Goal: Task Accomplishment & Management: Manage account settings

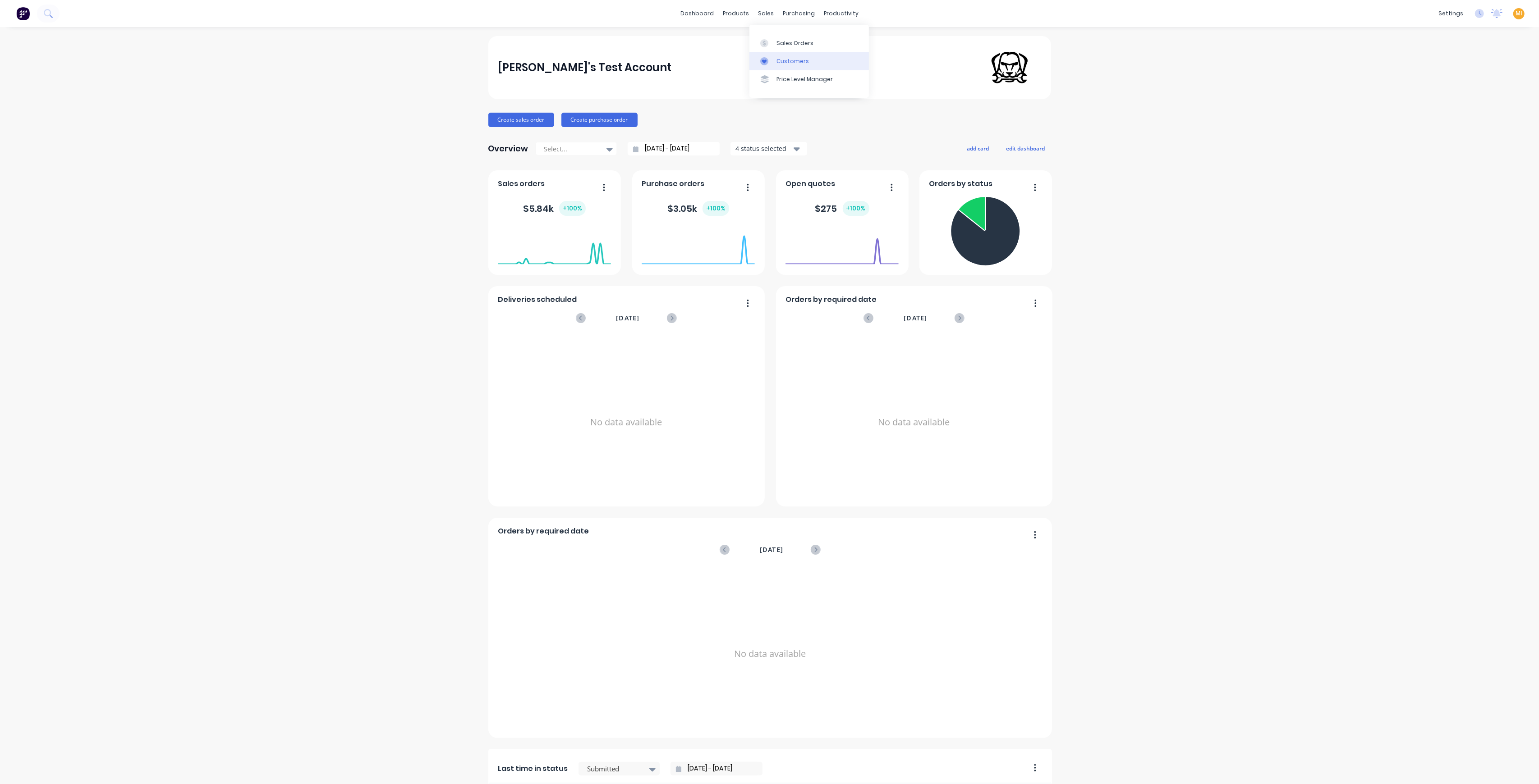
click at [788, 53] on link "Customers" at bounding box center [809, 62] width 119 height 18
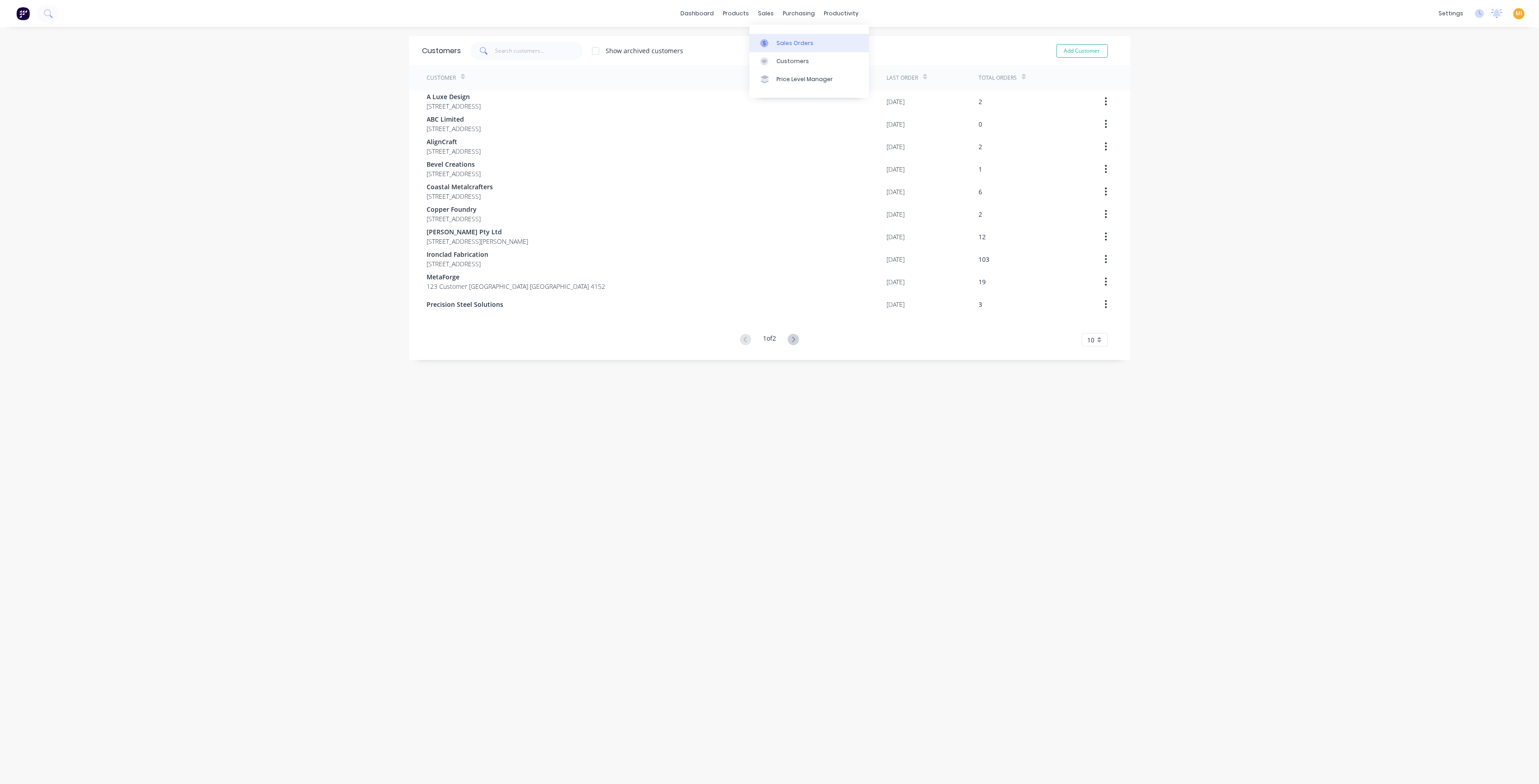
click at [783, 41] on div "Sales Orders" at bounding box center [795, 44] width 37 height 8
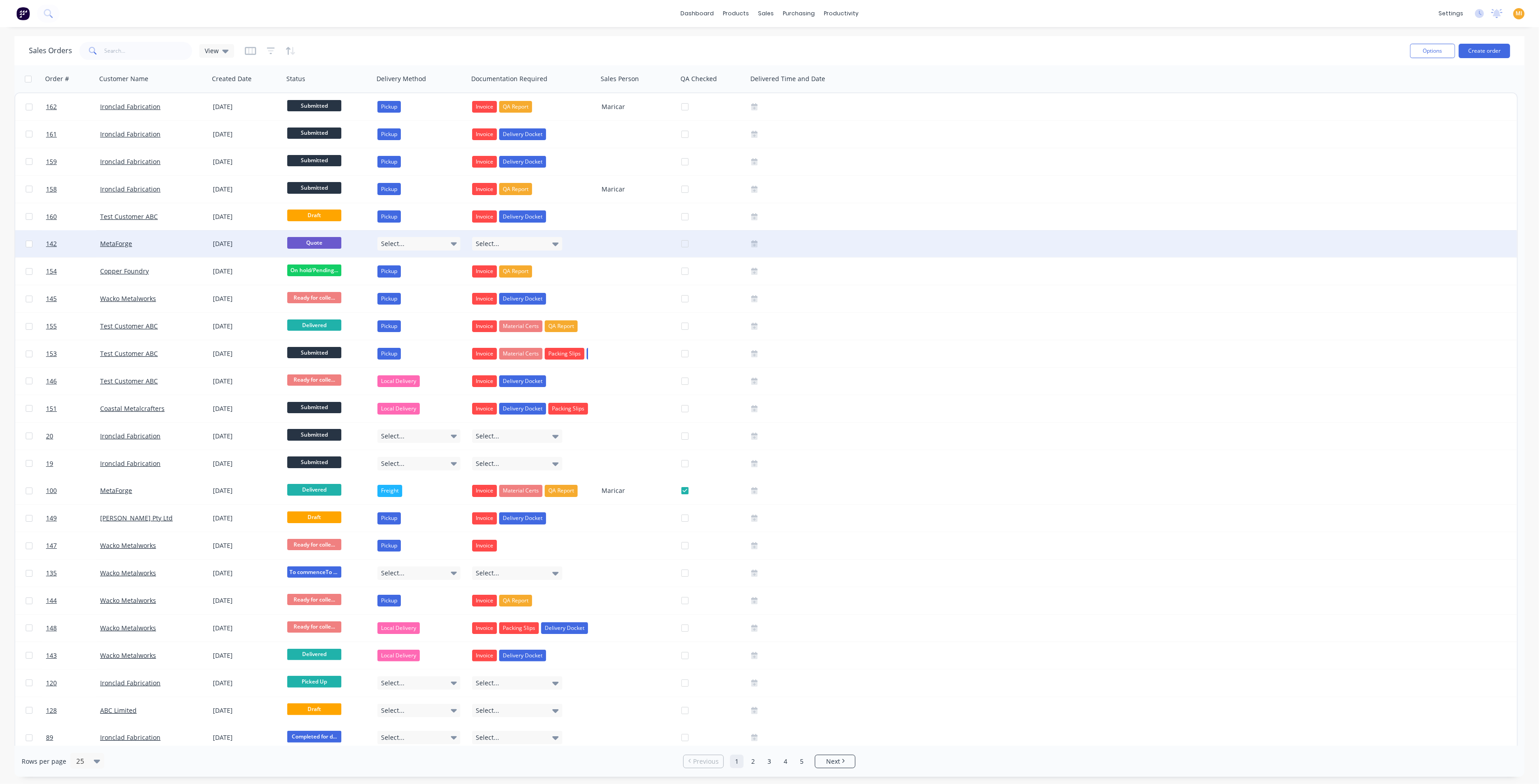
click at [217, 238] on div "24 Jun 2025" at bounding box center [246, 244] width 75 height 27
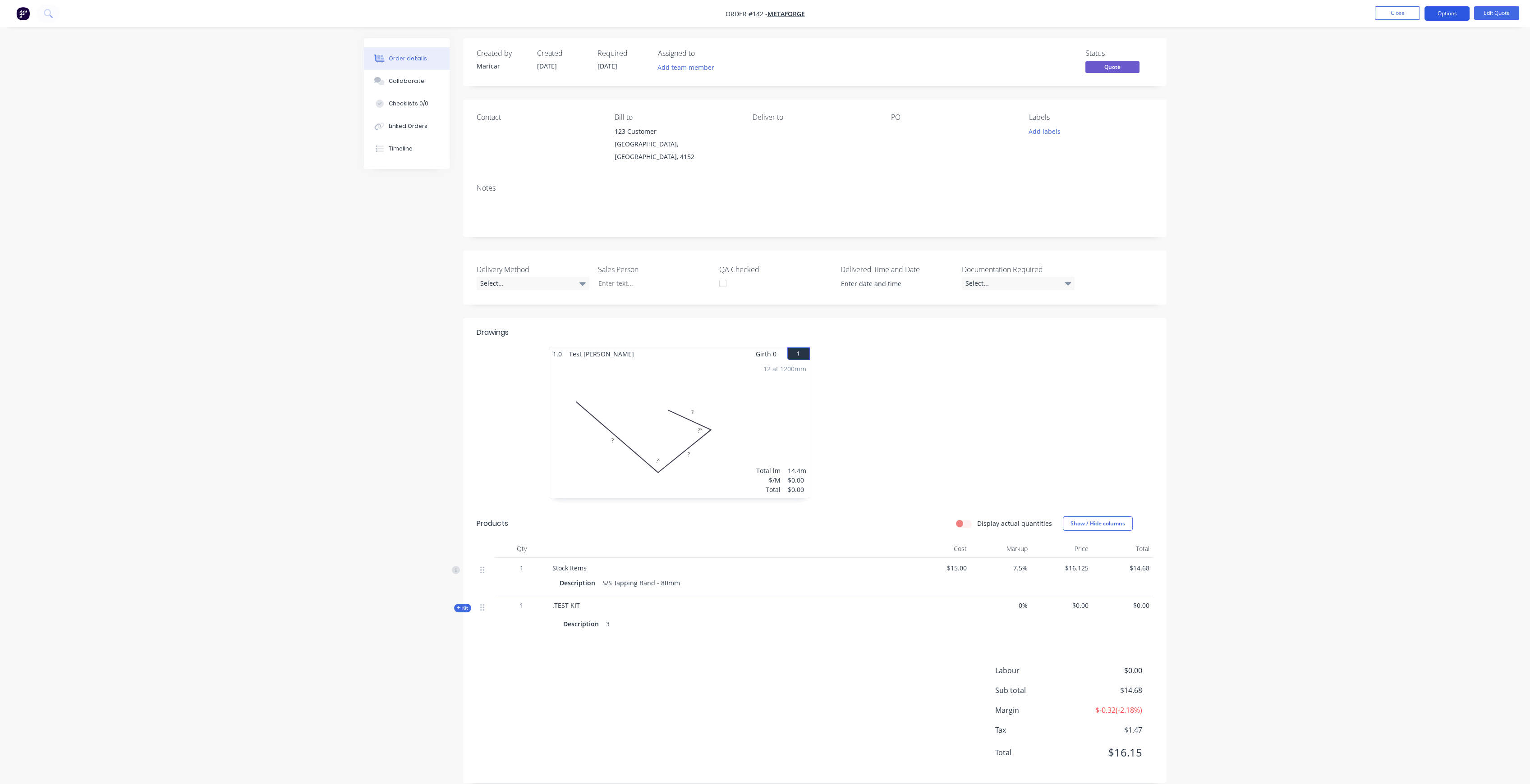
click at [1448, 12] on button "Options" at bounding box center [1446, 14] width 45 height 14
click at [1412, 73] on div "Proforma Invoice" at bounding box center [1419, 73] width 83 height 13
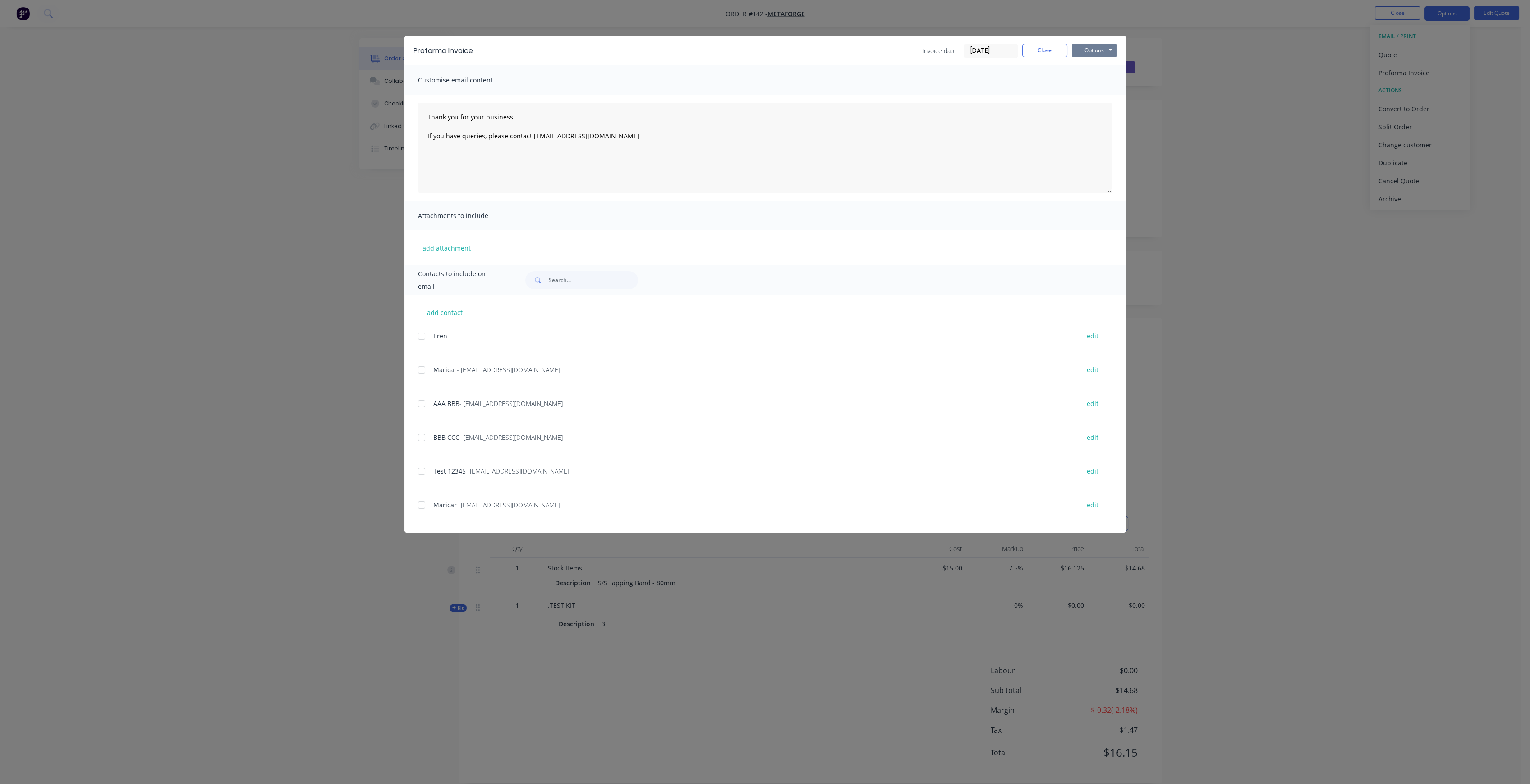
click at [1093, 50] on button "Options" at bounding box center [1094, 50] width 45 height 14
type textarea "Thank you for your business. If you have queries, please contact maricar@factor…"
click at [1053, 48] on button "Close" at bounding box center [1044, 50] width 45 height 14
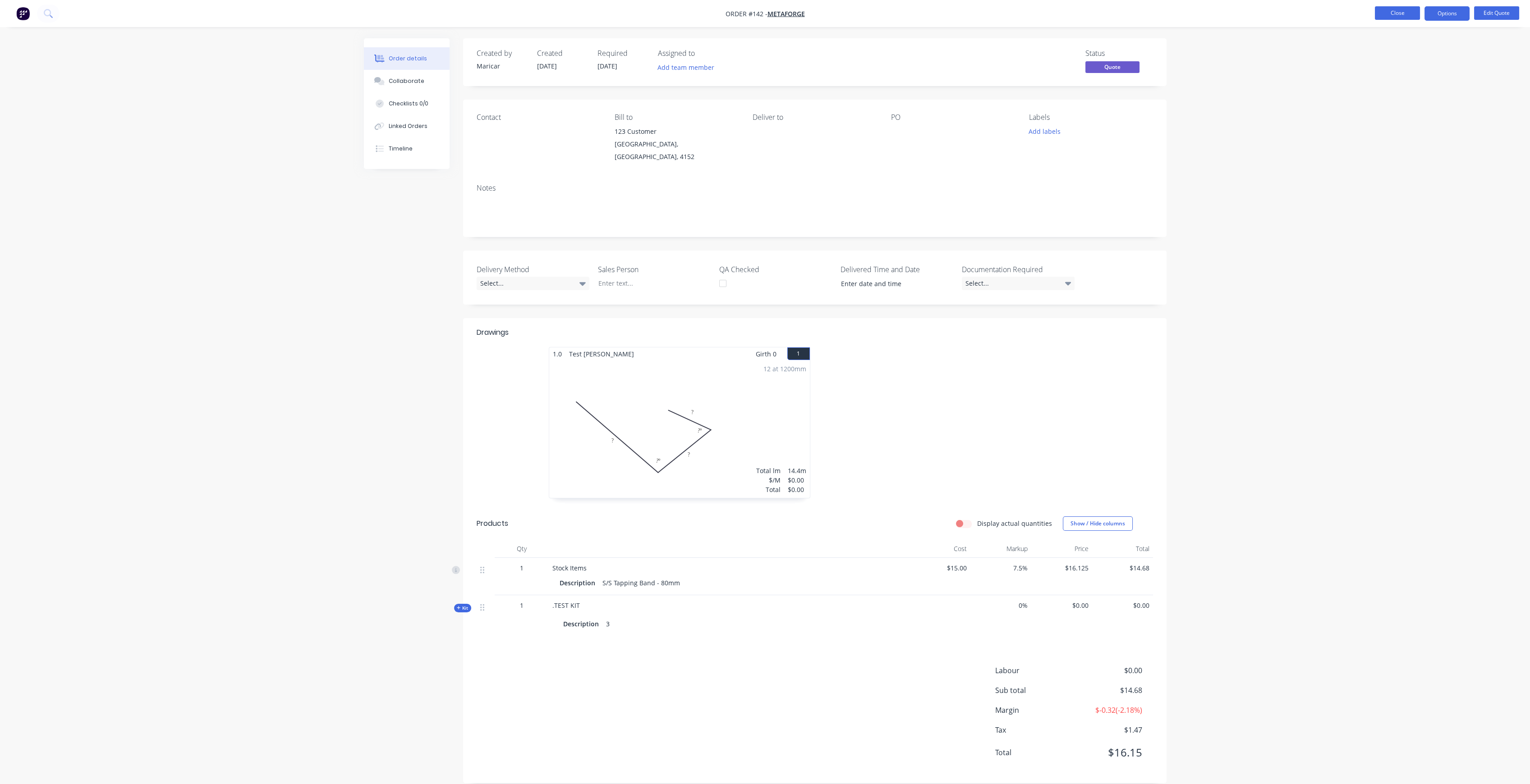
click at [1400, 13] on button "Close" at bounding box center [1397, 13] width 45 height 14
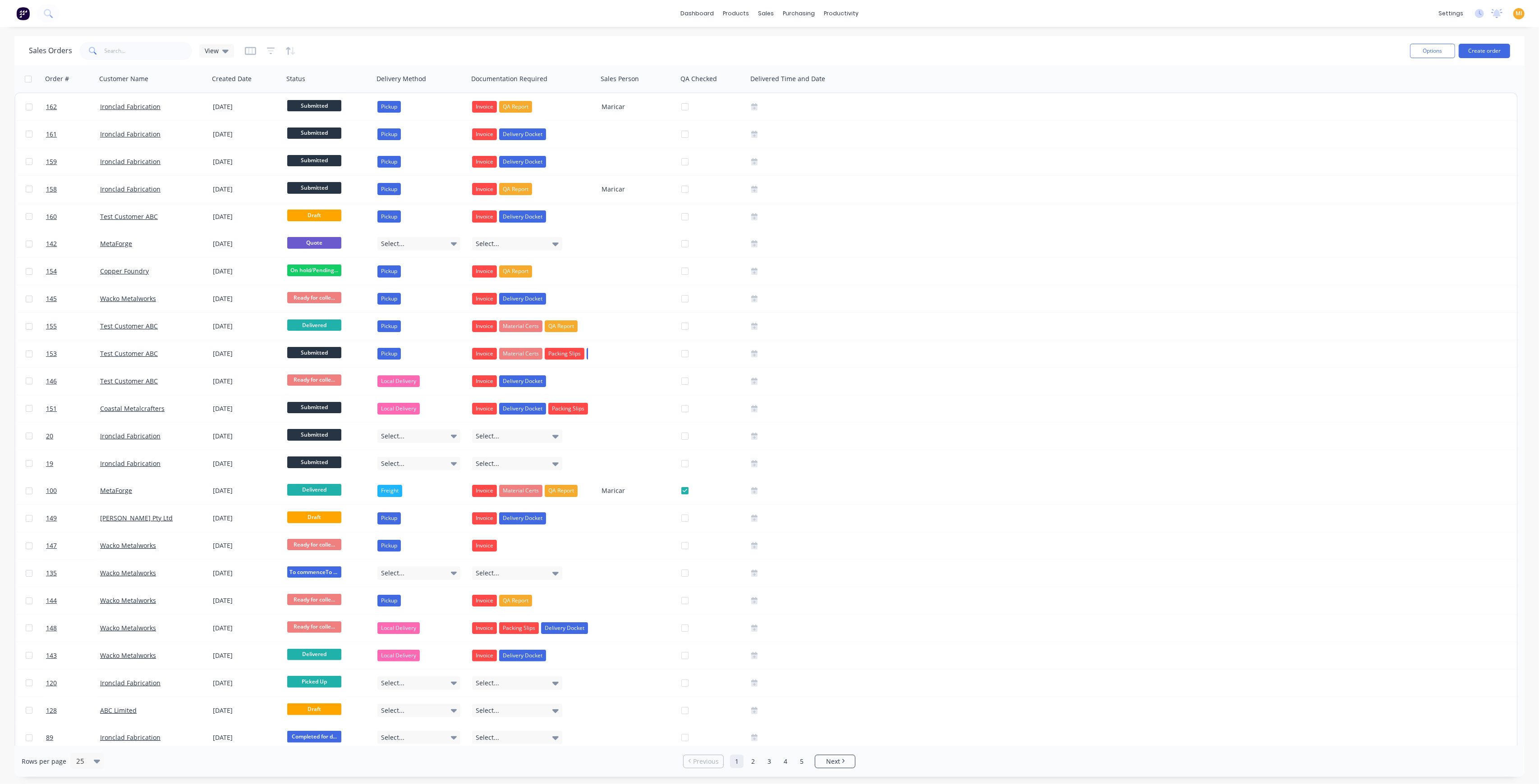
click at [23, 9] on img at bounding box center [23, 13] width 14 height 14
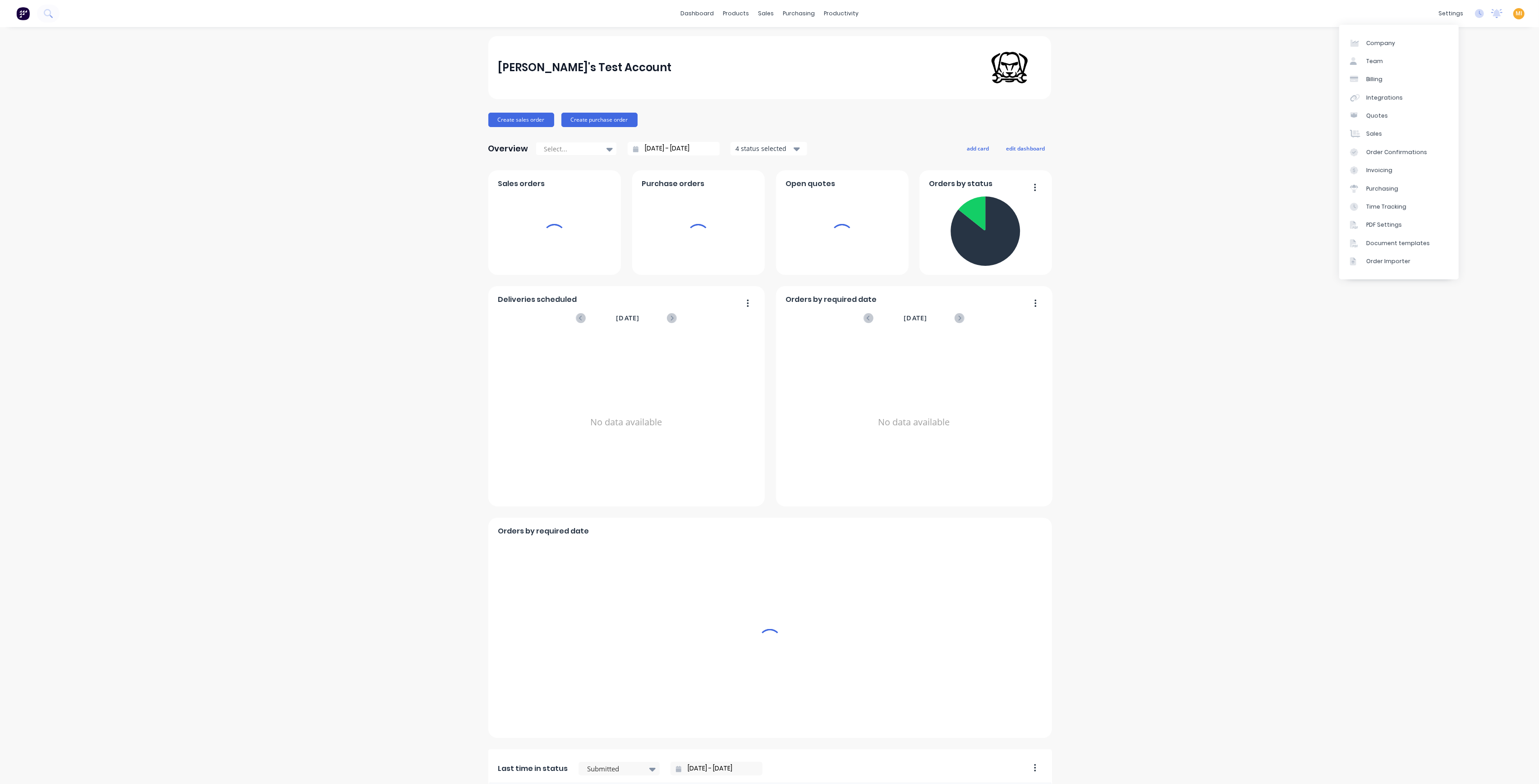
click at [1516, 14] on span "MI" at bounding box center [1519, 14] width 7 height 8
drag, startPoint x: 1477, startPoint y: 114, endPoint x: 1457, endPoint y: 126, distance: 23.3
click at [1477, 114] on button "Sign out" at bounding box center [1463, 113] width 119 height 18
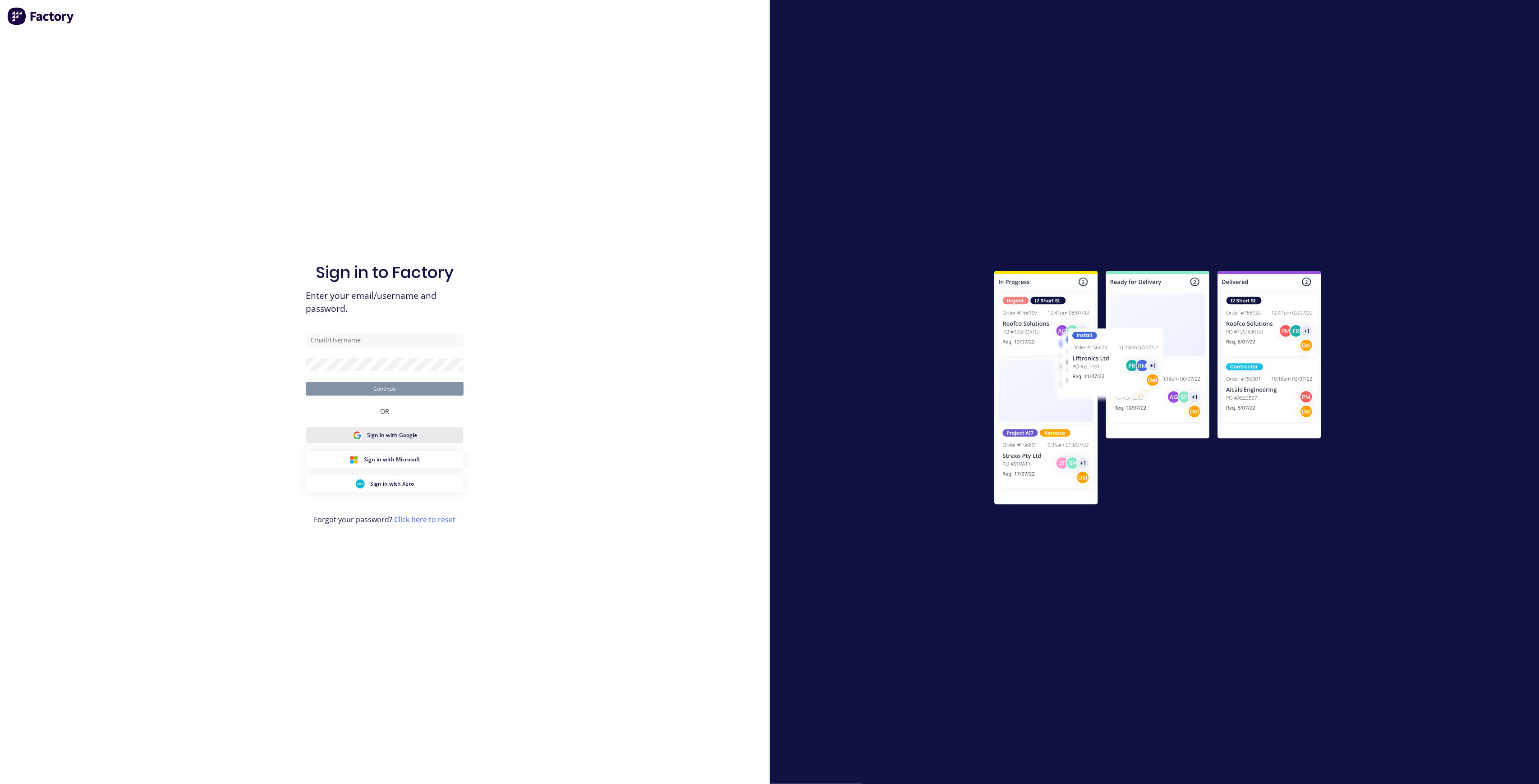
click at [372, 442] on button "Sign in with Google" at bounding box center [385, 435] width 158 height 17
click at [352, 341] on input "text" at bounding box center [385, 340] width 158 height 14
click at [344, 435] on button "Sign in with Google" at bounding box center [385, 435] width 158 height 17
click at [357, 342] on input "text" at bounding box center [385, 340] width 158 height 14
click at [640, 386] on div "Sign in to Factory Enter your email/username and password. Continue OR Sign in …" at bounding box center [385, 392] width 770 height 784
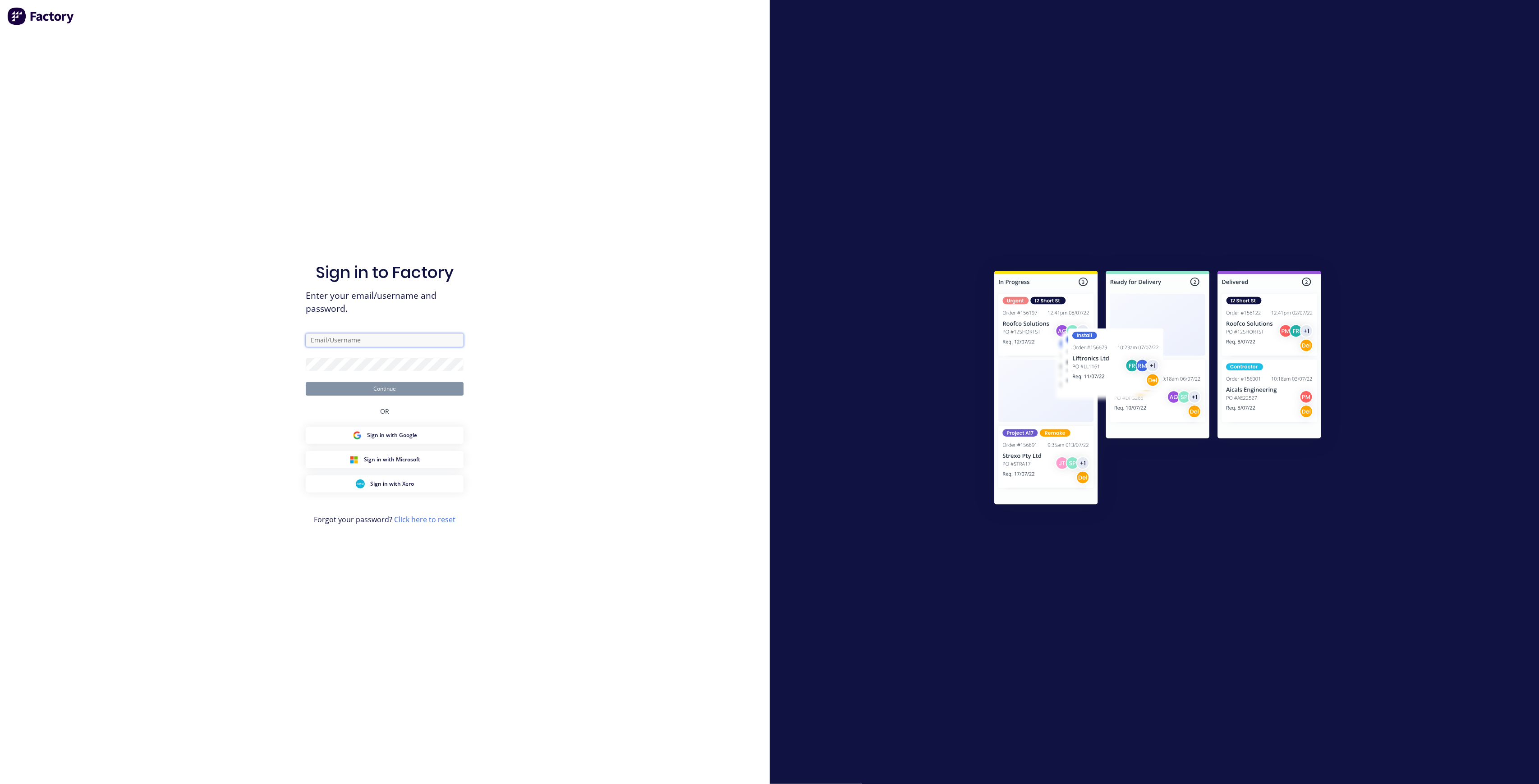
click at [394, 337] on input "text" at bounding box center [385, 340] width 158 height 14
type input "team+maricardemo@factory.app"
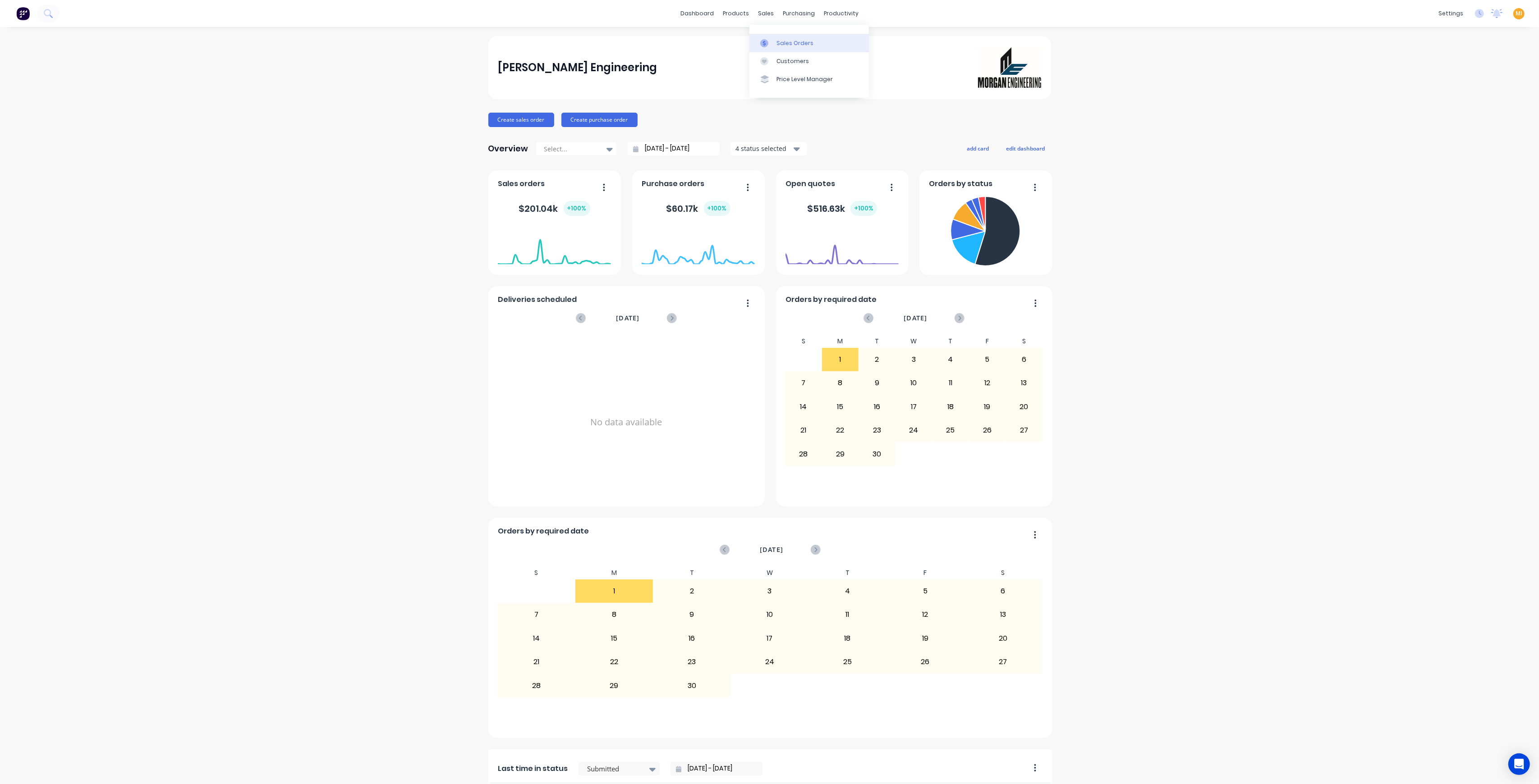
click at [770, 40] on div at bounding box center [767, 44] width 14 height 8
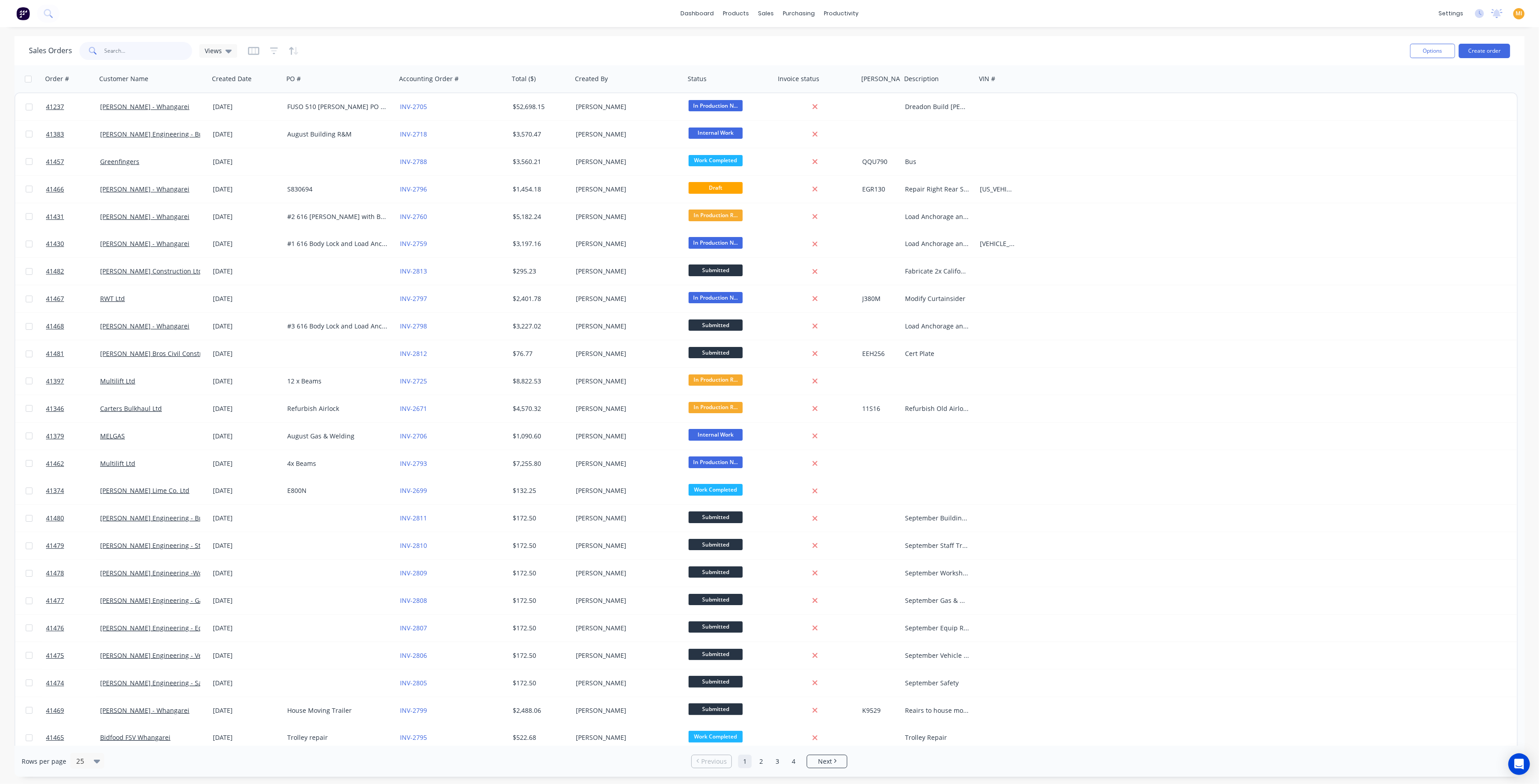
click at [137, 56] on input "text" at bounding box center [148, 51] width 88 height 18
paste input "41237"
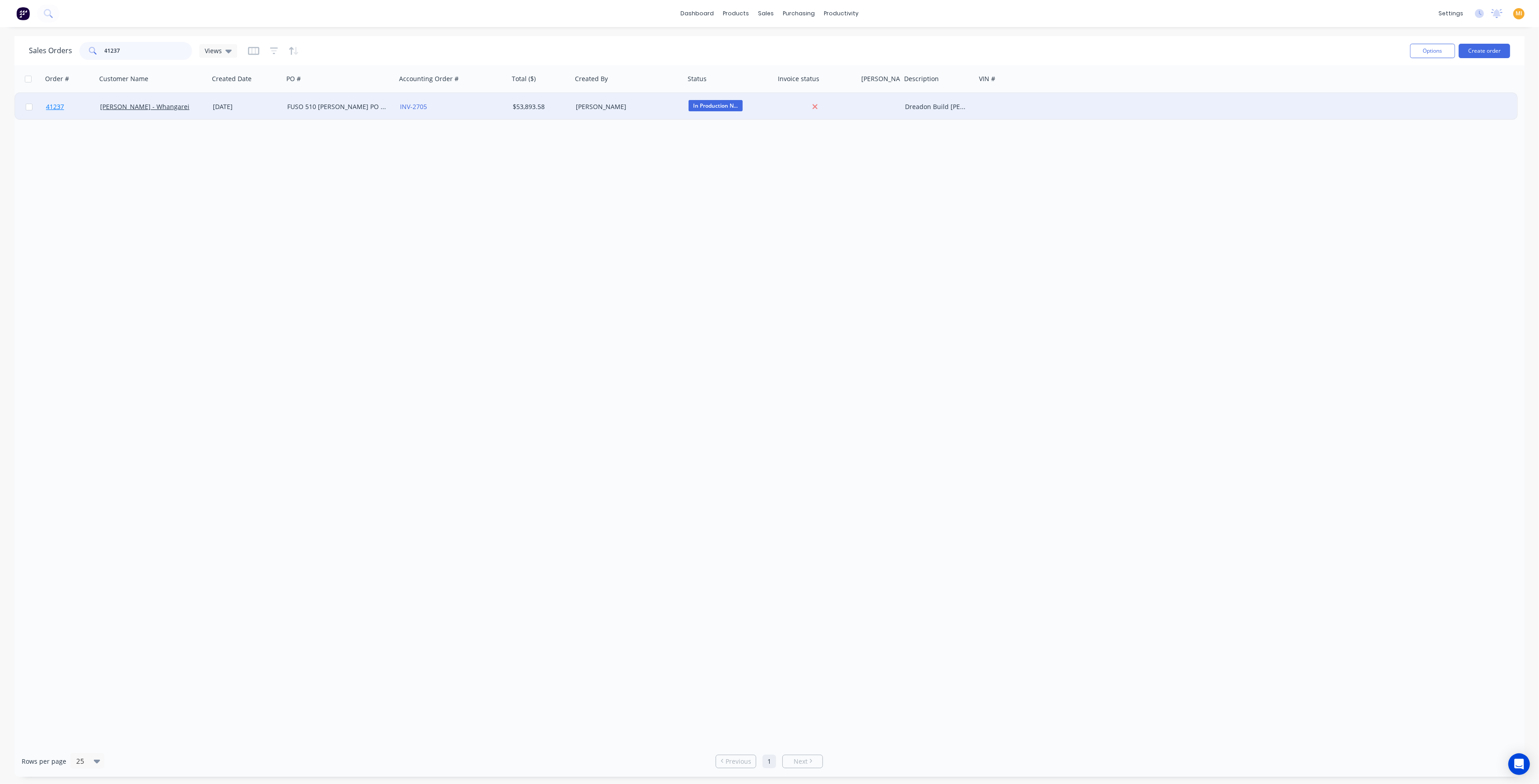
type input "41237"
click at [84, 110] on link "41237" at bounding box center [73, 106] width 54 height 27
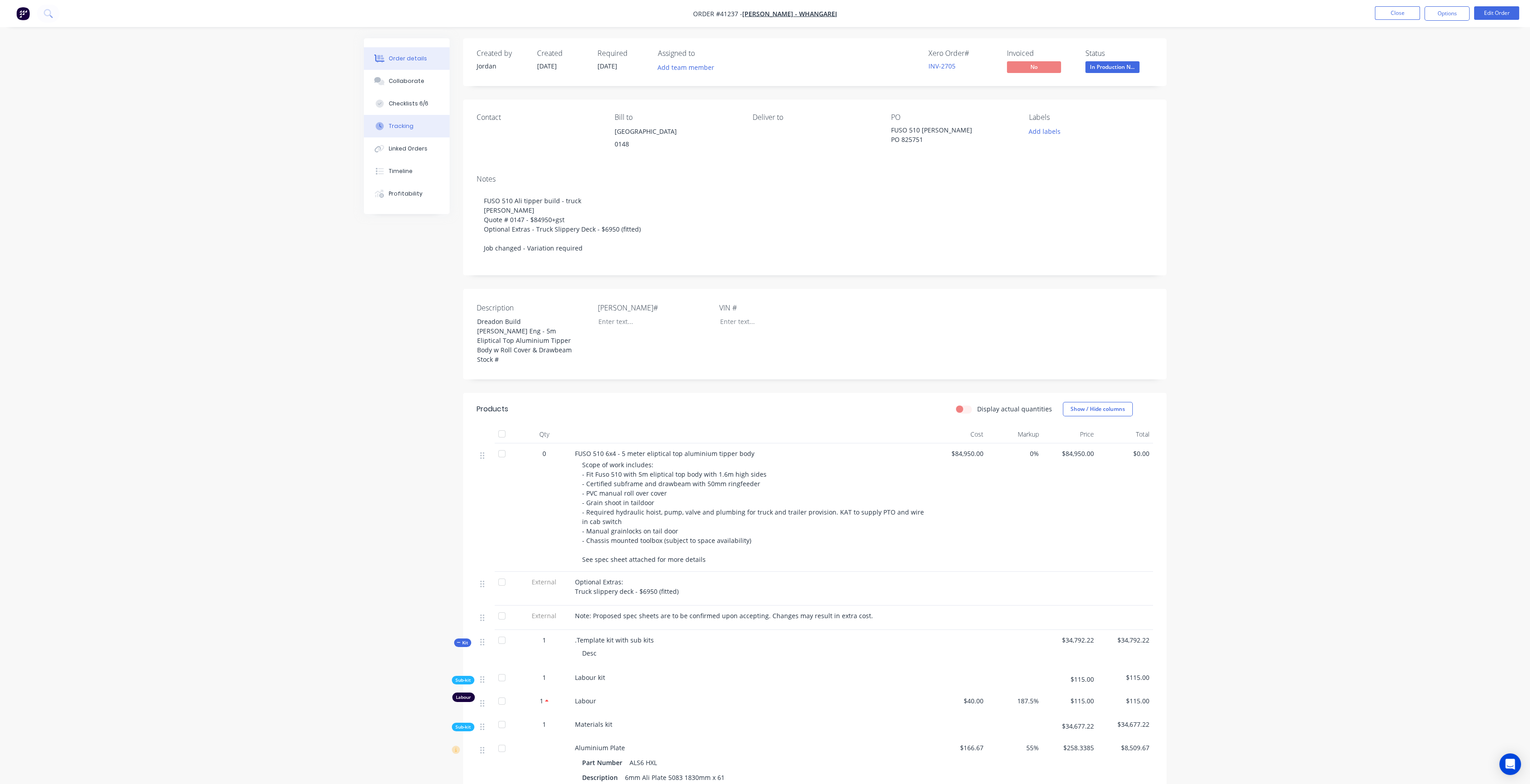
click at [400, 121] on button "Tracking" at bounding box center [406, 126] width 85 height 23
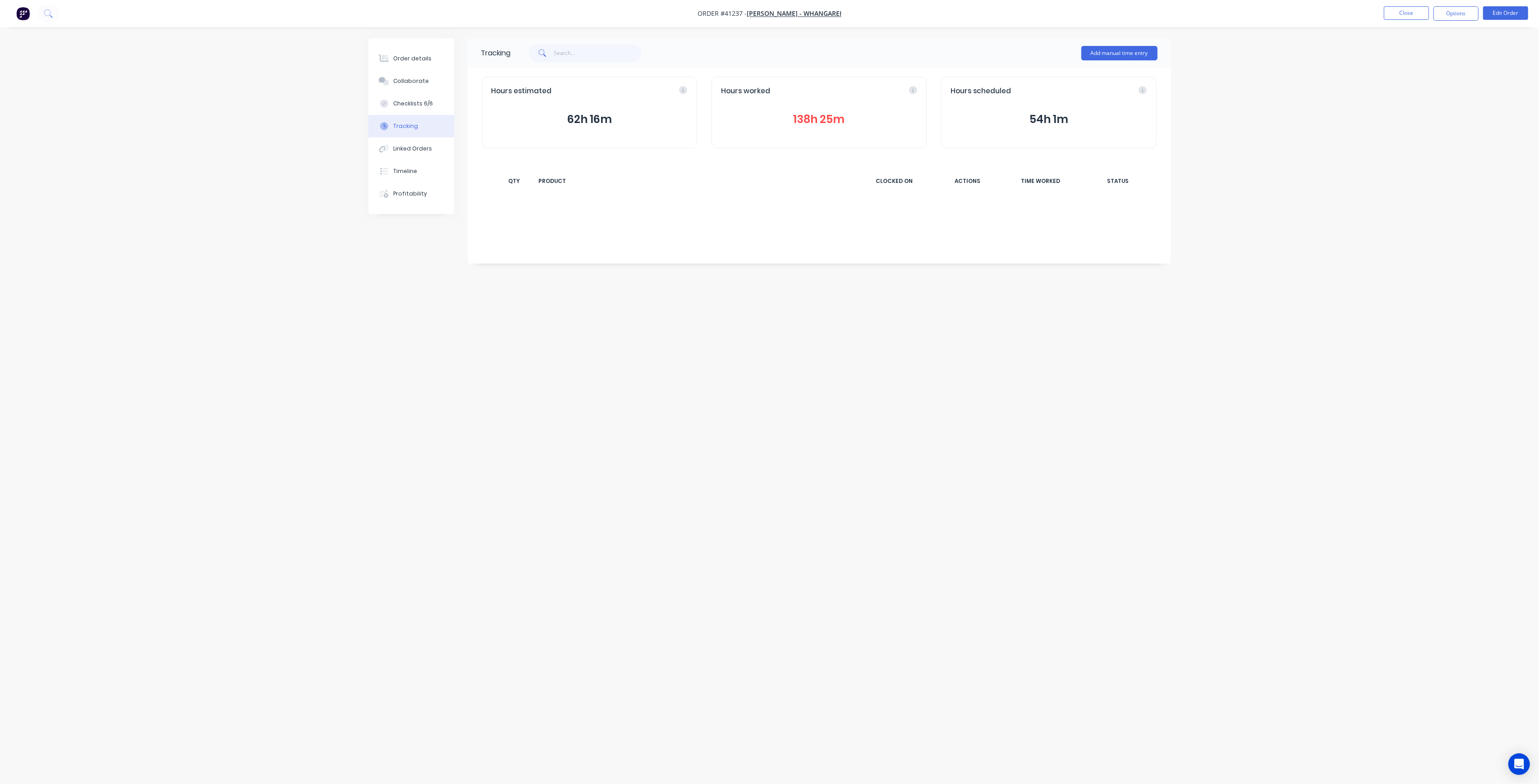
click at [821, 116] on button "138h 25m" at bounding box center [819, 119] width 196 height 17
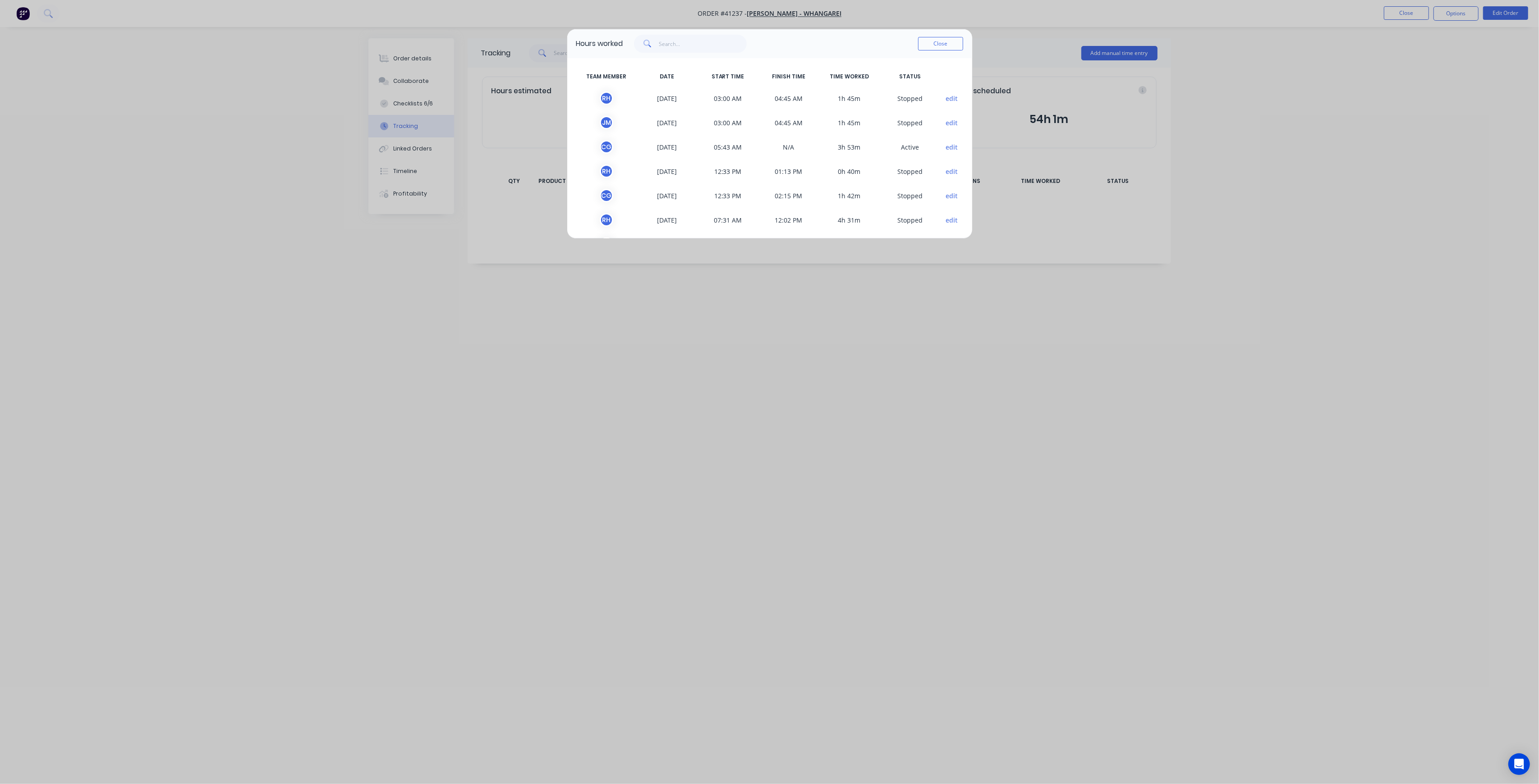
click at [490, 405] on div "Hours worked Close TEAM MEMBER DATE START TIME FINISH TIME TIME WORKED STATUS R…" at bounding box center [770, 392] width 1539 height 784
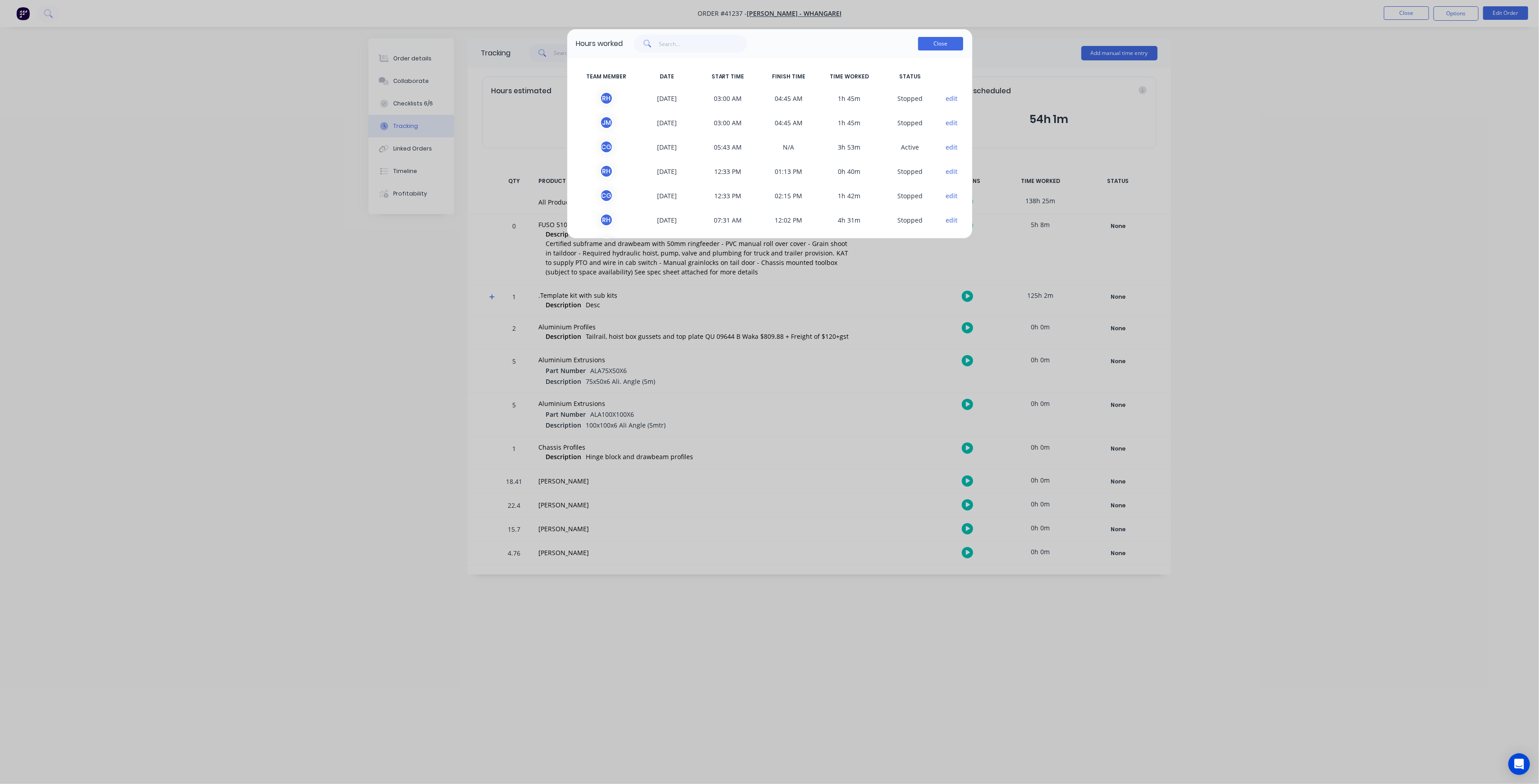
click at [943, 46] on button "Close" at bounding box center [940, 44] width 45 height 14
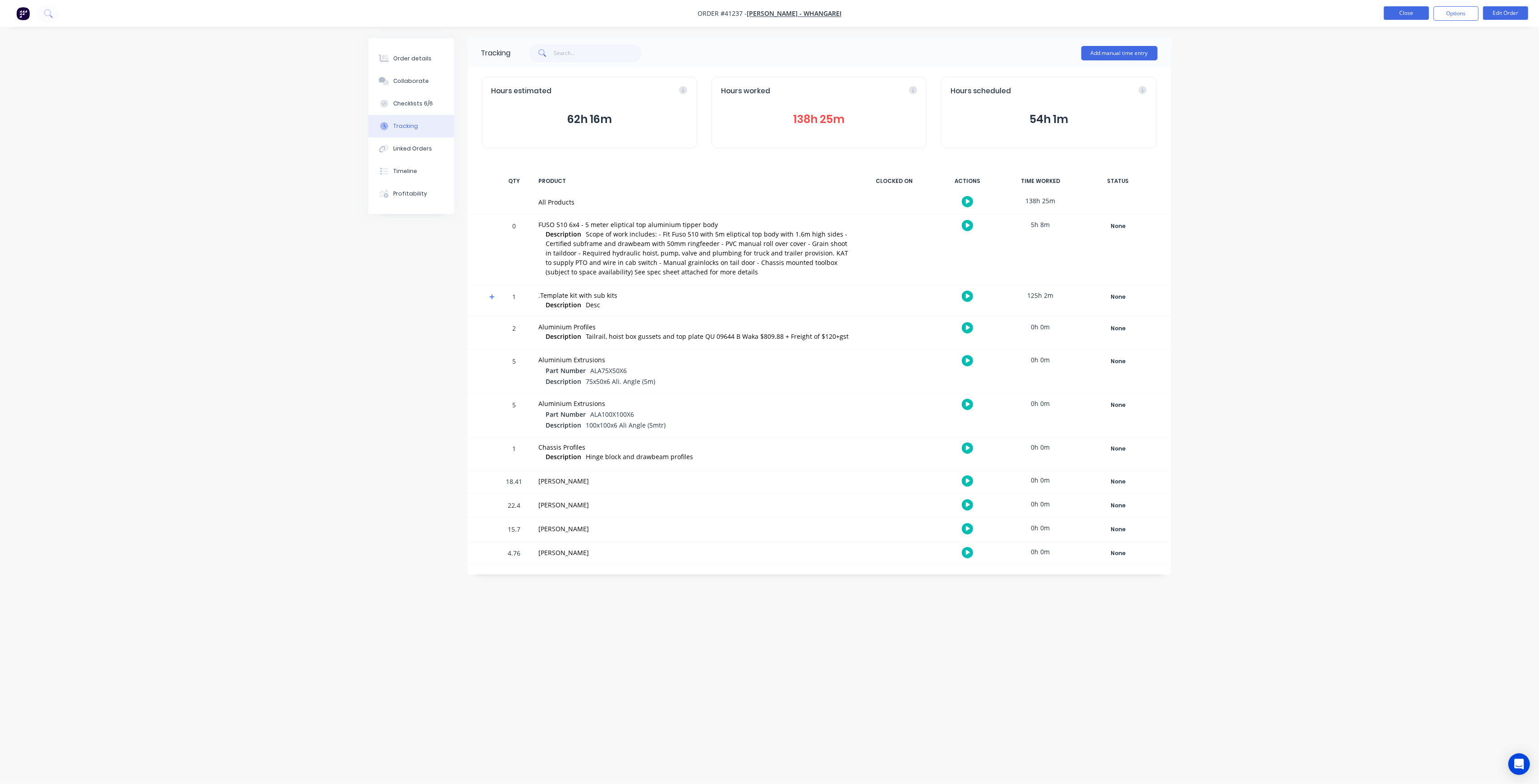
click at [1394, 8] on button "Close" at bounding box center [1406, 13] width 45 height 14
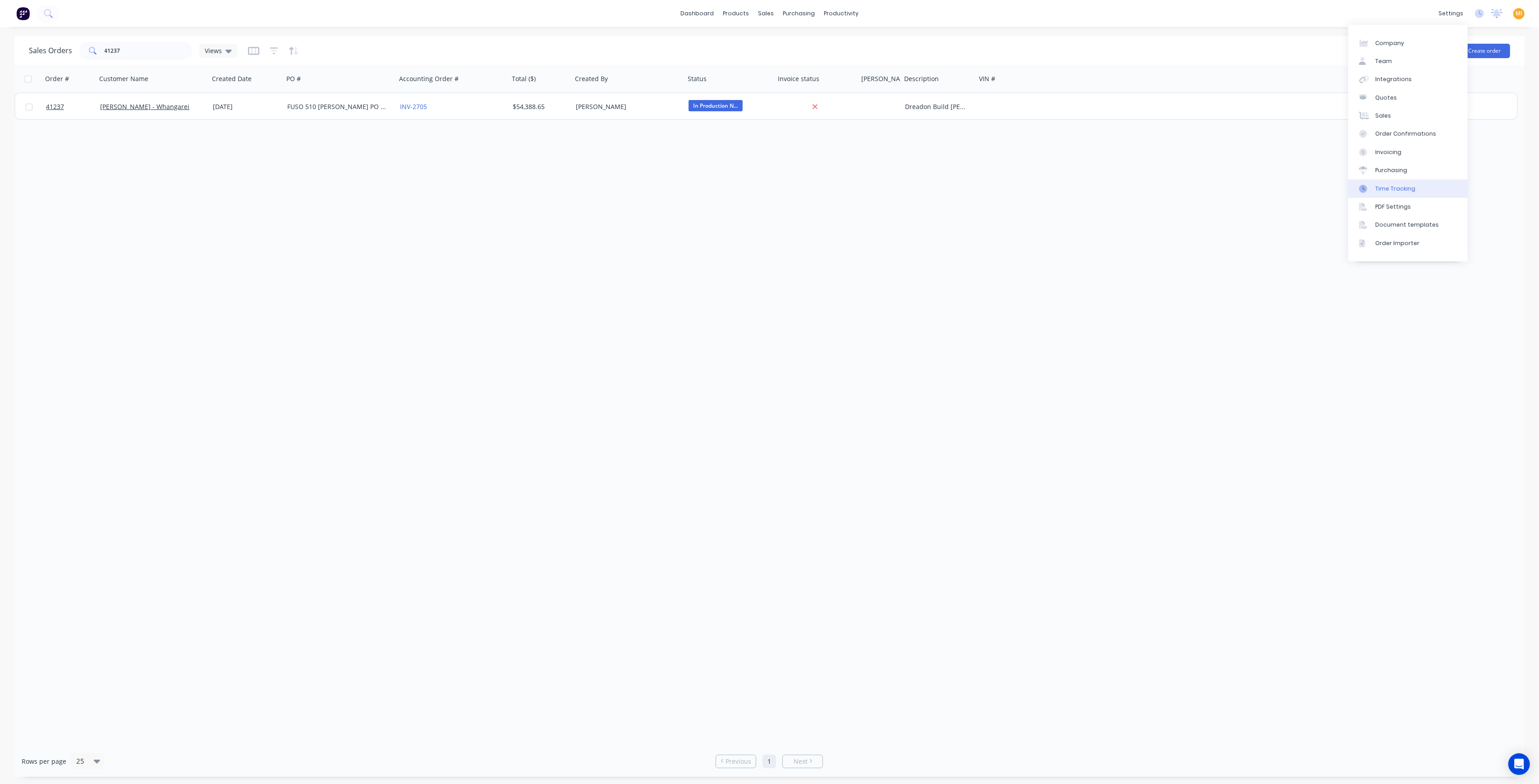
click at [1407, 185] on div "Time Tracking" at bounding box center [1395, 189] width 40 height 8
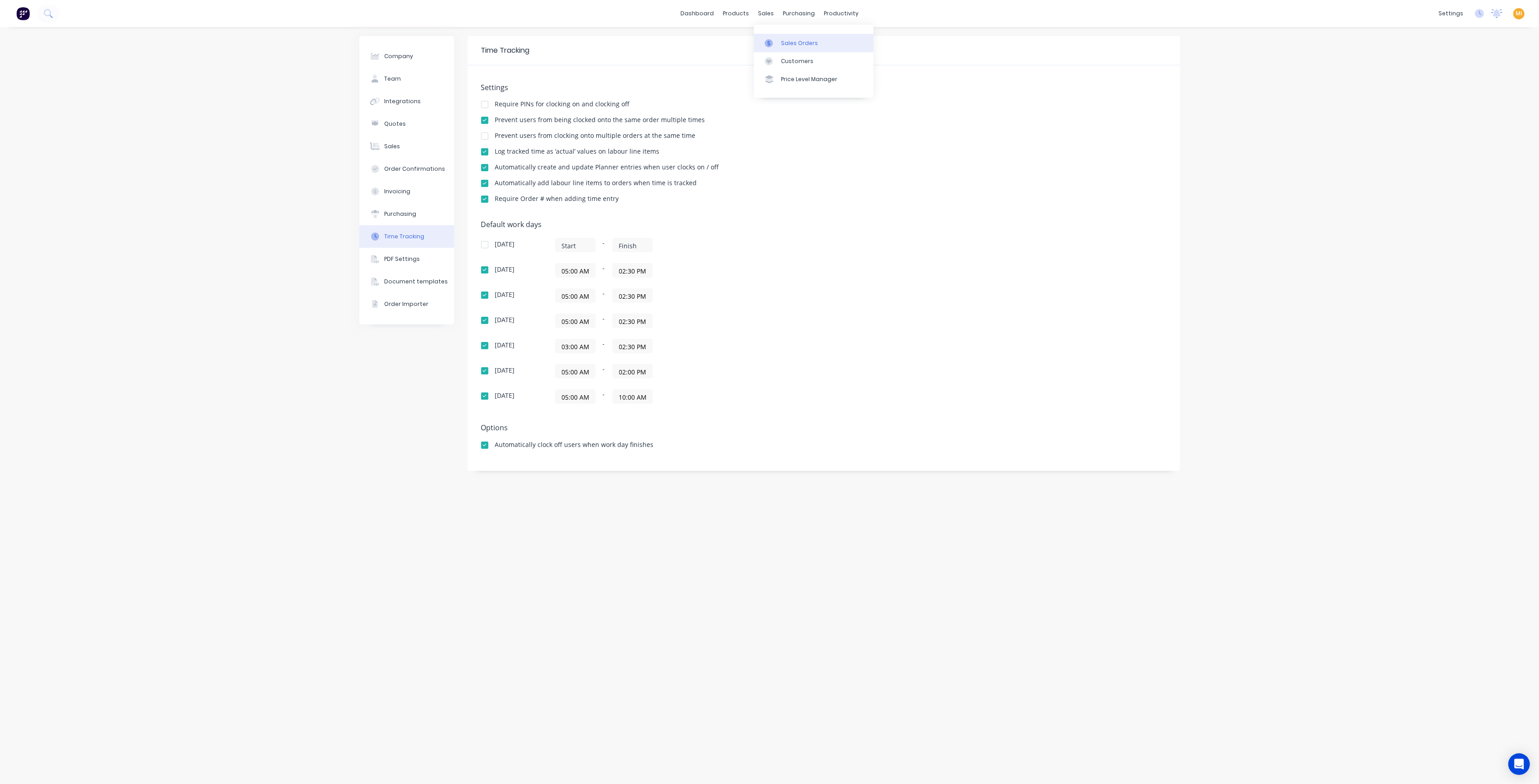
click at [788, 50] on link "Sales Orders" at bounding box center [814, 43] width 119 height 18
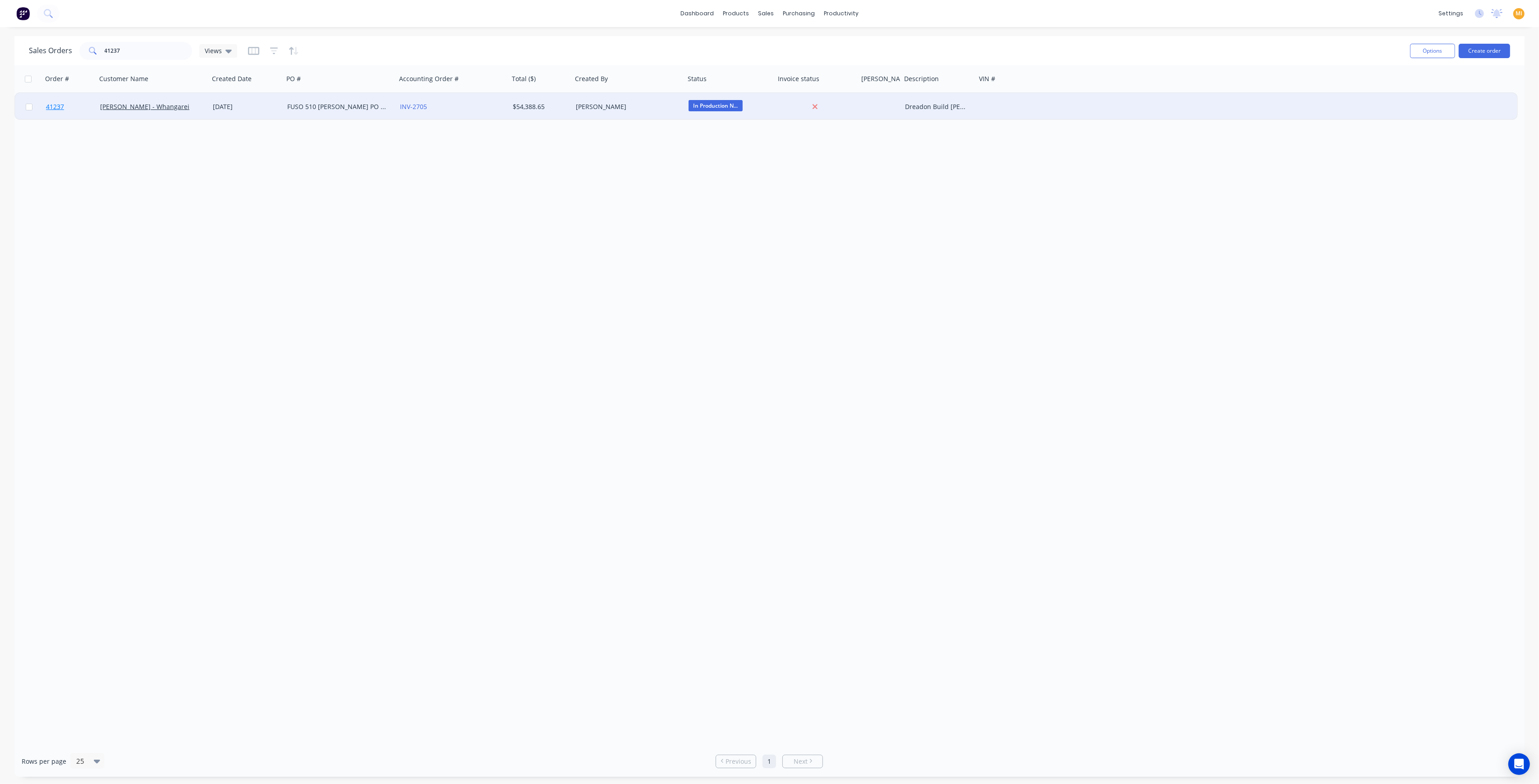
click at [65, 109] on link "41237" at bounding box center [73, 106] width 54 height 27
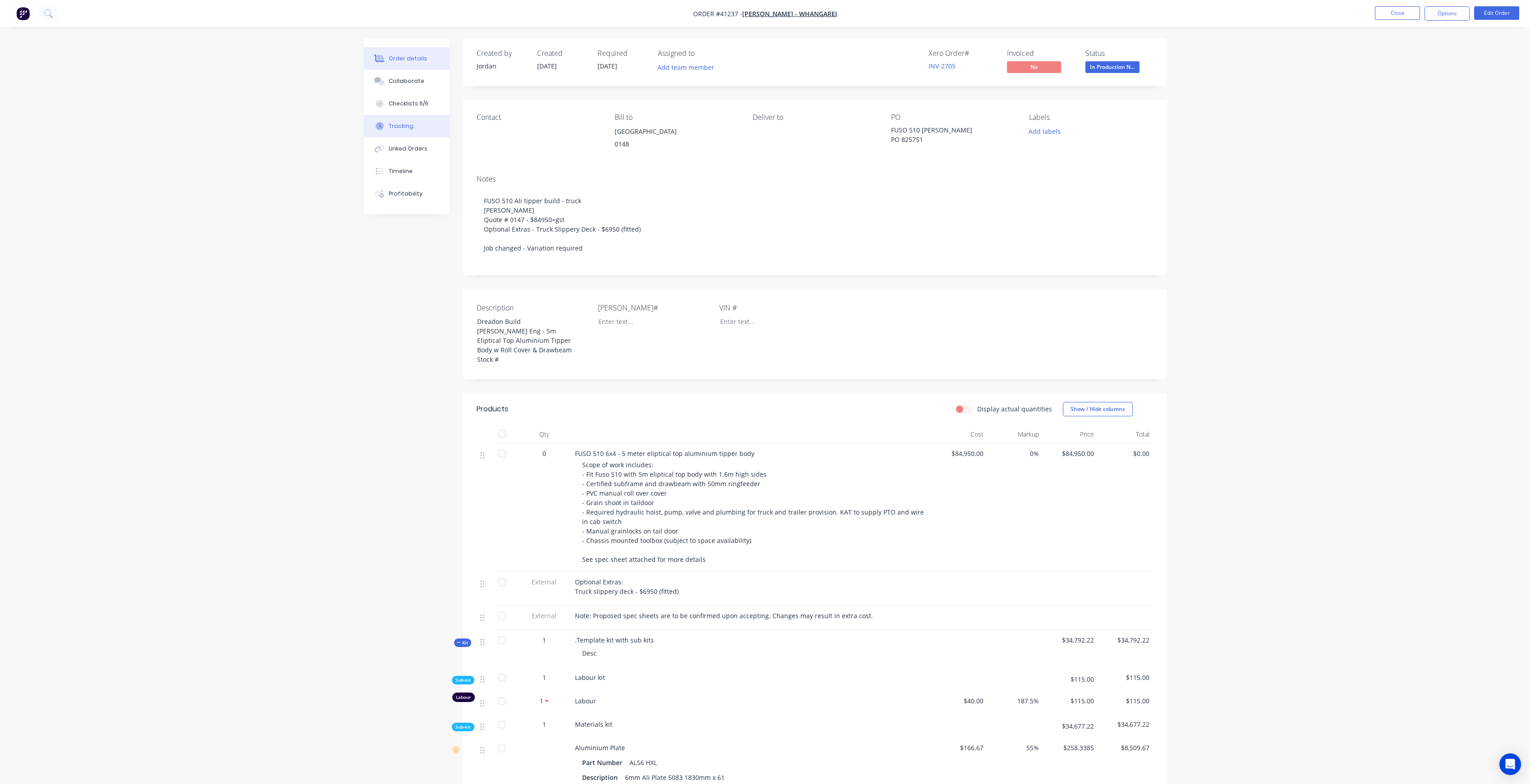
click at [372, 121] on button "Tracking" at bounding box center [406, 126] width 85 height 23
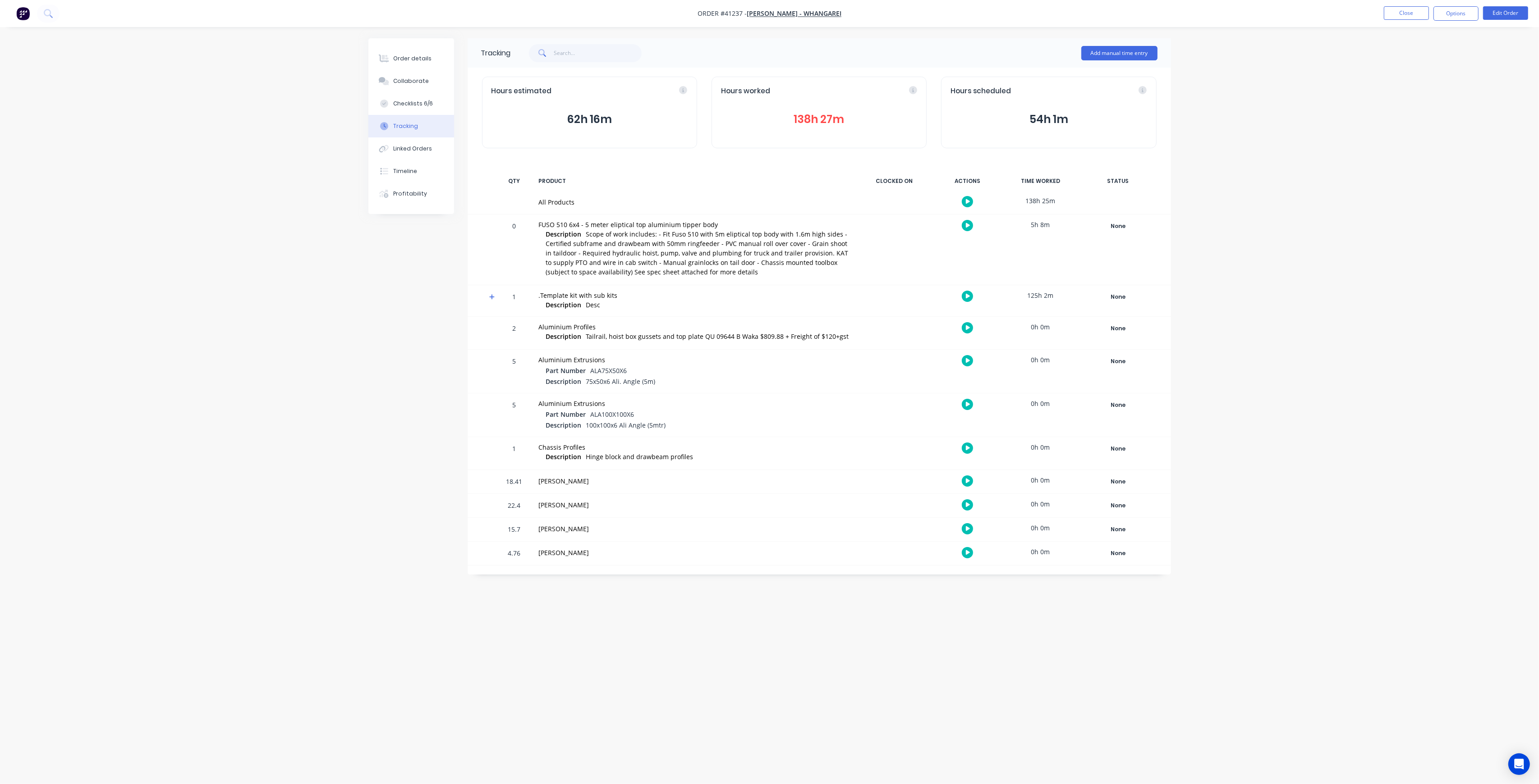
click at [832, 116] on button "138h 27m" at bounding box center [819, 119] width 196 height 17
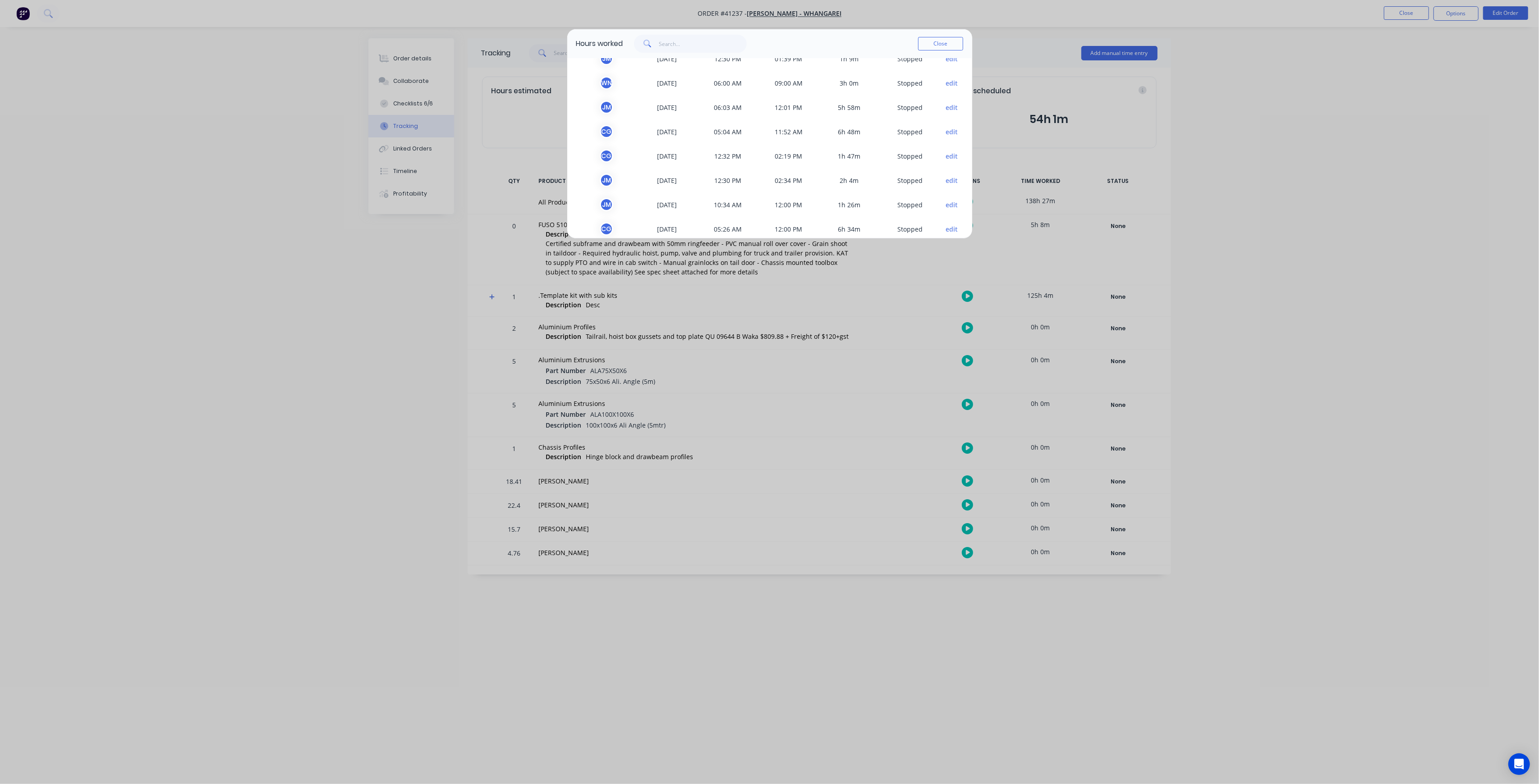
scroll to position [1001, 0]
click at [921, 42] on button "Close" at bounding box center [940, 44] width 45 height 14
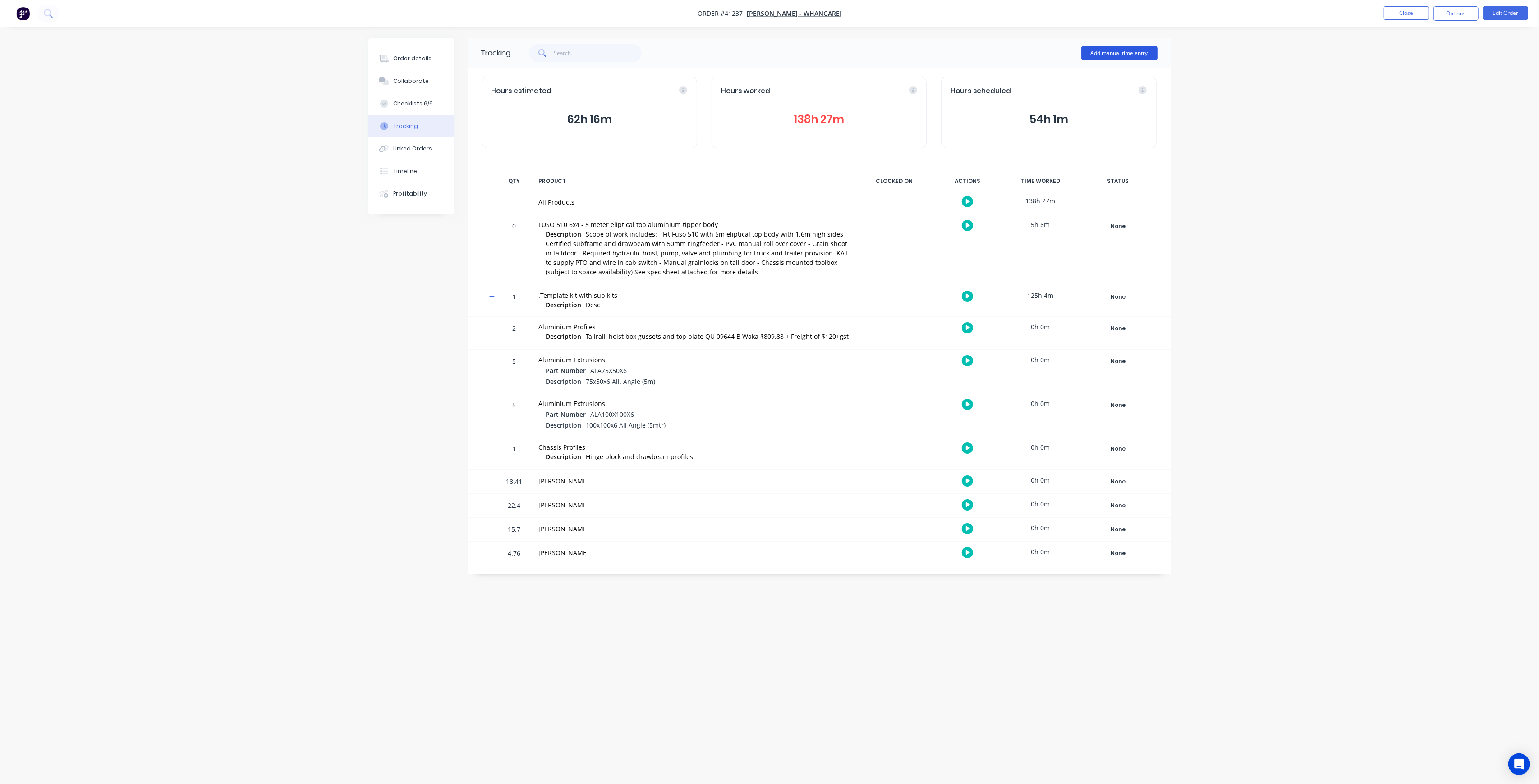
click at [1097, 47] on button "Add manual time entry" at bounding box center [1120, 53] width 76 height 14
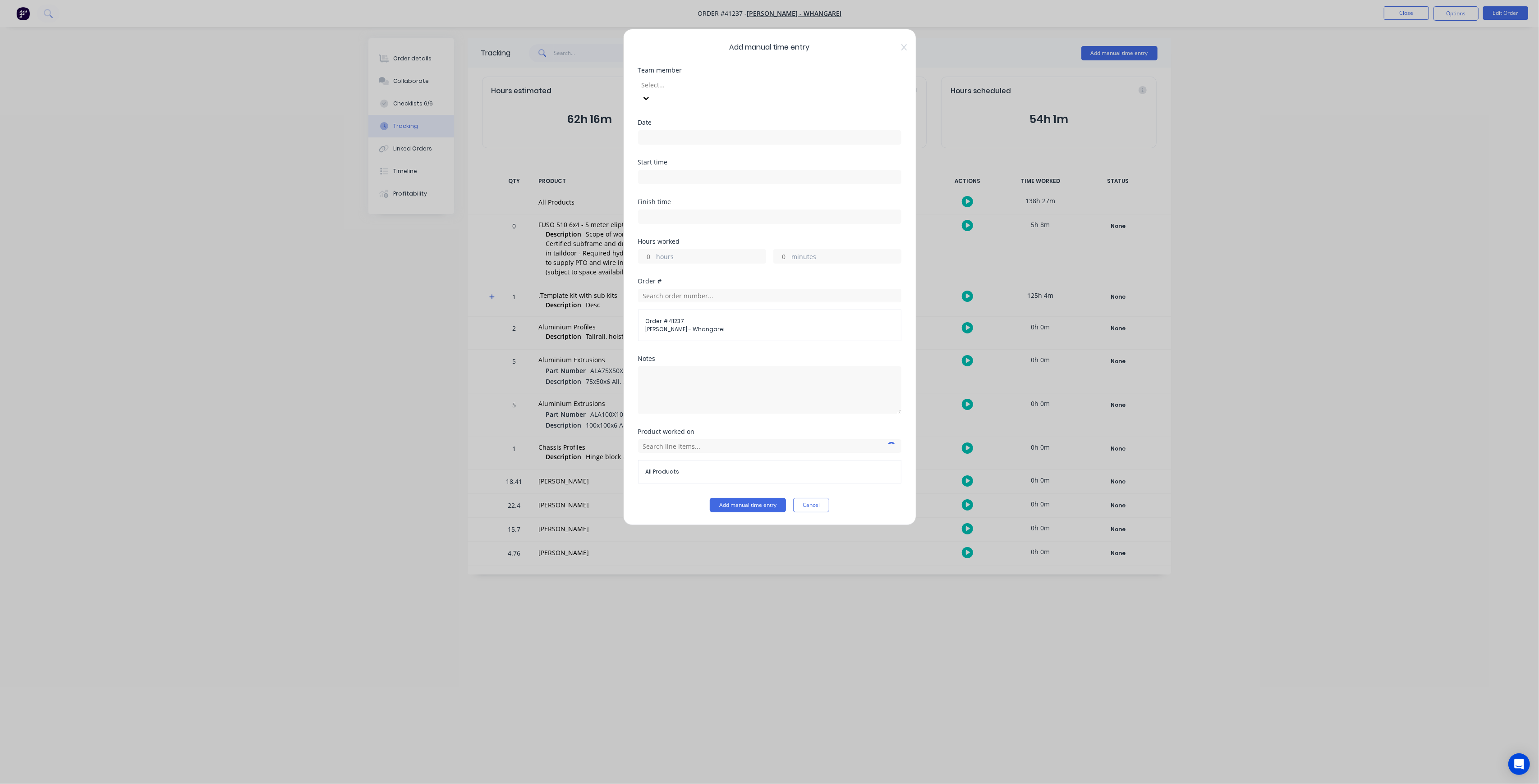
click at [731, 78] on div "Select..." at bounding box center [706, 85] width 135 height 14
click at [820, 498] on button "Cancel" at bounding box center [811, 505] width 36 height 14
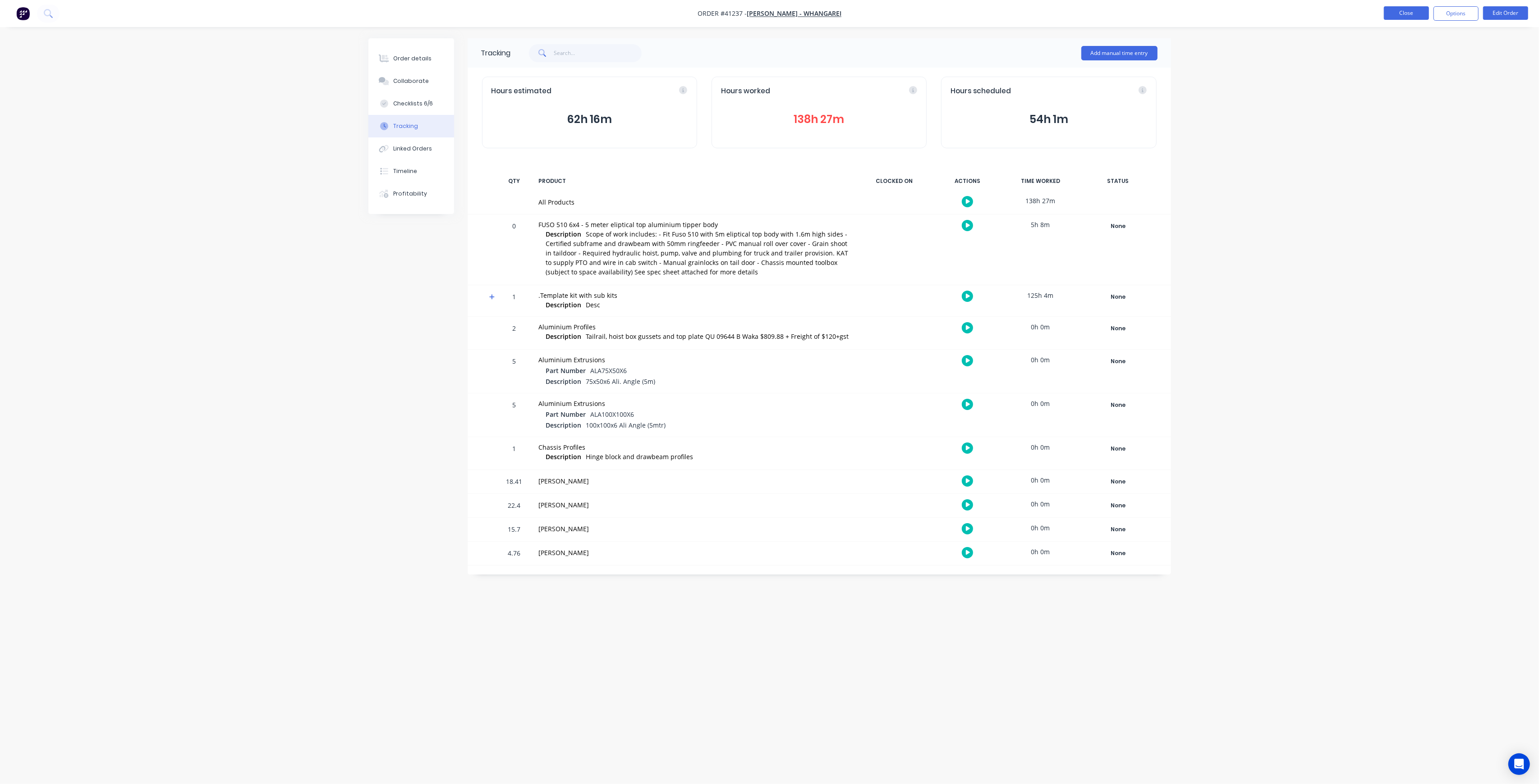
click at [1418, 15] on button "Close" at bounding box center [1406, 13] width 45 height 14
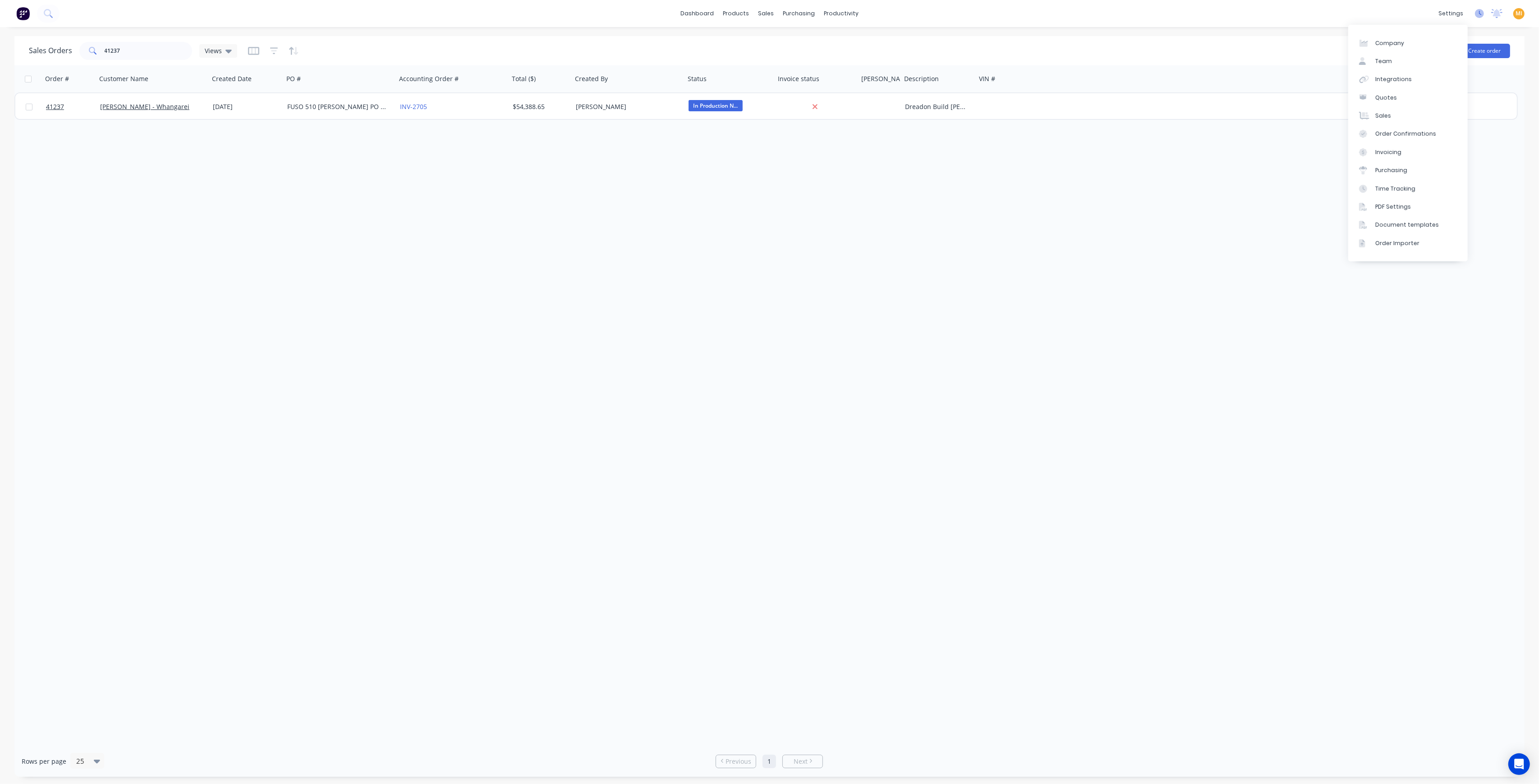
click at [1477, 17] on icon at bounding box center [1479, 13] width 9 height 9
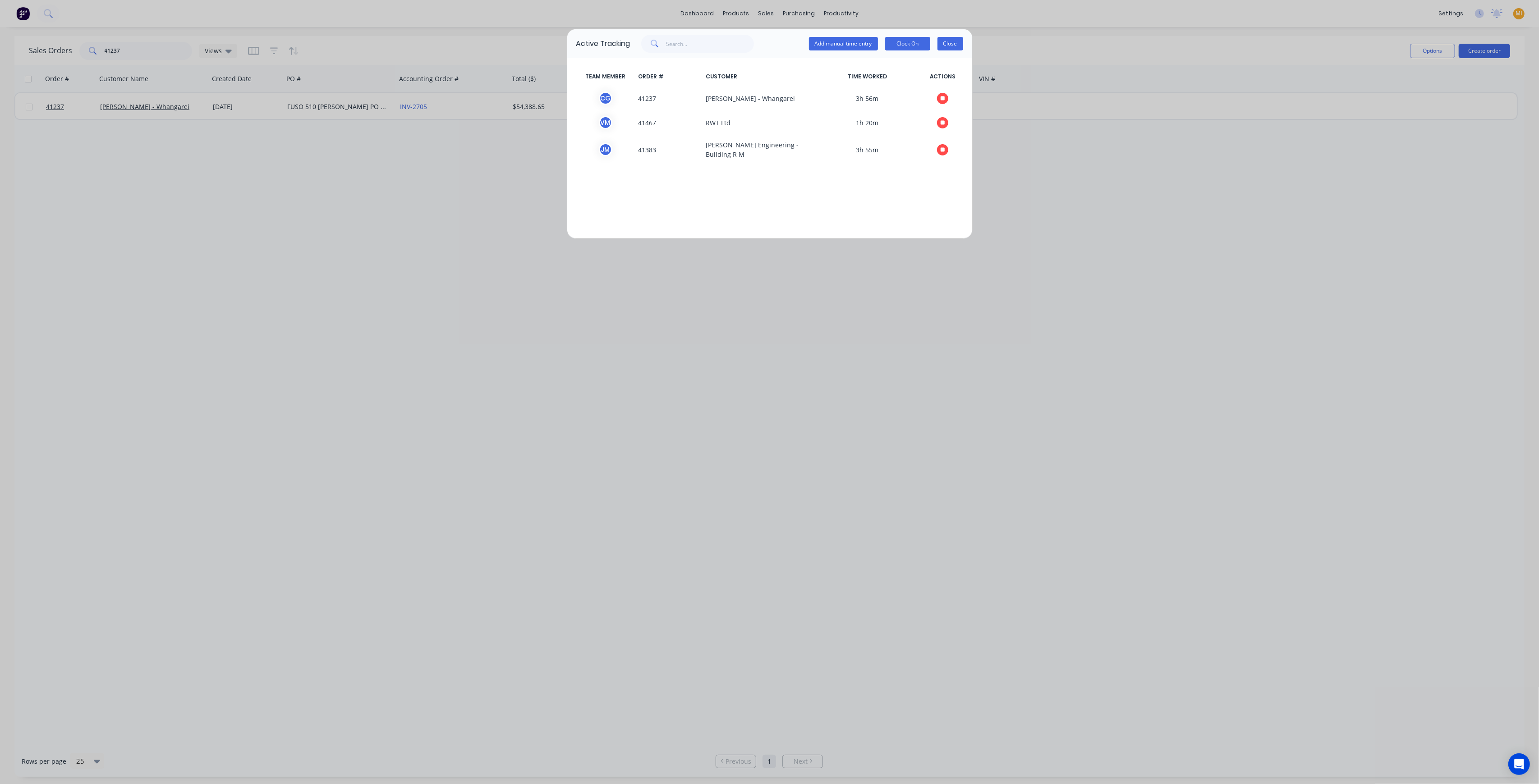
click at [944, 39] on button "Close" at bounding box center [950, 44] width 26 height 14
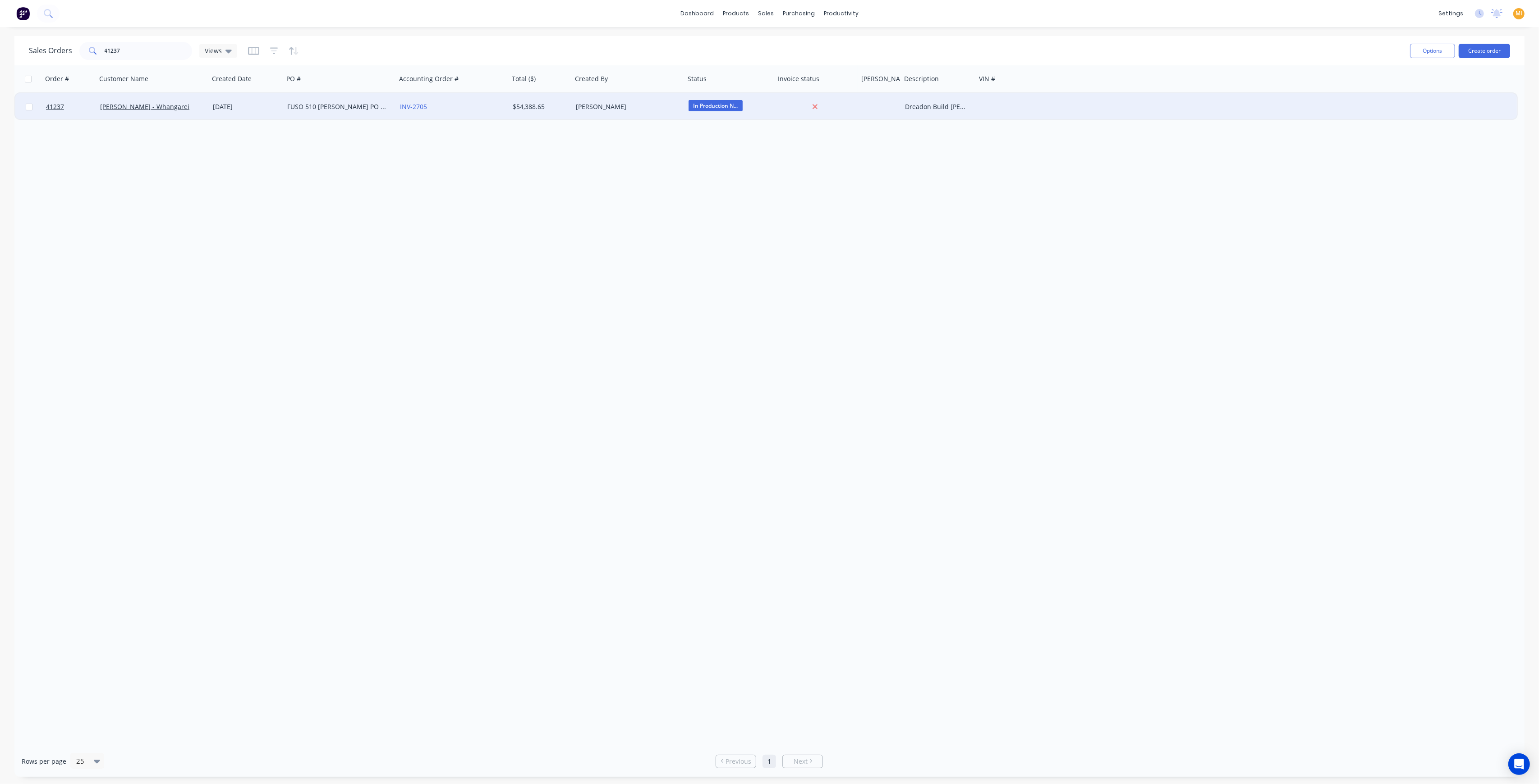
click at [207, 109] on div "Keith Andrews - Whangarei" at bounding box center [153, 106] width 113 height 27
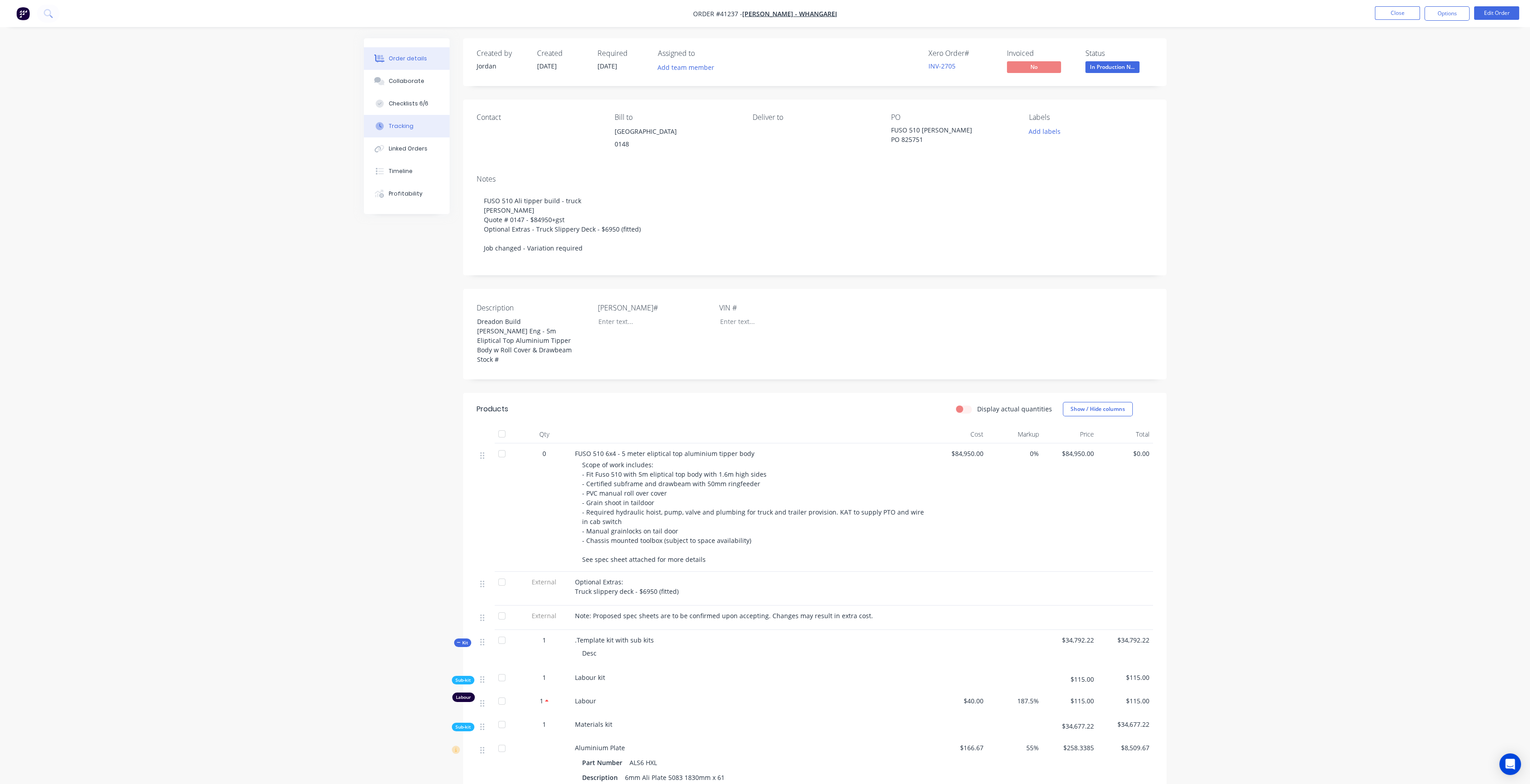
click at [430, 126] on button "Tracking" at bounding box center [406, 126] width 85 height 23
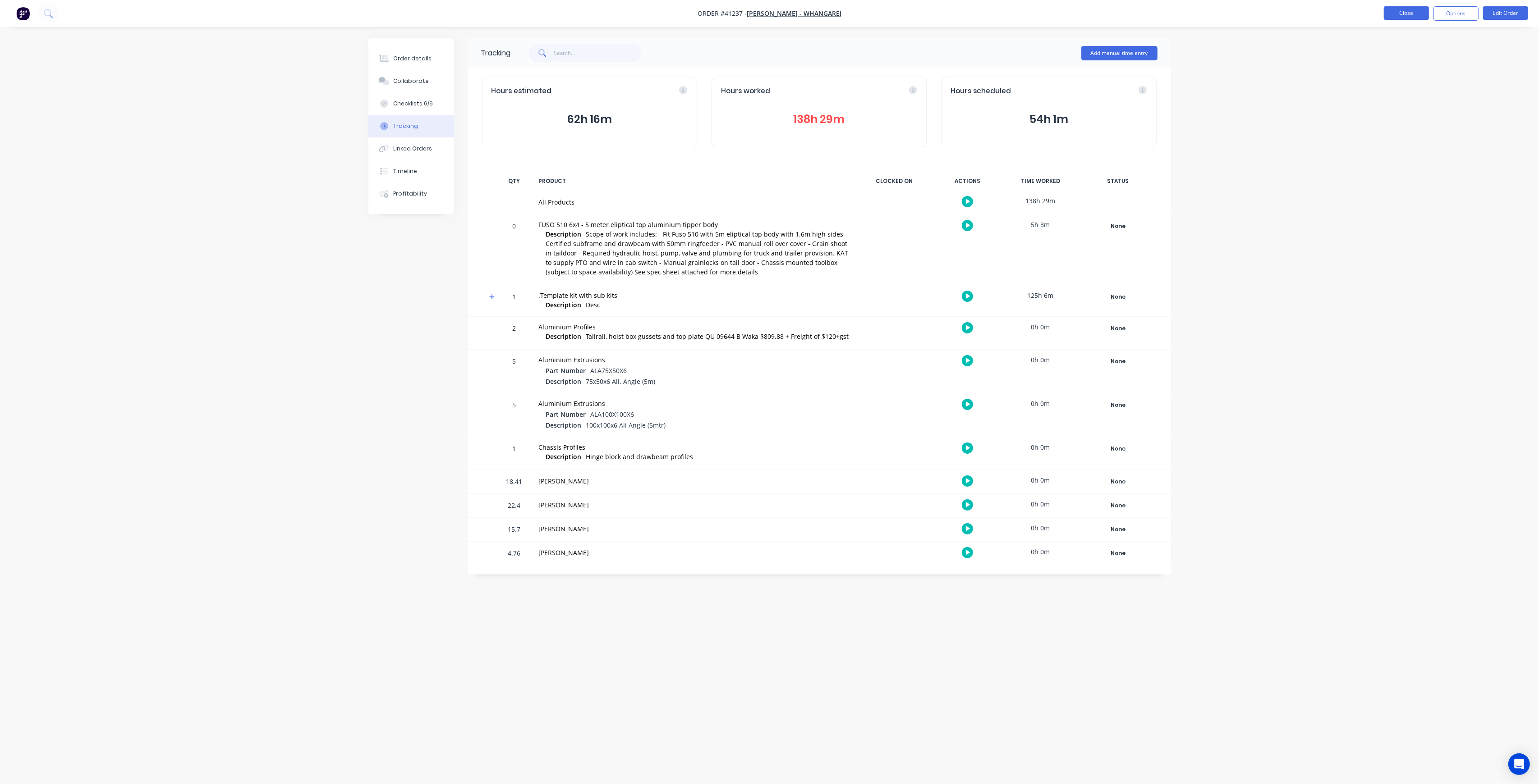
click at [1398, 13] on button "Close" at bounding box center [1406, 13] width 45 height 14
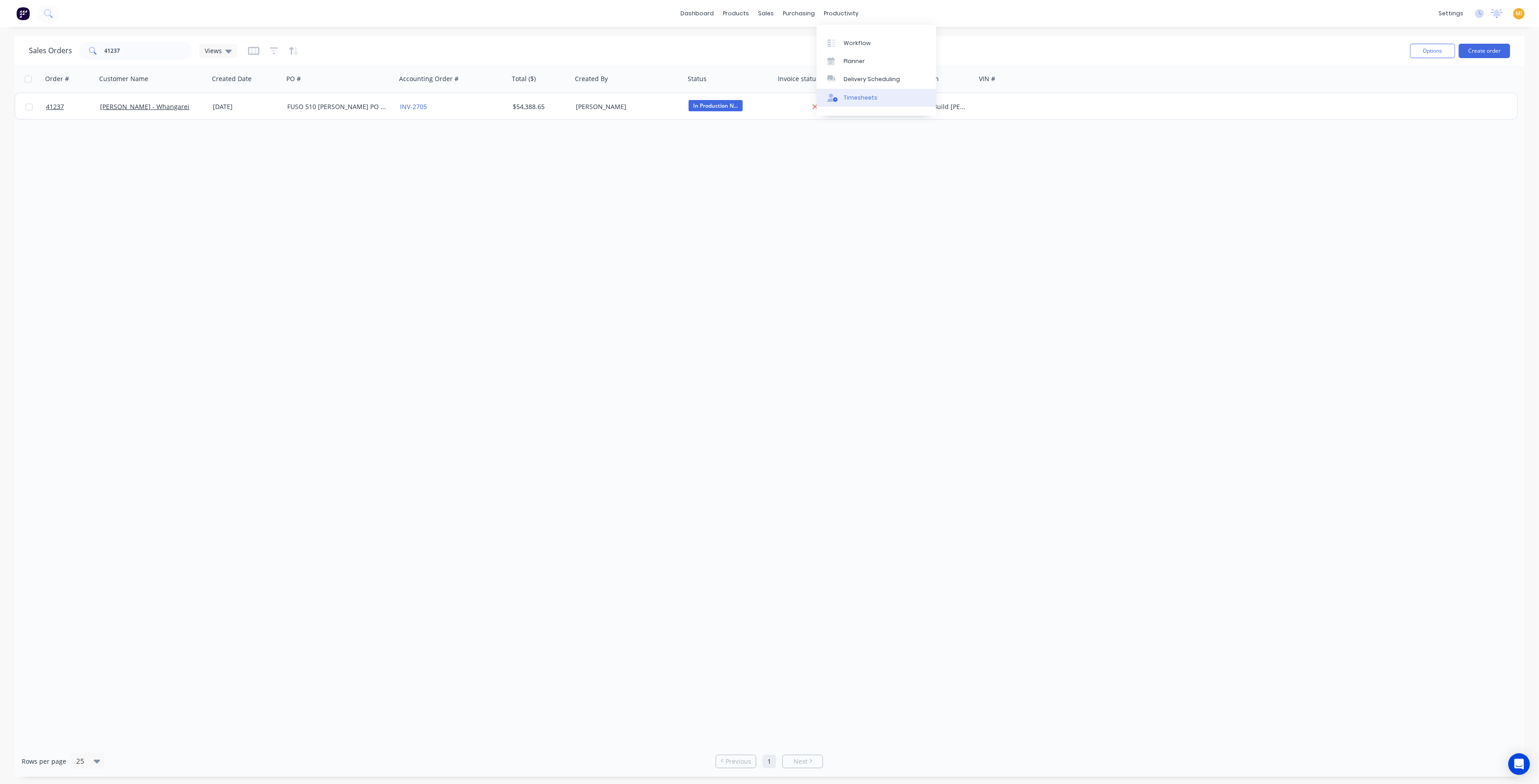
click at [858, 95] on div "Timesheets" at bounding box center [860, 98] width 34 height 8
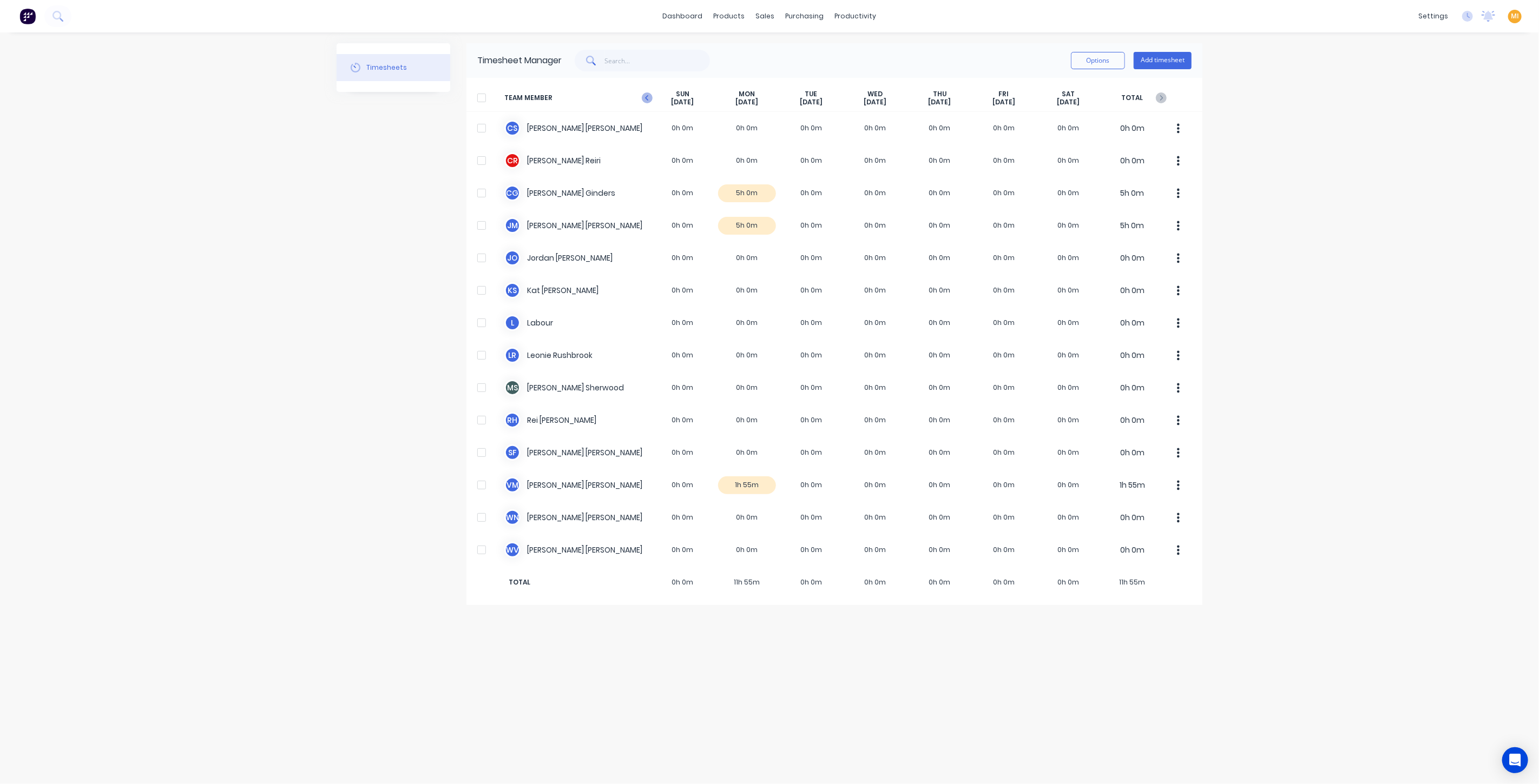
click at [647, 94] on icon "button" at bounding box center [647, 97] width 11 height 11
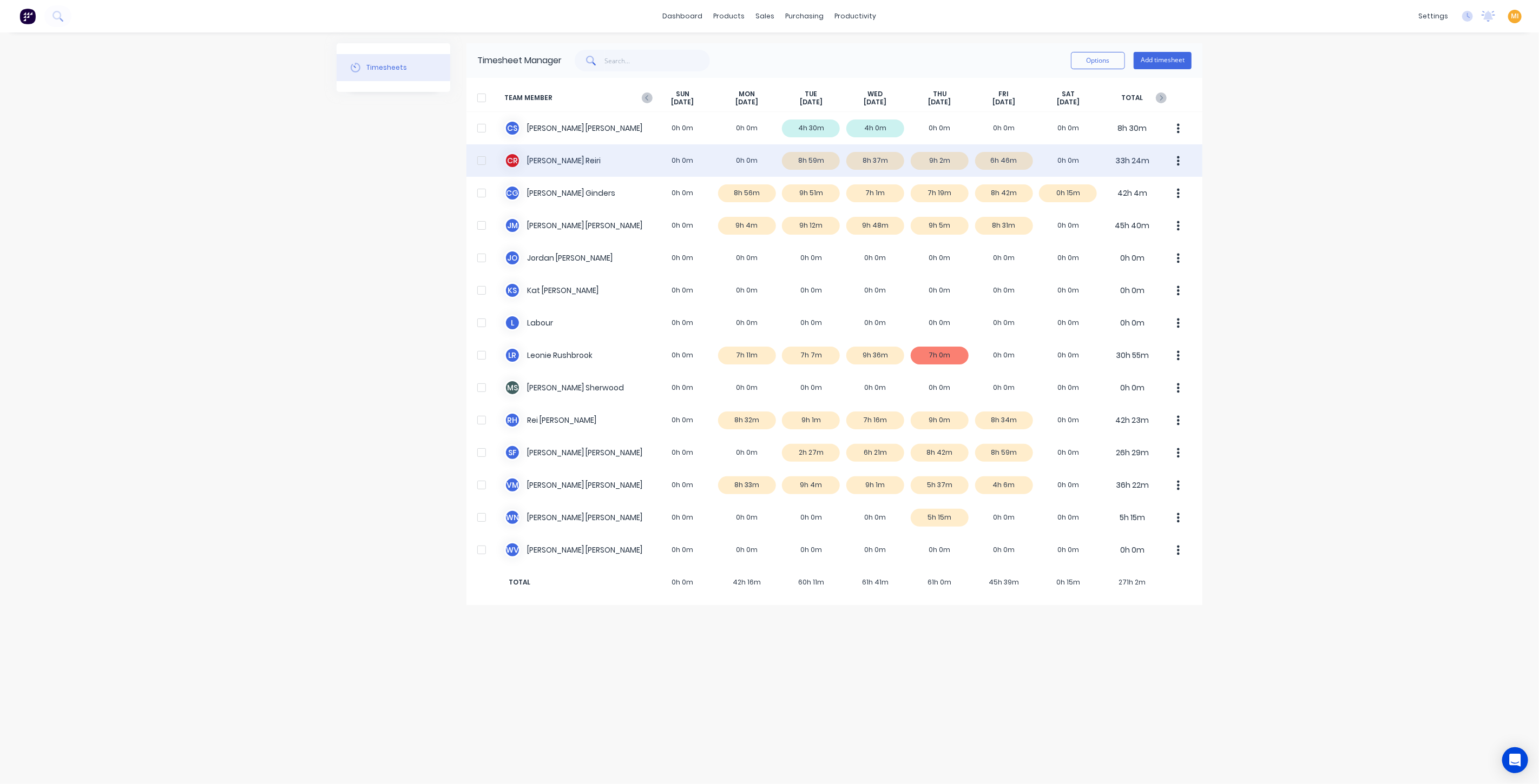
click at [876, 153] on div "C R Clinton james Reiri 0h 0m 0h 0m 8h 59m 8h 37m 9h 2m 6h 46m 0h 0m 33h 24m" at bounding box center [834, 161] width 735 height 32
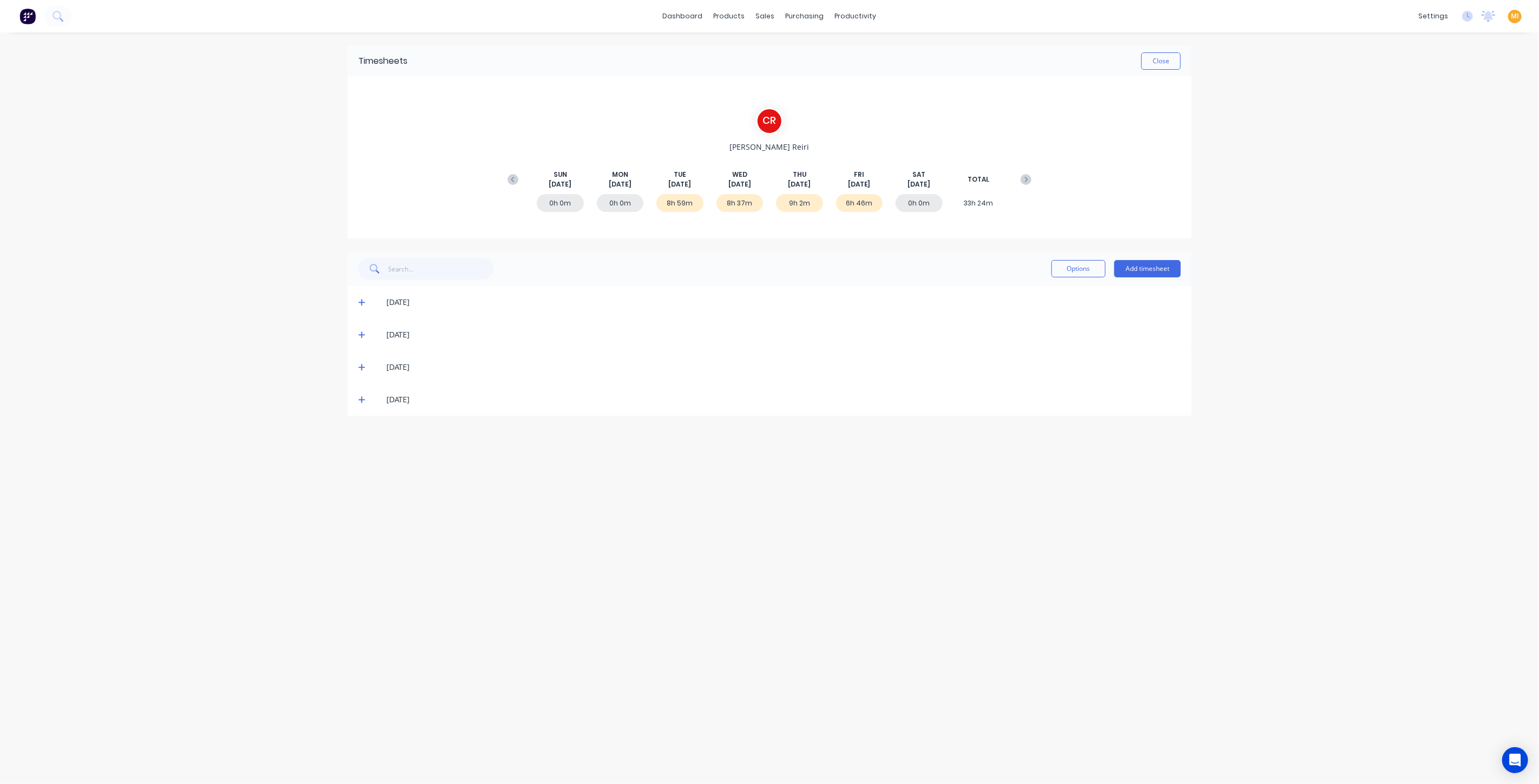
click at [361, 363] on icon at bounding box center [362, 367] width 7 height 8
click at [363, 334] on icon at bounding box center [362, 335] width 7 height 8
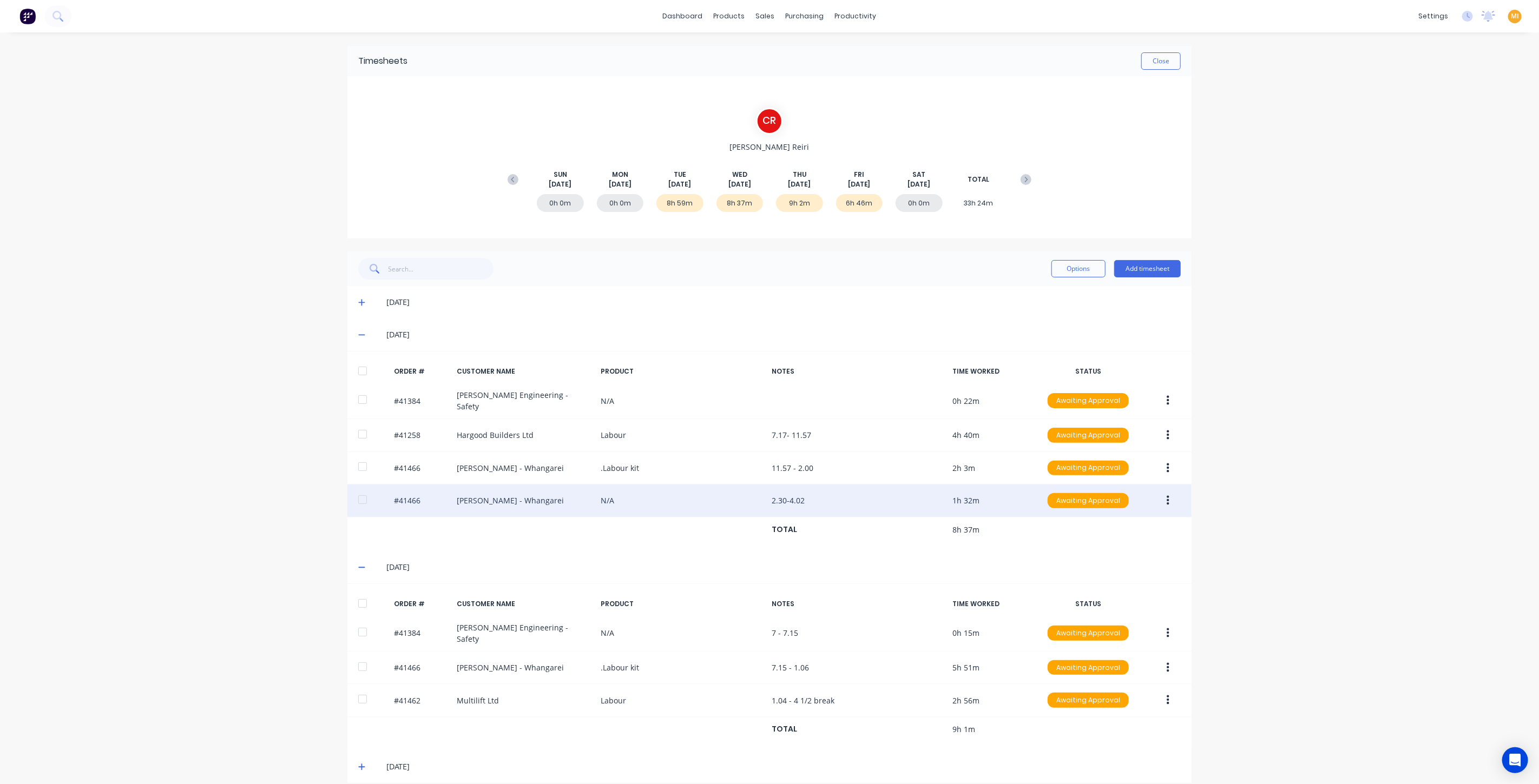
click at [1176, 499] on div "#41466 Keith Andrews - Whangarei N/A 2.30-4.02 1h 32m Awaiting Approval" at bounding box center [769, 501] width 844 height 33
click at [1156, 497] on button "button" at bounding box center [1167, 500] width 25 height 19
click at [1113, 567] on div "Edit" at bounding box center [1129, 573] width 83 height 16
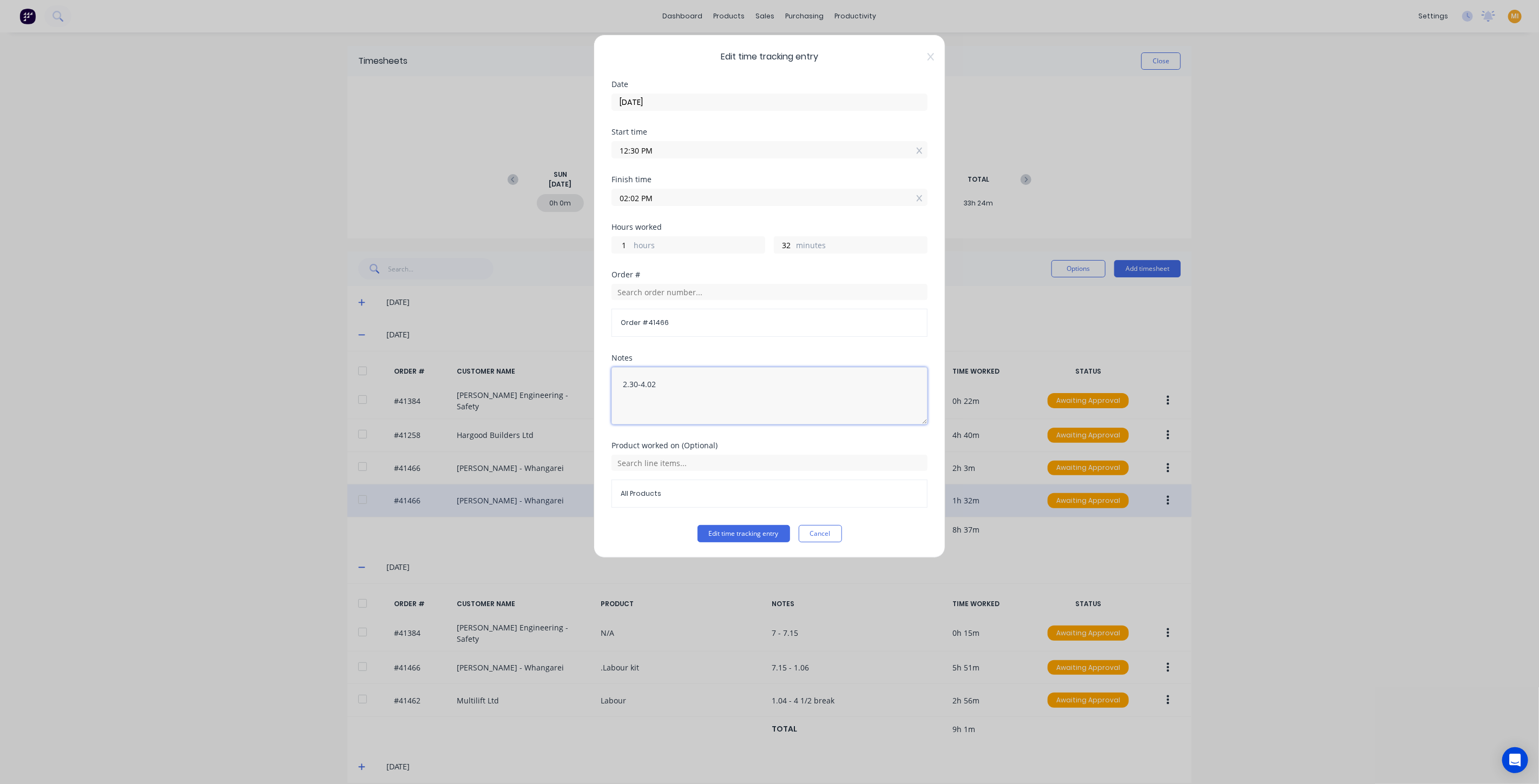
click at [679, 380] on textarea "2.30-4.02" at bounding box center [769, 396] width 316 height 57
type textarea "2.30-4.02 Test to edit"
click at [773, 528] on button "Edit time tracking entry" at bounding box center [743, 534] width 92 height 17
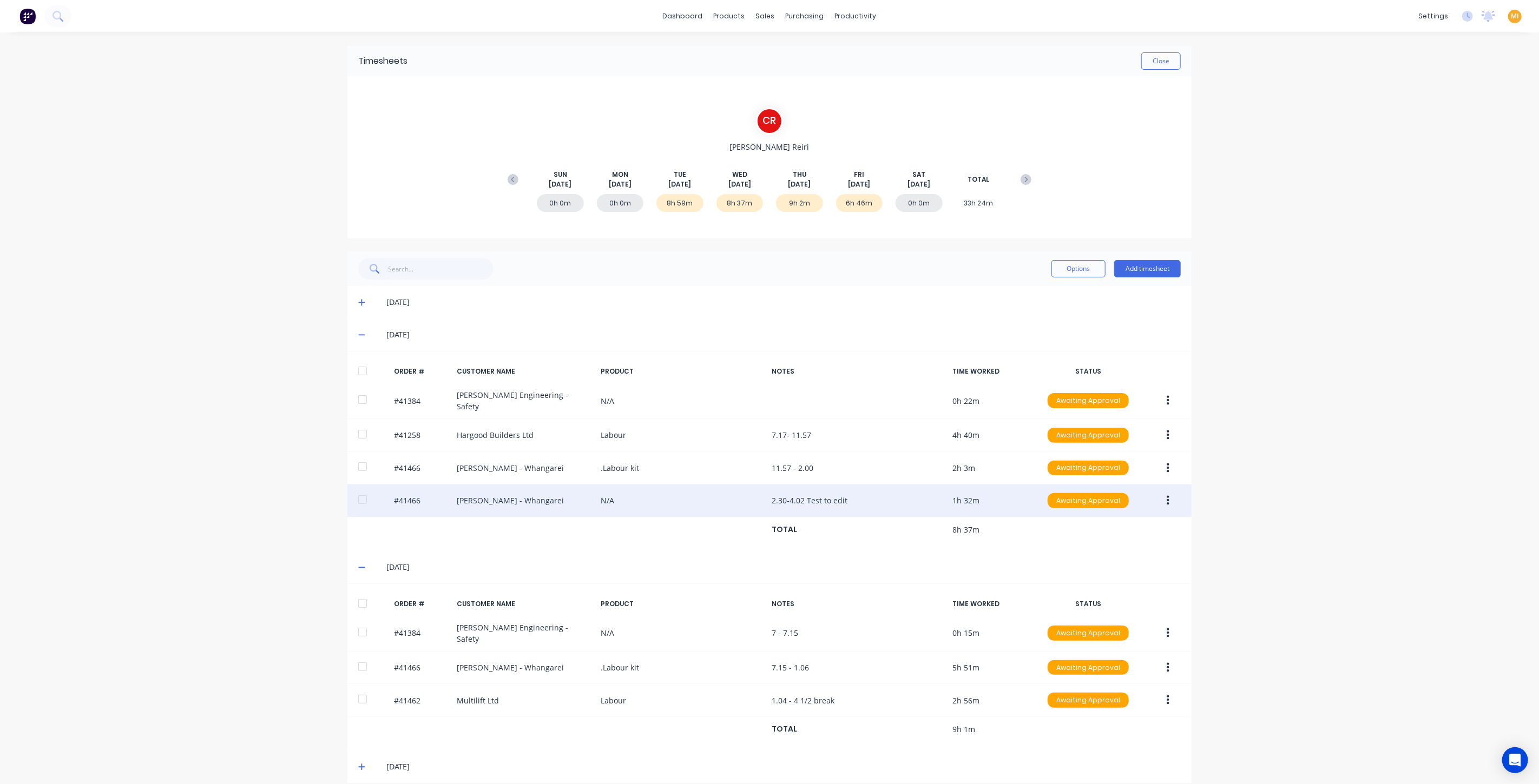
click at [1166, 491] on button "button" at bounding box center [1167, 500] width 25 height 19
click at [1110, 565] on div "Edit" at bounding box center [1129, 573] width 83 height 16
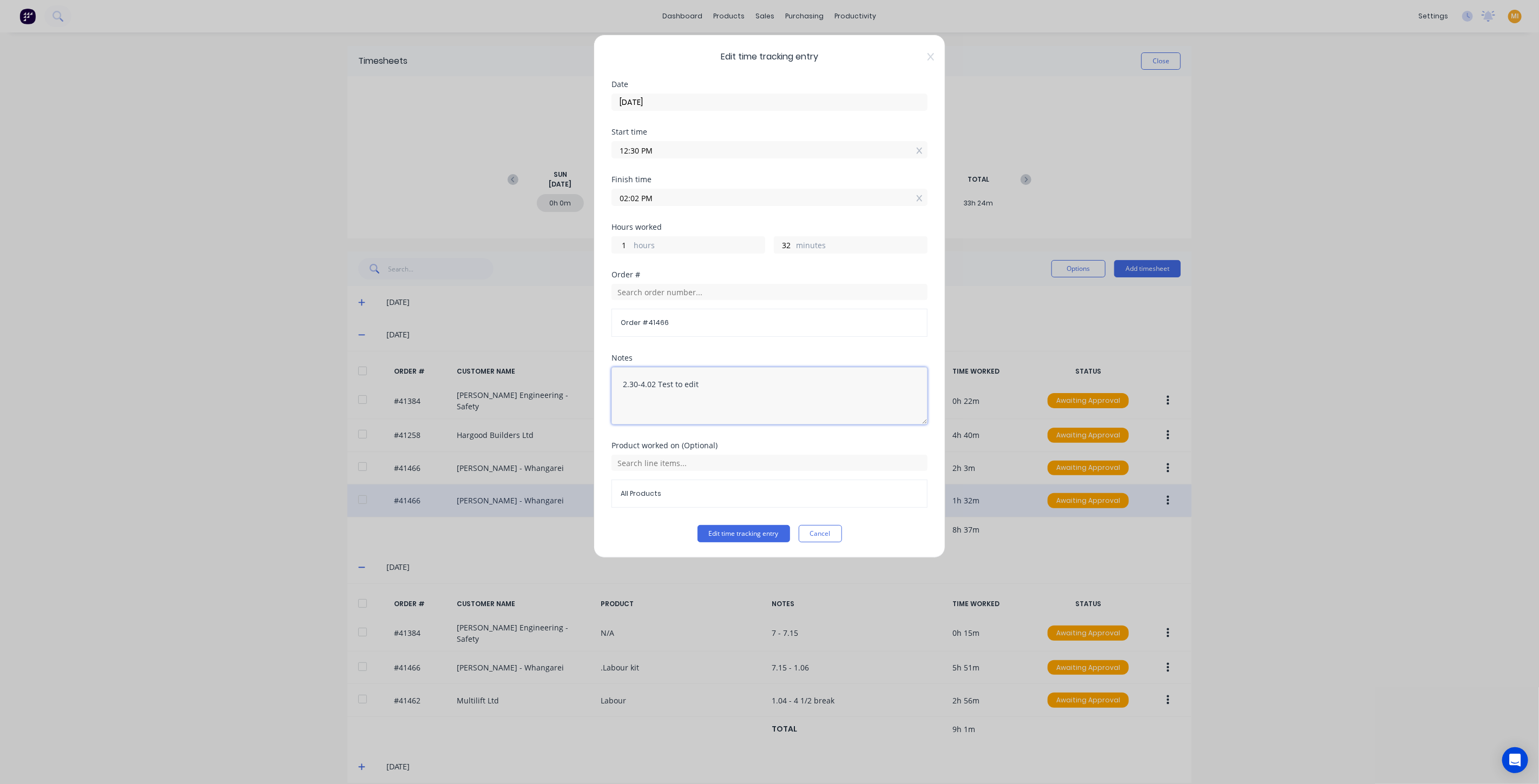
click at [742, 384] on textarea "2.30-4.02 Test to edit" at bounding box center [769, 396] width 316 height 57
drag, startPoint x: 724, startPoint y: 377, endPoint x: 657, endPoint y: 382, distance: 67.2
click at [657, 382] on textarea "2.30-4.02 Test to edit" at bounding box center [769, 396] width 316 height 57
type textarea "2.30-4.02"
click at [756, 530] on button "Edit time tracking entry" at bounding box center [743, 534] width 92 height 17
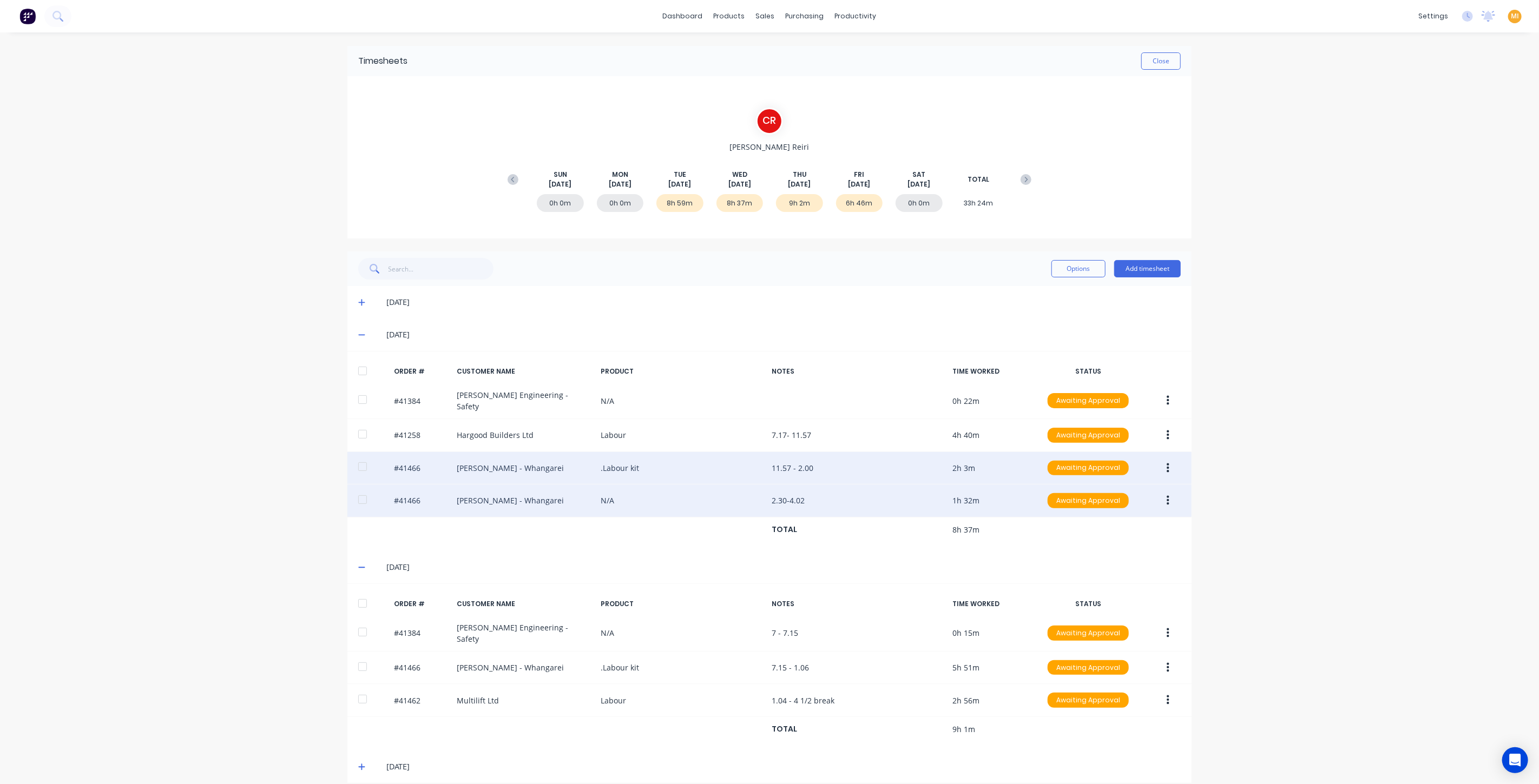
click at [1166, 463] on icon "button" at bounding box center [1168, 468] width 3 height 10
click at [1115, 537] on div "Edit" at bounding box center [1129, 540] width 83 height 16
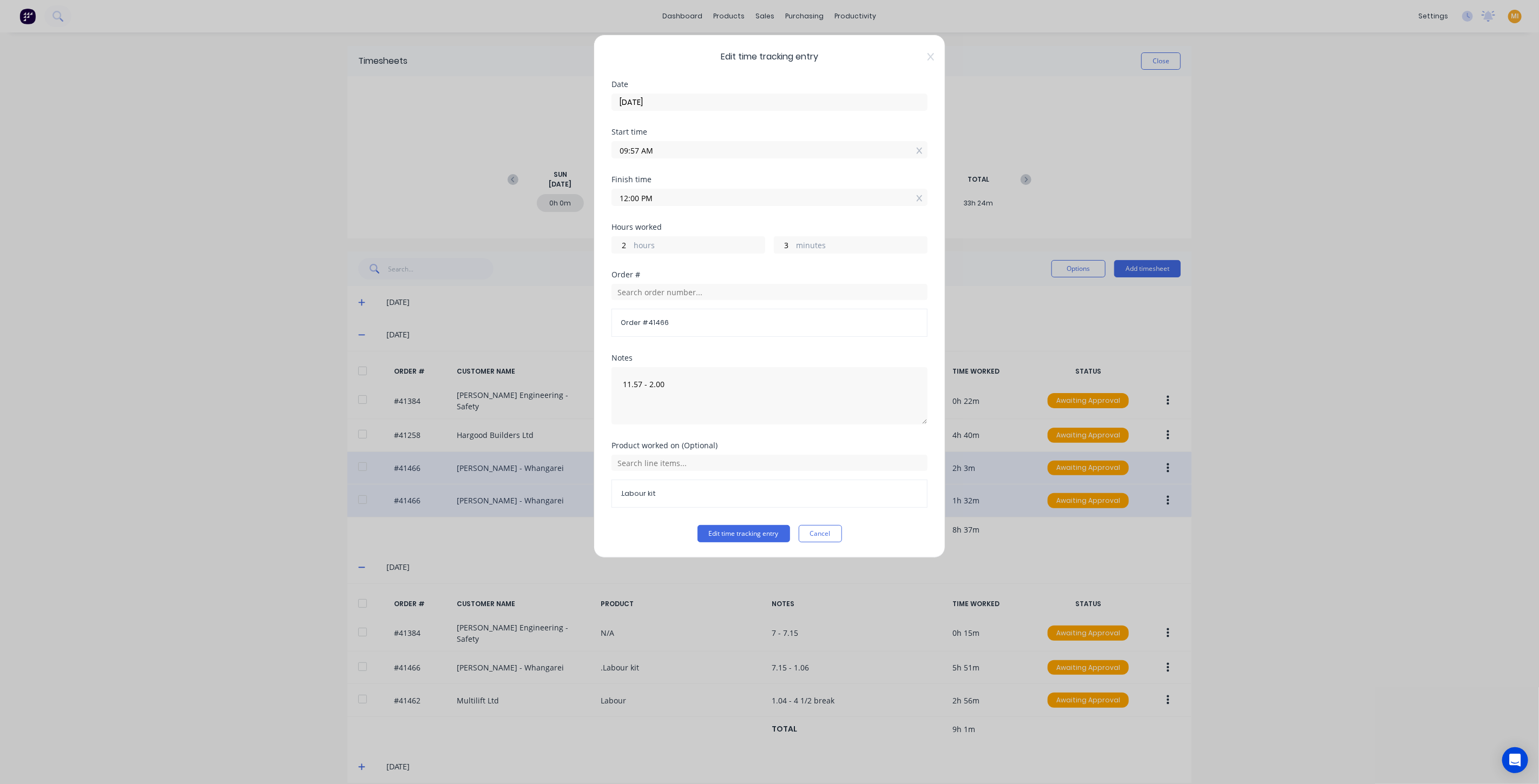
click at [310, 411] on div "Edit time tracking entry Date 27/08/2025 Start time 09:57 AM Finish time 12:00 …" at bounding box center [769, 392] width 1539 height 784
click at [935, 57] on div "Edit time tracking entry Date 27/08/2025 Start time 09:57 AM Finish time 12:00 …" at bounding box center [769, 296] width 352 height 524
click at [932, 53] on icon at bounding box center [930, 57] width 6 height 9
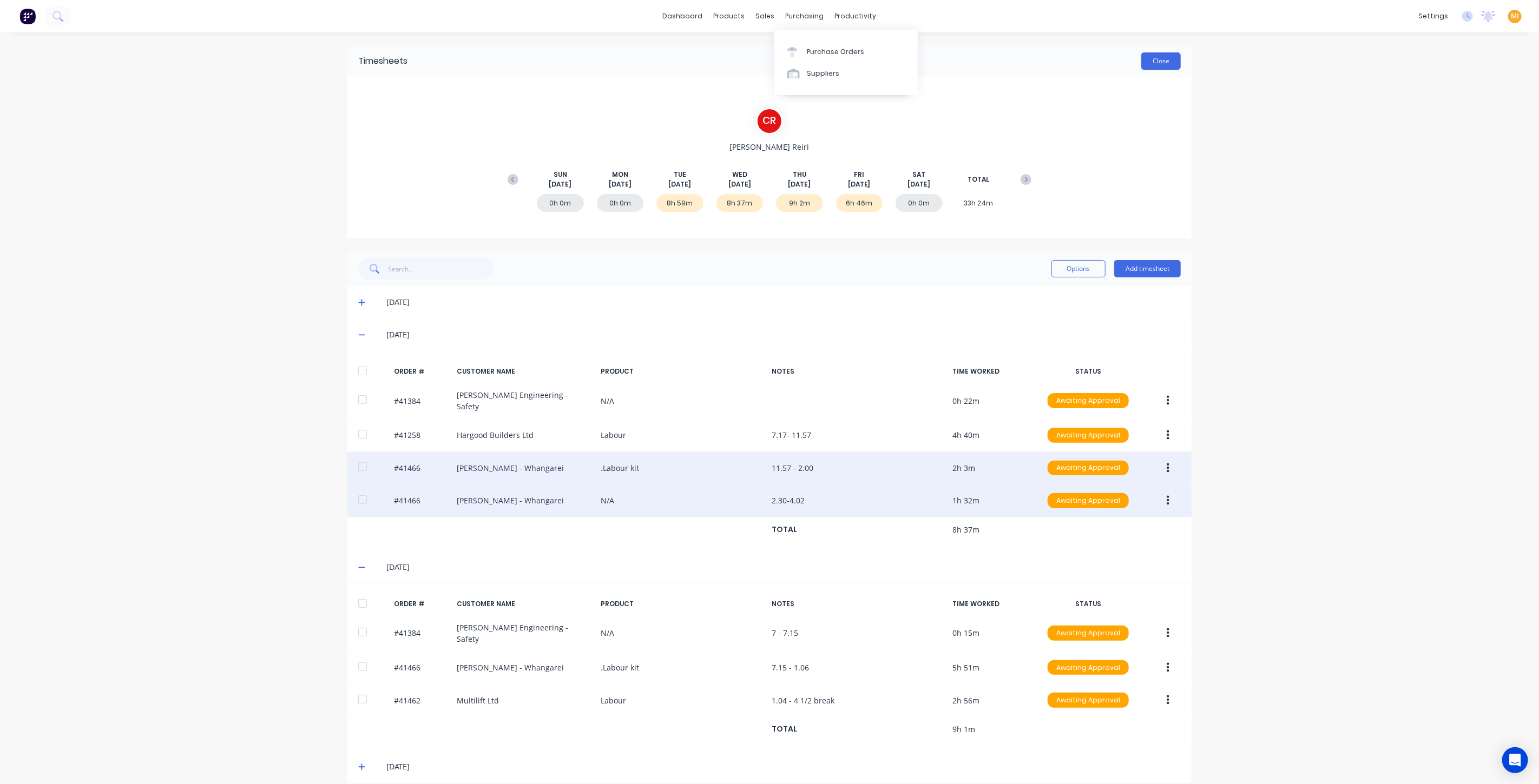
click at [1163, 60] on button "Close" at bounding box center [1161, 61] width 39 height 17
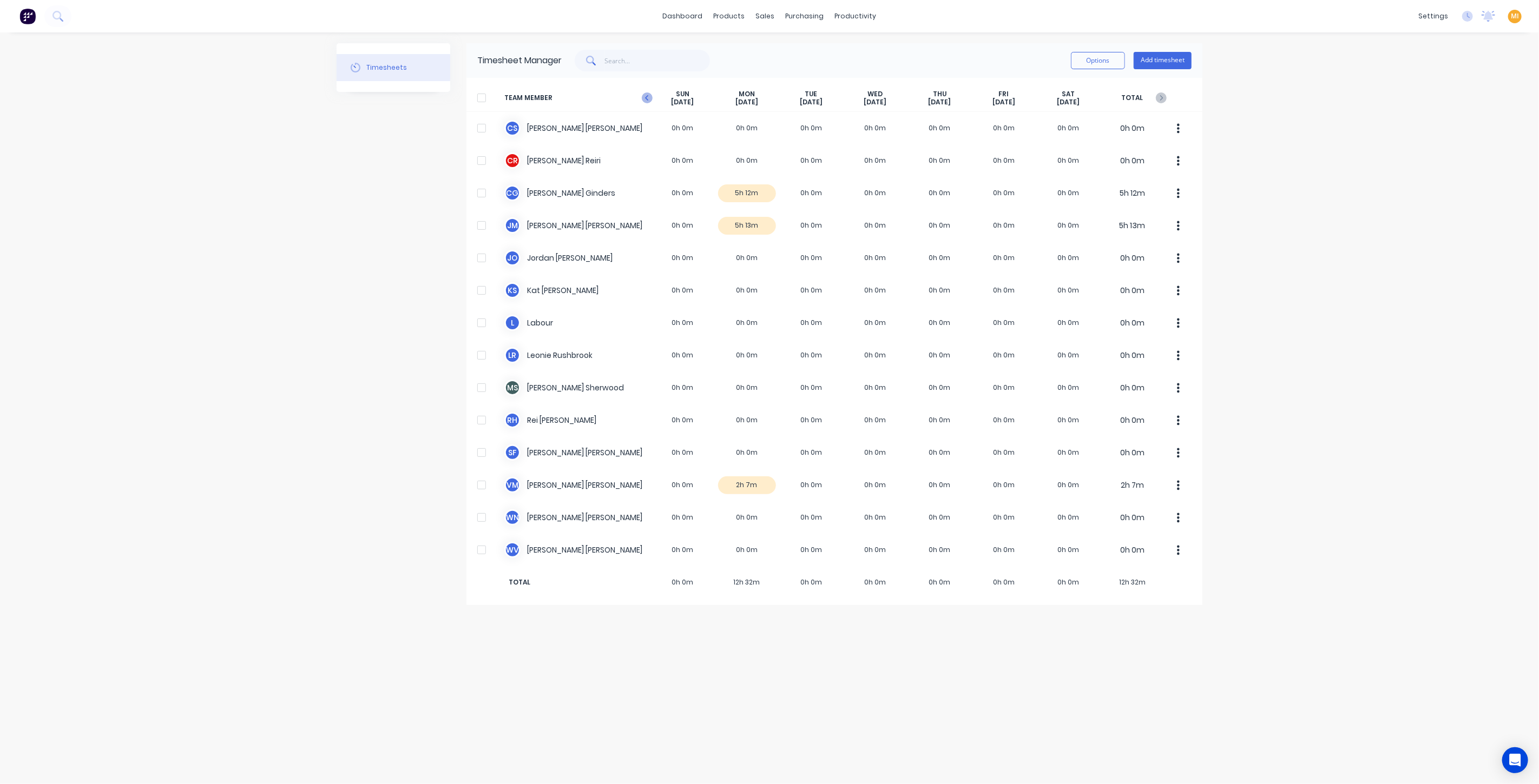
click at [647, 92] on icon "button" at bounding box center [647, 97] width 11 height 11
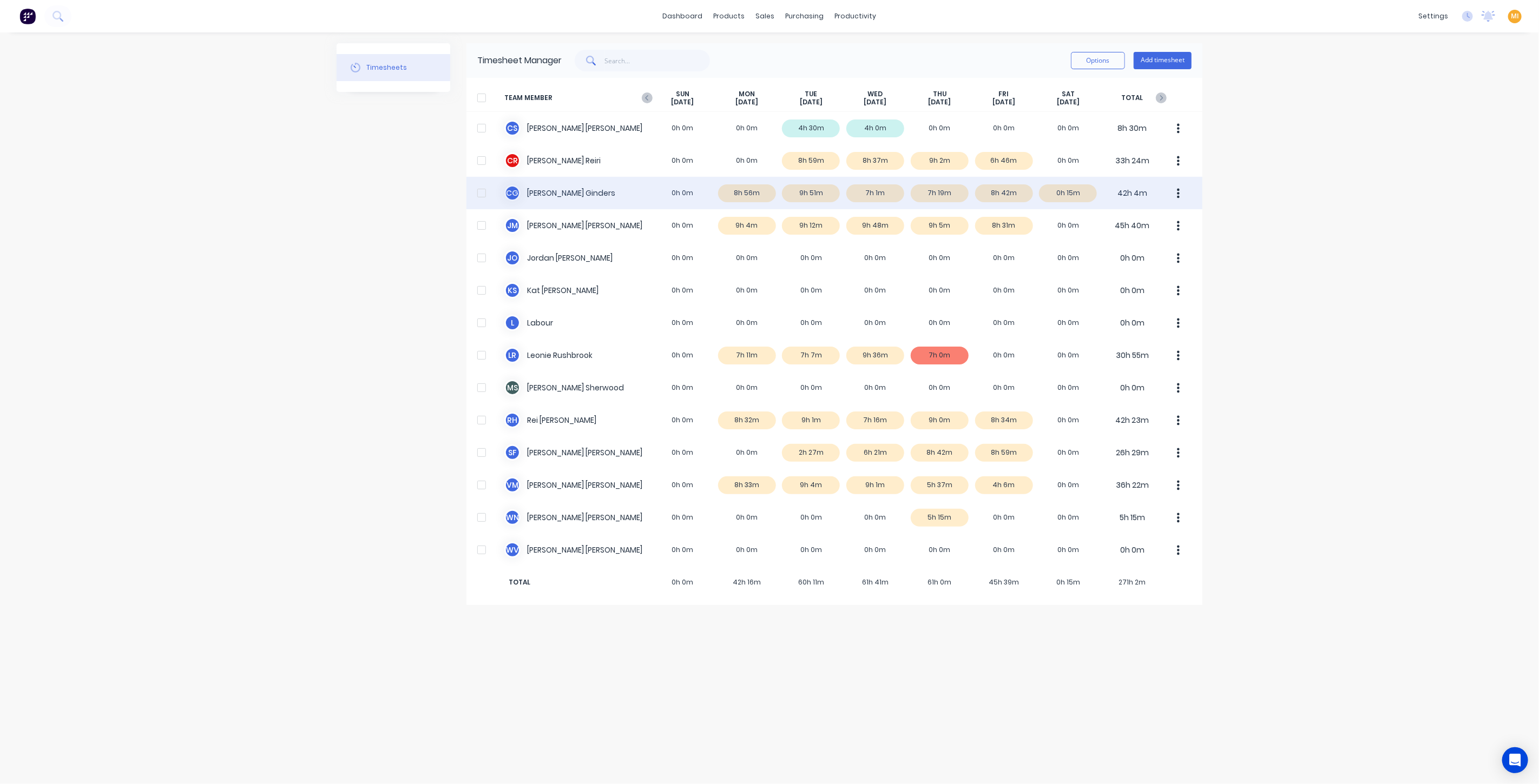
click at [879, 192] on div "C G Cody Ginders 0h 0m 8h 56m 9h 51m 7h 1m 7h 19m 8h 42m 0h 15m 42h 4m" at bounding box center [834, 193] width 735 height 32
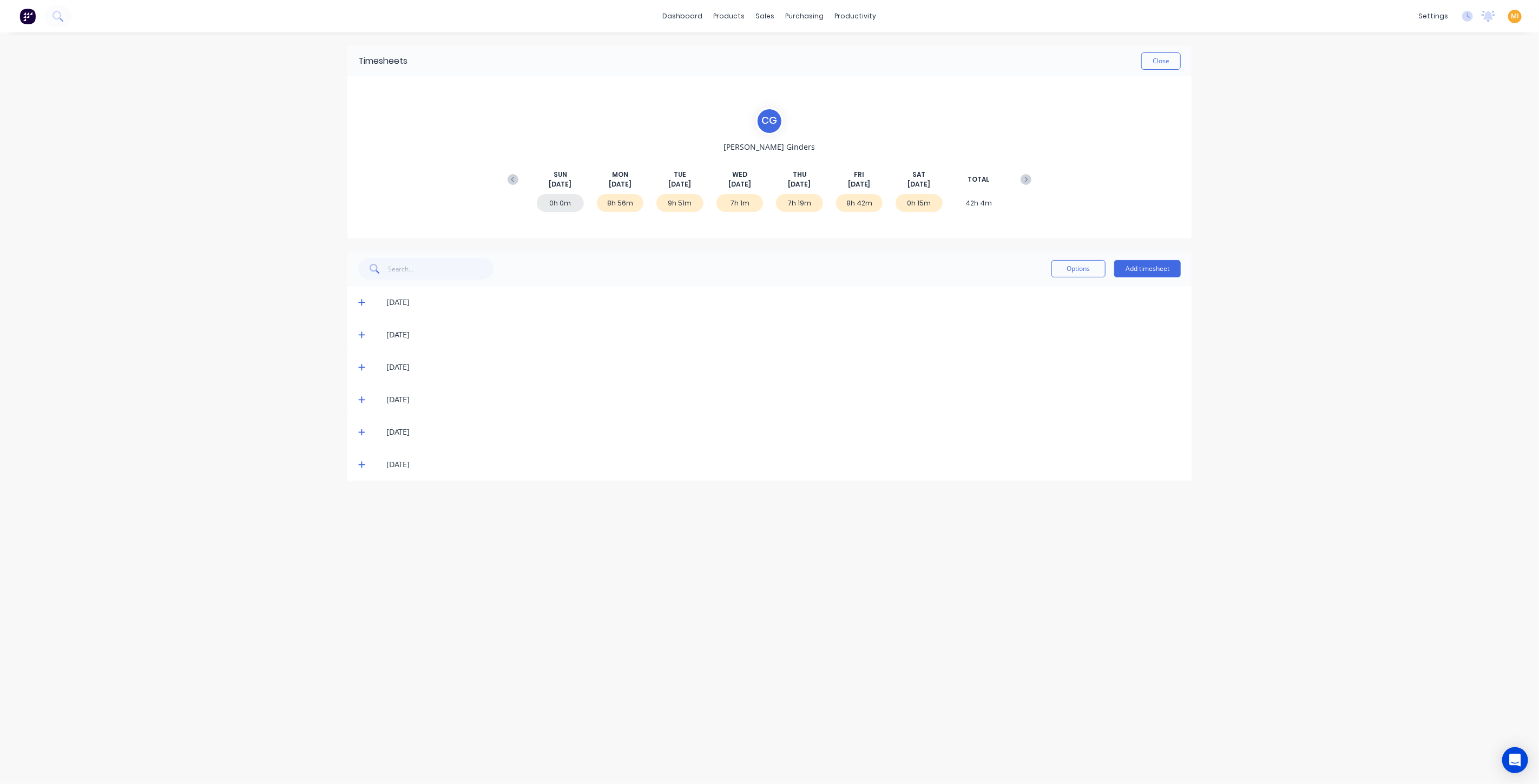
click at [363, 363] on icon at bounding box center [362, 367] width 7 height 8
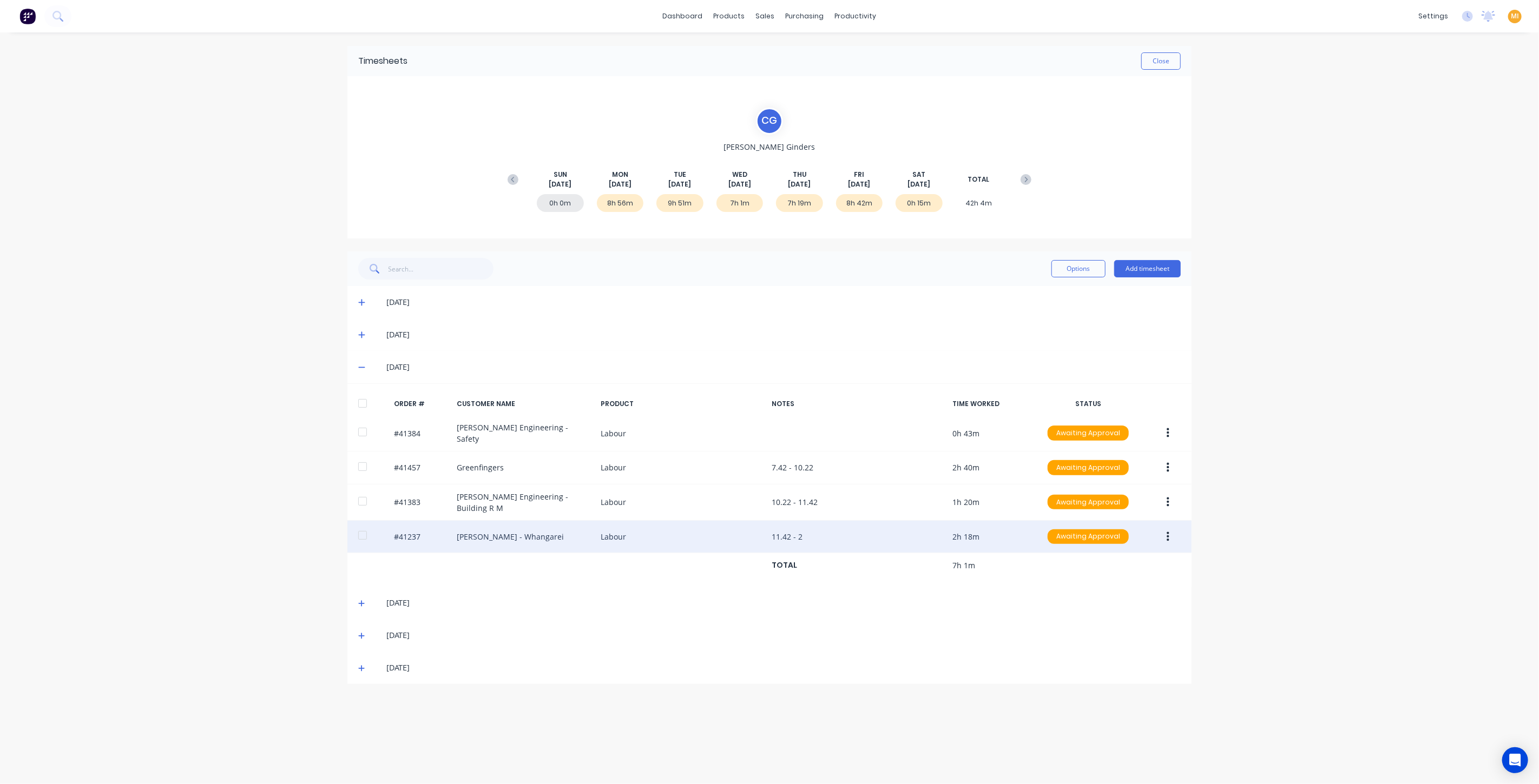
drag, startPoint x: 1171, startPoint y: 521, endPoint x: 1168, endPoint y: 529, distance: 8.5
click at [1171, 527] on button "button" at bounding box center [1167, 537] width 25 height 19
click at [1119, 601] on div "Edit" at bounding box center [1129, 609] width 83 height 16
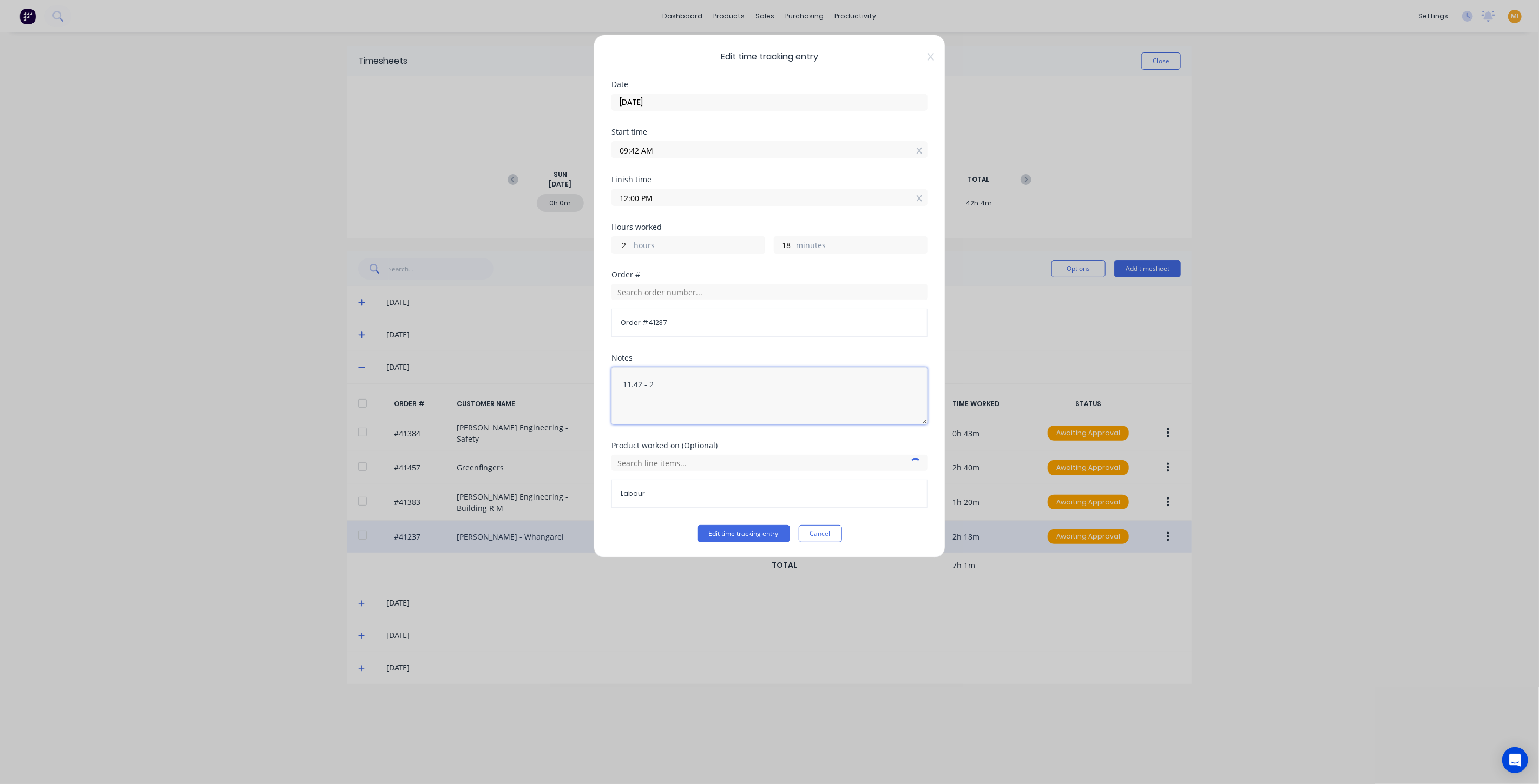
click at [737, 384] on textarea "11.42 - 2" at bounding box center [769, 396] width 316 height 57
type textarea "11.42 - 2 edit test"
click at [736, 532] on button "Edit time tracking entry" at bounding box center [743, 534] width 92 height 17
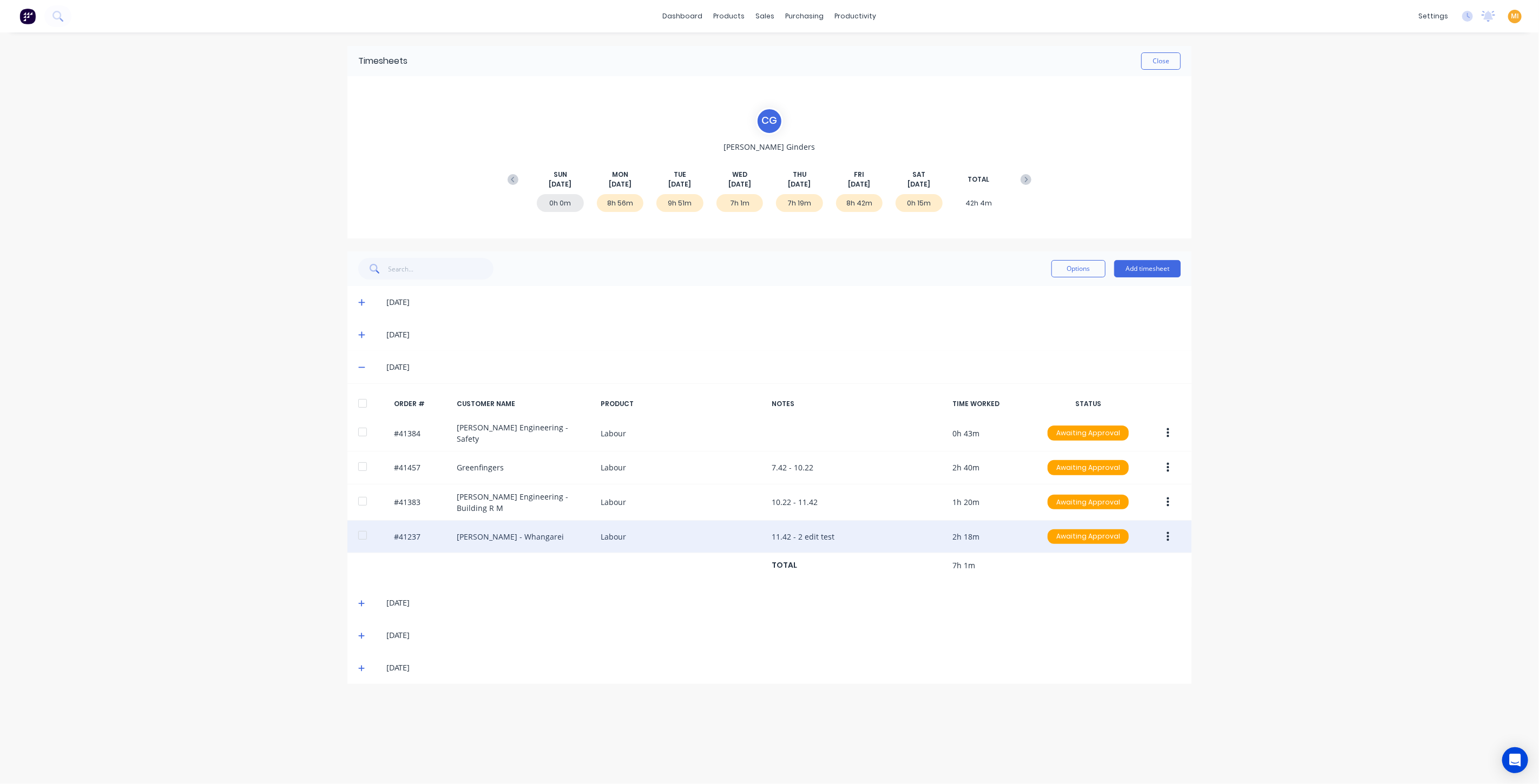
click at [892, 532] on div "#41237 Keith Andrews - Whangarei Labour 11.42 - 2 edit test 2h 18m Awaiting App…" at bounding box center [769, 537] width 844 height 33
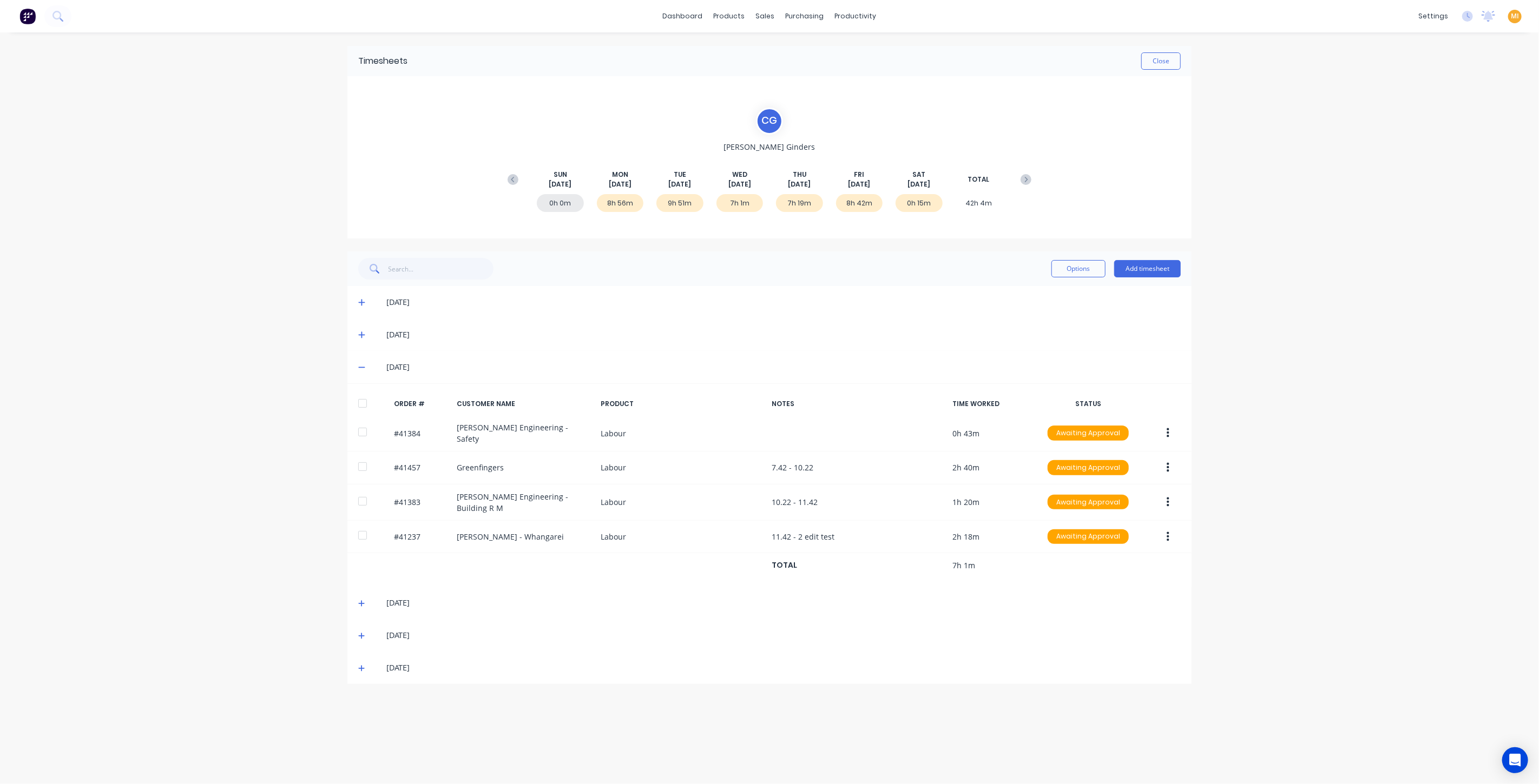
click at [1170, 532] on button "button" at bounding box center [1167, 537] width 25 height 19
click at [1113, 598] on button "Edit" at bounding box center [1128, 608] width 103 height 21
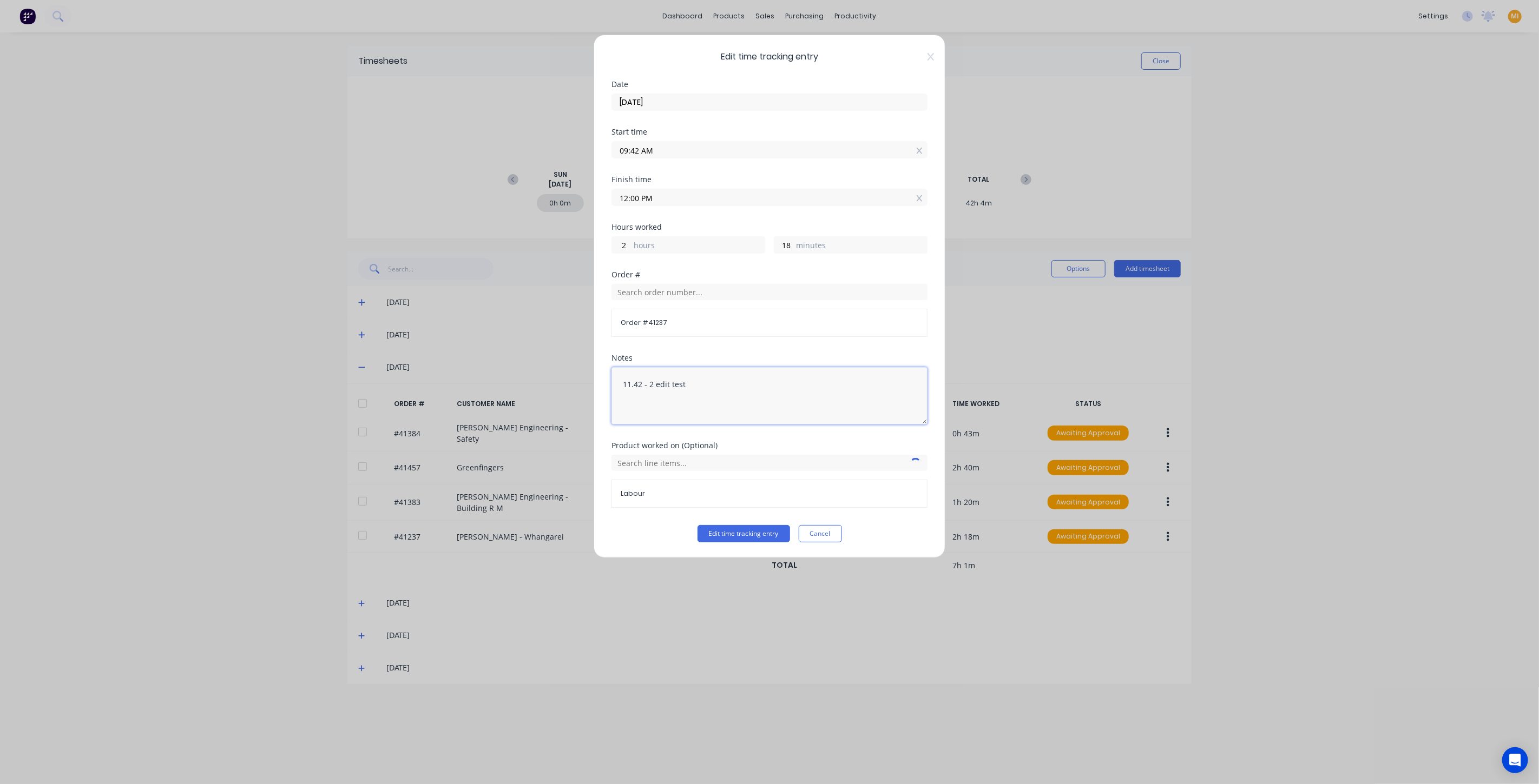
drag, startPoint x: 670, startPoint y: 379, endPoint x: 652, endPoint y: 383, distance: 18.4
click at [652, 383] on textarea "11.42 - 2 edit test" at bounding box center [769, 396] width 316 height 57
type textarea "11.42 - 2"
click at [743, 532] on button "Edit time tracking entry" at bounding box center [743, 534] width 92 height 17
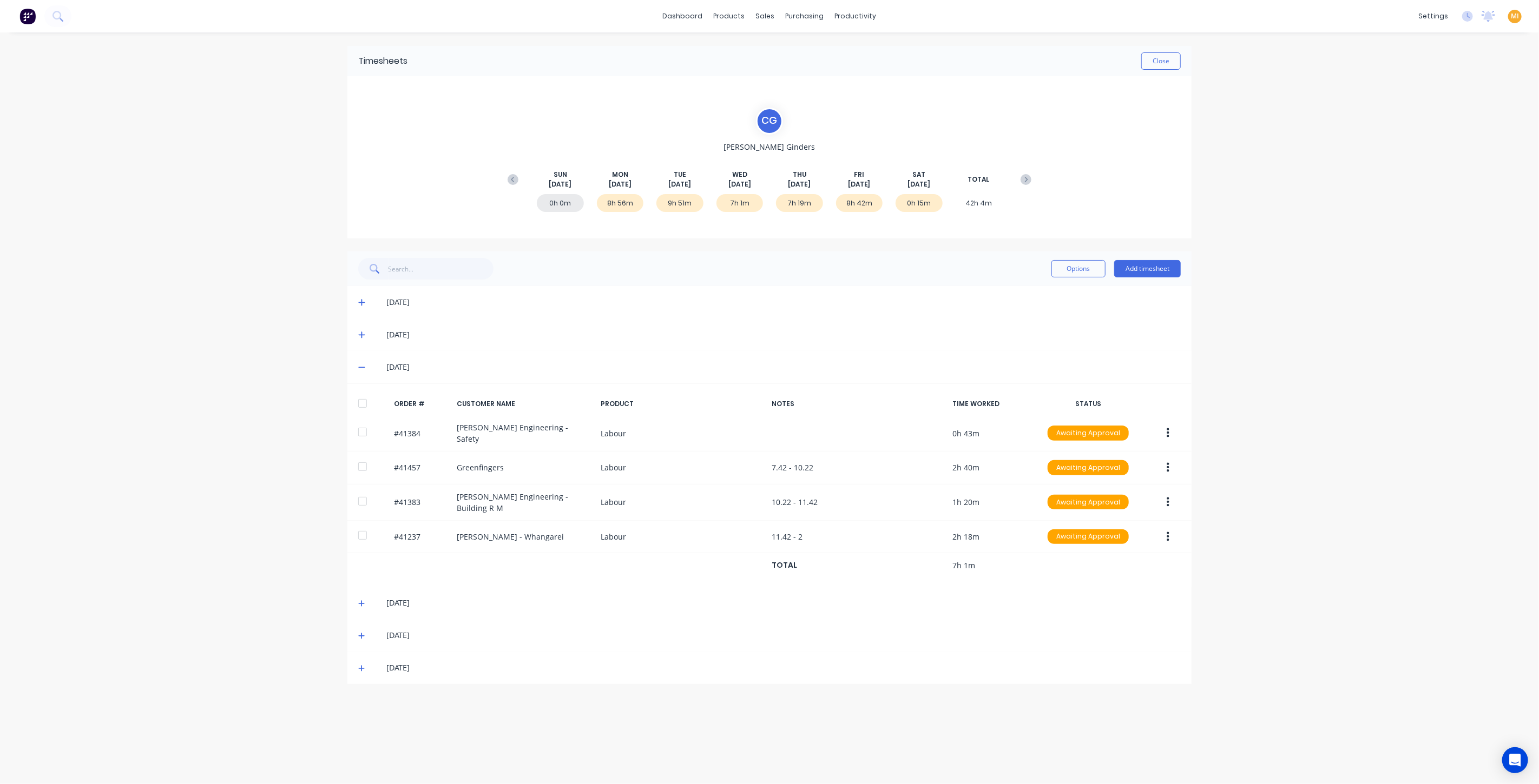
click at [1163, 70] on div "Timesheets Close" at bounding box center [769, 61] width 844 height 30
click at [1157, 62] on button "Close" at bounding box center [1161, 61] width 39 height 17
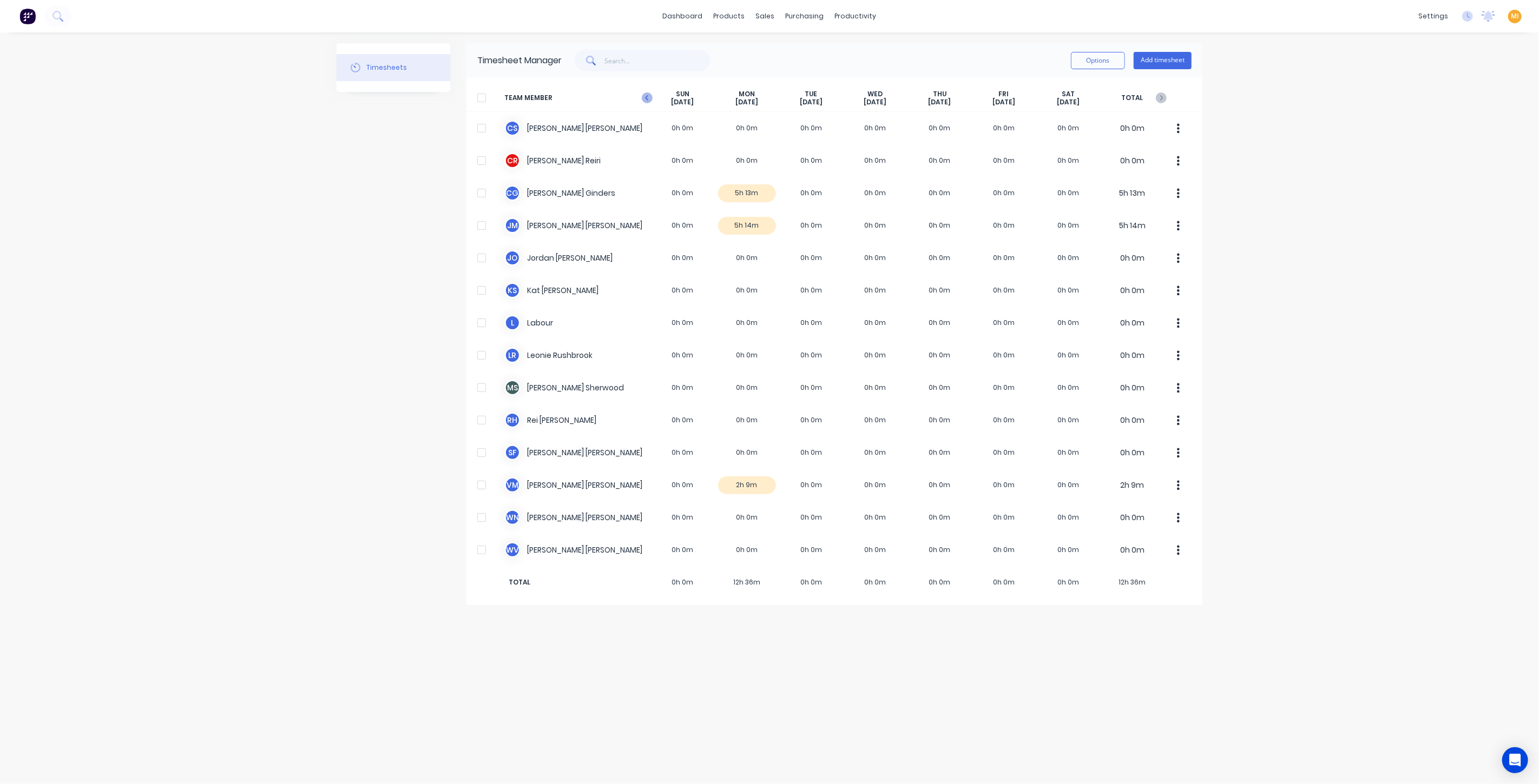
click at [646, 102] on icon "button" at bounding box center [647, 97] width 11 height 11
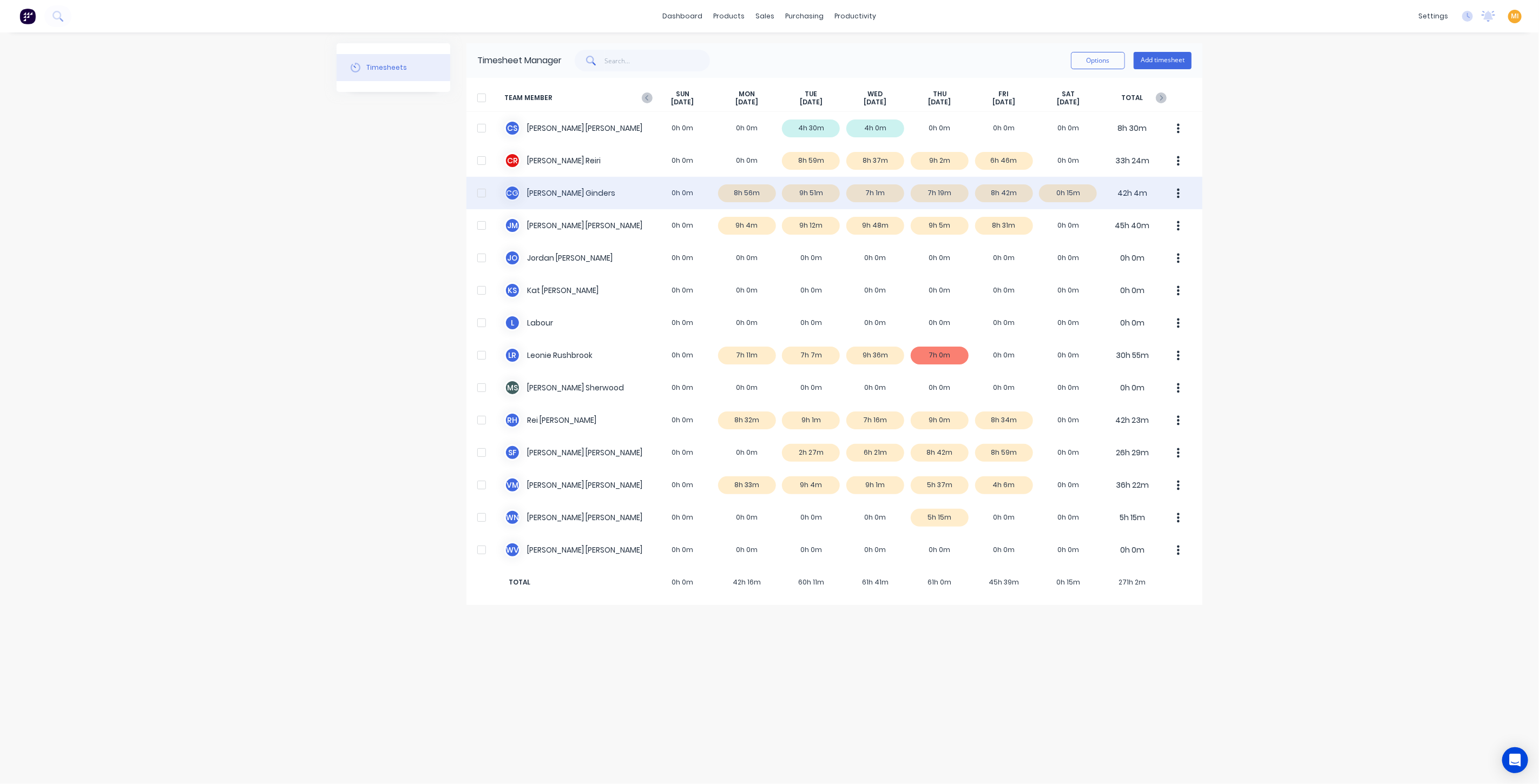
click at [669, 206] on div "C G Cody Ginders 0h 0m 8h 56m 9h 51m 7h 1m 7h 19m 8h 42m 0h 15m 42h 4m" at bounding box center [834, 193] width 735 height 32
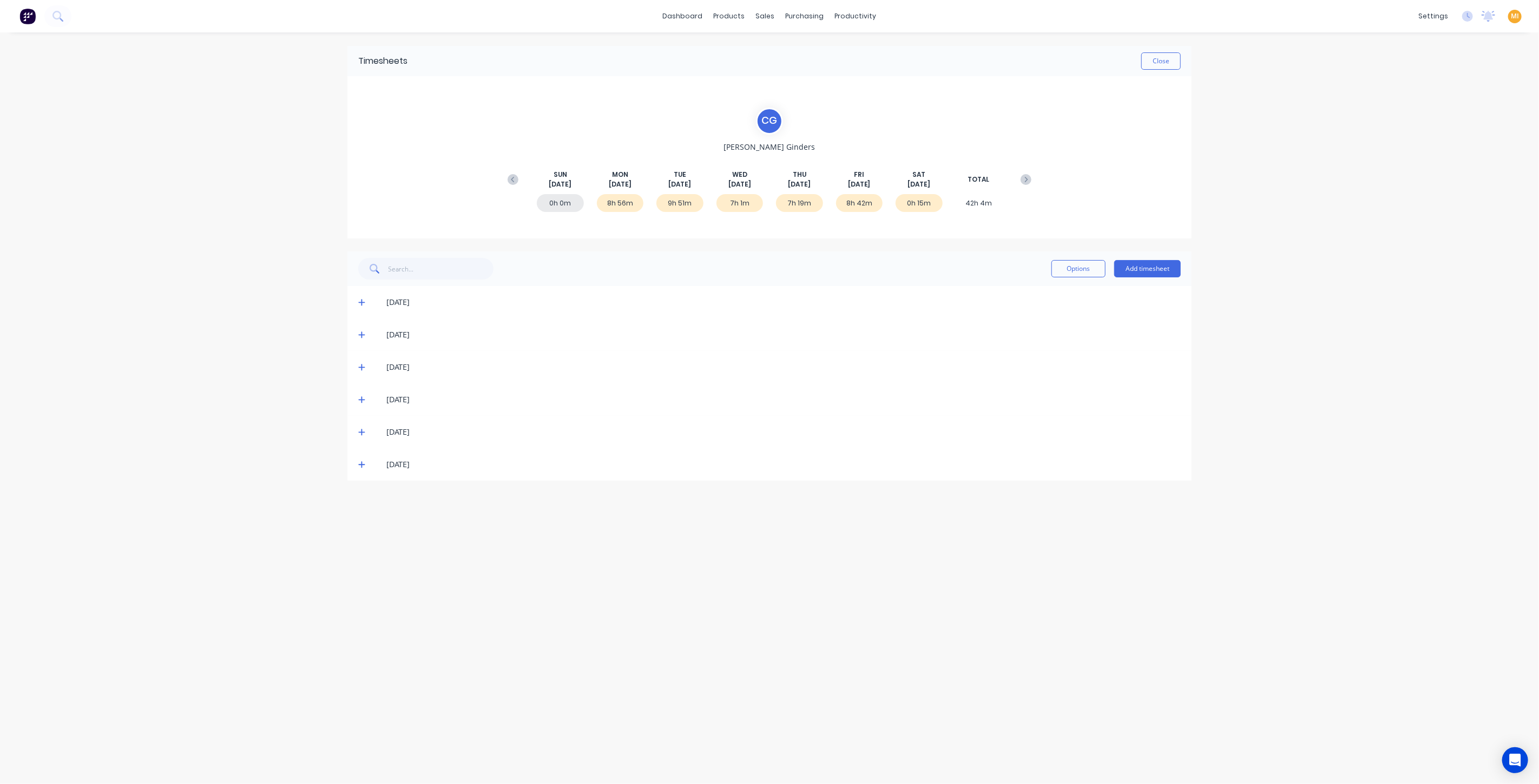
click at [365, 363] on span at bounding box center [363, 367] width 11 height 11
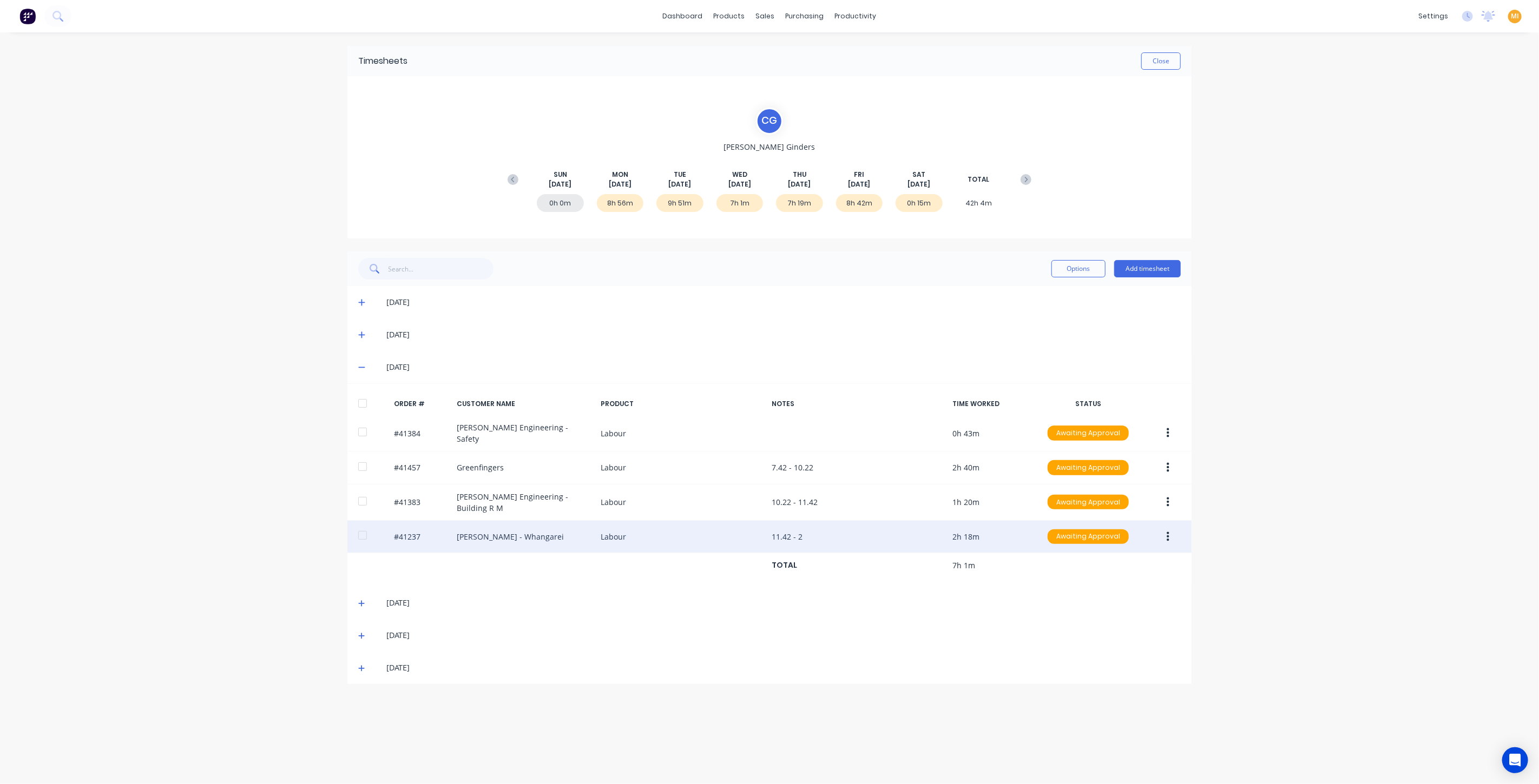
click at [426, 530] on div "#41237 Keith Andrews - Whangarei Labour 11.42 - 2 2h 18m Awaiting Approval" at bounding box center [769, 537] width 844 height 33
click at [1167, 532] on icon "button" at bounding box center [1168, 537] width 3 height 10
click at [1125, 601] on div "Edit" at bounding box center [1129, 609] width 83 height 16
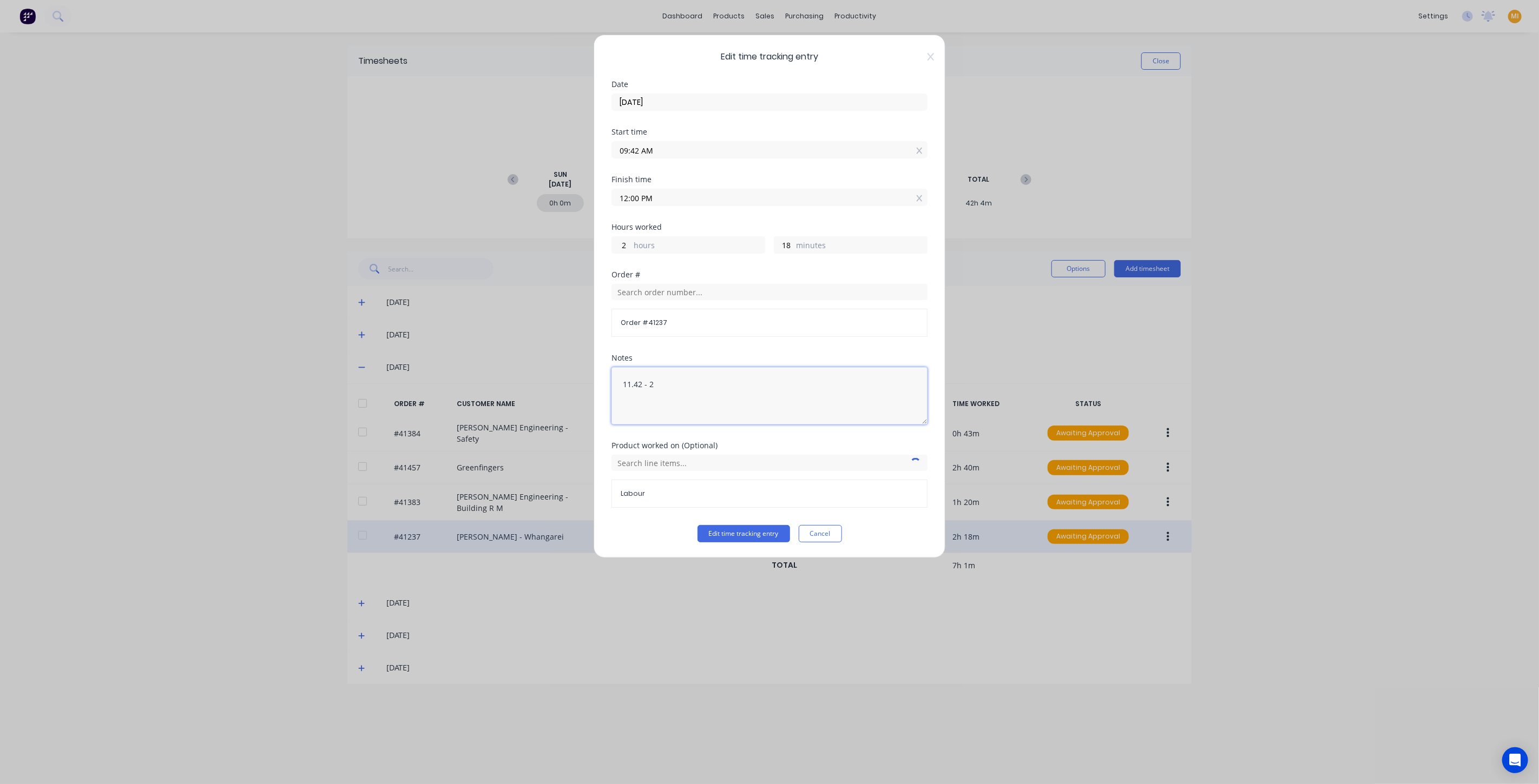
drag, startPoint x: 675, startPoint y: 380, endPoint x: 480, endPoint y: 378, distance: 195.0
click at [480, 378] on div "Edit time tracking entry Date 27/08/2025 Start time 09:42 AM Finish time 12:00 …" at bounding box center [769, 392] width 1539 height 784
paste textarea "2.30pm - 5.15"
type textarea "2.30pm - 5.15"
click at [751, 532] on button "Edit time tracking entry" at bounding box center [743, 534] width 92 height 17
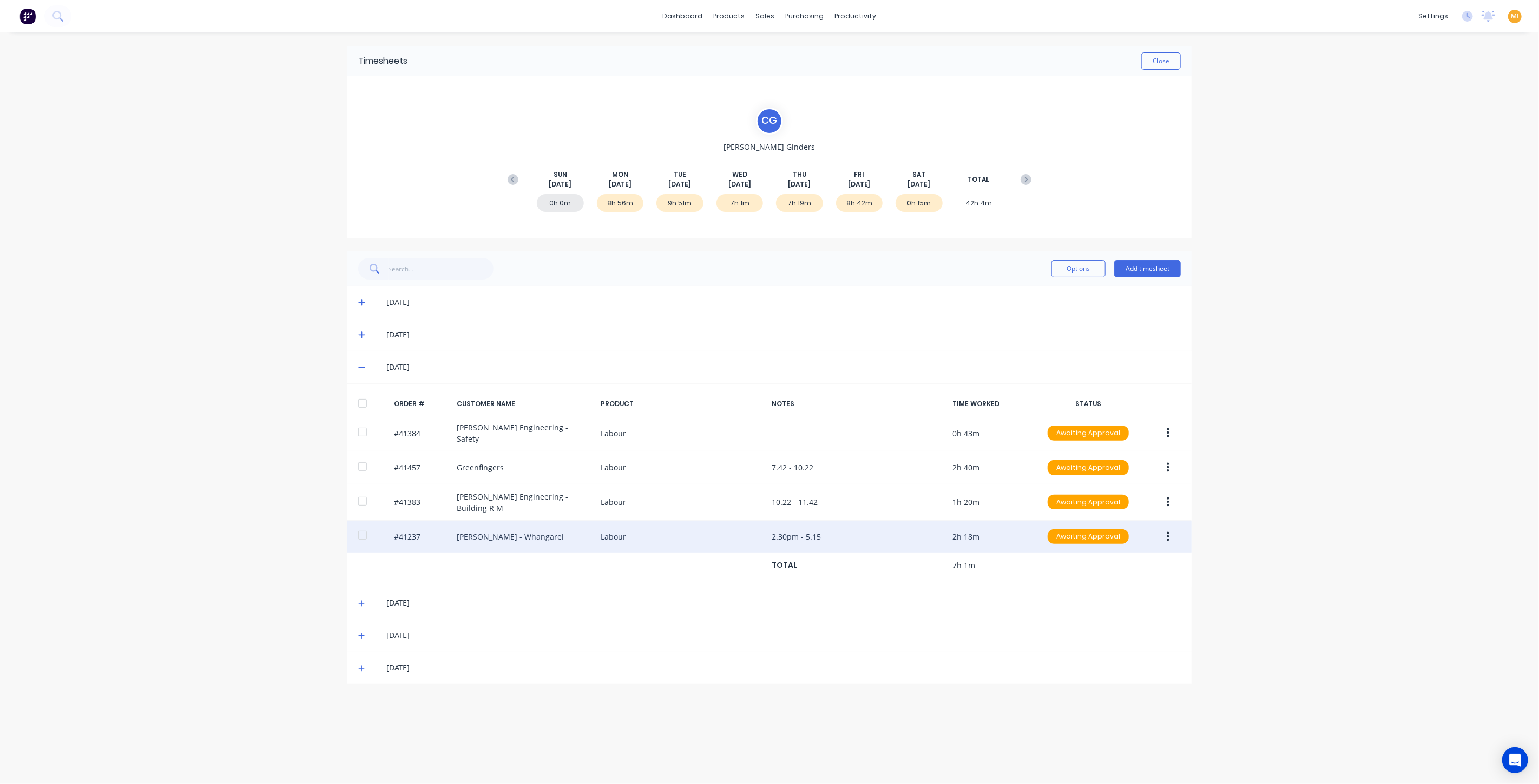
click at [1168, 532] on icon "button" at bounding box center [1168, 537] width 3 height 10
click at [1106, 603] on div "Edit" at bounding box center [1129, 609] width 83 height 16
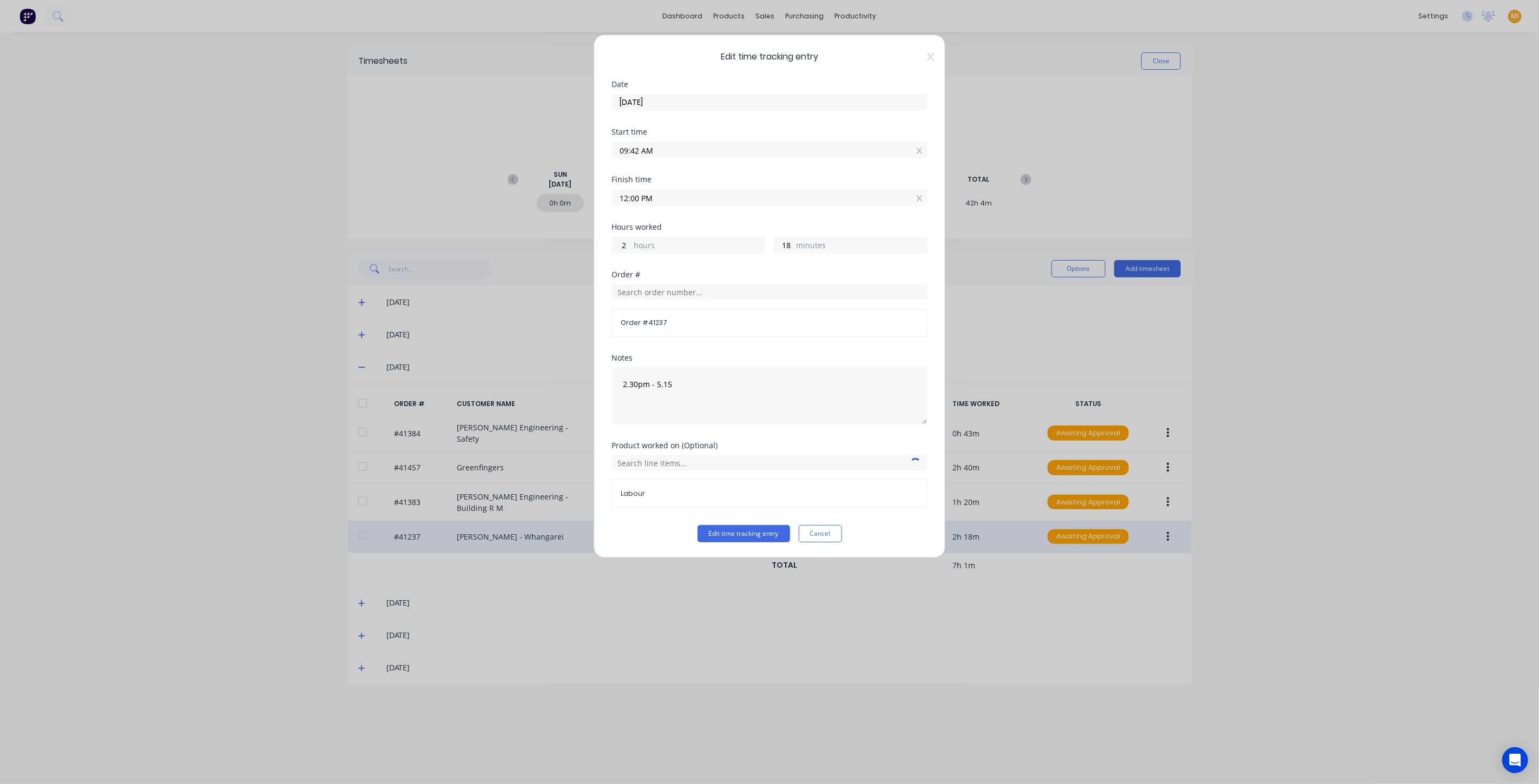
click at [634, 148] on input "09:42 AM" at bounding box center [769, 150] width 315 height 16
type input "07:42 AM"
type input "4"
type input "05:42 AM"
type input "6"
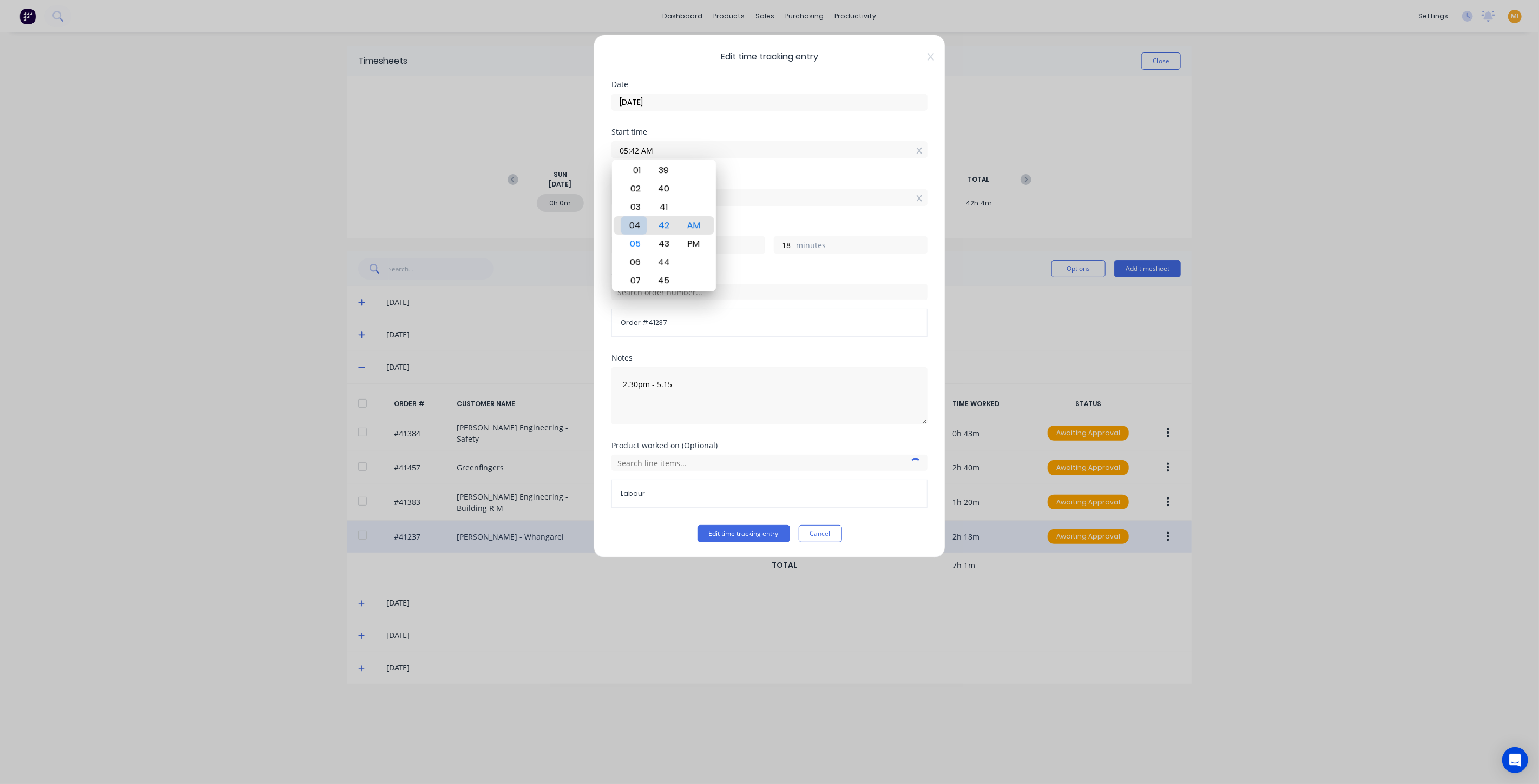
type input "04:42 AM"
type input "7"
click at [634, 186] on div "02" at bounding box center [634, 189] width 27 height 19
type input "02:42 AM"
type input "9"
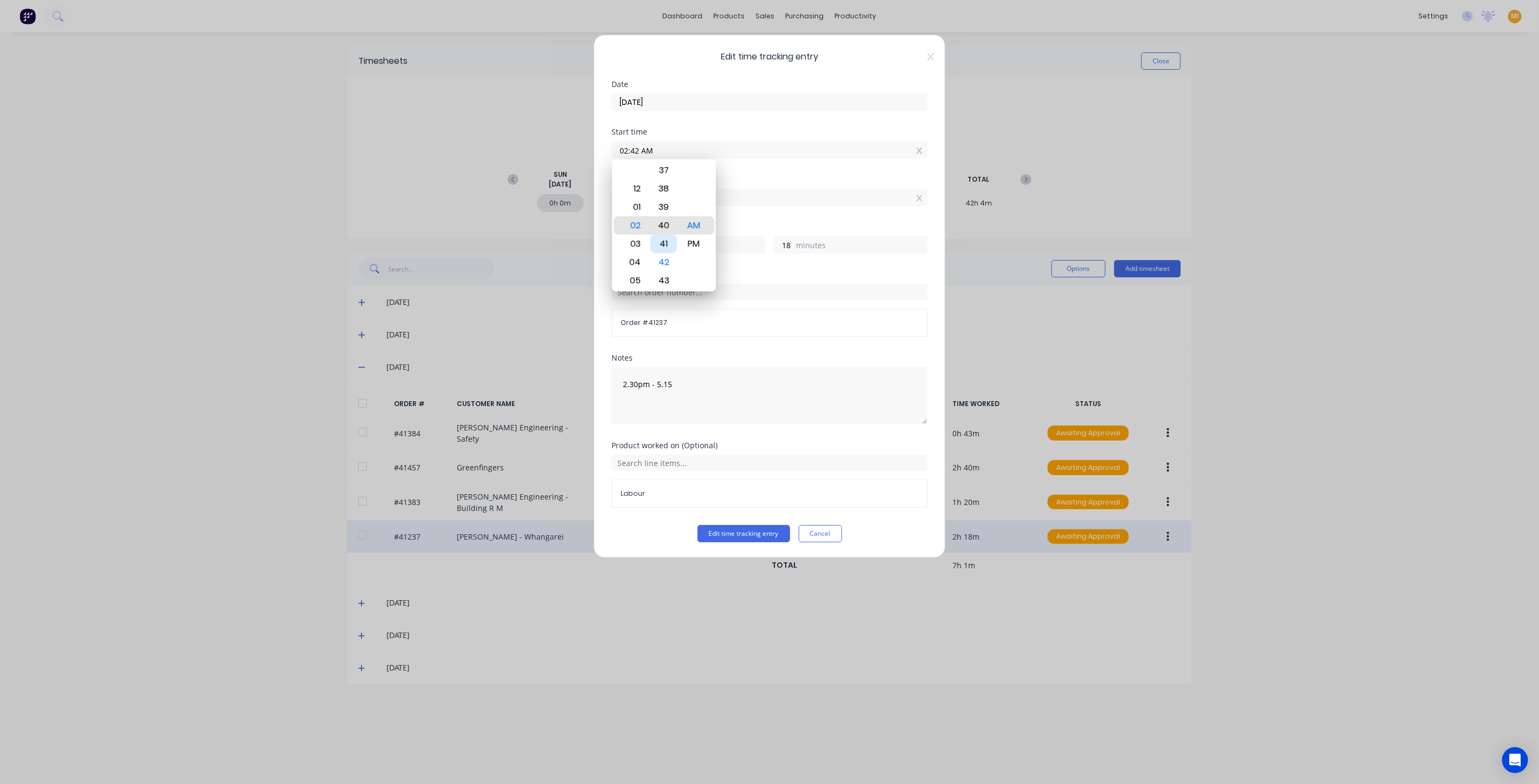
type input "02:40 AM"
type input "20"
type input "02:38 AM"
type input "22"
type input "02:36 AM"
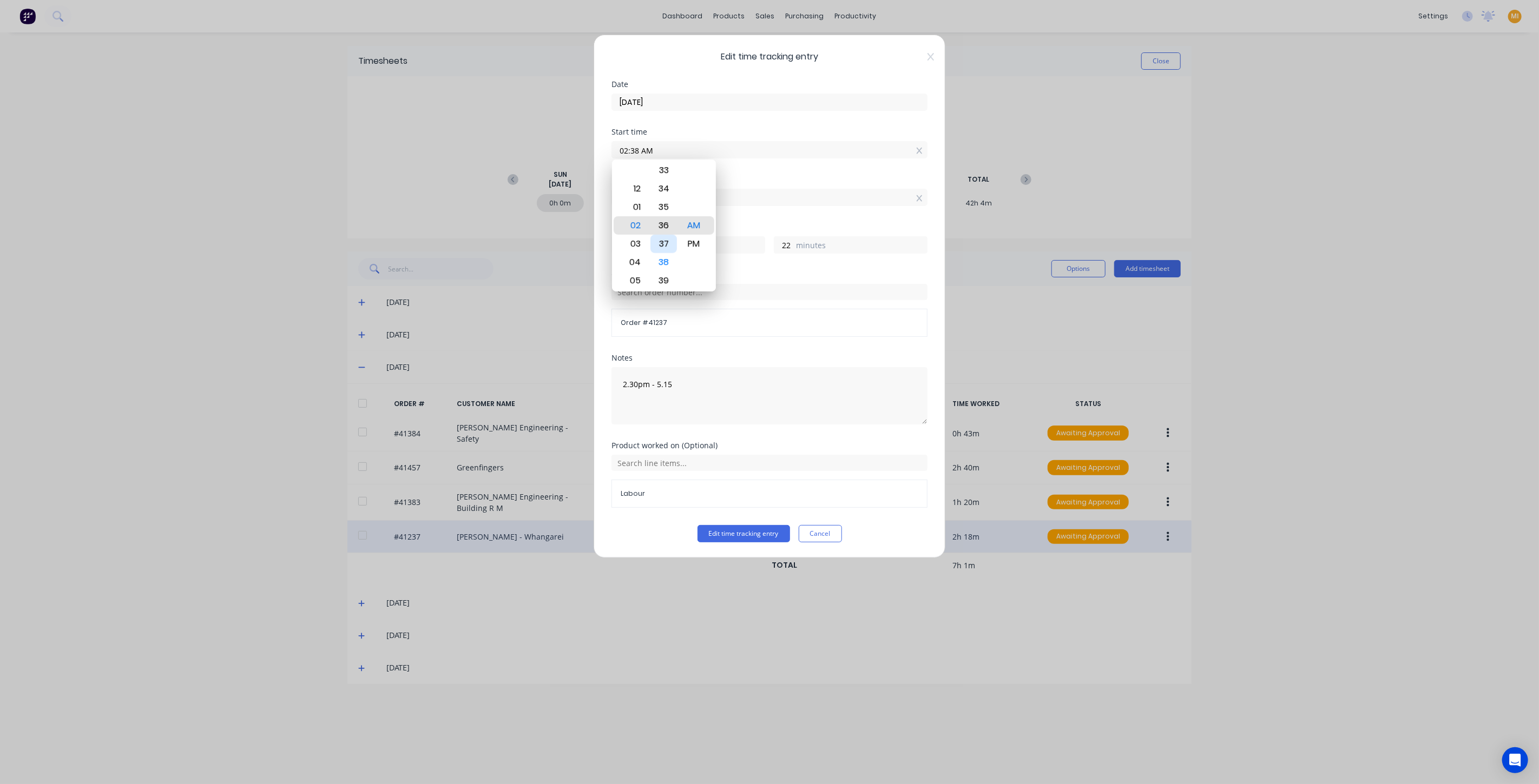
type input "24"
type input "02:34 AM"
type input "26"
type input "02:33 AM"
type input "27"
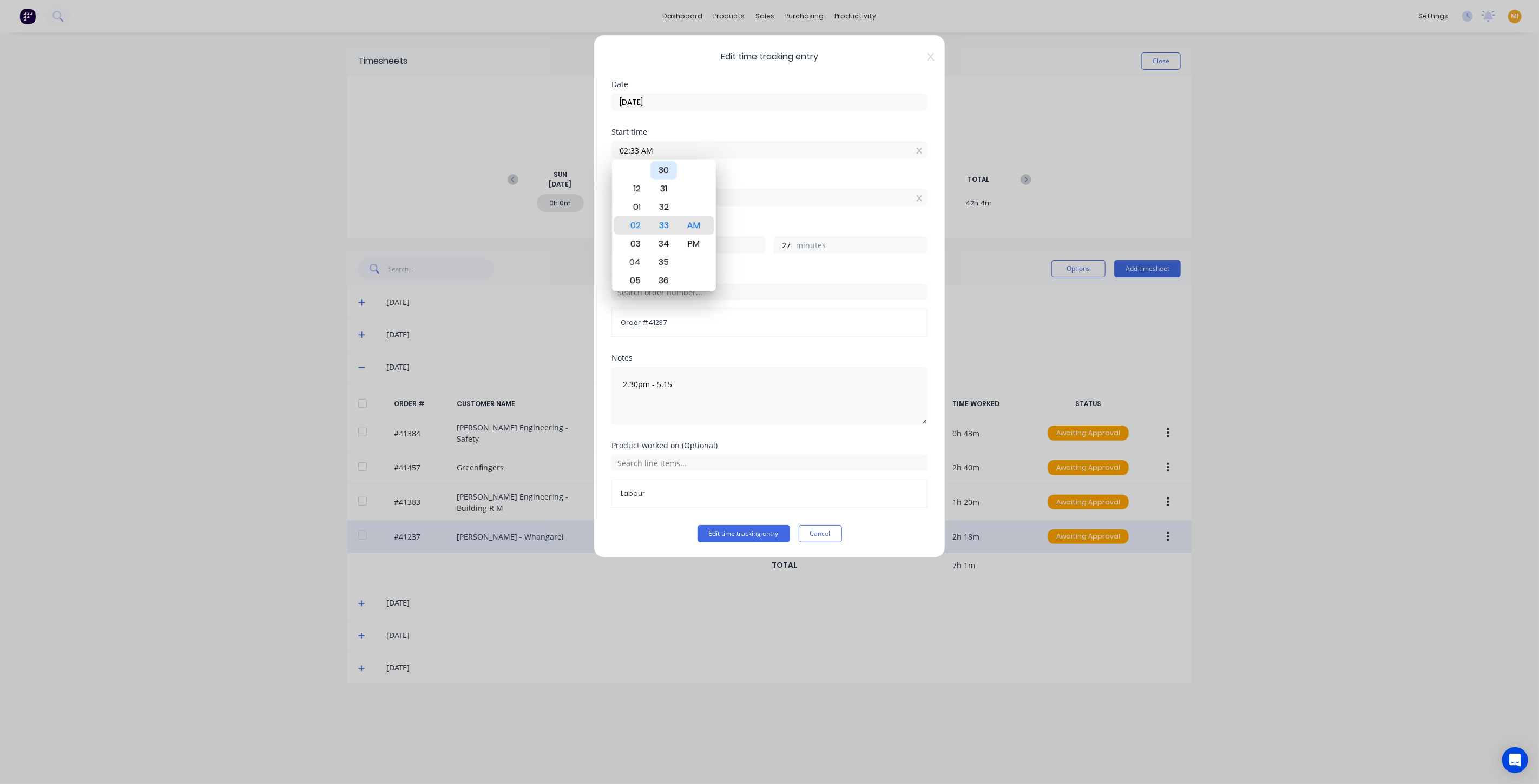
click at [670, 171] on div "30" at bounding box center [663, 171] width 27 height 19
type input "02:30 AM"
type input "30"
click at [749, 206] on div "Finish time 12:00 PM" at bounding box center [769, 199] width 316 height 47
click at [637, 197] on input "12:00 PM" at bounding box center [769, 197] width 315 height 16
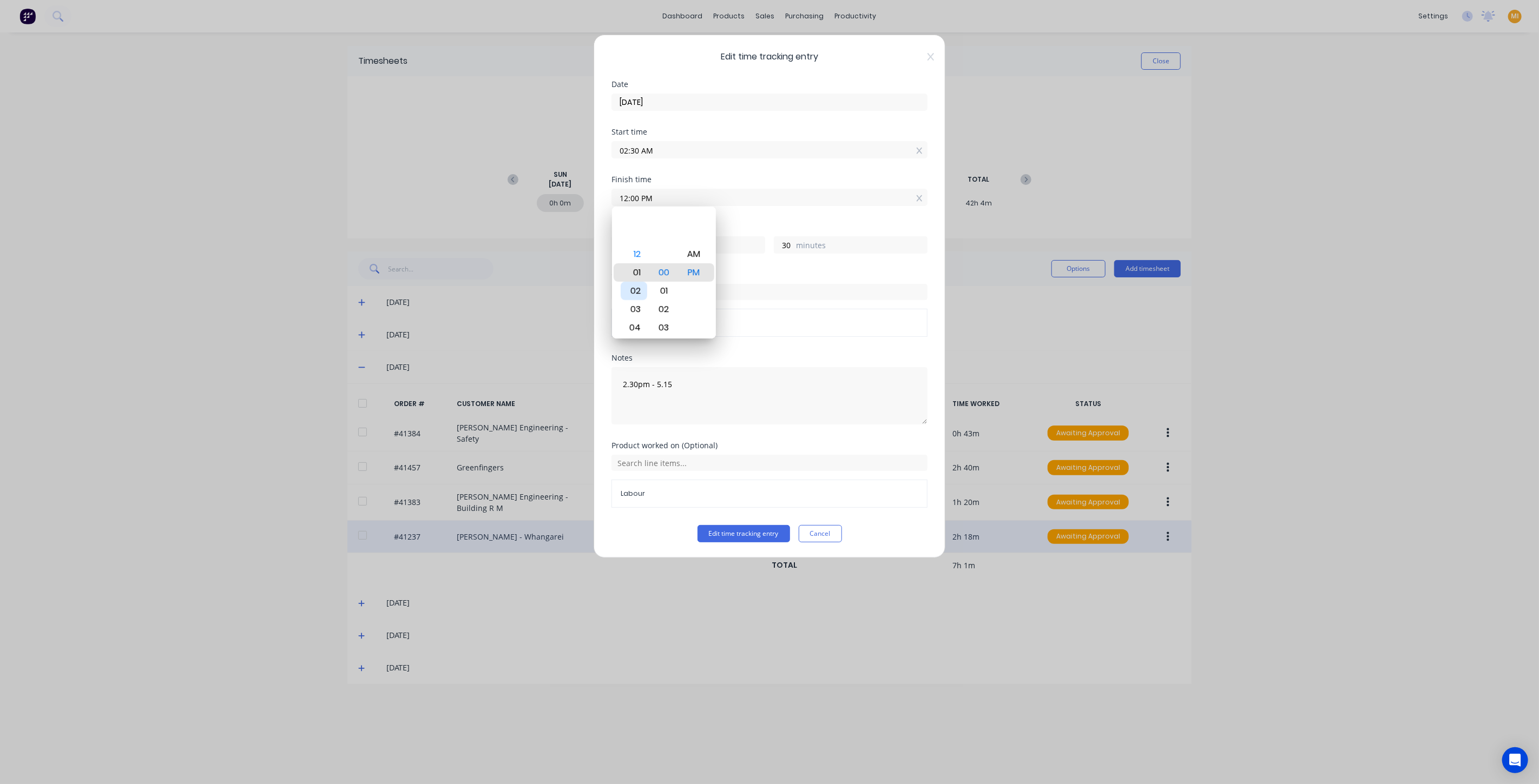
type input "01:00 PM"
type input "10"
type input "05:00 PM"
type input "14"
click at [636, 271] on div "05" at bounding box center [634, 273] width 27 height 19
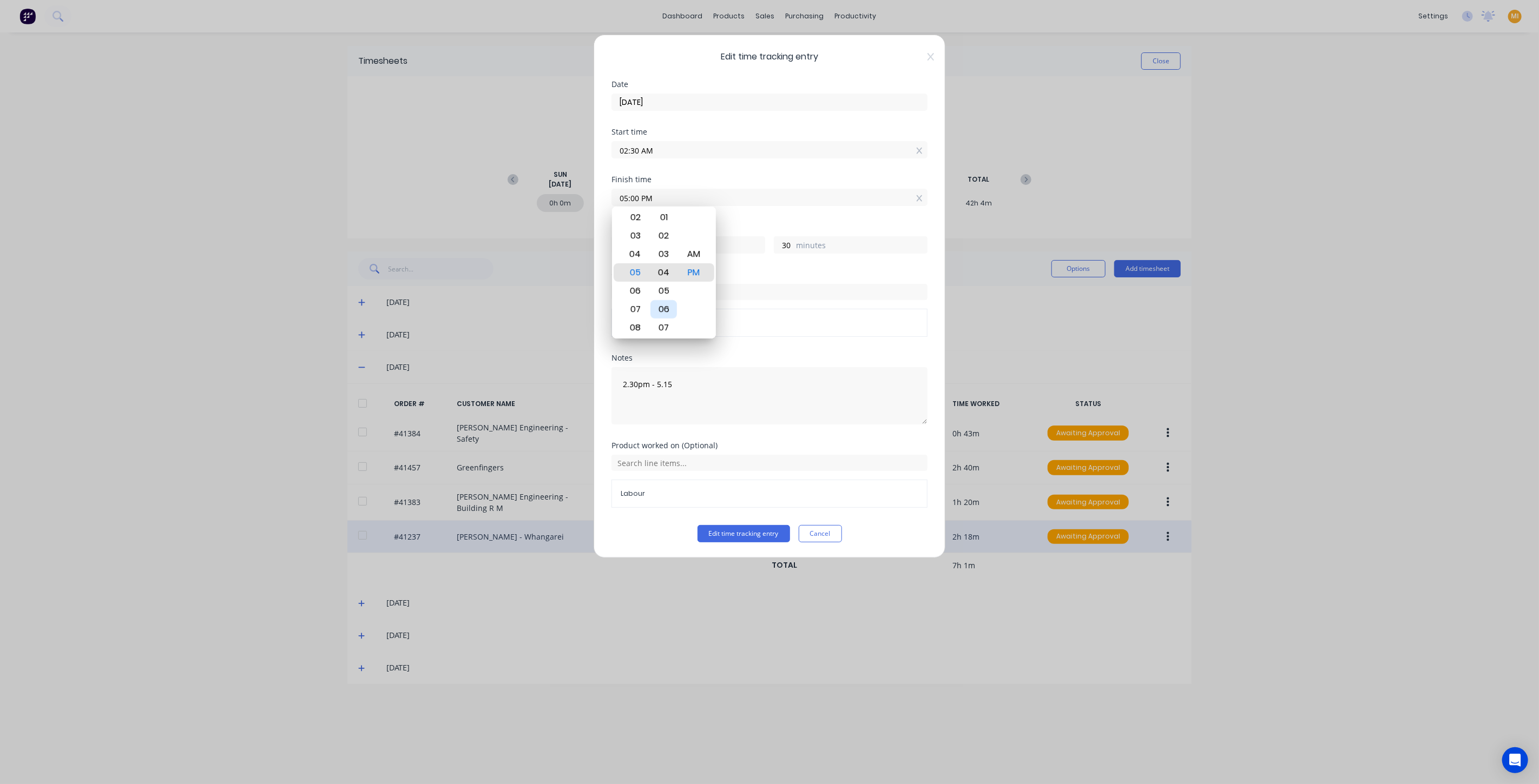
type input "05:04 PM"
type input "34"
type input "05:05 PM"
type input "35"
type input "05:07 PM"
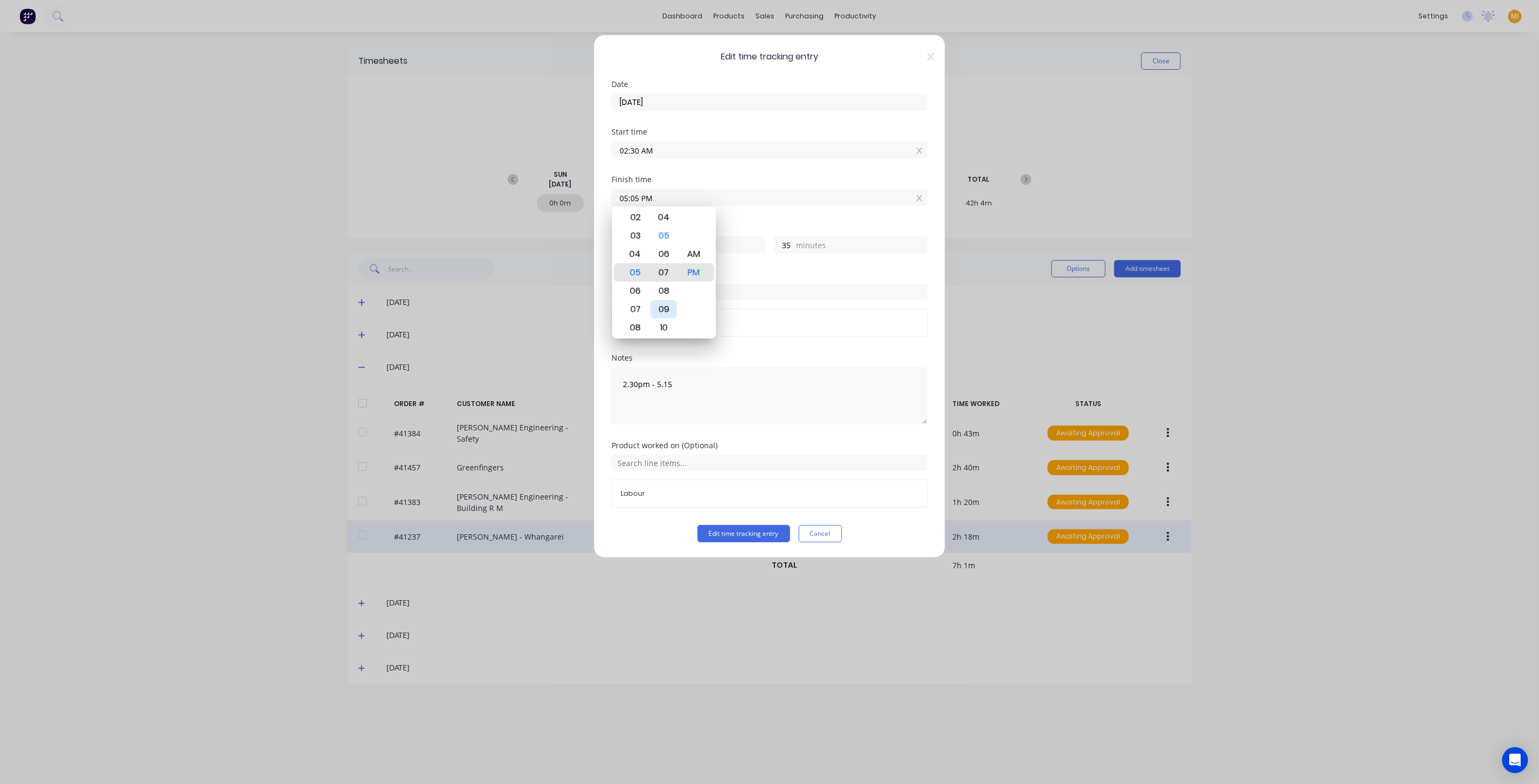
type input "37"
type input "05:10 PM"
type input "40"
type input "05:12 PM"
type input "42"
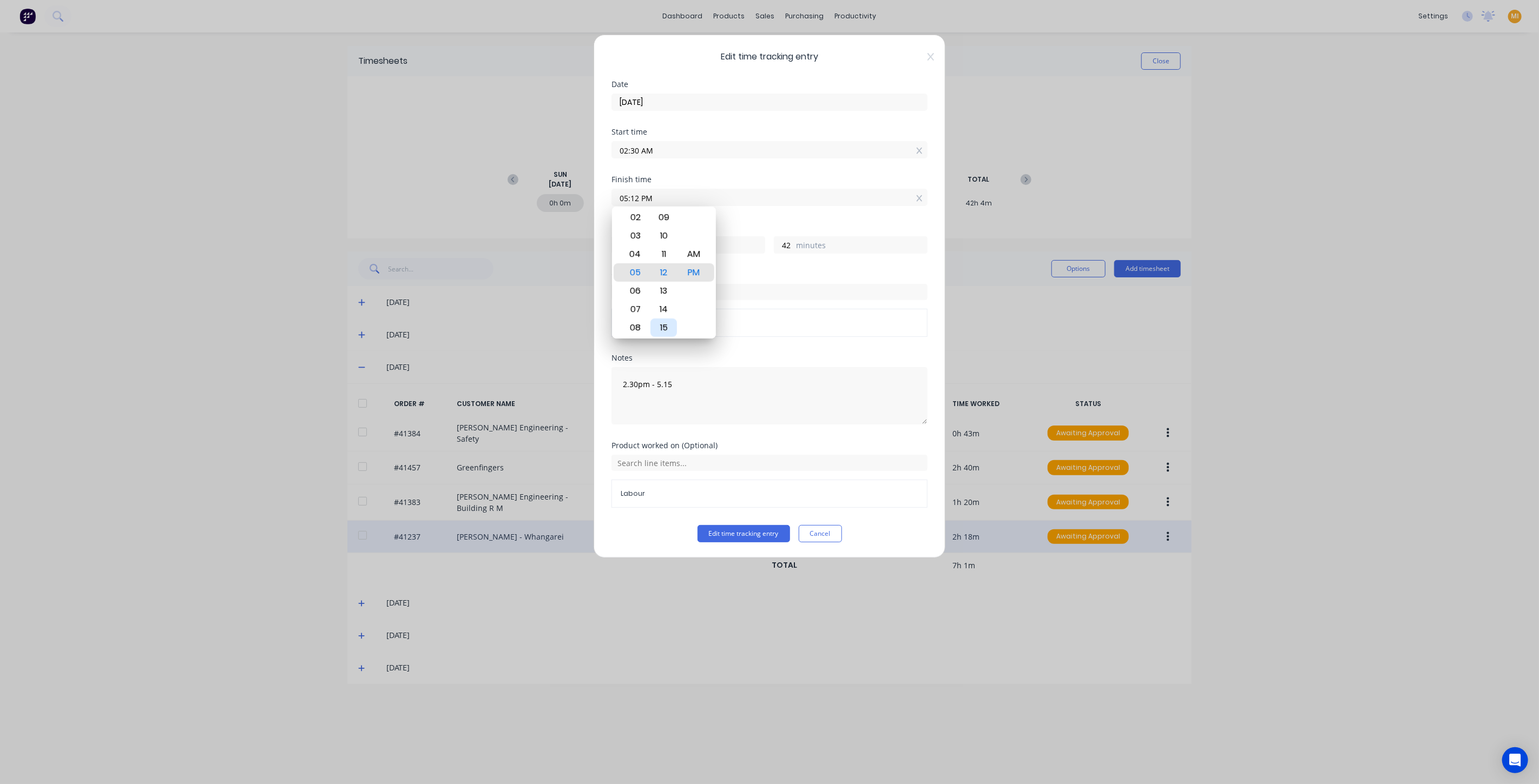
click at [665, 322] on div "15" at bounding box center [663, 328] width 27 height 19
type input "05:15 PM"
type input "45"
click at [758, 269] on div "Hours worked 14 hours 45 minutes" at bounding box center [769, 247] width 316 height 47
click at [627, 149] on input "02:30 AM" at bounding box center [769, 150] width 315 height 16
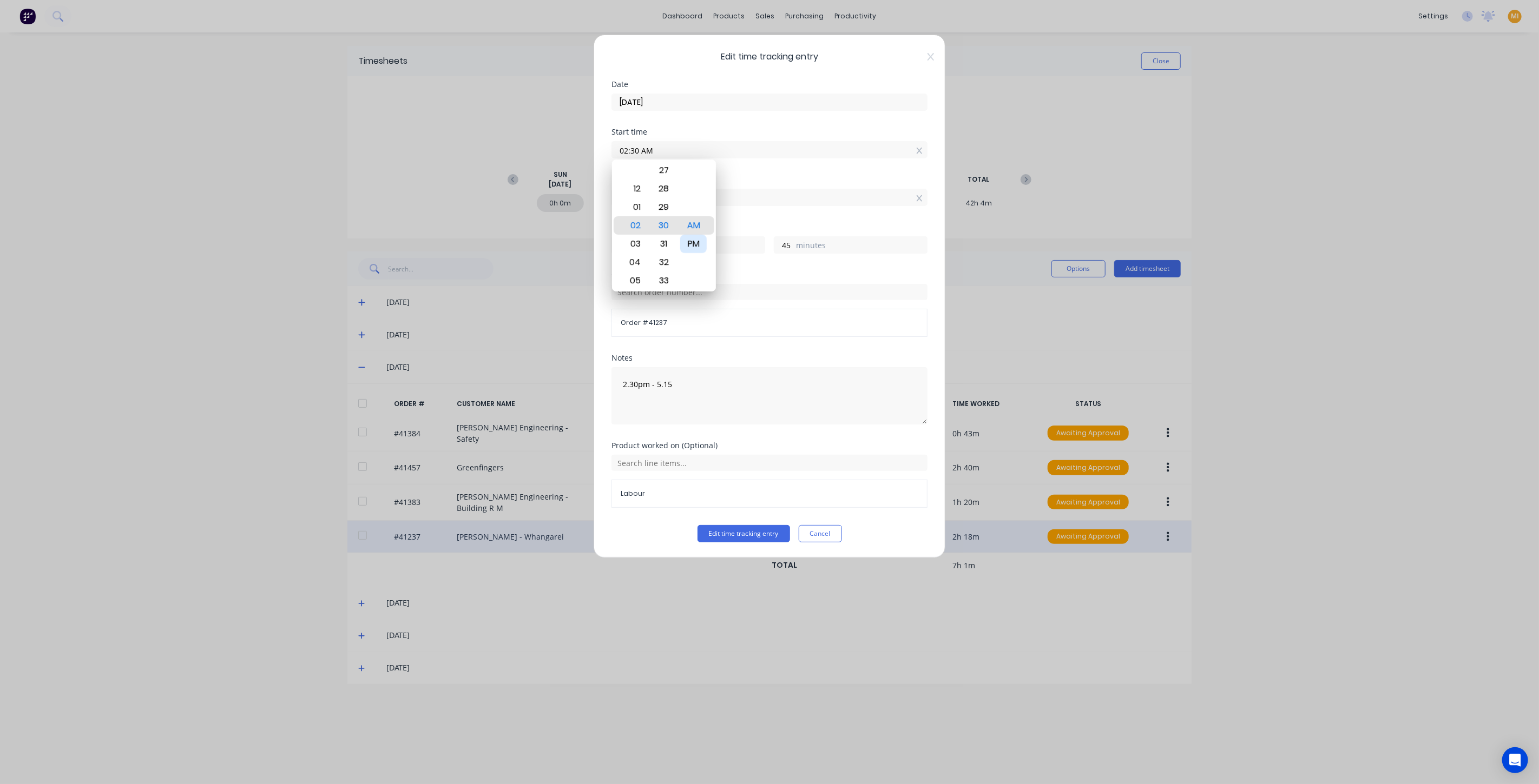
click at [696, 239] on div "PM" at bounding box center [693, 244] width 27 height 19
type input "02:30 PM"
type input "2"
click at [780, 215] on div "Finish time 05:15 PM" at bounding box center [769, 199] width 316 height 47
click at [768, 530] on button "Edit time tracking entry" at bounding box center [743, 534] width 92 height 17
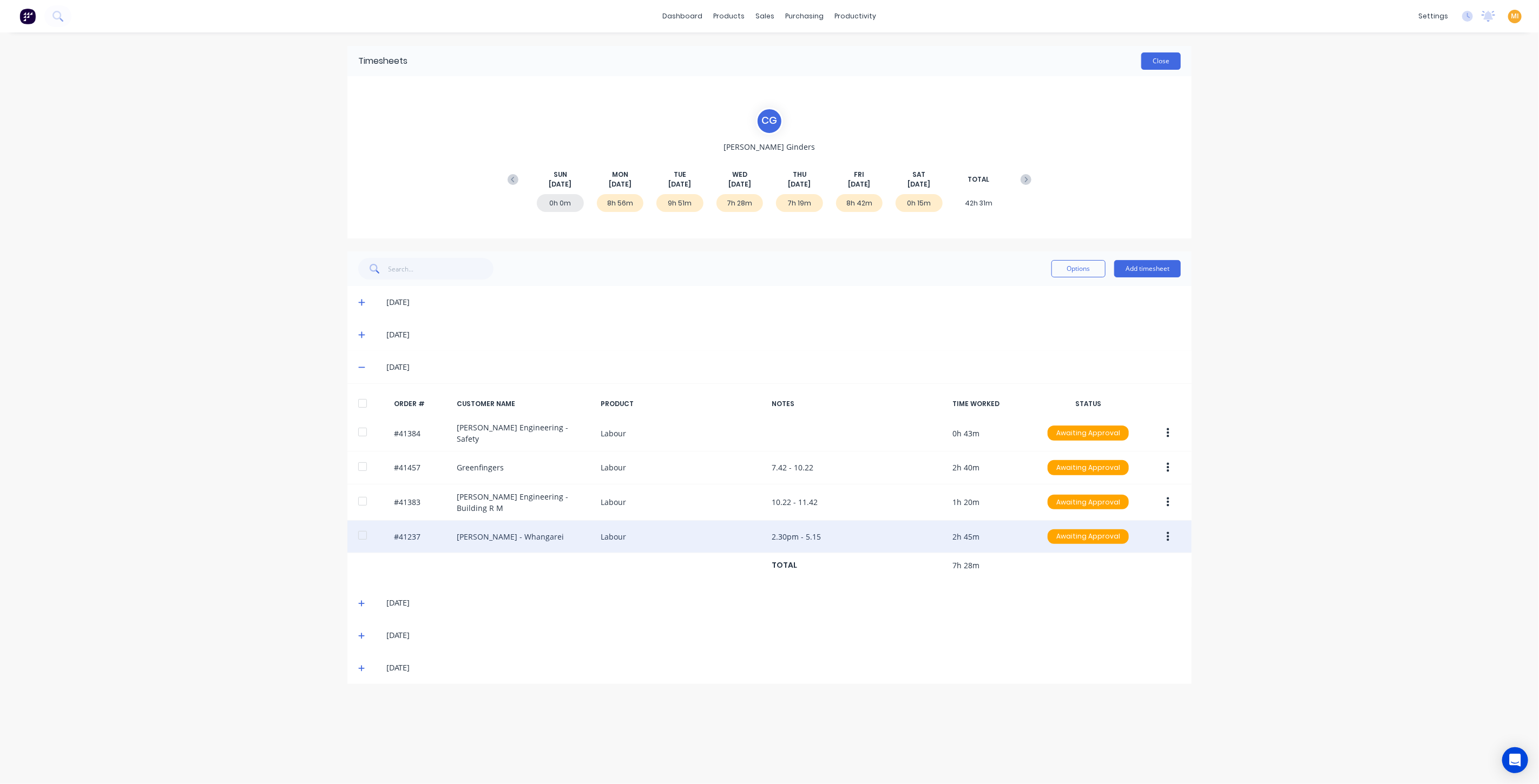
click at [1176, 59] on button "Close" at bounding box center [1161, 61] width 39 height 17
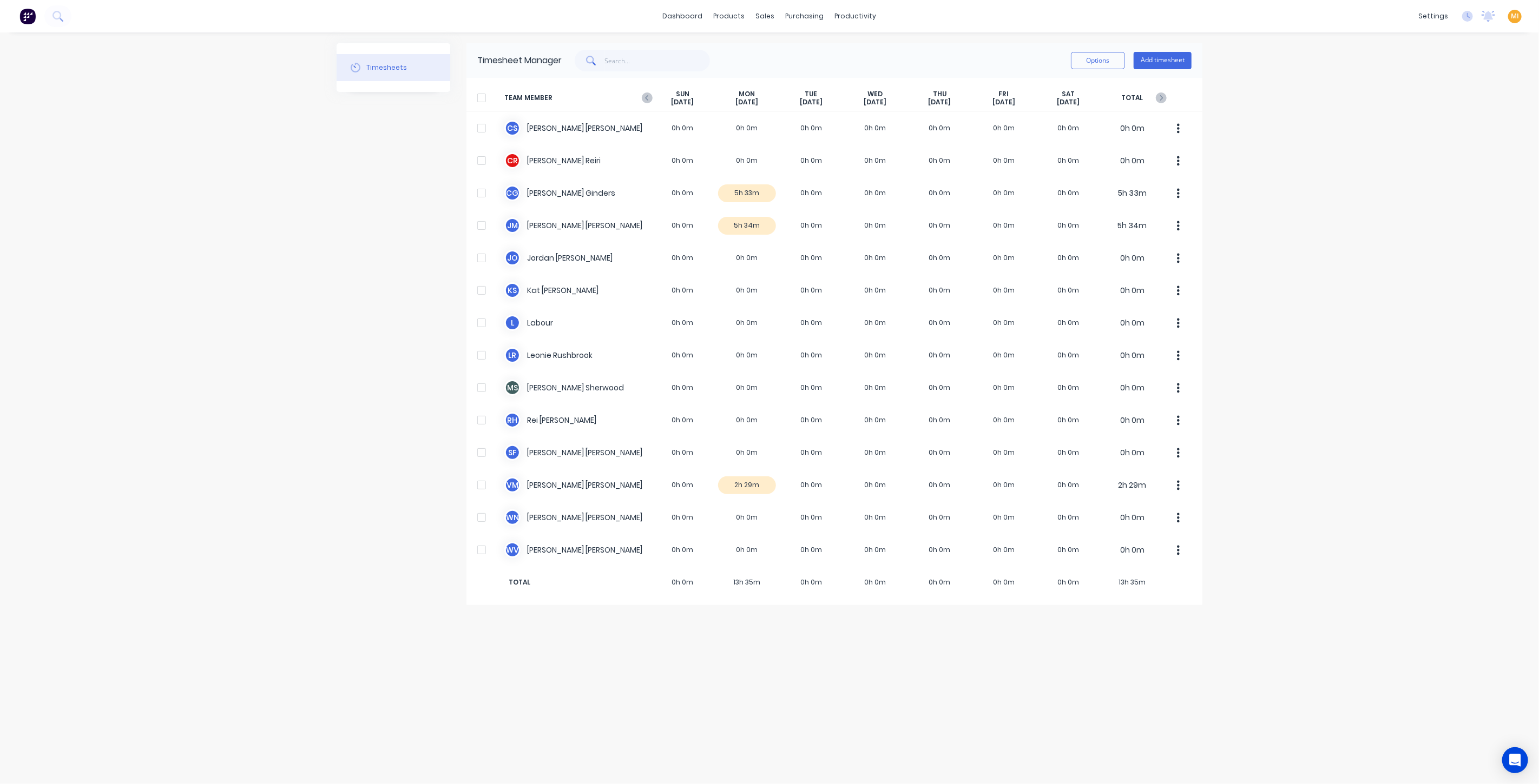
click at [652, 90] on div "SUN Aug 31st" at bounding box center [682, 97] width 65 height 16
click at [649, 92] on span "TEAM MEMBER" at bounding box center [577, 97] width 146 height 16
click at [643, 99] on icon "button" at bounding box center [647, 97] width 11 height 11
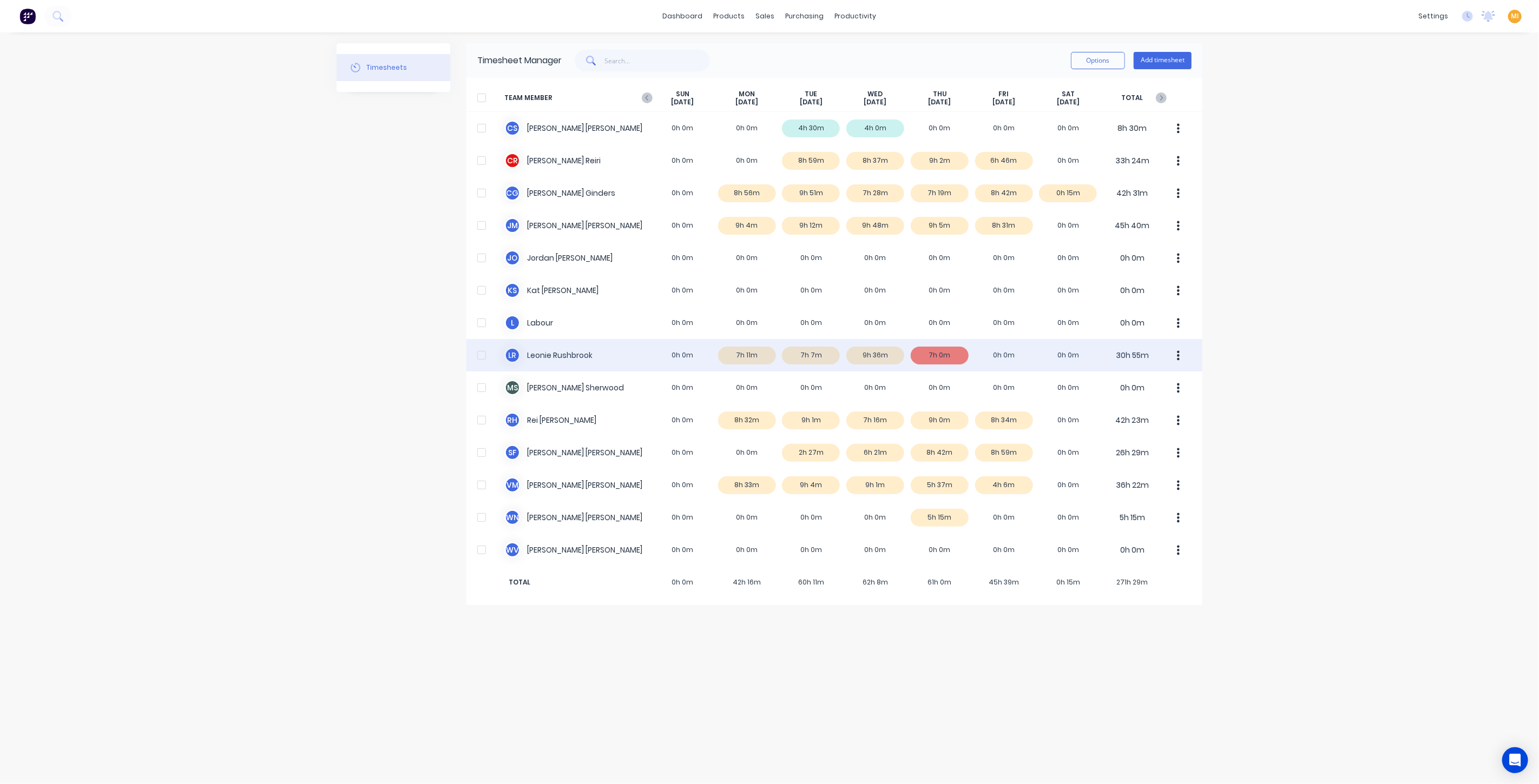
click at [859, 358] on div "L R Leonie Rushbrook 0h 0m 7h 11m 7h 7m 9h 36m 7h 0m 0h 0m 0h 0m 30h 55m" at bounding box center [834, 355] width 735 height 32
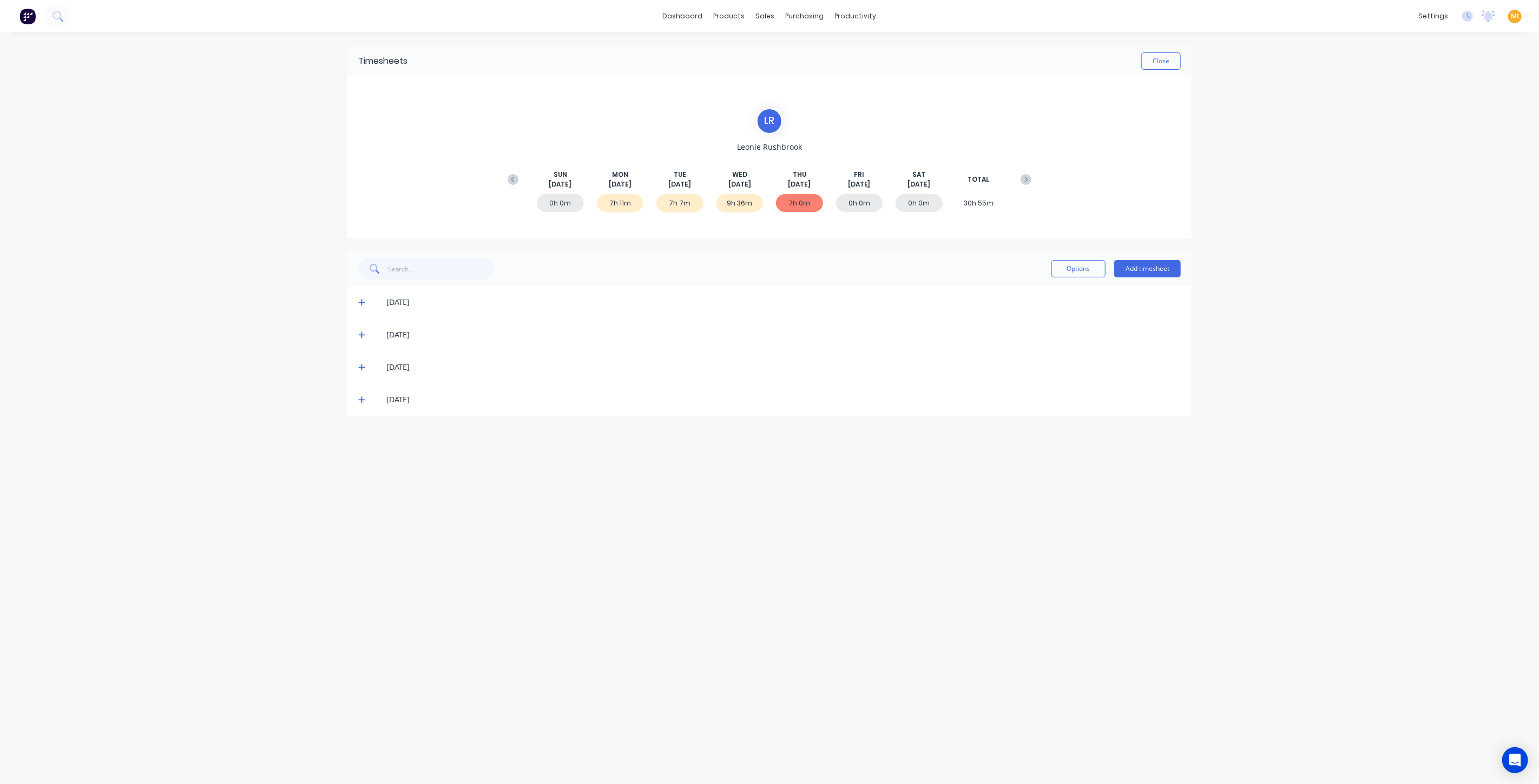
click at [361, 368] on icon at bounding box center [362, 367] width 7 height 8
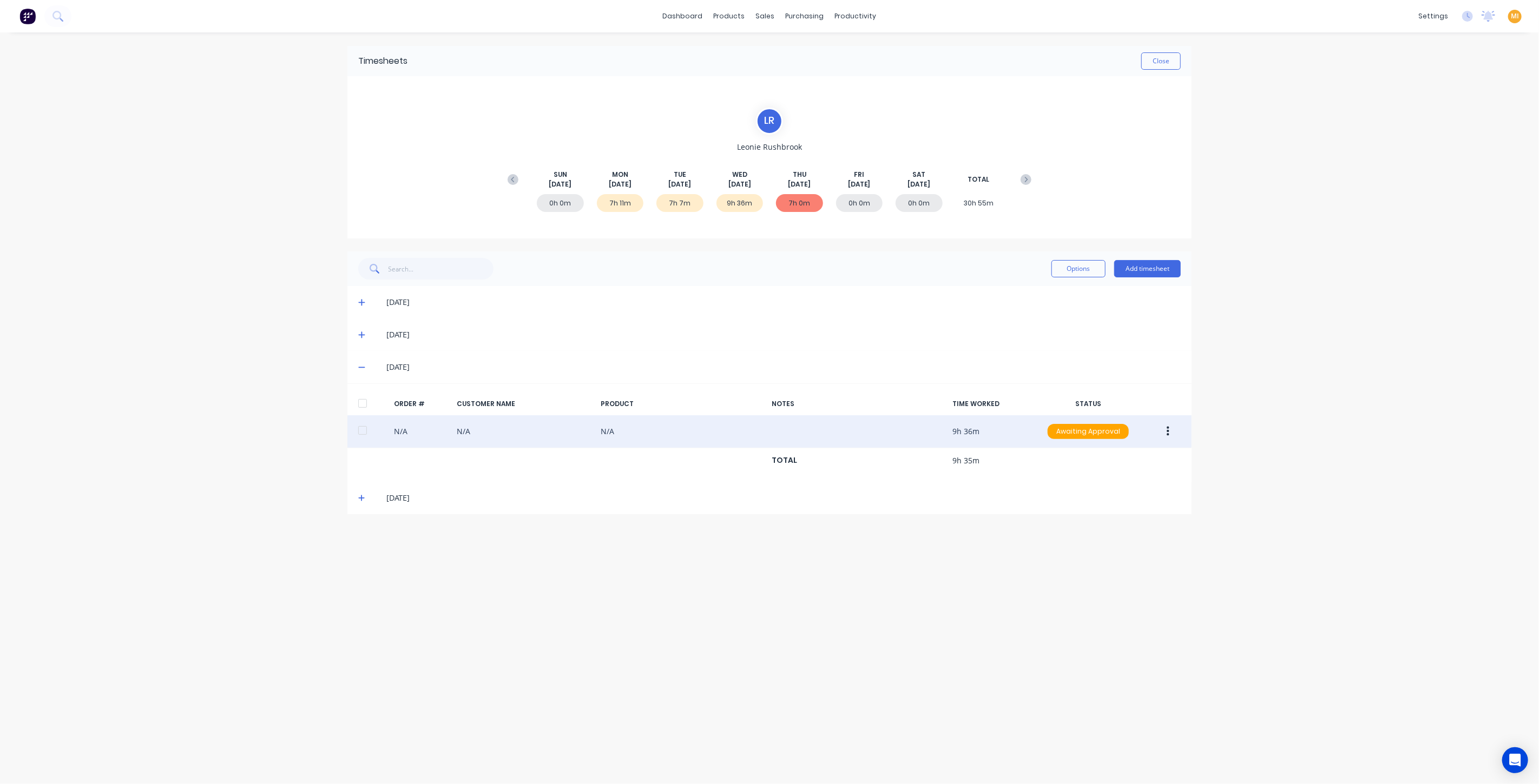
click at [1169, 431] on icon "button" at bounding box center [1168, 431] width 3 height 12
click at [1100, 504] on div "Edit" at bounding box center [1129, 503] width 83 height 16
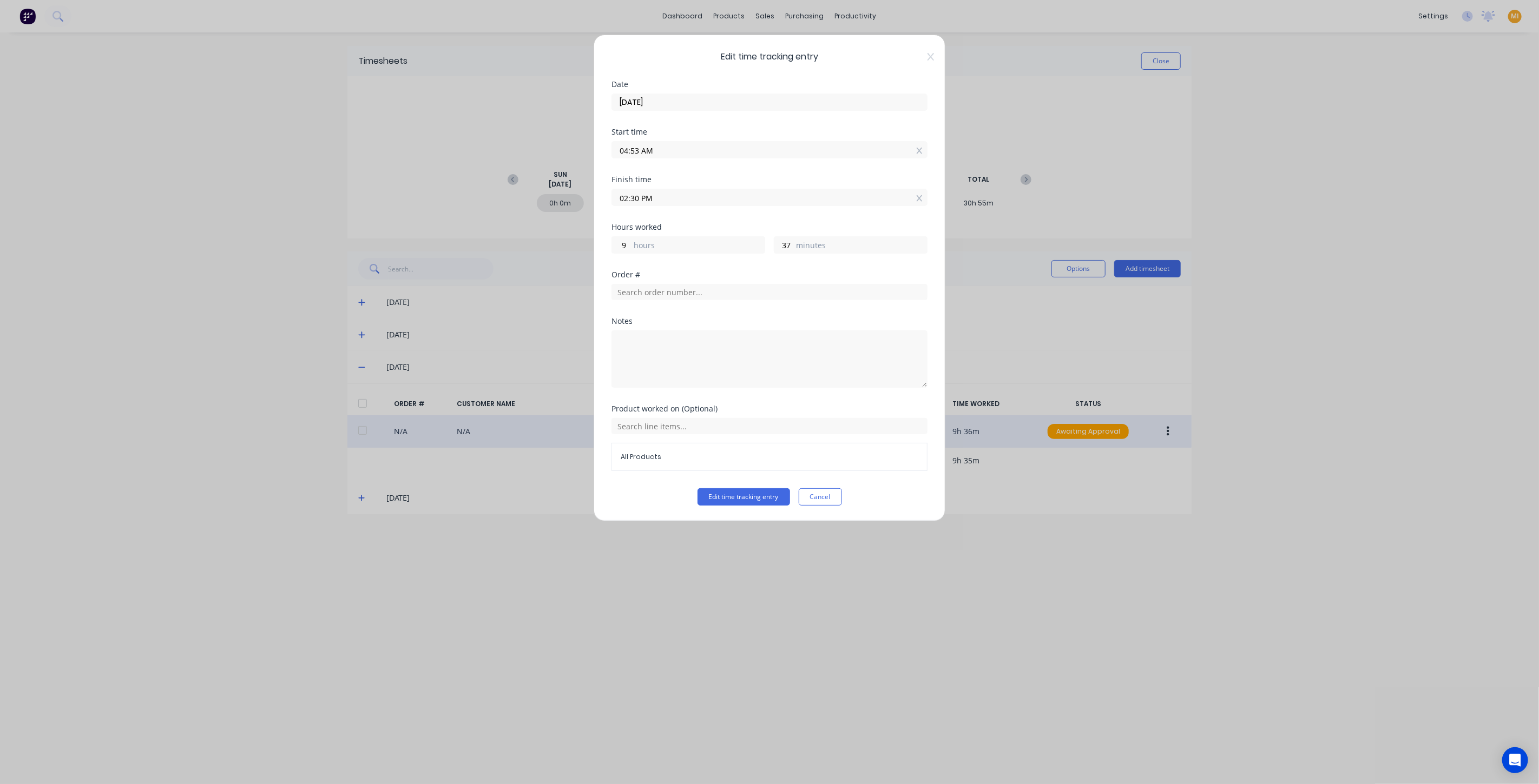
click at [623, 198] on input "02:30 PM" at bounding box center [769, 197] width 315 height 16
type input "02:27 PM"
type input "34"
type input "02:23 PM"
type input "30"
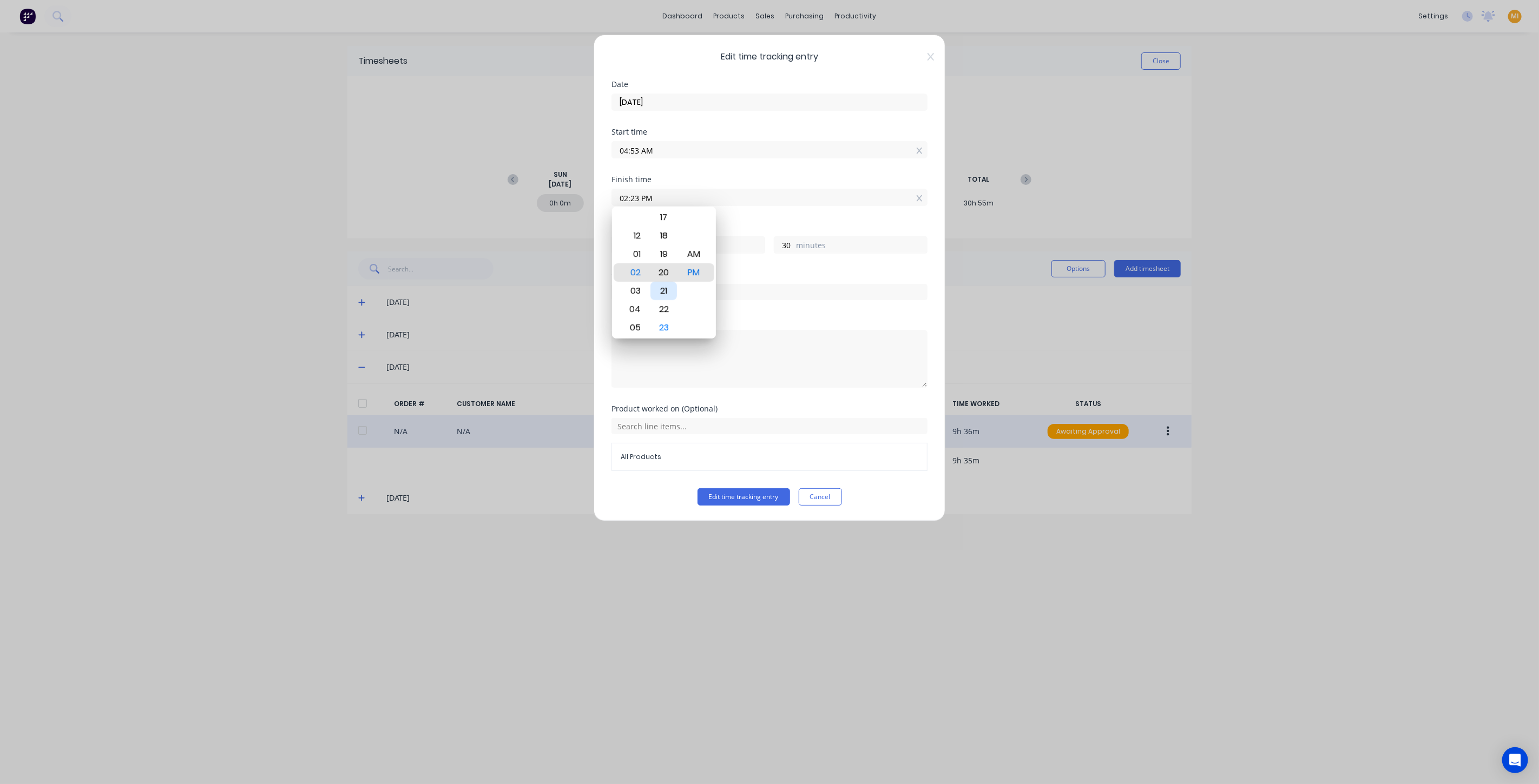
type input "02:20 PM"
type input "27"
type input "02:16 PM"
type input "23"
type input "02:13 PM"
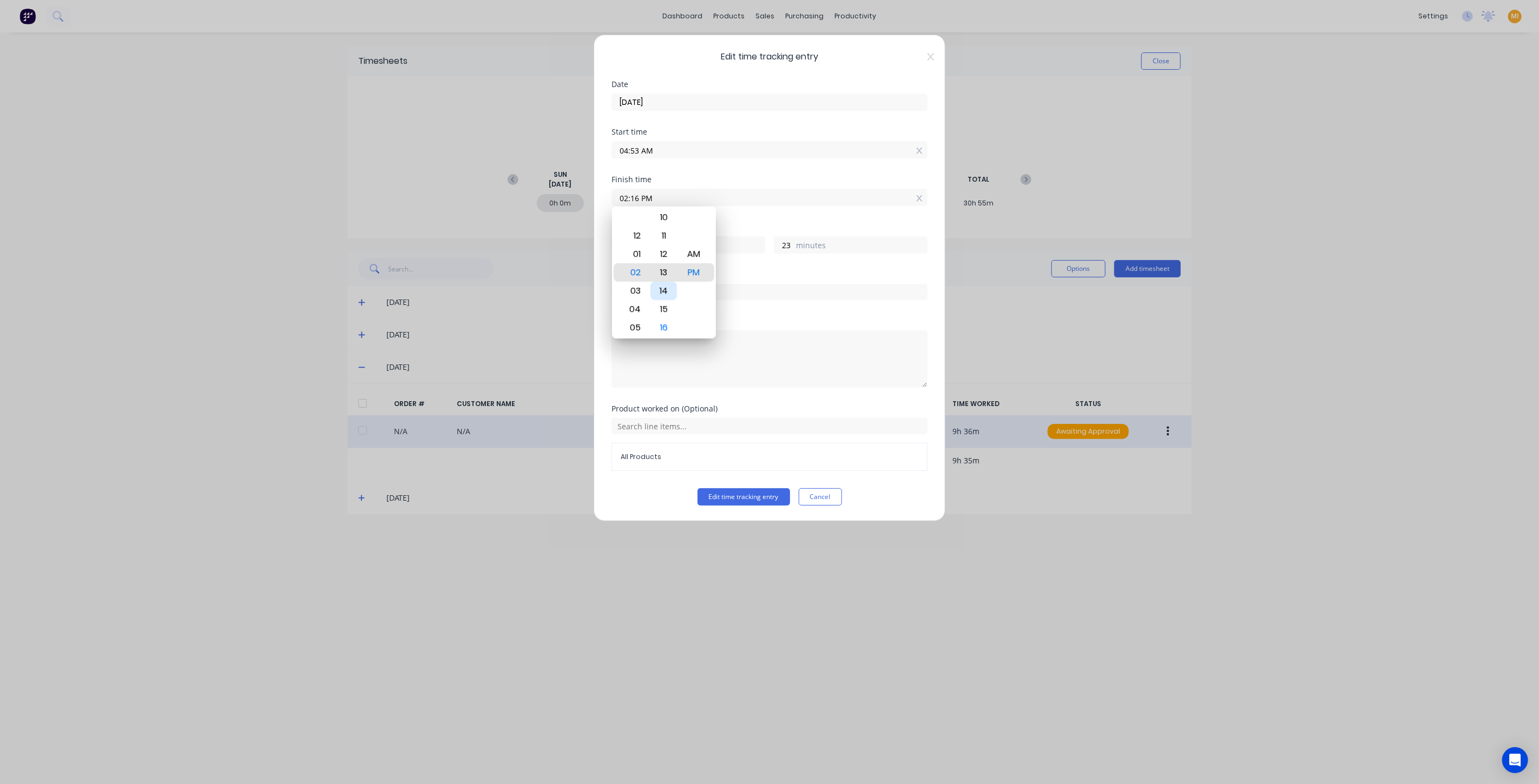
type input "20"
type input "02:09 PM"
type input "16"
click at [663, 291] on div "10" at bounding box center [663, 291] width 27 height 19
type input "02:10 PM"
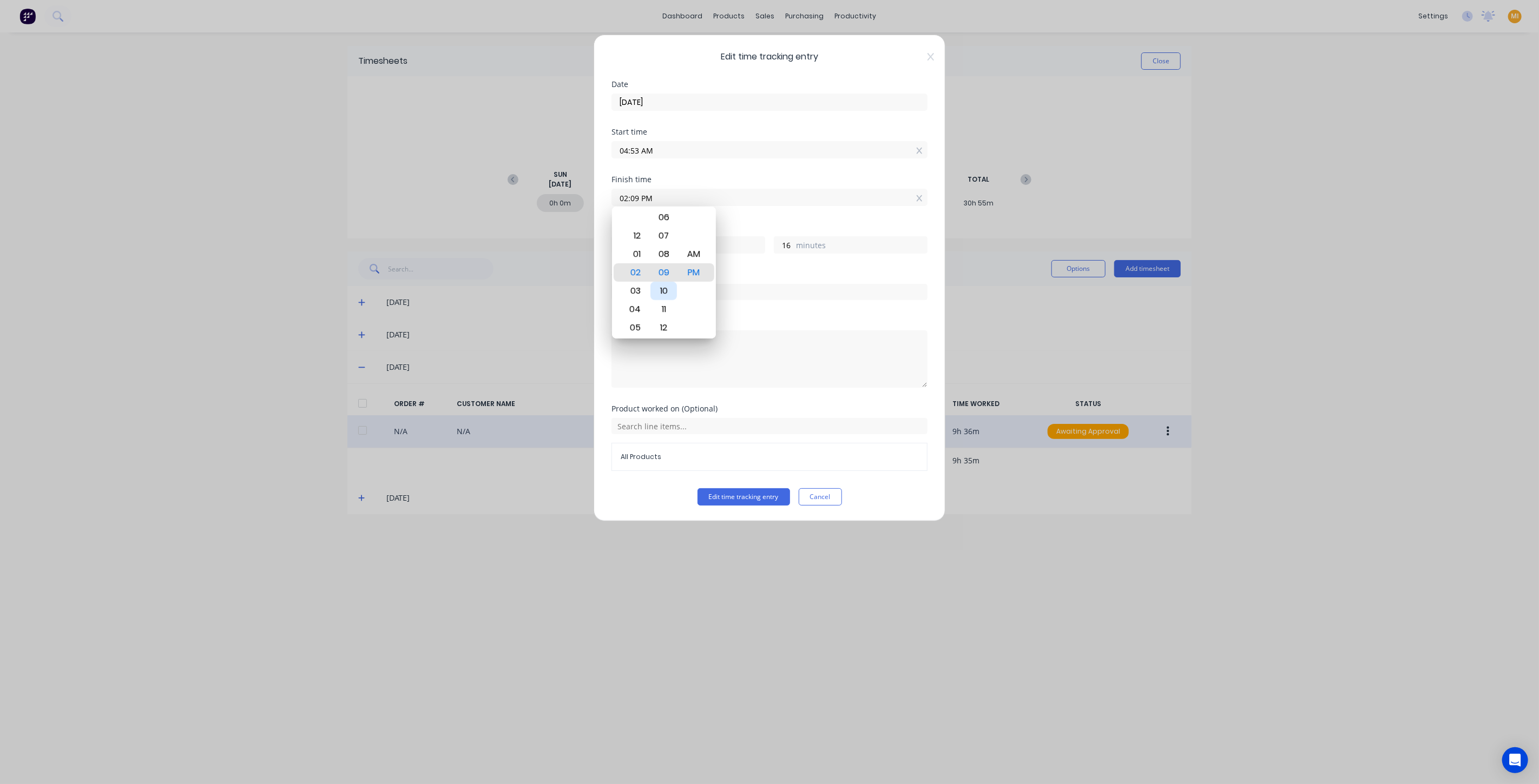
type input "17"
click at [797, 265] on div "Hours worked 9 hours 17 minutes" at bounding box center [769, 247] width 316 height 47
click at [744, 492] on button "Edit time tracking entry" at bounding box center [743, 497] width 92 height 17
click at [829, 495] on button "Cancel" at bounding box center [820, 497] width 43 height 17
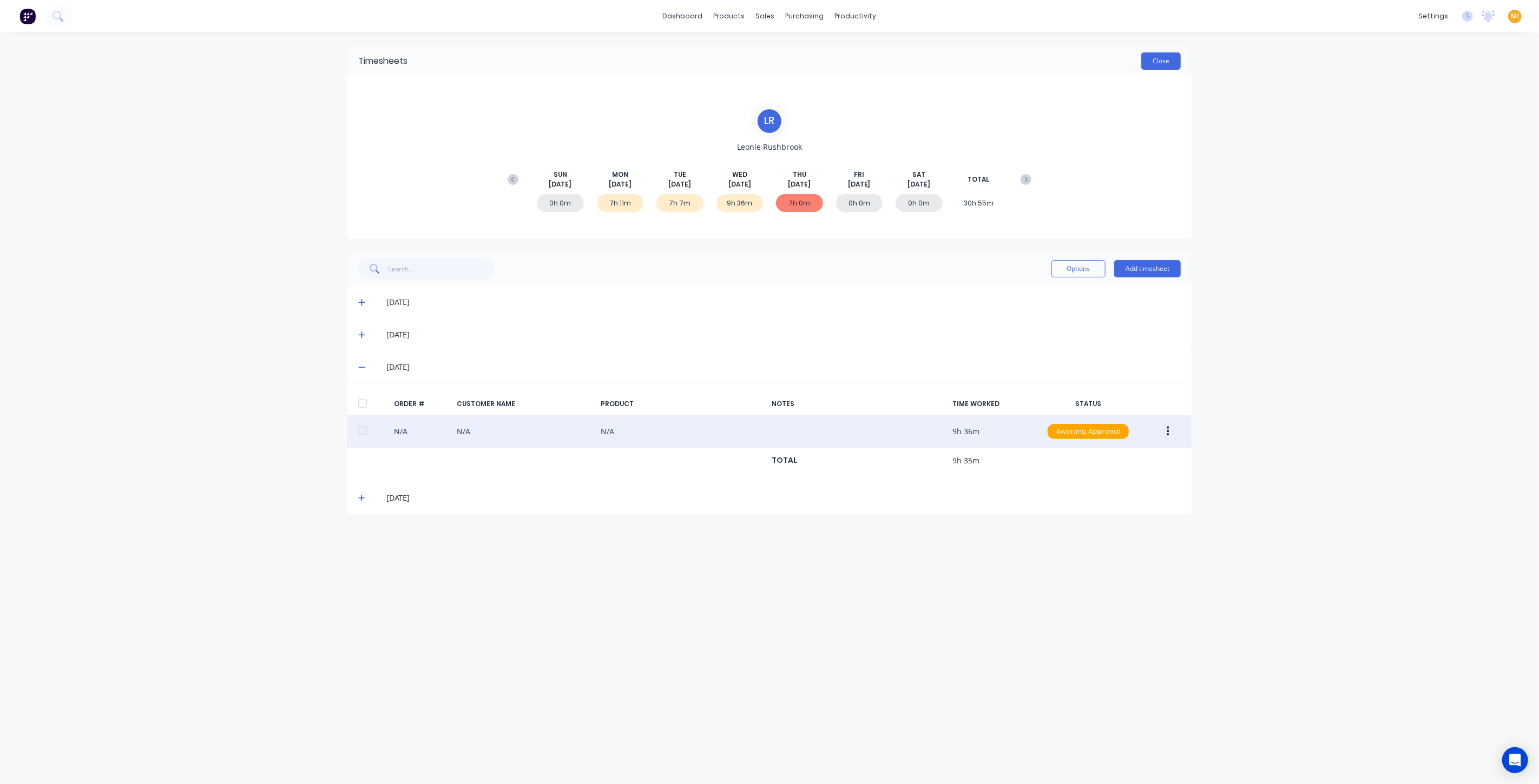
click at [1162, 59] on button "Close" at bounding box center [1161, 61] width 39 height 17
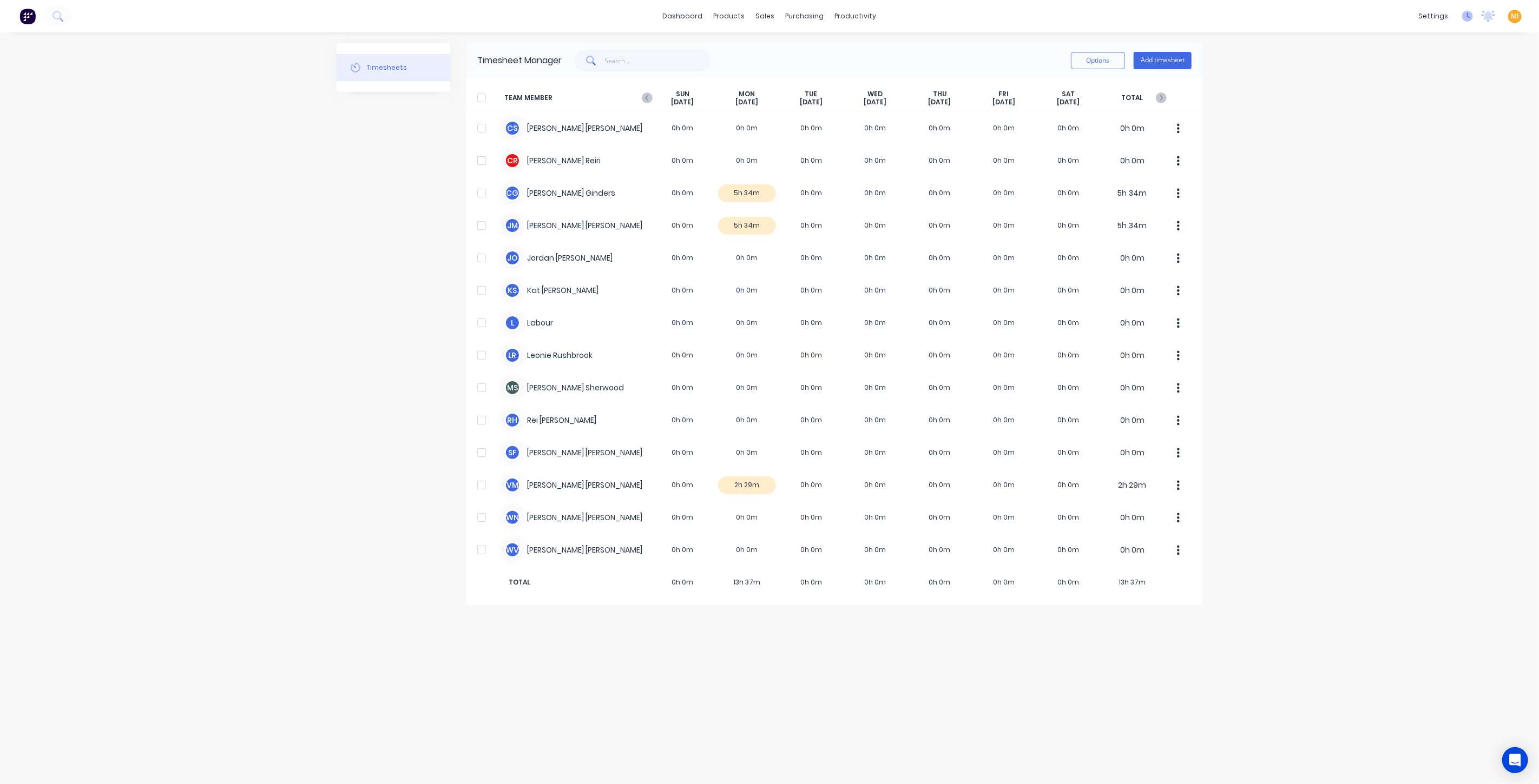
click at [1467, 19] on icon at bounding box center [1467, 16] width 11 height 11
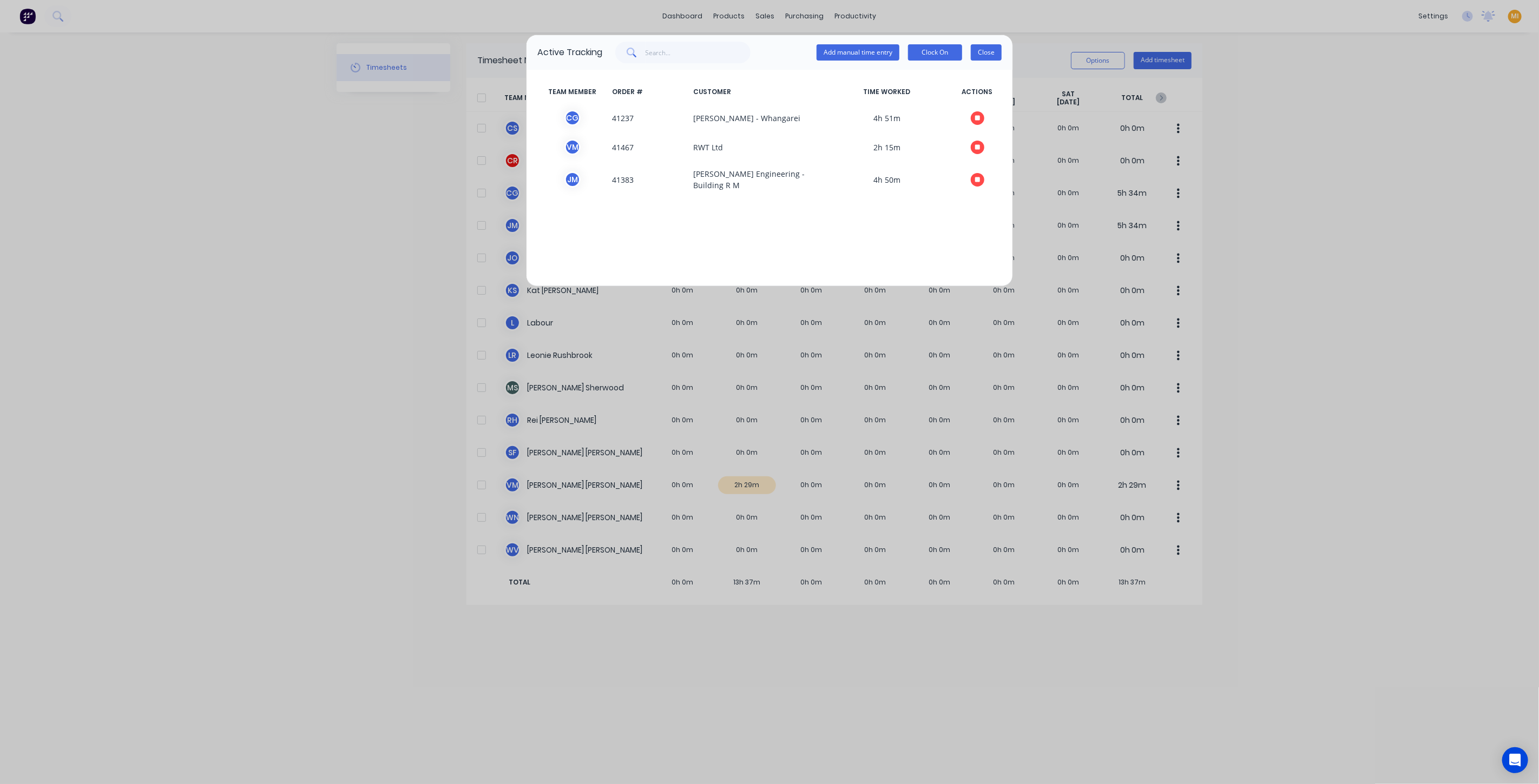
click at [980, 50] on button "Close" at bounding box center [986, 52] width 31 height 16
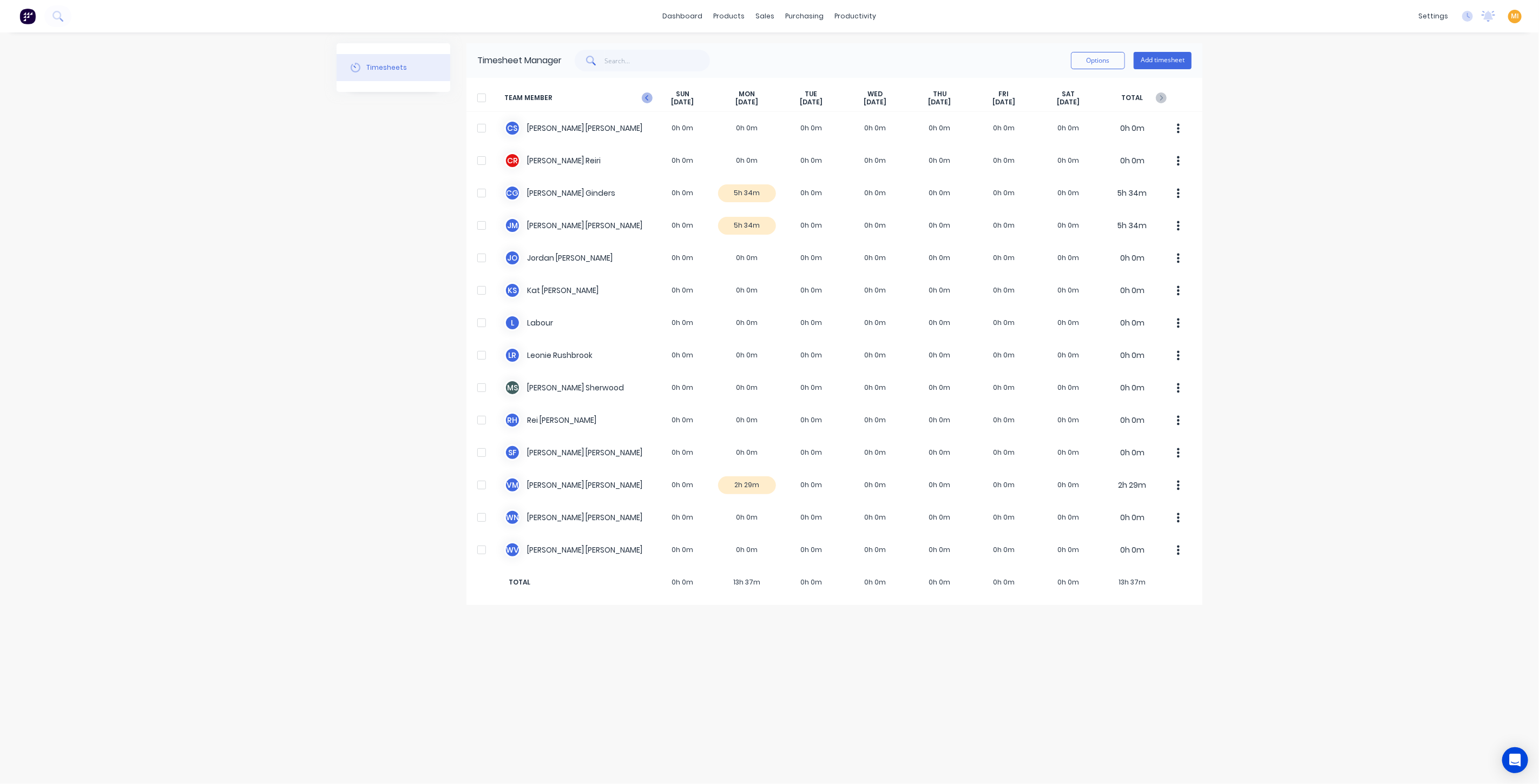
click at [642, 99] on icon "button" at bounding box center [647, 97] width 11 height 11
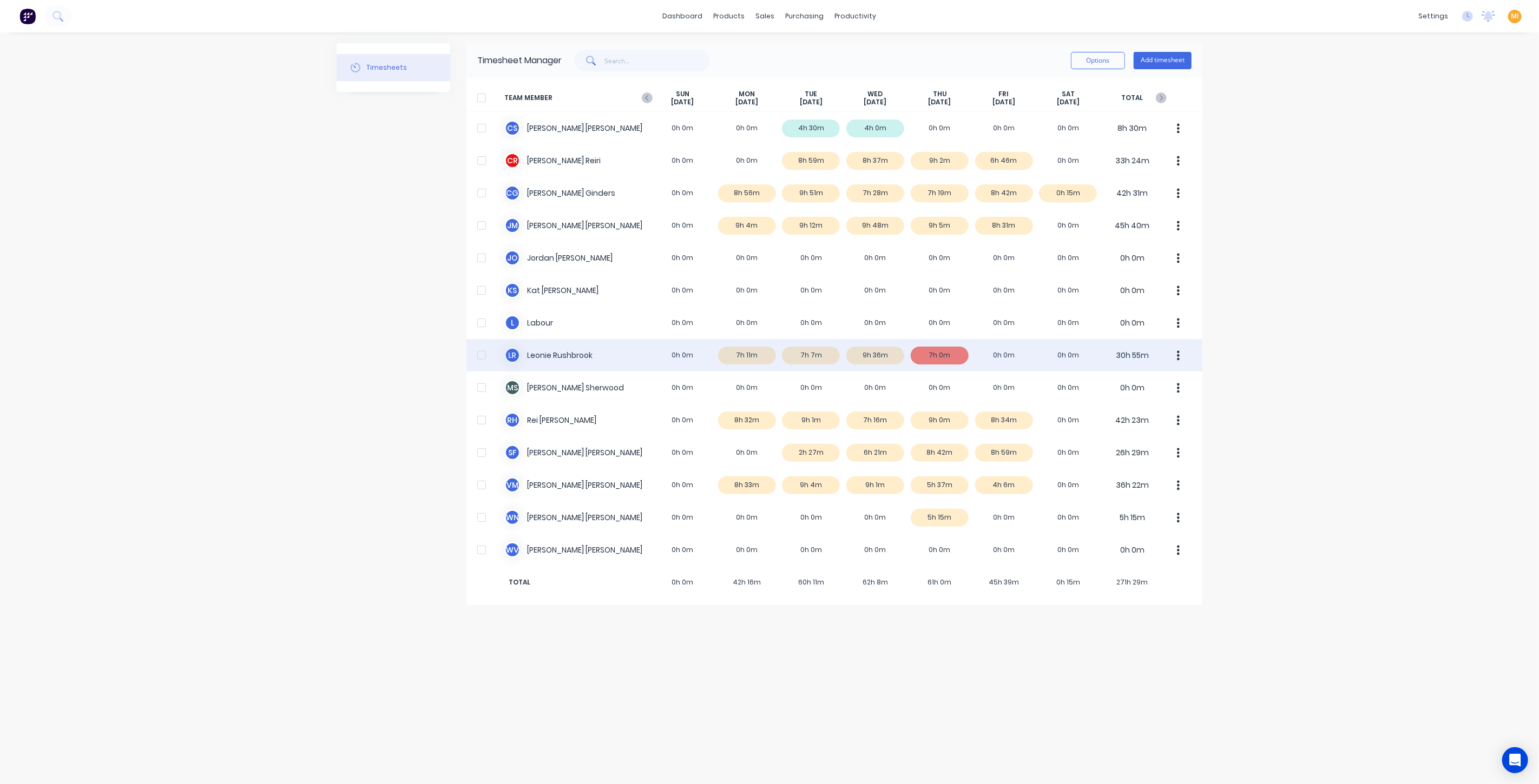
click at [554, 354] on div "L R Leonie Rushbrook 0h 0m 7h 11m 7h 7m 9h 36m 7h 0m 0h 0m 0h 0m 30h 55m" at bounding box center [834, 355] width 735 height 32
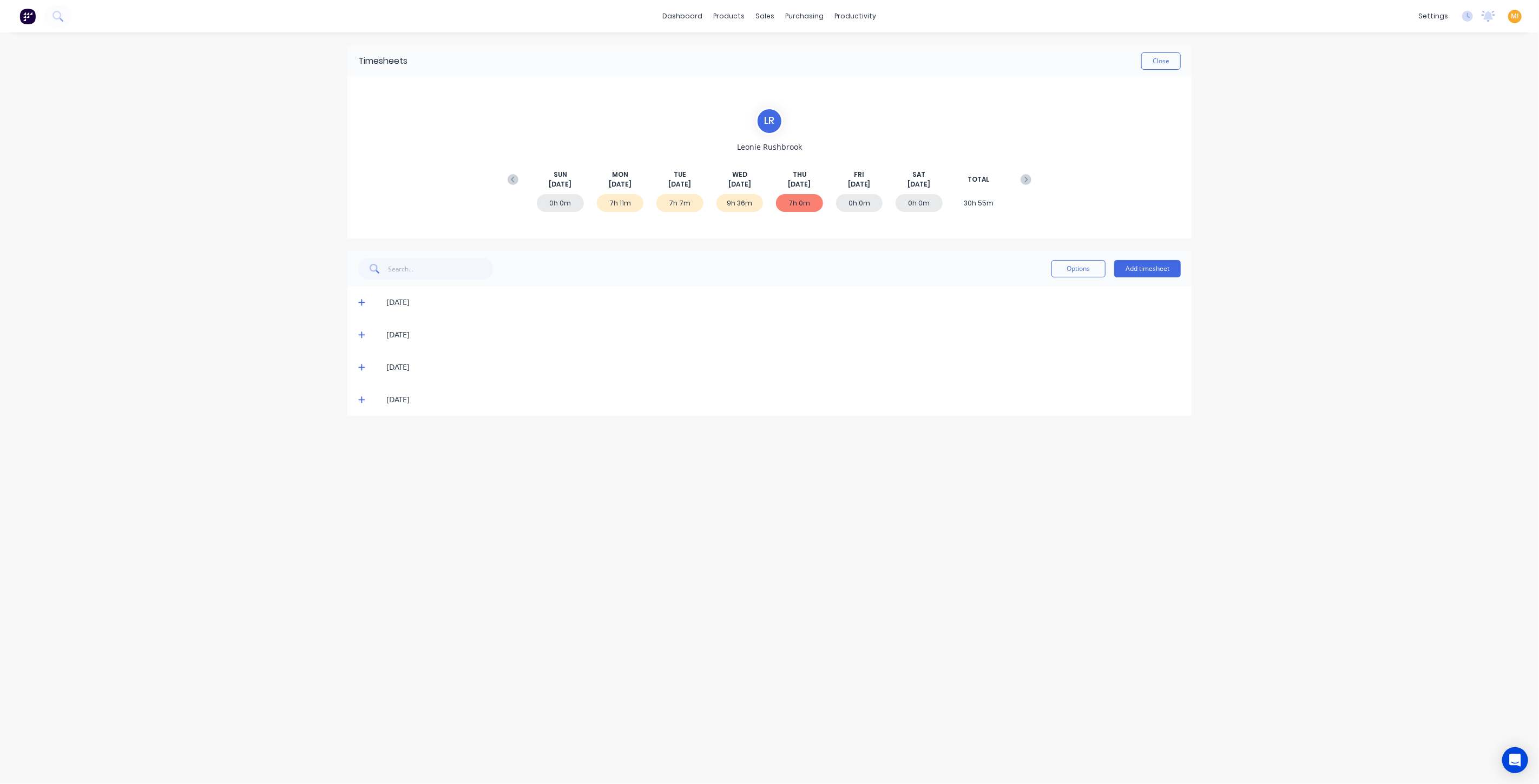
click at [363, 363] on icon at bounding box center [362, 367] width 7 height 8
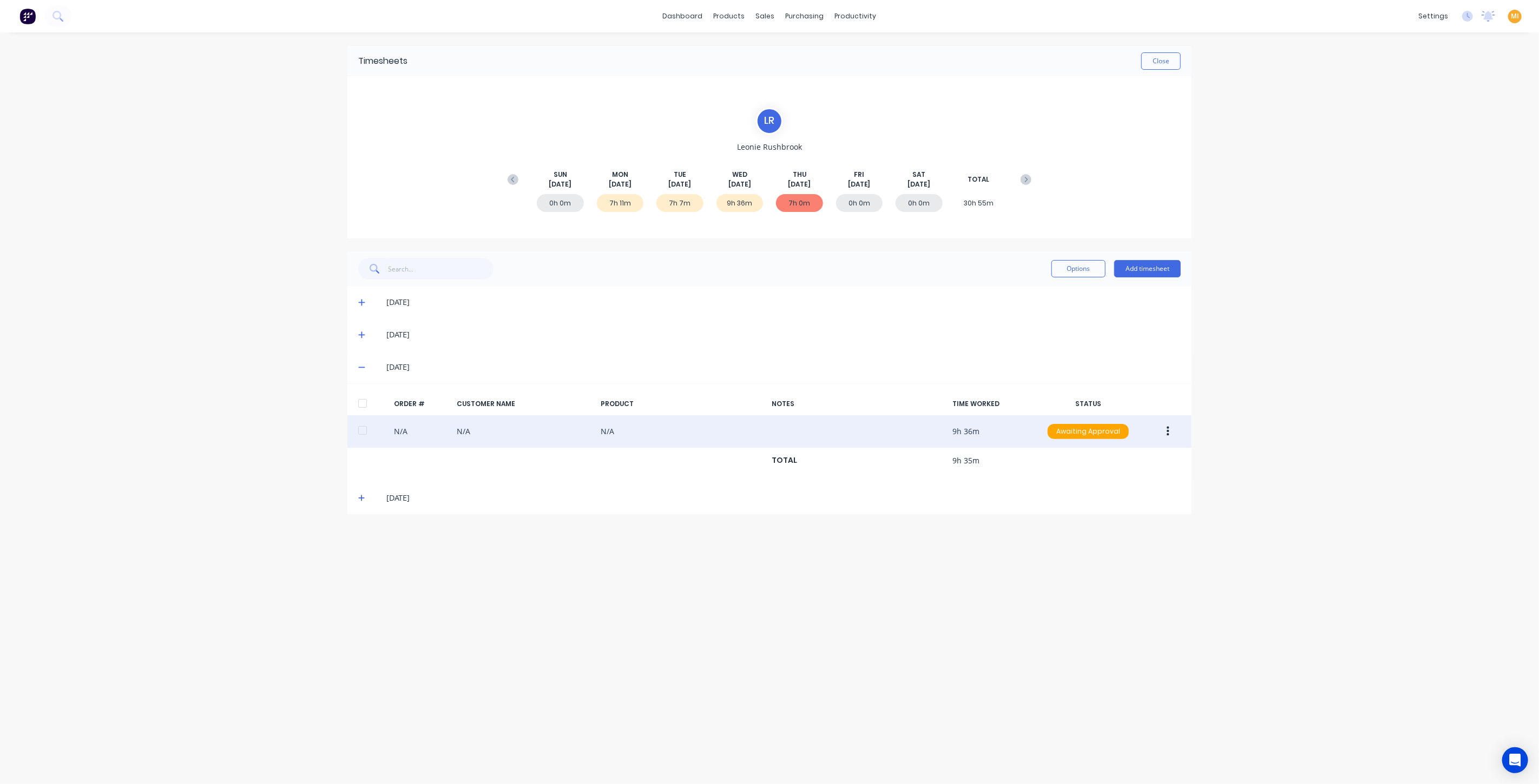
click at [1167, 436] on button "button" at bounding box center [1167, 431] width 25 height 19
click at [1110, 495] on div "Edit" at bounding box center [1129, 503] width 83 height 16
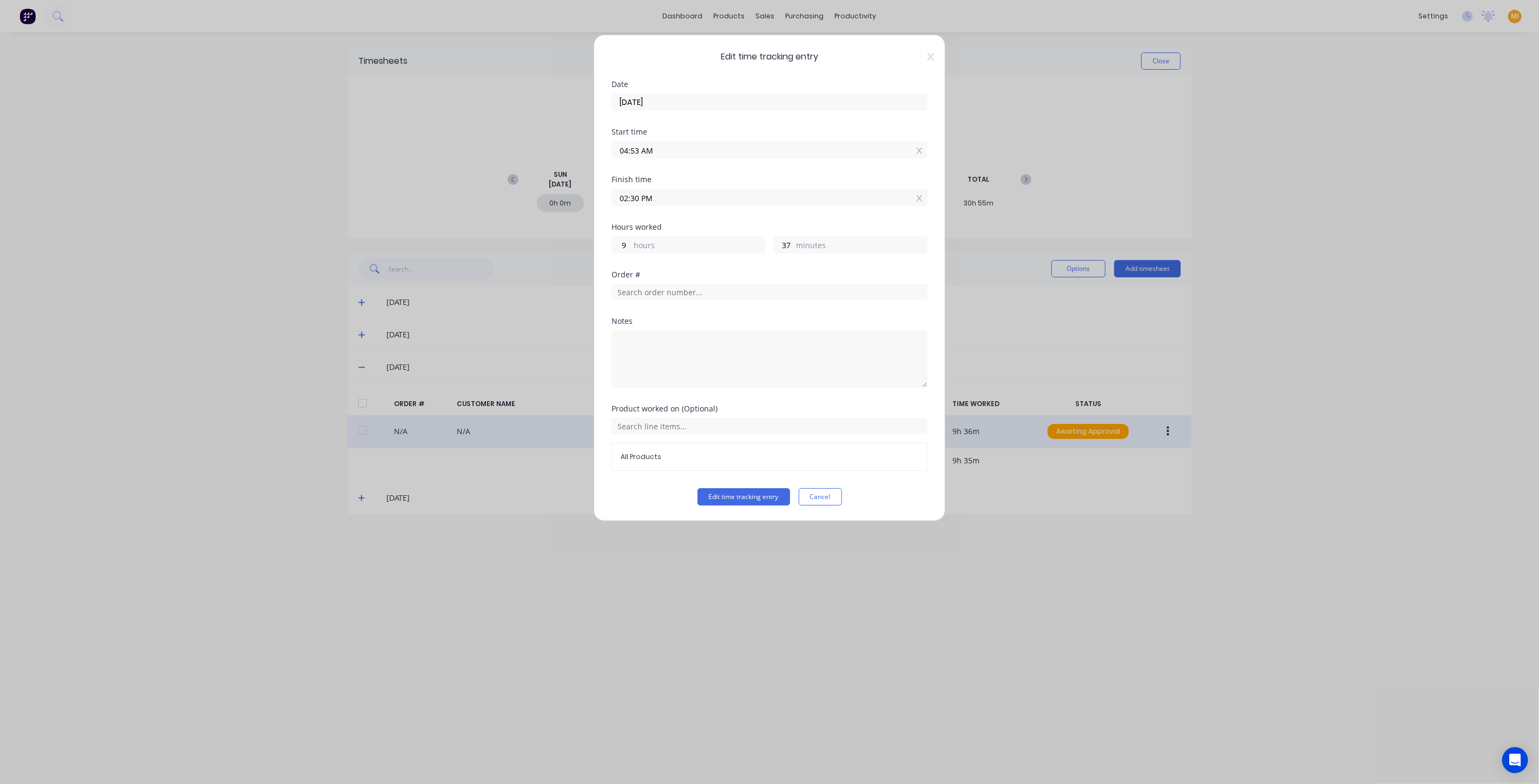
click at [632, 201] on input "02:30 PM" at bounding box center [769, 197] width 315 height 16
type input "02:27 PM"
type input "34"
type input "02:24 PM"
type input "31"
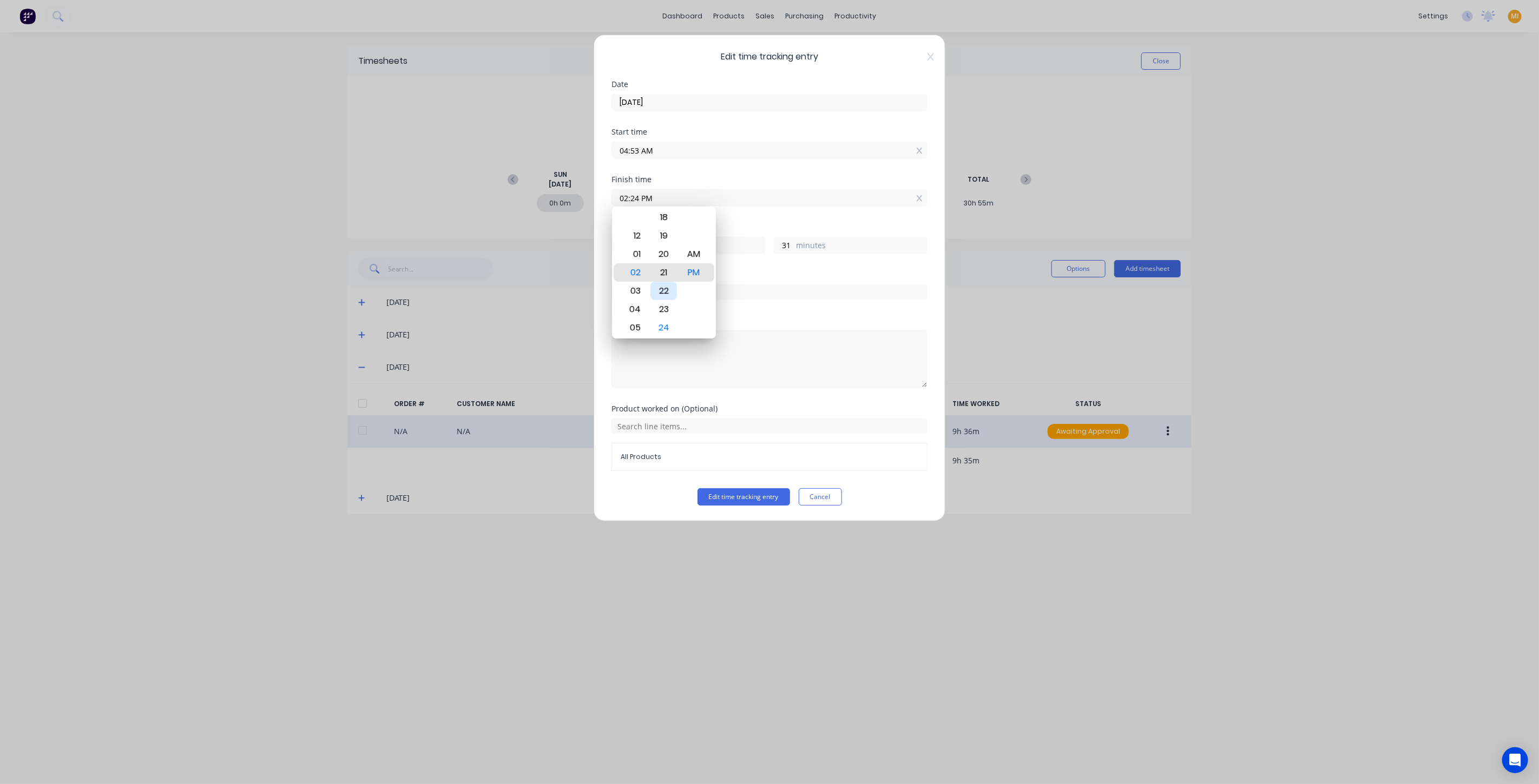
type input "02:21 PM"
type input "28"
type input "02:18 PM"
type input "25"
type input "02:15 PM"
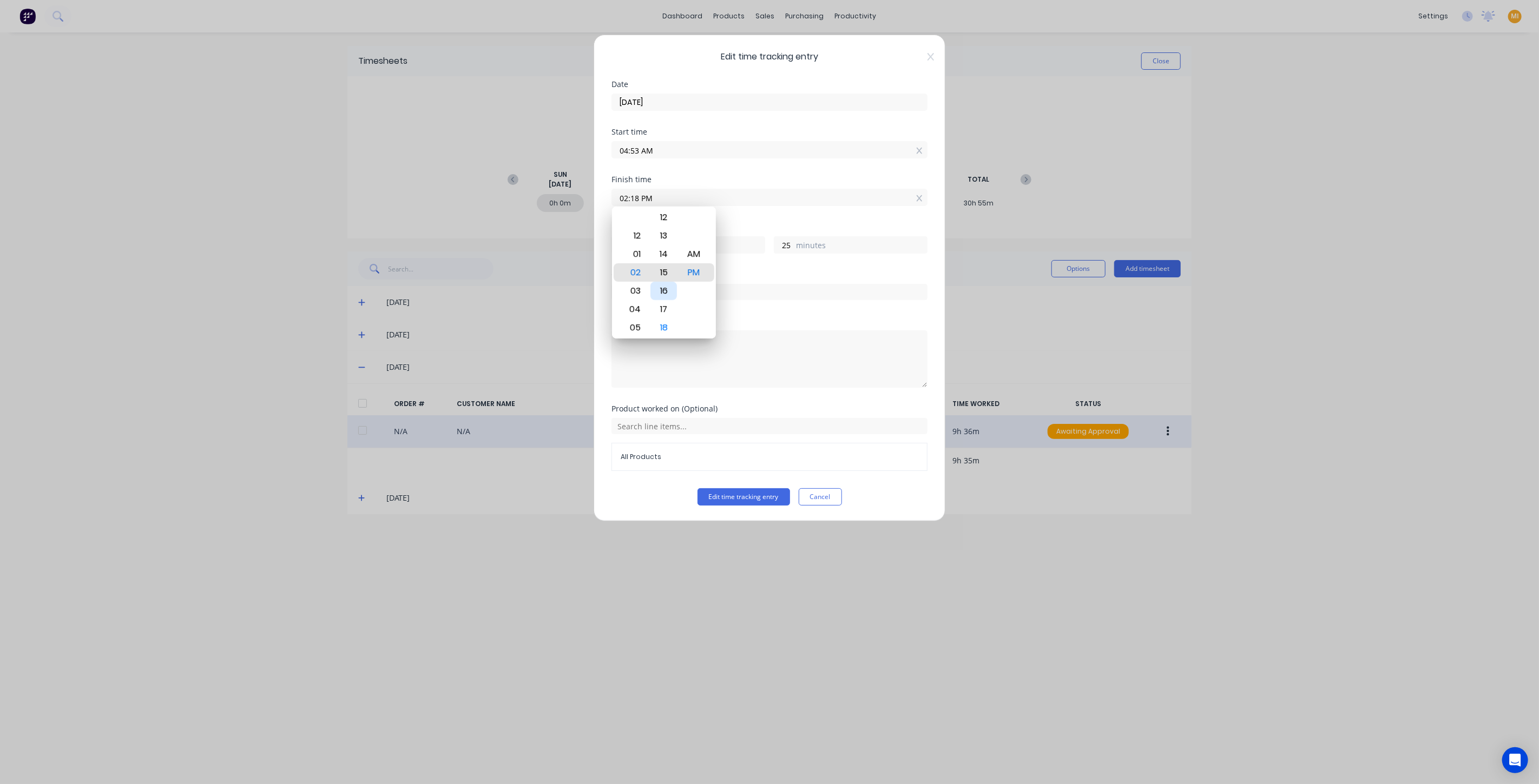
type input "22"
type input "02:12 PM"
type input "19"
click at [665, 234] on div "10" at bounding box center [663, 236] width 27 height 19
type input "02:10 PM"
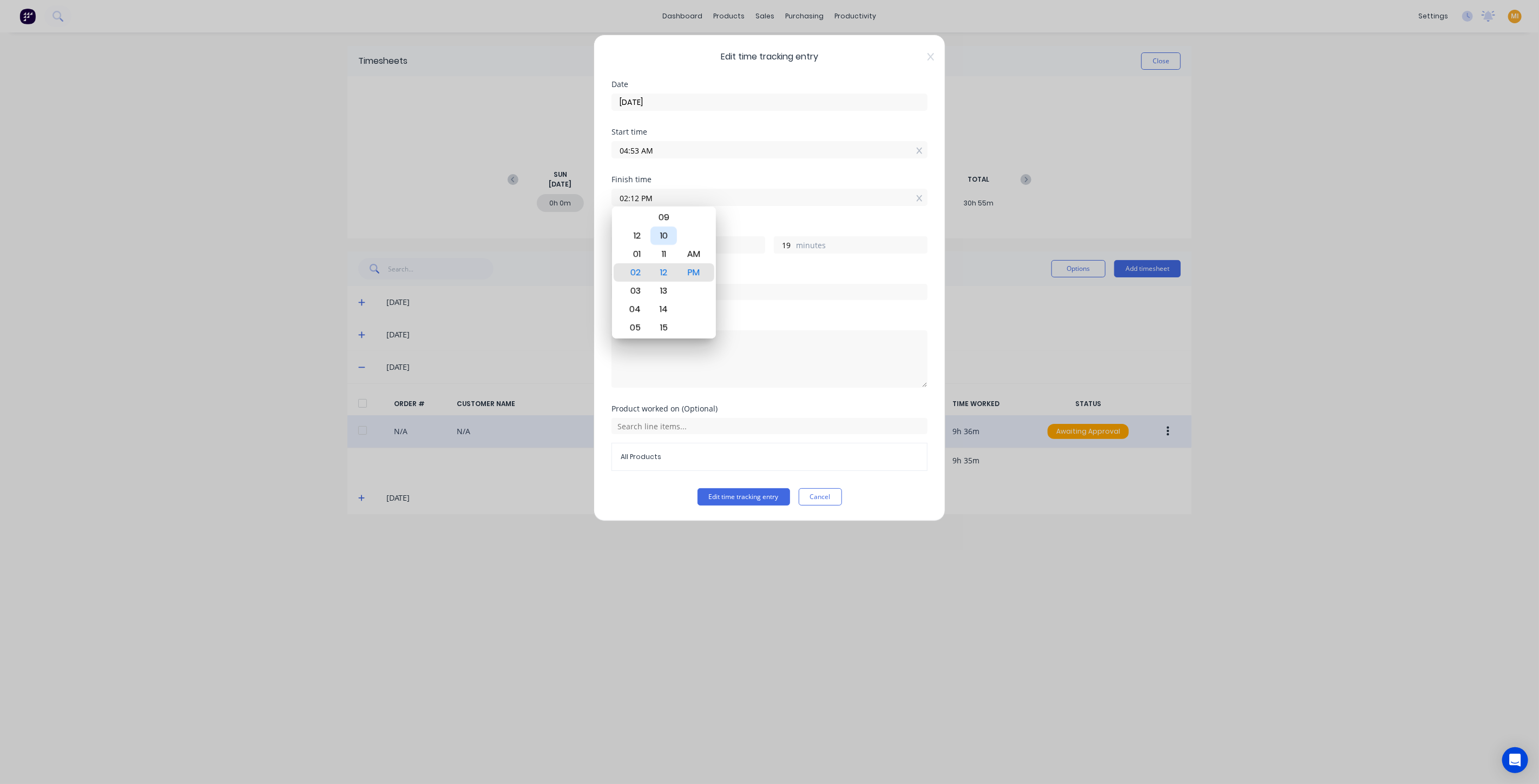
type input "17"
click at [758, 268] on div "Hours worked 9 hours 17 minutes" at bounding box center [769, 247] width 316 height 47
click at [721, 491] on button "Edit time tracking entry" at bounding box center [743, 497] width 92 height 17
click at [819, 497] on button "Cancel" at bounding box center [820, 497] width 43 height 17
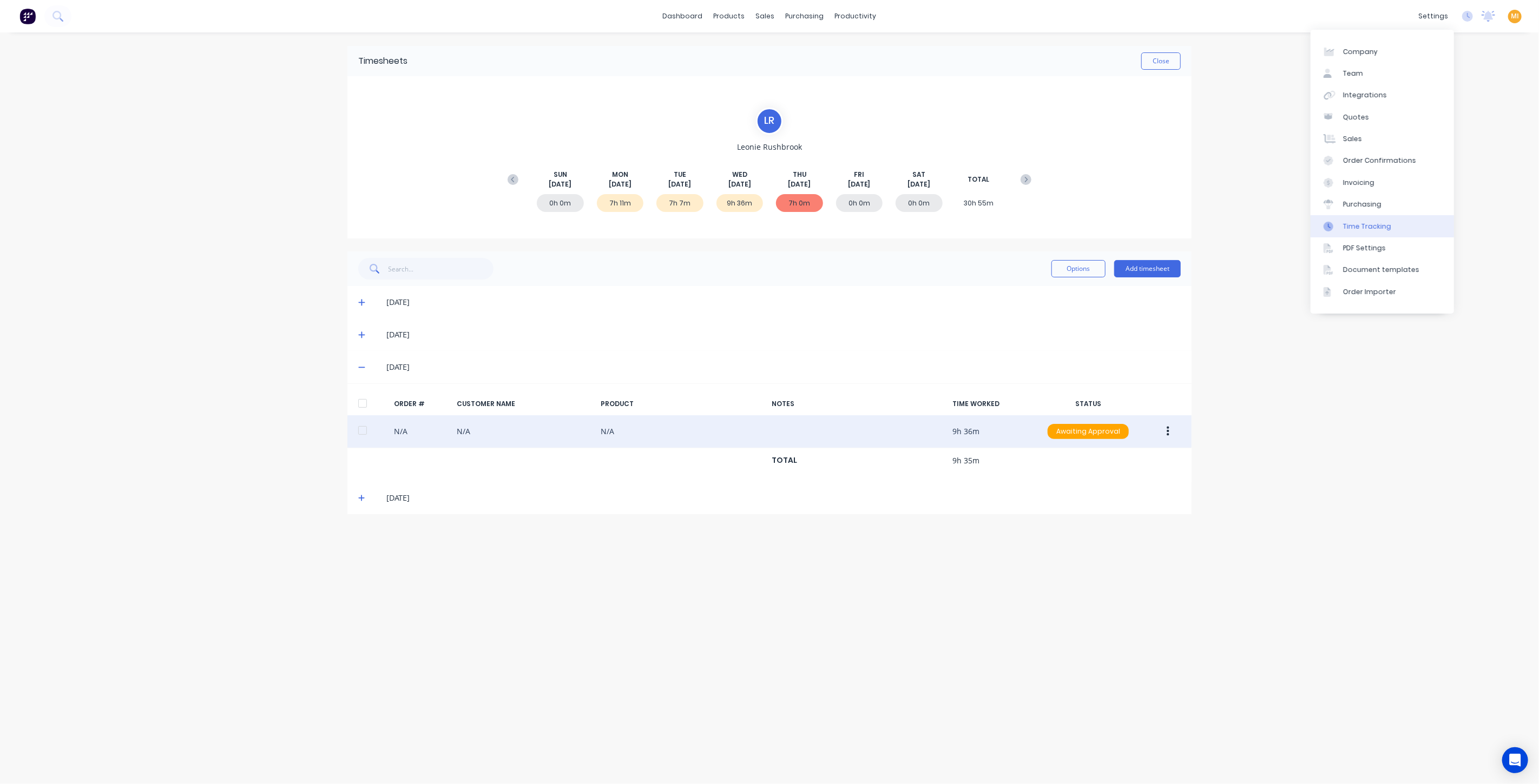
click at [1362, 224] on div "Time Tracking" at bounding box center [1366, 226] width 48 height 10
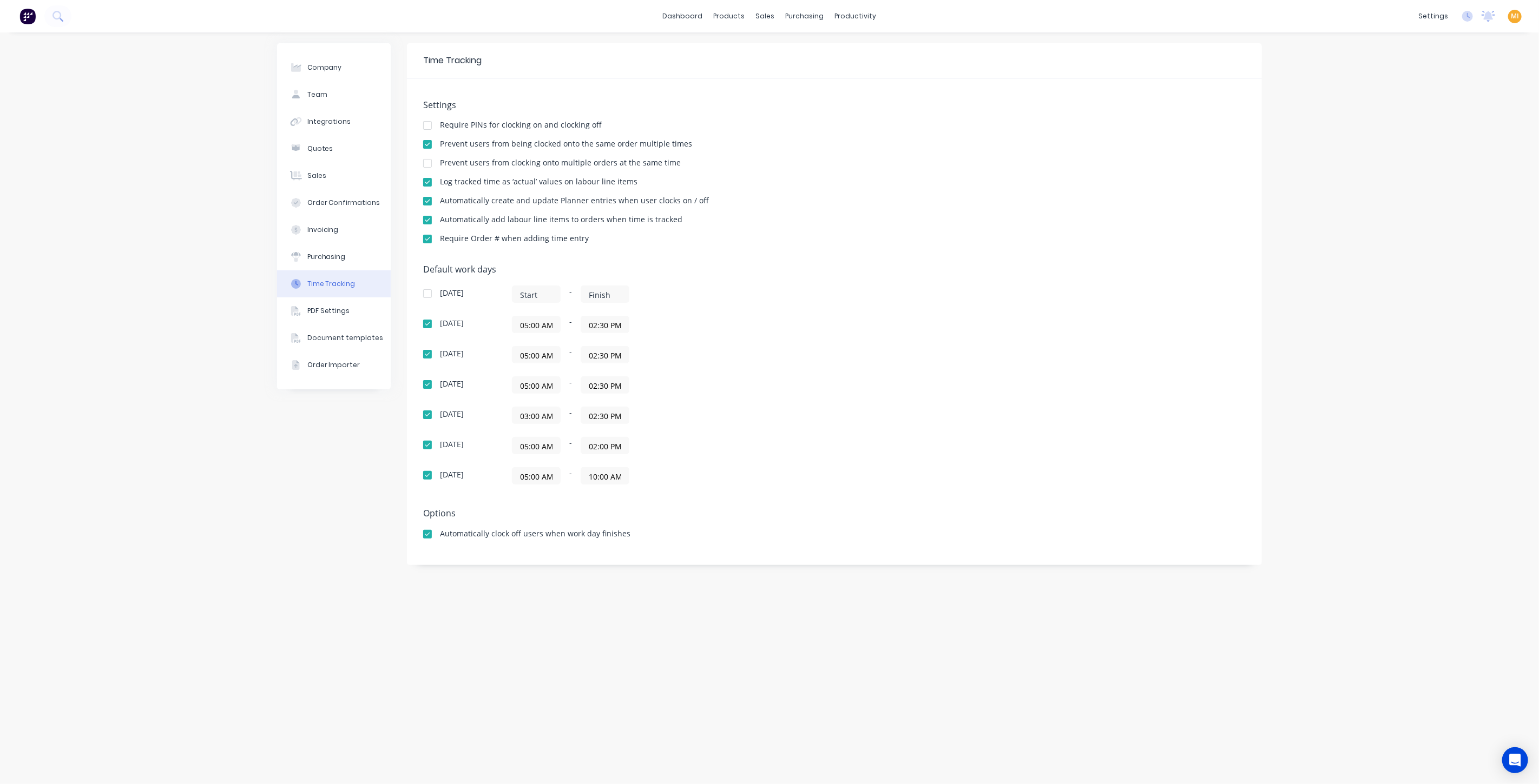
click at [427, 240] on div at bounding box center [427, 239] width 22 height 21
click at [859, 125] on link "Timesheets" at bounding box center [897, 118] width 143 height 21
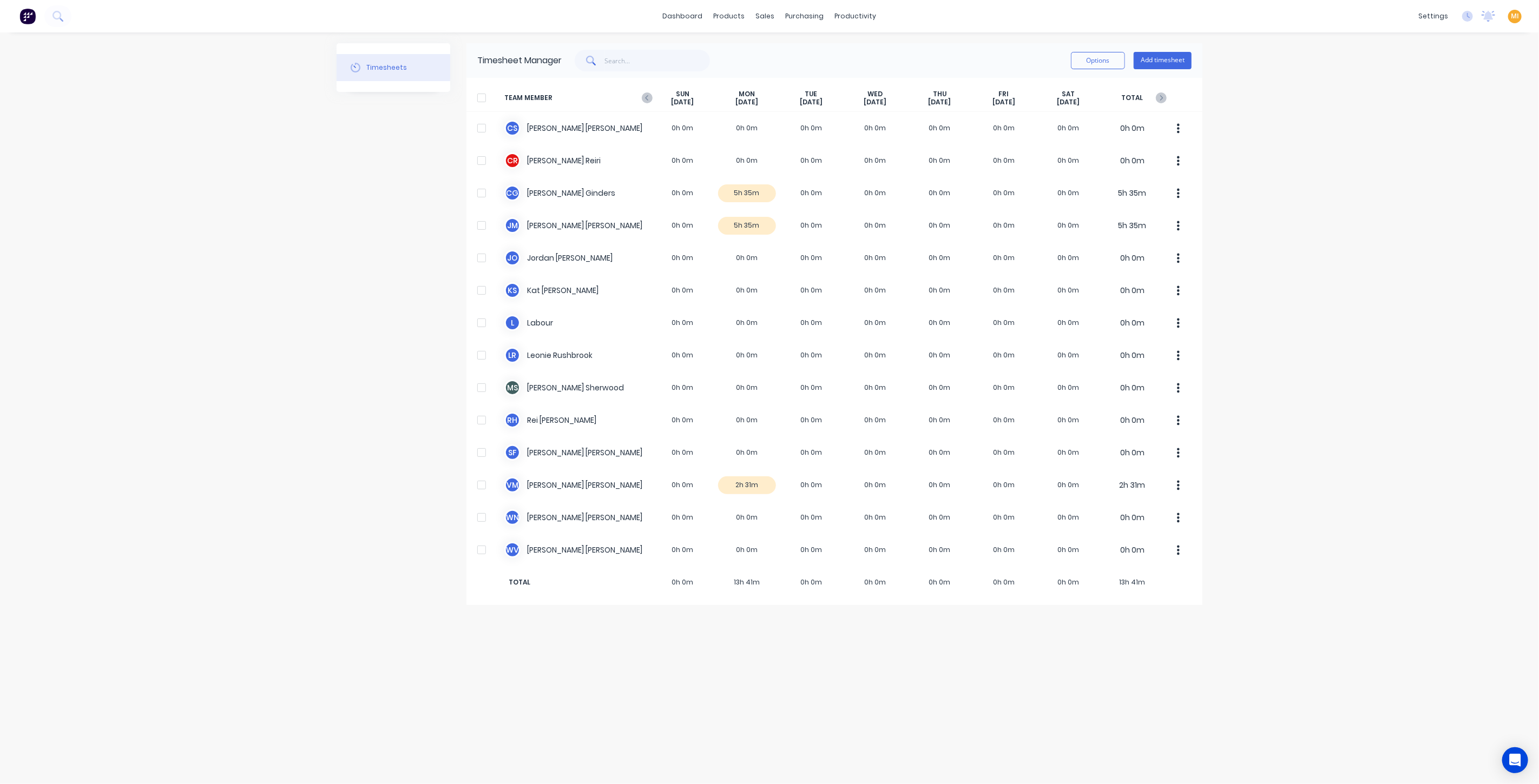
click at [639, 100] on span "TEAM MEMBER" at bounding box center [577, 97] width 146 height 16
click at [646, 100] on icon "button" at bounding box center [647, 97] width 11 height 11
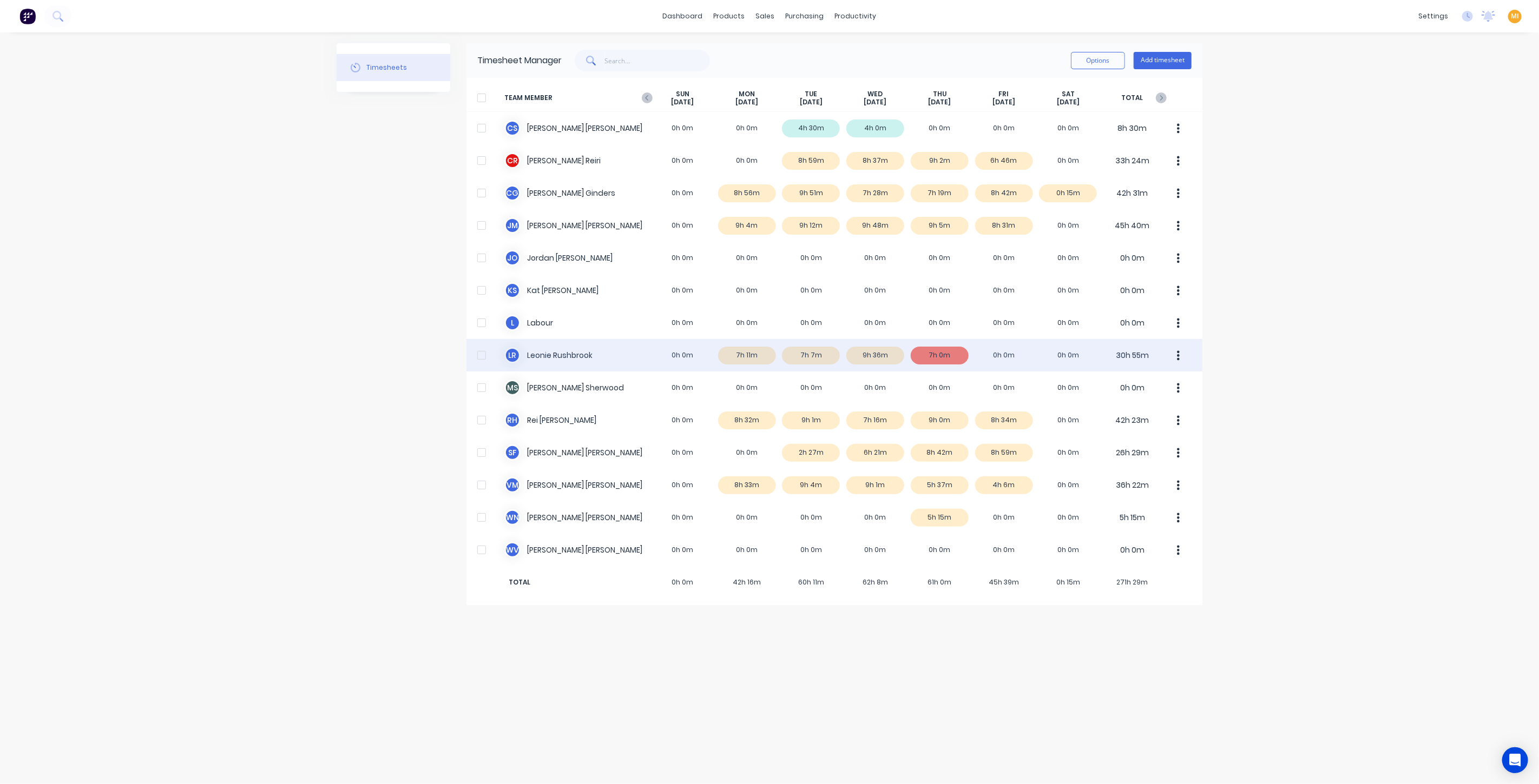
click at [670, 354] on div "L R Leonie Rushbrook 0h 0m 7h 11m 7h 7m 9h 36m 7h 0m 0h 0m 0h 0m 30h 55m" at bounding box center [834, 355] width 735 height 32
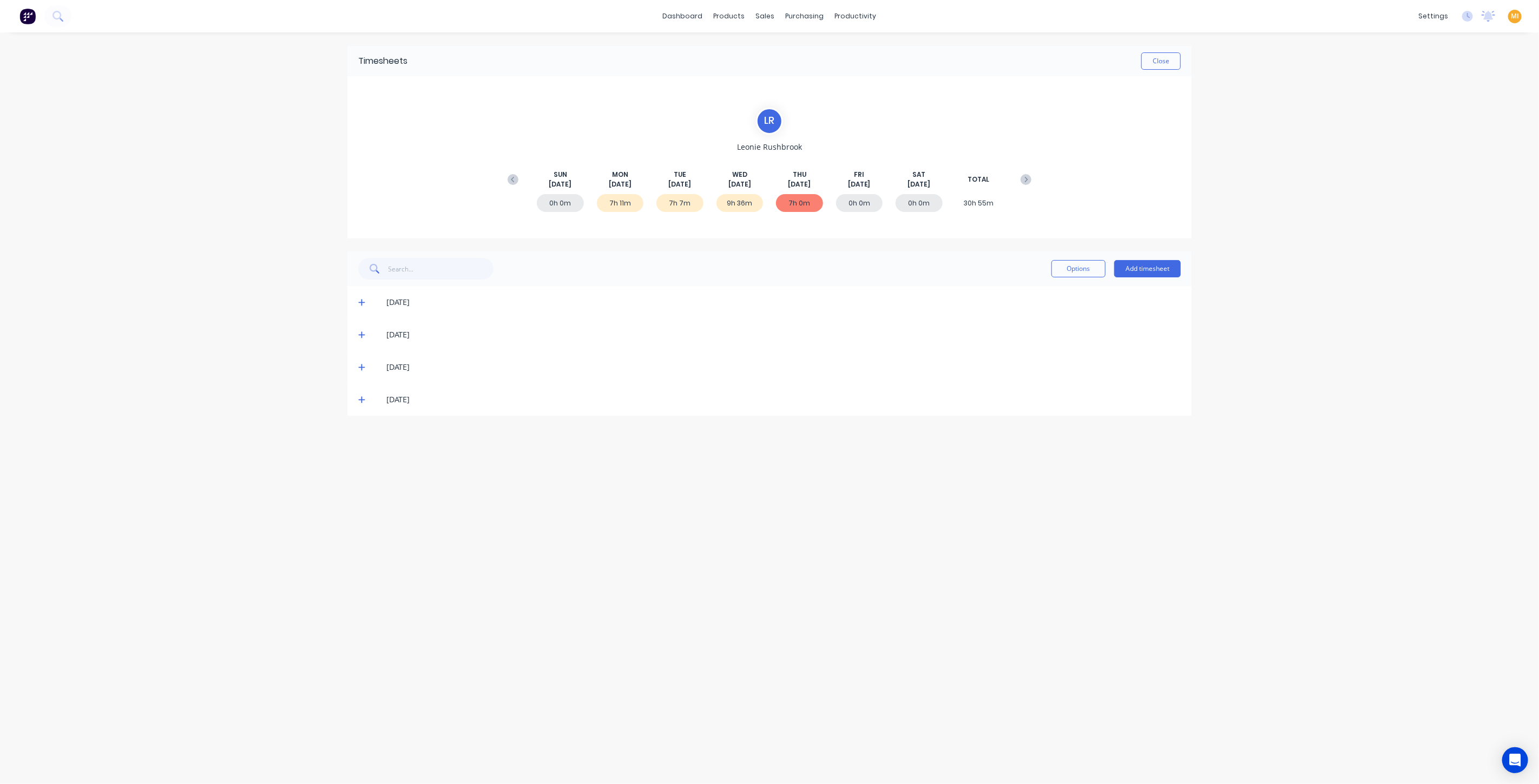
click at [365, 365] on icon at bounding box center [362, 367] width 7 height 8
click at [365, 333] on span at bounding box center [363, 335] width 11 height 11
click at [364, 308] on div "[DATE]" at bounding box center [769, 302] width 844 height 32
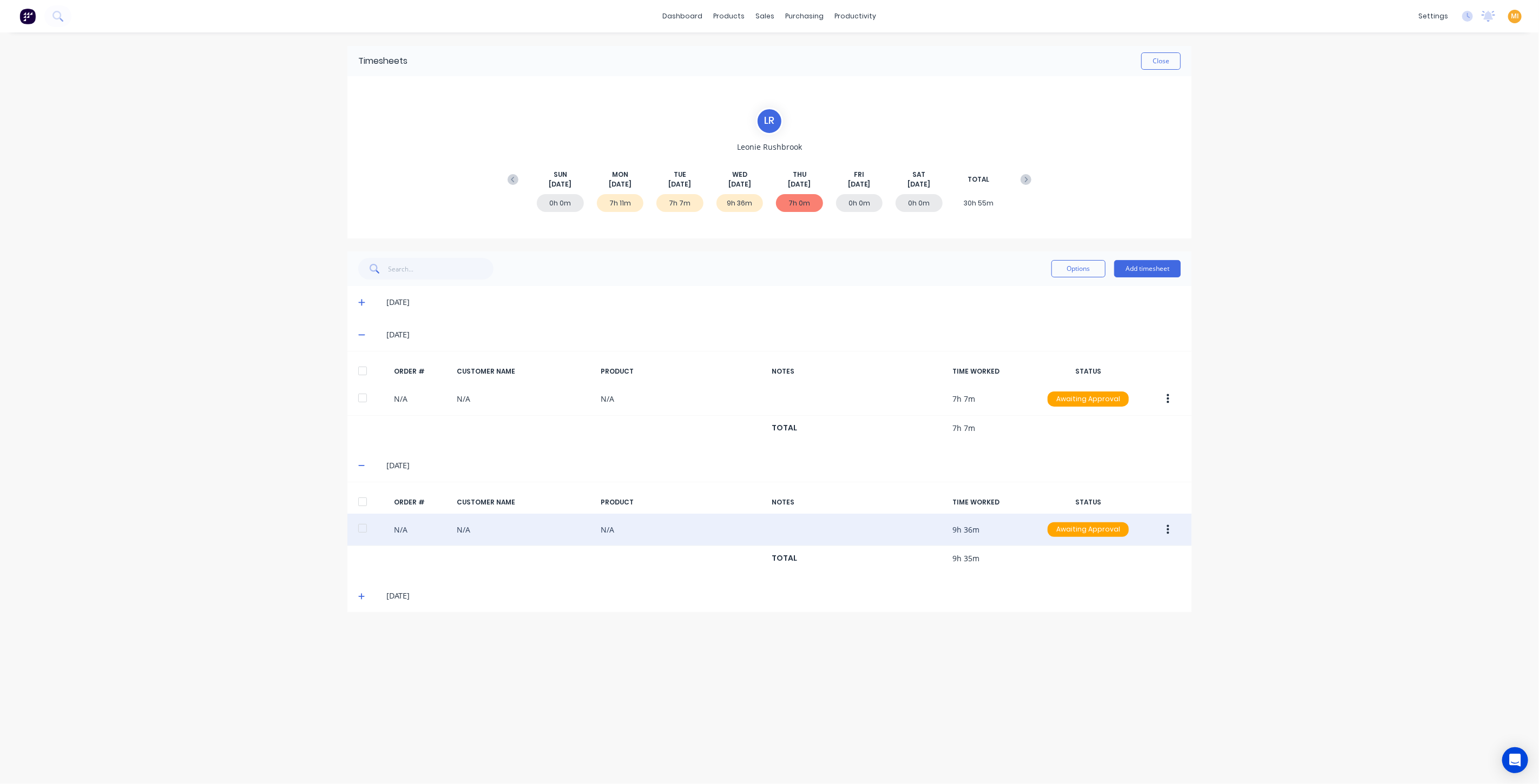
click at [1170, 529] on button "button" at bounding box center [1167, 530] width 25 height 19
click at [1126, 594] on div "Edit" at bounding box center [1129, 602] width 83 height 16
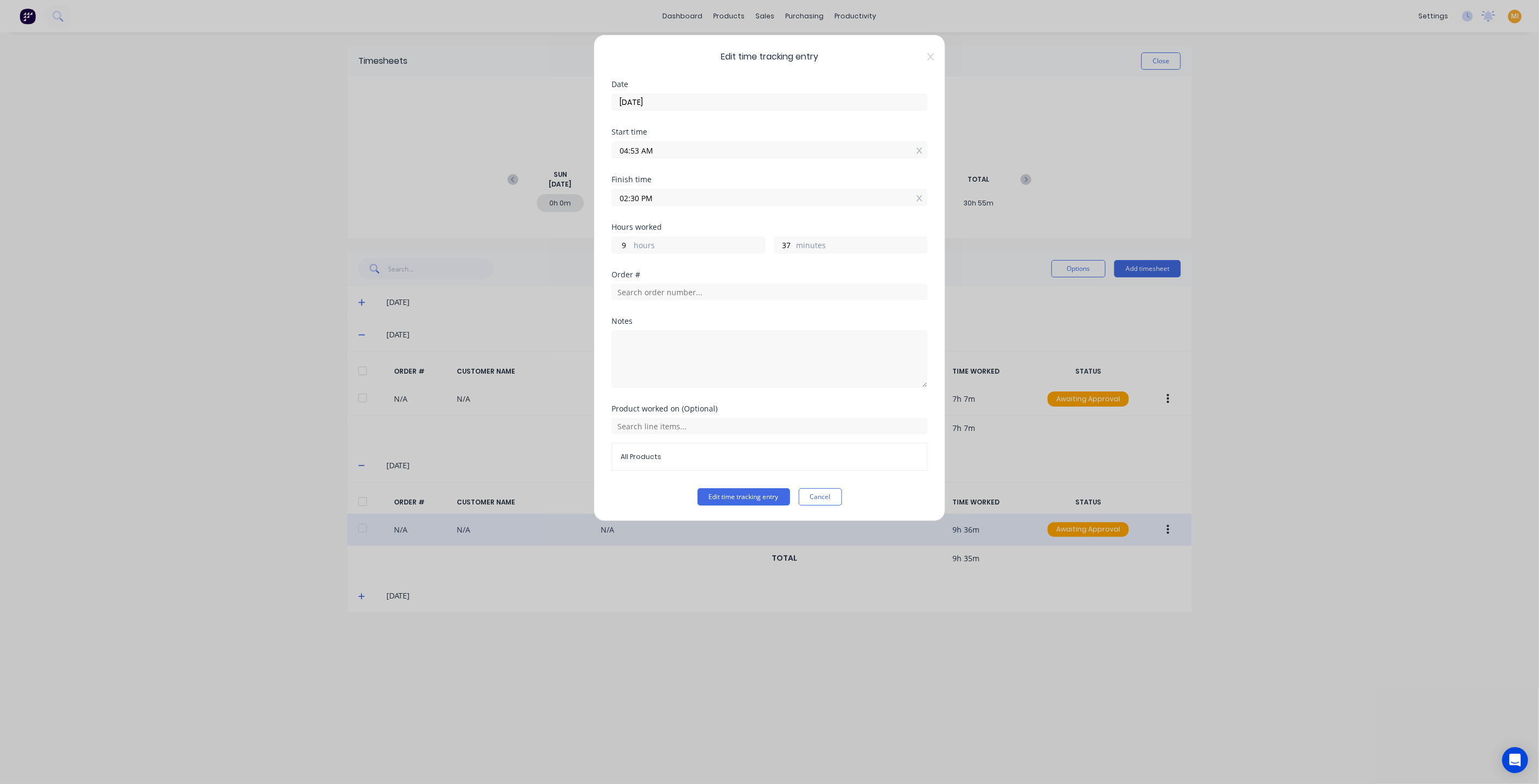
click at [781, 252] on div "37" at bounding box center [783, 245] width 19 height 16
click at [783, 246] on input "37" at bounding box center [783, 245] width 19 height 16
click at [643, 193] on input "02:30 PM" at bounding box center [769, 197] width 315 height 16
type input "02:27 PM"
type input "34"
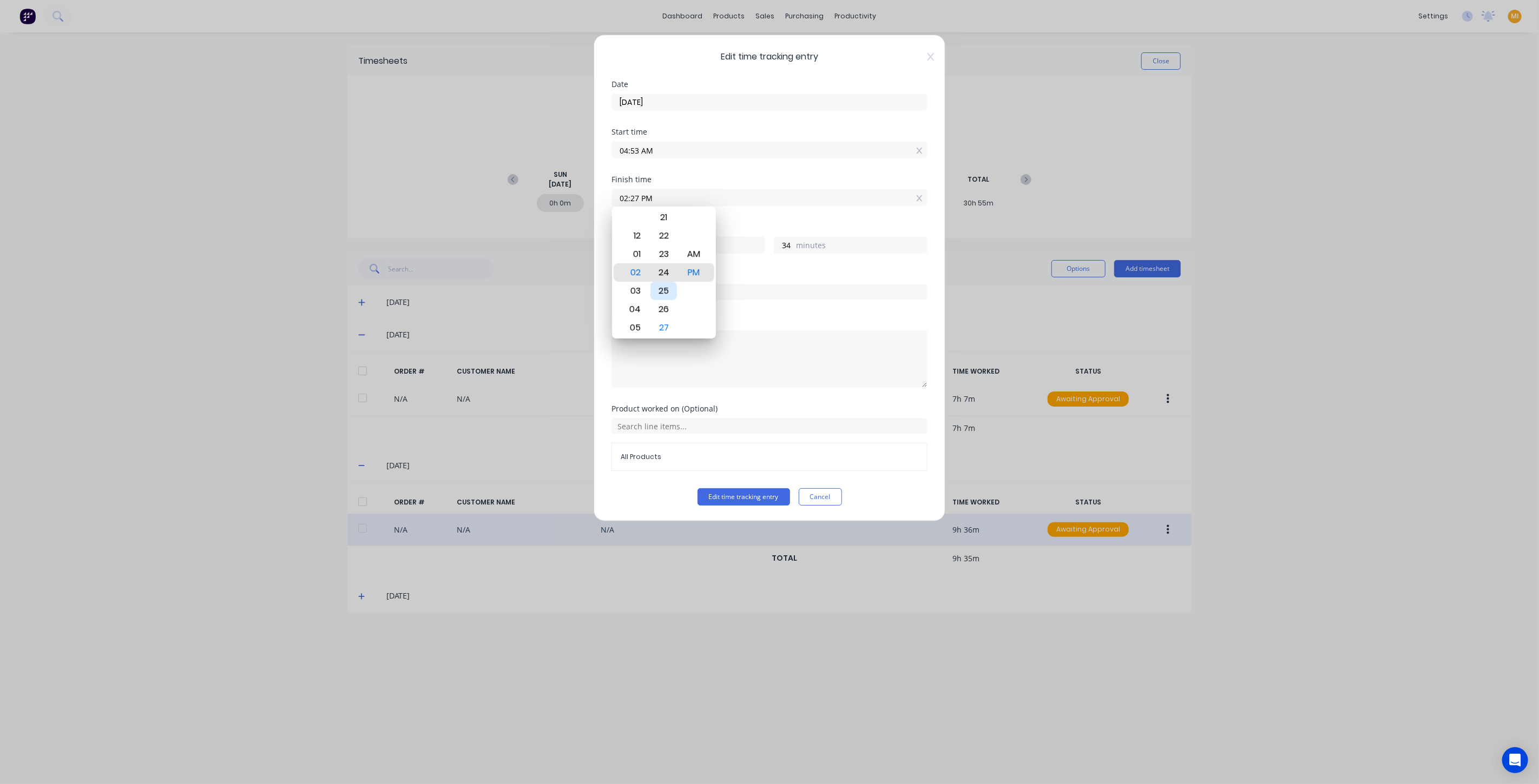
type input "02:24 PM"
type input "31"
type input "02:22 PM"
type input "29"
type input "02:18 PM"
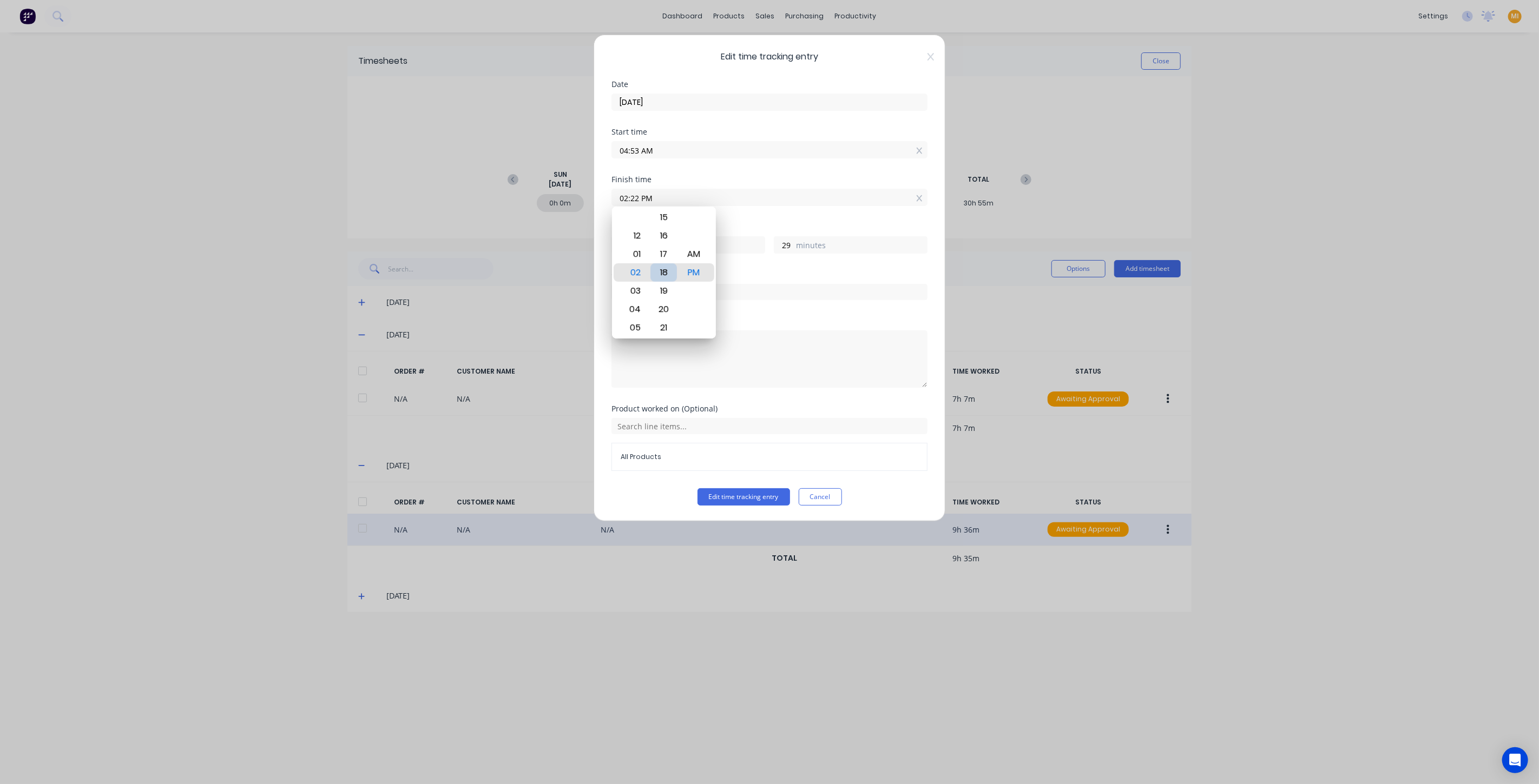
type input "25"
type input "02:14 PM"
type input "21"
type input "02:11 PM"
type input "18"
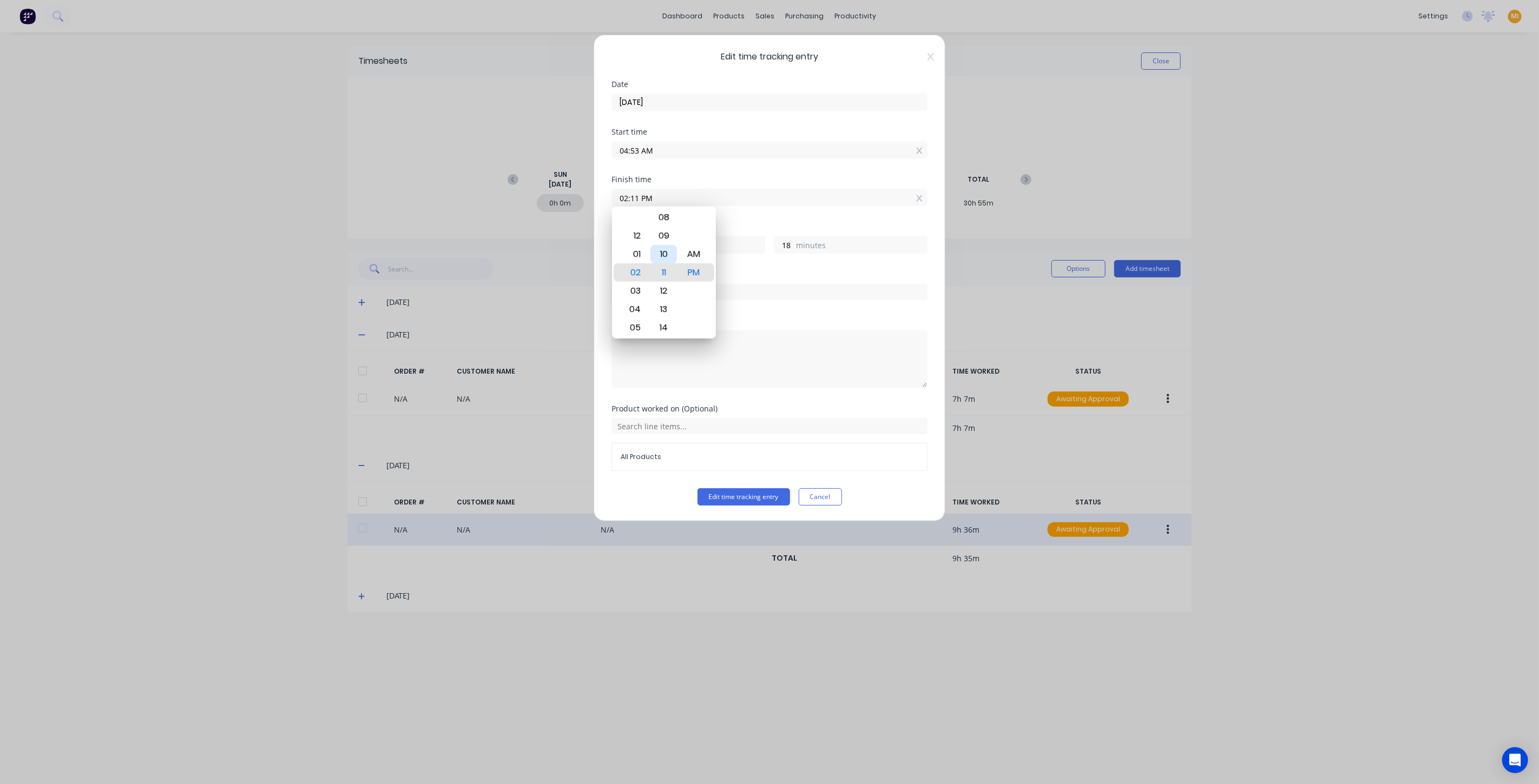
drag, startPoint x: 666, startPoint y: 254, endPoint x: 678, endPoint y: 259, distance: 13.0
click at [666, 253] on div "10" at bounding box center [663, 254] width 27 height 19
type input "02:10 PM"
type input "17"
click at [782, 268] on div "Hours worked 9 hours 17 minutes" at bounding box center [769, 247] width 316 height 47
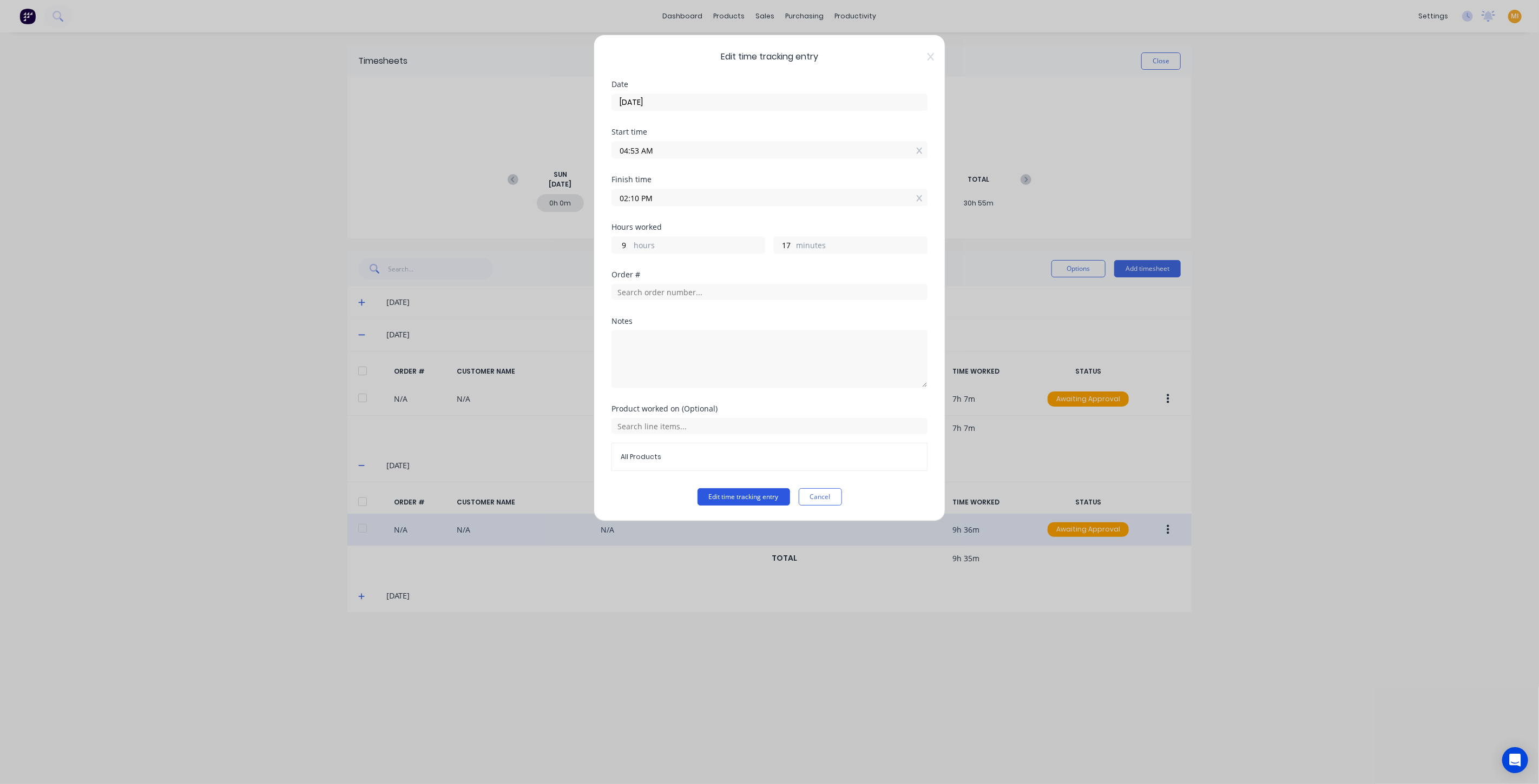
click at [738, 497] on button "Edit time tracking entry" at bounding box center [743, 497] width 92 height 17
click at [749, 489] on button "Edit time tracking entry" at bounding box center [743, 497] width 92 height 17
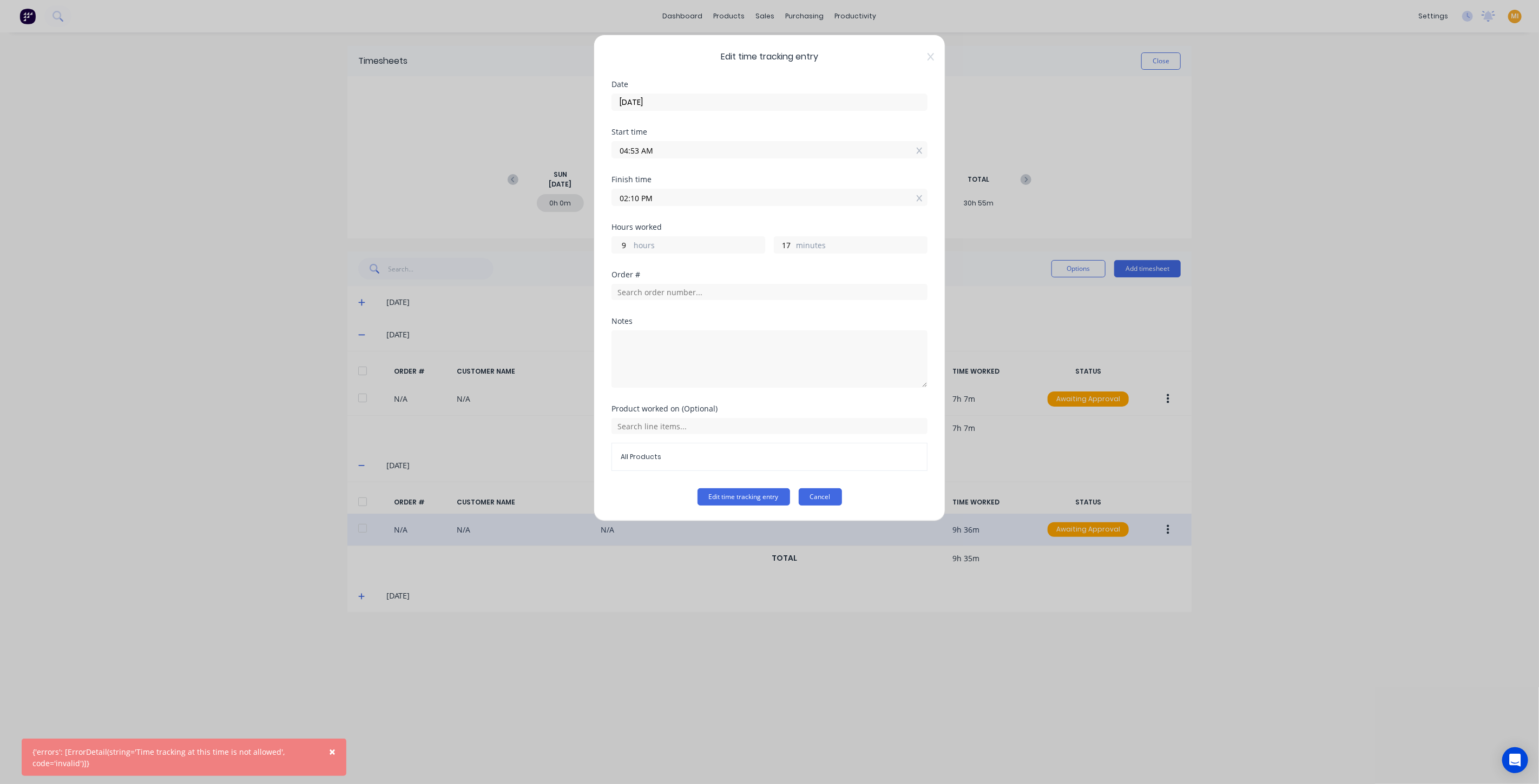
click at [825, 496] on button "Cancel" at bounding box center [820, 497] width 43 height 17
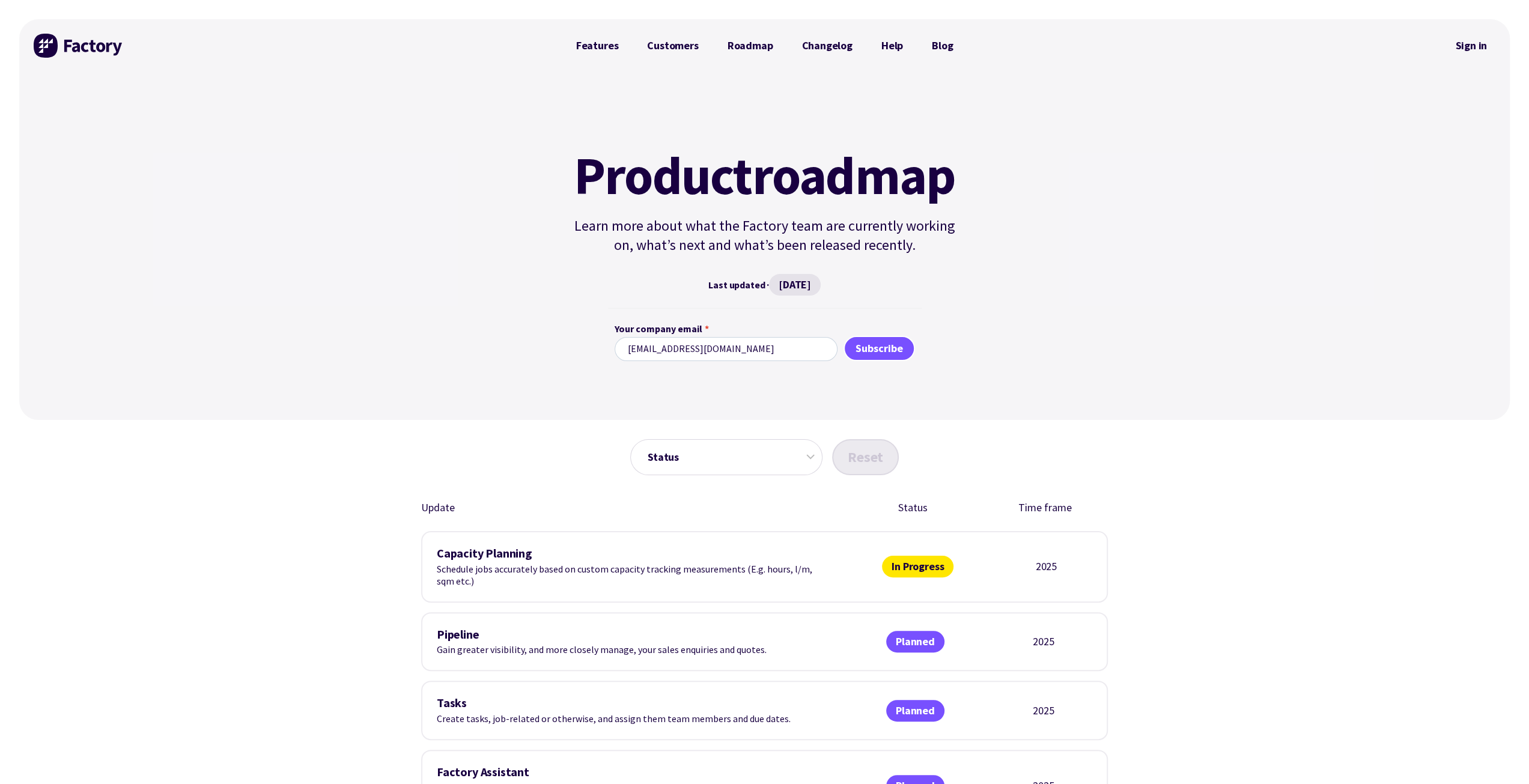
click at [76, 43] on img at bounding box center [78, 45] width 90 height 24
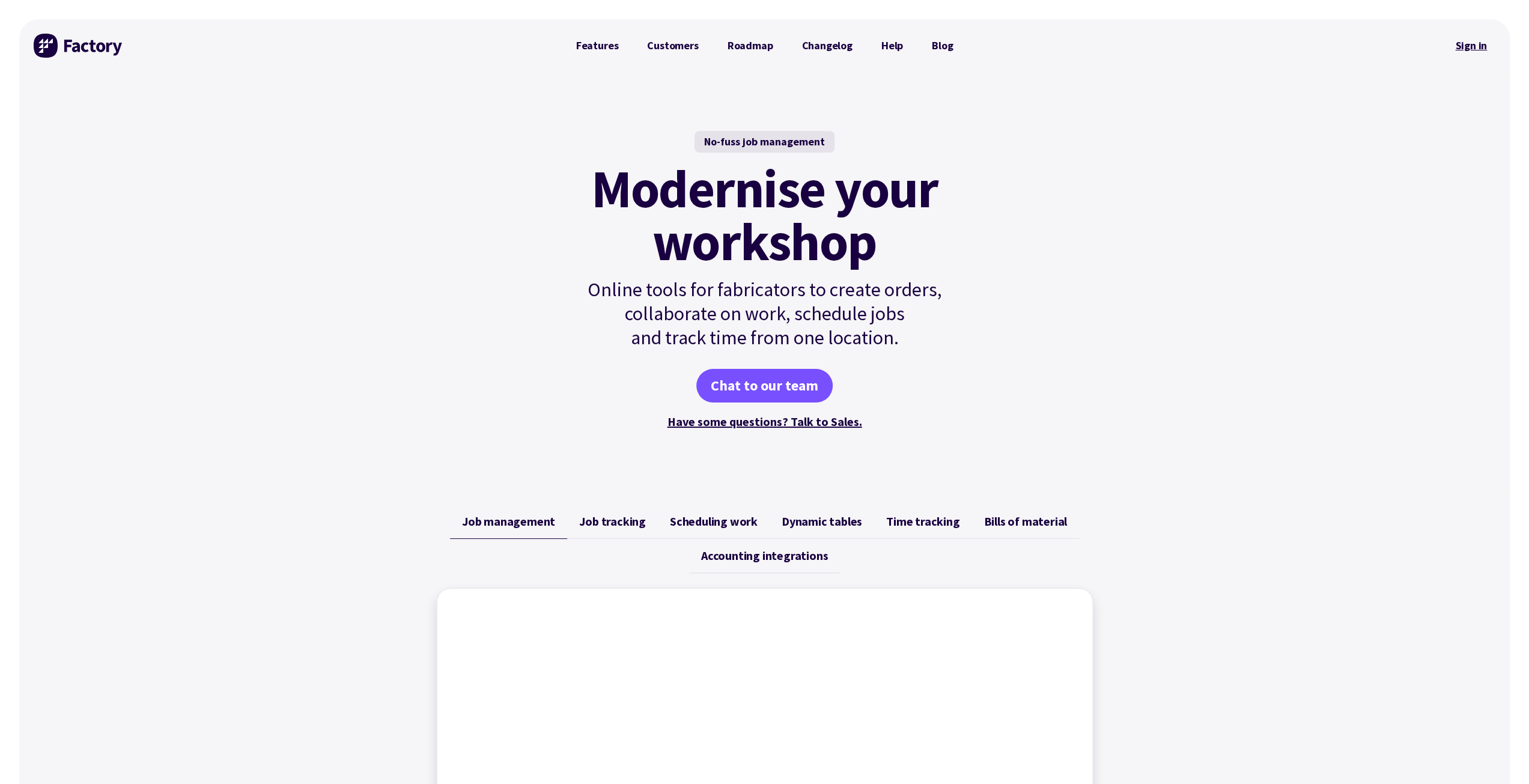
click at [1484, 45] on link "Sign in" at bounding box center [1470, 45] width 49 height 28
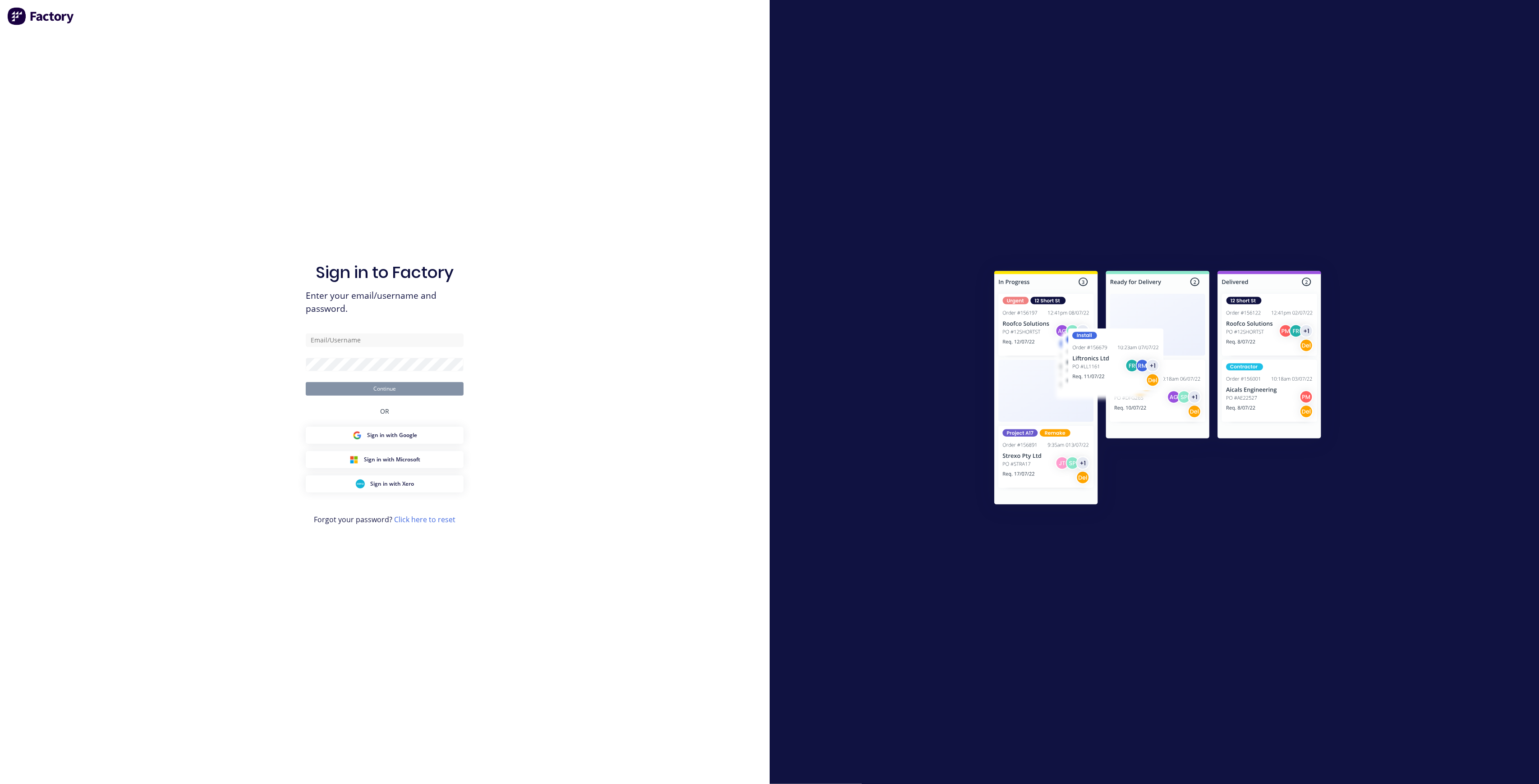
click at [646, 363] on div "Sign in to Factory Enter your email/username and password. Continue OR Sign in …" at bounding box center [385, 392] width 770 height 784
click at [345, 524] on span "Forgot your password? Click here to reset" at bounding box center [384, 519] width 142 height 11
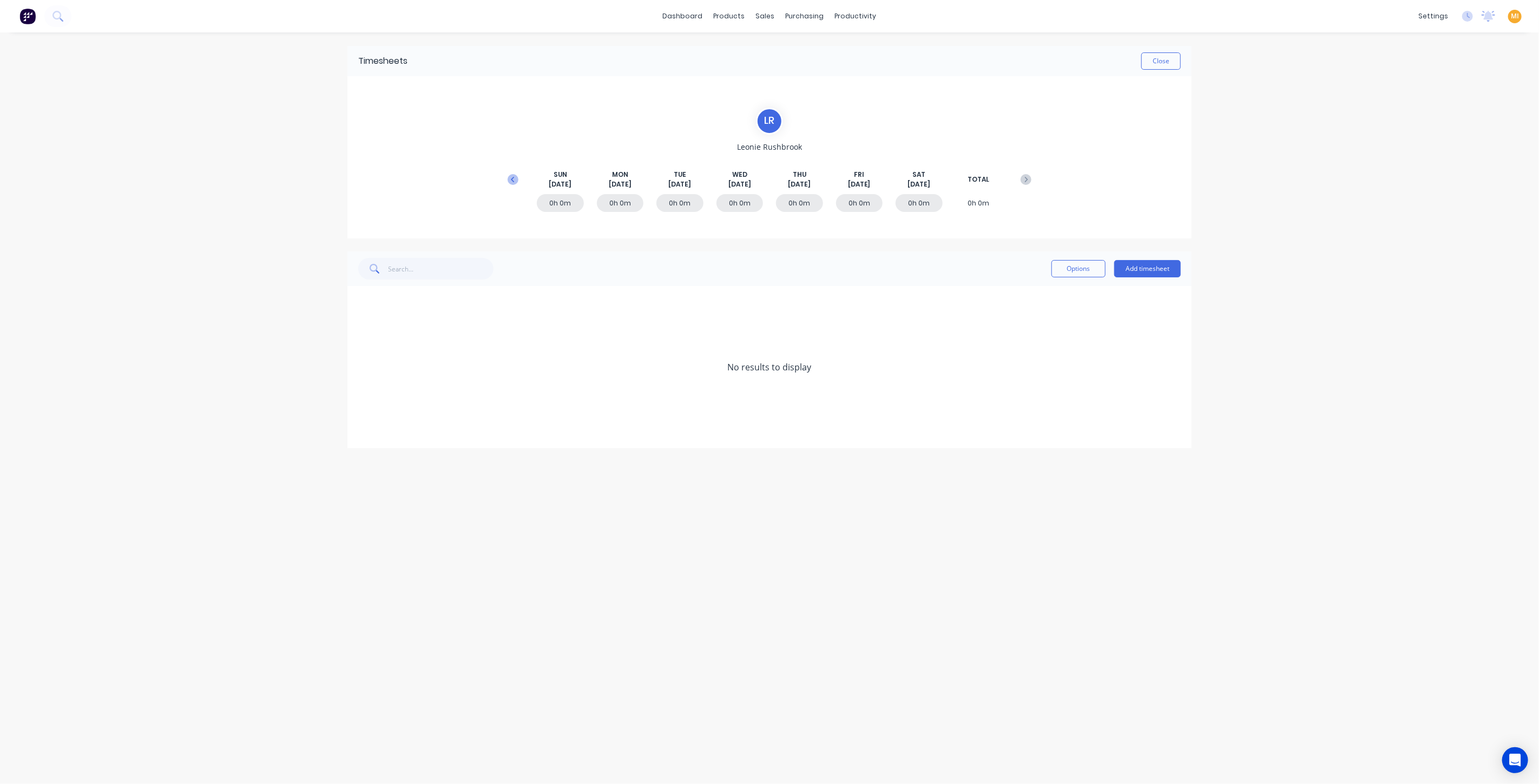
click at [510, 176] on icon at bounding box center [513, 179] width 11 height 11
click at [363, 366] on icon at bounding box center [362, 367] width 7 height 8
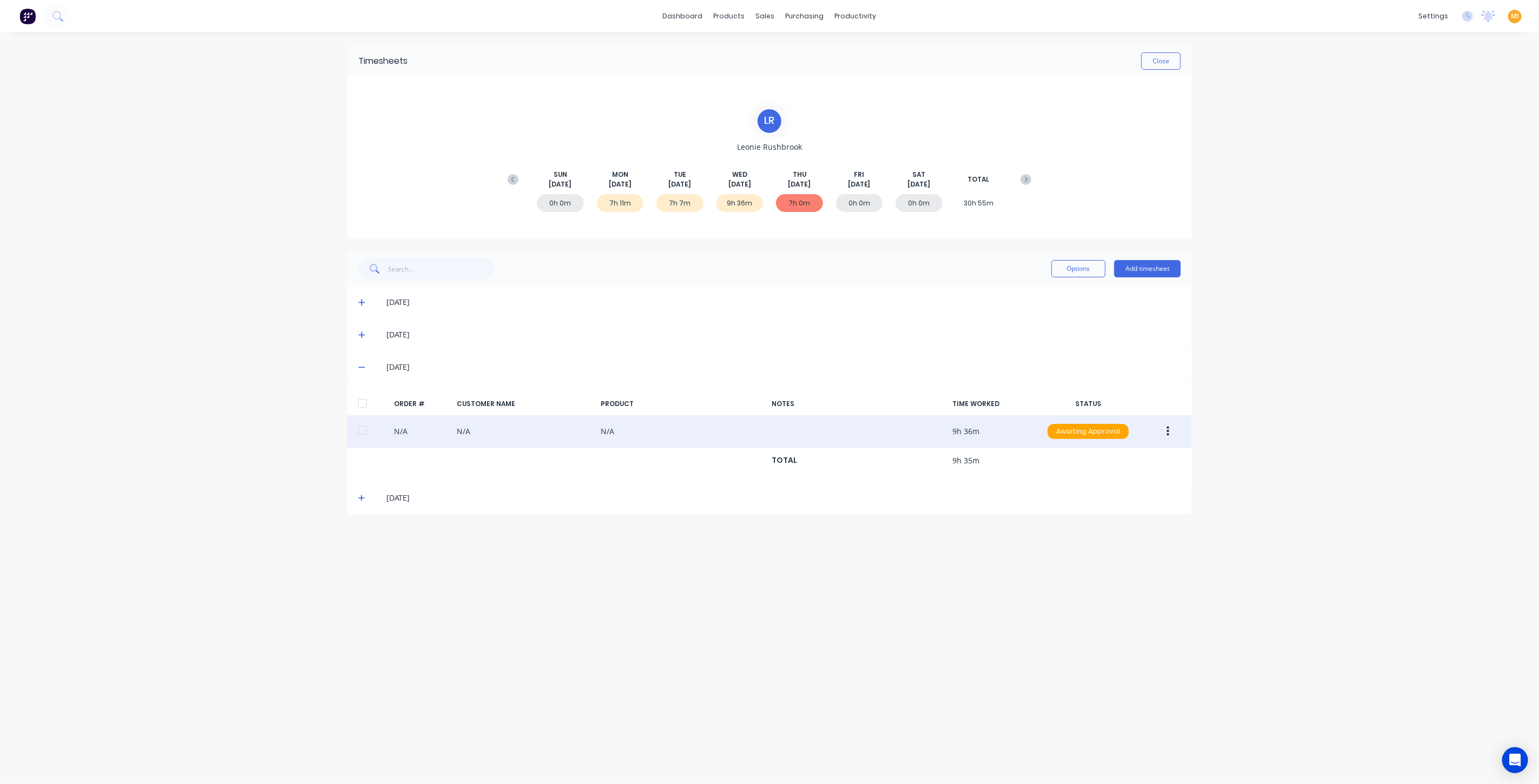
click at [1168, 433] on icon "button" at bounding box center [1168, 431] width 3 height 12
click at [1122, 503] on div "Edit" at bounding box center [1129, 503] width 83 height 16
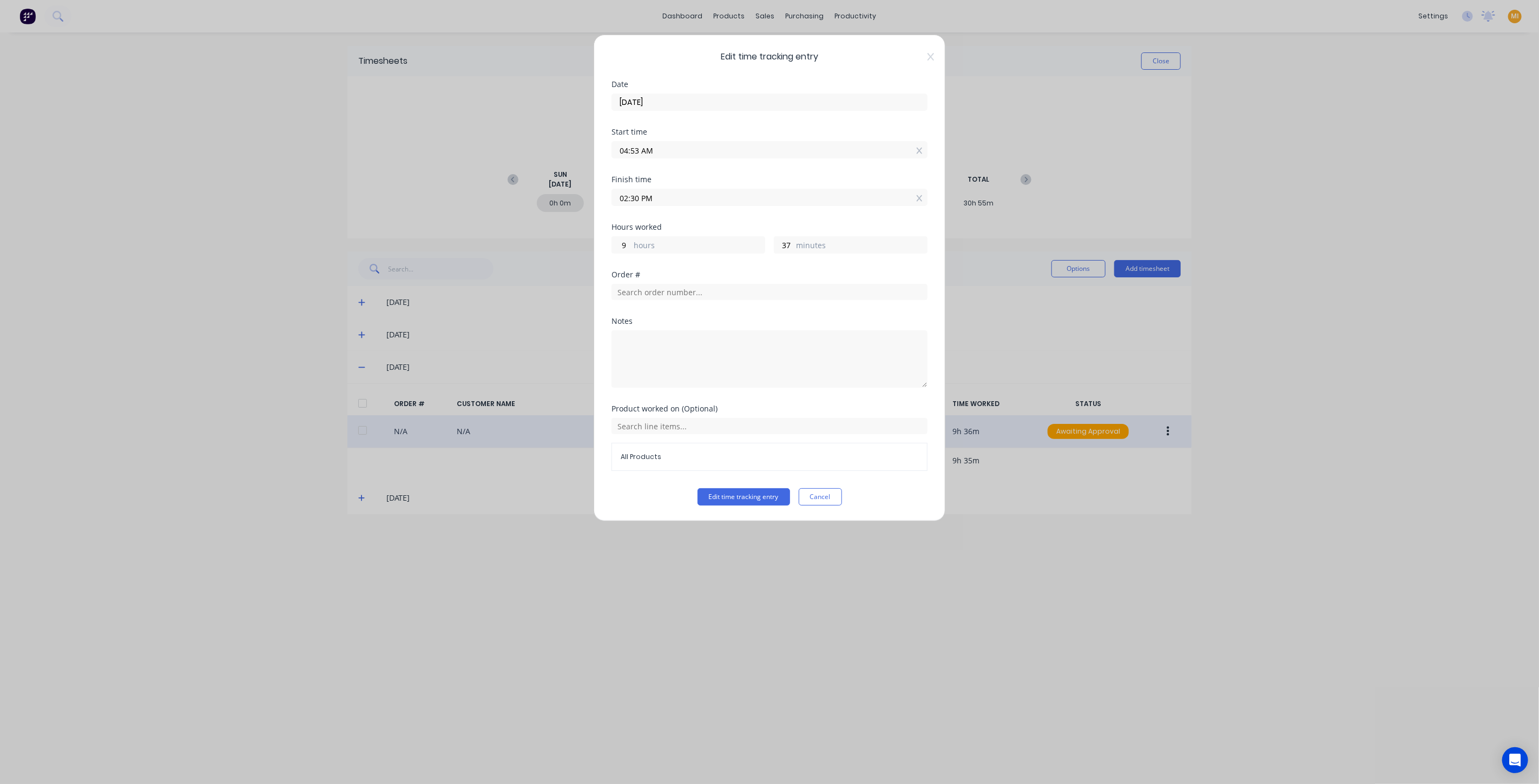
click at [630, 194] on input "02:30 PM" at bounding box center [769, 197] width 315 height 16
type input "02:26 PM"
type input "33"
type input "02:23 PM"
type input "30"
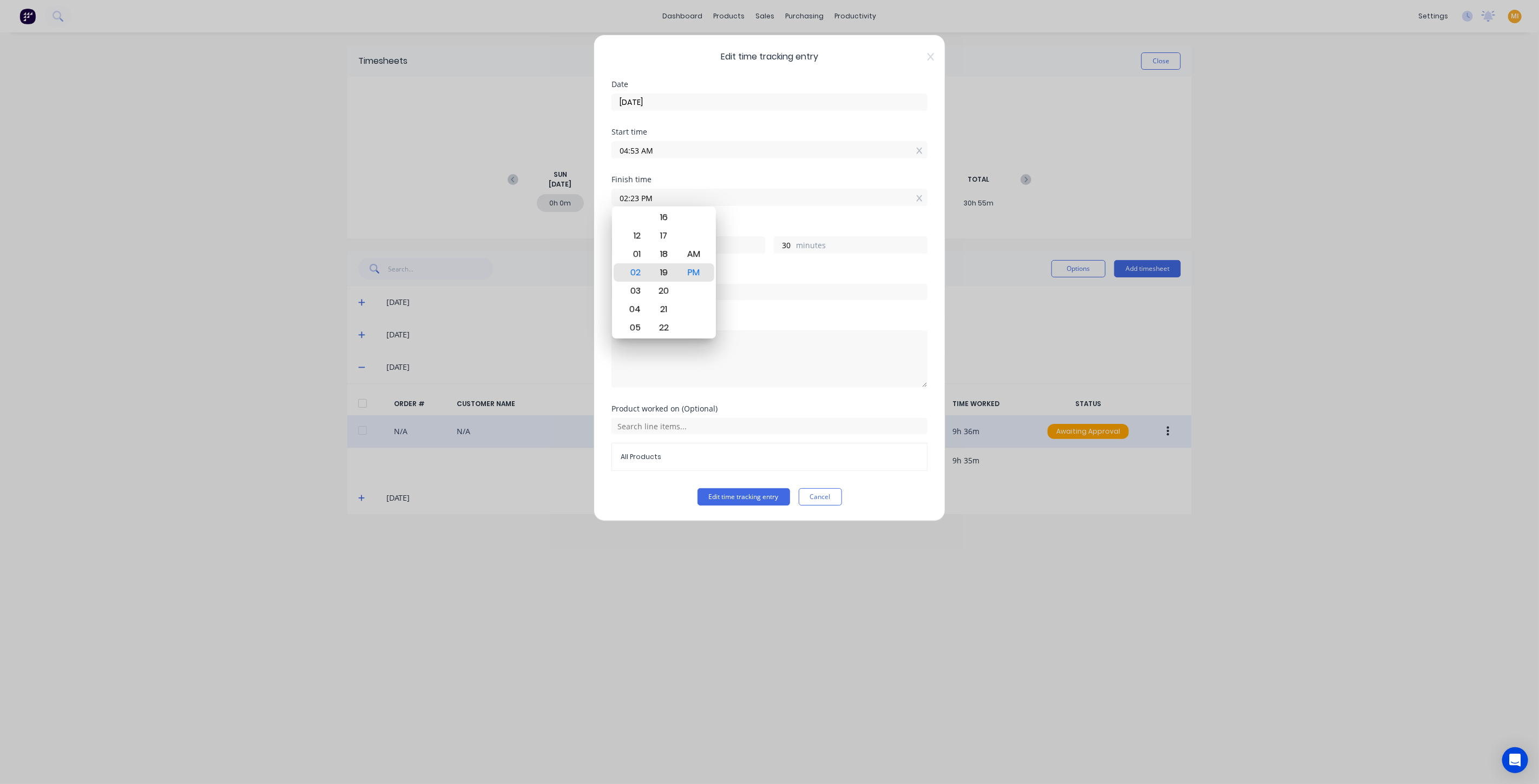
type input "02:19 PM"
type input "26"
type input "02:16 PM"
type input "23"
type input "02:12 PM"
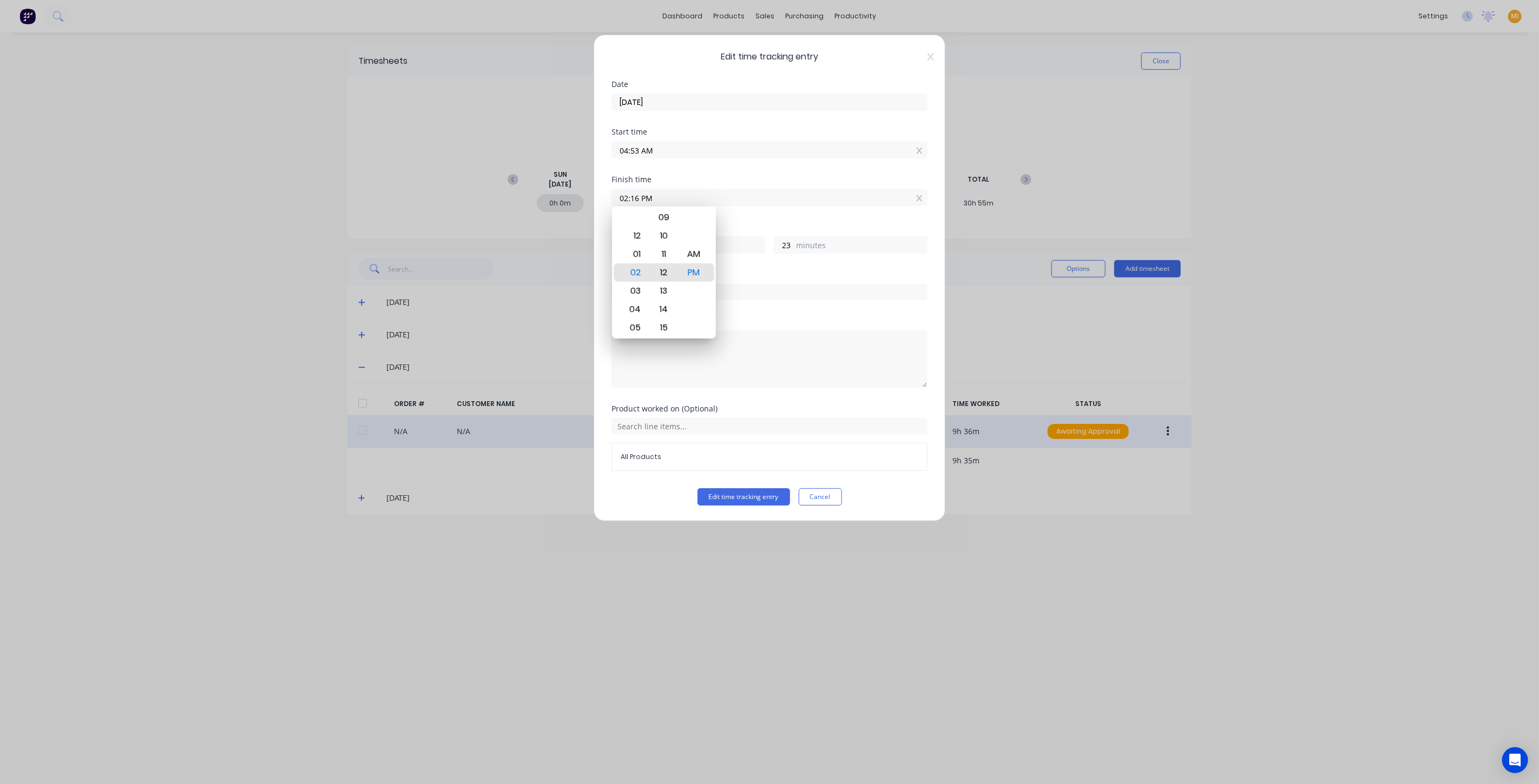
type input "19"
type input "02:10 PM"
type input "17"
click at [663, 272] on div "10" at bounding box center [663, 273] width 27 height 19
drag, startPoint x: 626, startPoint y: 475, endPoint x: 712, endPoint y: 507, distance: 91.8
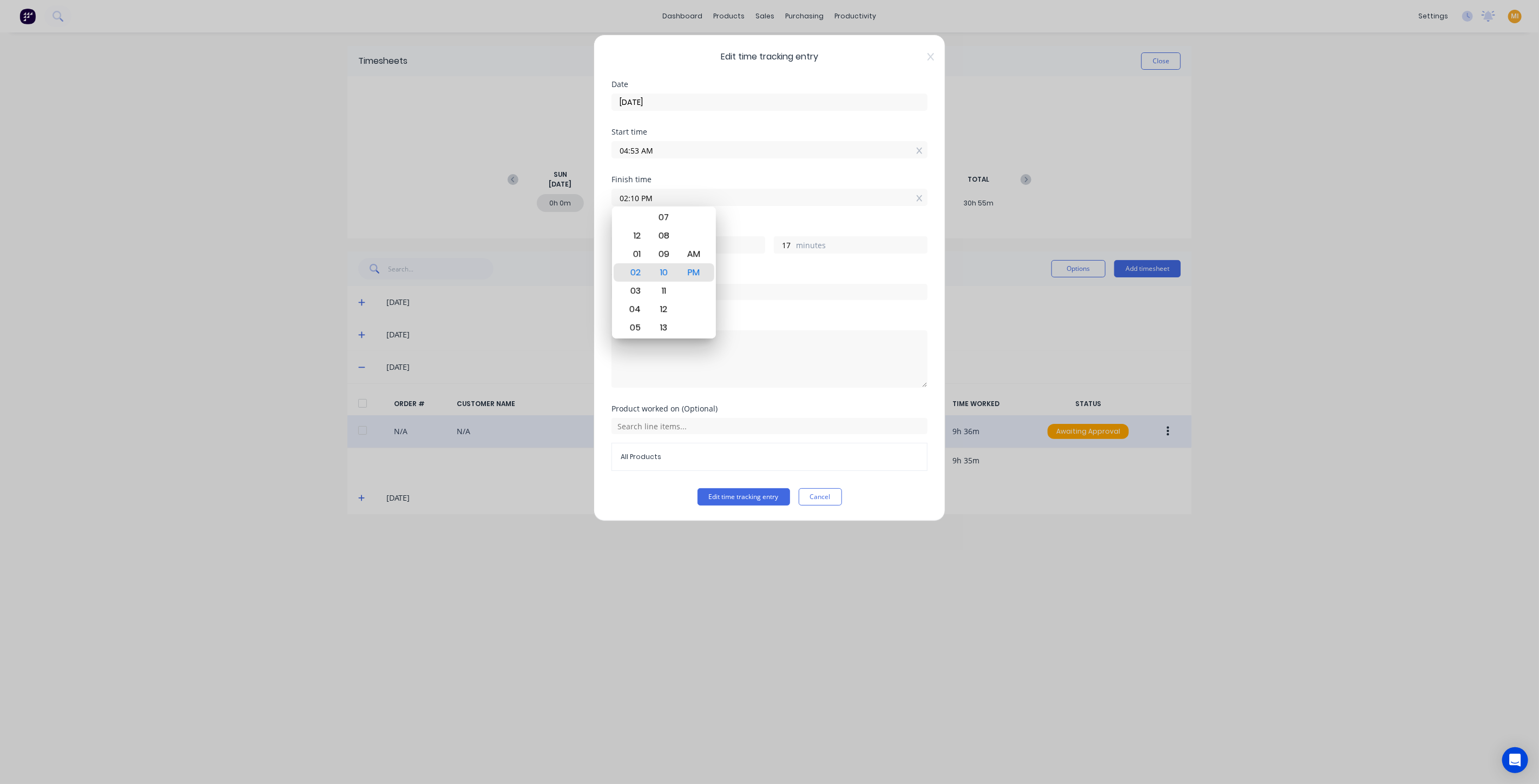
click at [628, 477] on div "Product worked on (Optional) All Products" at bounding box center [769, 446] width 316 height 83
click at [745, 499] on button "Edit time tracking entry" at bounding box center [743, 497] width 92 height 17
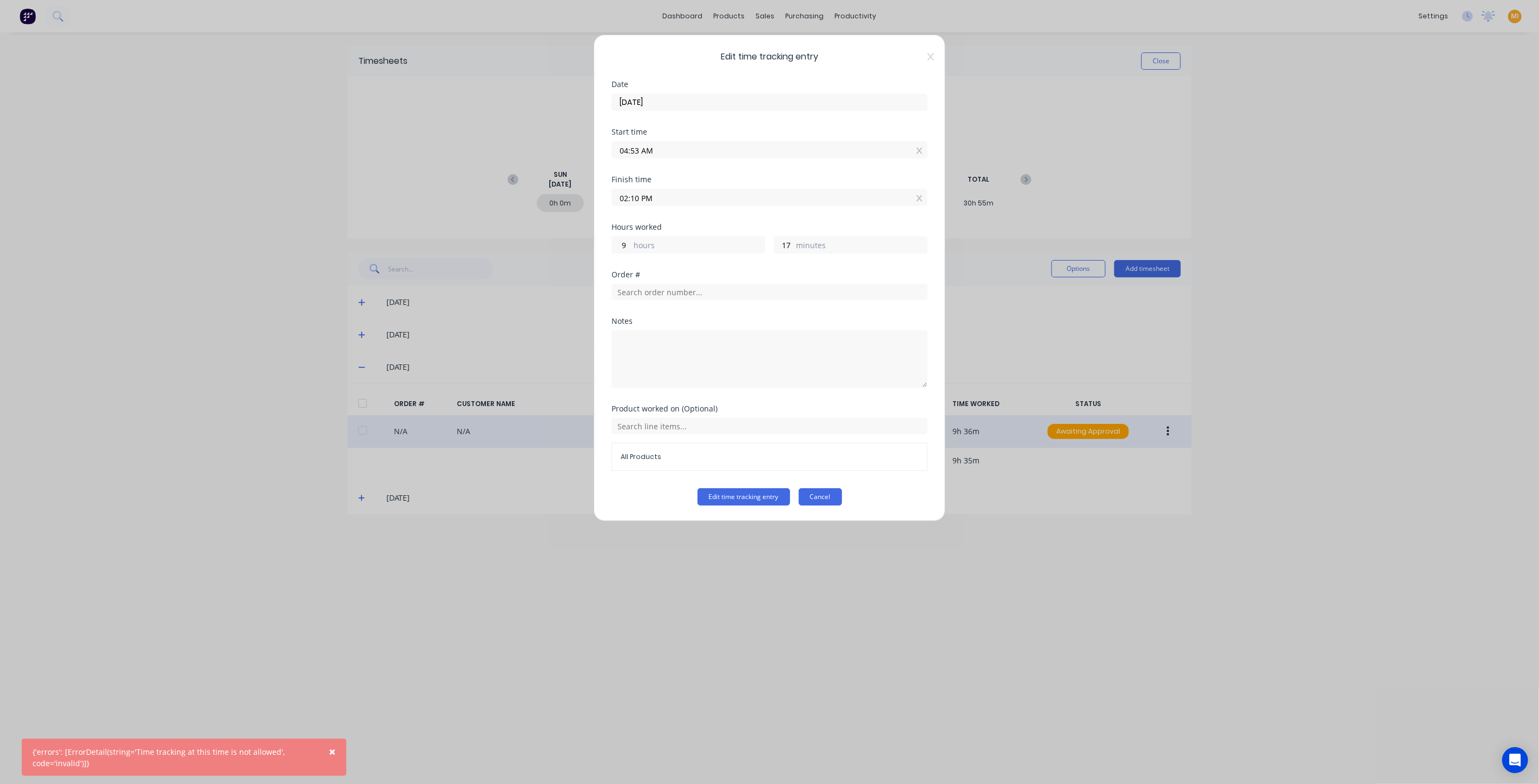
click at [822, 494] on button "Cancel" at bounding box center [820, 497] width 43 height 17
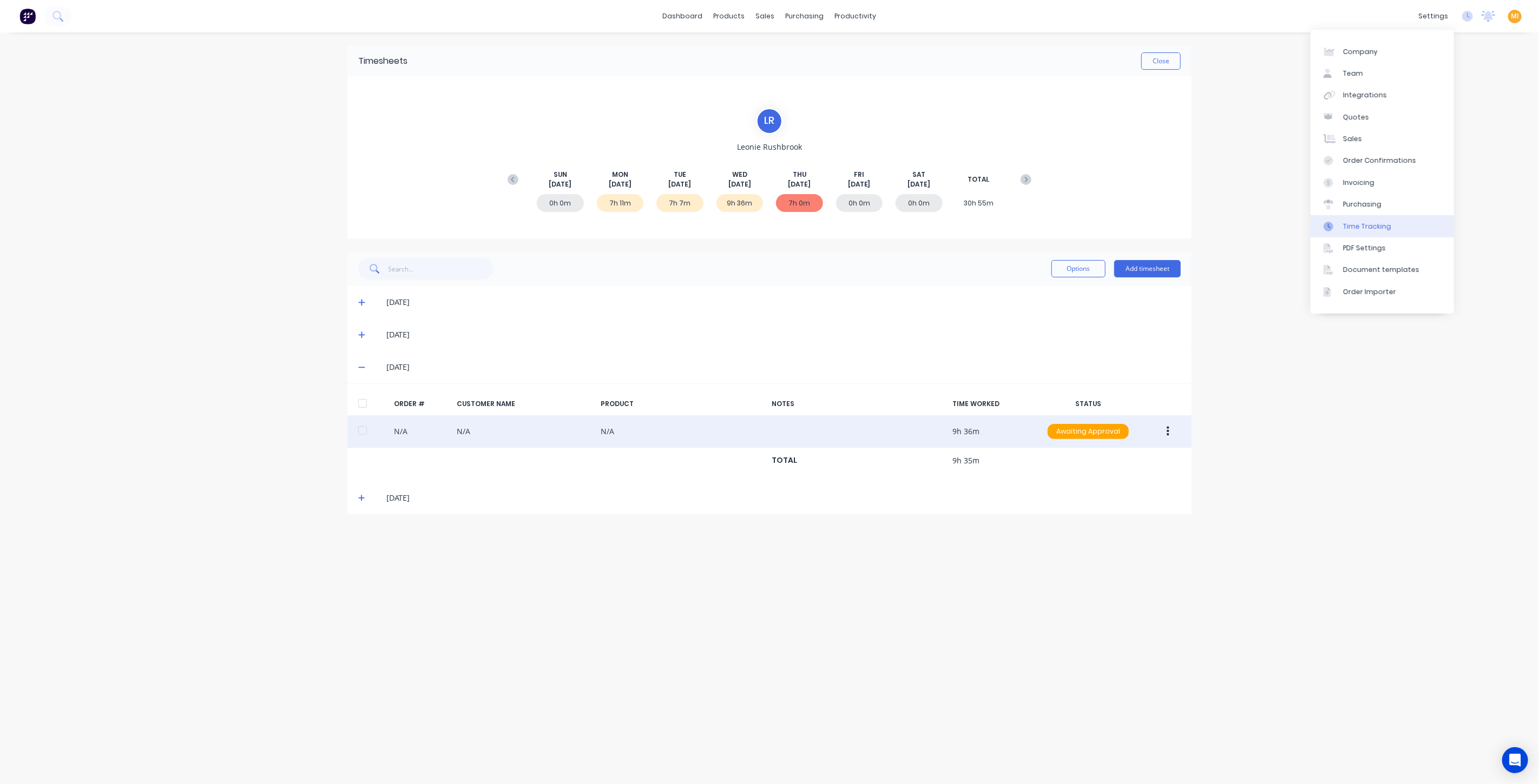
click at [1363, 229] on div "Time Tracking" at bounding box center [1366, 226] width 48 height 10
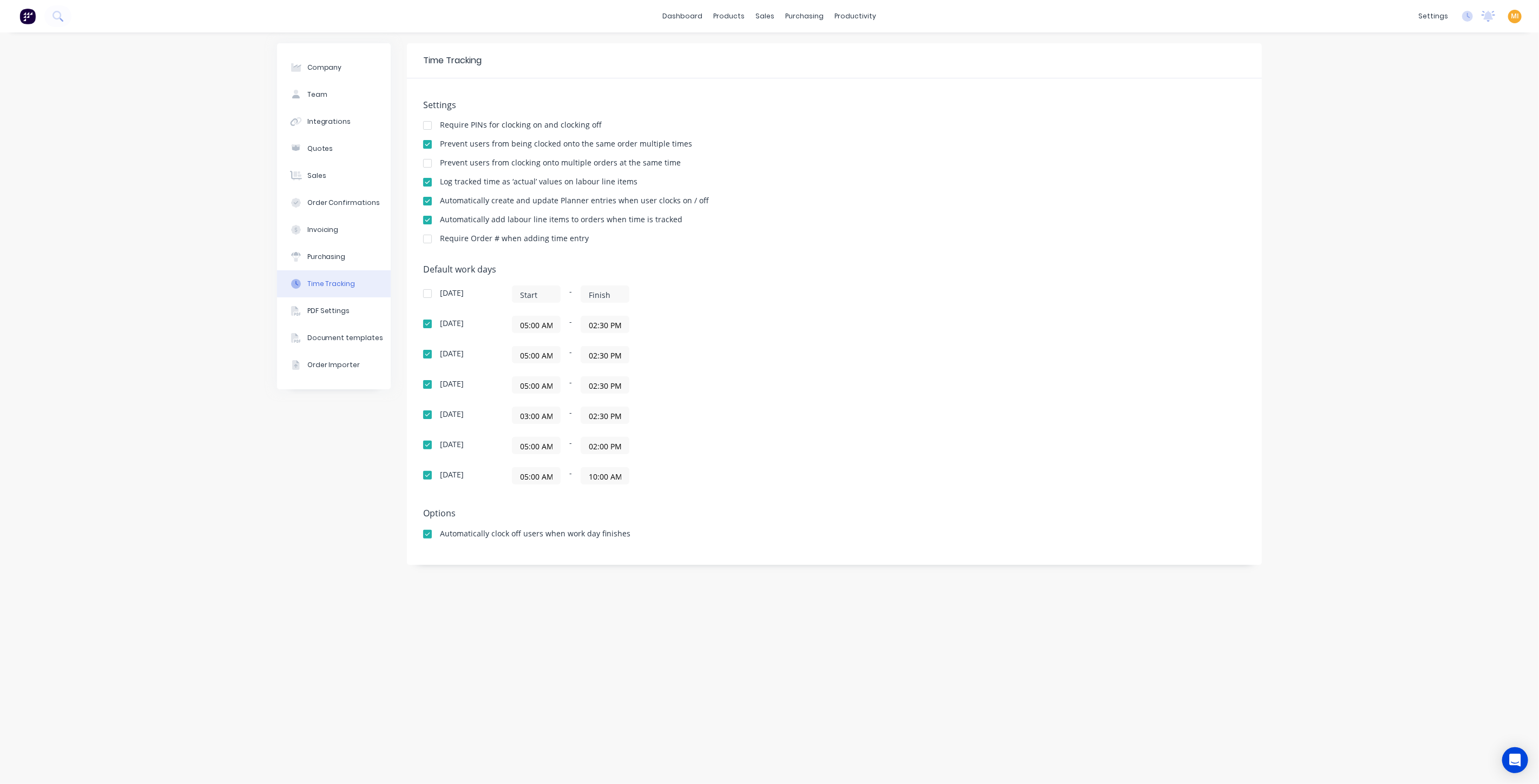
click at [427, 242] on div at bounding box center [427, 239] width 22 height 21
click at [609, 252] on div "Settings Require PINs for clocking on and clocking off Prevent users from being…" at bounding box center [834, 177] width 822 height 153
click at [647, 250] on div "Settings Require PINs for clocking on and clocking off Prevent users from being…" at bounding box center [834, 177] width 822 height 153
click at [883, 123] on link "Timesheets" at bounding box center [897, 118] width 143 height 21
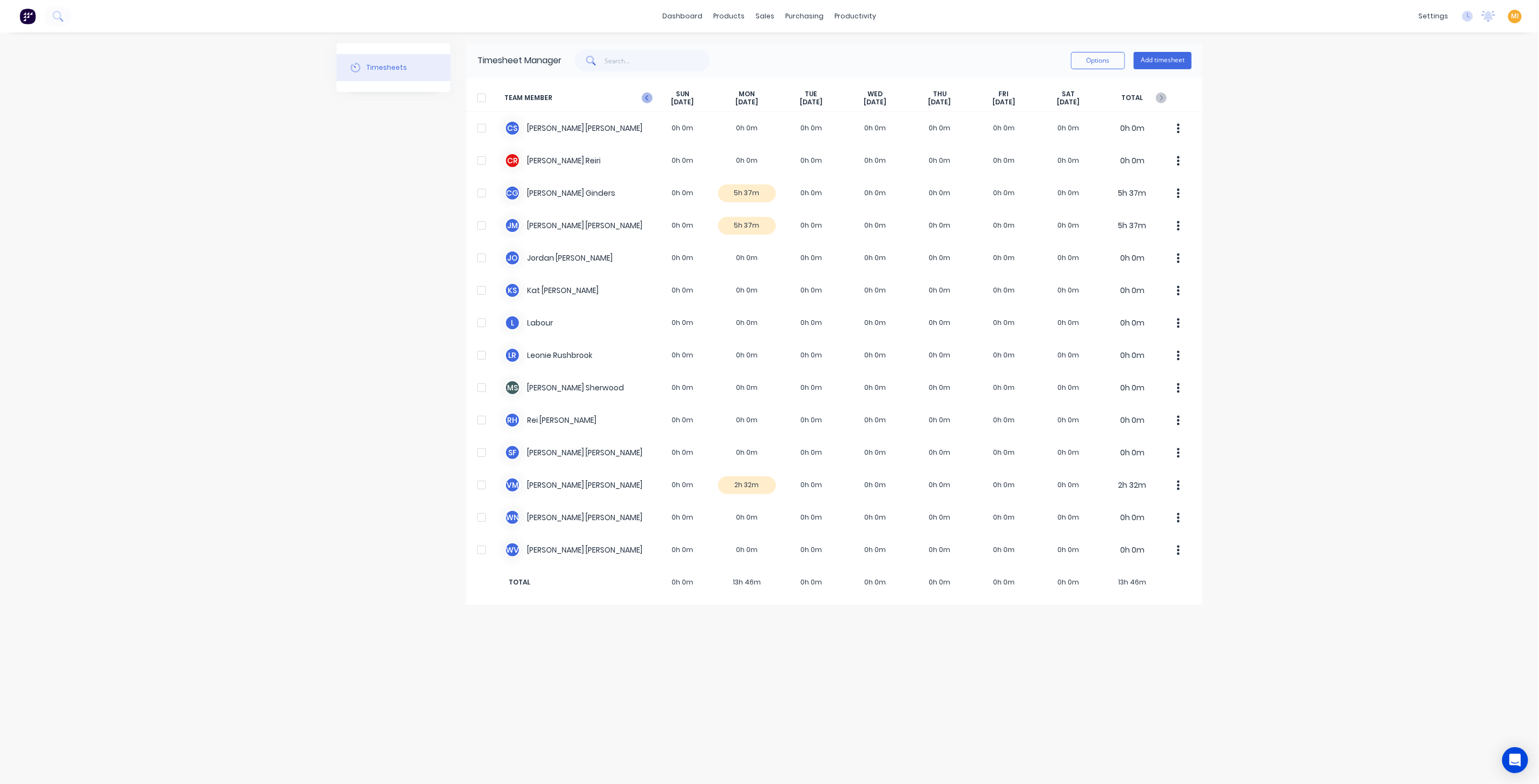
click at [645, 99] on icon "button" at bounding box center [647, 97] width 11 height 11
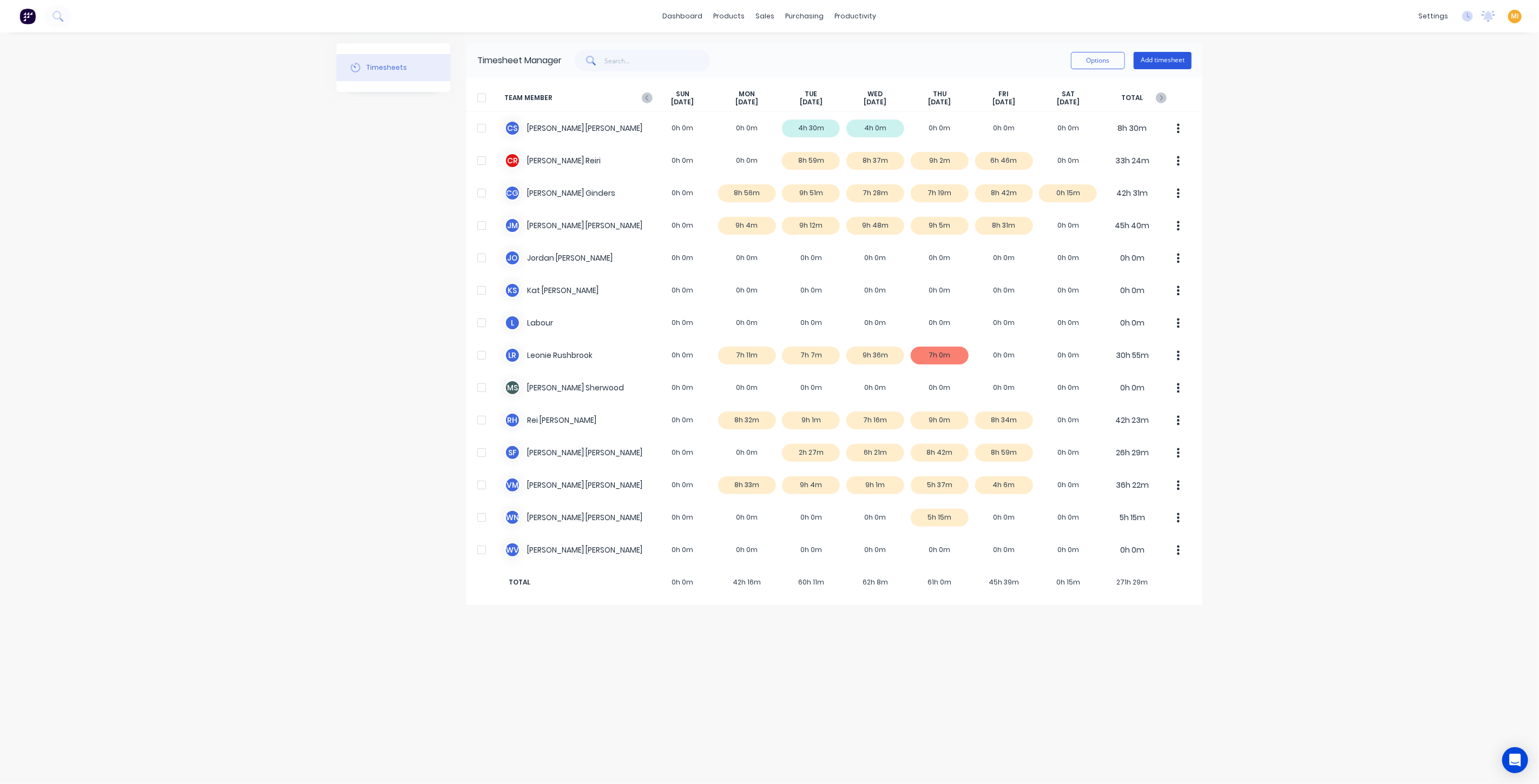
click at [1179, 54] on button "Add timesheet" at bounding box center [1162, 60] width 58 height 17
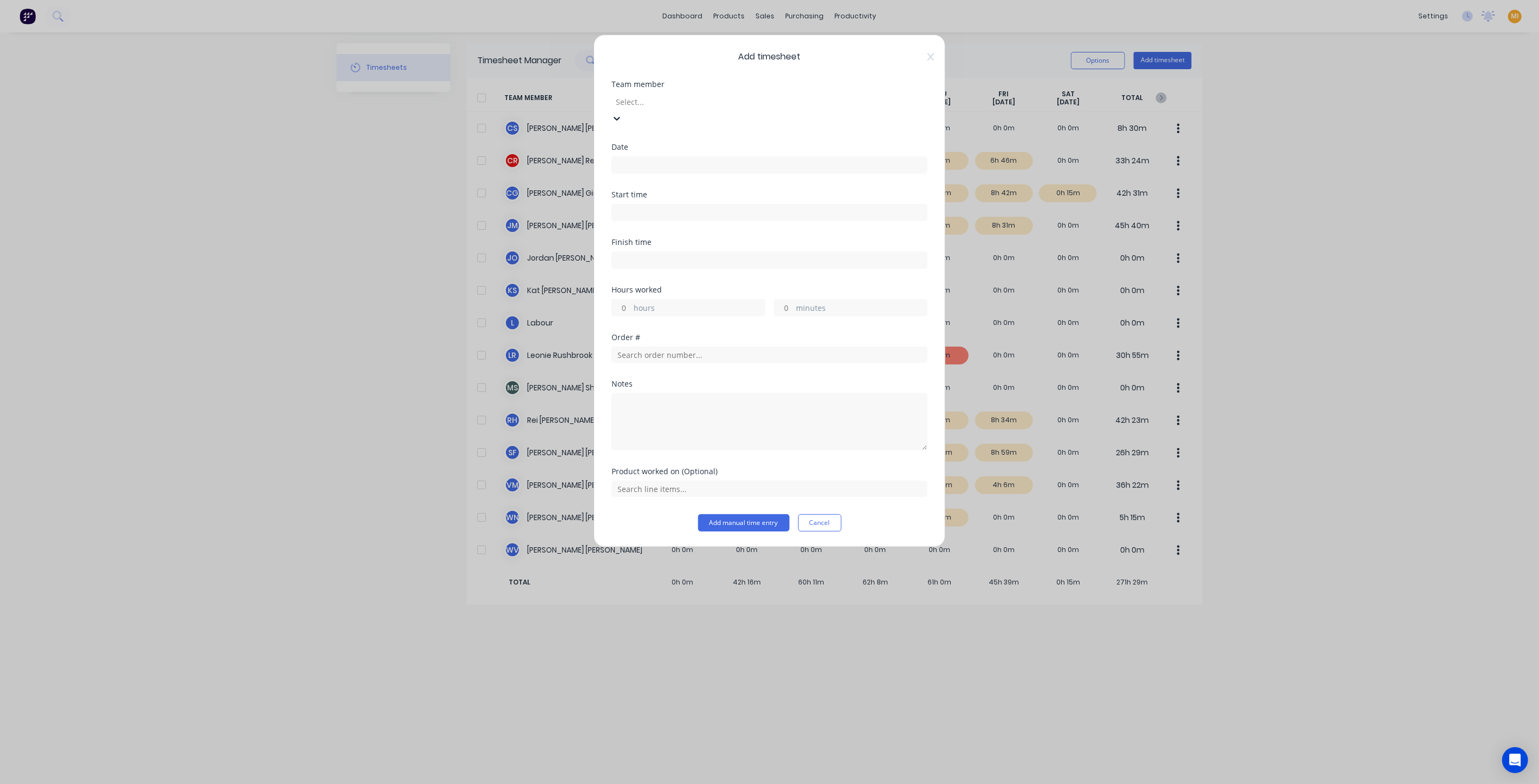
click at [762, 101] on div at bounding box center [692, 102] width 156 height 14
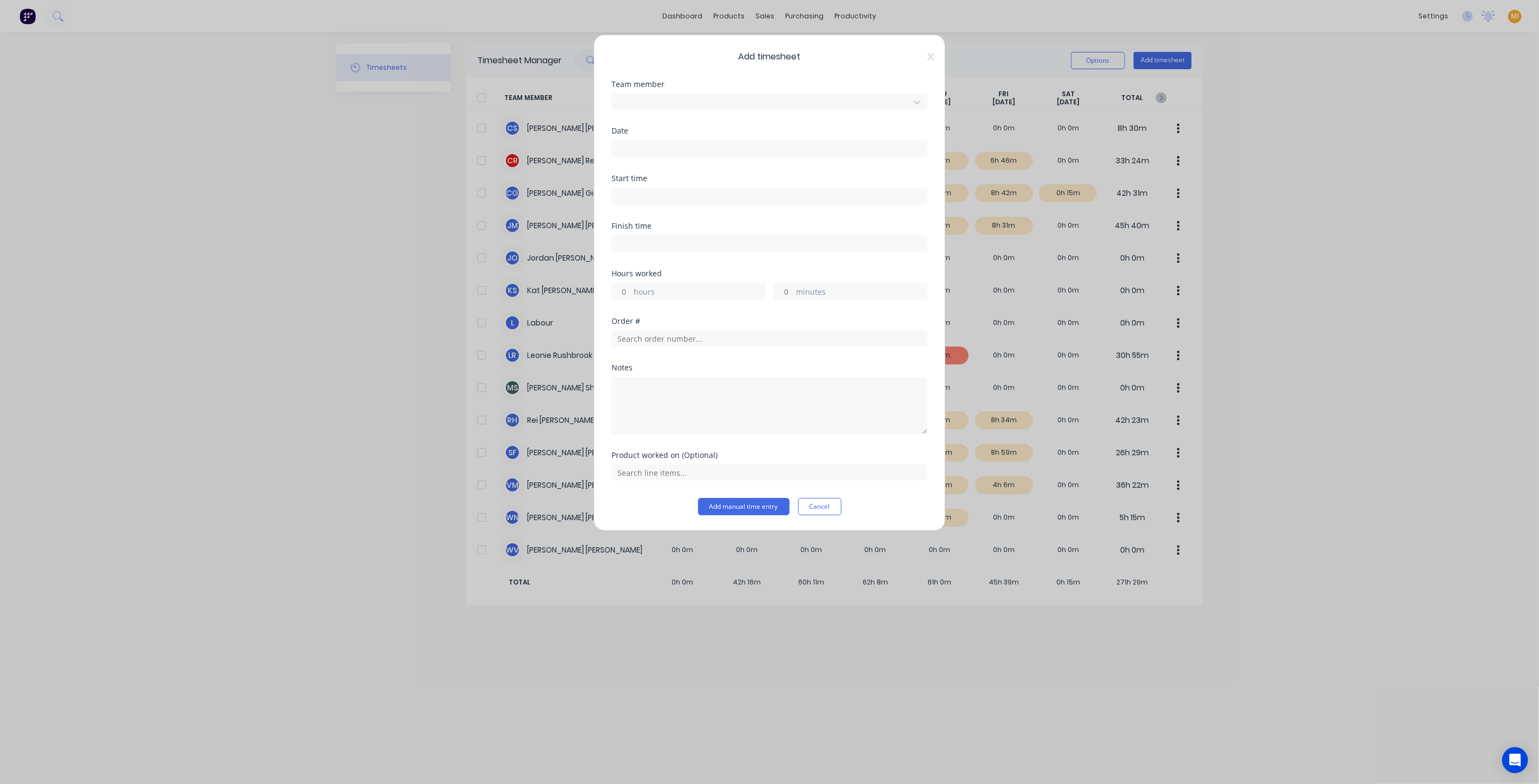
click at [621, 293] on input "hours" at bounding box center [621, 291] width 19 height 16
type input "4"
click at [648, 153] on input at bounding box center [769, 148] width 315 height 16
drag, startPoint x: 648, startPoint y: 203, endPoint x: 721, endPoint y: 396, distance: 206.3
click at [649, 203] on div "1" at bounding box center [648, 202] width 16 height 16
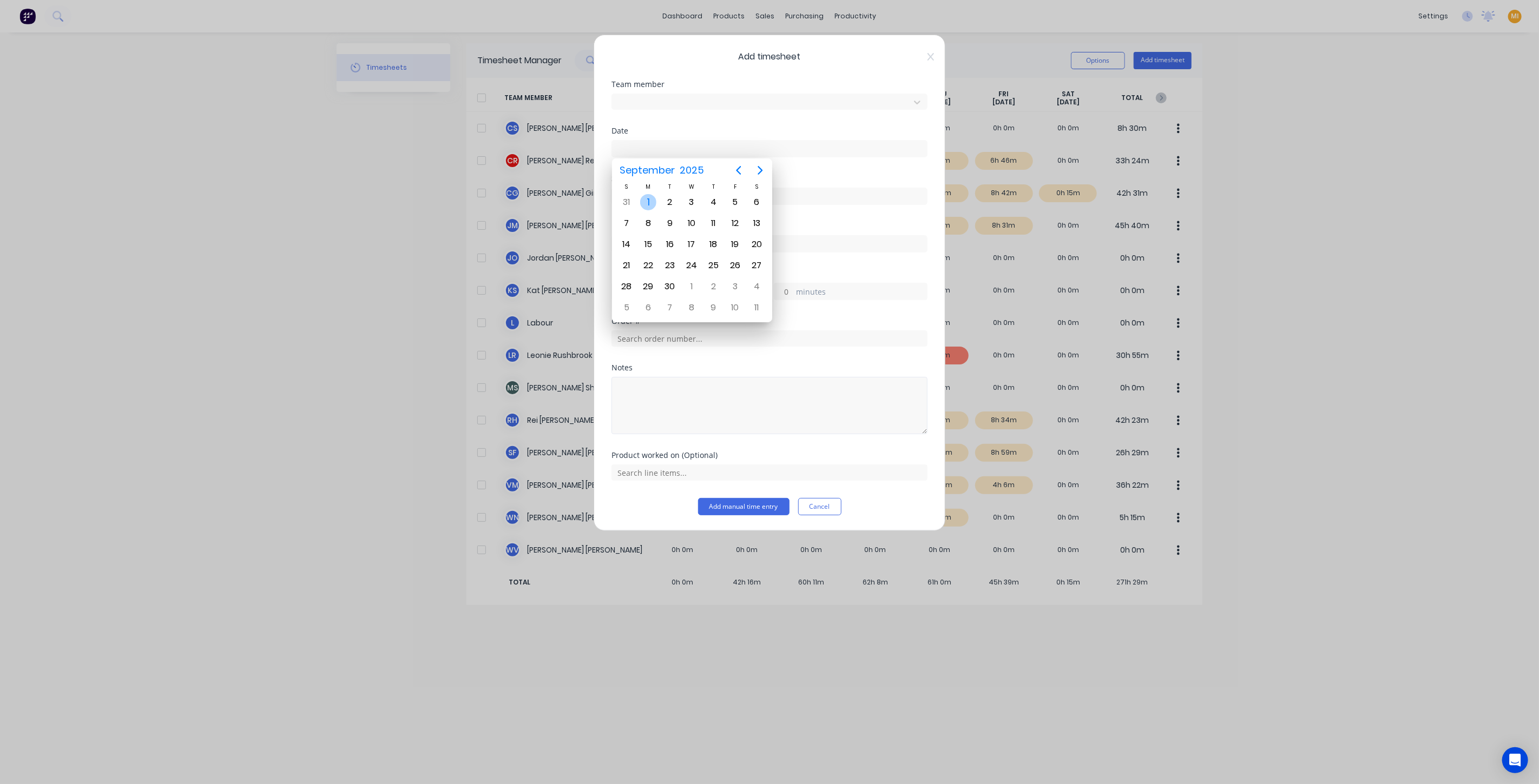
type input "01/09/2025"
click at [724, 507] on button "Add manual time entry" at bounding box center [744, 507] width 92 height 17
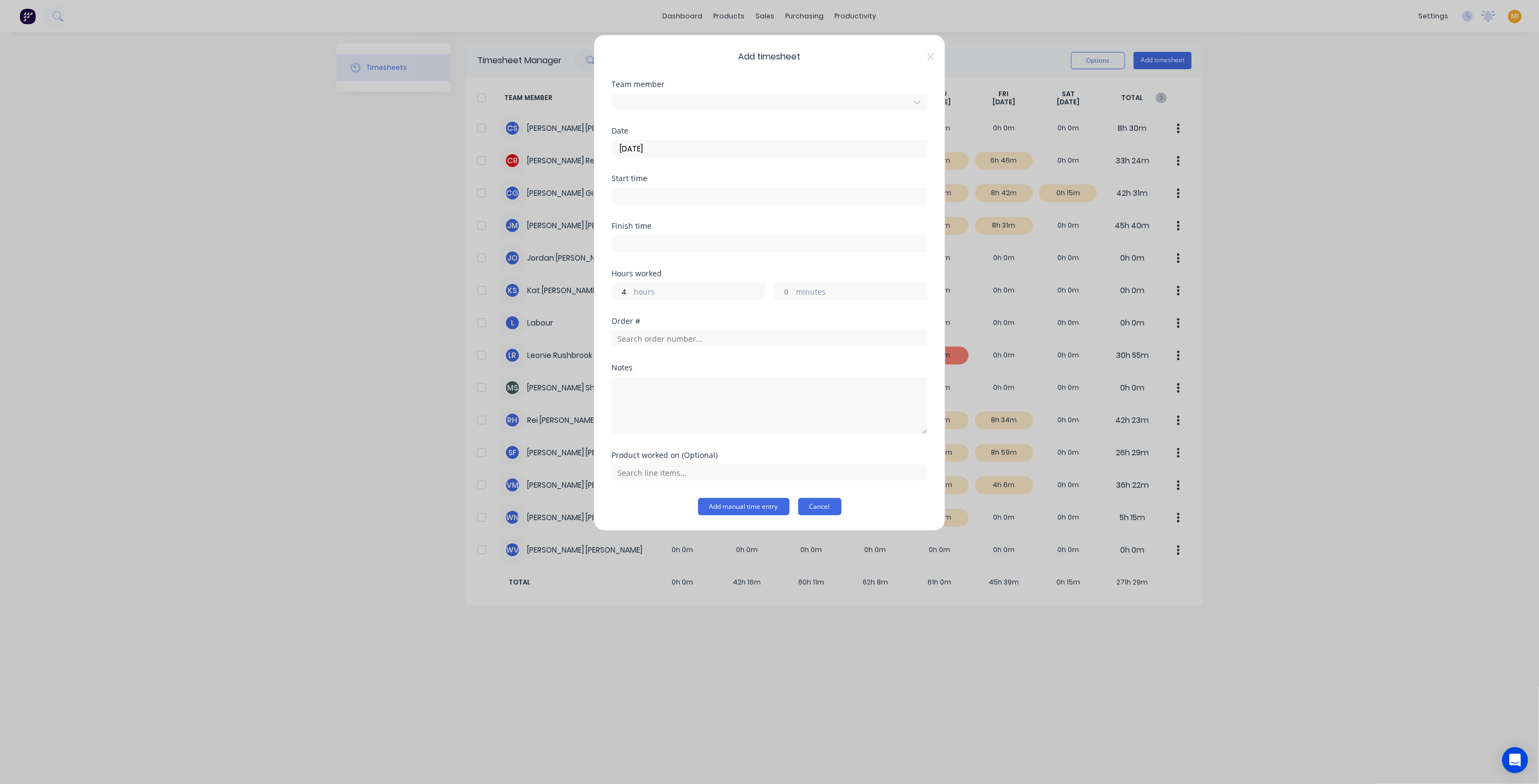
click at [814, 503] on button "Cancel" at bounding box center [819, 507] width 43 height 17
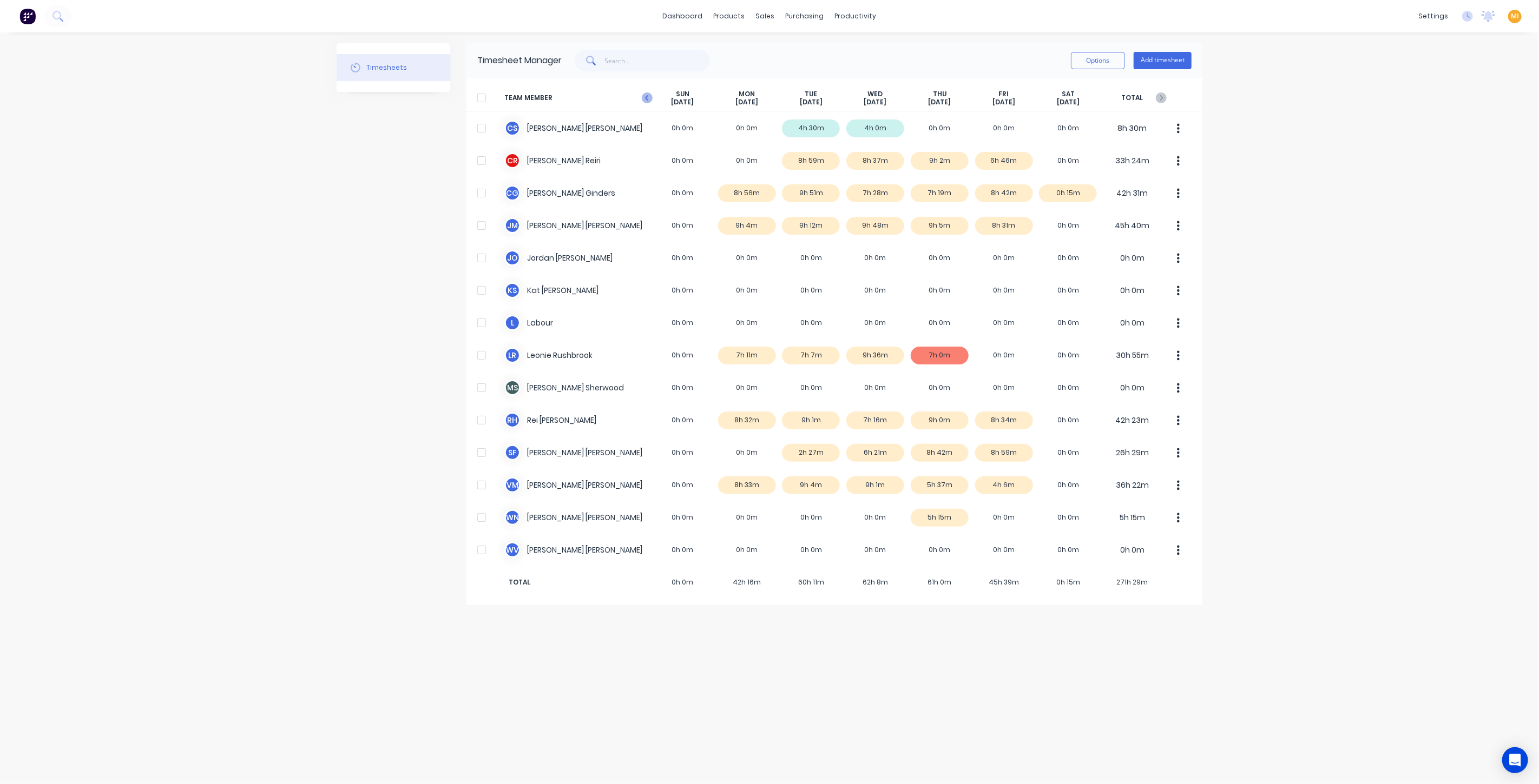
click at [647, 100] on icon "button" at bounding box center [647, 97] width 11 height 11
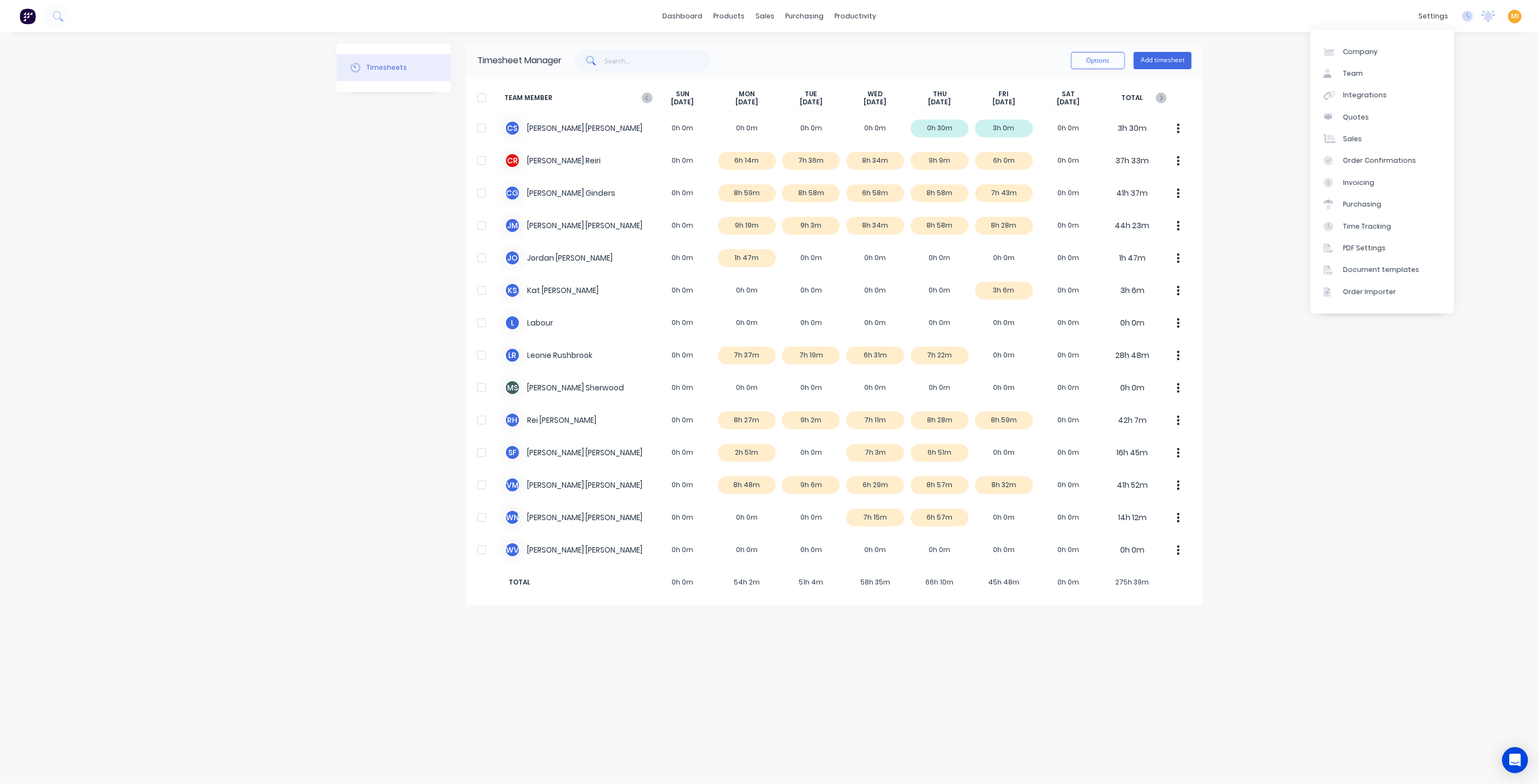
click at [1459, 19] on div "settings No new notifications Mark all as read Maricar mentioned you in a messa…" at bounding box center [1476, 16] width 126 height 16
click at [1468, 15] on icon at bounding box center [1467, 16] width 11 height 11
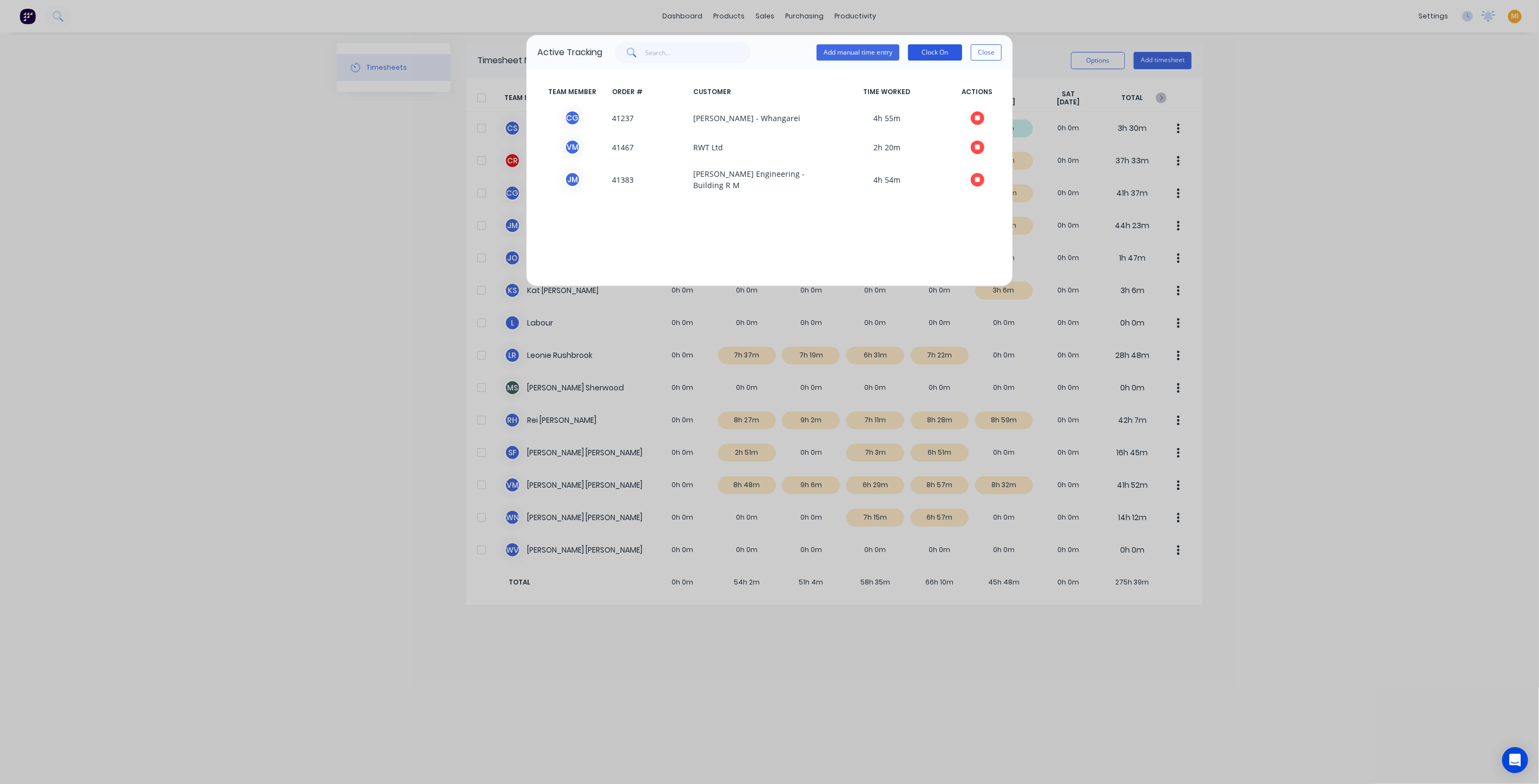
click at [932, 48] on button "Clock On" at bounding box center [934, 52] width 54 height 16
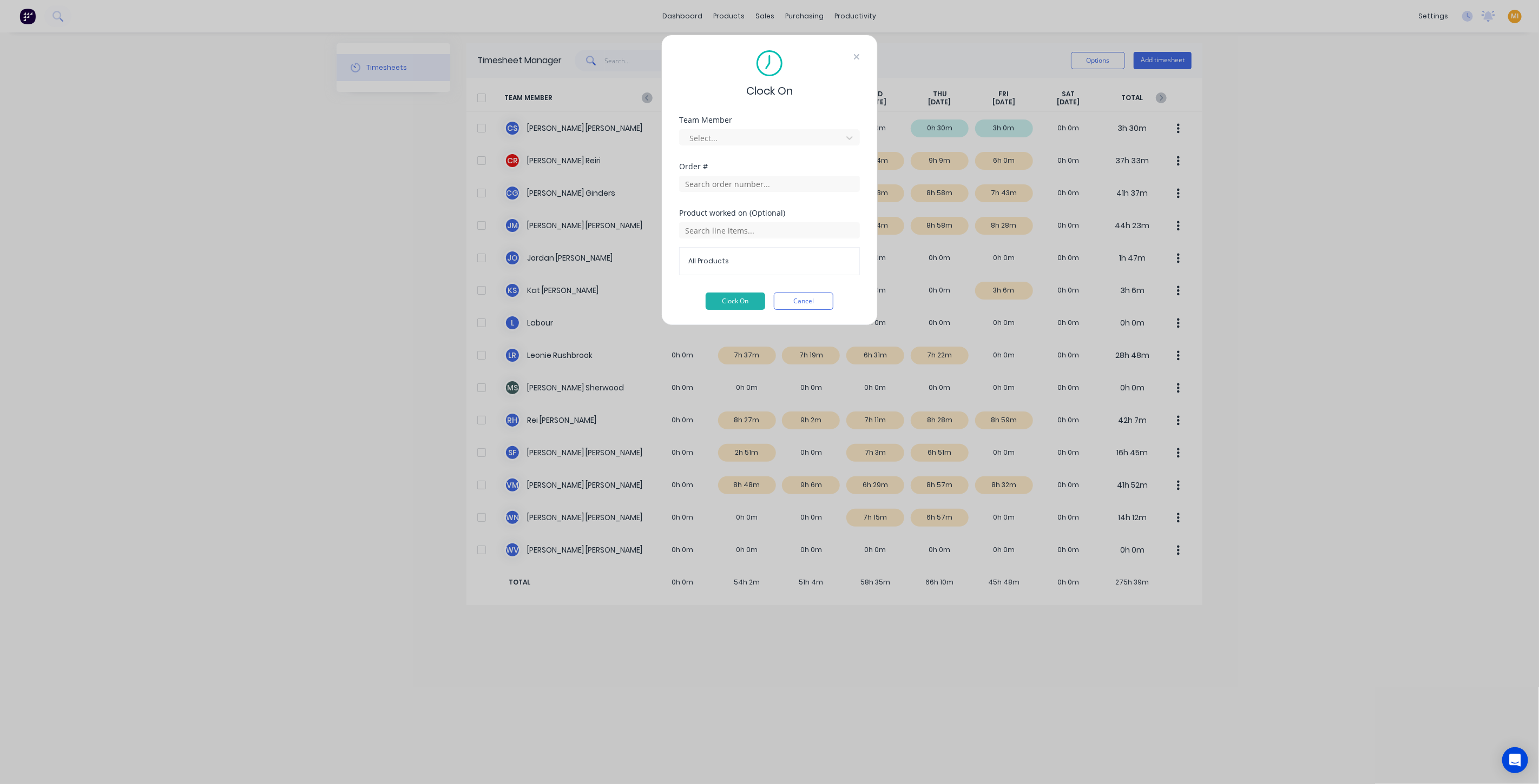
click at [858, 52] on icon at bounding box center [856, 57] width 6 height 9
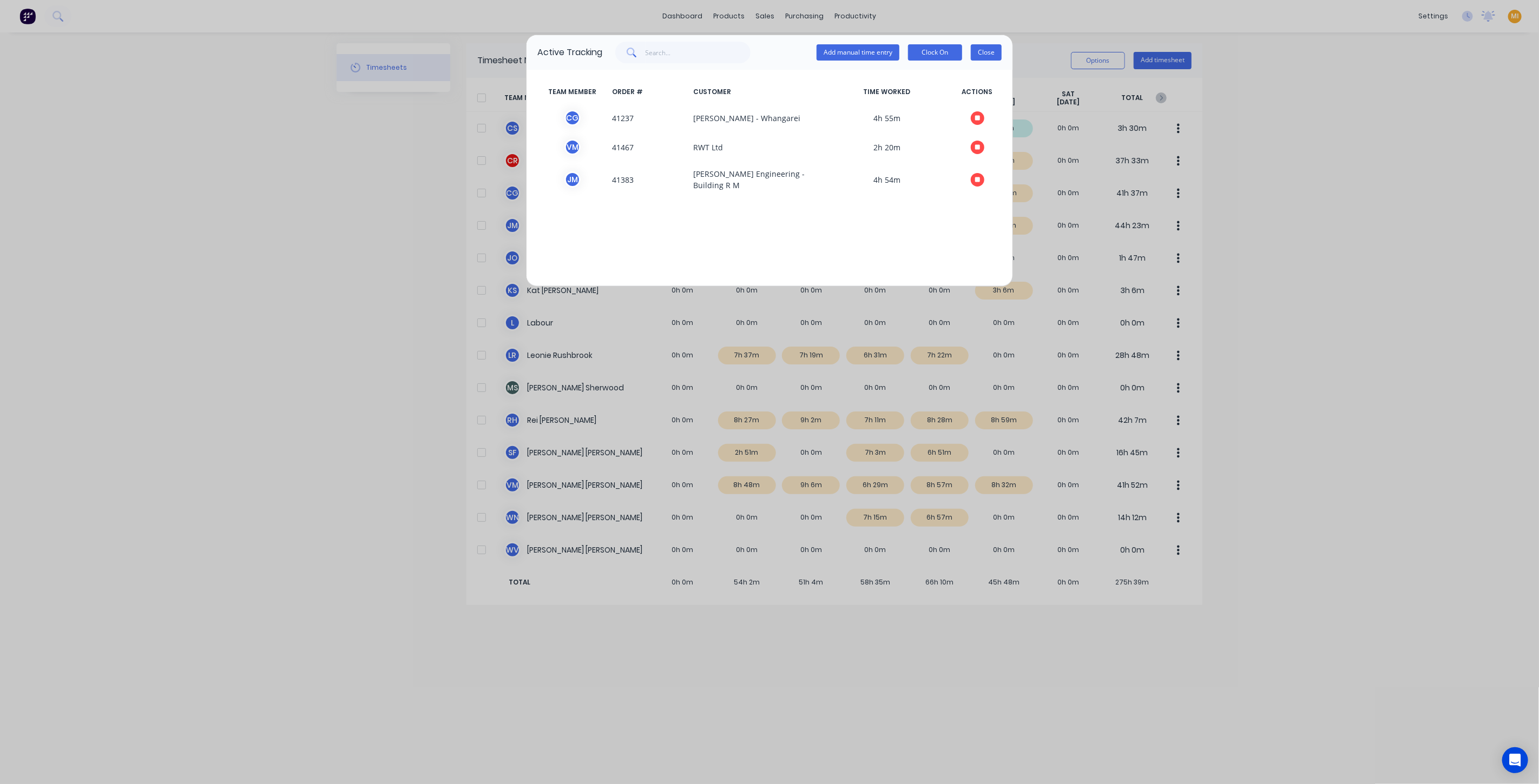
click at [983, 58] on button "Close" at bounding box center [986, 52] width 31 height 16
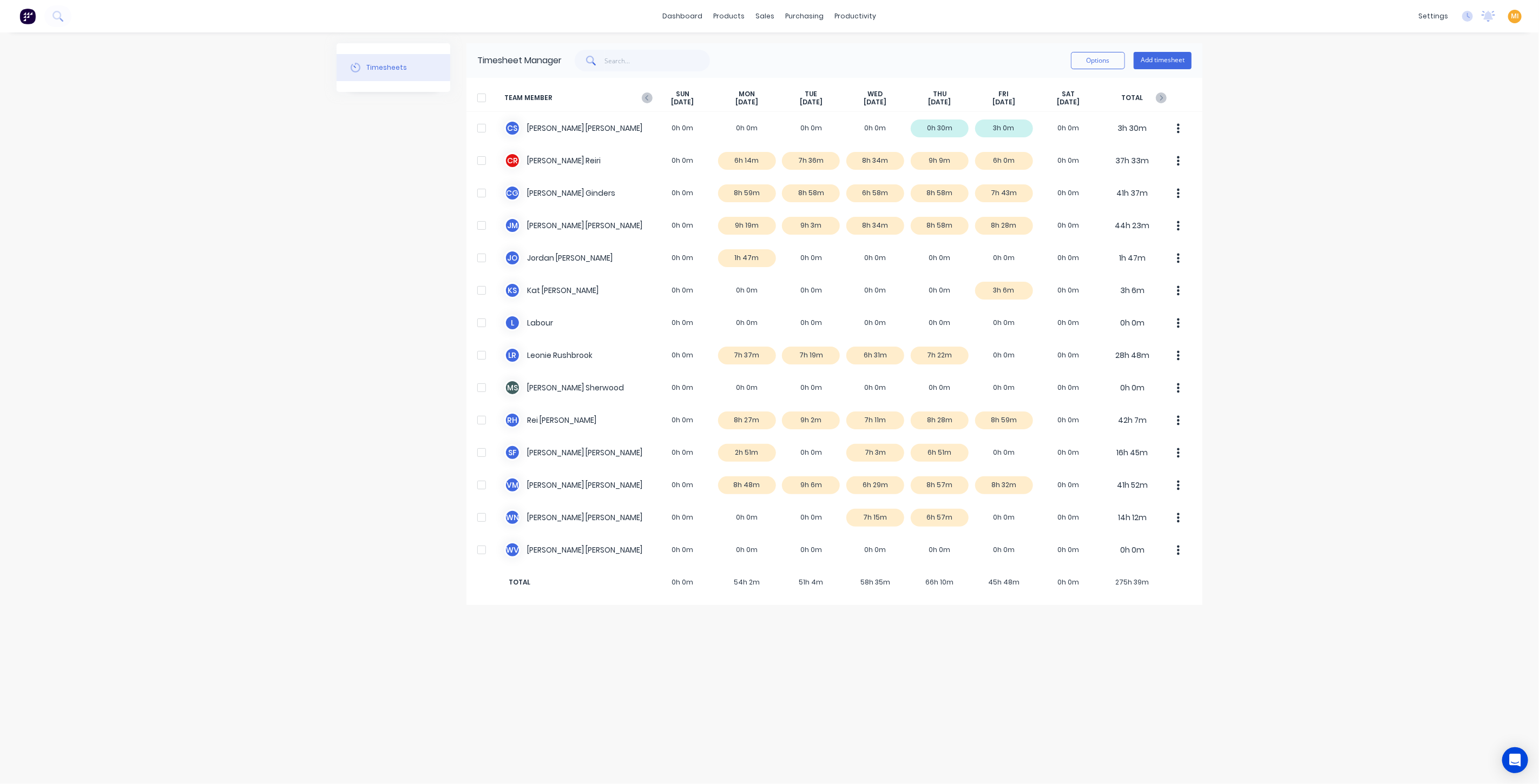
drag, startPoint x: 232, startPoint y: 250, endPoint x: 224, endPoint y: 251, distance: 8.1
click at [232, 250] on div "dashboard products sales purchasing productivity dashboard products Product Cat…" at bounding box center [769, 392] width 1539 height 784
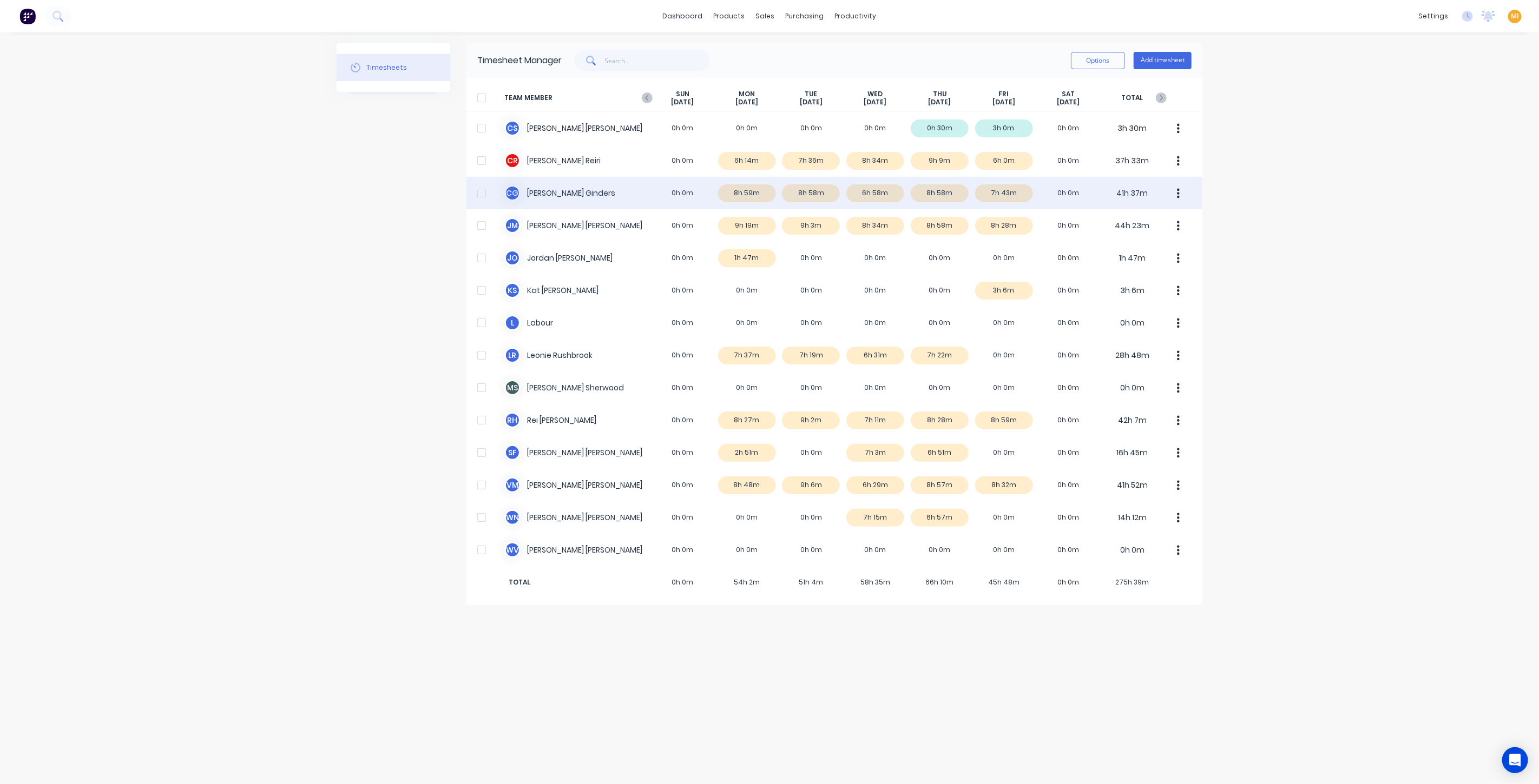
click at [539, 191] on div "C G Cody Ginders 0h 0m 8h 59m 8h 58m 6h 58m 8h 58m 7h 43m 0h 0m 41h 37m" at bounding box center [834, 193] width 735 height 32
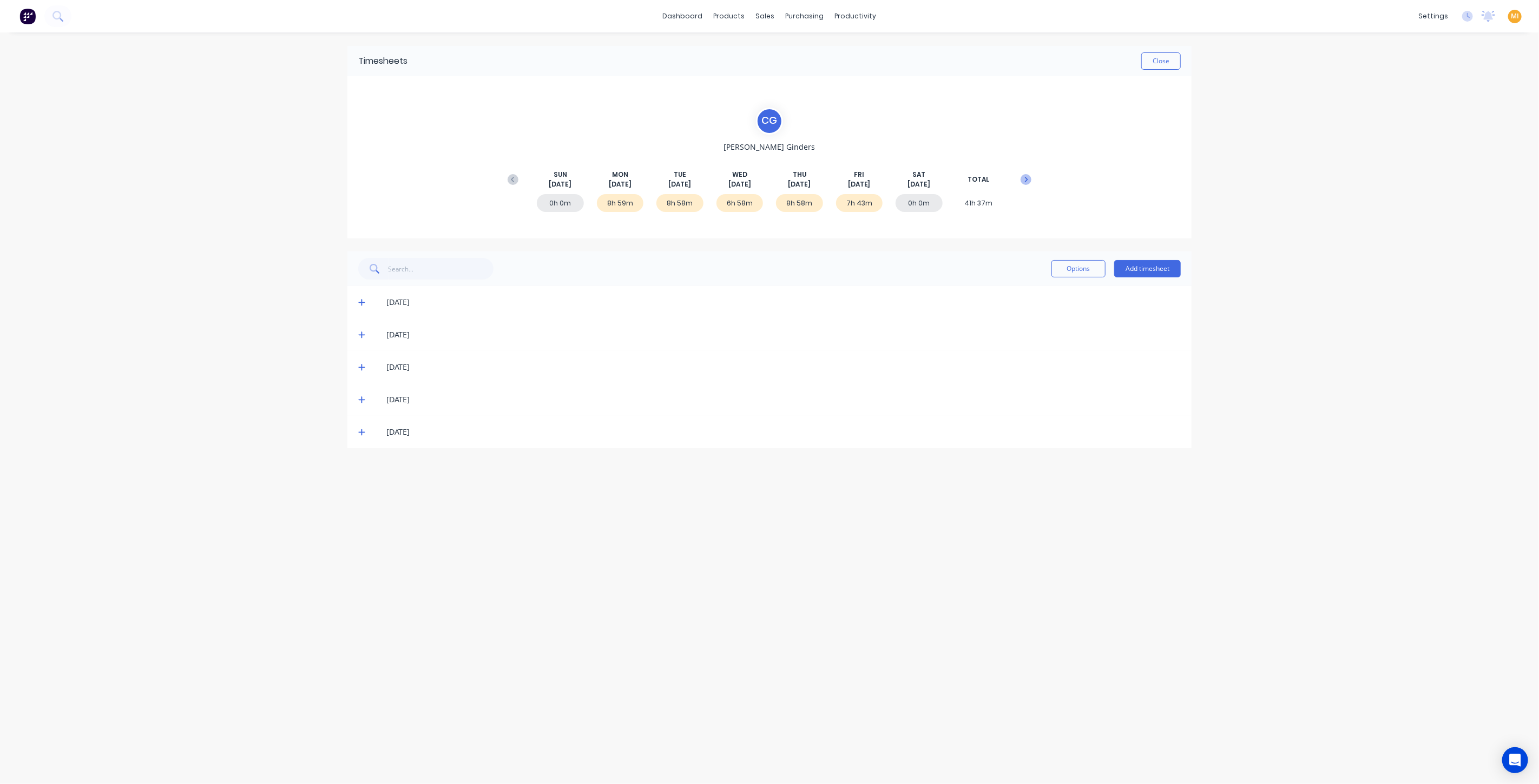
click at [1032, 178] on button at bounding box center [1026, 179] width 22 height 19
click at [358, 363] on icon at bounding box center [362, 367] width 7 height 8
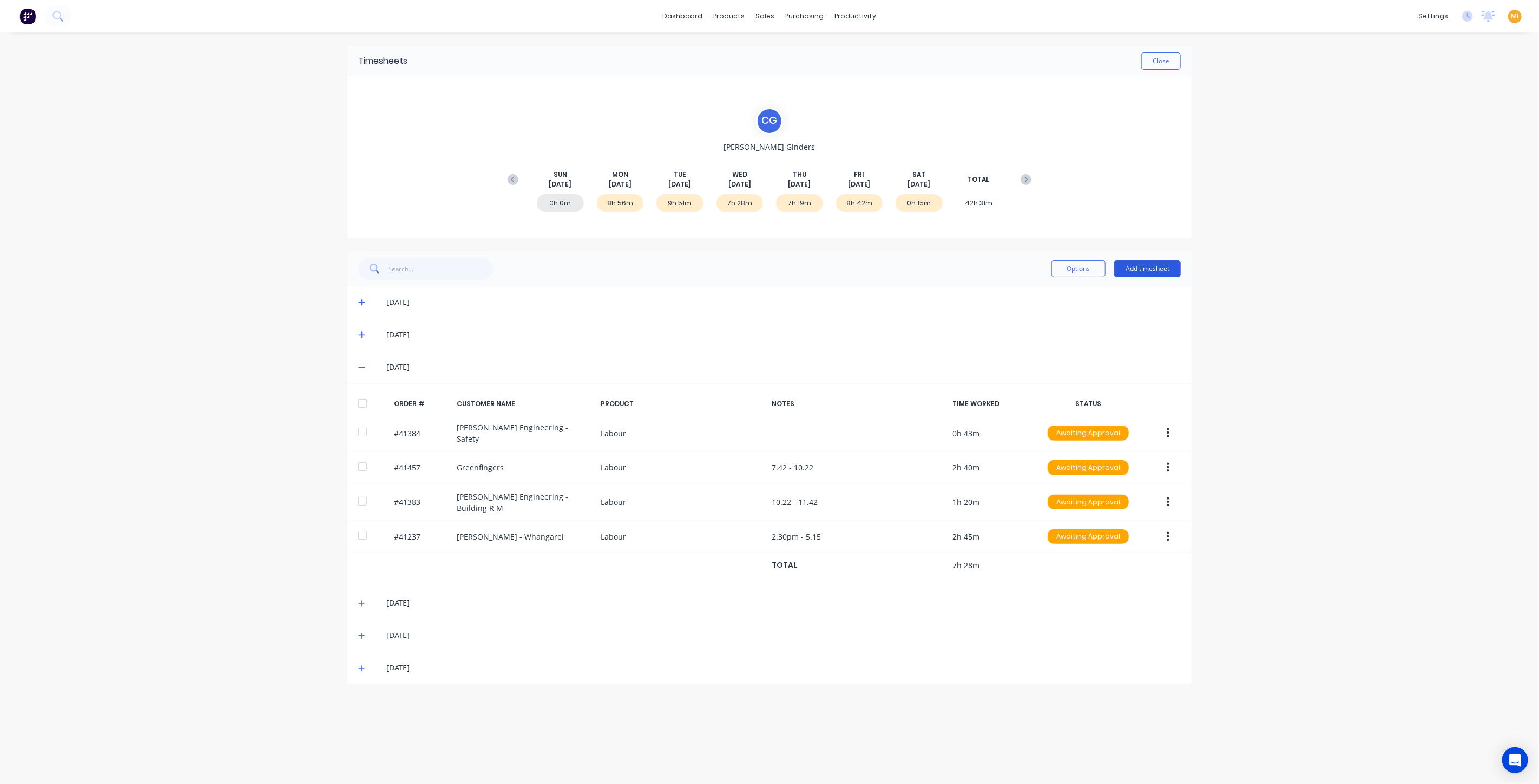
click at [1144, 265] on button "Add timesheet" at bounding box center [1147, 269] width 67 height 17
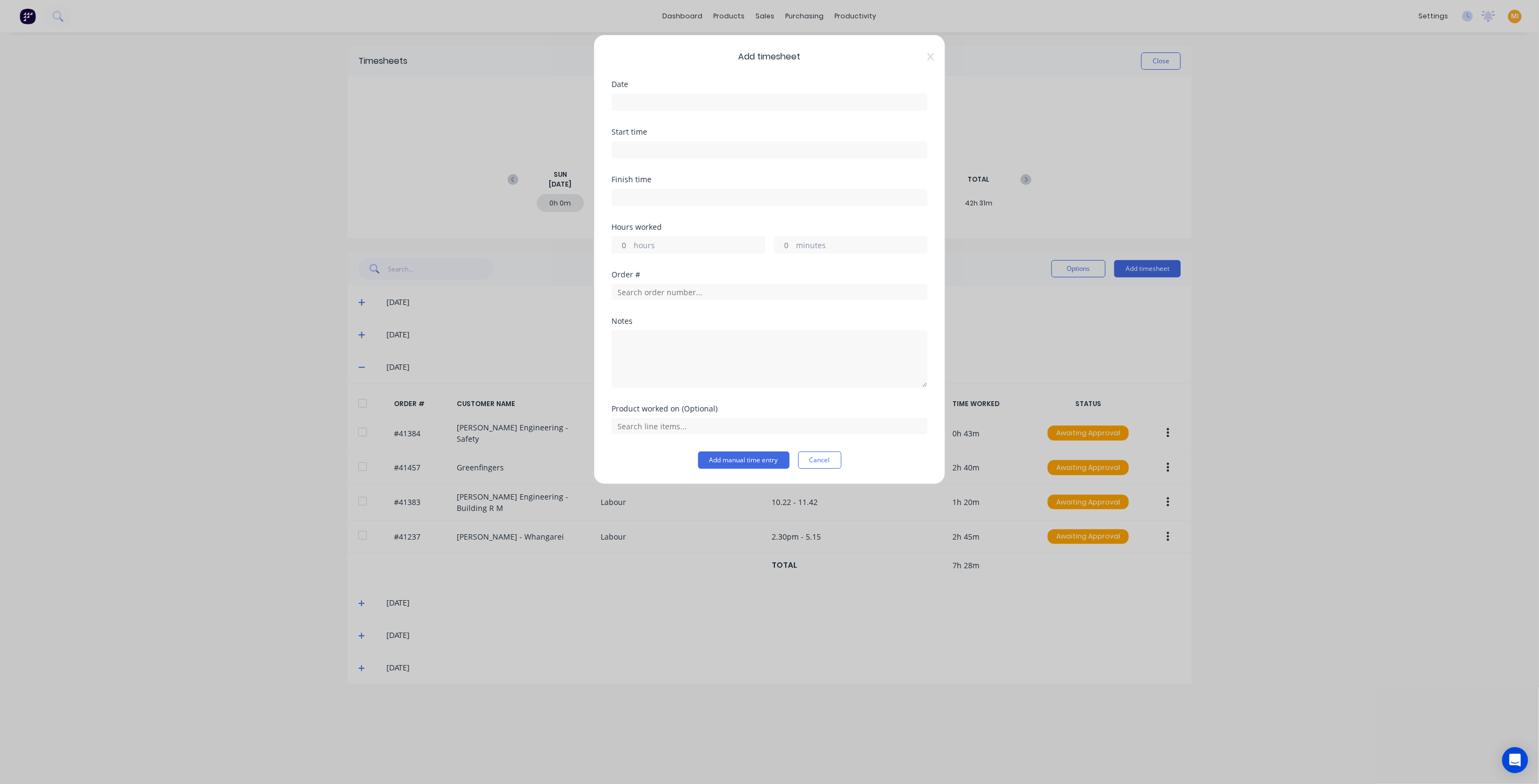
click at [701, 108] on input at bounding box center [769, 102] width 315 height 16
click at [735, 127] on icon "Previous page" at bounding box center [738, 124] width 13 height 13
click at [694, 232] on div "27" at bounding box center [691, 240] width 16 height 16
type input "27/08/2025"
click at [667, 148] on input at bounding box center [769, 150] width 315 height 16
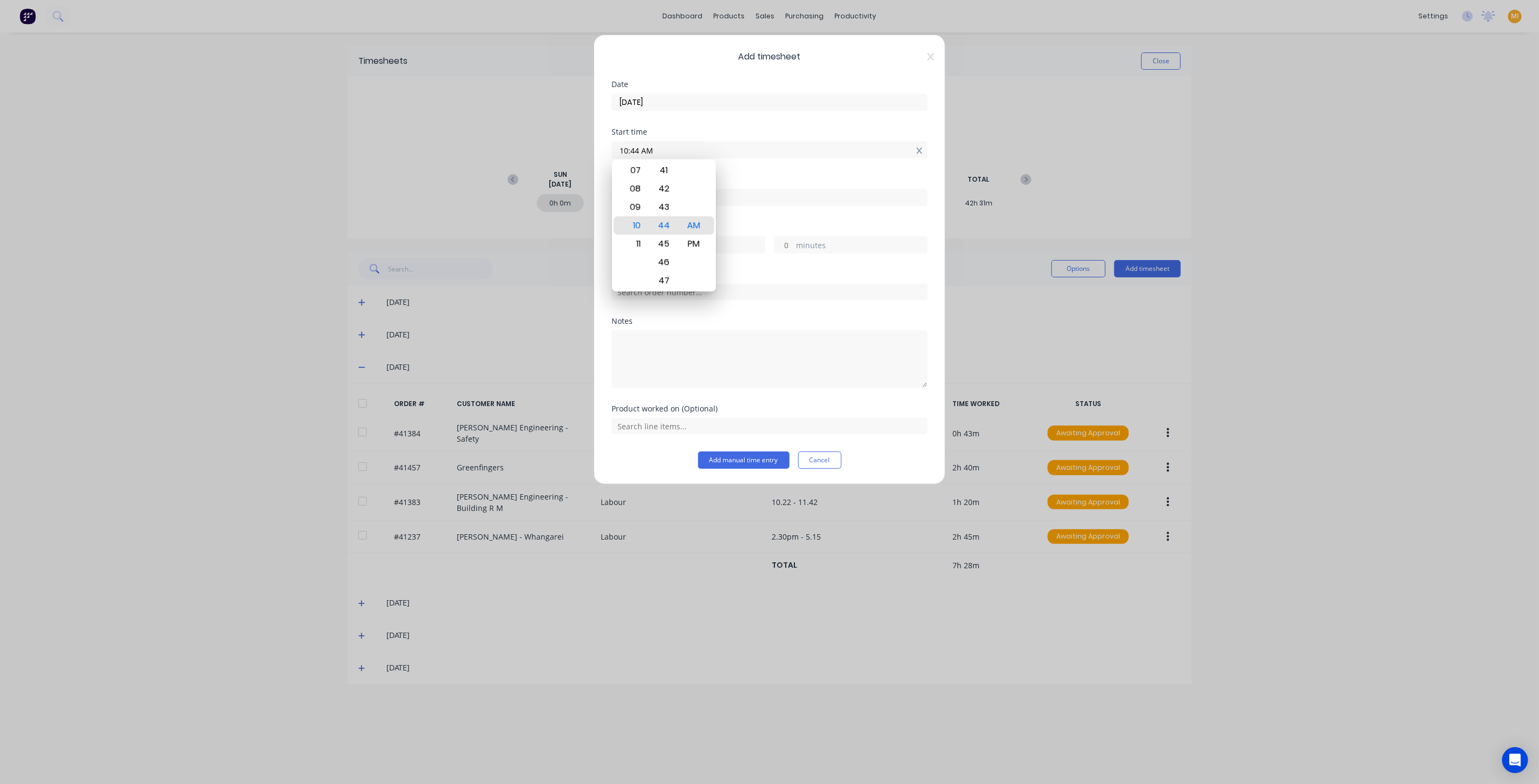
click at [921, 149] on icon at bounding box center [919, 150] width 6 height 6
type input "10:44 AM"
drag, startPoint x: 702, startPoint y: 146, endPoint x: 566, endPoint y: 145, distance: 136.0
click at [566, 145] on div "Add timesheet Date 27/08/2025 Start time 10:44 AM Finish time Hours worked hour…" at bounding box center [769, 392] width 1539 height 784
click at [715, 145] on input at bounding box center [769, 150] width 315 height 16
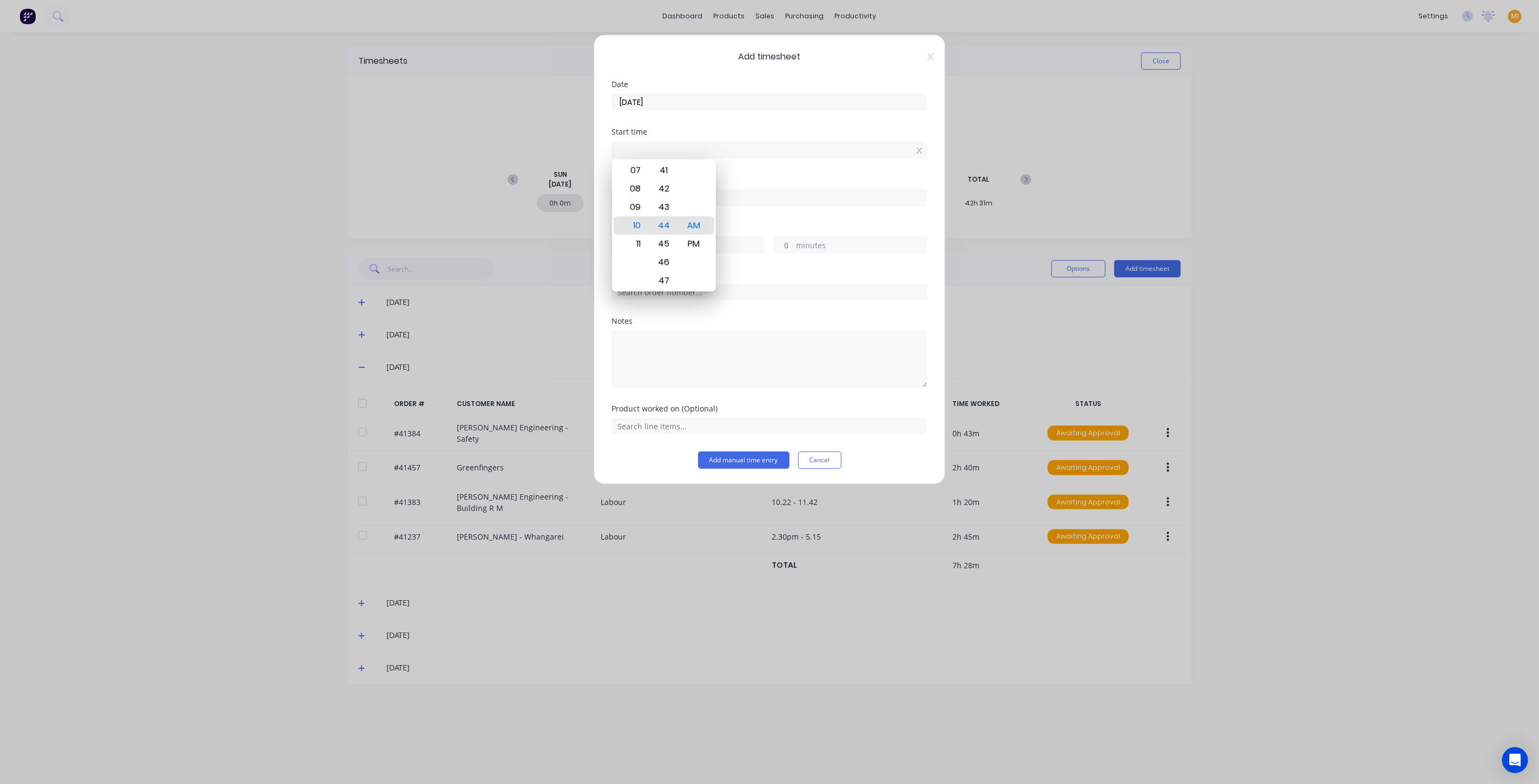
type input "10:44 AM"
click at [720, 118] on div "Date 27/08/2025" at bounding box center [769, 104] width 316 height 47
click at [921, 150] on div "10:44 AM" at bounding box center [769, 150] width 316 height 17
click at [921, 150] on icon at bounding box center [920, 150] width 6 height 8
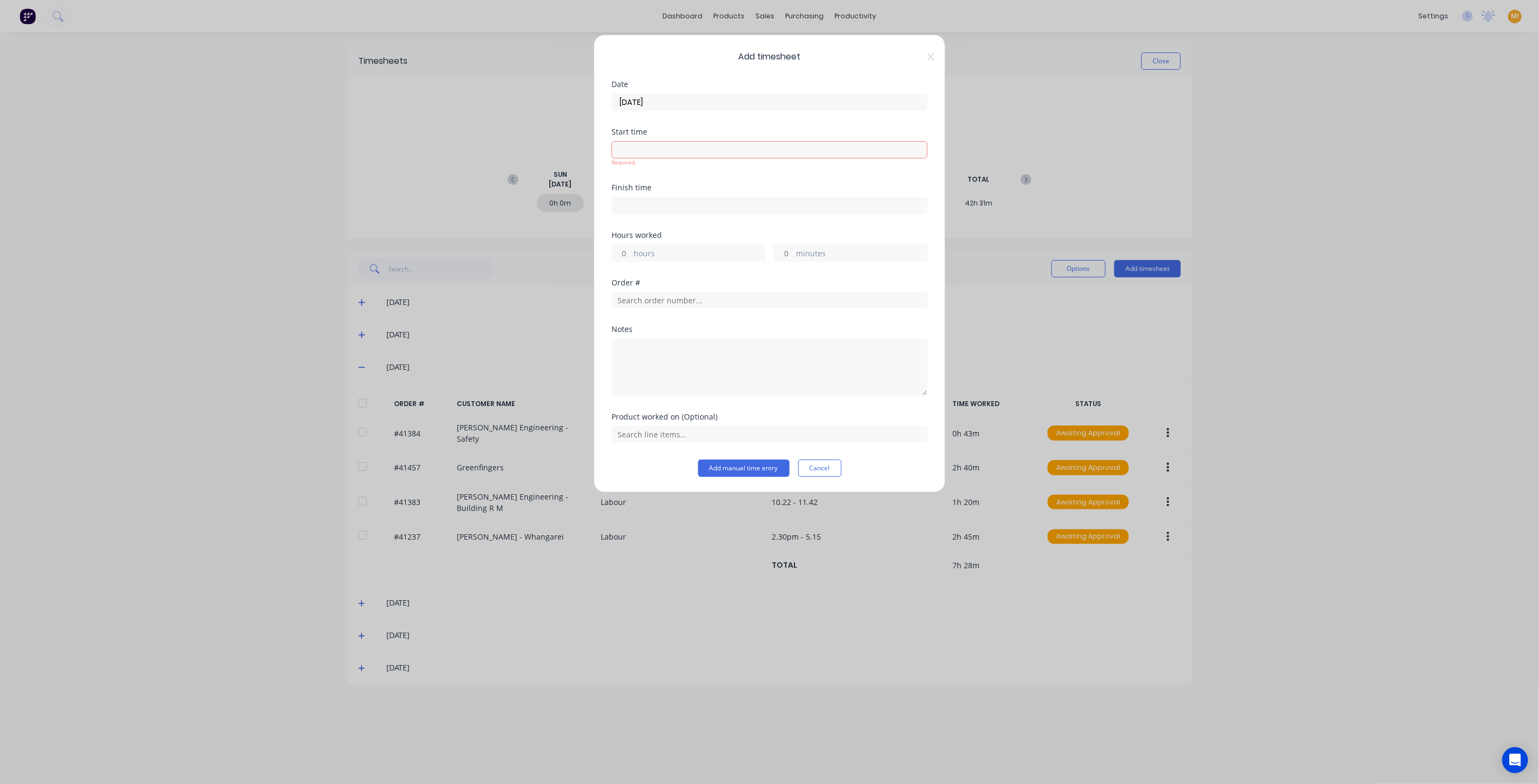
click at [711, 124] on div "Date 27/08/2025" at bounding box center [769, 104] width 316 height 47
click at [940, 59] on div "Add timesheet Date 27/08/2025 Start time Required. Finish time Hours worked hou…" at bounding box center [769, 263] width 352 height 458
click at [828, 460] on button "Cancel" at bounding box center [819, 469] width 43 height 17
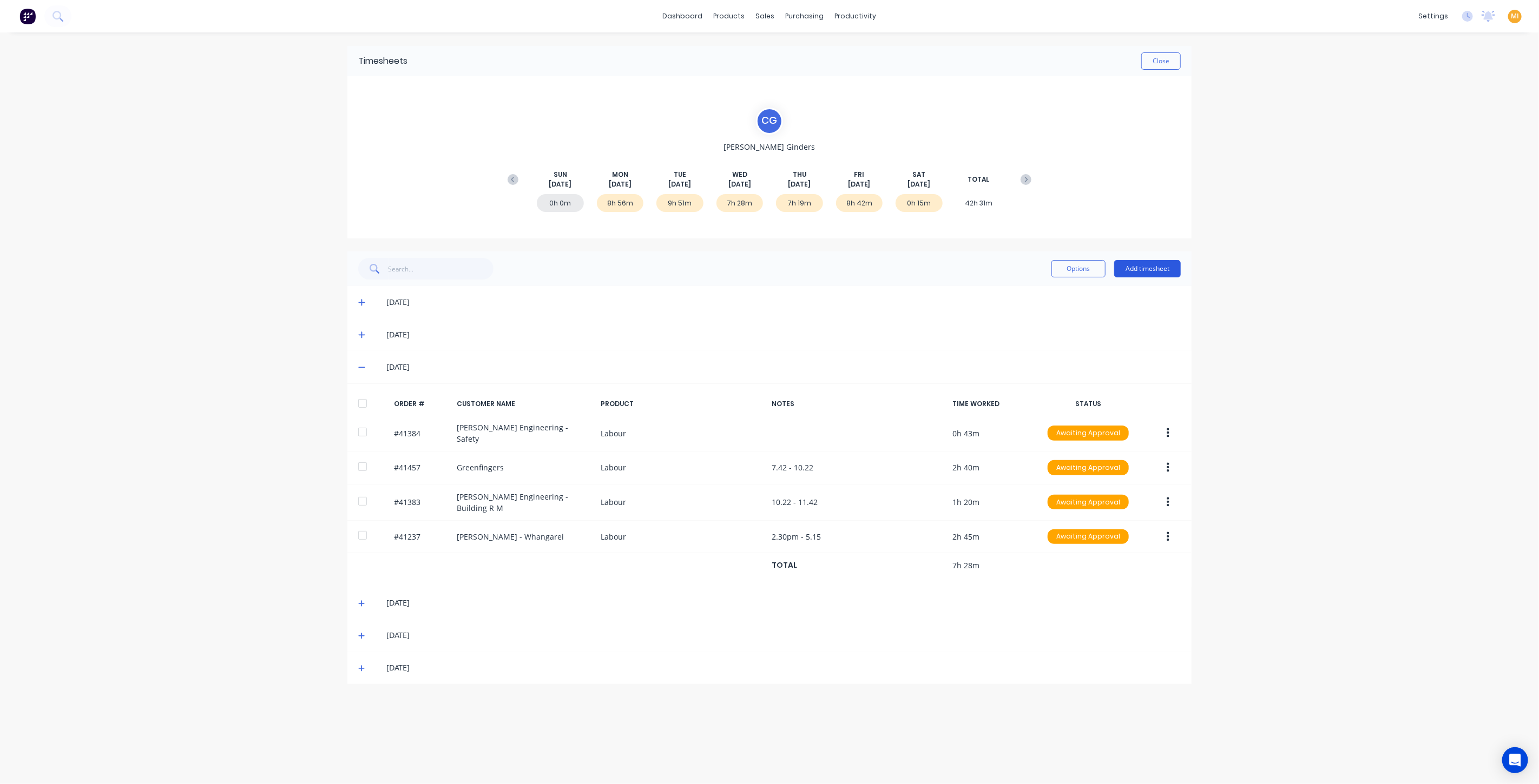
click at [1151, 266] on button "Add timesheet" at bounding box center [1147, 269] width 67 height 17
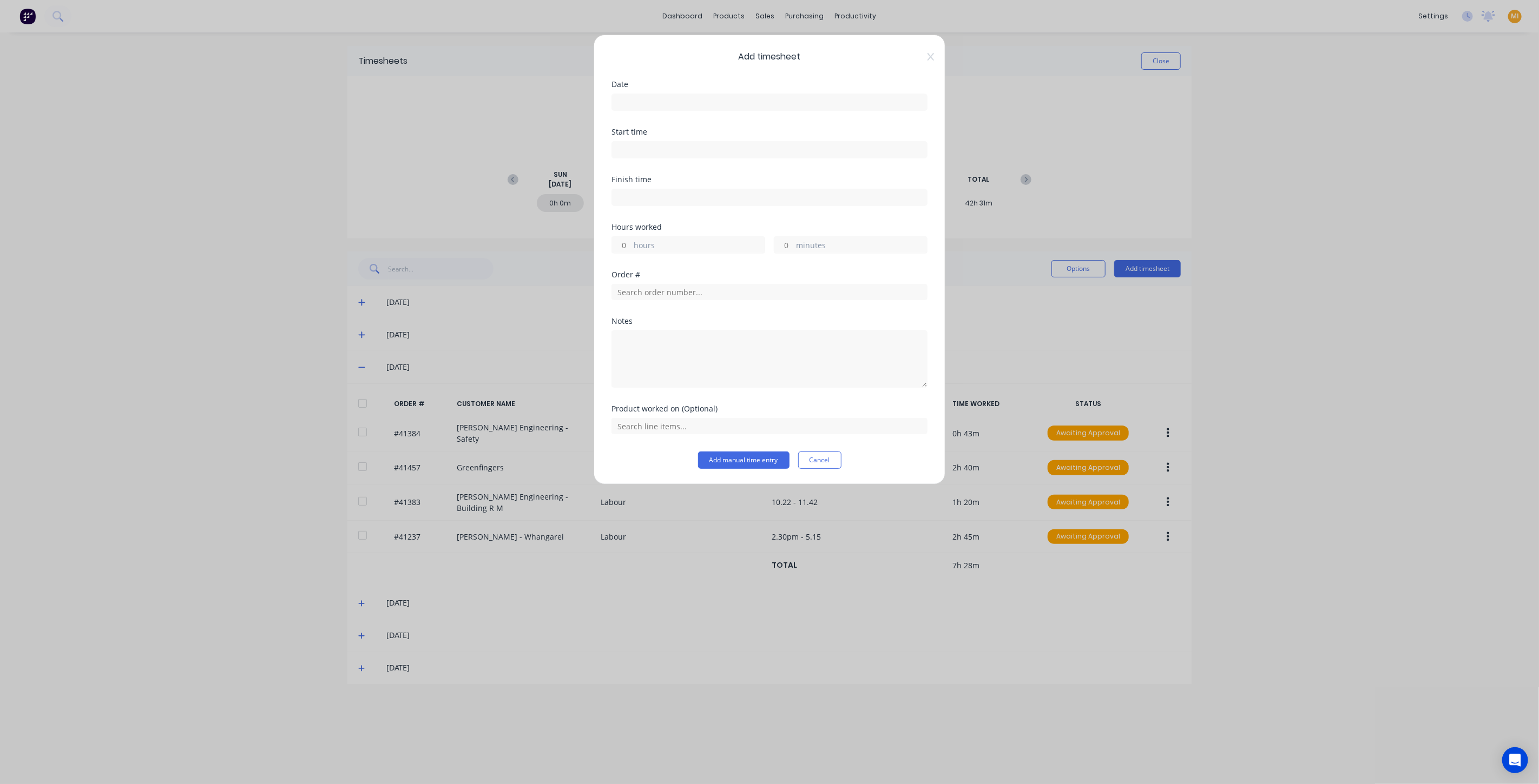
click at [665, 90] on div "Date" at bounding box center [769, 95] width 316 height 30
click at [660, 96] on input at bounding box center [769, 102] width 315 height 16
click at [735, 124] on icon "Previous page" at bounding box center [738, 125] width 5 height 9
drag, startPoint x: 690, startPoint y: 230, endPoint x: 707, endPoint y: 245, distance: 22.7
click at [690, 232] on div "27" at bounding box center [691, 240] width 16 height 16
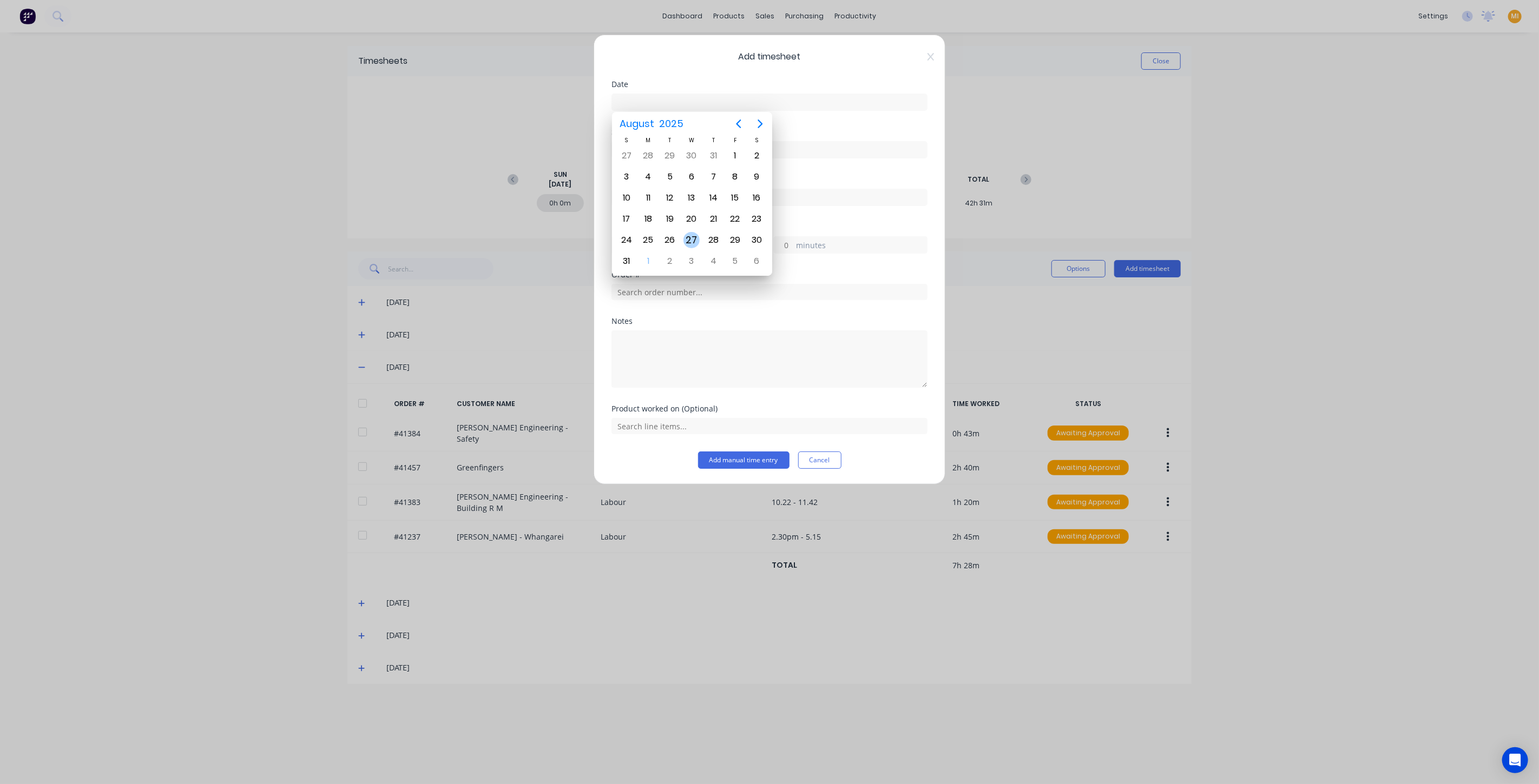
type input "27/08/2025"
click at [654, 239] on label "hours" at bounding box center [699, 246] width 131 height 14
click at [631, 239] on input "hours" at bounding box center [621, 245] width 19 height 16
click at [646, 343] on textarea at bounding box center [769, 359] width 316 height 57
paste textarea "11.42 - 2pm"
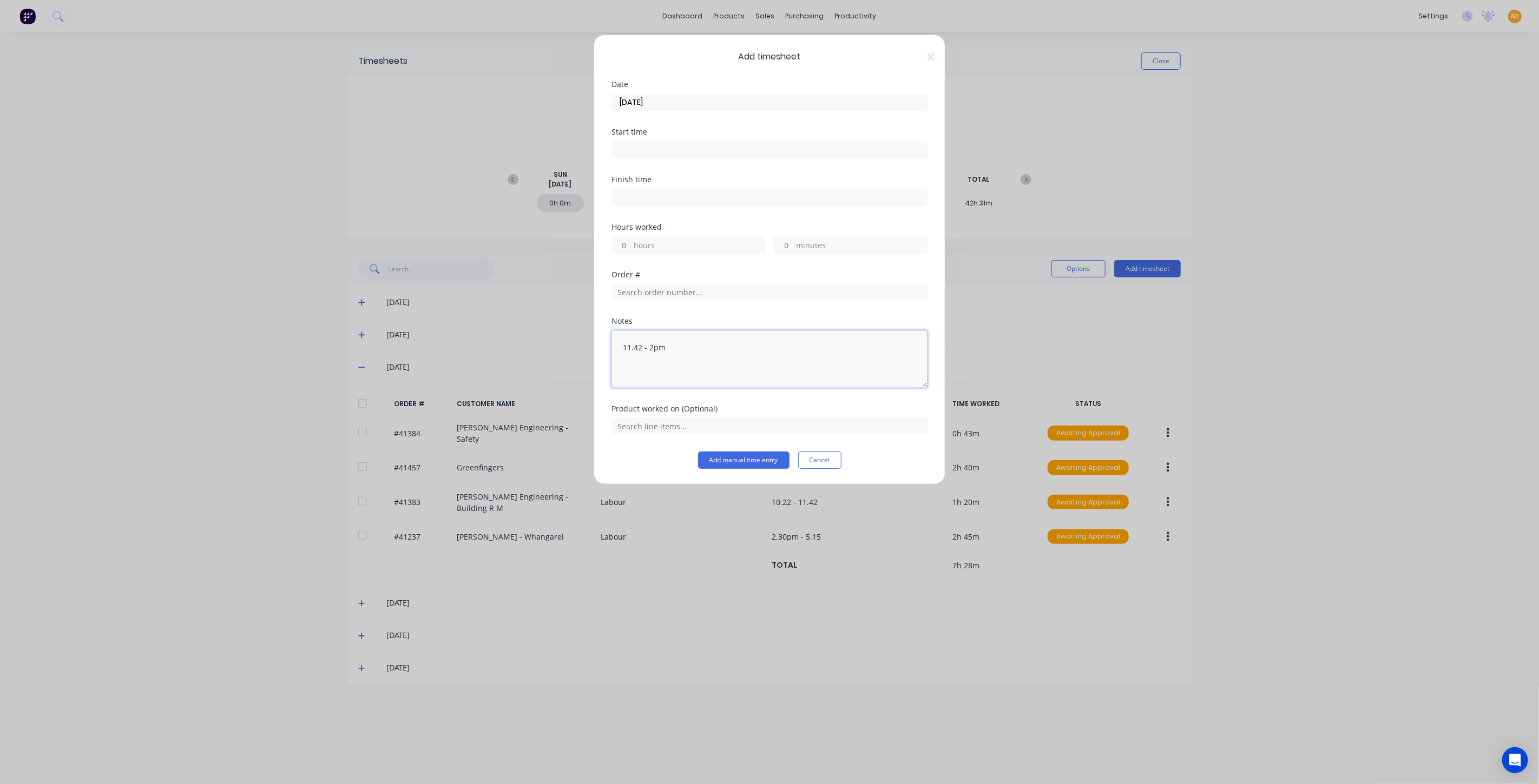
type textarea "11.42 - 2pm"
click at [641, 153] on input at bounding box center [769, 150] width 315 height 16
click at [643, 236] on div "11" at bounding box center [634, 244] width 27 height 19
click at [660, 189] on div "42" at bounding box center [663, 189] width 27 height 19
type input "11:42 AM"
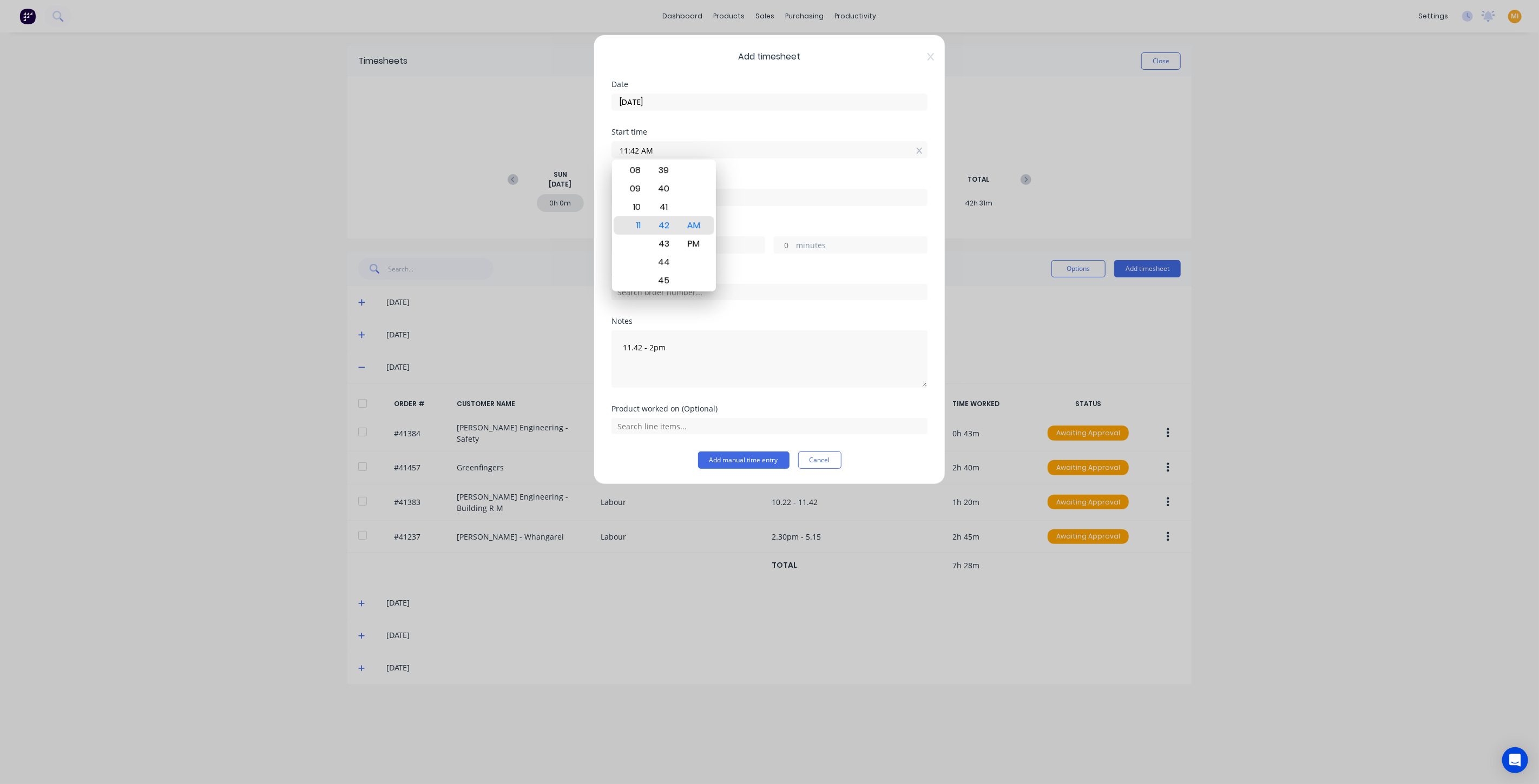
click at [771, 209] on div "Finish time" at bounding box center [769, 199] width 316 height 47
click at [649, 191] on input at bounding box center [769, 197] width 315 height 16
type input "10:44 AM"
type input "23"
type input "2"
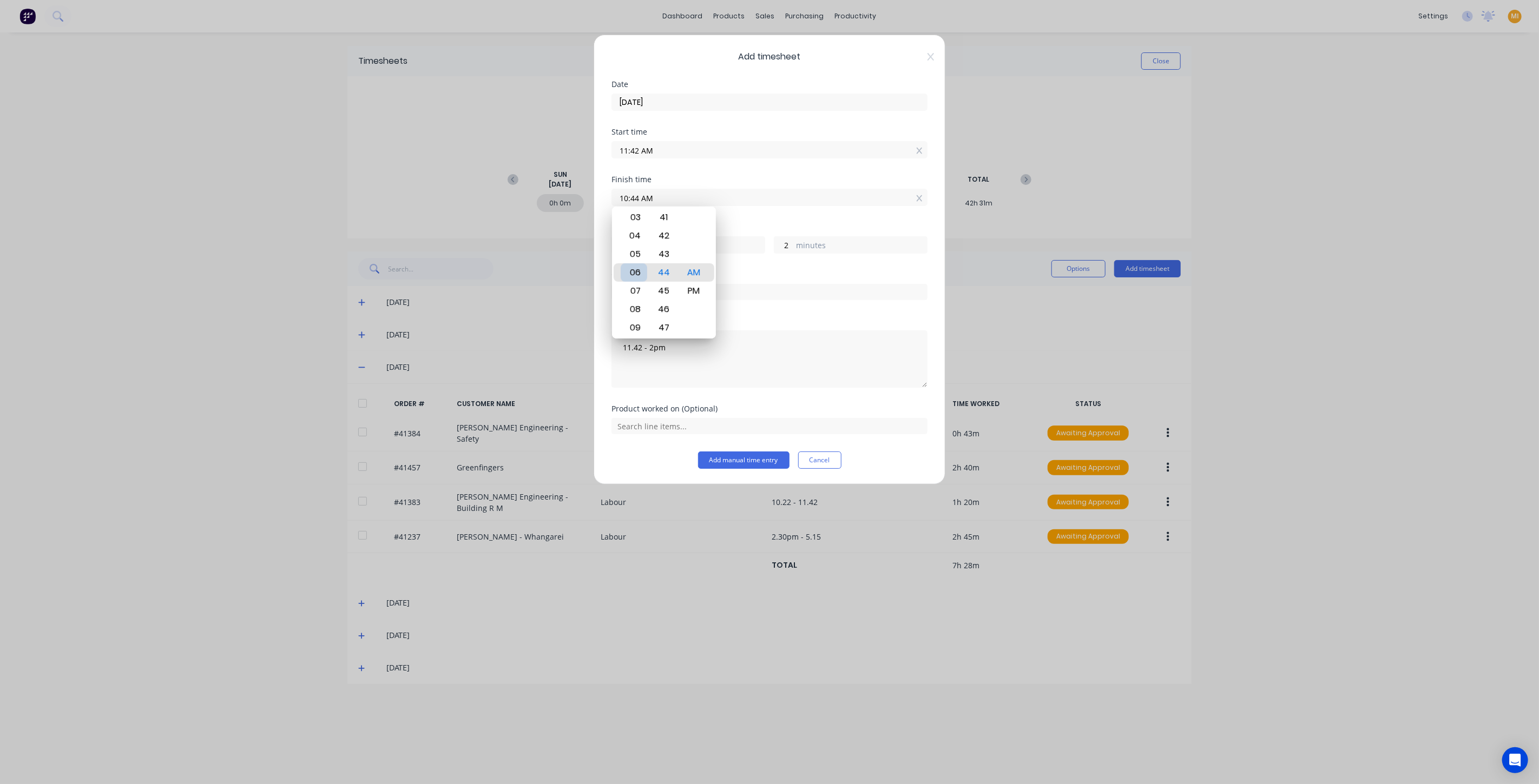
type input "06:44 AM"
type input "19"
type input "03:44 AM"
type input "16"
click at [636, 253] on div "02" at bounding box center [634, 254] width 27 height 19
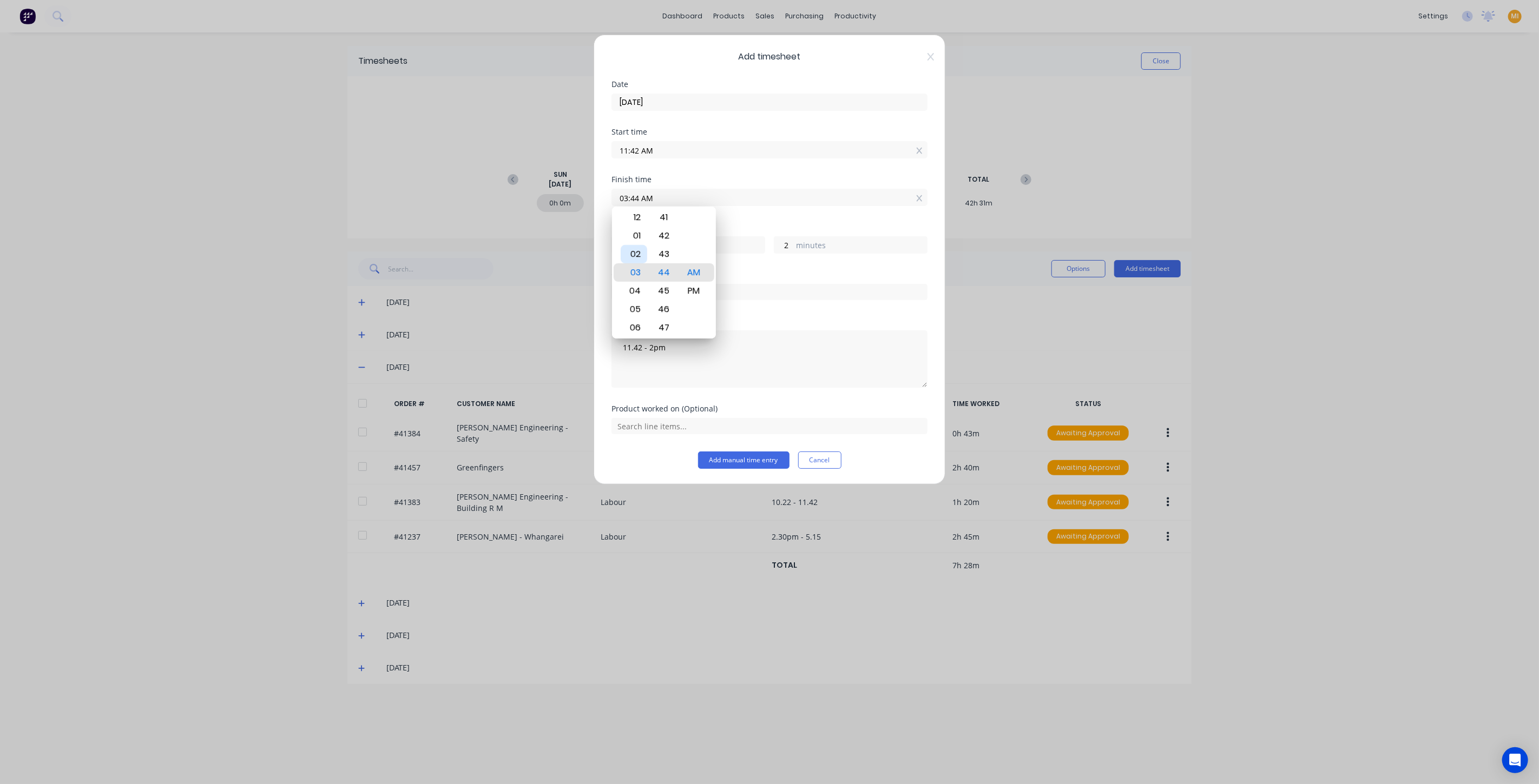
type input "02:44 AM"
type input "15"
type input "02:40 AM"
type input "14"
type input "58"
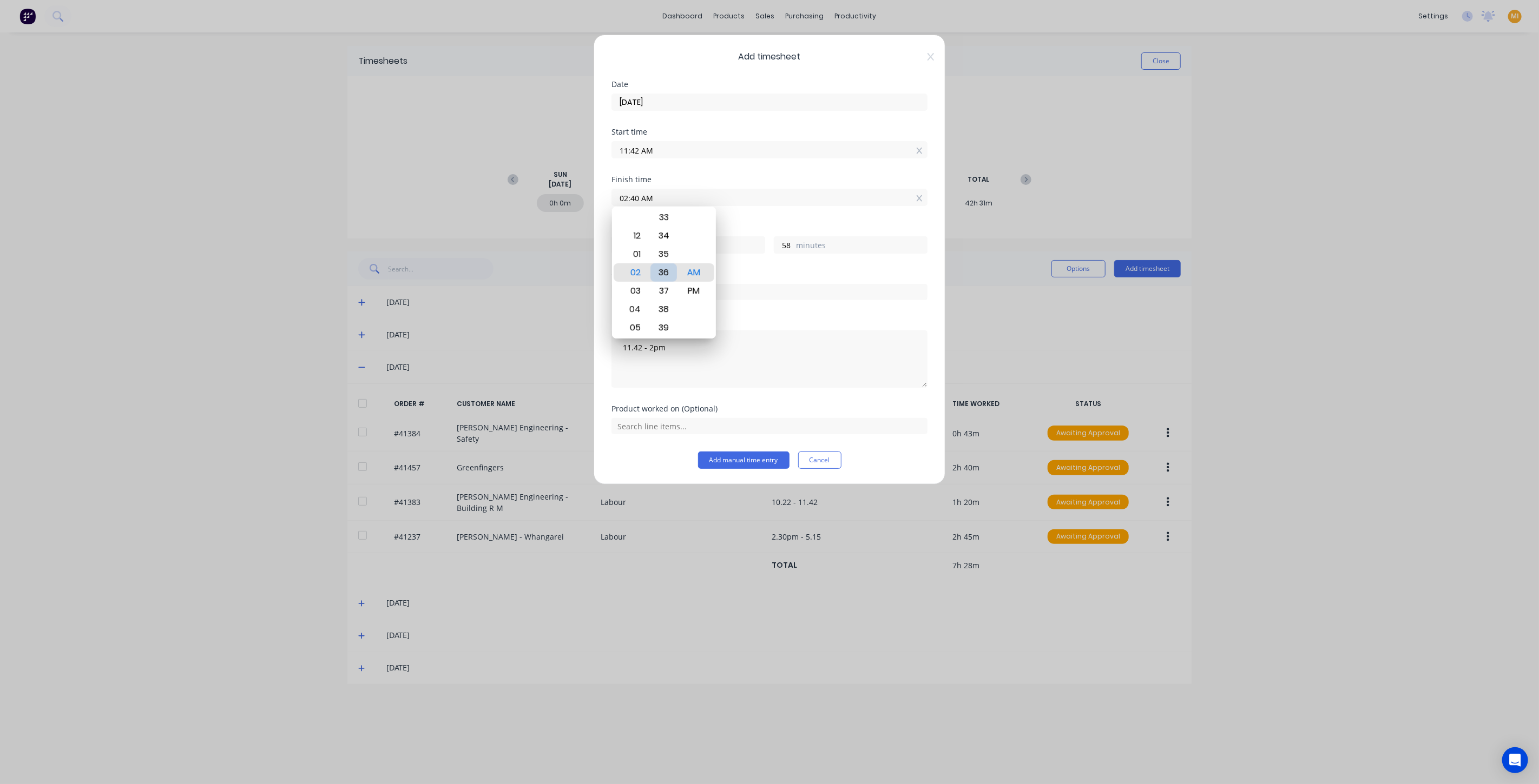
type input "02:36 AM"
type input "54"
type input "02:31 AM"
type input "49"
type input "02:26 AM"
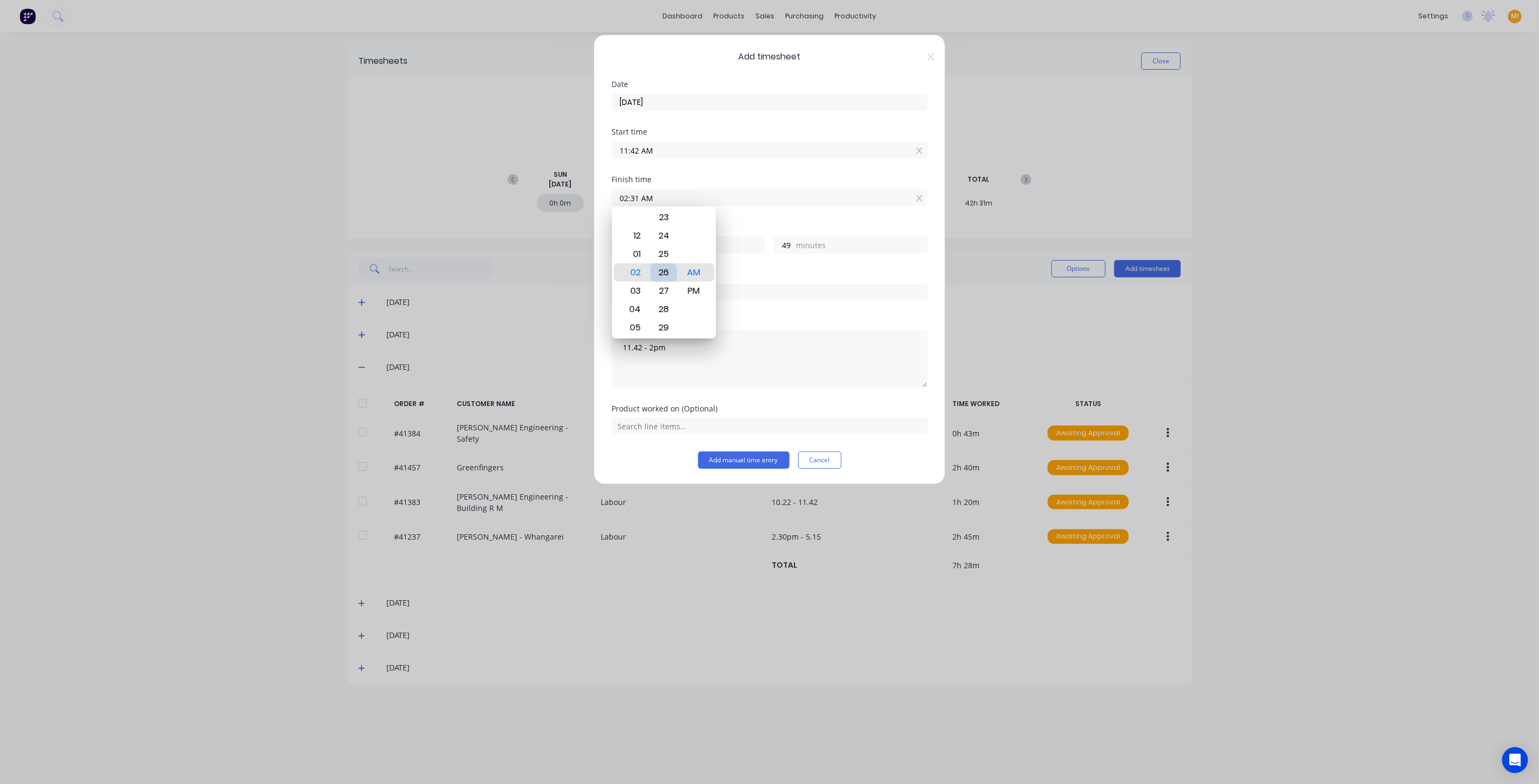
type input "44"
type input "02:21 AM"
type input "39"
type input "02:16 AM"
type input "34"
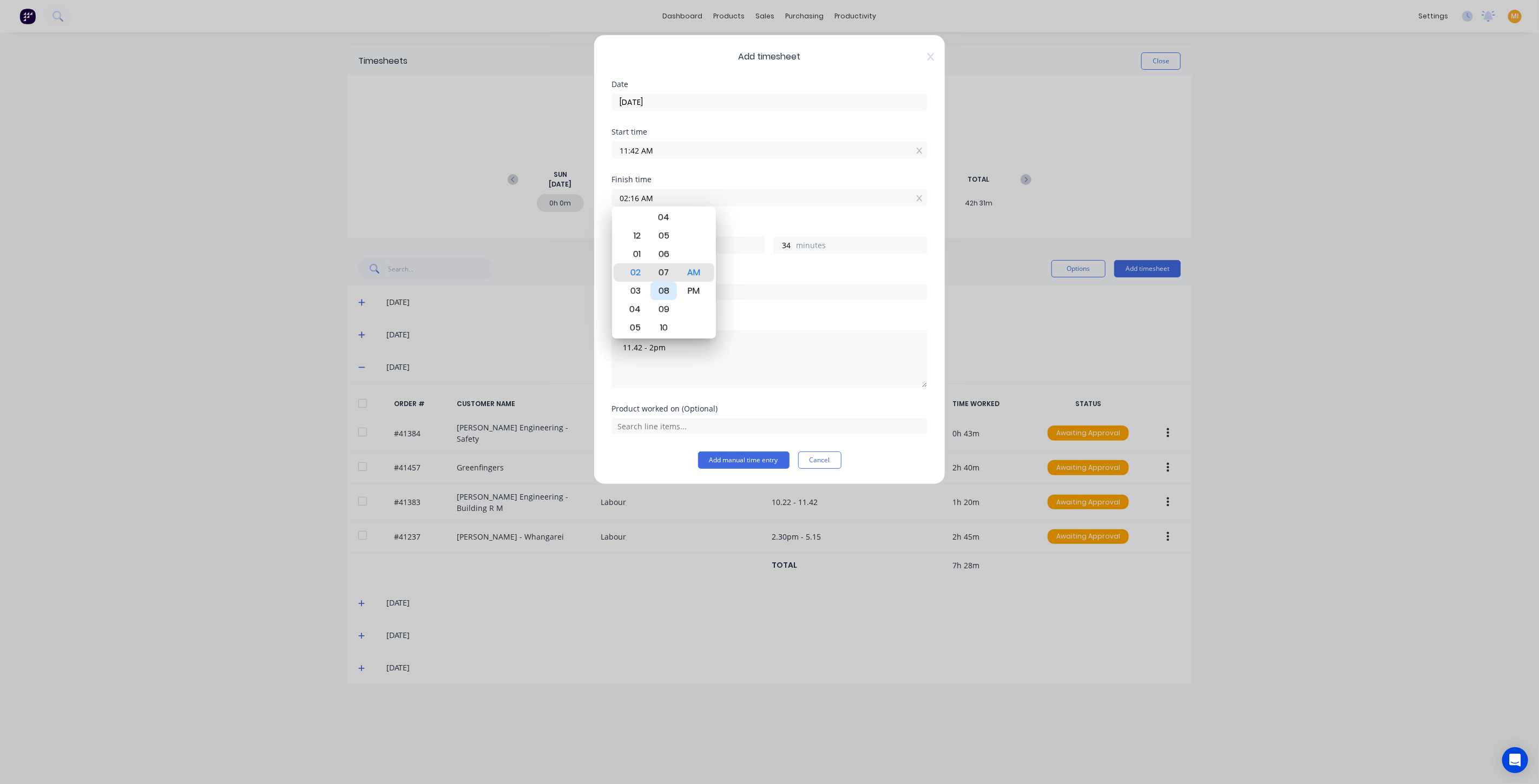
type input "02:06 AM"
type input "24"
type input "02:02 AM"
type input "20"
click at [663, 233] on div "00" at bounding box center [663, 236] width 27 height 19
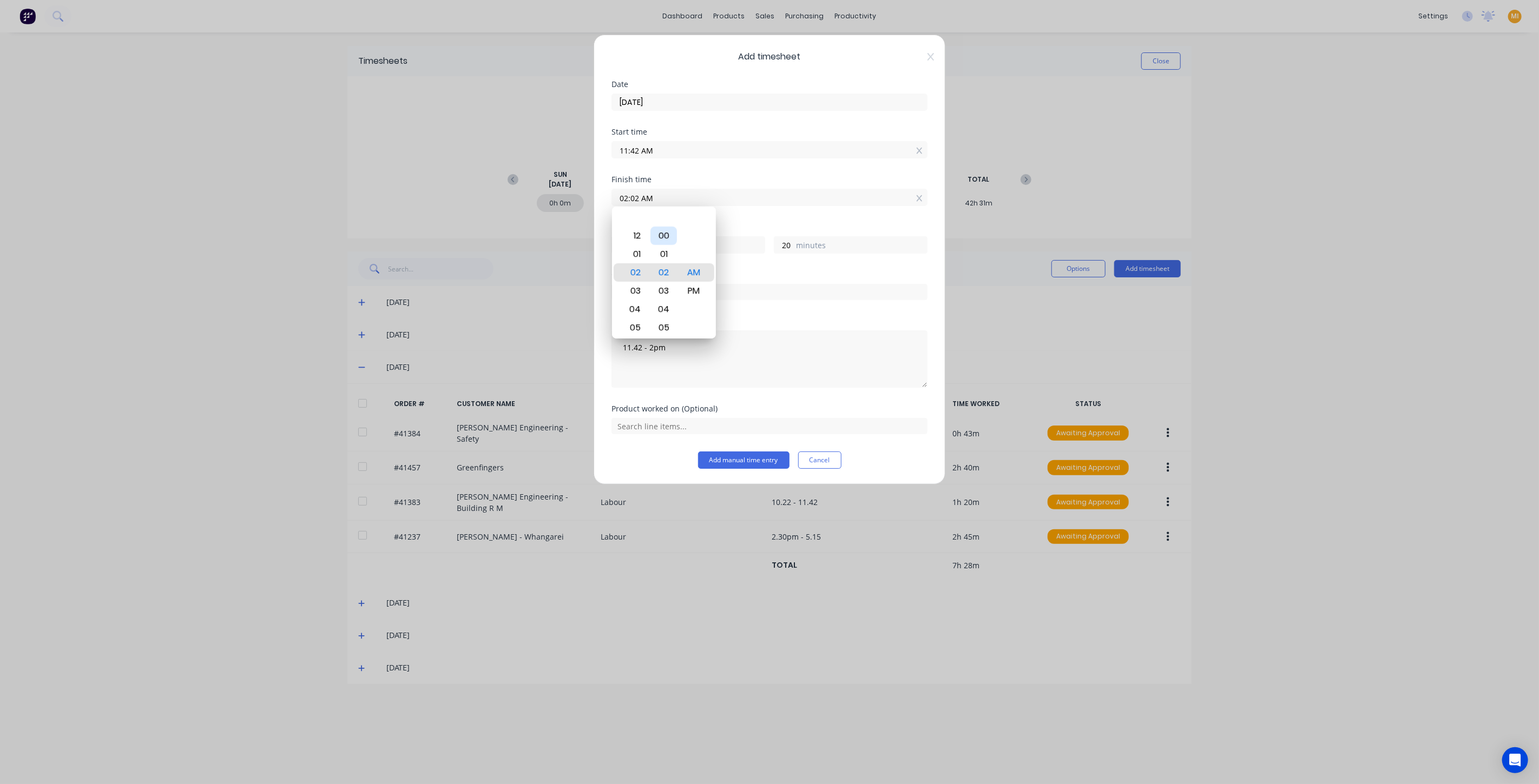
type input "02:00 AM"
type input "18"
drag, startPoint x: 690, startPoint y: 287, endPoint x: 773, endPoint y: 268, distance: 85.1
click at [690, 288] on div "PM" at bounding box center [693, 291] width 27 height 19
type input "02:00 PM"
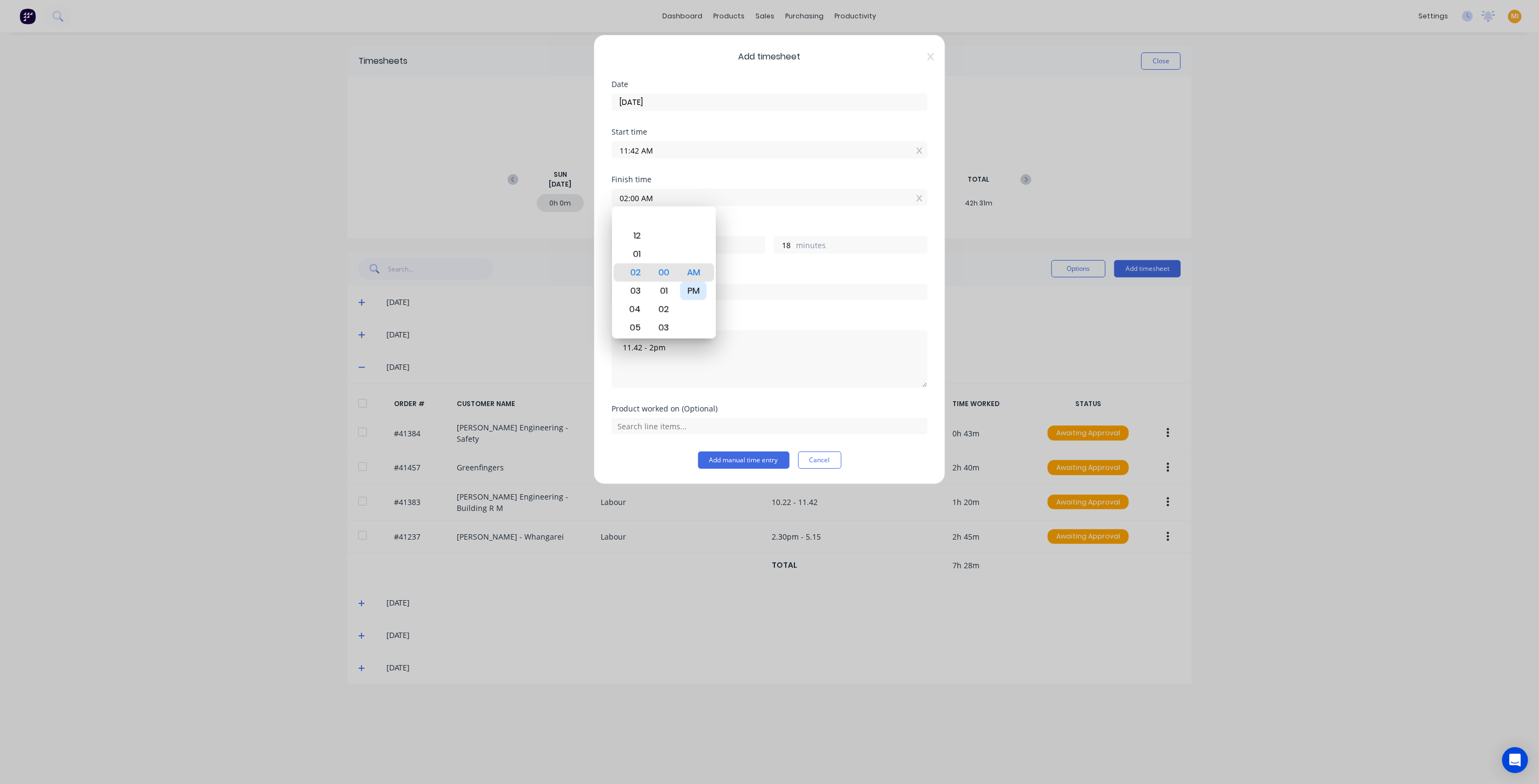
type input "2"
click at [782, 267] on div "Hours worked 2 hours 18 minutes" at bounding box center [769, 247] width 316 height 47
click at [685, 290] on input "text" at bounding box center [769, 292] width 316 height 16
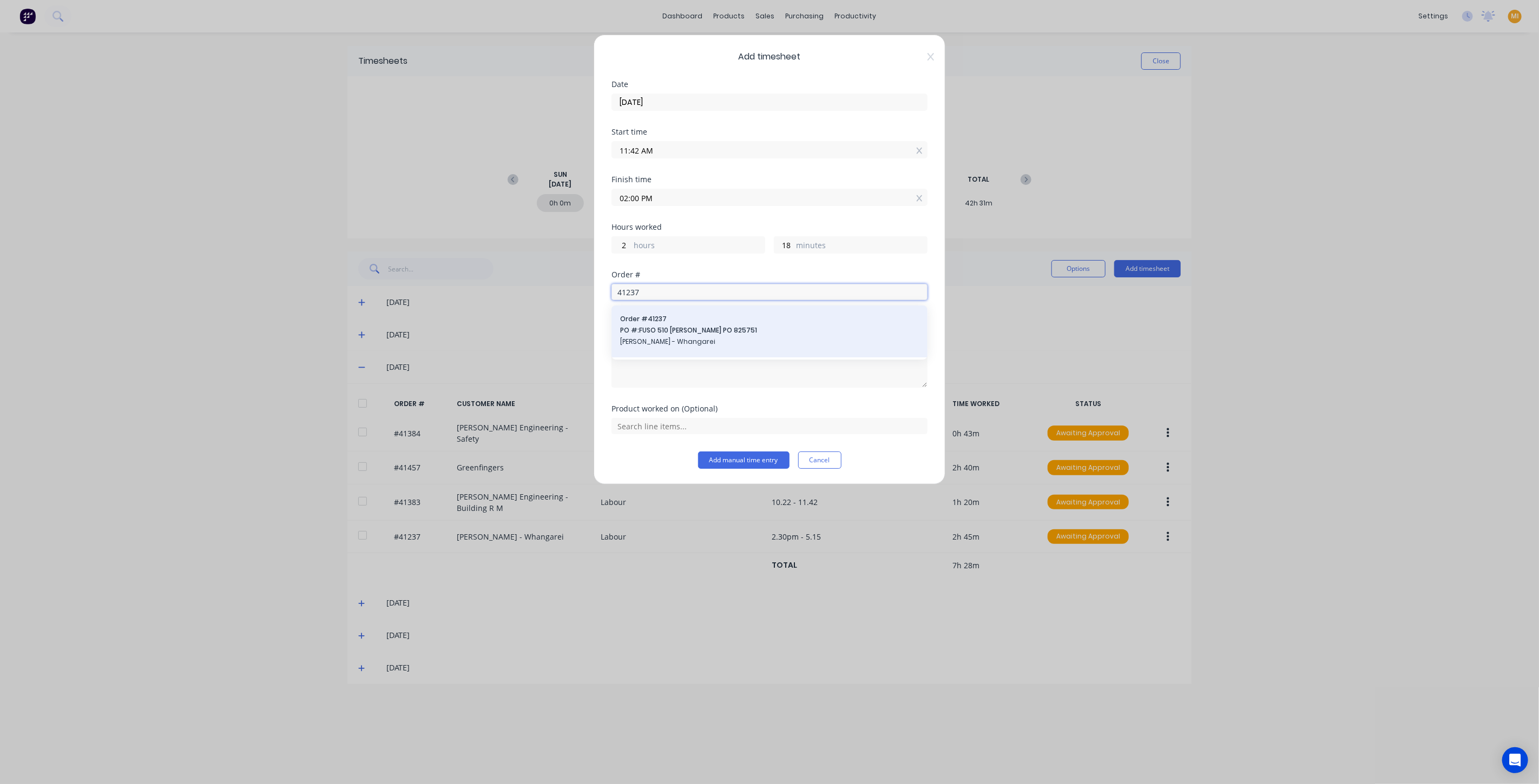
type input "41237"
click at [698, 323] on div "Order # 41237 PO #: FUSO 510 Ali Tipper PO 825751 Keith Andrews - Whangarei" at bounding box center [769, 332] width 299 height 34
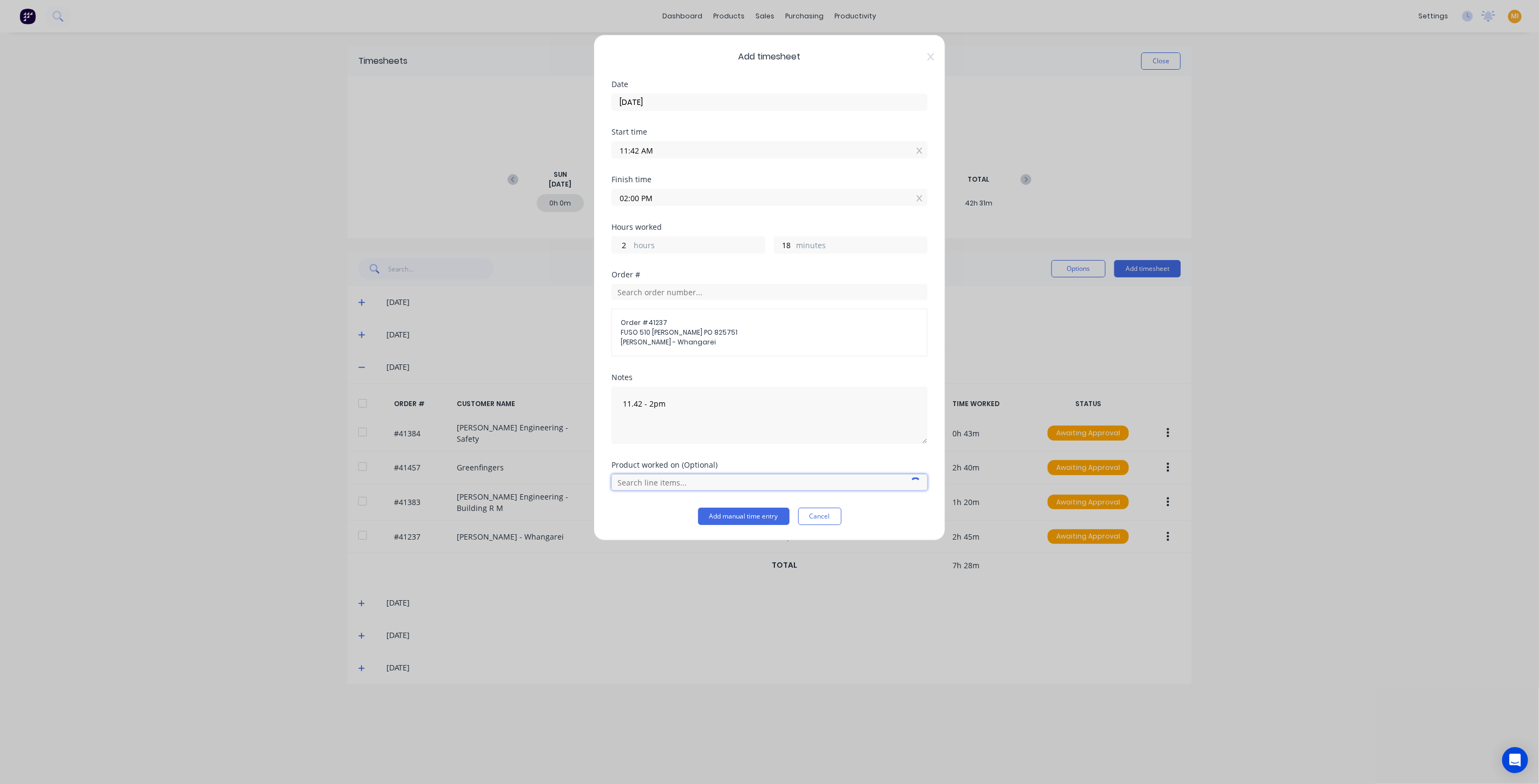
click at [621, 482] on input "text" at bounding box center [769, 482] width 316 height 16
type input "labour"
drag, startPoint x: 654, startPoint y: 484, endPoint x: 539, endPoint y: 482, distance: 115.0
click at [539, 482] on div "Add timesheet Date 27/08/2025 Start time 11:42 AM Finish time 02:00 PM Hours wo…" at bounding box center [769, 392] width 1539 height 784
click at [626, 525] on div "Add timesheet Date 27/08/2025 Start time 11:42 AM Finish time 02:00 PM Hours wo…" at bounding box center [769, 287] width 352 height 506
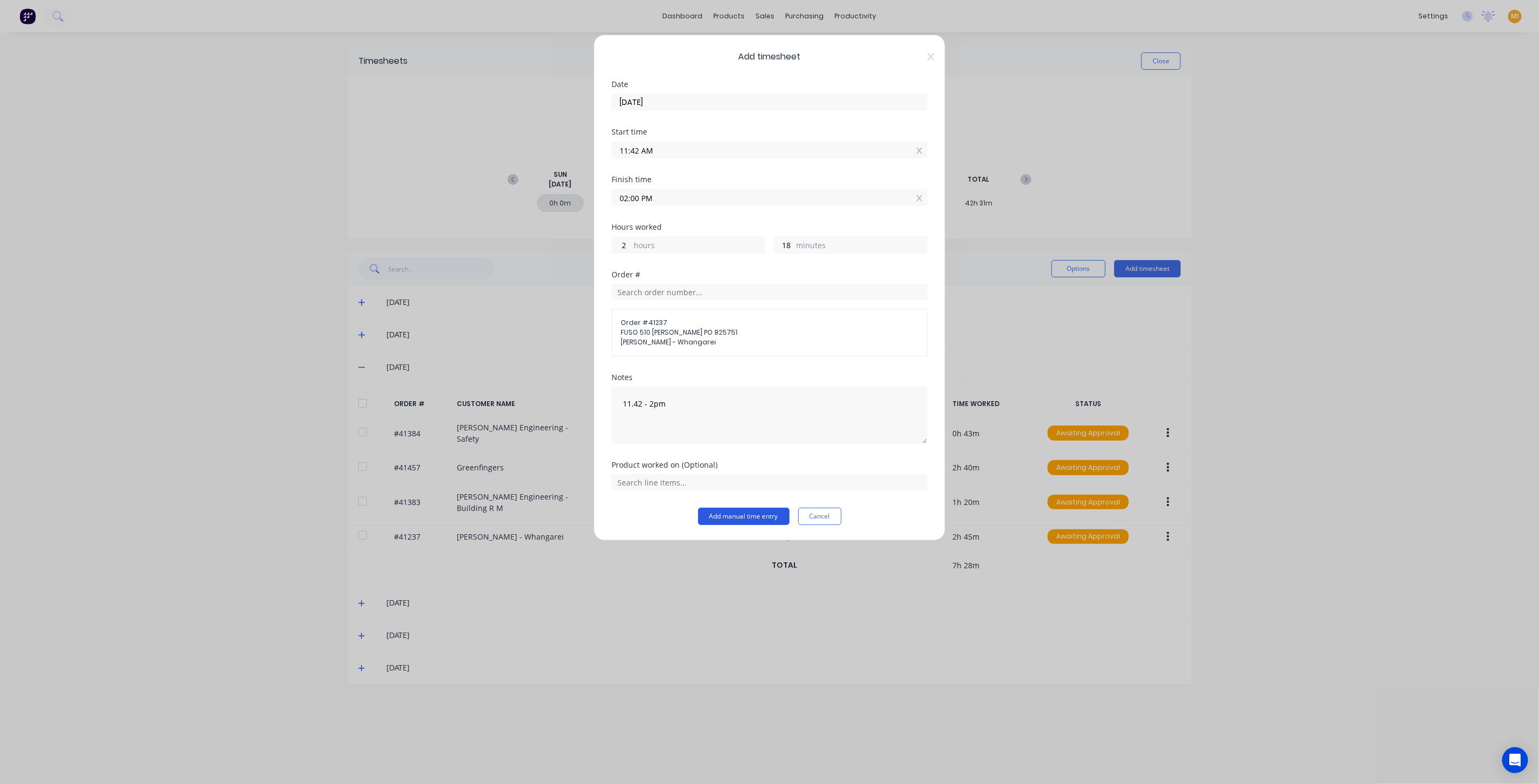
click at [730, 514] on button "Add manual time entry" at bounding box center [744, 517] width 92 height 17
click at [822, 517] on button "Cancel" at bounding box center [819, 517] width 43 height 17
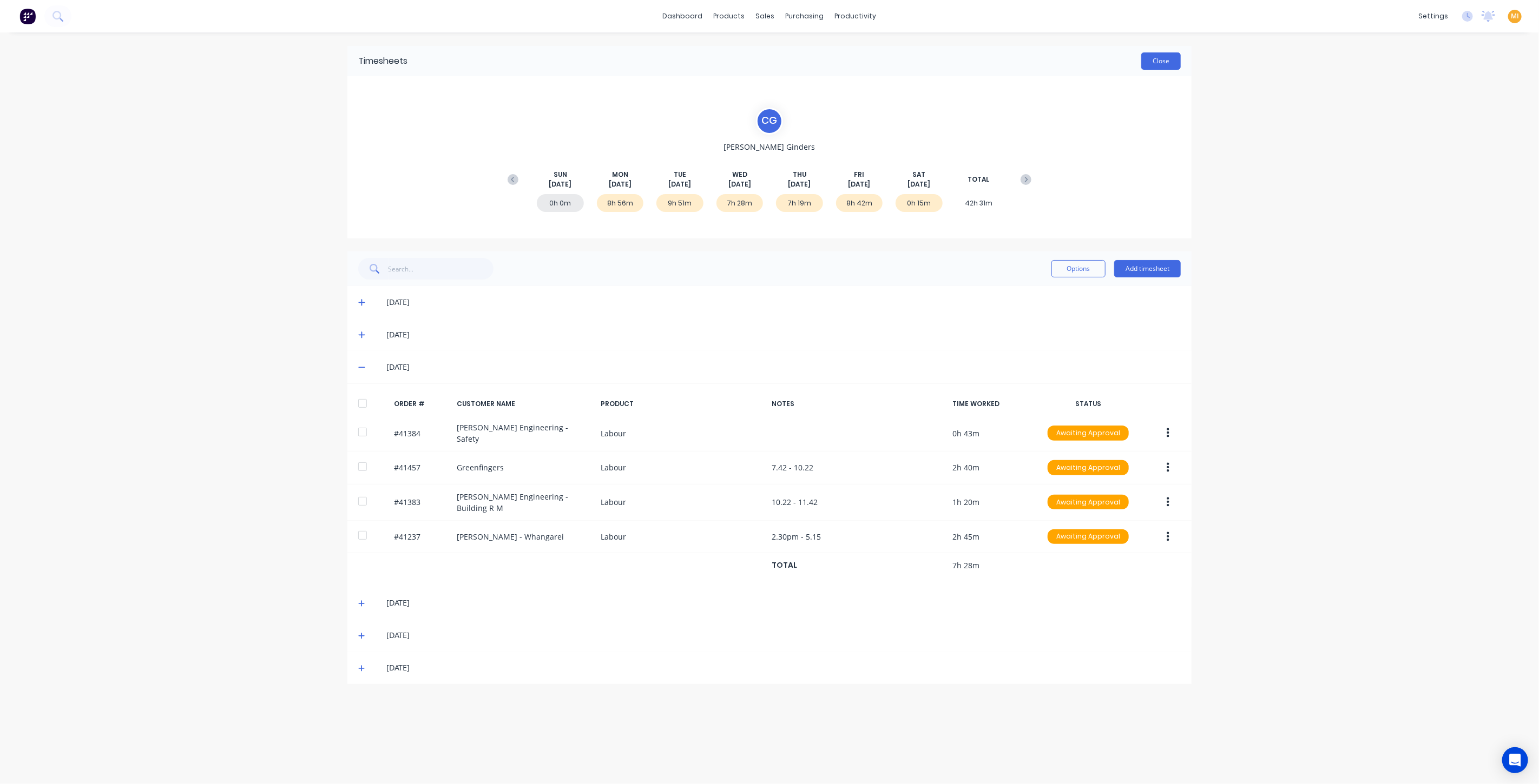
click at [1156, 58] on button "Close" at bounding box center [1161, 61] width 39 height 17
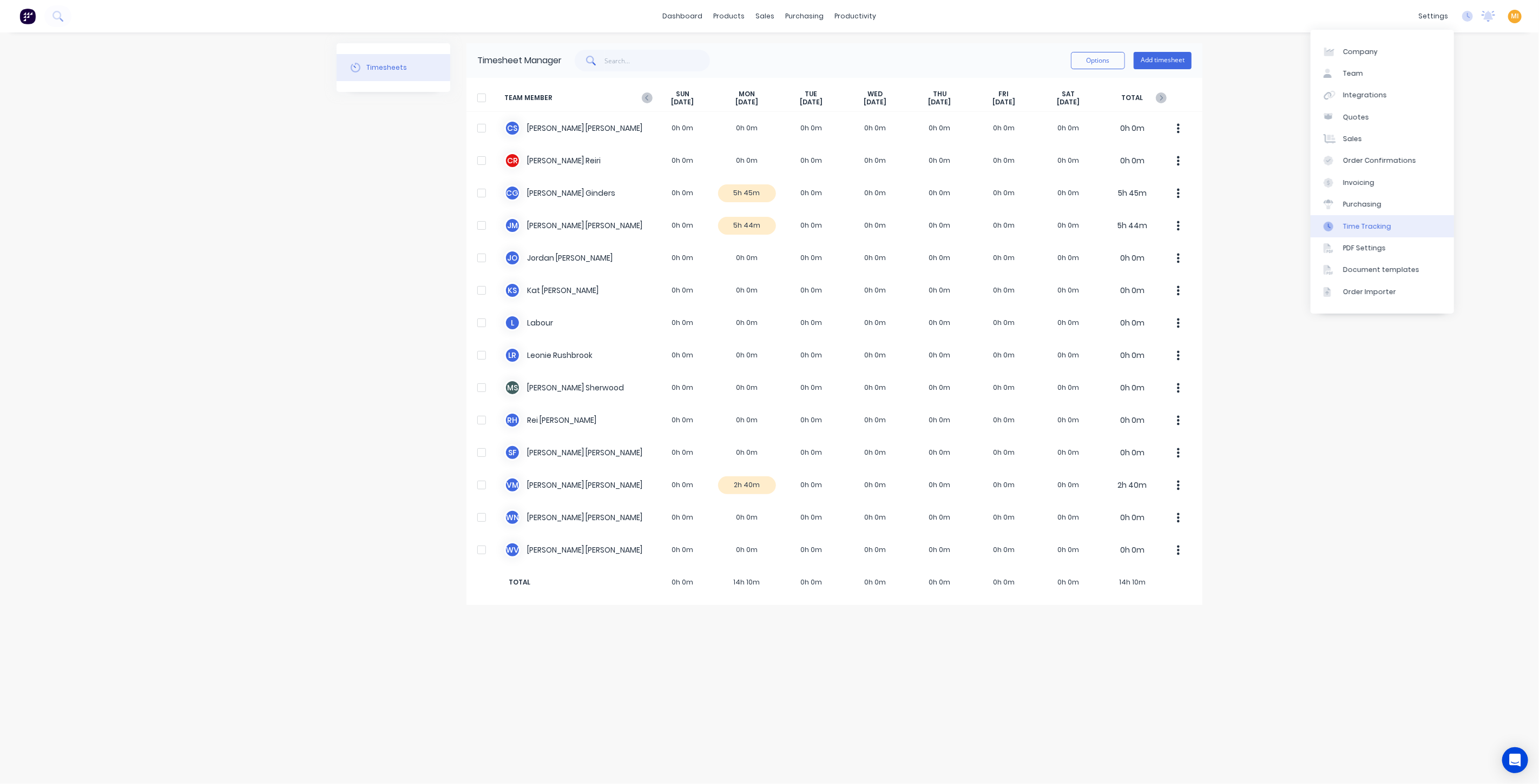
click at [1360, 219] on link "Time Tracking" at bounding box center [1382, 226] width 143 height 21
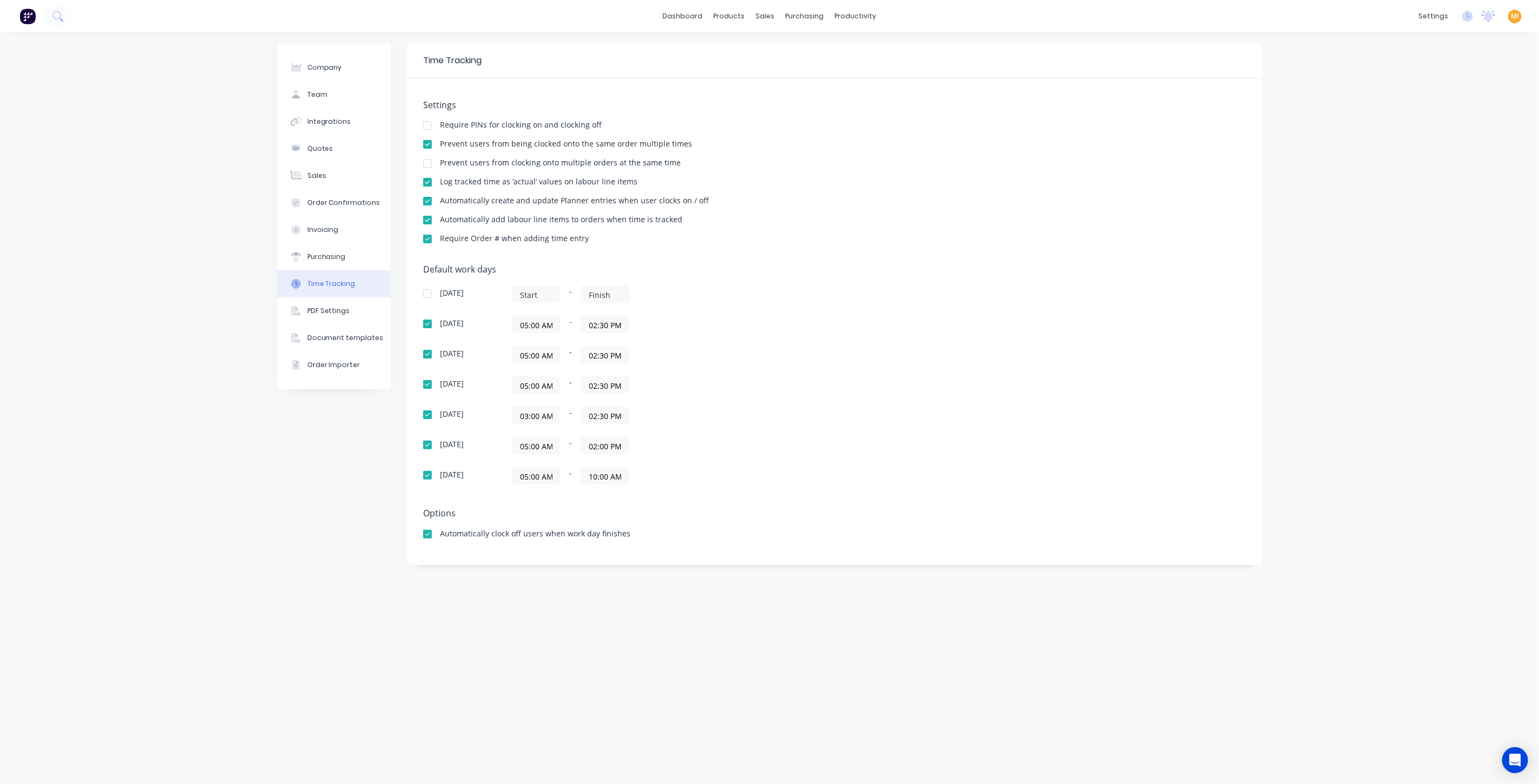
click at [158, 484] on div "Company Team Integrations Quotes Sales Order Confirmations Invoicing Purchasing…" at bounding box center [769, 408] width 1539 height 752
click at [429, 140] on div at bounding box center [427, 144] width 22 height 21
click at [427, 239] on div at bounding box center [427, 239] width 22 height 21
click at [774, 261] on div "Settings Require PINs for clocking on and clocking off Prevent users from being…" at bounding box center [834, 321] width 855 height 487
click at [872, 116] on div "Timesheets" at bounding box center [878, 118] width 41 height 10
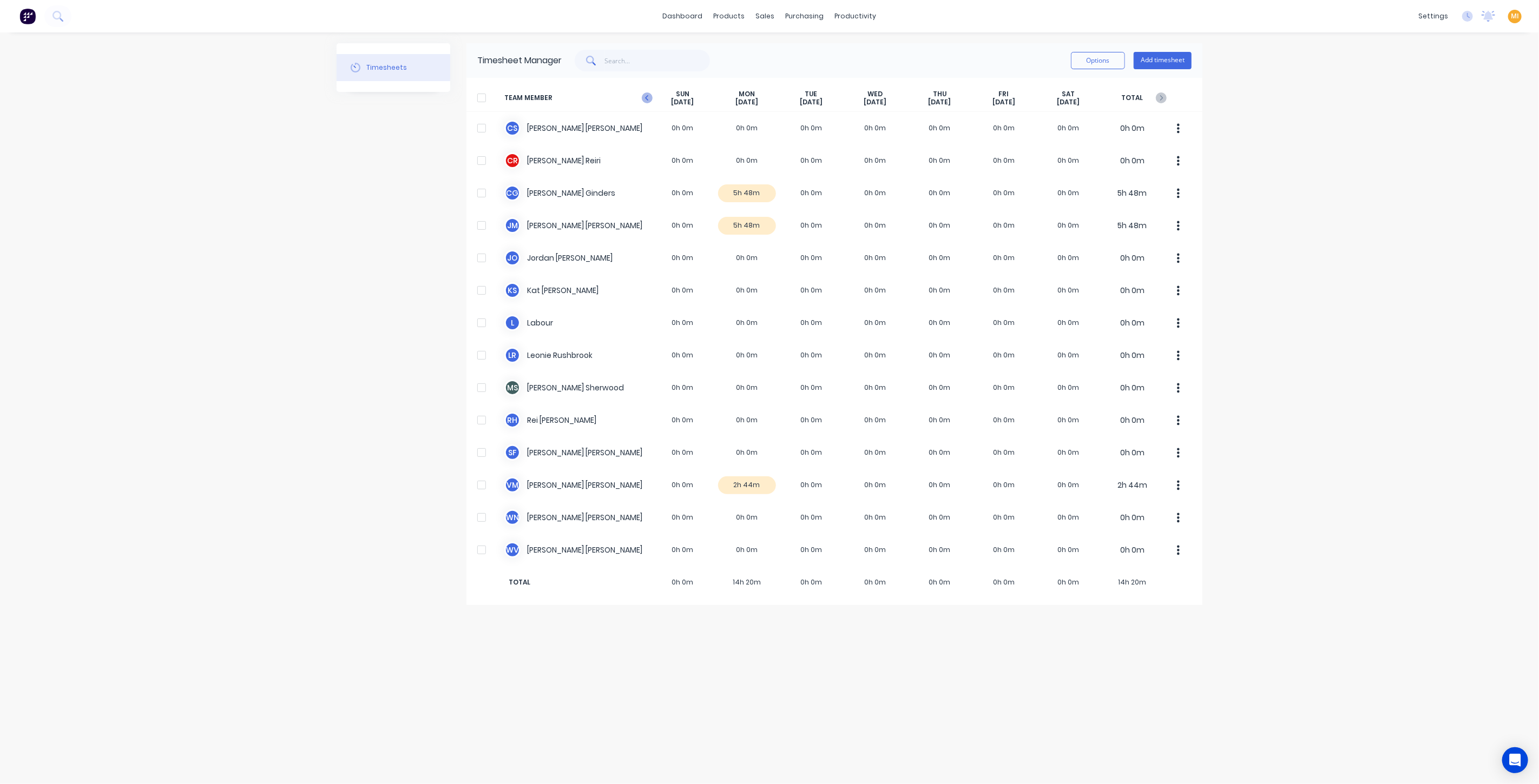
click at [645, 97] on icon "button" at bounding box center [647, 97] width 11 height 11
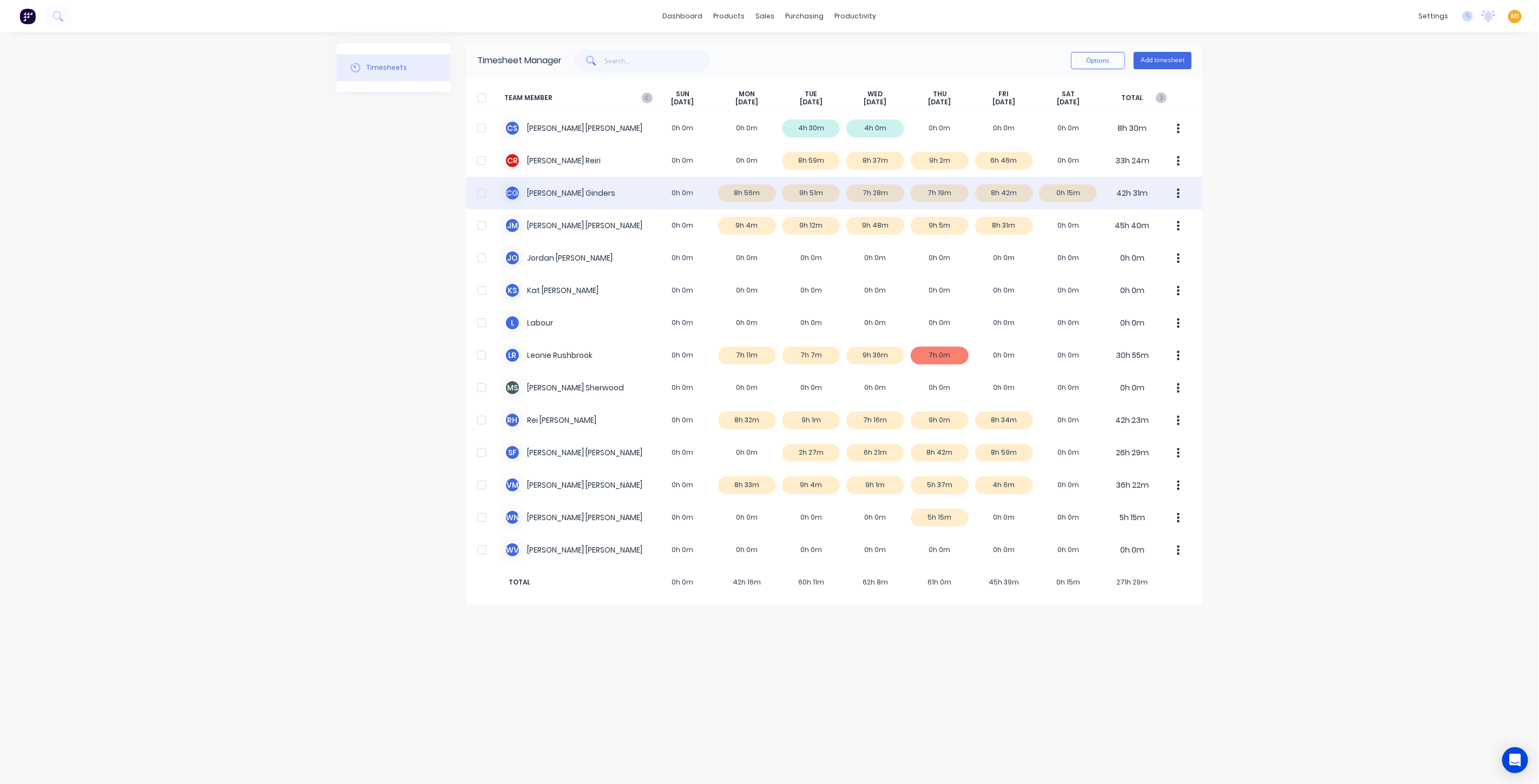
click at [590, 188] on div "C G Cody Ginders 0h 0m 8h 56m 9h 51m 7h 28m 7h 19m 8h 42m 0h 15m 42h 31m" at bounding box center [834, 193] width 735 height 32
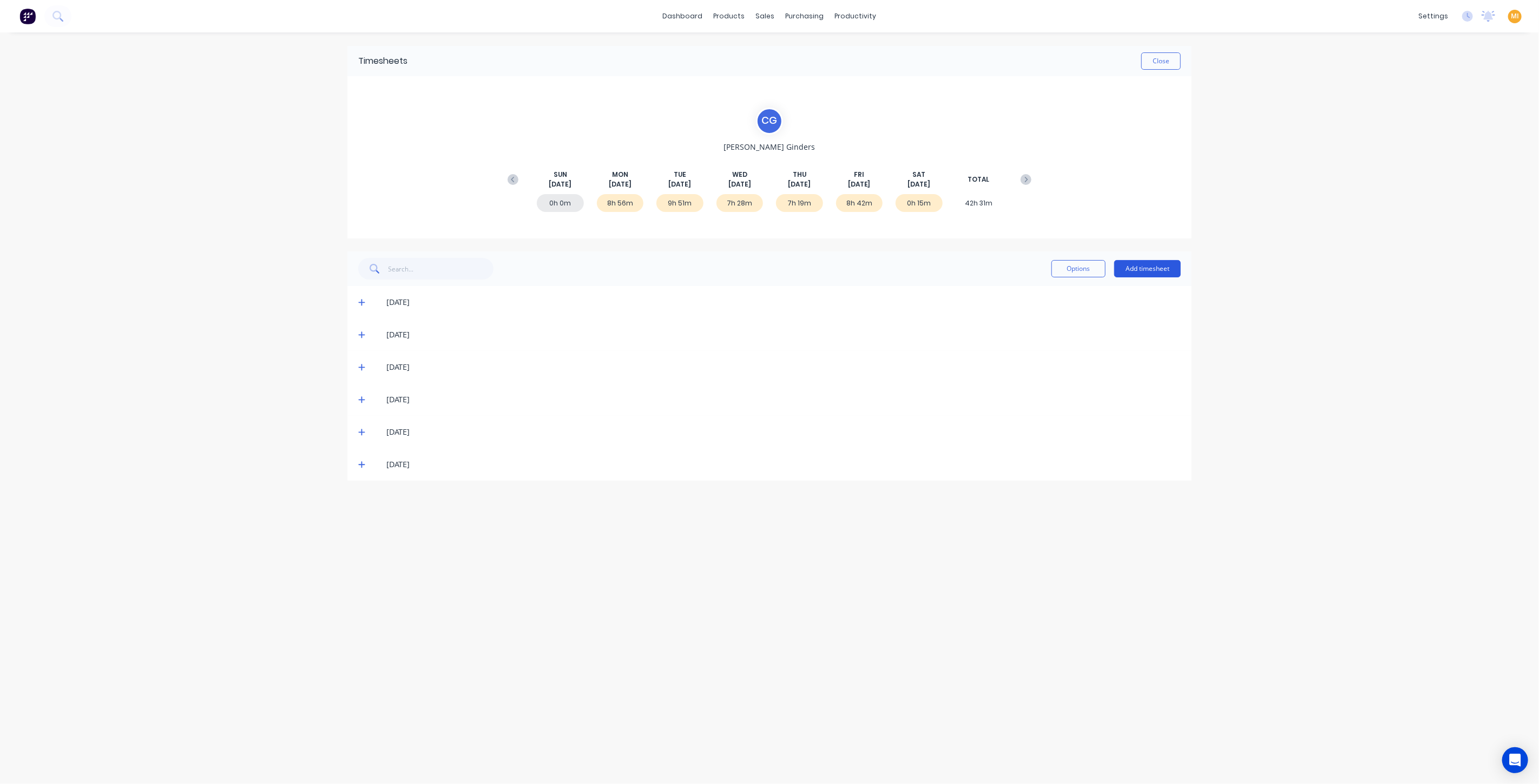
click at [1146, 264] on button "Add timesheet" at bounding box center [1147, 269] width 67 height 17
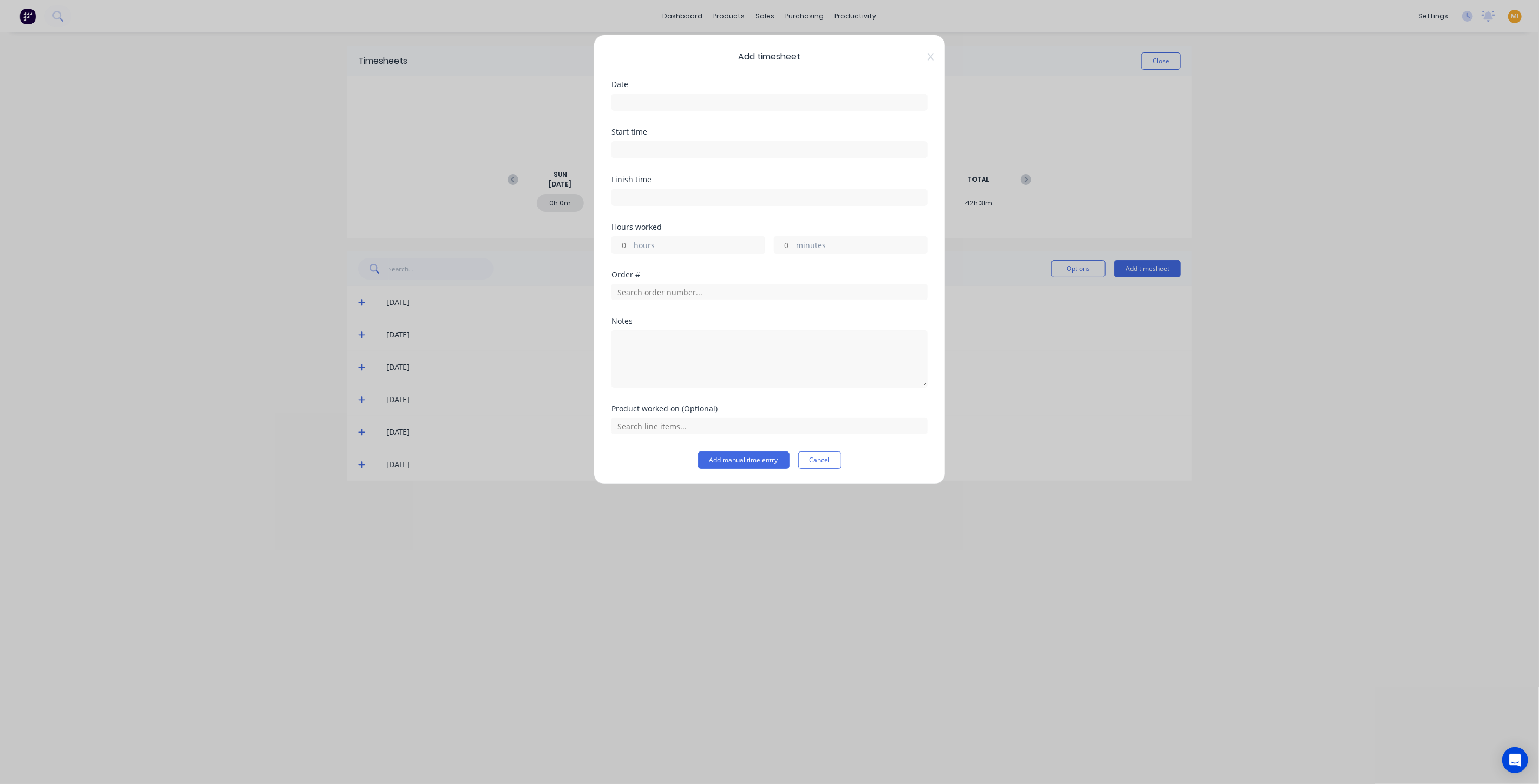
click at [657, 98] on input at bounding box center [769, 102] width 315 height 16
click at [735, 123] on icon "Previous page" at bounding box center [738, 124] width 13 height 13
click at [689, 236] on div "27" at bounding box center [691, 240] width 16 height 16
type input "27/08/2025"
click at [634, 350] on textarea at bounding box center [769, 359] width 316 height 57
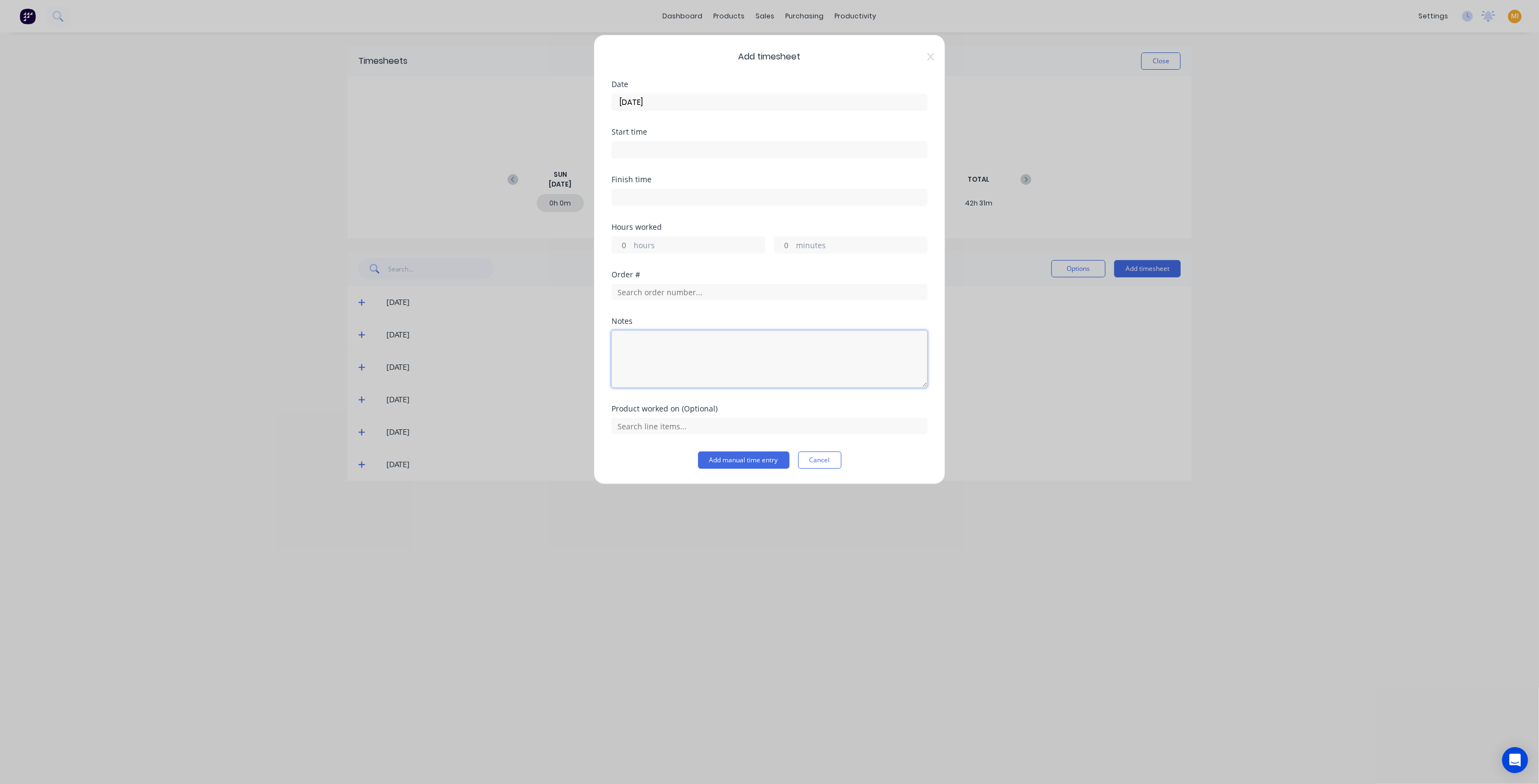
paste textarea "11.42 - 2pm"
type textarea "11.42 - 2pm"
click at [634, 155] on input at bounding box center [769, 150] width 315 height 16
click at [637, 236] on div "11" at bounding box center [634, 244] width 27 height 19
click at [659, 255] on div "42" at bounding box center [663, 262] width 27 height 19
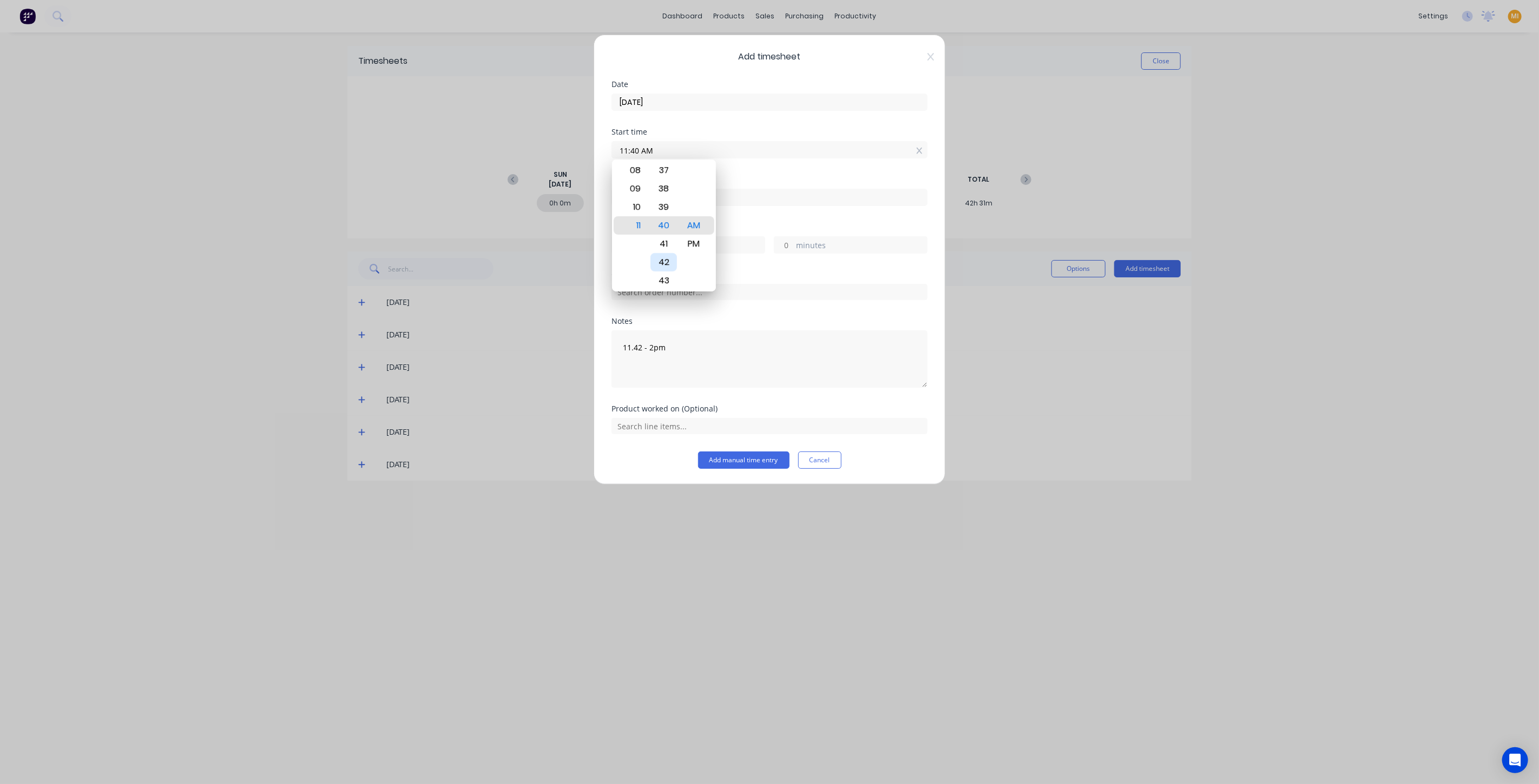
type input "11:42 AM"
click at [753, 214] on div "Finish time" at bounding box center [769, 199] width 316 height 47
click at [654, 195] on input at bounding box center [769, 197] width 315 height 16
type input "10:49 AM"
type input "23"
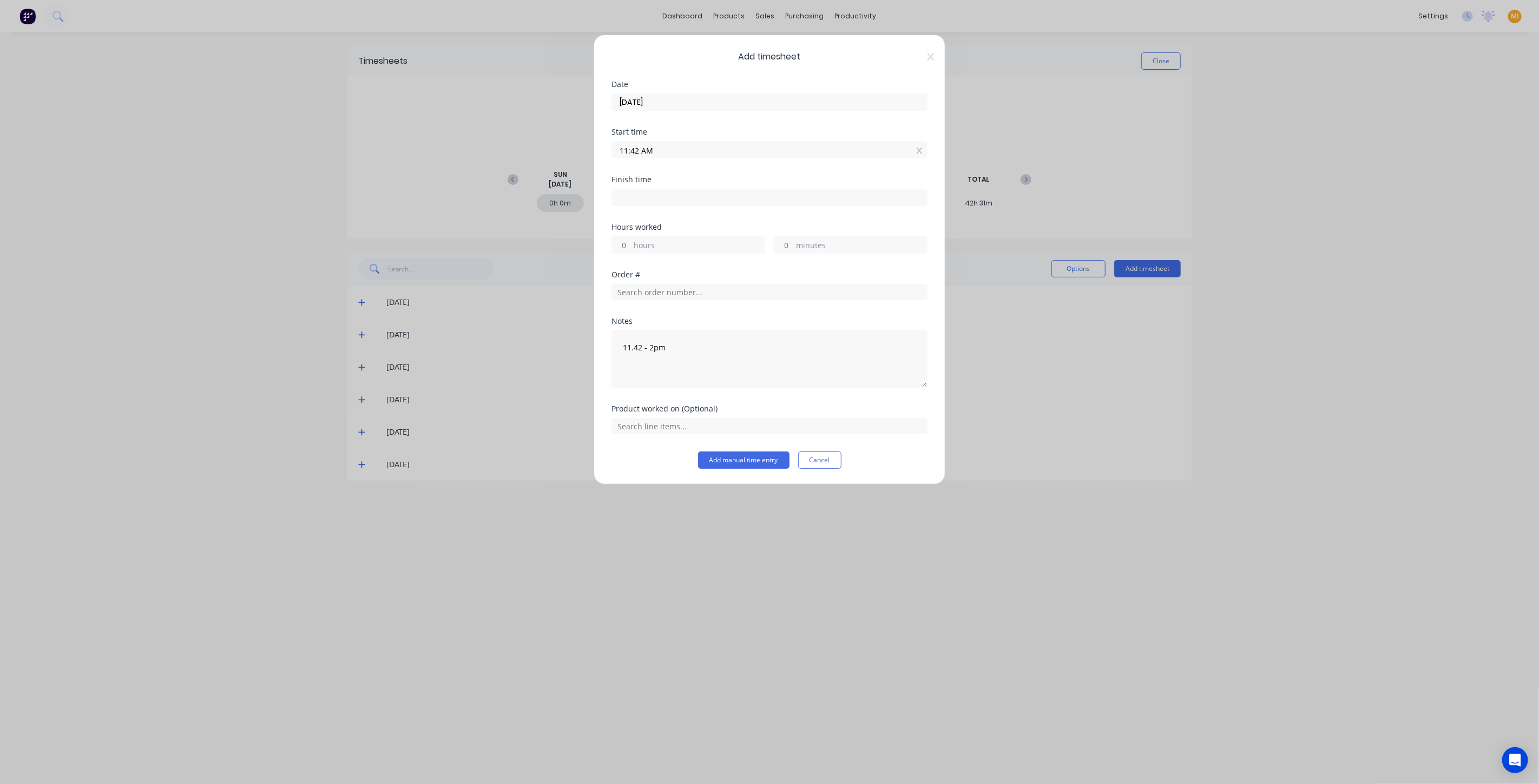
type input "7"
type input "07:49 AM"
type input "20"
type input "03:49 AM"
type input "16"
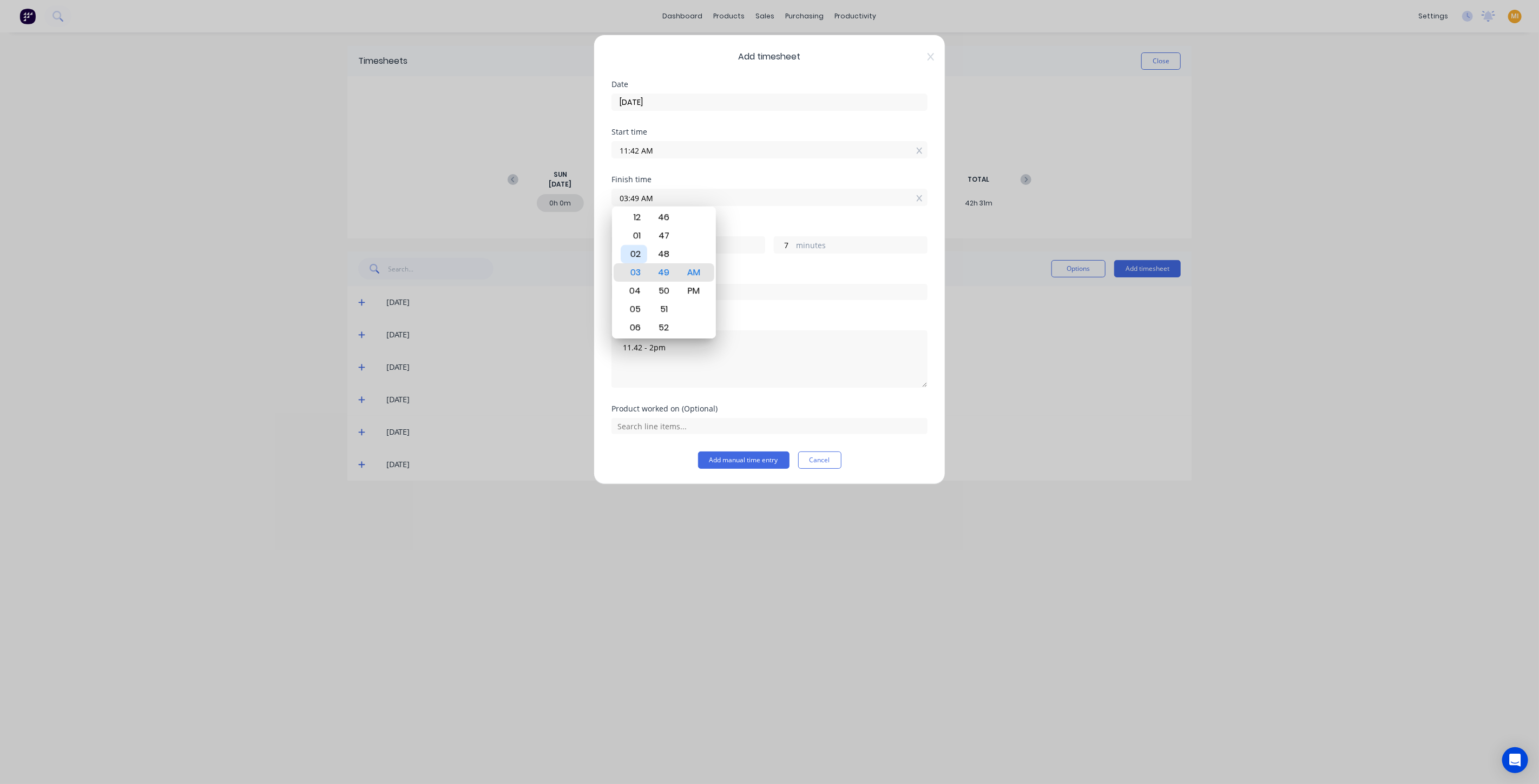
click at [637, 254] on div "02" at bounding box center [634, 254] width 27 height 19
type input "02:49 AM"
type input "15"
type input "02:50 AM"
type input "8"
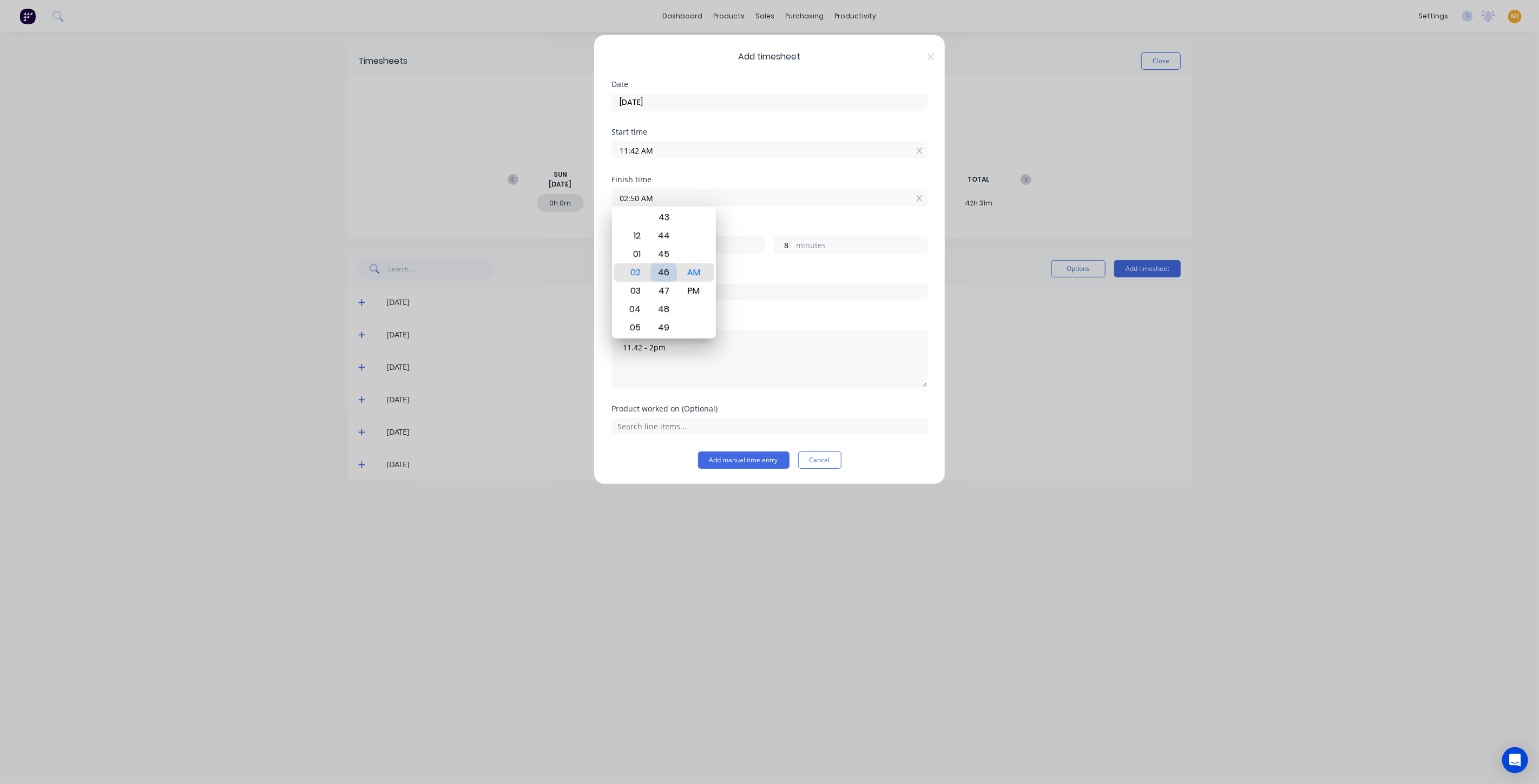
type input "02:46 AM"
type input "4"
type input "02:41 AM"
type input "14"
type input "59"
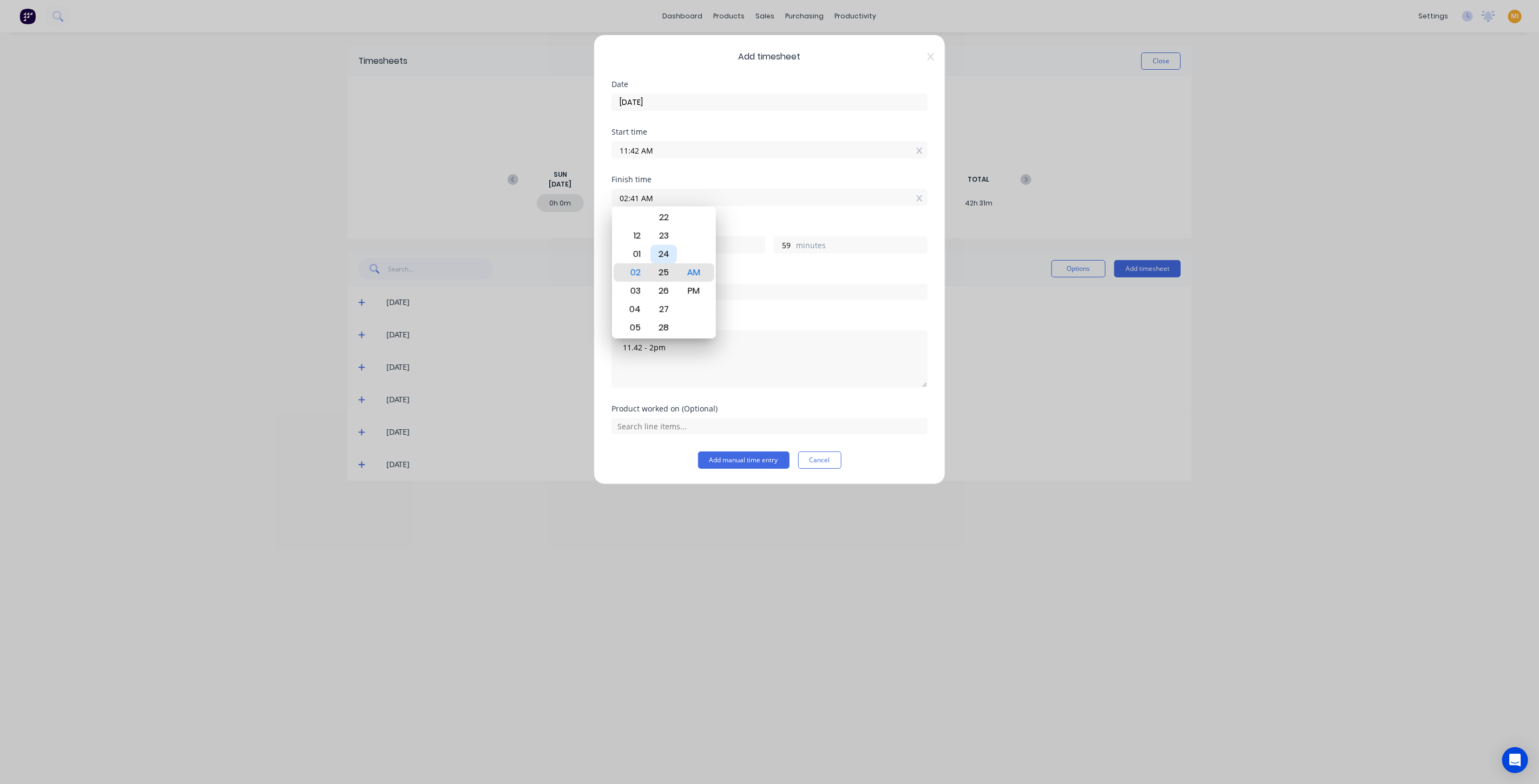
type input "02:25 AM"
type input "43"
type input "02:20 AM"
type input "38"
type input "02:11 AM"
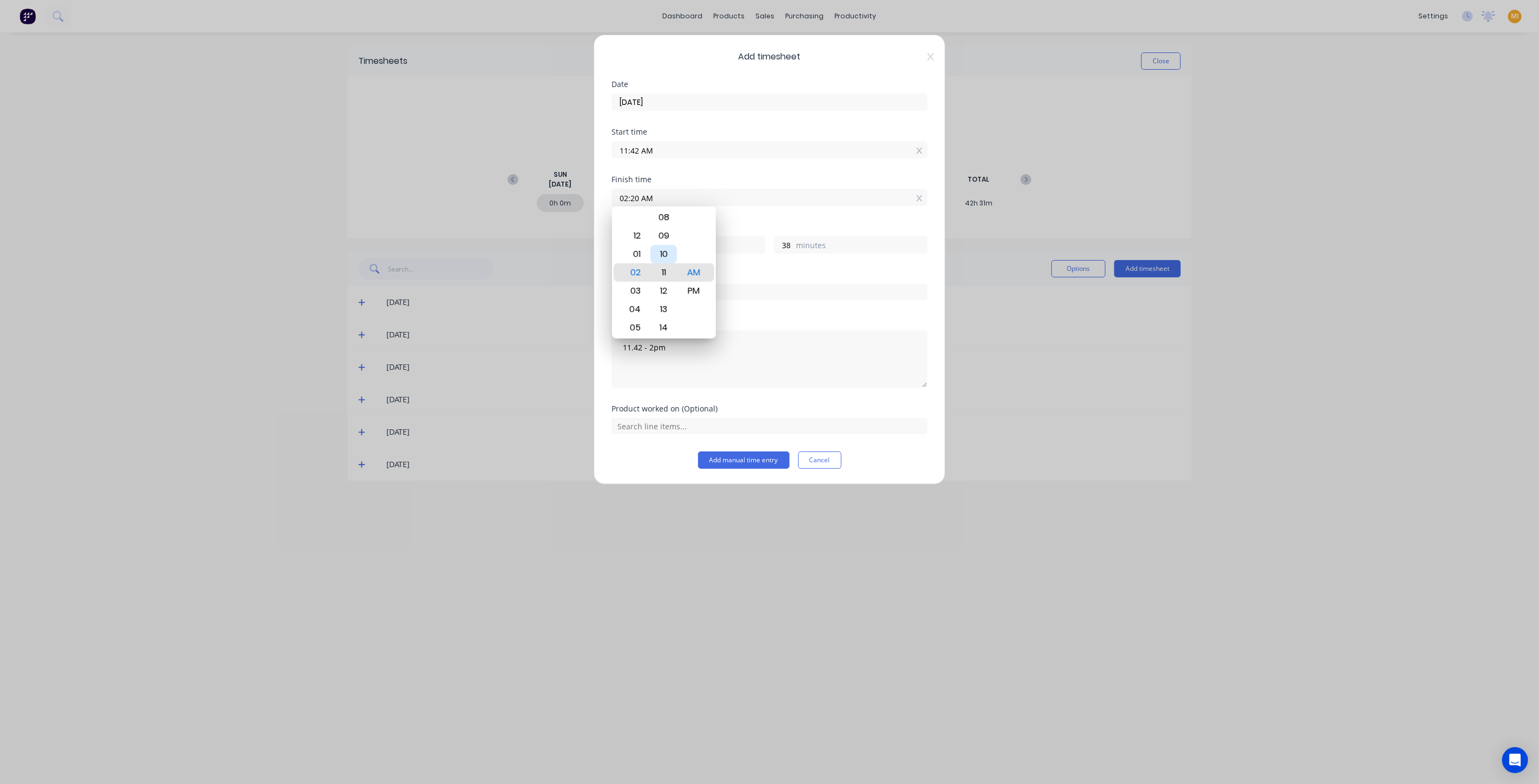
type input "29"
type input "02:07 AM"
type input "25"
type input "02:01 AM"
type input "19"
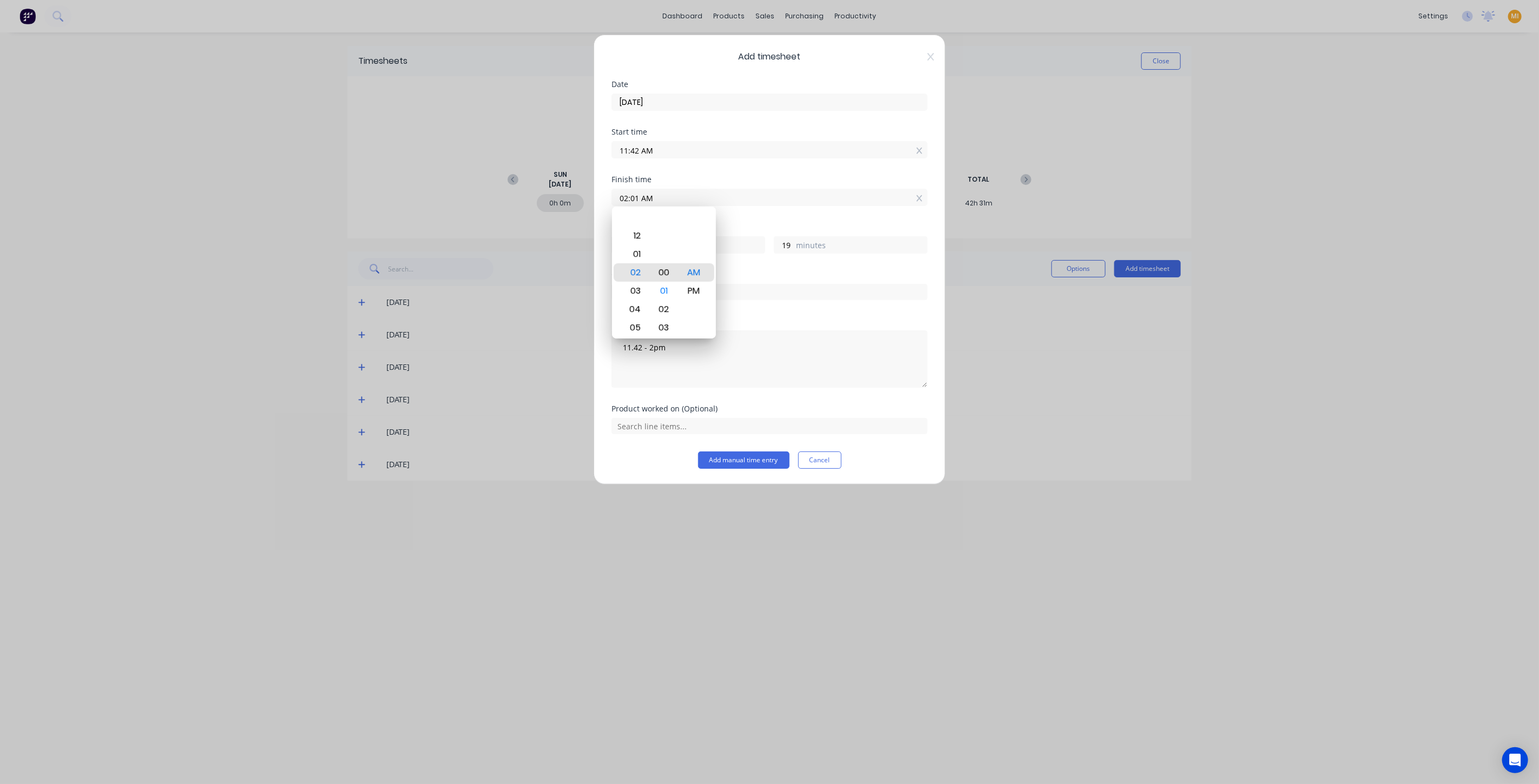
type input "02:00 AM"
type input "18"
drag, startPoint x: 694, startPoint y: 292, endPoint x: 699, endPoint y: 292, distance: 5.0
click at [694, 292] on div "PM" at bounding box center [693, 291] width 27 height 19
type input "02:00 PM"
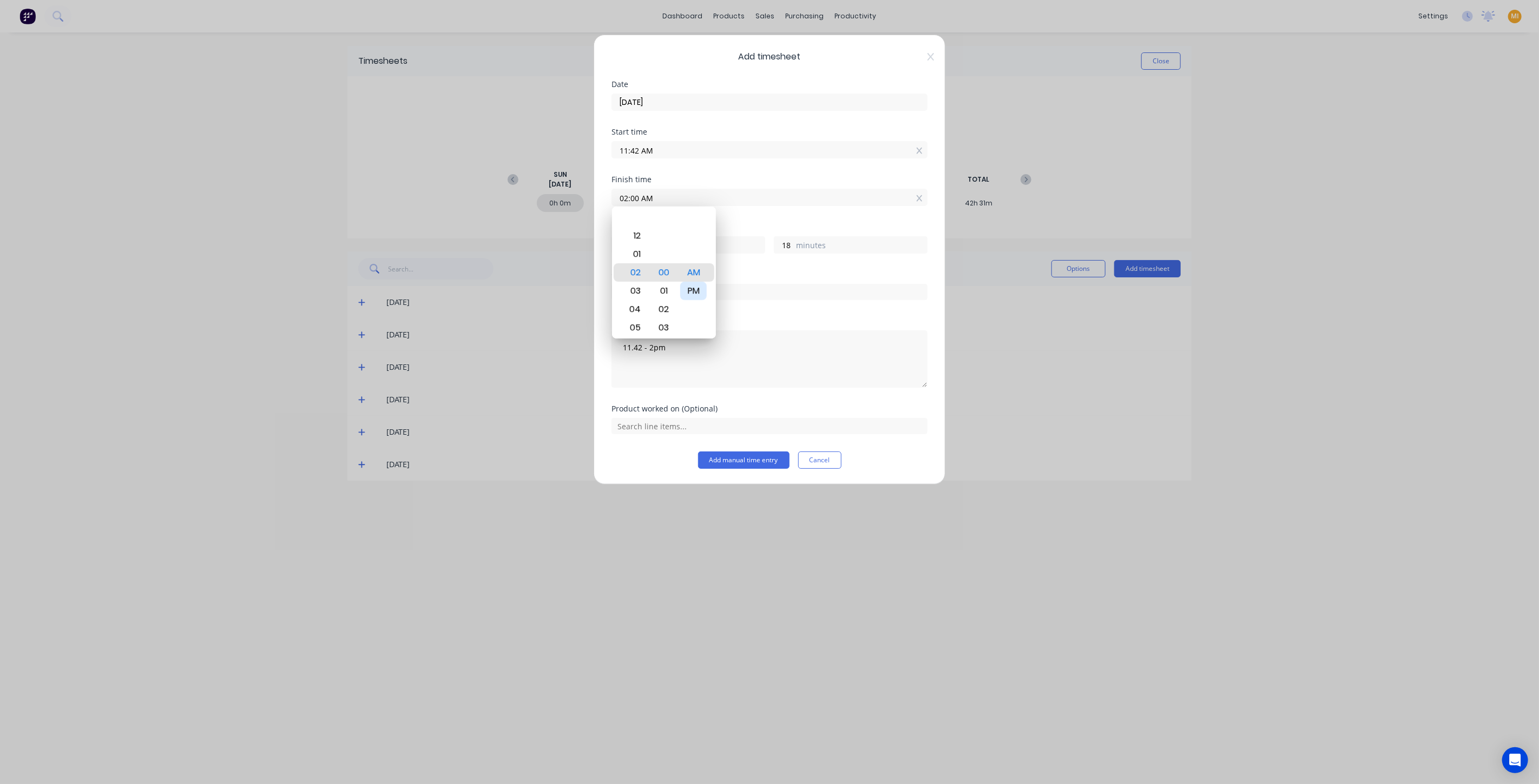
type input "2"
click at [779, 272] on div "Order #" at bounding box center [769, 274] width 316 height 8
click at [707, 310] on div "Order #" at bounding box center [769, 294] width 316 height 47
click at [645, 290] on input "text" at bounding box center [769, 292] width 316 height 16
paste input "41237"
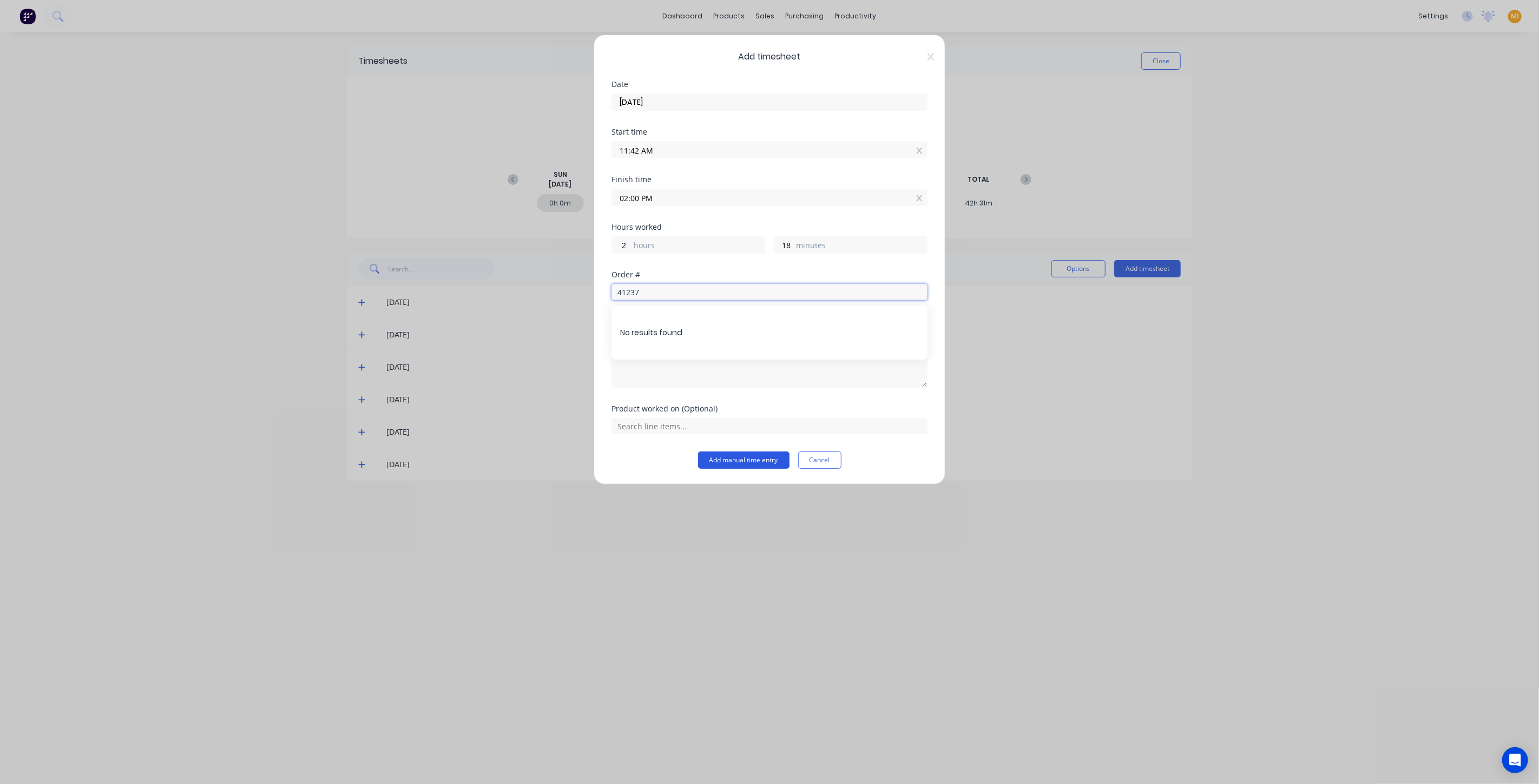
type input "41237"
click at [751, 461] on button "Add manual time entry" at bounding box center [744, 460] width 92 height 17
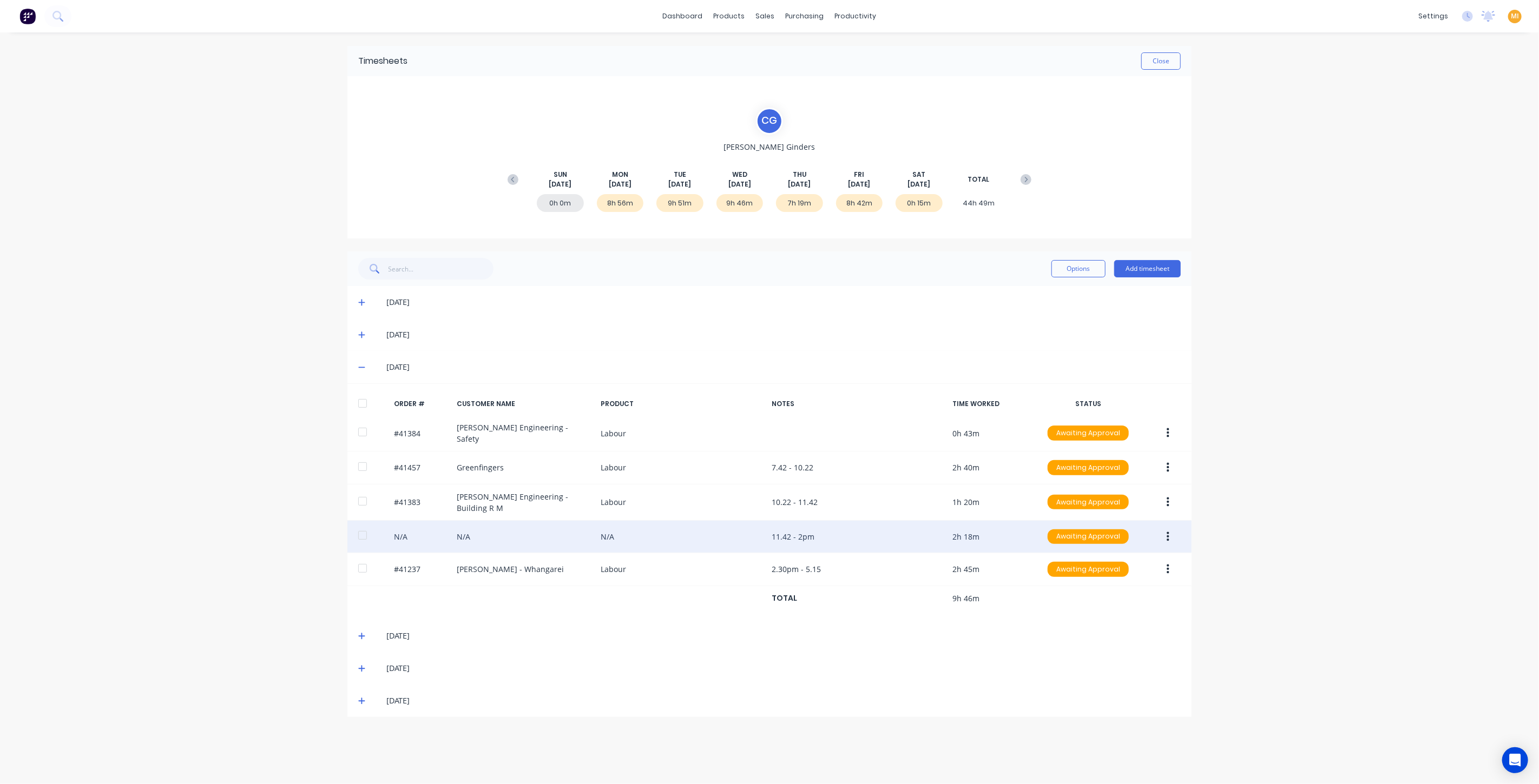
click at [422, 528] on div "N/A N/A N/A 11.42 - 2pm 2h 18m Awaiting Approval" at bounding box center [769, 537] width 844 height 33
click at [1161, 532] on button "button" at bounding box center [1167, 537] width 25 height 19
click at [1125, 601] on div "Edit" at bounding box center [1129, 609] width 83 height 16
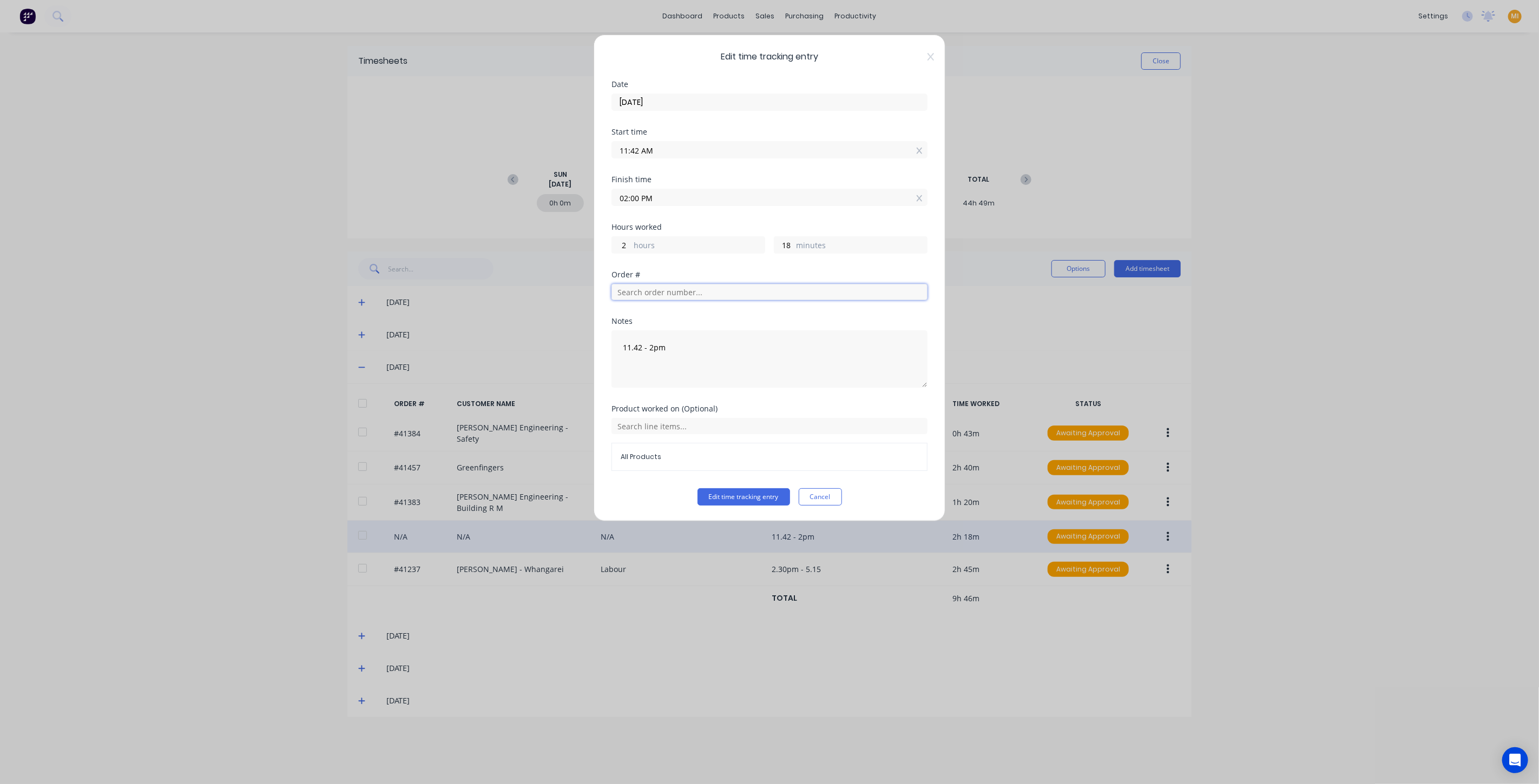
click at [664, 290] on input "text" at bounding box center [769, 292] width 316 height 16
click at [651, 323] on div "Order # 41237 PO #: FUSO 510 Ali Tipper PO 825751 Keith Andrews - Whangarei" at bounding box center [769, 332] width 299 height 34
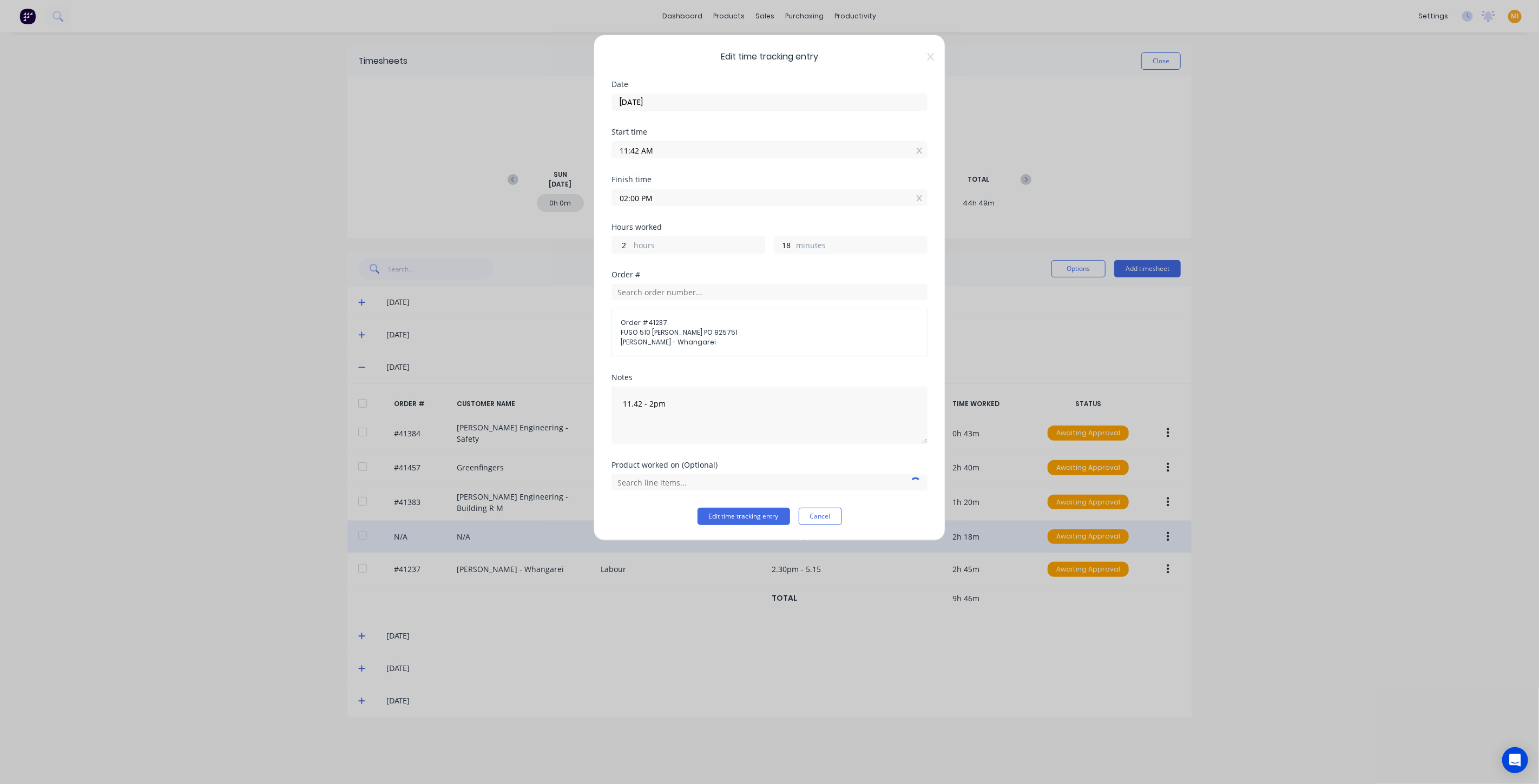
click at [720, 367] on div "Order # Order # 41237 FUSO 510 Ali Tipper PO 825751 Keith Andrews - Whangarei" at bounding box center [769, 322] width 316 height 102
click at [738, 510] on button "Edit time tracking entry" at bounding box center [743, 517] width 92 height 17
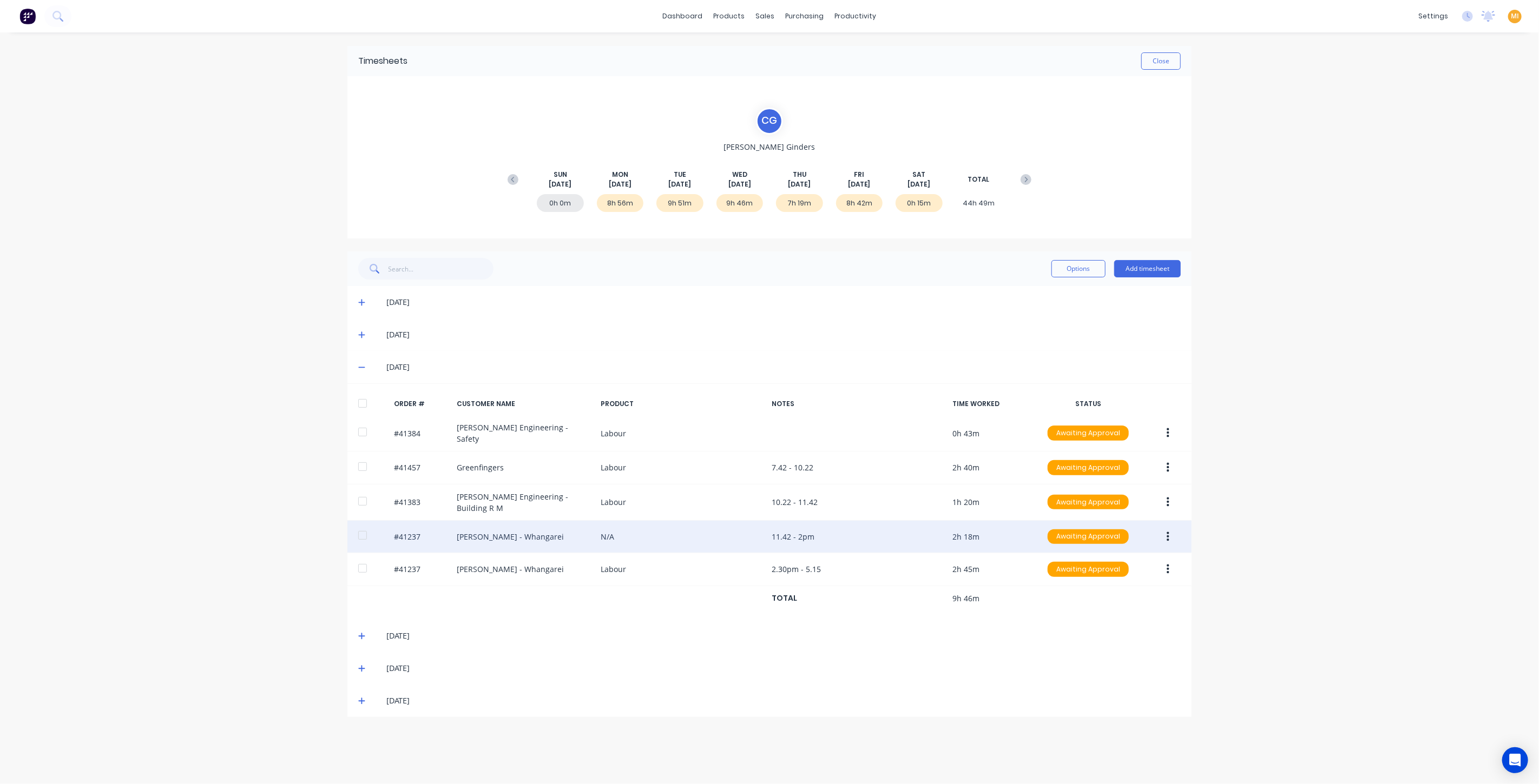
click at [1158, 530] on button "button" at bounding box center [1167, 537] width 25 height 19
click at [1104, 601] on div "Edit" at bounding box center [1129, 609] width 83 height 16
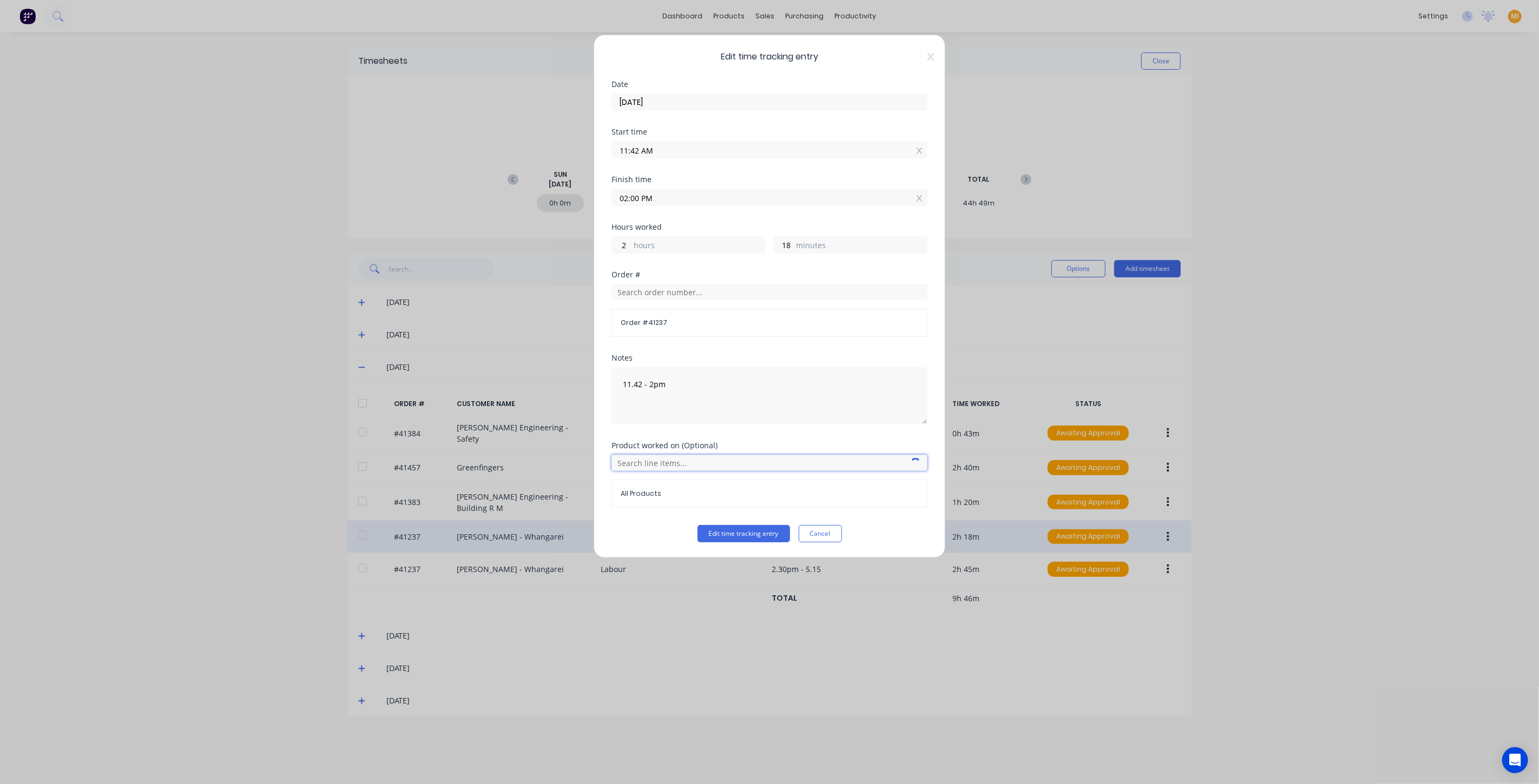
click at [646, 465] on input "text" at bounding box center [769, 463] width 316 height 16
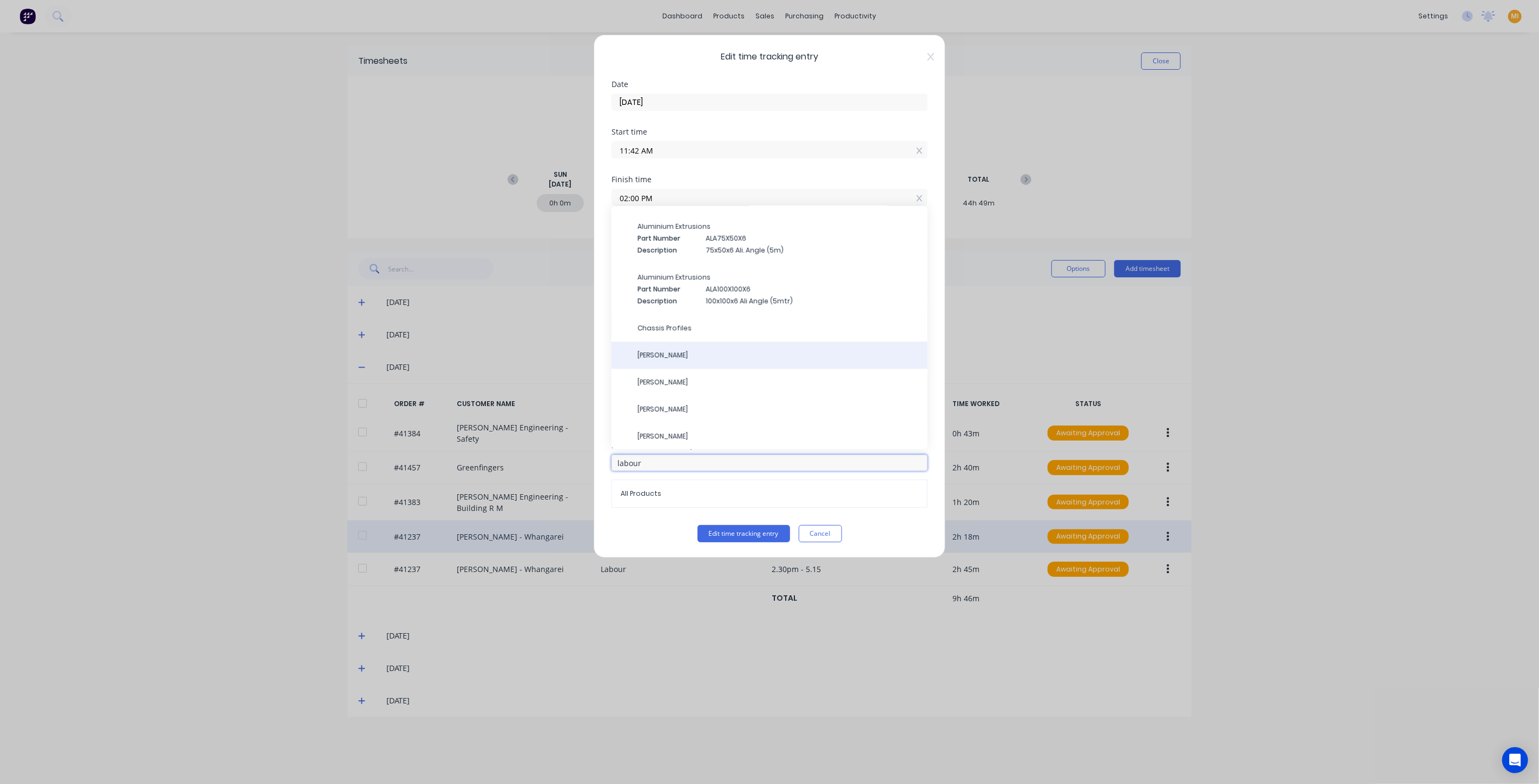
type input "labour"
click at [672, 358] on div "Cody Ginders" at bounding box center [769, 355] width 316 height 27
click at [697, 348] on div "Cody Ginders" at bounding box center [769, 355] width 316 height 27
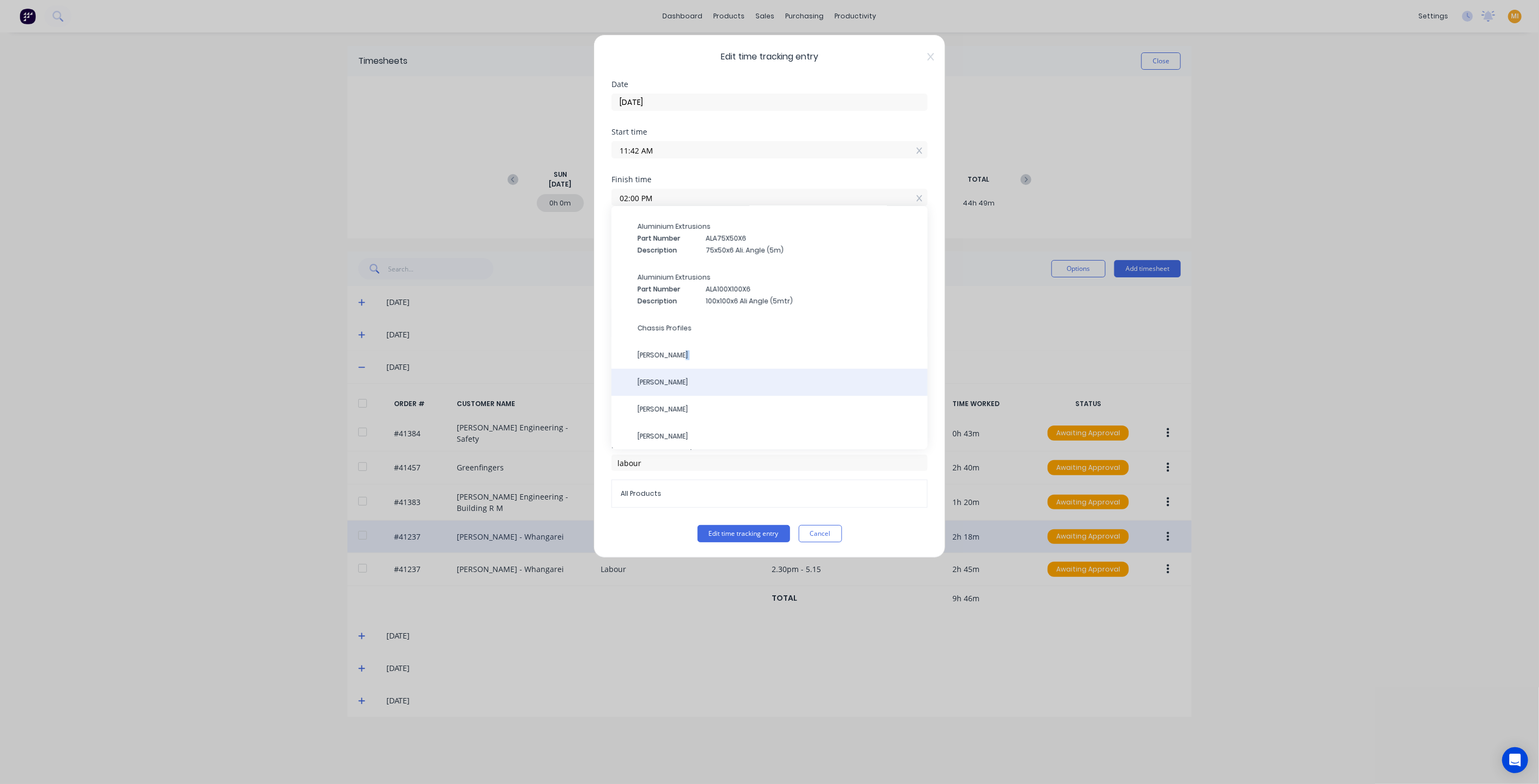
scroll to position [0, 0]
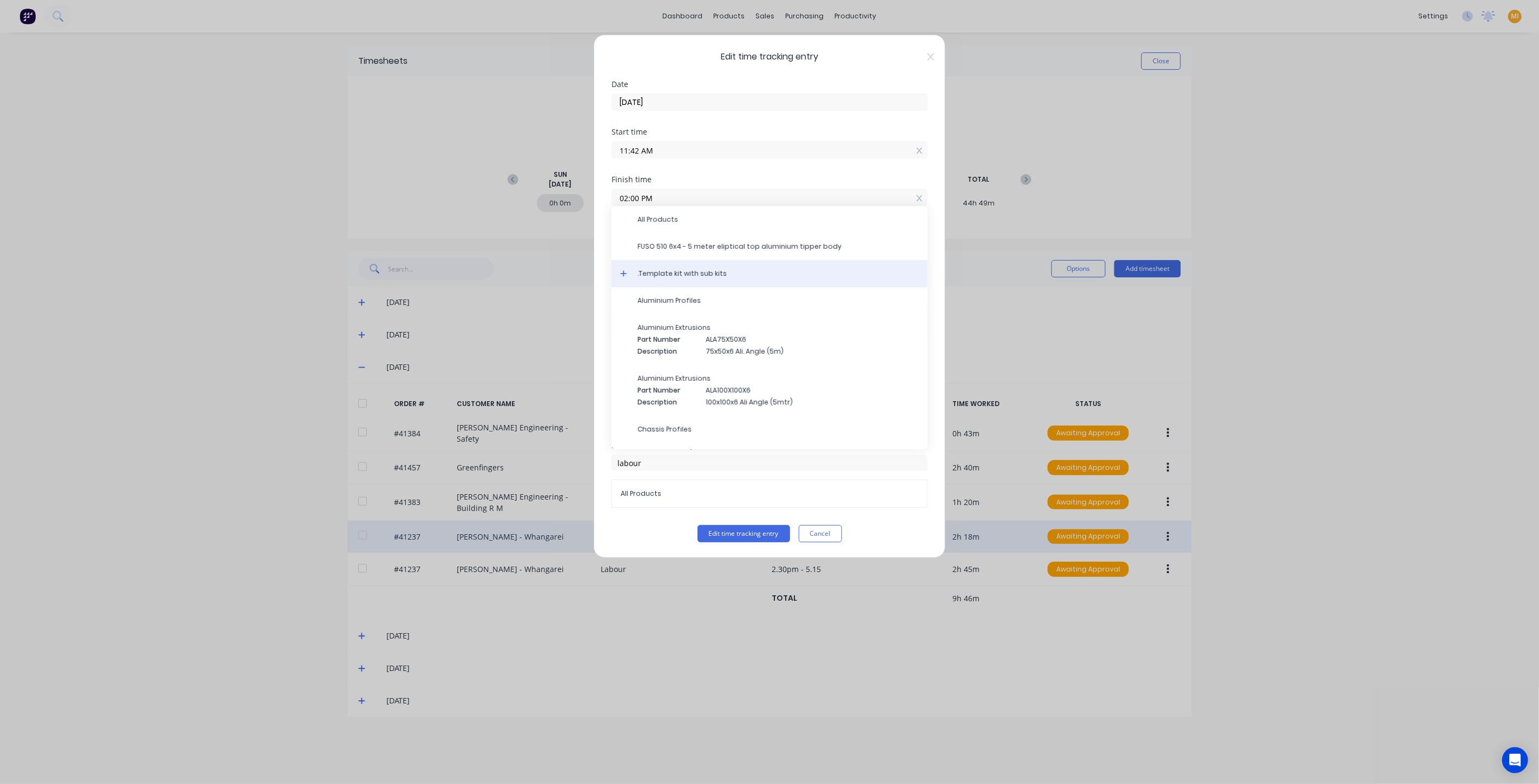
click at [619, 273] on div ".Template kit with sub kits" at bounding box center [769, 274] width 316 height 27
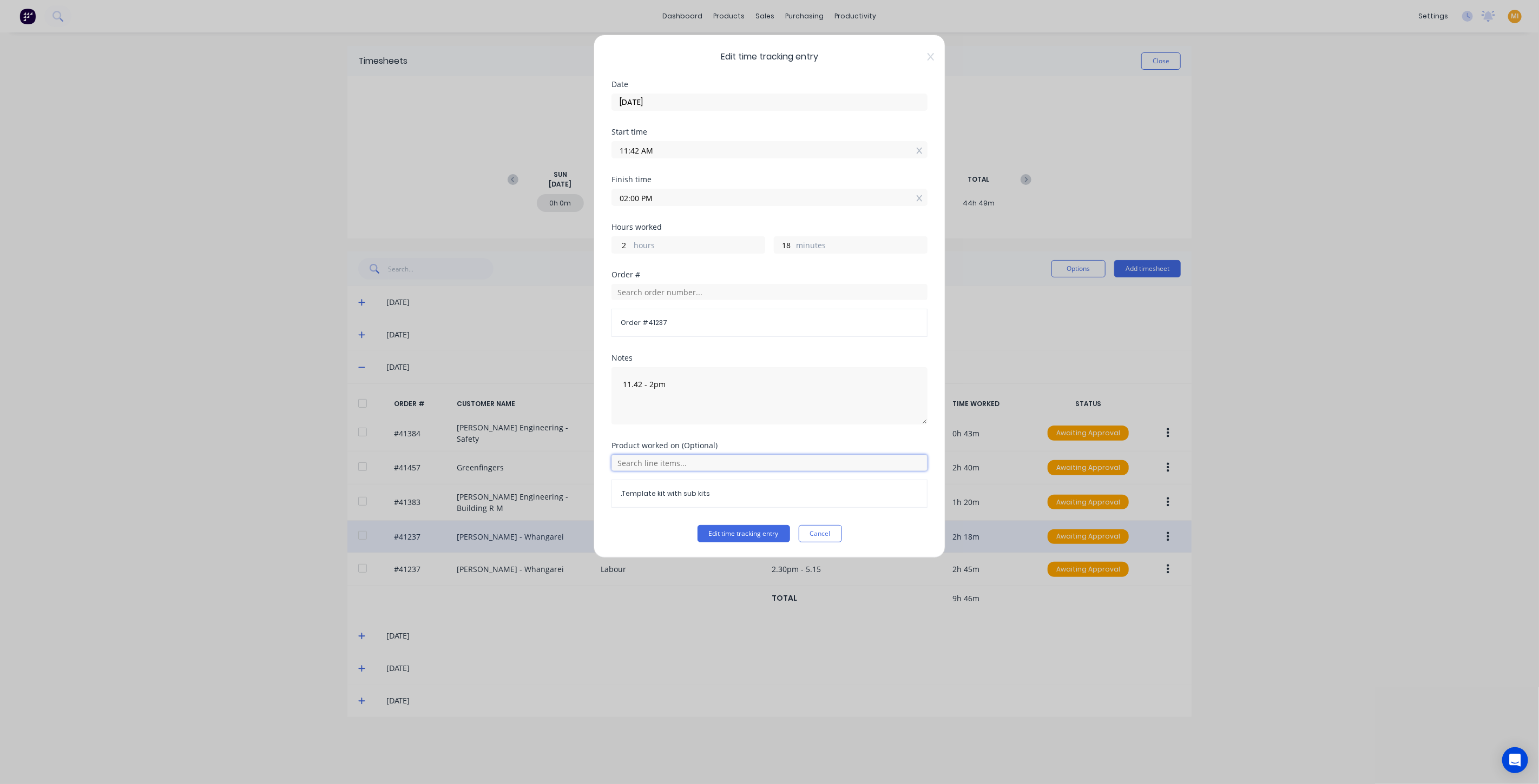
click at [657, 466] on input "text" at bounding box center [769, 463] width 316 height 16
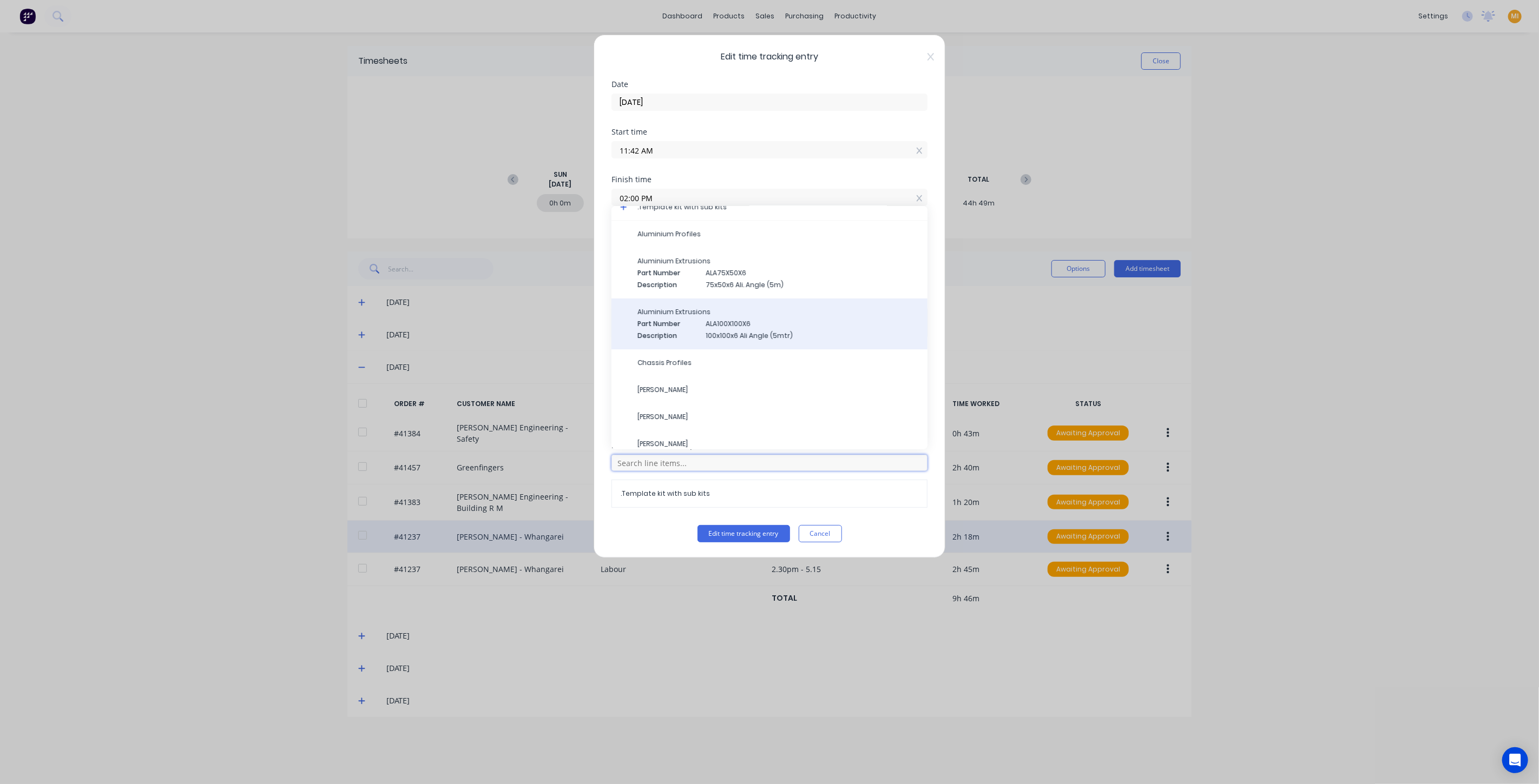
scroll to position [101, 0]
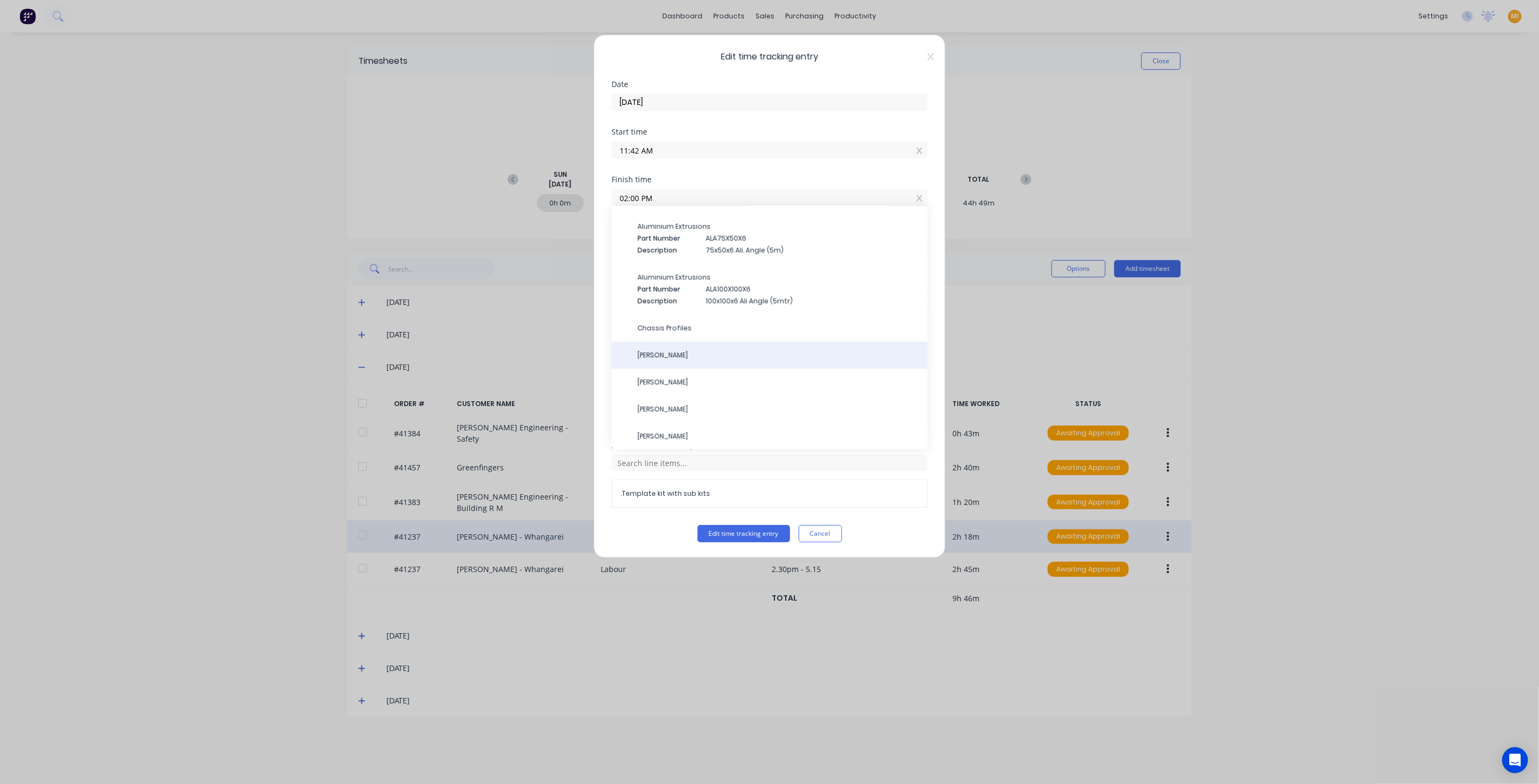
click at [694, 346] on div "Cody Ginders" at bounding box center [769, 355] width 316 height 27
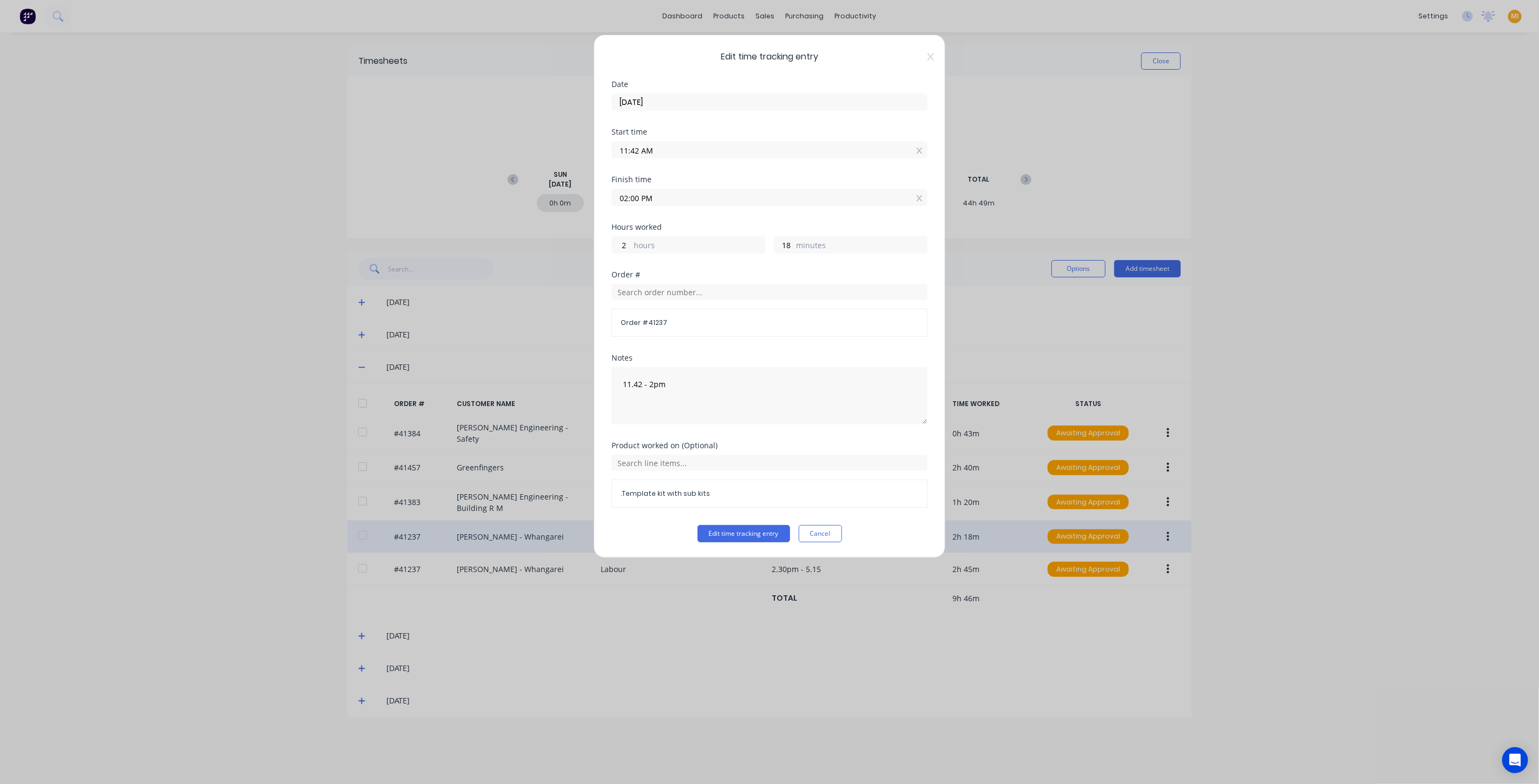
click at [639, 497] on div ".Template kit with sub kits" at bounding box center [769, 493] width 316 height 28
click at [731, 534] on button "Edit time tracking entry" at bounding box center [743, 534] width 92 height 17
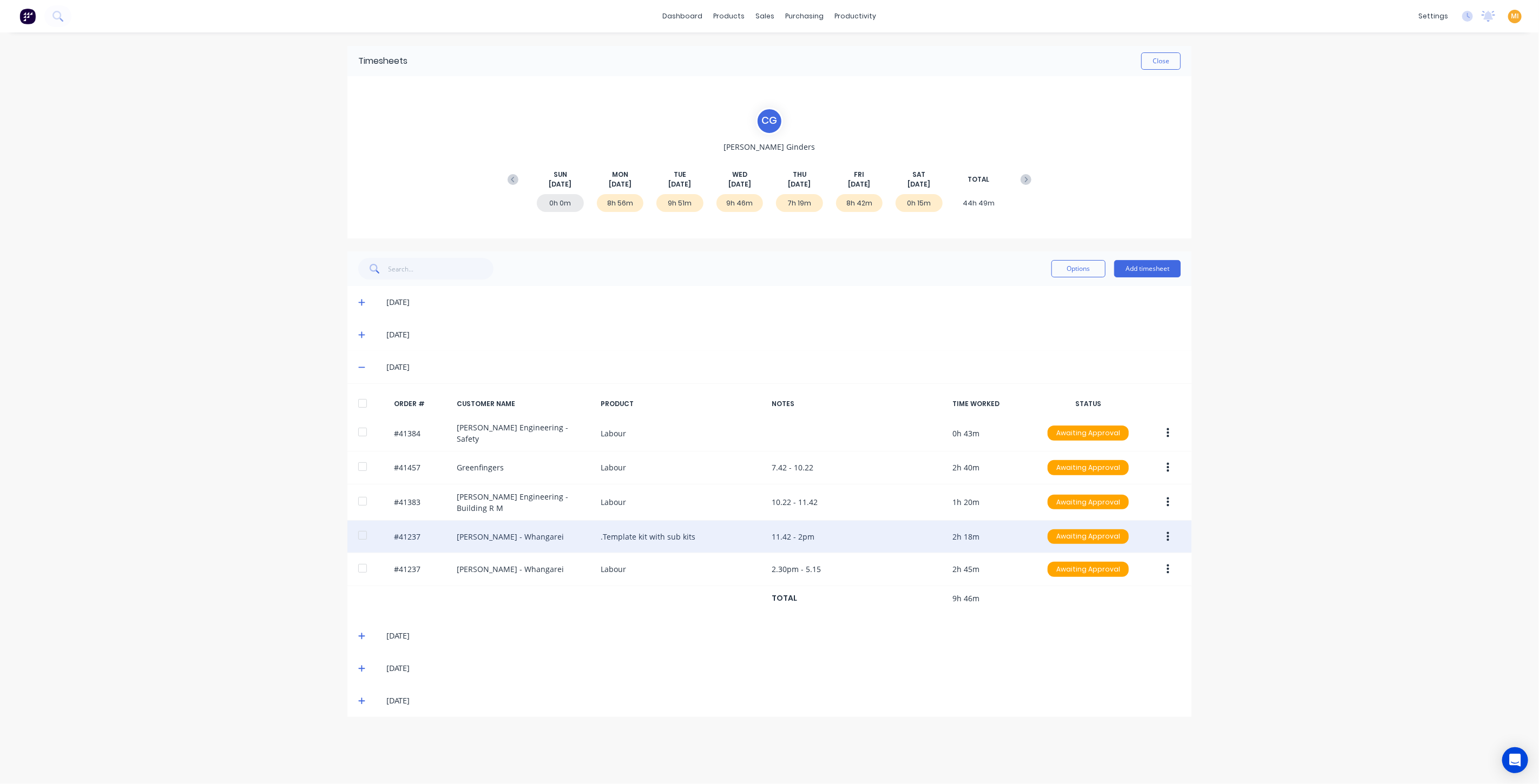
click at [1167, 531] on icon "button" at bounding box center [1168, 537] width 3 height 12
click at [1107, 602] on div "Edit" at bounding box center [1129, 609] width 83 height 16
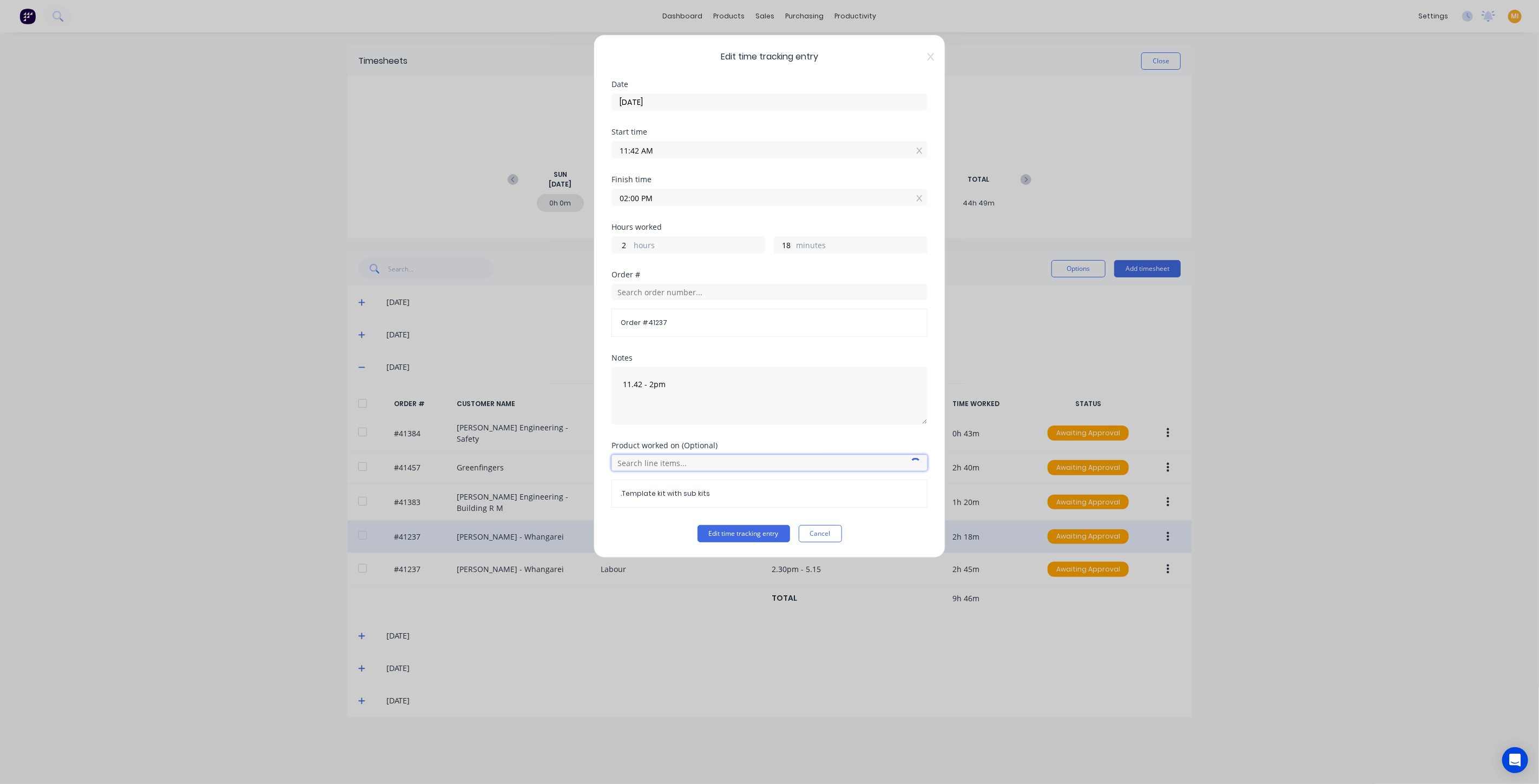
click at [705, 458] on input "text" at bounding box center [769, 463] width 316 height 16
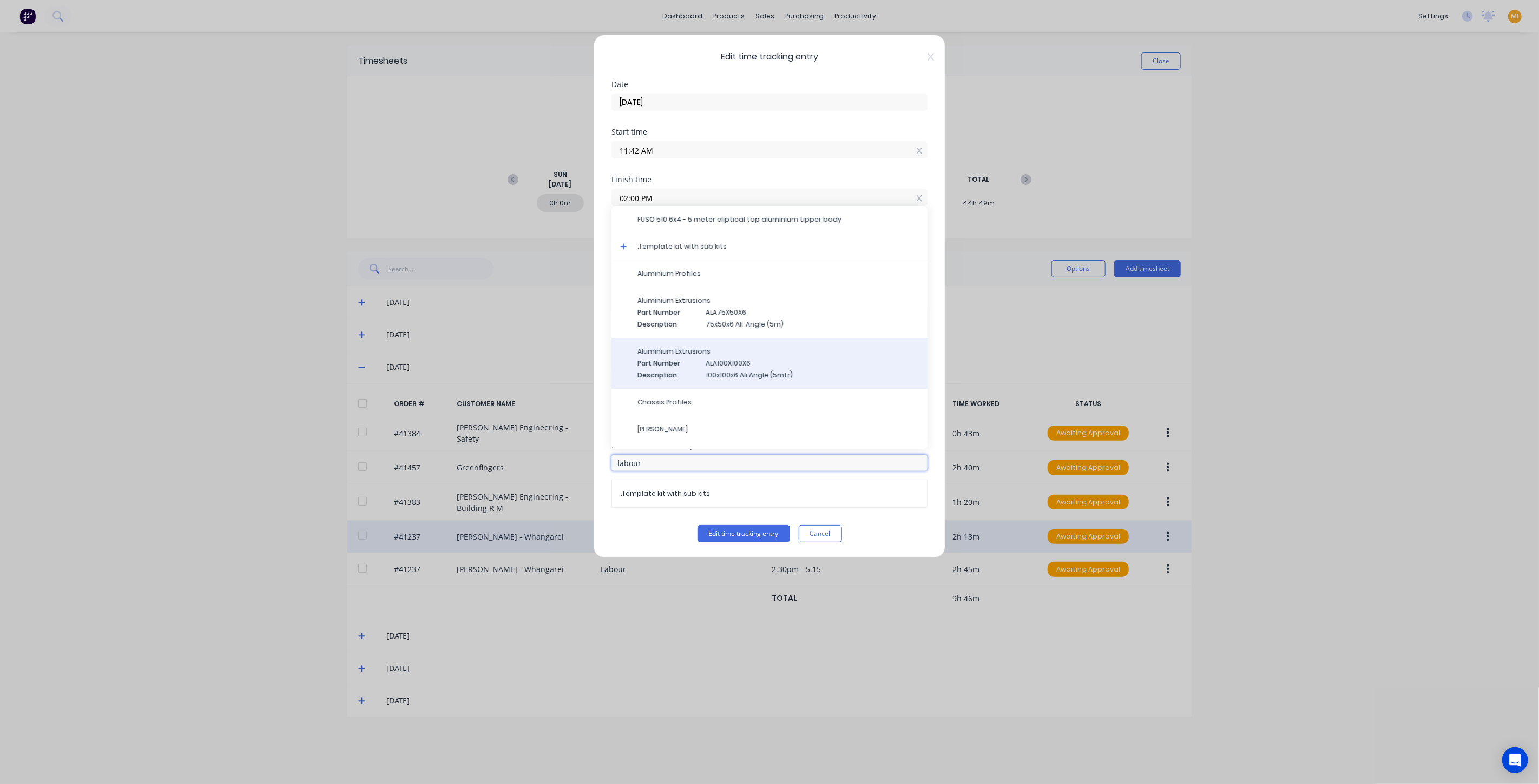
scroll to position [74, 0]
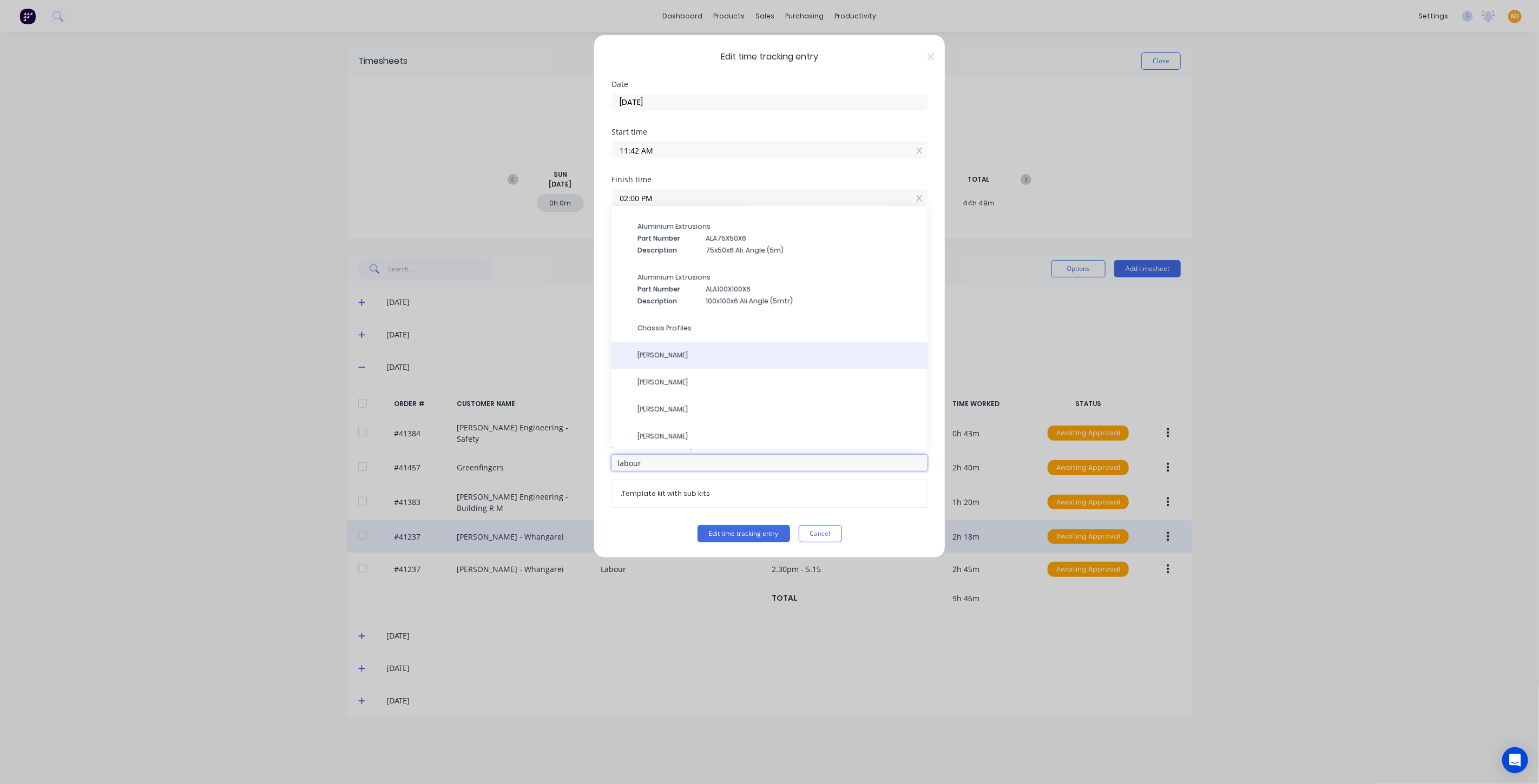
type input "labour"
click at [705, 352] on span "Cody Ginders" at bounding box center [778, 355] width 281 height 10
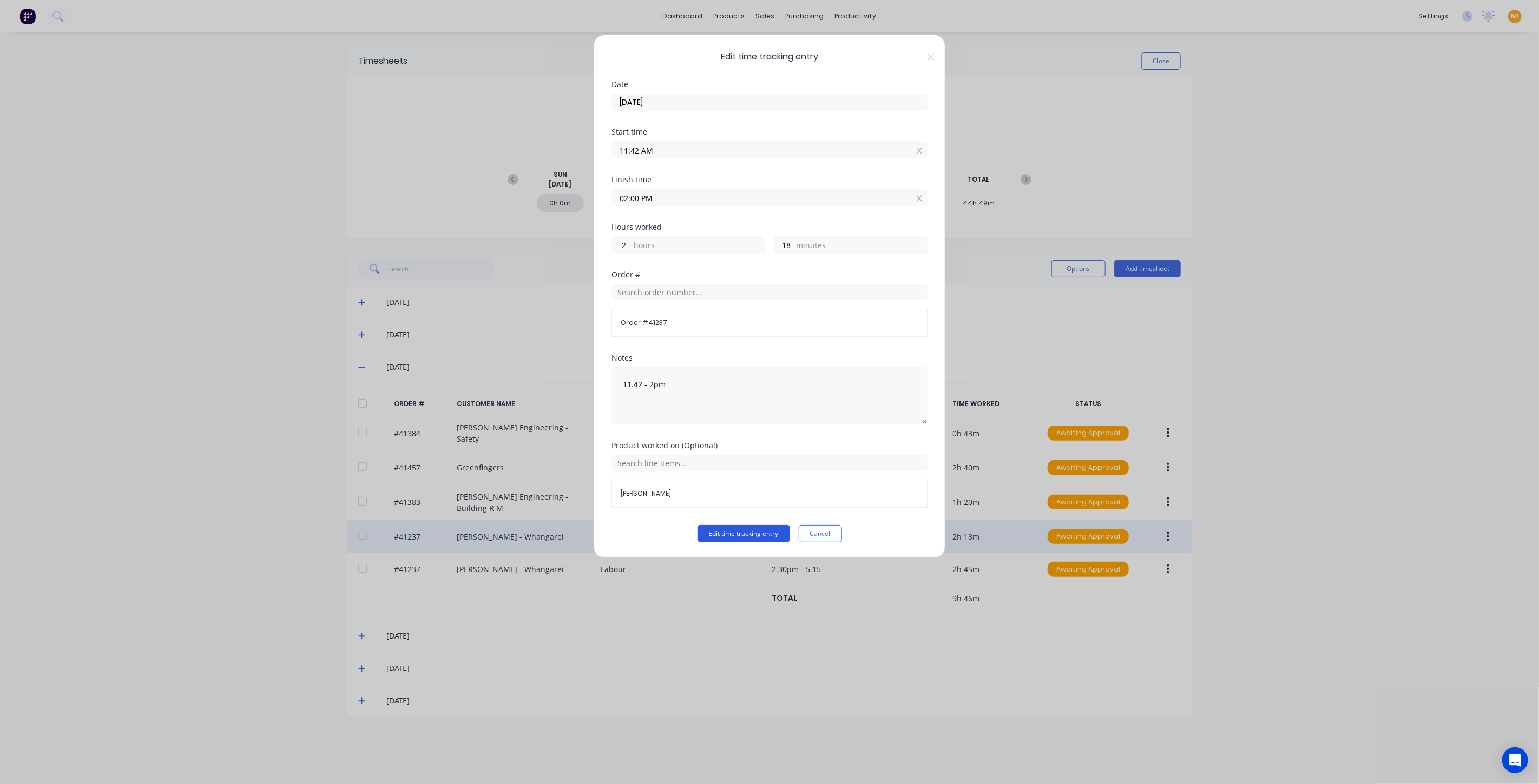
click at [740, 534] on button "Edit time tracking entry" at bounding box center [743, 534] width 92 height 17
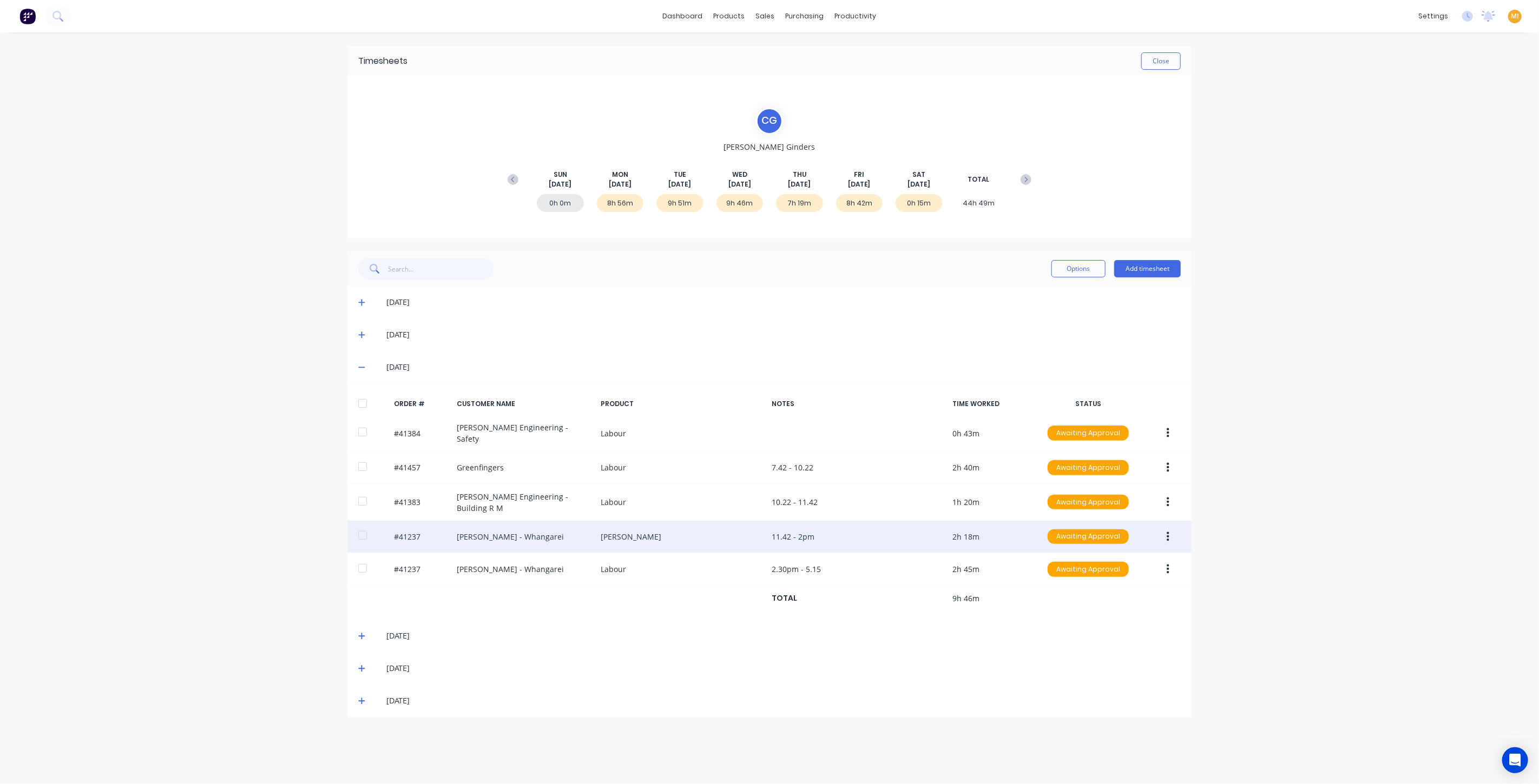
drag, startPoint x: 433, startPoint y: 530, endPoint x: 401, endPoint y: 526, distance: 32.2
click at [401, 526] on div "#41237 Keith Andrews - Whangarei Cody Ginders 11.42 - 2pm 2h 18m Awaiting Appro…" at bounding box center [769, 537] width 844 height 33
drag, startPoint x: 427, startPoint y: 529, endPoint x: 399, endPoint y: 529, distance: 28.0
click at [399, 529] on div "#41237 Keith Andrews - Whangarei Cody Ginders 11.42 - 2pm 2h 18m Awaiting Appro…" at bounding box center [769, 537] width 844 height 33
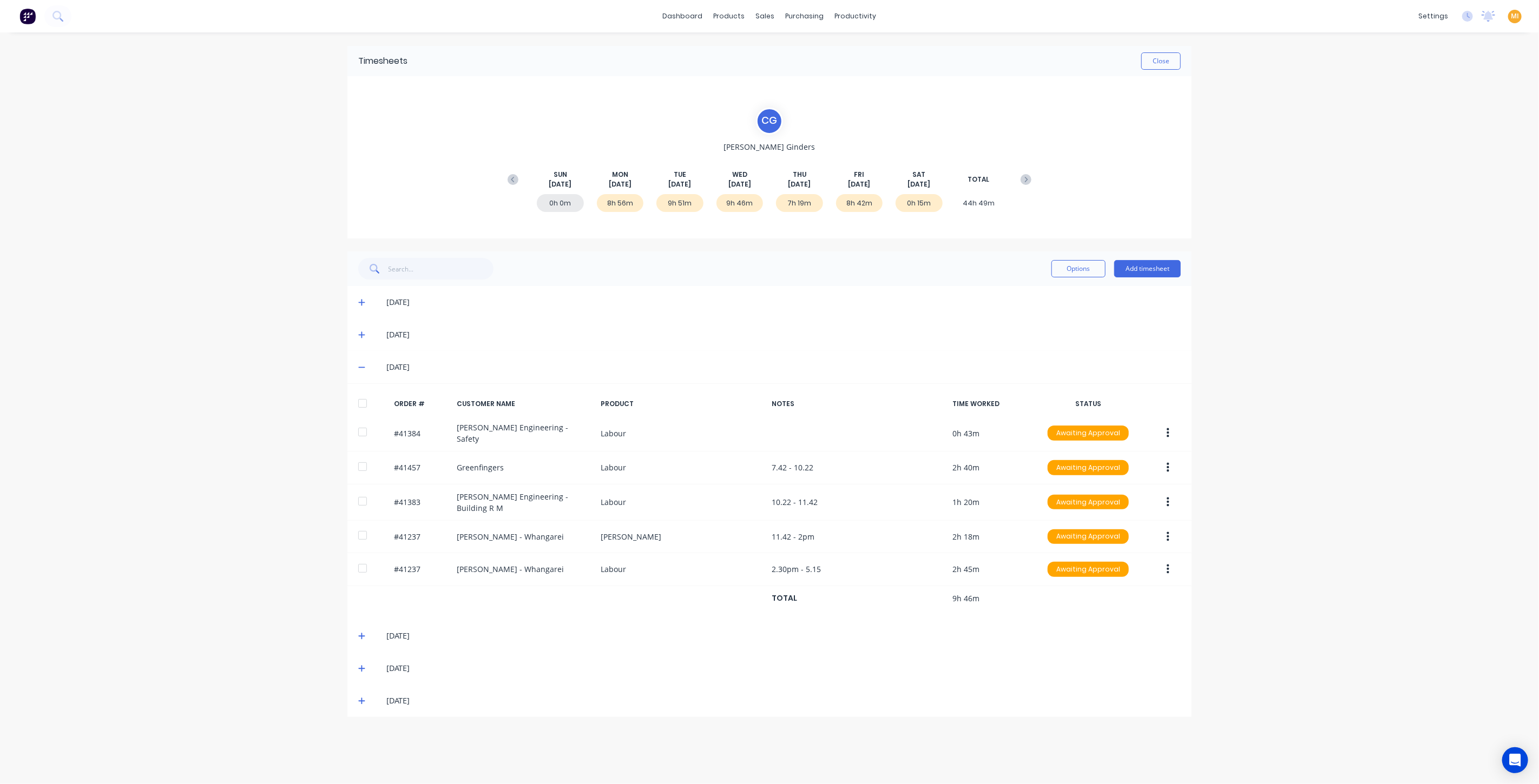
click at [1173, 527] on button "button" at bounding box center [1167, 537] width 25 height 19
click at [1130, 601] on div "Edit" at bounding box center [1129, 609] width 83 height 16
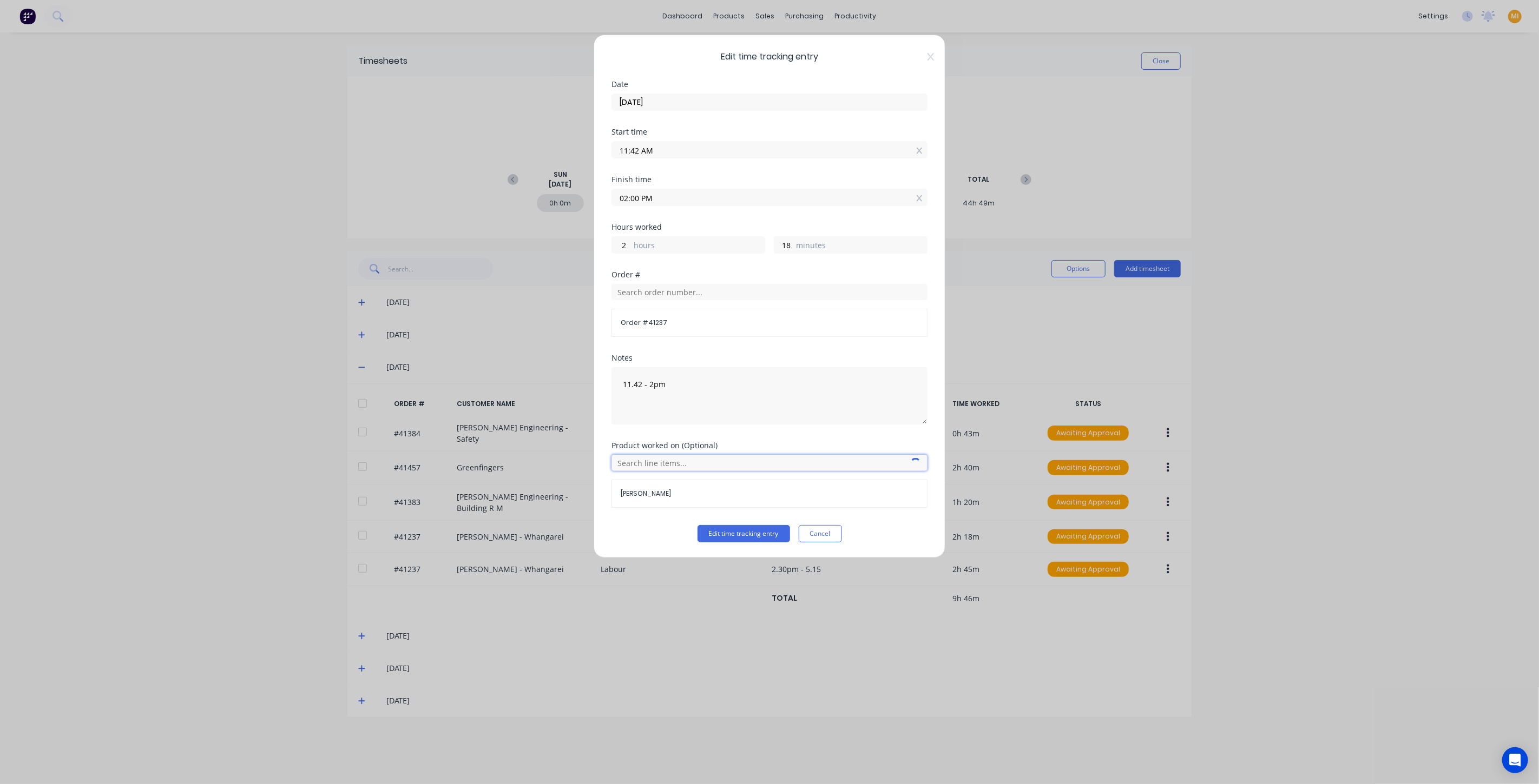
click at [669, 462] on input "text" at bounding box center [769, 463] width 316 height 16
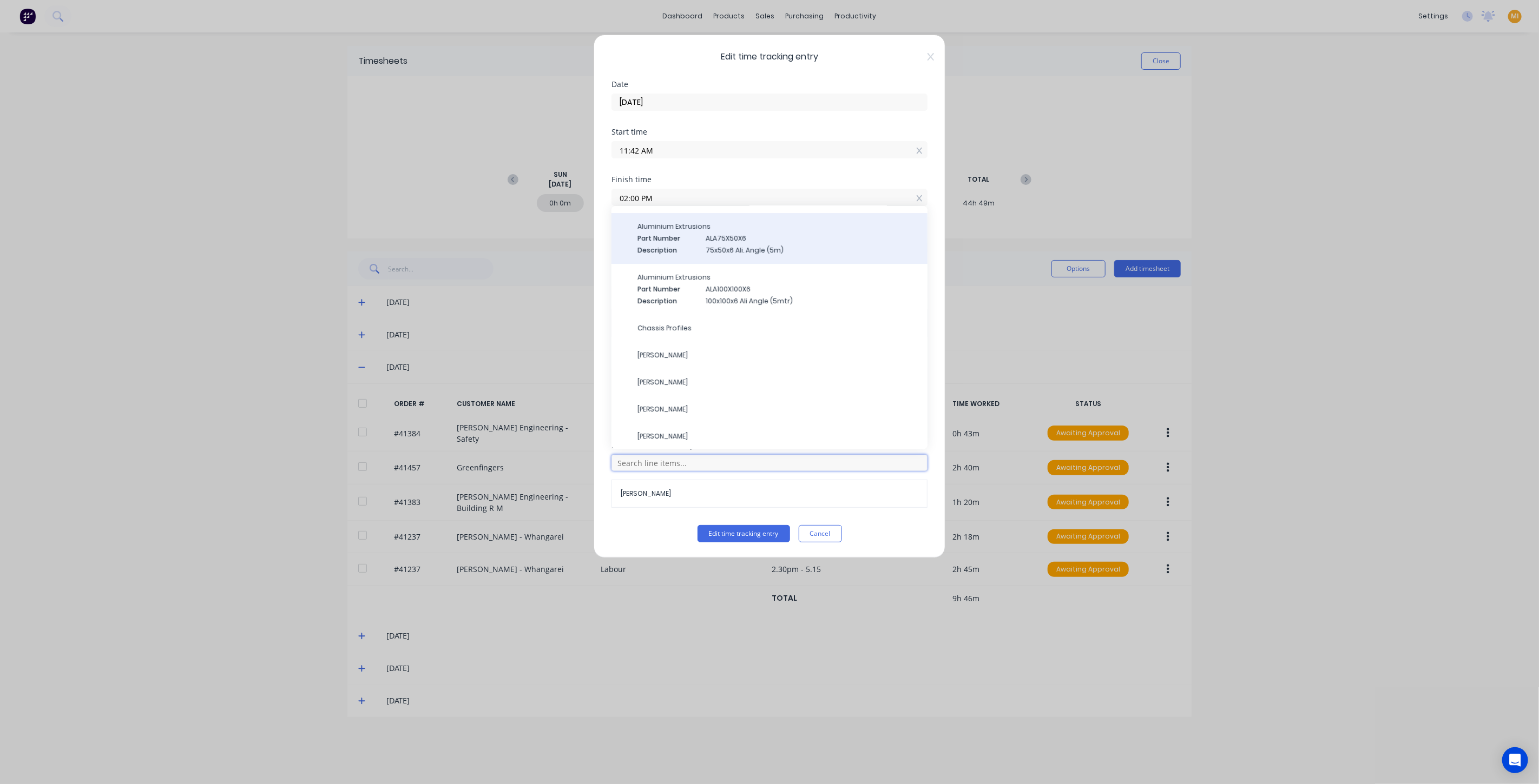
scroll to position [0, 0]
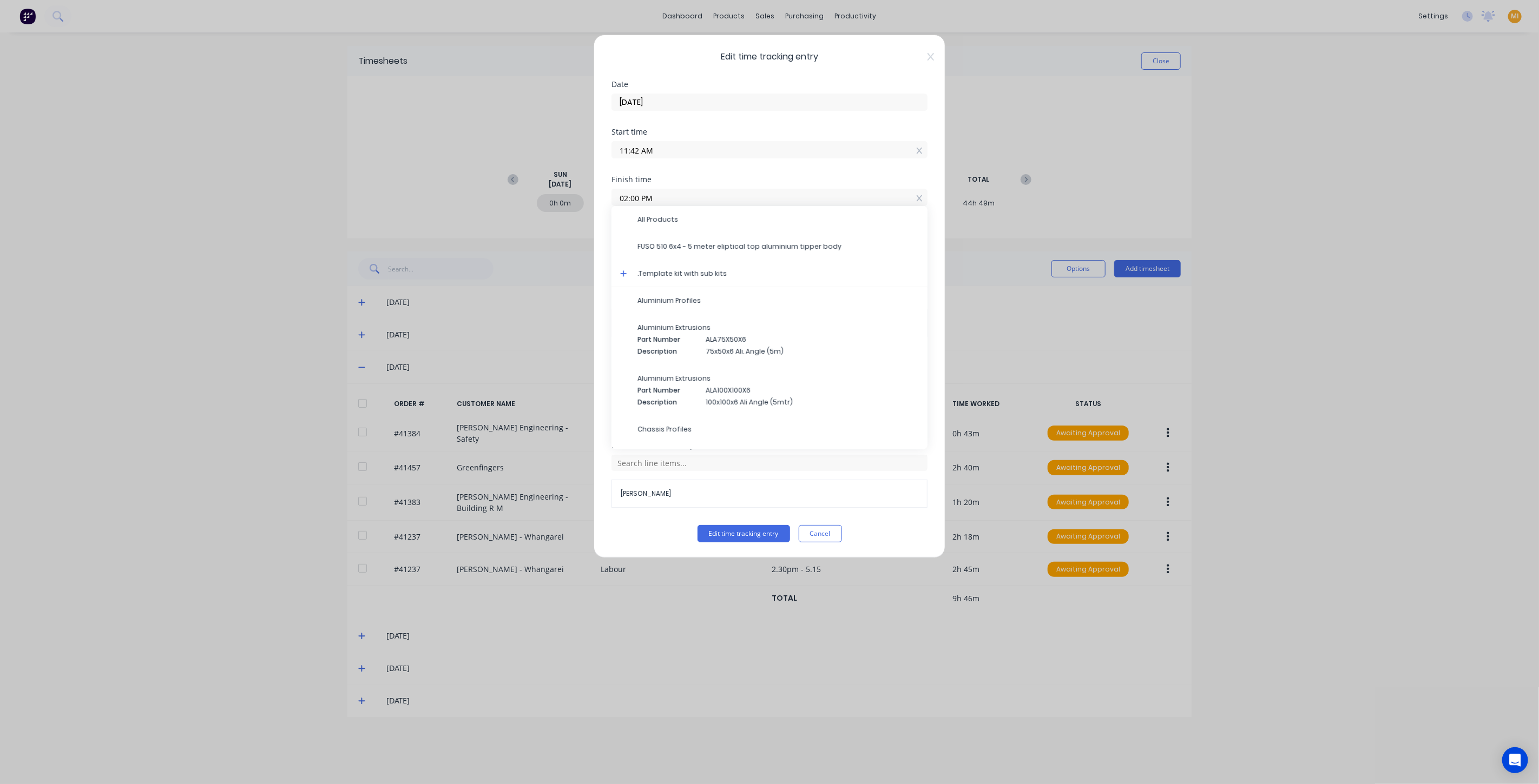
click at [623, 270] on icon at bounding box center [624, 274] width 7 height 8
click at [626, 298] on icon at bounding box center [624, 300] width 7 height 8
click at [637, 323] on span "Labour" at bounding box center [778, 328] width 281 height 10
click at [755, 535] on button "Edit time tracking entry" at bounding box center [743, 534] width 92 height 17
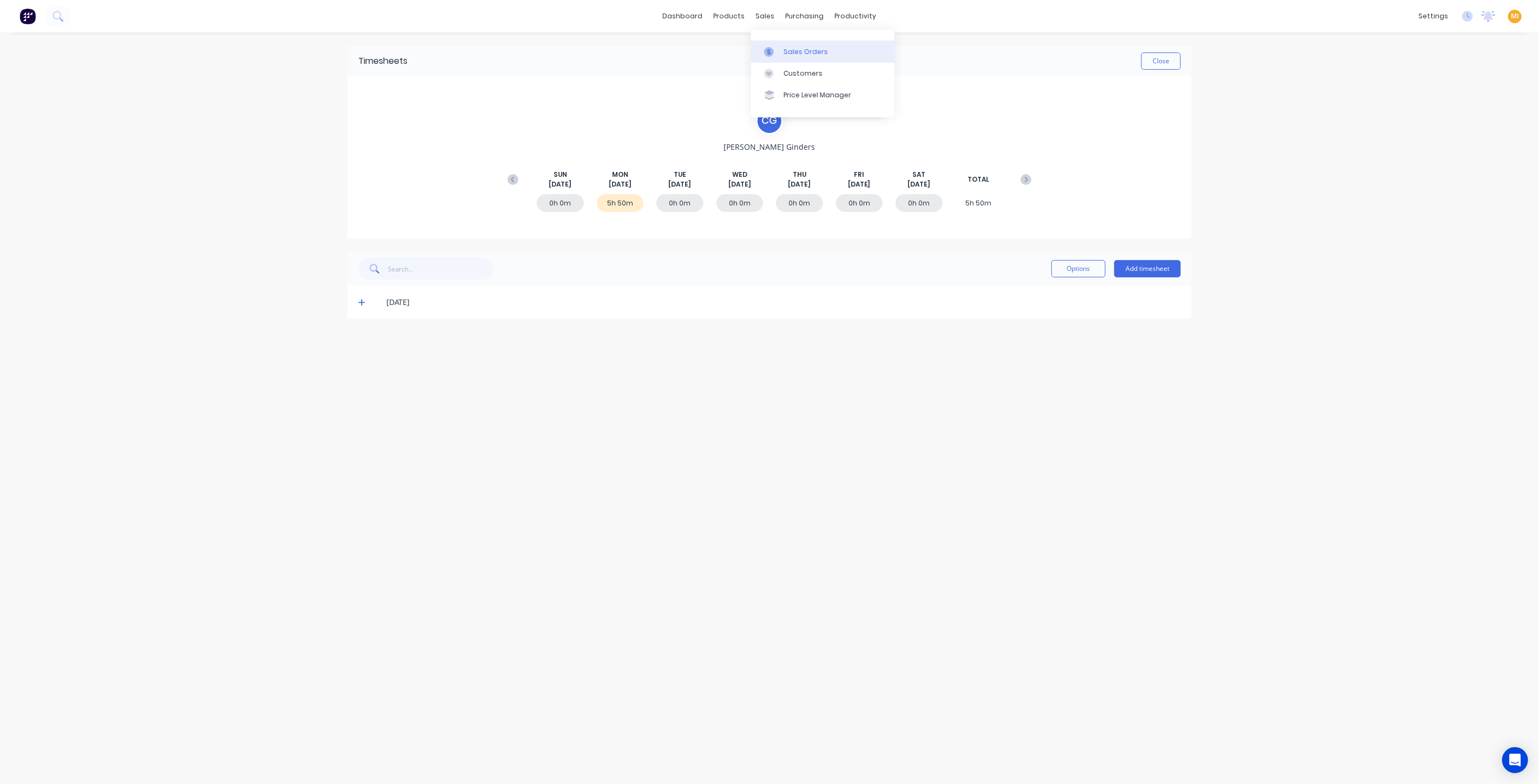
click at [782, 58] on link "Sales Orders" at bounding box center [823, 52] width 143 height 21
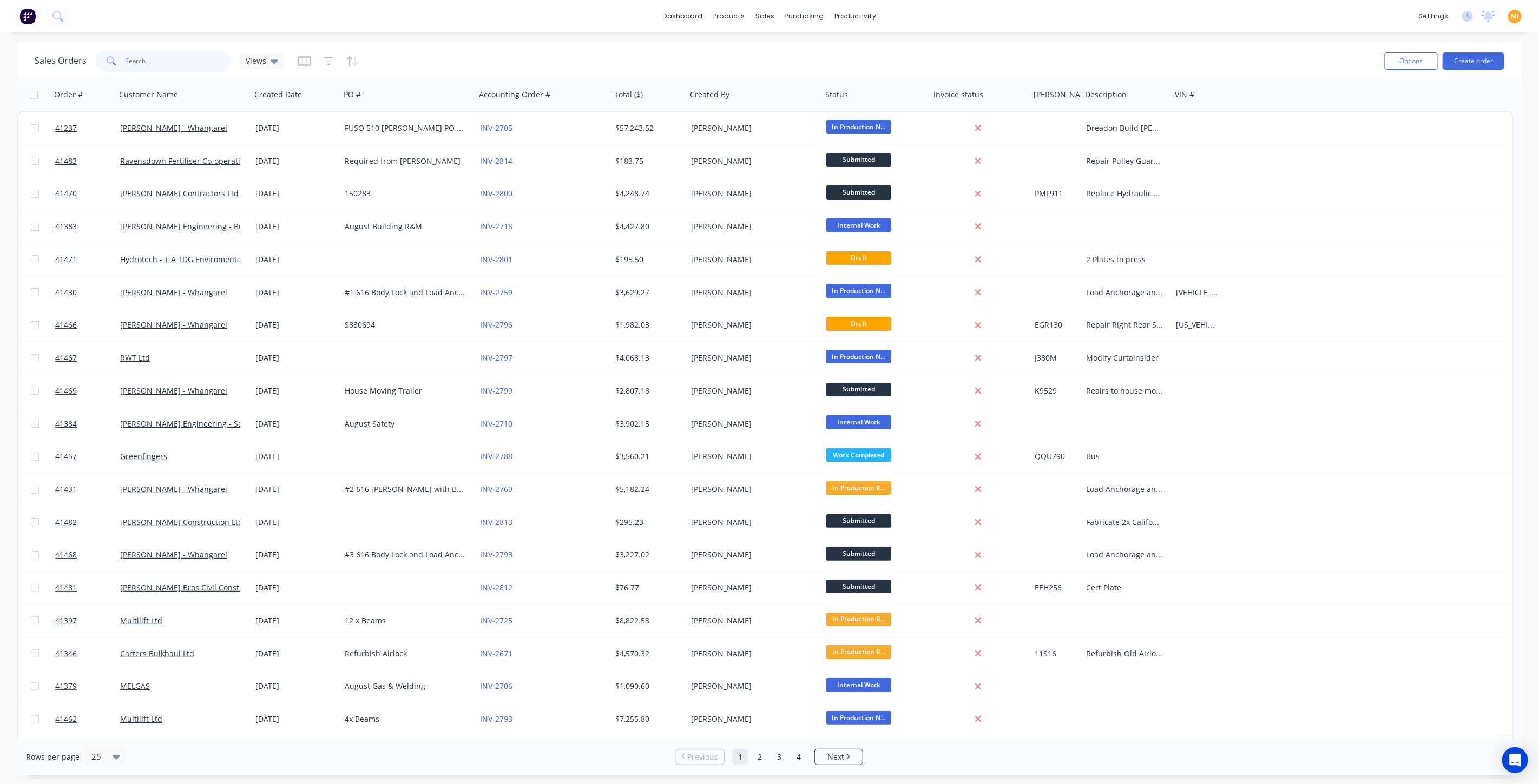
click at [156, 65] on input "text" at bounding box center [178, 61] width 105 height 21
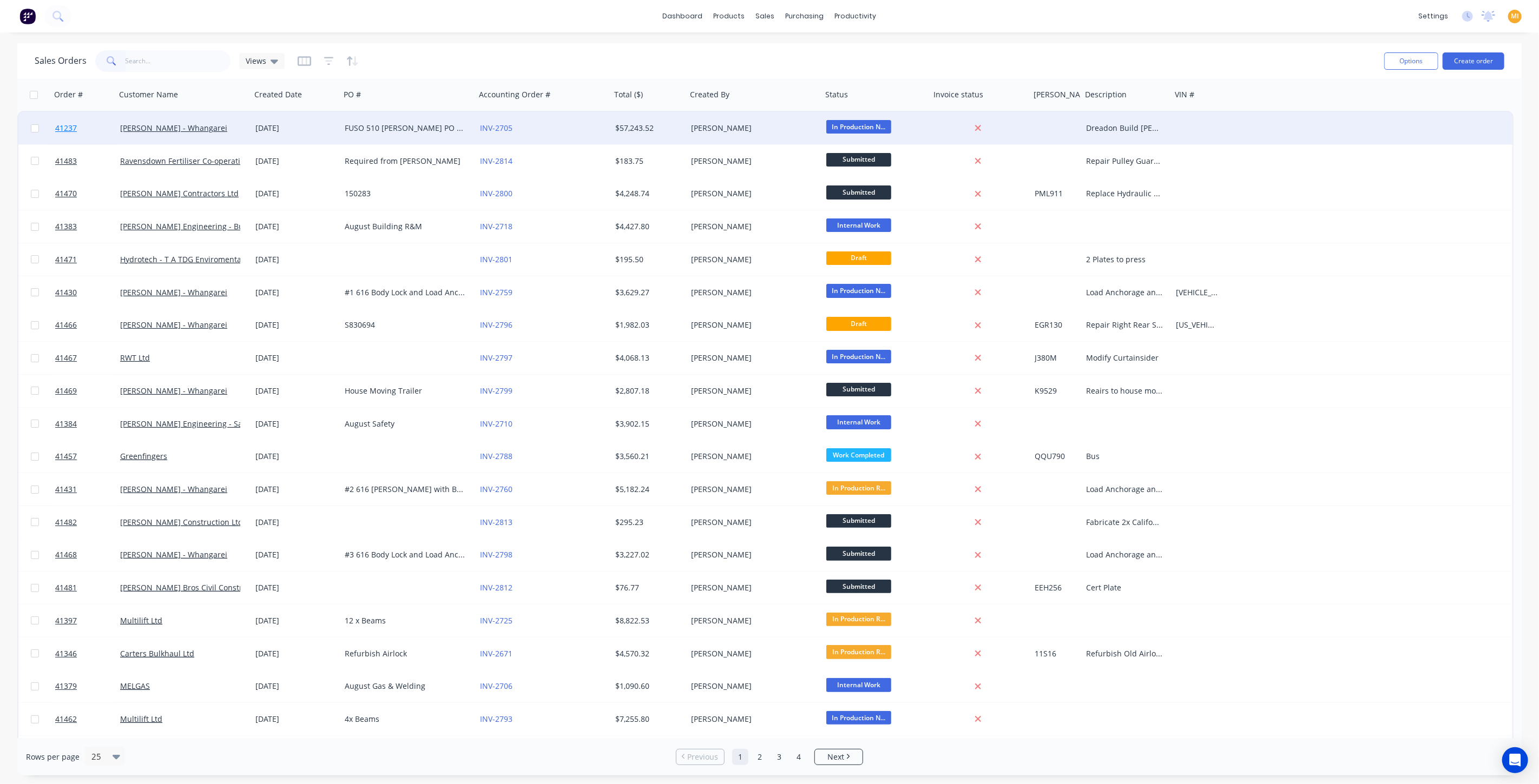
click at [105, 129] on link "41237" at bounding box center [87, 128] width 65 height 32
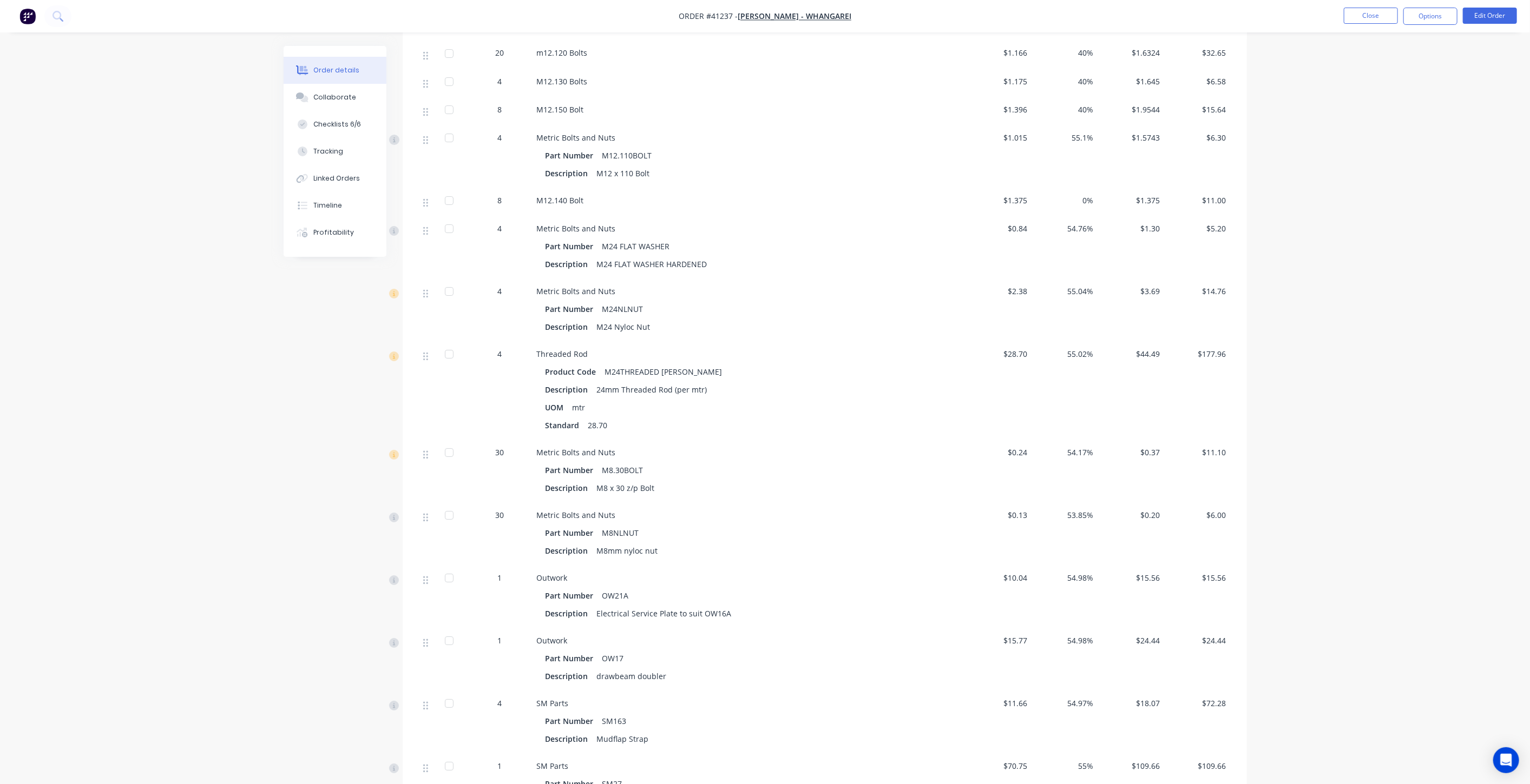
scroll to position [3846, 0]
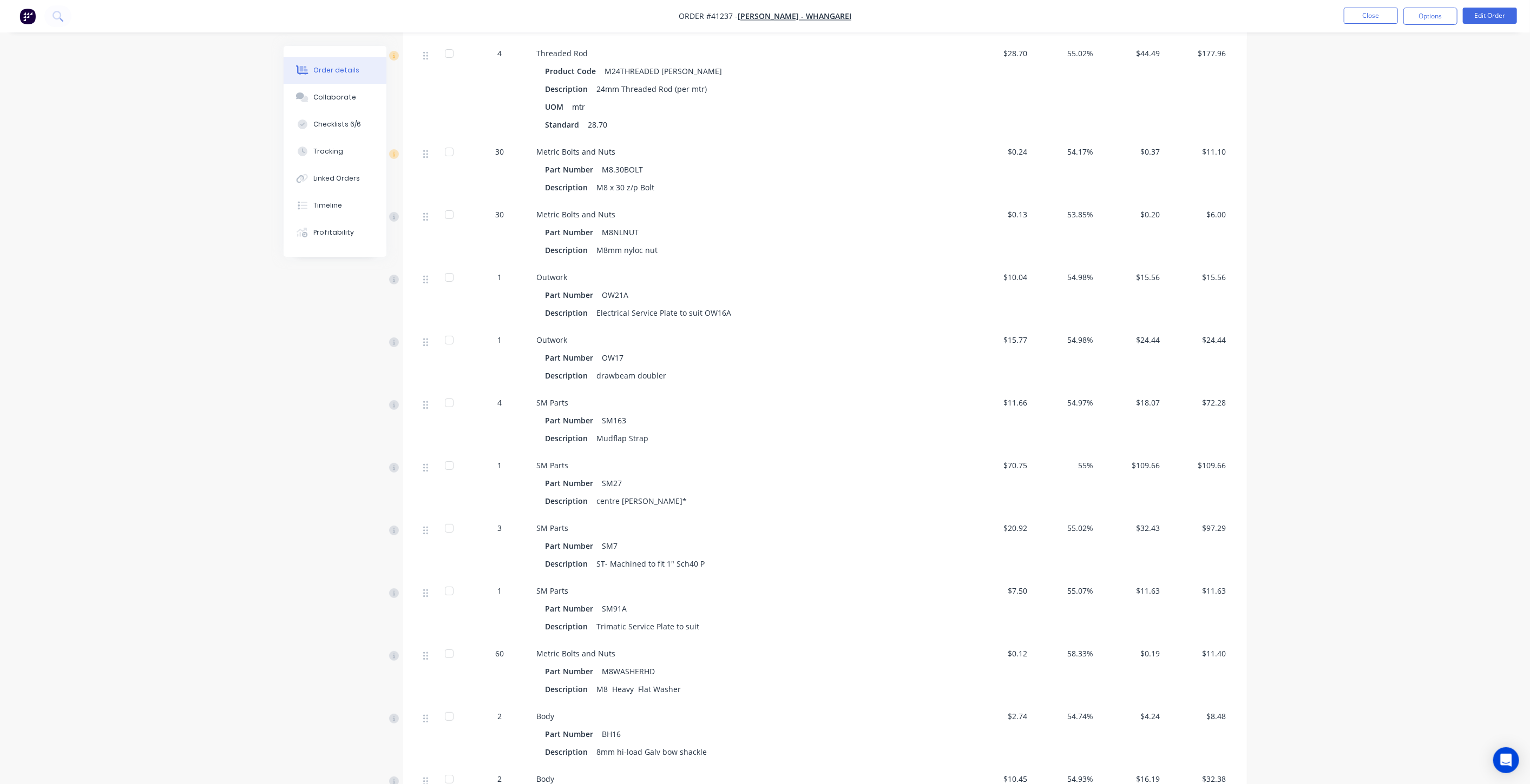
click at [22, 10] on img "button" at bounding box center [27, 16] width 16 height 16
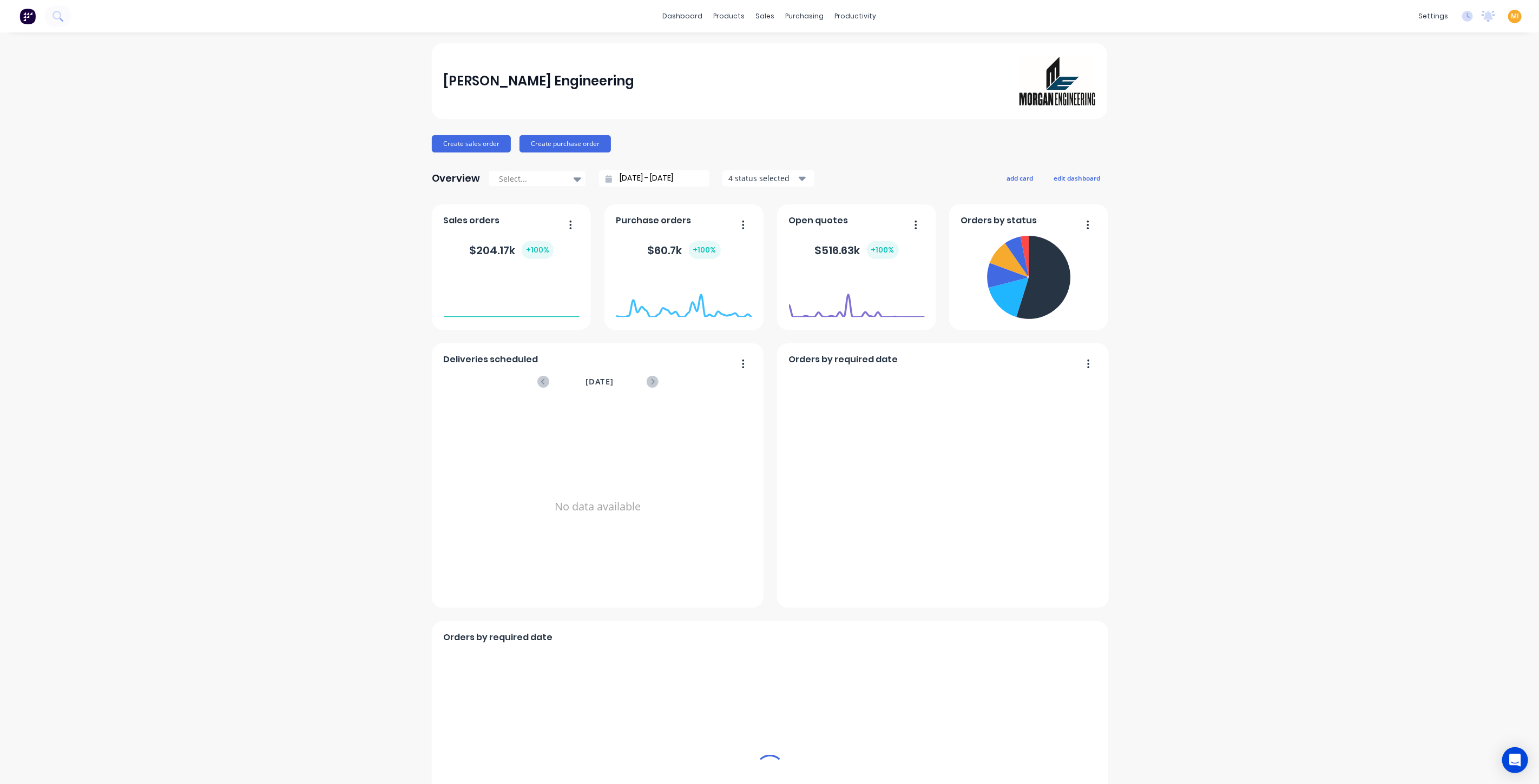
click at [1510, 14] on span "MI" at bounding box center [1514, 16] width 8 height 10
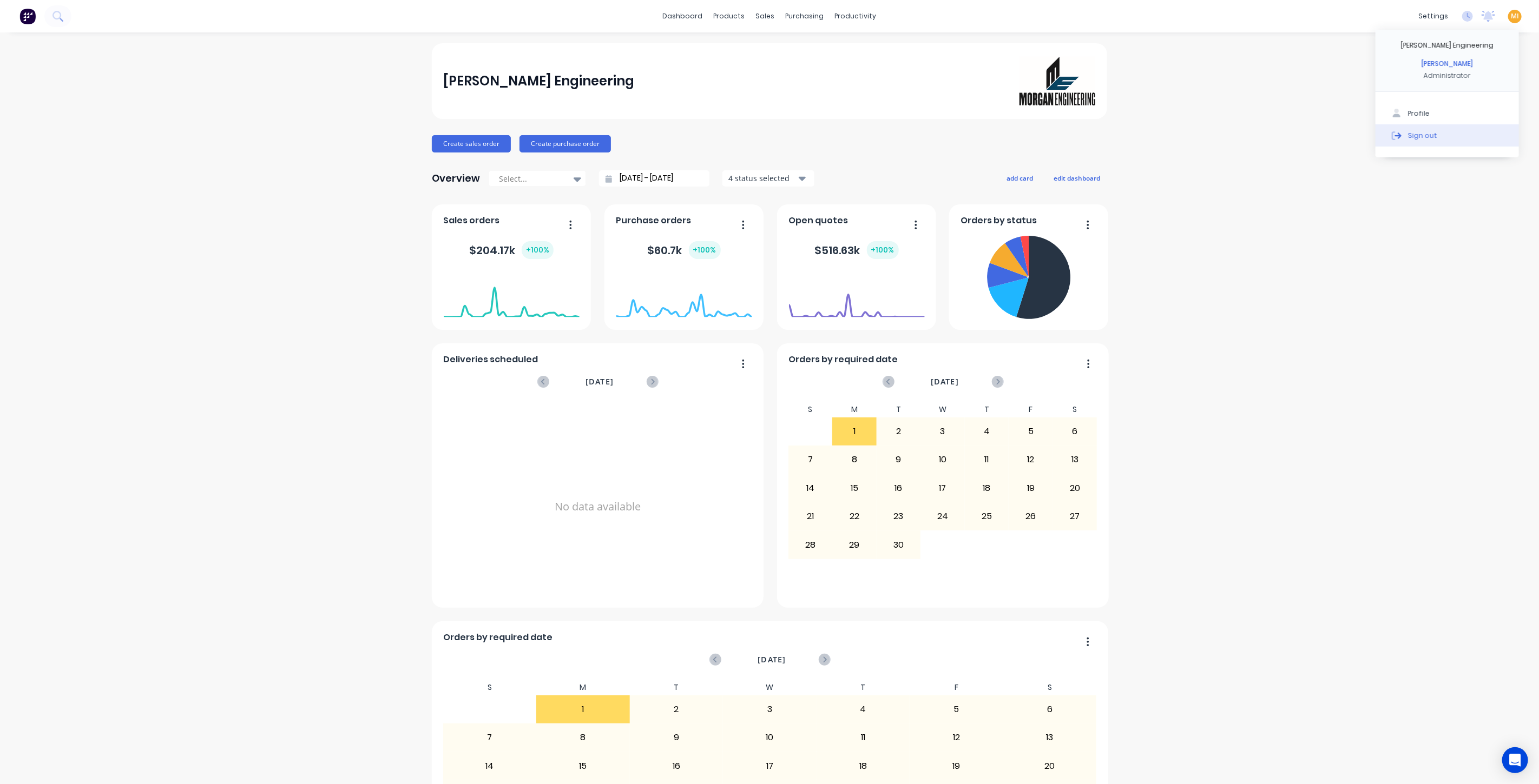
click at [1408, 138] on div "Sign out" at bounding box center [1422, 135] width 29 height 10
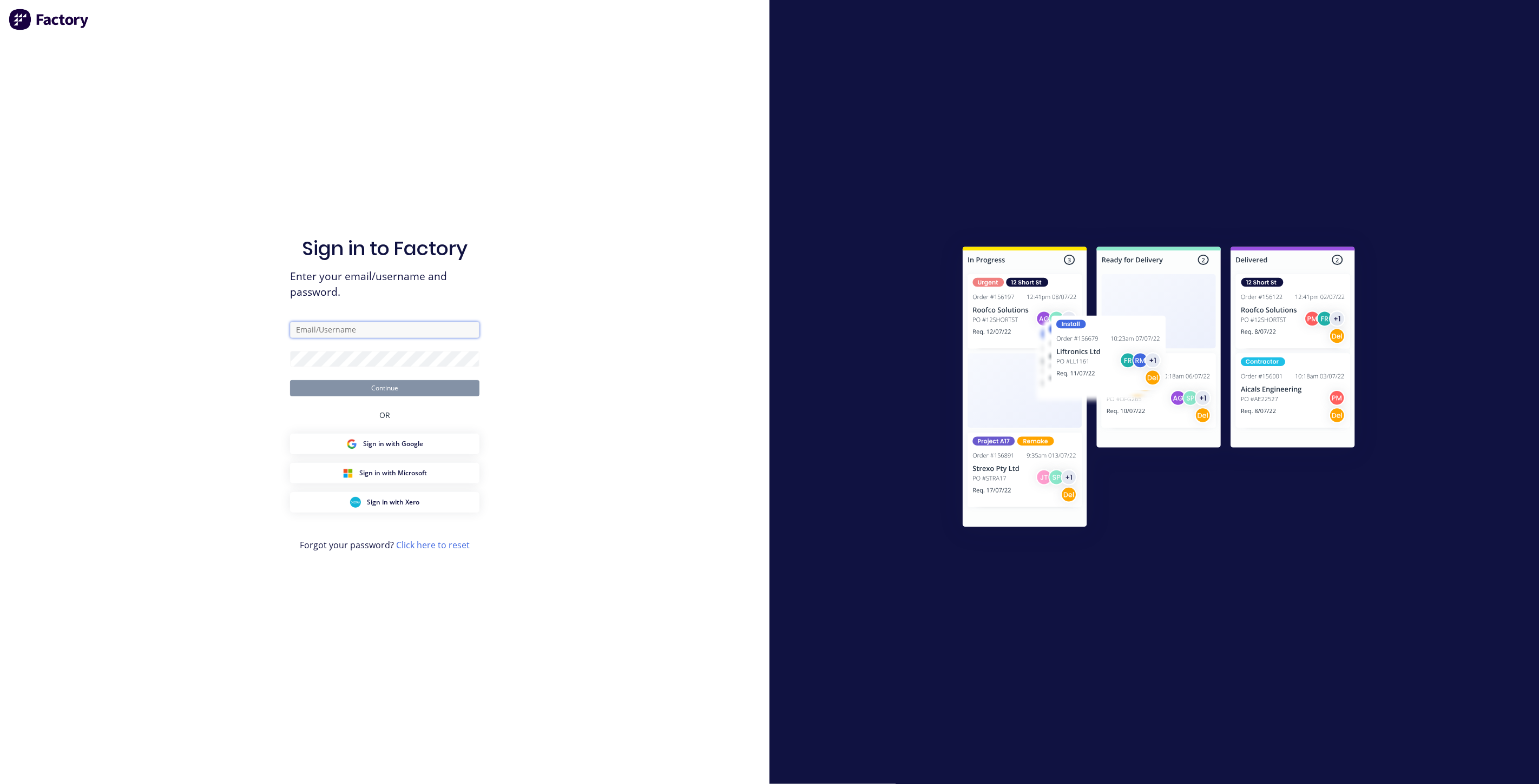
click at [368, 323] on input "text" at bounding box center [385, 330] width 189 height 16
type input "team+maricardemo@factory.app"
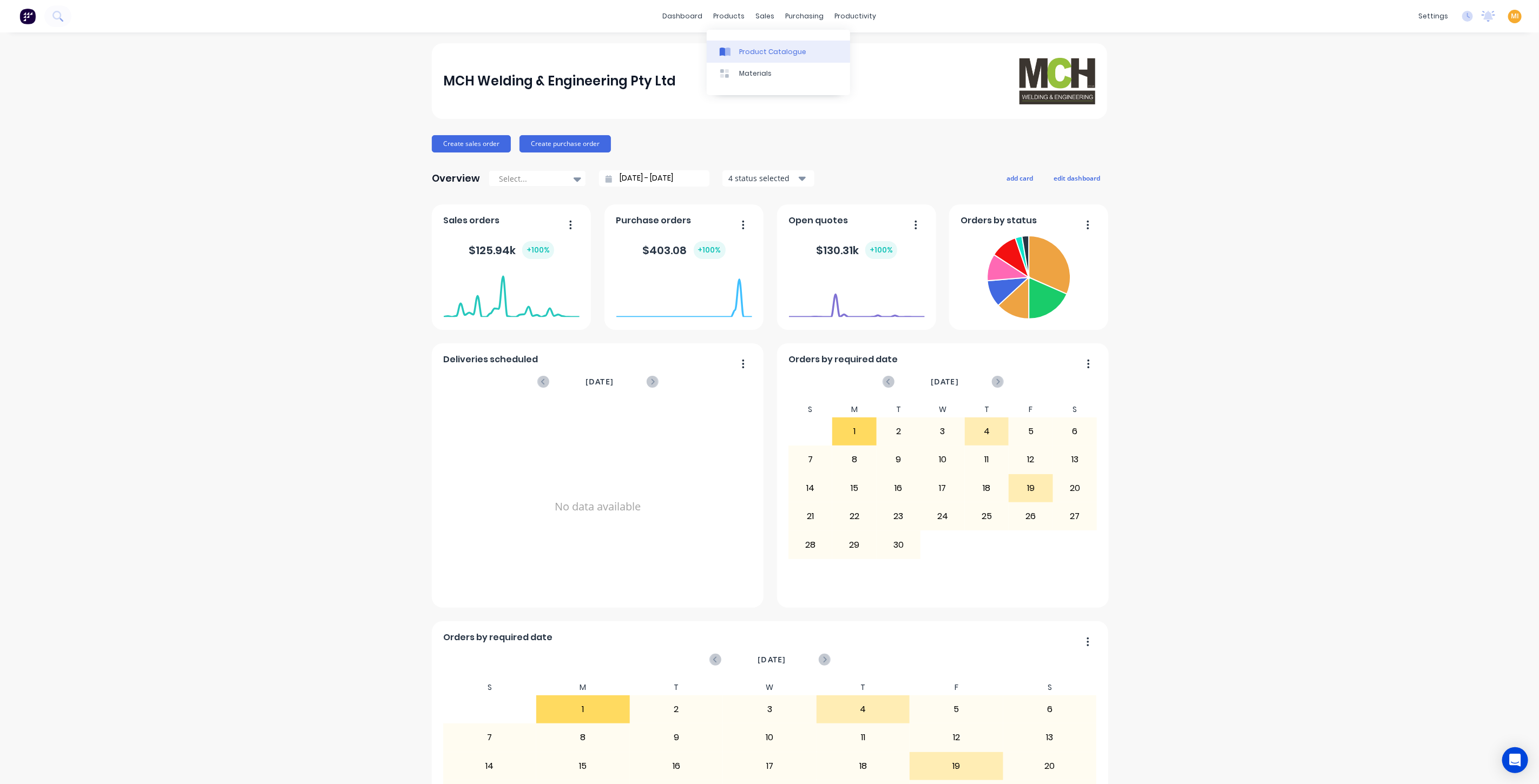
click at [758, 47] on div "Product Catalogue" at bounding box center [773, 52] width 67 height 10
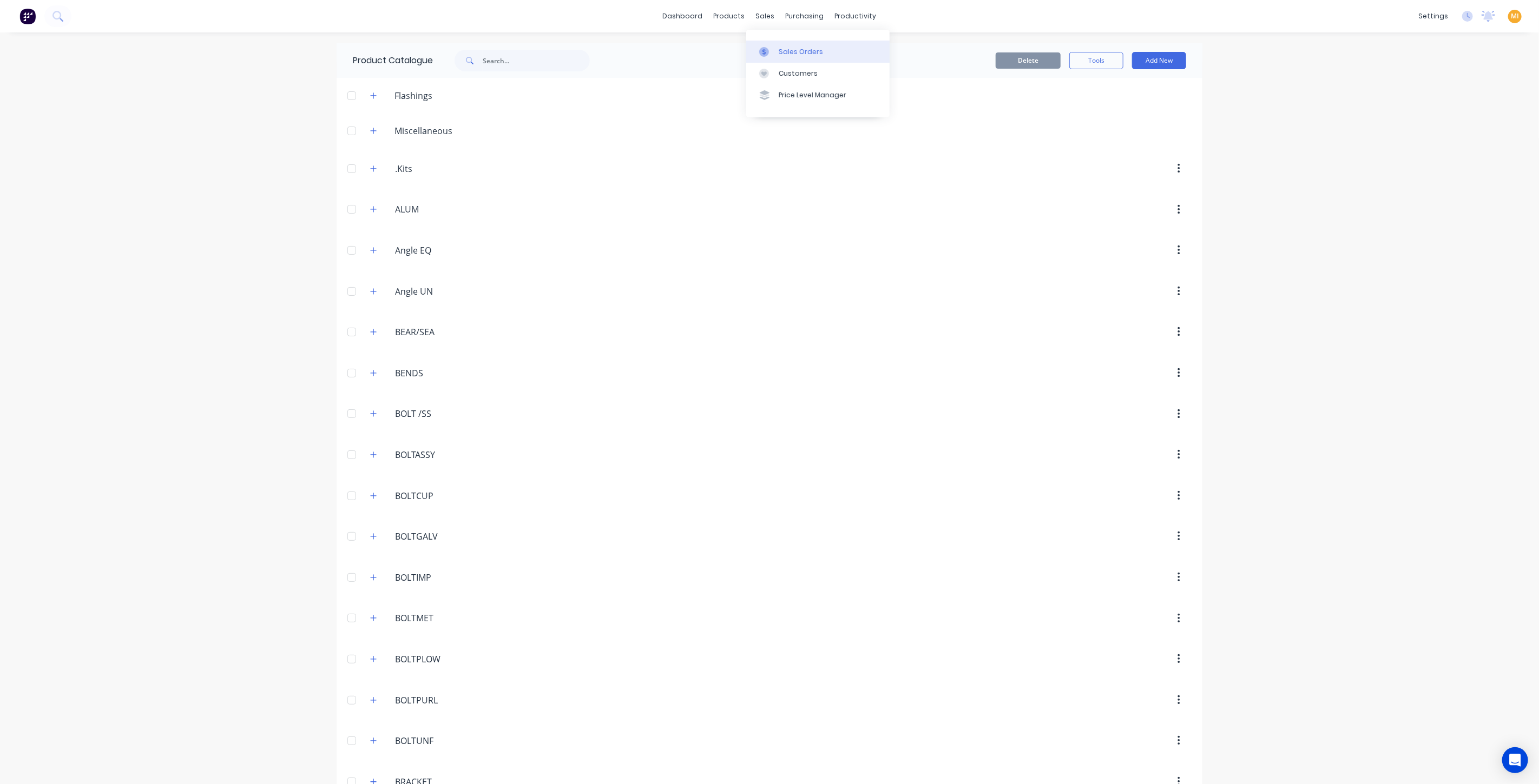
click at [774, 48] on div at bounding box center [767, 52] width 16 height 10
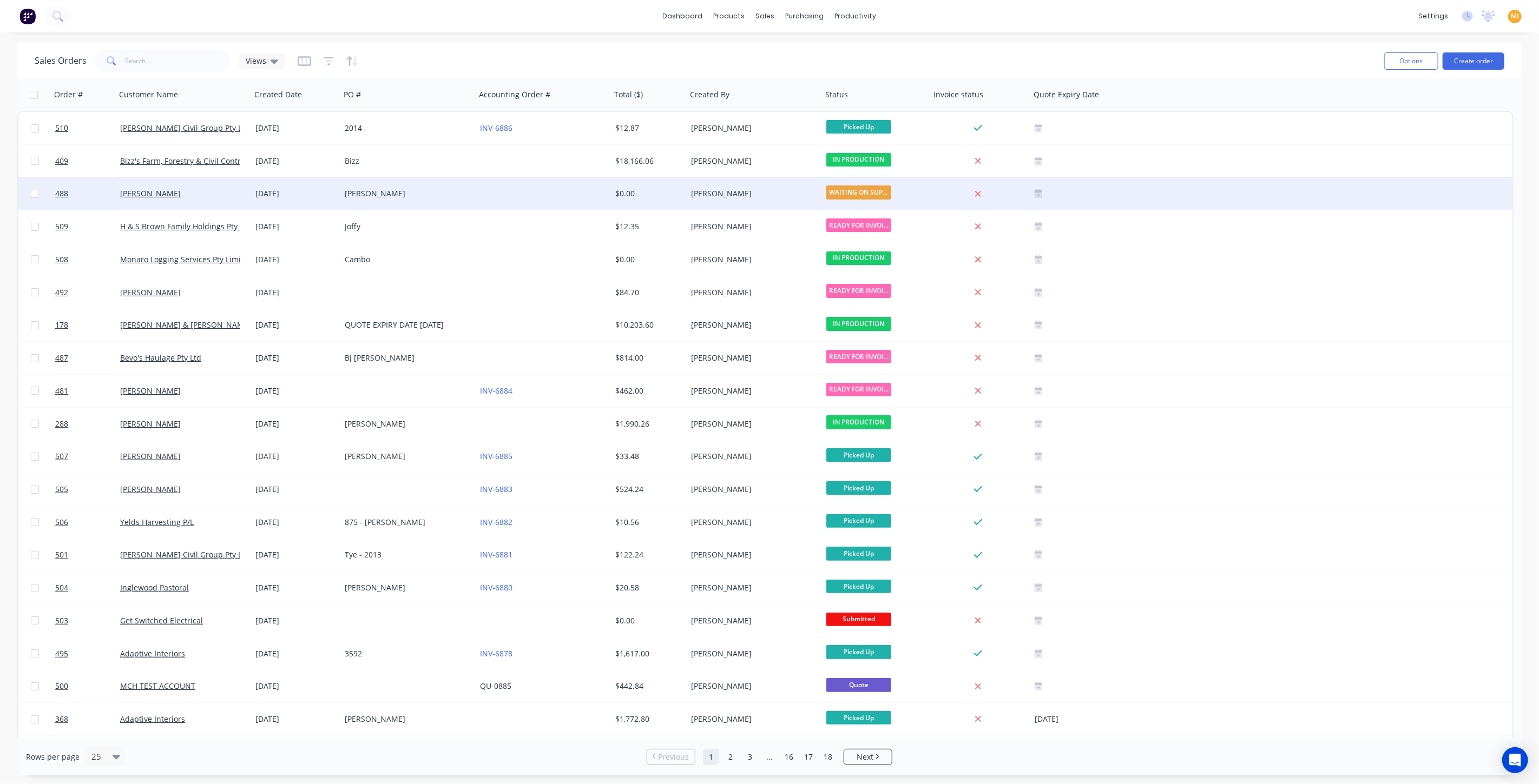
click at [567, 204] on div at bounding box center [543, 193] width 135 height 32
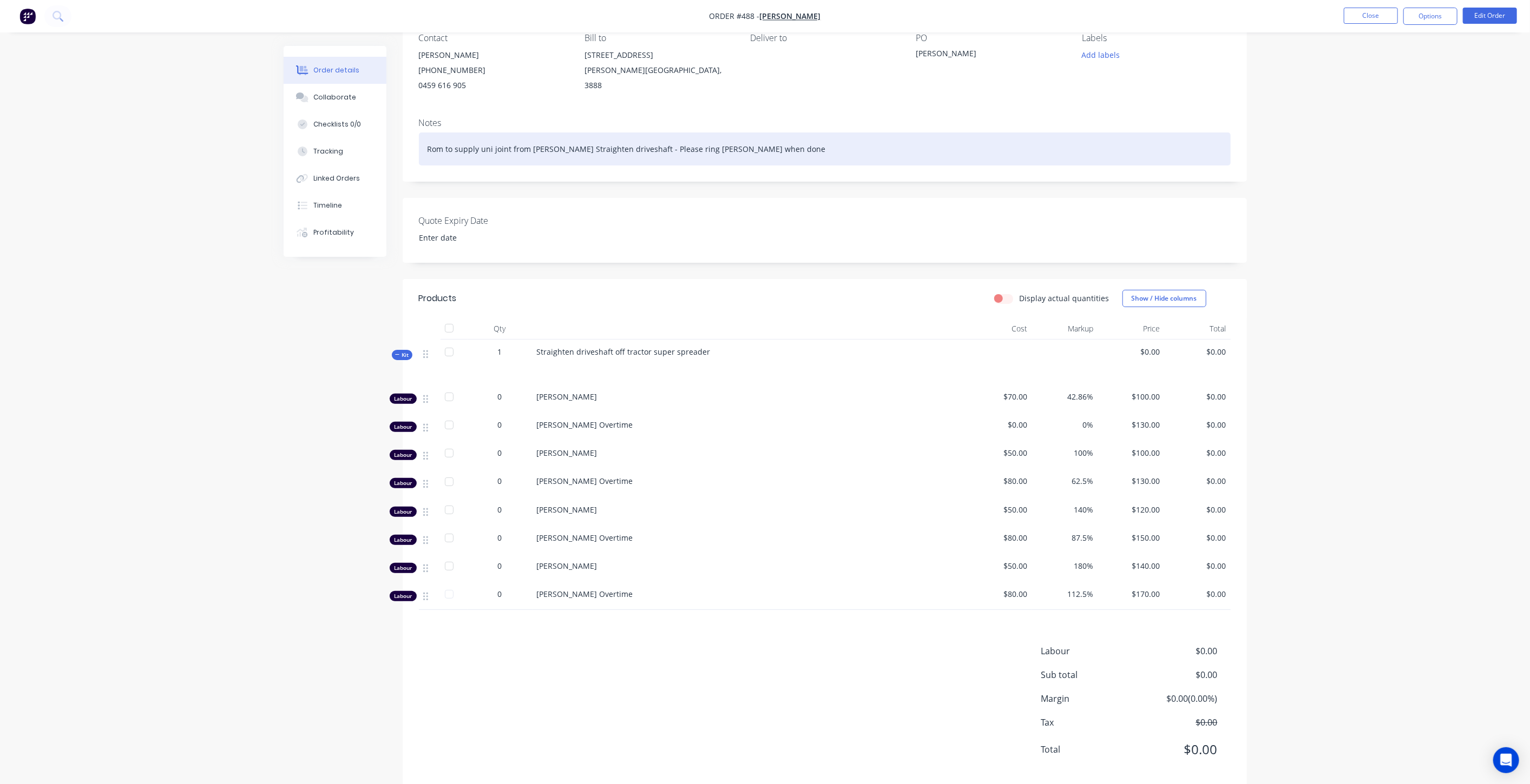
scroll to position [121, 0]
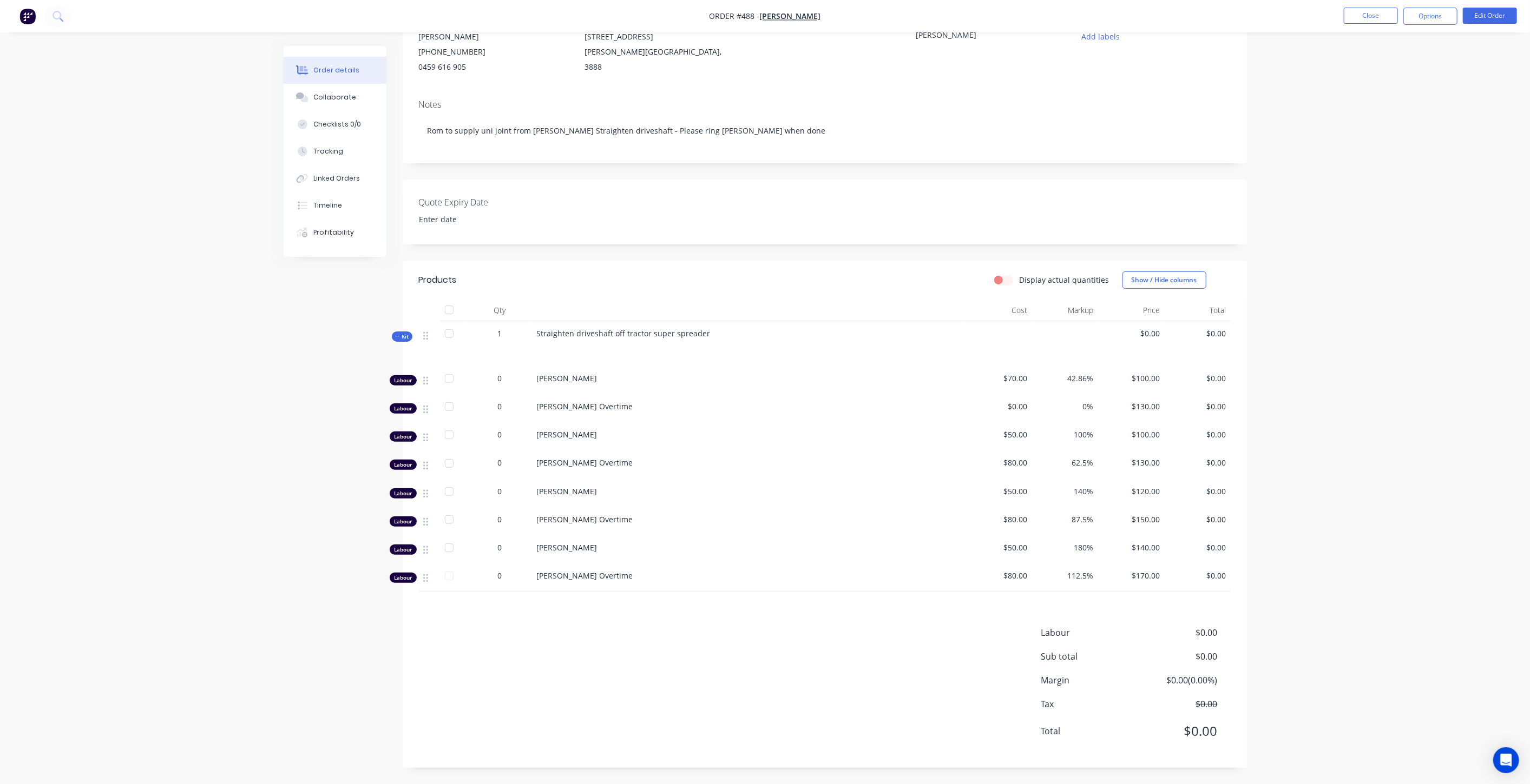
click at [392, 338] on div "Kit" at bounding box center [401, 337] width 21 height 10
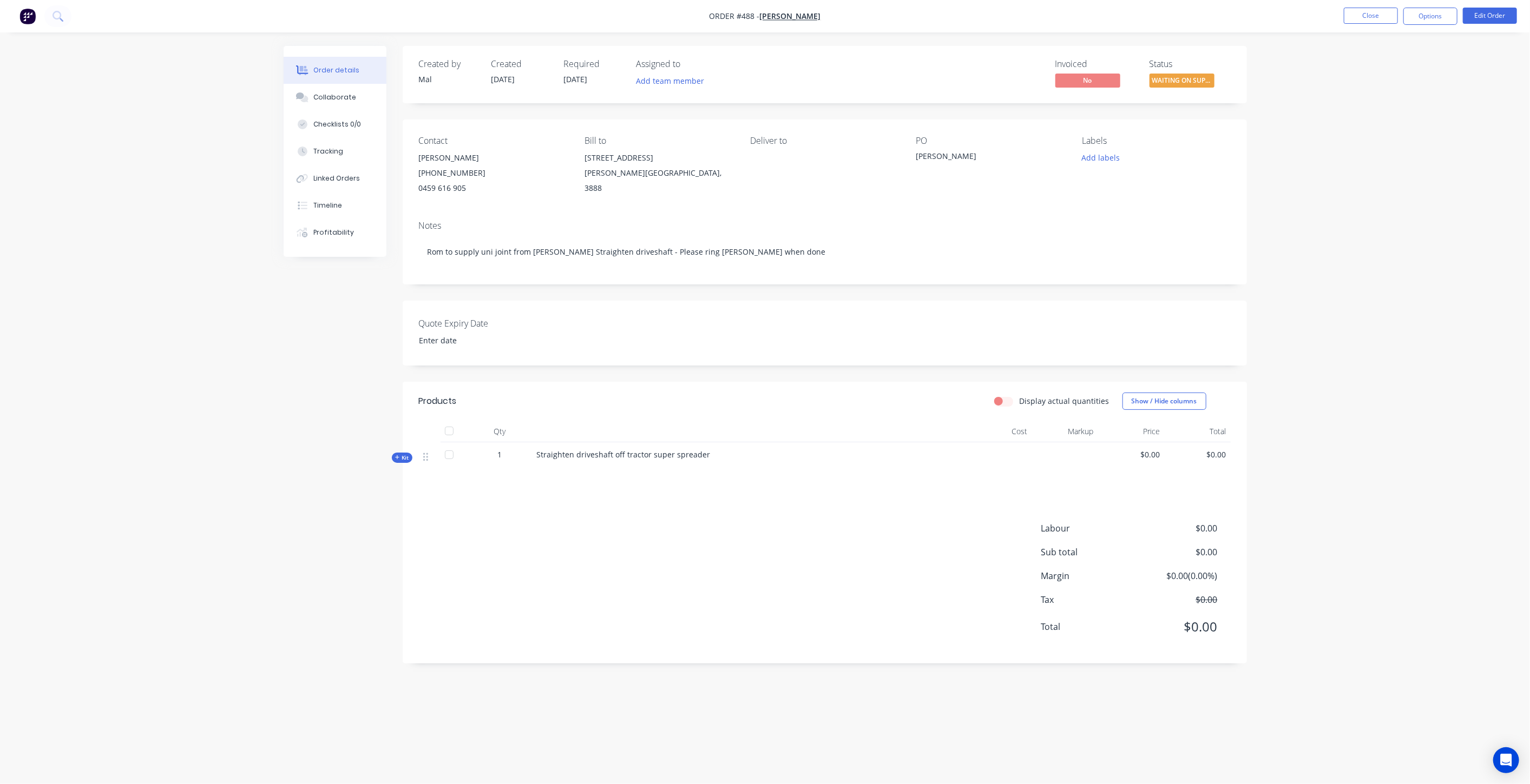
scroll to position [0, 0]
click at [399, 459] on div "Kit" at bounding box center [406, 458] width 21 height 10
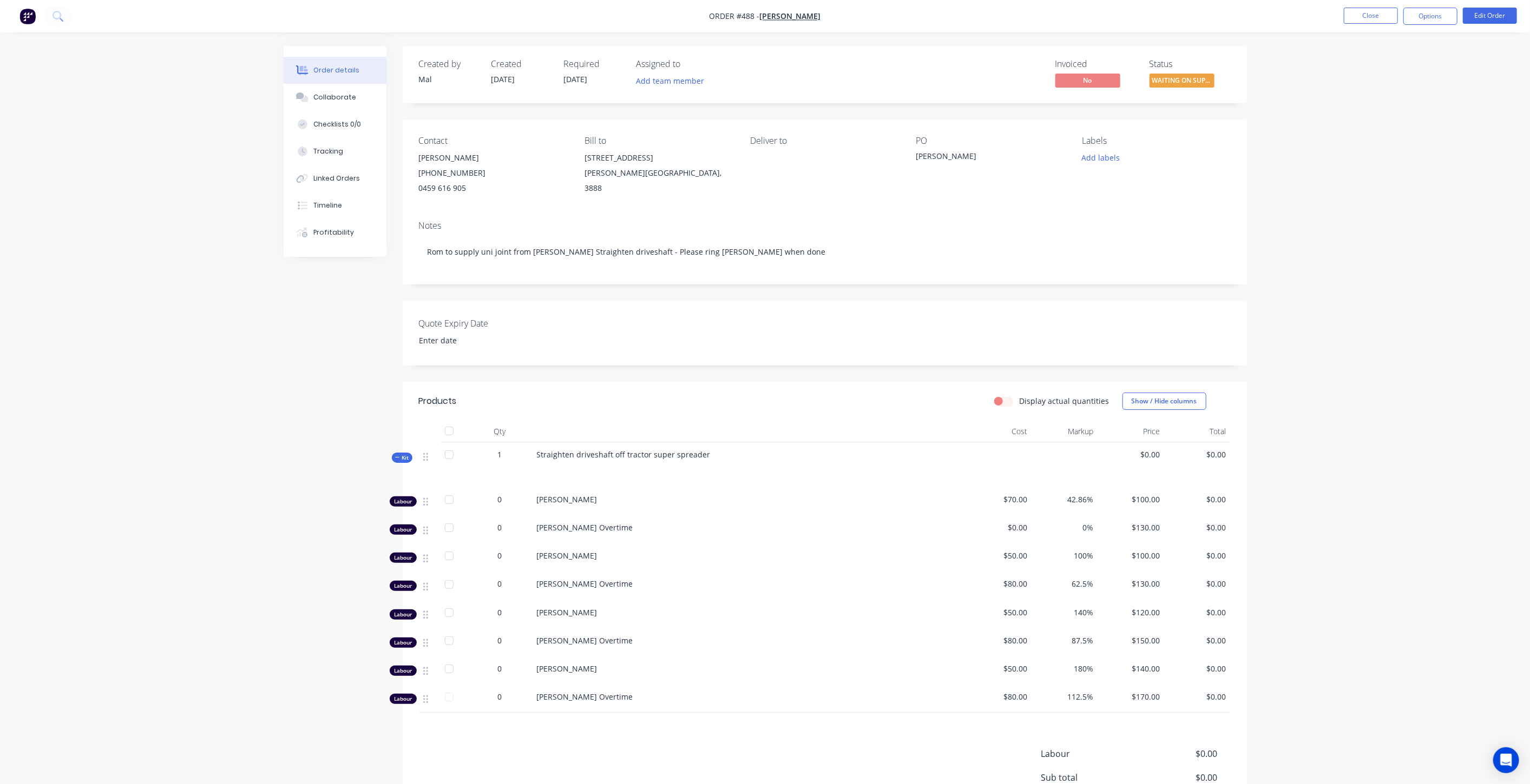
click at [407, 462] on div "Qty Cost Markup Price Total Kit 1 Straighten driveshaft off tractor super sprea…" at bounding box center [825, 567] width 844 height 292
click at [408, 460] on span "Kit" at bounding box center [402, 457] width 14 height 8
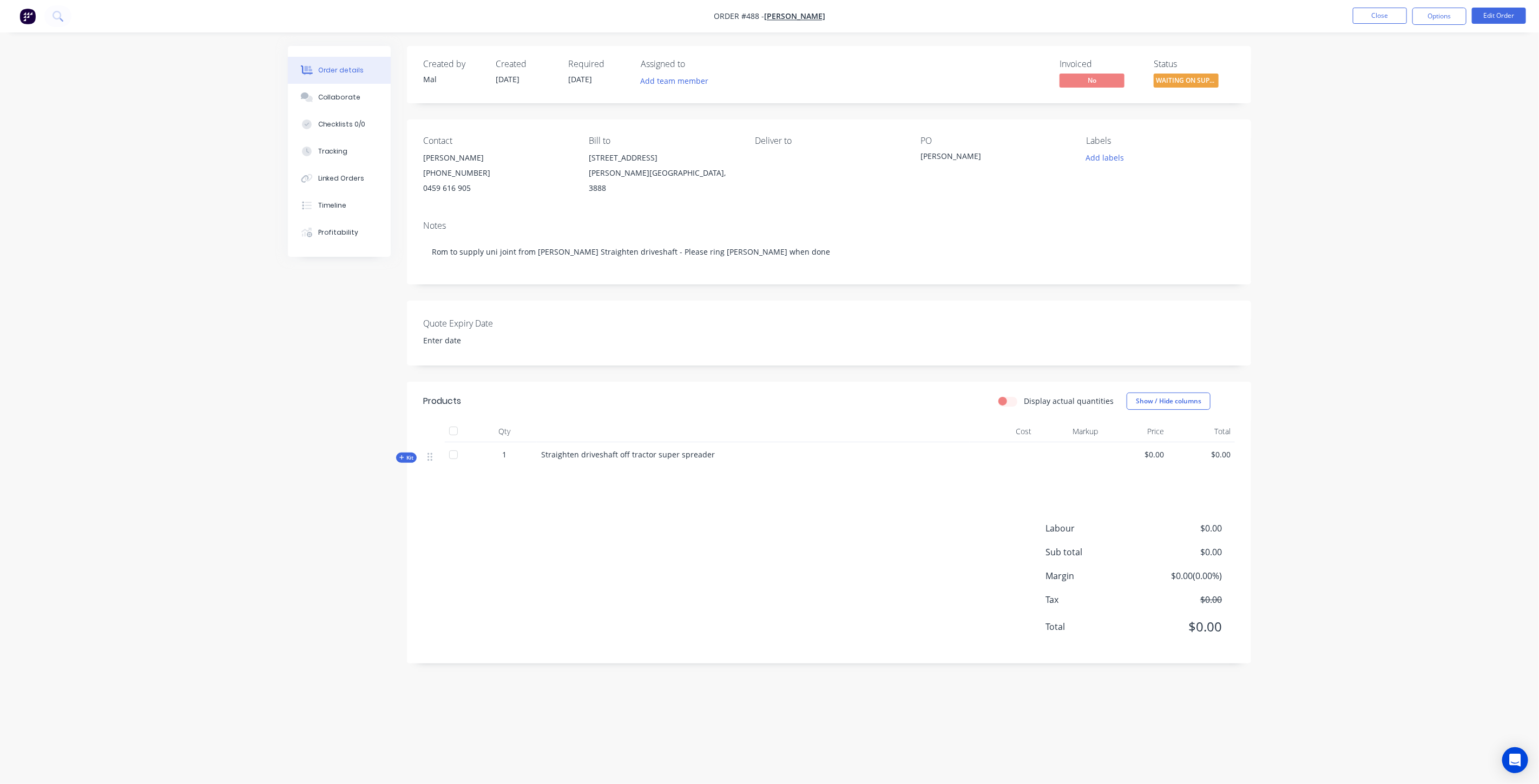
click at [300, 453] on div "Created by Mal Created 27/08/25 Required 27/08/25 Assigned to Add team member I…" at bounding box center [769, 371] width 963 height 651
click at [1369, 17] on button "Close" at bounding box center [1379, 16] width 54 height 16
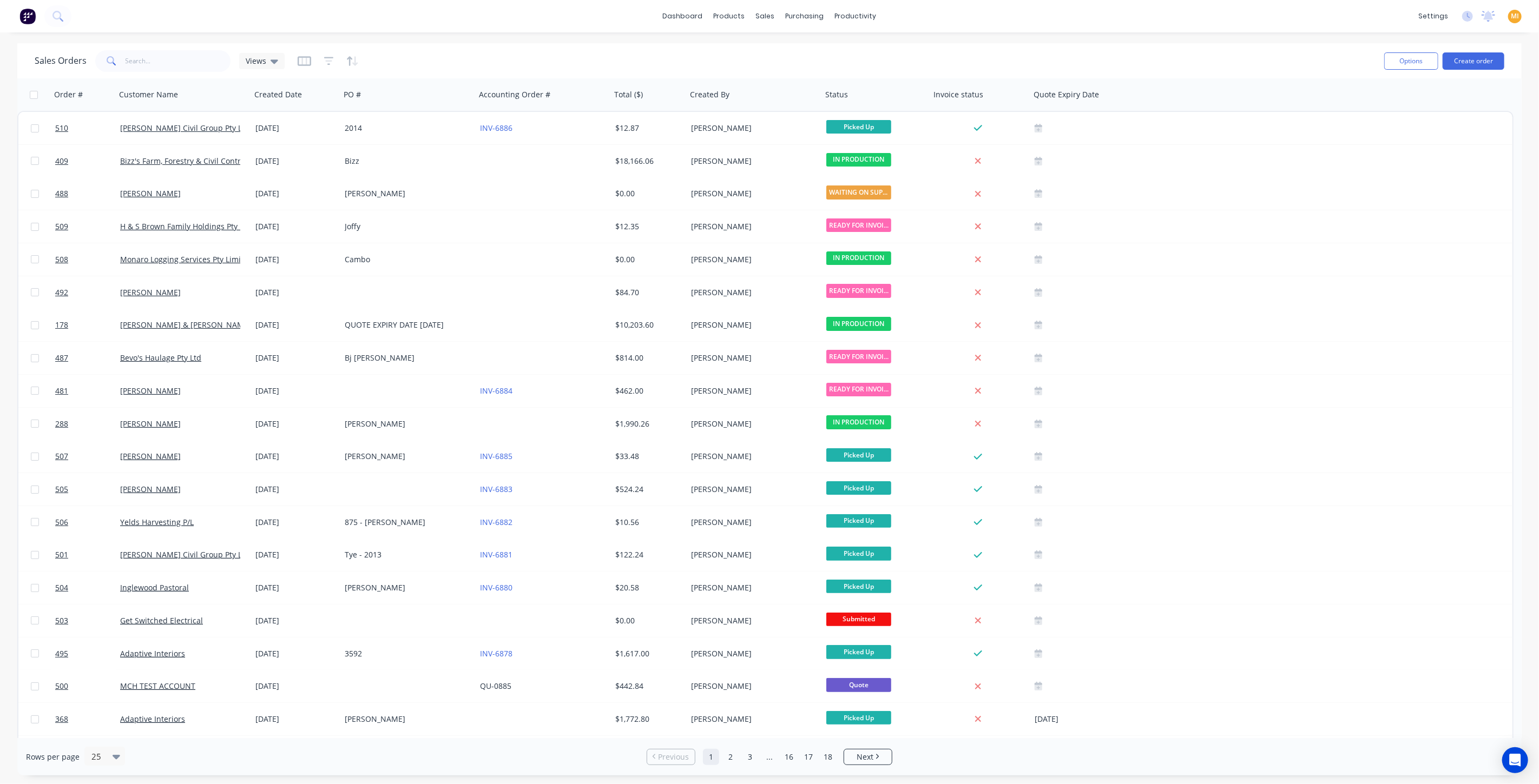
click at [27, 14] on img at bounding box center [27, 16] width 16 height 16
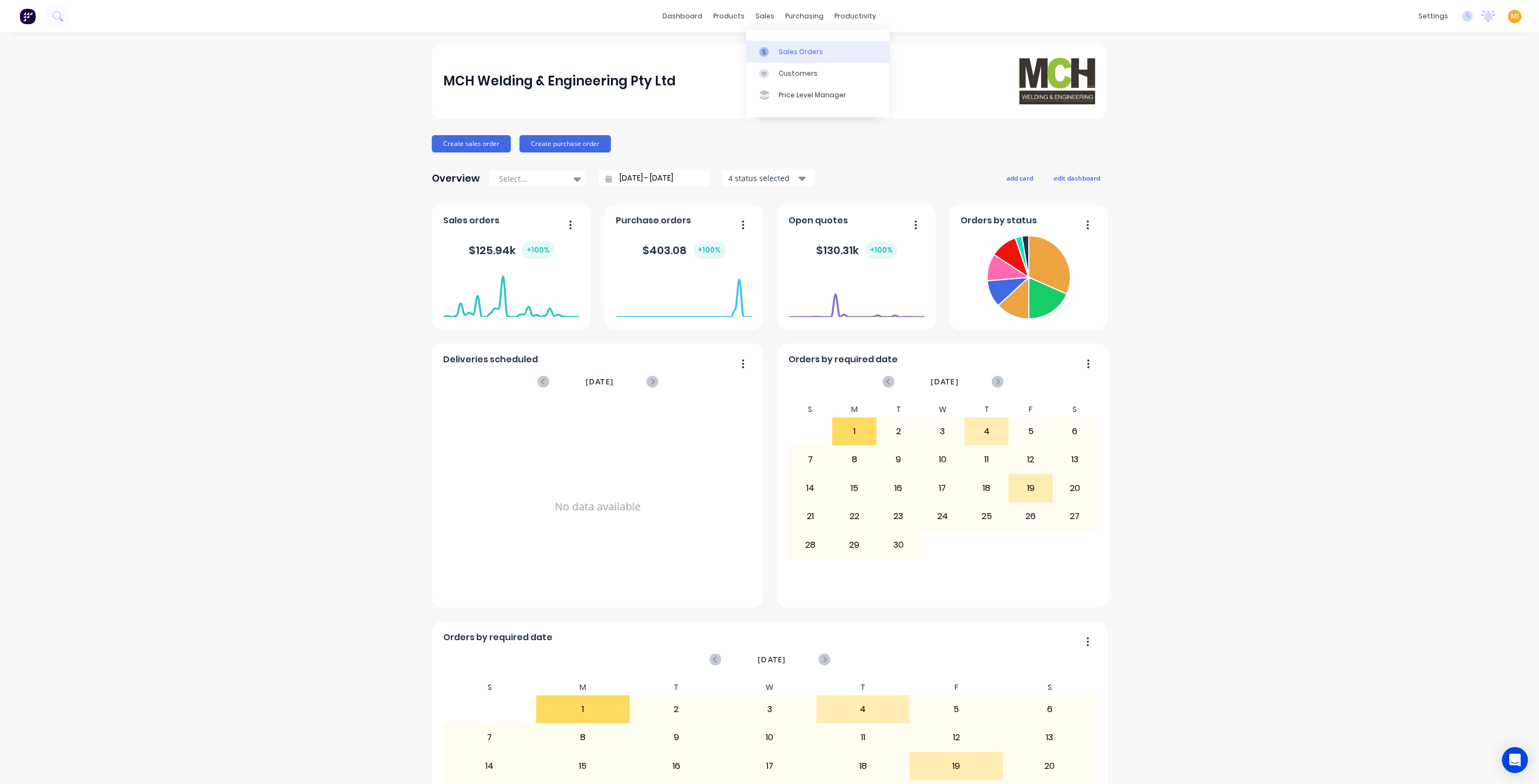
click at [778, 53] on link "Sales Orders" at bounding box center [818, 52] width 143 height 21
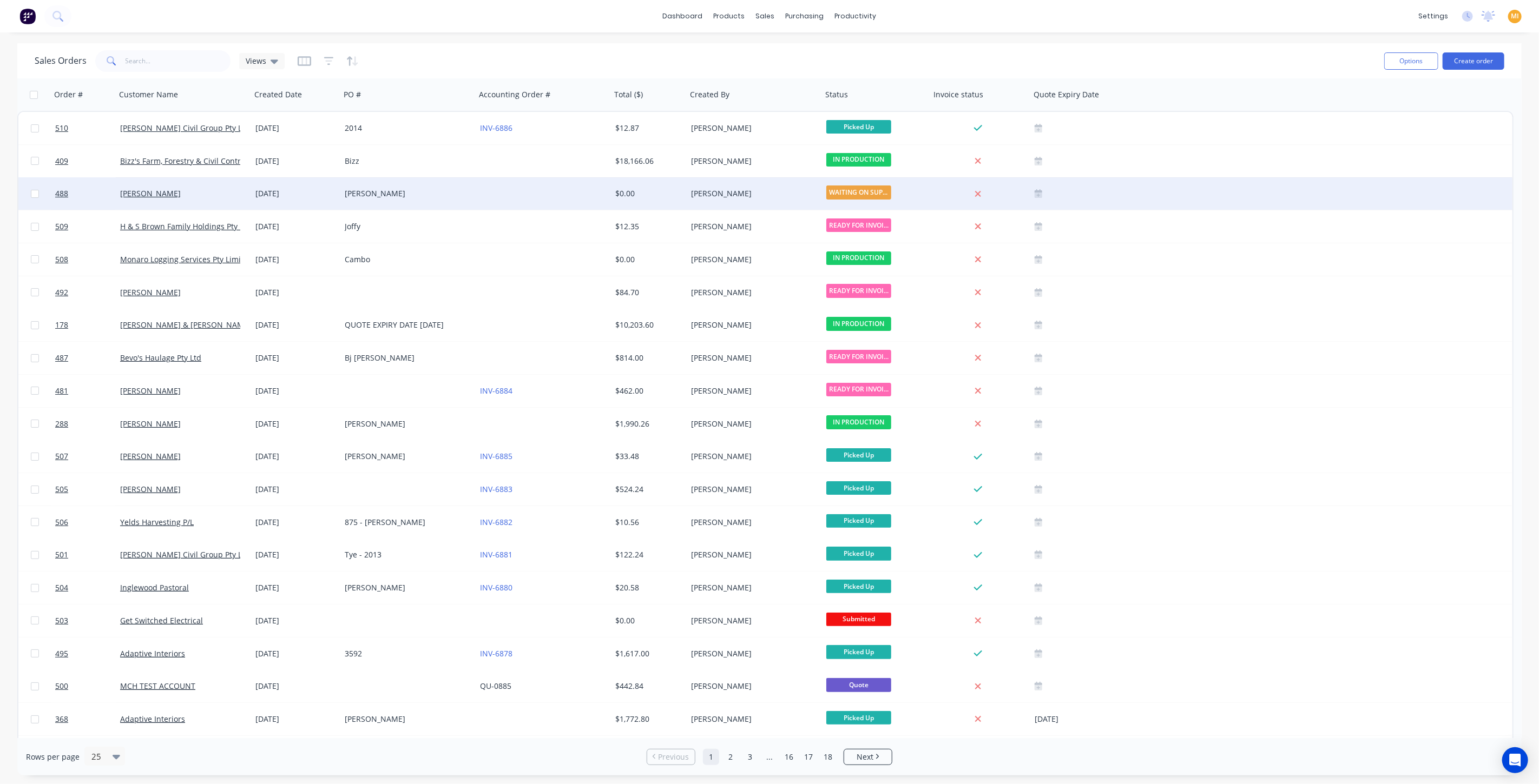
click at [450, 193] on div "[PERSON_NAME]" at bounding box center [405, 193] width 120 height 11
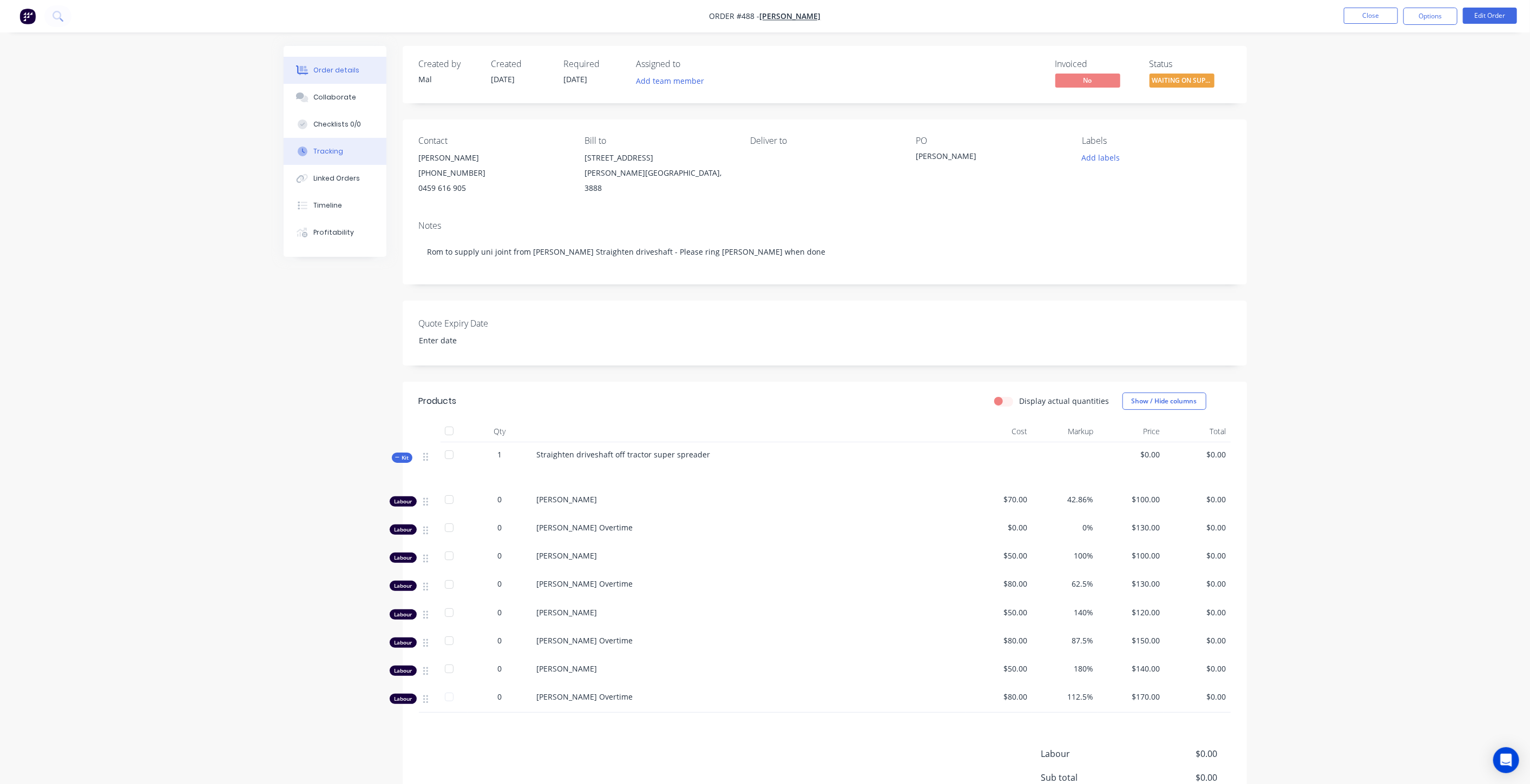
click at [338, 153] on div "Tracking" at bounding box center [328, 152] width 30 height 10
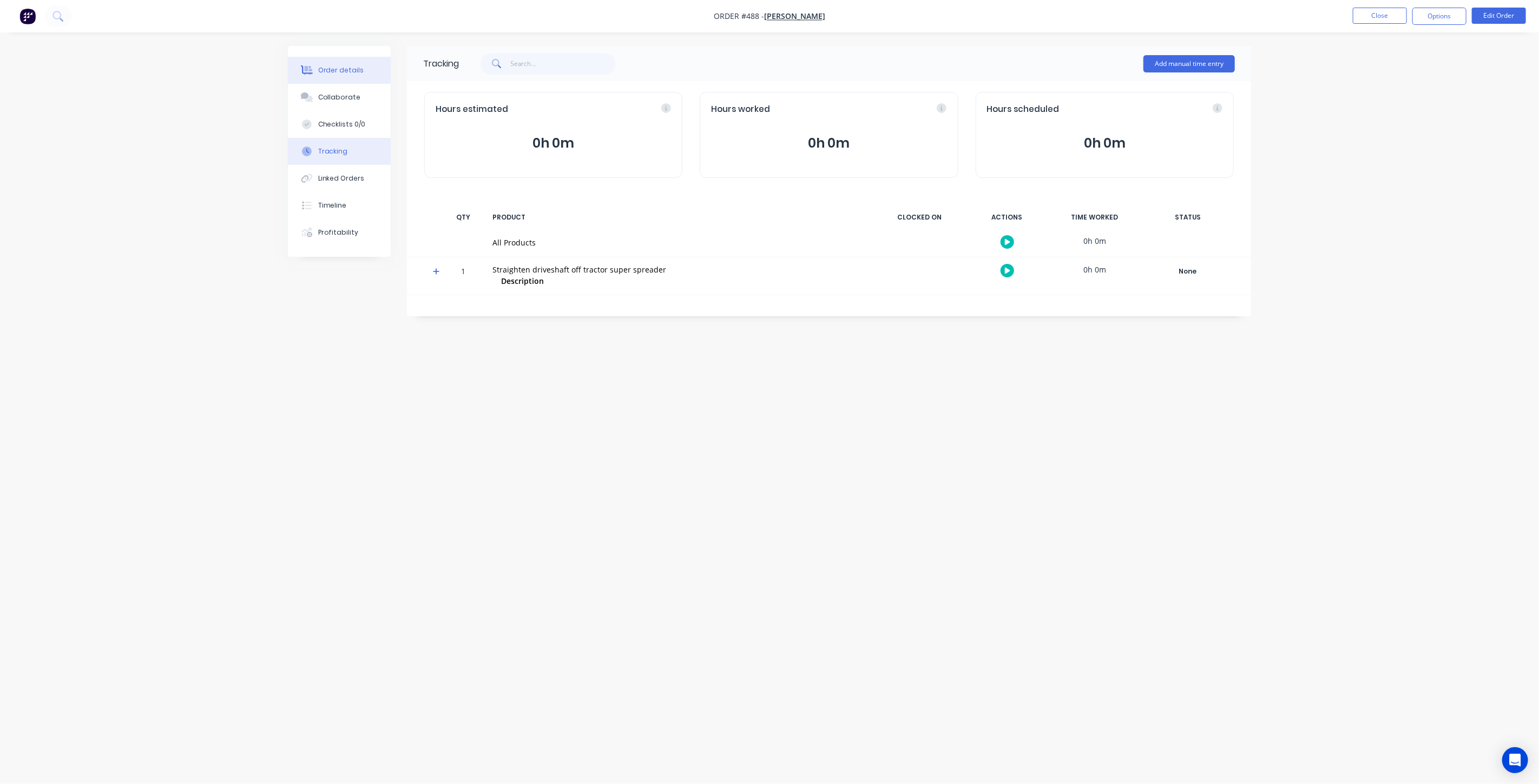
click at [333, 70] on div "Order details" at bounding box center [341, 70] width 46 height 10
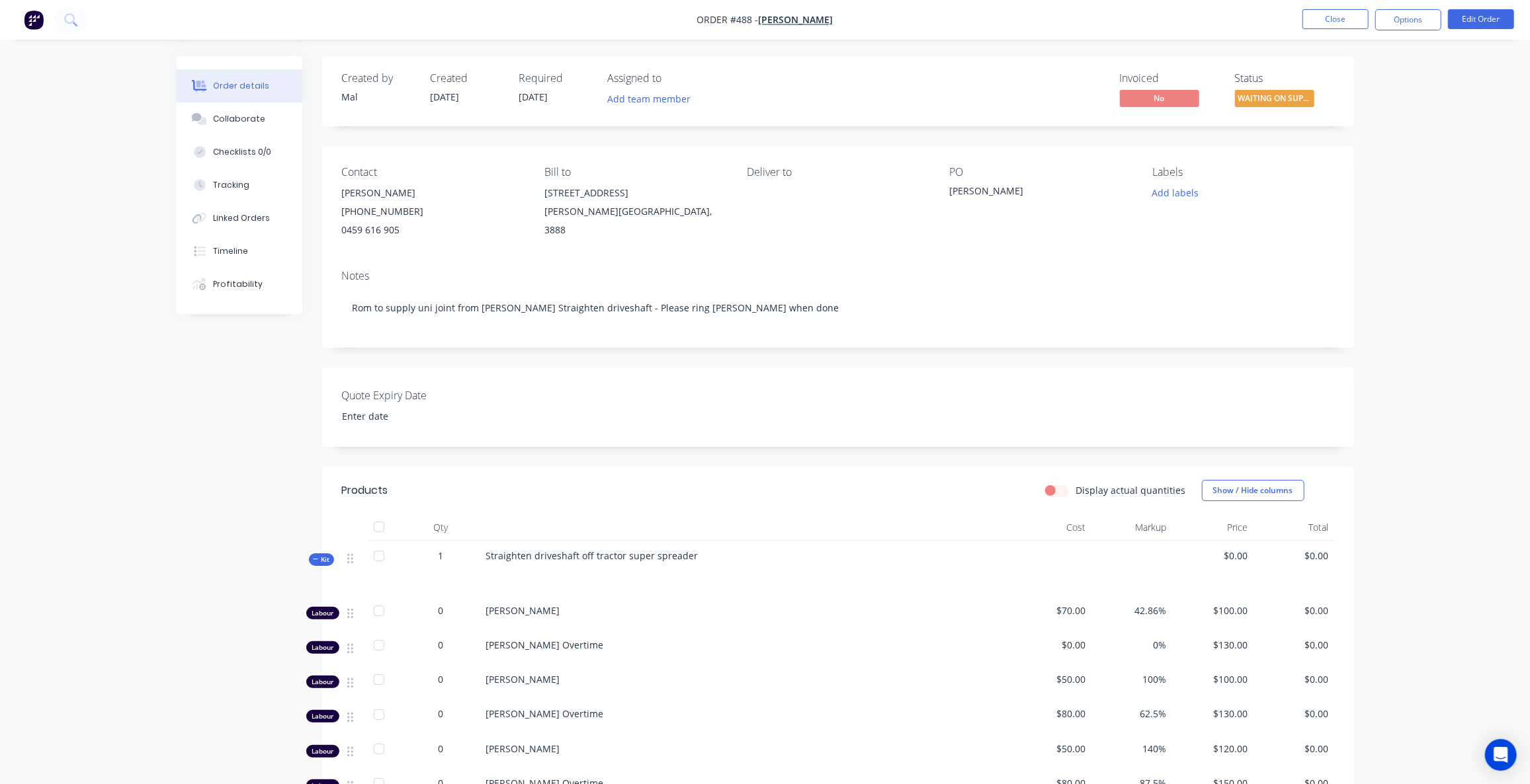
click at [1419, 81] on div "Order details Collaborate Checklists 0/0 Tracking Linked Orders Timeline Profit…" at bounding box center [765, 553] width 1530 height 1106
click at [1364, 24] on button "Close" at bounding box center [1335, 19] width 66 height 20
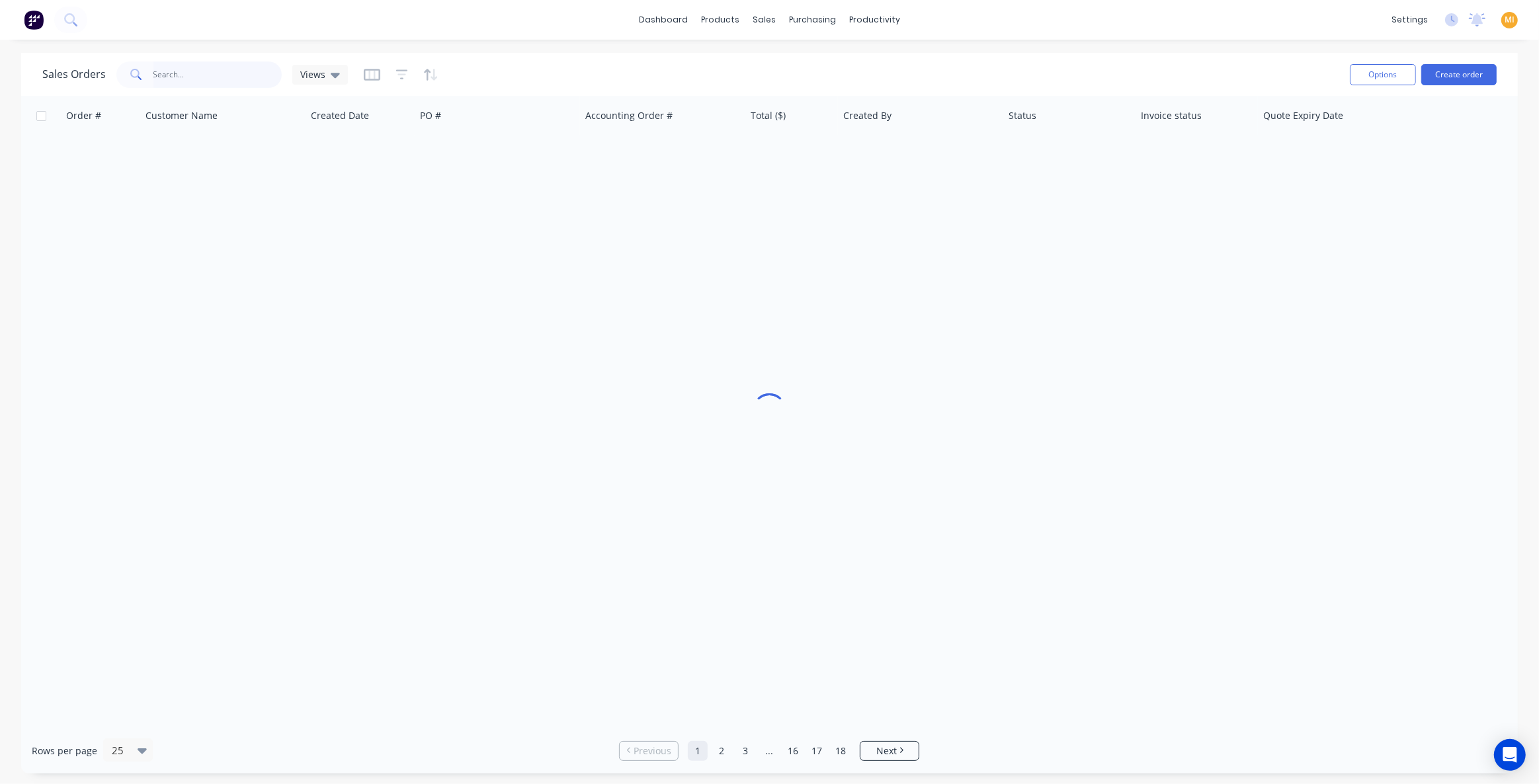
click at [188, 72] on input "text" at bounding box center [217, 74] width 129 height 26
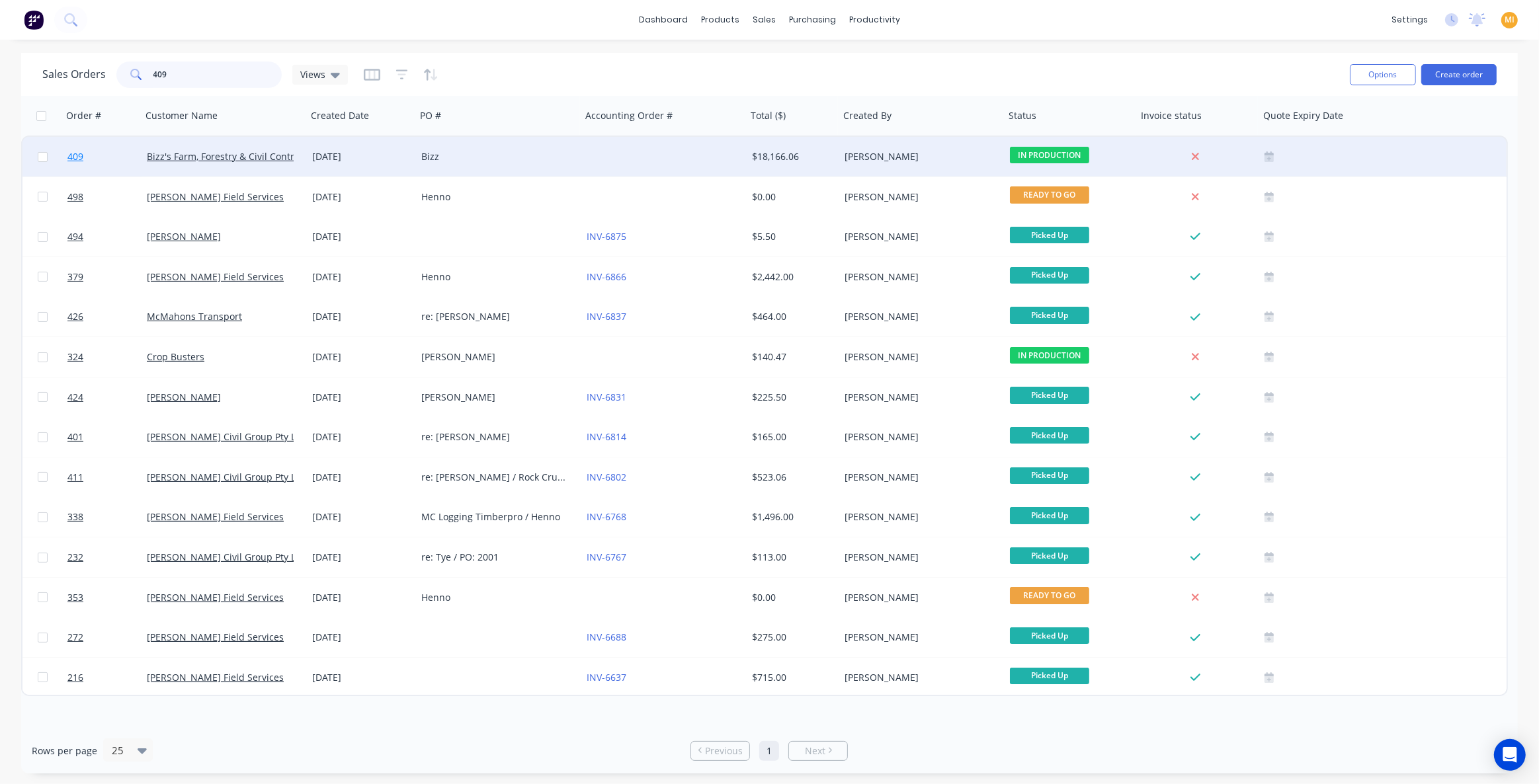
type input "409"
click at [118, 159] on link "409" at bounding box center [107, 156] width 80 height 39
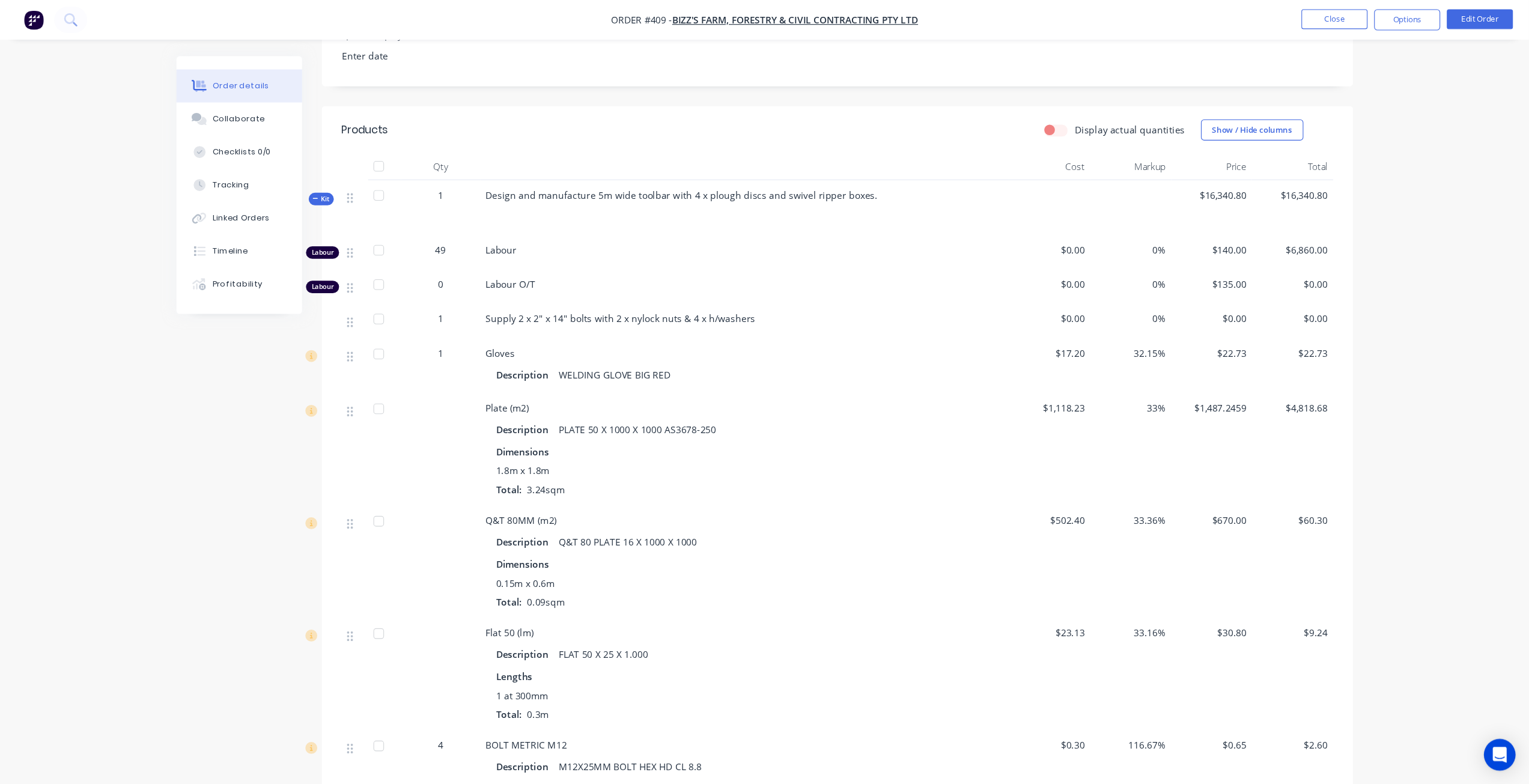
scroll to position [327, 0]
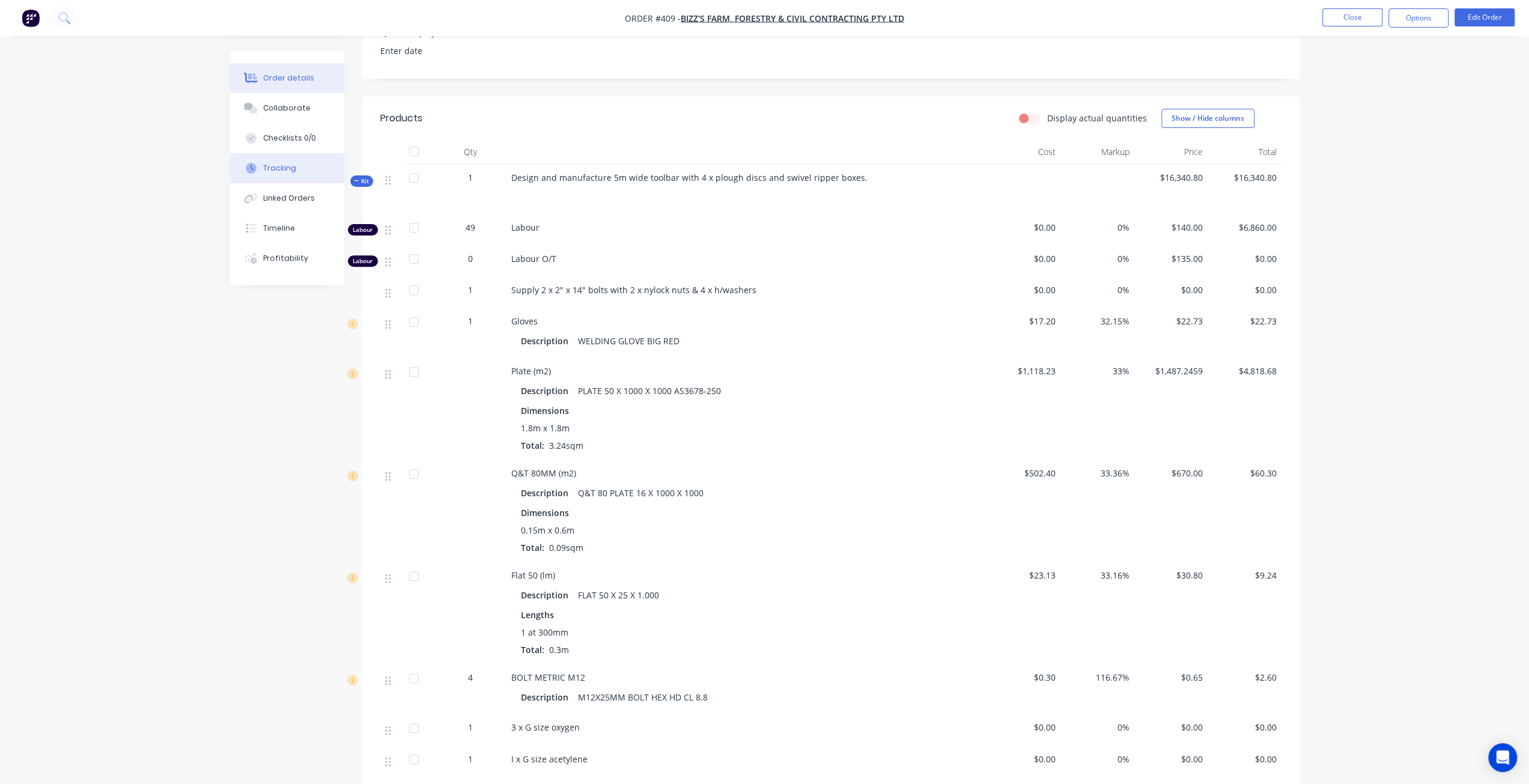
click at [278, 153] on button "Tracking" at bounding box center [287, 168] width 114 height 30
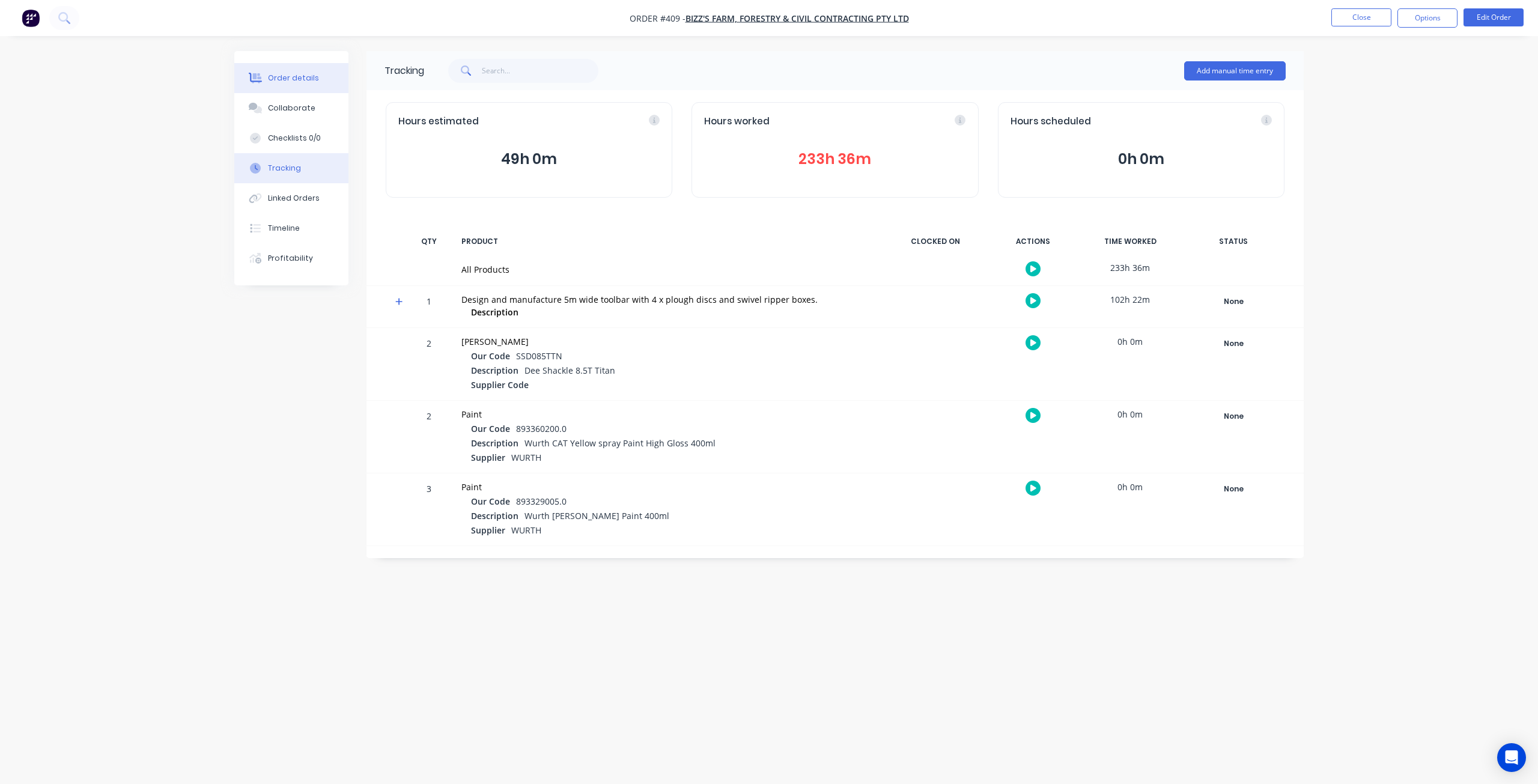
click at [310, 78] on div "Order details" at bounding box center [294, 78] width 51 height 11
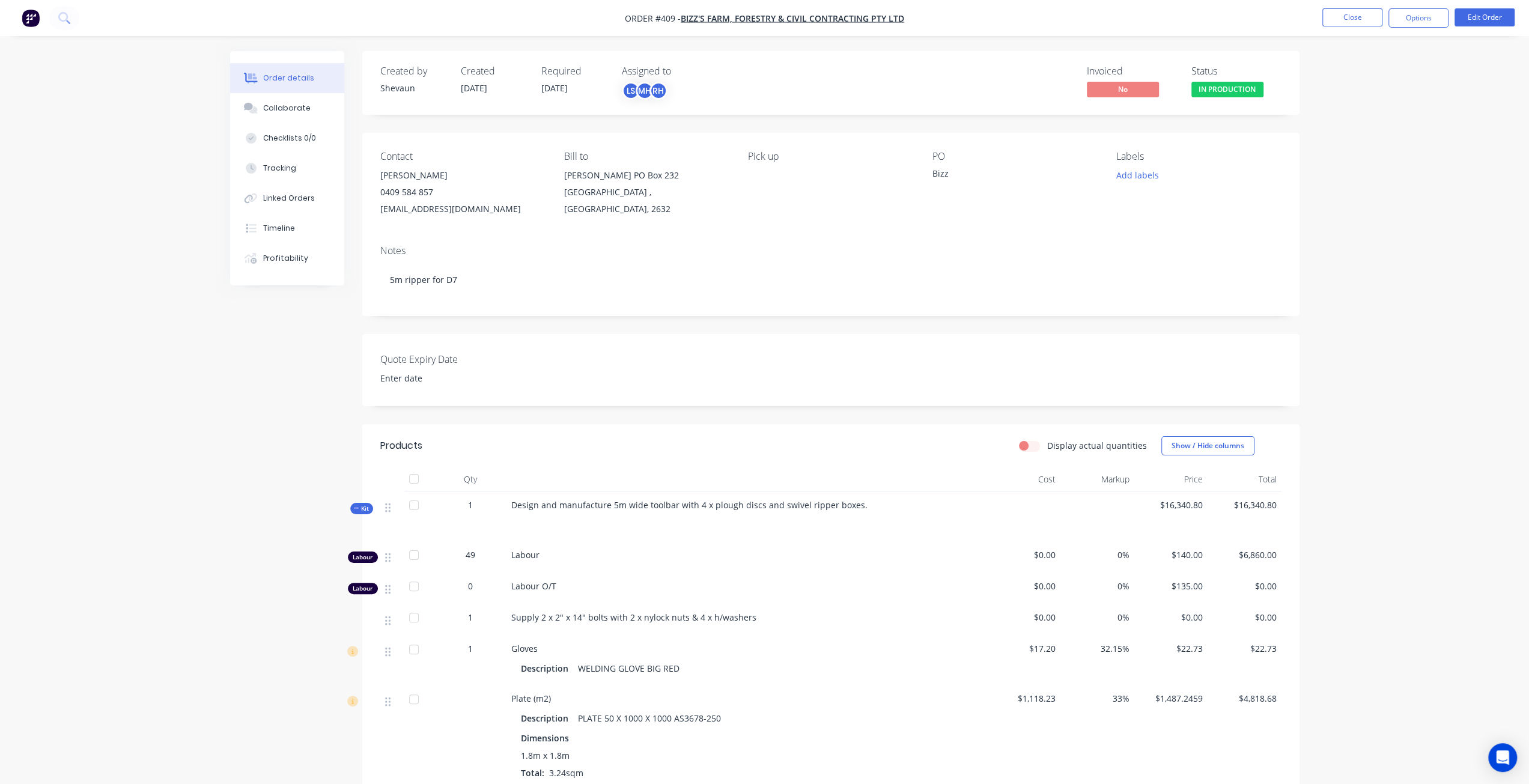
drag, startPoint x: 305, startPoint y: 170, endPoint x: 357, endPoint y: 193, distance: 56.9
click at [305, 170] on button "Tracking" at bounding box center [287, 168] width 114 height 30
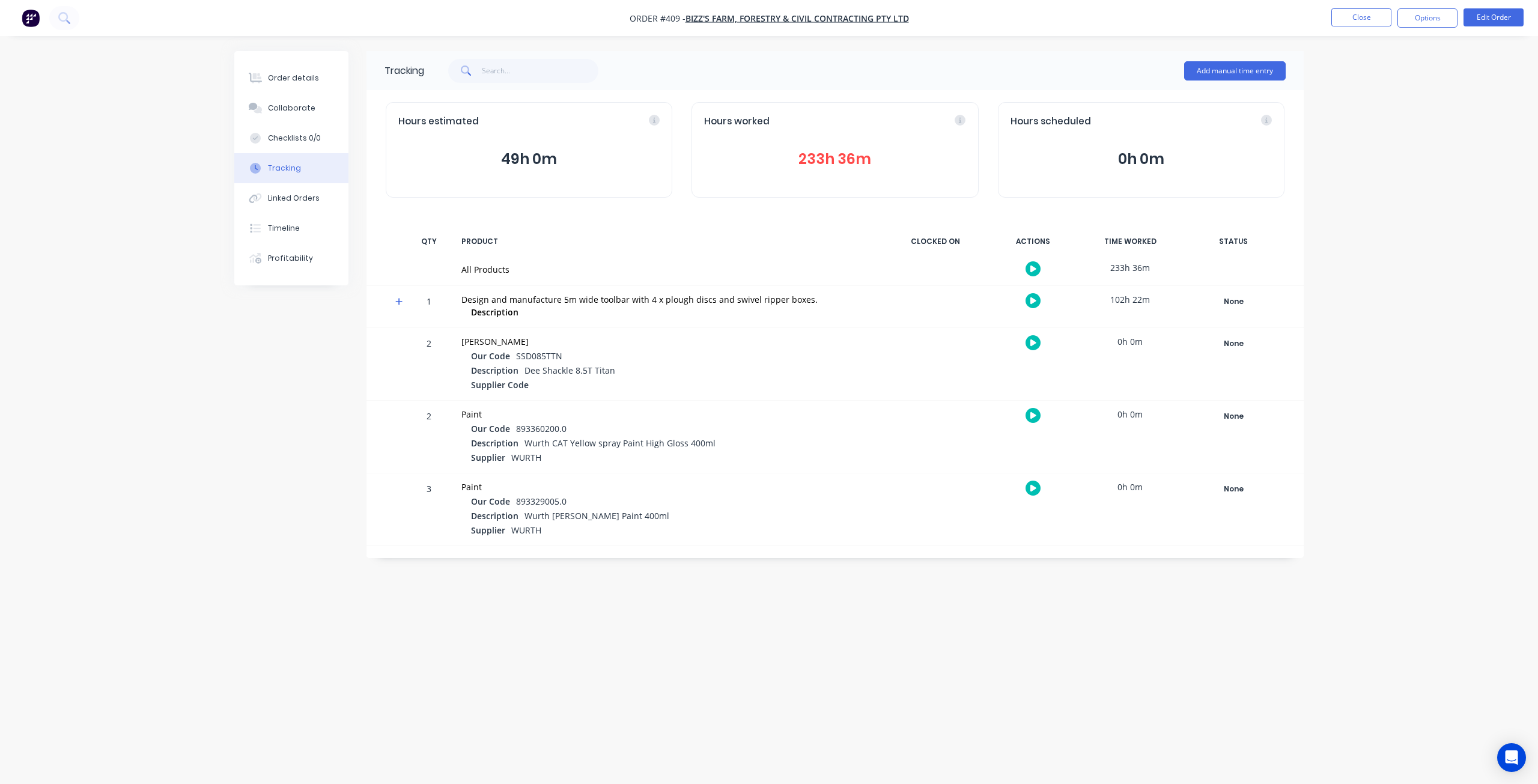
click at [400, 298] on icon at bounding box center [400, 302] width 8 height 9
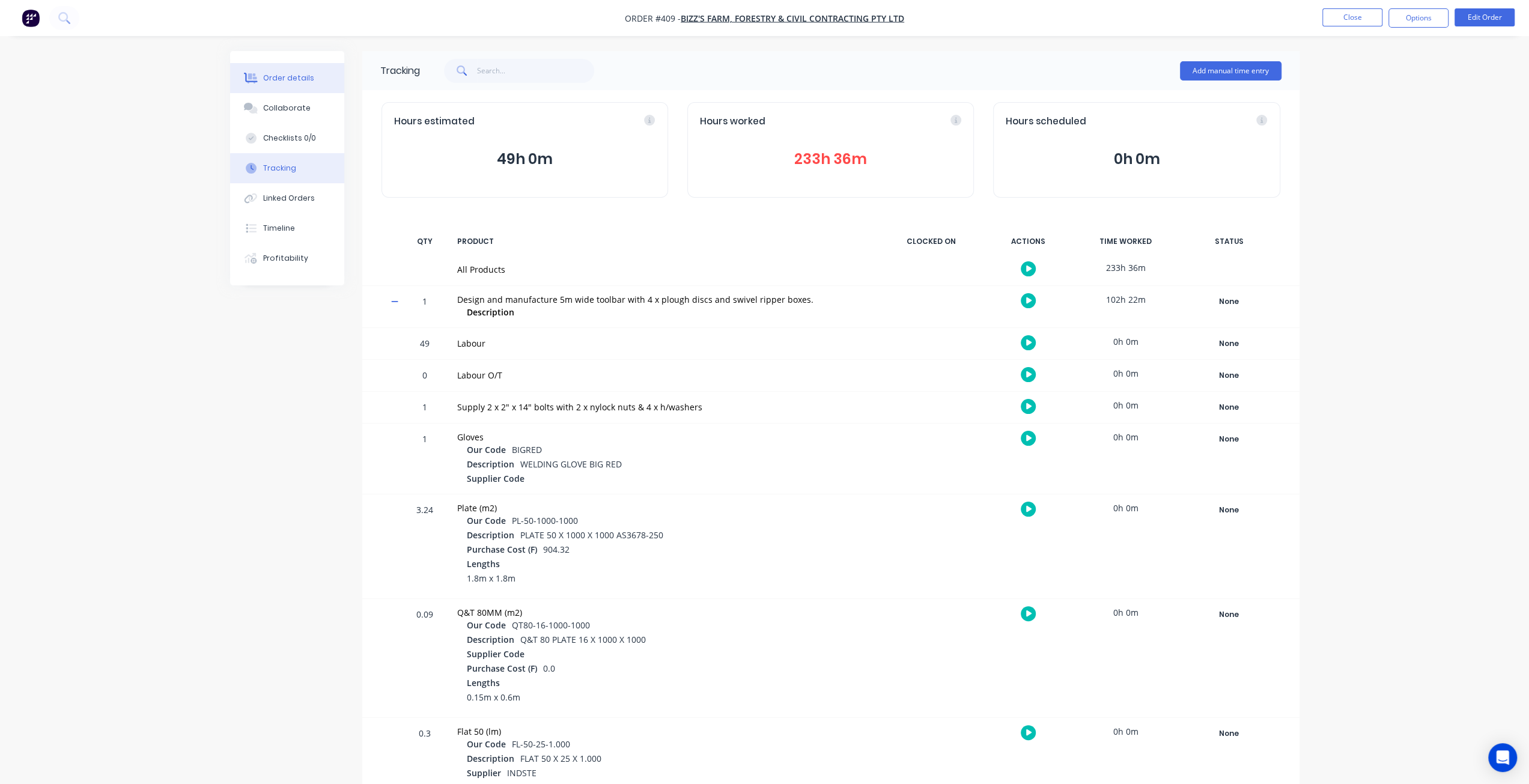
click at [276, 82] on div "Order details" at bounding box center [289, 78] width 51 height 11
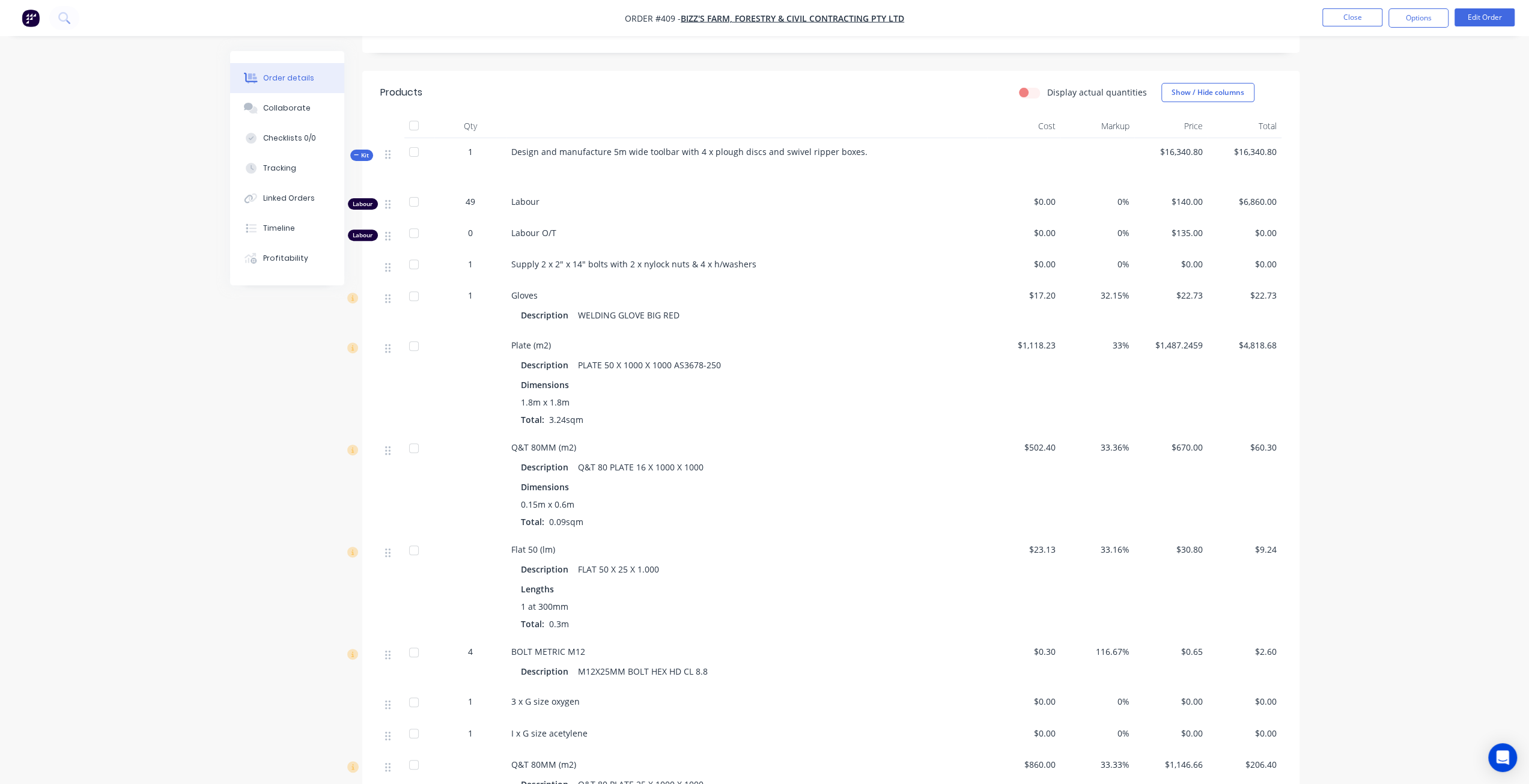
scroll to position [113, 0]
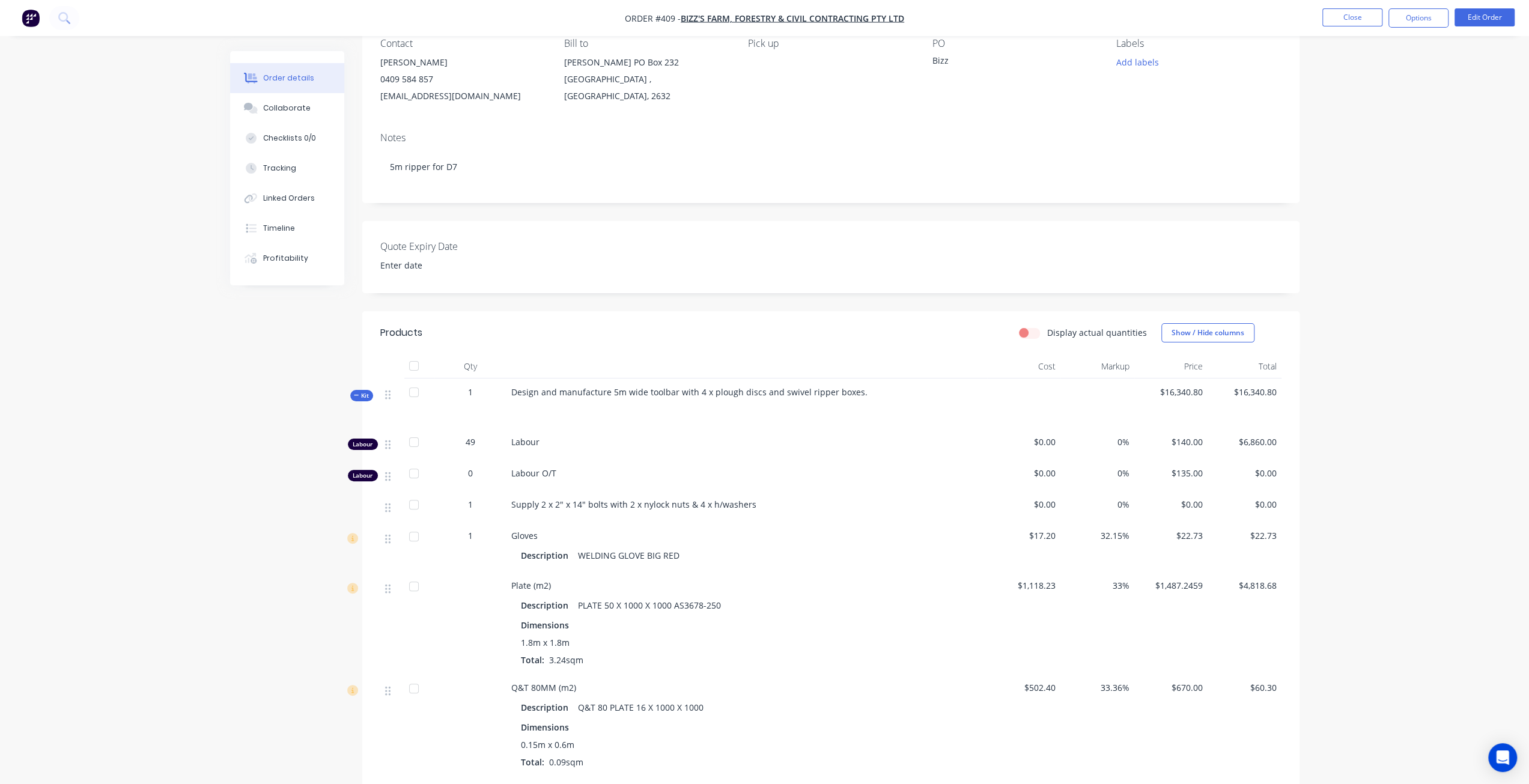
click at [363, 400] on span "Kit" at bounding box center [362, 395] width 16 height 9
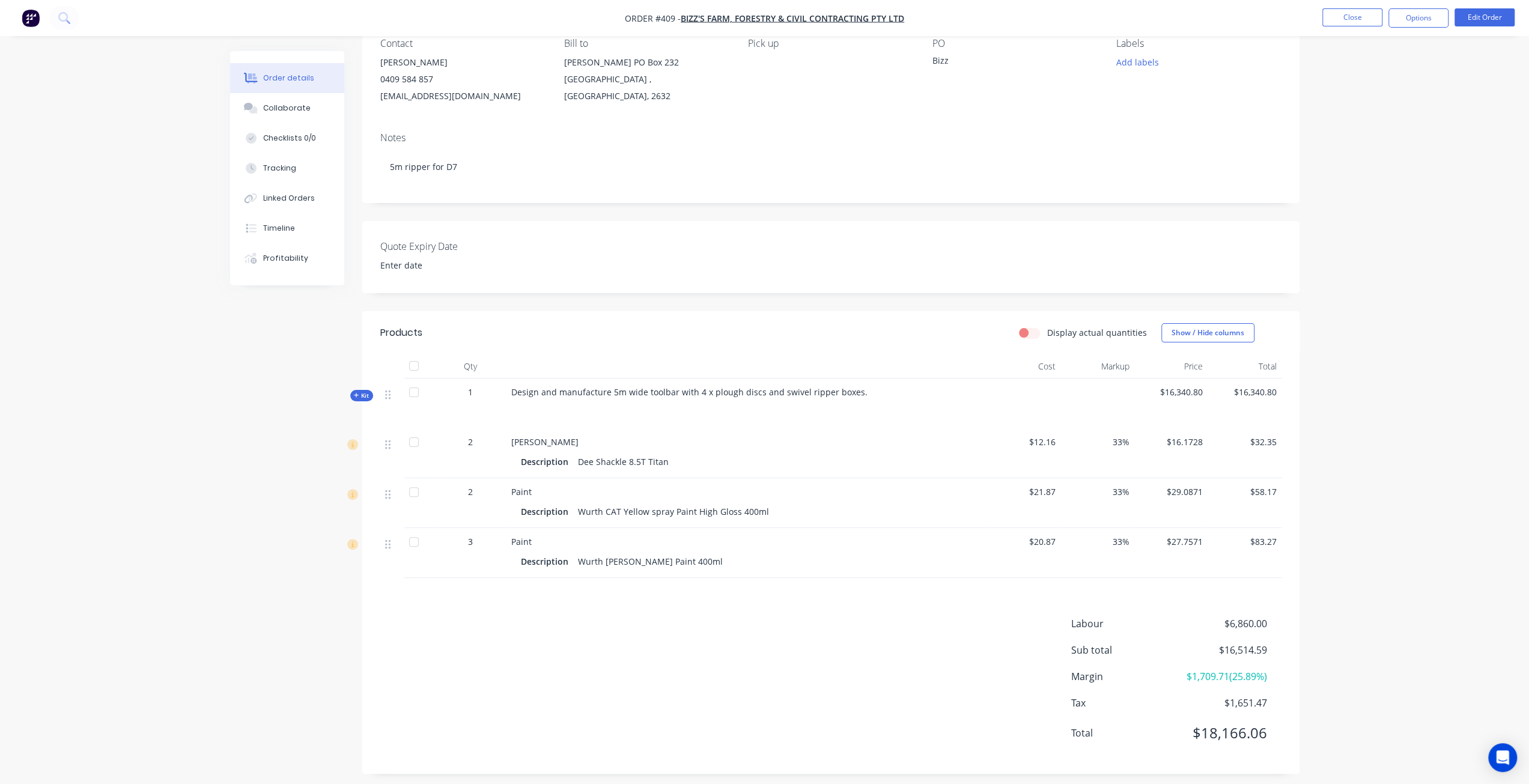
click at [1047, 339] on label "Display actual quantities" at bounding box center [1097, 333] width 99 height 13
click at [1028, 337] on input "Display actual quantities" at bounding box center [1024, 332] width 10 height 11
checkbox input "true"
drag, startPoint x: 317, startPoint y: 529, endPoint x: 337, endPoint y: 494, distance: 40.3
click at [318, 528] on div "Created by Shevaun Created 14/08/25 Required 14/08/25 Assigned to LS MH RH Invo…" at bounding box center [764, 365] width 1069 height 854
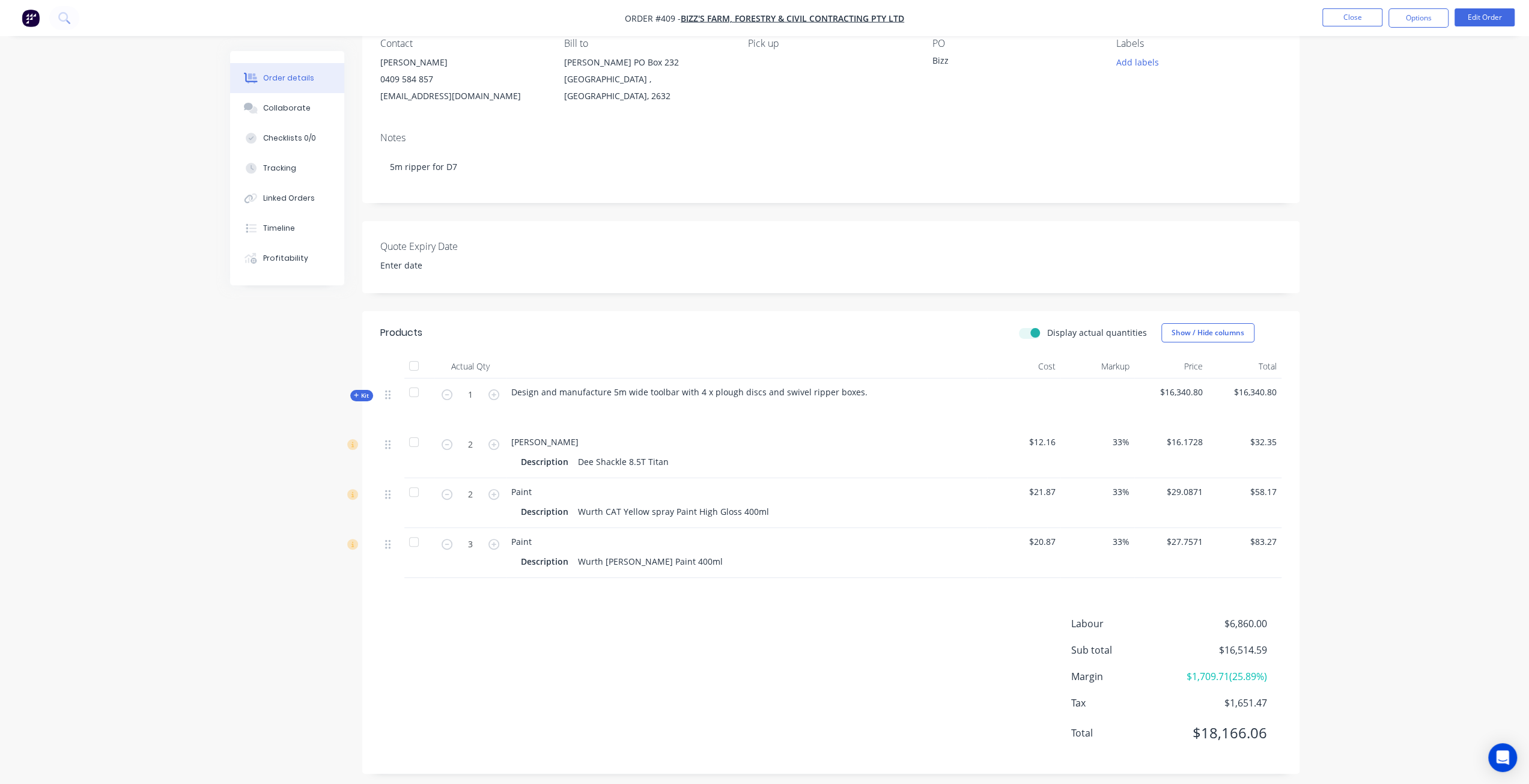
click at [361, 400] on span "Kit" at bounding box center [362, 395] width 16 height 9
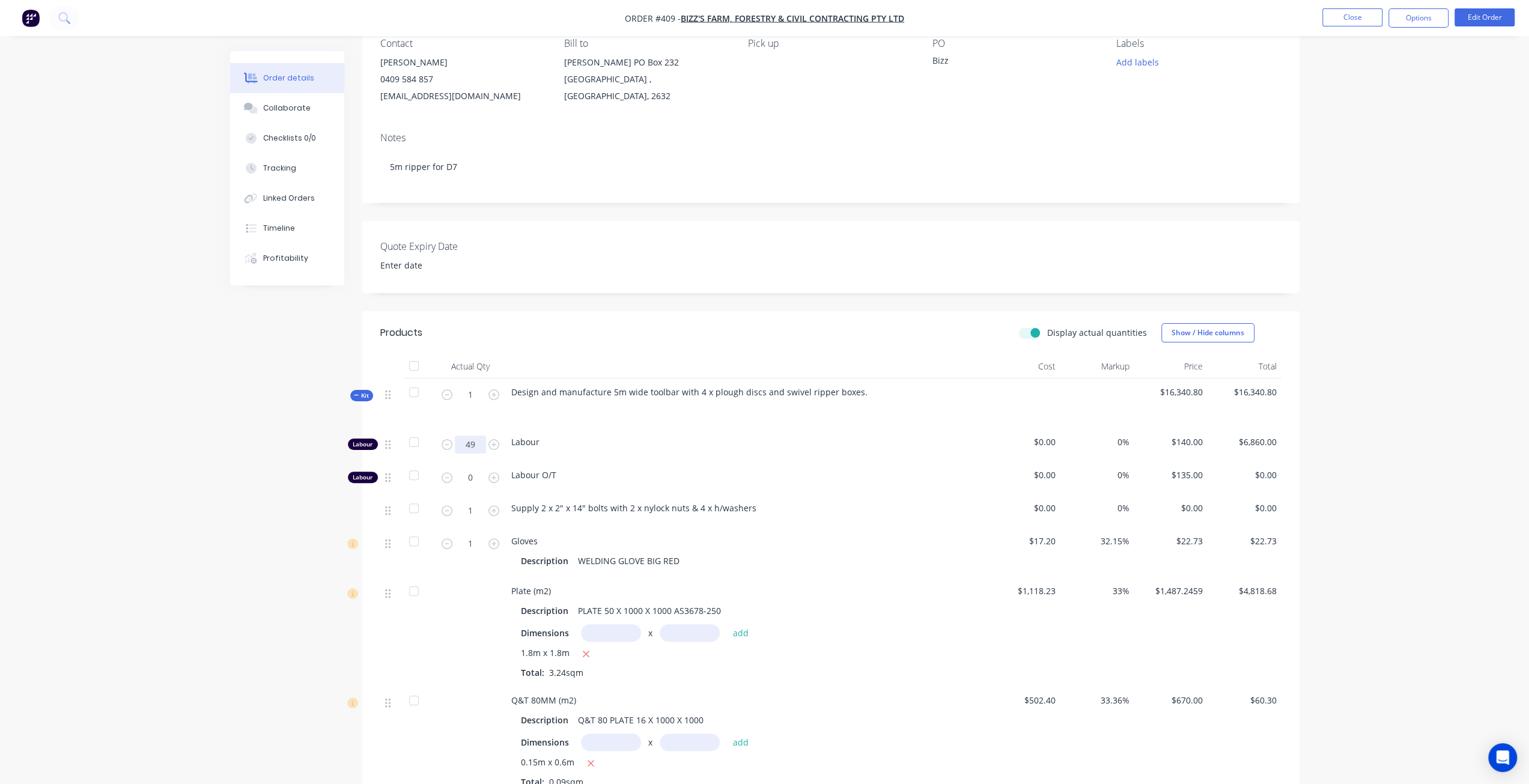
click at [476, 454] on input "49" at bounding box center [470, 444] width 31 height 18
click at [464, 462] on div "49" at bounding box center [470, 445] width 72 height 33
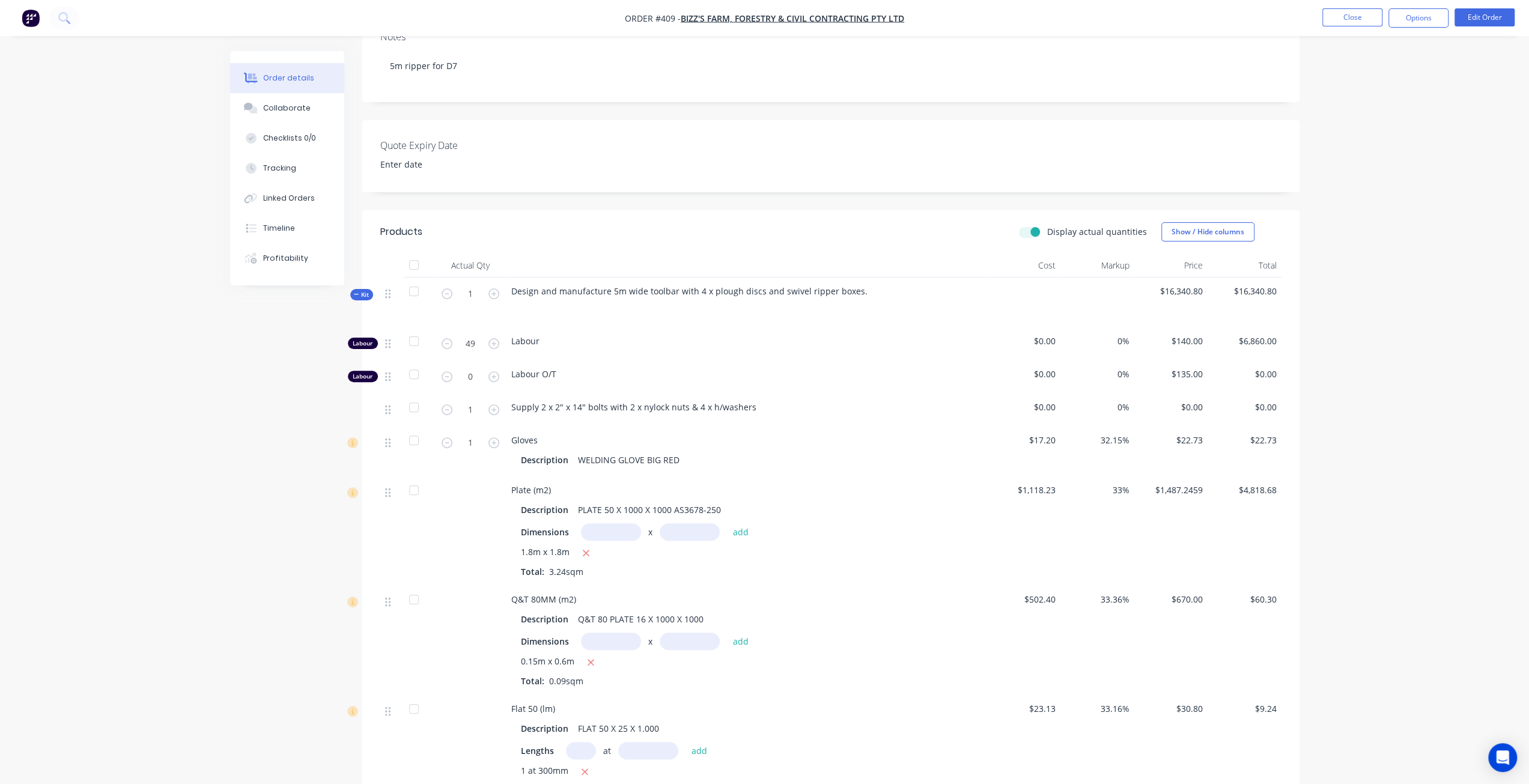
scroll to position [233, 0]
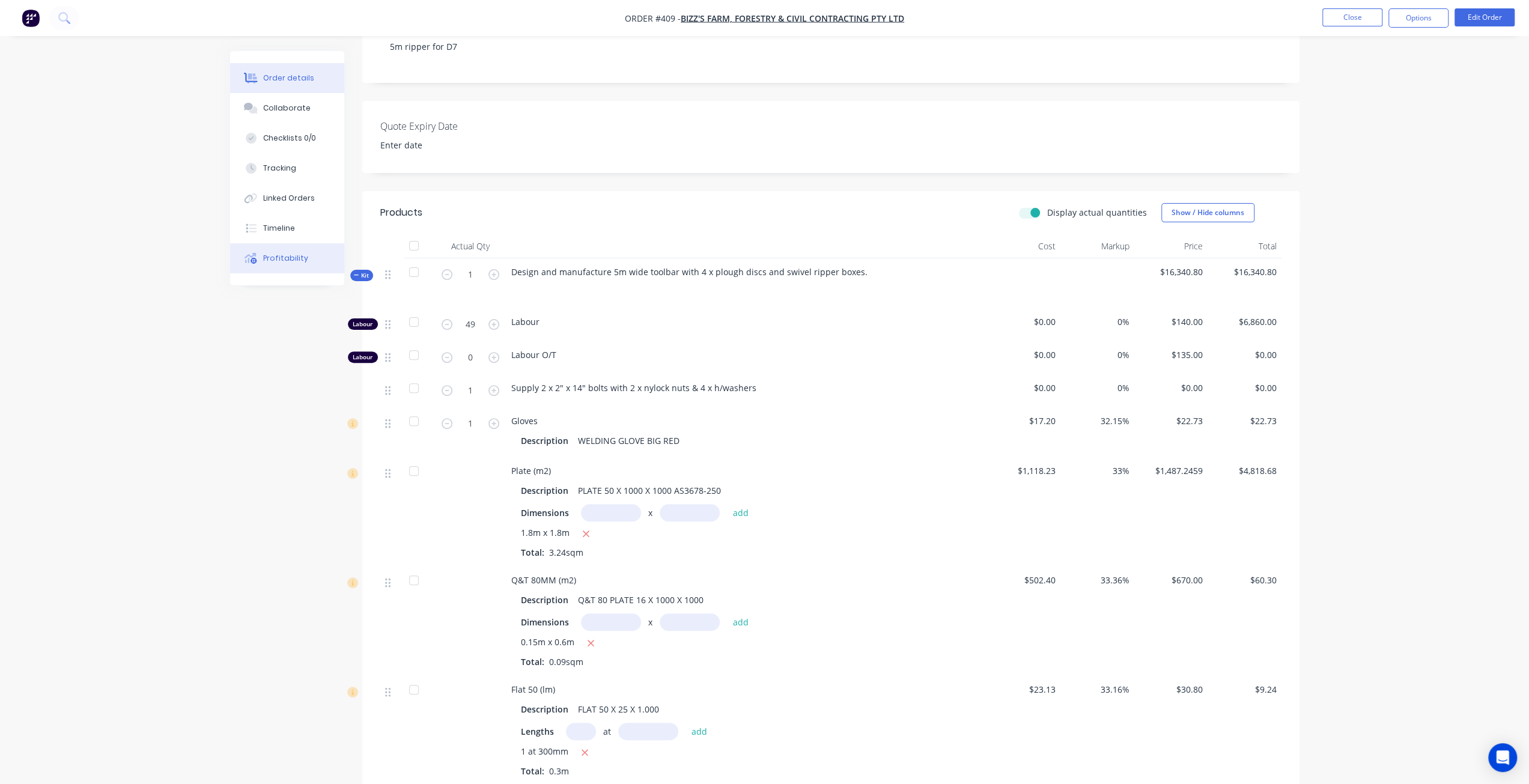
click at [285, 250] on button "Profitability" at bounding box center [287, 259] width 114 height 30
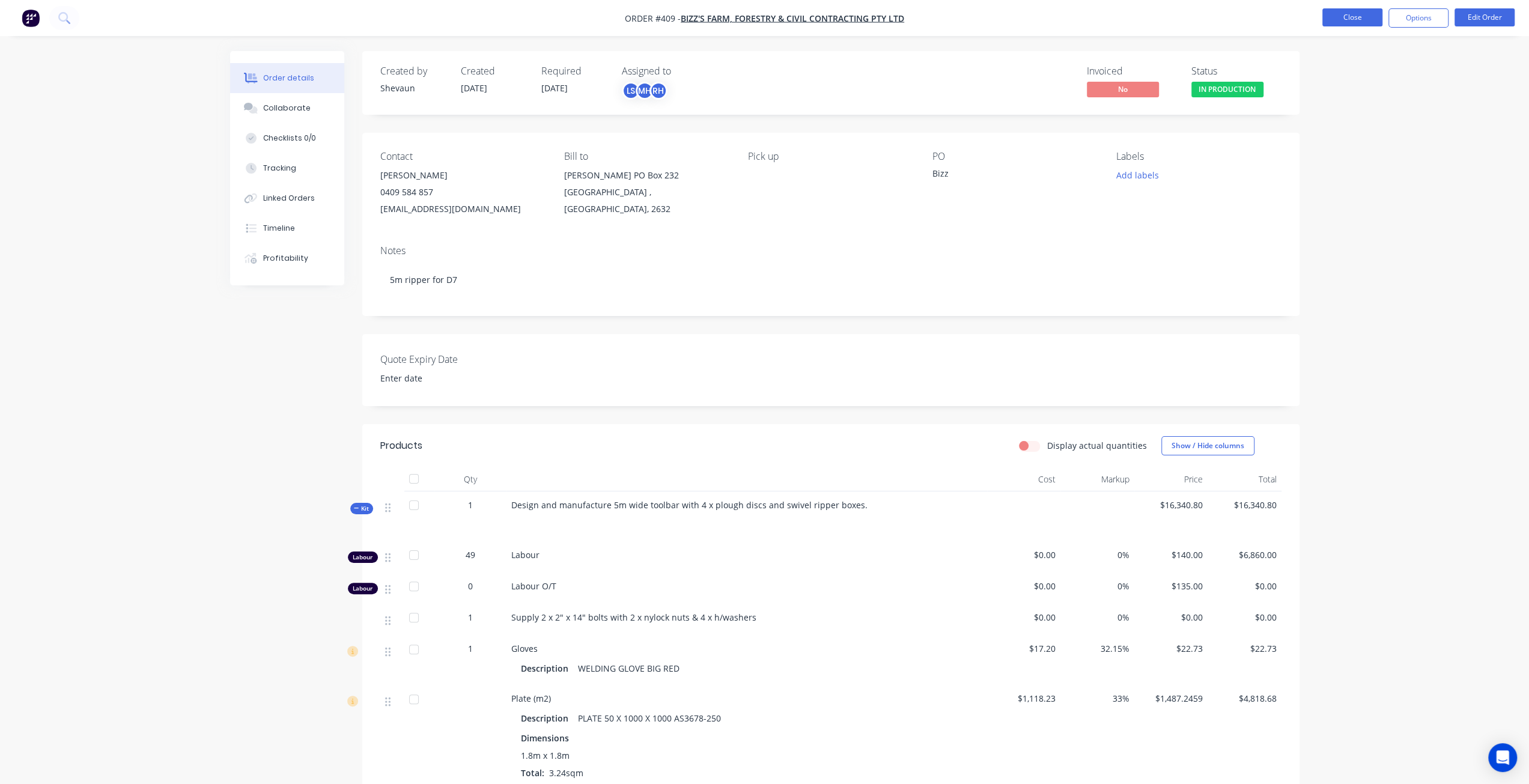
click at [1369, 18] on button "Close" at bounding box center [1352, 18] width 60 height 18
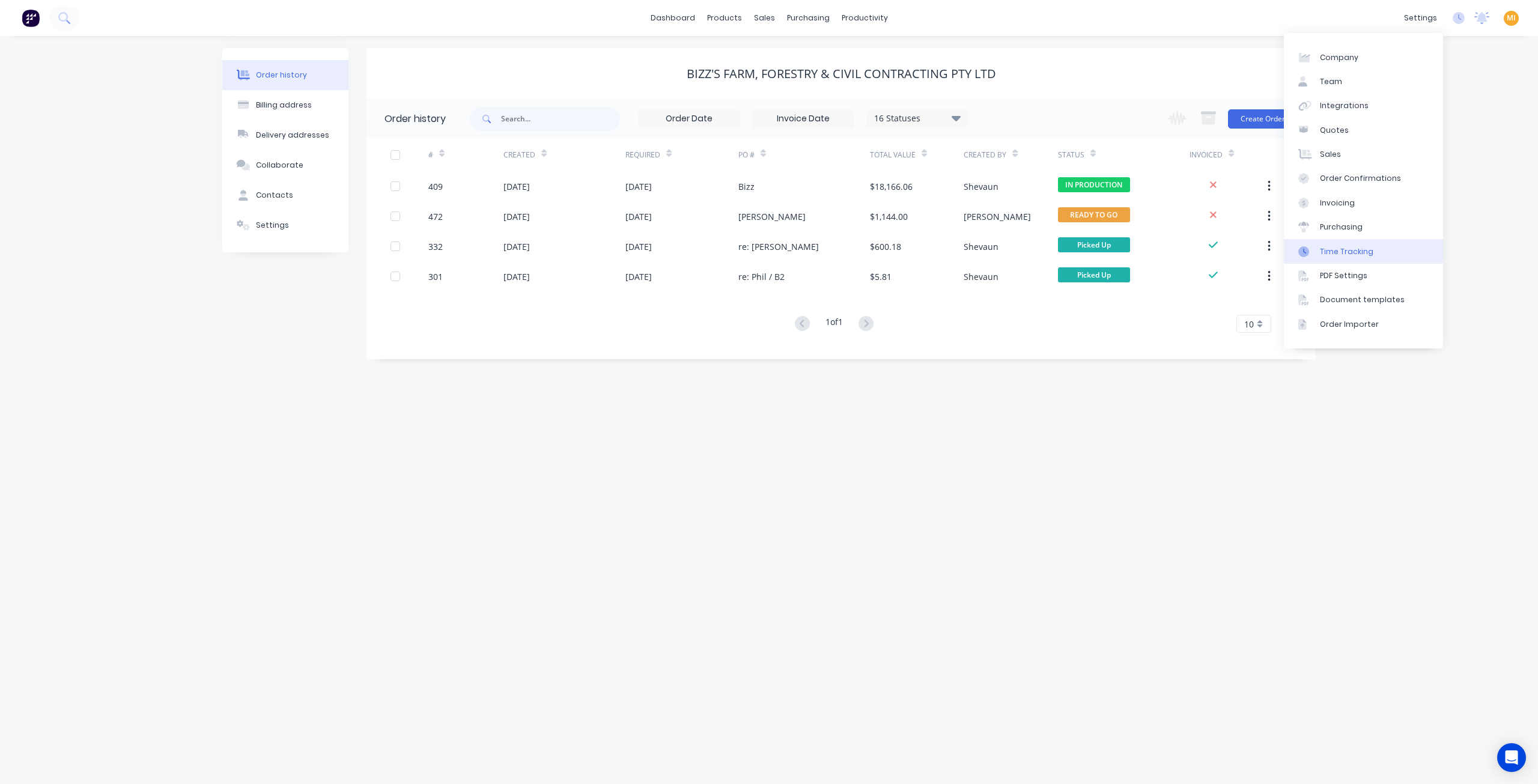
click at [1376, 255] on link "Time Tracking" at bounding box center [1364, 251] width 159 height 24
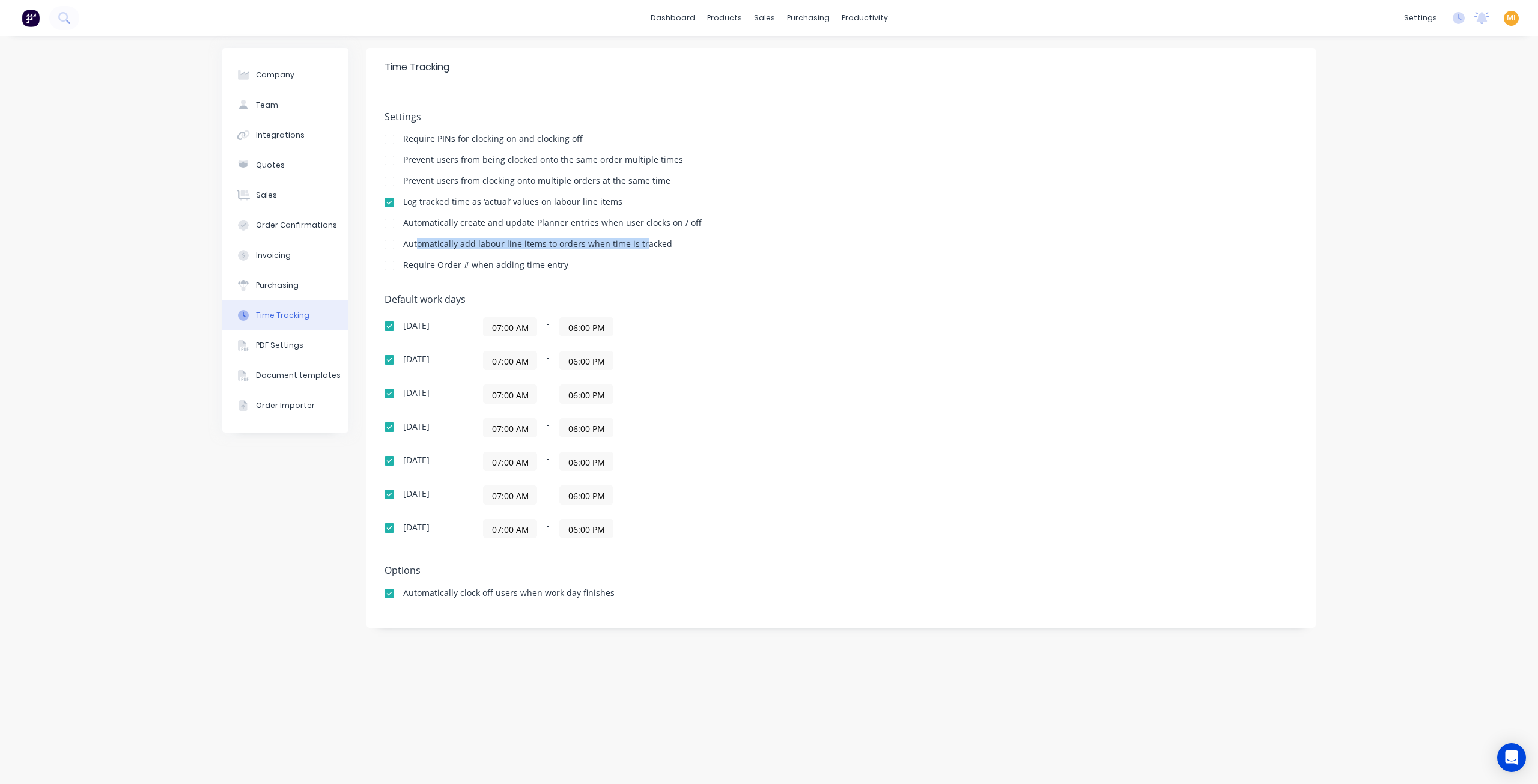
drag, startPoint x: 418, startPoint y: 241, endPoint x: 638, endPoint y: 248, distance: 220.1
click at [638, 248] on div "Automatically add labour line items to orders when time is tracked" at bounding box center [537, 244] width 269 height 9
click at [675, 246] on div "Automatically add labour line items to orders when time is tracked" at bounding box center [841, 245] width 913 height 11
drag, startPoint x: 670, startPoint y: 240, endPoint x: 404, endPoint y: 246, distance: 266.1
click at [404, 246] on div "Automatically add labour line items to orders when time is tracked" at bounding box center [841, 245] width 913 height 11
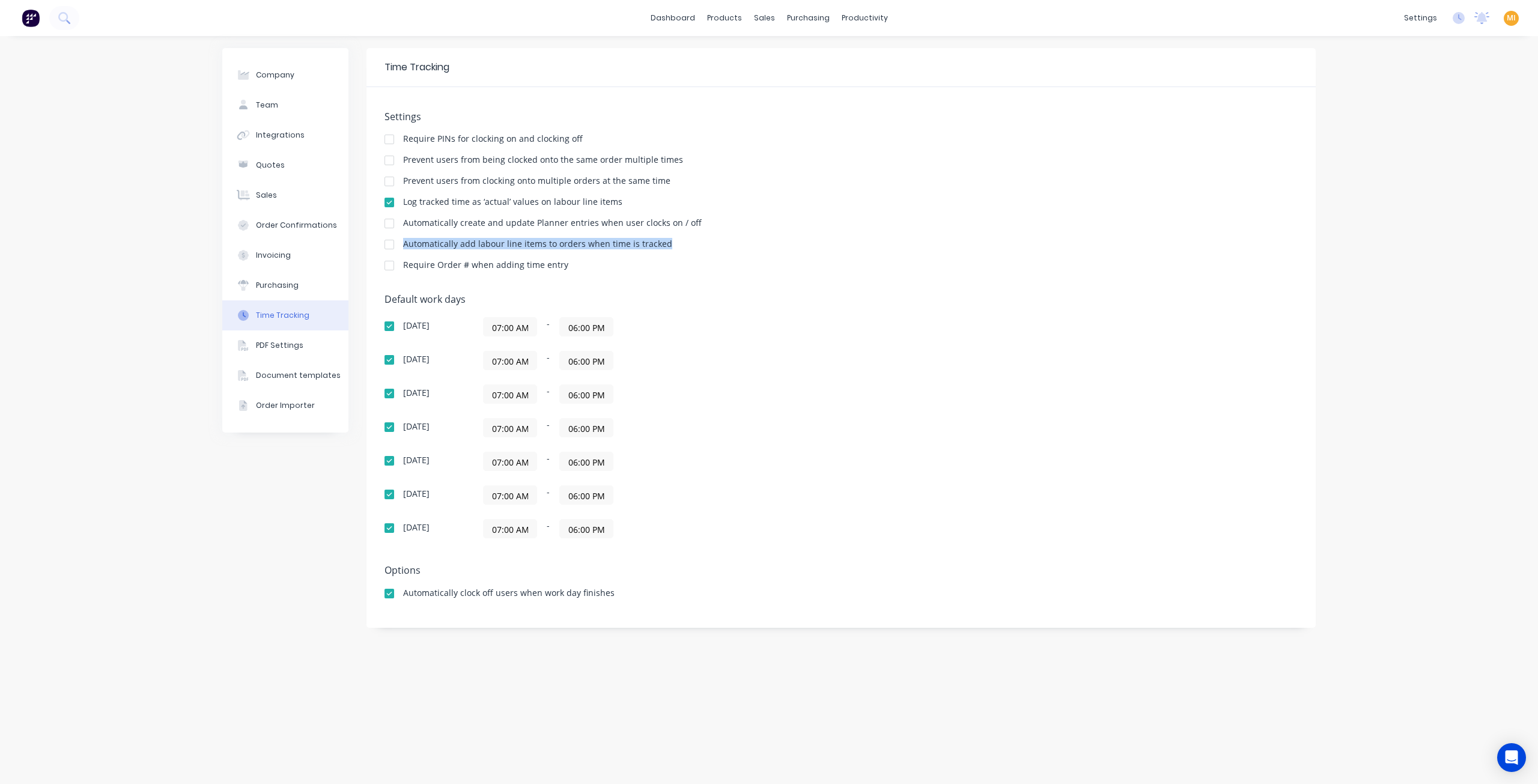
click at [411, 244] on div "Automatically add labour line items to orders when time is tracked" at bounding box center [537, 244] width 269 height 9
click at [1509, 765] on div "Open Intercom Messenger" at bounding box center [1512, 758] width 32 height 32
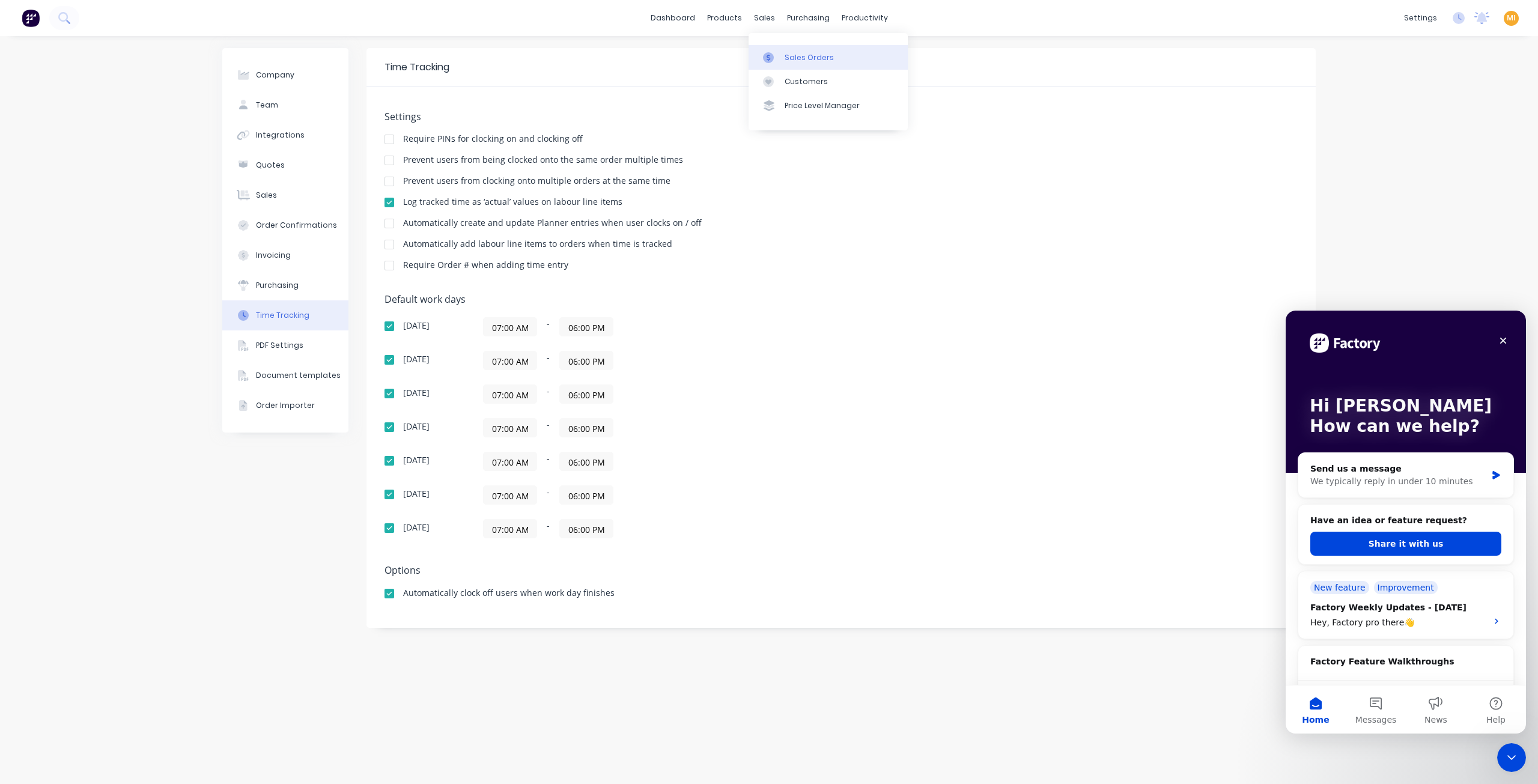
click at [804, 49] on link "Sales Orders" at bounding box center [828, 57] width 159 height 24
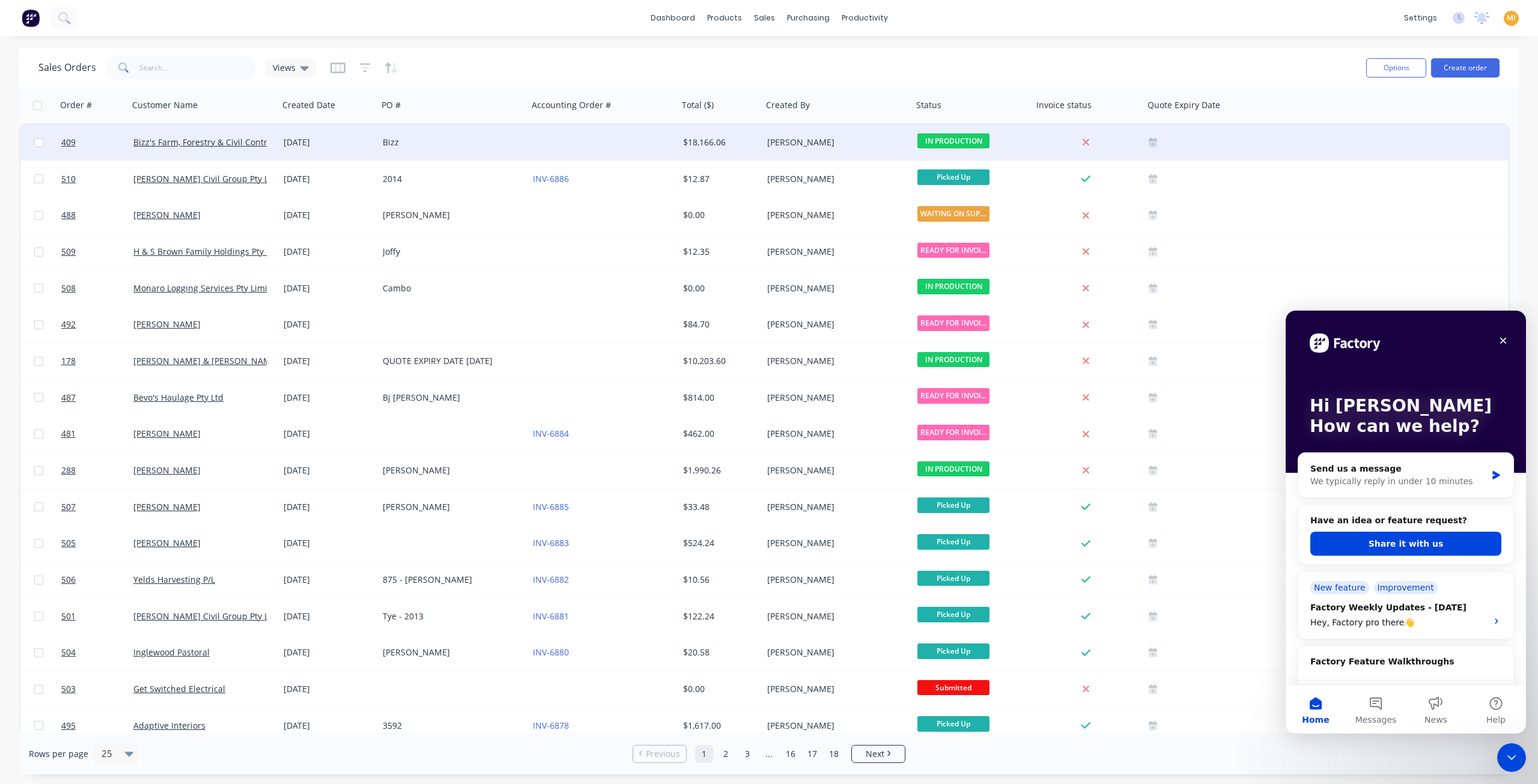
click at [266, 154] on div "Bizz's Farm, Forestry & Civil Contracting Pty Ltd" at bounding box center [204, 142] width 150 height 36
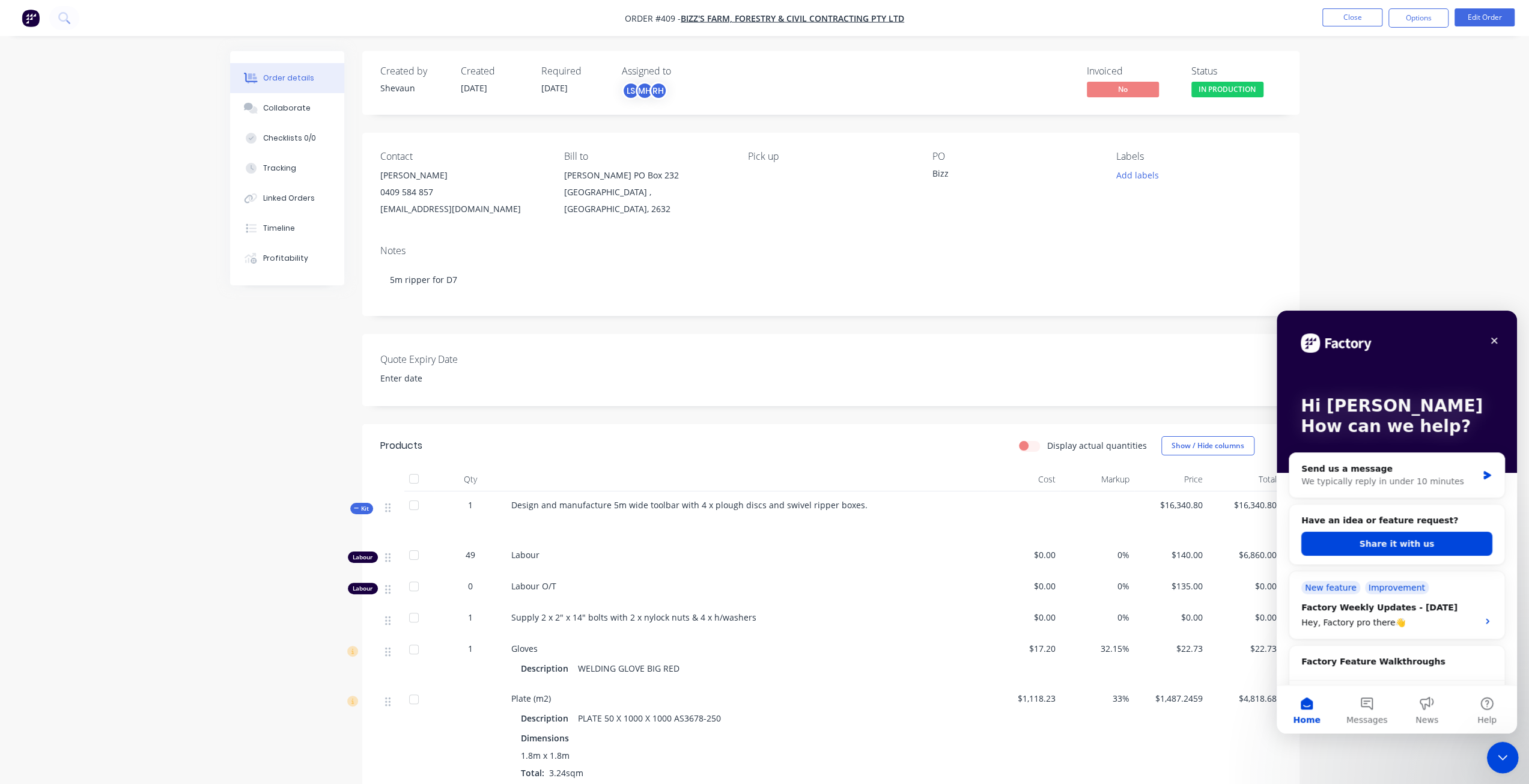
drag, startPoint x: 1504, startPoint y: 755, endPoint x: 1487, endPoint y: 753, distance: 17.1
click at [1507, 755] on icon "Close Intercom Messenger" at bounding box center [1500, 755] width 14 height 14
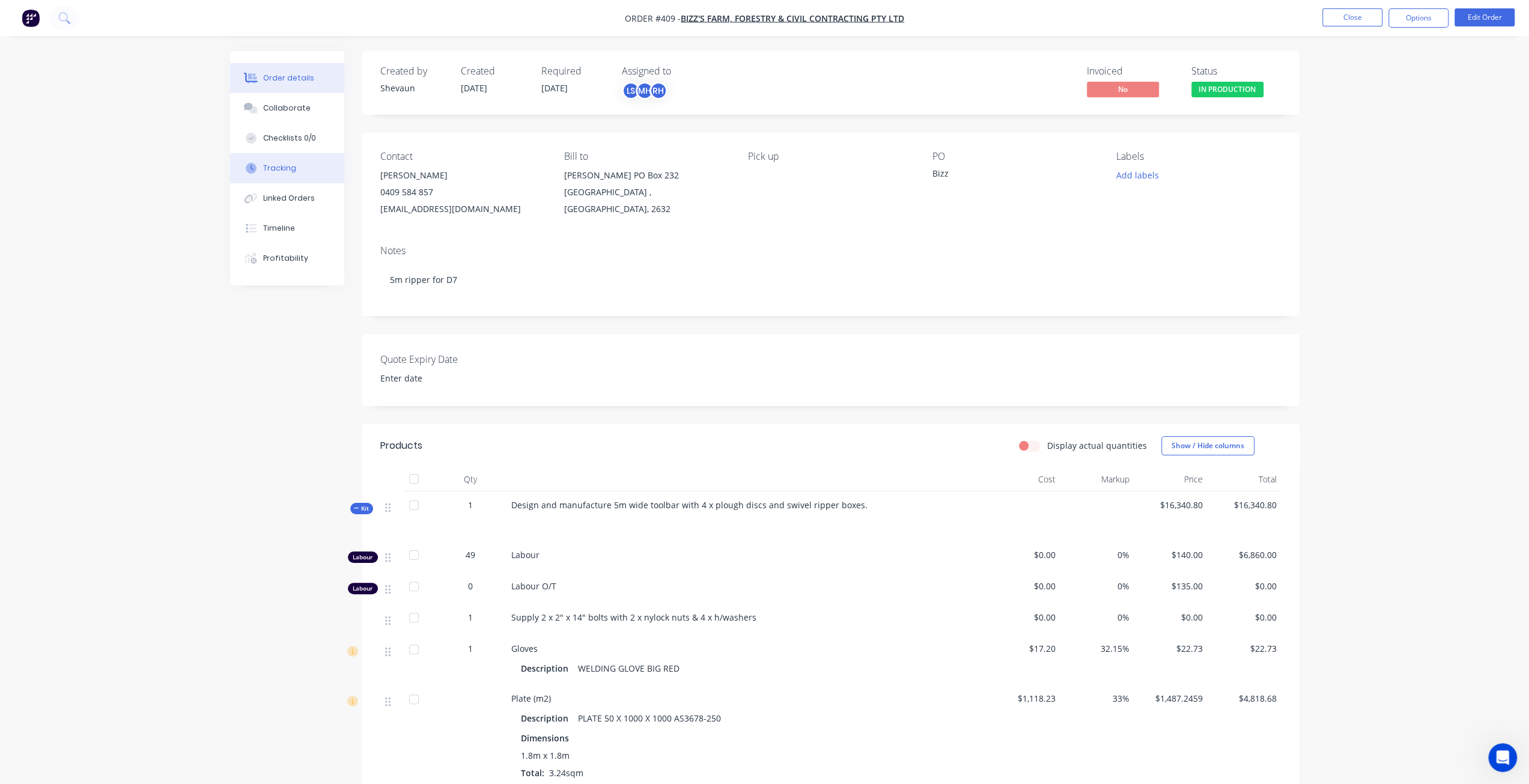
click at [280, 161] on button "Tracking" at bounding box center [287, 168] width 114 height 30
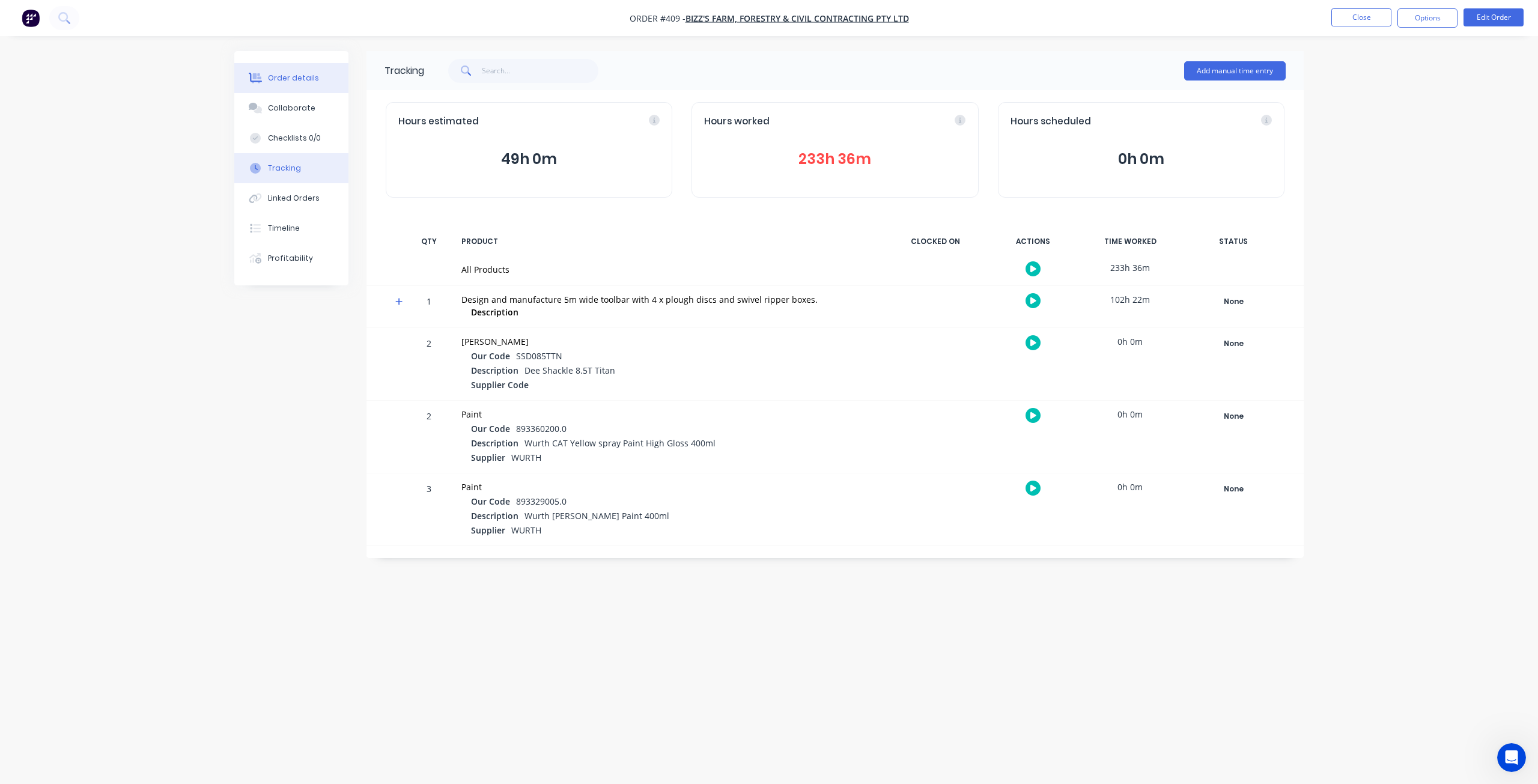
click at [288, 80] on div "Order details" at bounding box center [294, 78] width 51 height 11
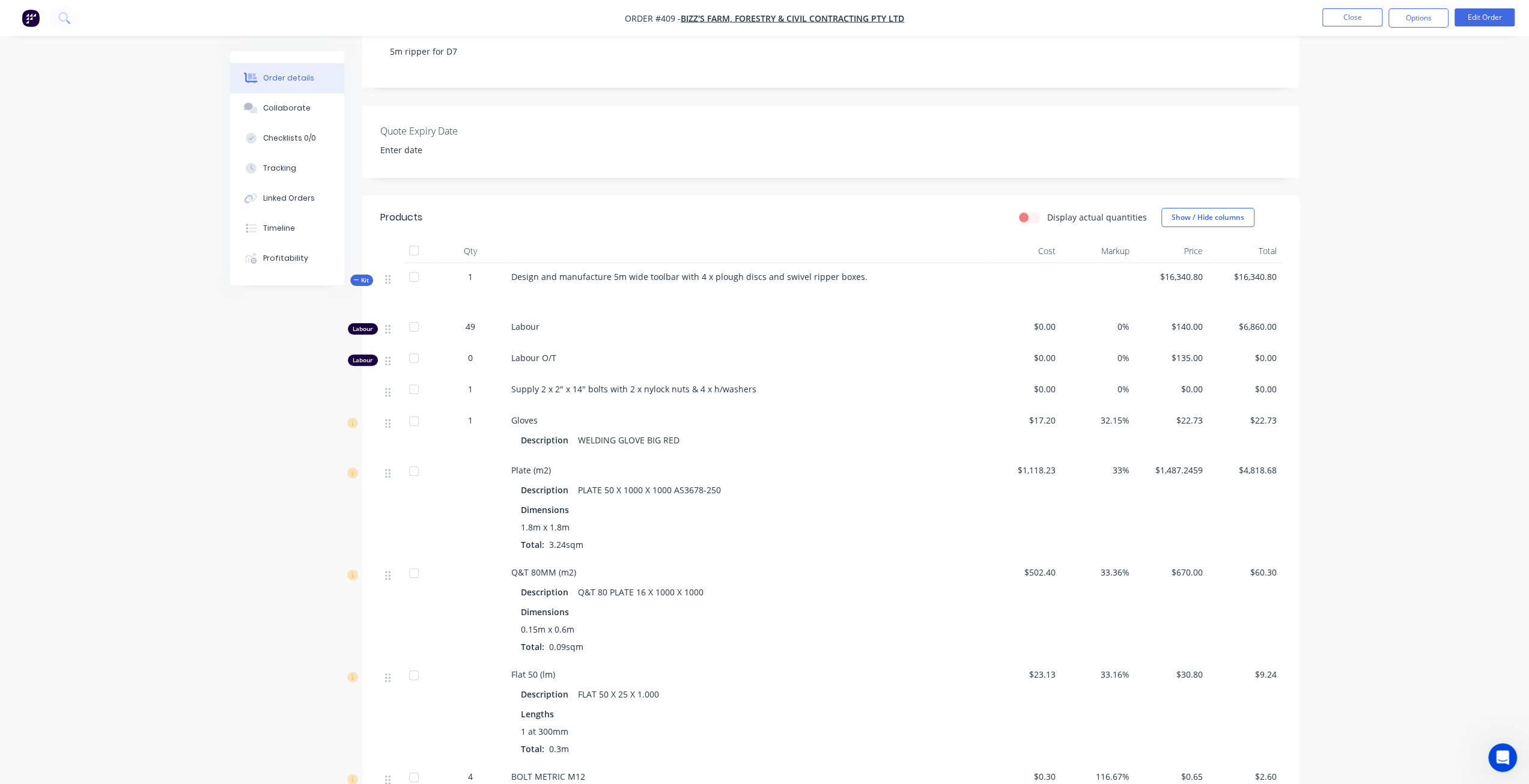
scroll to position [300, 0]
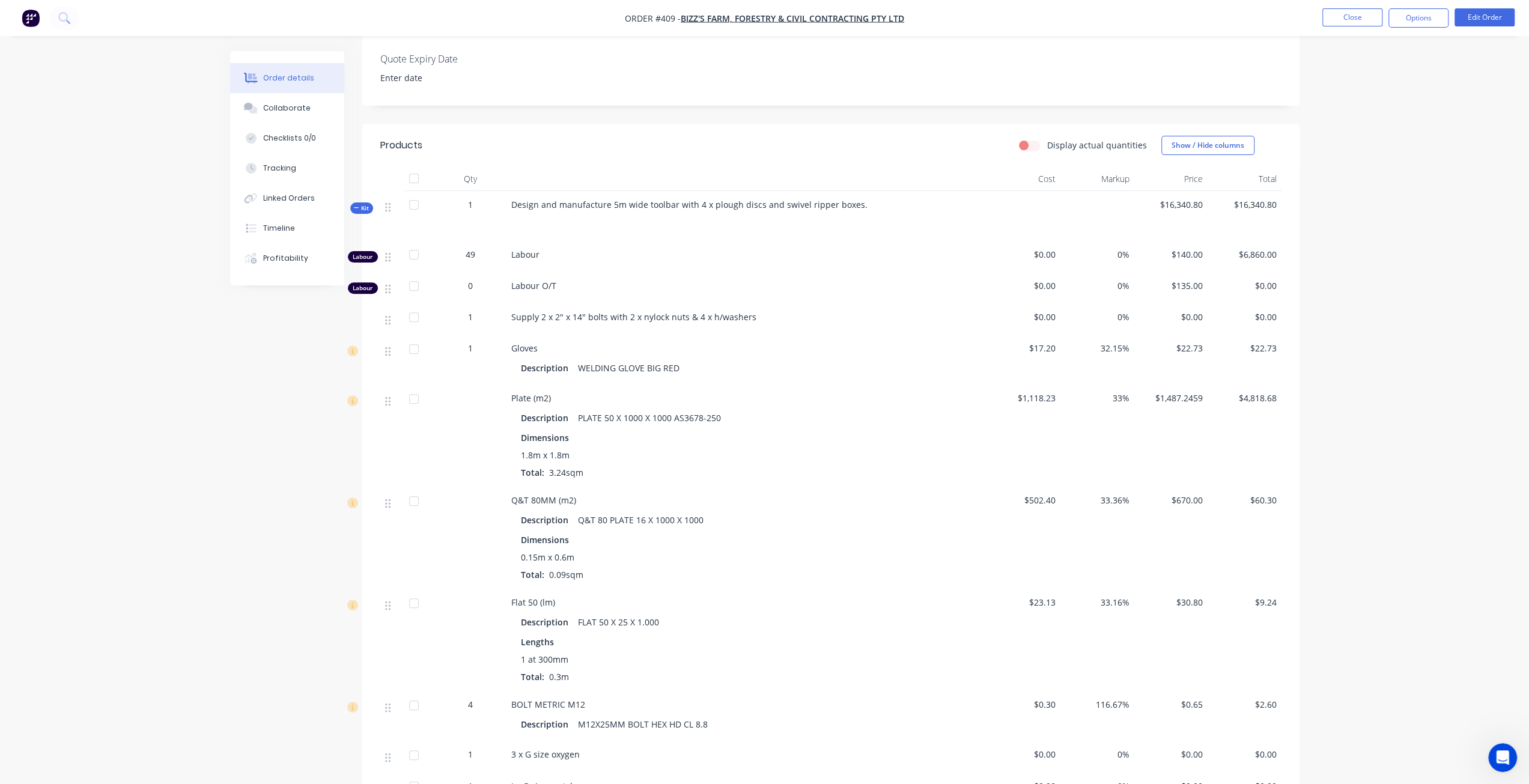
click at [361, 213] on span "Kit" at bounding box center [362, 208] width 16 height 9
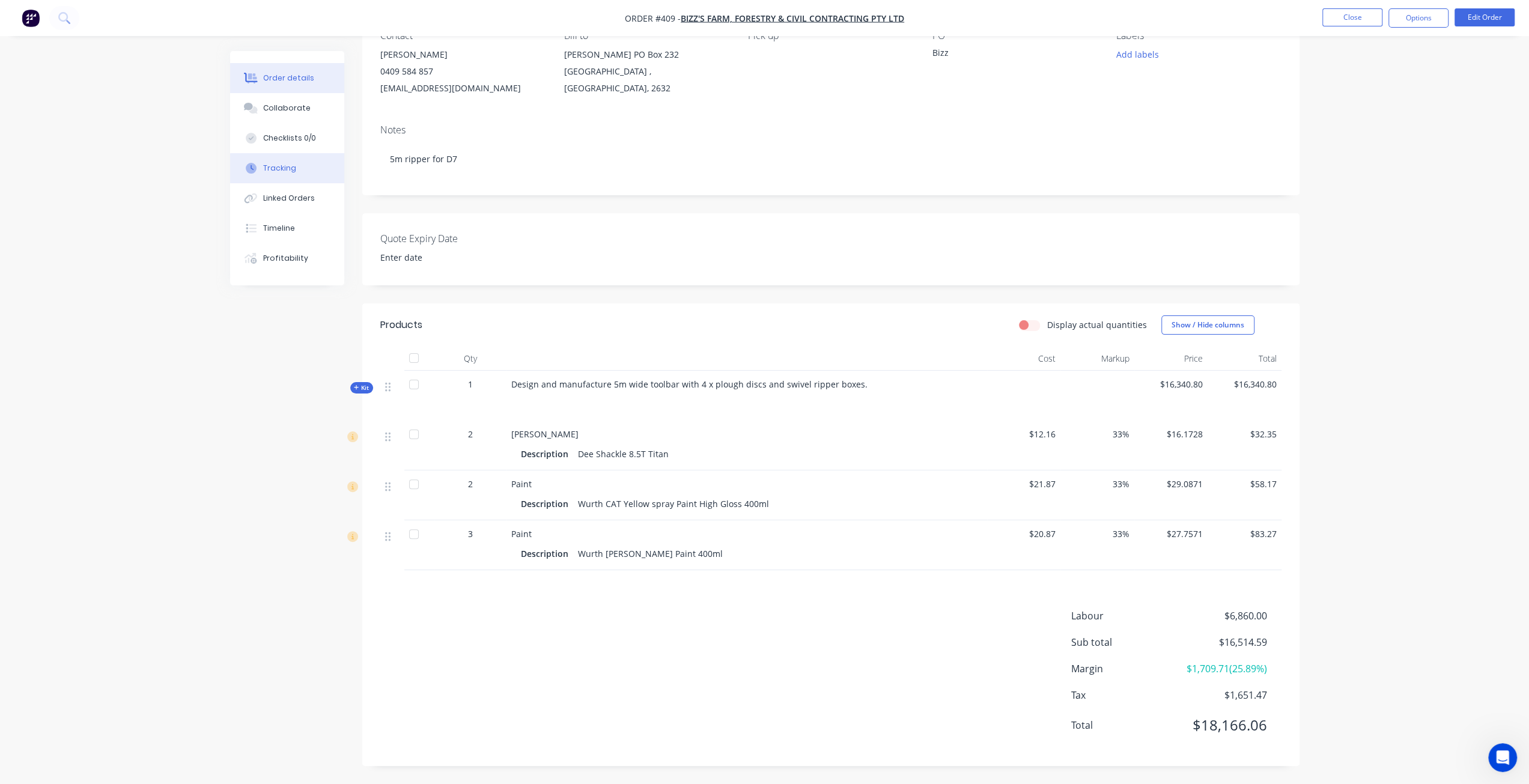
click at [246, 173] on icon at bounding box center [252, 169] width 11 height 11
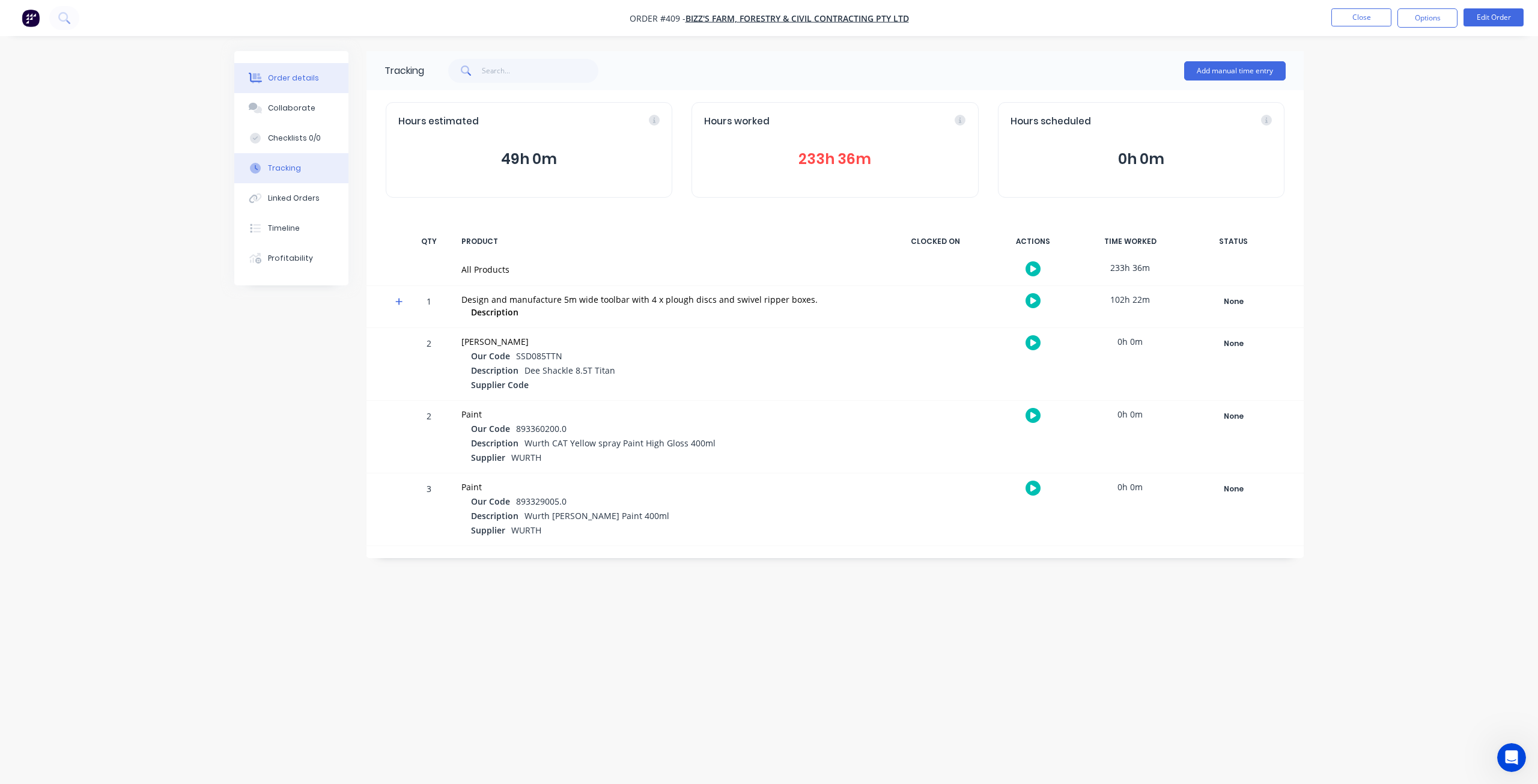
click at [285, 66] on button "Order details" at bounding box center [291, 78] width 114 height 30
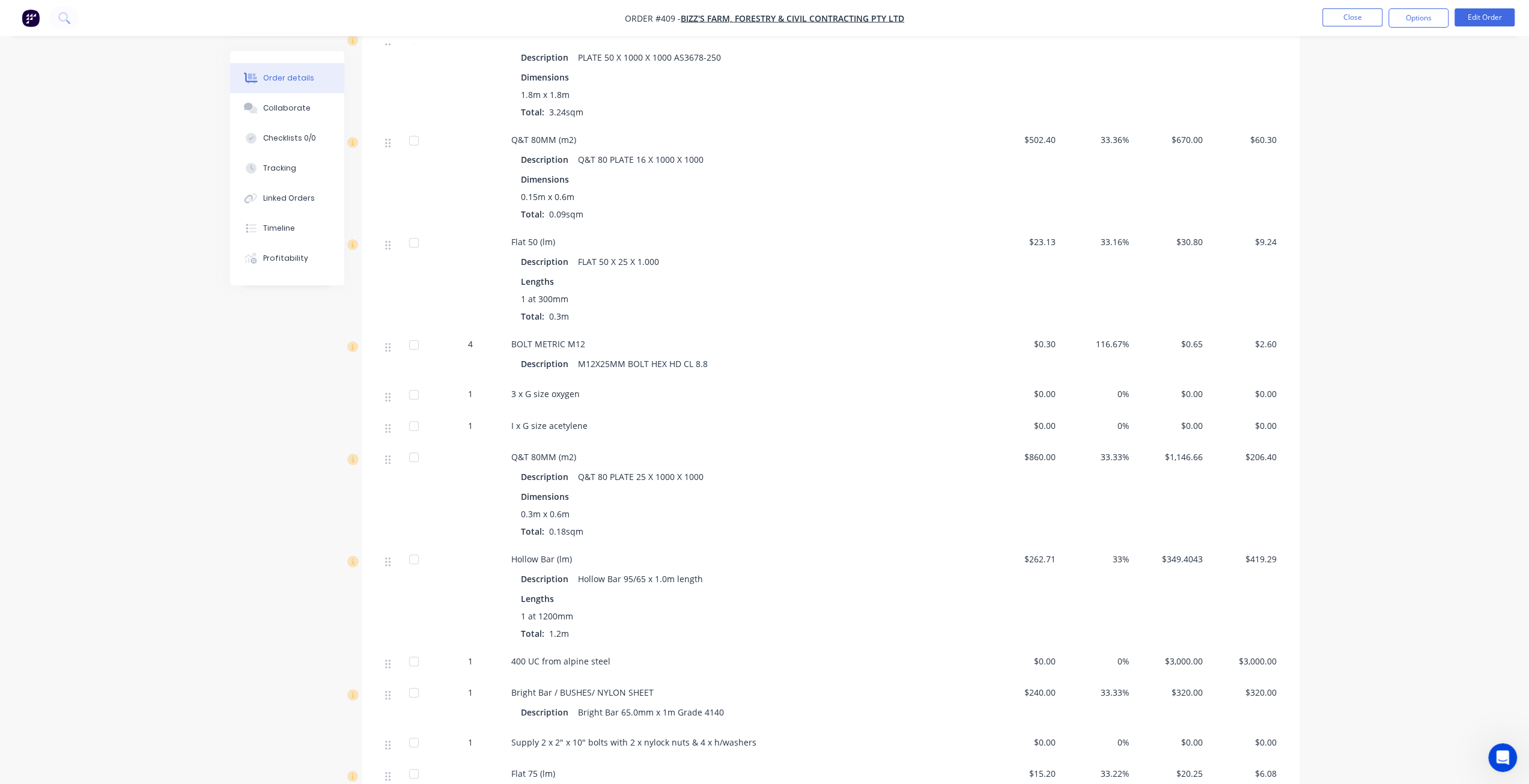
scroll to position [361, 0]
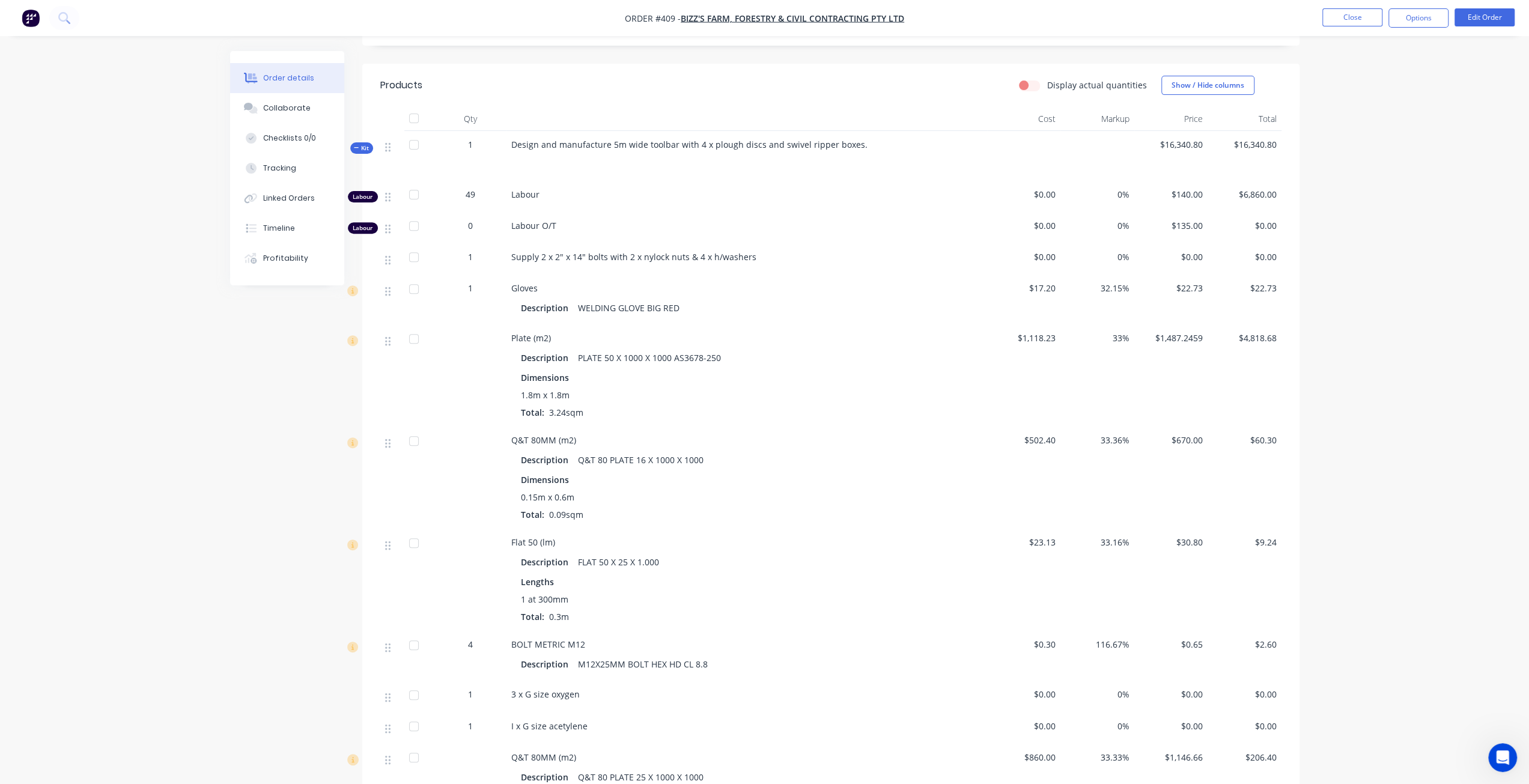
click at [365, 153] on span "Kit" at bounding box center [362, 147] width 16 height 9
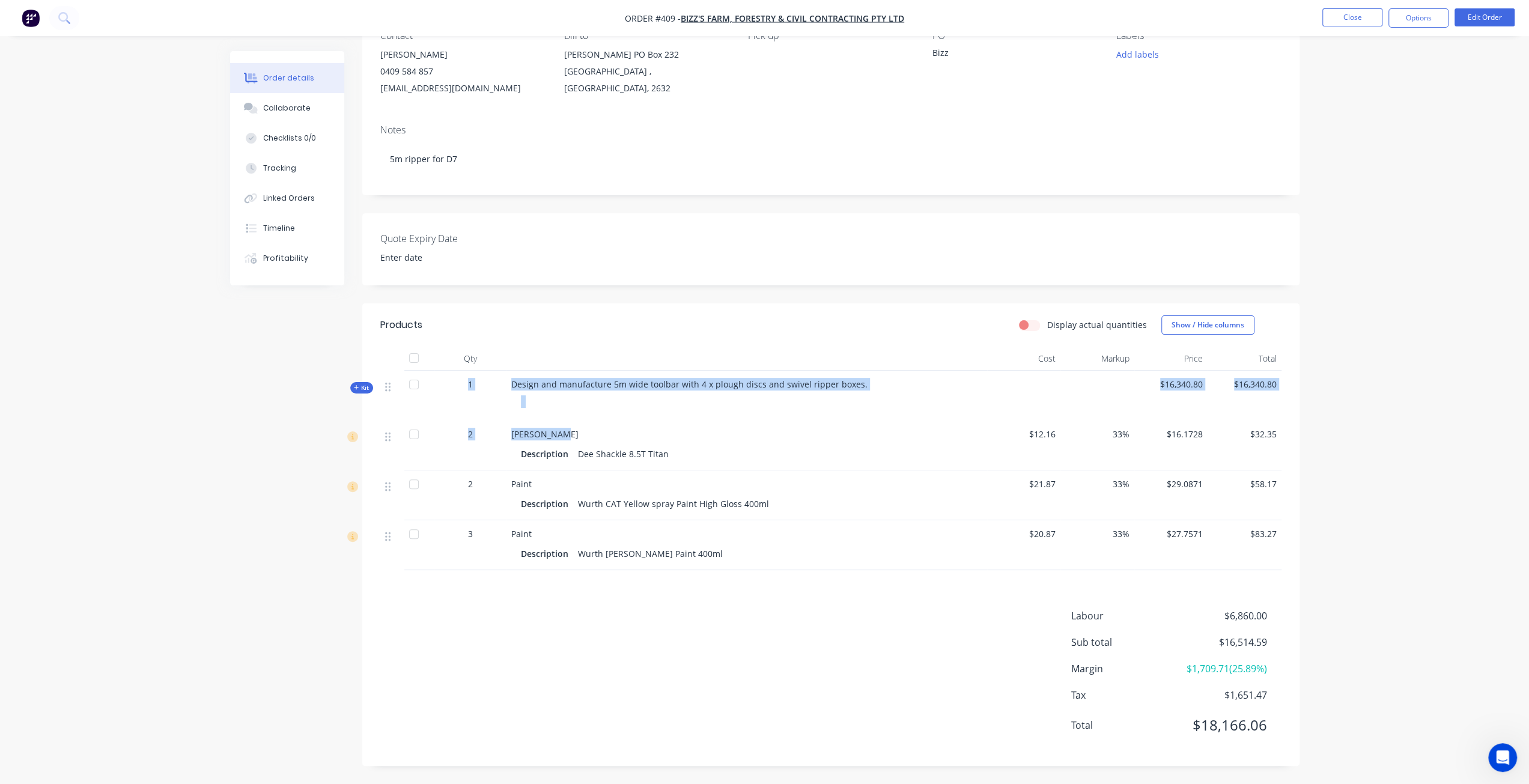
drag, startPoint x: 363, startPoint y: 419, endPoint x: 572, endPoint y: 435, distance: 209.6
click at [589, 436] on div "Qty Cost Markup Price Total Kit 1 Design and manufacture 5m wide toolbar with 4…" at bounding box center [830, 458] width 937 height 224
click at [246, 450] on div "Created by [PERSON_NAME] Created [DATE] Required [DATE] Assigned to LS MH RH In…" at bounding box center [764, 357] width 1069 height 854
click at [363, 390] on span "Kit" at bounding box center [362, 388] width 16 height 9
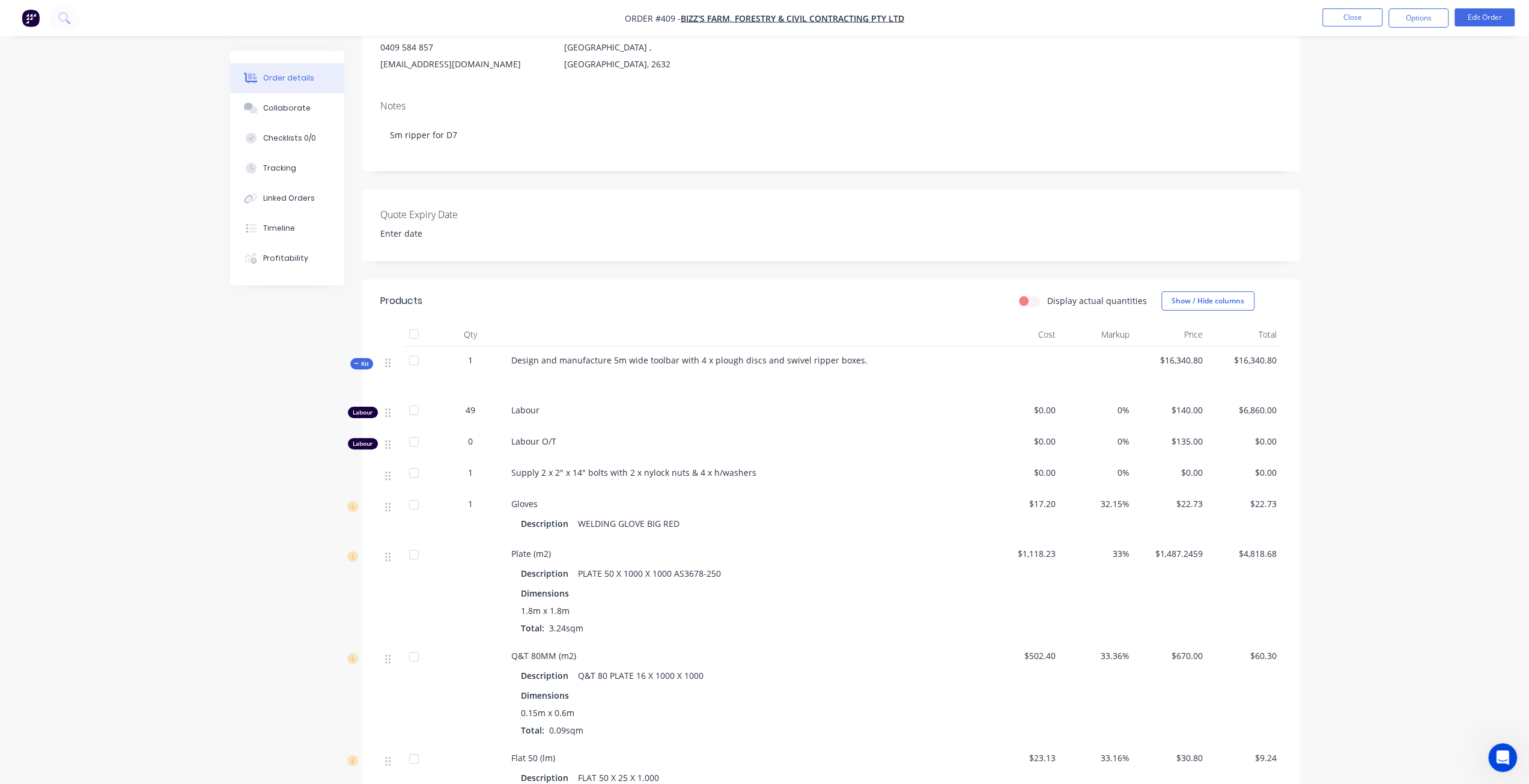
drag, startPoint x: 572, startPoint y: 434, endPoint x: 455, endPoint y: 432, distance: 117.0
click at [455, 427] on div "Labour 49 Labour $0.00 0% $140.00 $6,860.00" at bounding box center [831, 412] width 901 height 31
click at [535, 415] on span "Labour" at bounding box center [525, 410] width 28 height 11
drag, startPoint x: 496, startPoint y: 435, endPoint x: 471, endPoint y: 435, distance: 25.0
click at [471, 427] on div "Labour 49 Labour $0.00 0% $140.00 $6,860.00" at bounding box center [831, 412] width 901 height 31
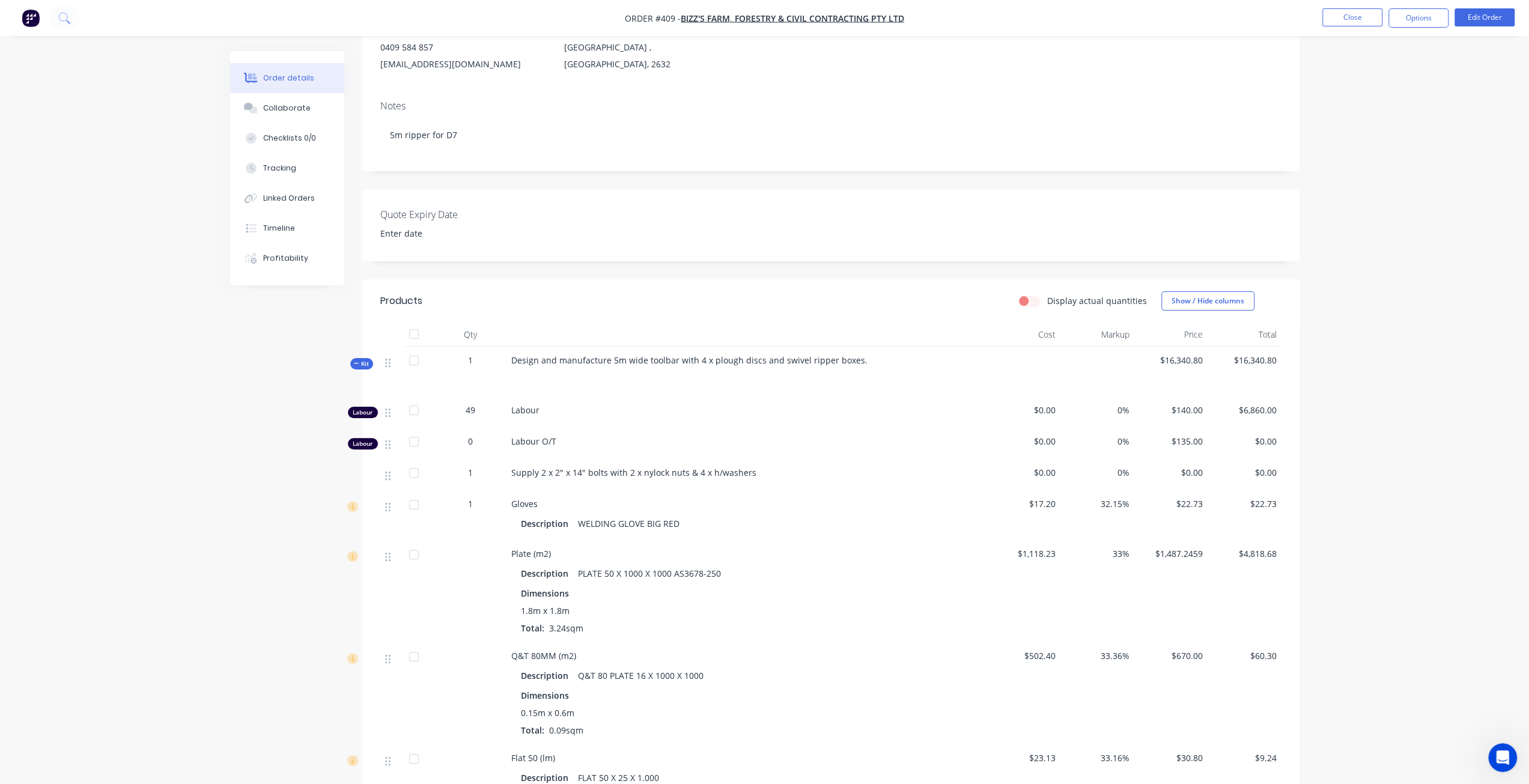
click at [471, 416] on span "49" at bounding box center [470, 410] width 10 height 13
drag, startPoint x: 462, startPoint y: 431, endPoint x: 611, endPoint y: 436, distance: 149.1
click at [611, 427] on div "Labour 49 Labour $0.00 0% $140.00 $6,860.00" at bounding box center [831, 412] width 901 height 31
click at [491, 427] on div "49" at bounding box center [470, 412] width 72 height 31
click at [295, 174] on button "Tracking" at bounding box center [287, 168] width 114 height 30
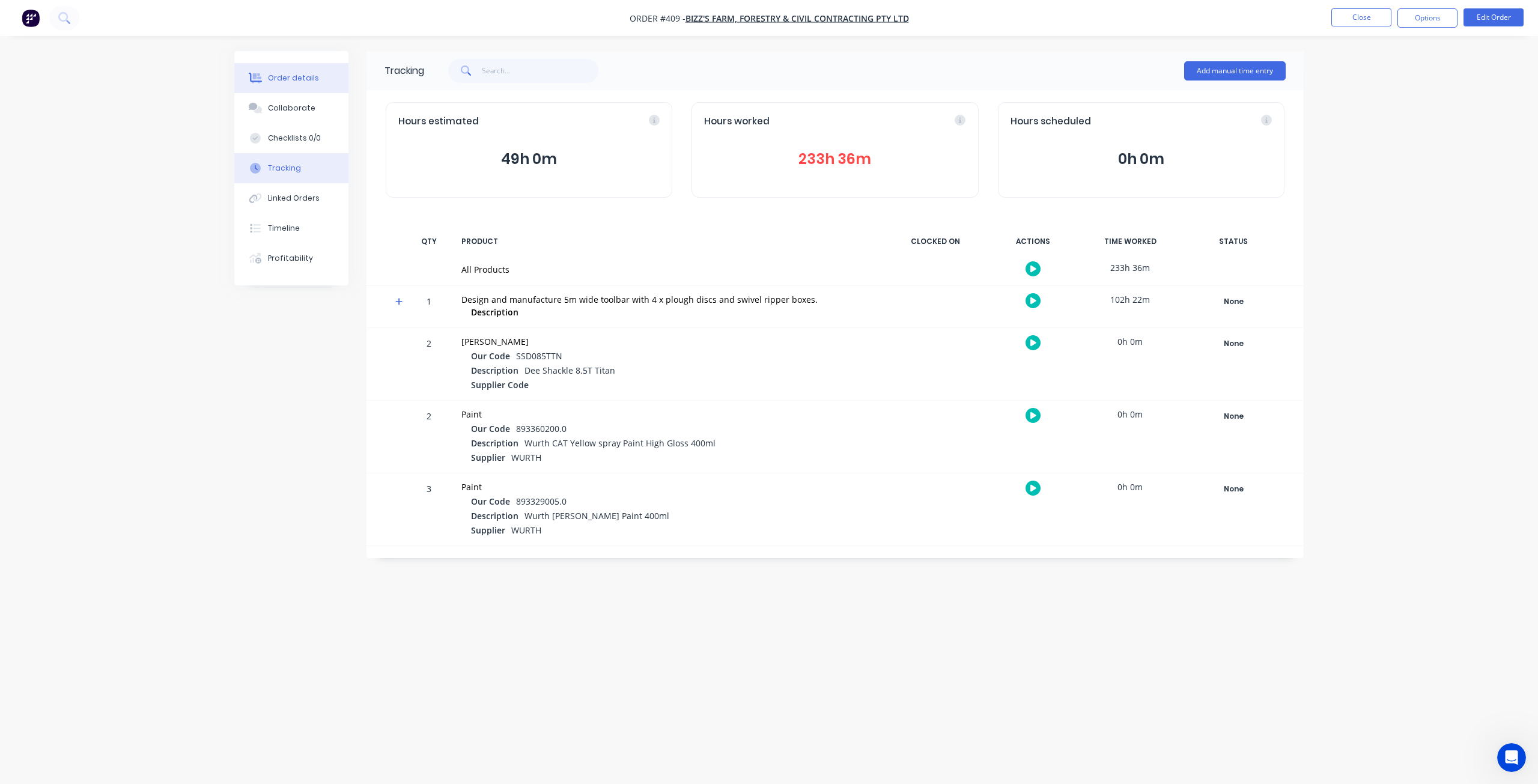
click at [302, 86] on button "Order details" at bounding box center [291, 78] width 114 height 30
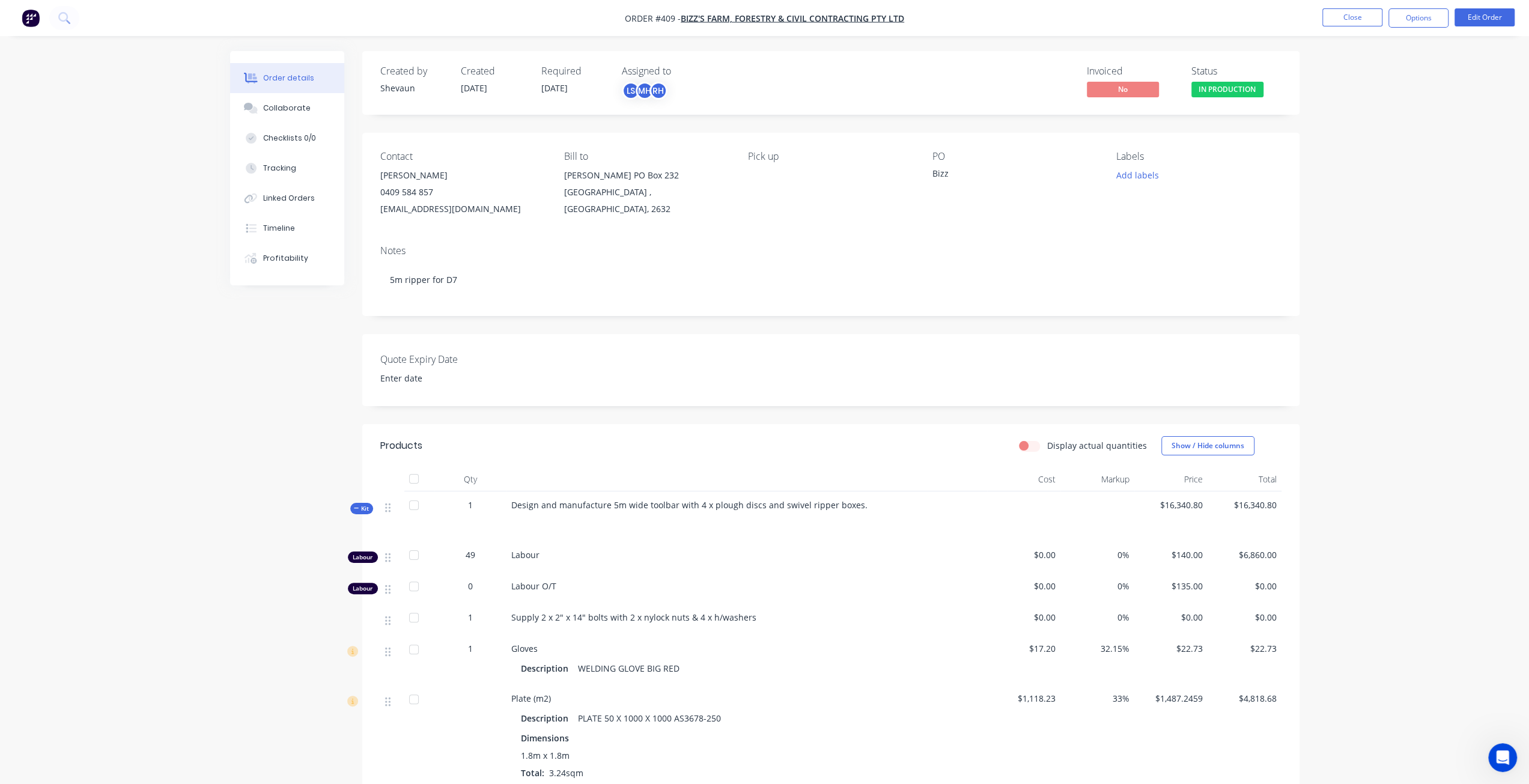
scroll to position [240, 0]
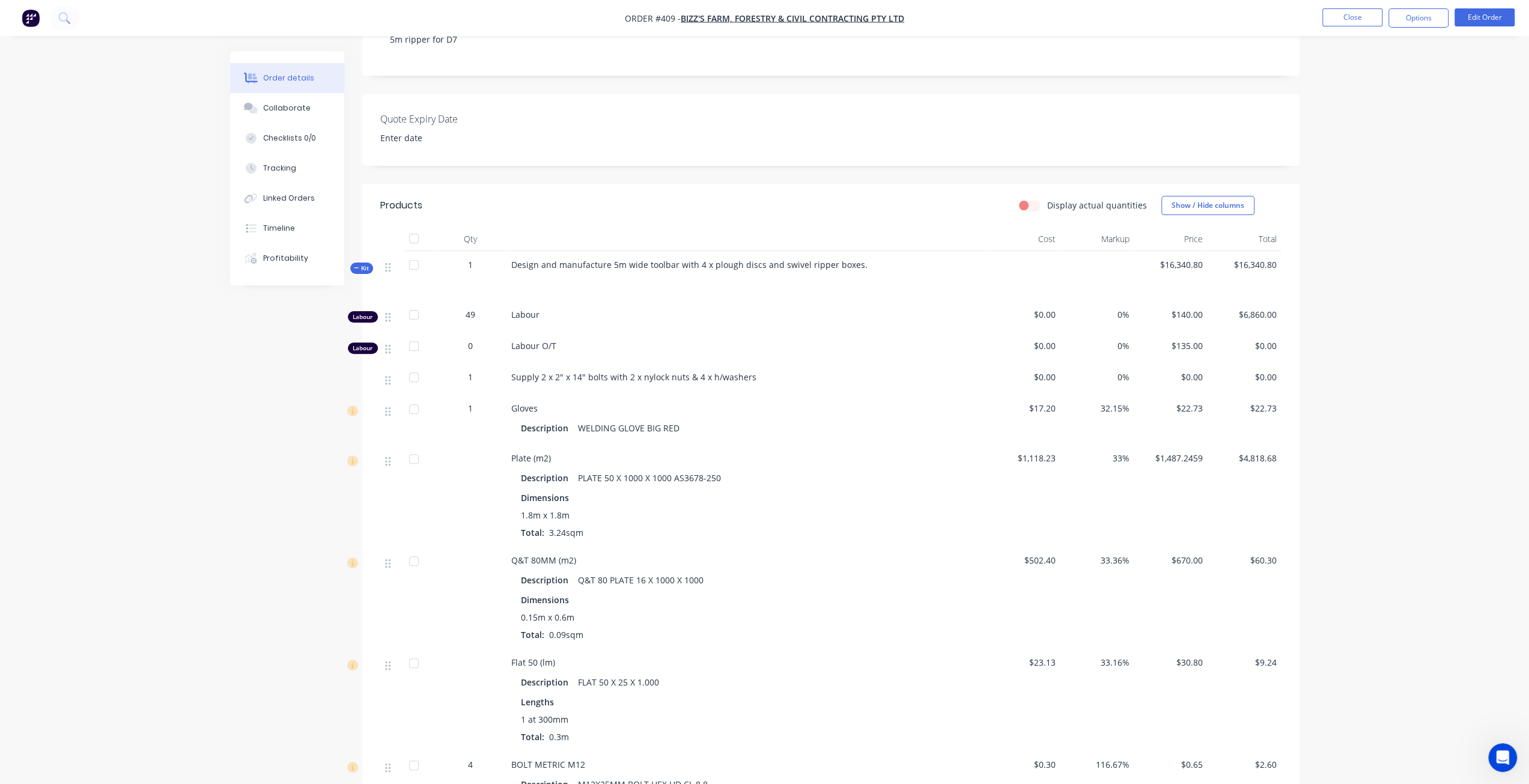
click at [1047, 212] on label "Display actual quantities" at bounding box center [1097, 205] width 99 height 13
click at [1028, 210] on input "Display actual quantities" at bounding box center [1024, 205] width 10 height 11
checkbox input "true"
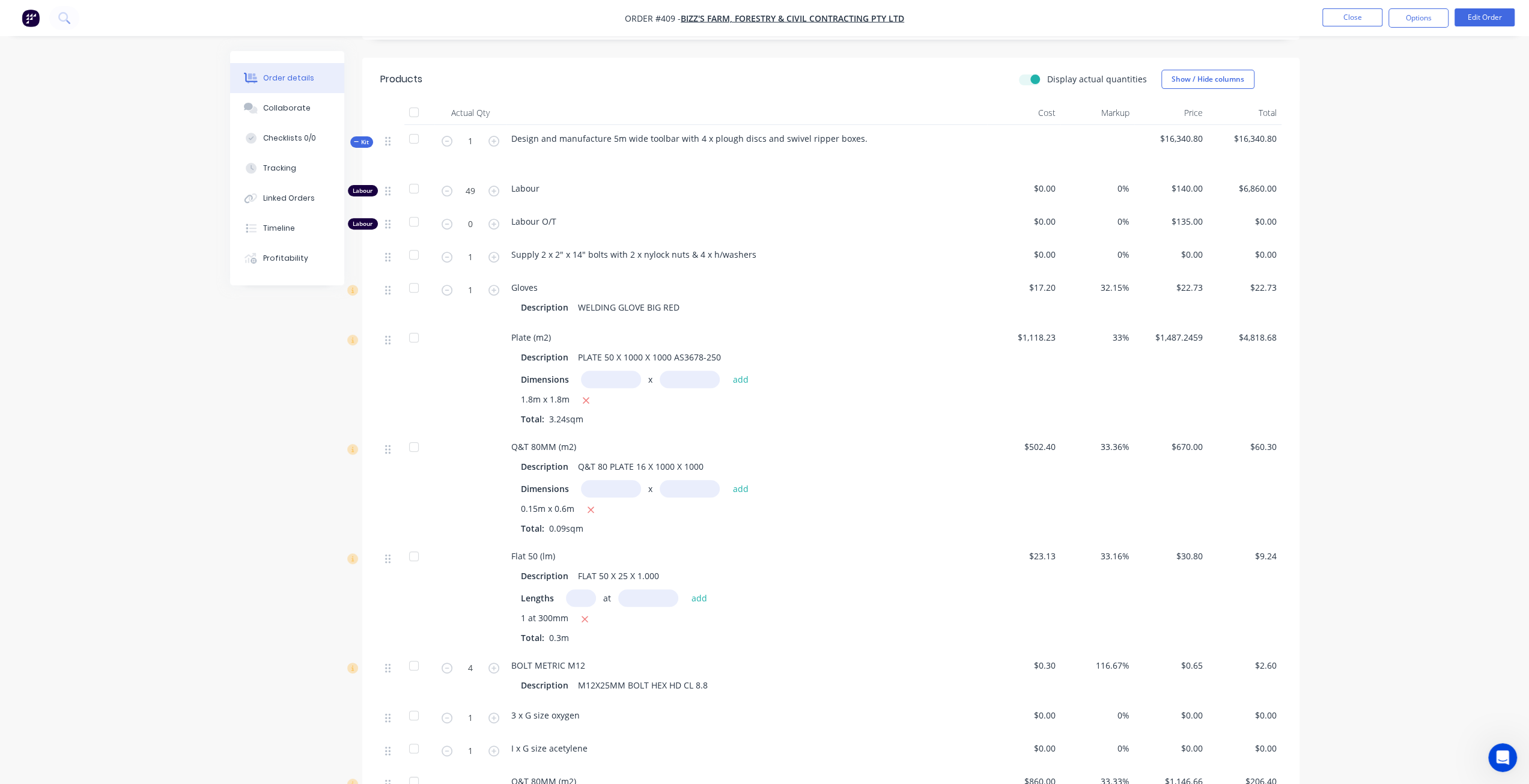
scroll to position [420, 0]
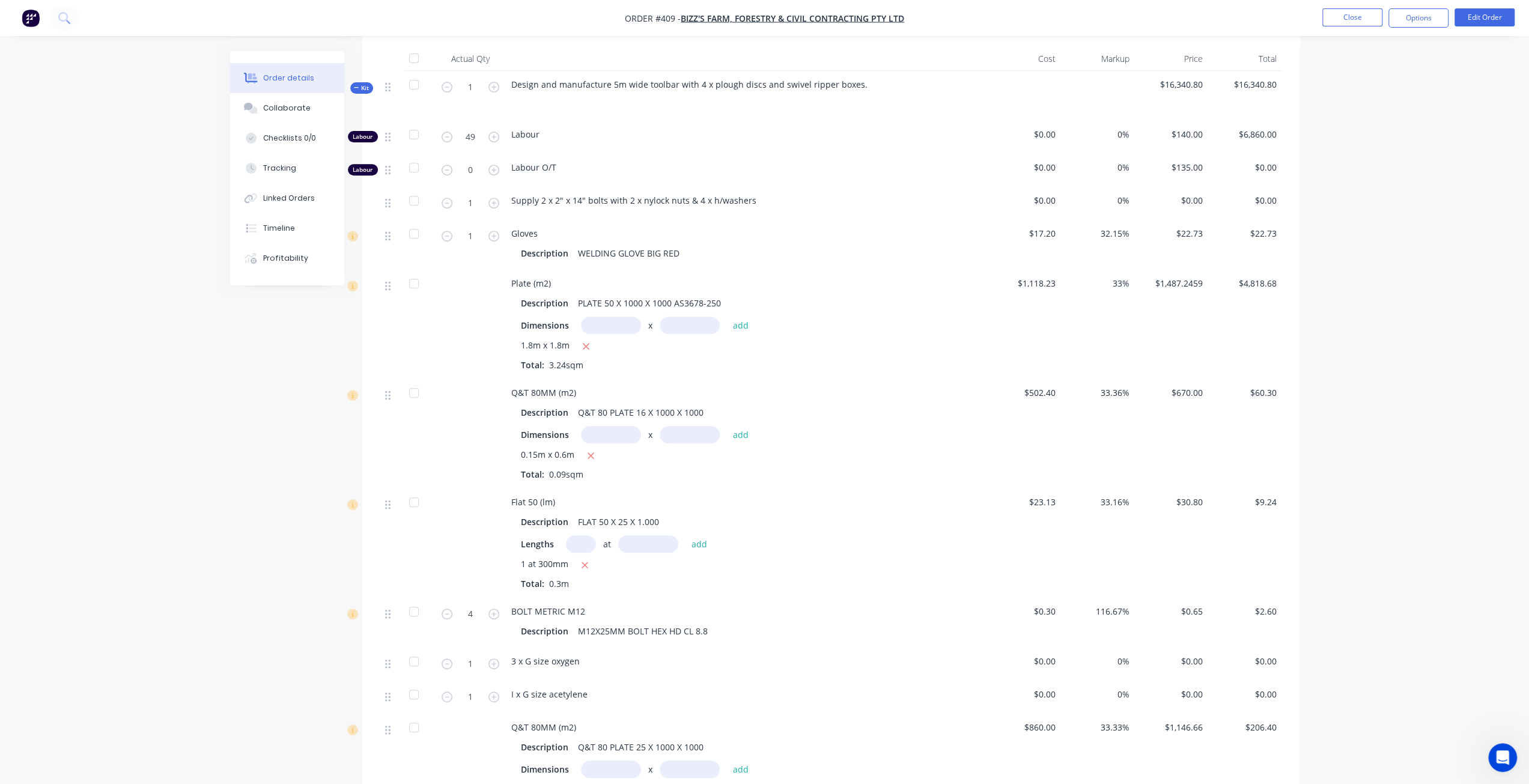
click at [362, 92] on span "Kit" at bounding box center [362, 88] width 16 height 9
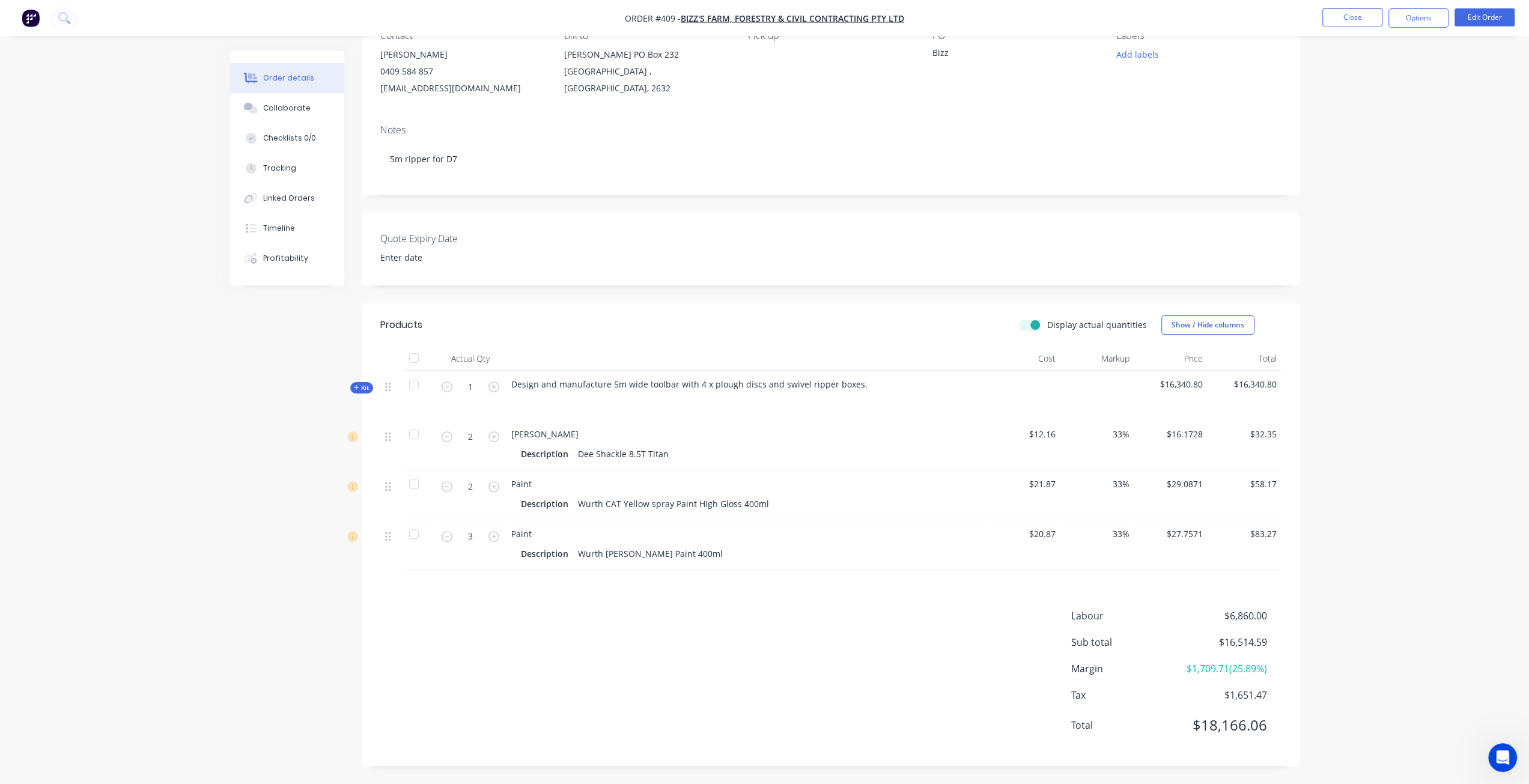
scroll to position [145, 0]
drag, startPoint x: 1211, startPoint y: 387, endPoint x: 1156, endPoint y: 381, distance: 55.3
click at [1156, 381] on div "Kit 1 Design and manufacture 5m wide toolbar with 4 x plough discs and swivel r…" at bounding box center [831, 396] width 901 height 50
click at [1172, 396] on div "$16,340.80" at bounding box center [1171, 396] width 74 height 50
click at [369, 388] on span "Kit" at bounding box center [362, 388] width 16 height 9
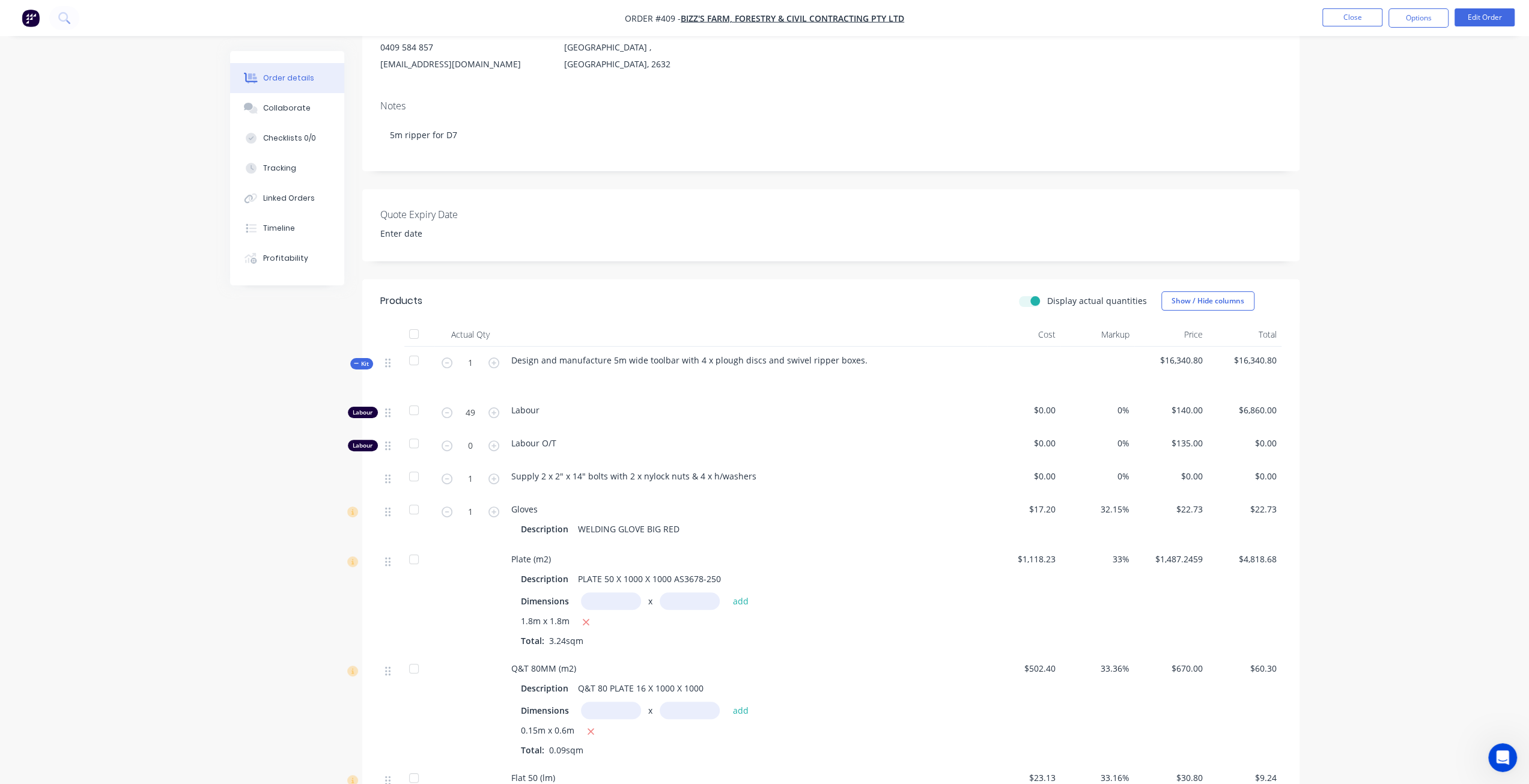
scroll to position [265, 0]
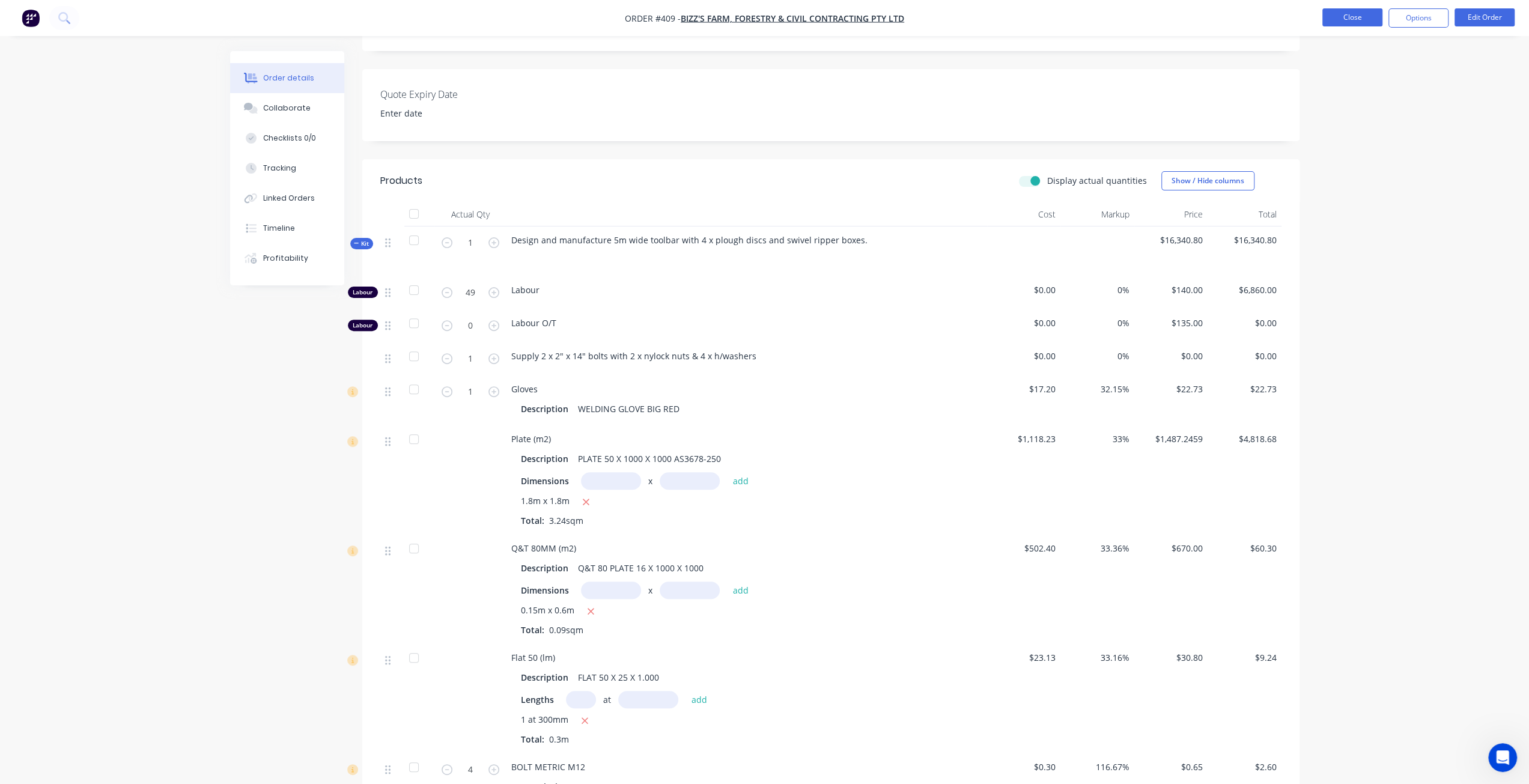
click at [1349, 18] on button "Close" at bounding box center [1352, 18] width 60 height 18
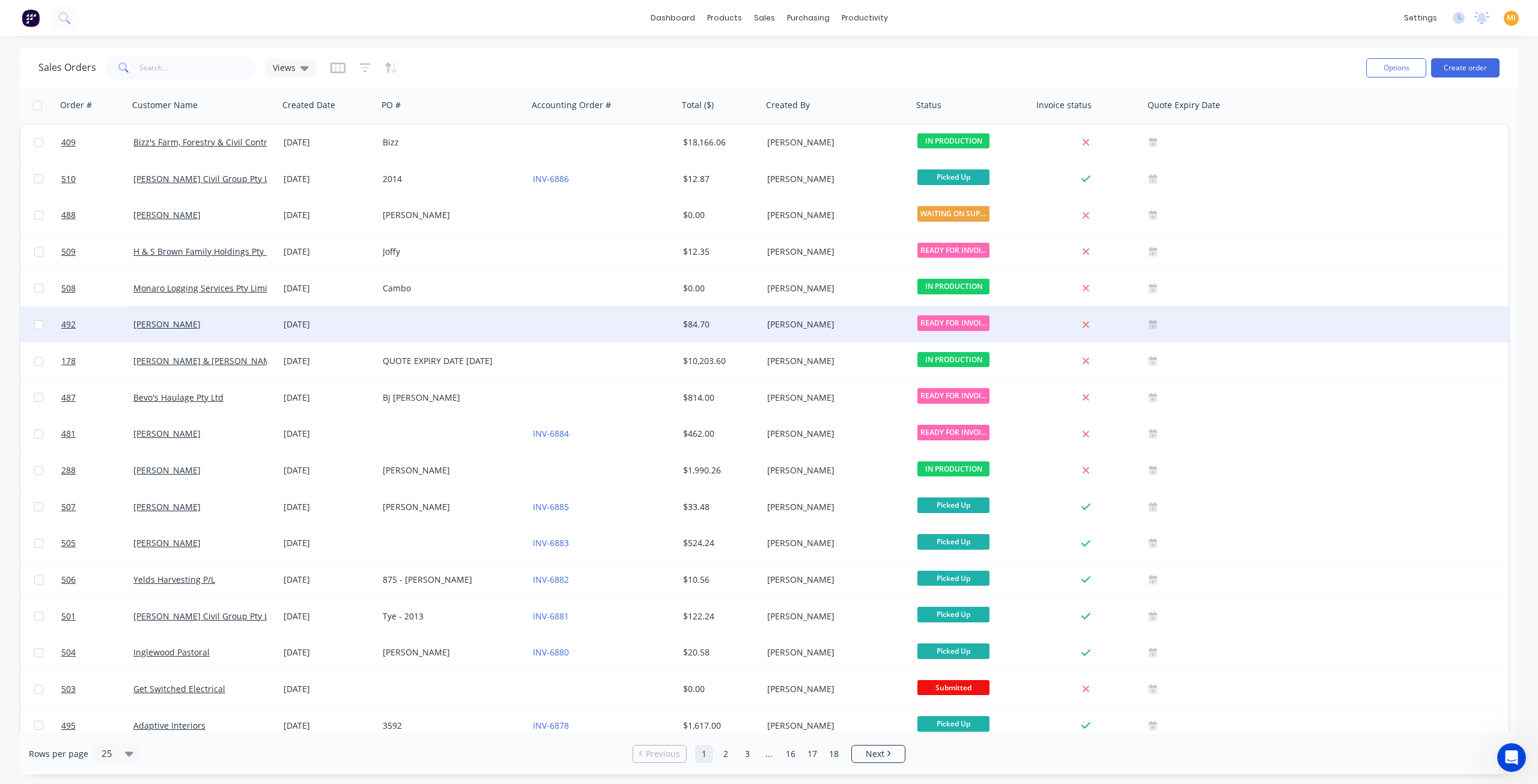
click at [232, 337] on div "Jack McGrath" at bounding box center [204, 324] width 150 height 36
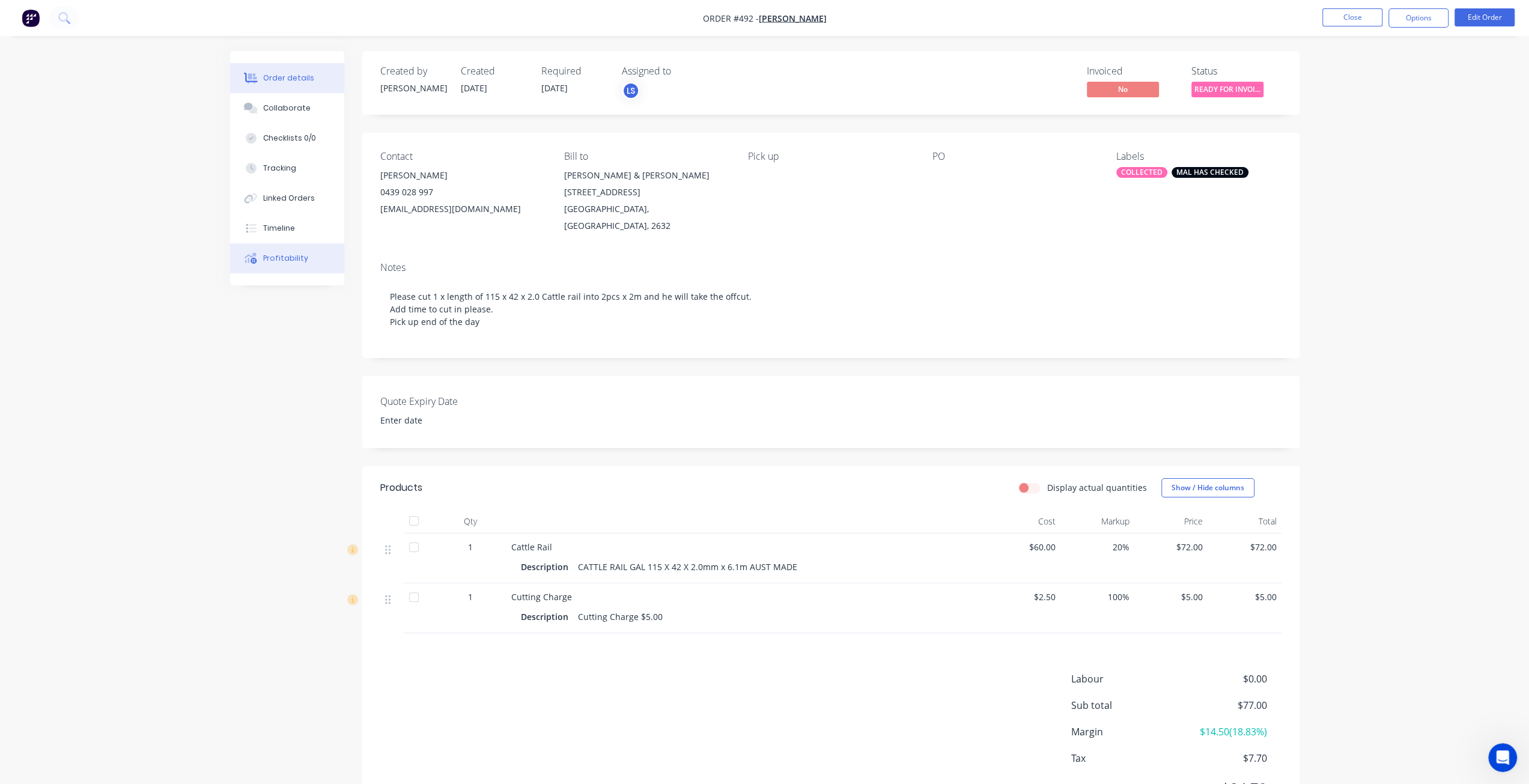
click at [270, 259] on div "Profitability" at bounding box center [286, 259] width 45 height 11
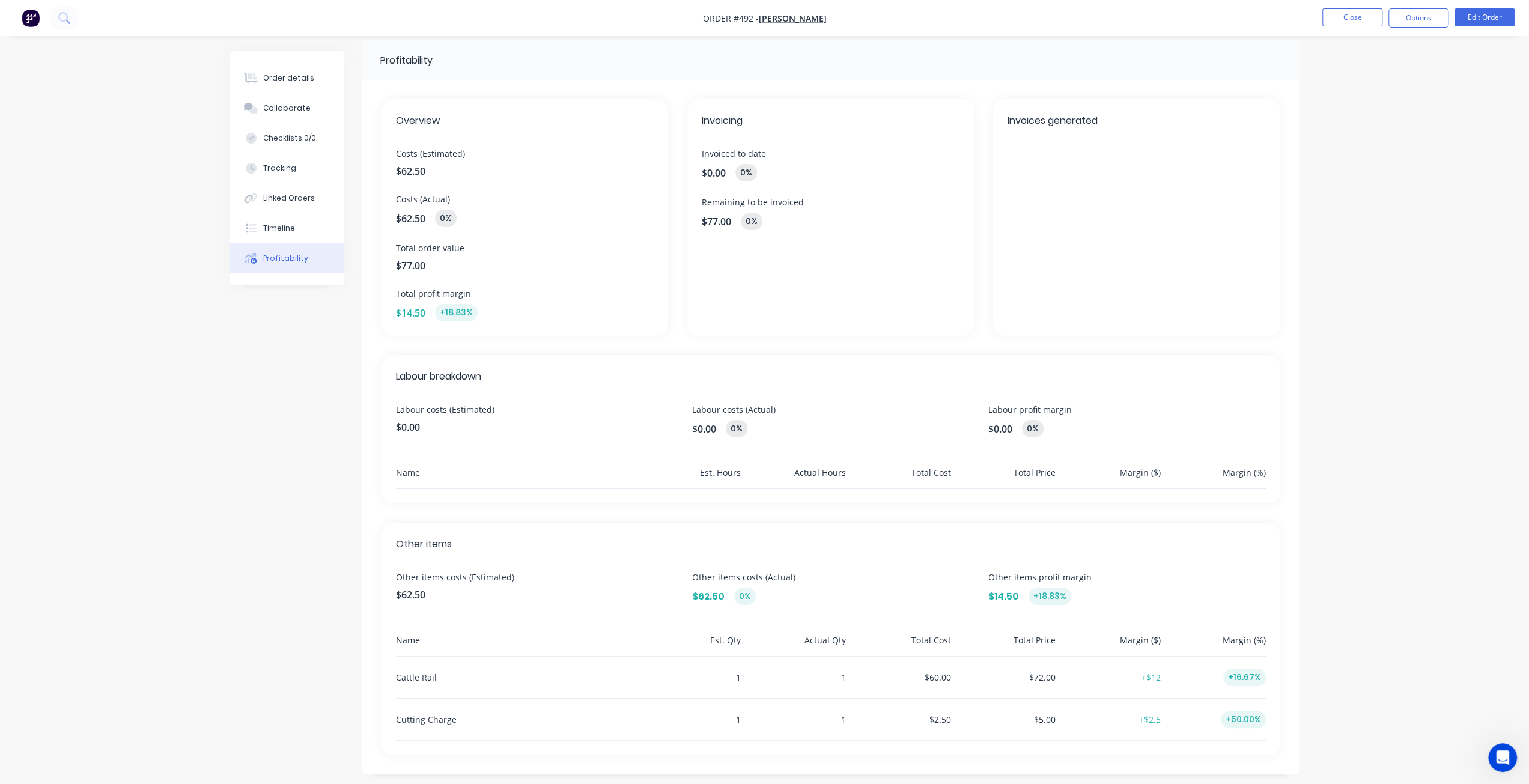
scroll to position [18, 0]
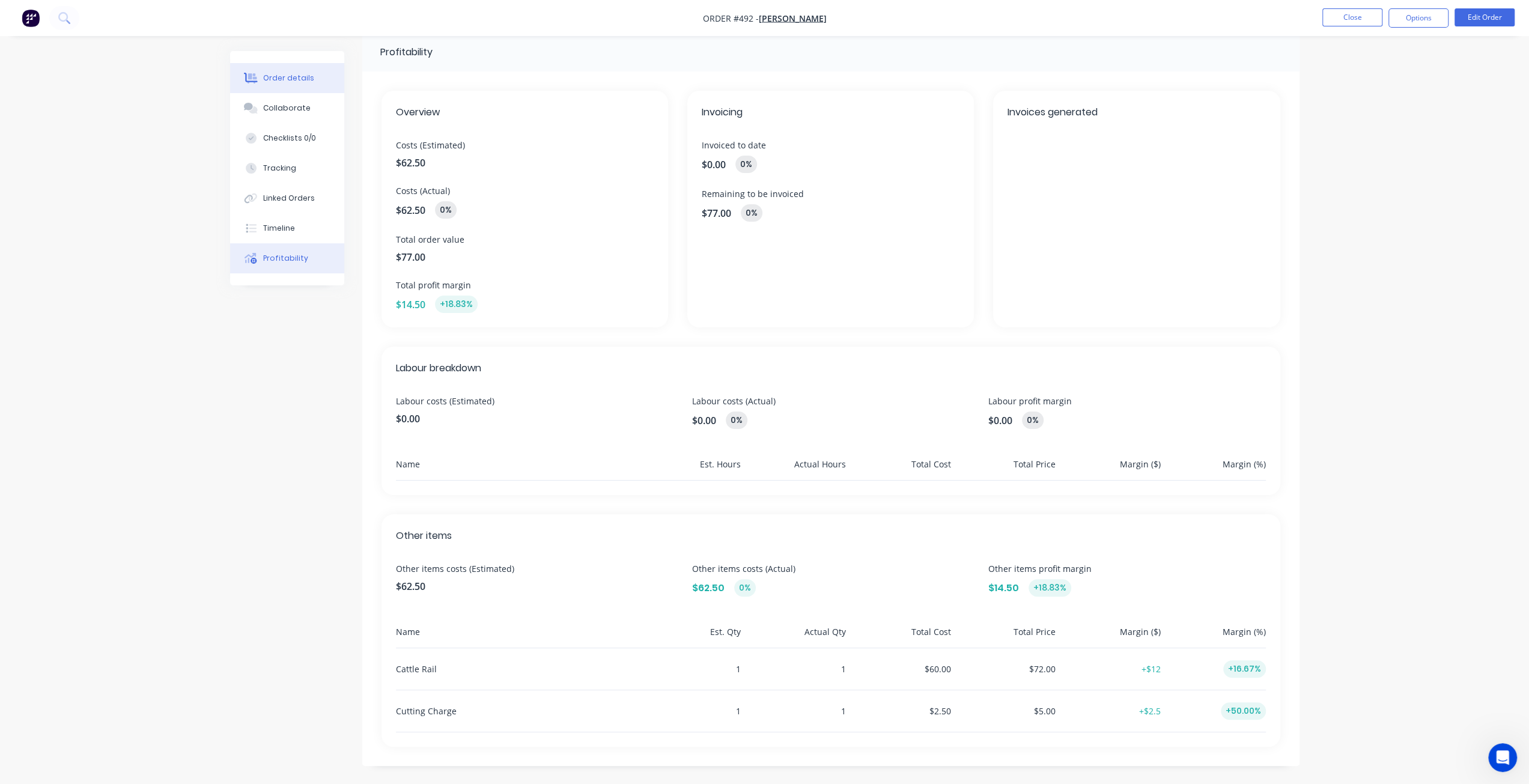
click at [281, 81] on div "Order details" at bounding box center [289, 78] width 51 height 11
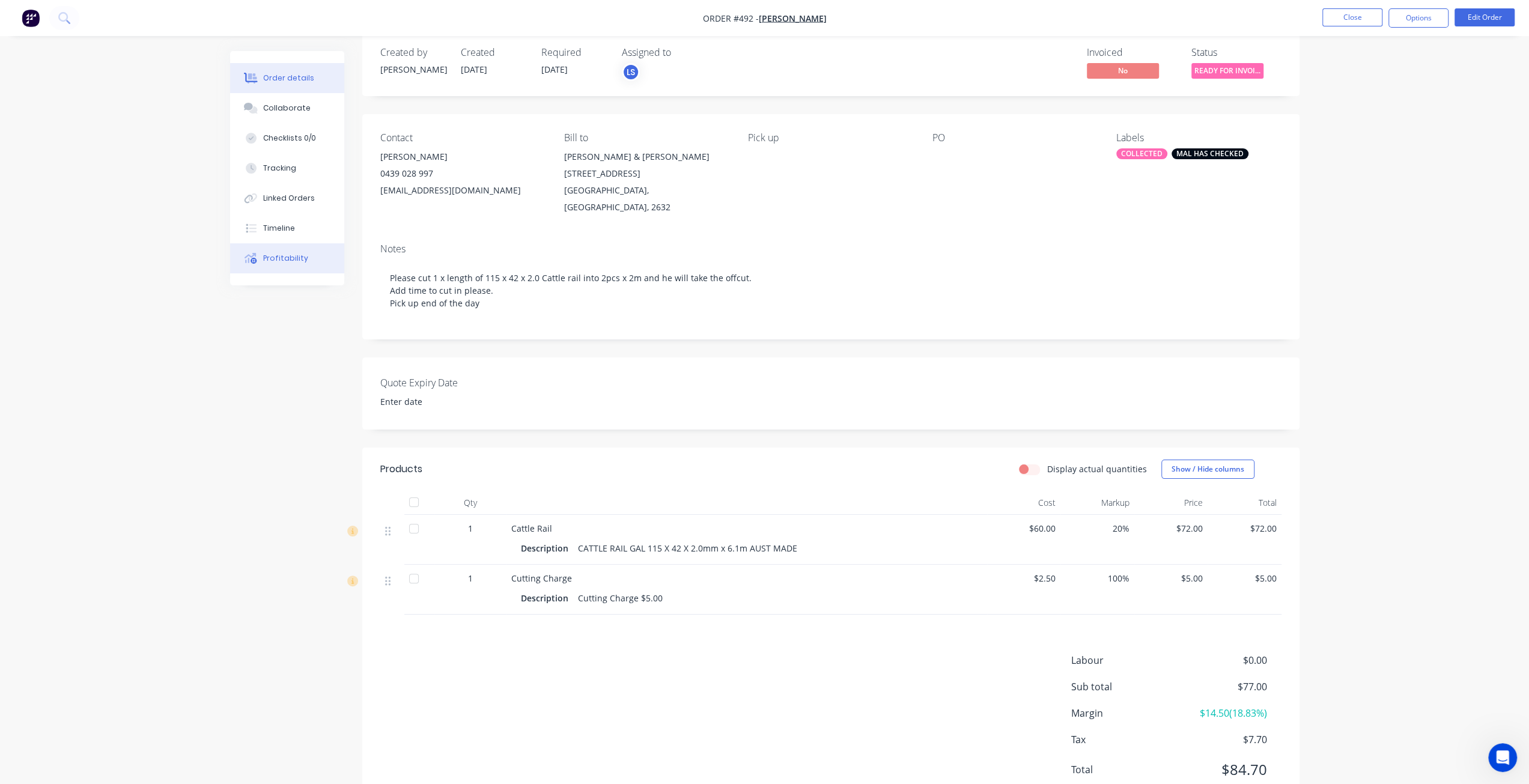
click at [270, 259] on div "Profitability" at bounding box center [286, 259] width 45 height 11
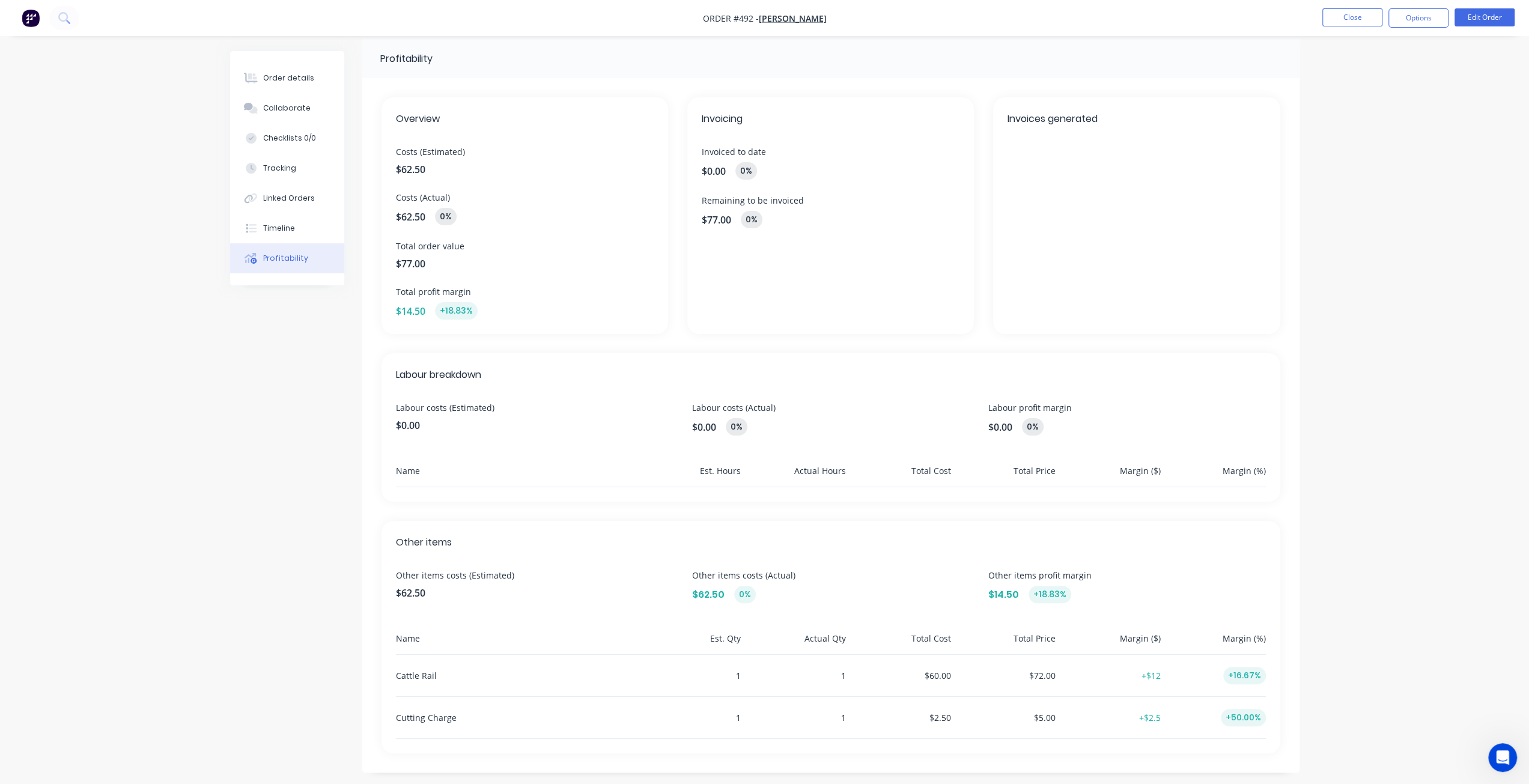
scroll to position [18, 0]
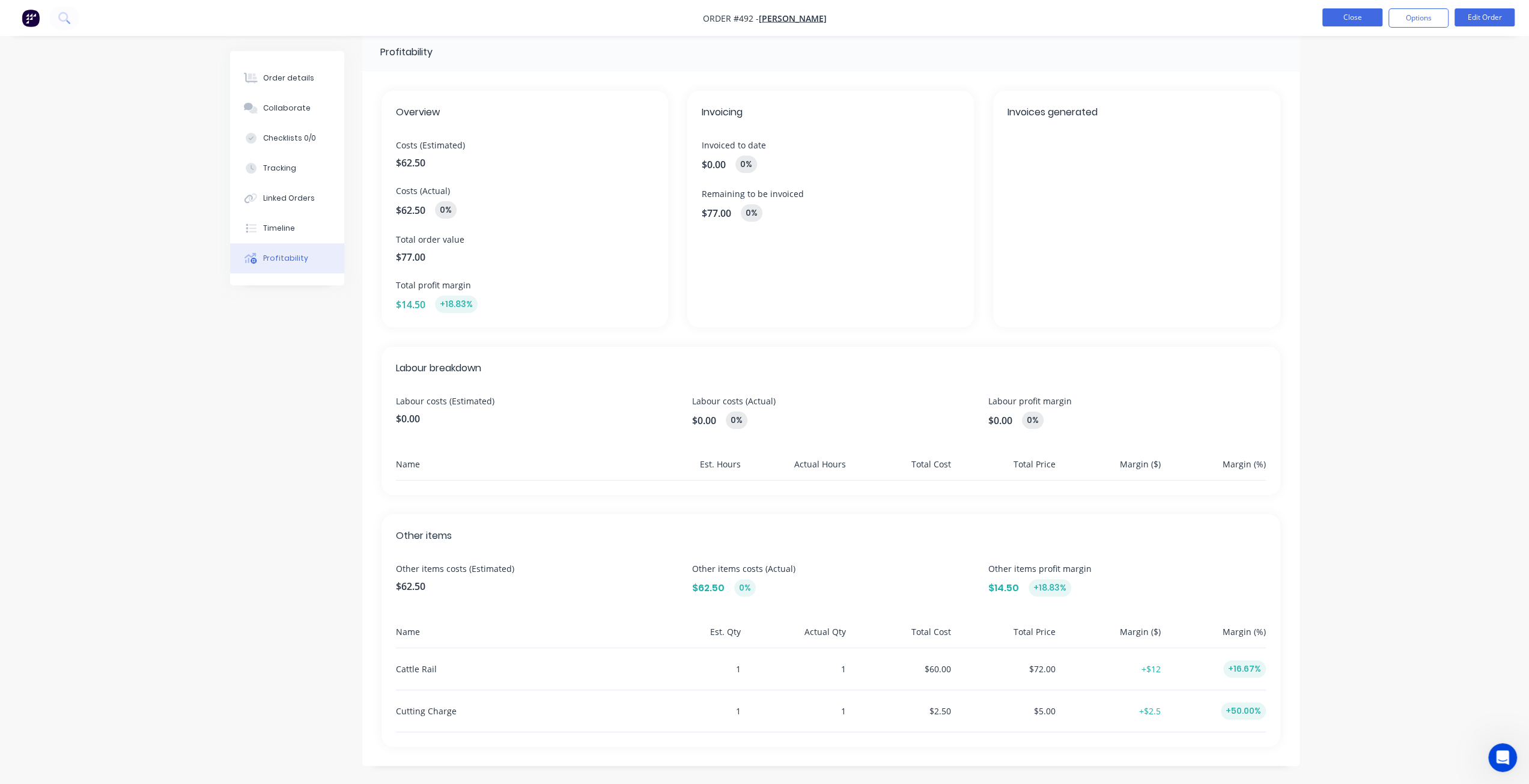
click at [1338, 21] on button "Close" at bounding box center [1352, 18] width 60 height 18
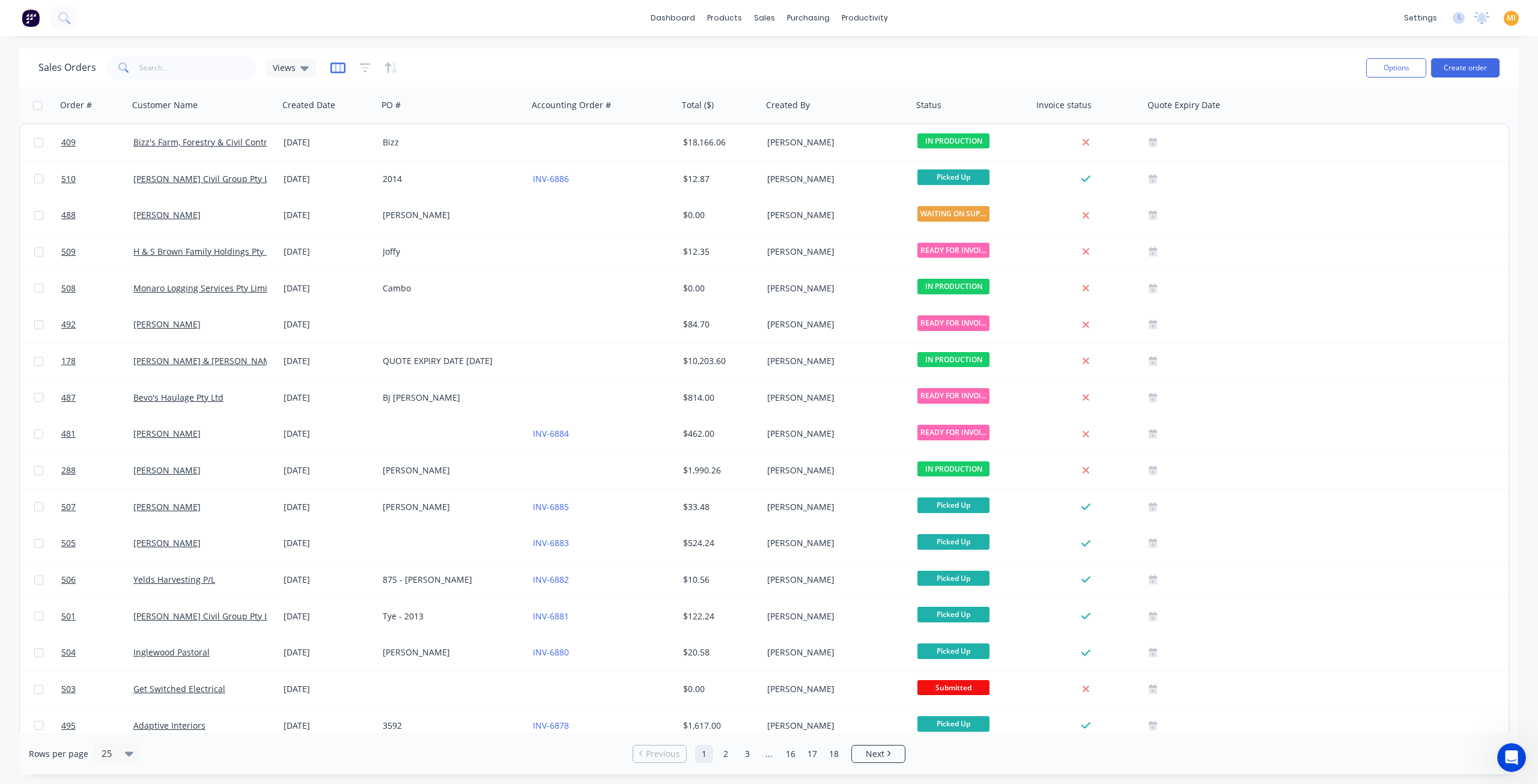
click at [338, 65] on icon "button" at bounding box center [338, 68] width 6 height 8
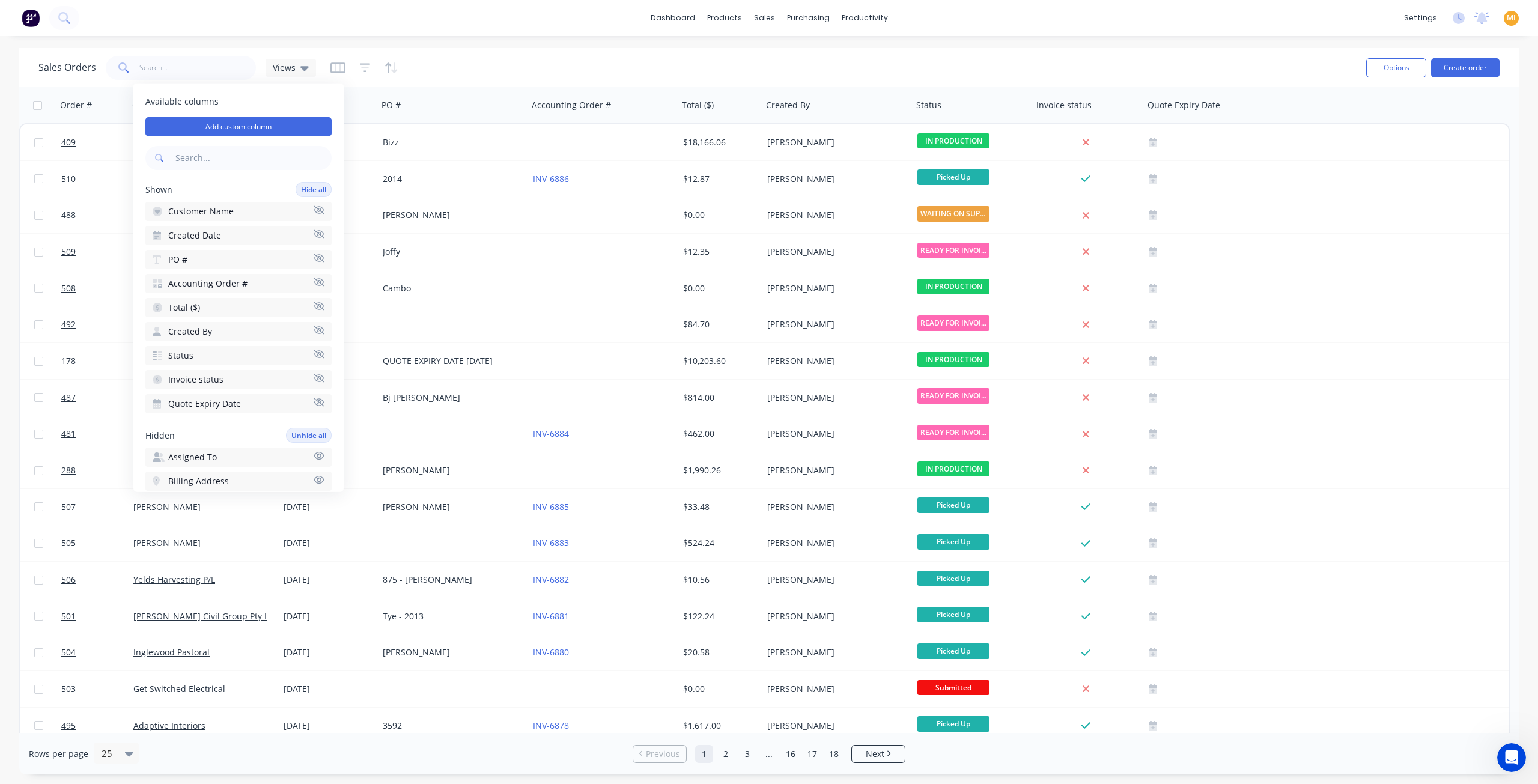
click at [222, 159] on input "text" at bounding box center [252, 158] width 158 height 24
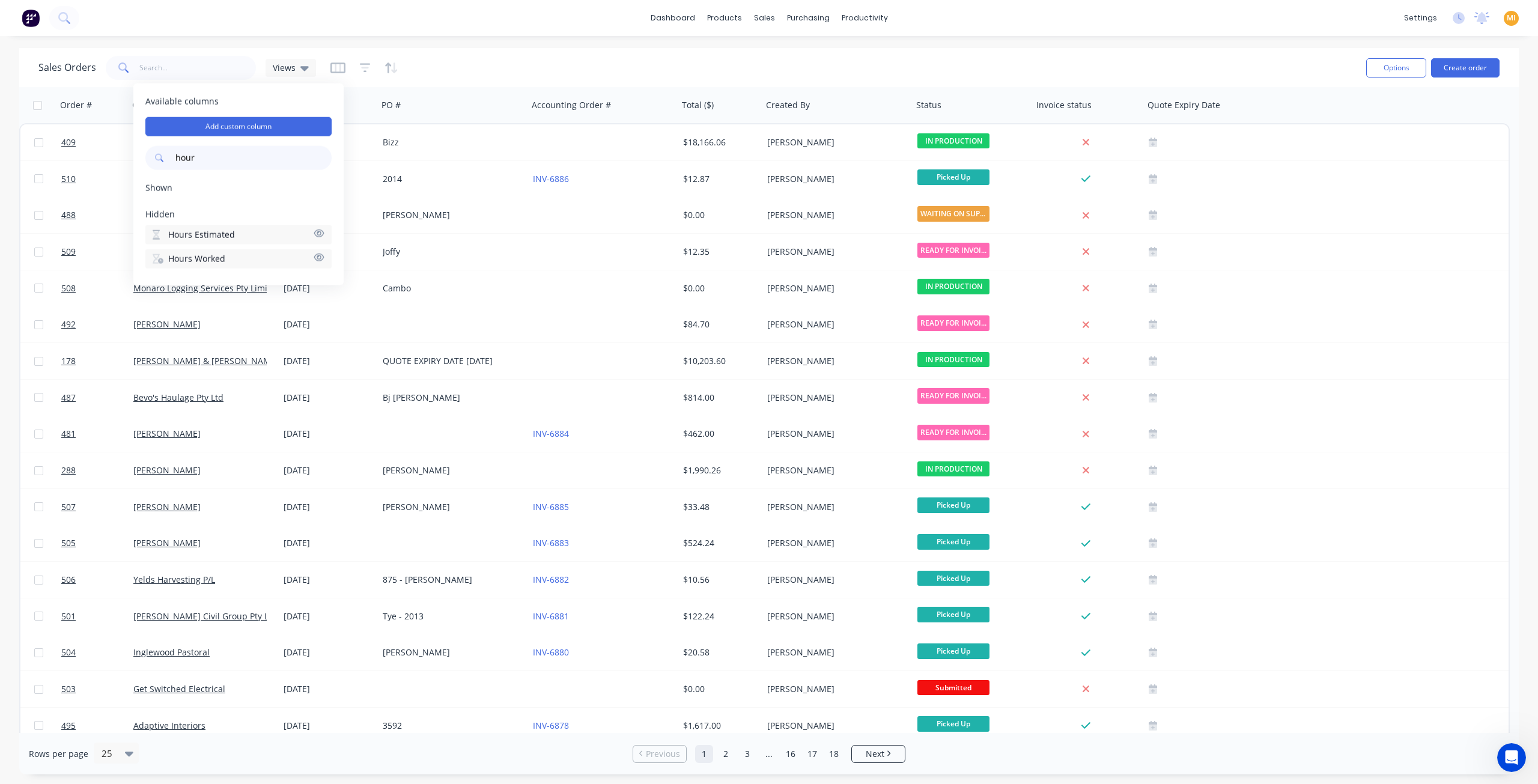
type input "hour"
click at [239, 261] on button "Hours Worked" at bounding box center [239, 259] width 186 height 19
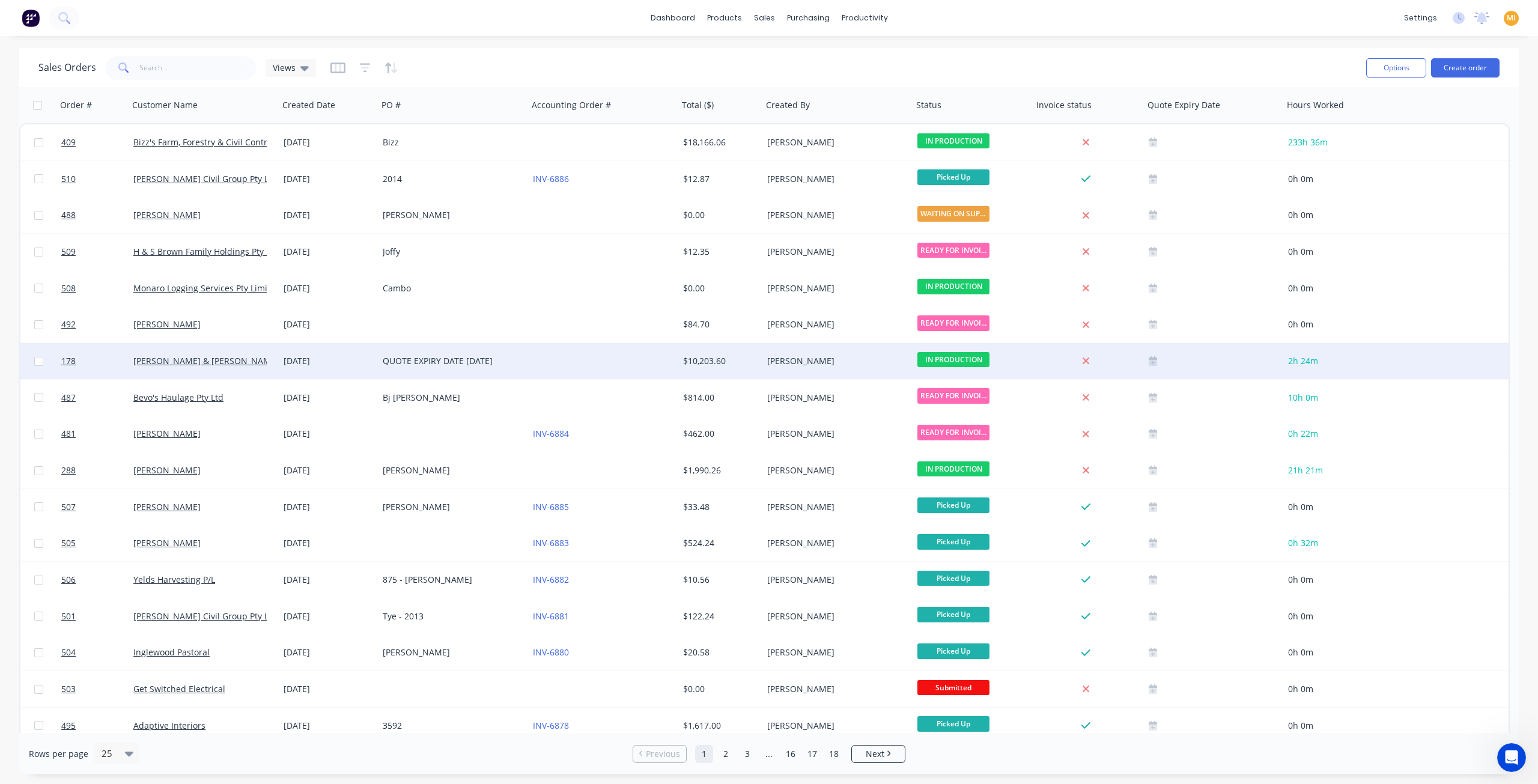
click at [464, 360] on div "QUOTE EXPIRY DATE 21/08/2025" at bounding box center [450, 361] width 134 height 12
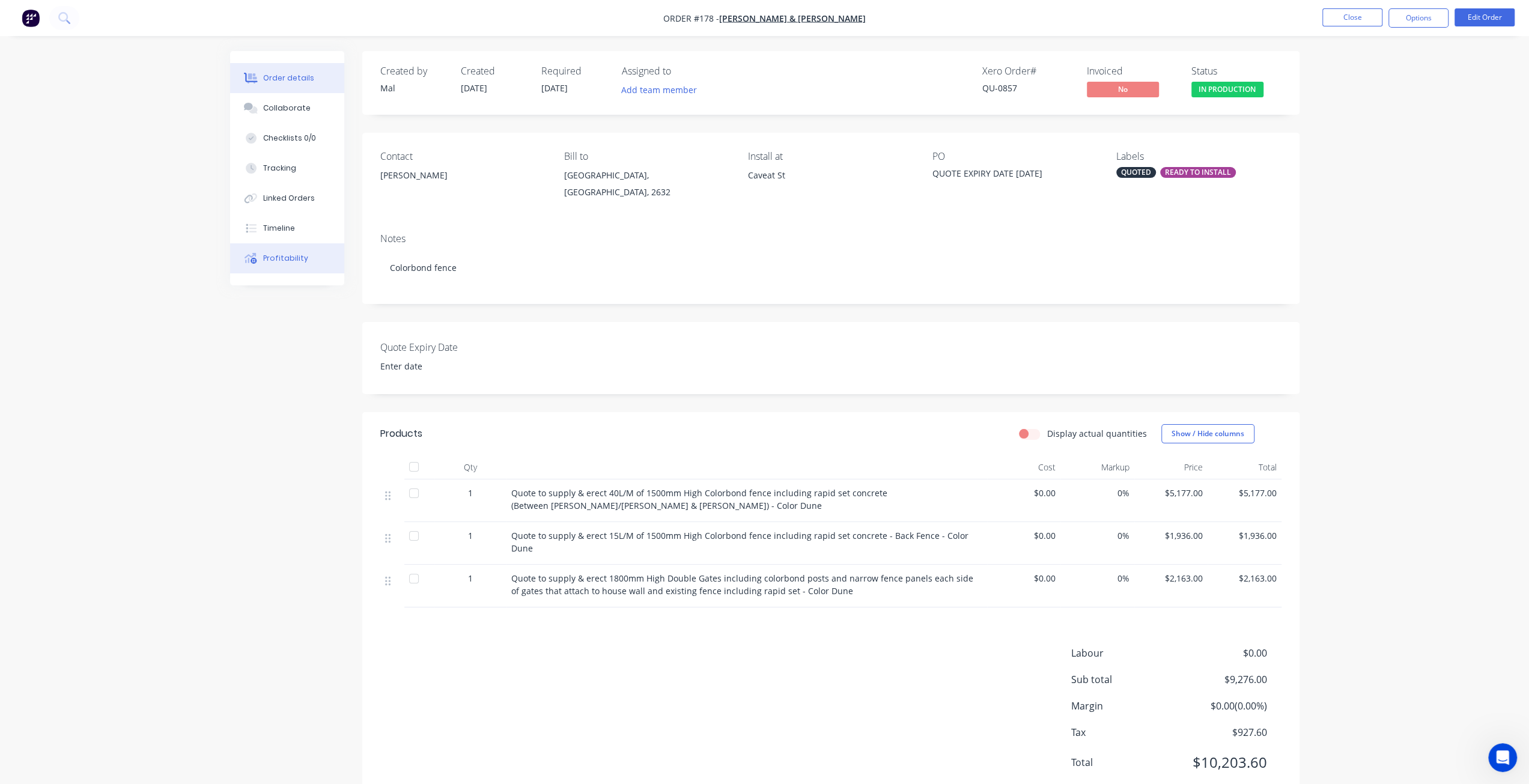
click at [281, 262] on div "Profitability" at bounding box center [286, 259] width 45 height 11
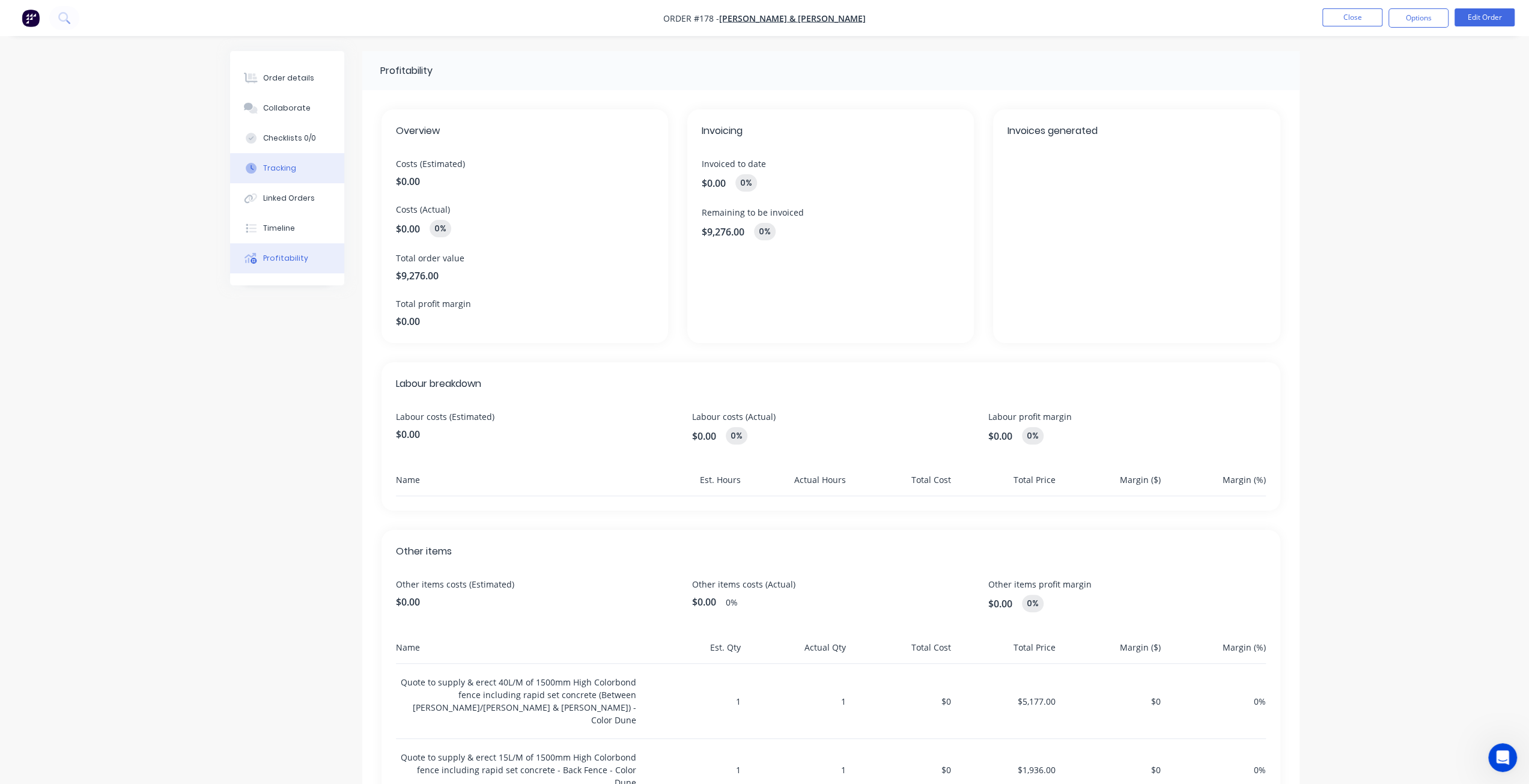
click at [294, 161] on button "Tracking" at bounding box center [287, 168] width 114 height 30
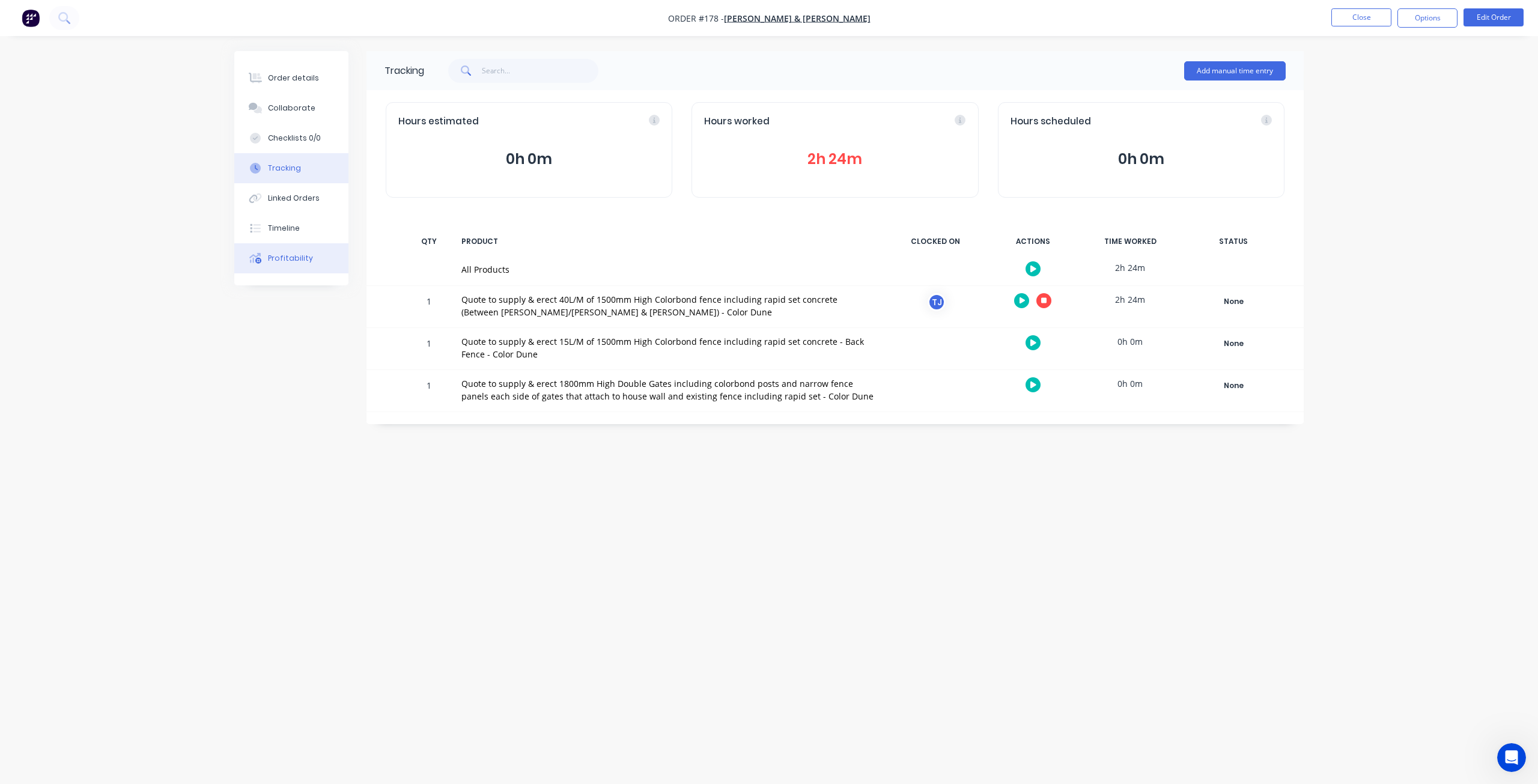
click at [290, 265] on button "Profitability" at bounding box center [291, 259] width 114 height 30
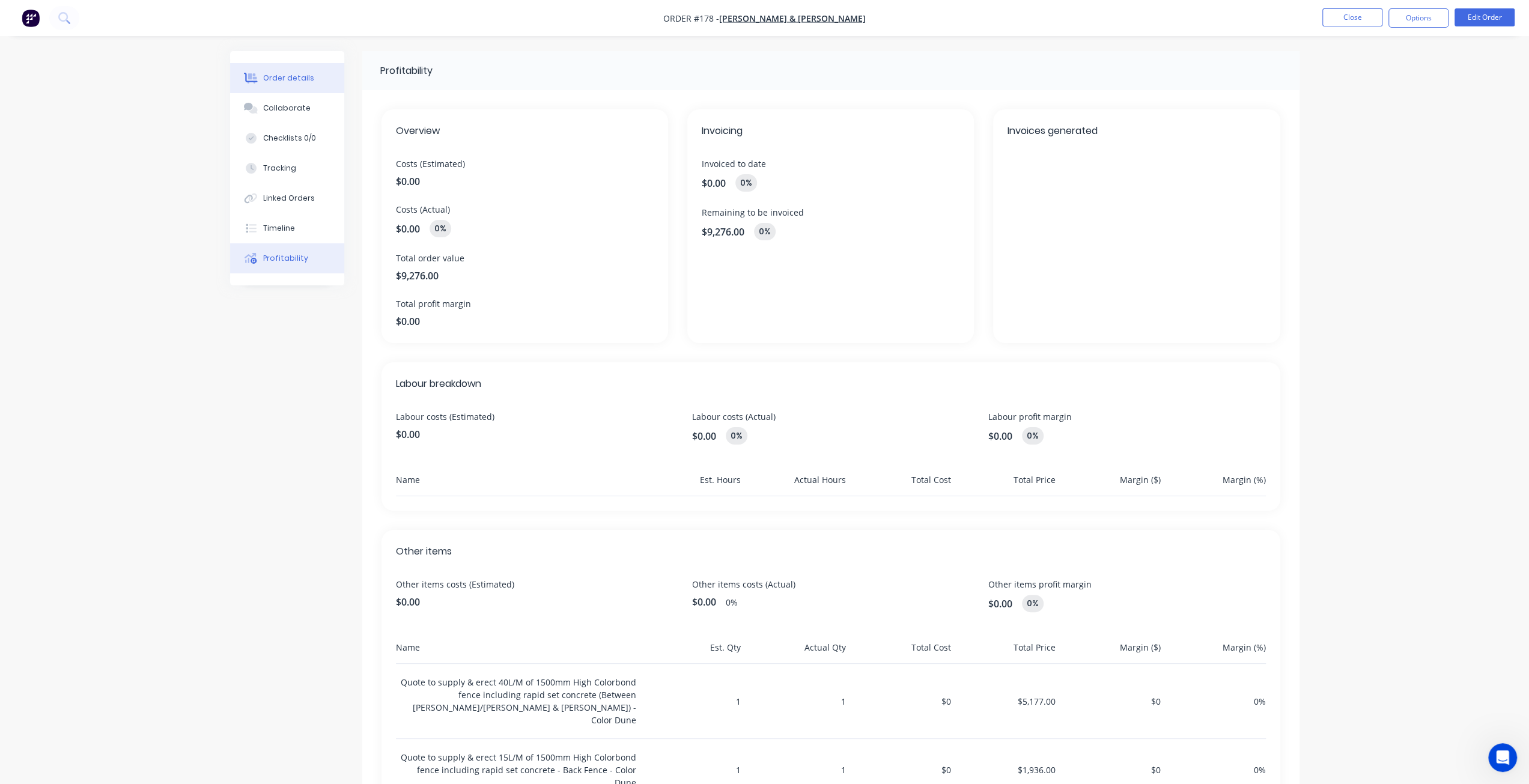
click at [287, 77] on div "Order details" at bounding box center [289, 78] width 51 height 11
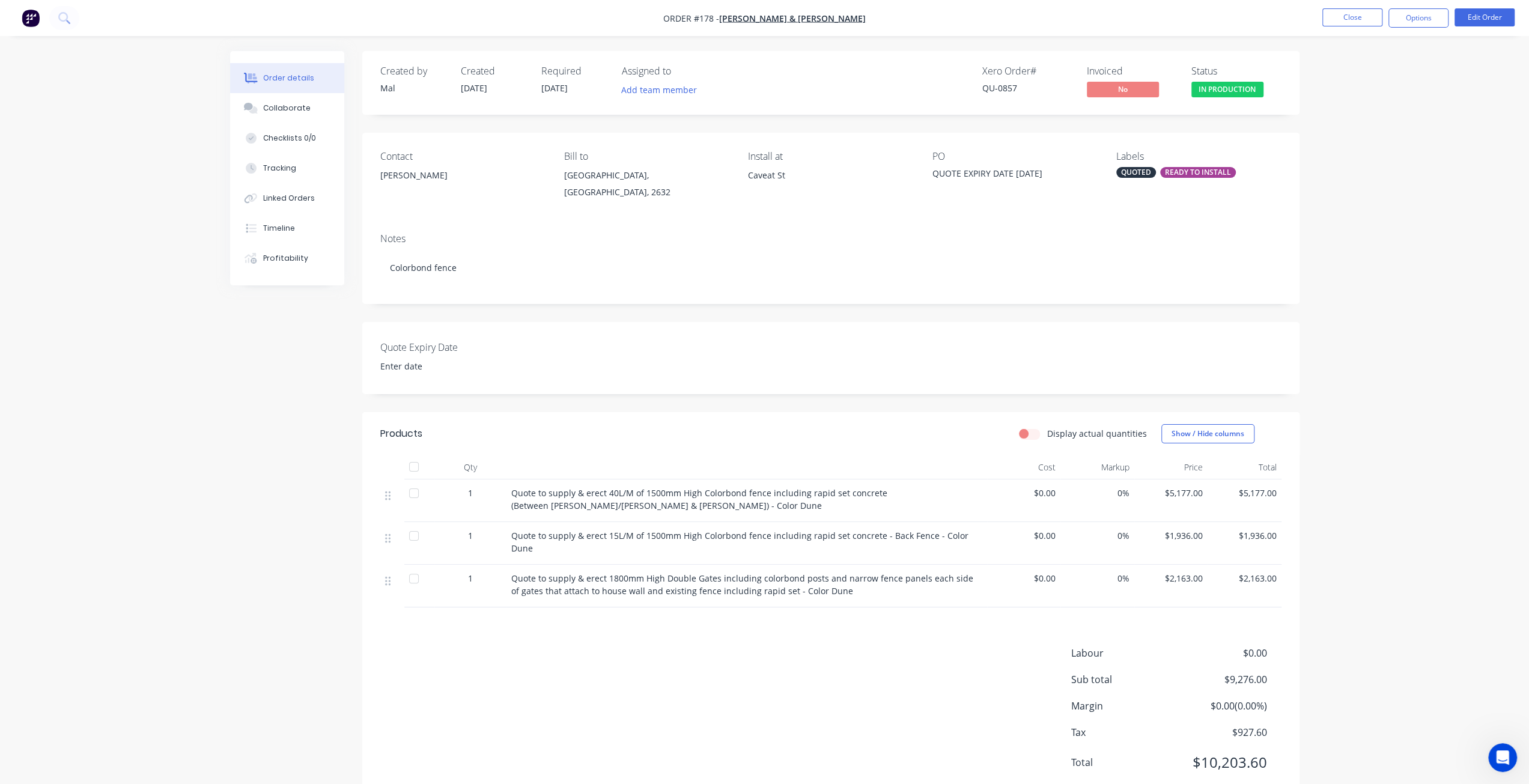
click at [1047, 435] on label "Display actual quantities" at bounding box center [1097, 434] width 99 height 13
click at [1028, 435] on input "Display actual quantities" at bounding box center [1024, 433] width 10 height 11
click at [1047, 433] on label "Display actual quantities" at bounding box center [1097, 434] width 99 height 13
click at [1028, 433] on input "Display actual quantities" at bounding box center [1024, 433] width 10 height 11
checkbox input "false"
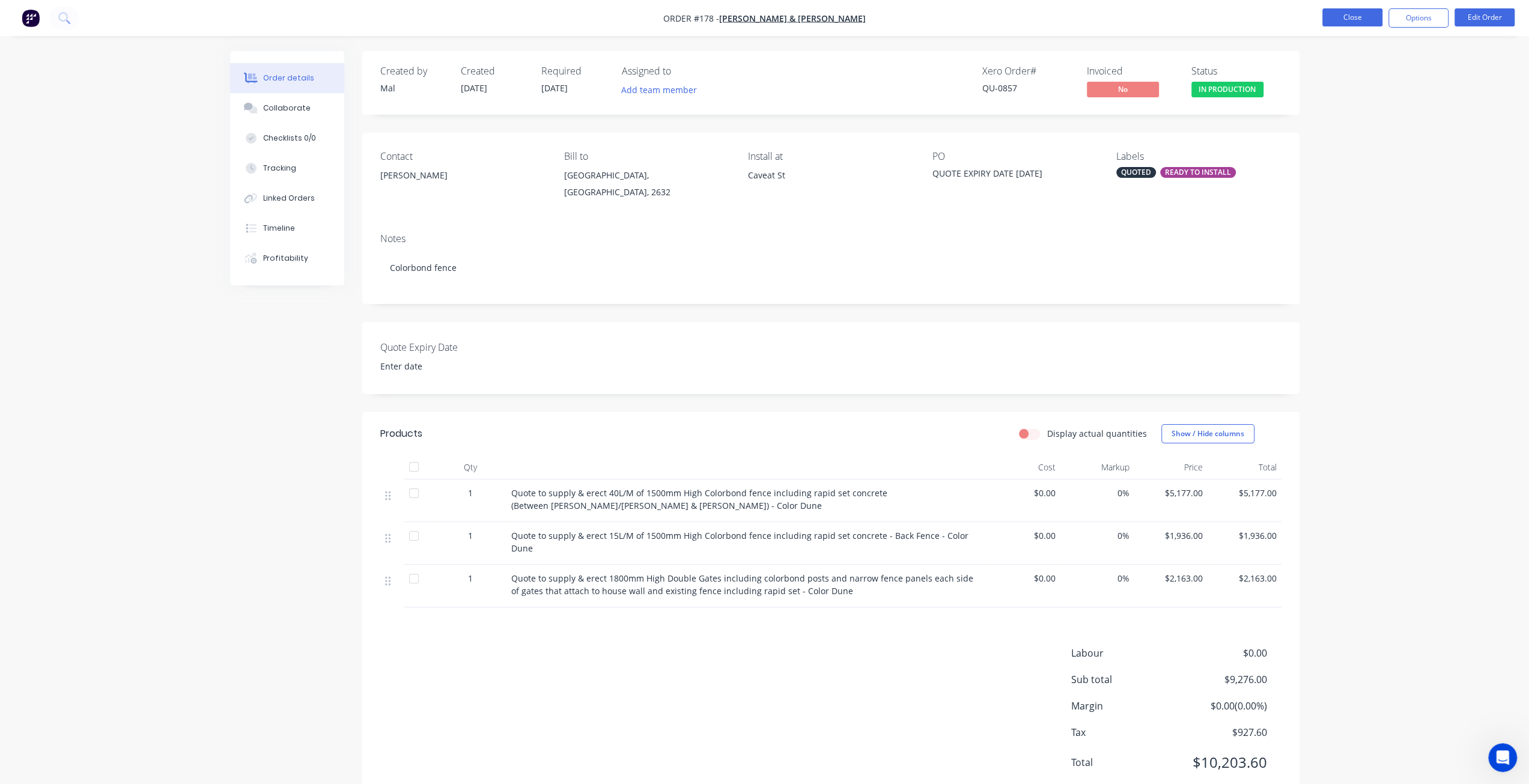
click at [1346, 18] on button "Close" at bounding box center [1352, 18] width 60 height 18
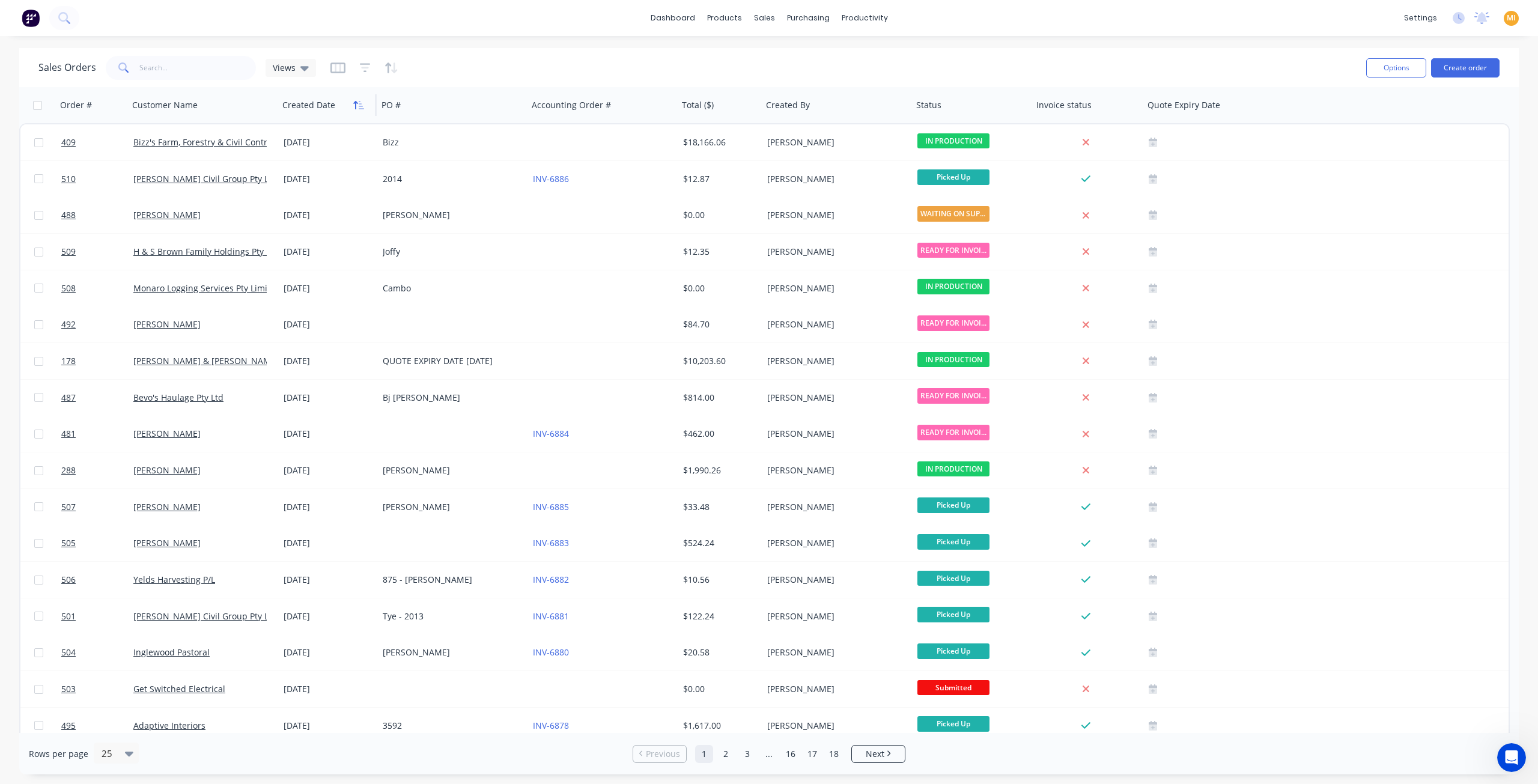
click at [358, 103] on icon "button" at bounding box center [359, 105] width 11 height 10
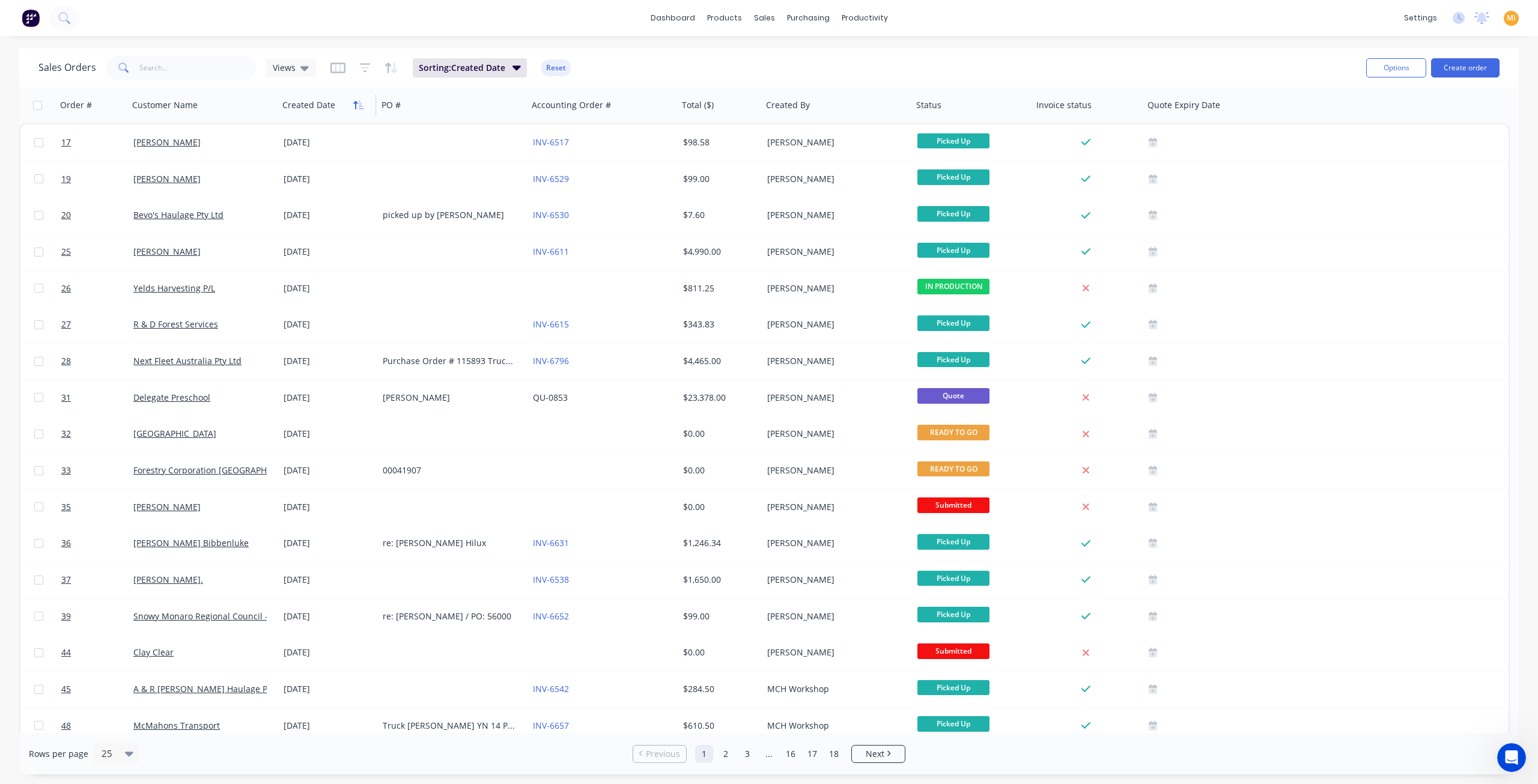
click at [357, 112] on button "button" at bounding box center [358, 105] width 18 height 18
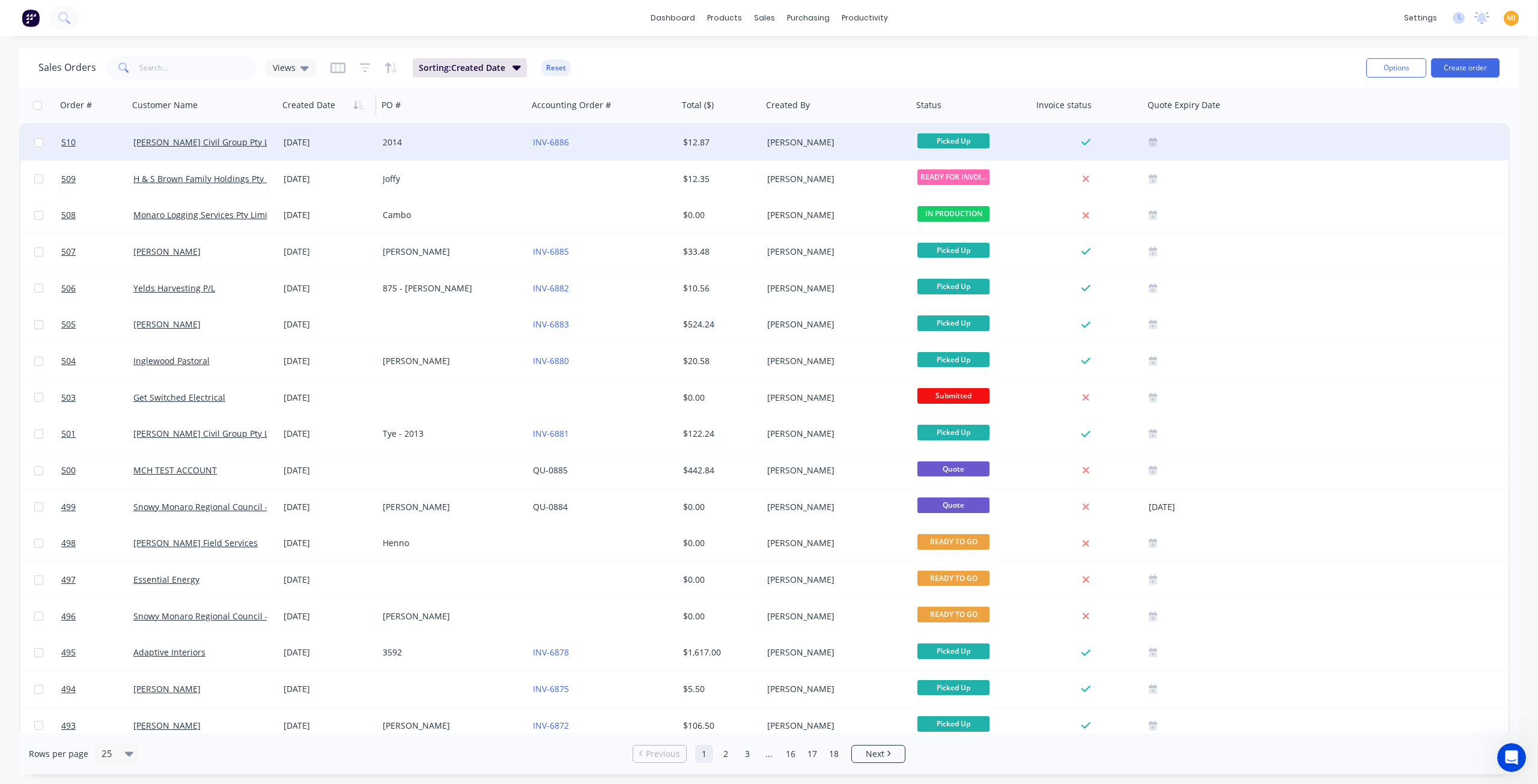
click at [332, 140] on div "[DATE]" at bounding box center [328, 142] width 89 height 12
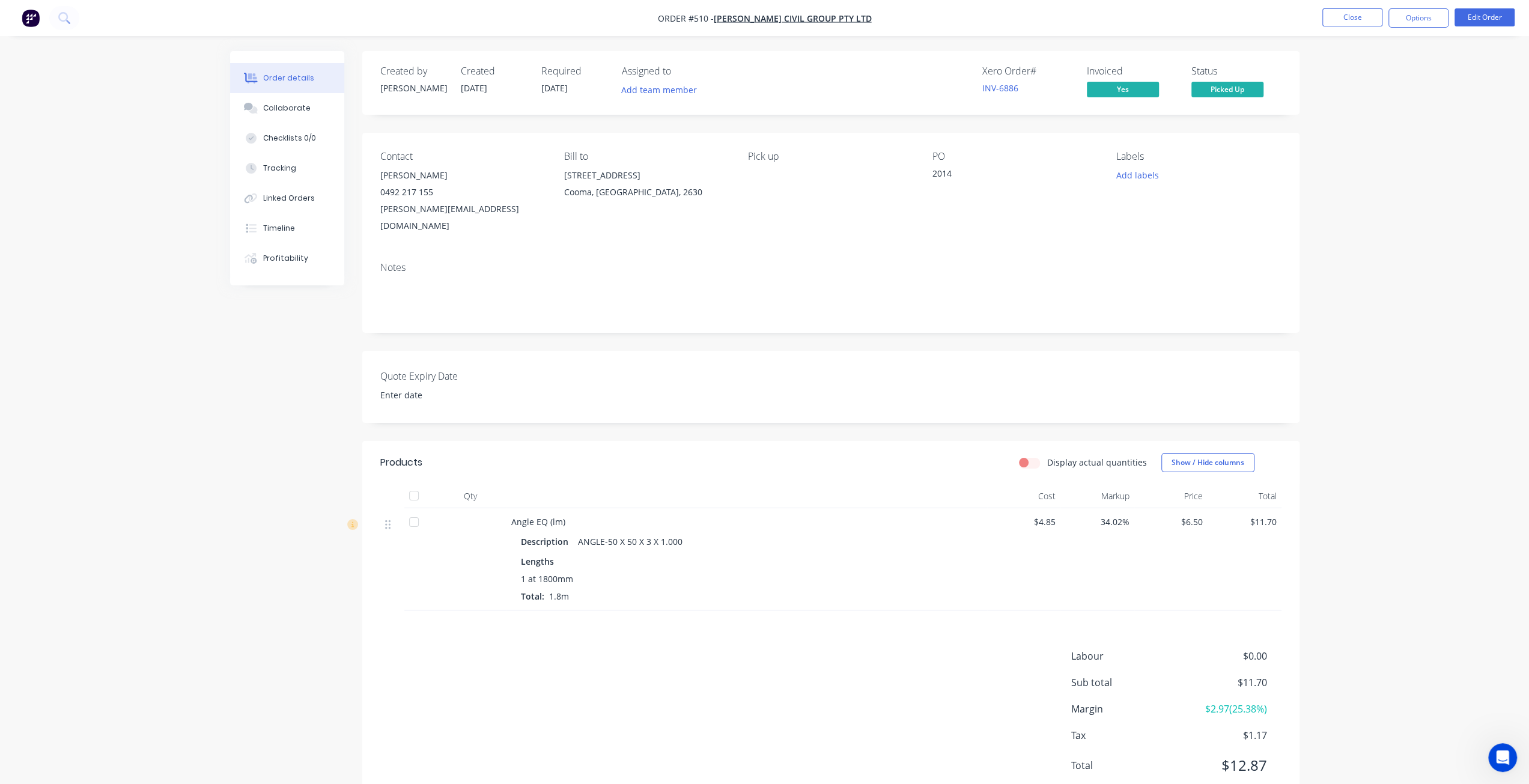
click at [1348, 26] on li "Close" at bounding box center [1352, 18] width 60 height 19
click at [1335, 13] on button "Close" at bounding box center [1352, 18] width 60 height 18
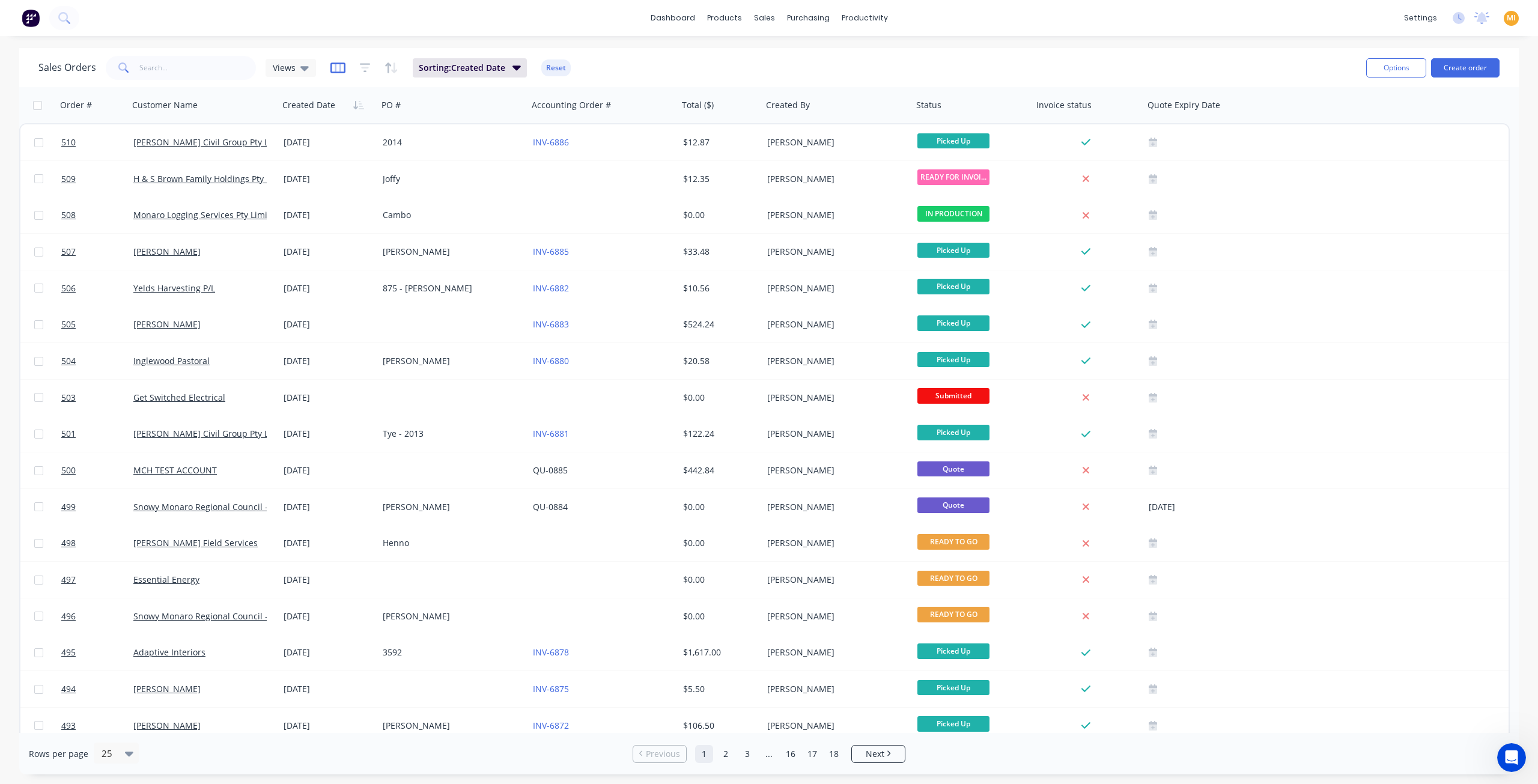
click at [330, 68] on icon "button" at bounding box center [338, 68] width 15 height 12
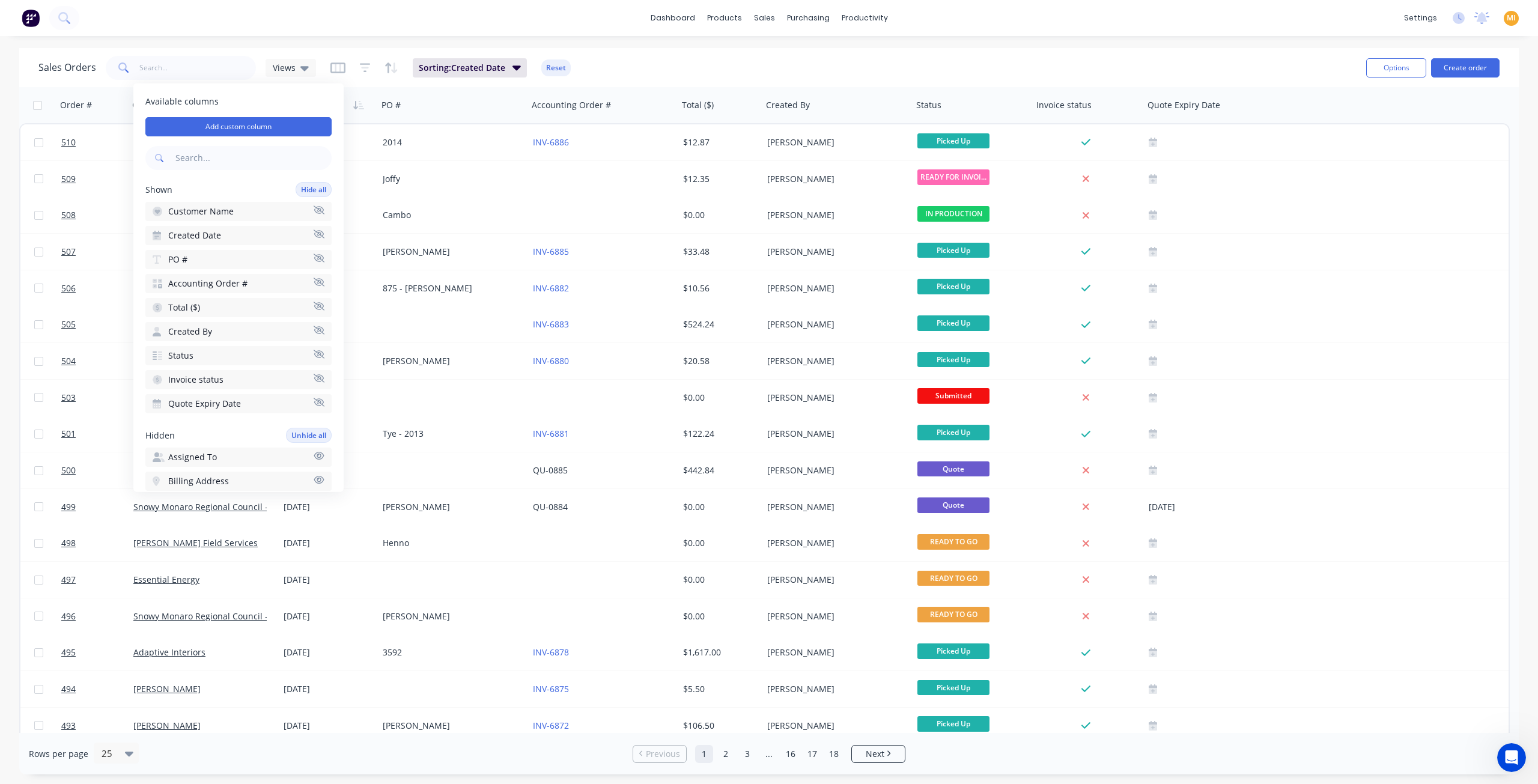
click at [197, 161] on input "text" at bounding box center [252, 158] width 158 height 24
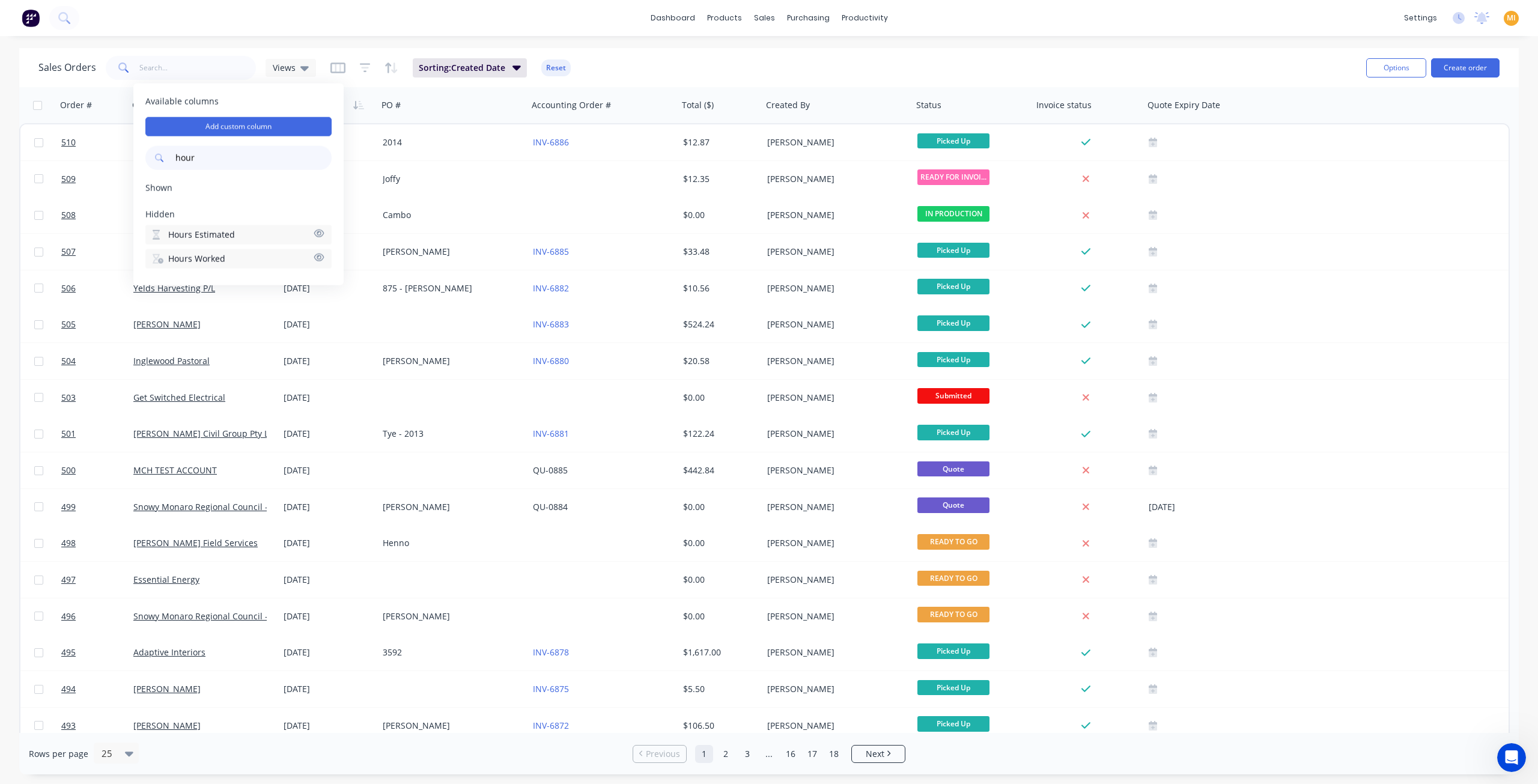
type input "hour"
click at [191, 263] on span "Hours Worked" at bounding box center [197, 259] width 57 height 12
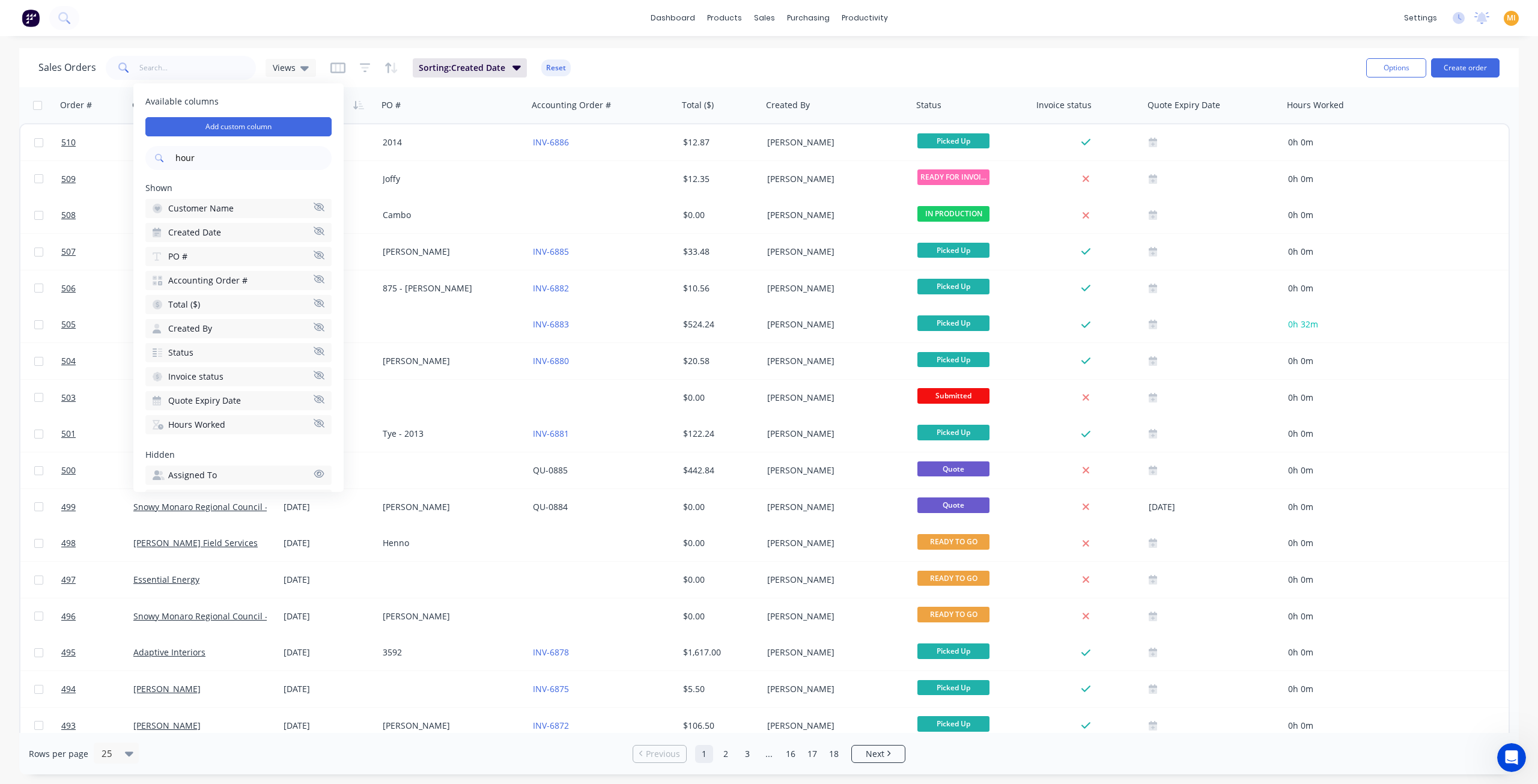
click at [1072, 56] on div "Sales Orders Views Sorting: Created Date Reset" at bounding box center [697, 67] width 1318 height 29
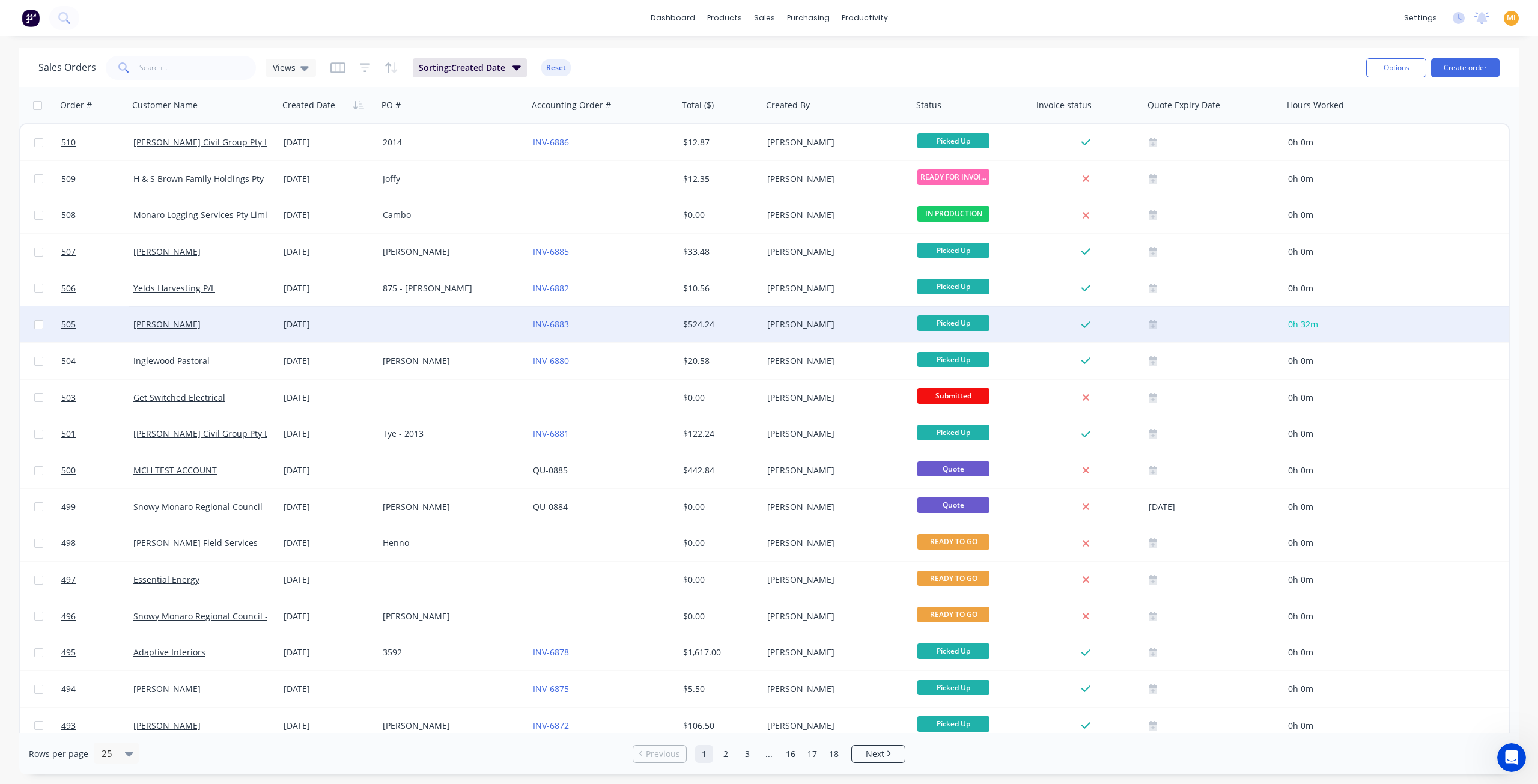
click at [351, 334] on div "[DATE]" at bounding box center [328, 324] width 100 height 36
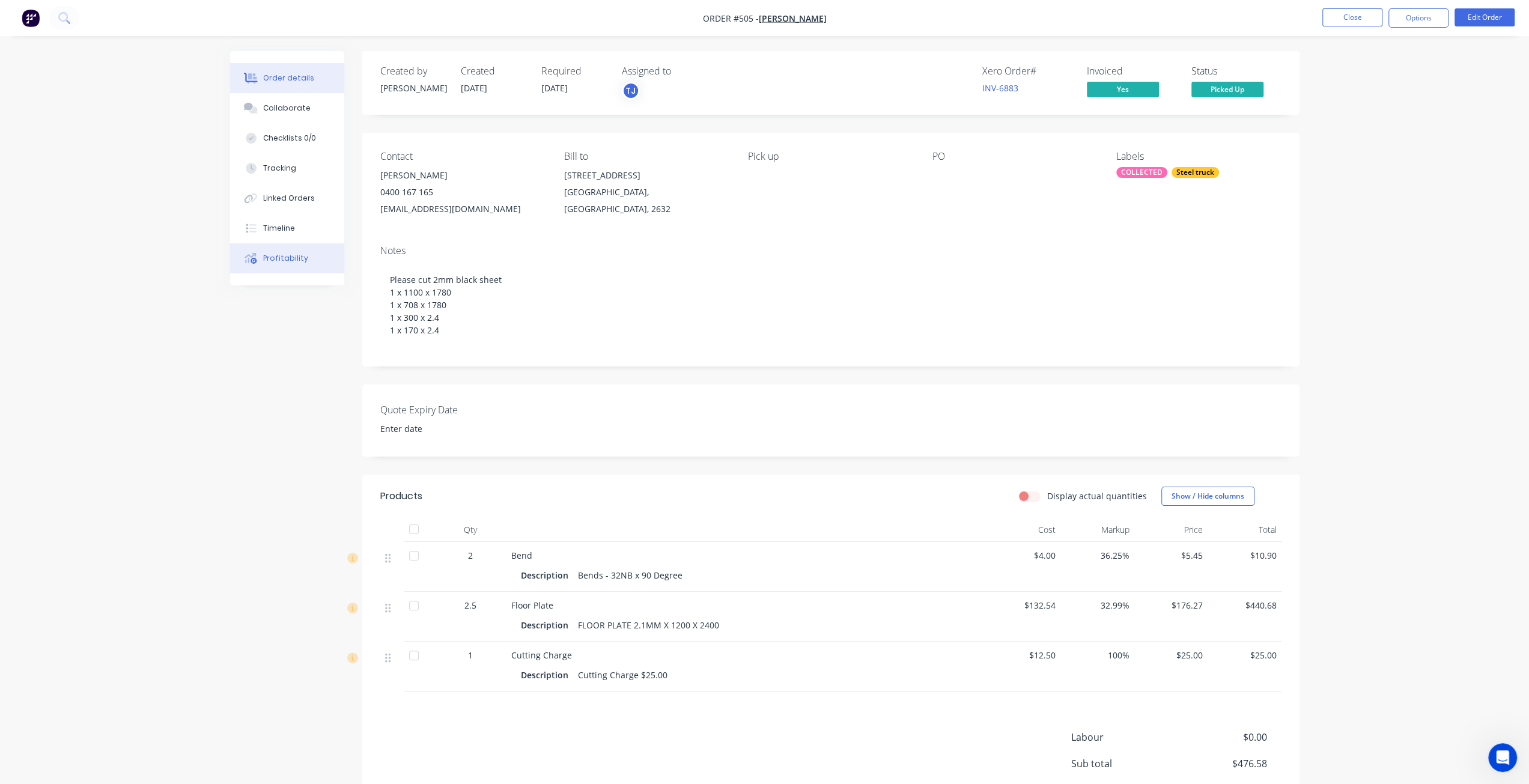
click at [281, 259] on div "Profitability" at bounding box center [286, 259] width 45 height 11
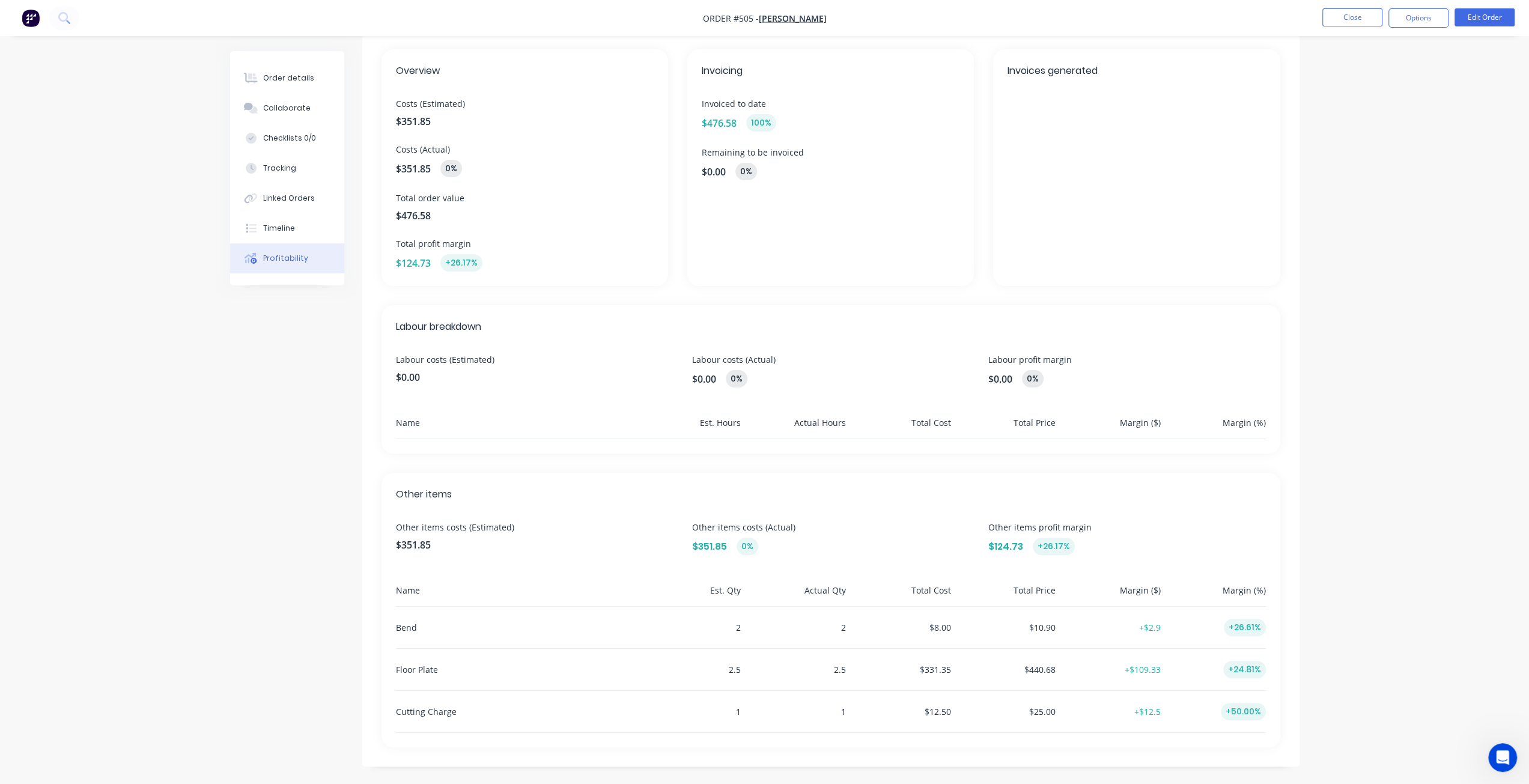
scroll to position [60, 0]
drag, startPoint x: 298, startPoint y: 170, endPoint x: 361, endPoint y: 216, distance: 78.0
click at [300, 173] on button "Tracking" at bounding box center [287, 168] width 114 height 30
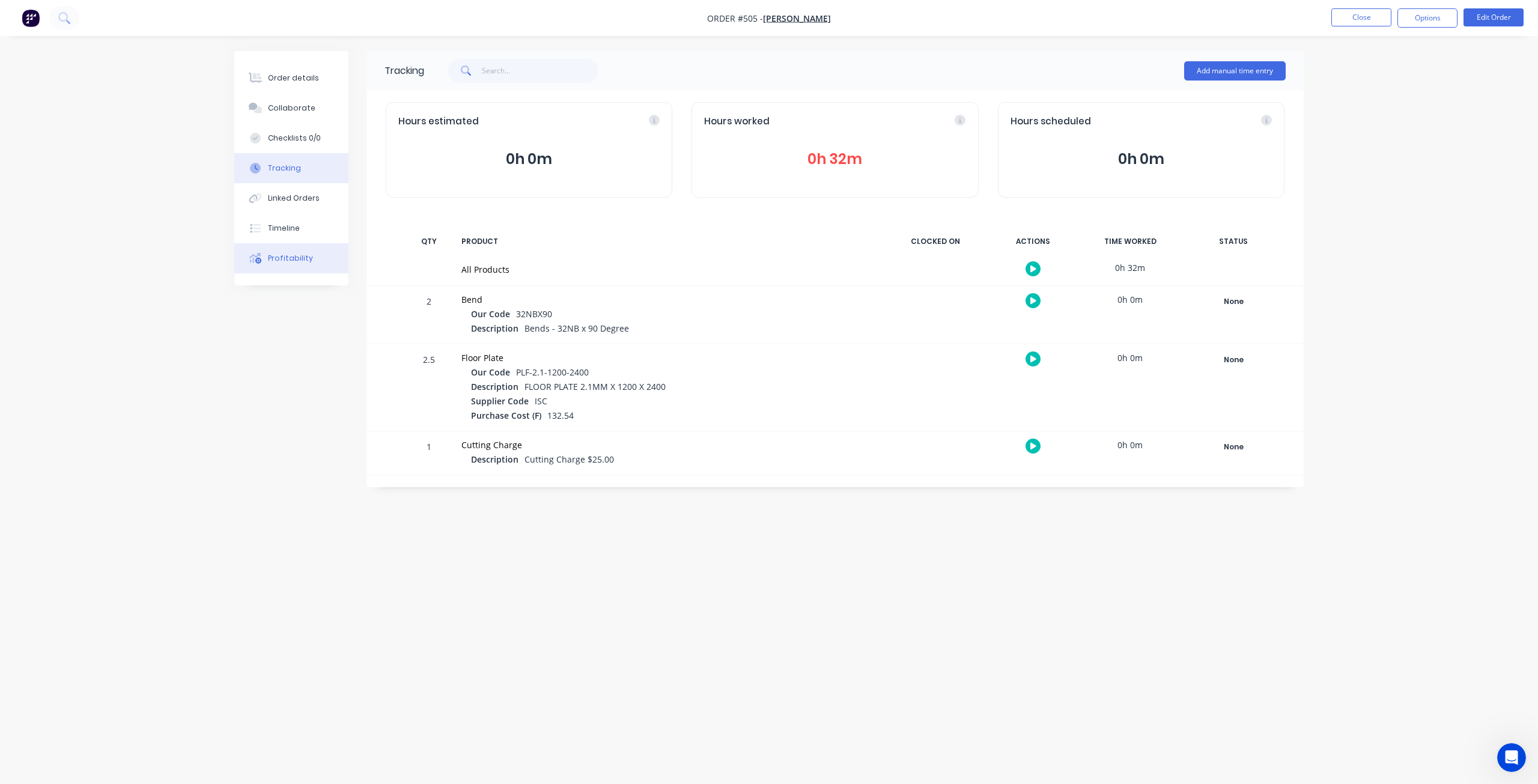
click at [278, 258] on div "Profitability" at bounding box center [291, 259] width 45 height 11
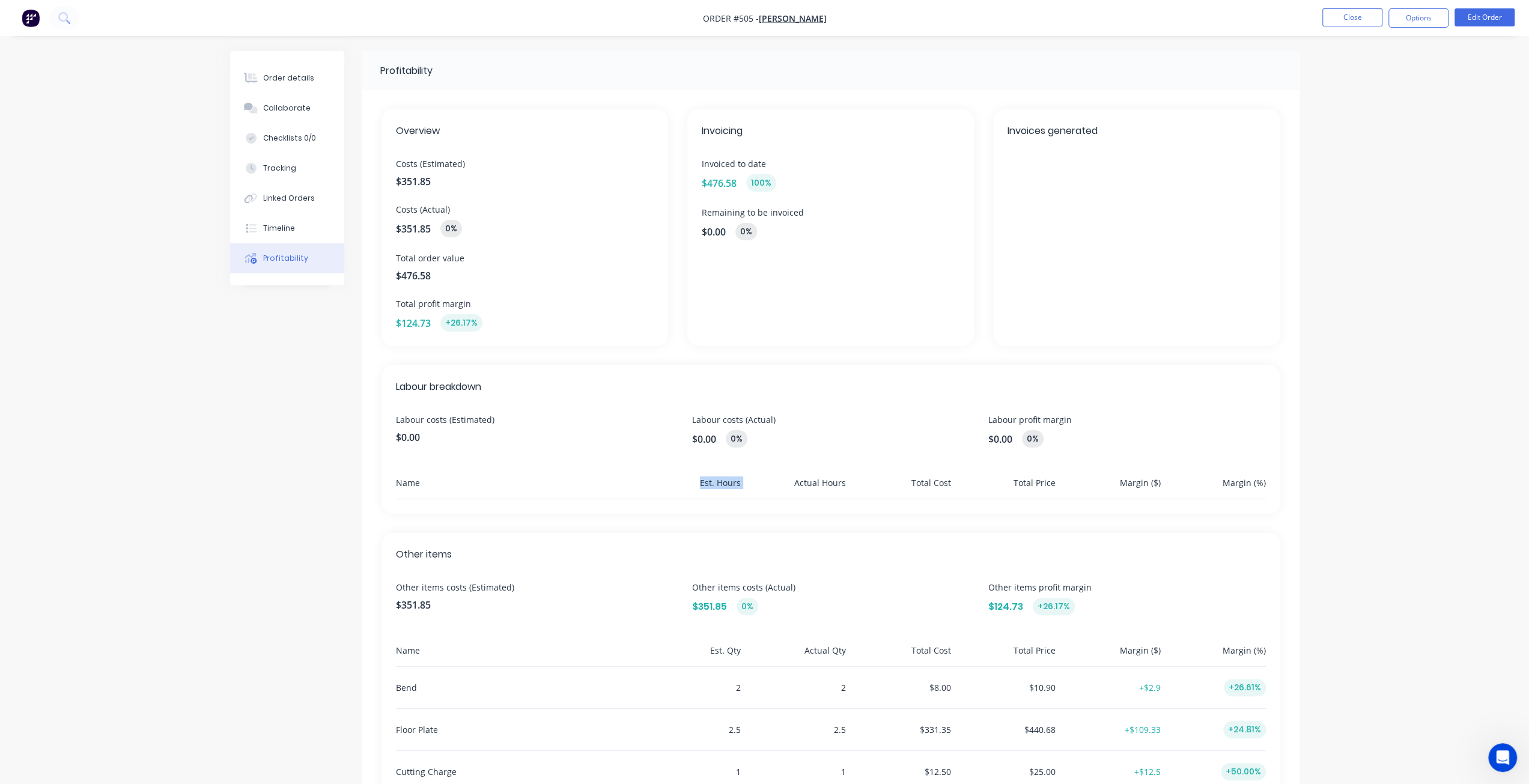
drag, startPoint x: 759, startPoint y: 451, endPoint x: 702, endPoint y: 452, distance: 57.0
click at [702, 452] on div "Labour breakdown Labour costs (Estimated) $0.00 Labour costs (Actual) $0.00 0% …" at bounding box center [830, 439] width 899 height 148
click at [744, 435] on div "0%" at bounding box center [736, 439] width 21 height 18
drag, startPoint x: 741, startPoint y: 439, endPoint x: 716, endPoint y: 439, distance: 25.0
click at [740, 439] on div "0%" at bounding box center [736, 439] width 21 height 18
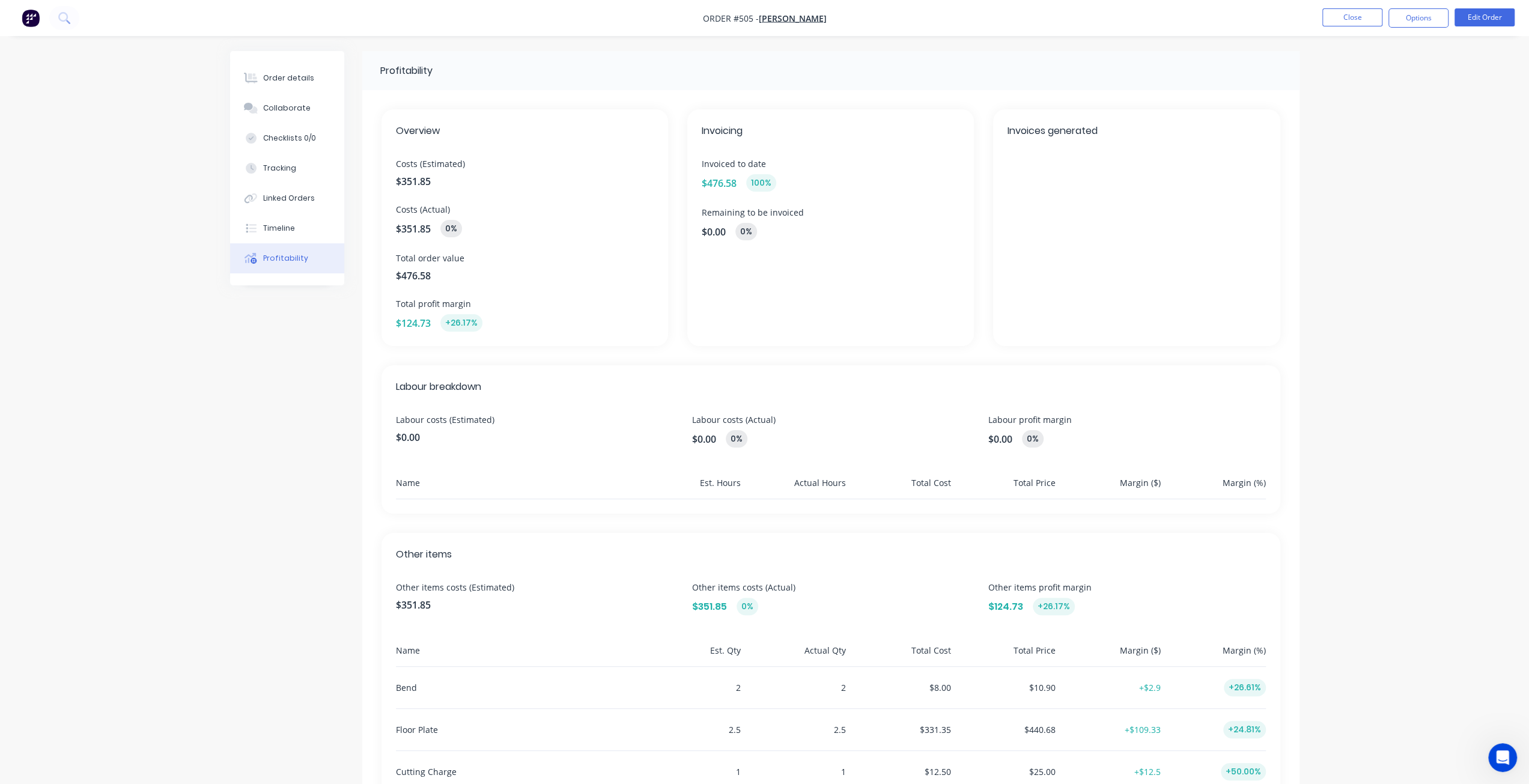
click at [715, 438] on span "$0.00" at bounding box center [704, 439] width 24 height 14
click at [268, 76] on div "Order details" at bounding box center [289, 78] width 51 height 11
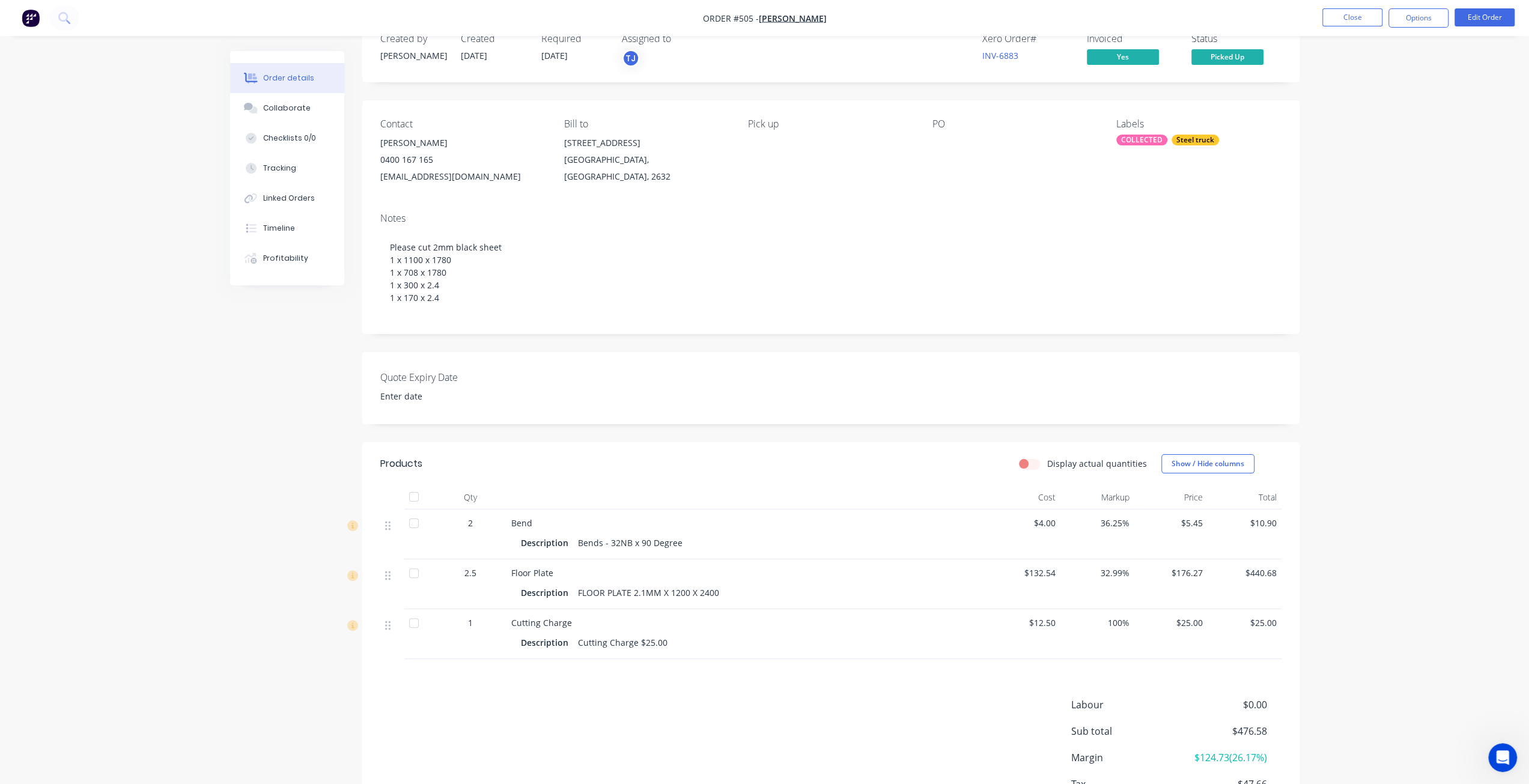
scroll to position [120, 0]
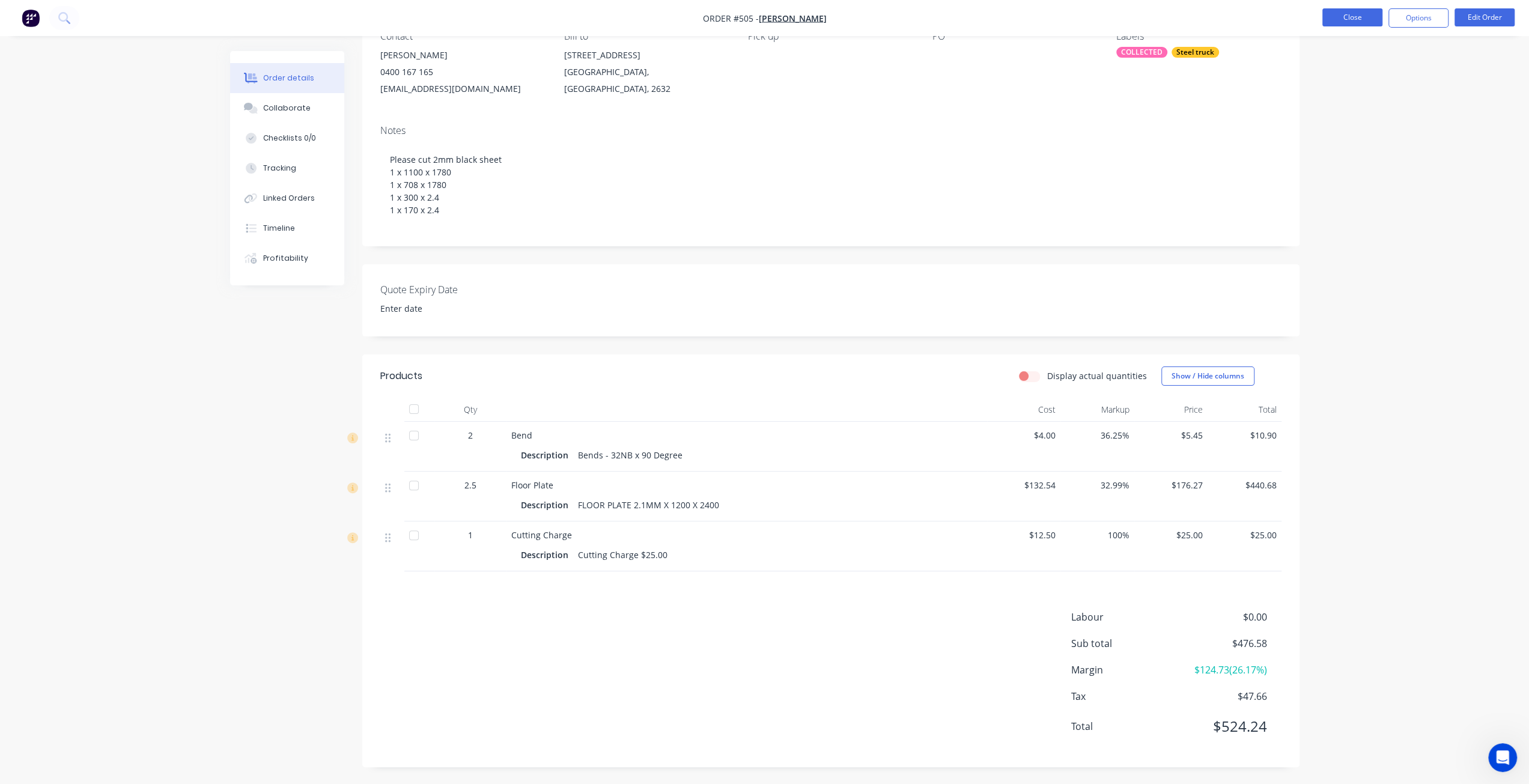
click at [1352, 16] on button "Close" at bounding box center [1352, 18] width 60 height 18
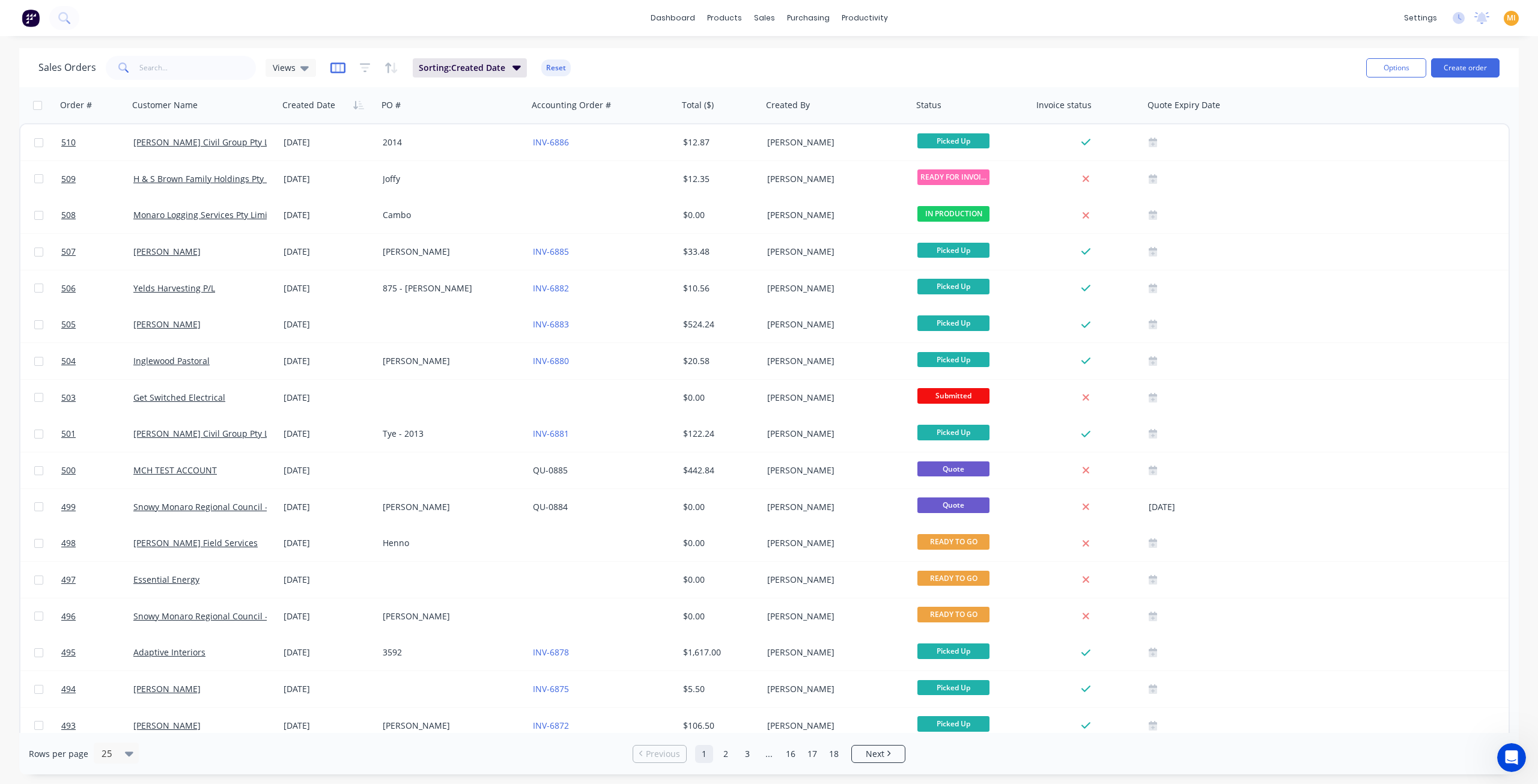
click at [338, 68] on icon "button" at bounding box center [338, 68] width 6 height 8
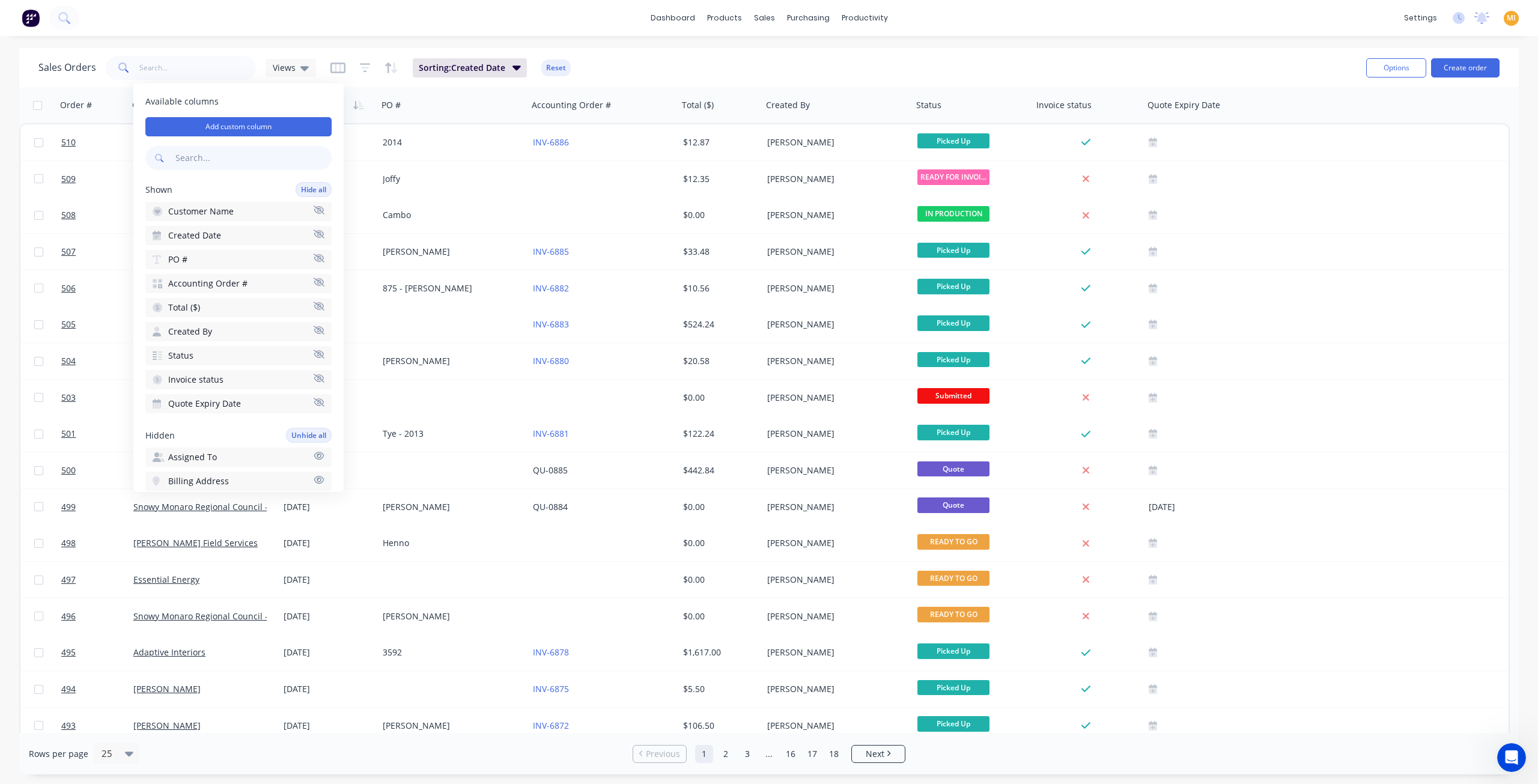
click at [231, 158] on input "text" at bounding box center [252, 158] width 158 height 24
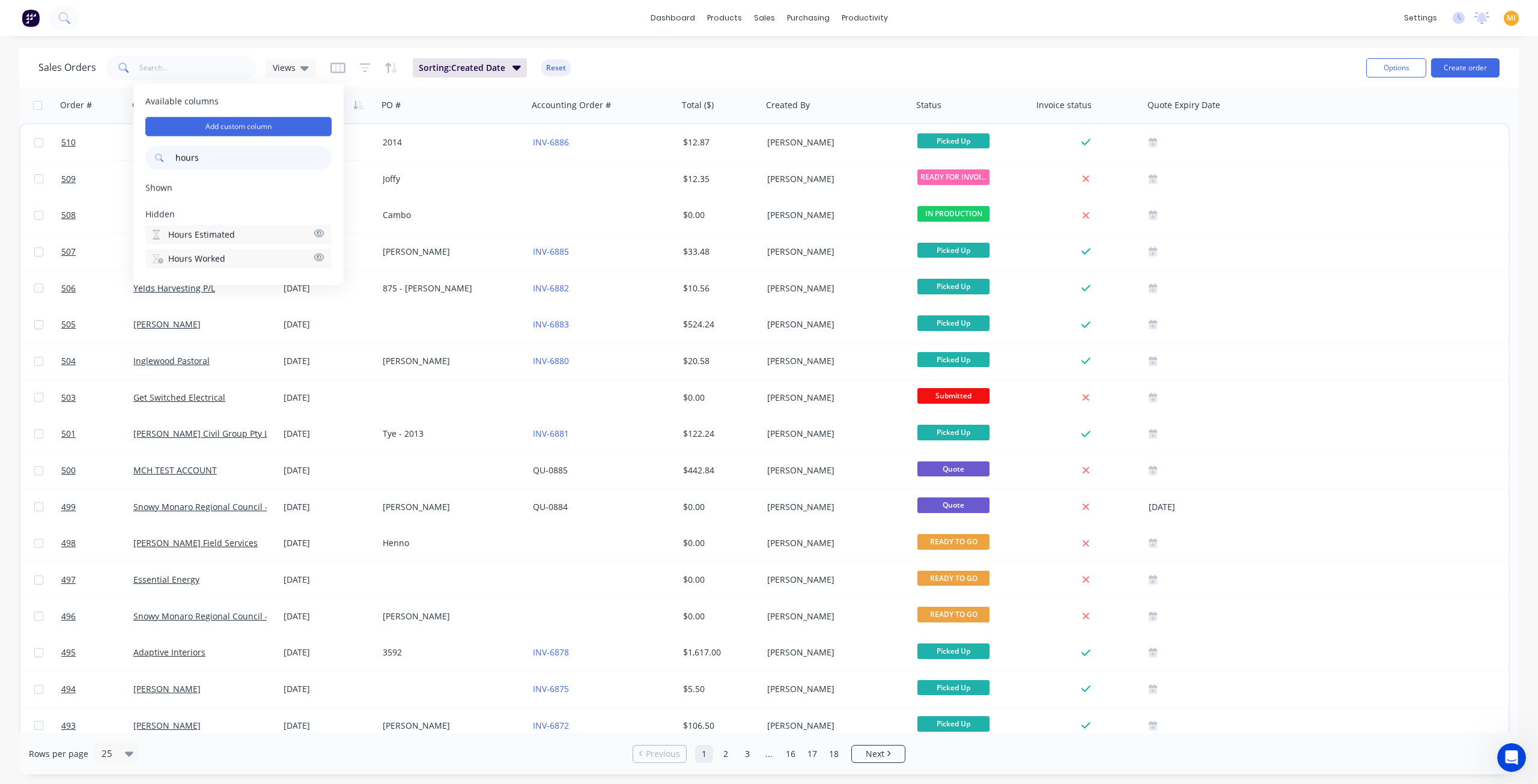
type input "hours"
click at [217, 261] on span "Hours Worked" at bounding box center [197, 259] width 57 height 12
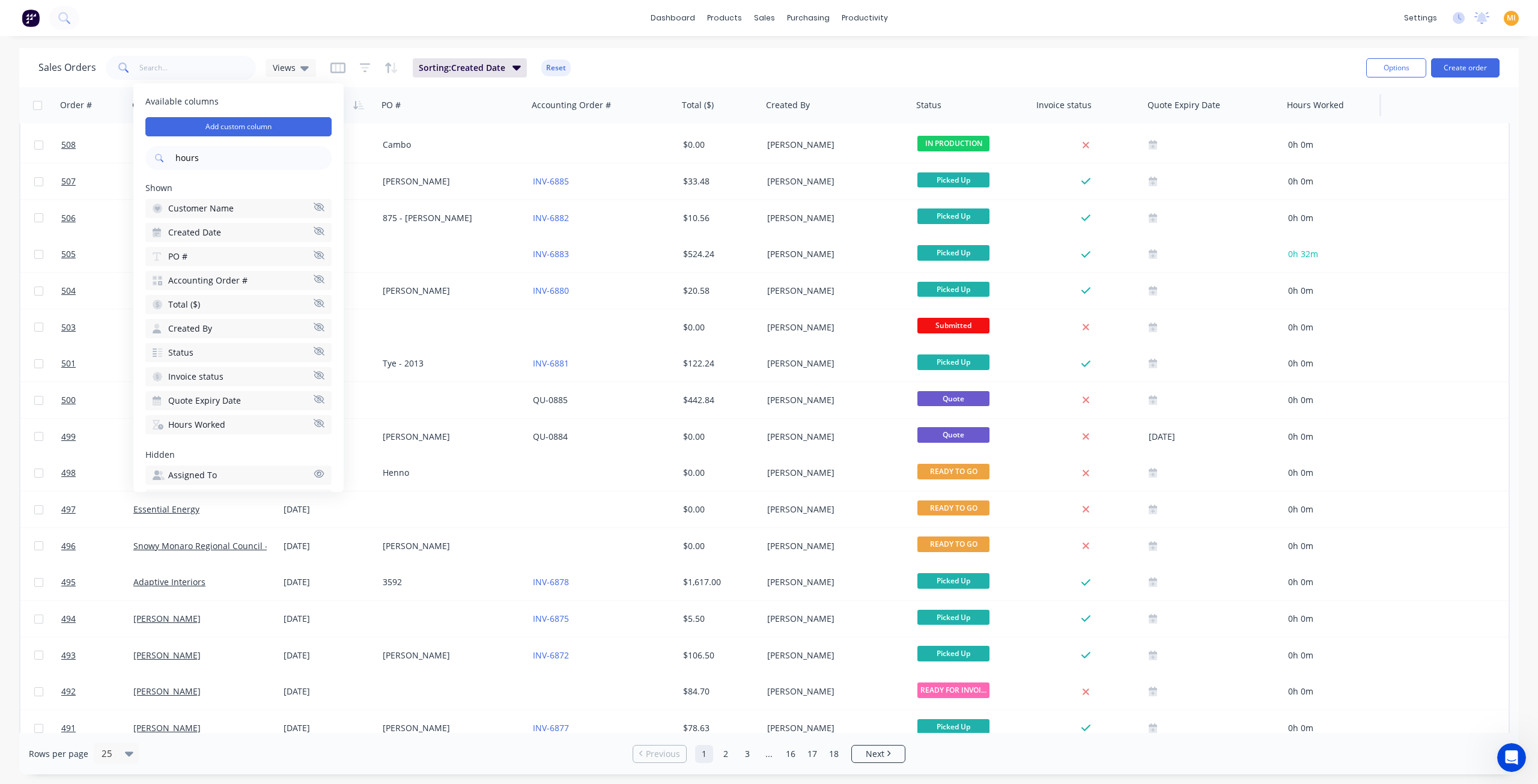
scroll to position [60, 0]
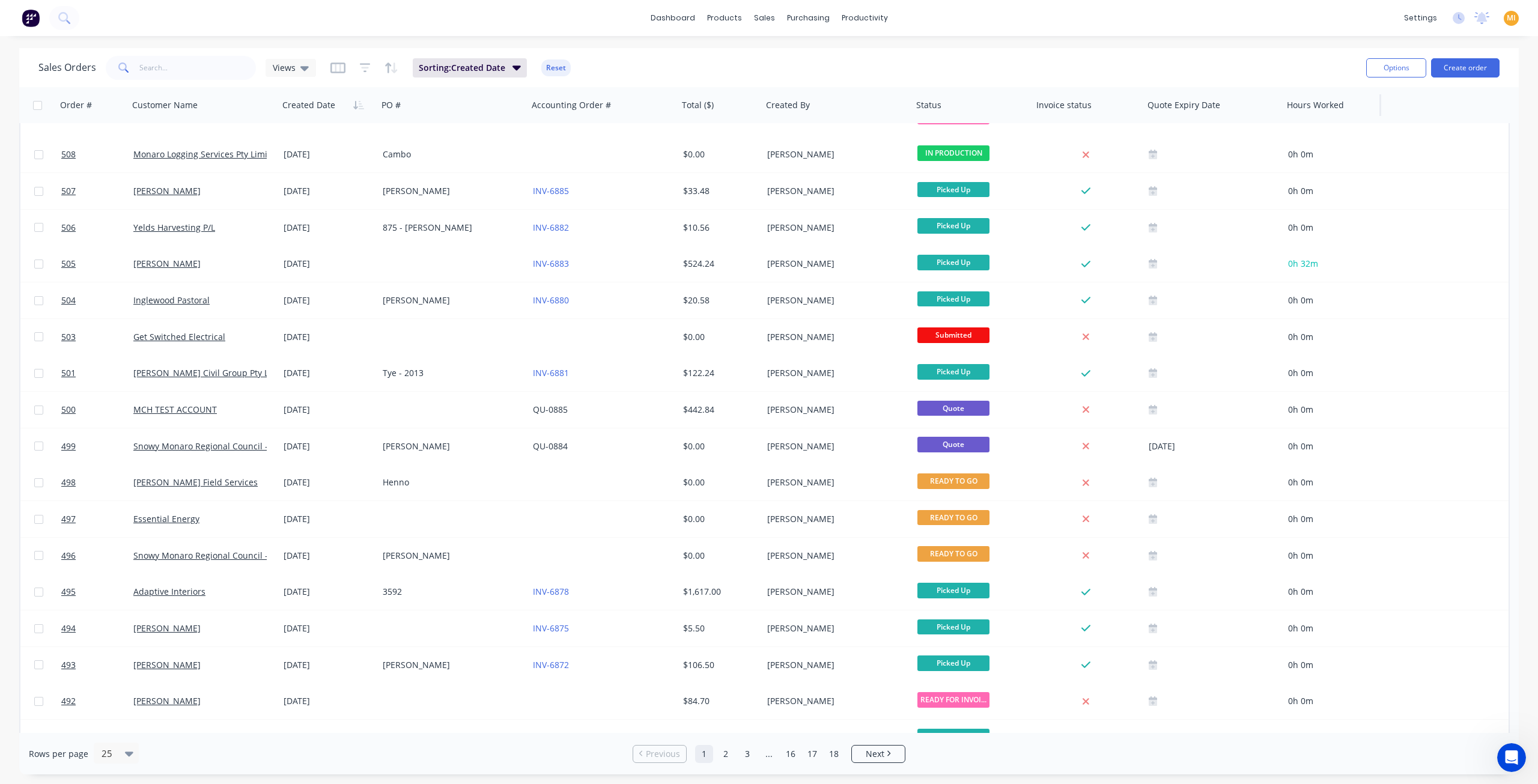
click at [1368, 104] on div at bounding box center [1329, 105] width 85 height 24
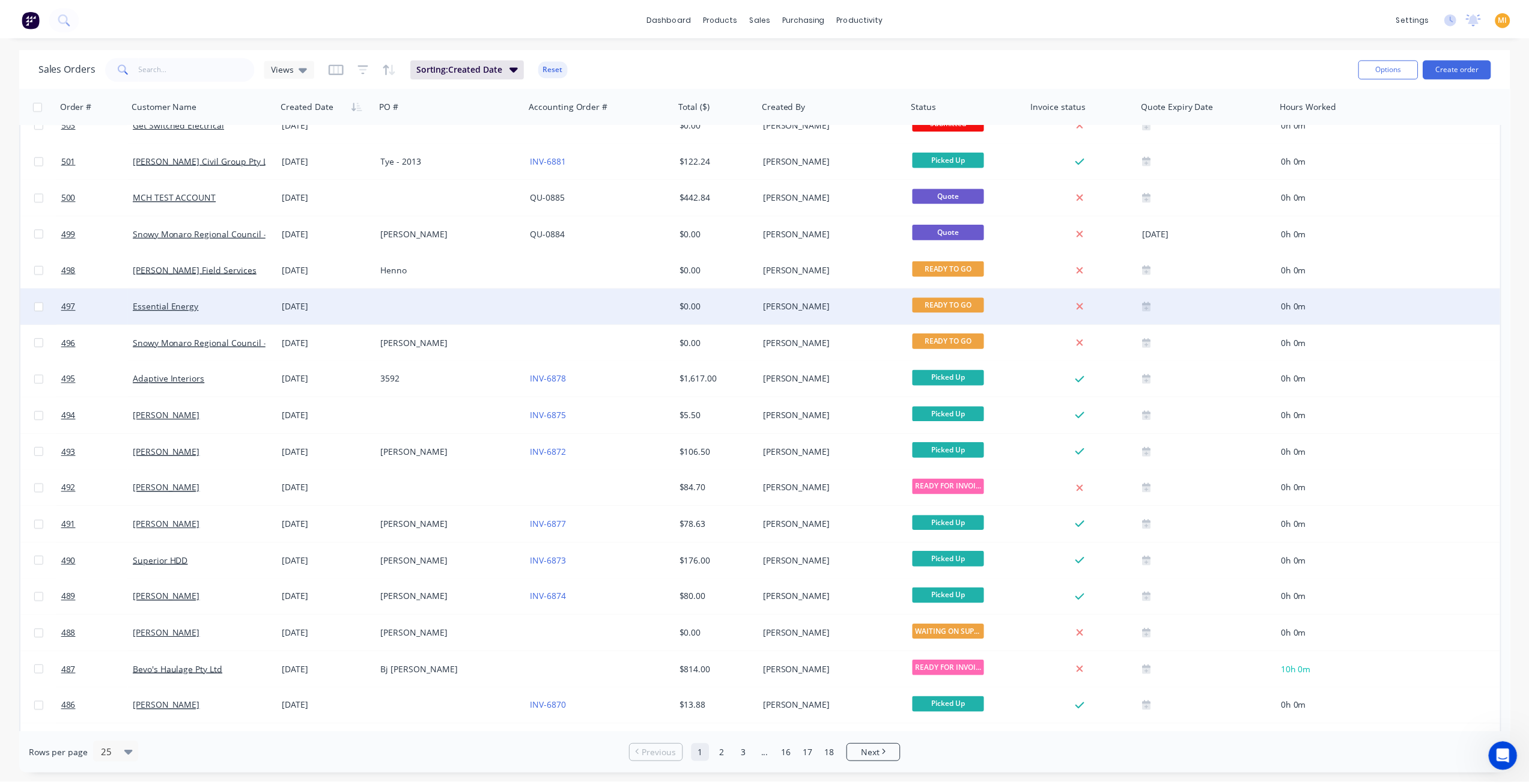
scroll to position [301, 0]
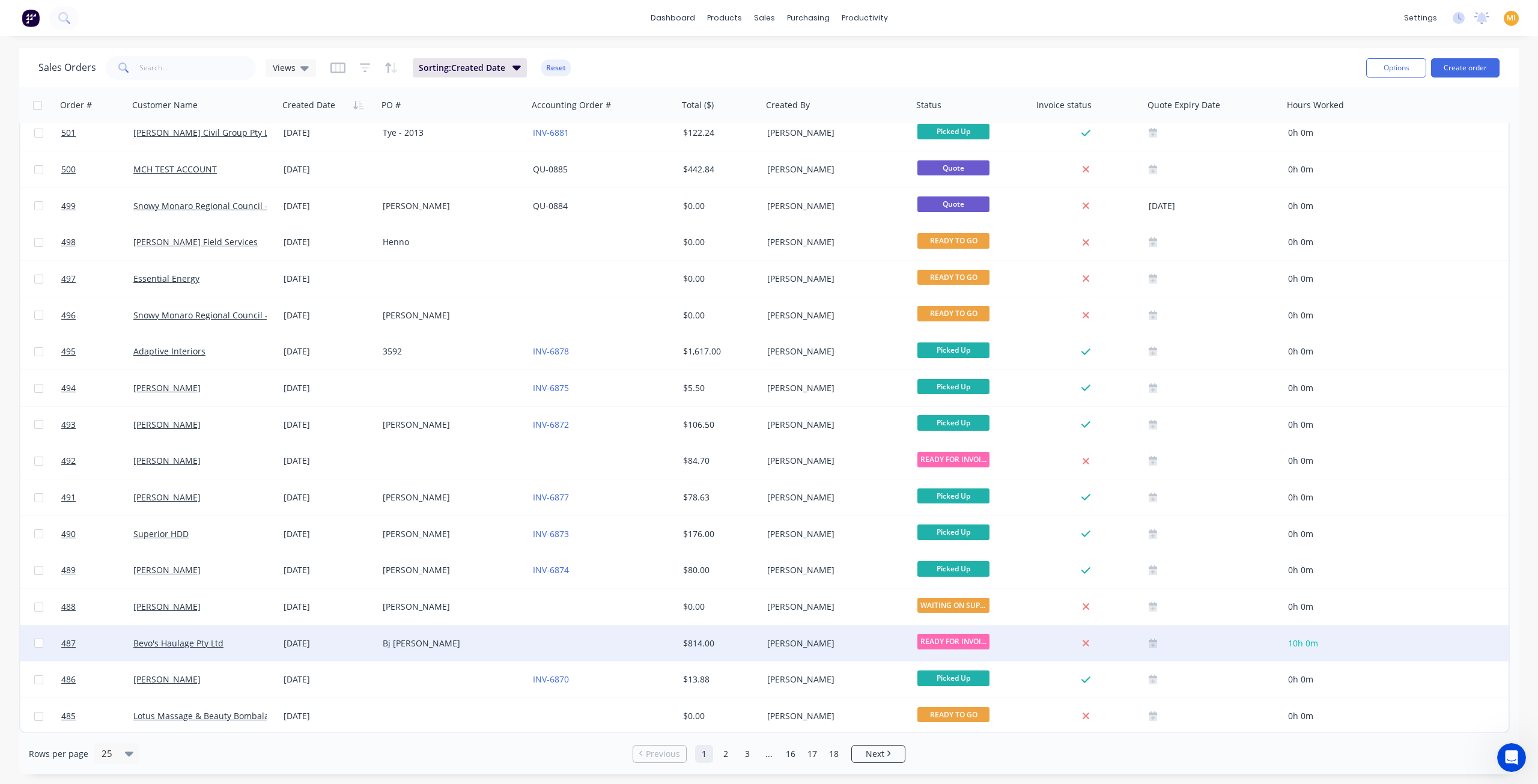
click at [1253, 638] on div at bounding box center [1213, 643] width 139 height 36
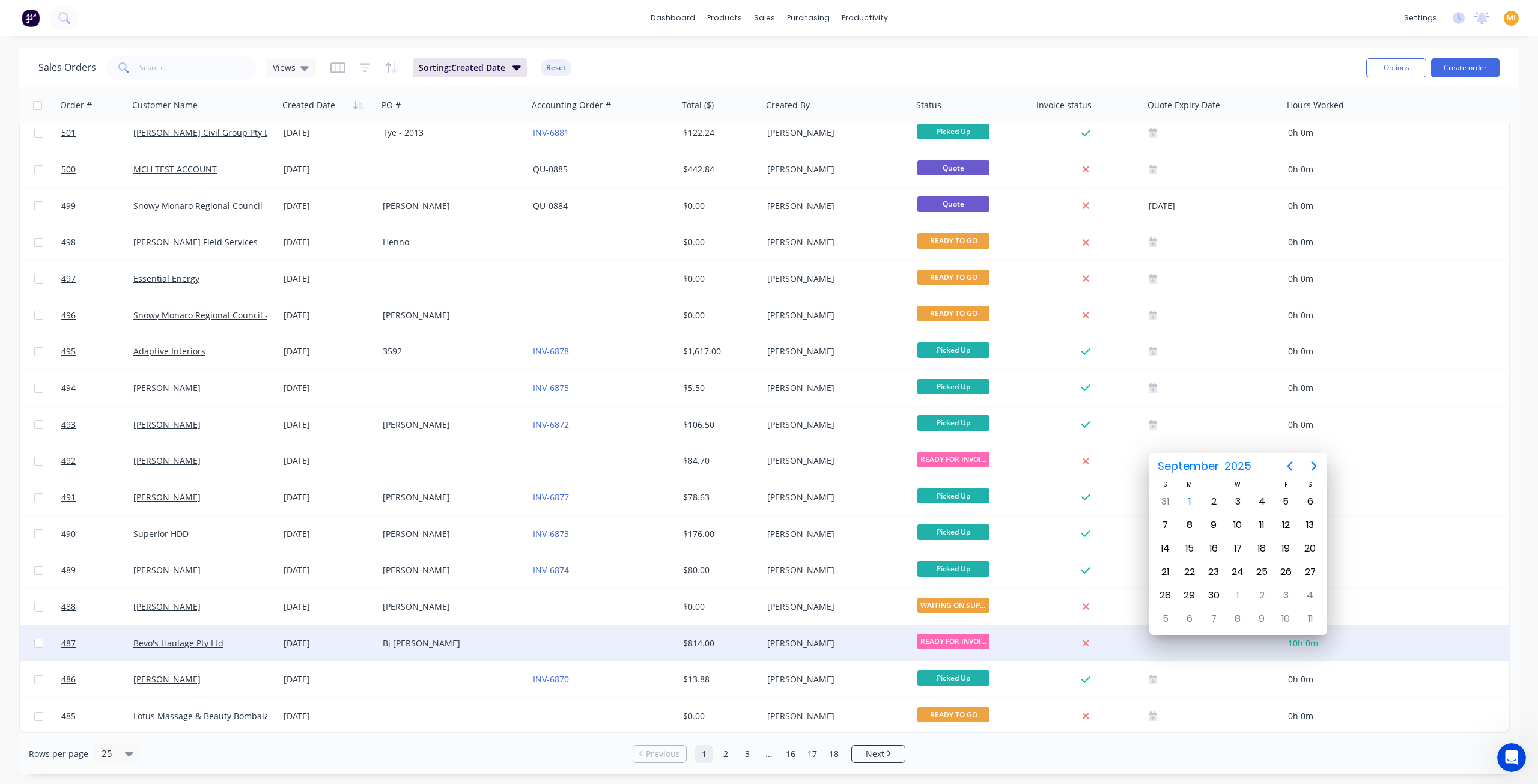
click at [478, 654] on div "Bj [PERSON_NAME]" at bounding box center [453, 643] width 150 height 36
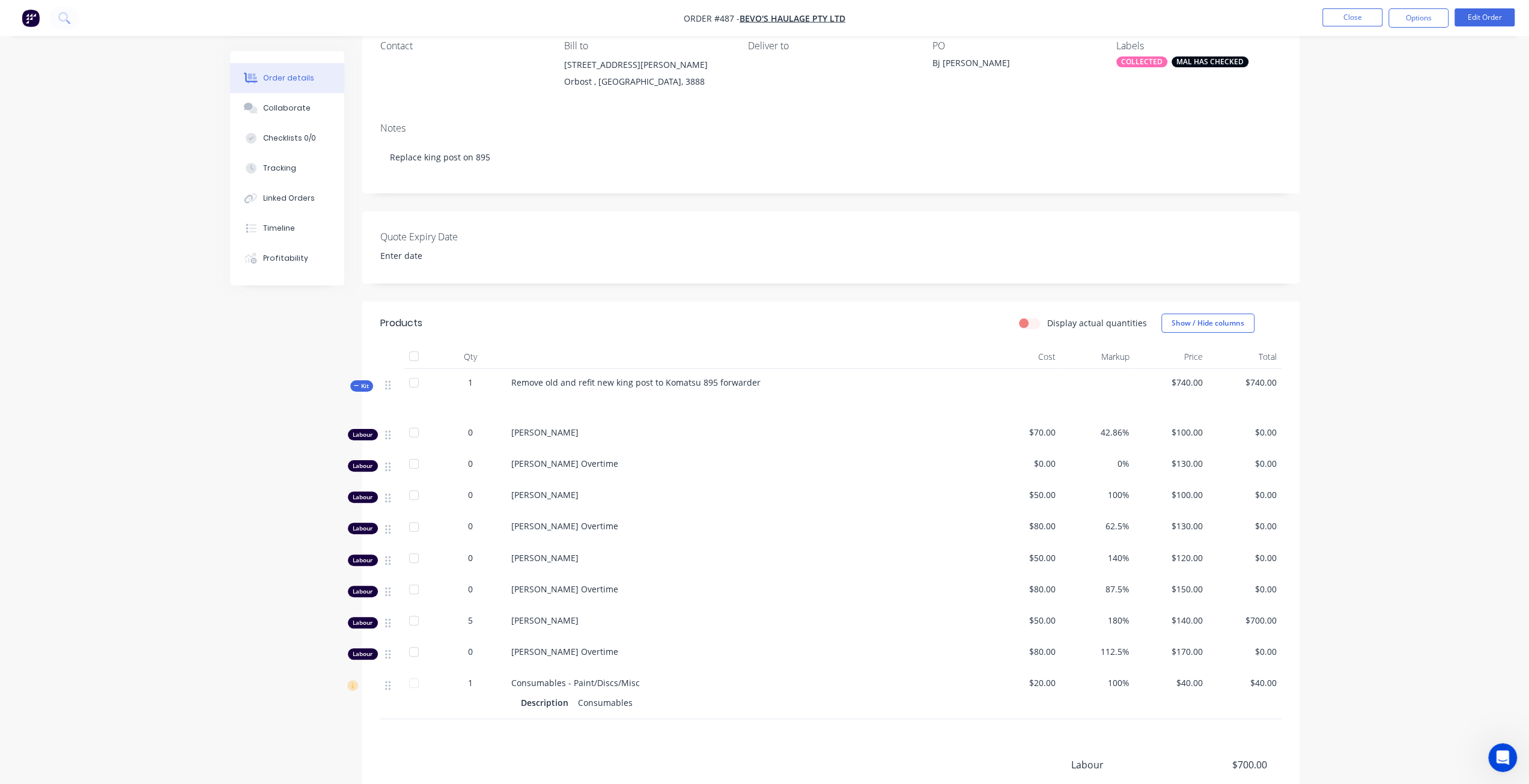
scroll to position [240, 0]
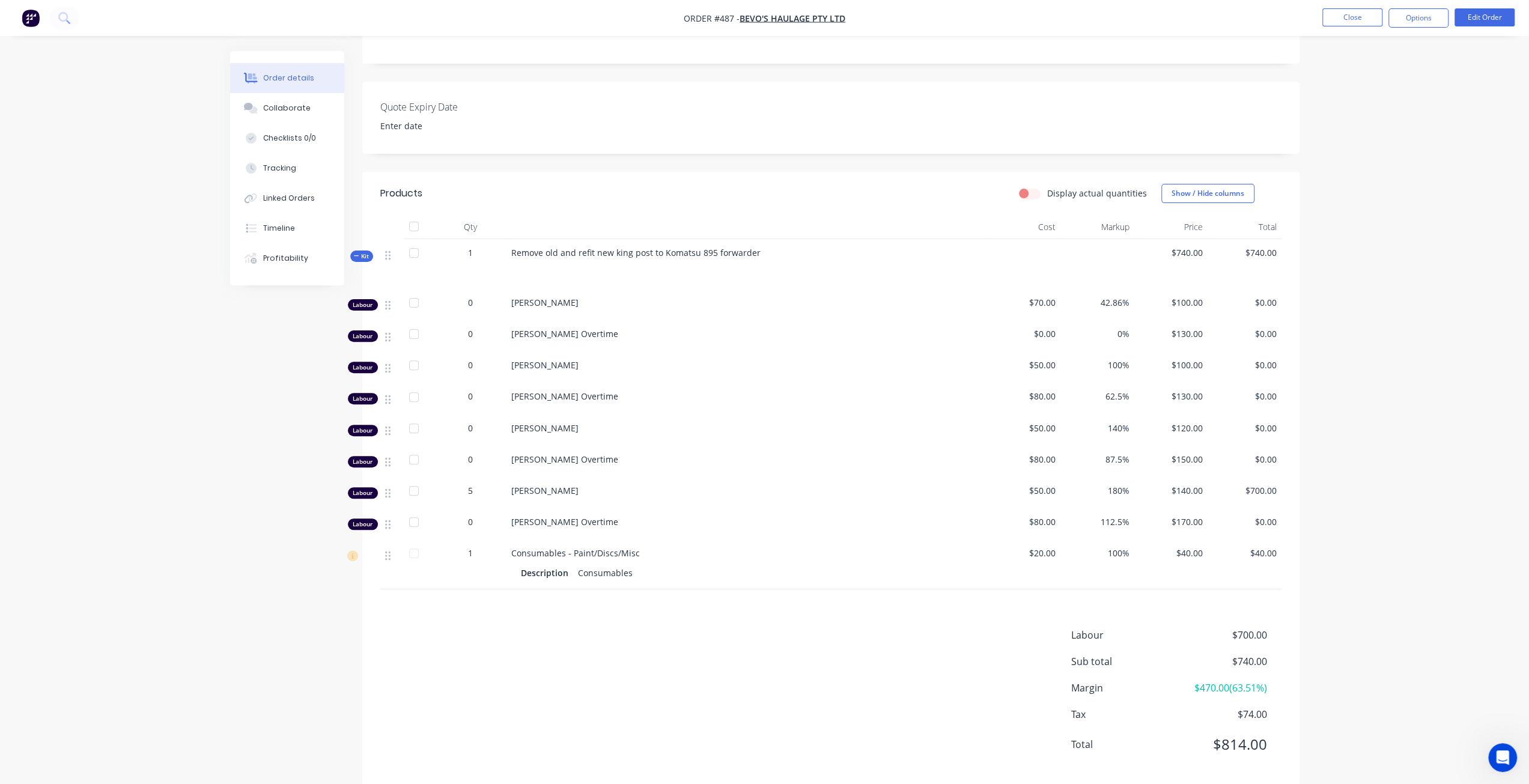
click at [1047, 190] on label "Display actual quantities" at bounding box center [1097, 193] width 99 height 13
click at [1028, 190] on input "Display actual quantities" at bounding box center [1024, 193] width 10 height 11
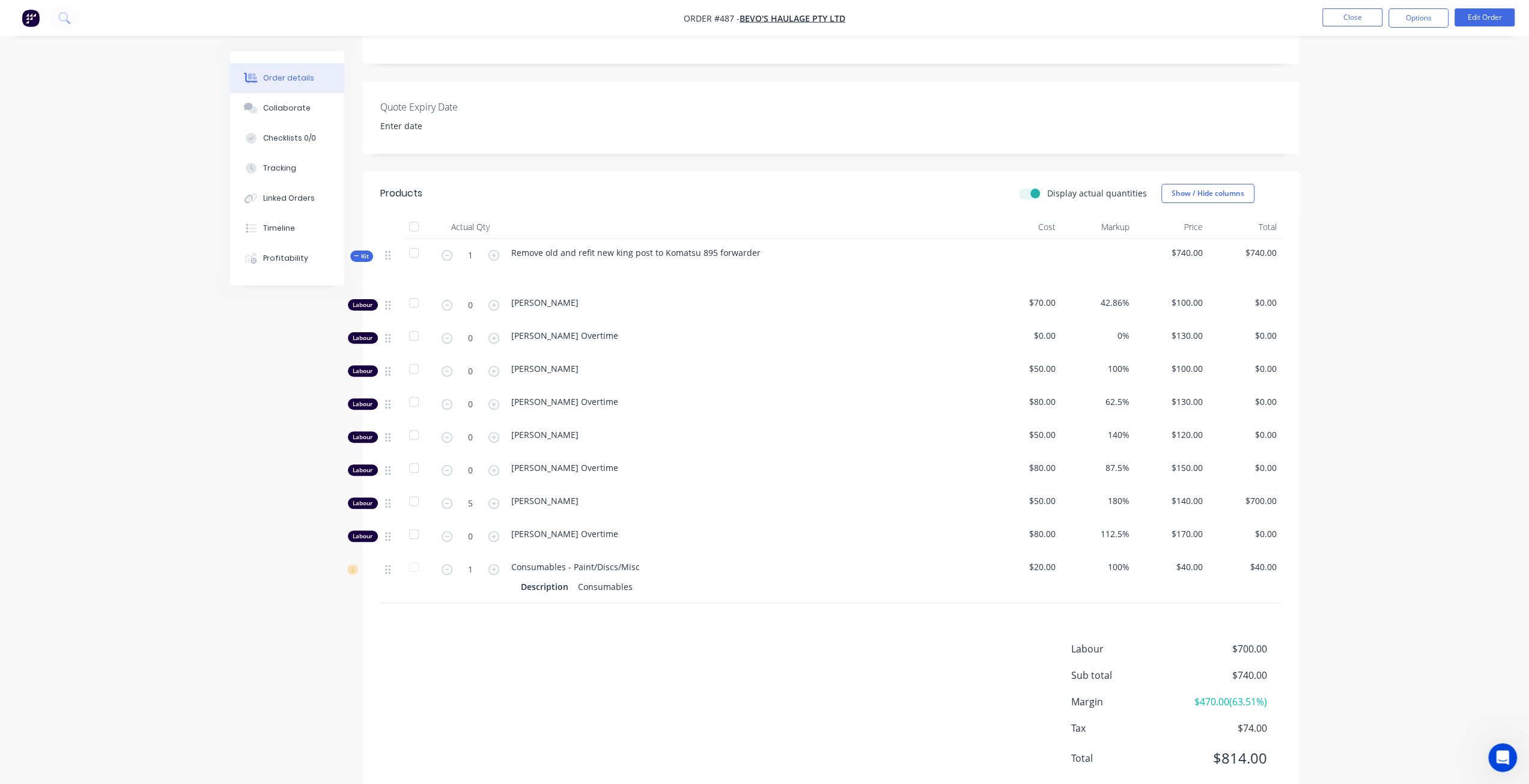
click at [1047, 190] on label "Display actual quantities" at bounding box center [1097, 193] width 99 height 13
click at [1028, 190] on input "Display actual quantities" at bounding box center [1024, 193] width 10 height 11
checkbox input "false"
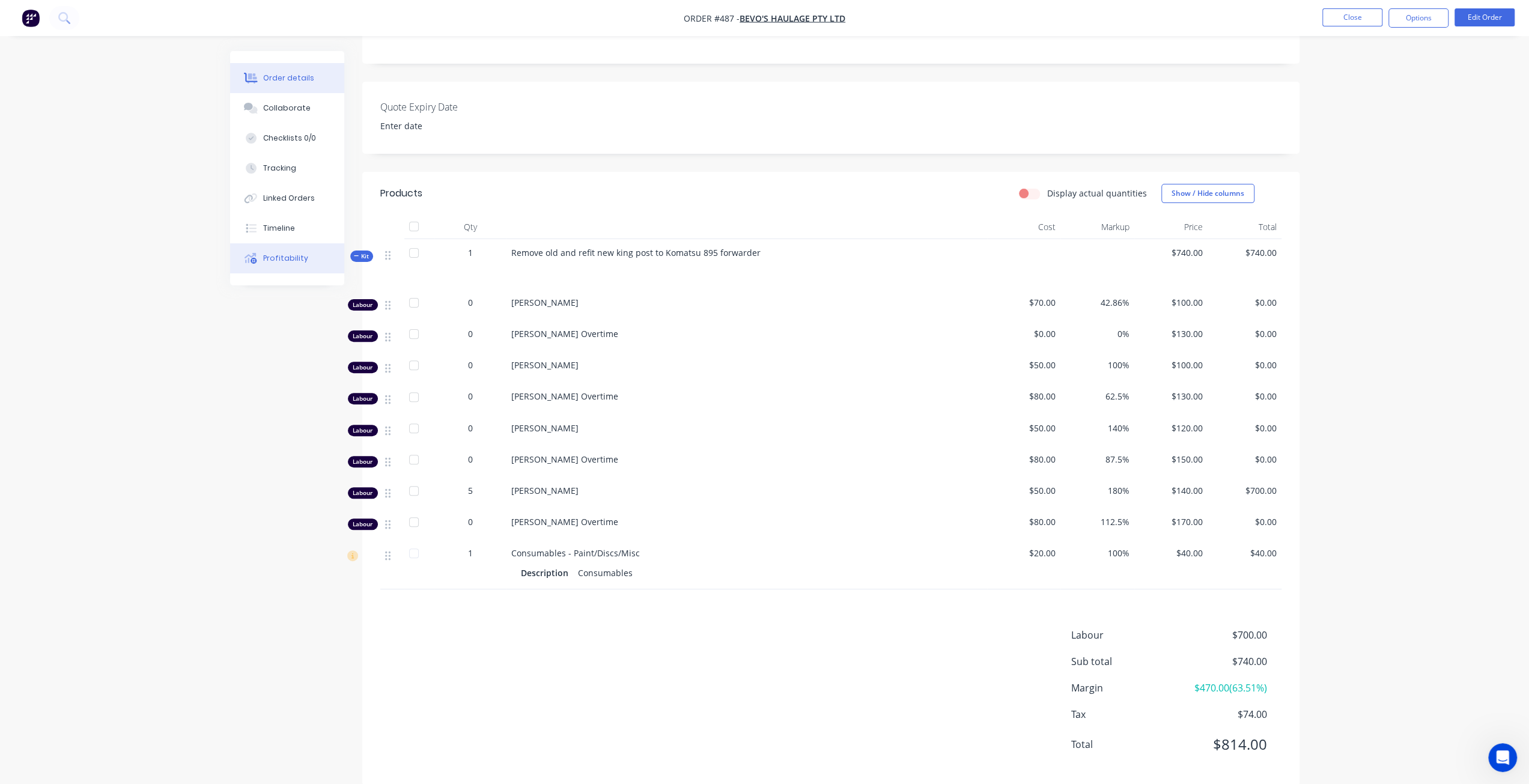
click at [275, 262] on div "Profitability" at bounding box center [286, 259] width 45 height 11
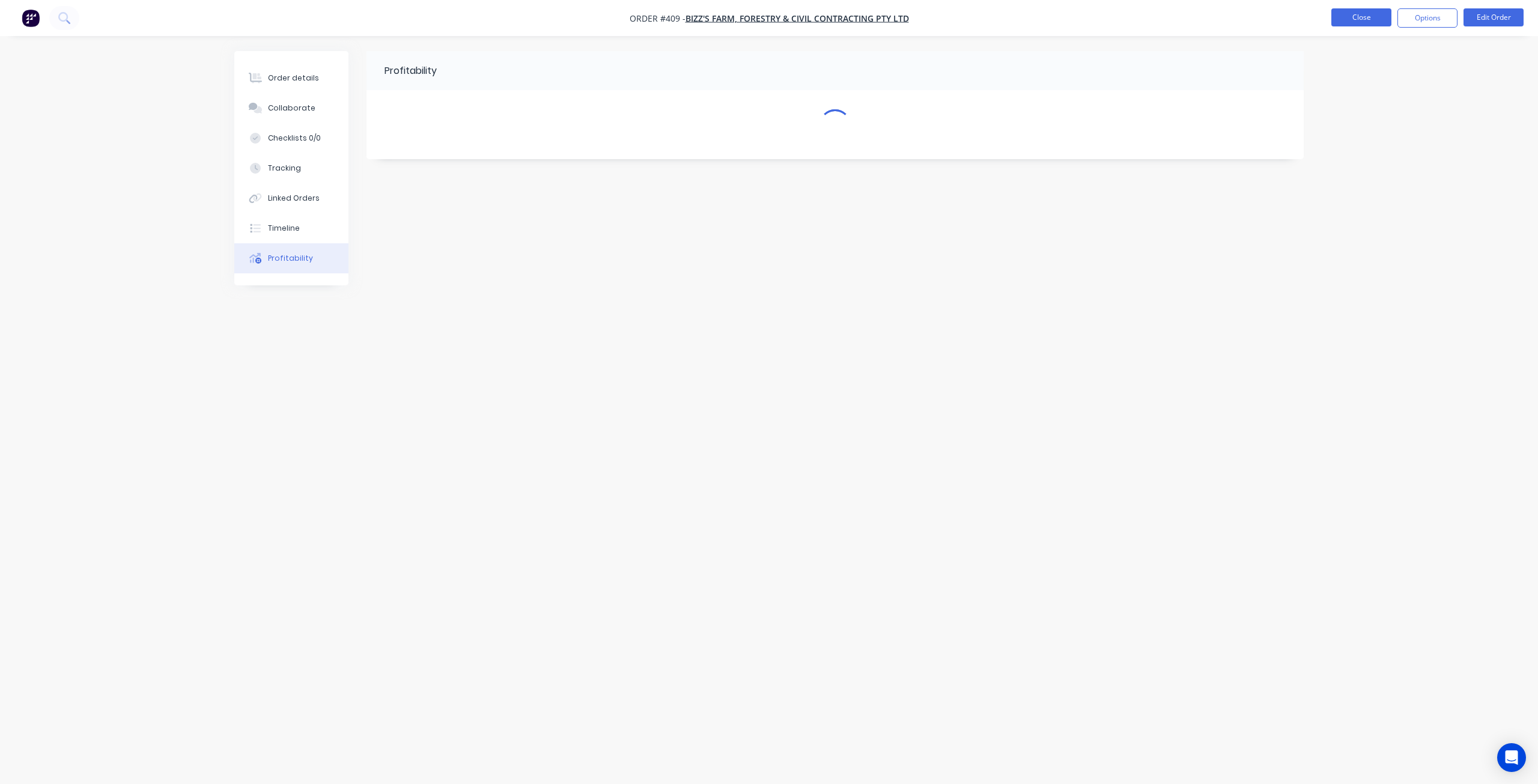
click at [1365, 21] on button "Close" at bounding box center [1361, 18] width 60 height 18
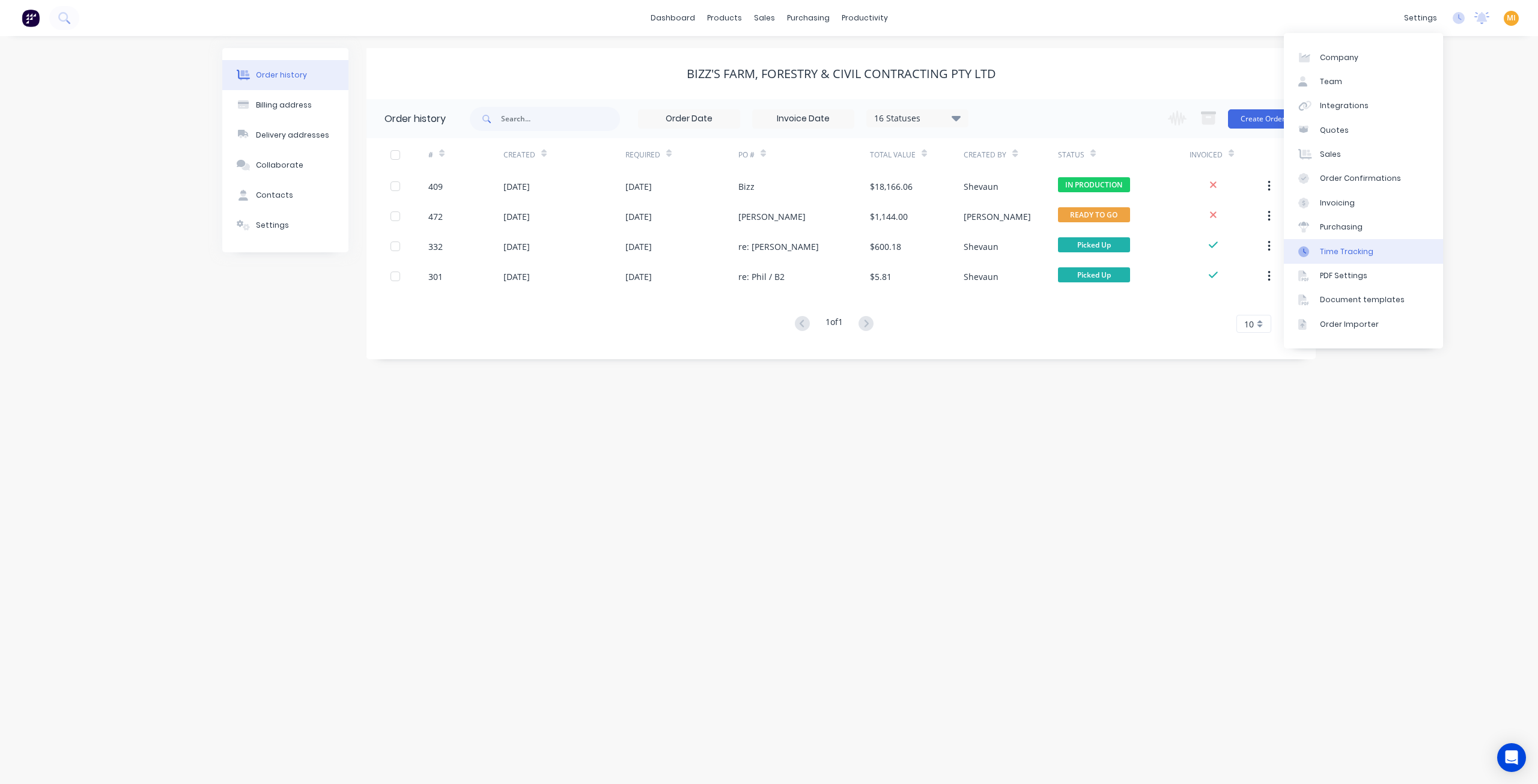
click at [1359, 249] on div "Time Tracking" at bounding box center [1346, 252] width 53 height 11
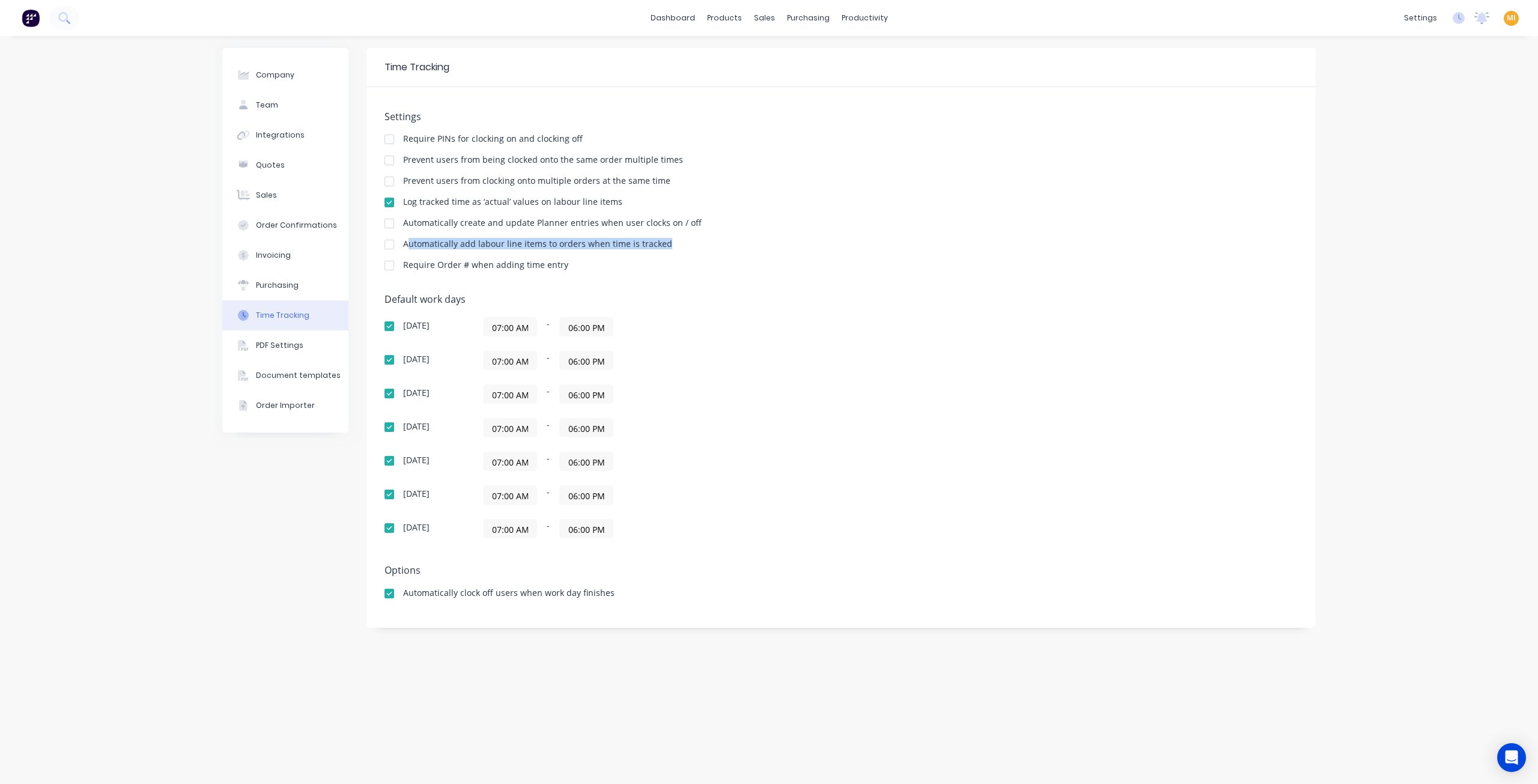
drag, startPoint x: 408, startPoint y: 241, endPoint x: 661, endPoint y: 242, distance: 253.0
click at [661, 242] on div "Automatically add labour line items to orders when time is tracked" at bounding box center [537, 244] width 269 height 9
click at [666, 244] on div "Automatically add labour line items to orders when time is tracked" at bounding box center [841, 245] width 913 height 11
drag, startPoint x: 666, startPoint y: 244, endPoint x: 435, endPoint y: 244, distance: 231.0
click at [435, 244] on div "Automatically add labour line items to orders when time is tracked" at bounding box center [841, 245] width 913 height 11
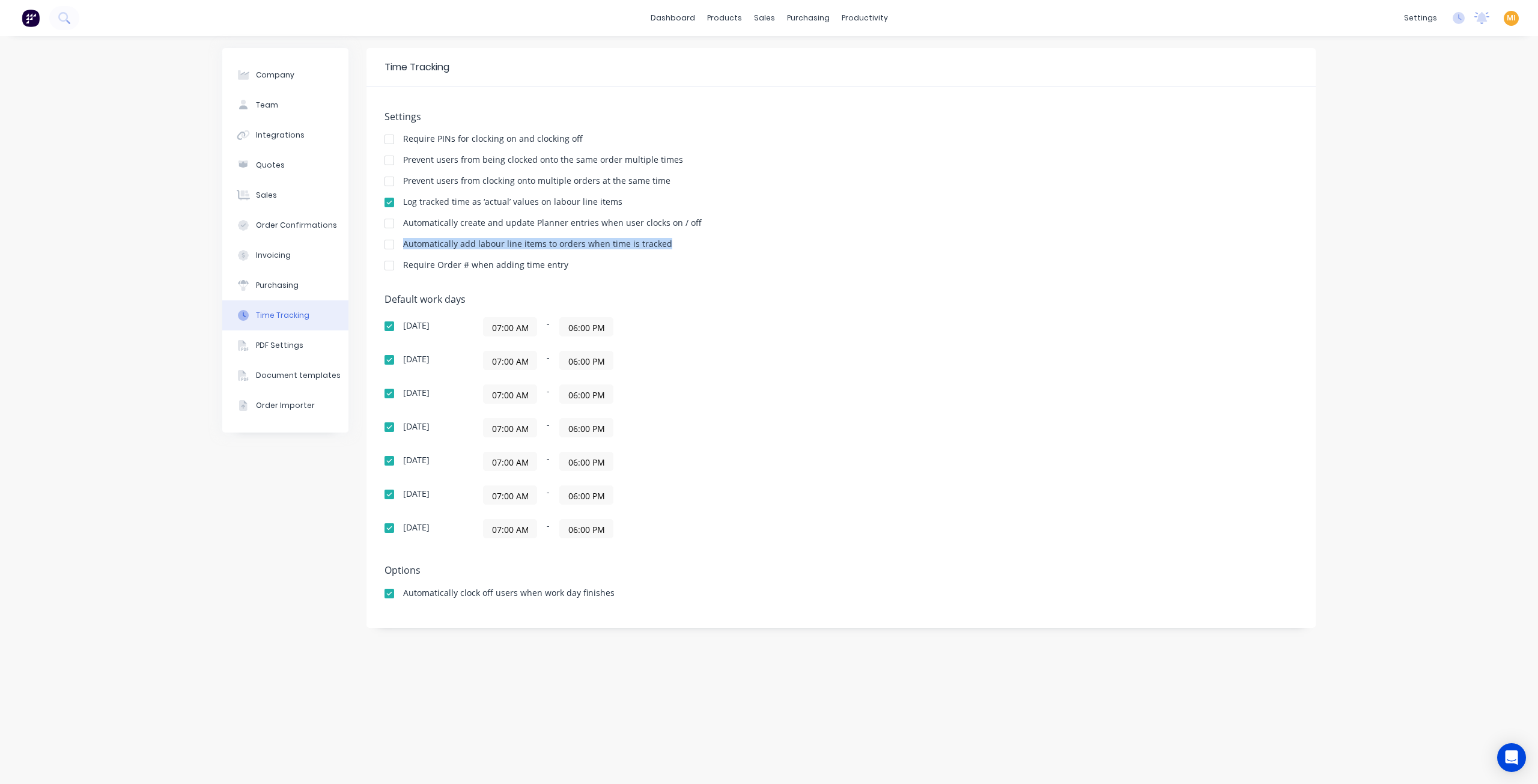
click at [435, 244] on div "Automatically add labour line items to orders when time is tracked" at bounding box center [537, 244] width 269 height 9
click at [808, 57] on div "Sales Orders" at bounding box center [810, 58] width 49 height 11
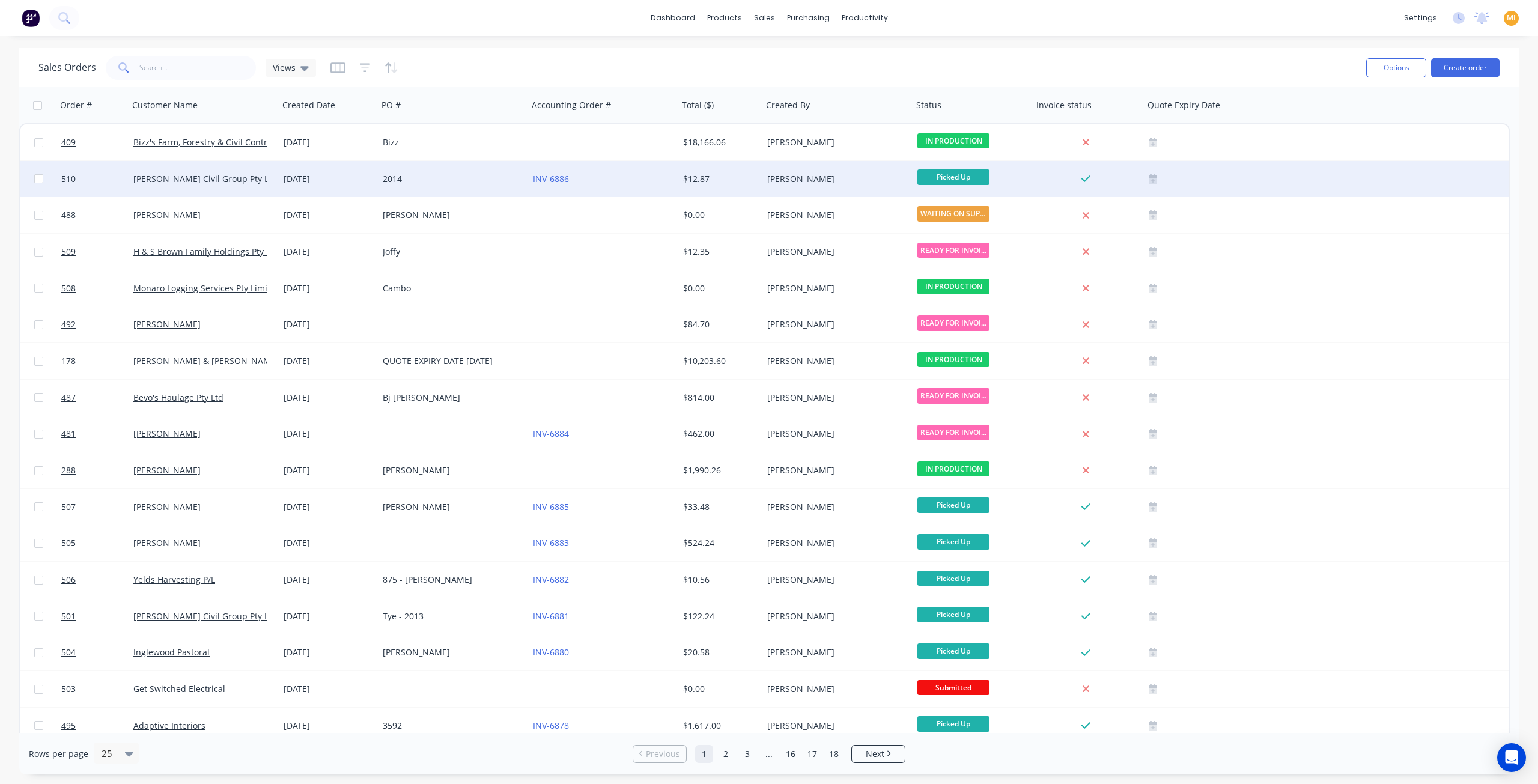
click at [457, 189] on div "2014" at bounding box center [453, 178] width 150 height 36
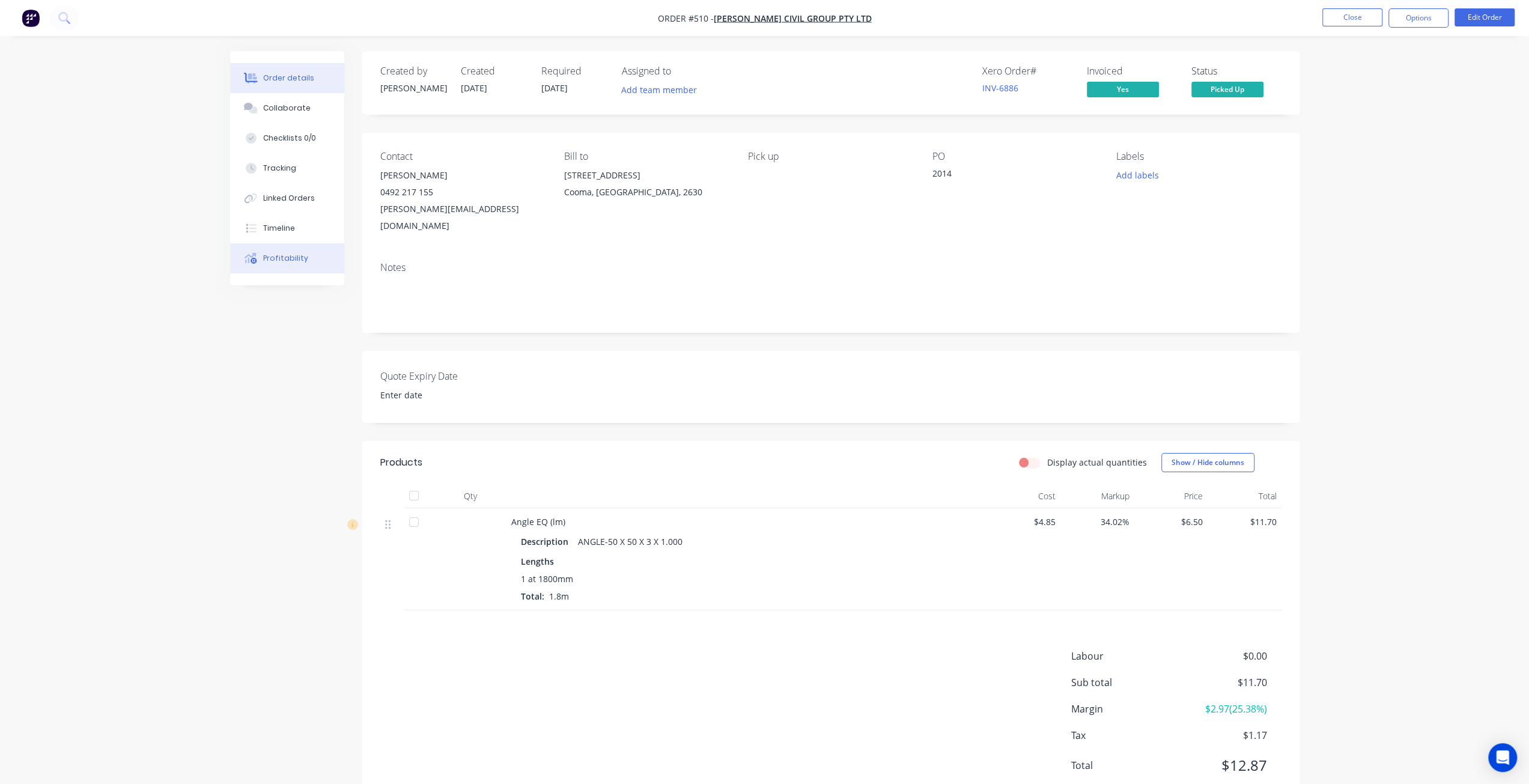
click at [278, 261] on div "Profitability" at bounding box center [286, 259] width 45 height 11
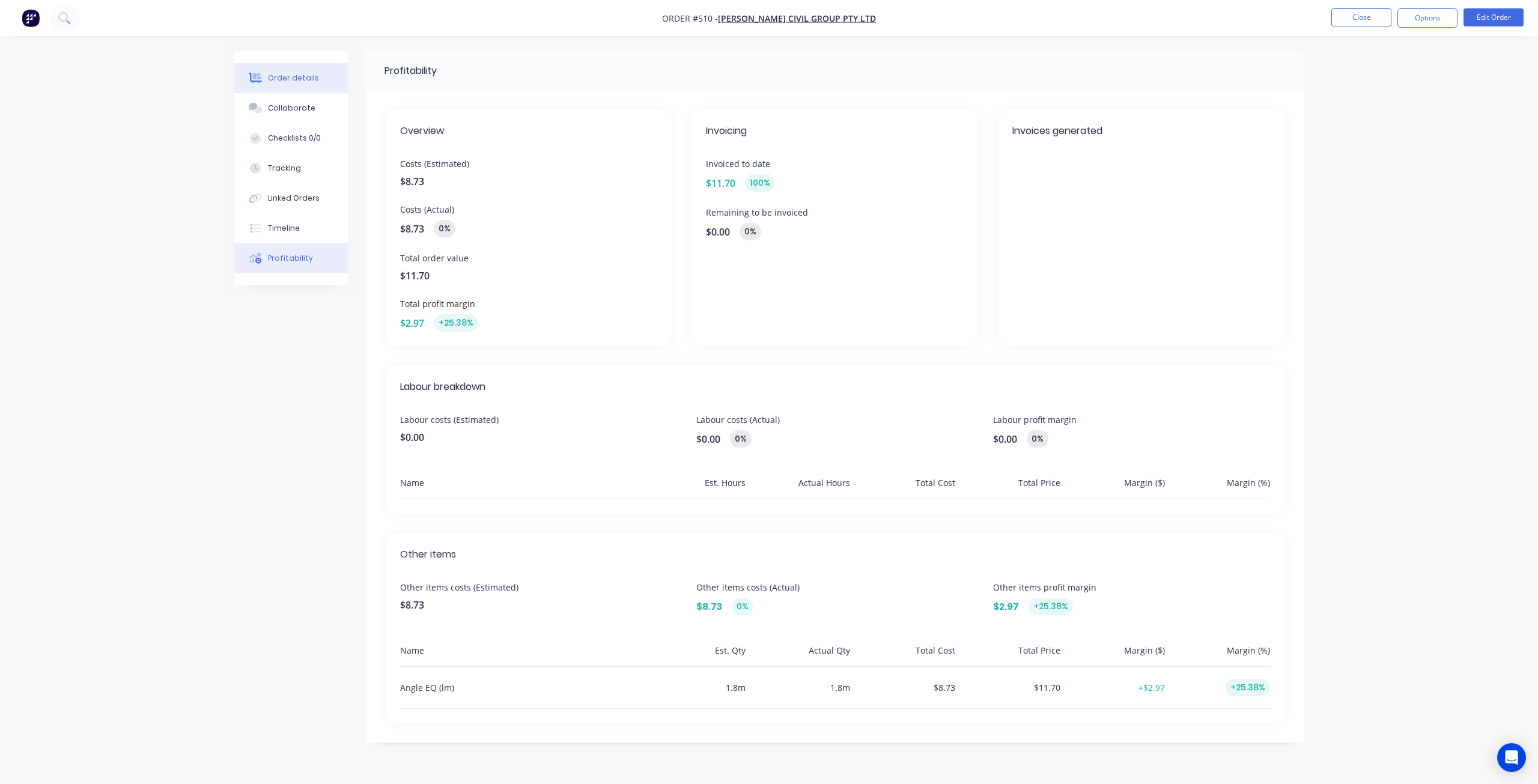
click at [287, 72] on button "Order details" at bounding box center [291, 78] width 114 height 30
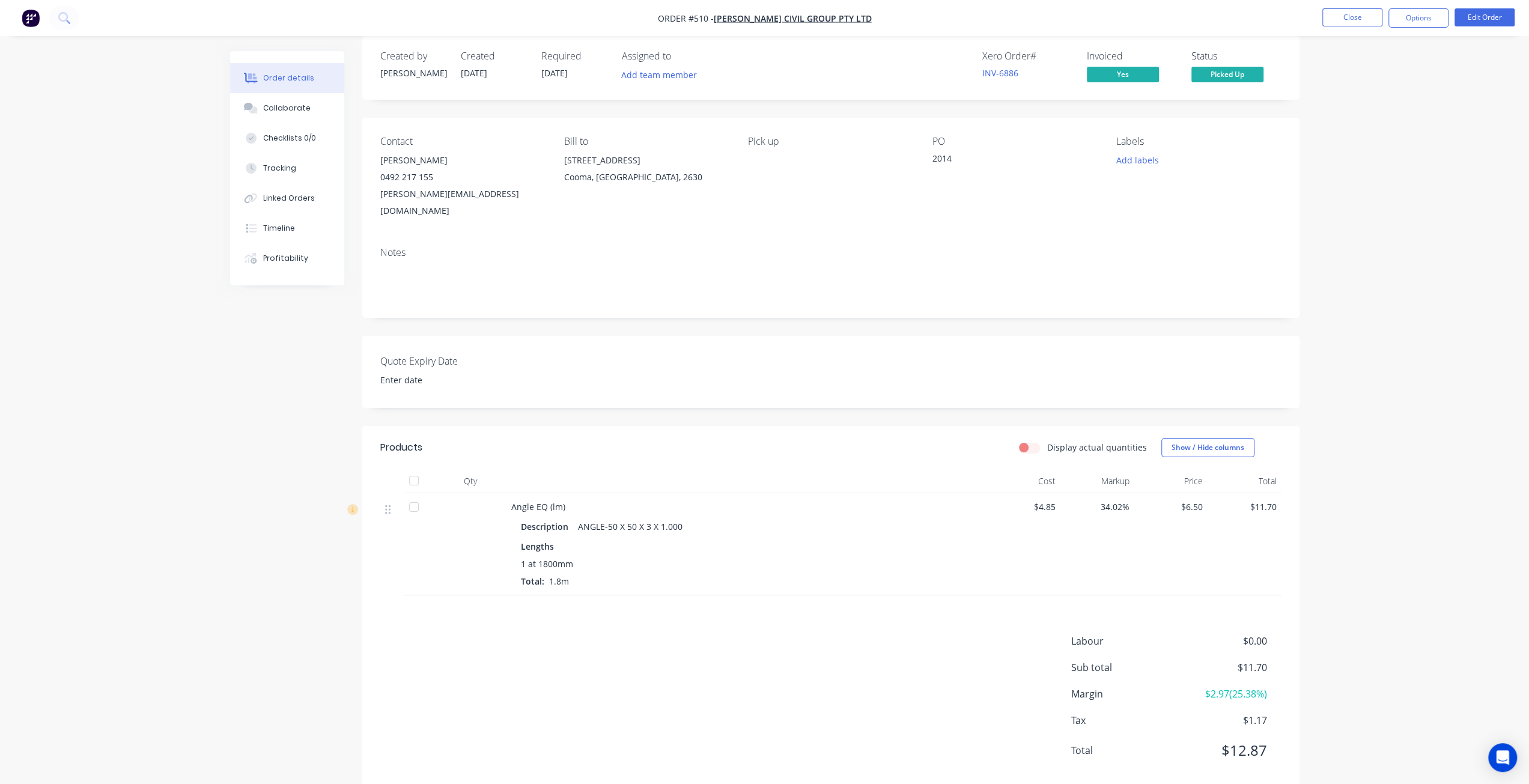
scroll to position [23, 0]
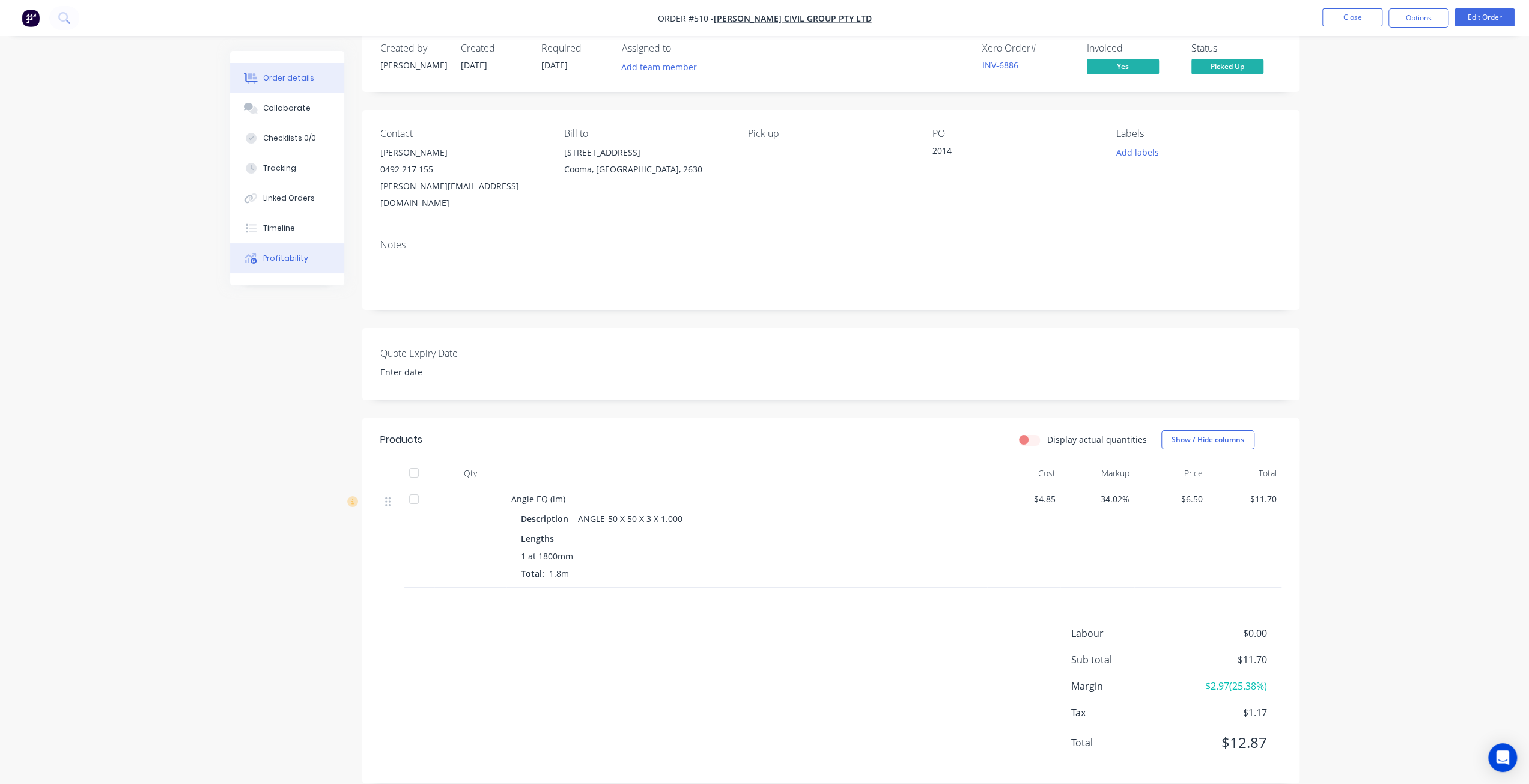
click at [280, 255] on div "Profitability" at bounding box center [286, 259] width 45 height 11
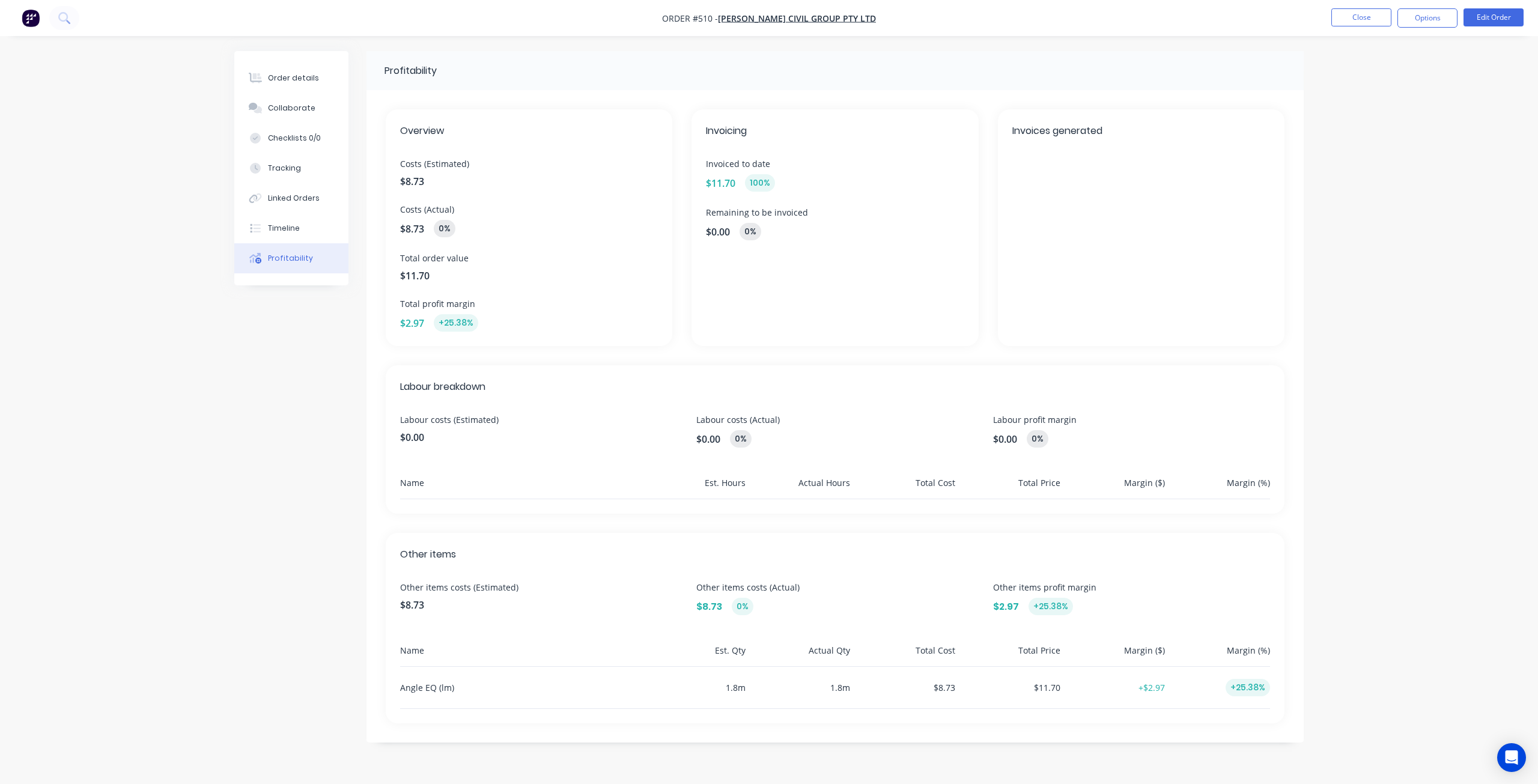
click at [486, 420] on span "Labour costs (Estimated)" at bounding box center [539, 419] width 277 height 13
click at [755, 422] on span "Labour costs (Actual)" at bounding box center [835, 419] width 277 height 13
drag, startPoint x: 766, startPoint y: 439, endPoint x: 668, endPoint y: 442, distance: 98.0
click at [668, 442] on div "Labour costs (Estimated) $0.00 Labour costs (Actual) $0.00 0% Labour profit mar…" at bounding box center [835, 430] width 870 height 34
click at [604, 469] on div "Labour breakdown Labour costs (Estimated) $0.00 Labour costs (Actual) $0.00 0% …" at bounding box center [835, 439] width 899 height 148
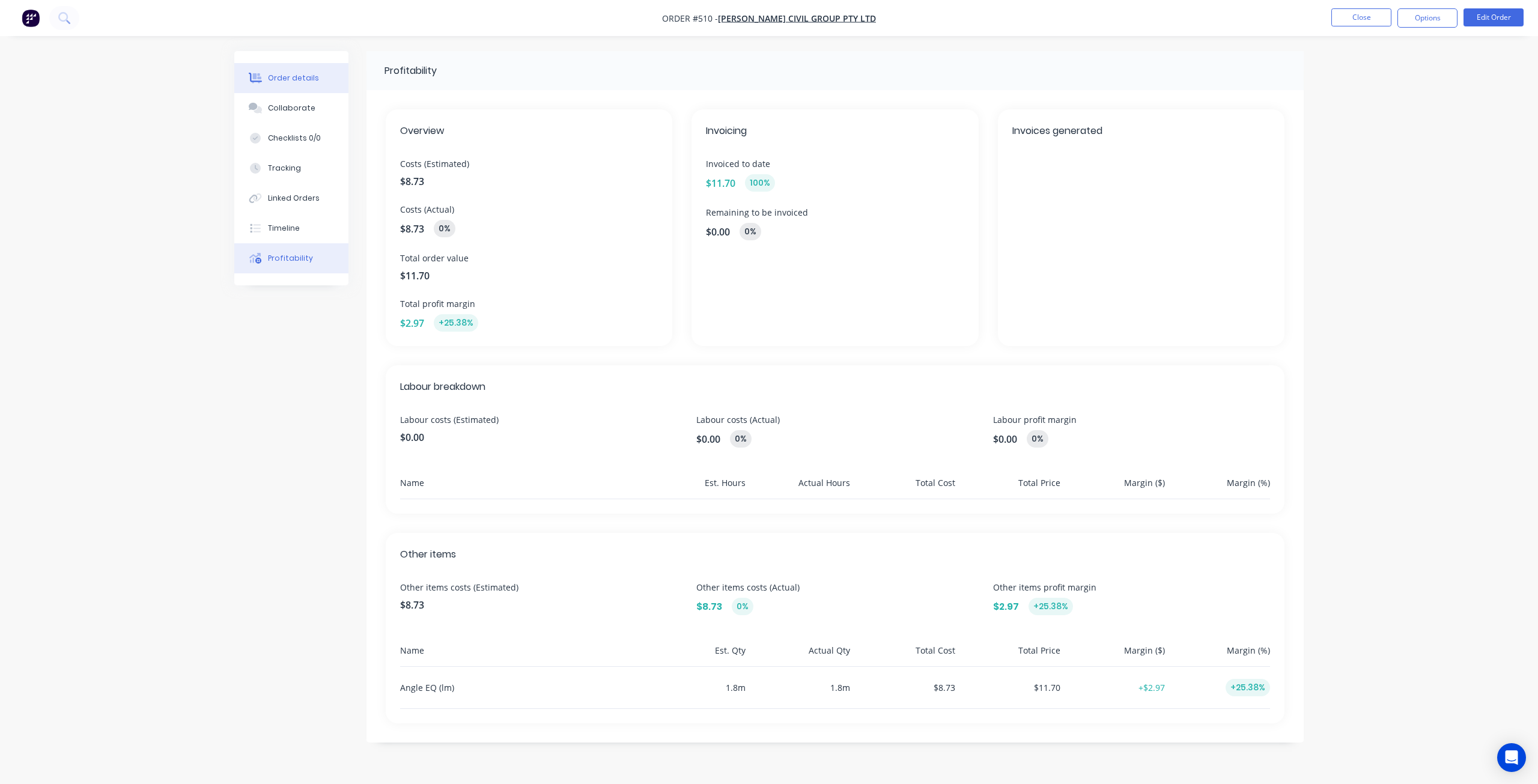
click at [303, 72] on button "Order details" at bounding box center [291, 78] width 114 height 30
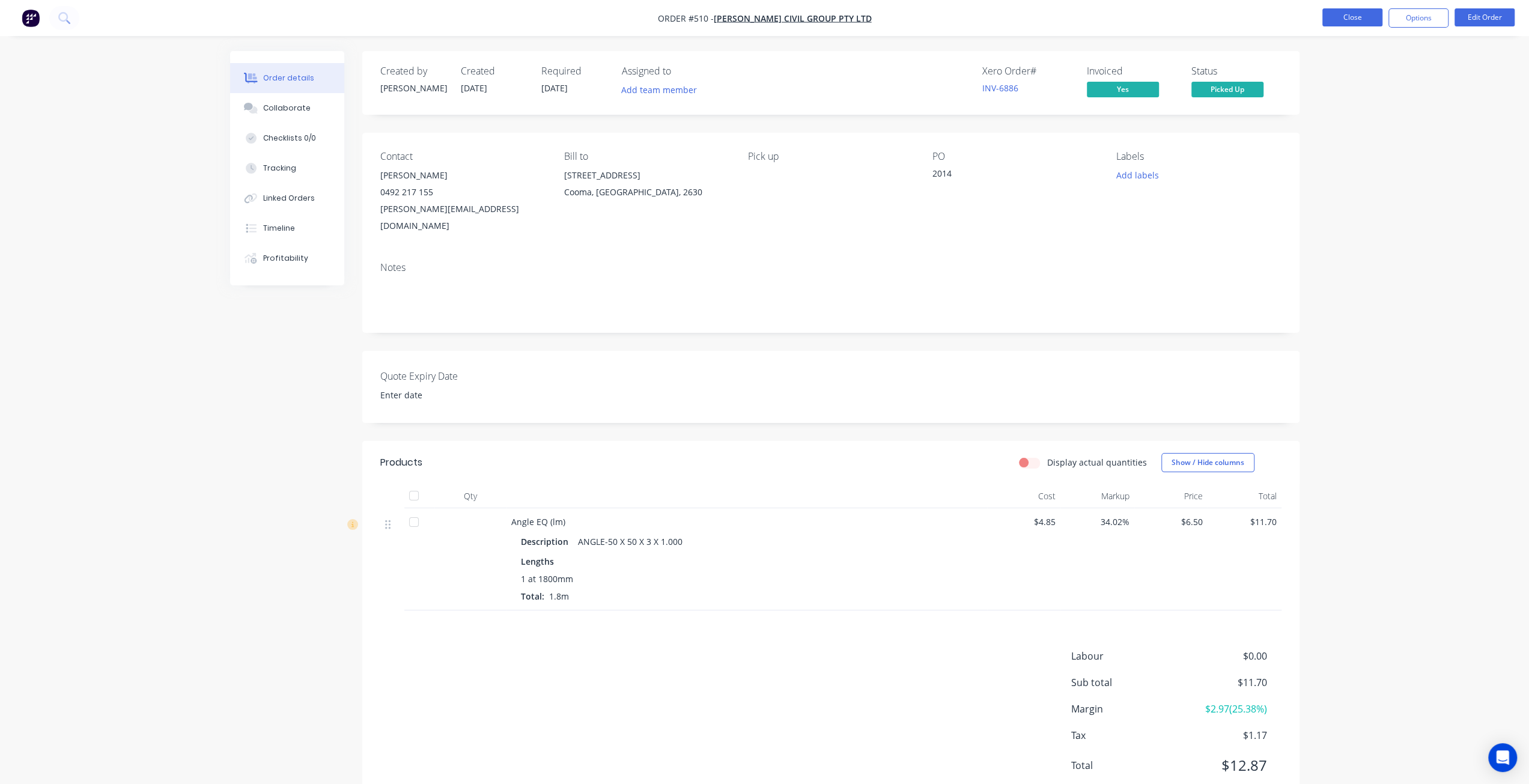
click at [1334, 16] on button "Close" at bounding box center [1352, 18] width 60 height 18
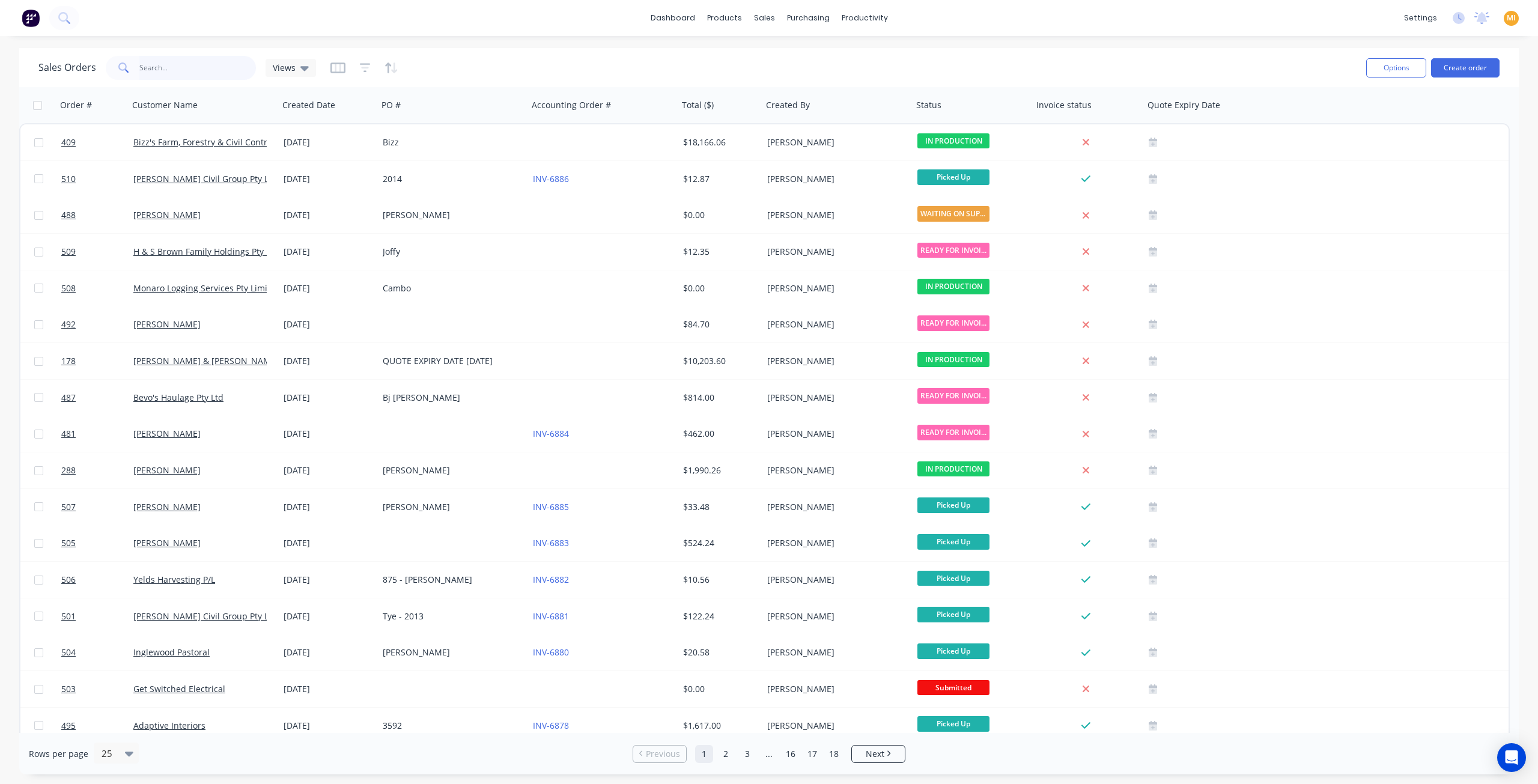
click at [213, 65] on input "text" at bounding box center [197, 68] width 117 height 24
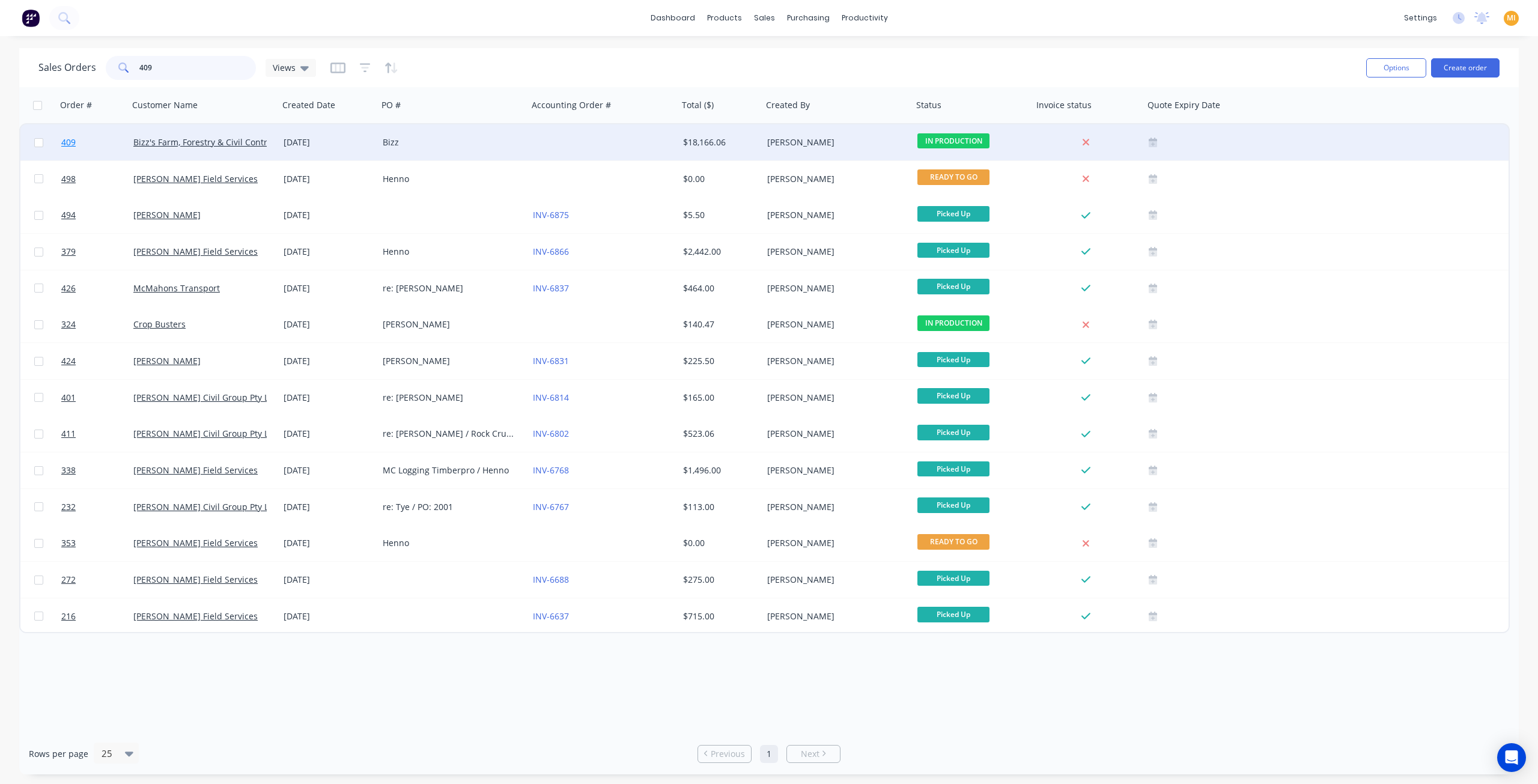
type input "409"
click at [111, 148] on link "409" at bounding box center [97, 142] width 72 height 36
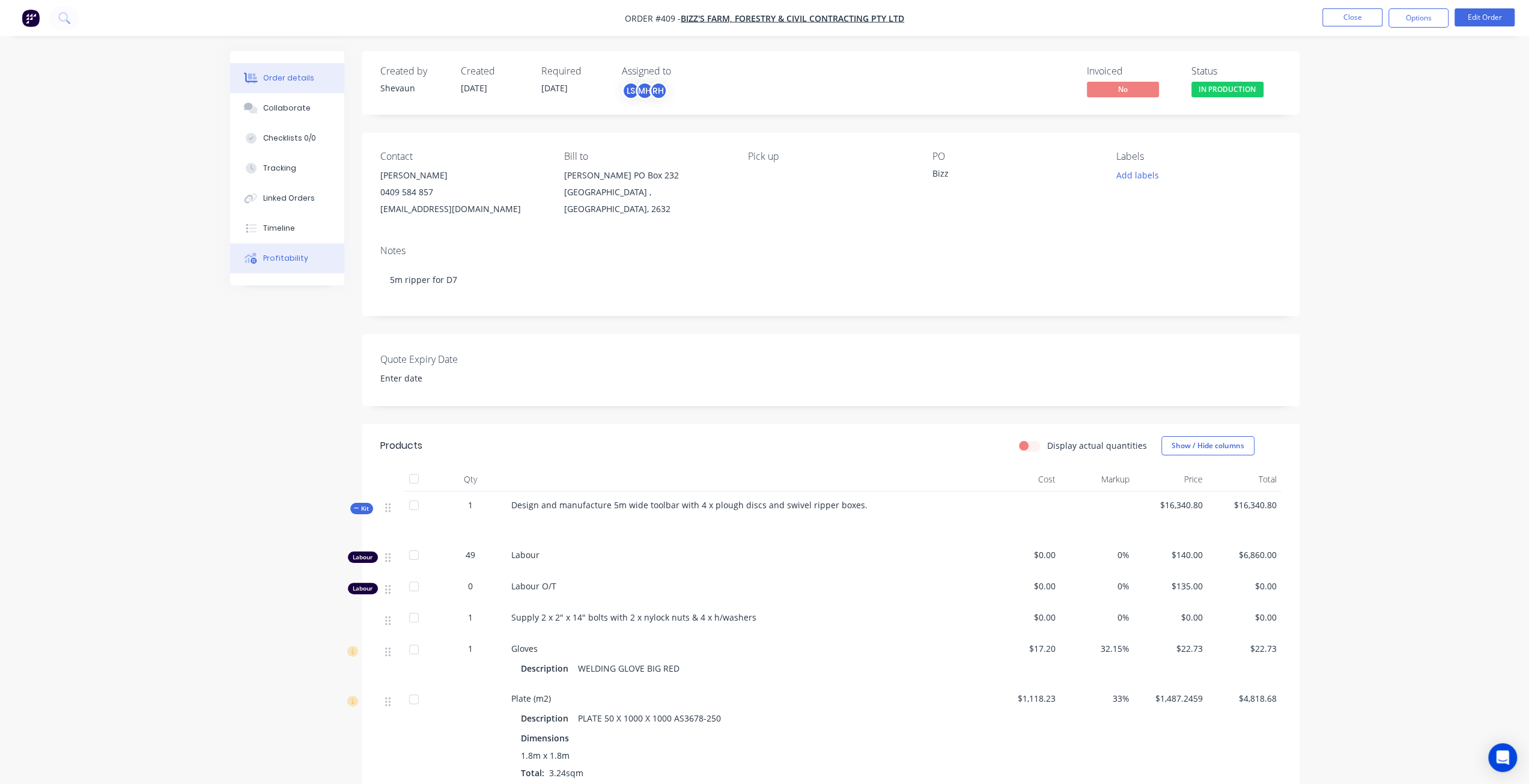
click at [280, 256] on div "Profitability" at bounding box center [286, 259] width 45 height 11
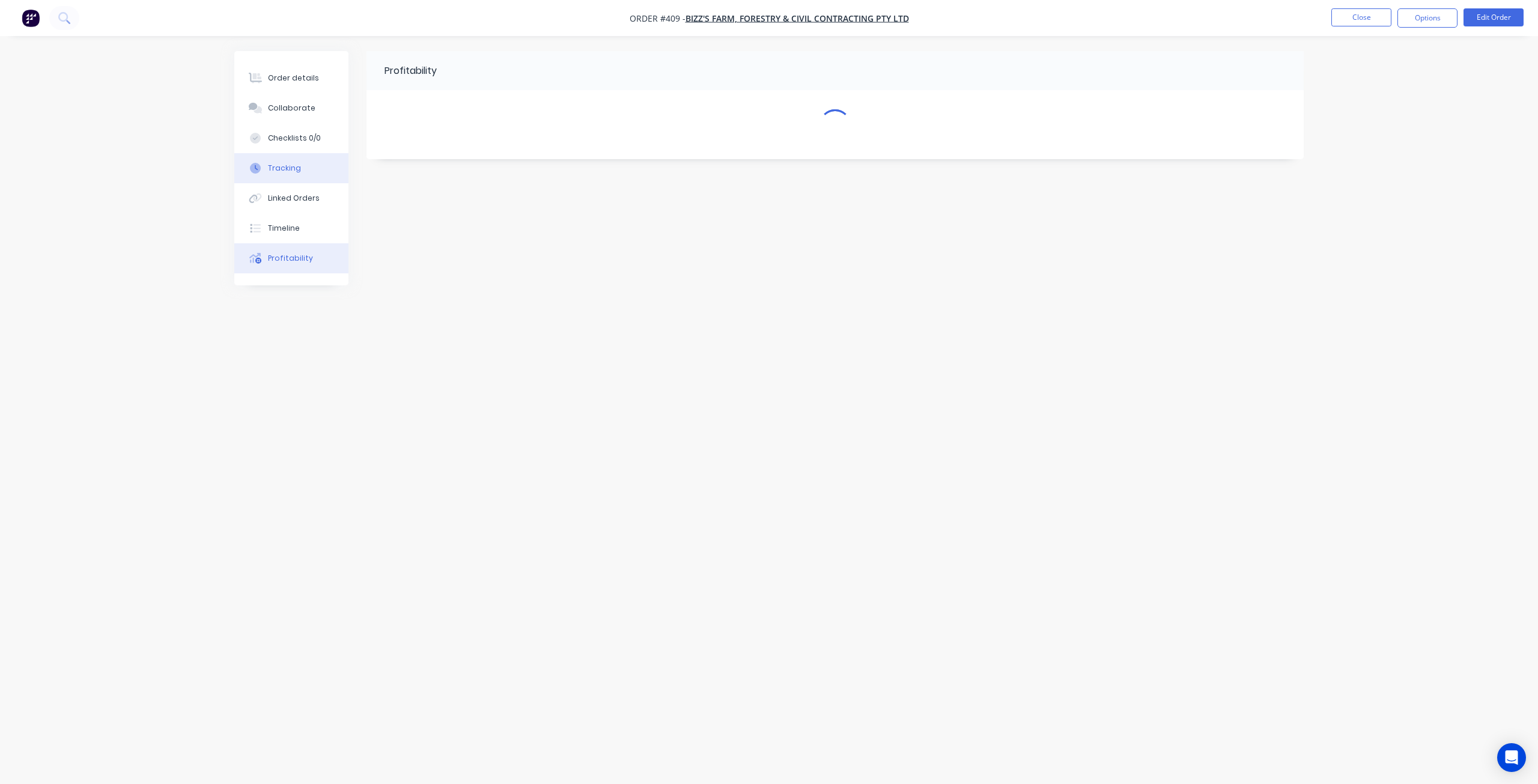
click at [334, 173] on html "Order #409 - Bizz's Farm, Forestry & Civil Contracting Pty Ltd Close Options Ed…" at bounding box center [769, 392] width 1538 height 784
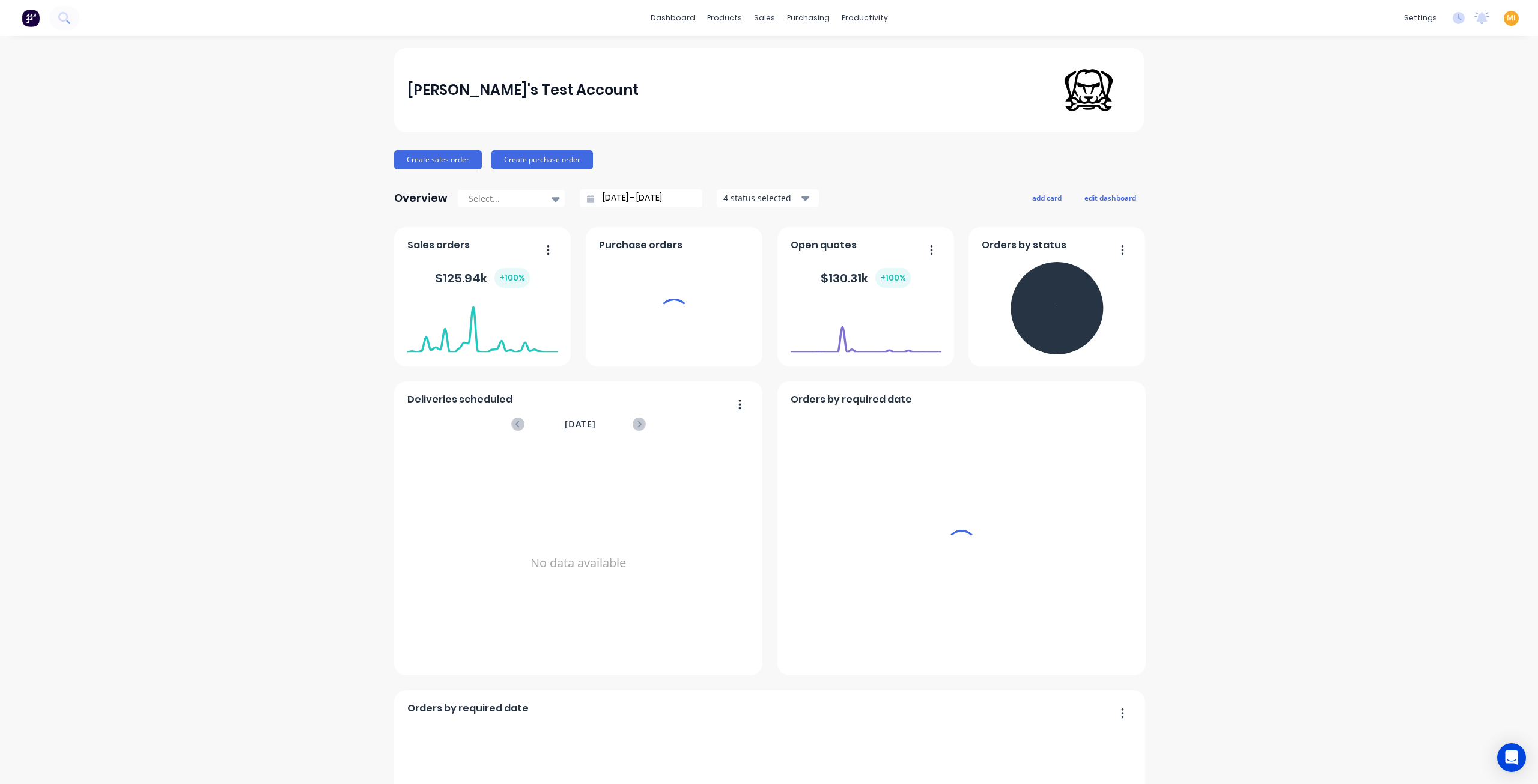
click at [1507, 21] on span "MI" at bounding box center [1511, 18] width 9 height 11
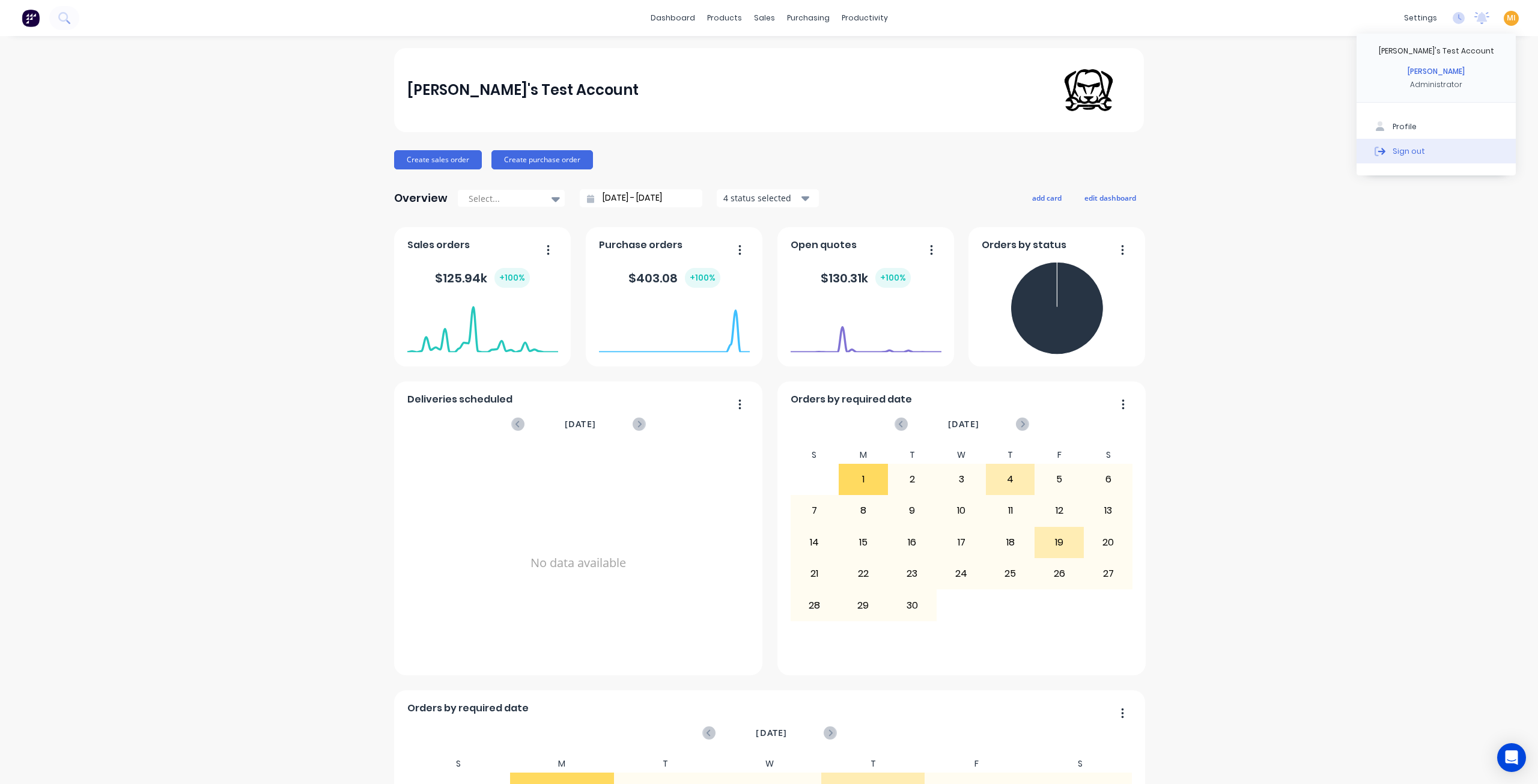
click at [1446, 150] on button "Sign out" at bounding box center [1436, 150] width 159 height 24
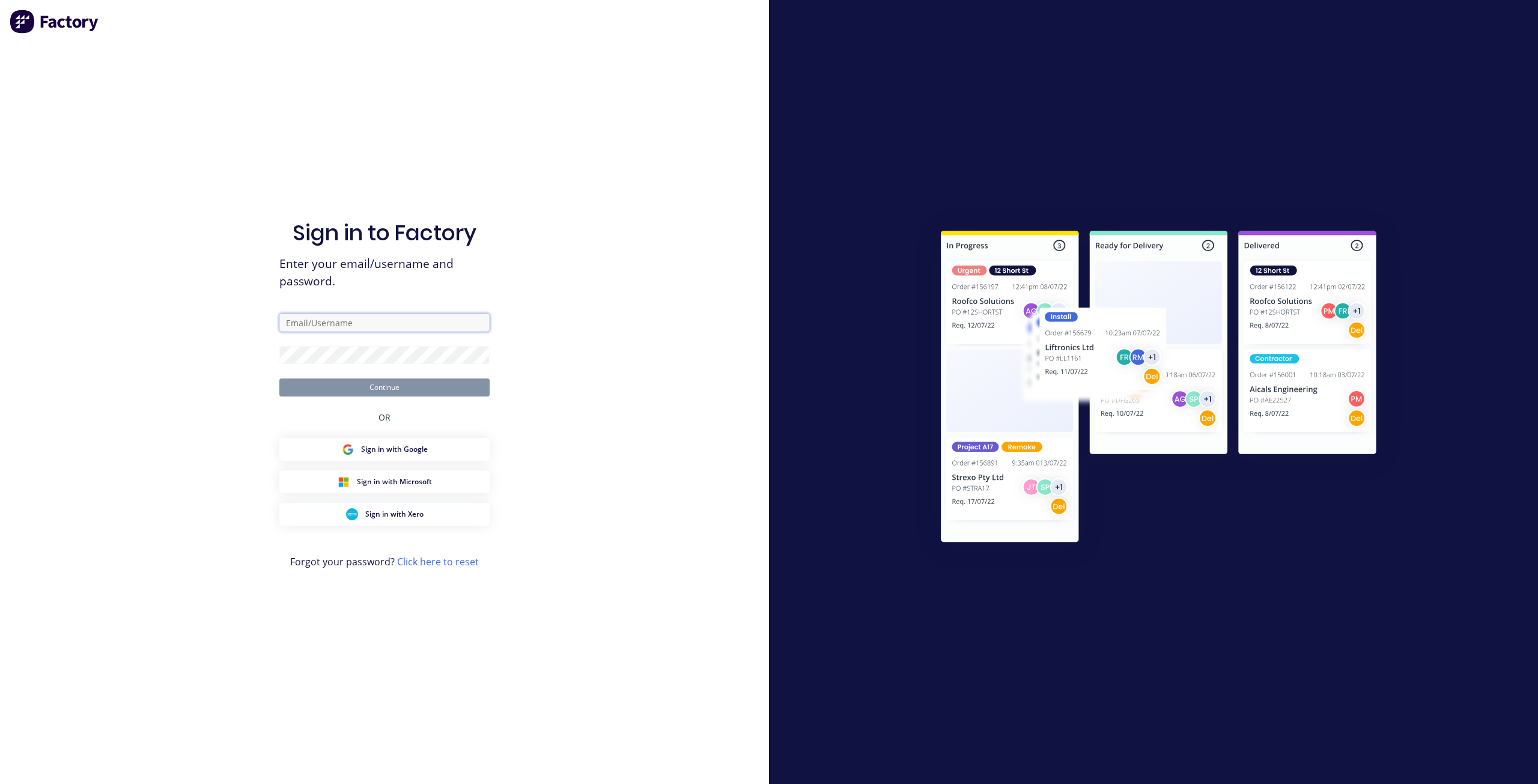
click at [401, 321] on input "text" at bounding box center [384, 322] width 210 height 18
type input "[EMAIL_ADDRESS][DOMAIN_NAME]"
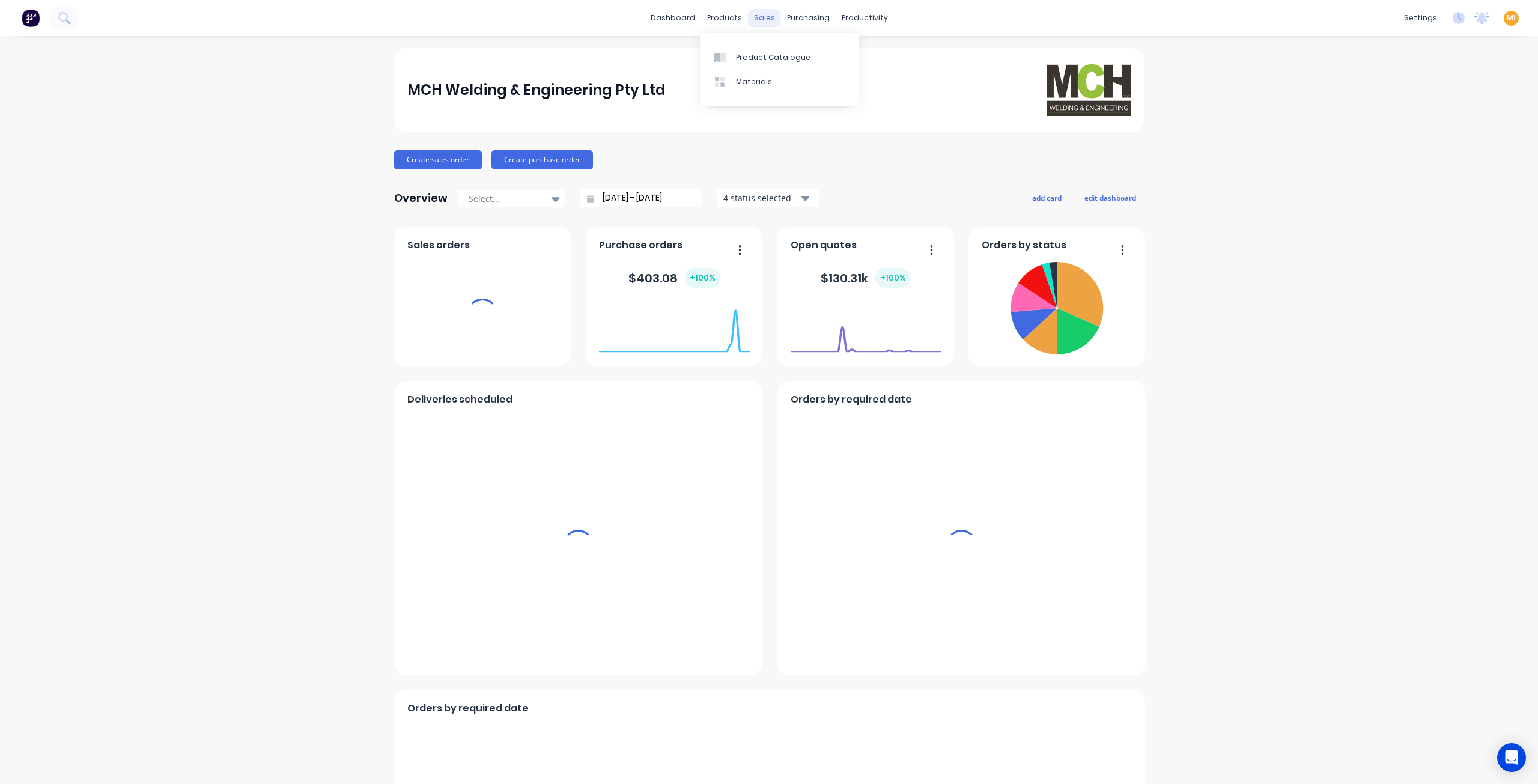
click at [762, 21] on div "sales" at bounding box center [765, 18] width 33 height 18
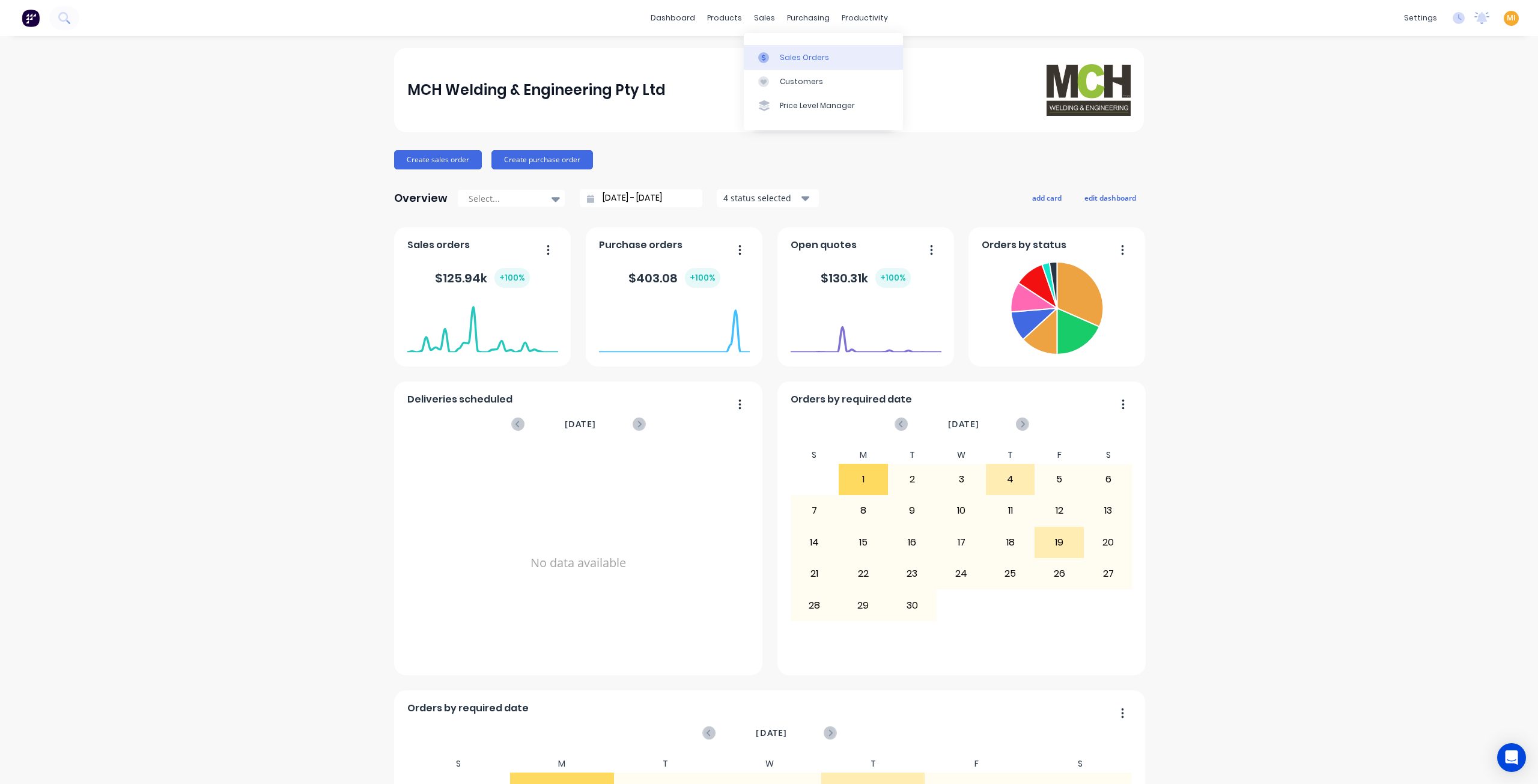
click at [799, 53] on div "Sales Orders" at bounding box center [805, 58] width 49 height 11
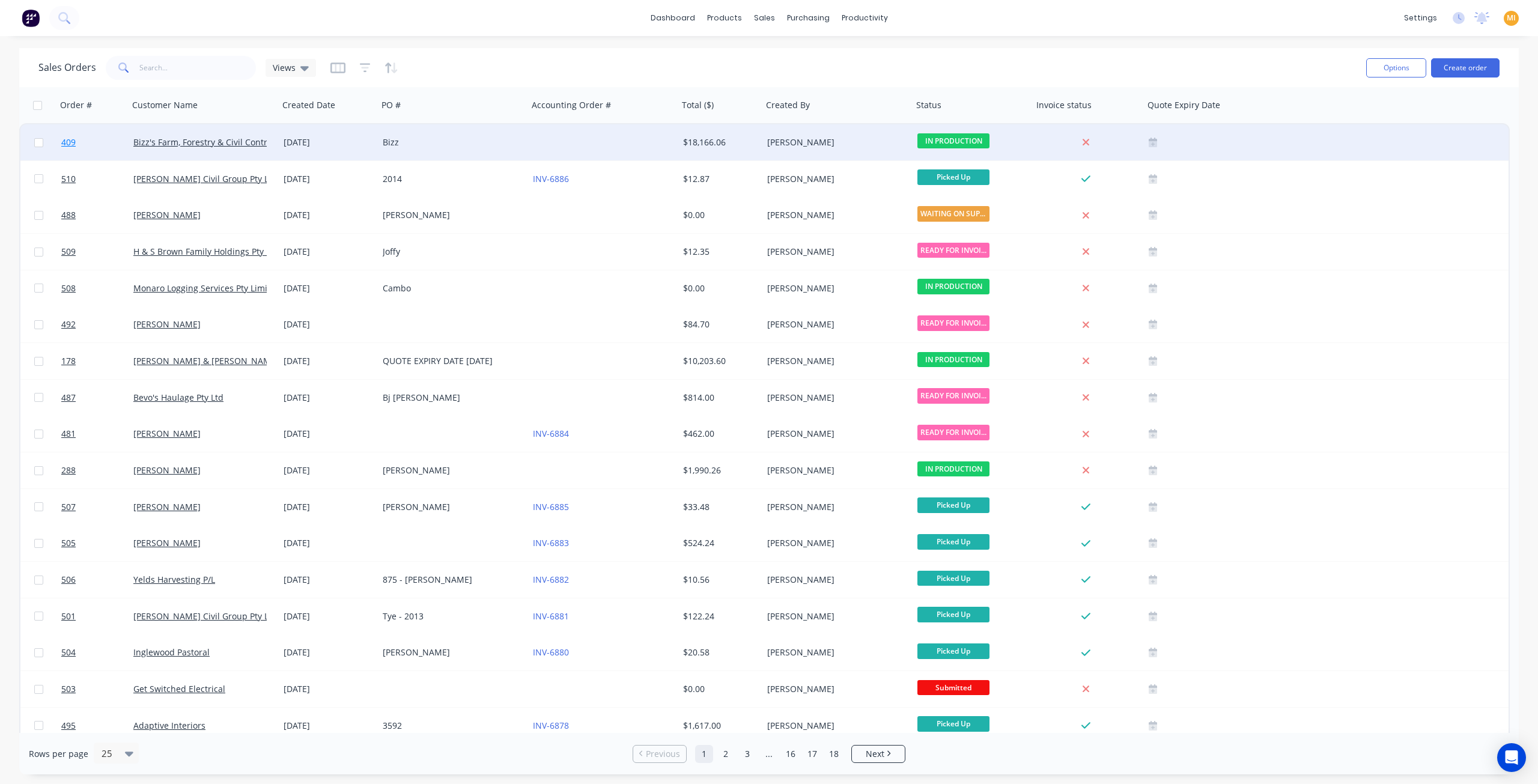
click at [111, 143] on link "409" at bounding box center [97, 142] width 72 height 36
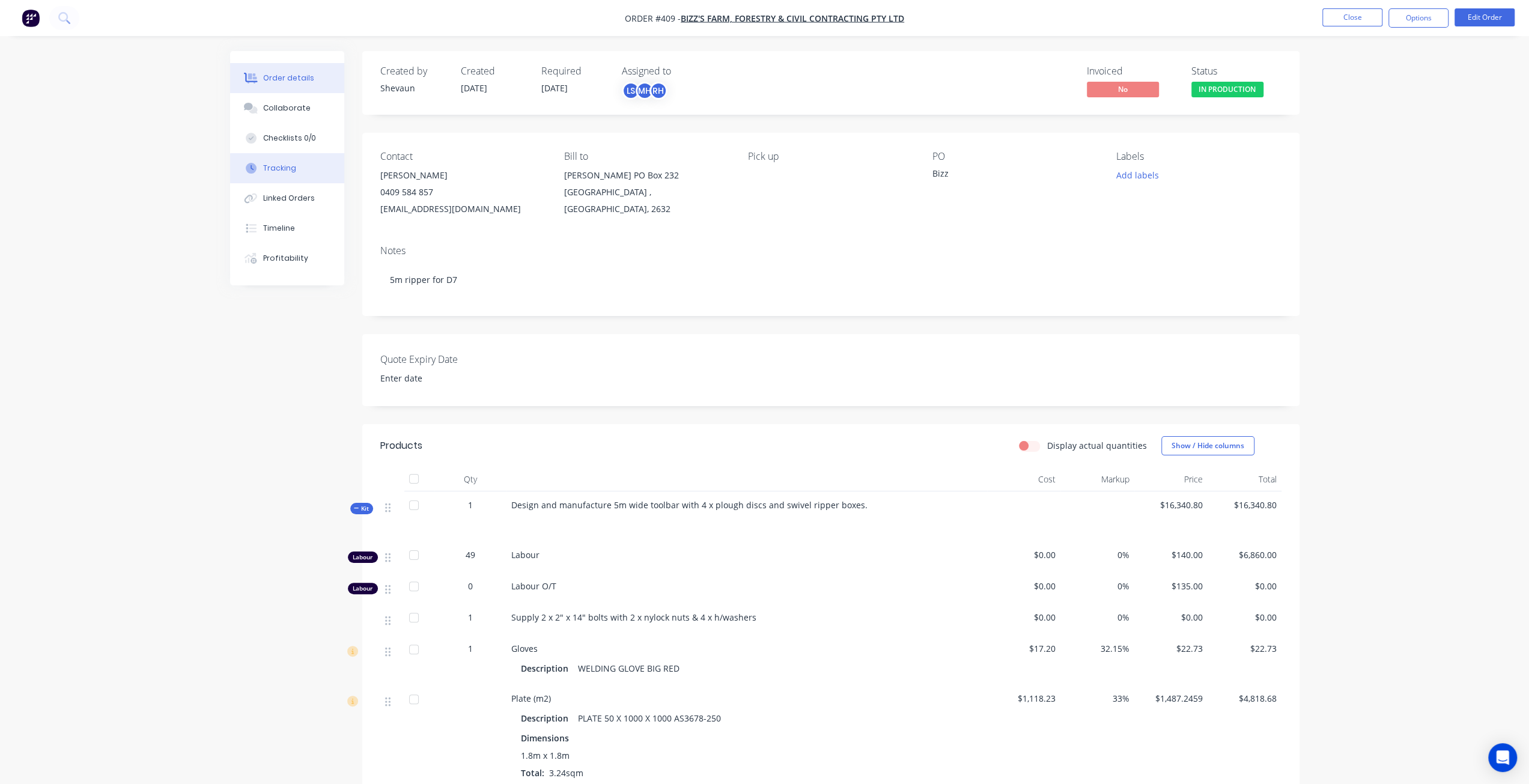
click at [277, 174] on button "Tracking" at bounding box center [287, 168] width 114 height 30
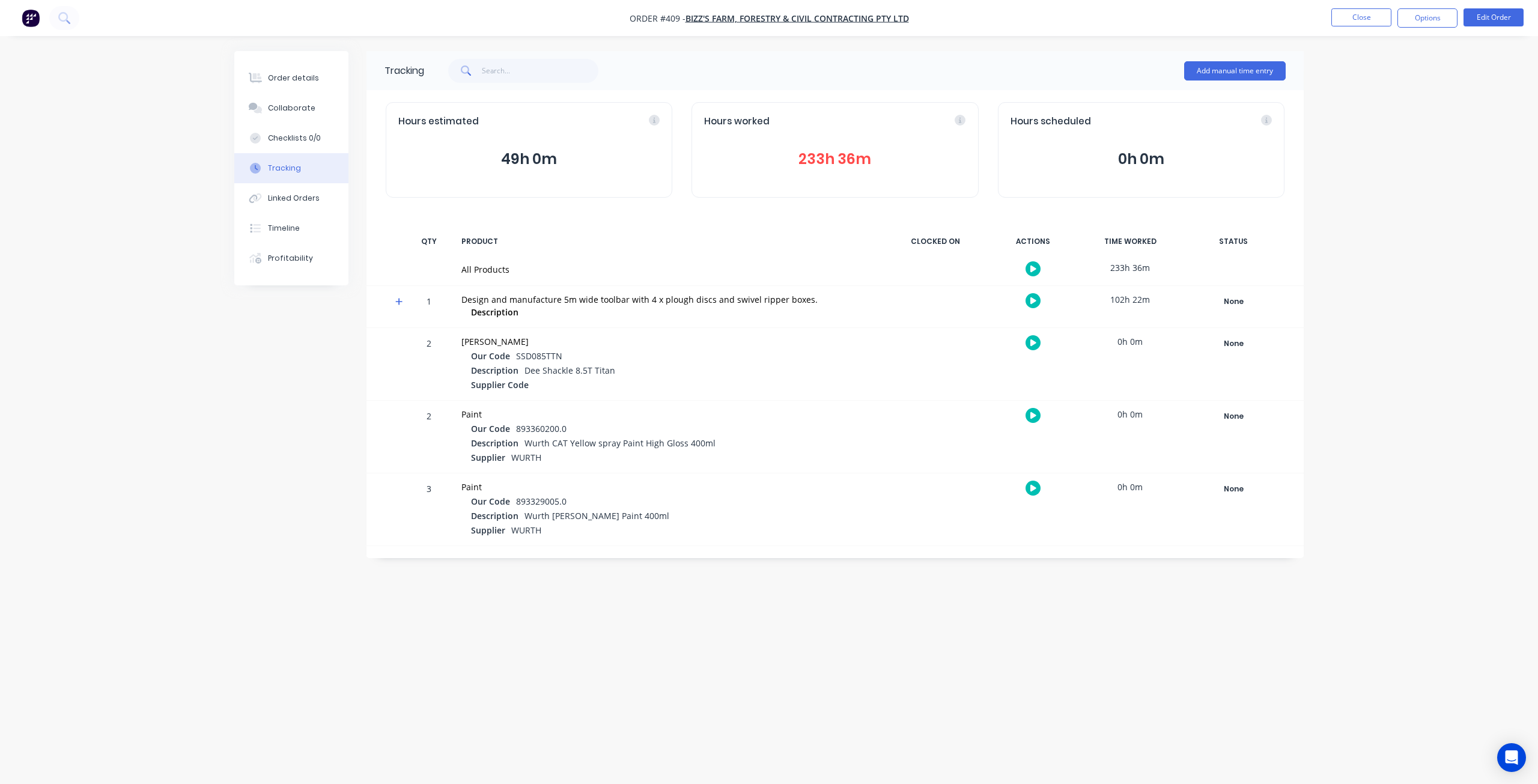
click at [822, 160] on button "233h 36m" at bounding box center [835, 159] width 261 height 23
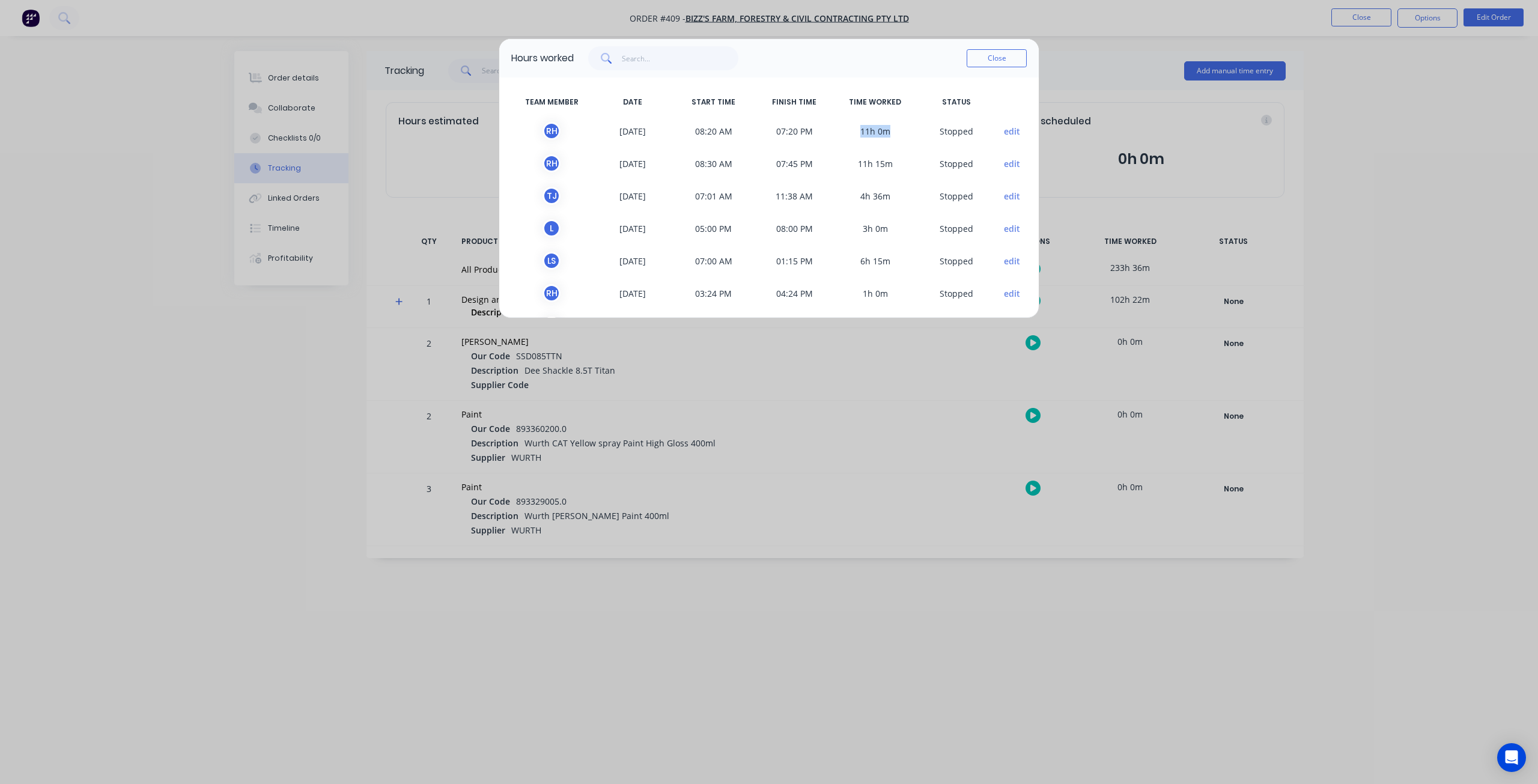
drag, startPoint x: 883, startPoint y: 131, endPoint x: 852, endPoint y: 131, distance: 31.0
click at [852, 131] on span "11h 0m" at bounding box center [876, 131] width 81 height 18
drag, startPoint x: 886, startPoint y: 162, endPoint x: 854, endPoint y: 168, distance: 32.6
click at [854, 168] on span "11h 15m" at bounding box center [876, 163] width 81 height 18
click at [997, 60] on button "Close" at bounding box center [996, 58] width 60 height 18
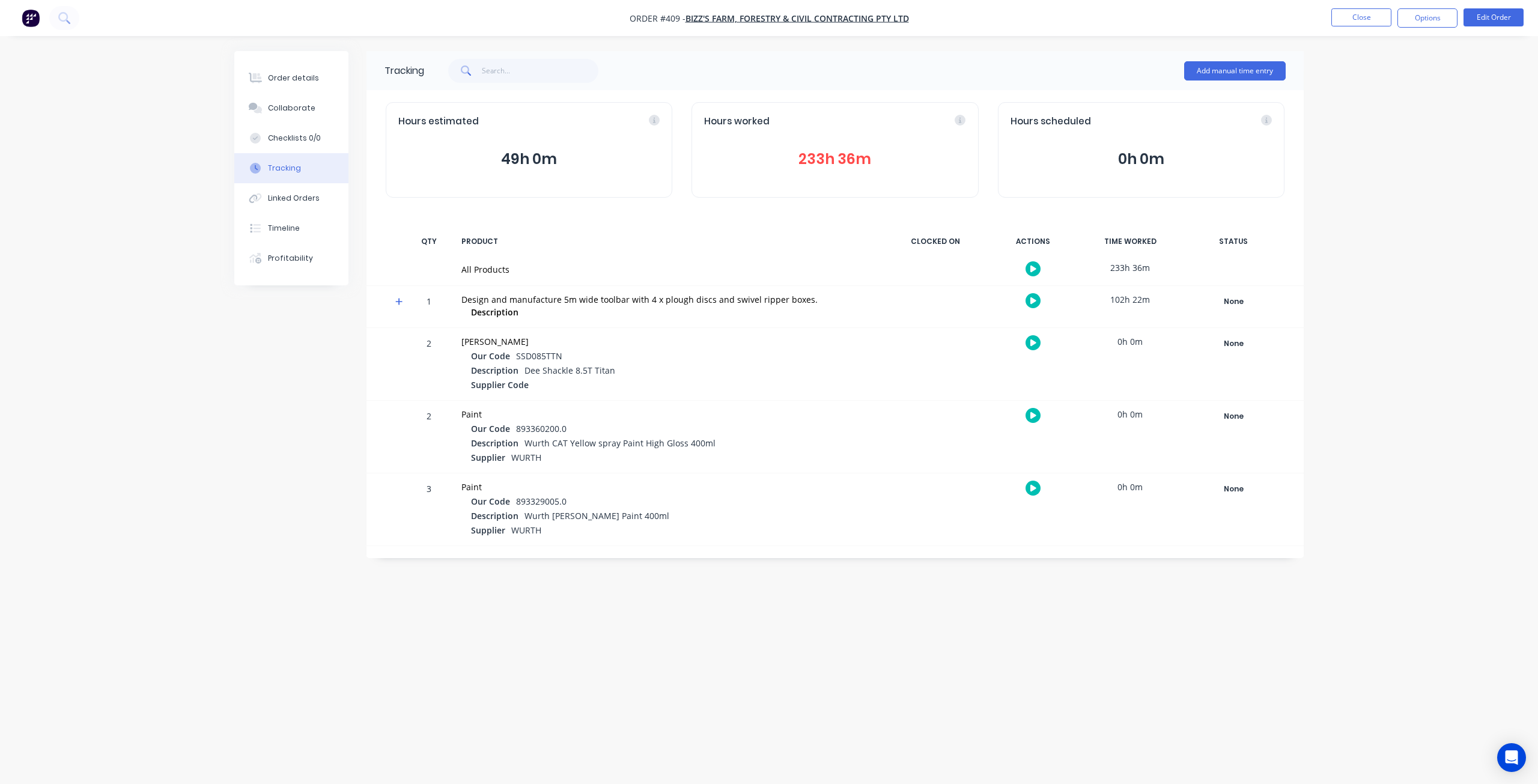
click at [822, 158] on button "233h 36m" at bounding box center [835, 159] width 261 height 23
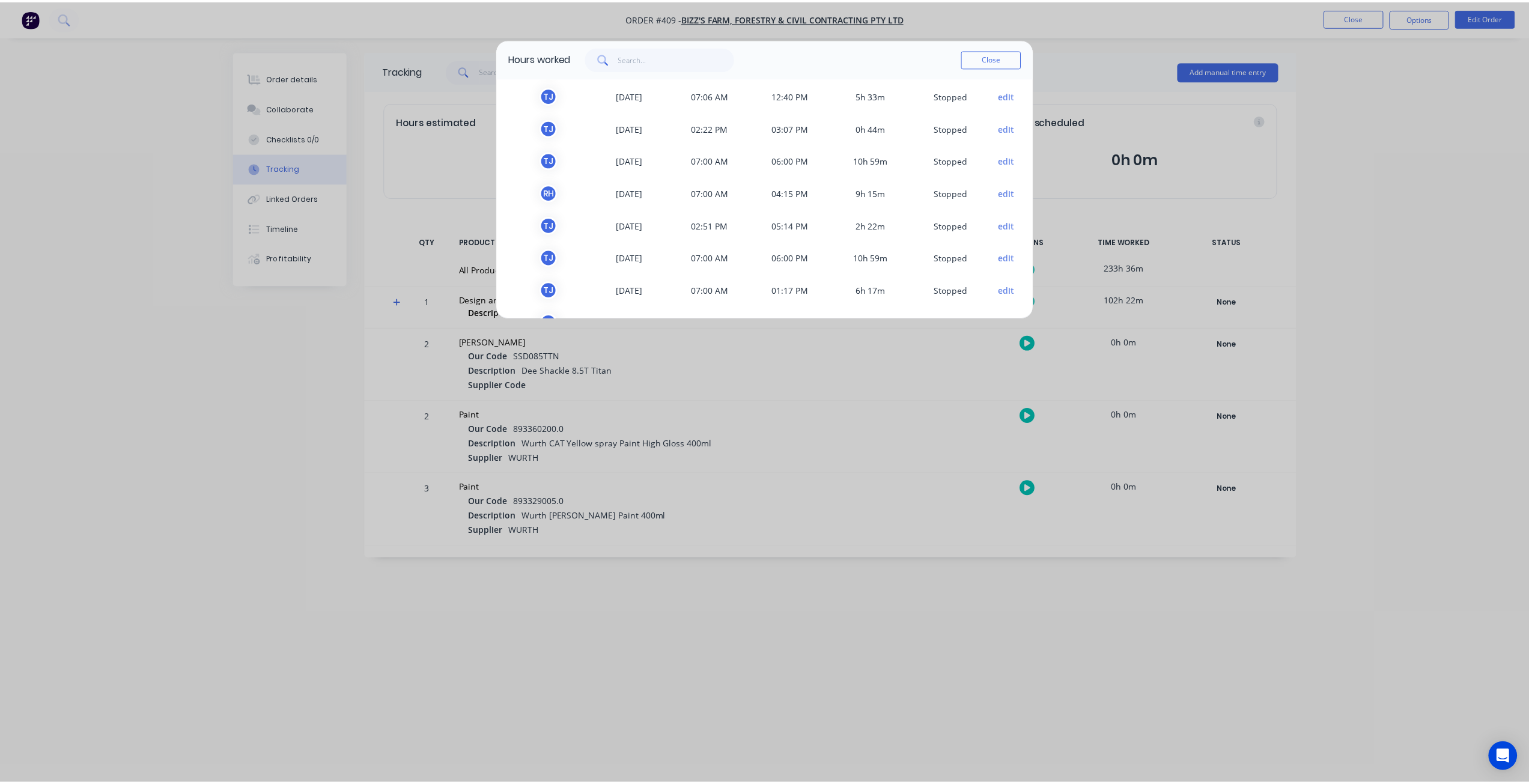
scroll to position [681, 0]
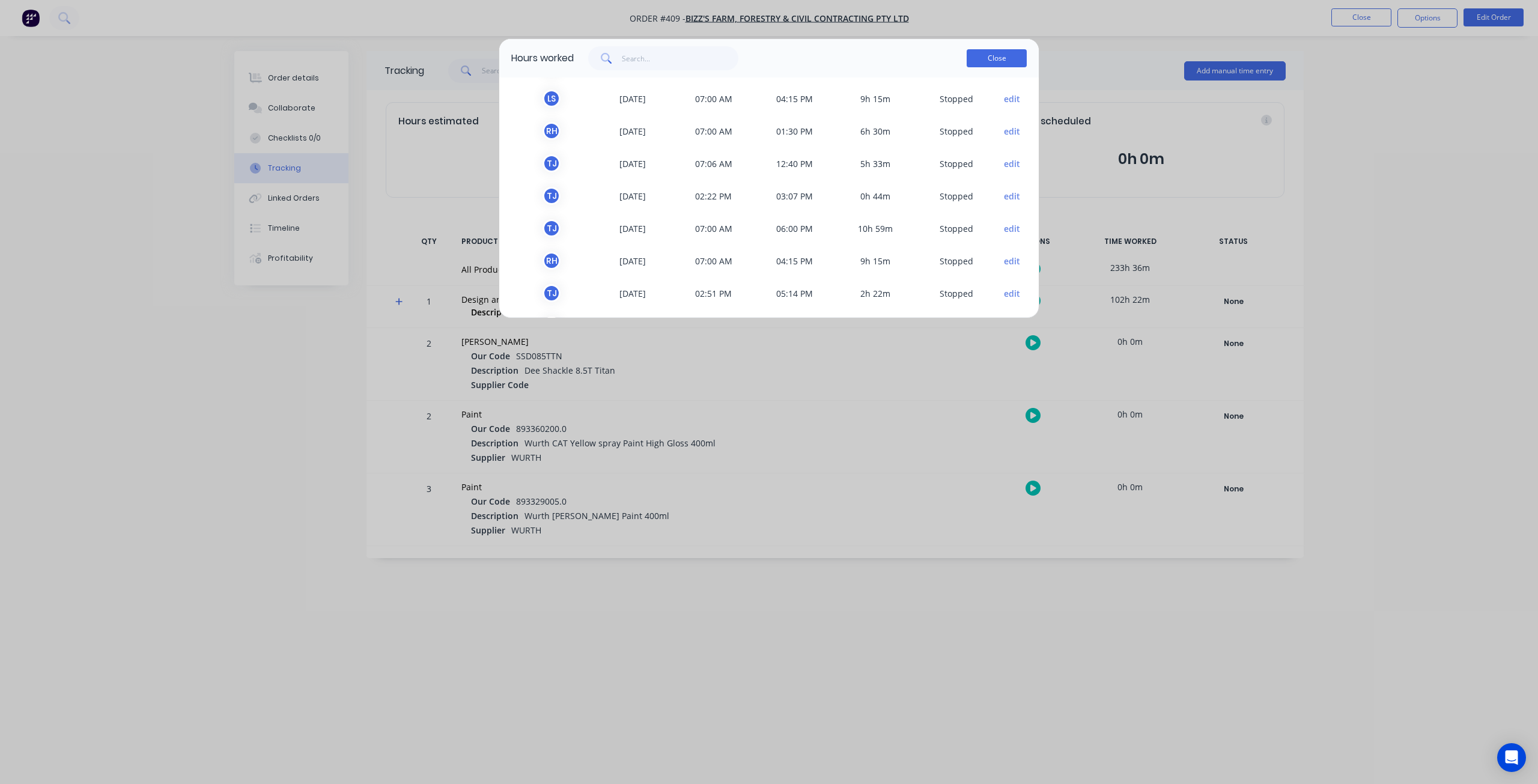
click at [990, 52] on button "Close" at bounding box center [996, 58] width 60 height 18
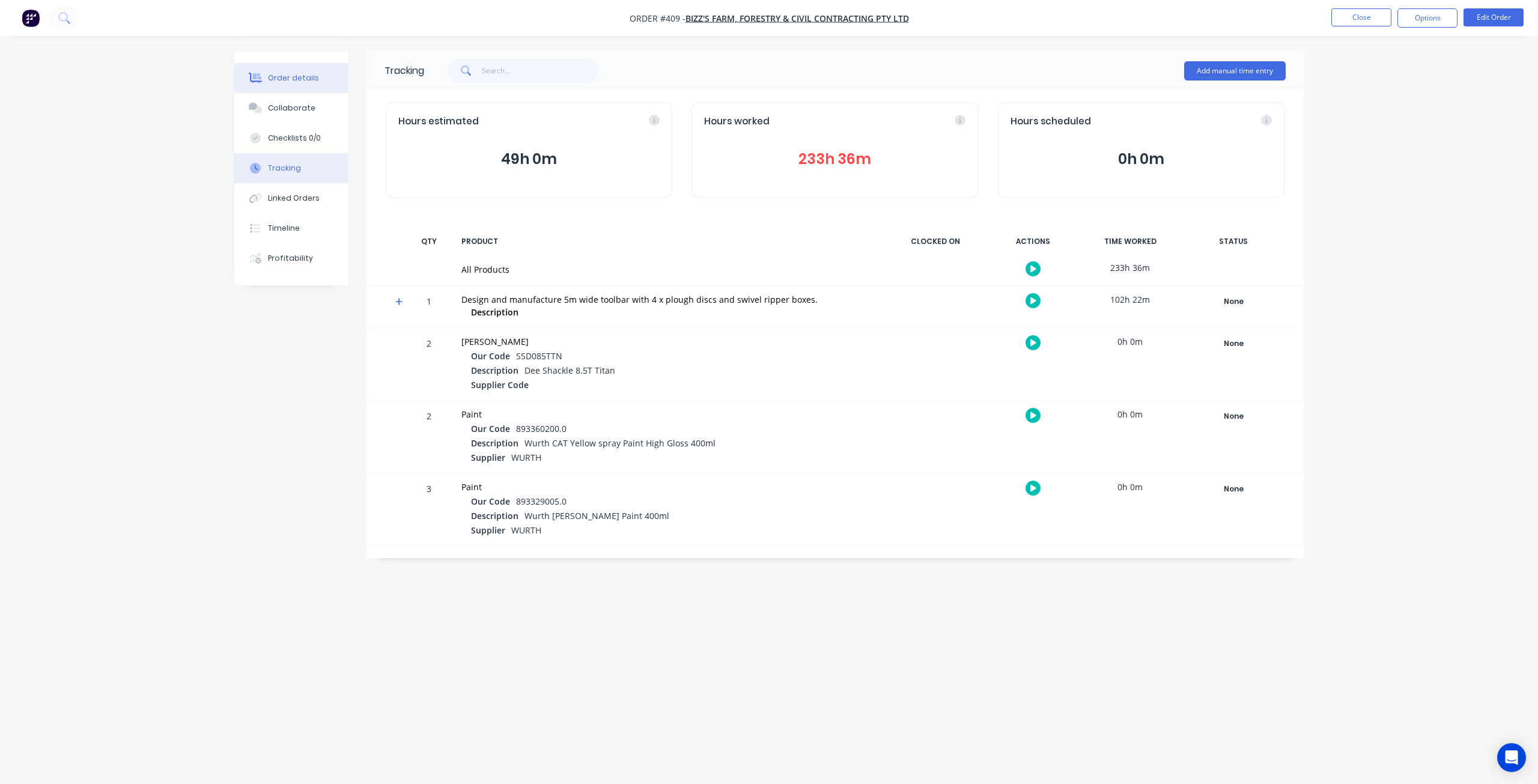
click at [295, 74] on div "Order details" at bounding box center [294, 78] width 51 height 11
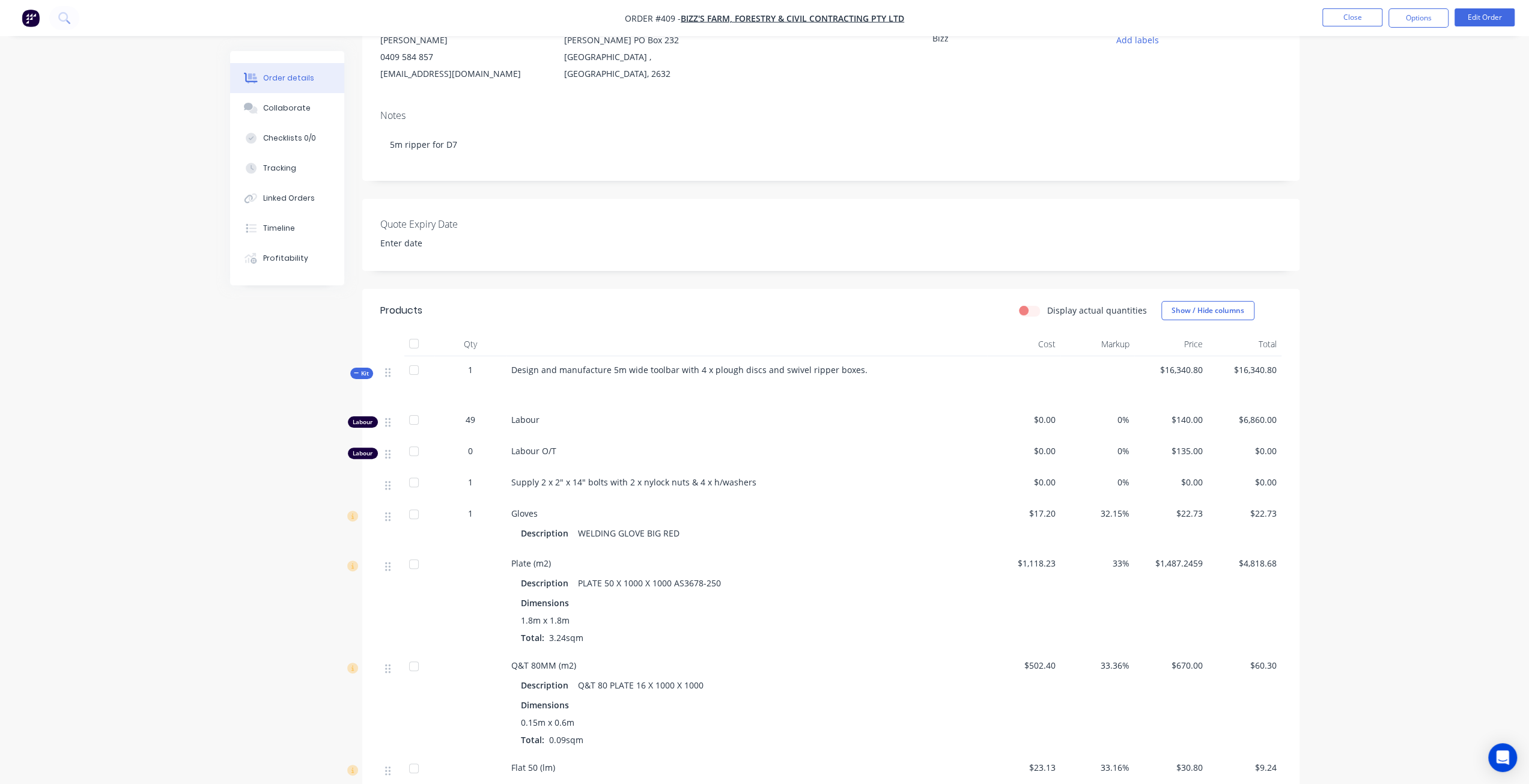
scroll to position [240, 0]
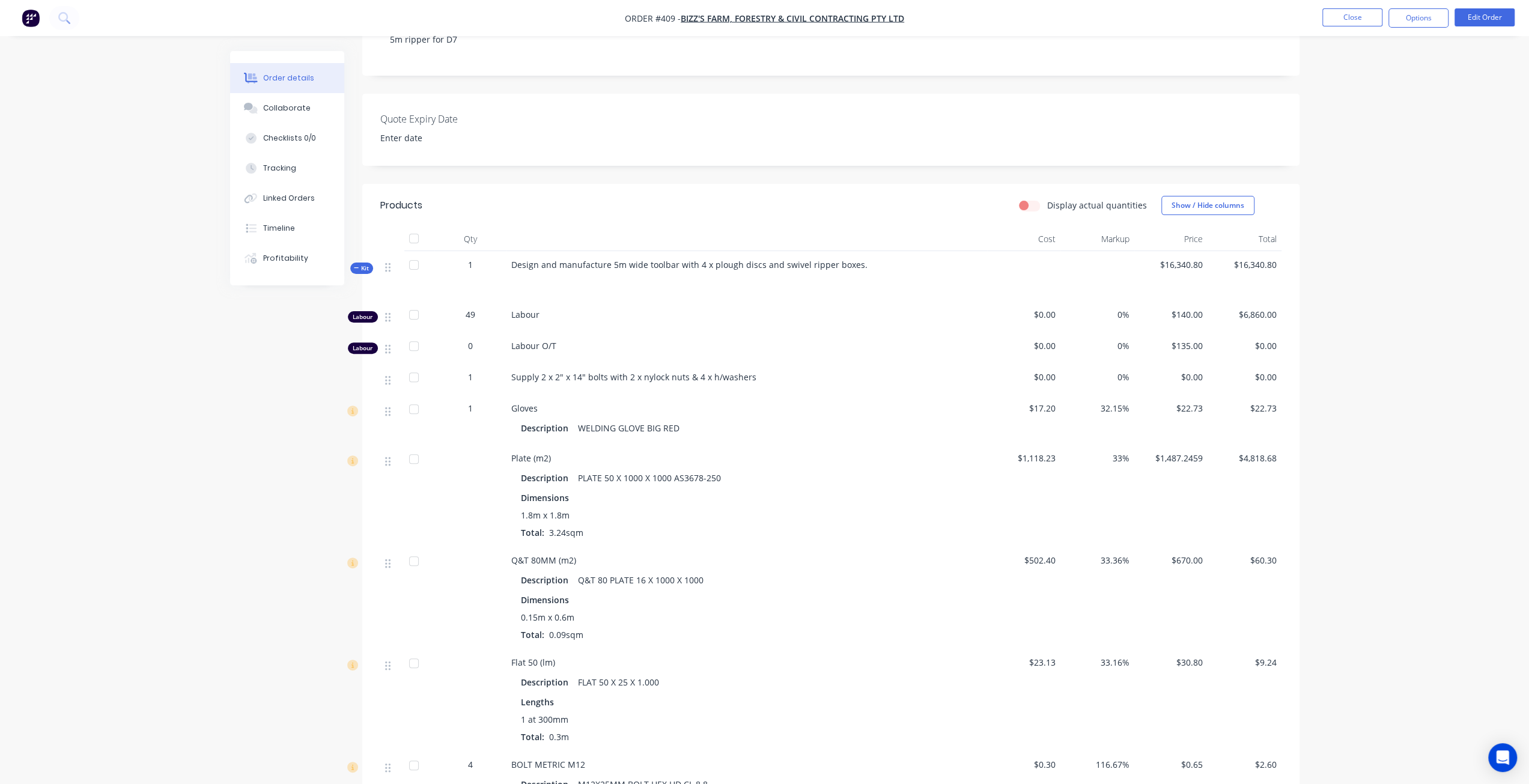
click at [359, 273] on span "Kit" at bounding box center [362, 267] width 16 height 9
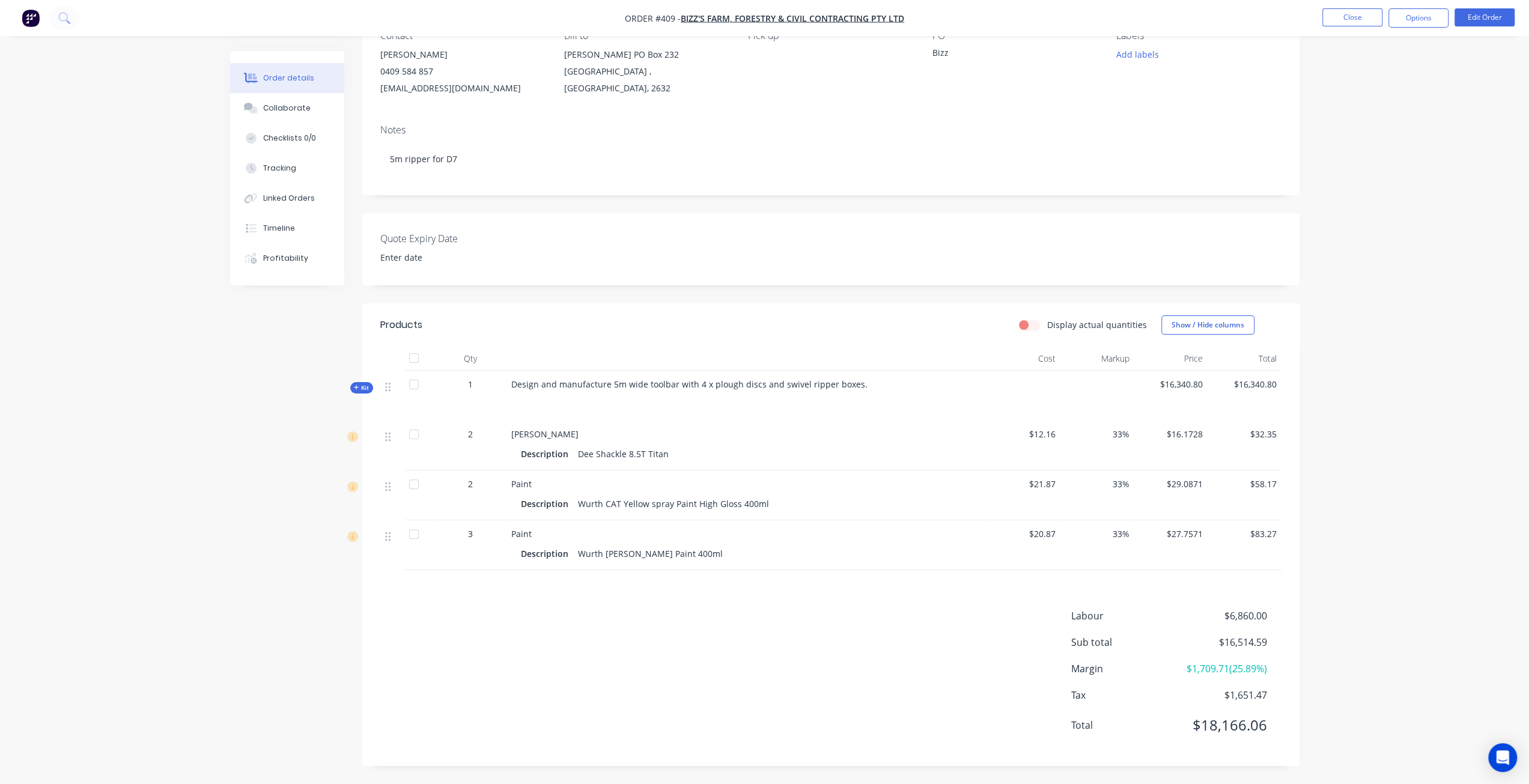
scroll to position [145, 0]
click at [359, 387] on span "Kit" at bounding box center [362, 388] width 16 height 9
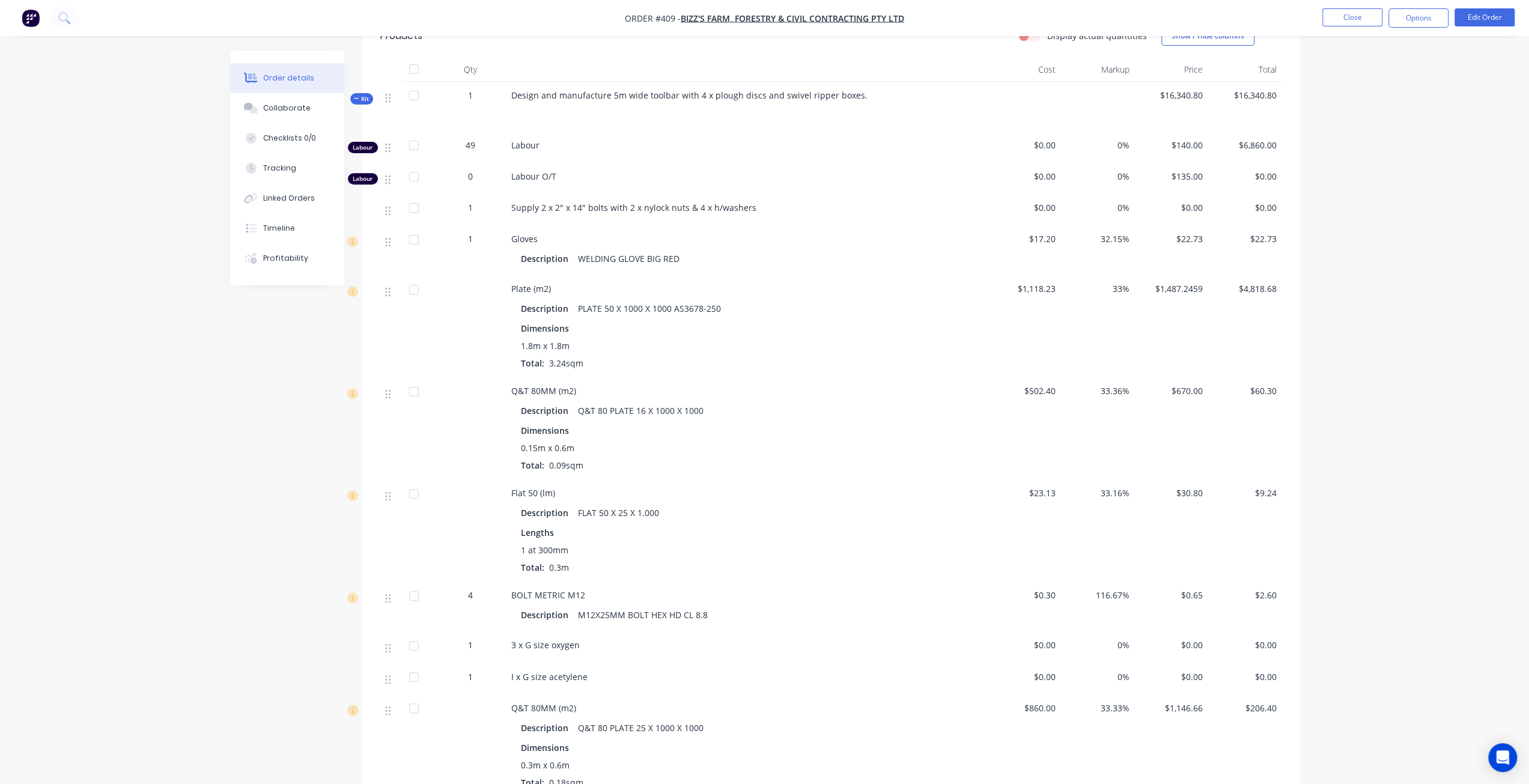
scroll to position [361, 0]
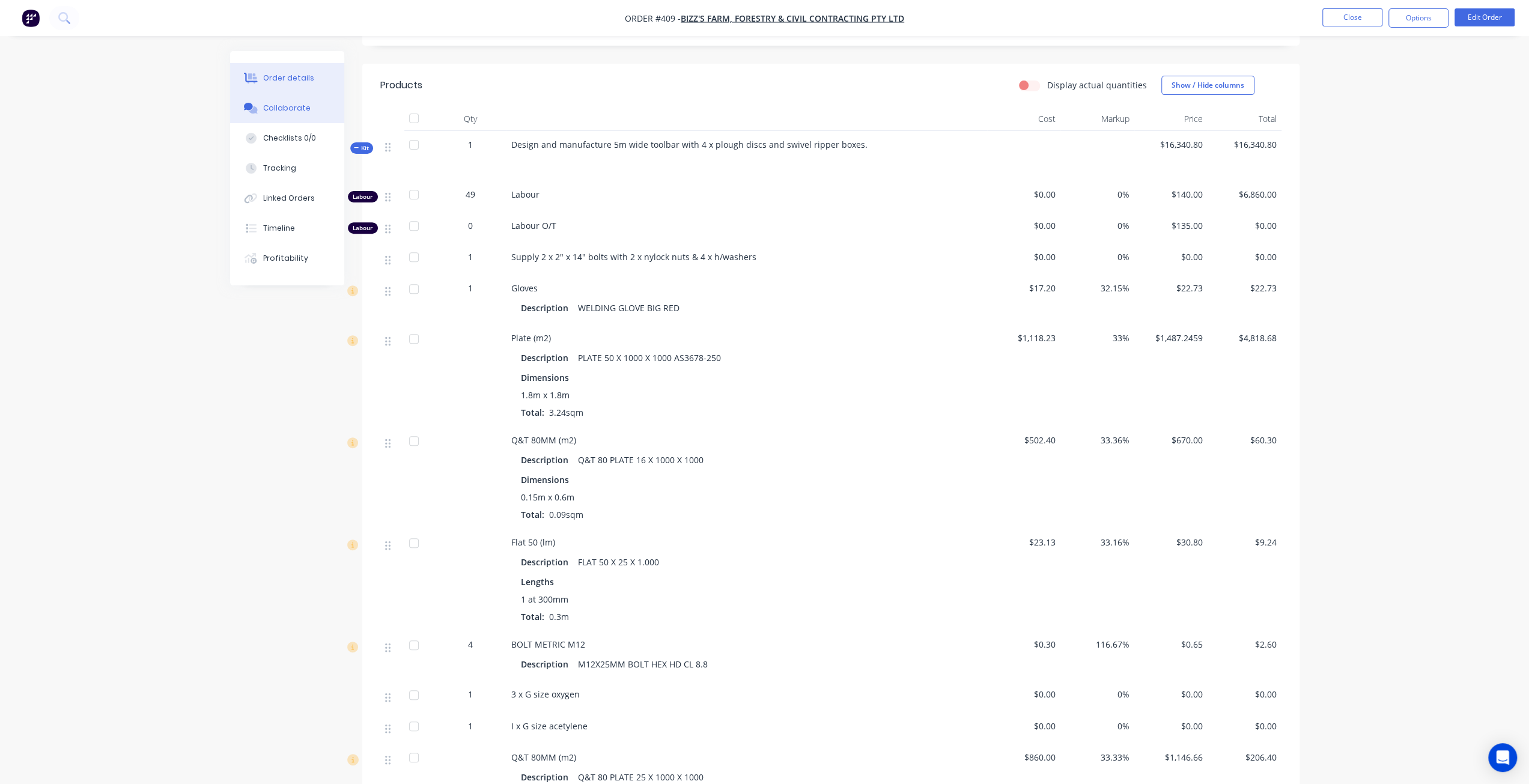
click at [286, 113] on div "Collaborate" at bounding box center [287, 108] width 48 height 11
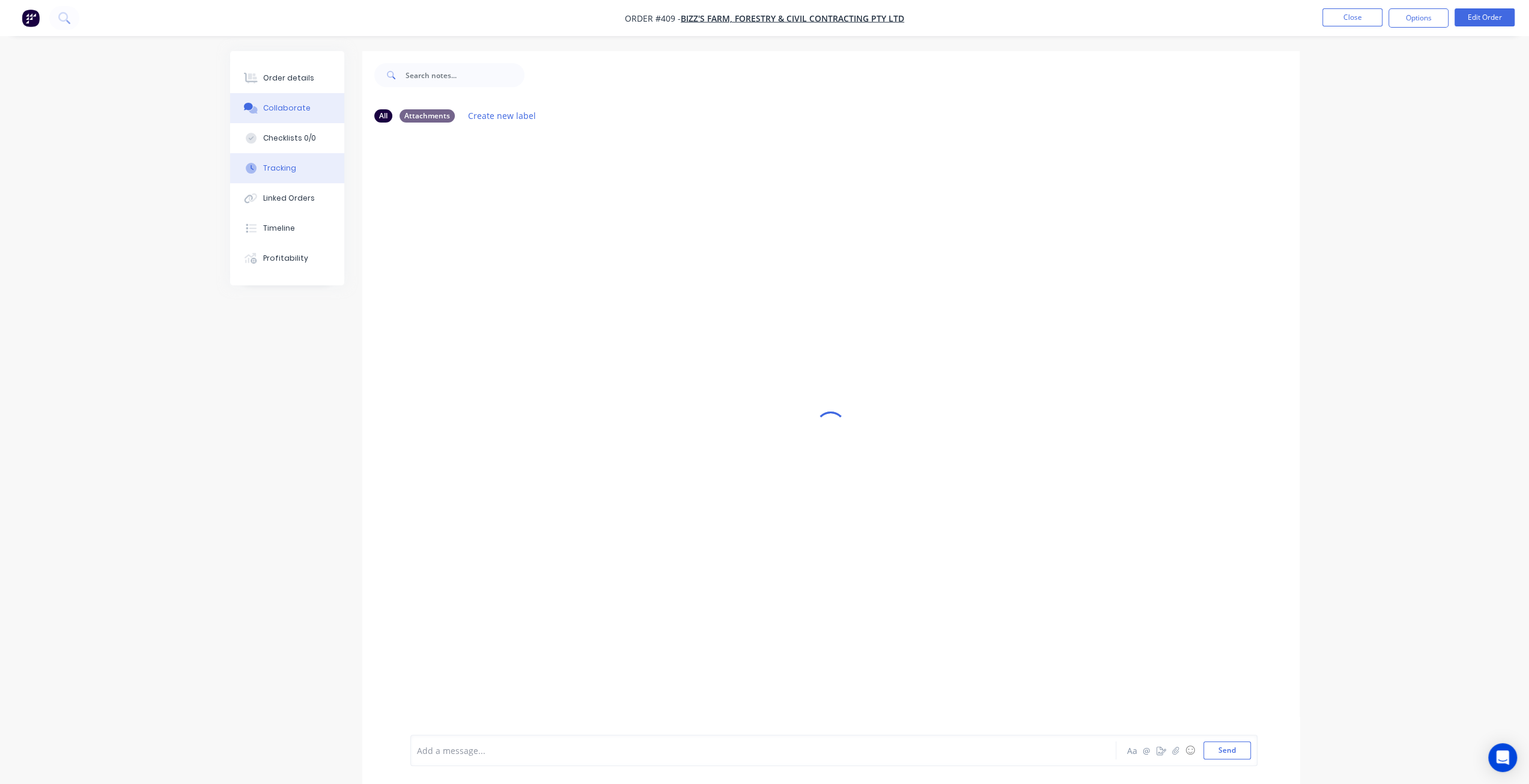
click at [274, 169] on div "Tracking" at bounding box center [280, 169] width 33 height 11
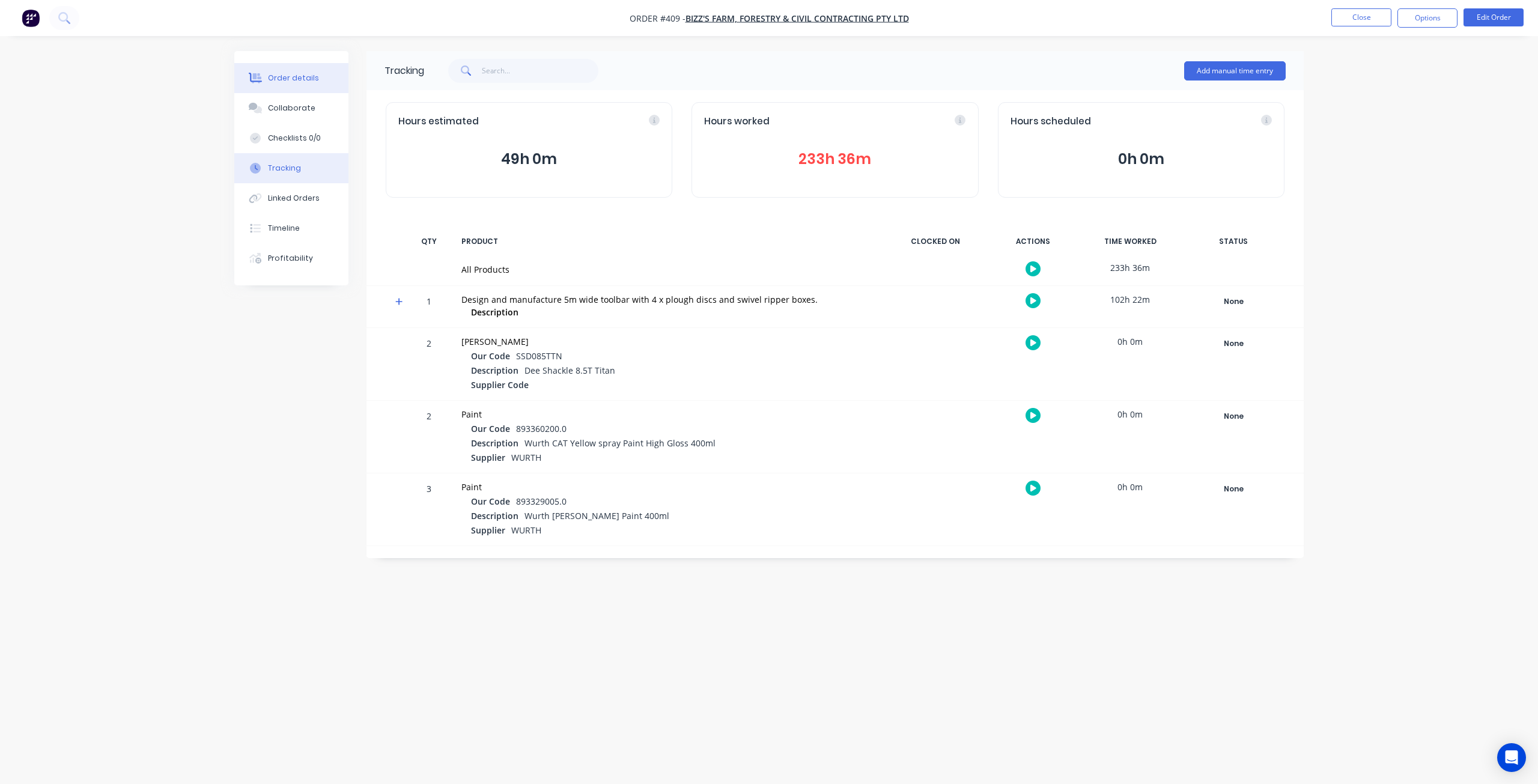
click at [268, 80] on div "Order details" at bounding box center [294, 78] width 51 height 11
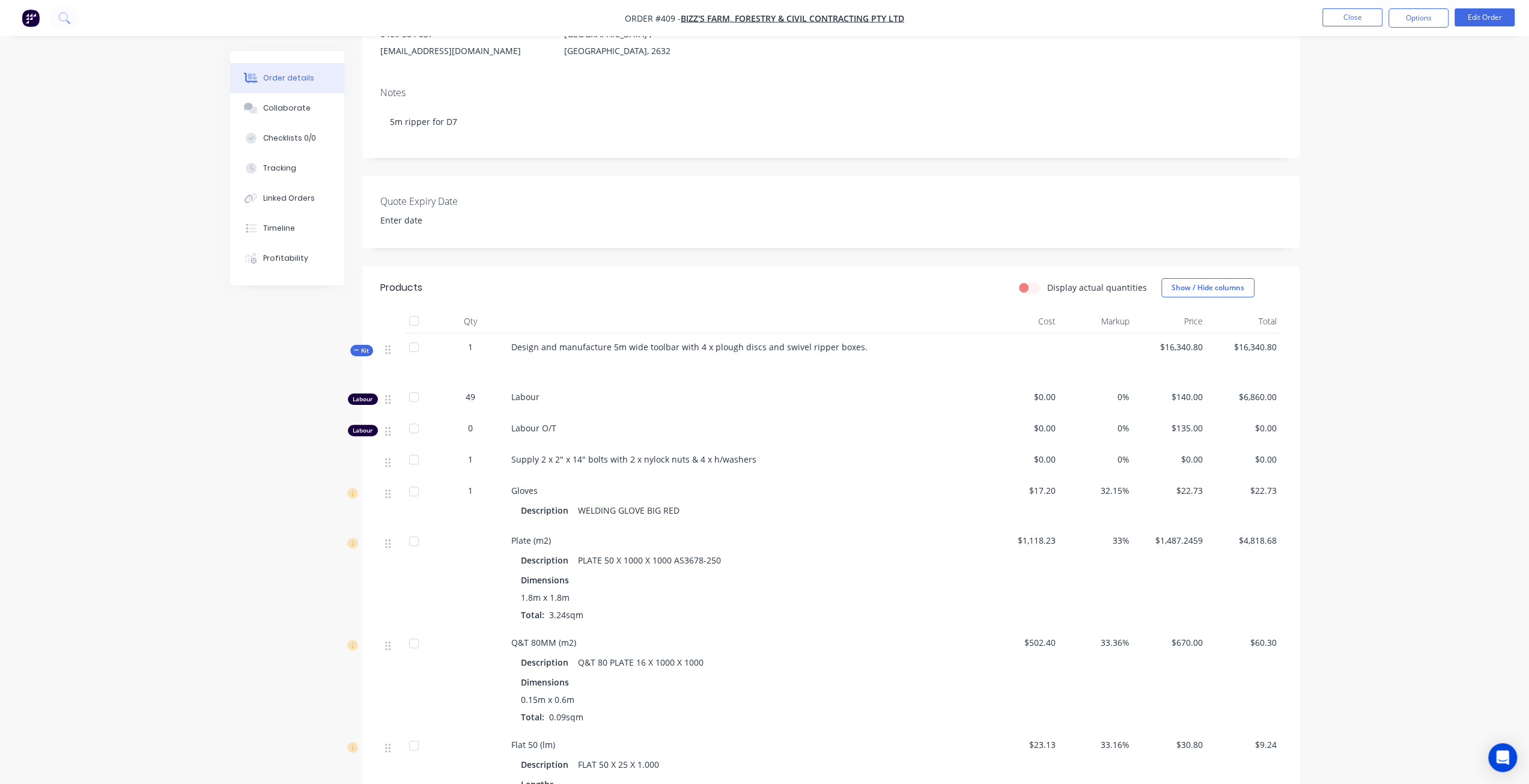
scroll to position [180, 0]
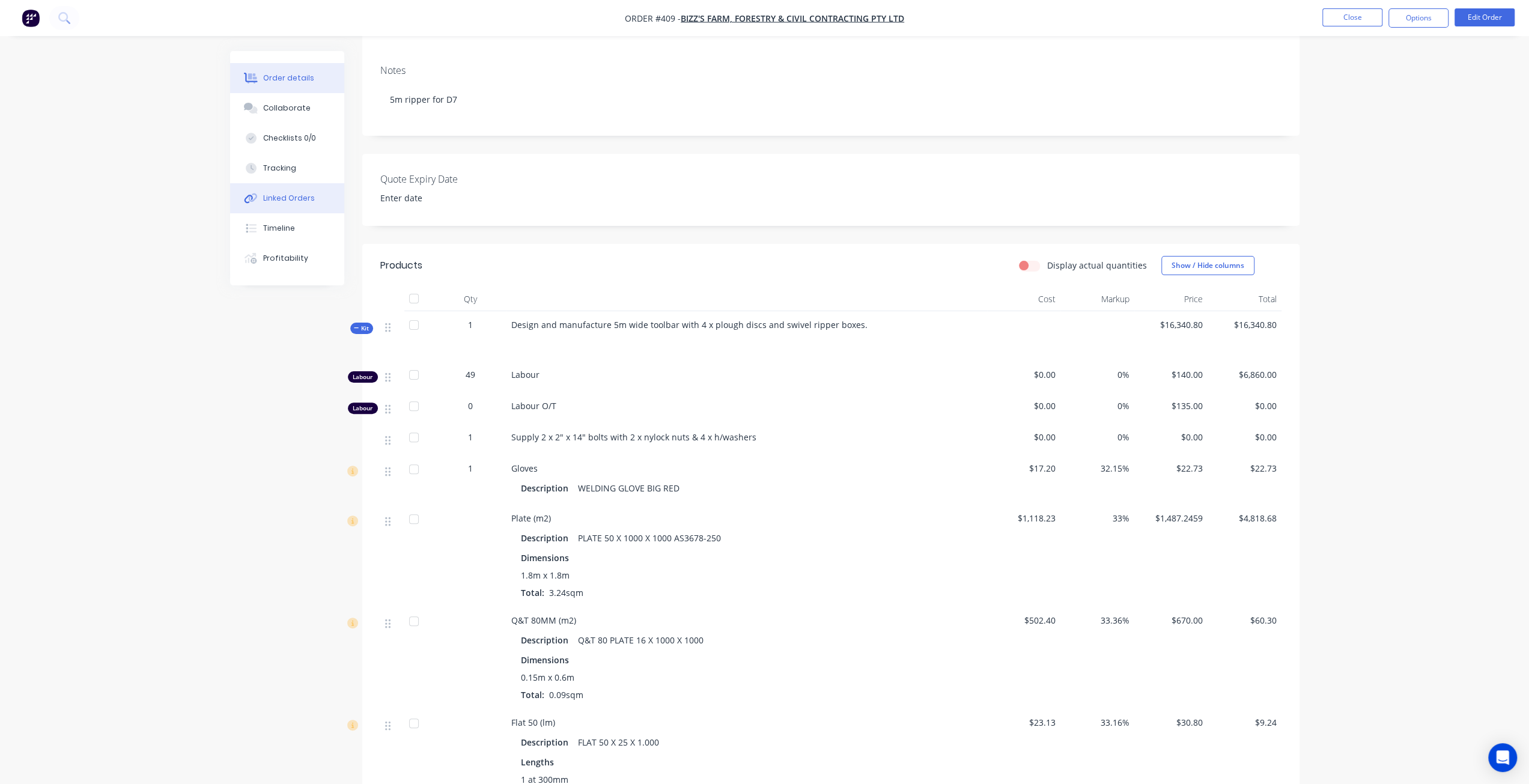
click at [252, 185] on button "Linked Orders" at bounding box center [287, 198] width 114 height 30
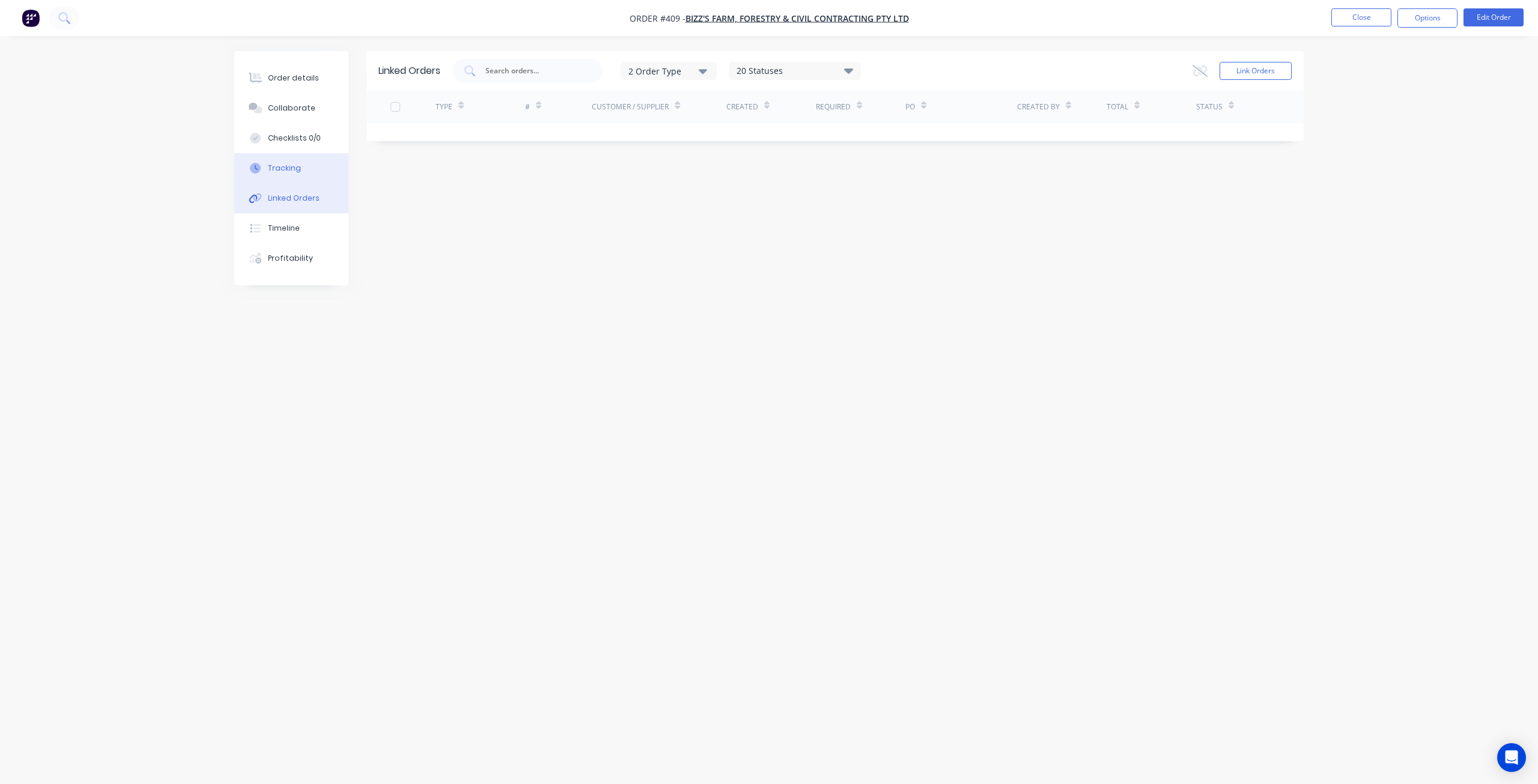
click at [267, 170] on button "Tracking" at bounding box center [291, 168] width 114 height 30
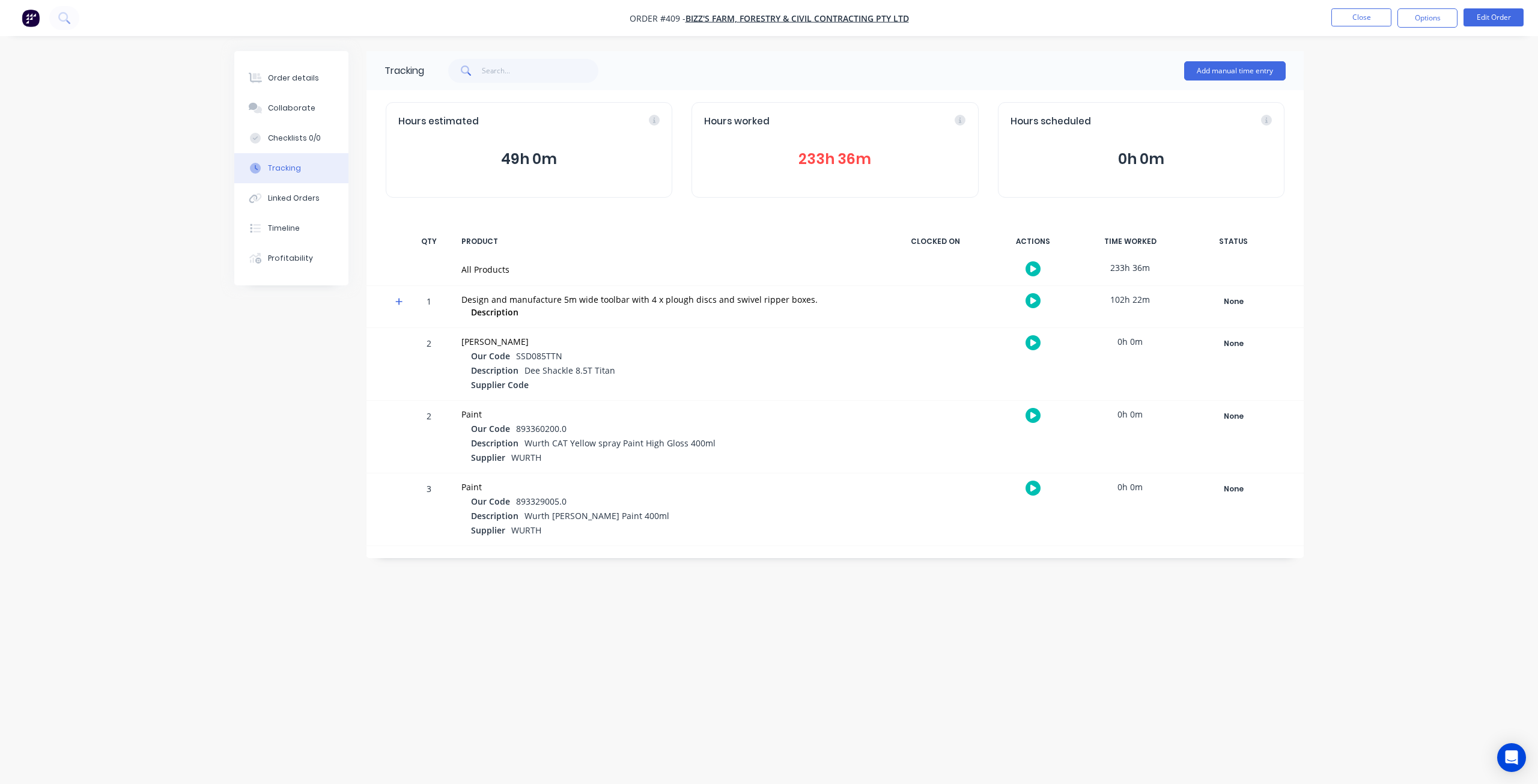
click at [854, 160] on button "233h 36m" at bounding box center [835, 159] width 261 height 23
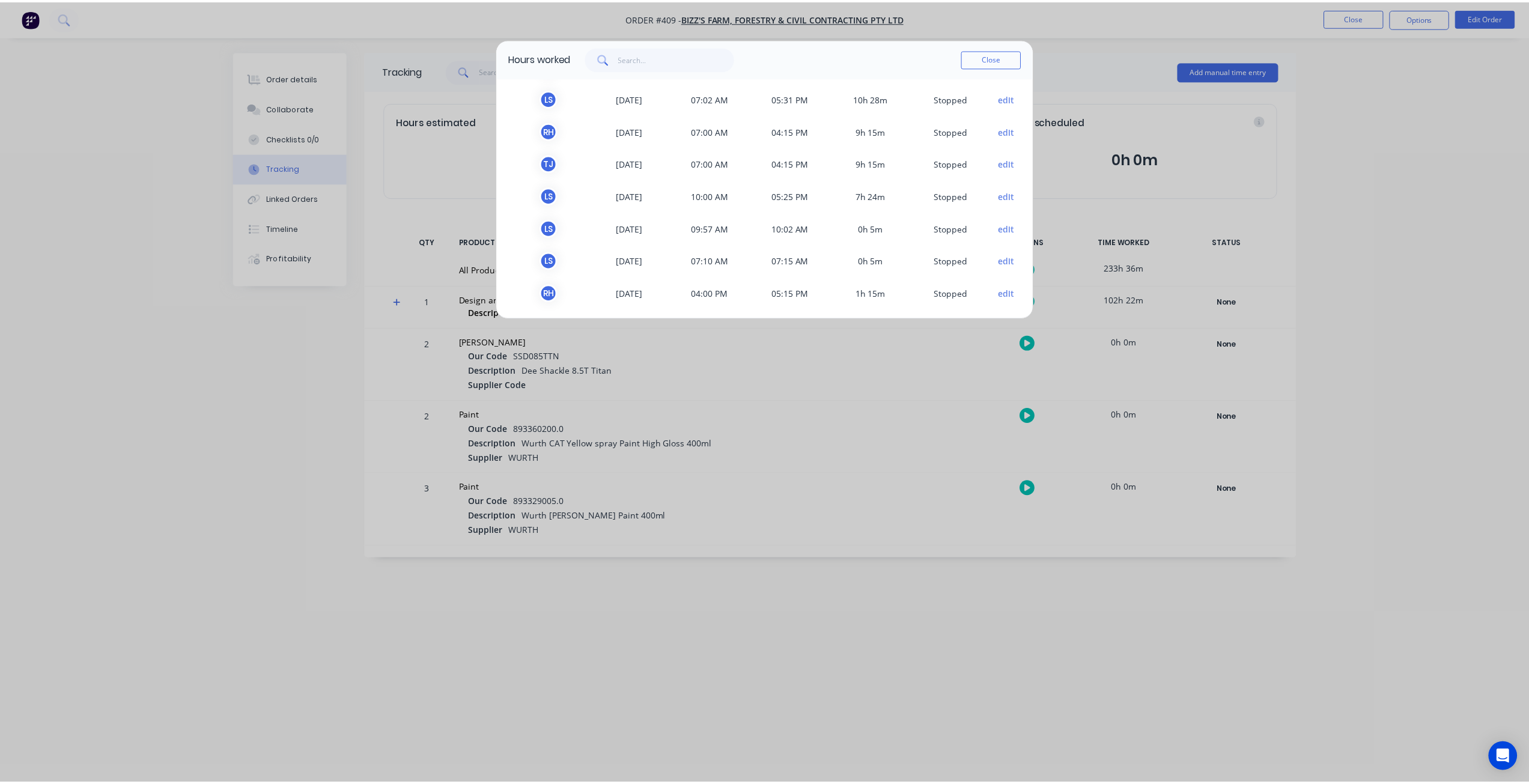
scroll to position [1042, 0]
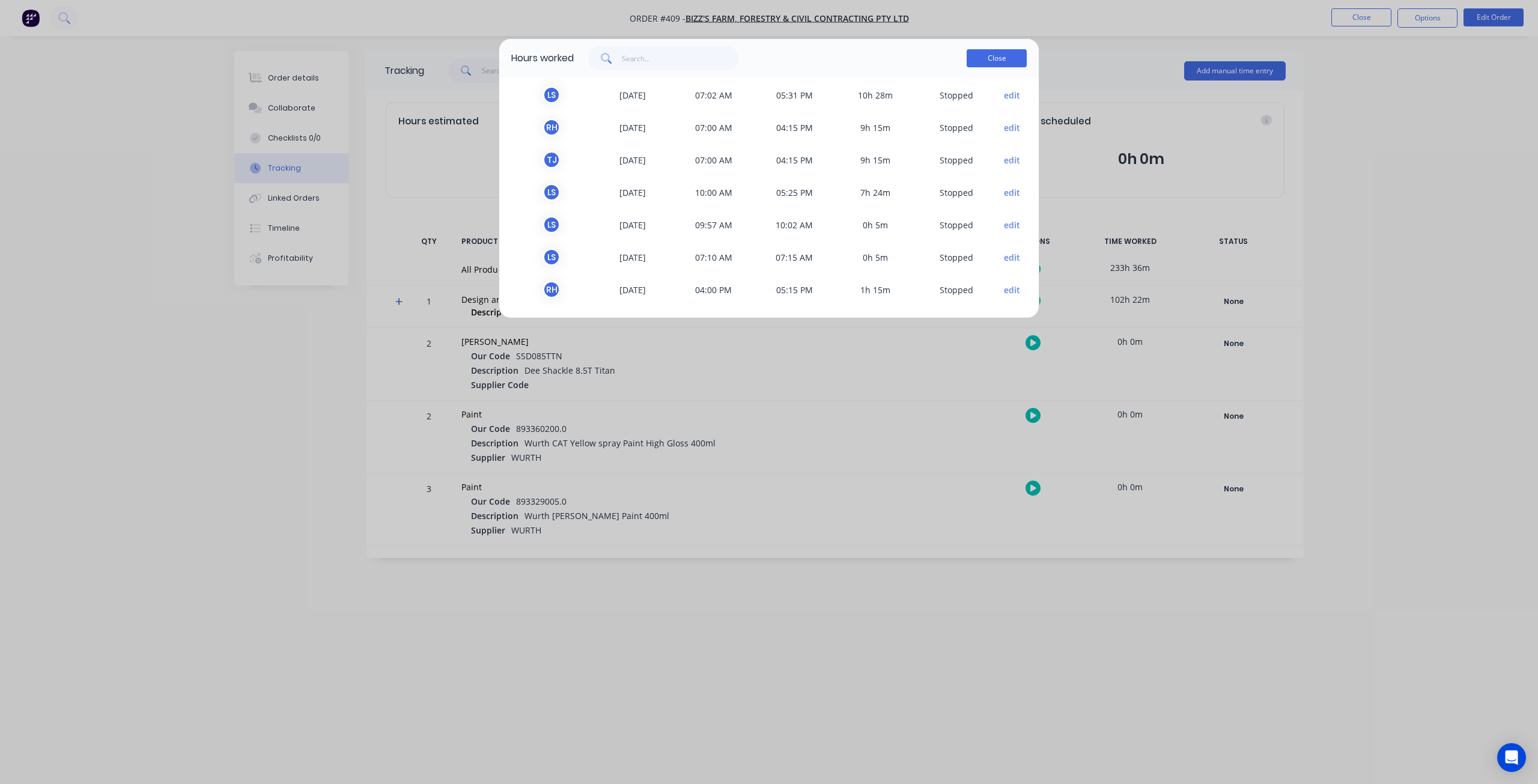
click at [993, 58] on button "Close" at bounding box center [996, 58] width 60 height 18
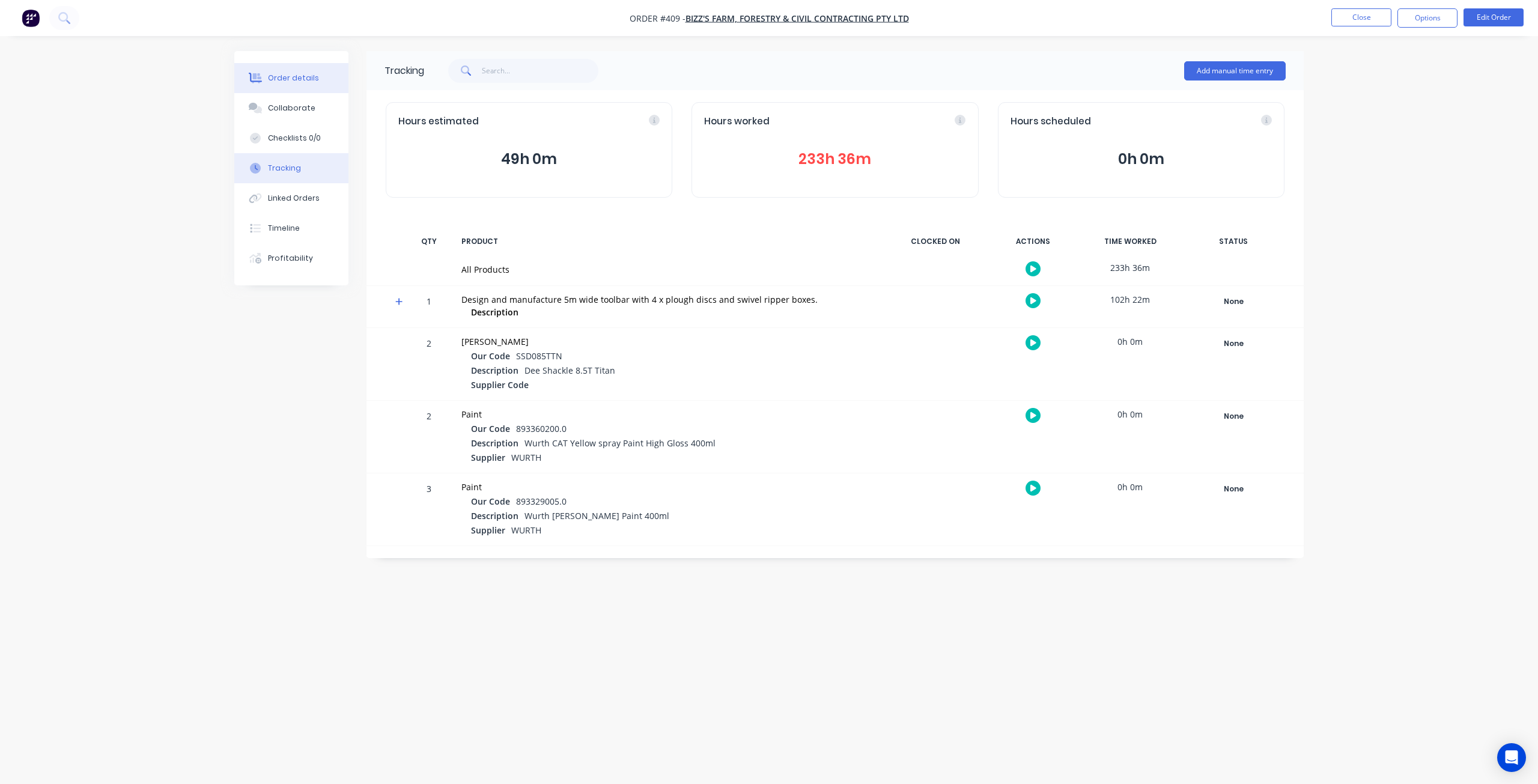
click at [310, 82] on div "Order details" at bounding box center [294, 78] width 51 height 11
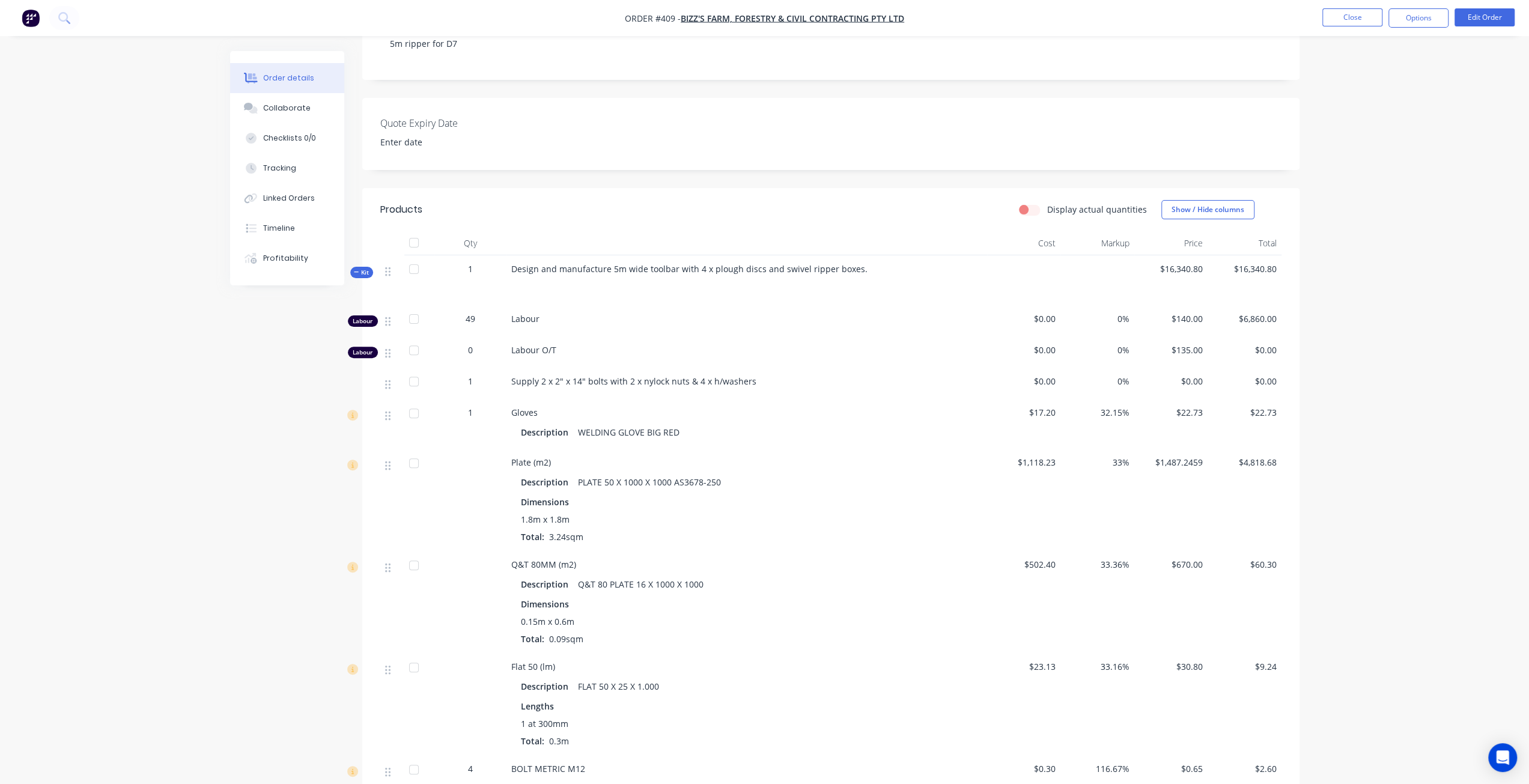
scroll to position [240, 0]
click at [361, 273] on span "Kit" at bounding box center [362, 267] width 16 height 9
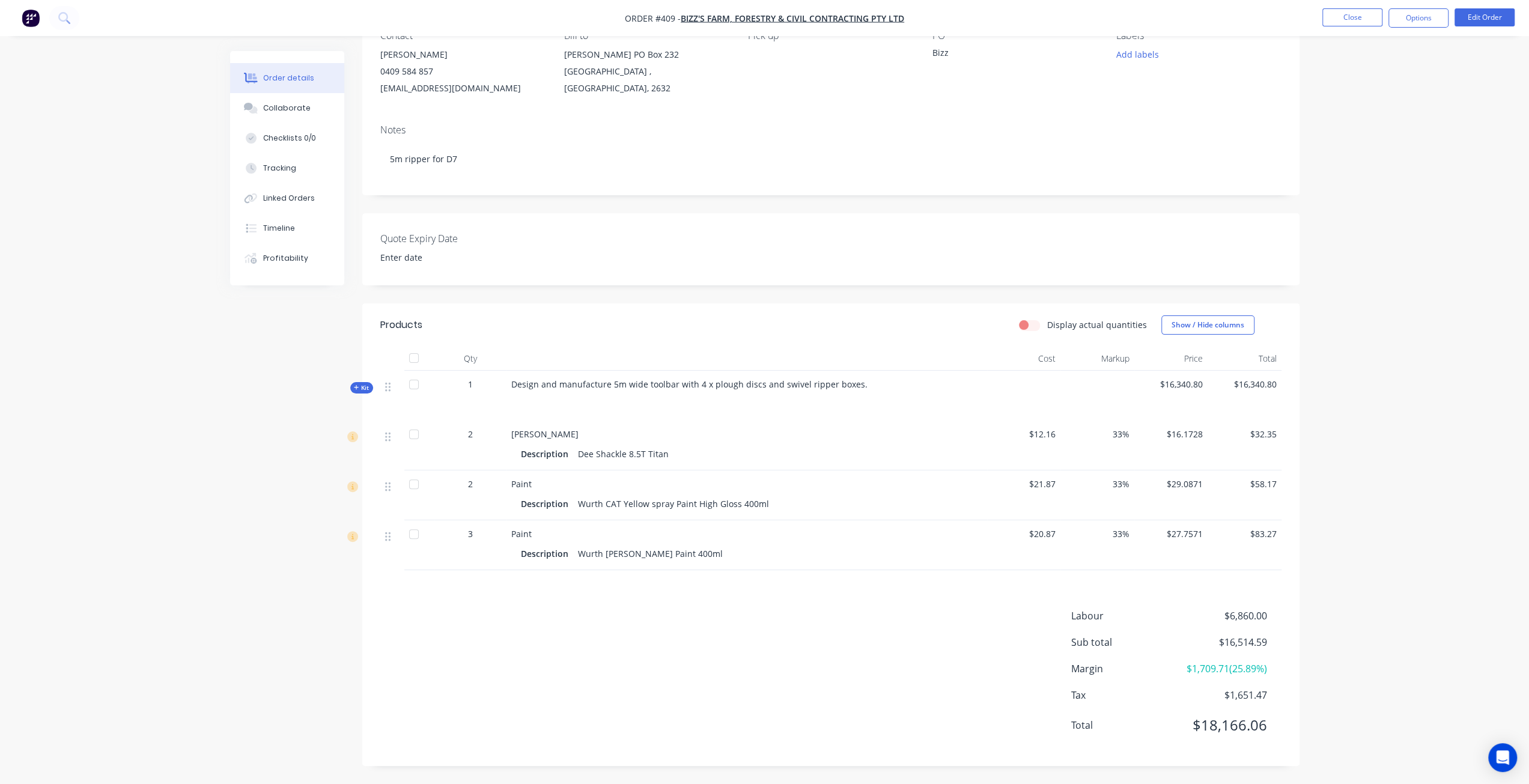
click at [361, 390] on span "Kit" at bounding box center [362, 388] width 16 height 9
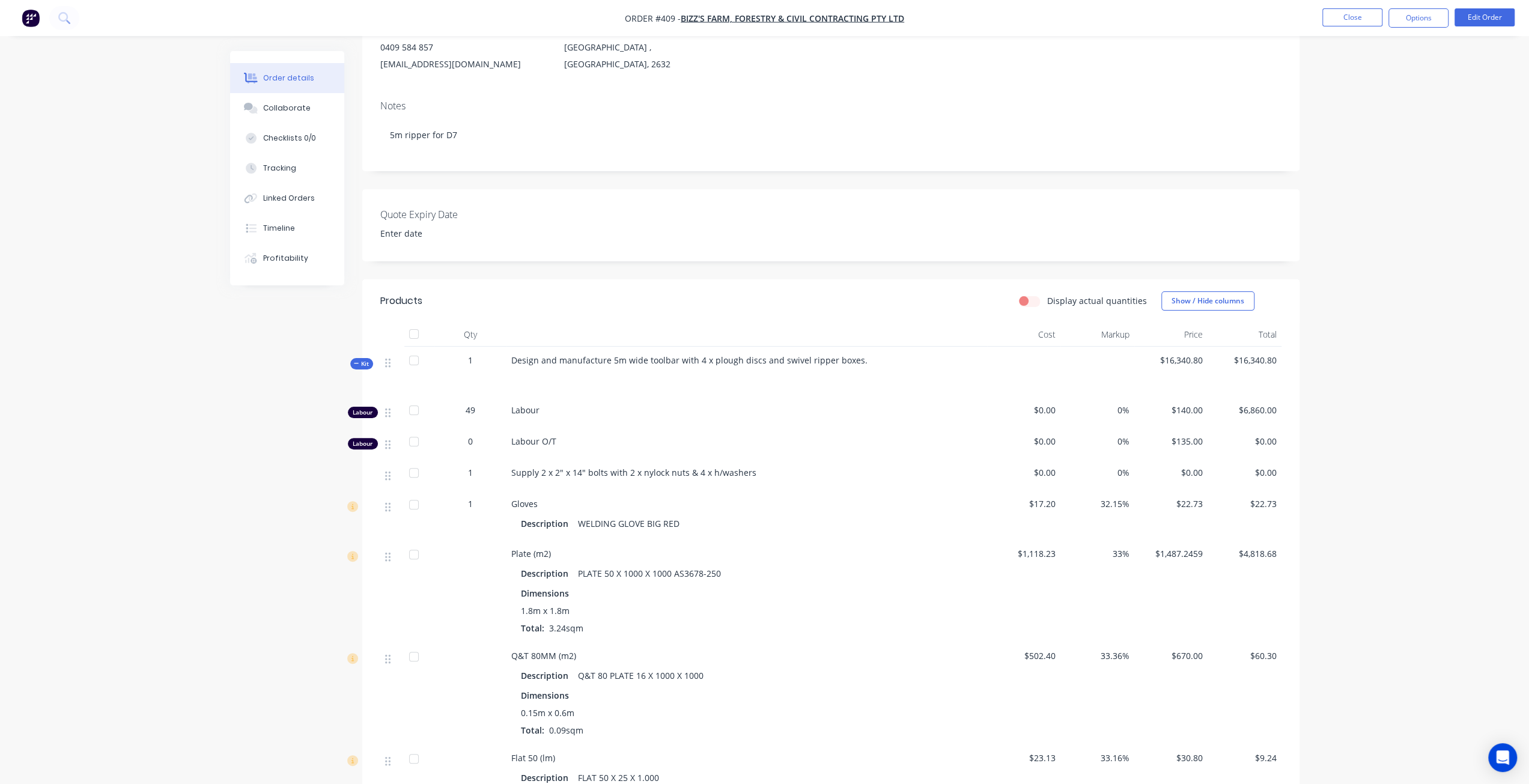
scroll to position [240, 0]
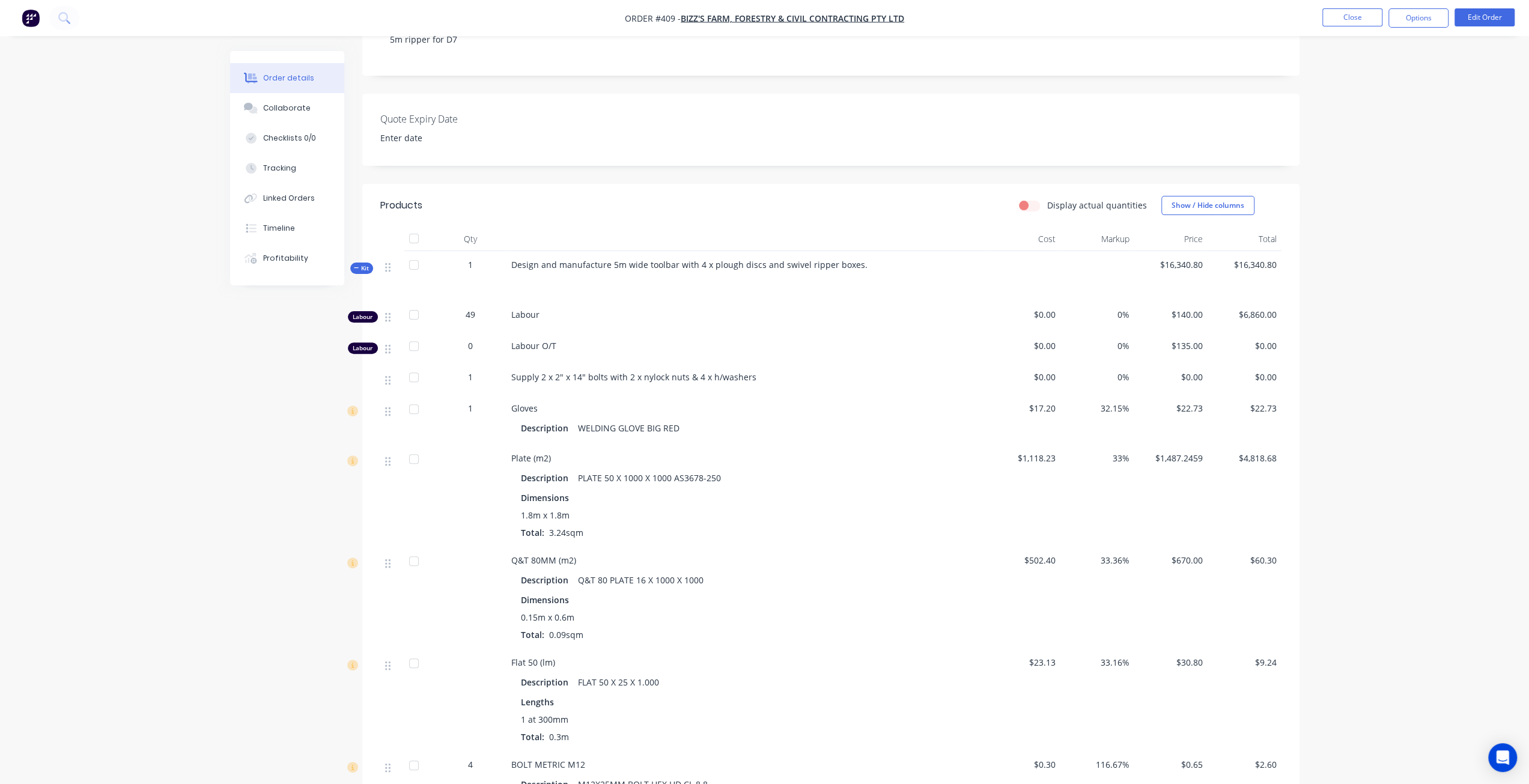
click at [364, 273] on span "Kit" at bounding box center [362, 267] width 16 height 9
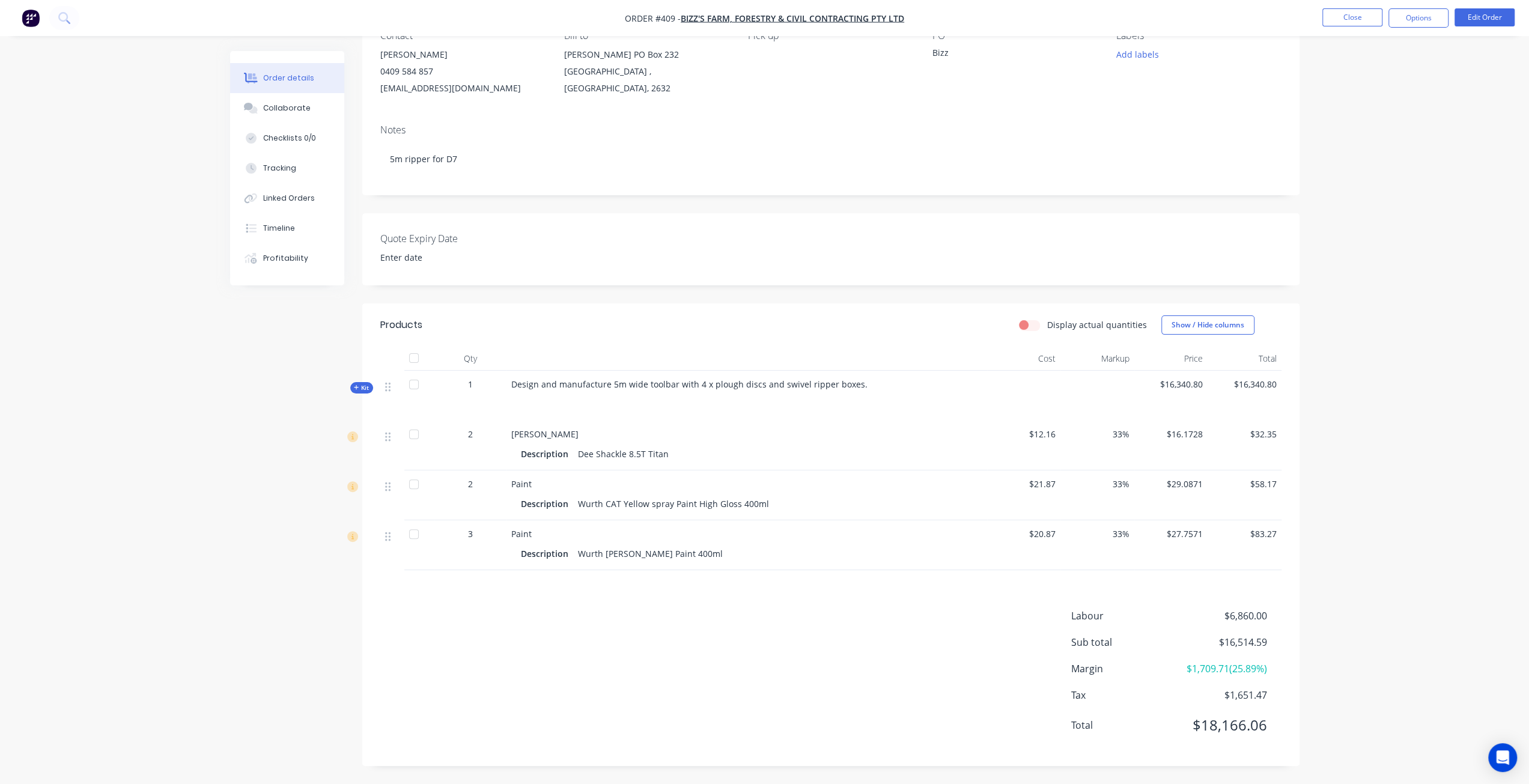
scroll to position [145, 0]
click at [356, 388] on icon at bounding box center [357, 388] width 5 height 5
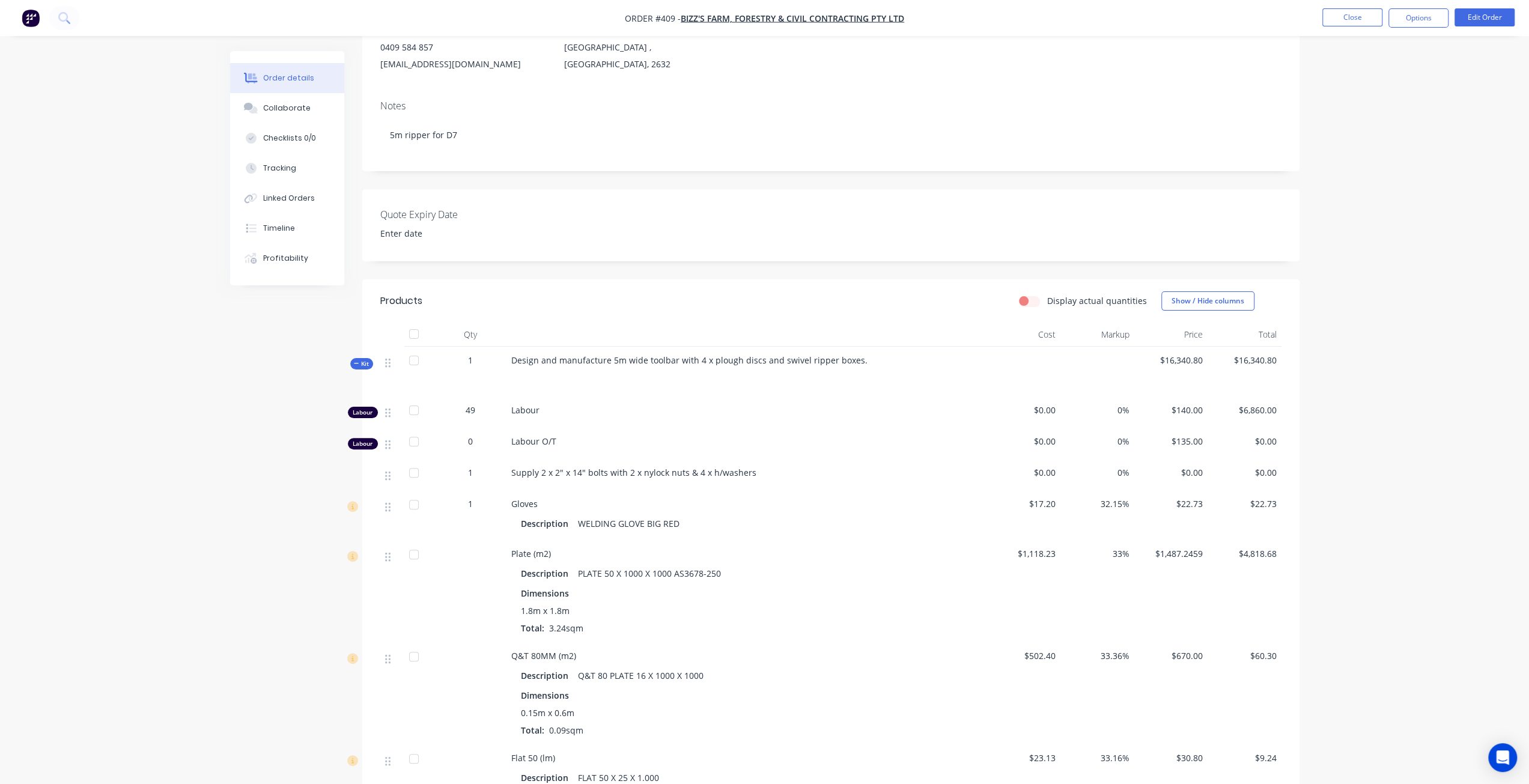
scroll to position [240, 0]
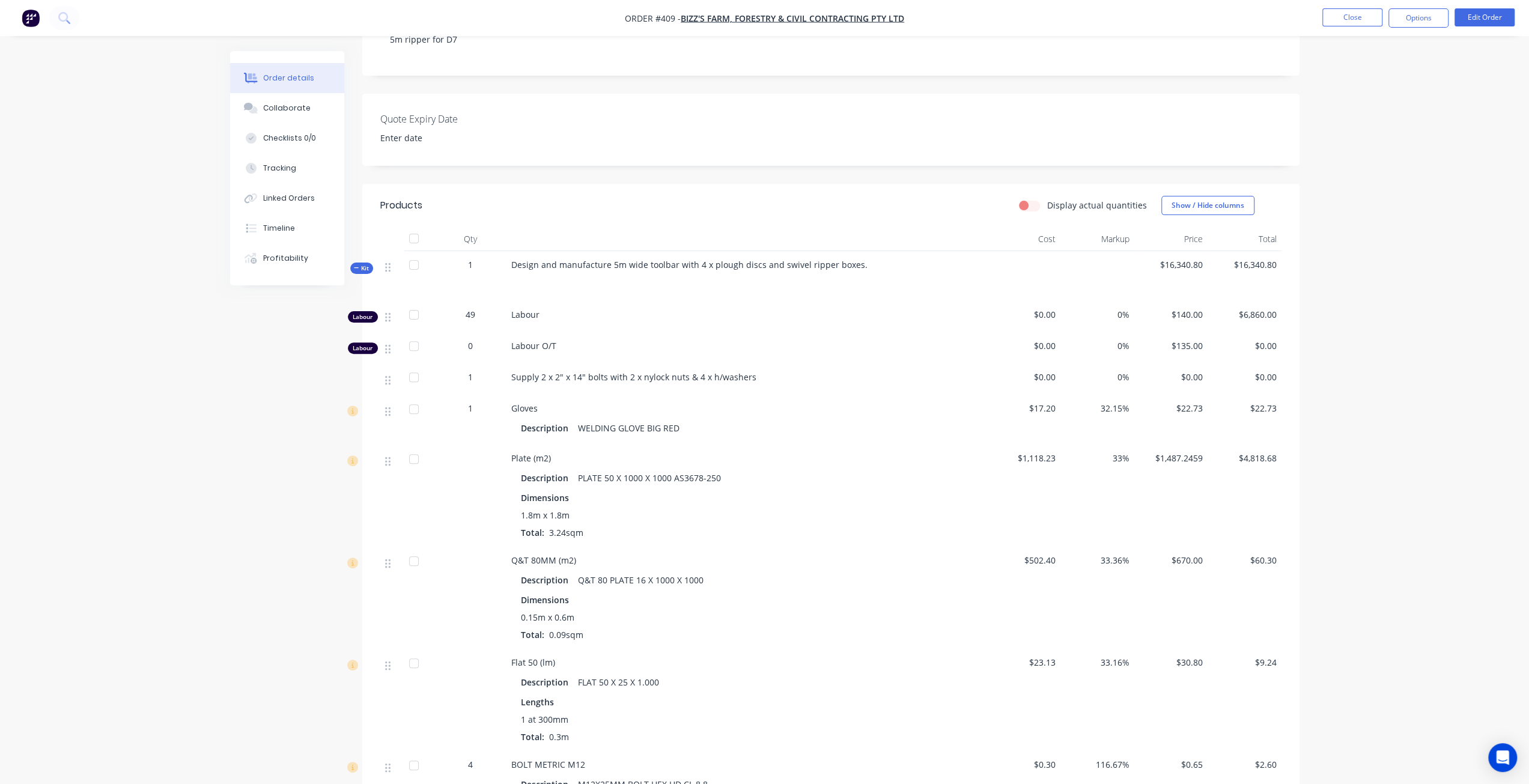
click at [357, 268] on icon at bounding box center [357, 268] width 5 height 1
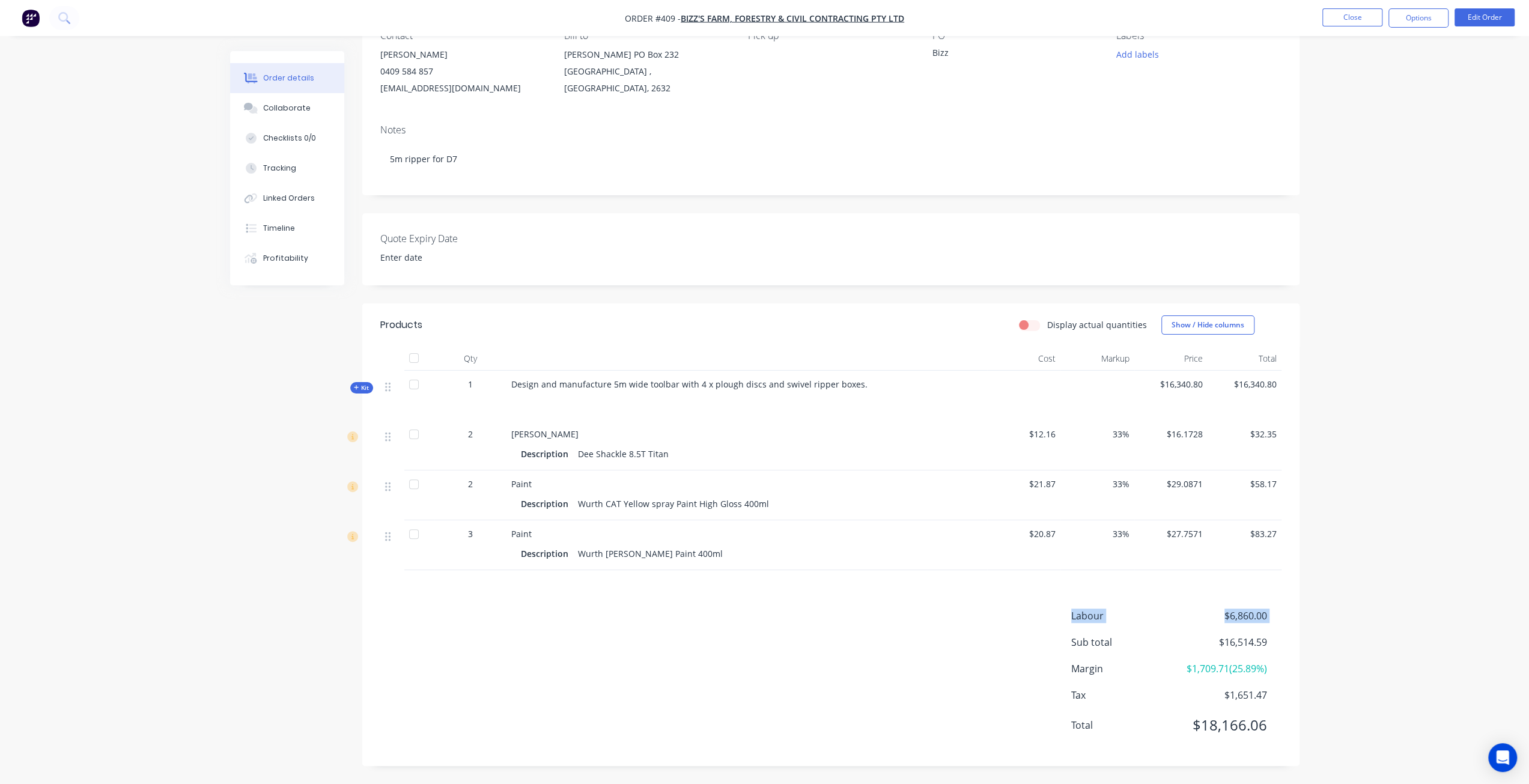
drag, startPoint x: 411, startPoint y: 571, endPoint x: 1018, endPoint y: 641, distance: 611.0
click at [1018, 641] on div "Products Display actual quantities Show / Hide columns Qty Cost Markup Price To…" at bounding box center [830, 534] width 937 height 462
click at [970, 643] on div "Labour $6,860.00 Sub total $16,514.59 Margin $1,709.71 ( 25.89 %) Tax $1,651.47…" at bounding box center [831, 678] width 901 height 139
click at [373, 386] on div "Qty Cost Markup Price Total Kit 1 Design and manufacture 5m wide toolbar with 4…" at bounding box center [830, 458] width 937 height 224
click at [371, 386] on div "Kit" at bounding box center [361, 388] width 23 height 11
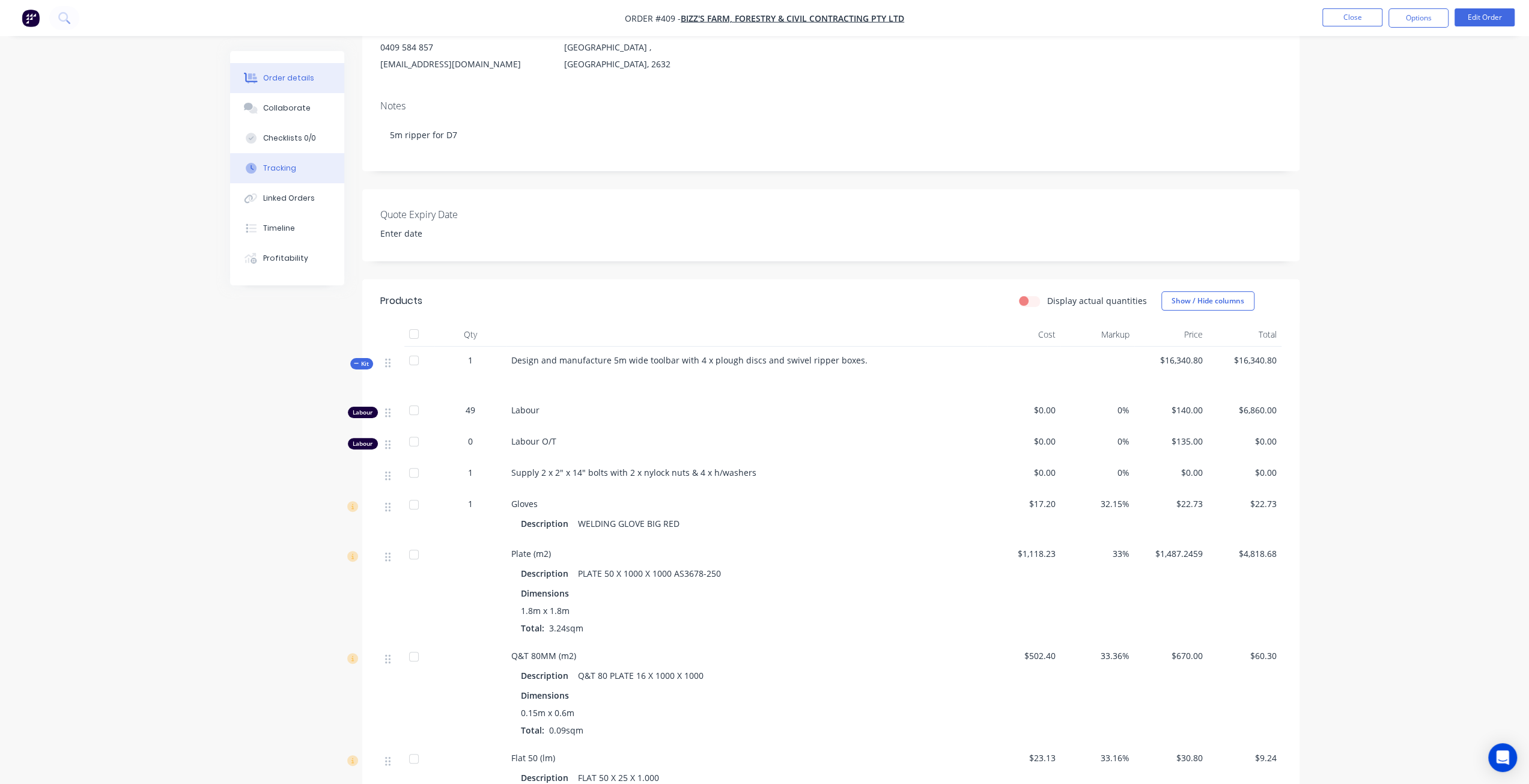
click at [286, 179] on button "Tracking" at bounding box center [287, 168] width 114 height 30
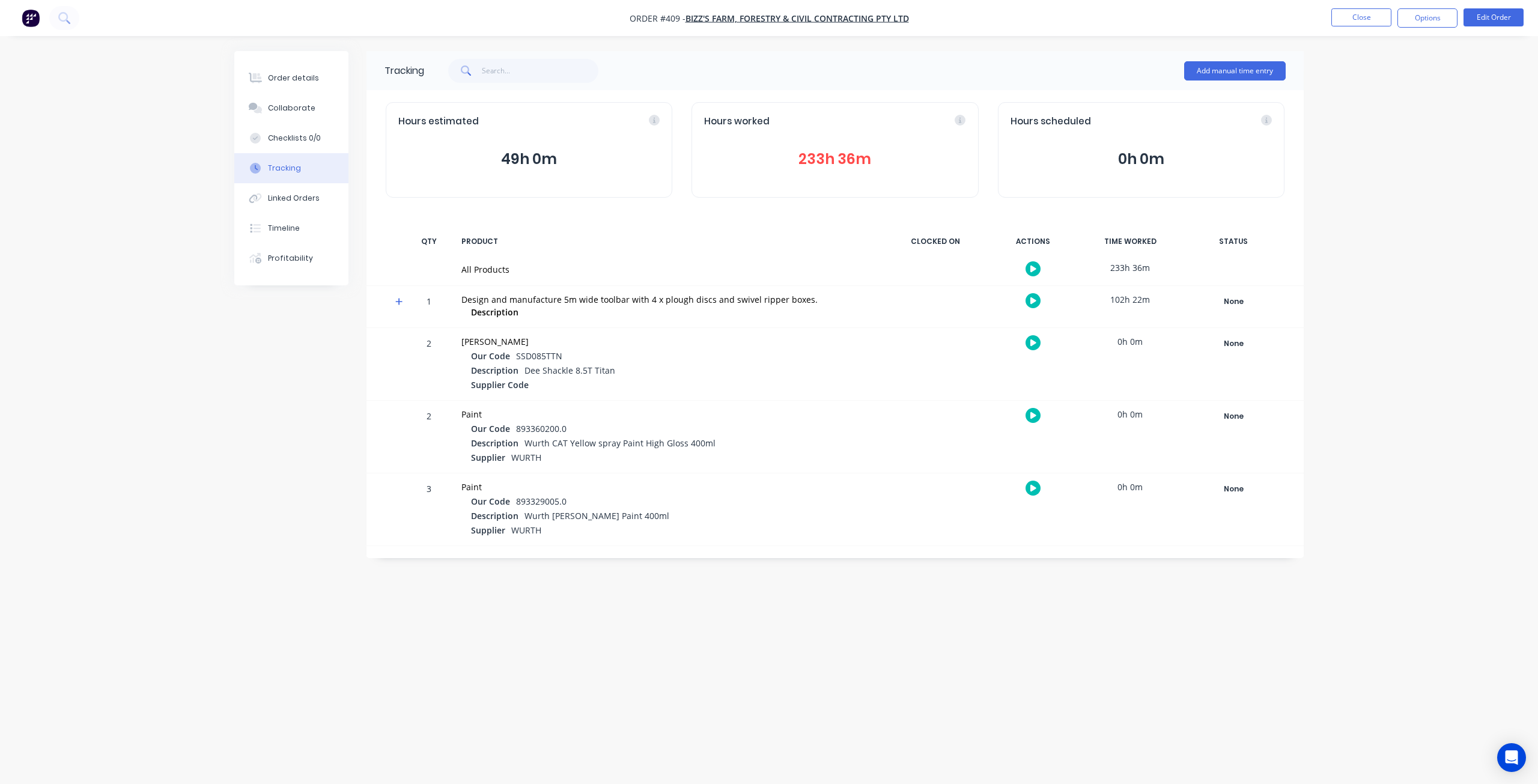
click at [828, 162] on button "233h 36m" at bounding box center [835, 159] width 261 height 23
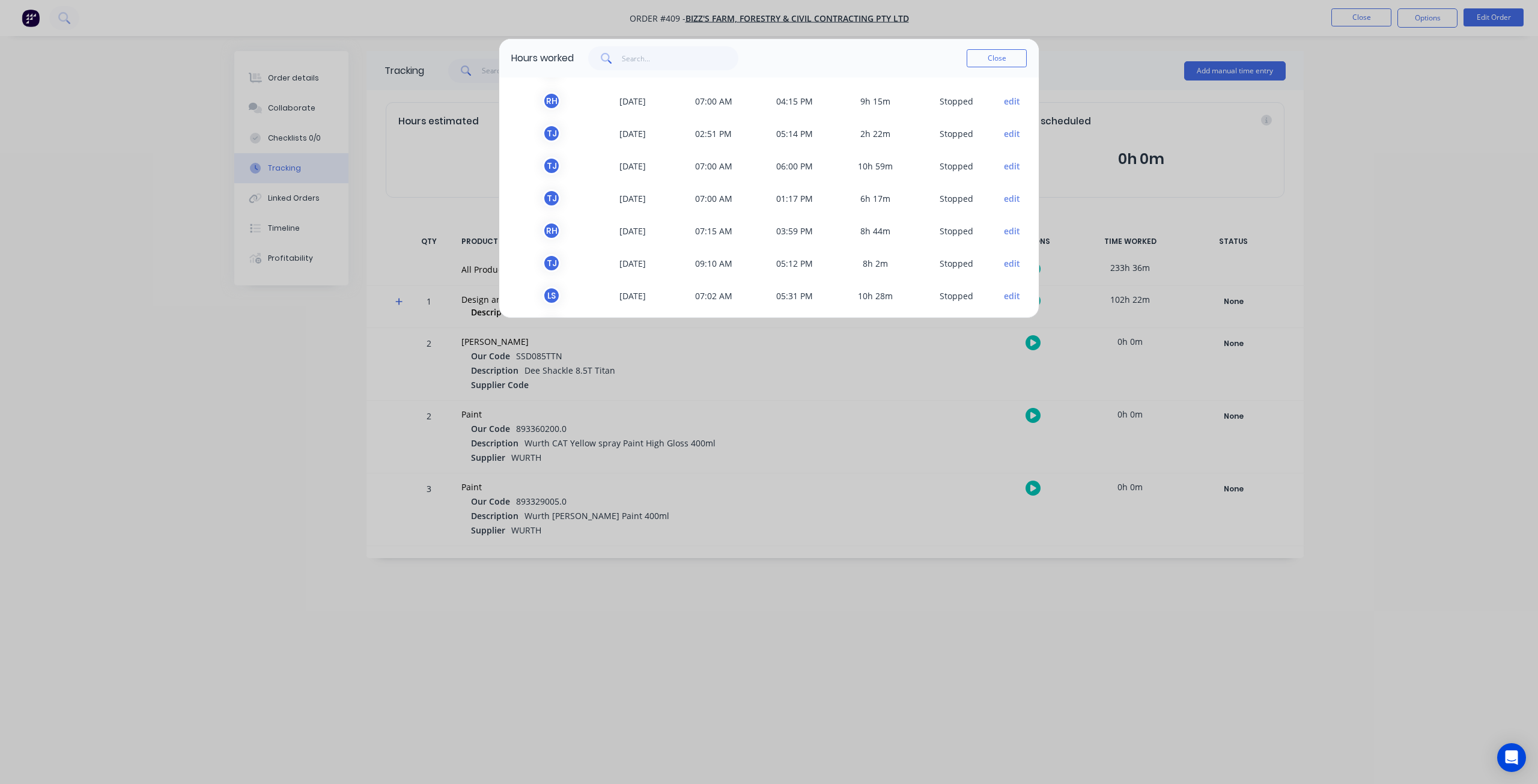
scroll to position [1042, 0]
click at [986, 56] on button "Close" at bounding box center [996, 58] width 60 height 18
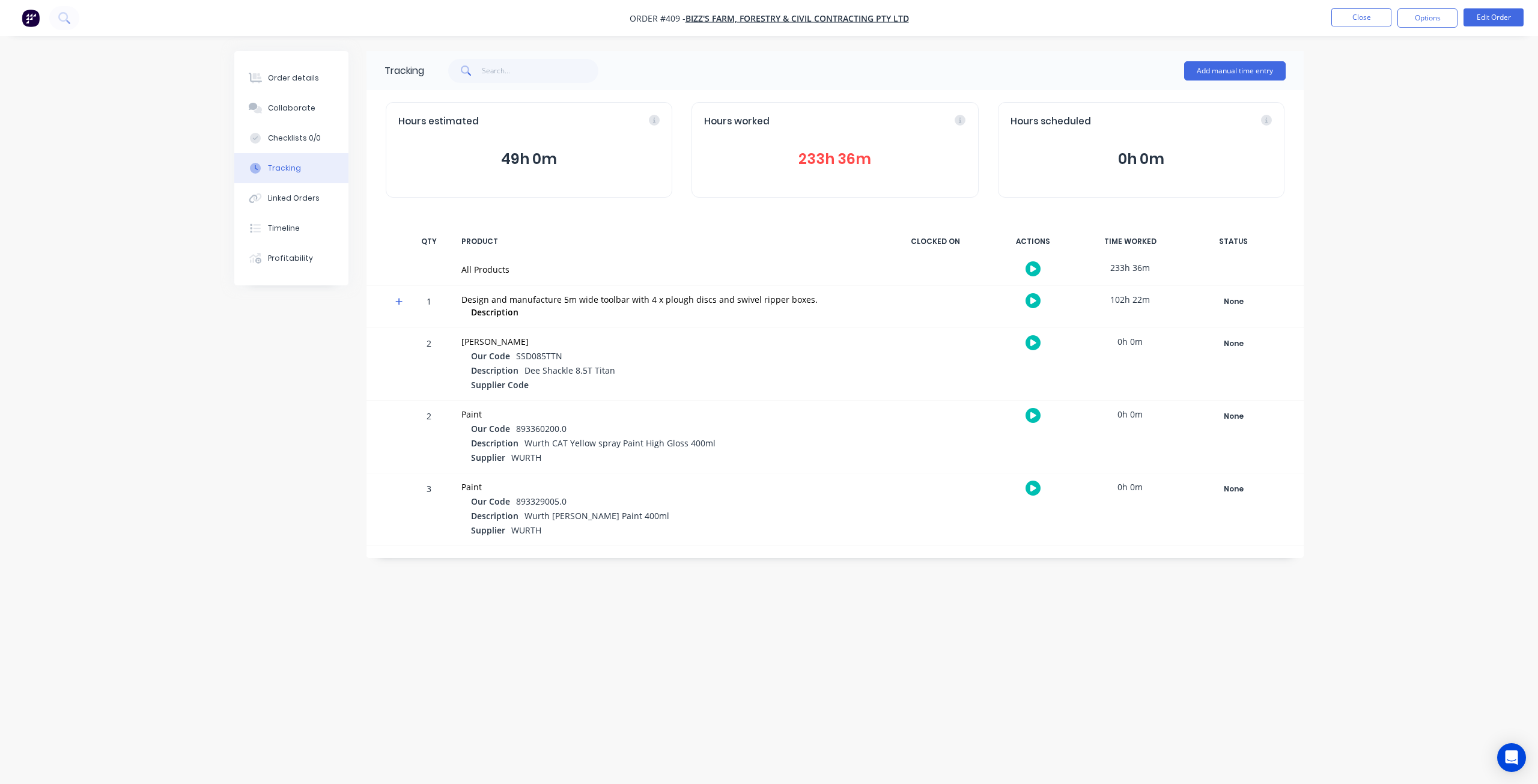
click at [25, 18] on img "button" at bounding box center [30, 18] width 18 height 18
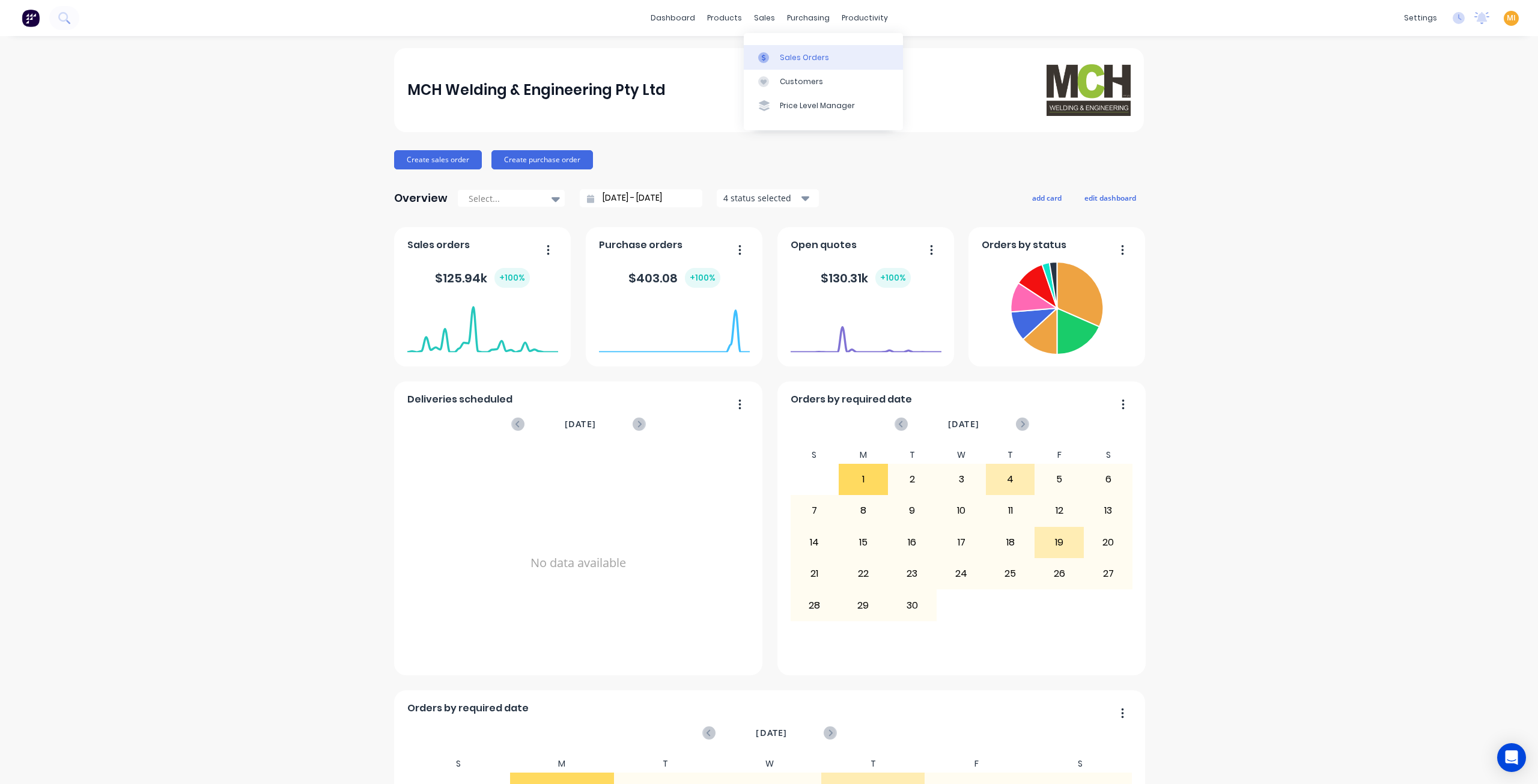
click at [785, 60] on div "Sales Orders" at bounding box center [805, 58] width 49 height 11
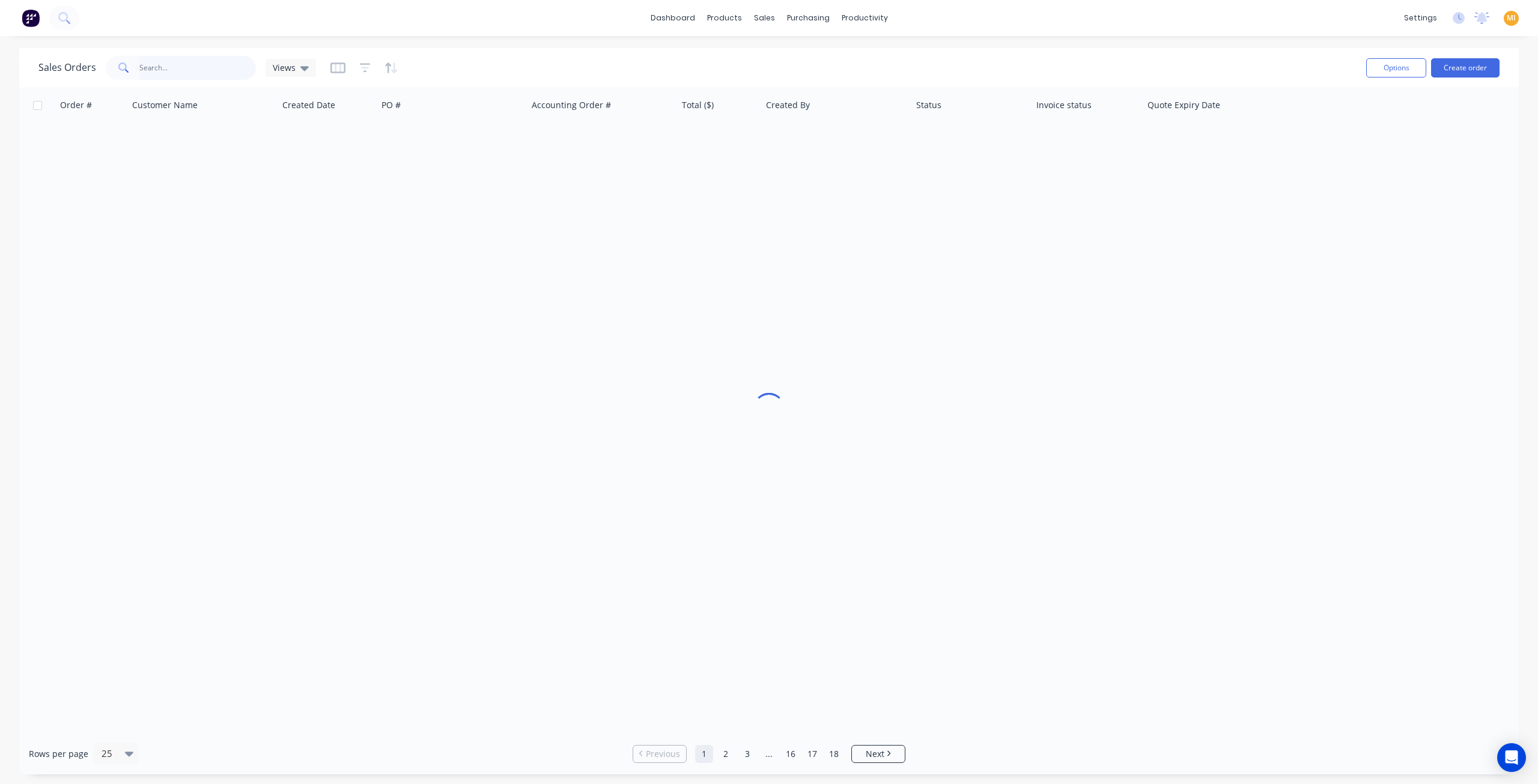
click at [165, 64] on input "text" at bounding box center [197, 68] width 117 height 24
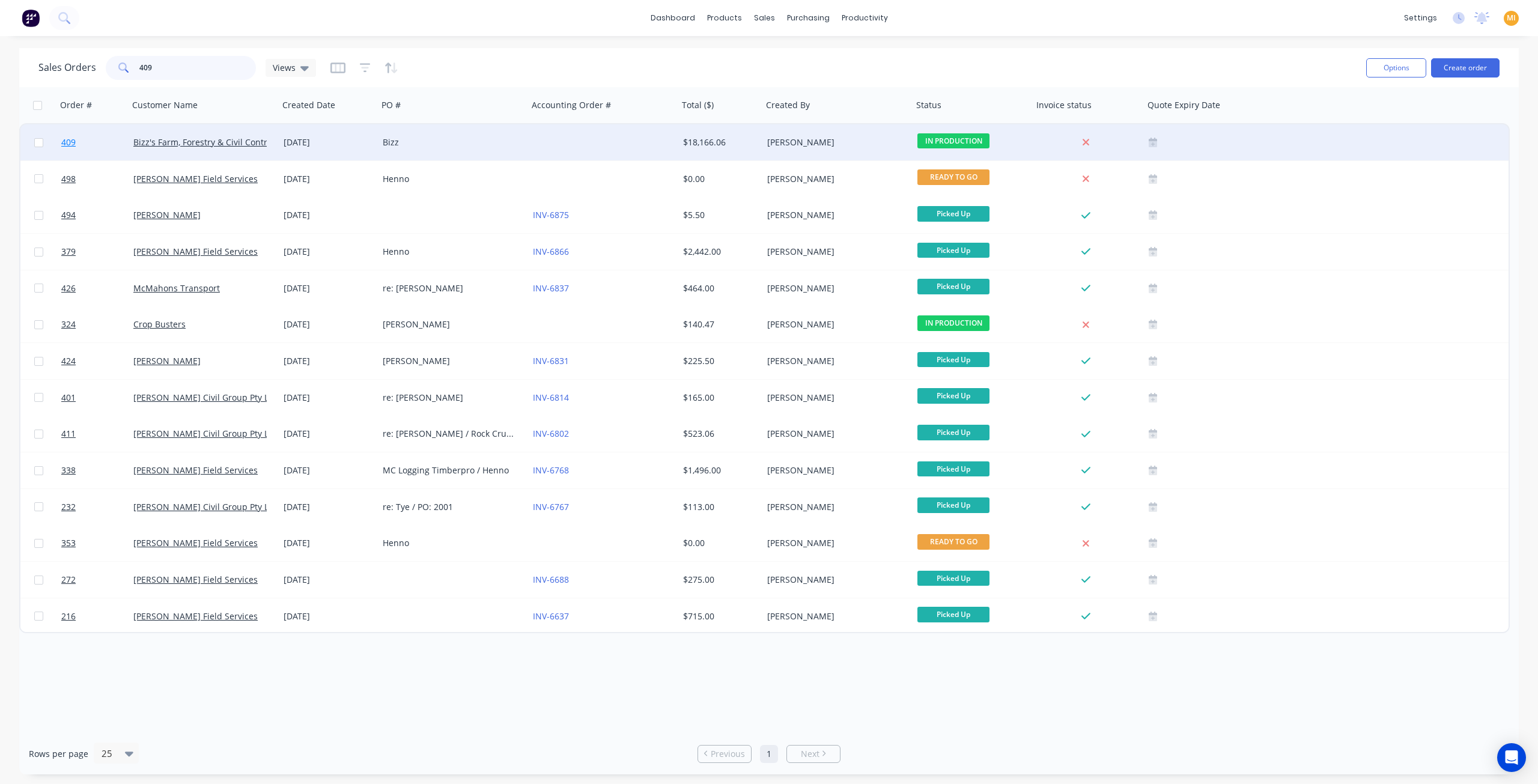
type input "409"
click at [123, 150] on link "409" at bounding box center [97, 142] width 72 height 36
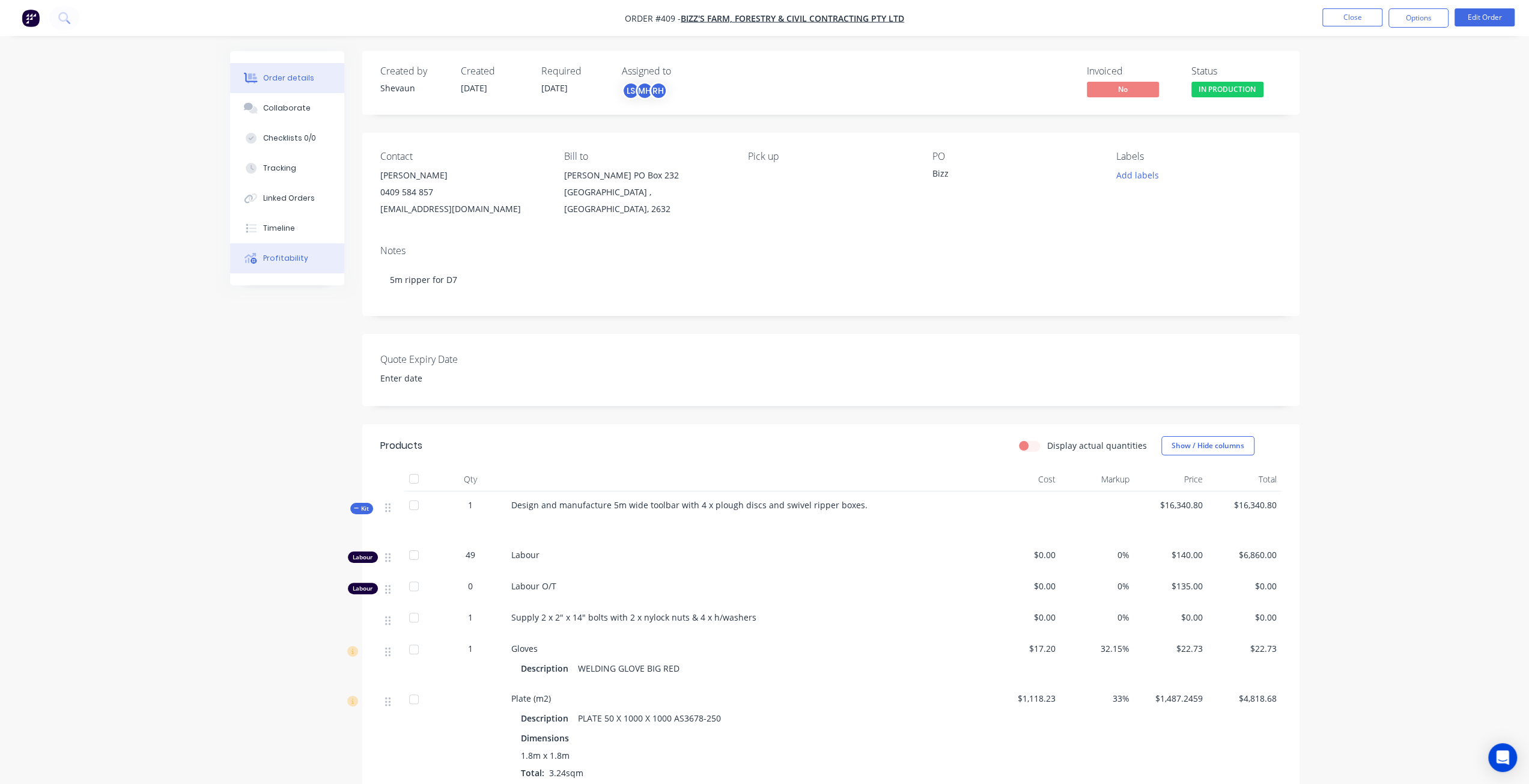
click at [283, 252] on button "Profitability" at bounding box center [287, 259] width 114 height 30
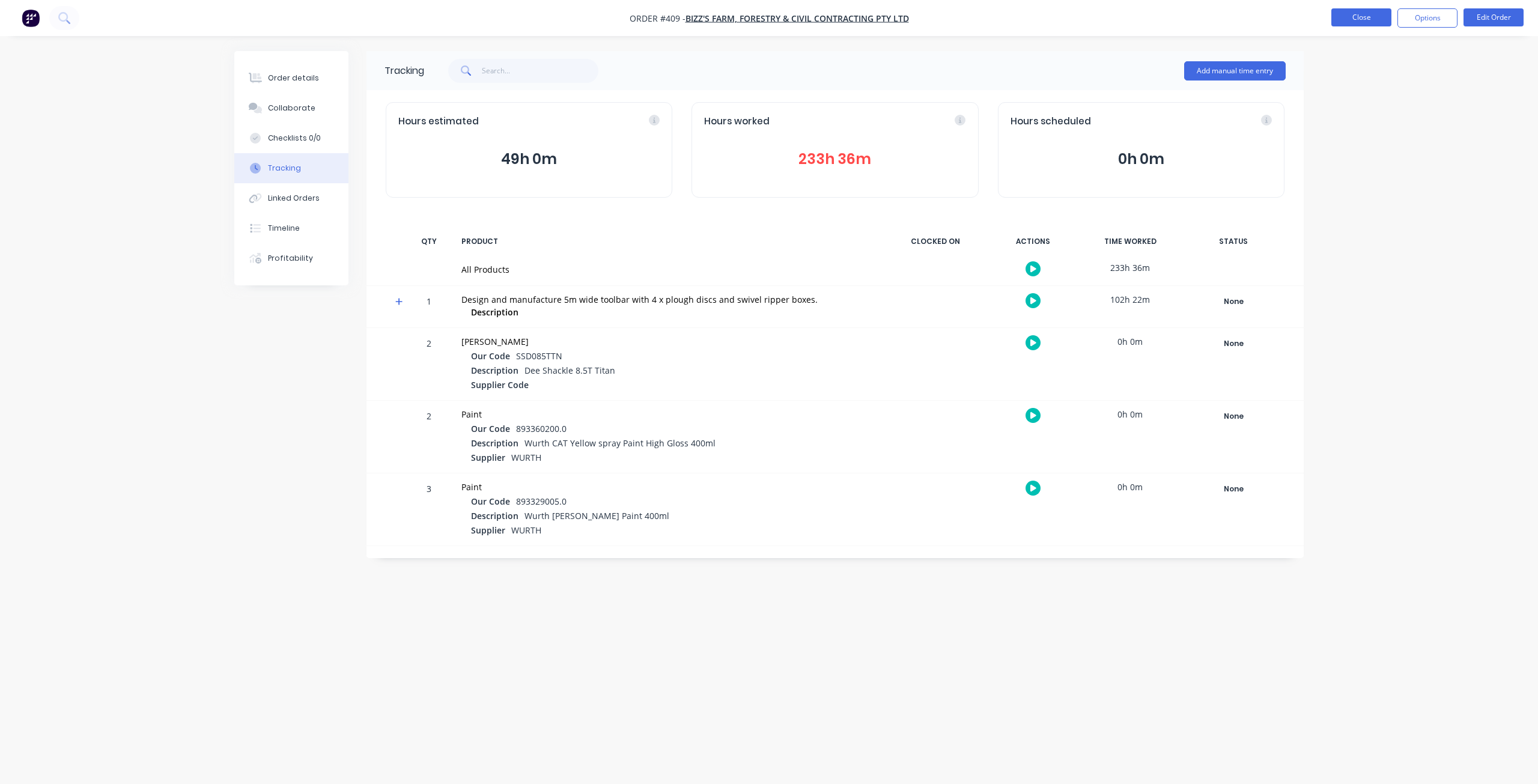
click at [1356, 20] on button "Close" at bounding box center [1361, 18] width 60 height 18
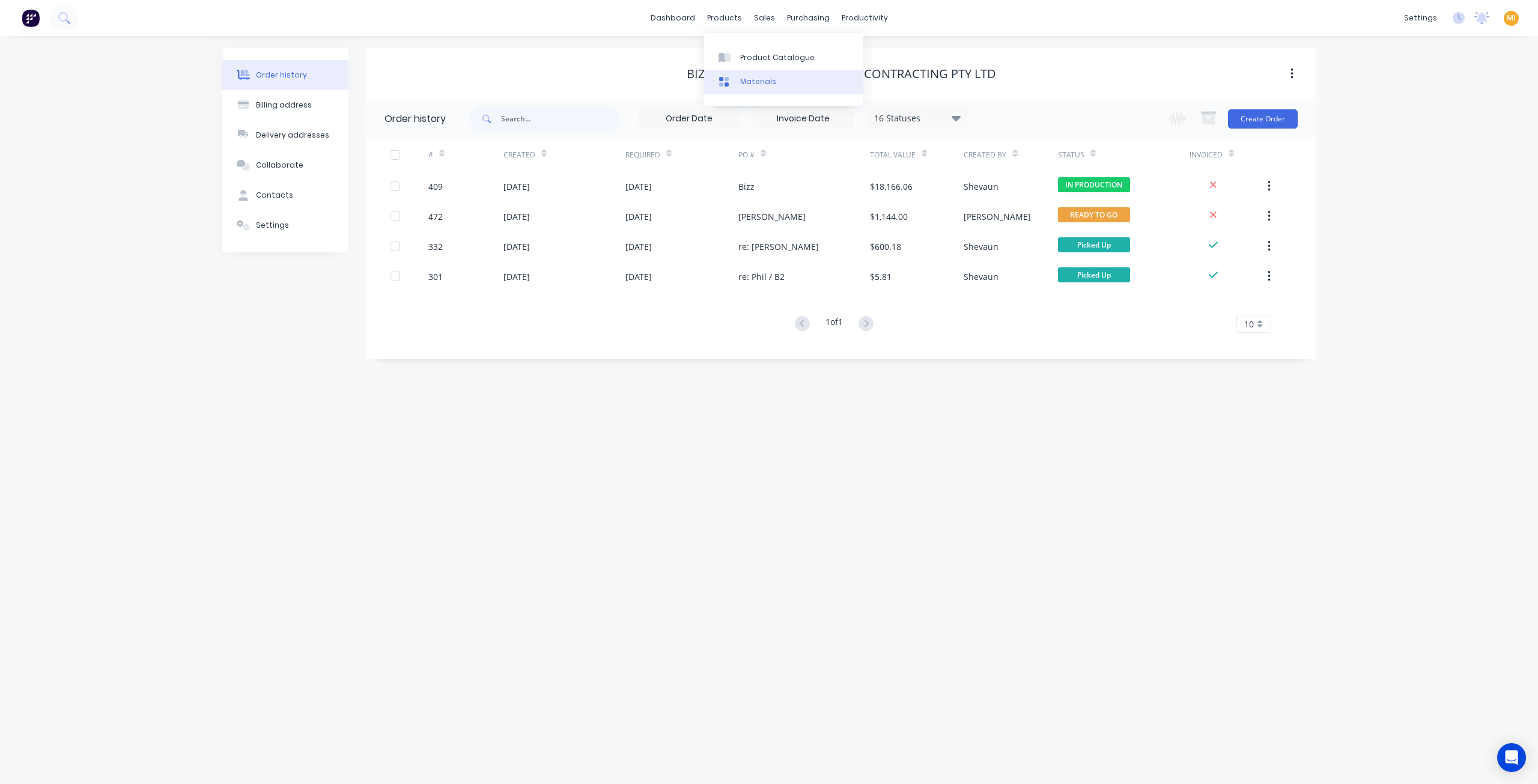
drag, startPoint x: 756, startPoint y: 52, endPoint x: 728, endPoint y: 85, distance: 43.3
click at [756, 53] on div "Product Catalogue" at bounding box center [778, 58] width 75 height 11
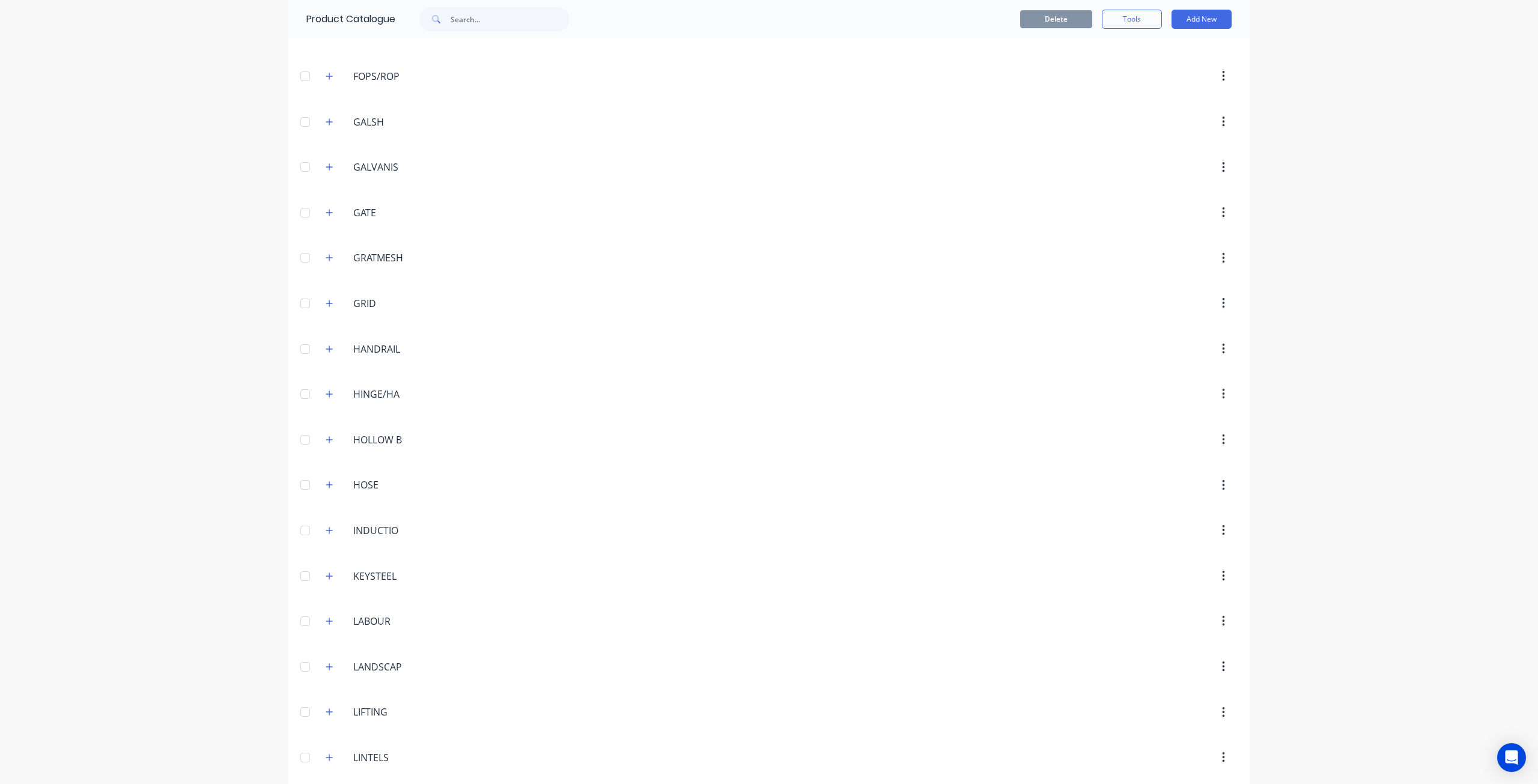
scroll to position [2343, 0]
click at [477, 22] on input "text" at bounding box center [509, 19] width 119 height 24
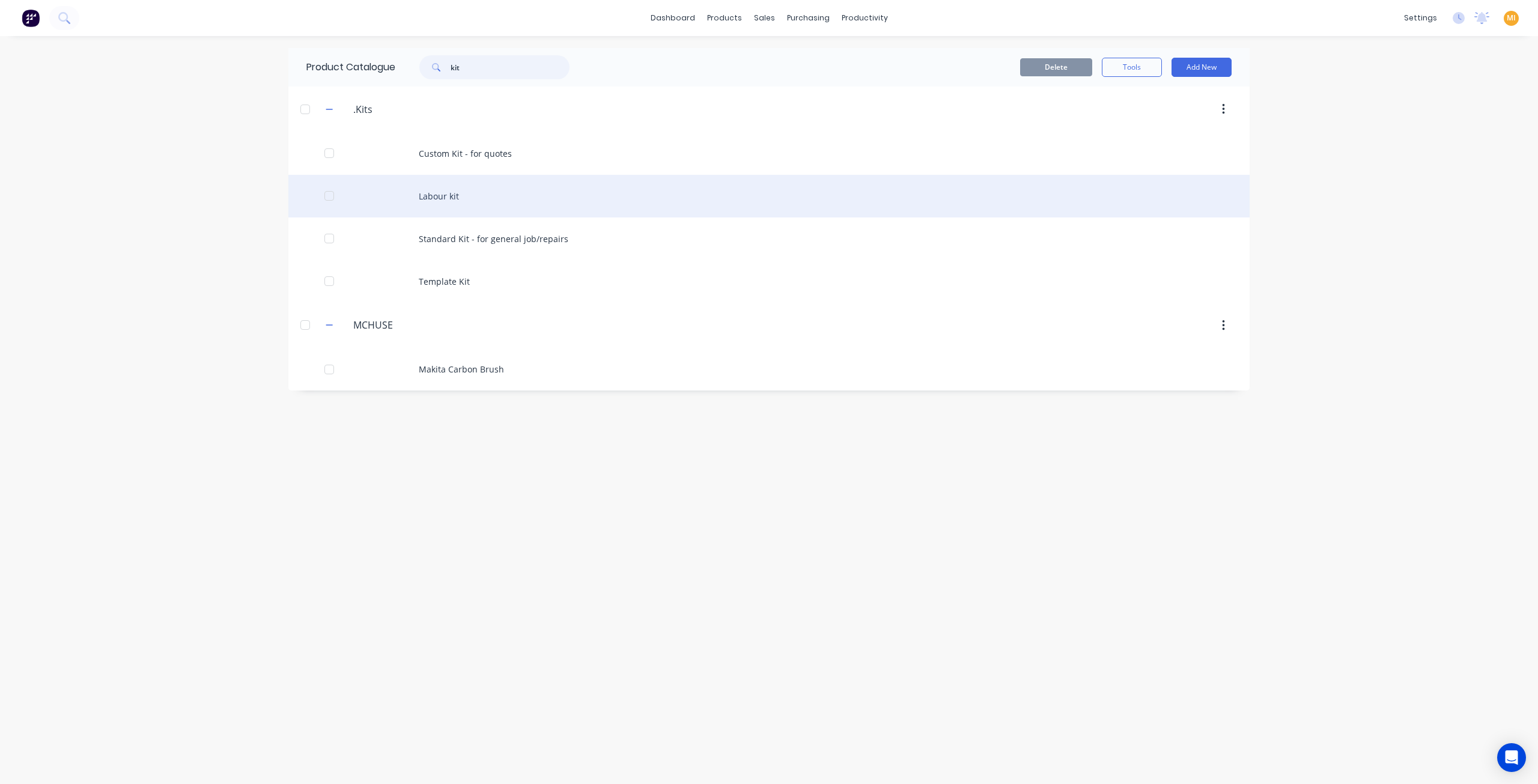
type input "kit"
click at [431, 189] on div "Labour kit" at bounding box center [769, 197] width 962 height 43
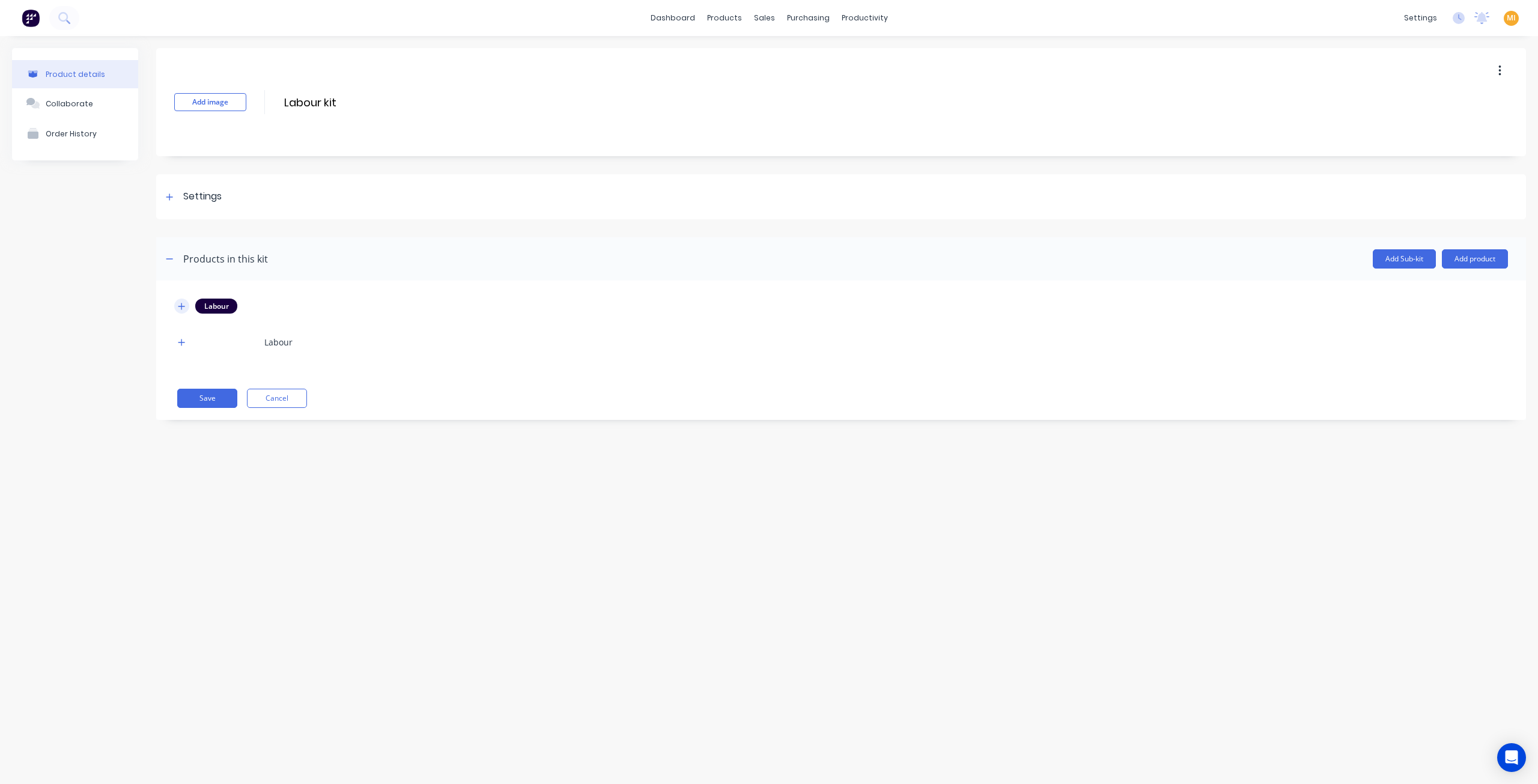
click at [185, 307] on icon "button" at bounding box center [181, 306] width 7 height 9
click at [182, 603] on icon "button" at bounding box center [181, 607] width 7 height 9
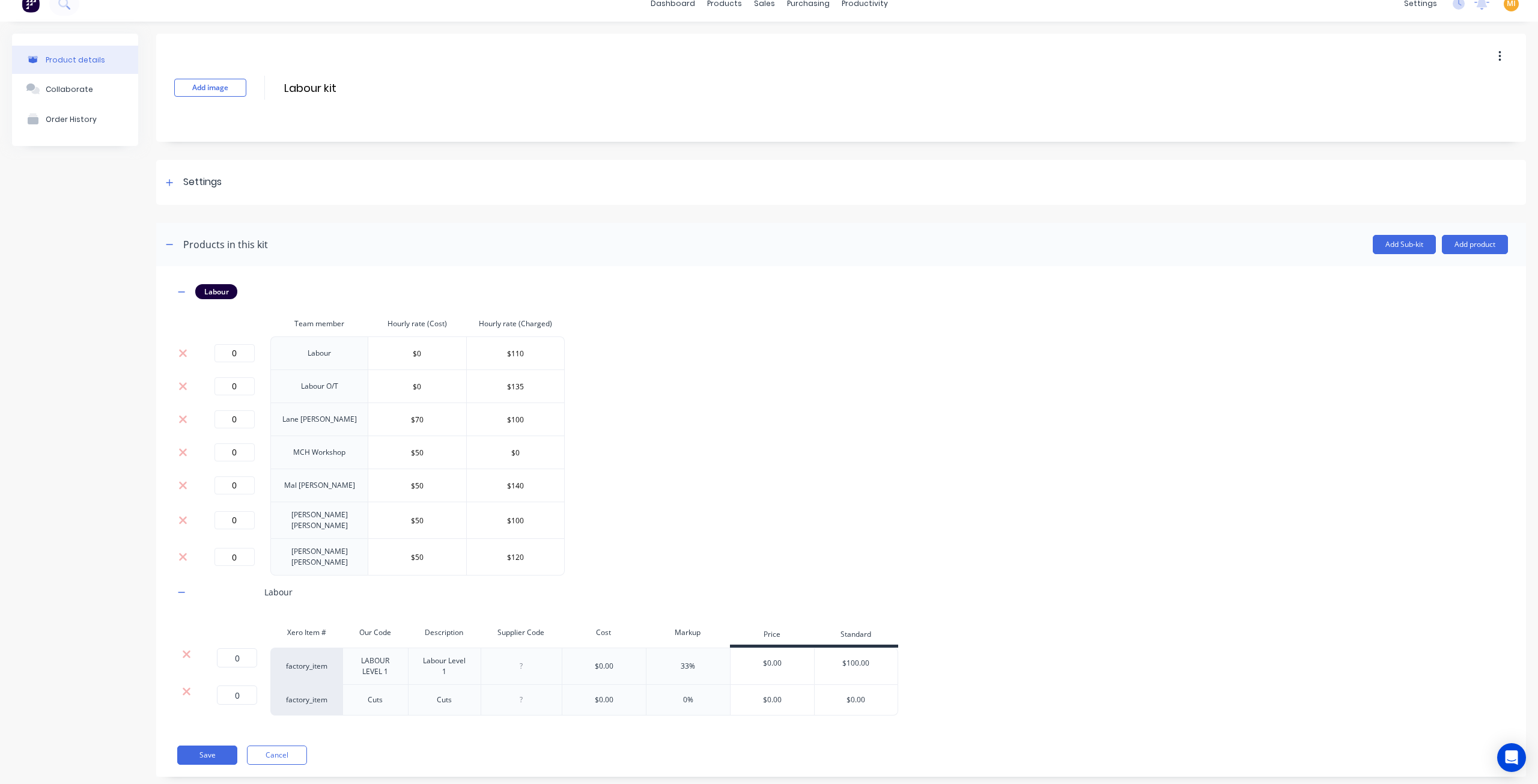
scroll to position [26, 0]
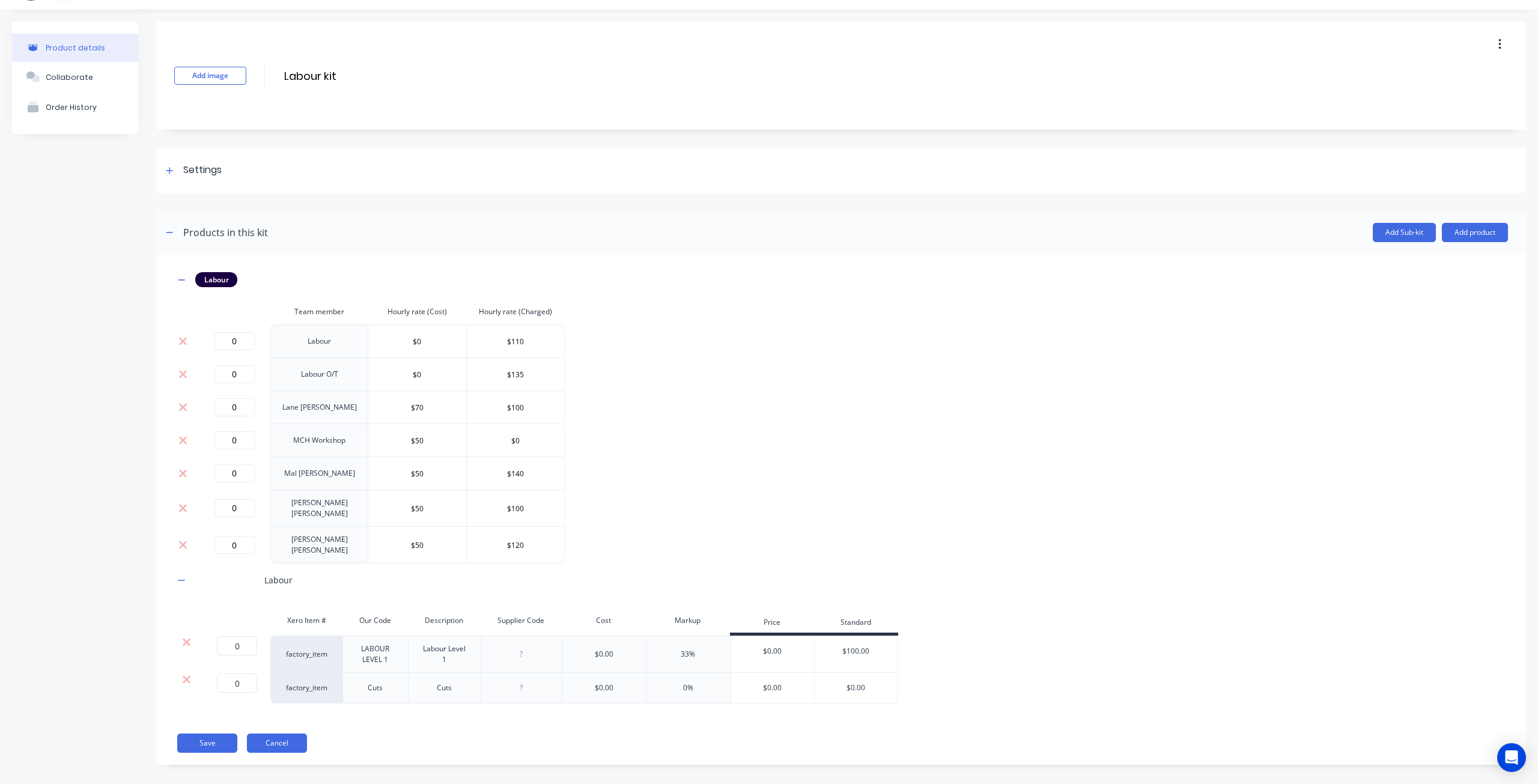
click at [273, 736] on button "Cancel" at bounding box center [276, 743] width 60 height 19
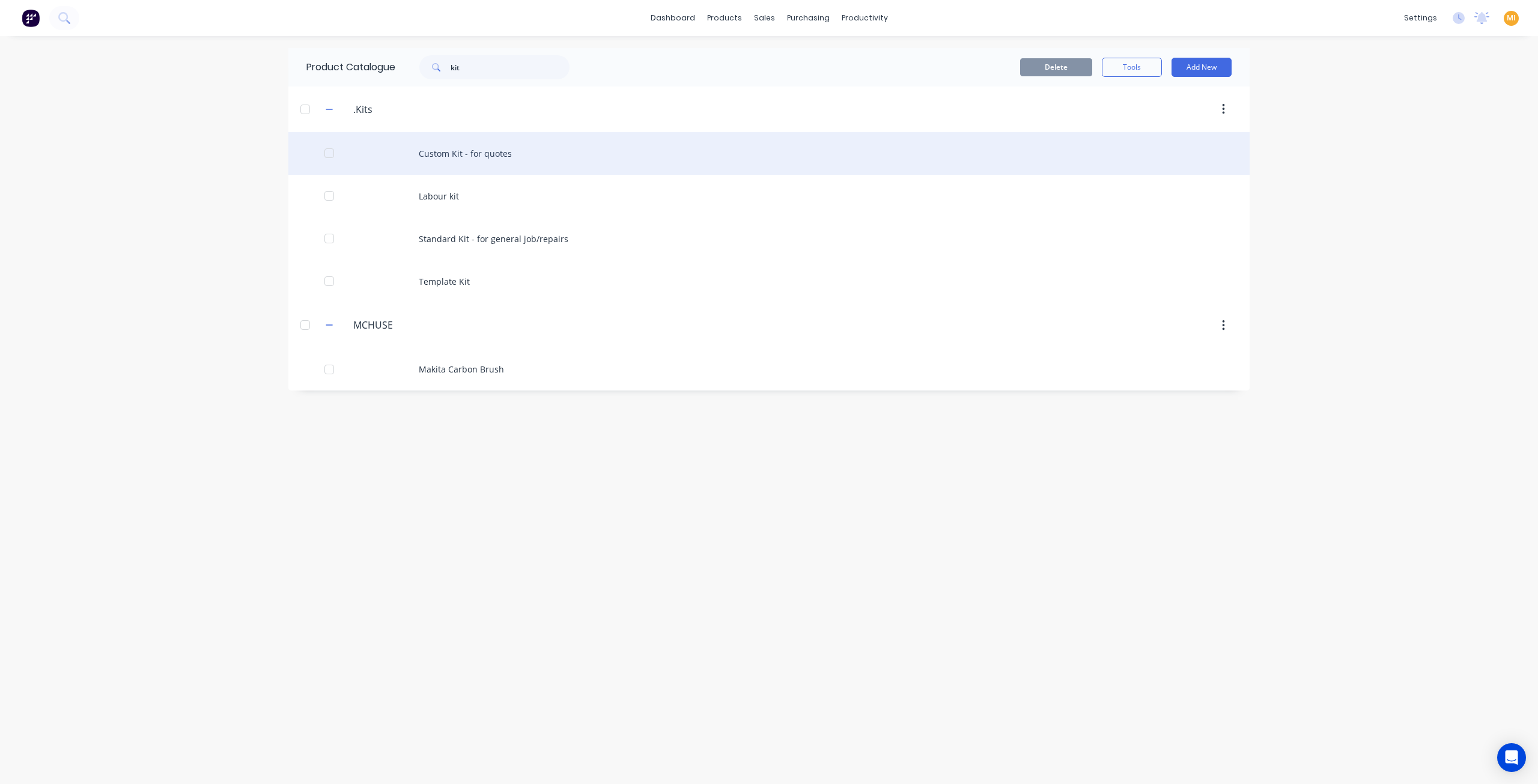
click at [469, 156] on div "Custom Kit - for quotes" at bounding box center [769, 154] width 962 height 43
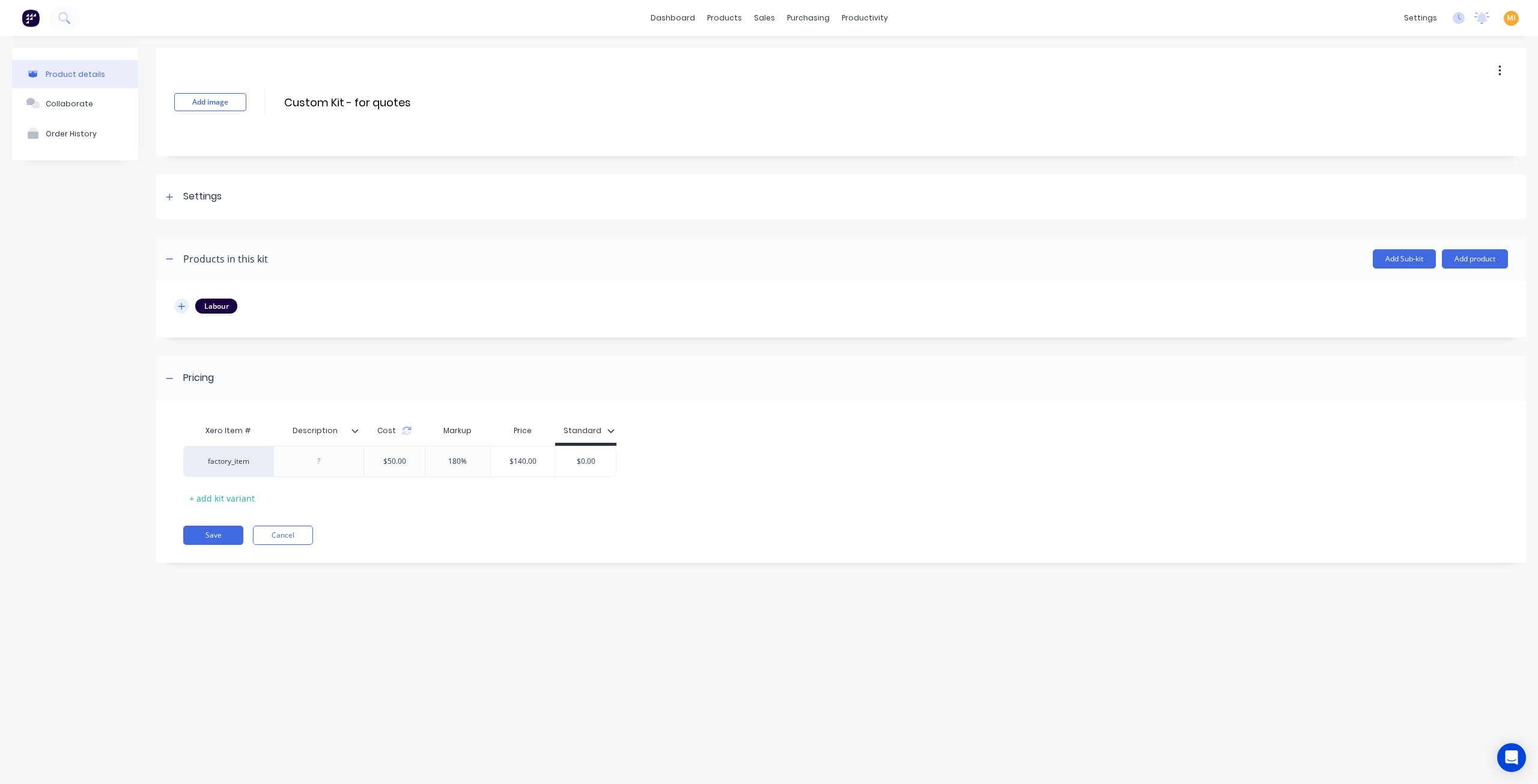
click at [187, 302] on button "button" at bounding box center [182, 306] width 15 height 15
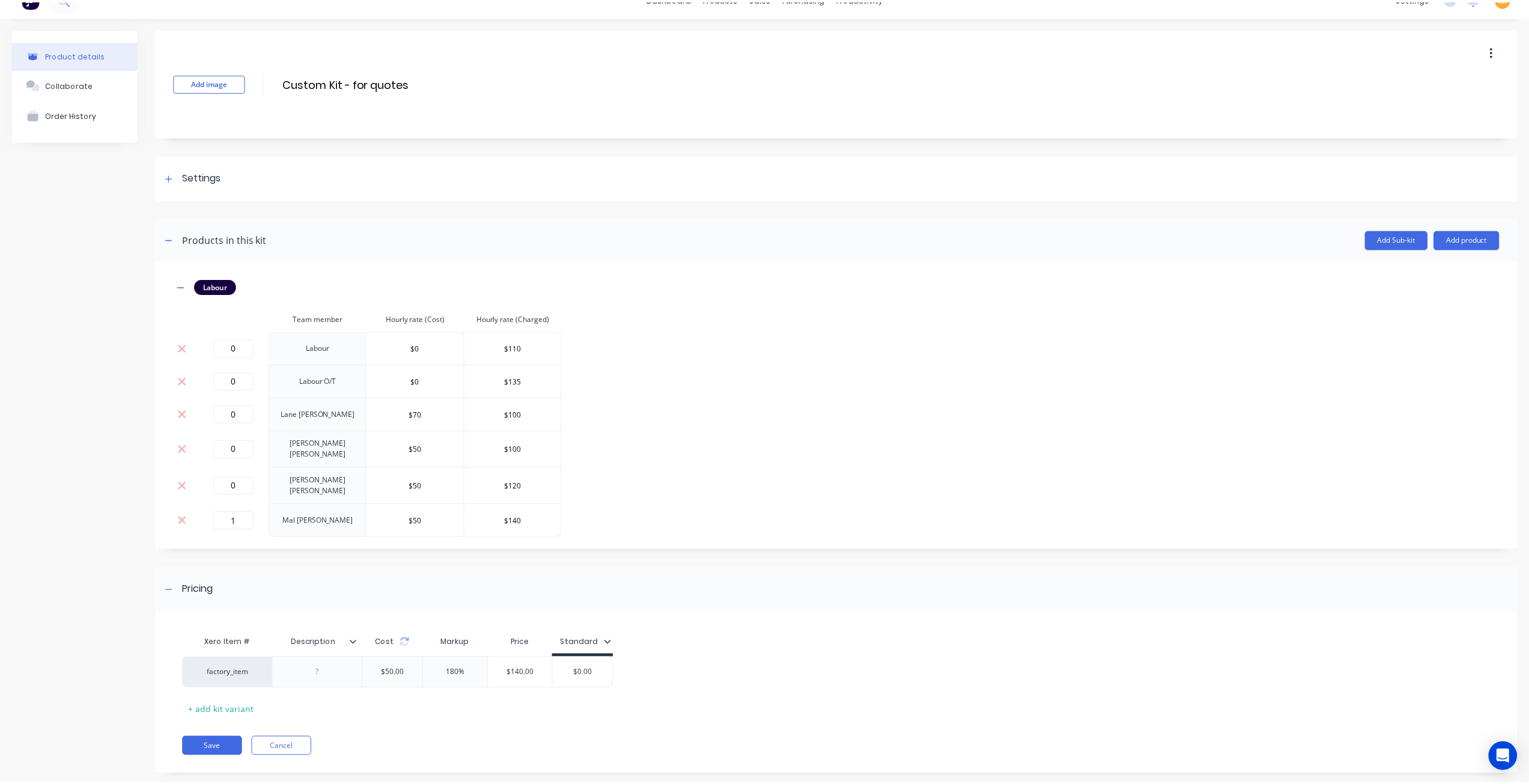
scroll to position [30, 0]
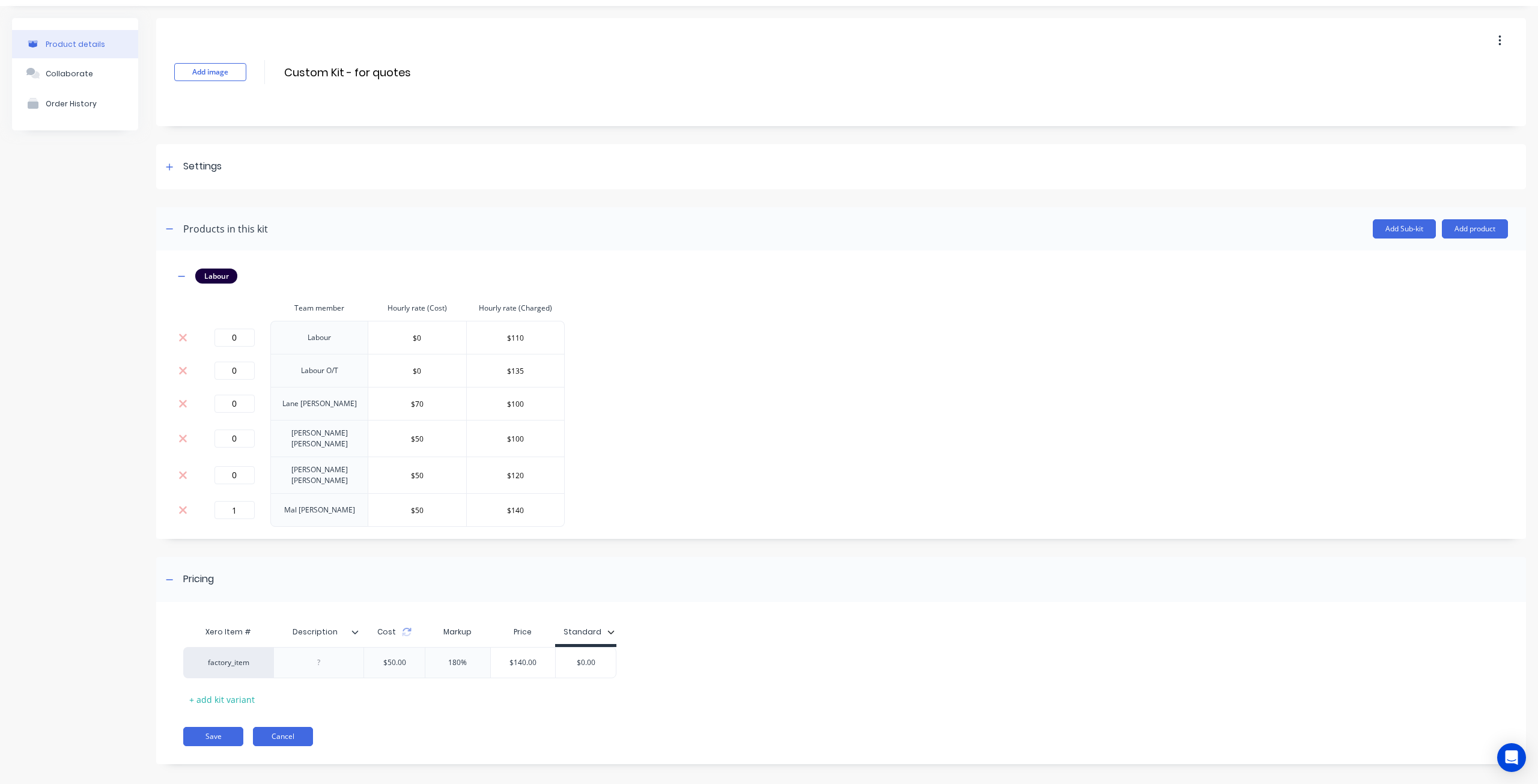
click at [278, 727] on button "Cancel" at bounding box center [283, 736] width 60 height 19
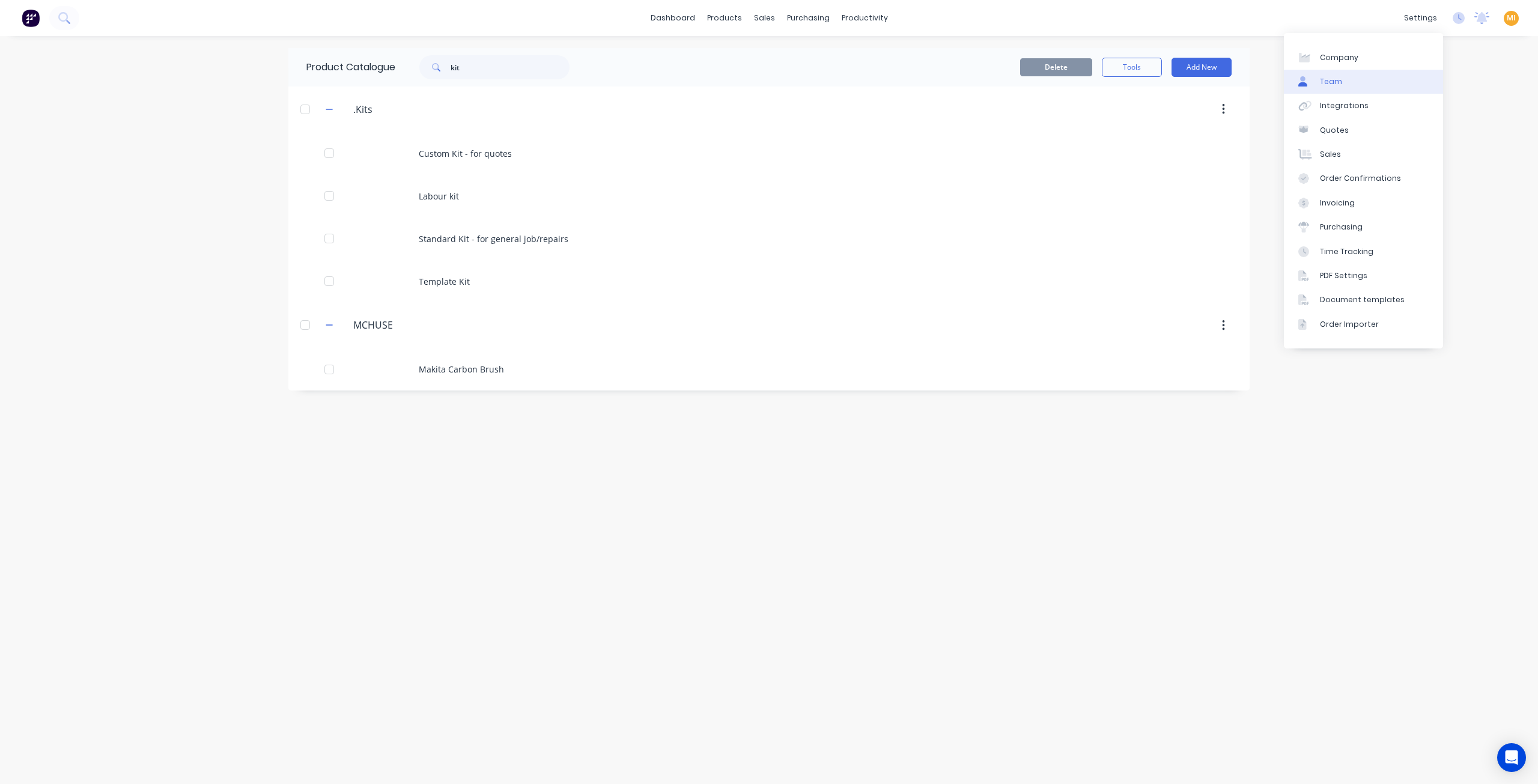
click at [1364, 75] on link "Team" at bounding box center [1364, 82] width 159 height 24
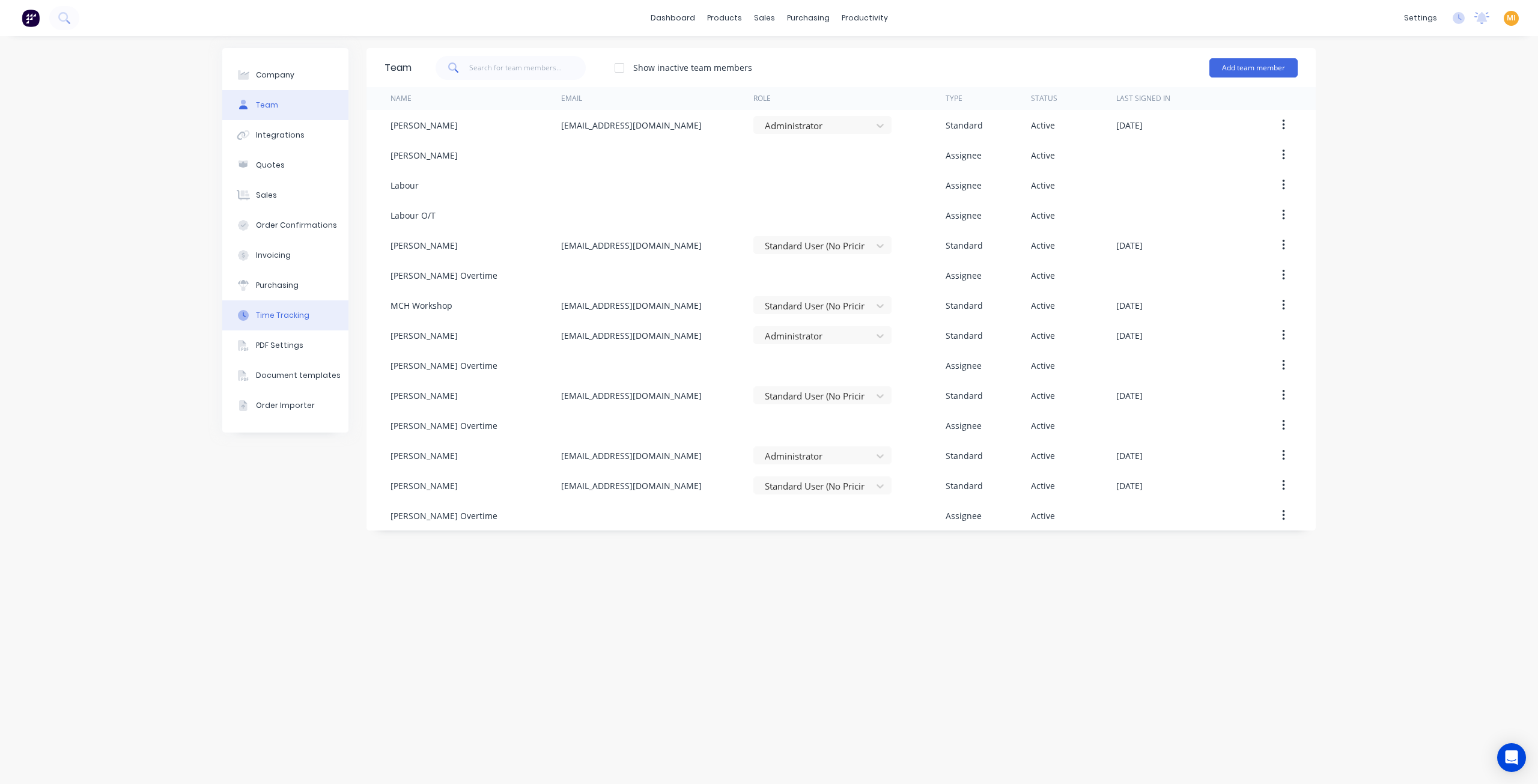
click at [283, 324] on button "Time Tracking" at bounding box center [285, 315] width 126 height 30
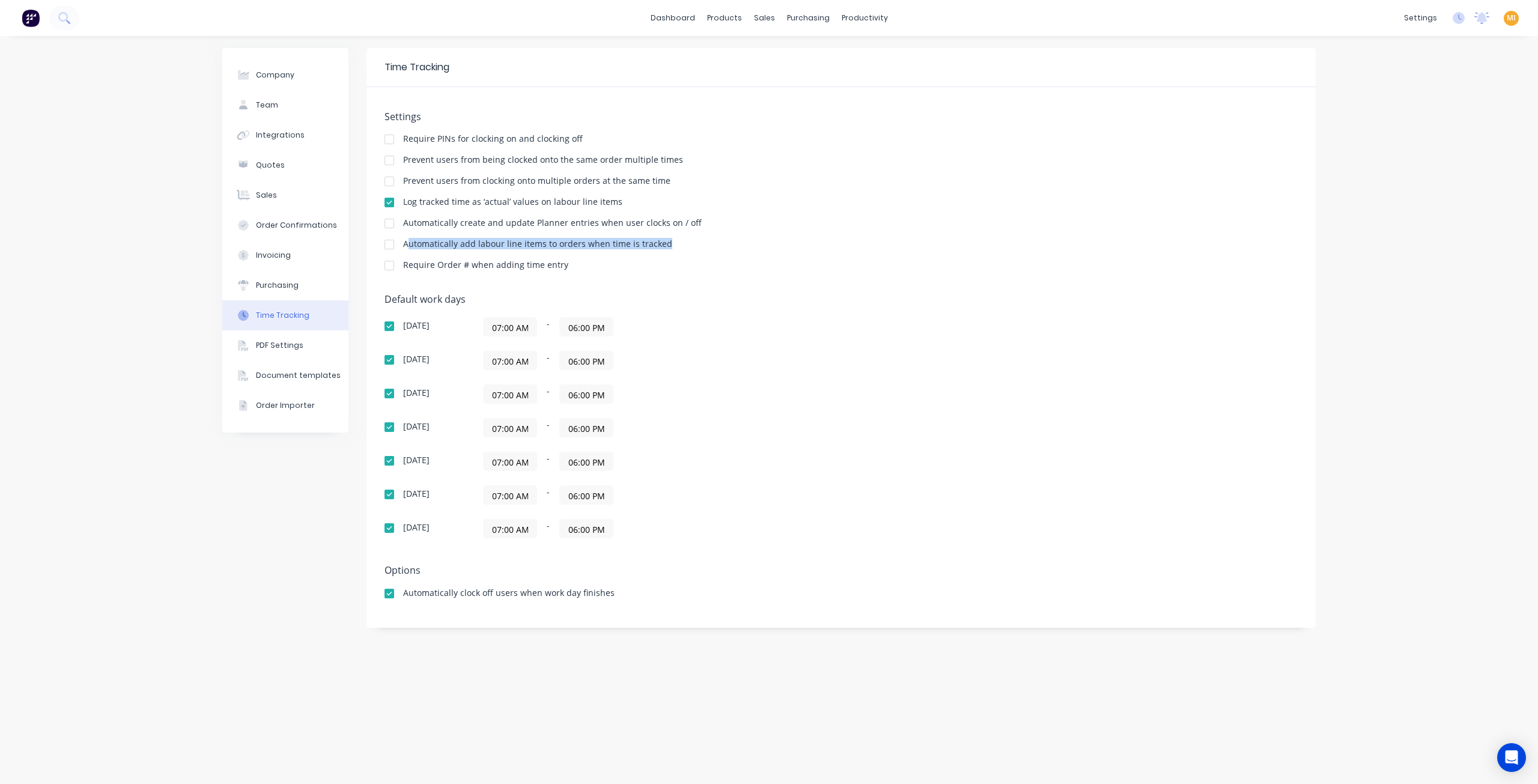
drag, startPoint x: 674, startPoint y: 246, endPoint x: 408, endPoint y: 241, distance: 266.0
click at [408, 241] on div "Automatically add labour line items to orders when time is tracked" at bounding box center [841, 245] width 913 height 11
click at [421, 246] on div "Automatically add labour line items to orders when time is tracked" at bounding box center [537, 244] width 269 height 9
drag, startPoint x: 420, startPoint y: 244, endPoint x: 668, endPoint y: 241, distance: 248.0
click at [667, 239] on div "Settings Require PINs for clocking on and clocking off Prevent users from being…" at bounding box center [841, 197] width 913 height 170
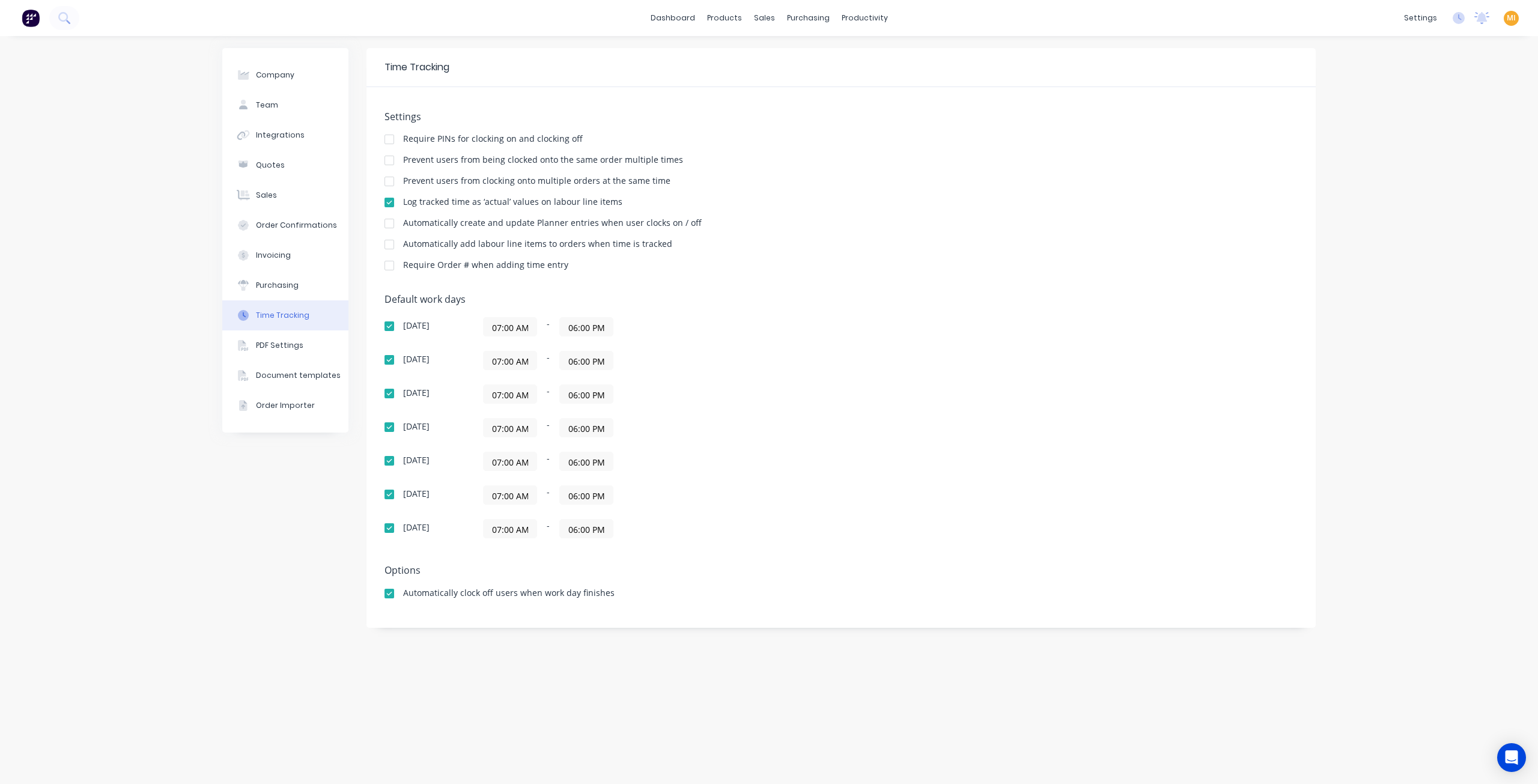
drag, startPoint x: 668, startPoint y: 255, endPoint x: 675, endPoint y: 263, distance: 10.6
click at [667, 257] on div "Settings Require PINs for clocking on and clocking off Prevent users from being…" at bounding box center [841, 197] width 913 height 170
click at [29, 22] on img at bounding box center [30, 18] width 18 height 18
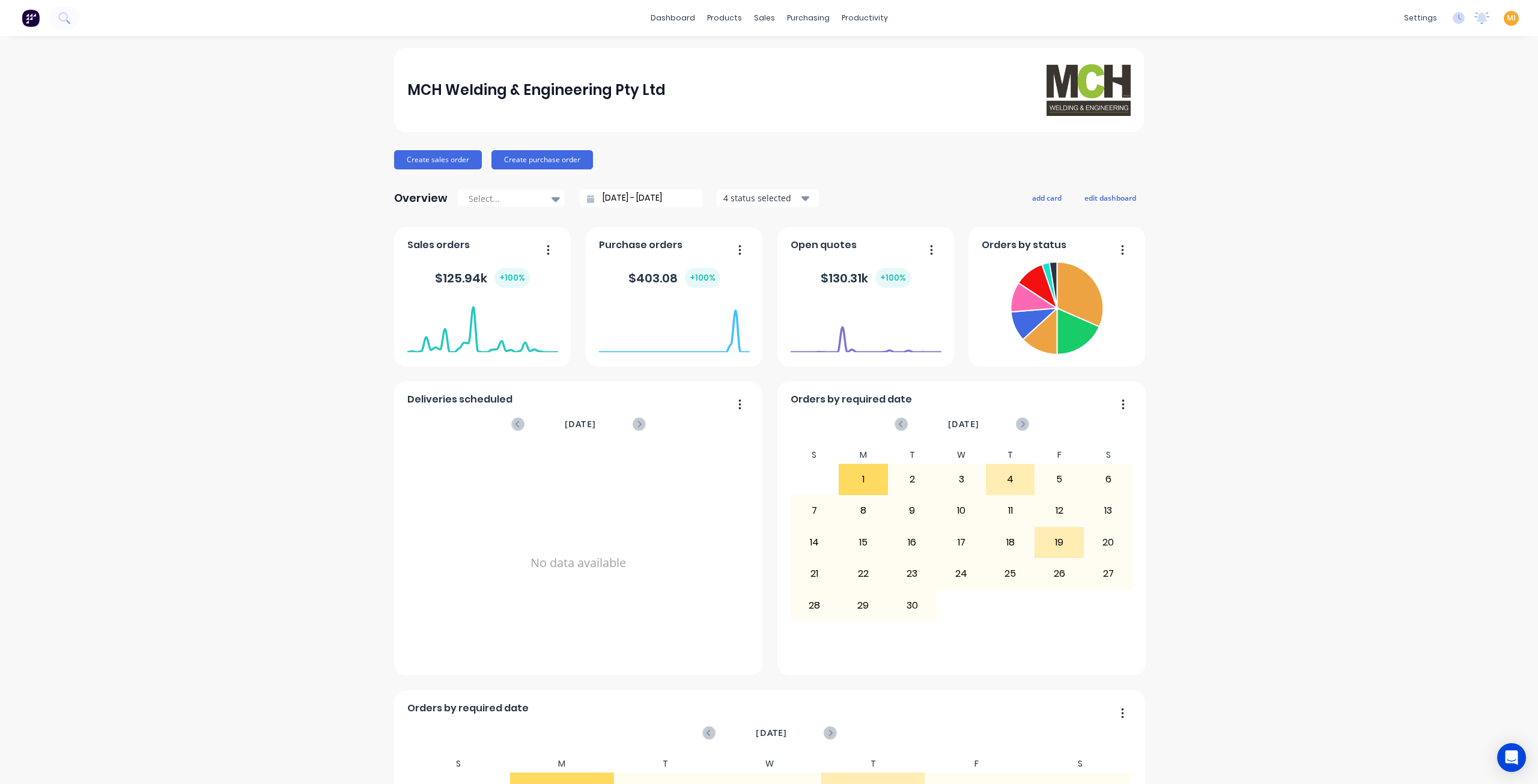
click at [1507, 20] on span "MI" at bounding box center [1511, 18] width 9 height 11
click at [1435, 154] on button "Sign out" at bounding box center [1436, 150] width 159 height 24
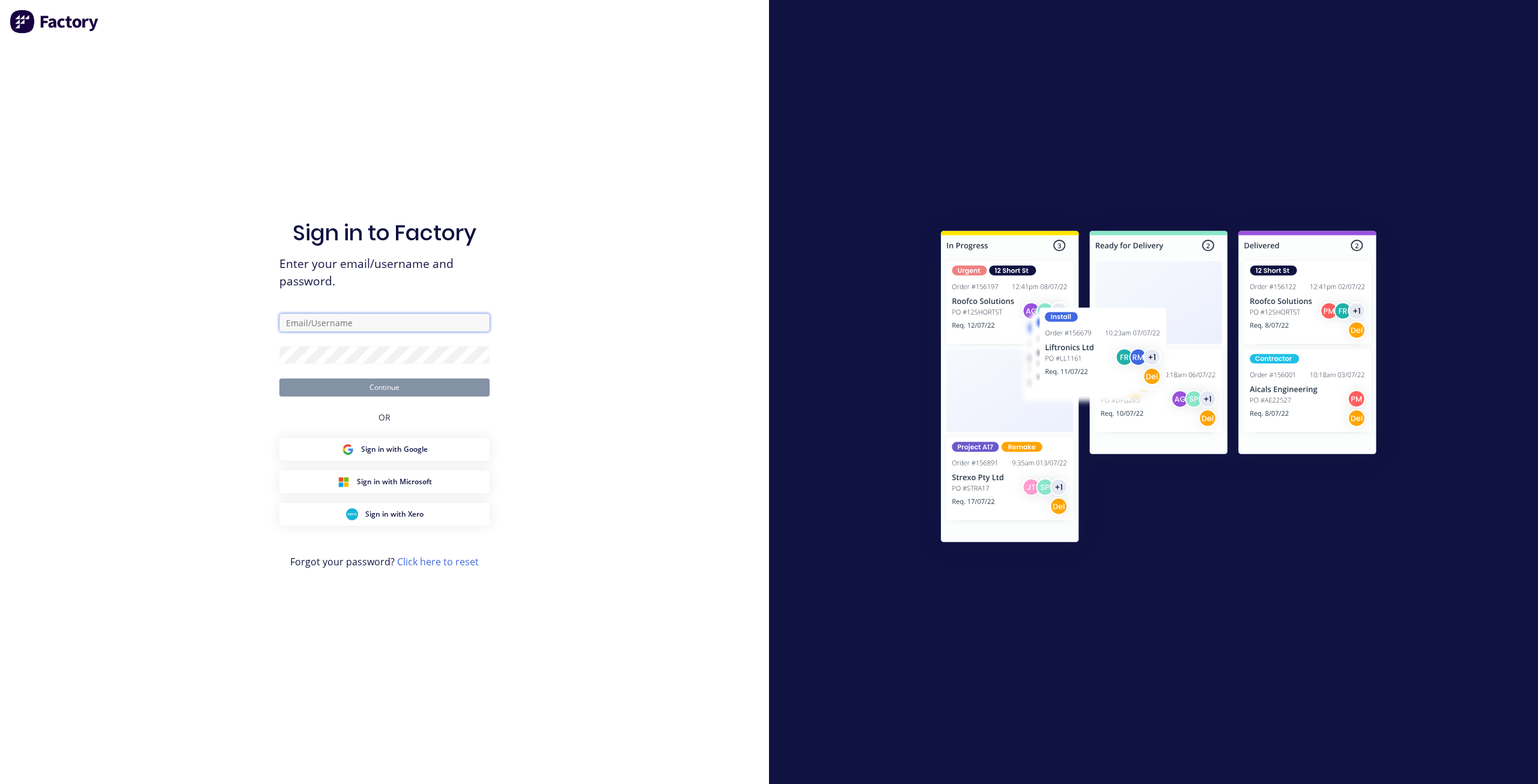
click at [373, 329] on input "text" at bounding box center [384, 322] width 210 height 18
type input "[EMAIL_ADDRESS][DOMAIN_NAME]"
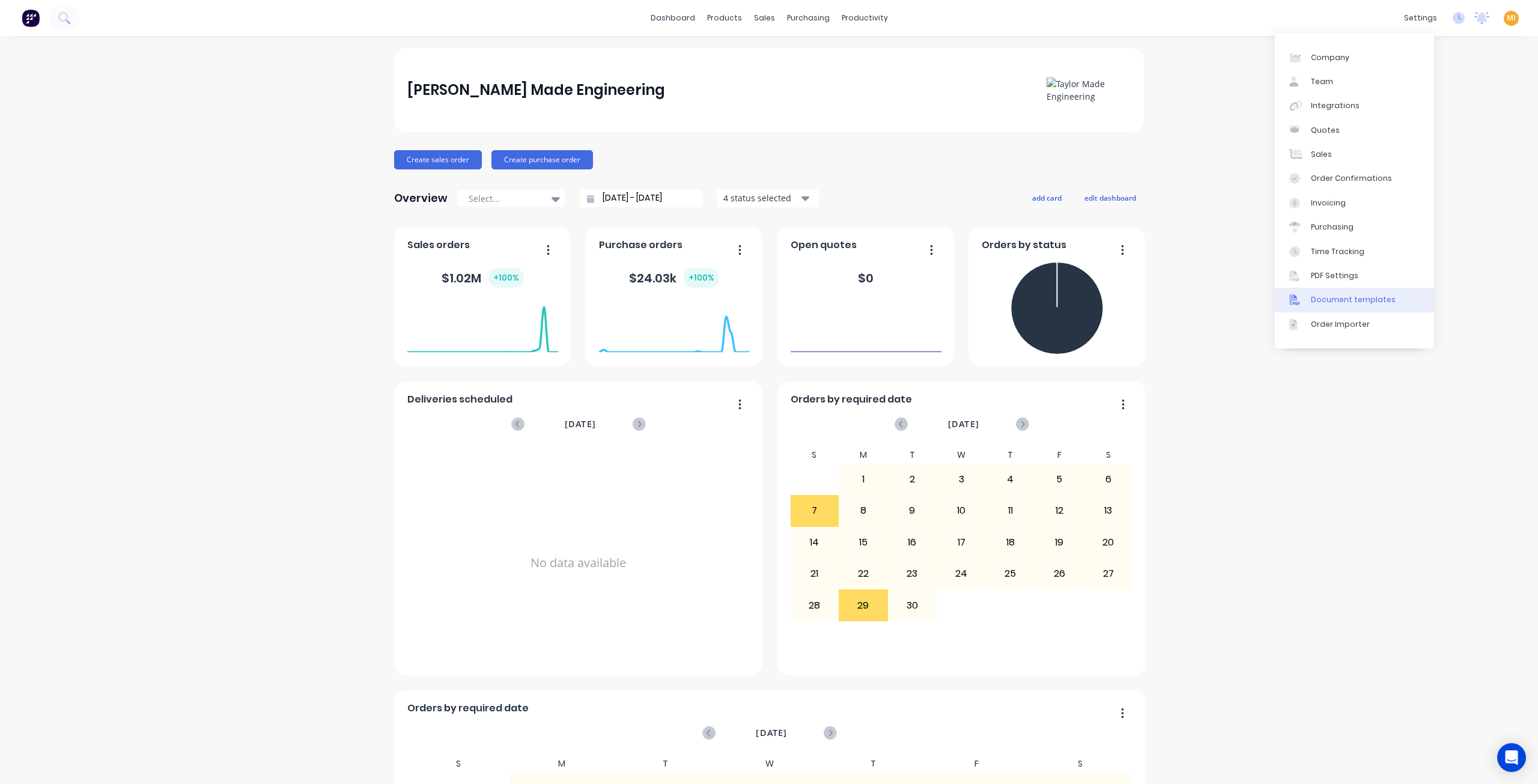
click at [1351, 303] on div "Document templates" at bounding box center [1353, 300] width 84 height 11
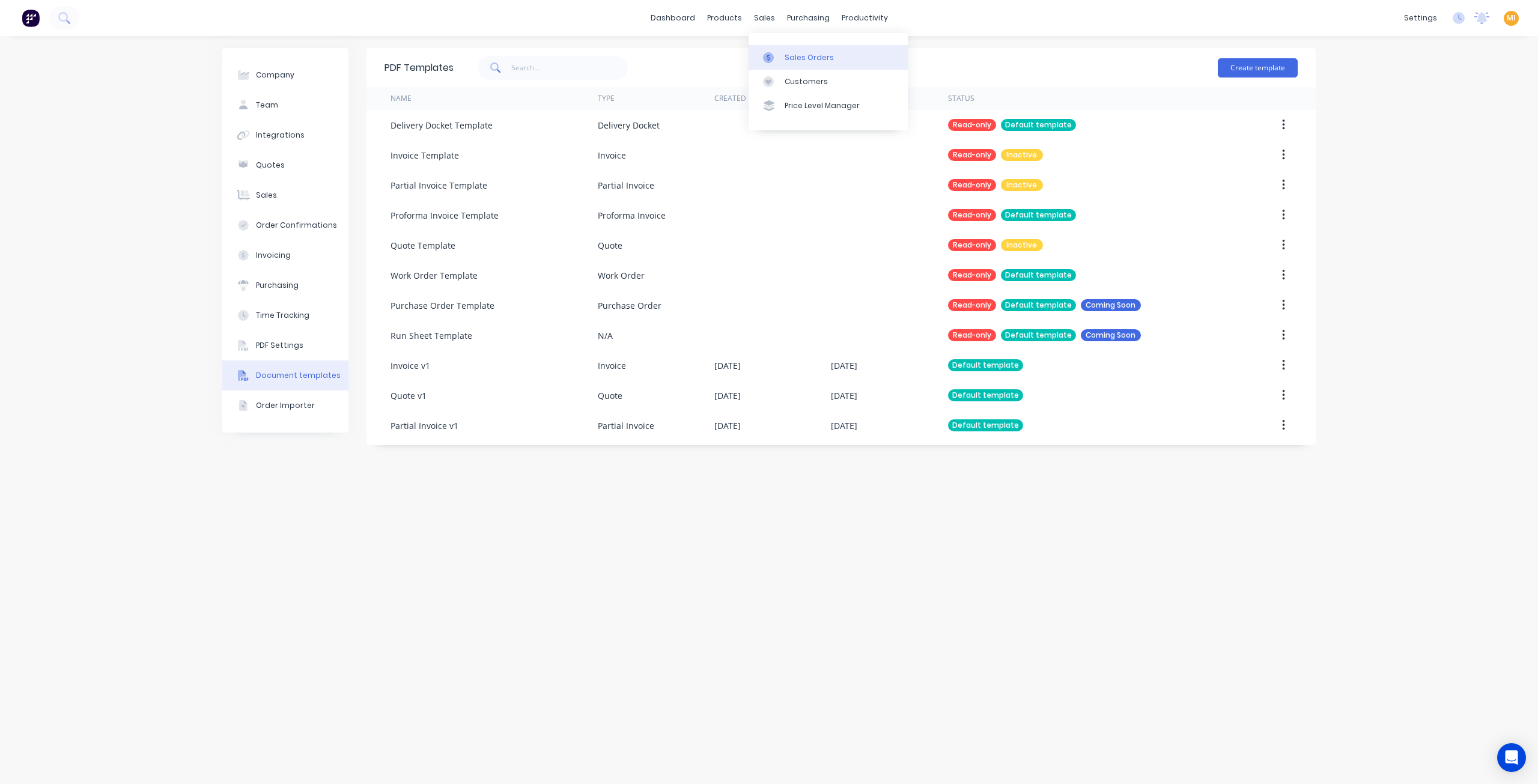
click at [781, 48] on link "Sales Orders" at bounding box center [828, 57] width 159 height 24
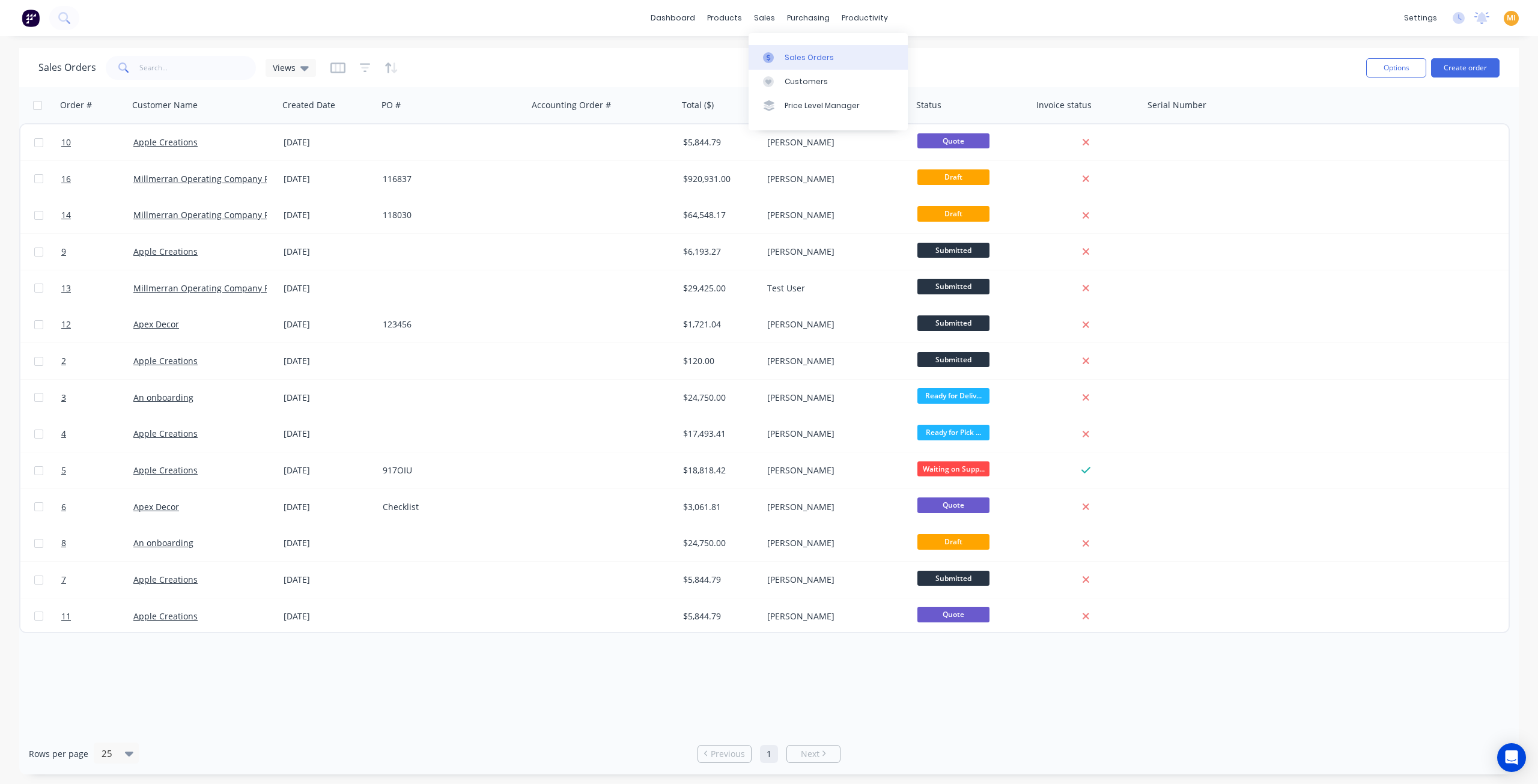
click at [772, 49] on link "Sales Orders" at bounding box center [828, 57] width 159 height 24
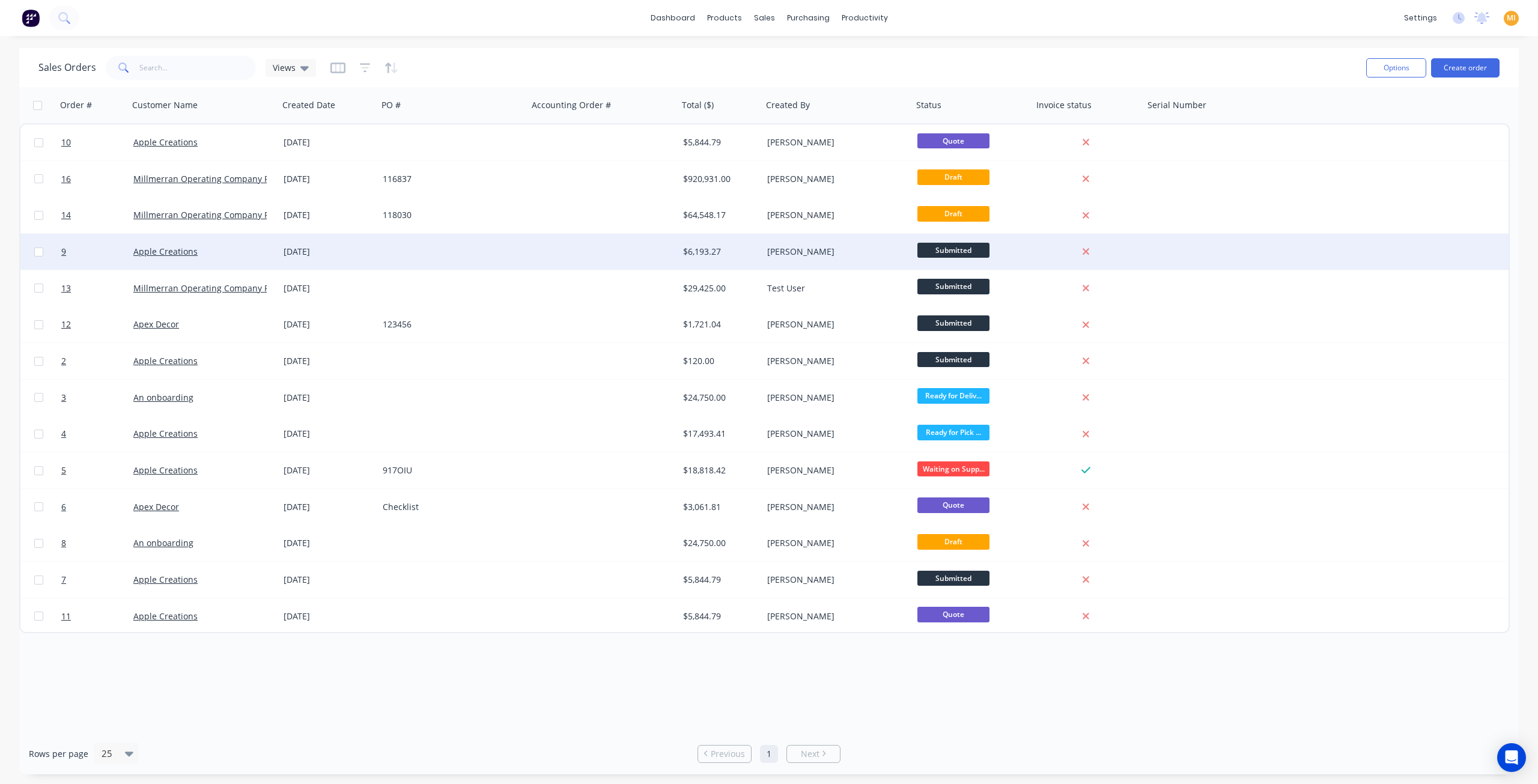
click at [229, 251] on div "Apple Creations" at bounding box center [201, 252] width 134 height 12
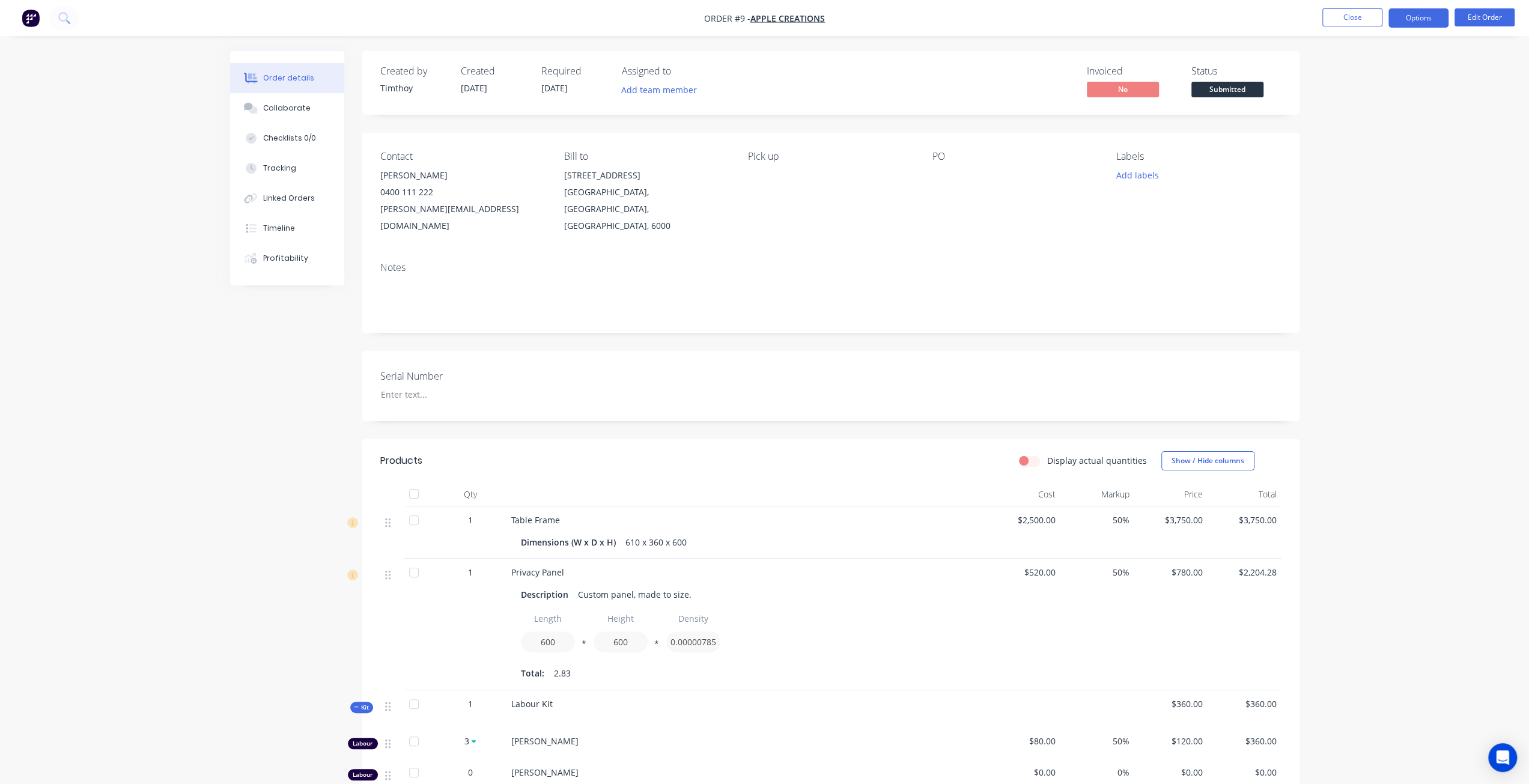
click at [1417, 18] on button "Options" at bounding box center [1418, 18] width 60 height 19
click at [1398, 76] on div "Invoice" at bounding box center [1382, 73] width 111 height 18
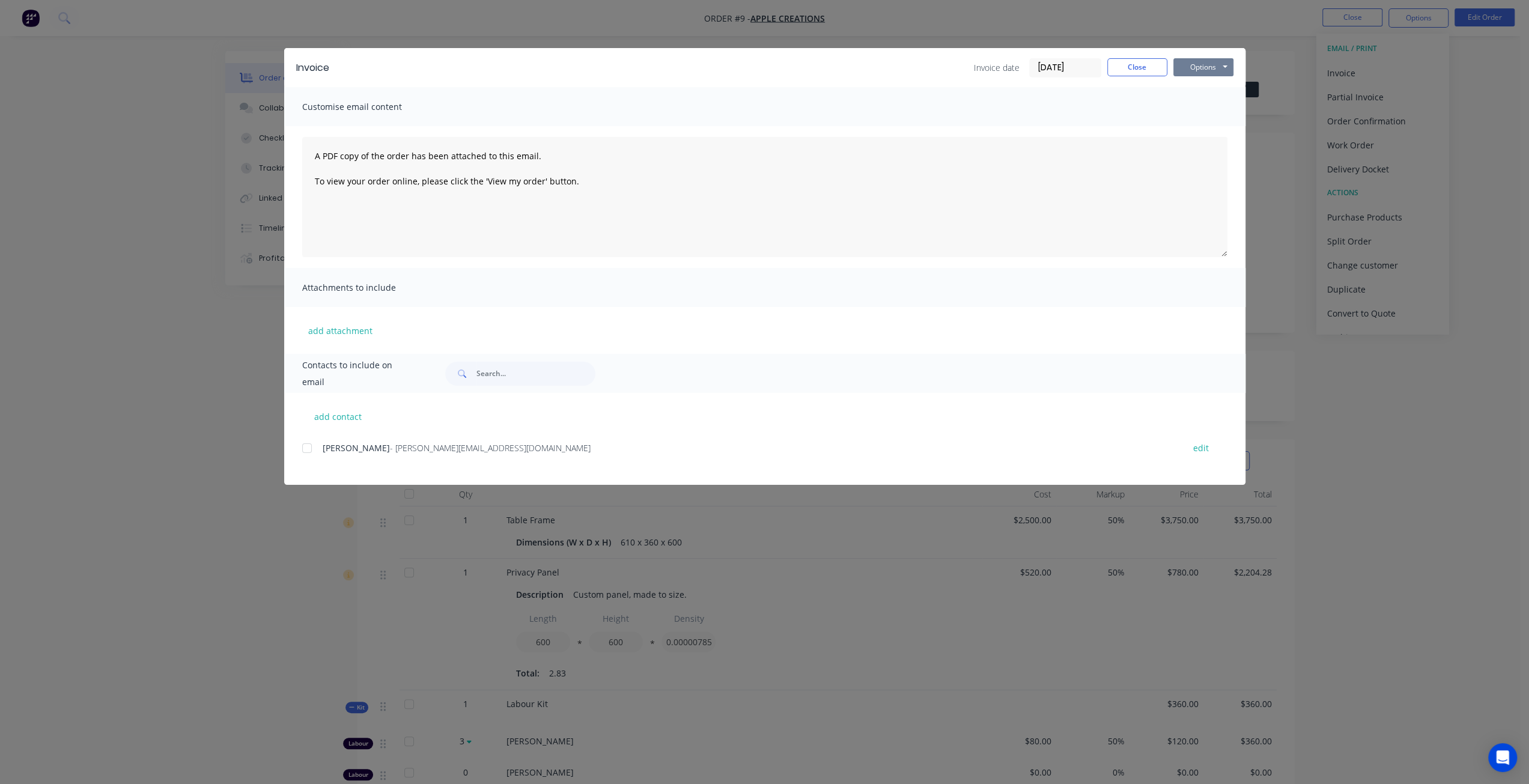
click at [1211, 62] on button "Options" at bounding box center [1203, 67] width 60 height 18
click at [1216, 89] on button "Preview" at bounding box center [1211, 88] width 77 height 20
click at [1139, 68] on button "Close" at bounding box center [1137, 67] width 60 height 18
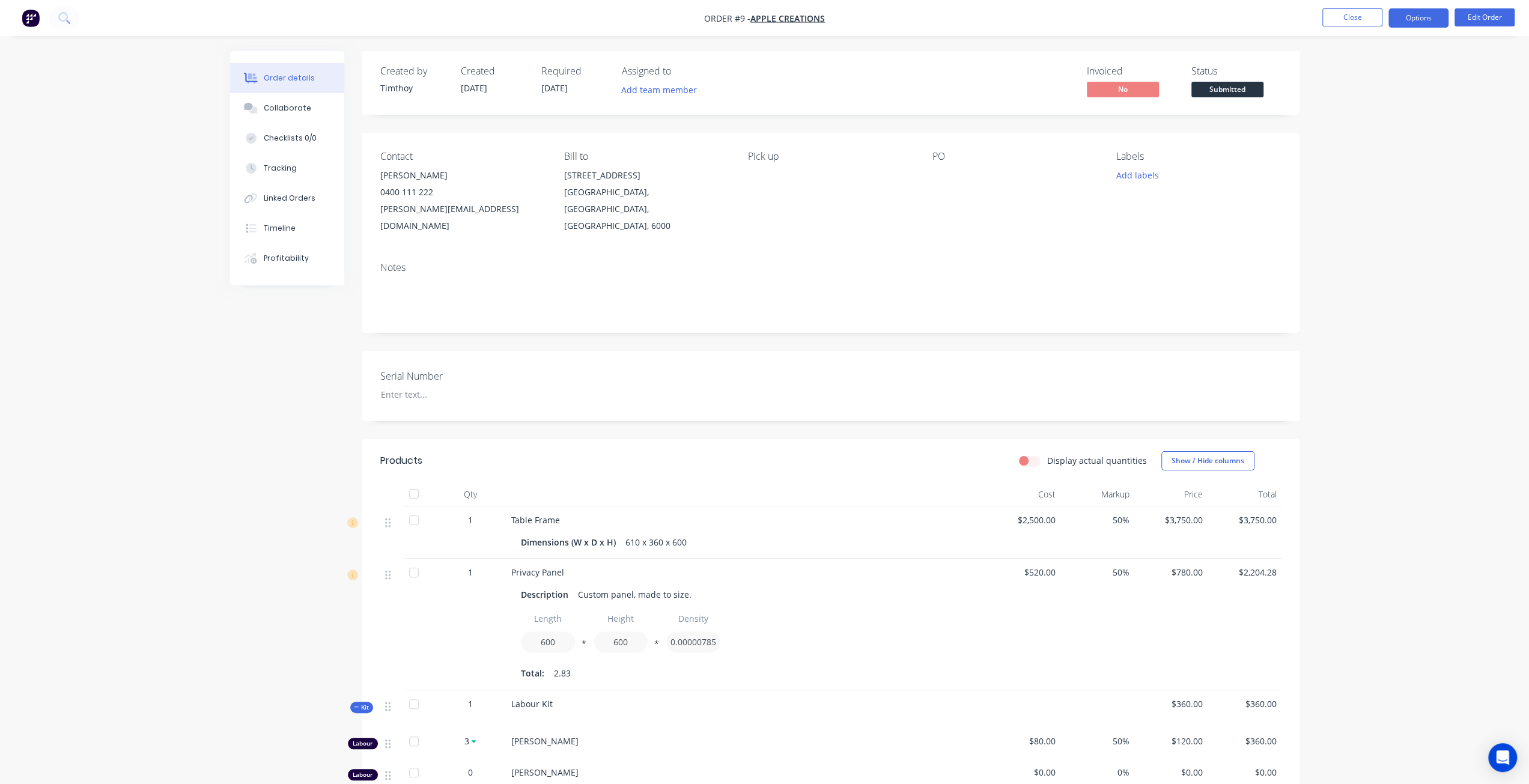
click at [1413, 18] on button "Options" at bounding box center [1418, 18] width 60 height 19
click at [1355, 93] on div "Partial Invoice" at bounding box center [1382, 97] width 111 height 18
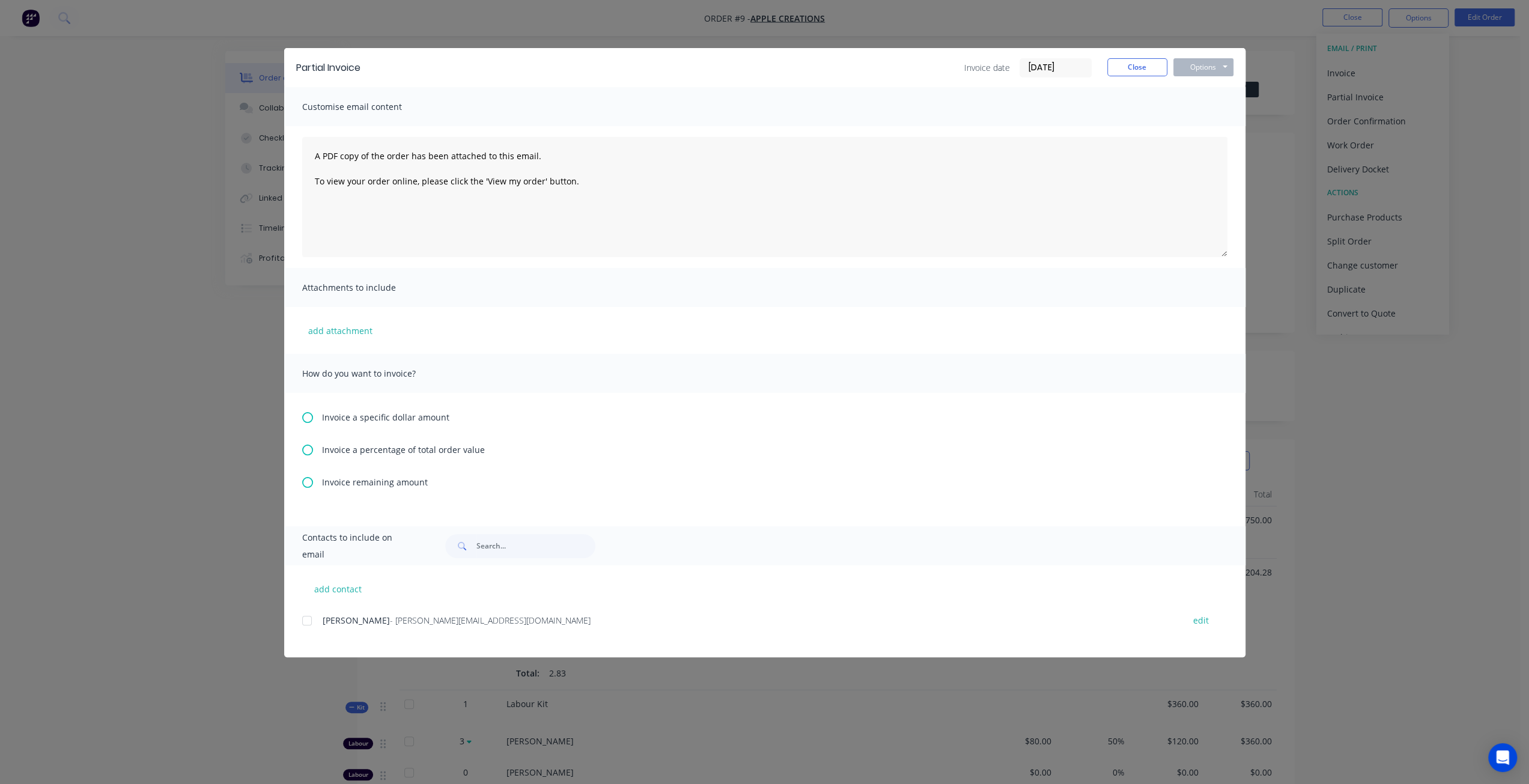
click at [347, 414] on span "Invoice a specific dollar amount" at bounding box center [386, 417] width 127 height 13
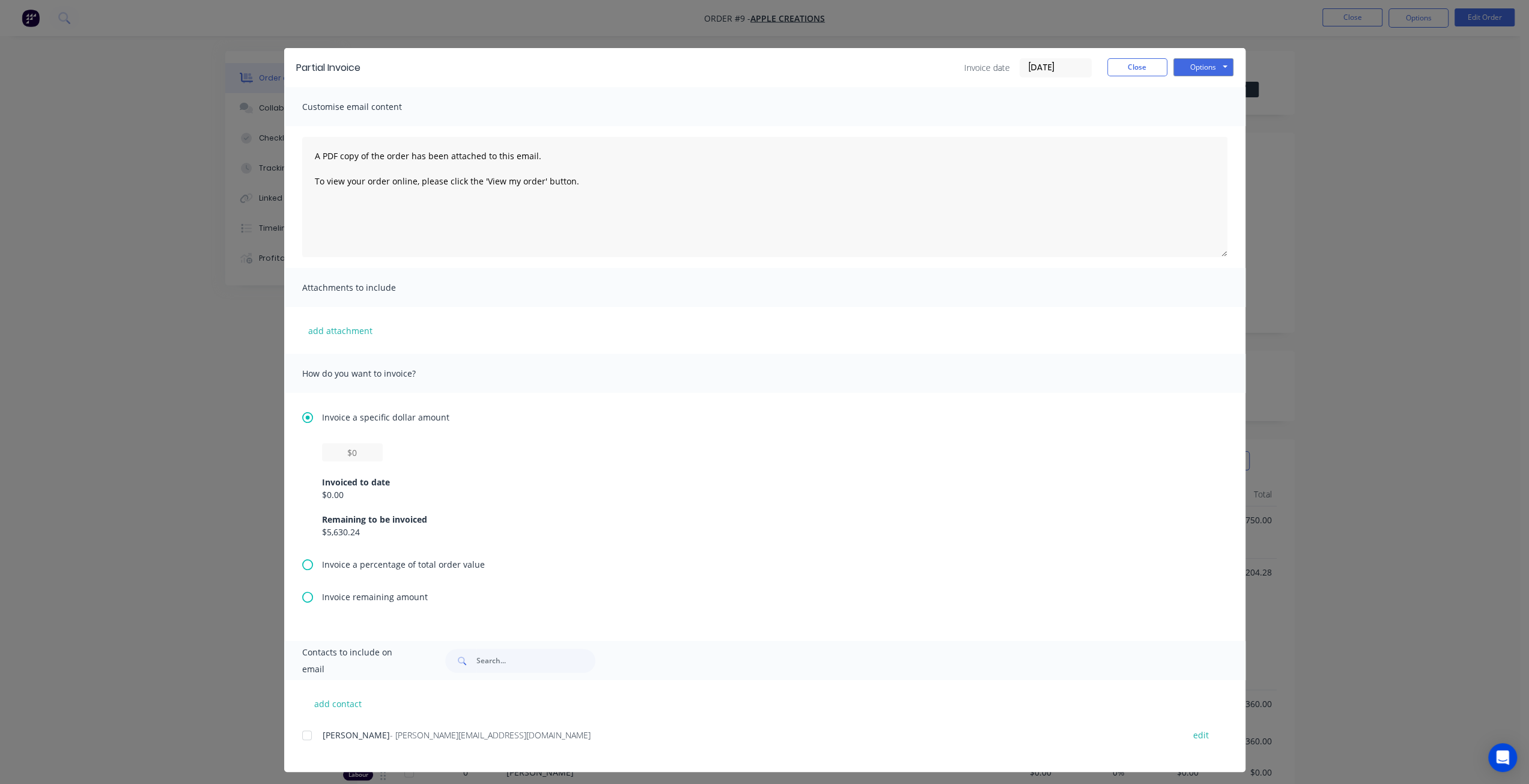
scroll to position [5, 0]
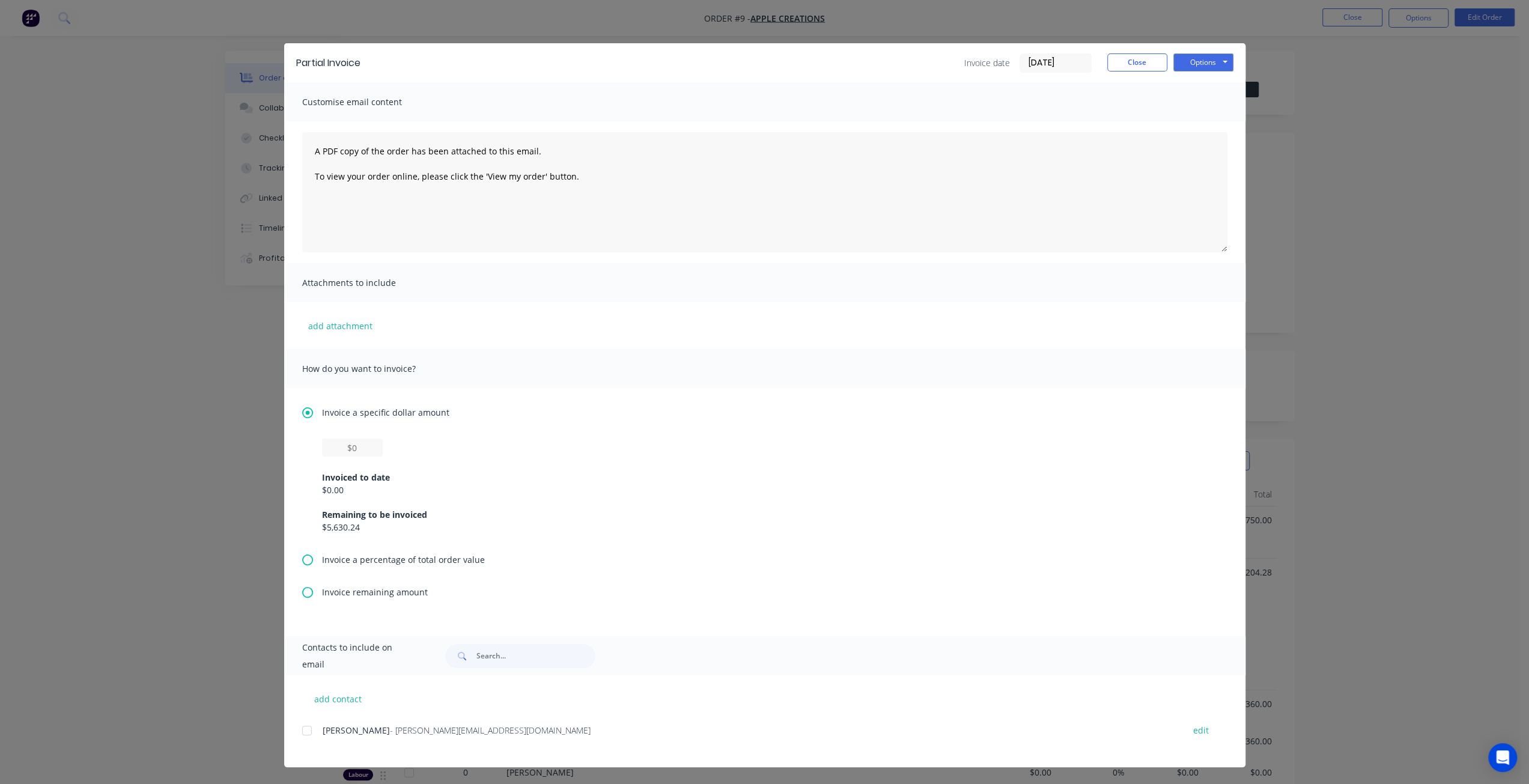
click at [412, 552] on div "Invoiced to date $0.00 Remaining to be invoiced $5,630.24" at bounding box center [765, 496] width 925 height 115
click at [401, 560] on span "Invoice a percentage of total order value" at bounding box center [404, 560] width 163 height 13
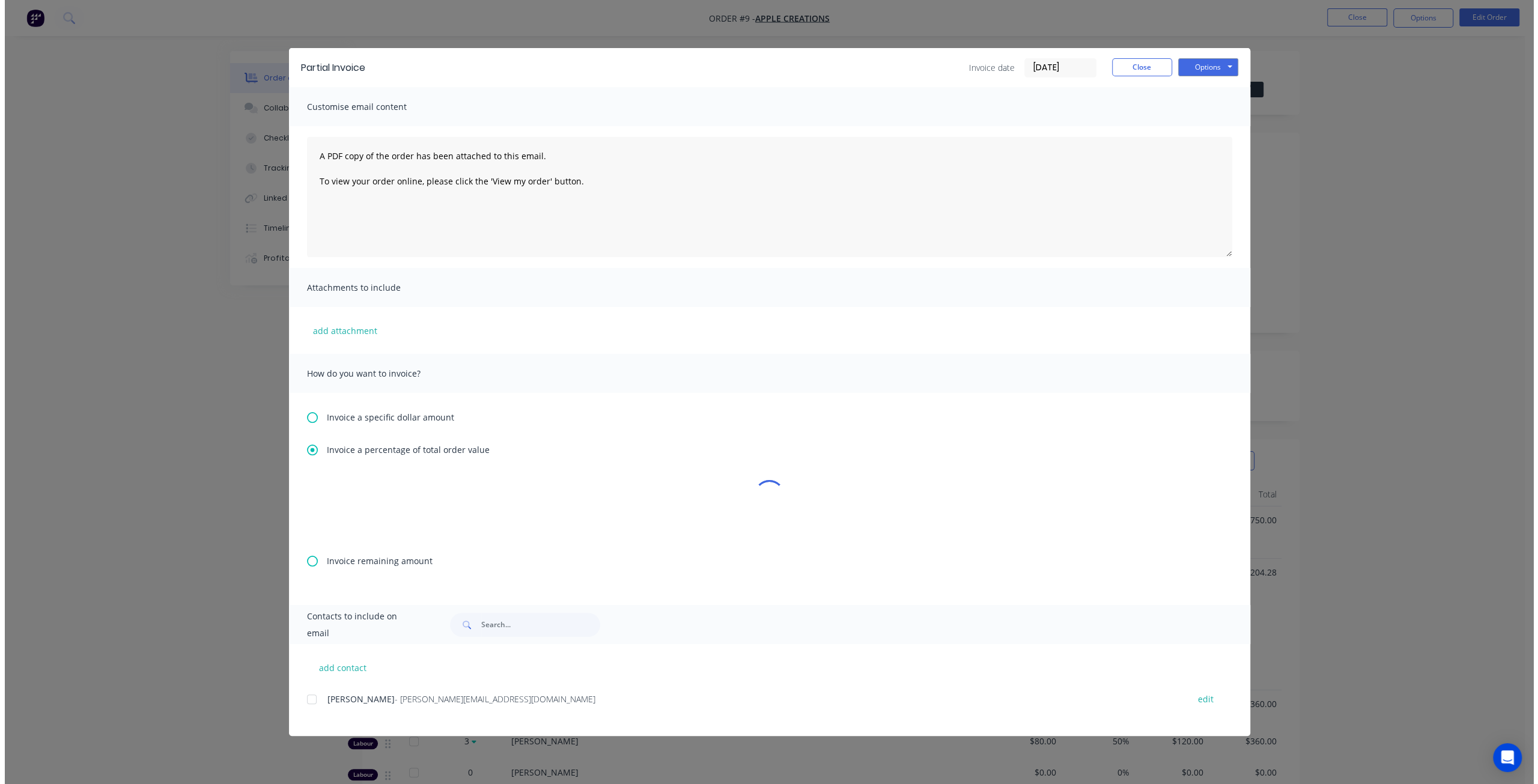
scroll to position [0, 0]
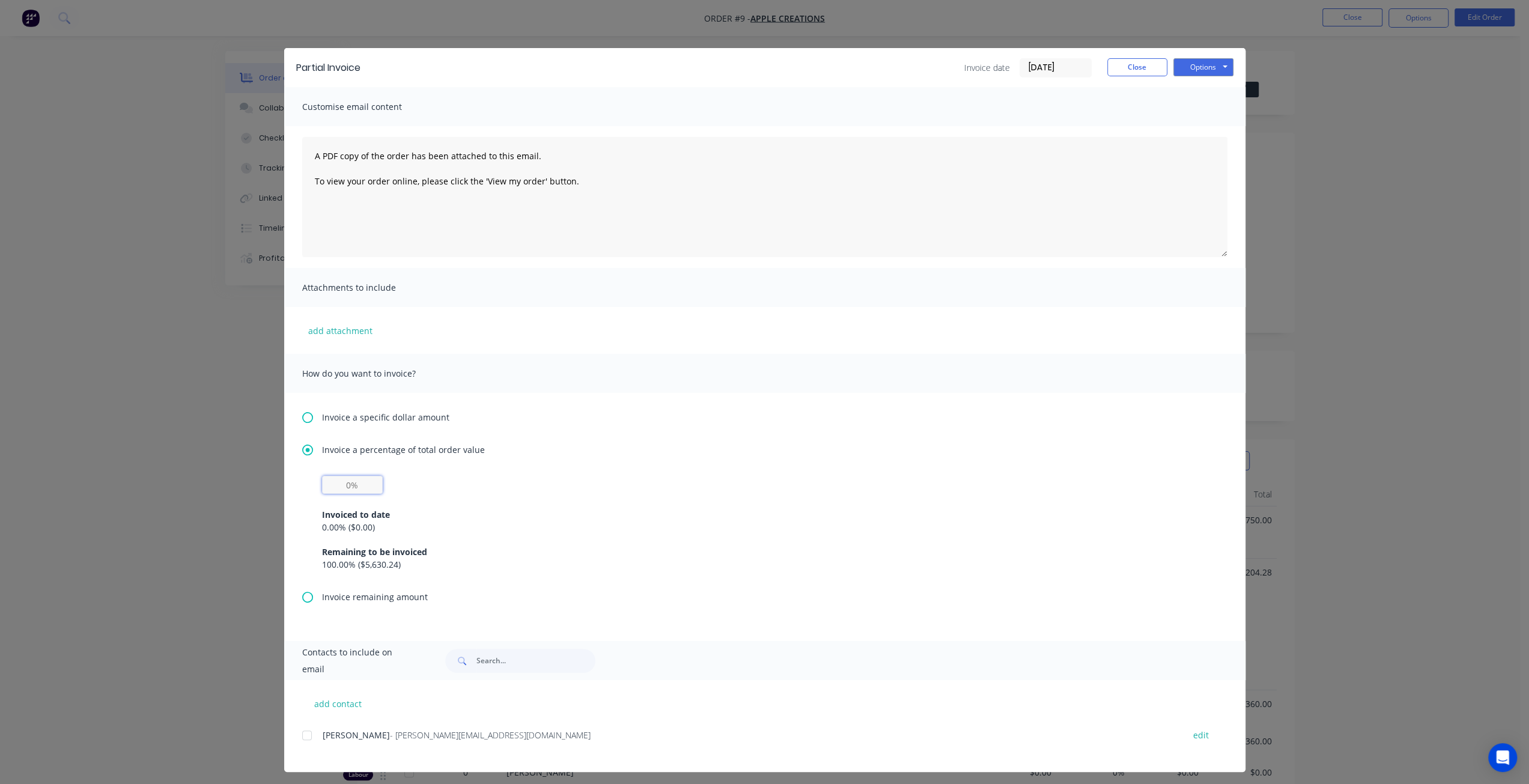
click at [355, 484] on input "text" at bounding box center [353, 485] width 60 height 18
type input "50%"
click at [509, 494] on div "Invoiced to date 0.00 % ( $0.00 ) Remaining to be invoiced 100.00 % ( $5,630.24…" at bounding box center [765, 532] width 886 height 77
click at [1207, 64] on button "Options" at bounding box center [1203, 67] width 60 height 18
click at [1209, 90] on button "Preview" at bounding box center [1211, 88] width 77 height 20
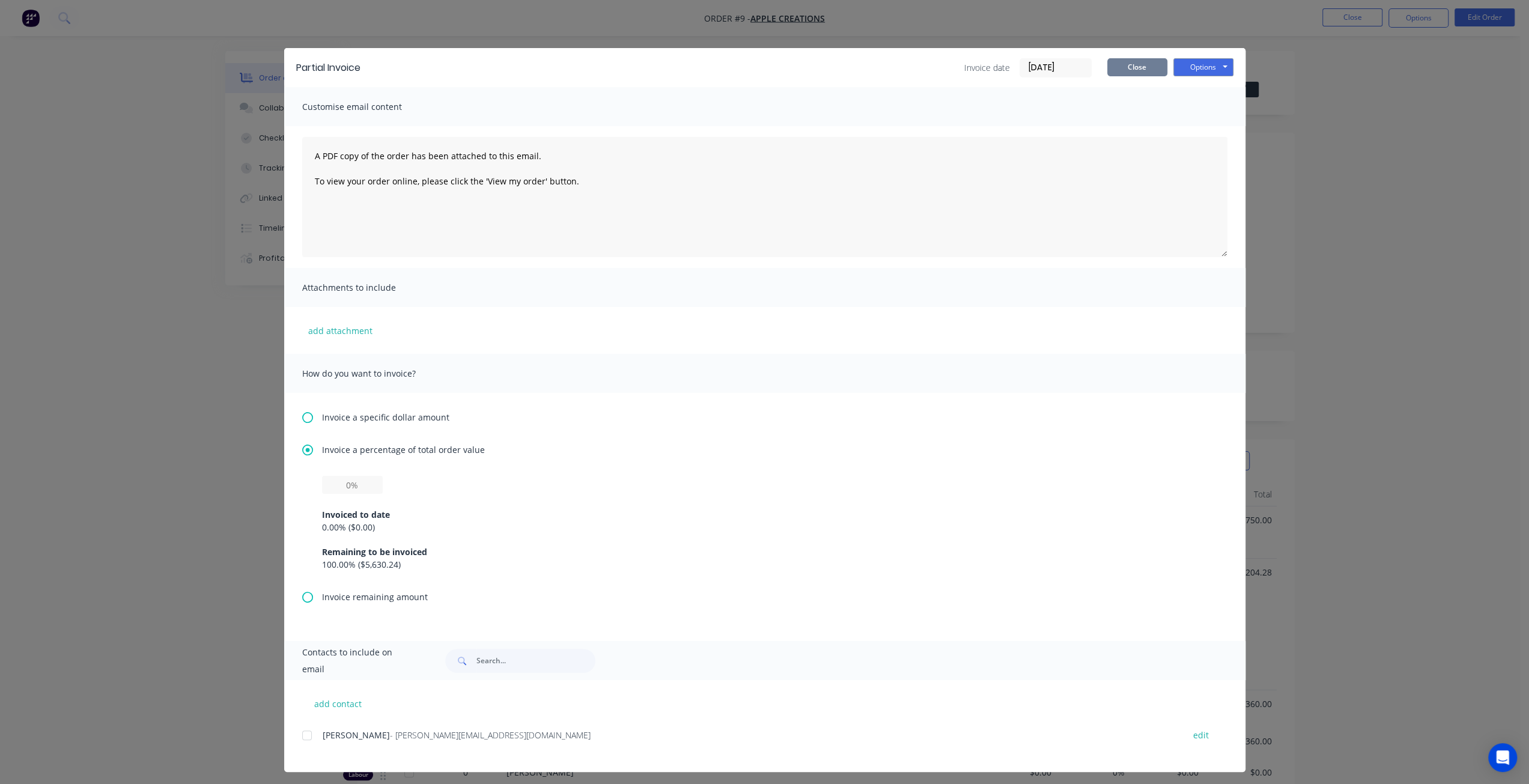
click at [1116, 72] on button "Close" at bounding box center [1137, 67] width 60 height 18
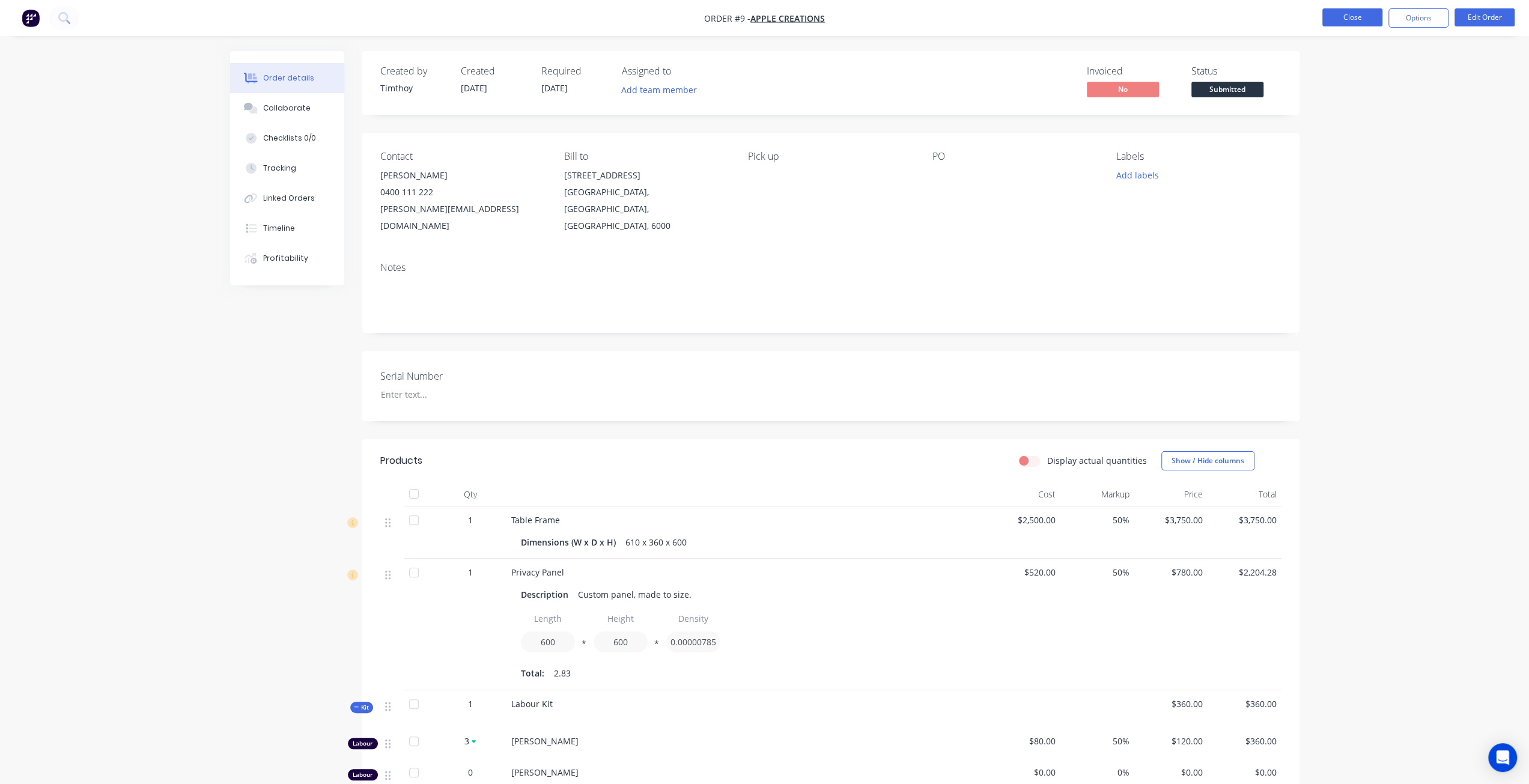
click at [1336, 13] on button "Close" at bounding box center [1352, 18] width 60 height 18
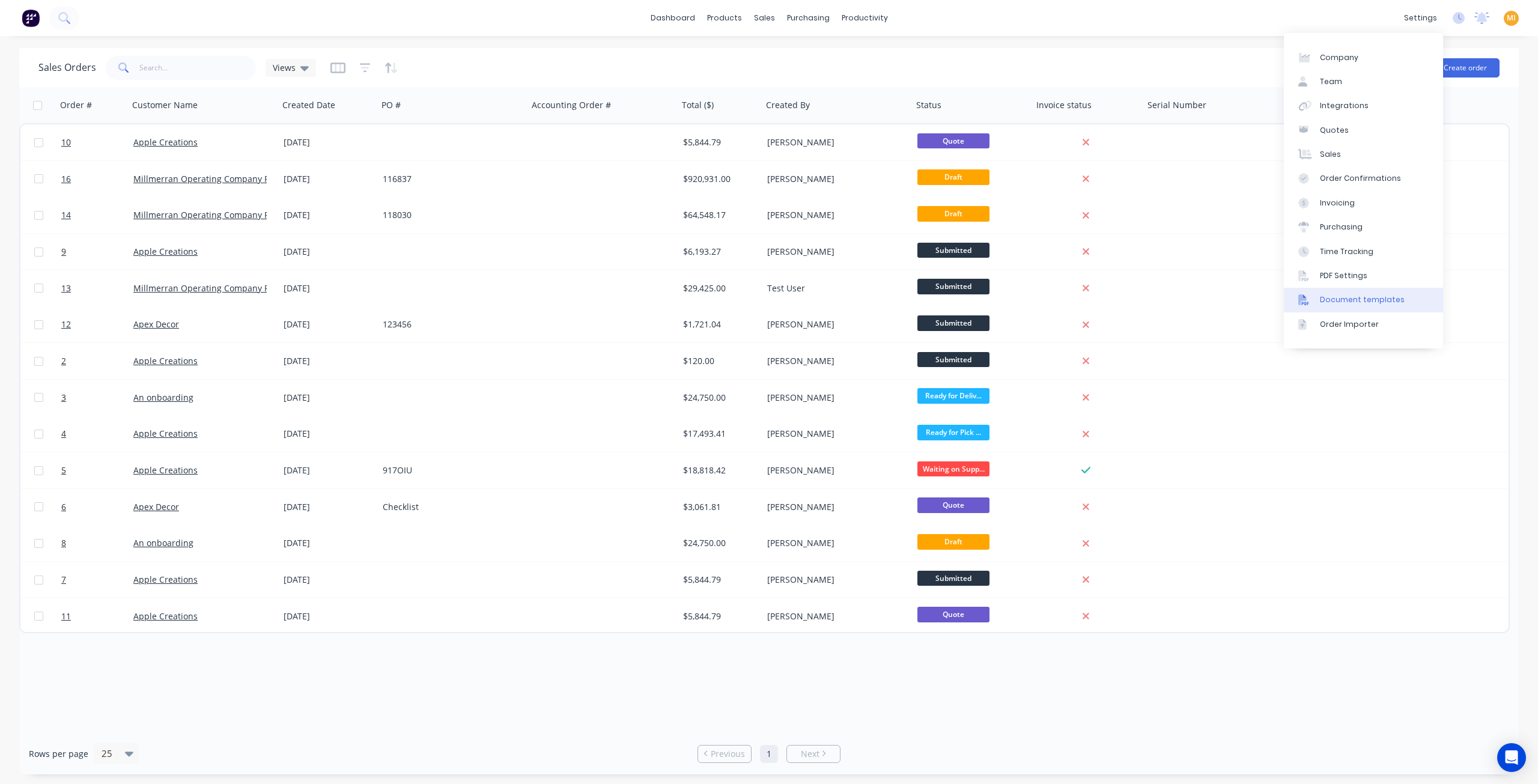
click at [1353, 310] on link "Document templates" at bounding box center [1364, 300] width 159 height 24
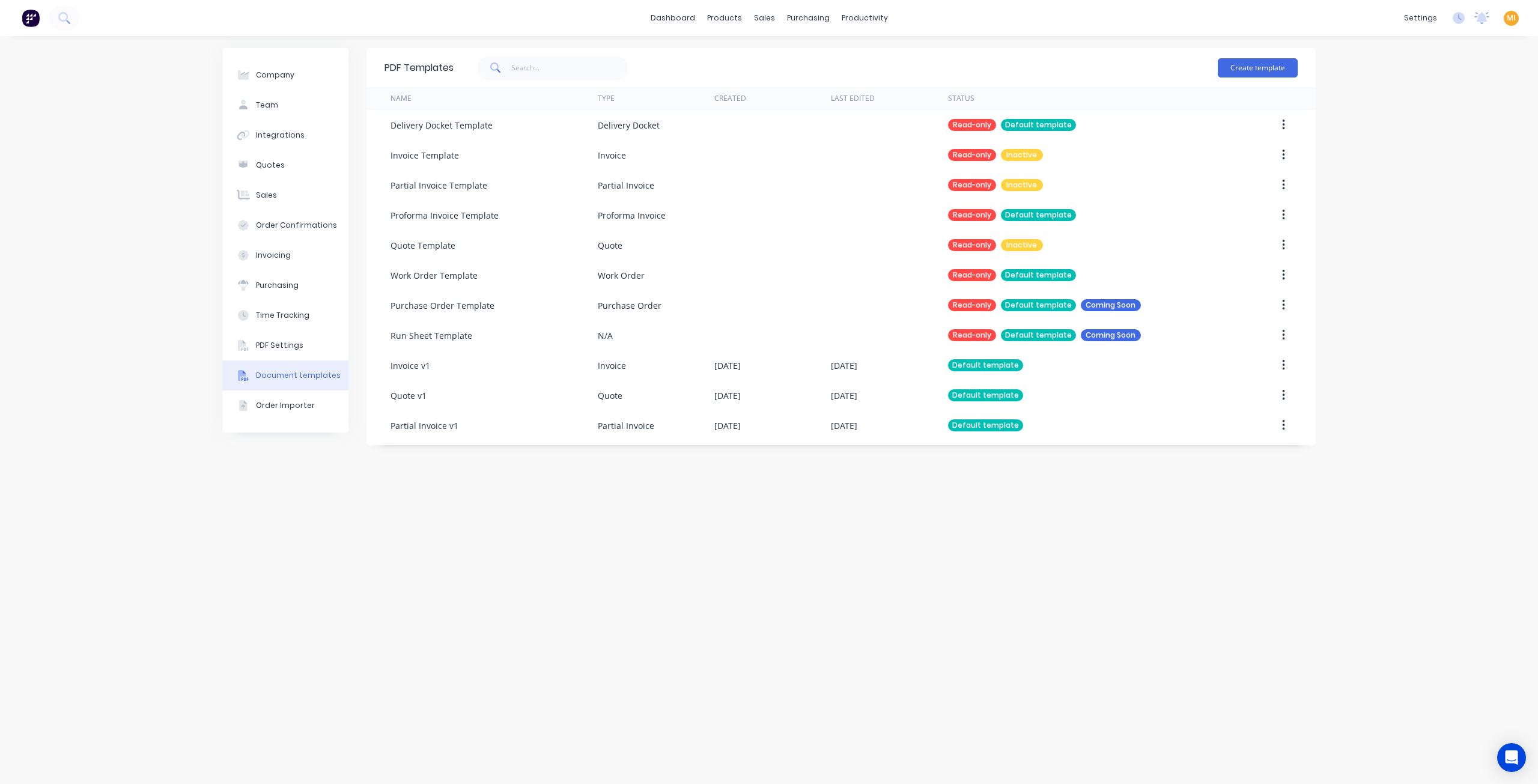
click at [151, 293] on div "Company Team Integrations Quotes Sales Order Confirmations Invoicing Purchasing…" at bounding box center [769, 410] width 1538 height 748
click at [1510, 21] on span "MI" at bounding box center [1511, 18] width 9 height 11
click at [37, 19] on img at bounding box center [30, 18] width 18 height 18
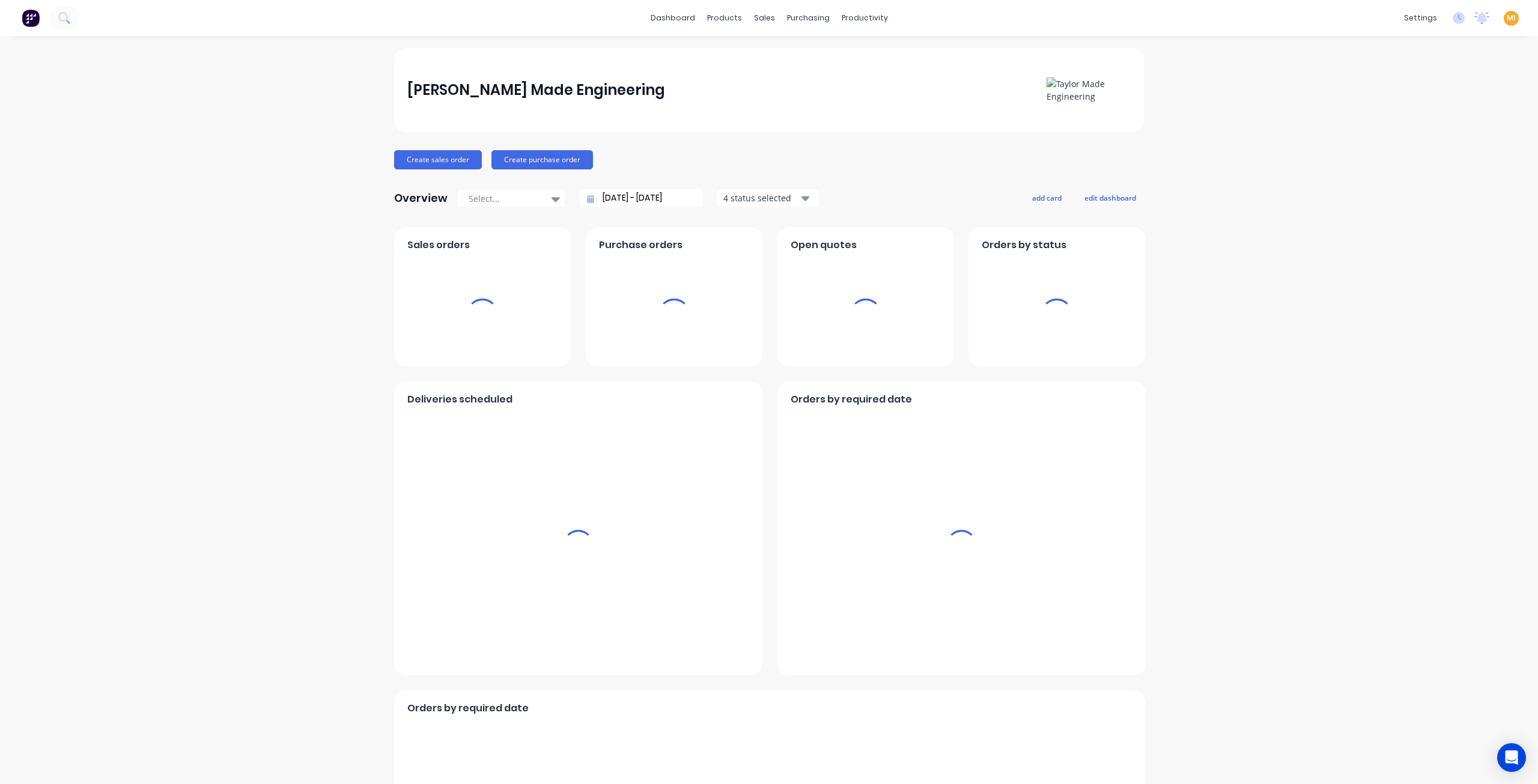
click at [1504, 23] on div "[PERSON_NAME] Made Engineering [PERSON_NAME] Administrator Profile Sign out" at bounding box center [1511, 18] width 15 height 15
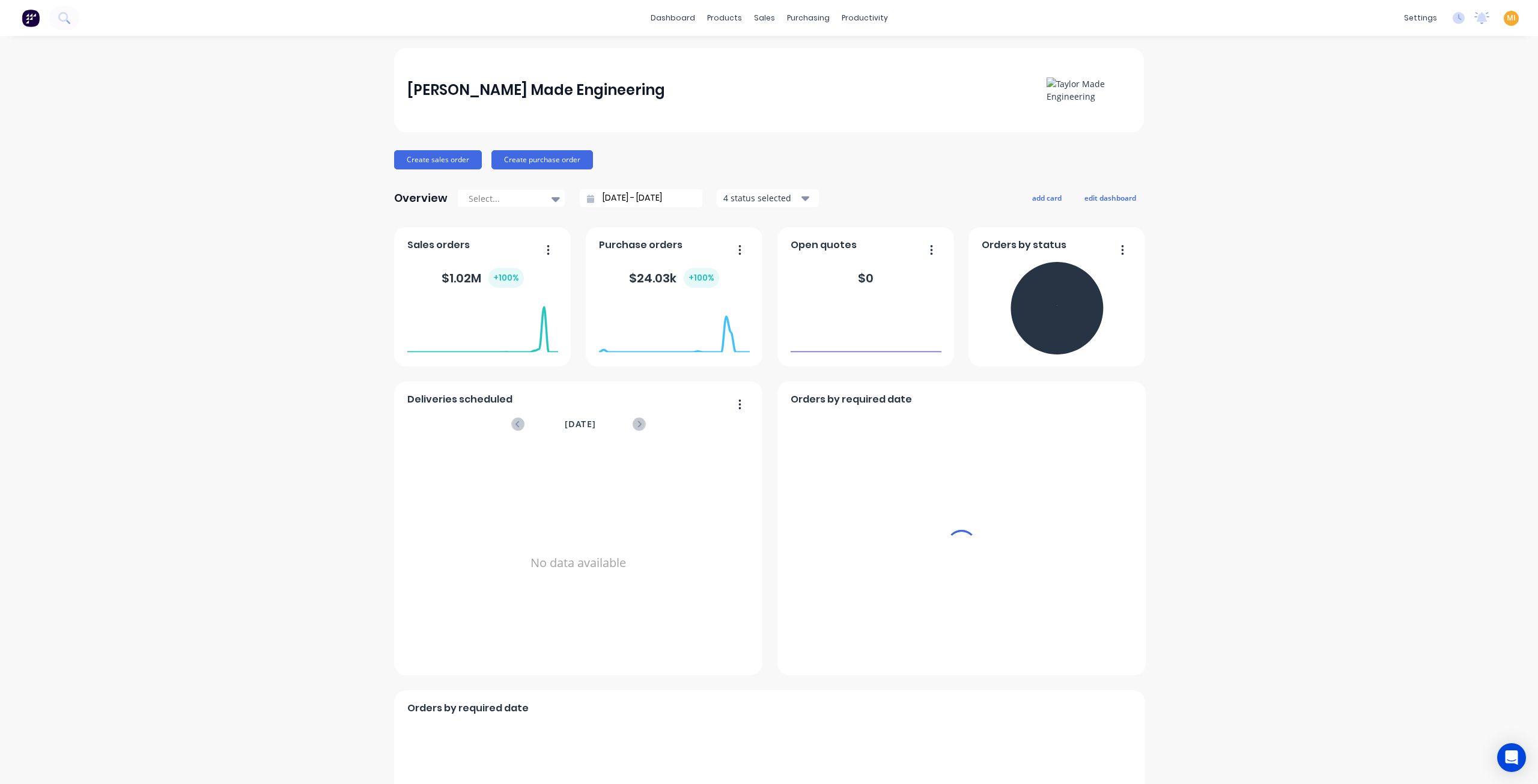
click at [1507, 18] on span "MI" at bounding box center [1511, 18] width 9 height 11
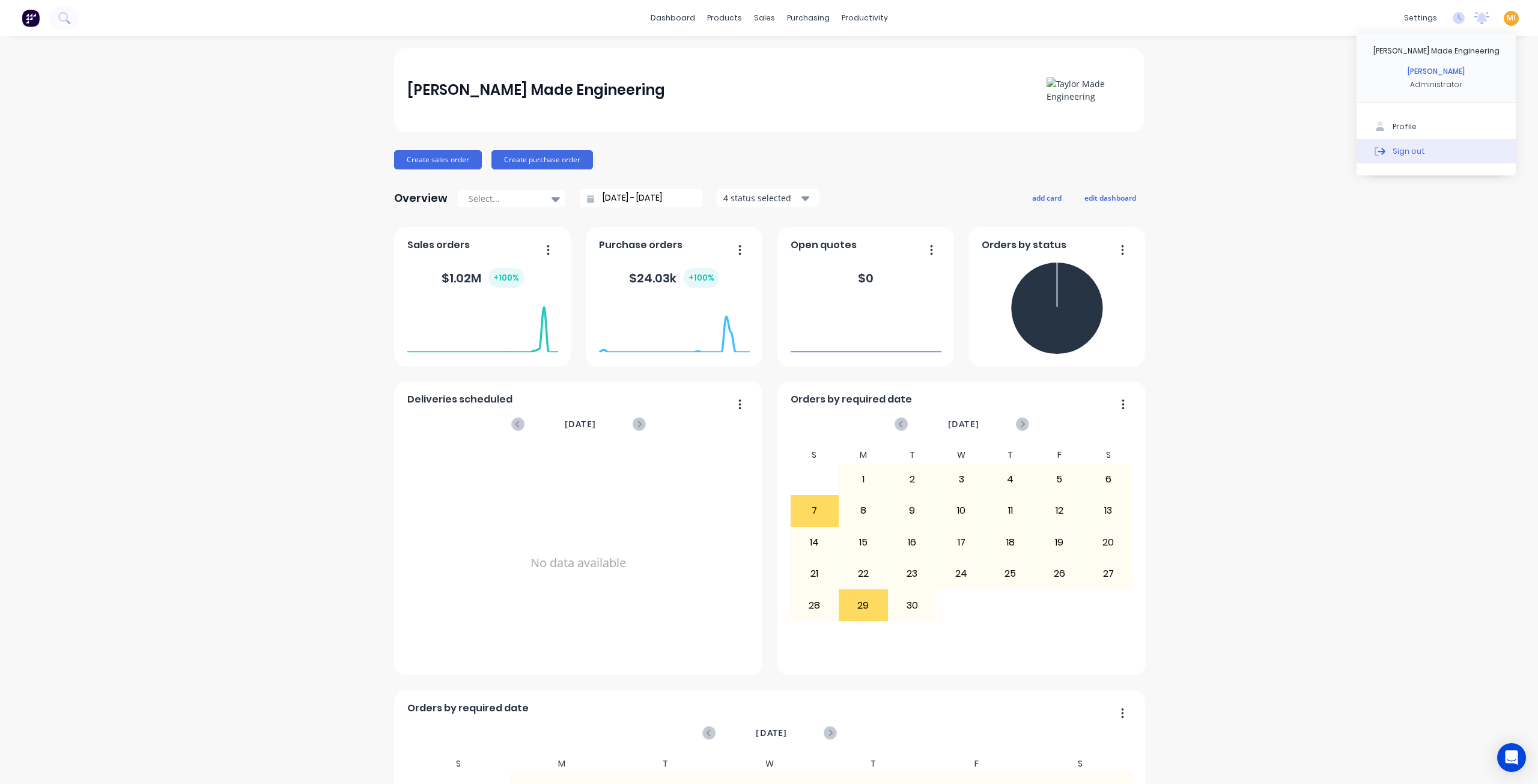
drag, startPoint x: 1448, startPoint y: 158, endPoint x: 1399, endPoint y: 144, distance: 51.0
click at [1446, 158] on button "Sign out" at bounding box center [1436, 150] width 159 height 24
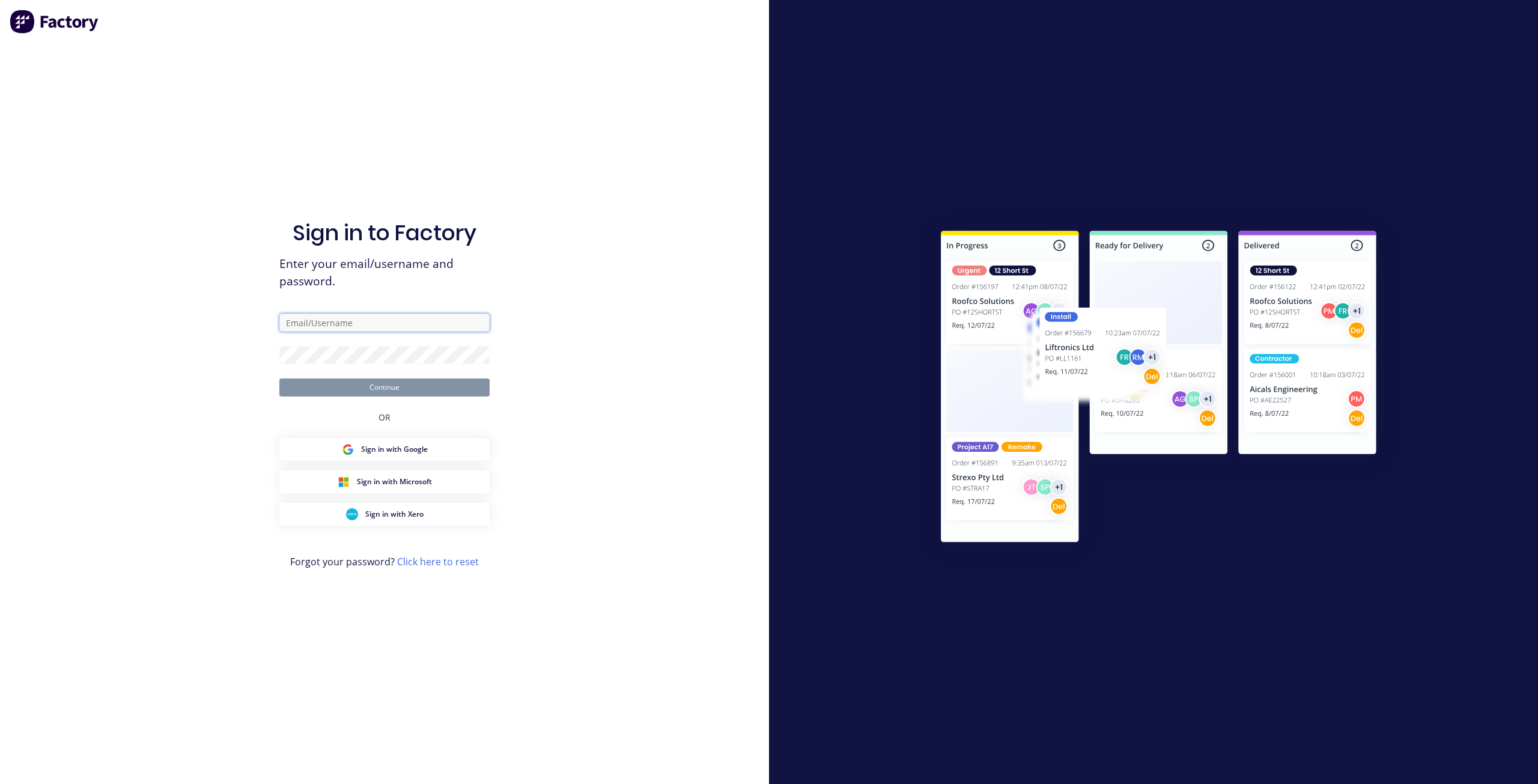
click at [412, 320] on input "text" at bounding box center [384, 322] width 210 height 18
type input "[EMAIL_ADDRESS][DOMAIN_NAME]"
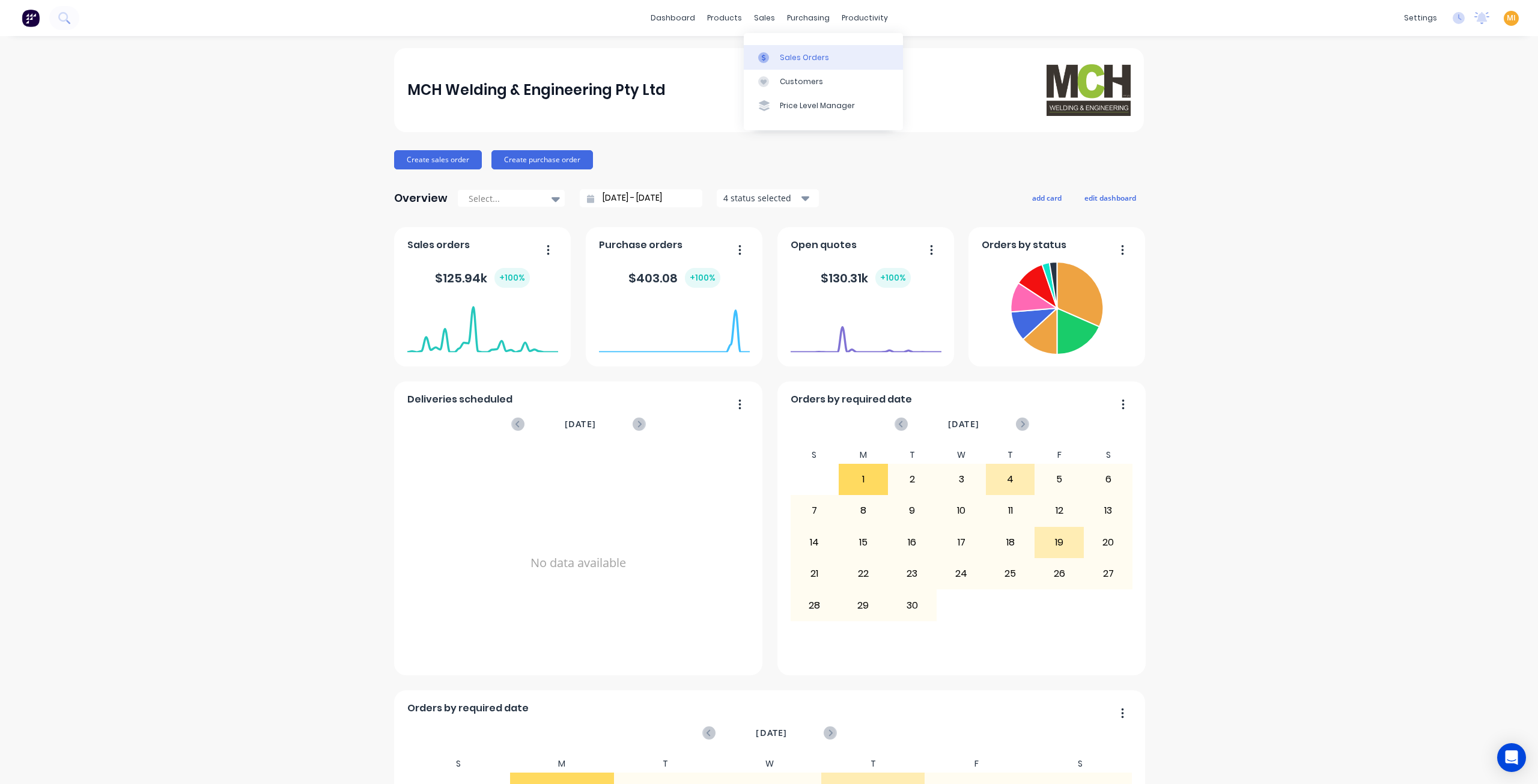
click at [790, 53] on div "Sales Orders" at bounding box center [805, 58] width 49 height 11
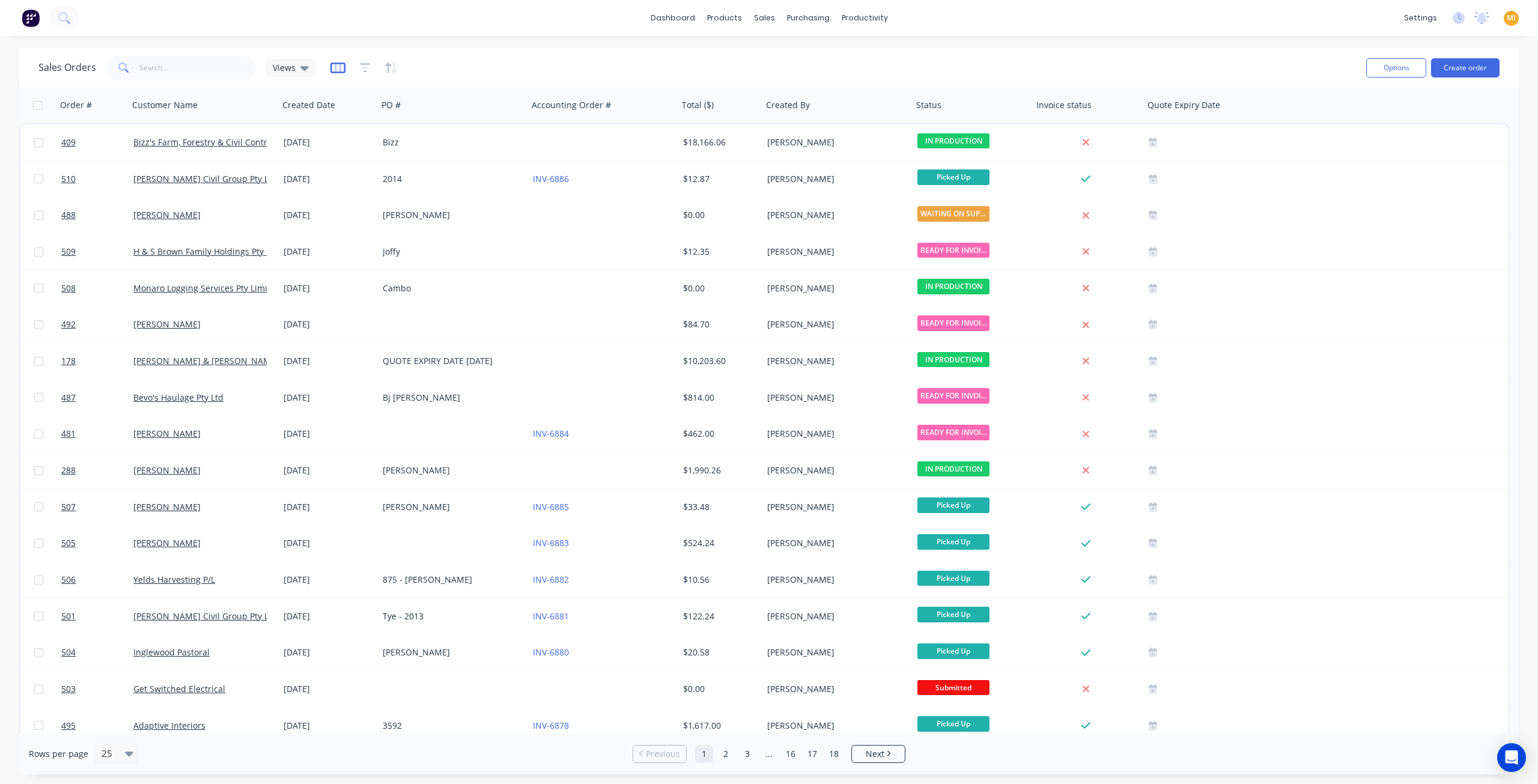
click at [333, 68] on icon "button" at bounding box center [338, 68] width 15 height 12
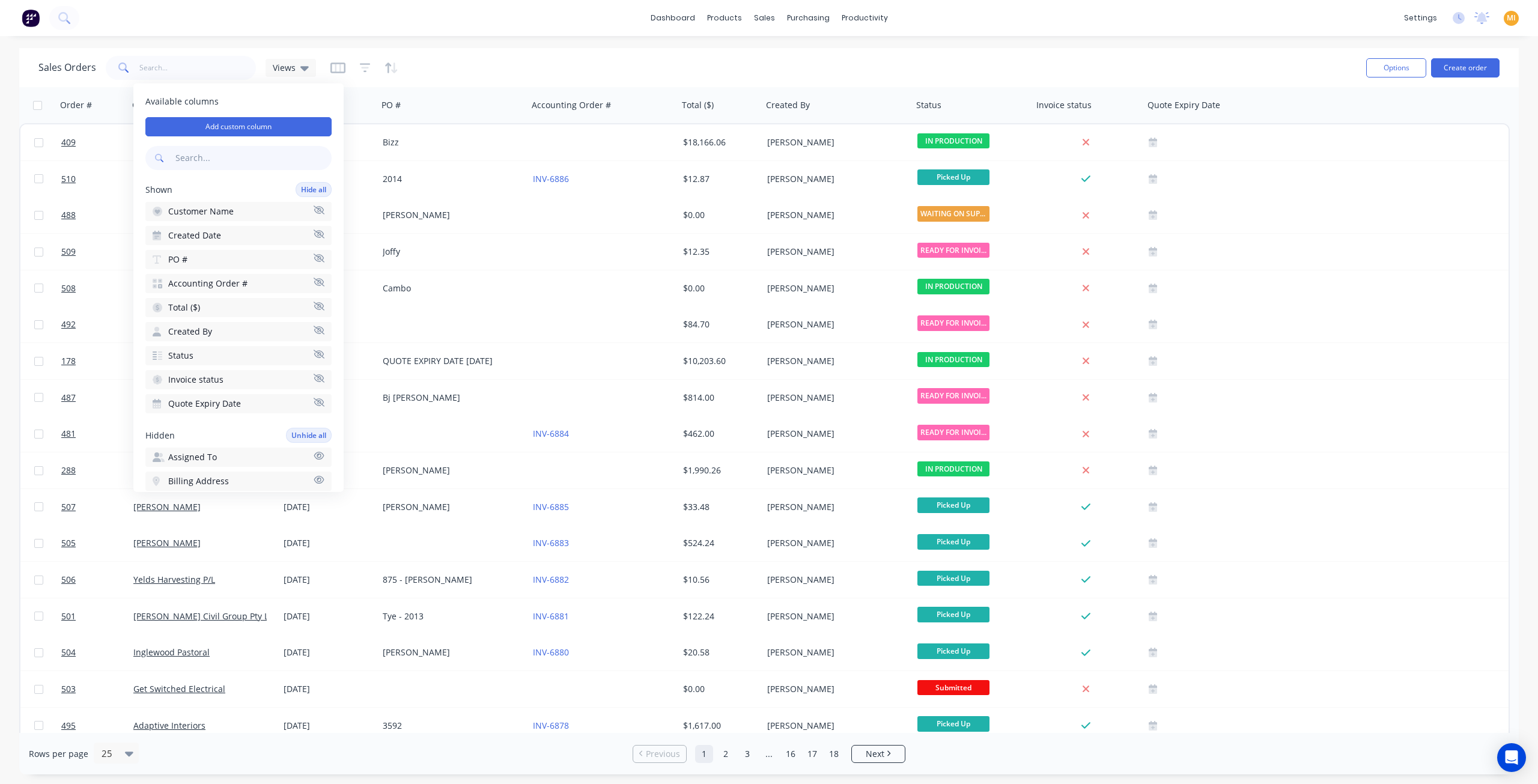
click at [232, 163] on input "text" at bounding box center [252, 158] width 158 height 24
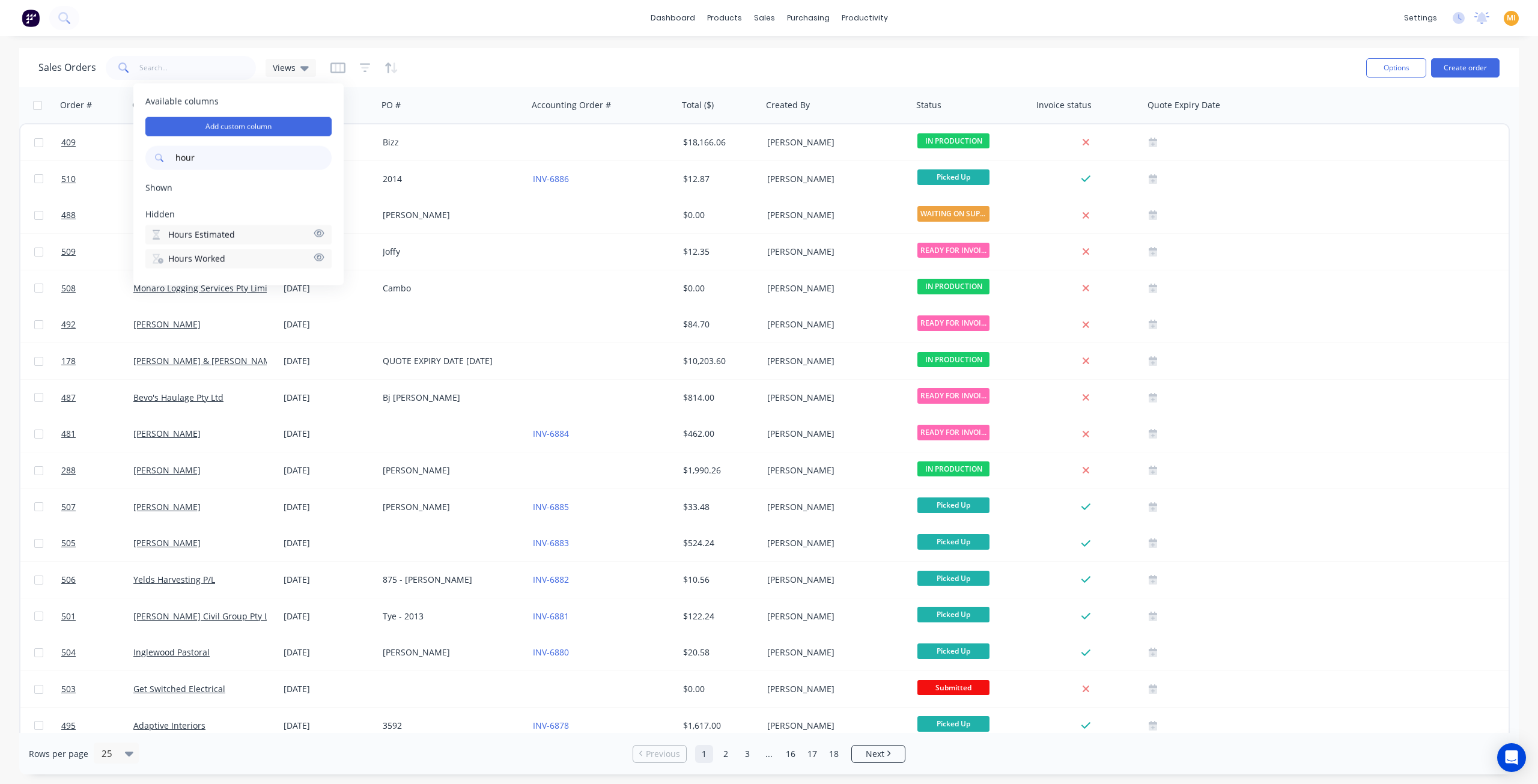
type input "hour"
click at [198, 254] on span "Hours Worked" at bounding box center [197, 259] width 57 height 12
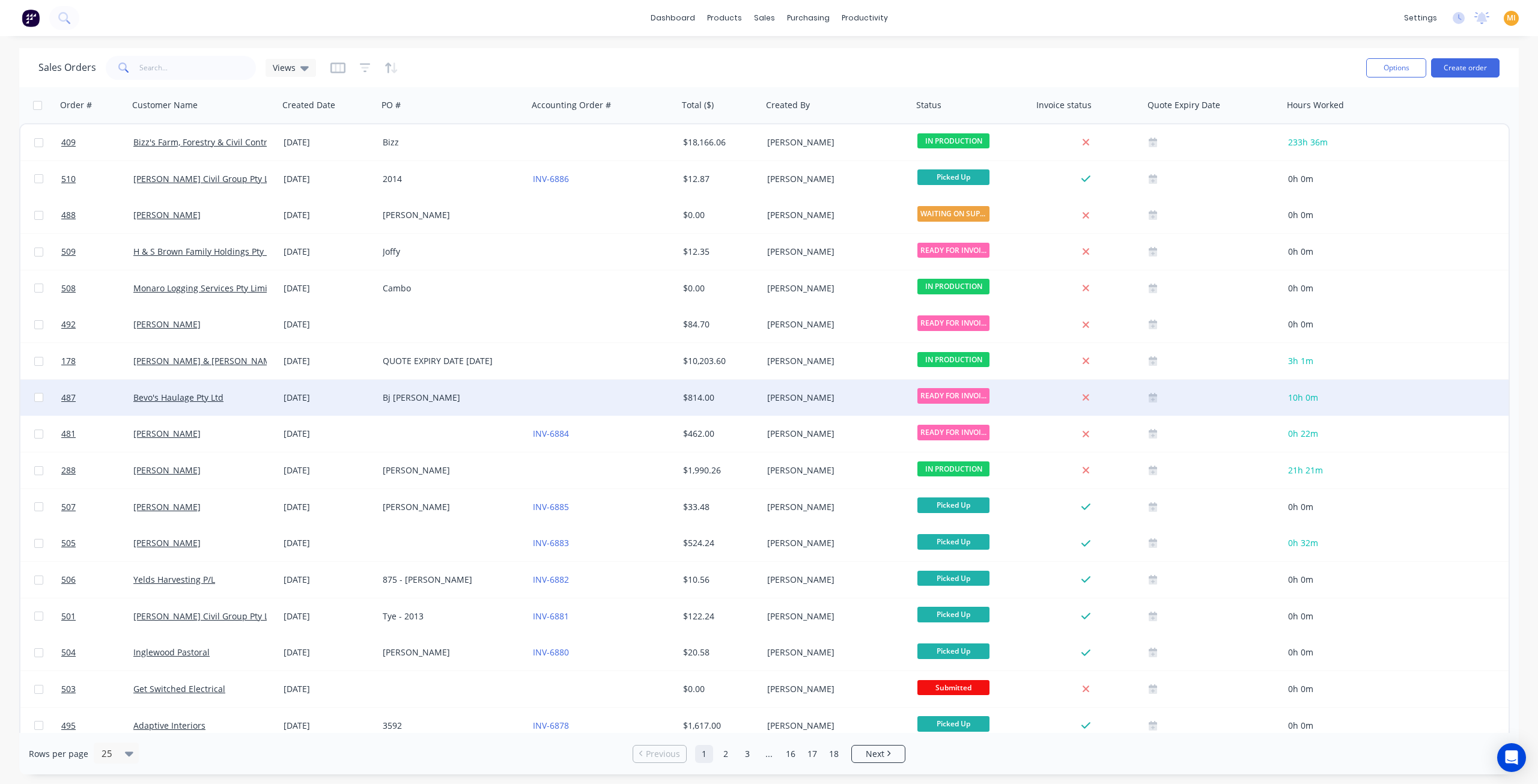
click at [1269, 393] on div at bounding box center [1213, 398] width 130 height 10
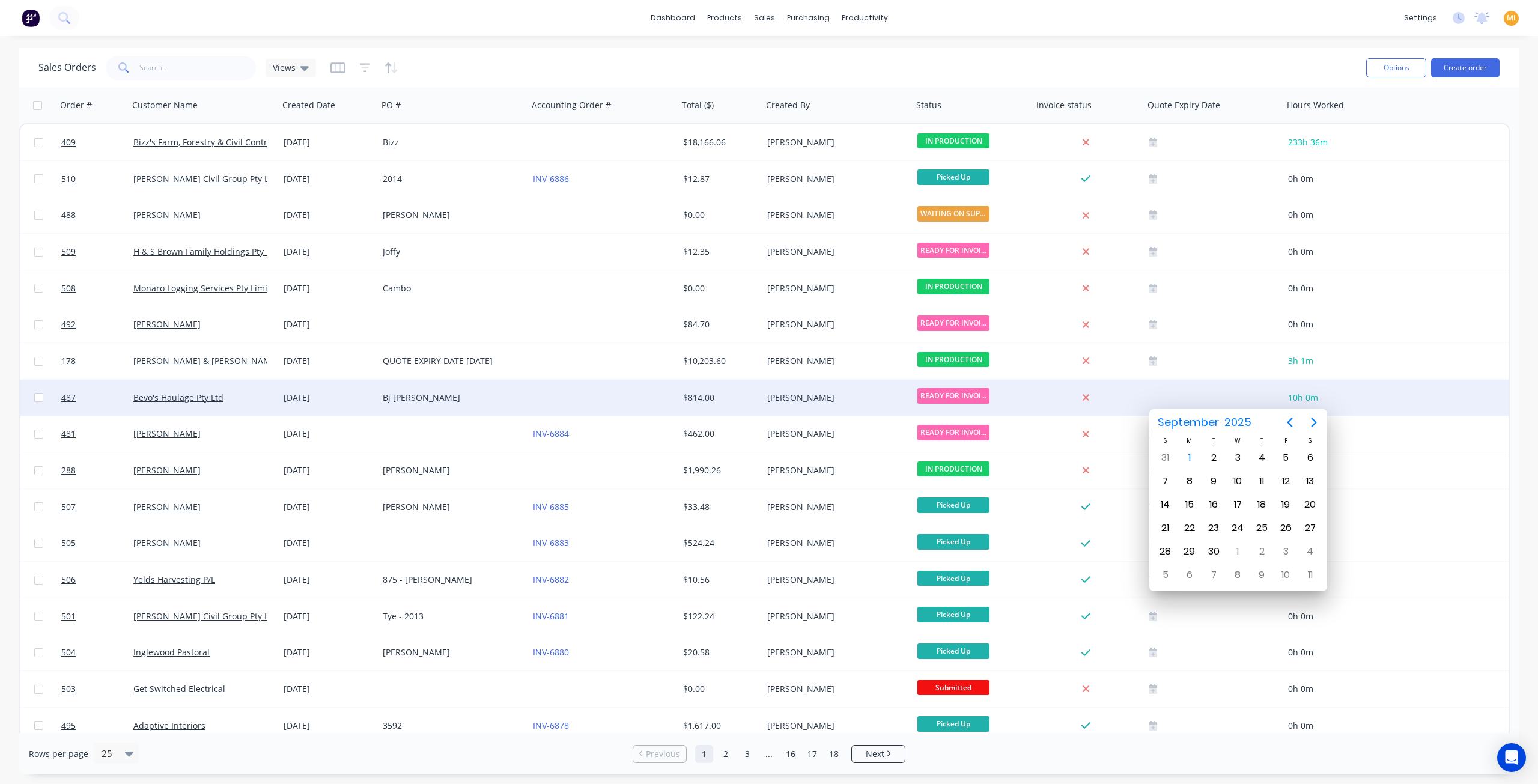
click at [246, 398] on div "Bevo's Haulage Pty Ltd" at bounding box center [201, 397] width 134 height 12
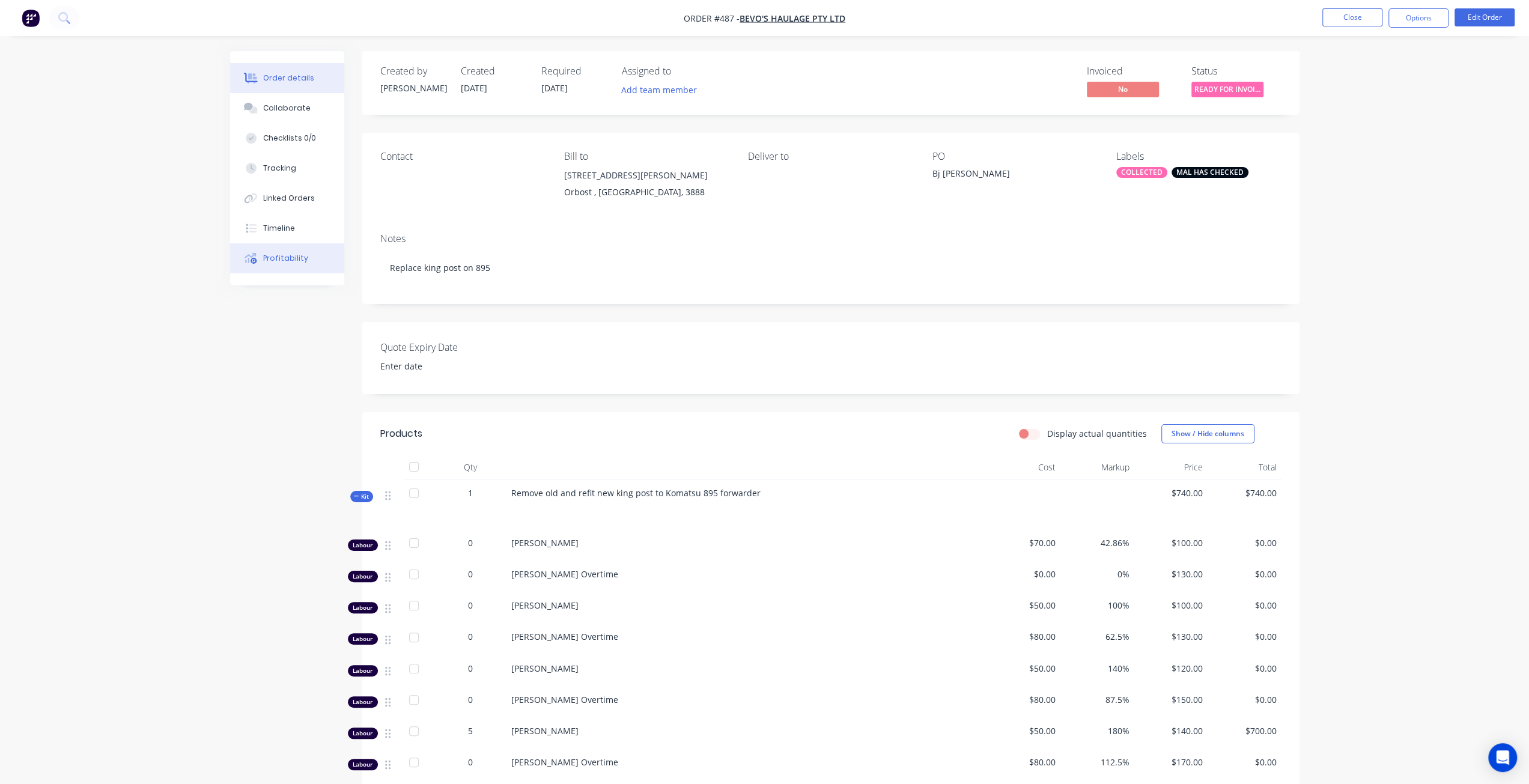
click at [275, 271] on button "Profitability" at bounding box center [287, 259] width 114 height 30
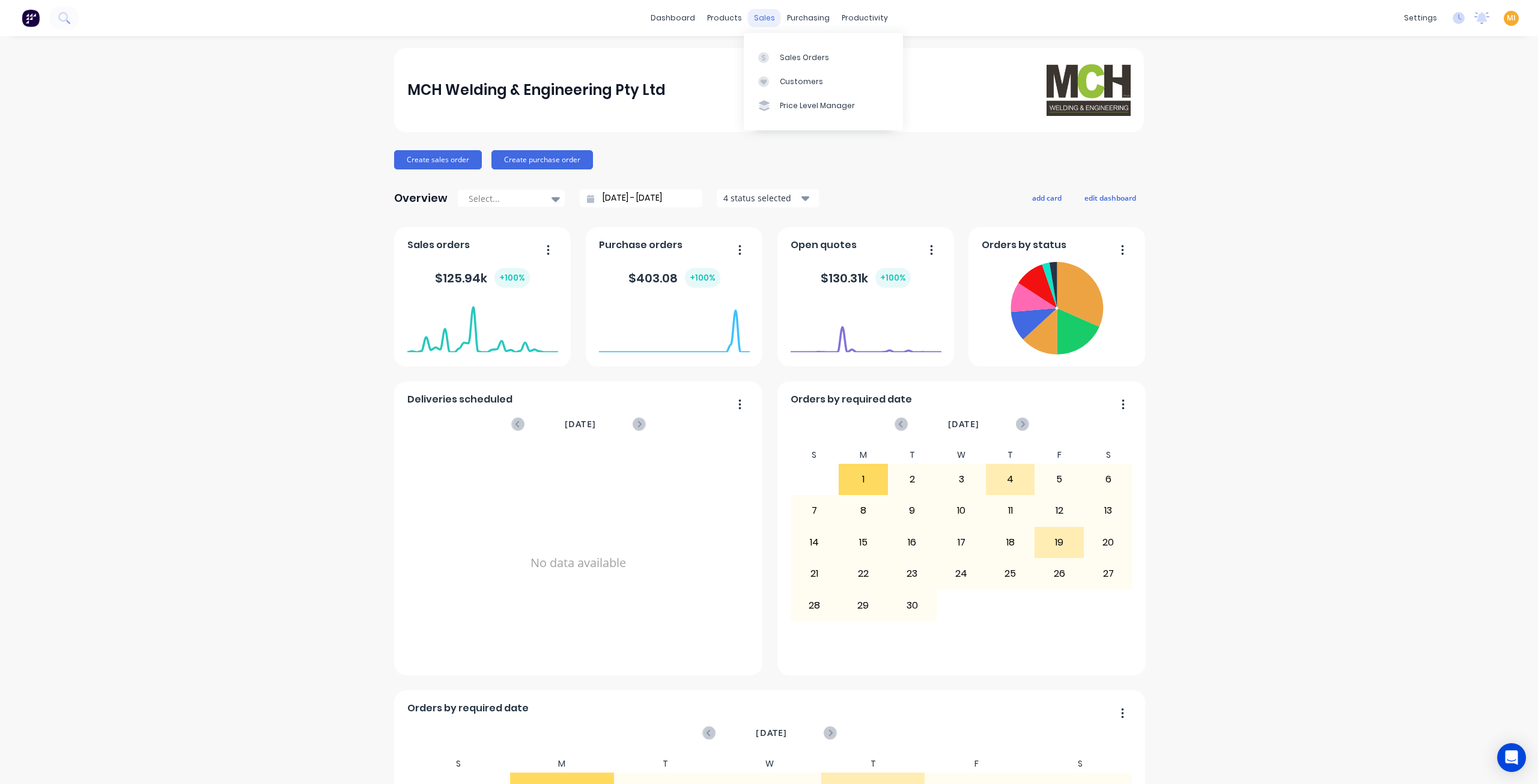
click at [760, 22] on div "sales" at bounding box center [765, 18] width 33 height 18
click at [783, 60] on div "Sales Orders" at bounding box center [805, 58] width 49 height 11
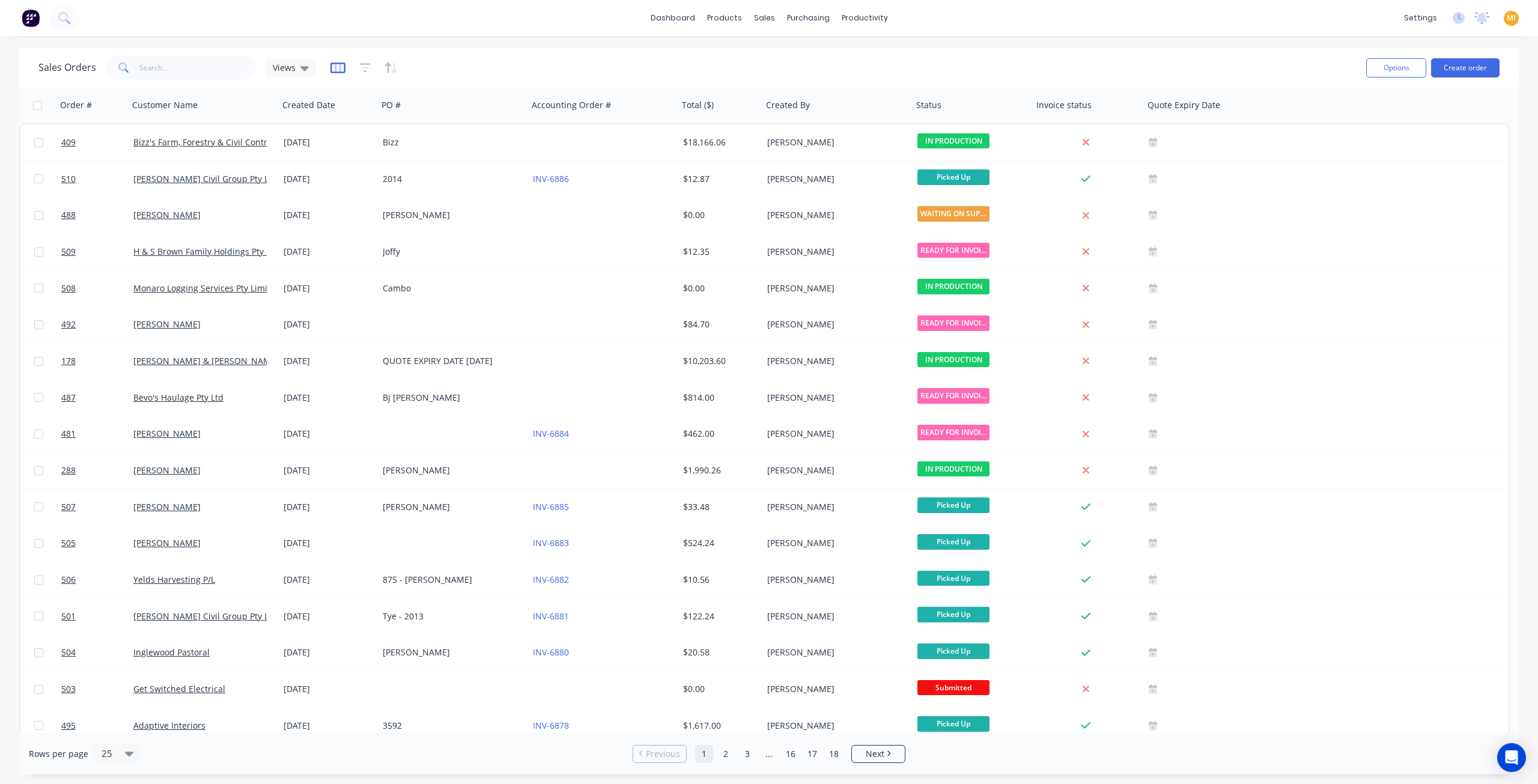
click at [338, 69] on icon "button" at bounding box center [338, 68] width 6 height 8
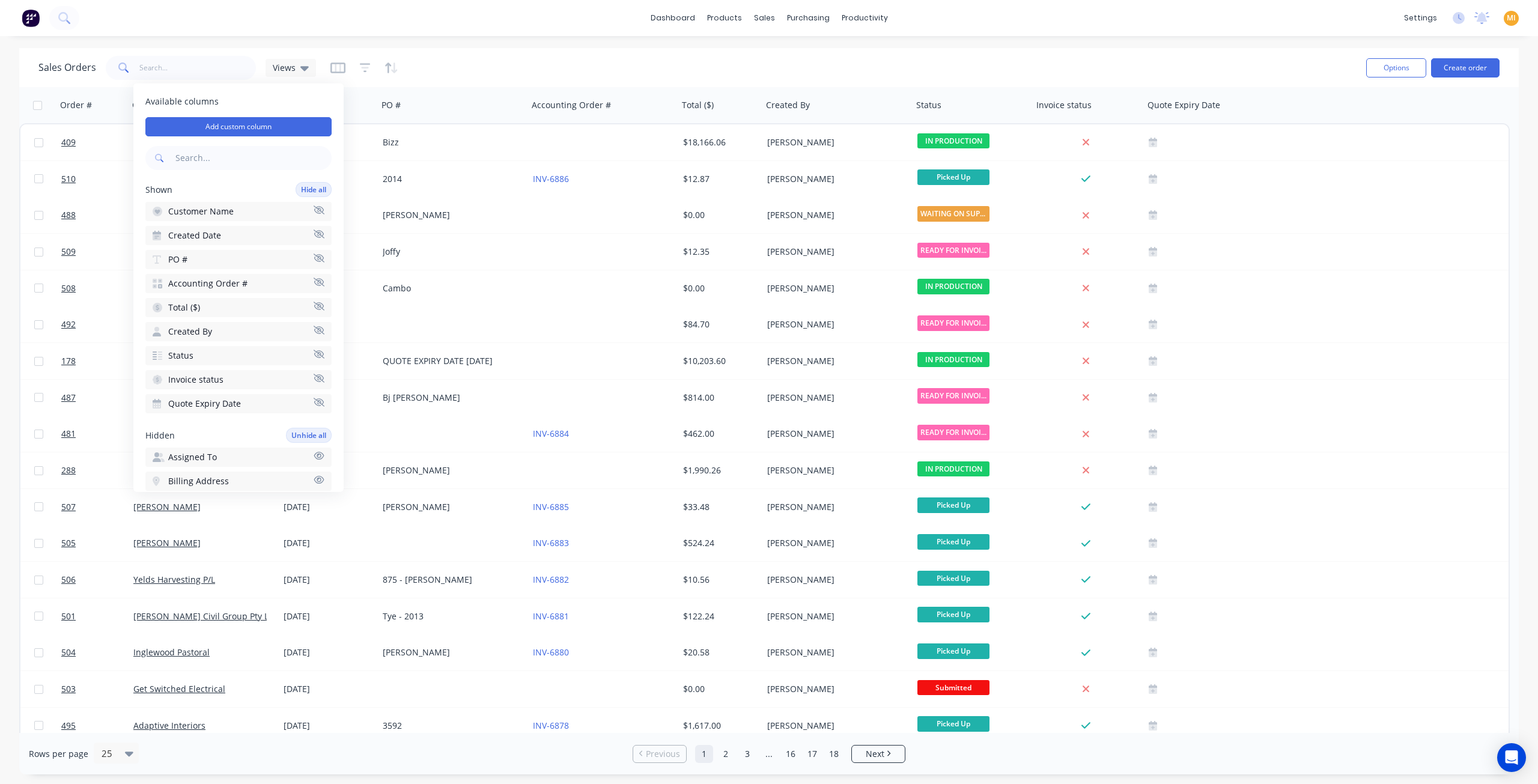
click at [213, 160] on input "text" at bounding box center [252, 158] width 158 height 24
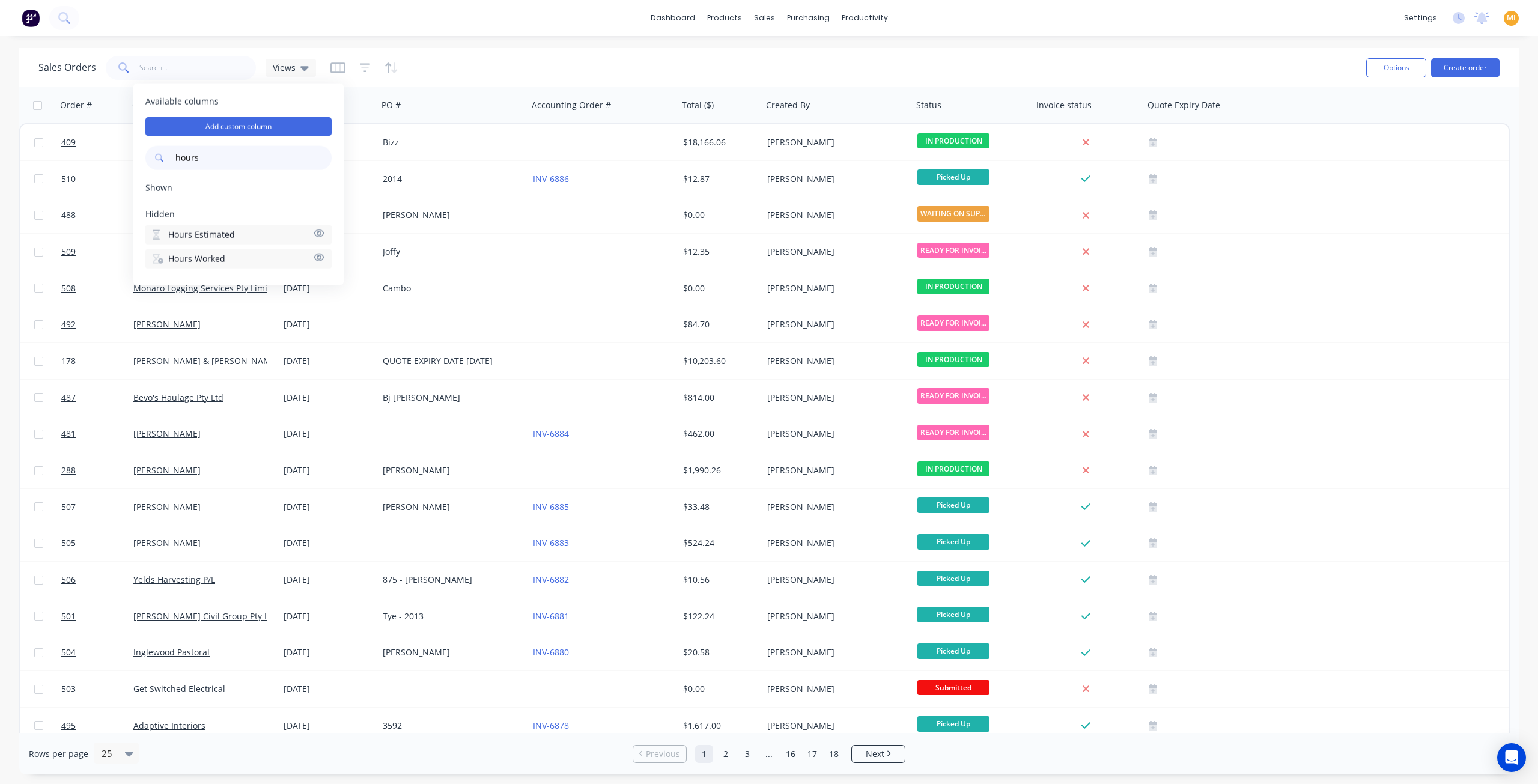
type input "hours"
drag, startPoint x: 212, startPoint y: 260, endPoint x: 224, endPoint y: 266, distance: 13.4
click at [215, 266] on button "Hours Worked" at bounding box center [239, 259] width 186 height 19
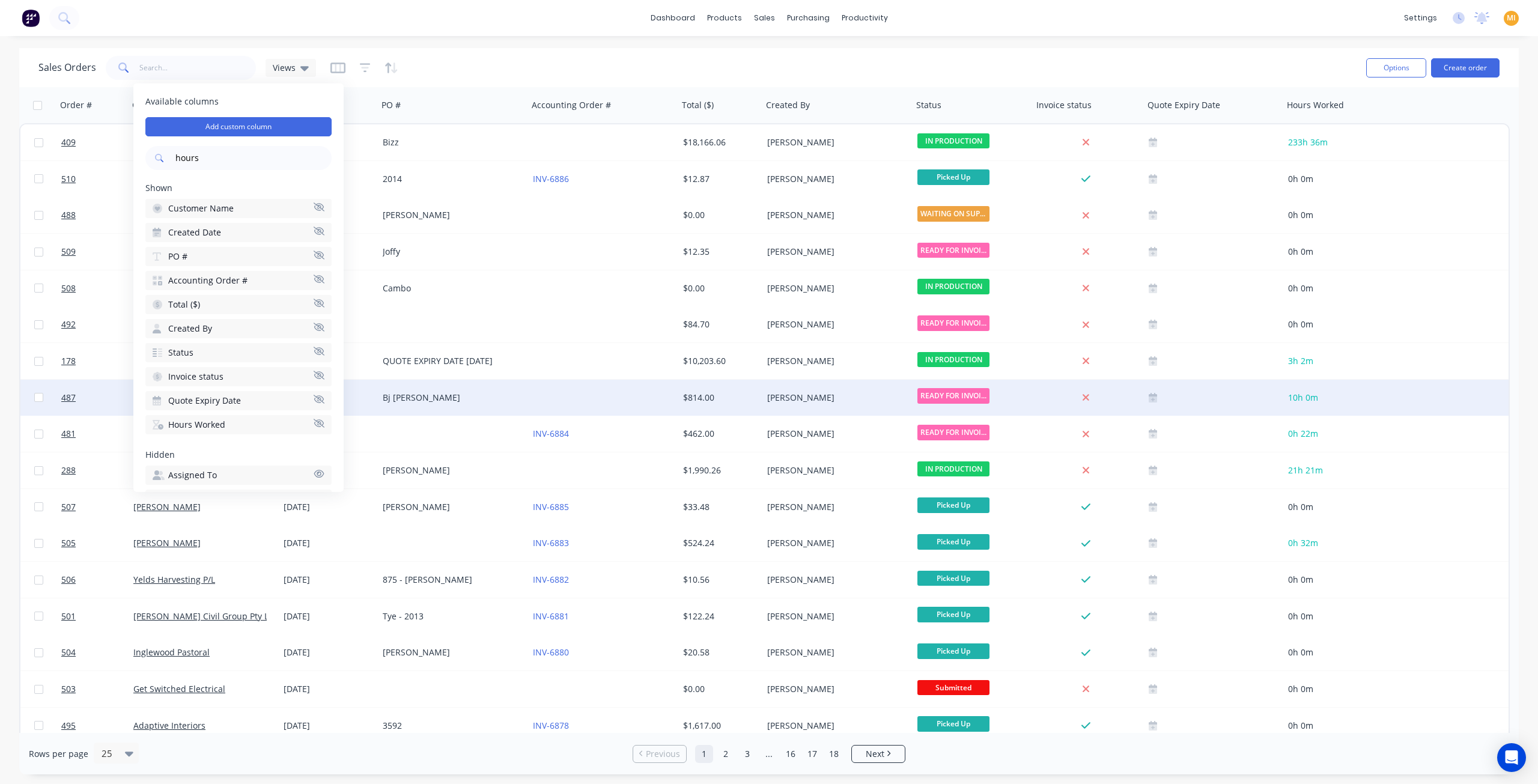
click at [1263, 413] on div at bounding box center [1213, 397] width 139 height 36
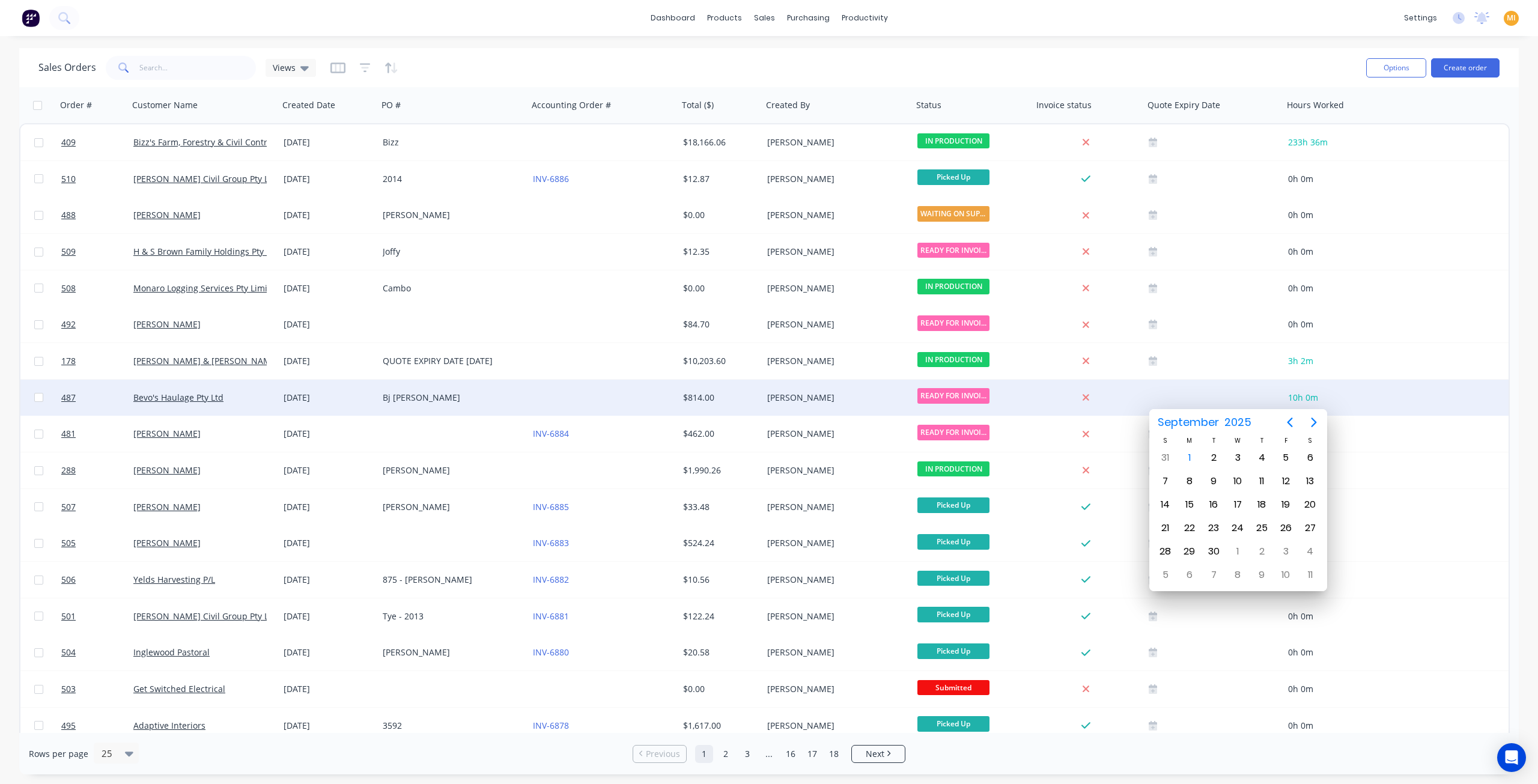
click at [226, 405] on div "Bevo's Haulage Pty Ltd" at bounding box center [204, 397] width 150 height 36
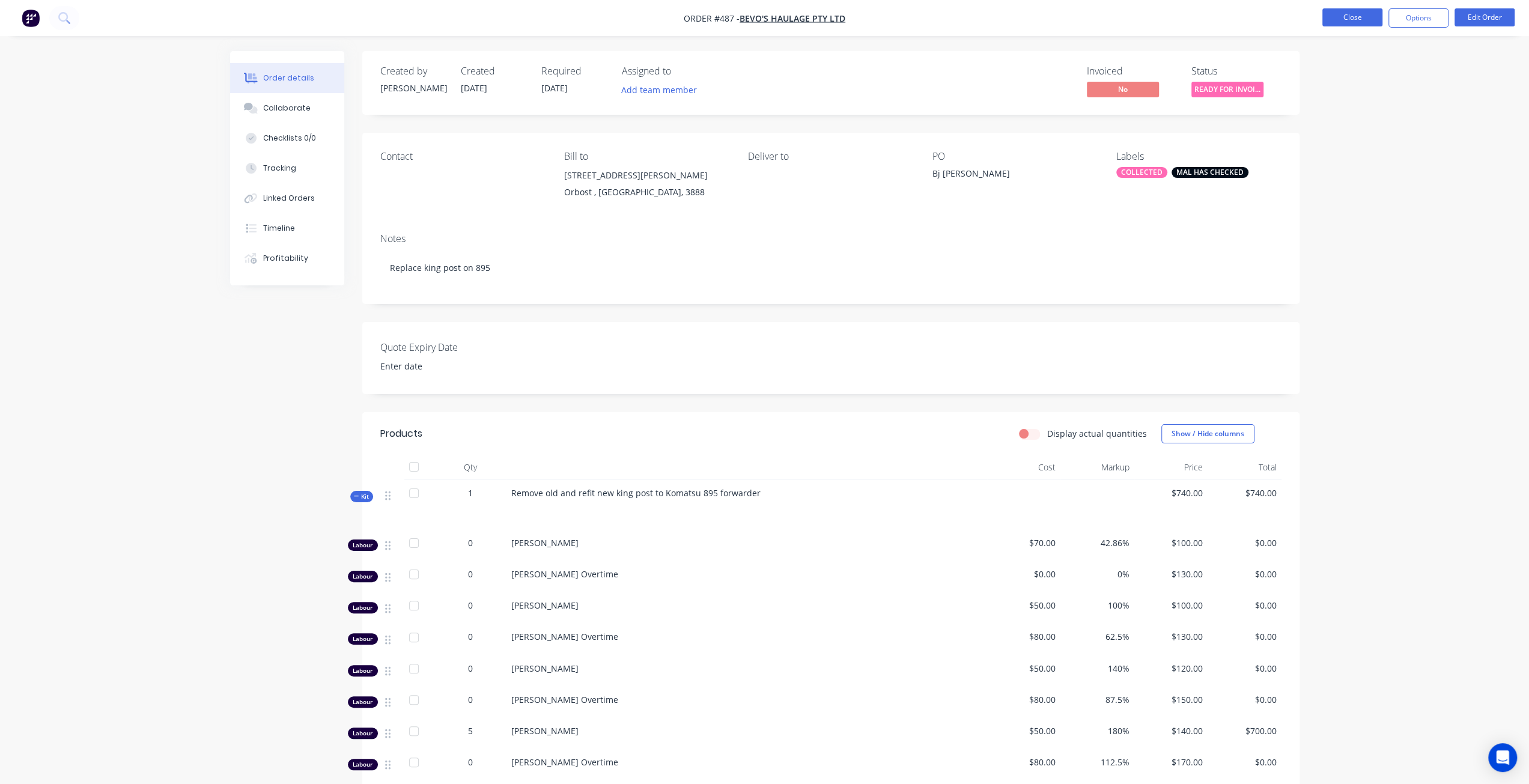
click at [1355, 13] on button "Close" at bounding box center [1352, 18] width 60 height 18
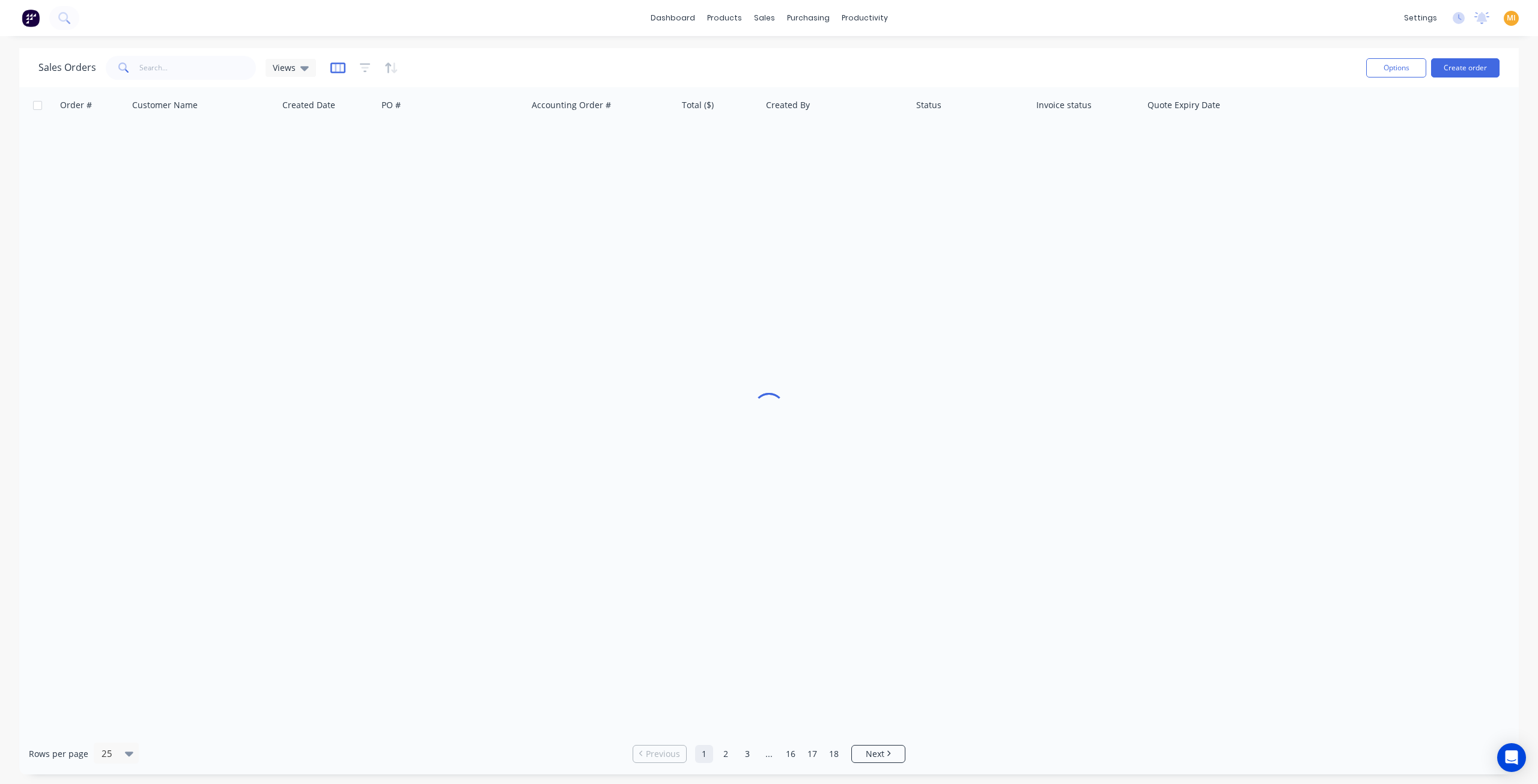
click at [339, 72] on icon "button" at bounding box center [338, 68] width 15 height 11
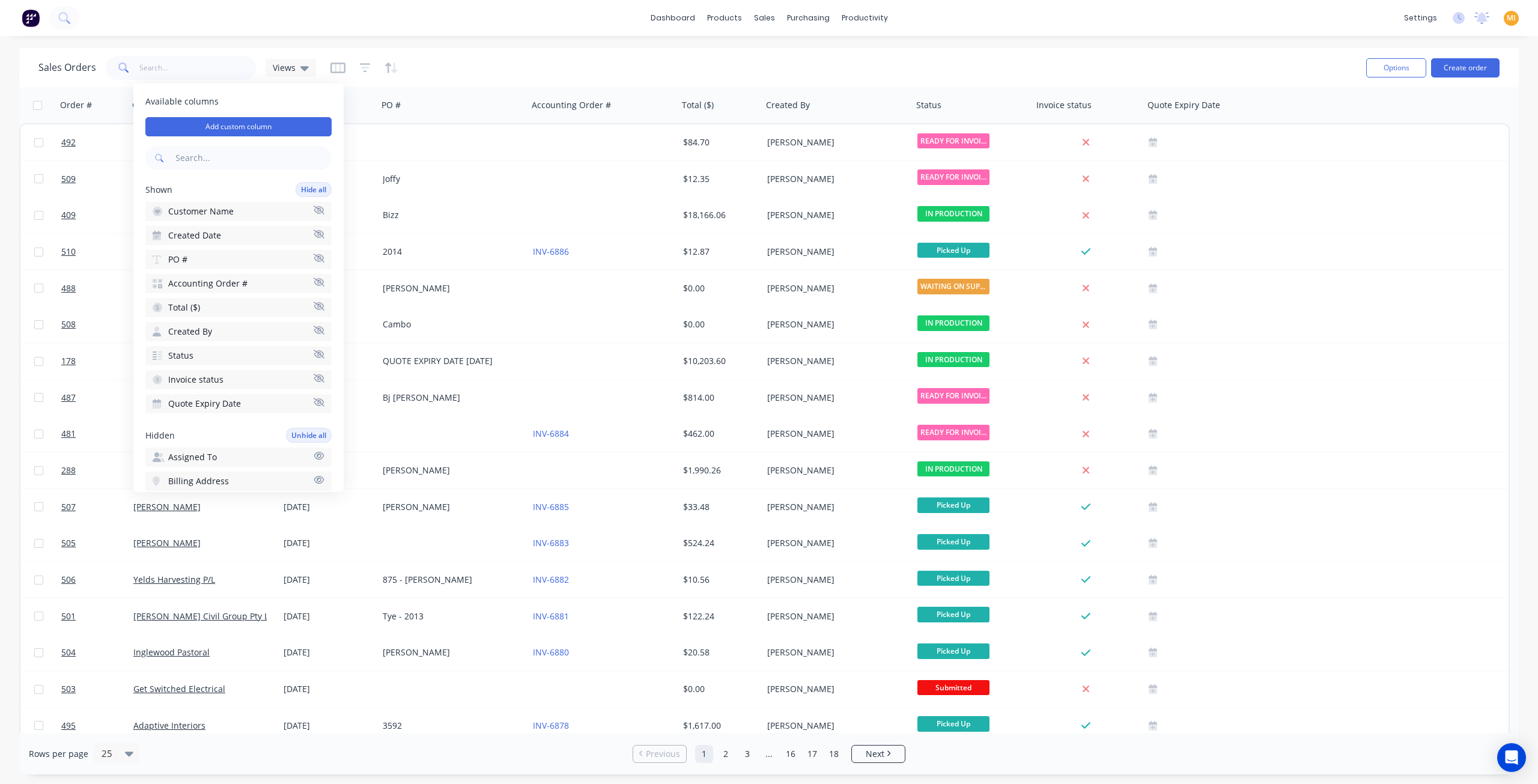
click at [187, 154] on input "text" at bounding box center [252, 158] width 158 height 24
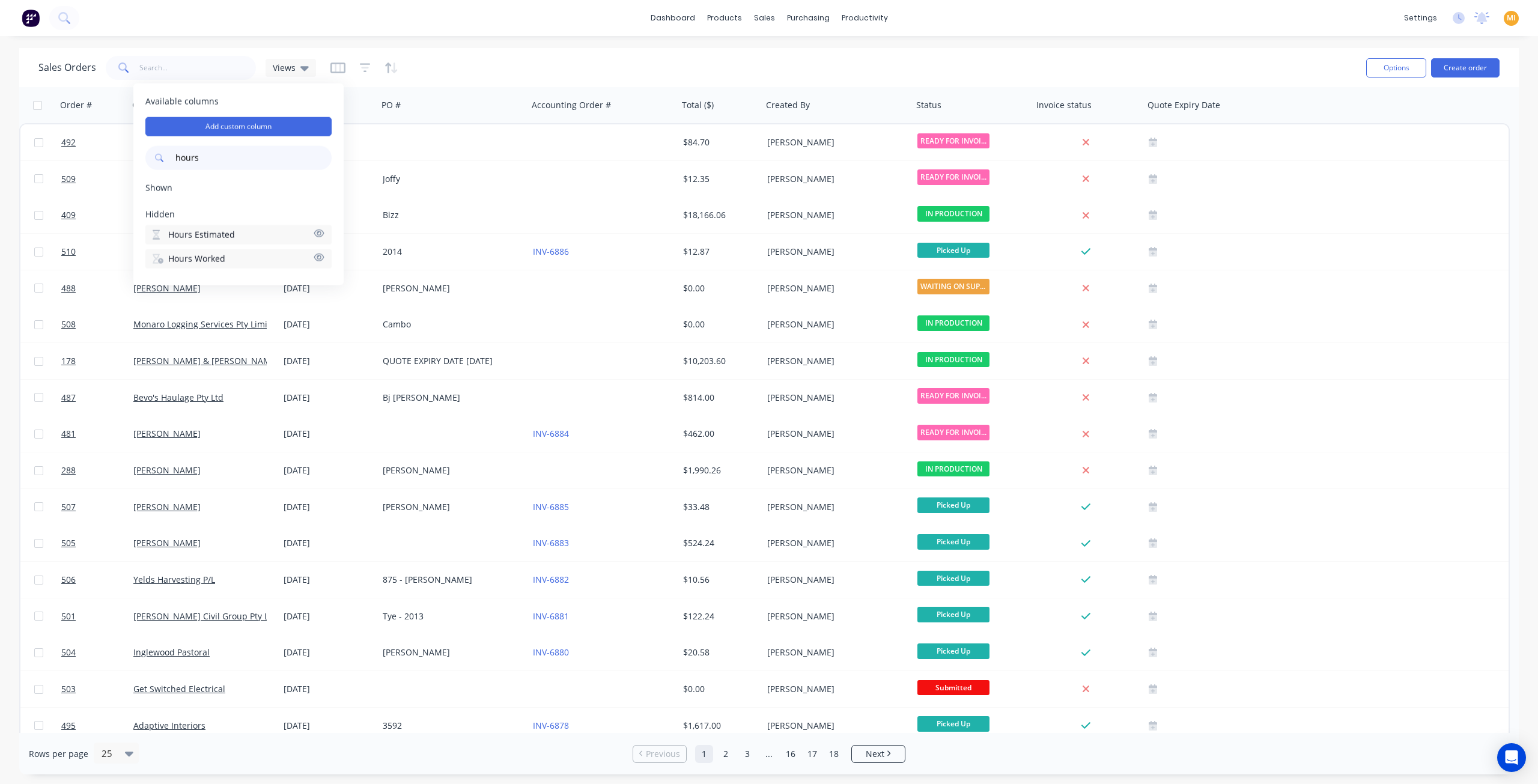
type input "hours"
click at [224, 261] on button "Hours Worked" at bounding box center [239, 259] width 186 height 19
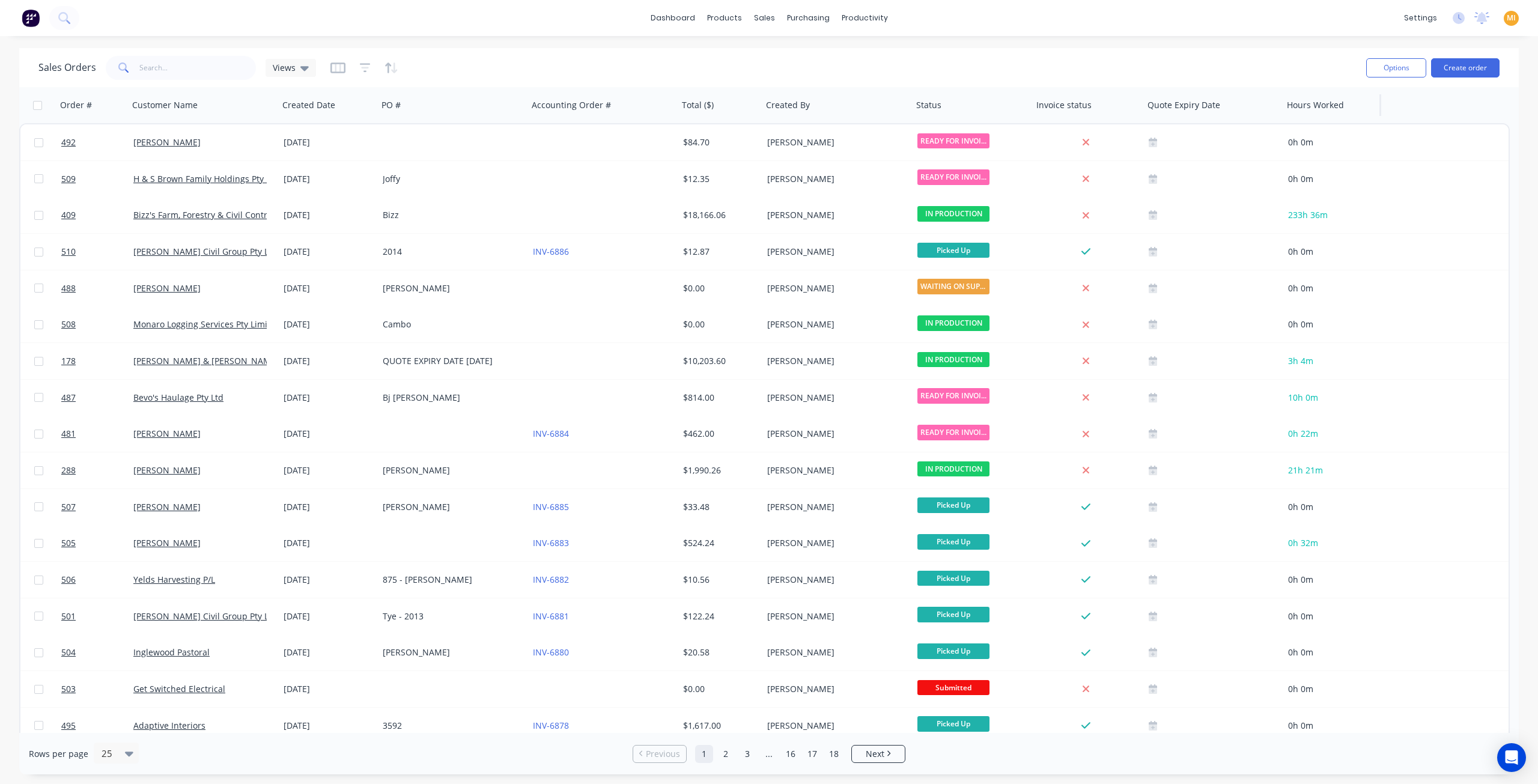
click at [1342, 109] on div at bounding box center [1329, 105] width 85 height 24
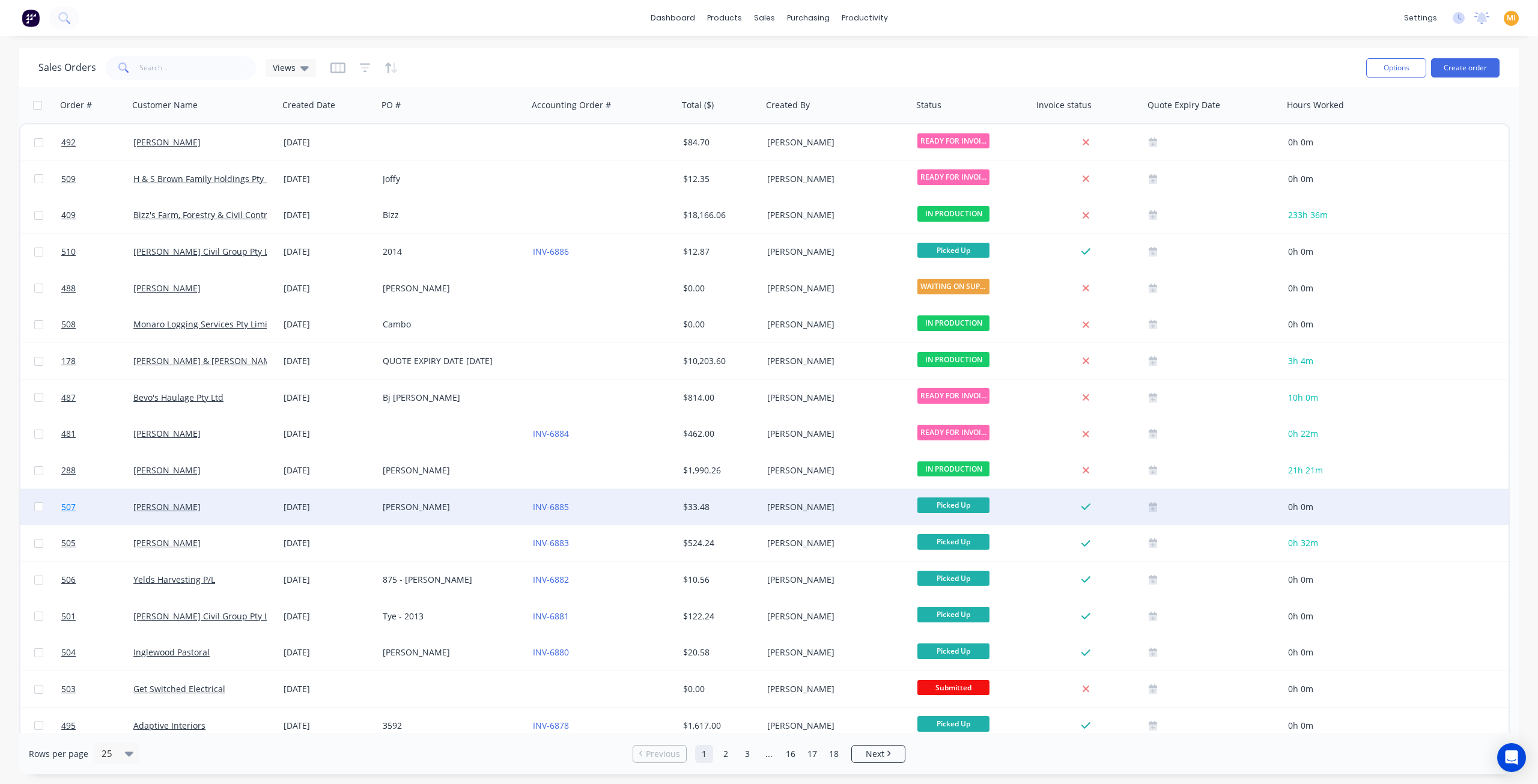
click at [89, 511] on link "507" at bounding box center [97, 506] width 72 height 36
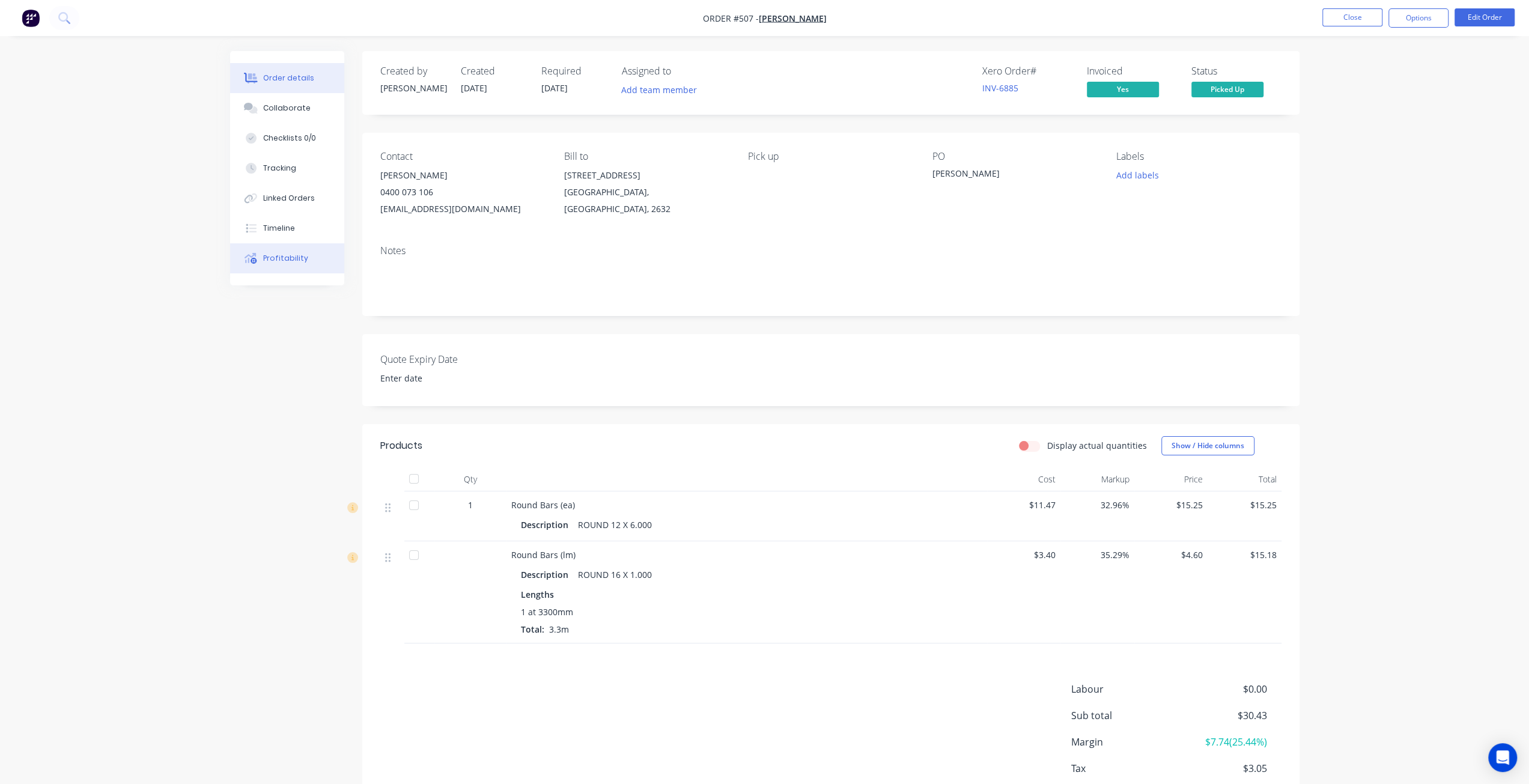
click at [279, 259] on div "Profitability" at bounding box center [286, 259] width 45 height 11
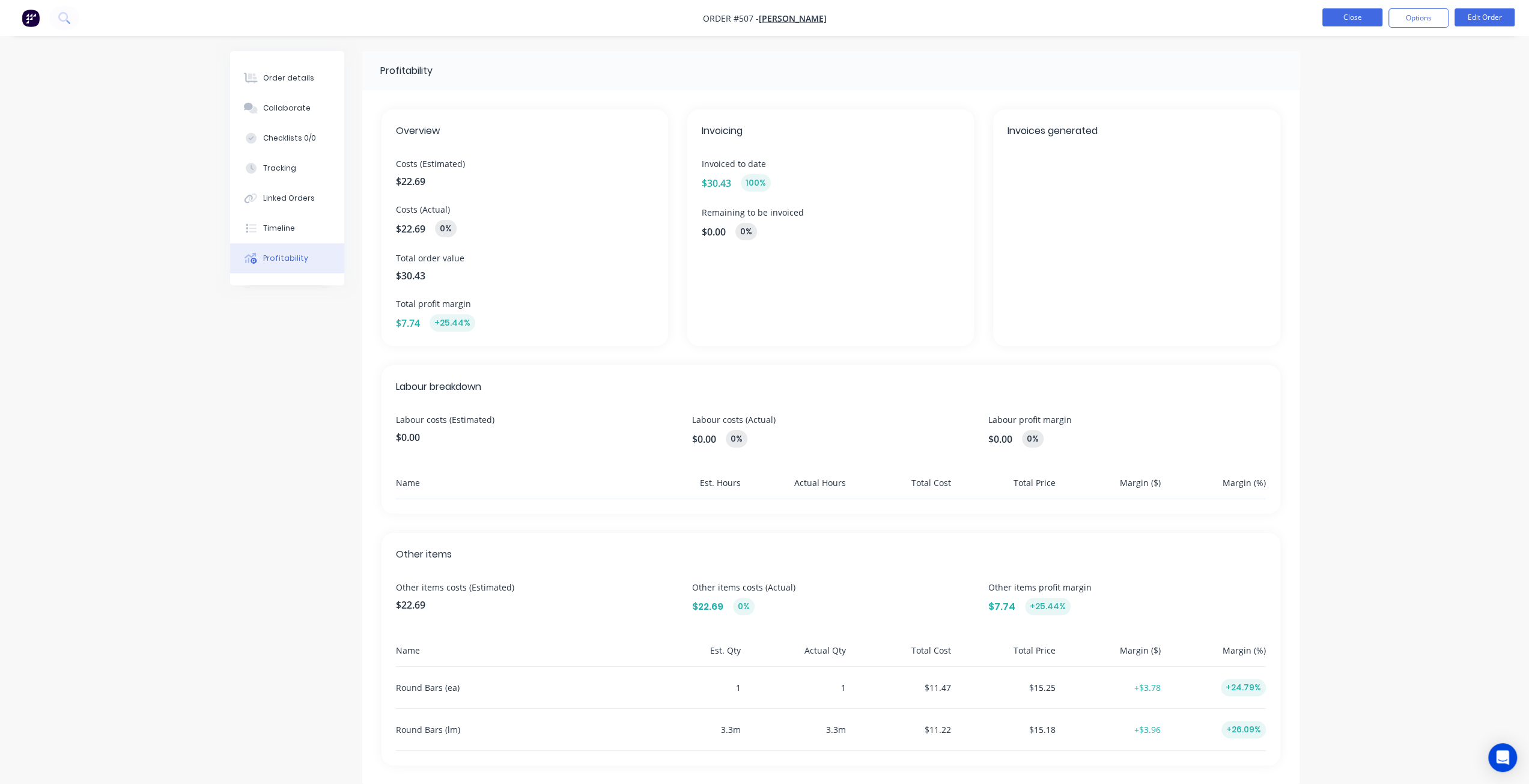
click at [1346, 17] on button "Close" at bounding box center [1352, 18] width 60 height 18
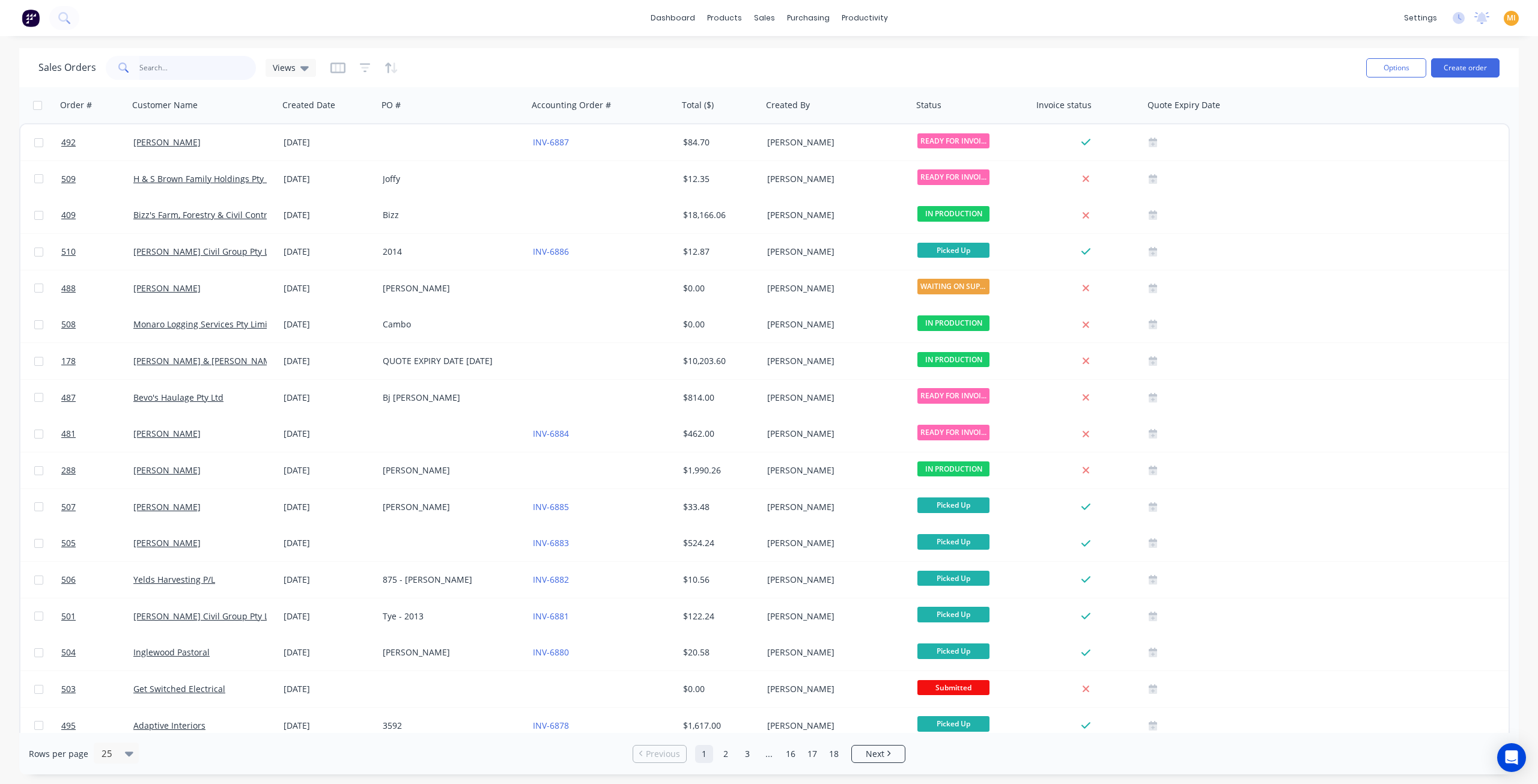
click at [168, 71] on input "text" at bounding box center [197, 68] width 117 height 24
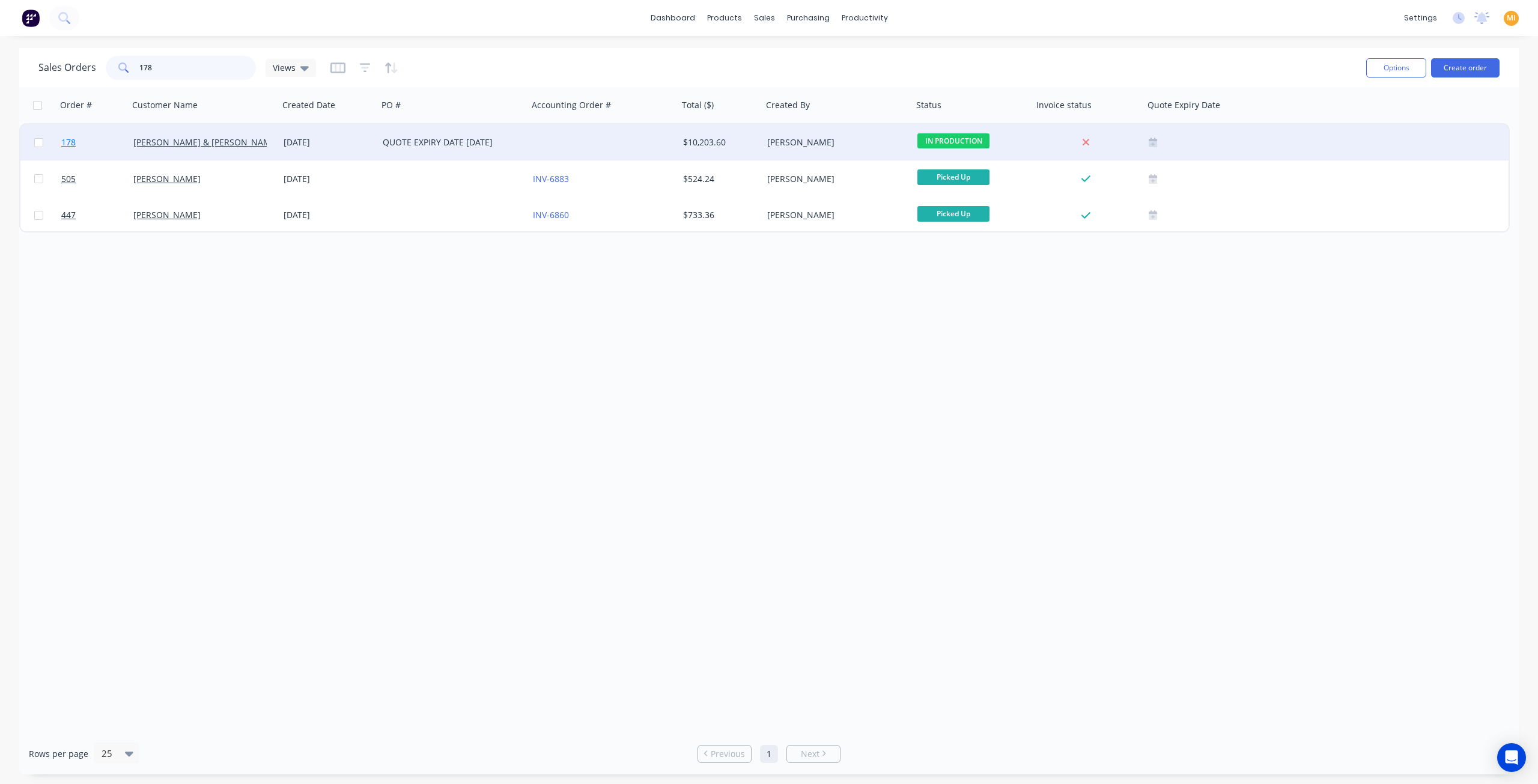
type input "178"
click at [104, 150] on link "178" at bounding box center [97, 142] width 72 height 36
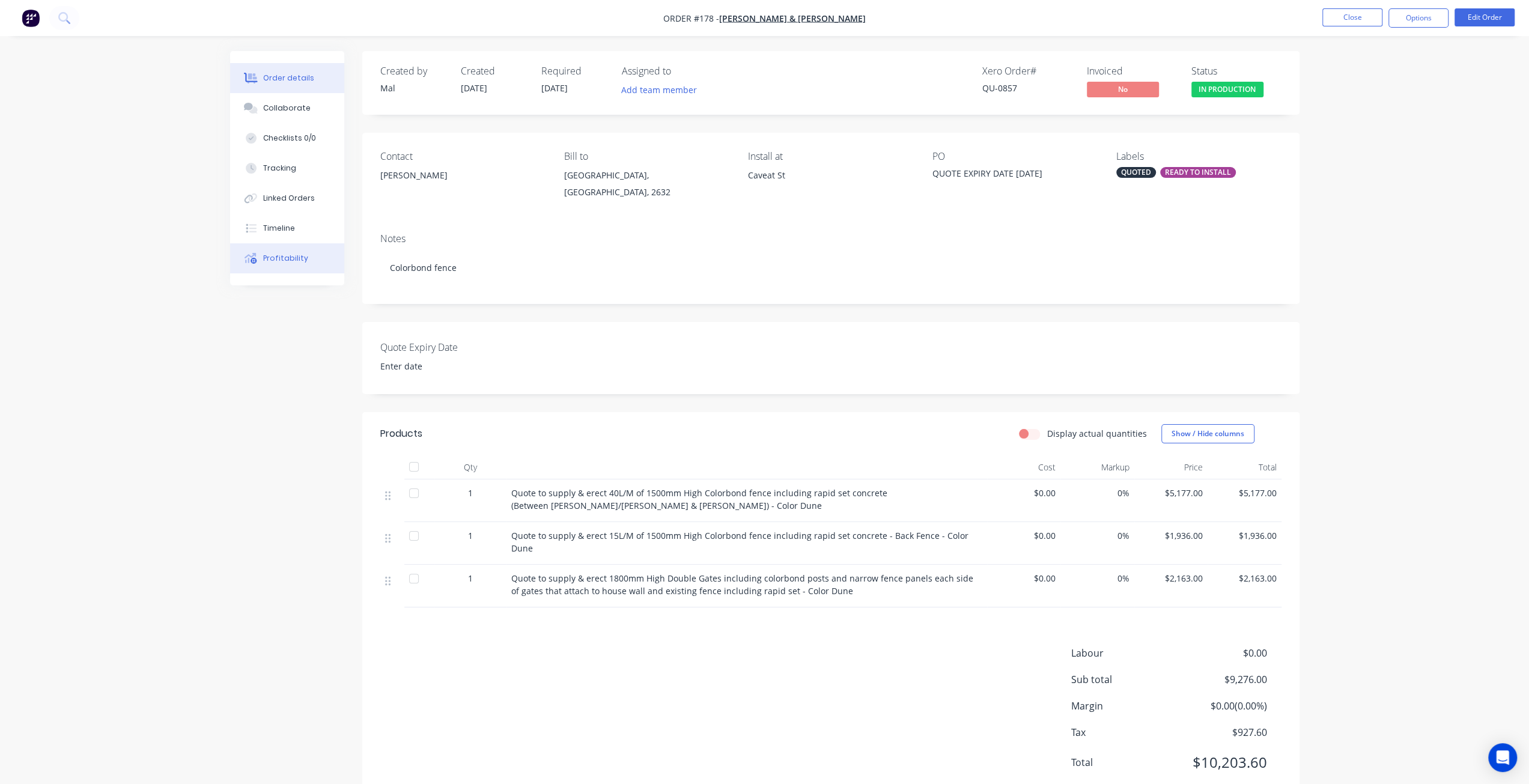
click at [278, 258] on div "Profitability" at bounding box center [286, 259] width 45 height 11
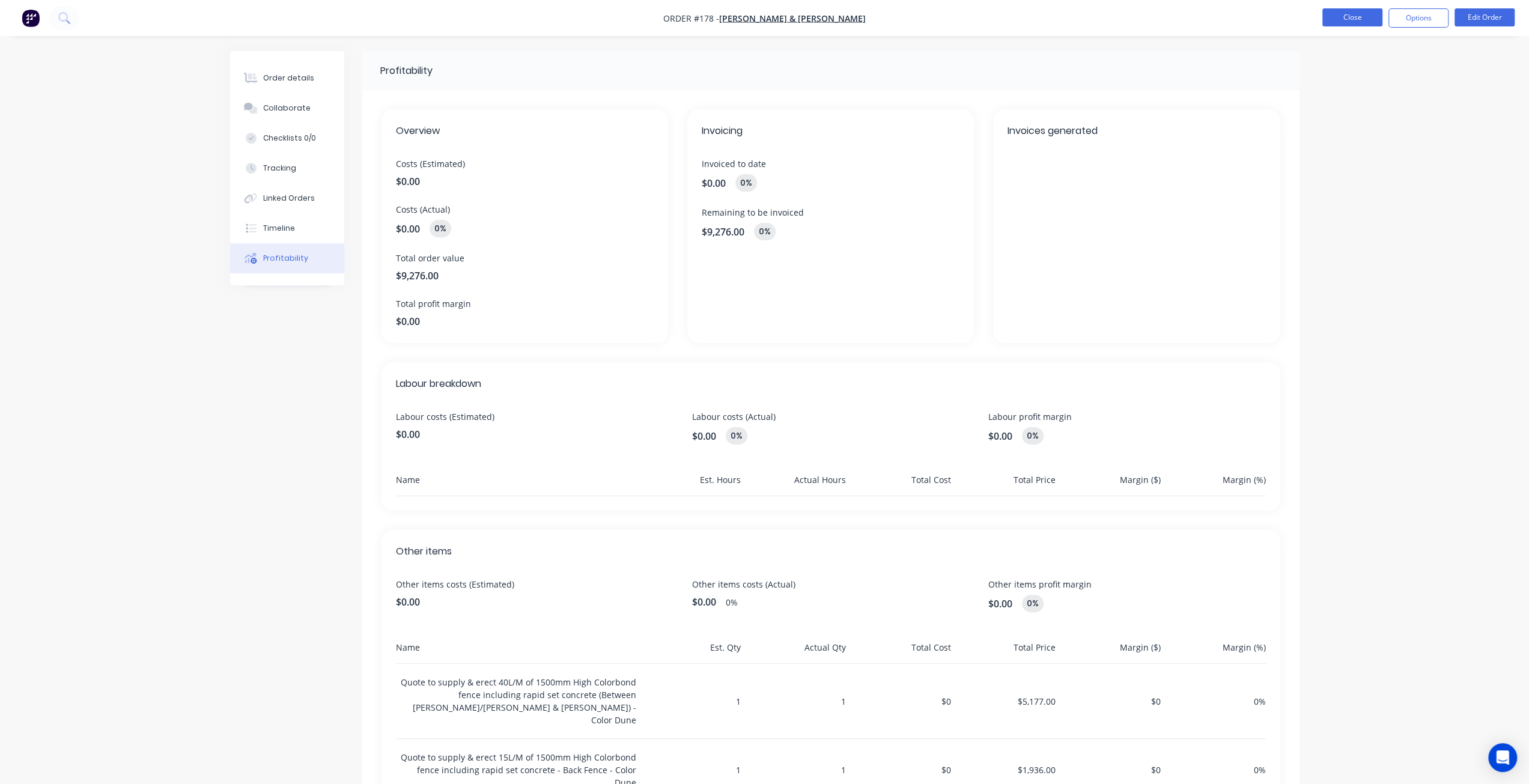
click at [1362, 16] on button "Close" at bounding box center [1352, 18] width 60 height 18
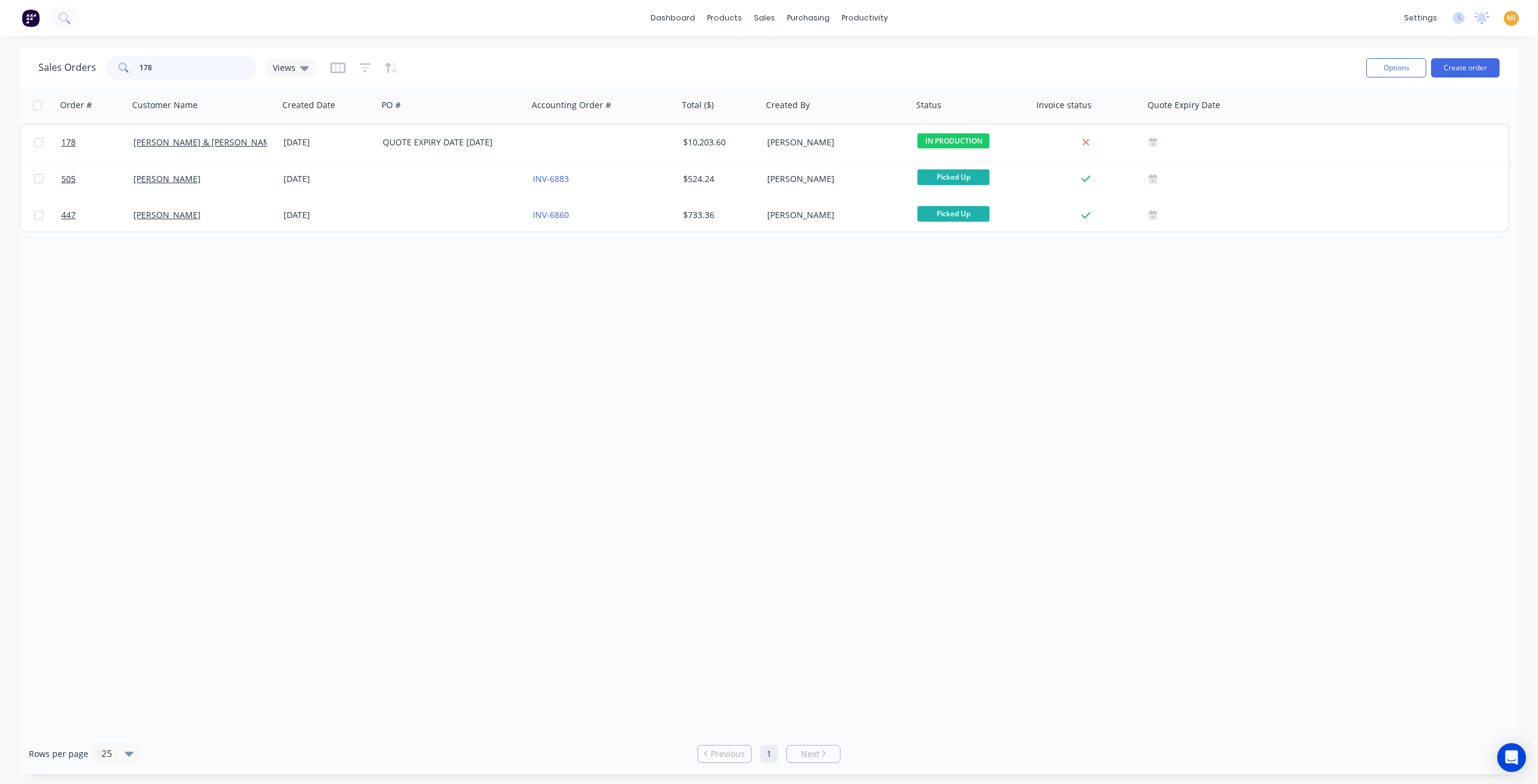
drag, startPoint x: 217, startPoint y: 68, endPoint x: 94, endPoint y: 68, distance: 123.0
click at [94, 68] on div "Sales Orders 178 Views" at bounding box center [177, 68] width 278 height 24
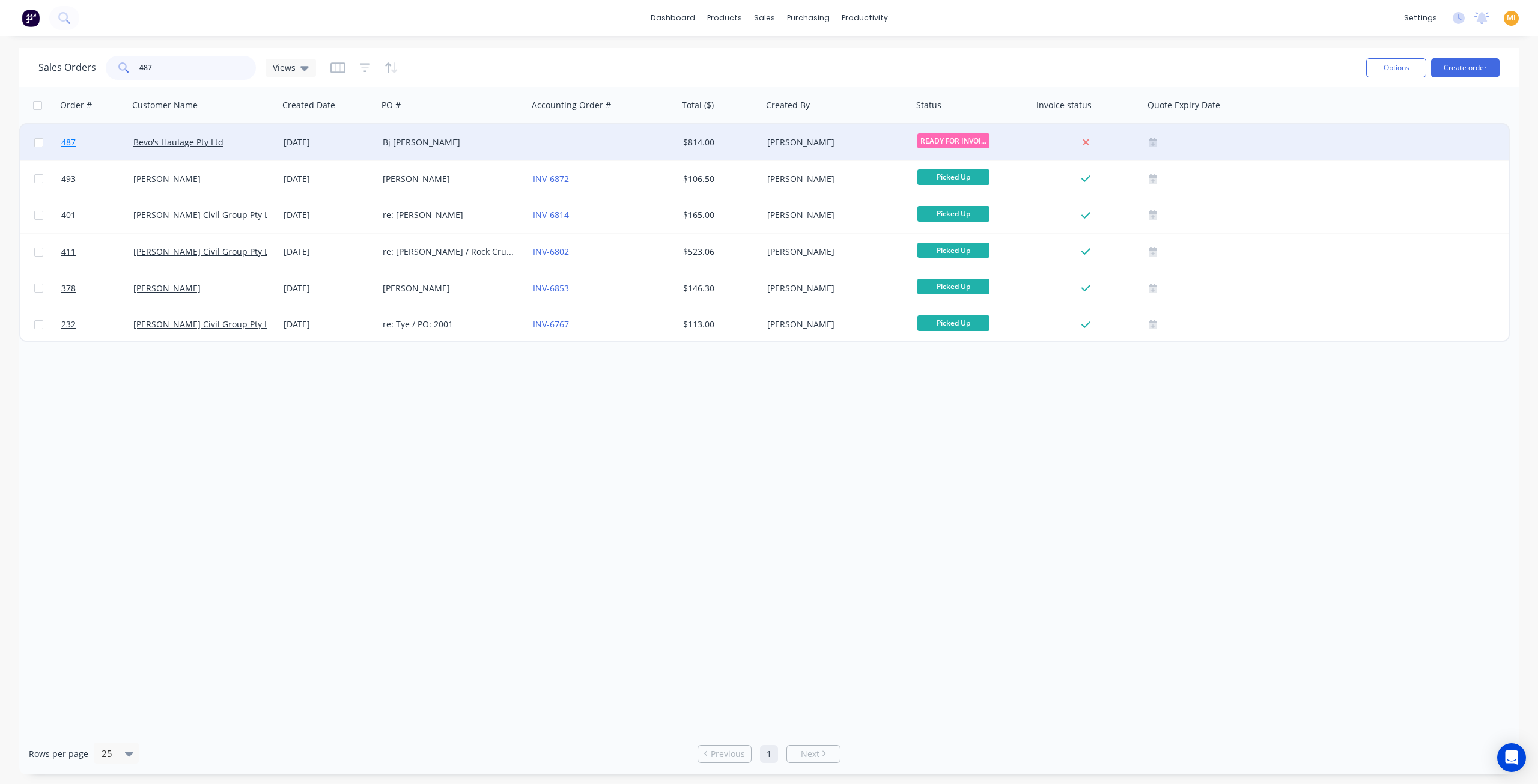
type input "487"
click at [101, 146] on link "487" at bounding box center [97, 142] width 72 height 36
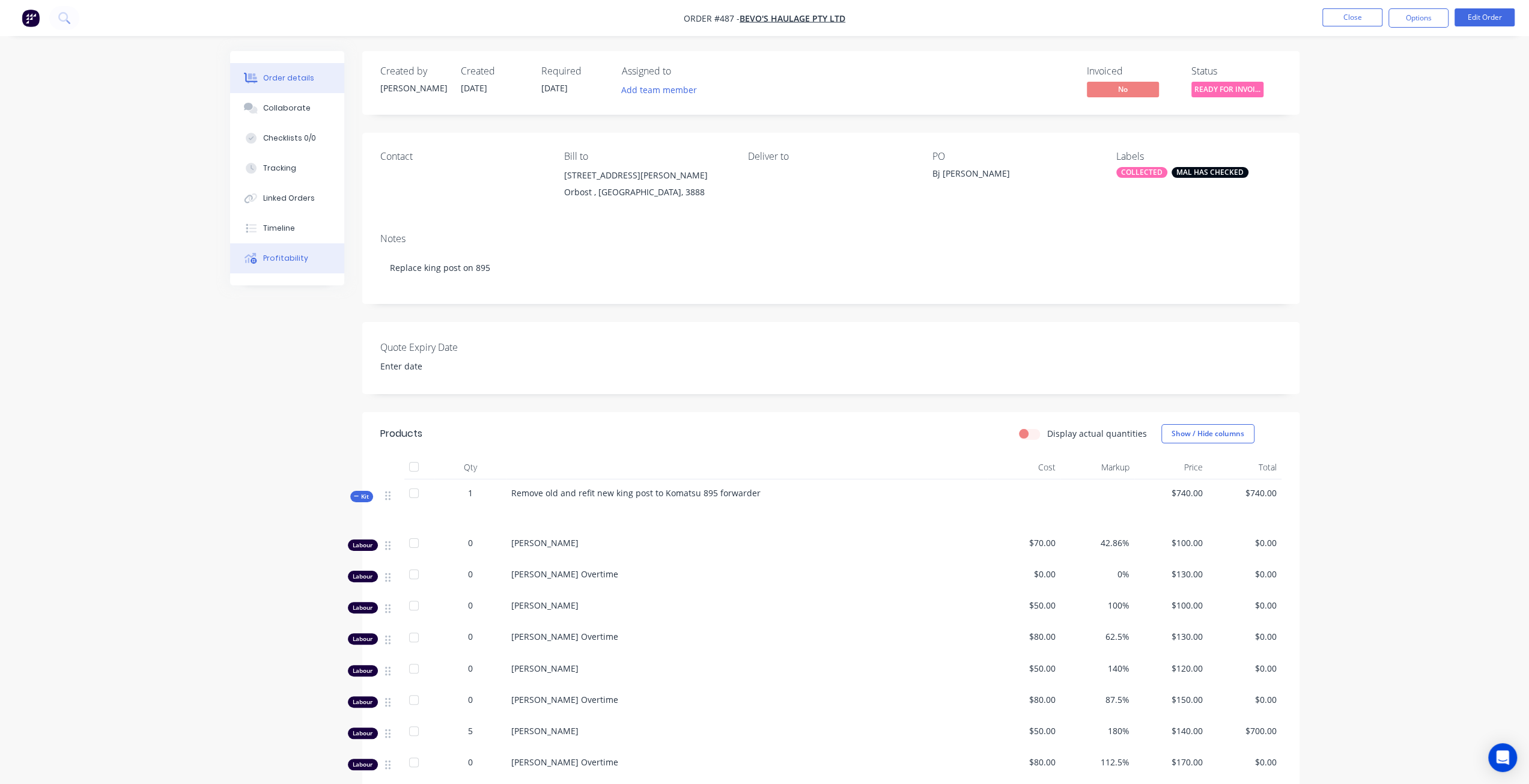
click at [271, 261] on div "Profitability" at bounding box center [286, 259] width 45 height 11
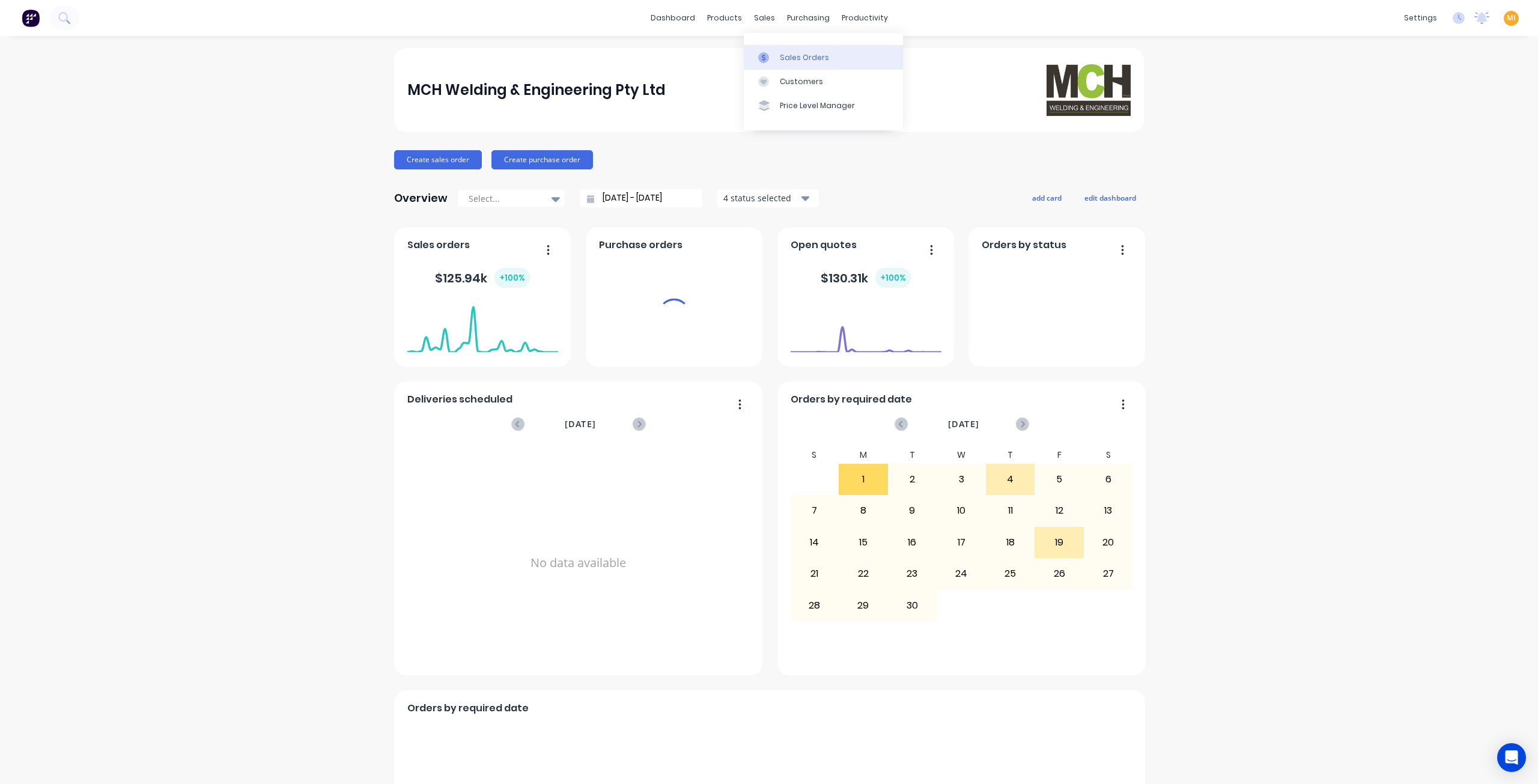
click at [783, 53] on div "Sales Orders" at bounding box center [805, 58] width 49 height 11
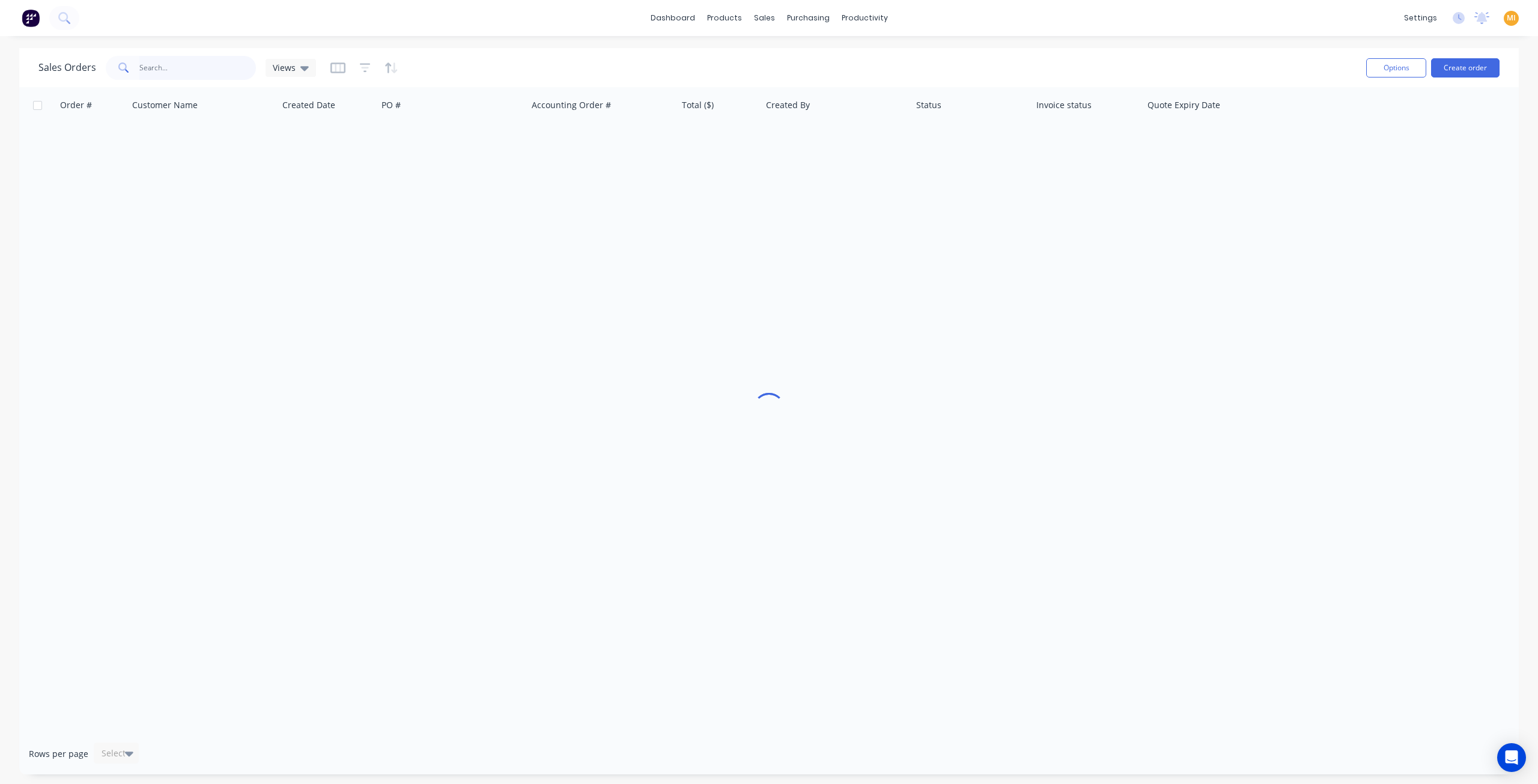
click at [158, 68] on input "text" at bounding box center [197, 68] width 117 height 24
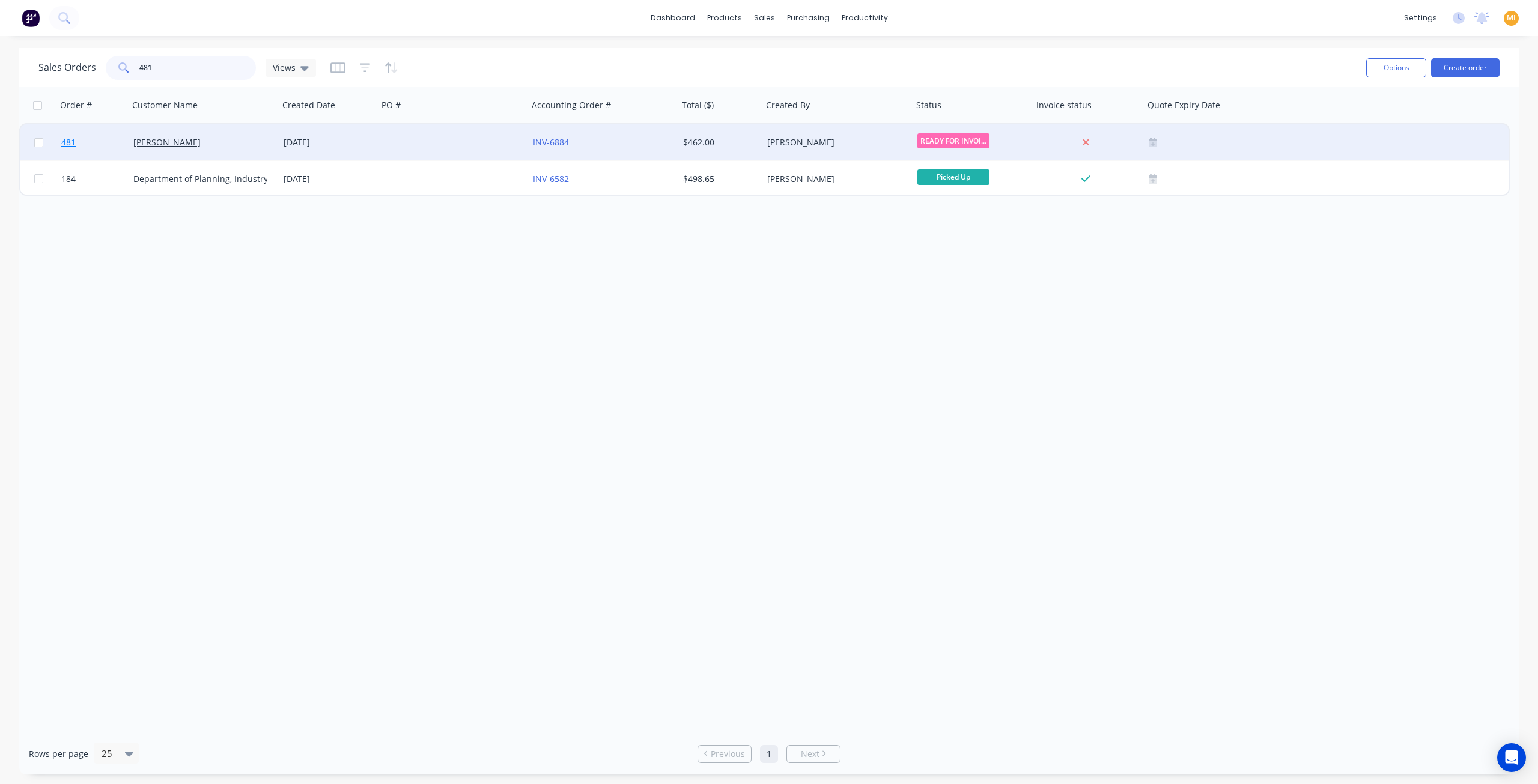
type input "481"
click at [107, 137] on link "481" at bounding box center [97, 142] width 72 height 36
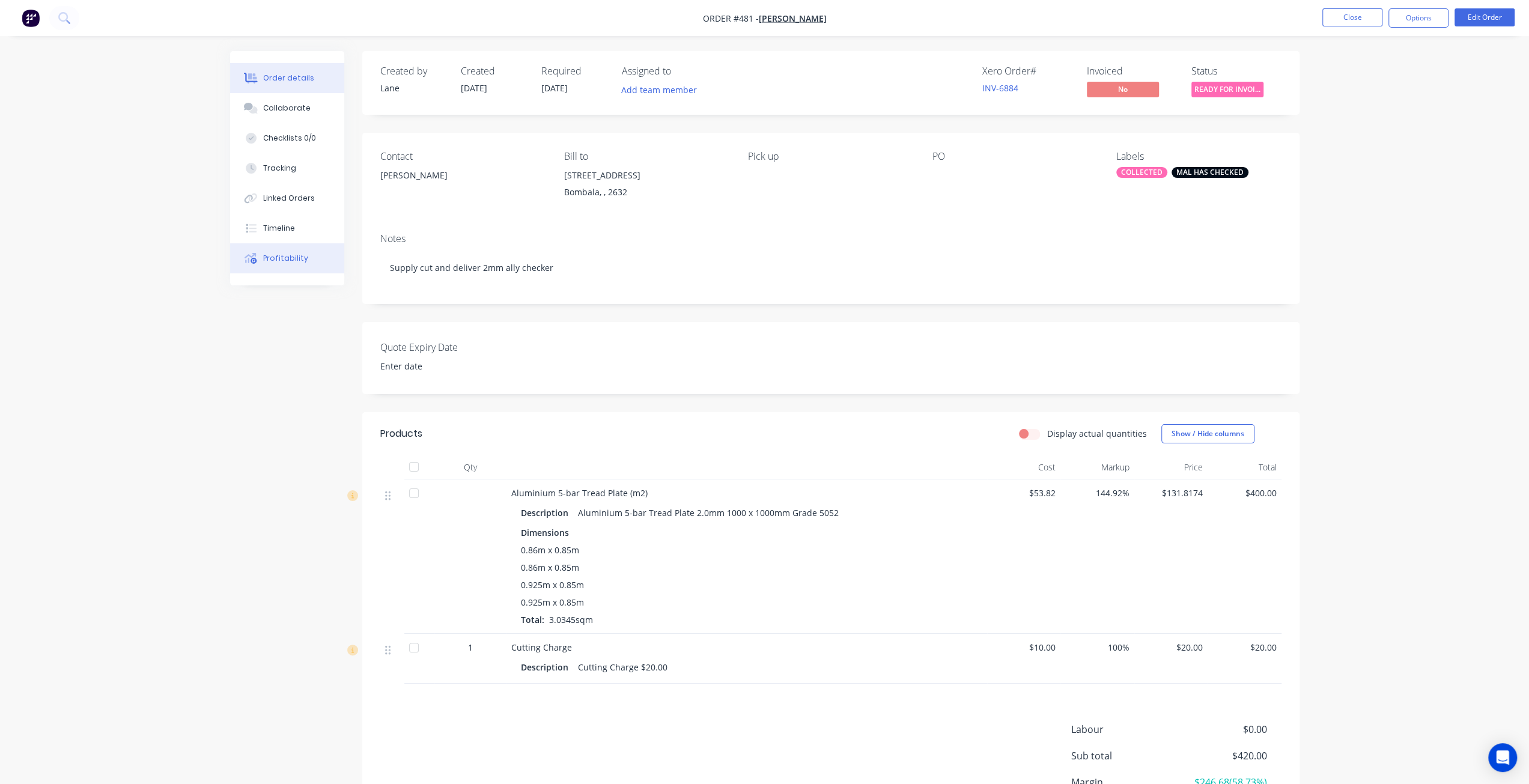
click at [283, 253] on div "Profitability" at bounding box center [286, 259] width 45 height 11
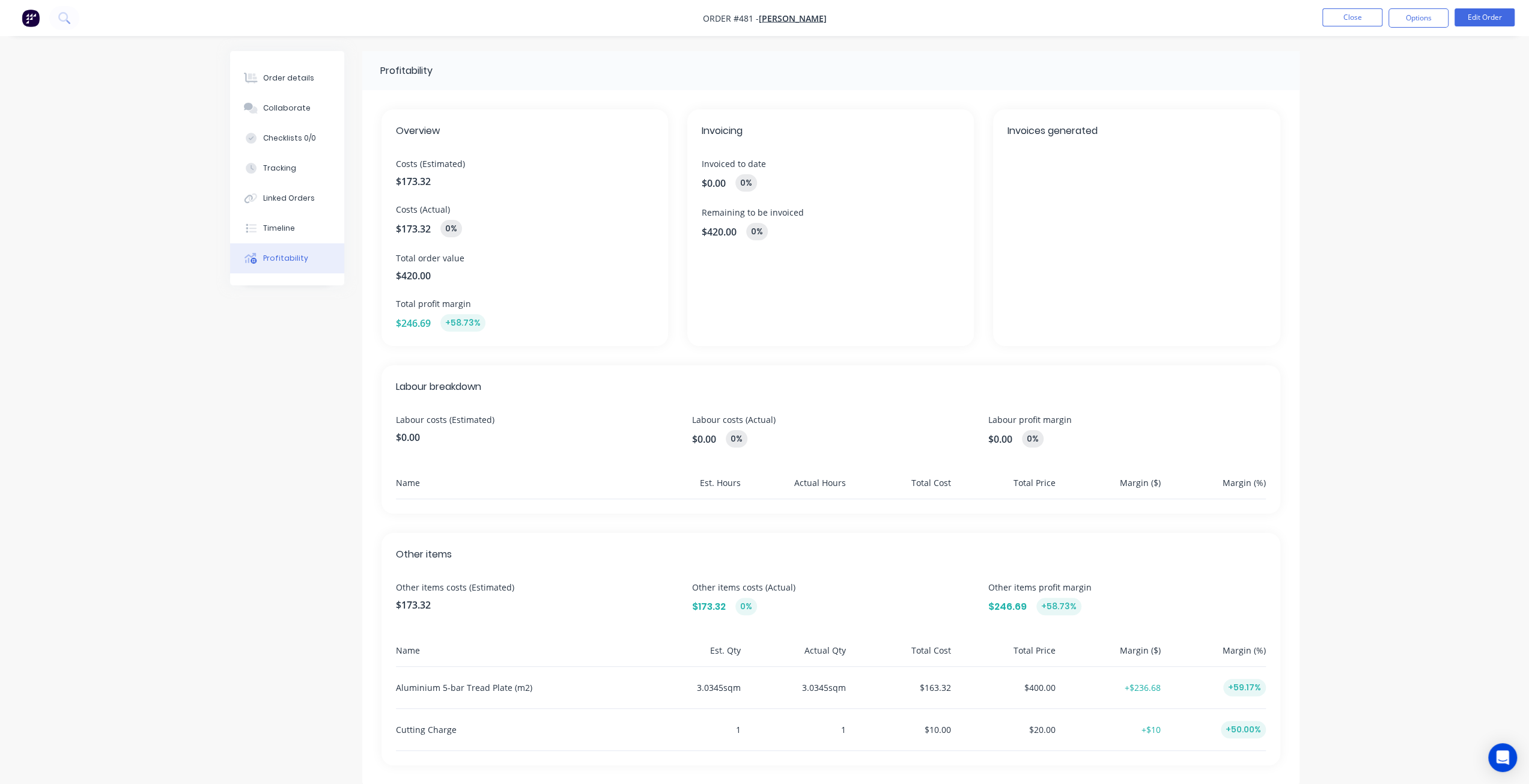
drag, startPoint x: 161, startPoint y: 650, endPoint x: 312, endPoint y: 552, distance: 180.0
click at [162, 650] on div "Order details Collaborate Checklists 0/0 Tracking Linked Orders Timeline Profit…" at bounding box center [764, 402] width 1529 height 804
click at [1359, 20] on button "Close" at bounding box center [1352, 18] width 60 height 18
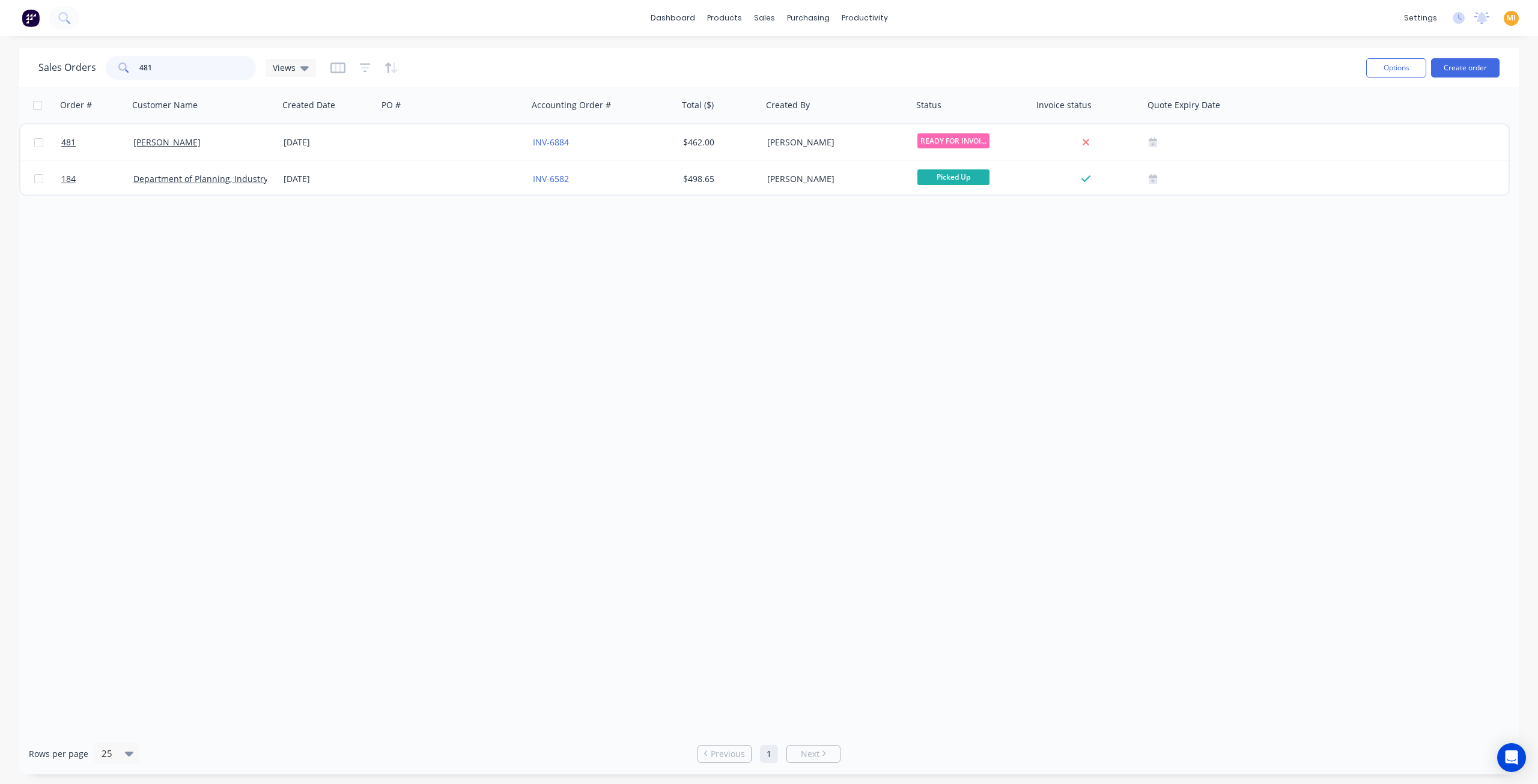
drag, startPoint x: 193, startPoint y: 73, endPoint x: 94, endPoint y: 51, distance: 101.4
click at [94, 51] on div "Sales Orders 481 Views Options Create order" at bounding box center [769, 67] width 1500 height 39
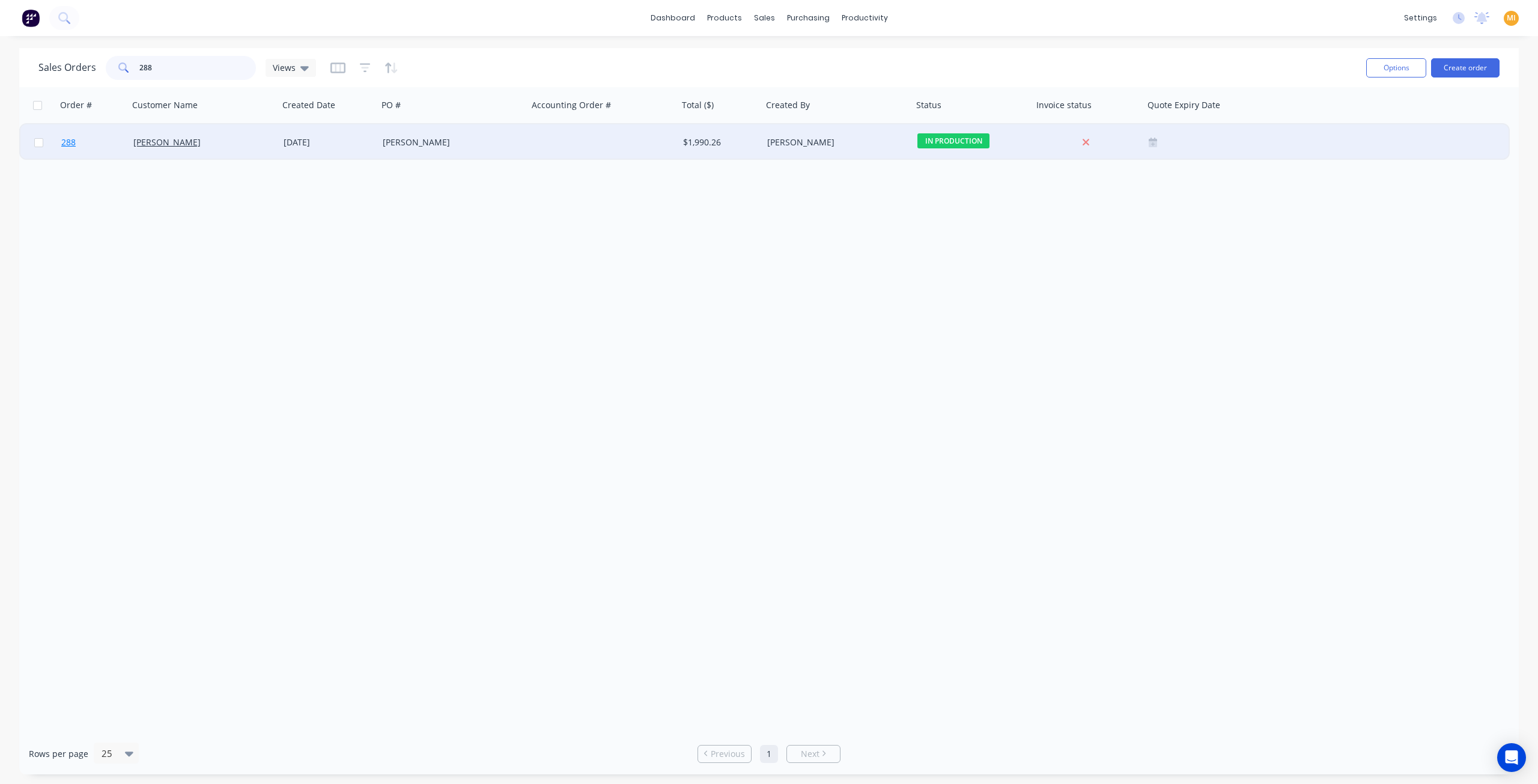
type input "288"
click at [92, 150] on link "288" at bounding box center [97, 142] width 72 height 36
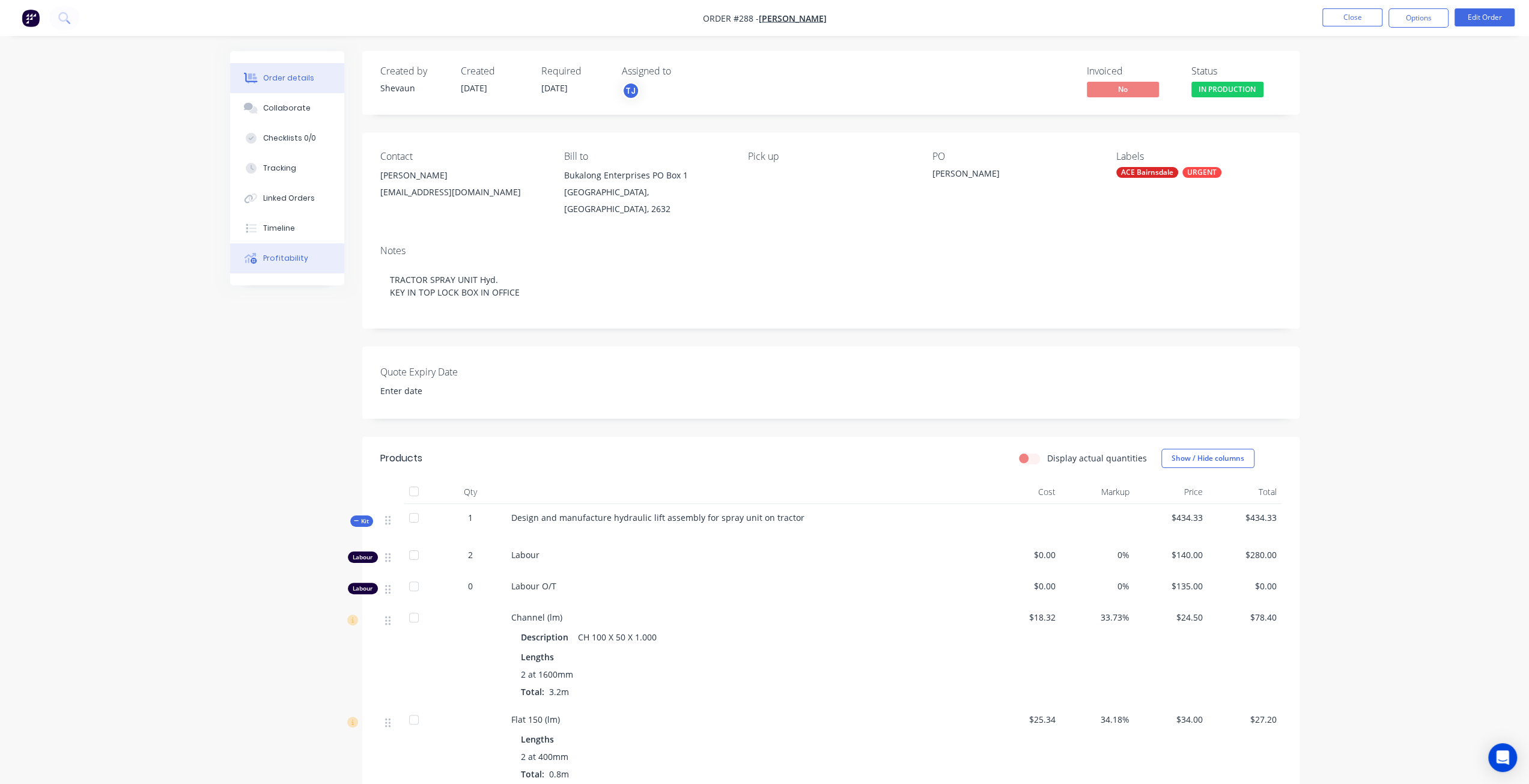
click at [288, 256] on div "Profitability" at bounding box center [286, 259] width 45 height 11
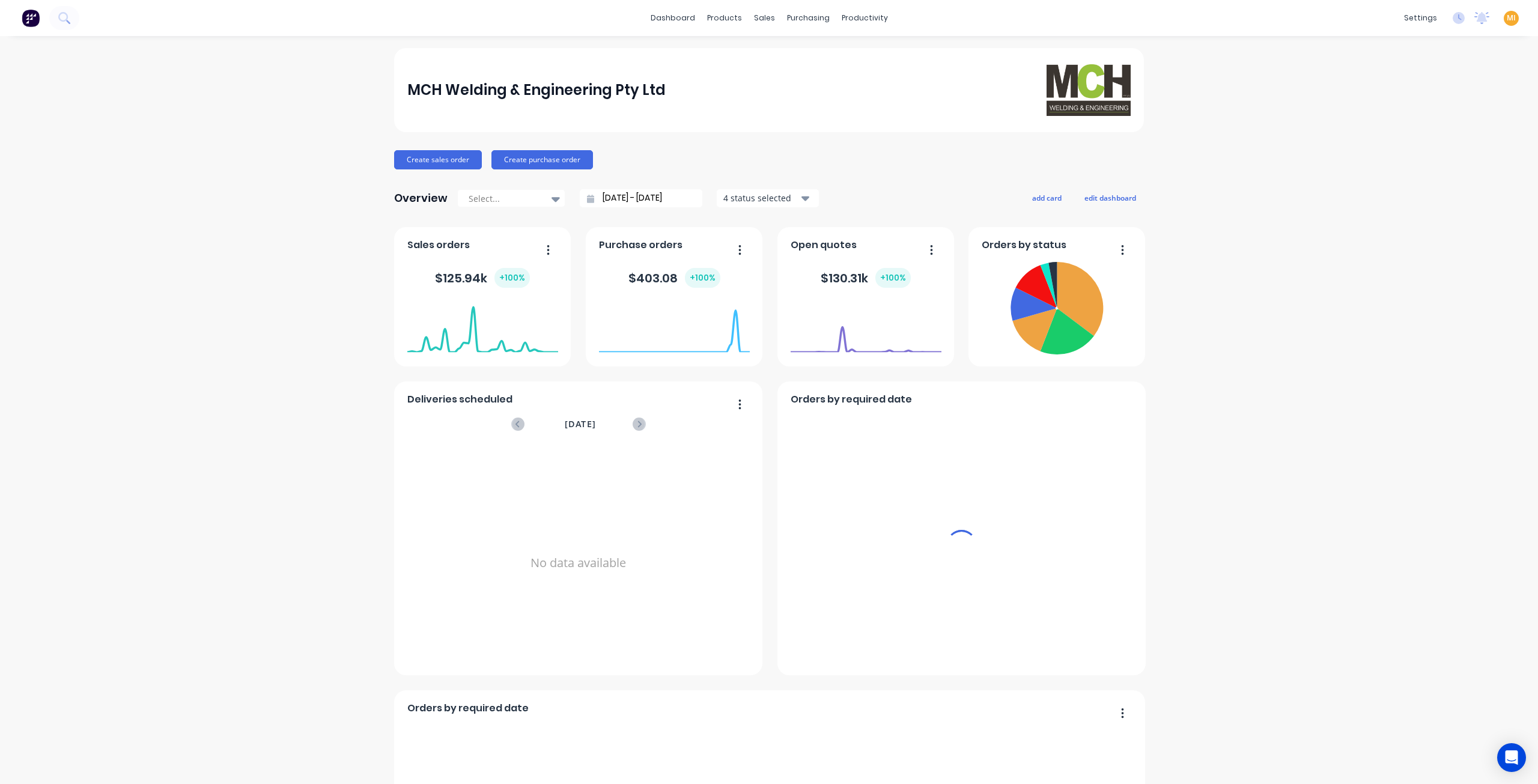
click at [1507, 16] on span "MI" at bounding box center [1511, 18] width 9 height 11
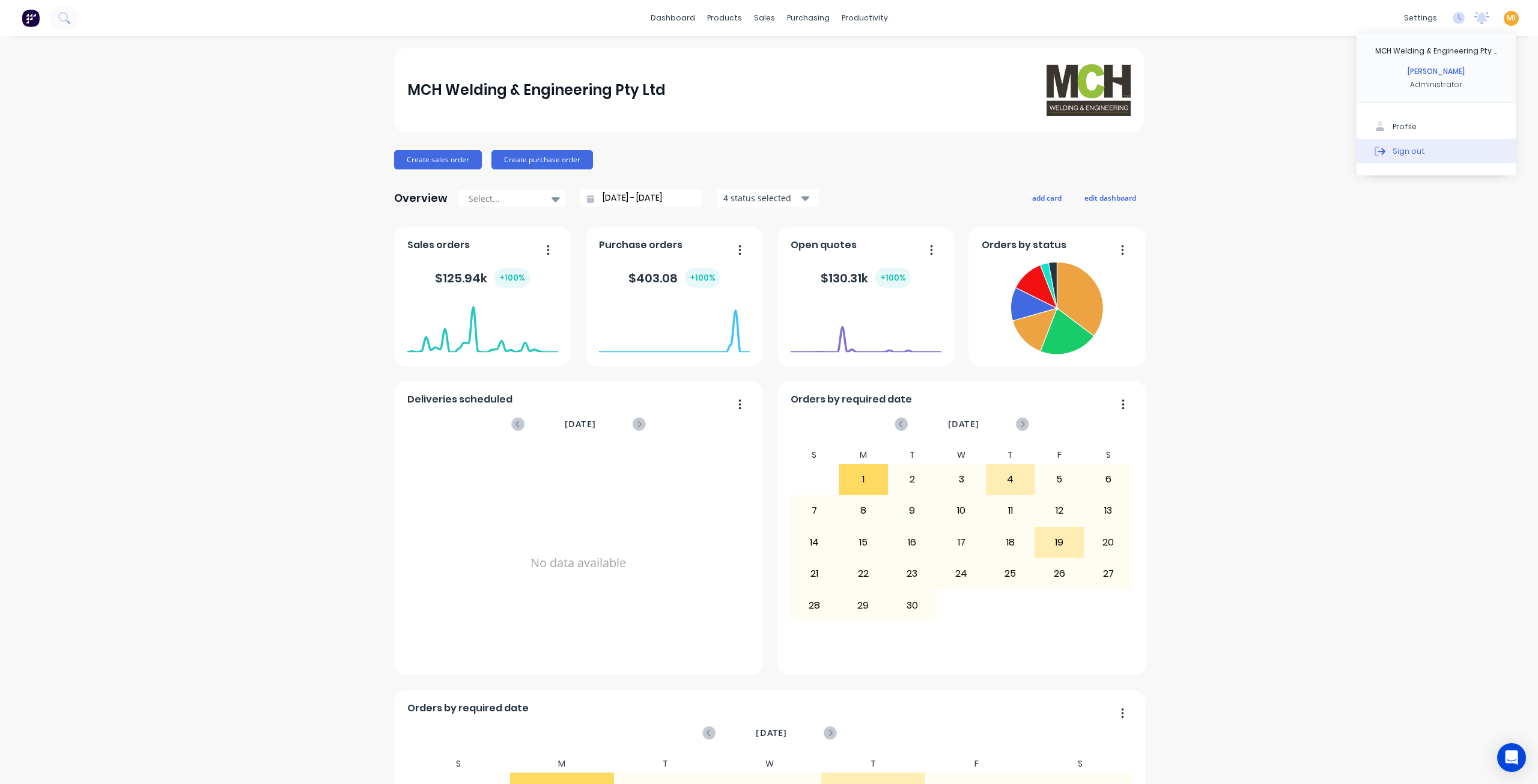
click at [1412, 150] on div "Sign out" at bounding box center [1409, 151] width 33 height 11
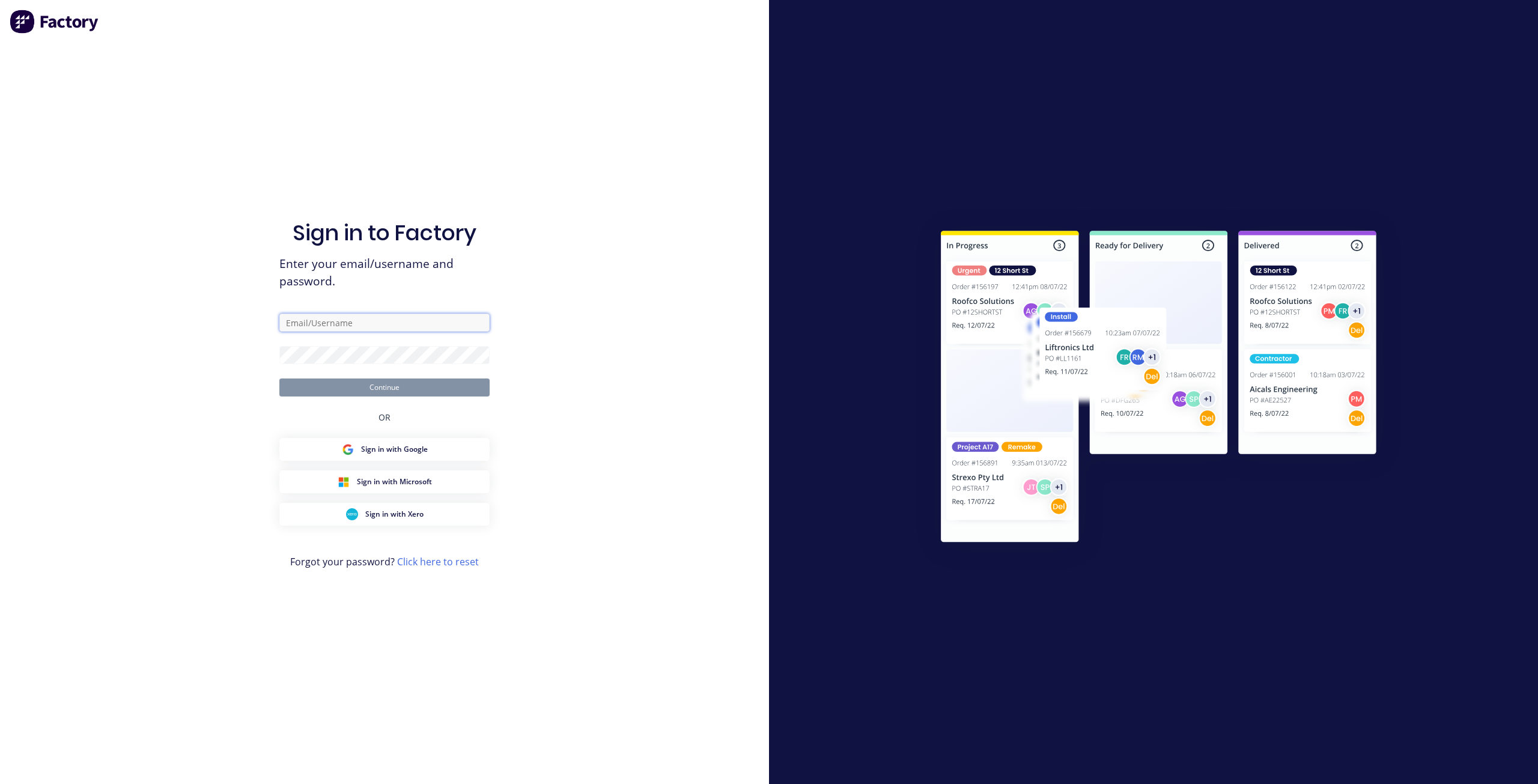
click at [412, 314] on input "text" at bounding box center [384, 322] width 210 height 18
type input "[EMAIL_ADDRESS][DOMAIN_NAME]"
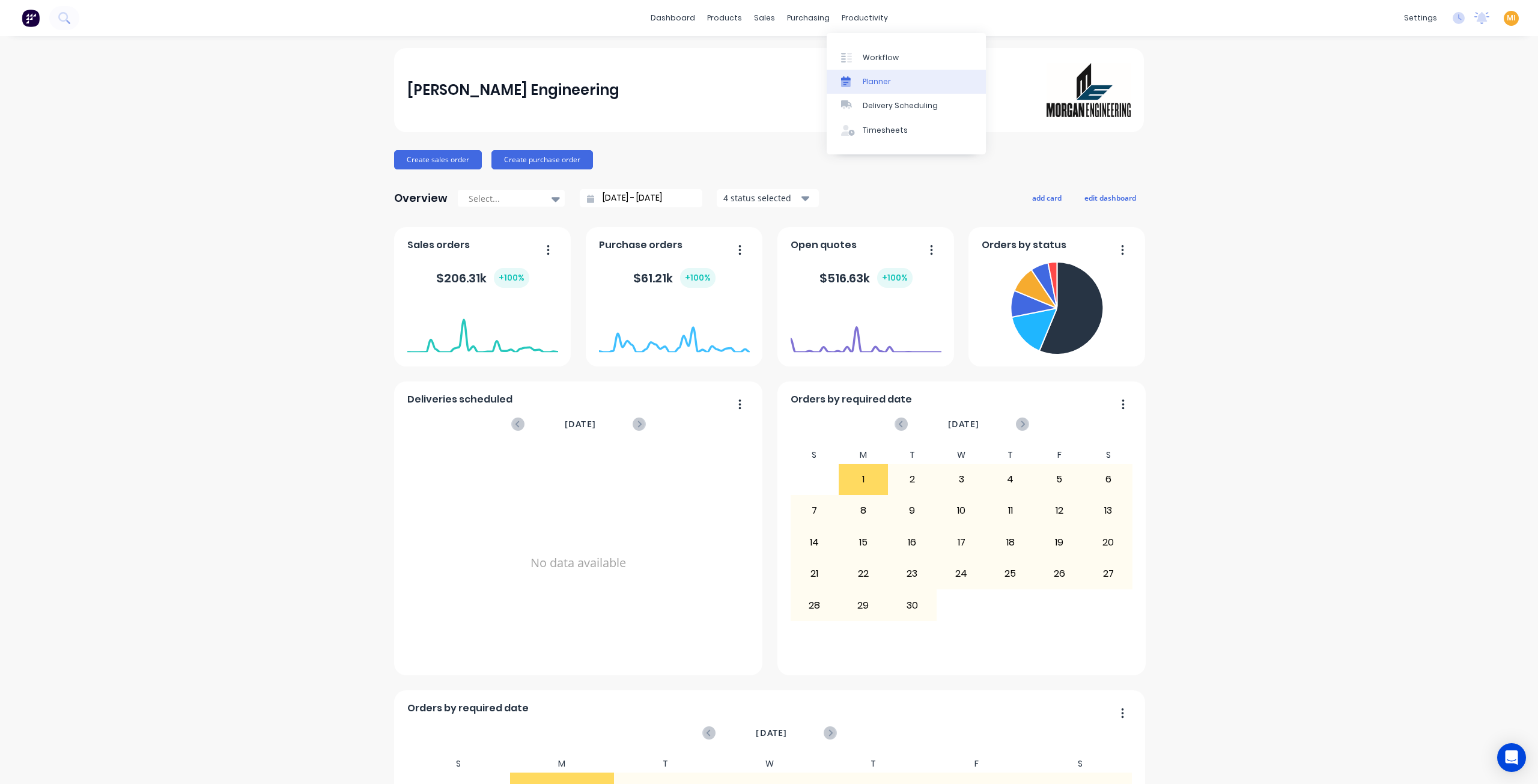
drag, startPoint x: 900, startPoint y: 128, endPoint x: 917, endPoint y: 70, distance: 60.4
click at [900, 128] on div "Timesheets" at bounding box center [885, 131] width 45 height 11
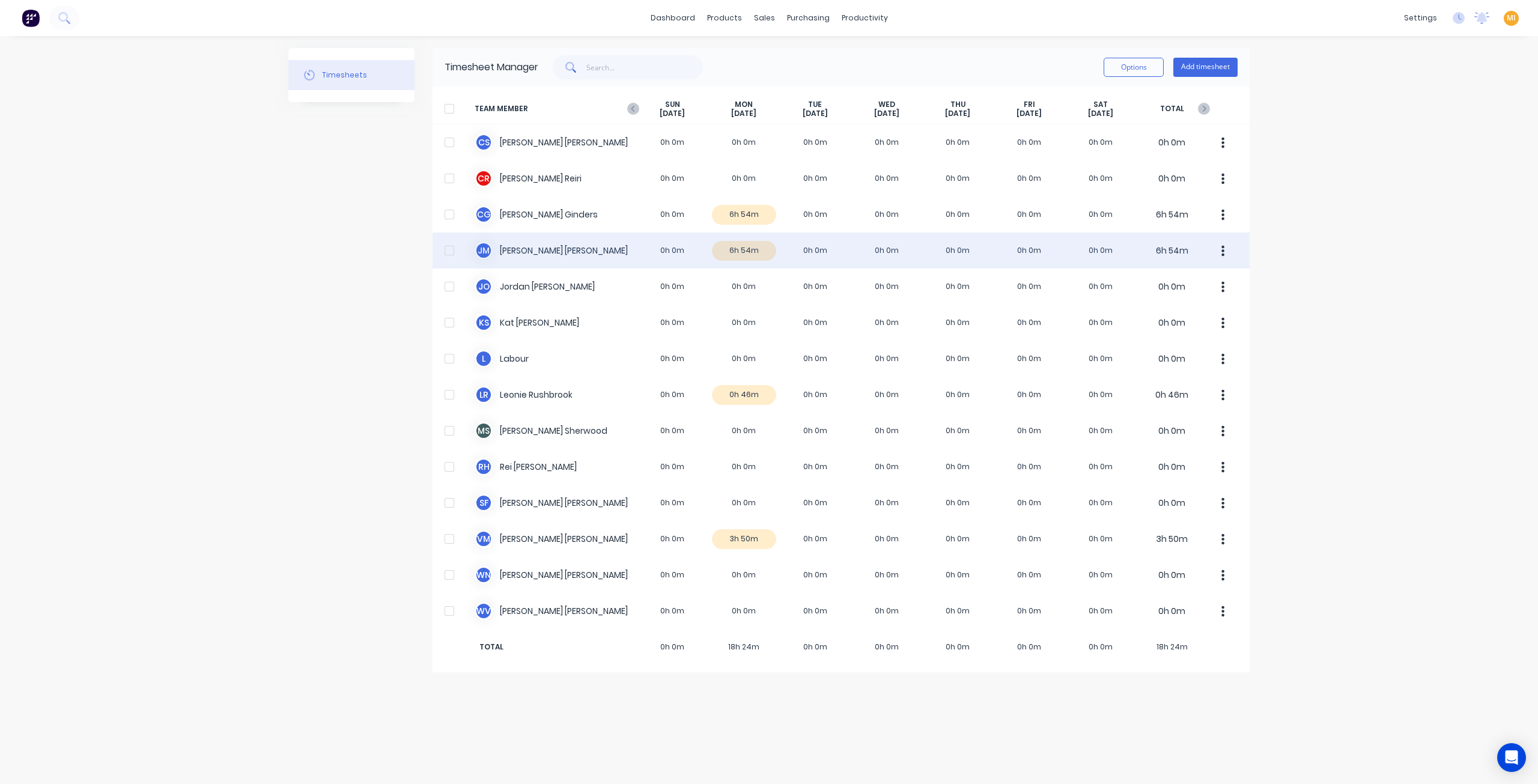
click at [558, 249] on div "[PERSON_NAME] 0h 0m 6h 54m 0h 0m 0h 0m 0h 0m 0h 0m 0h 0m 6h 54m" at bounding box center [841, 250] width 817 height 36
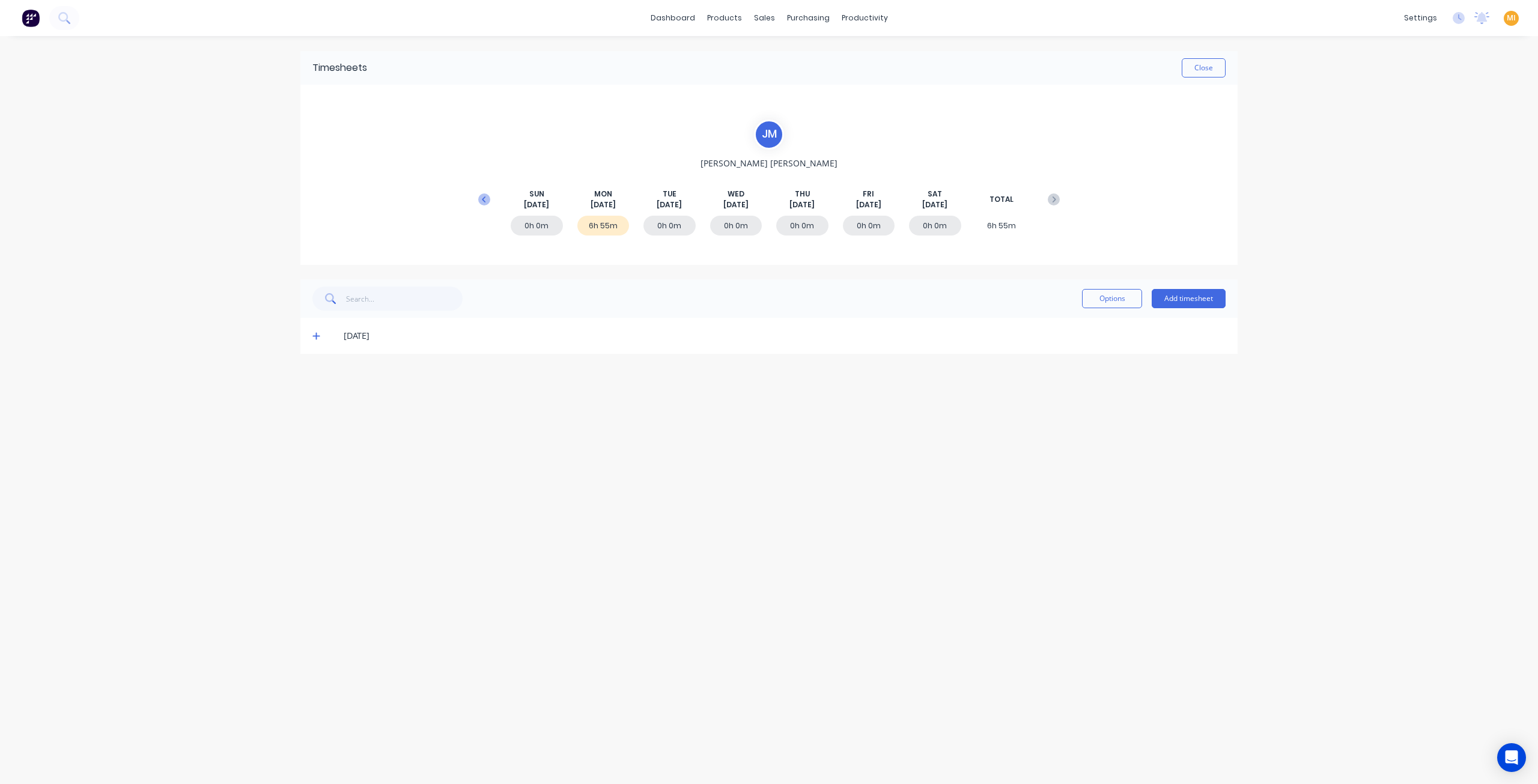
click at [483, 200] on icon at bounding box center [483, 199] width 4 height 6
click at [320, 479] on icon at bounding box center [316, 480] width 8 height 9
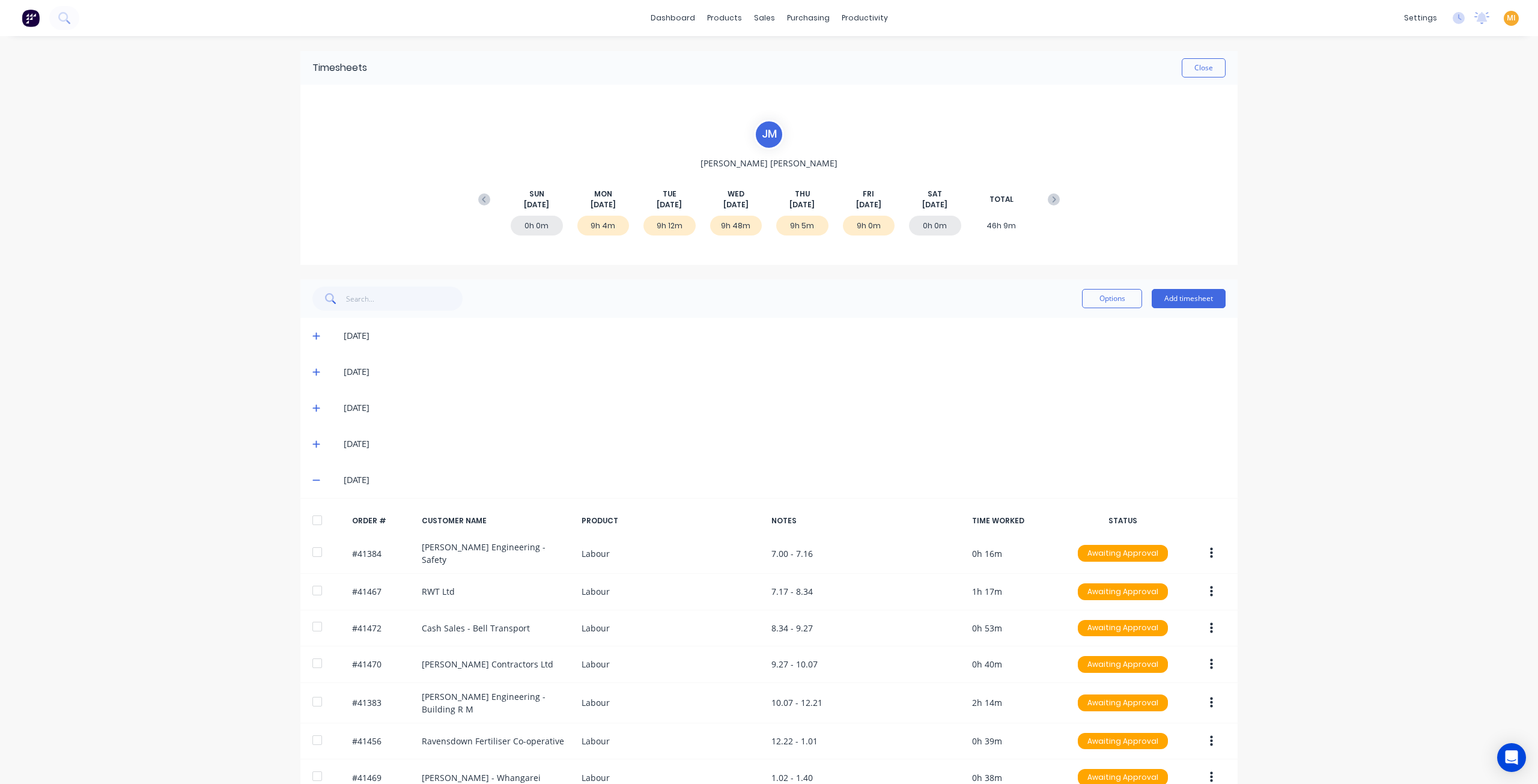
click at [31, 21] on img at bounding box center [30, 18] width 18 height 18
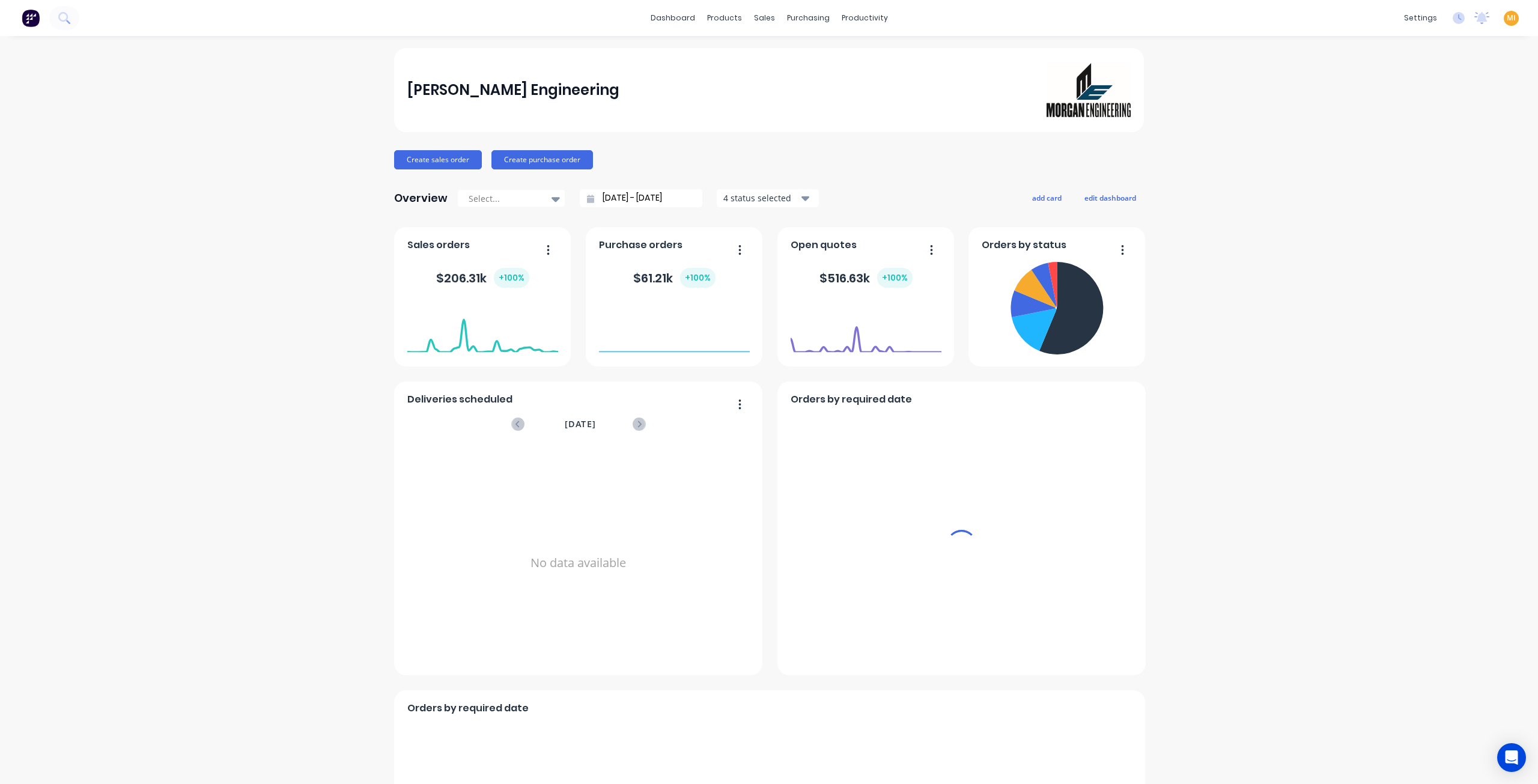
click at [1507, 14] on span "MI" at bounding box center [1511, 18] width 9 height 11
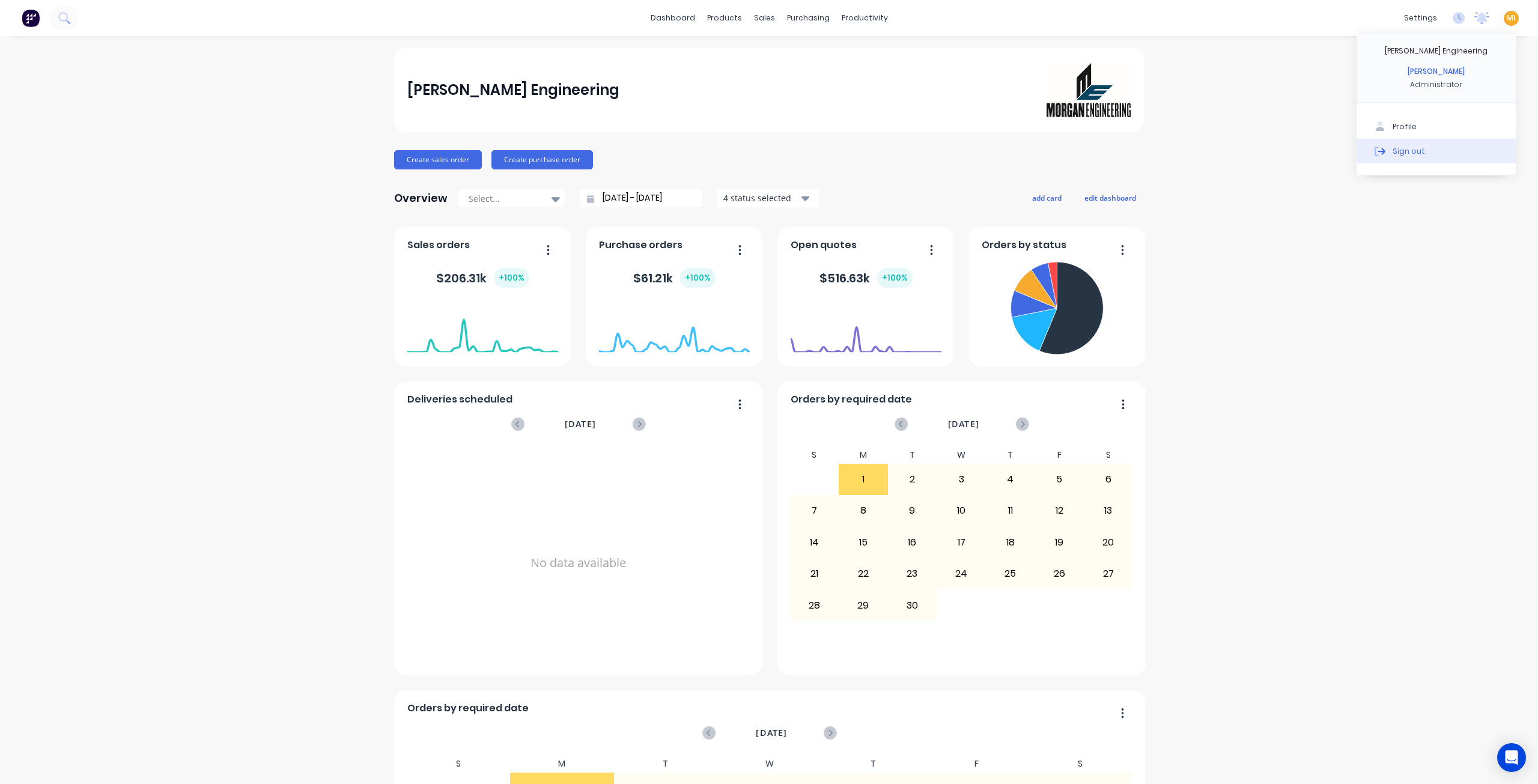
click at [1439, 143] on button "Sign out" at bounding box center [1436, 150] width 159 height 24
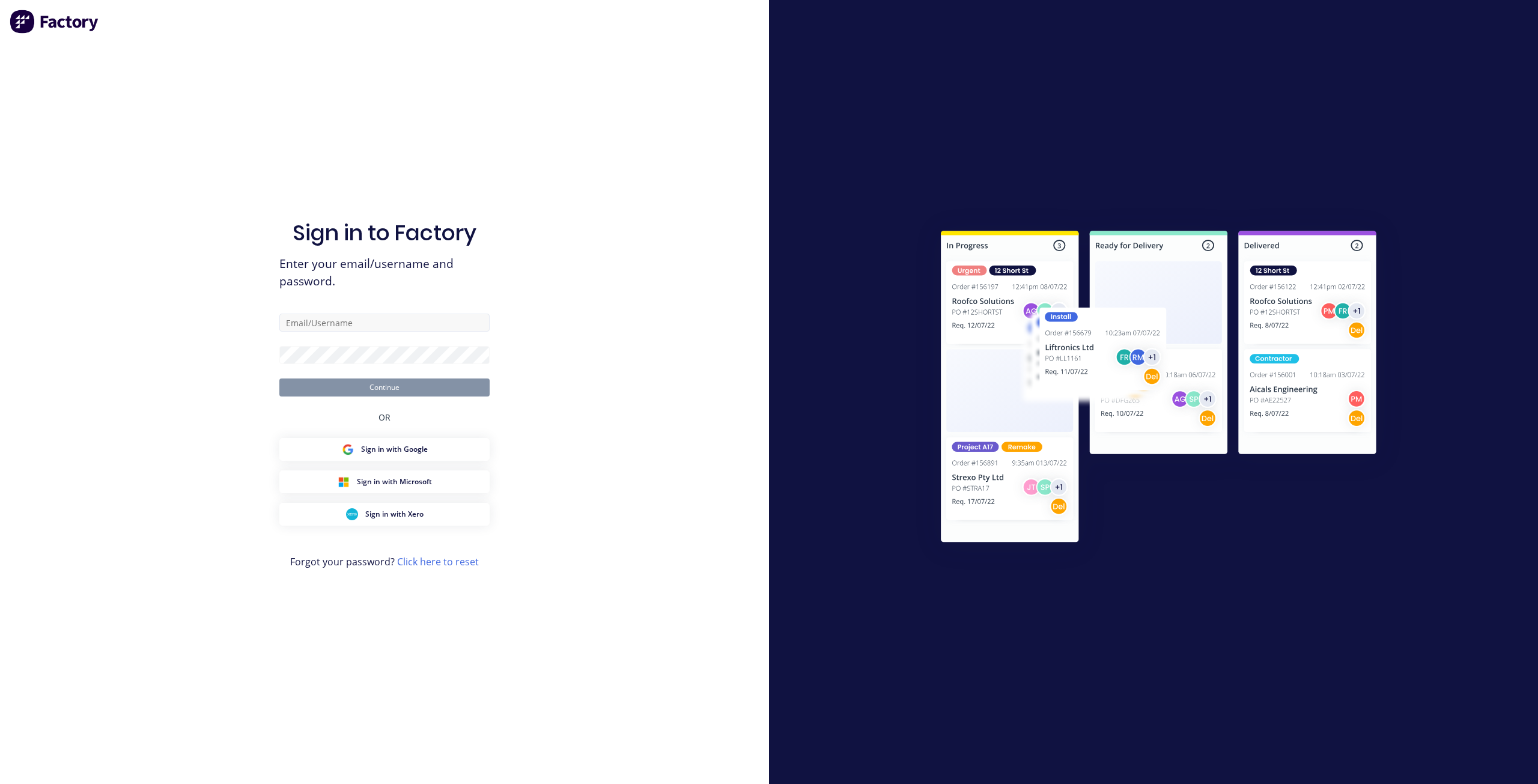
drag, startPoint x: 403, startPoint y: 333, endPoint x: 403, endPoint y: 327, distance: 6.0
click at [403, 333] on form "Continue" at bounding box center [384, 355] width 210 height 83
click at [403, 325] on input "text" at bounding box center [384, 322] width 210 height 18
paste input "team+maricardemo@dynamicsteelform.com.au"
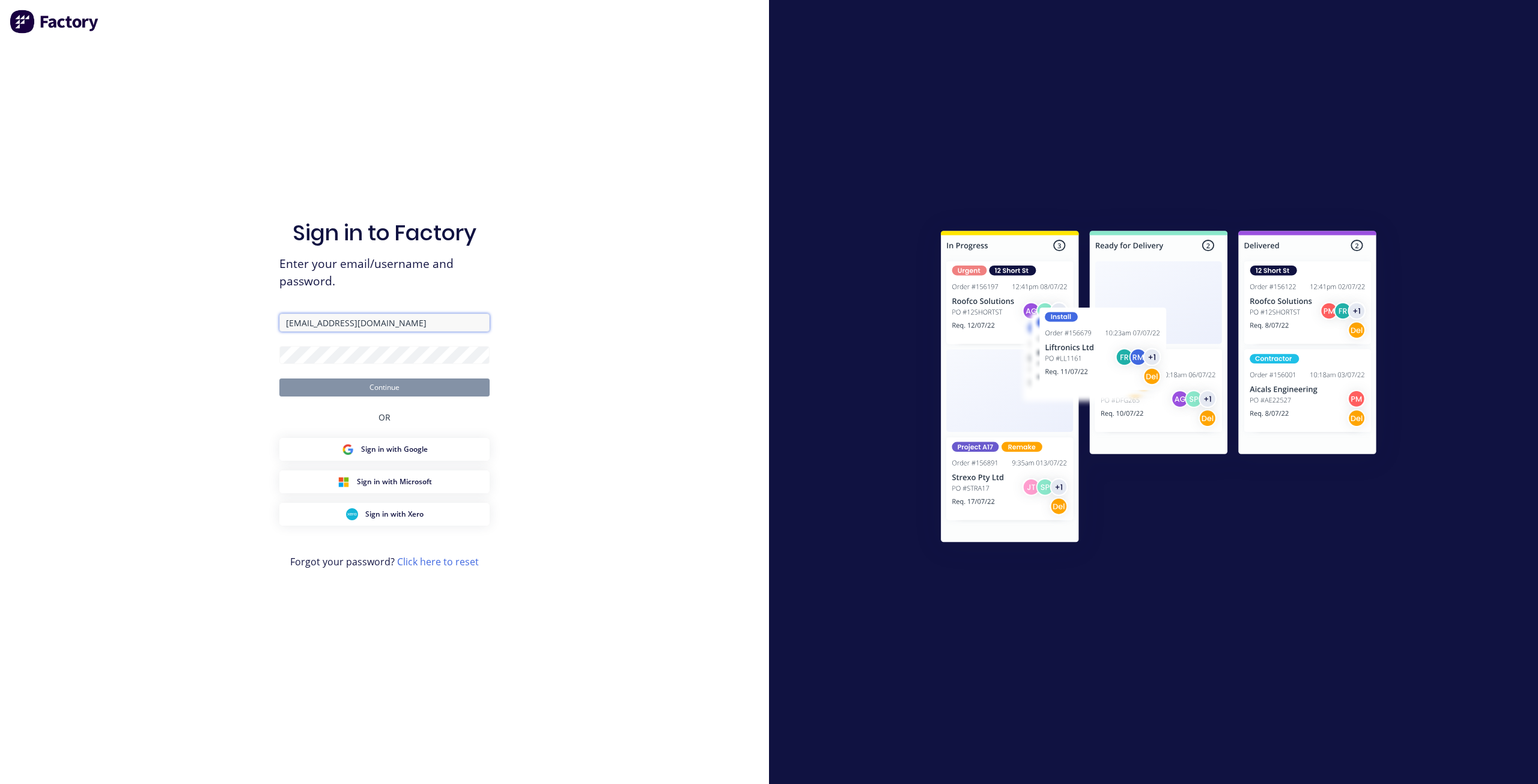
drag, startPoint x: 296, startPoint y: 324, endPoint x: 193, endPoint y: 324, distance: 103.0
click at [193, 324] on div "Sign in to Factory Enter your email/username and password. team+maricardemo@dyn…" at bounding box center [384, 392] width 769 height 784
type input "team+maricardemo@dynamicsteelform.com.au"
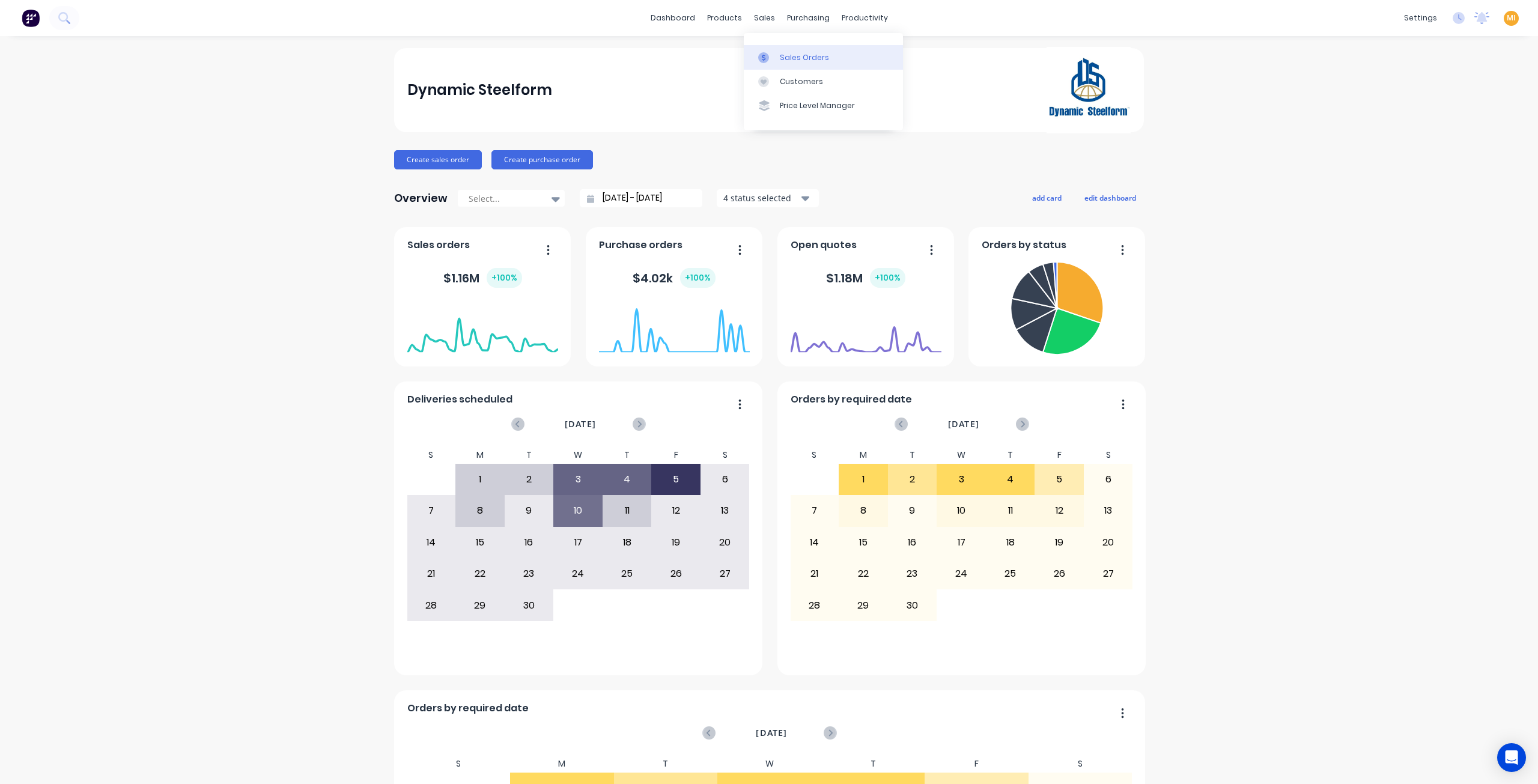
click at [812, 64] on link "Sales Orders" at bounding box center [823, 57] width 159 height 24
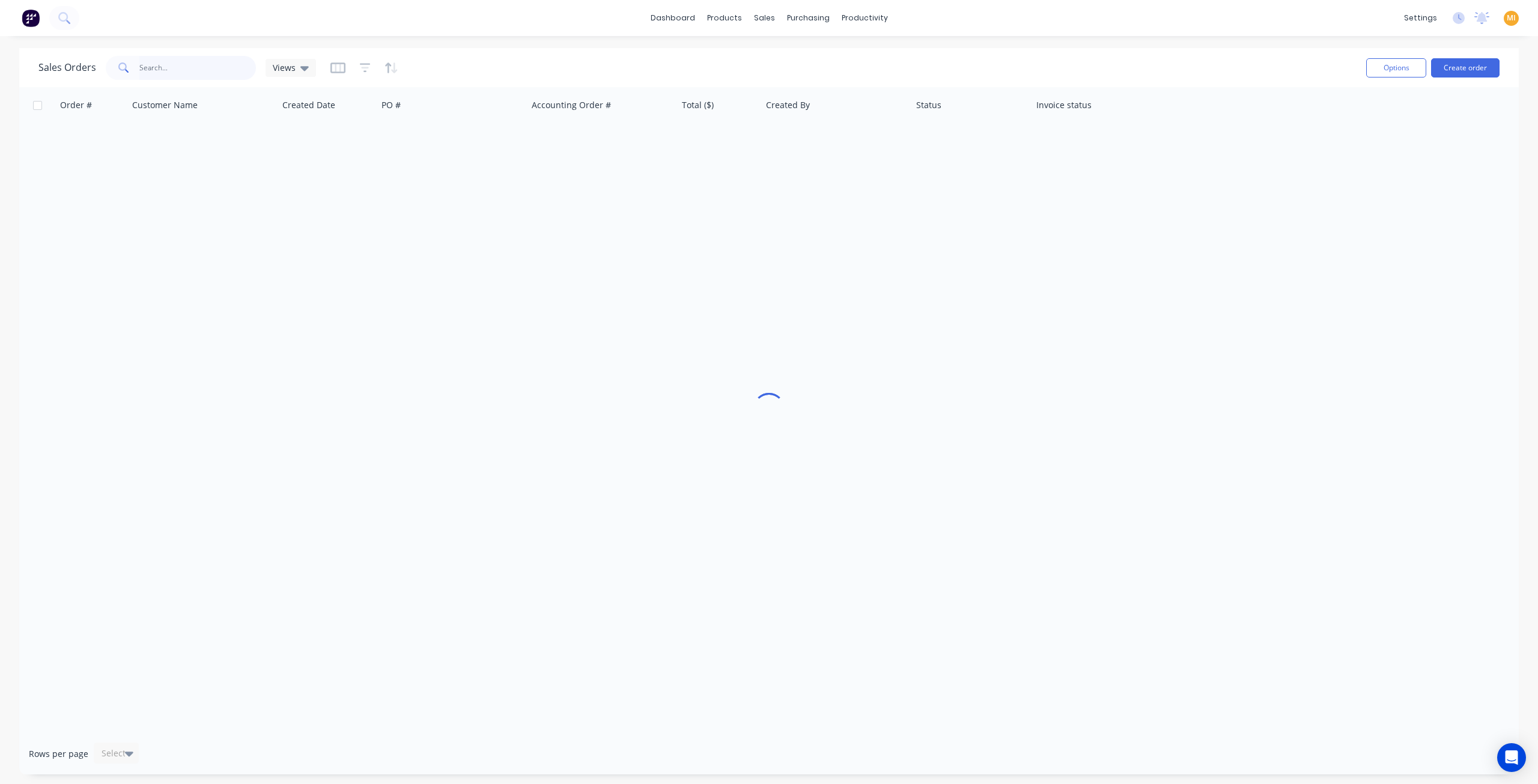
click at [204, 72] on input "text" at bounding box center [197, 68] width 117 height 24
paste input "team+maricardemo@dynamicsteelform.com.au"
type input "team+maricardemo@dynamicsteelform.com.au"
paste input "47887"
type input "47887"
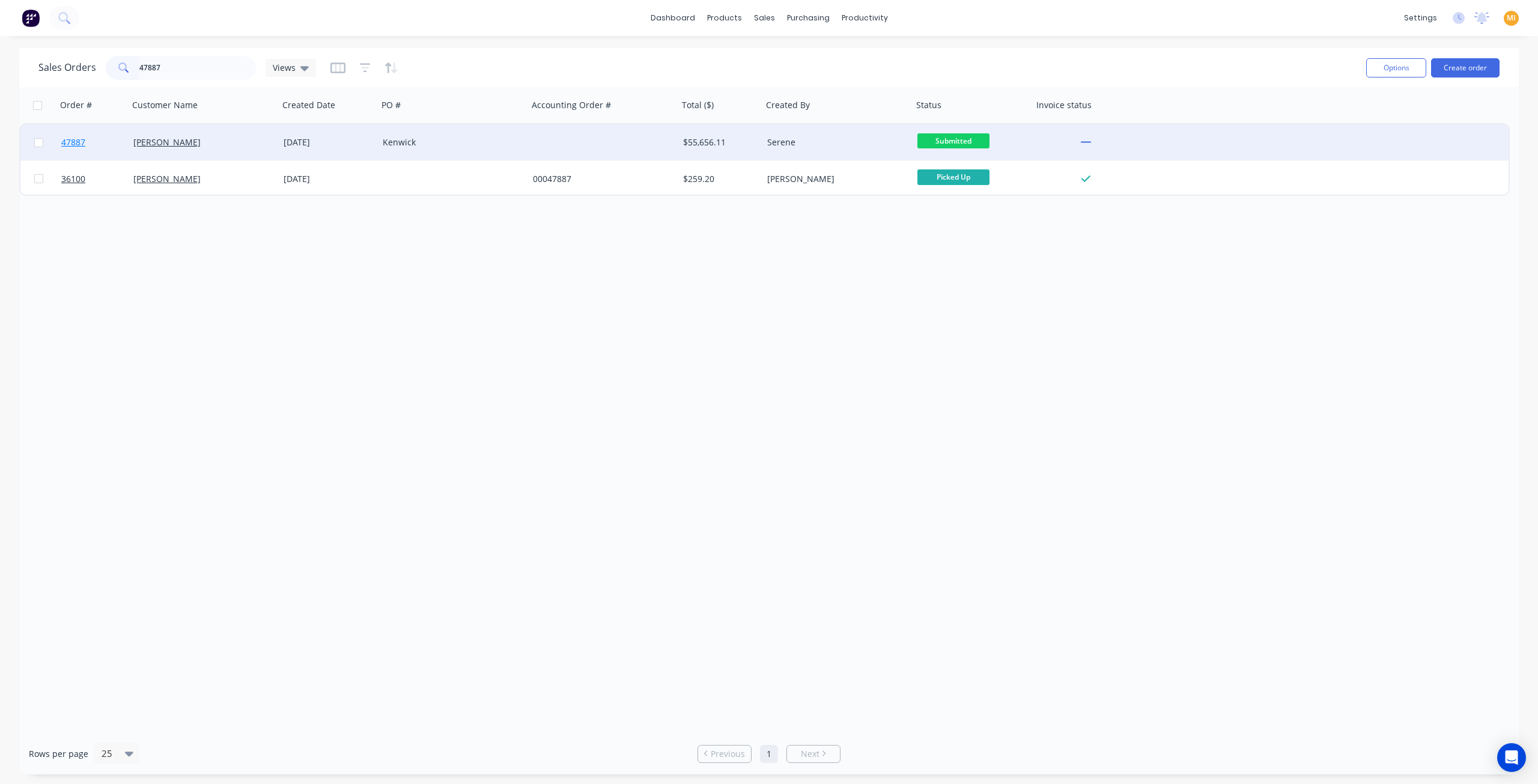
click at [103, 146] on link "47887" at bounding box center [97, 142] width 72 height 36
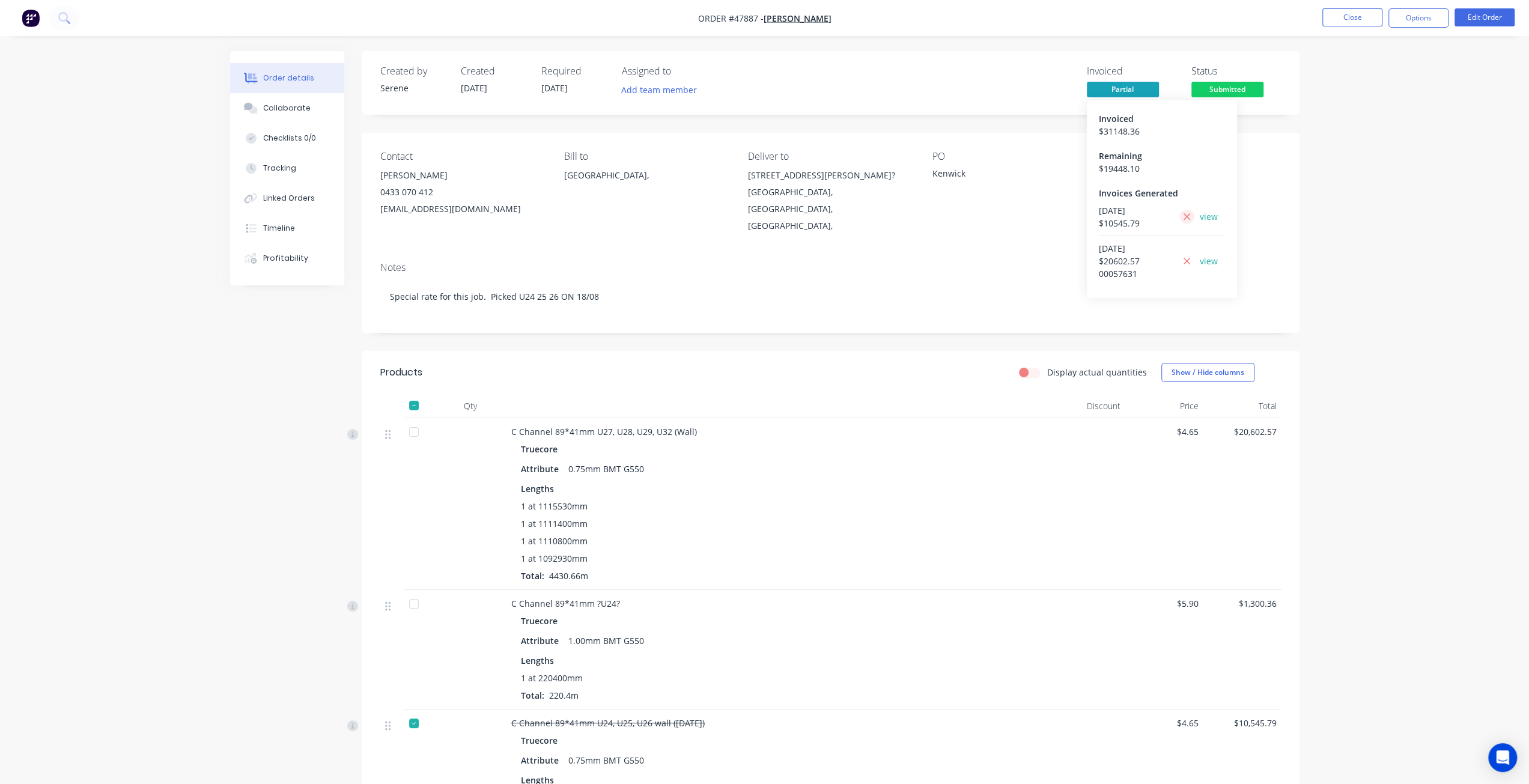
click at [1182, 215] on button at bounding box center [1187, 216] width 15 height 14
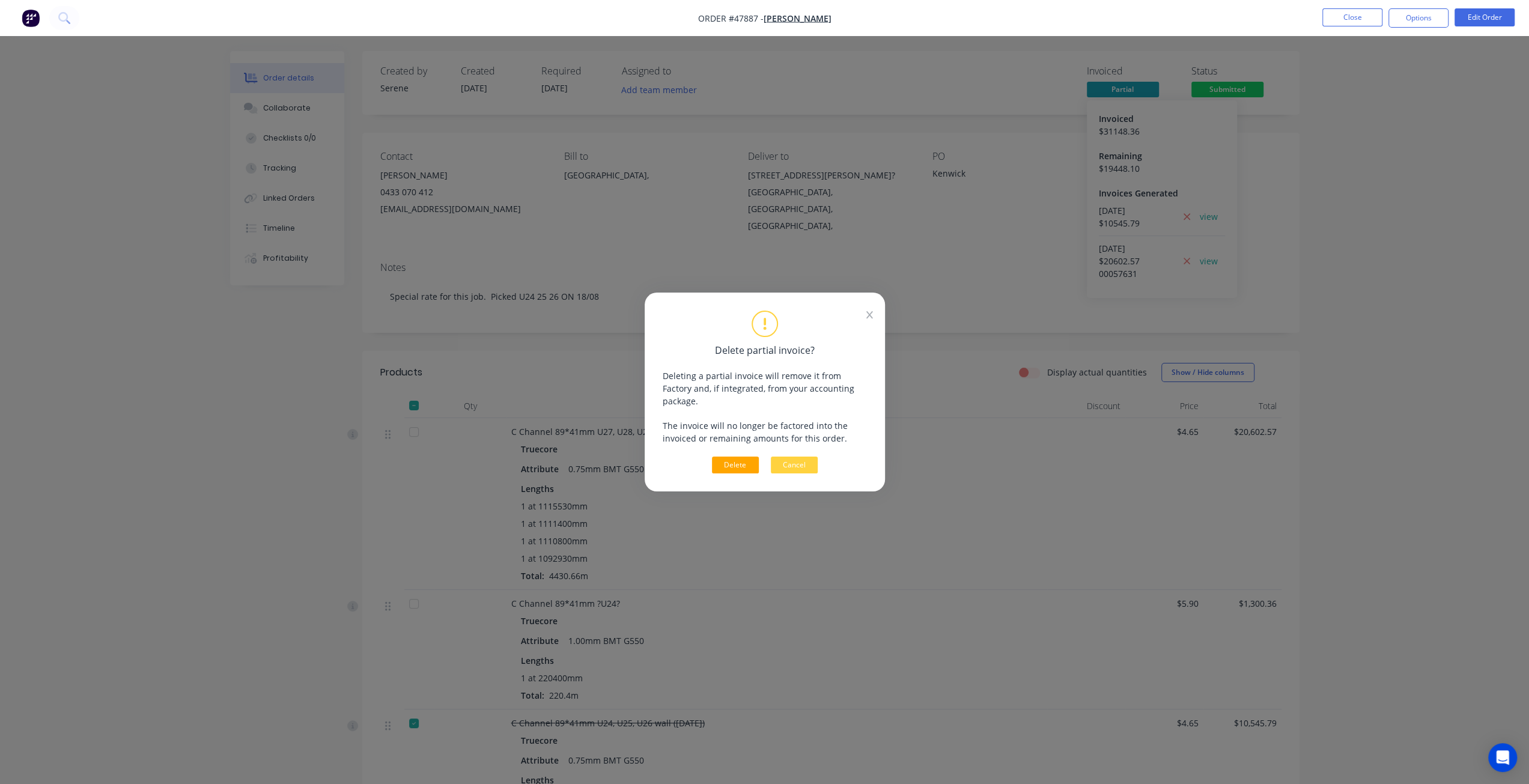
click at [743, 459] on button "Delete" at bounding box center [735, 465] width 47 height 17
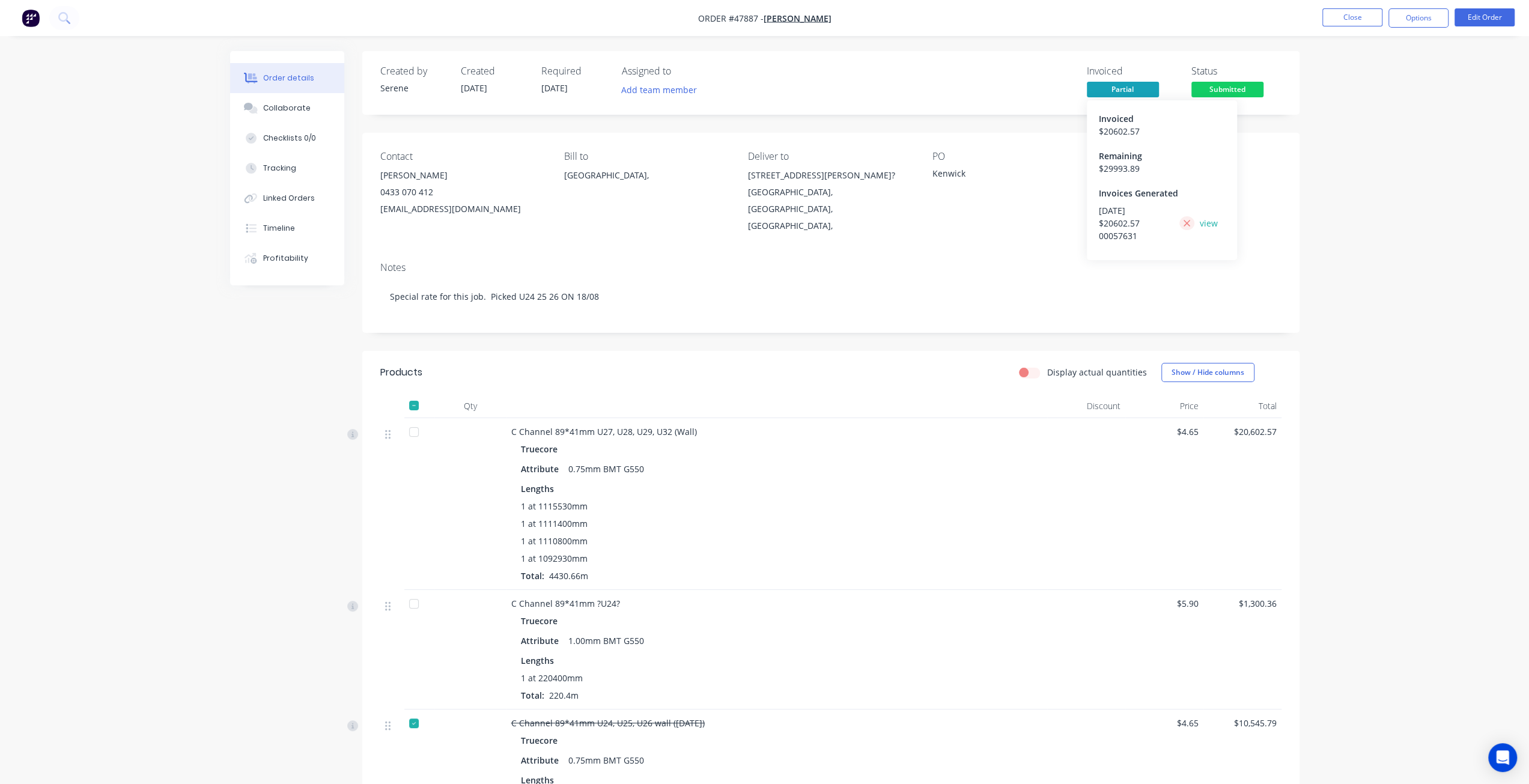
click at [1186, 222] on icon at bounding box center [1187, 223] width 6 height 6
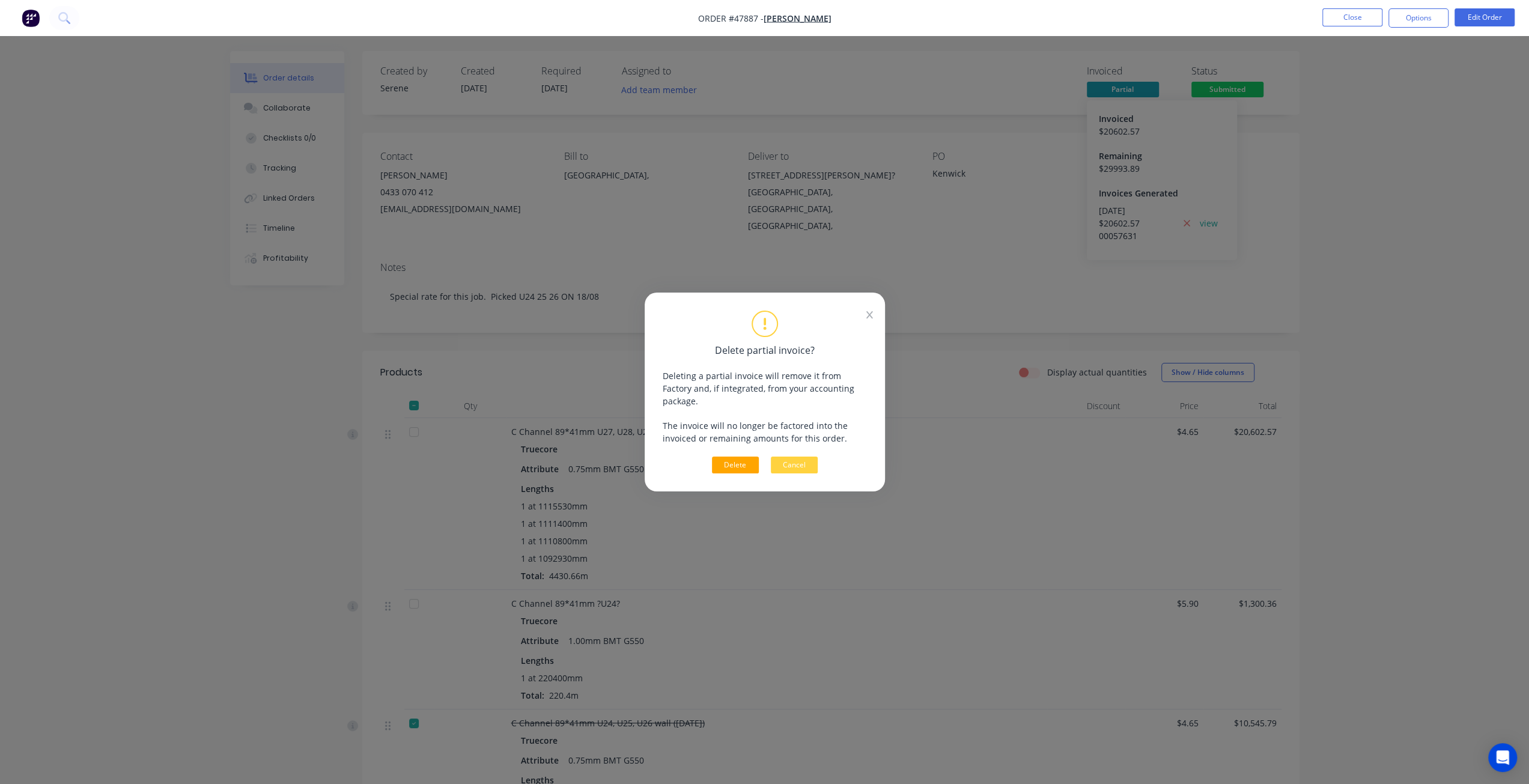
click at [733, 458] on button "Delete" at bounding box center [735, 465] width 47 height 17
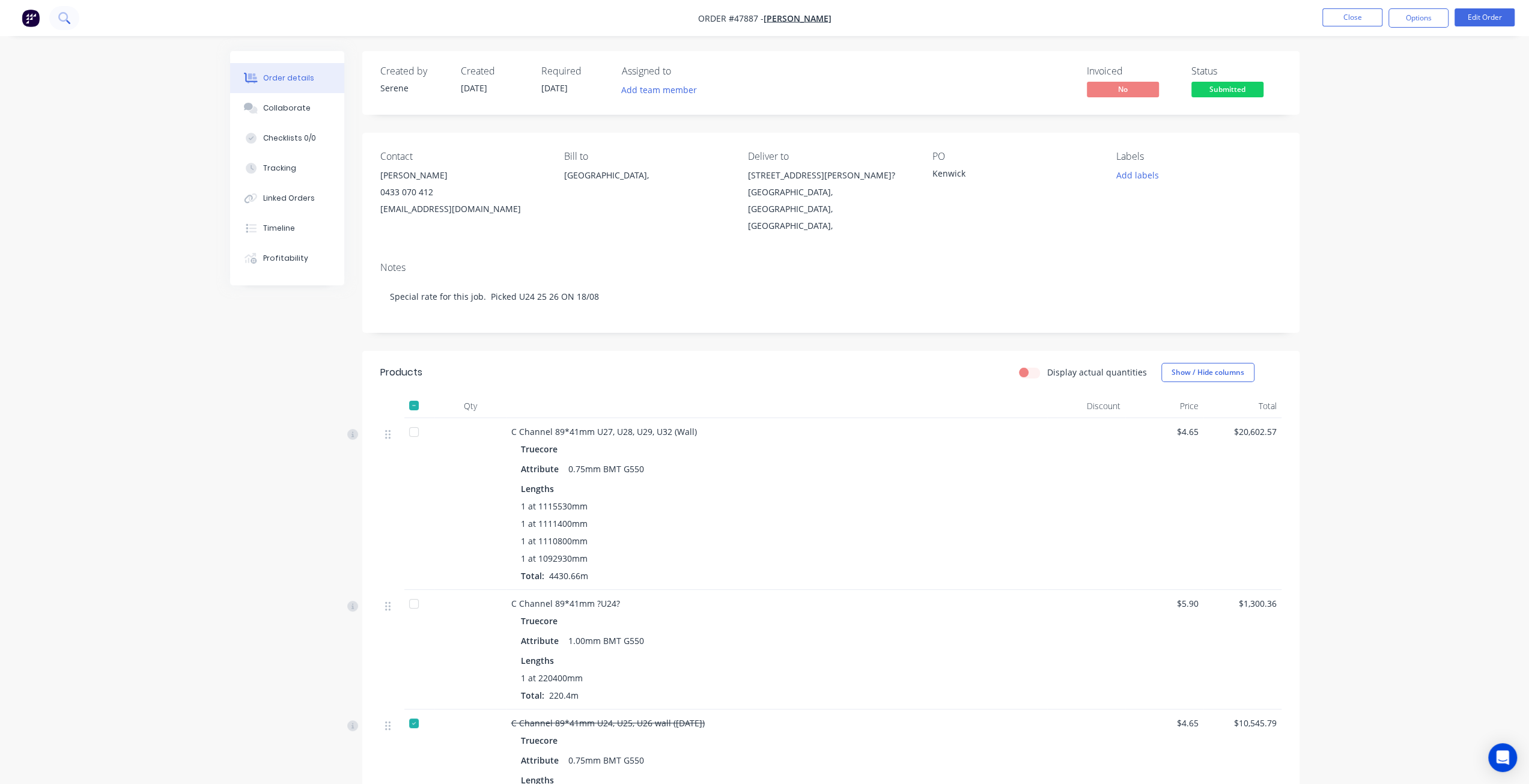
click at [68, 19] on icon at bounding box center [64, 18] width 11 height 11
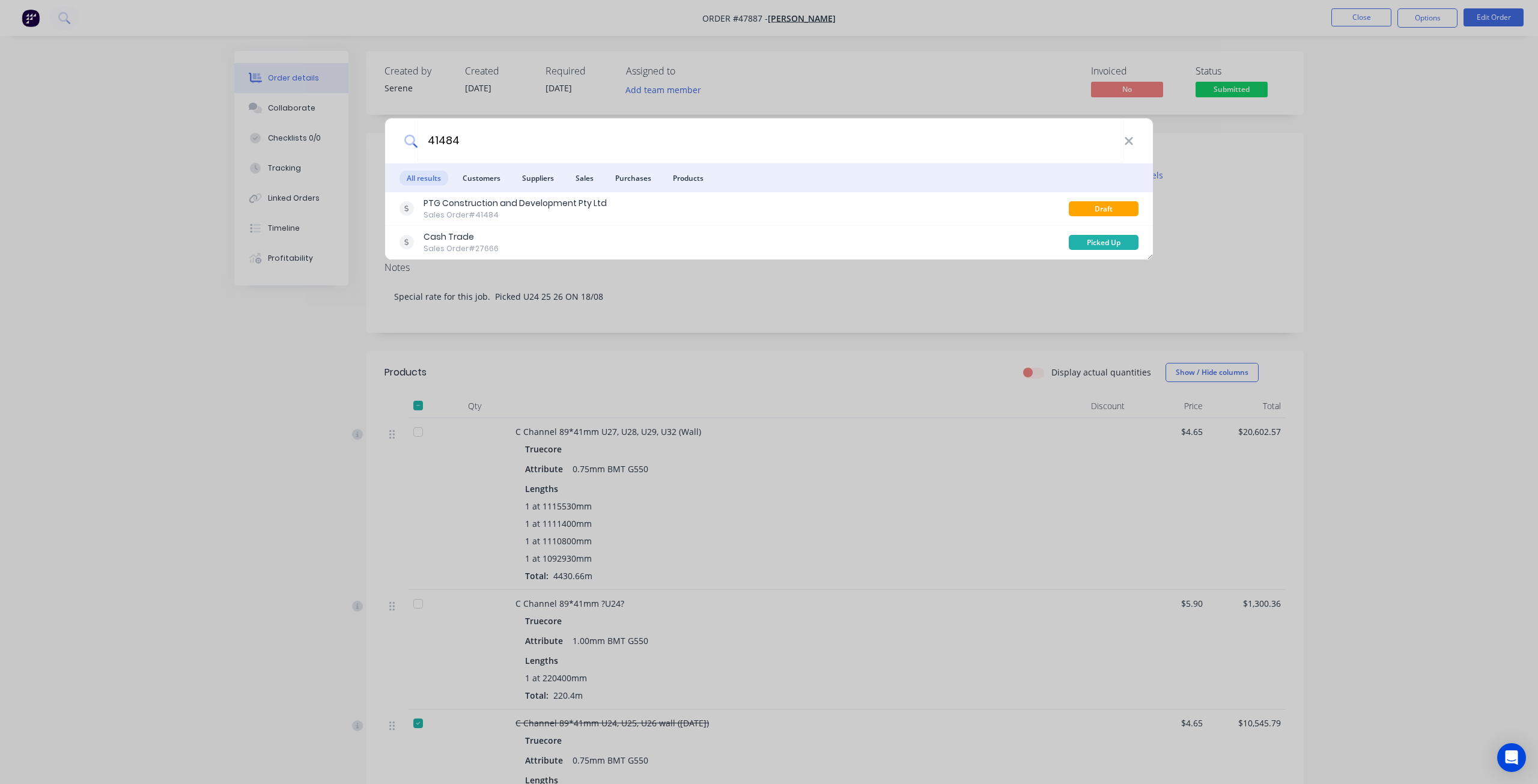
type input "41484"
click at [1377, 52] on div "41484 All results Customers Suppliers Sales Purchases Products PTG Construction…" at bounding box center [769, 392] width 1538 height 784
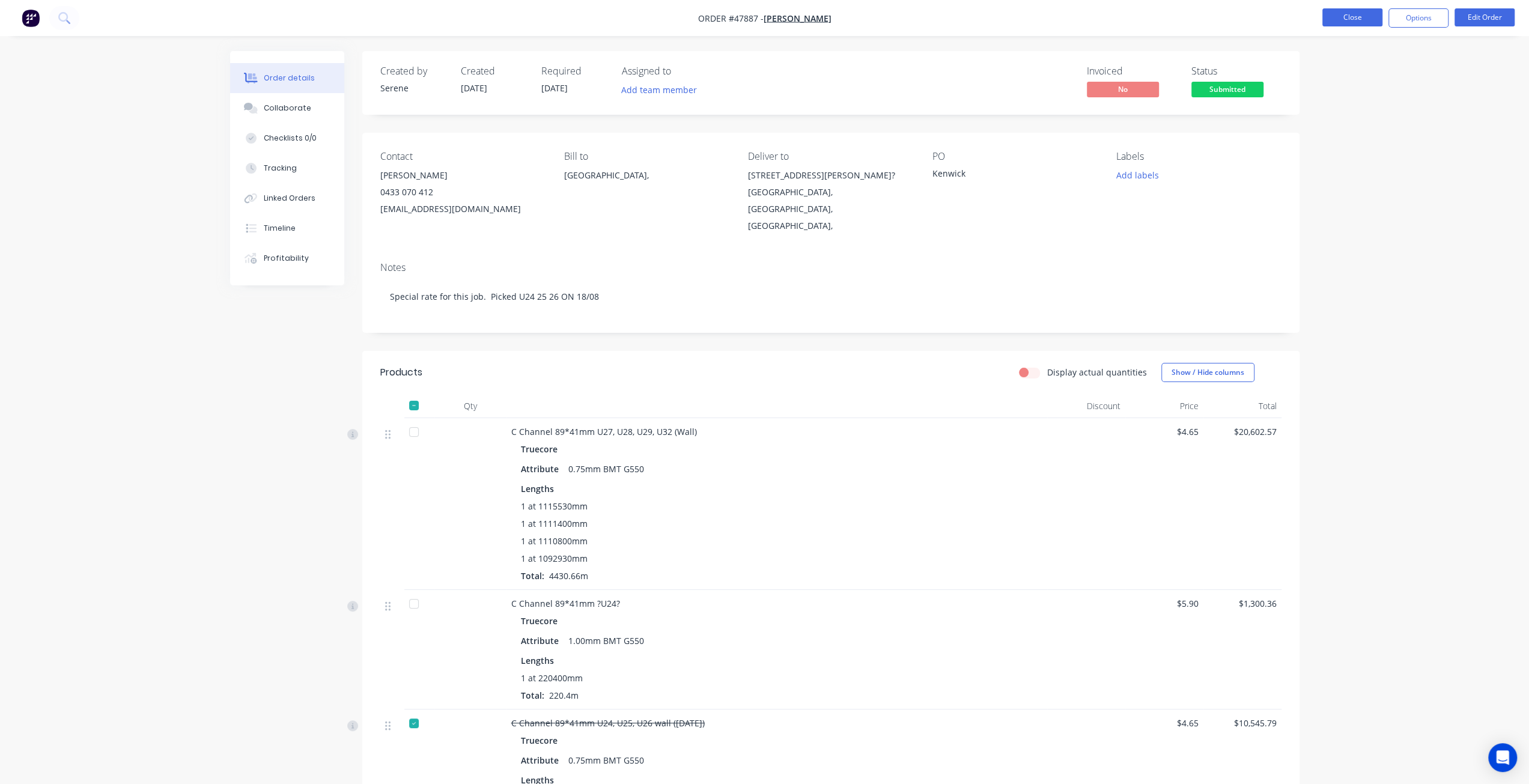
click at [1368, 22] on button "Close" at bounding box center [1352, 18] width 60 height 18
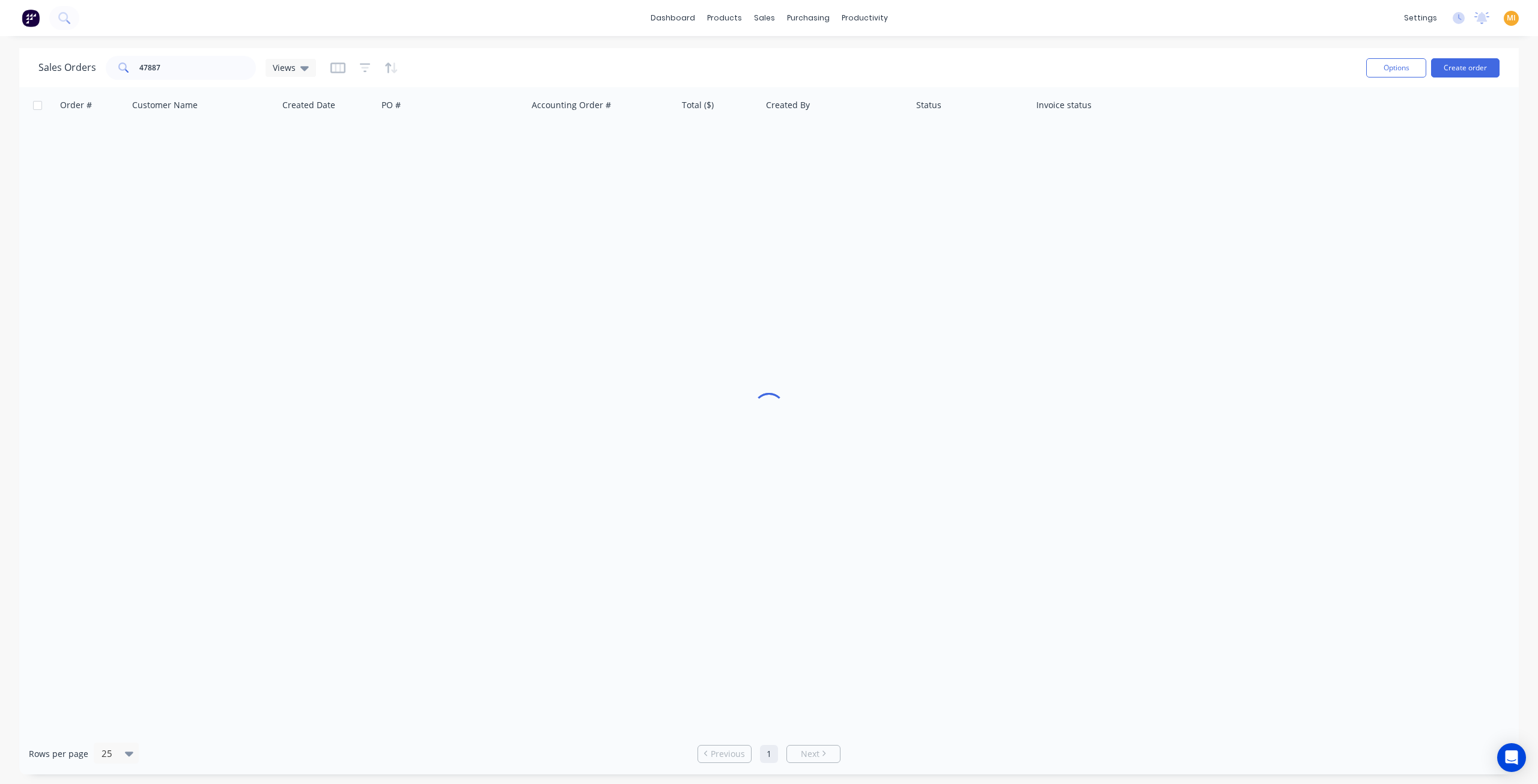
click at [21, 18] on img at bounding box center [30, 18] width 18 height 18
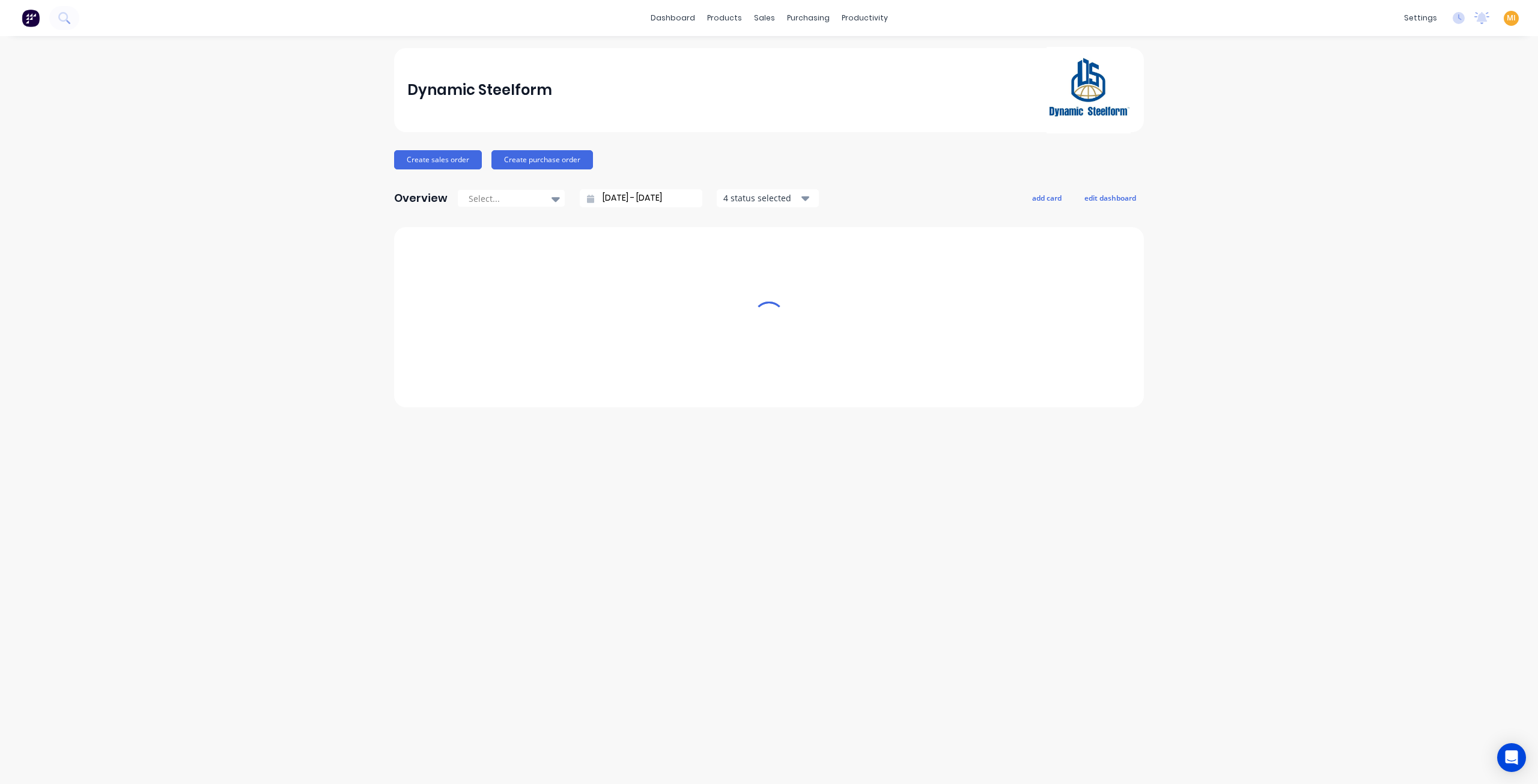
click at [1516, 20] on div "settings No new notifications Mark all as read You have no notifications MI Dyn…" at bounding box center [1468, 18] width 140 height 18
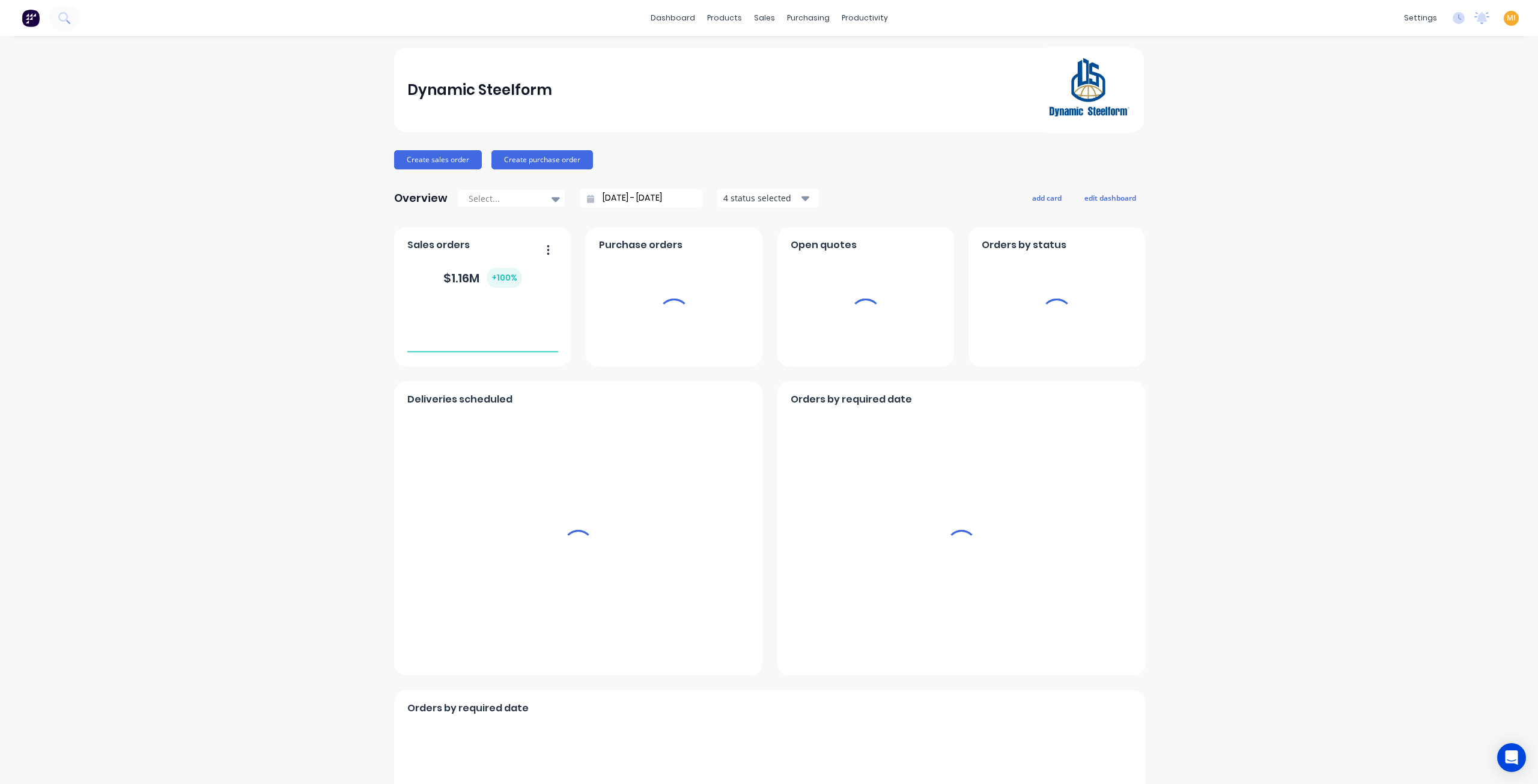
click at [1507, 16] on span "MI" at bounding box center [1511, 18] width 9 height 11
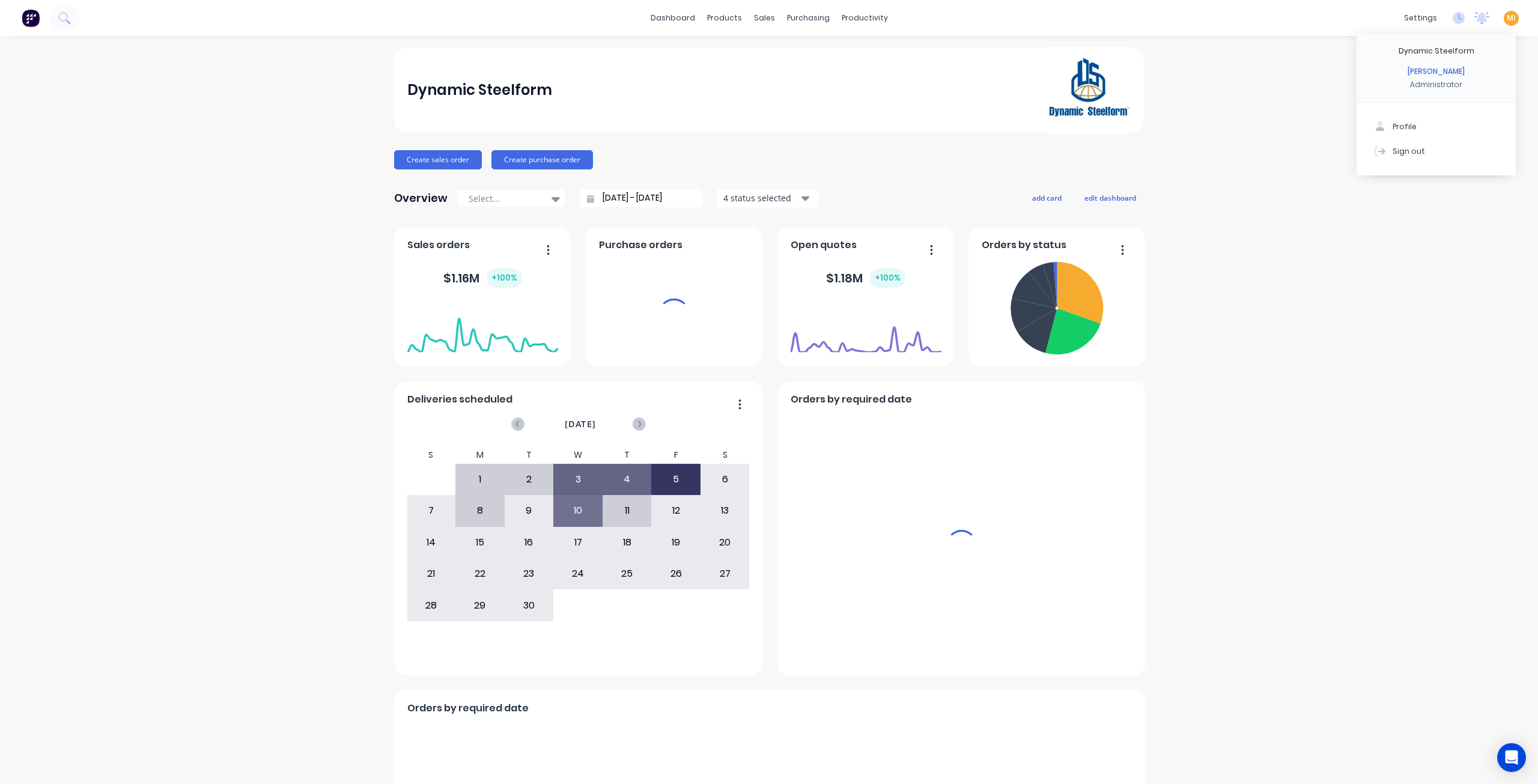
click at [1444, 153] on button "Sign out" at bounding box center [1436, 150] width 159 height 24
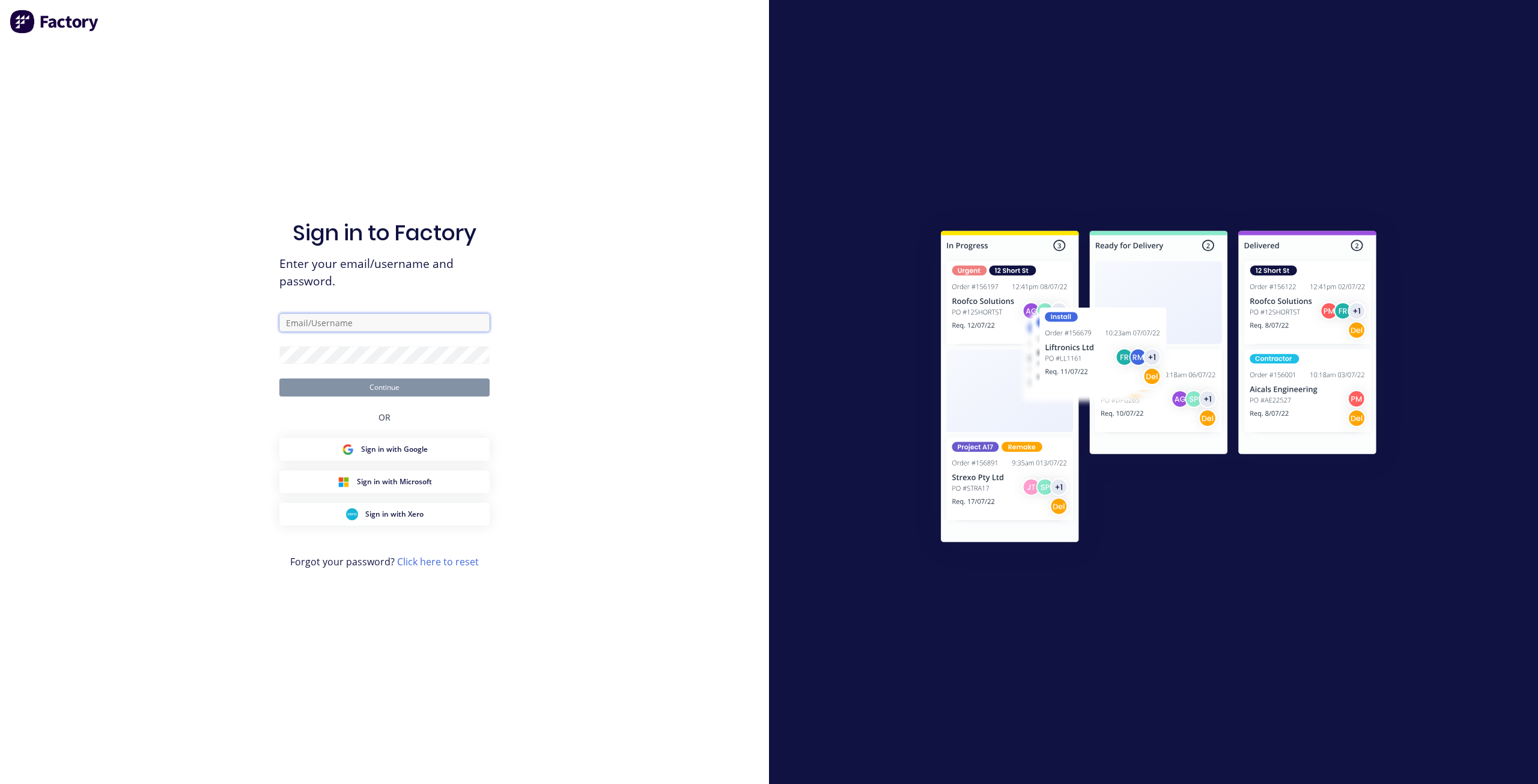
click at [379, 322] on input "text" at bounding box center [384, 322] width 210 height 18
type input "team+maricardemo@factory.app"
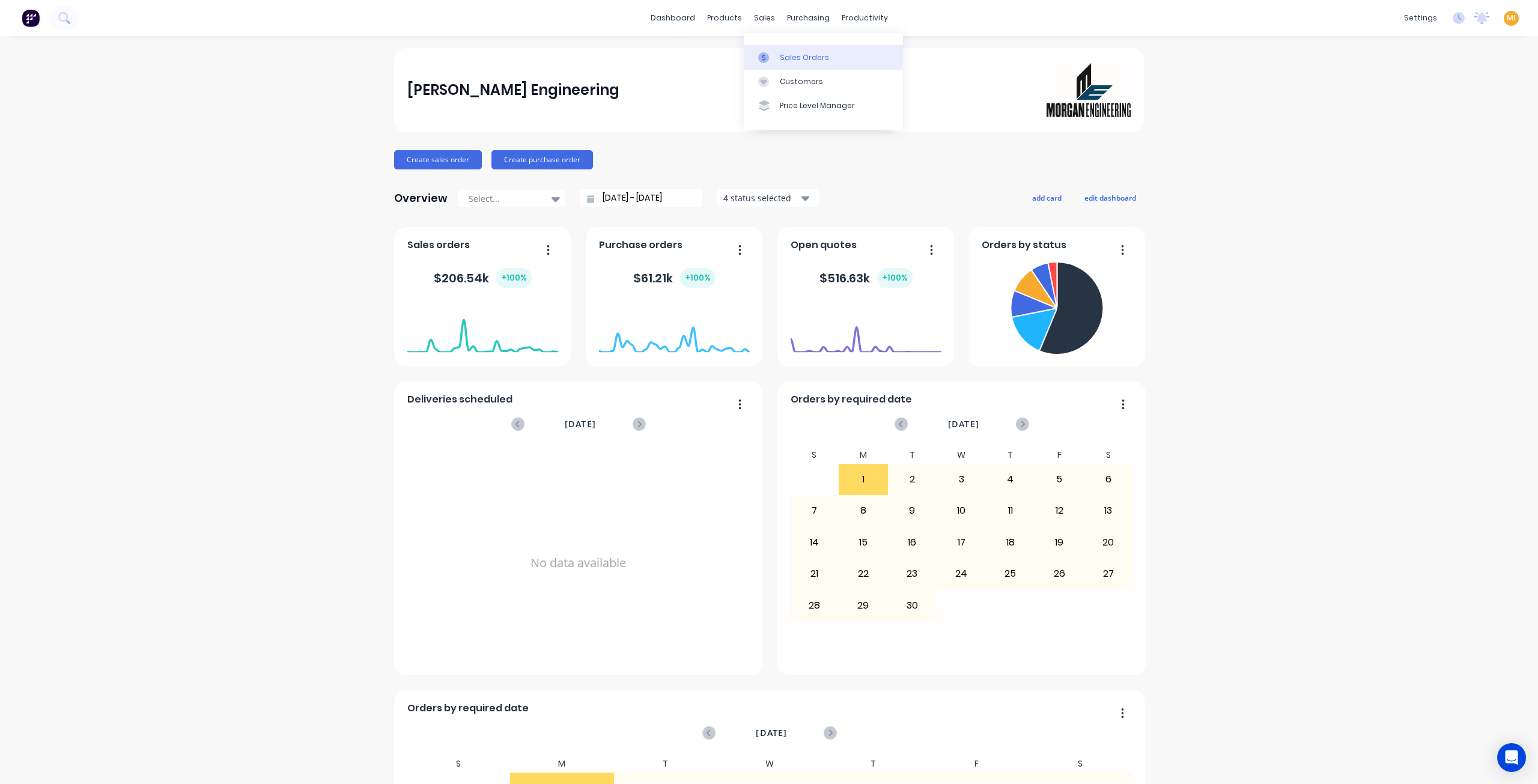
click at [780, 55] on div "Sales Orders" at bounding box center [805, 58] width 49 height 11
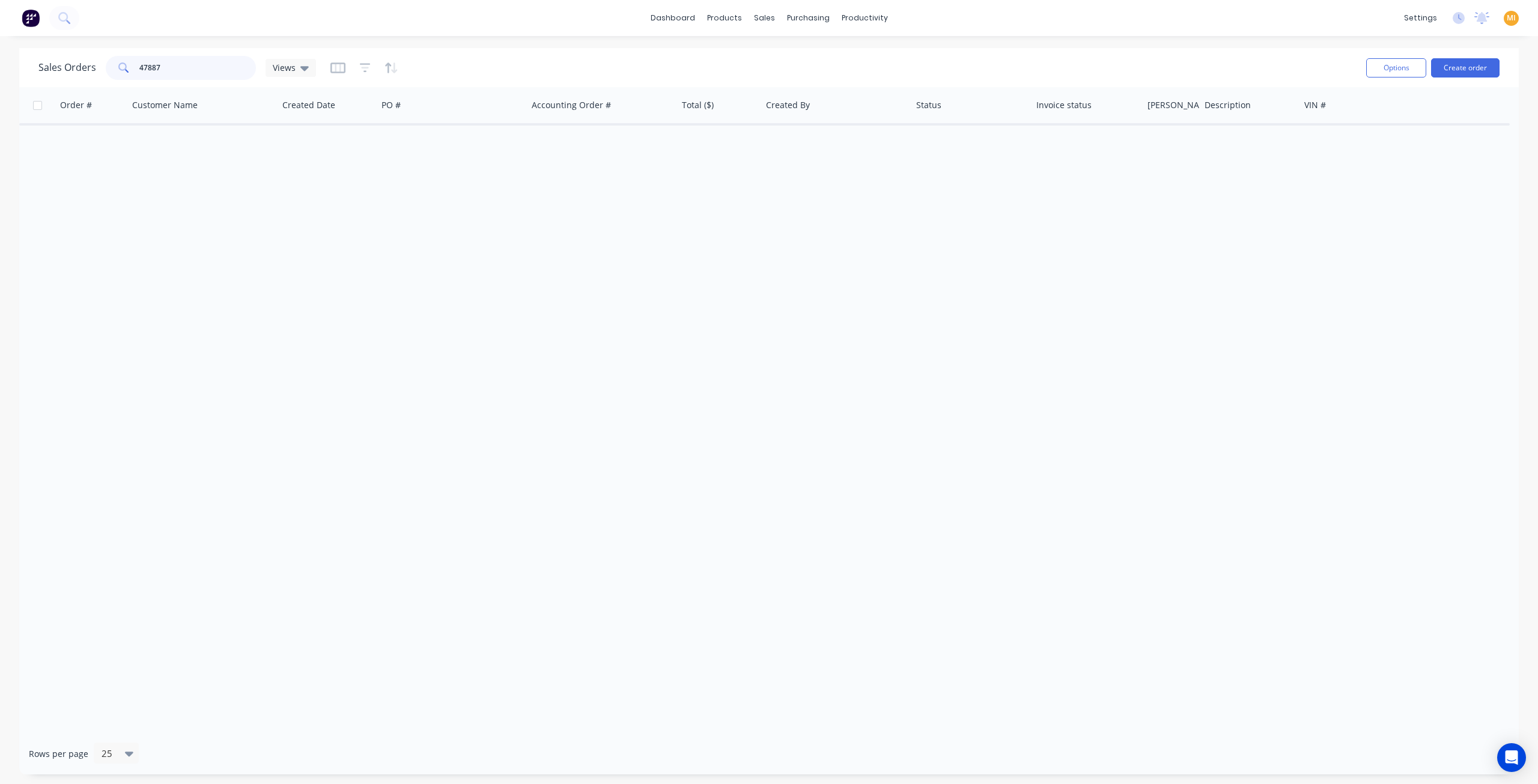
drag, startPoint x: 177, startPoint y: 71, endPoint x: 21, endPoint y: 63, distance: 156.2
click at [21, 63] on div "Sales Orders 47887 Views Options Create order" at bounding box center [769, 67] width 1500 height 39
paste input "1484"
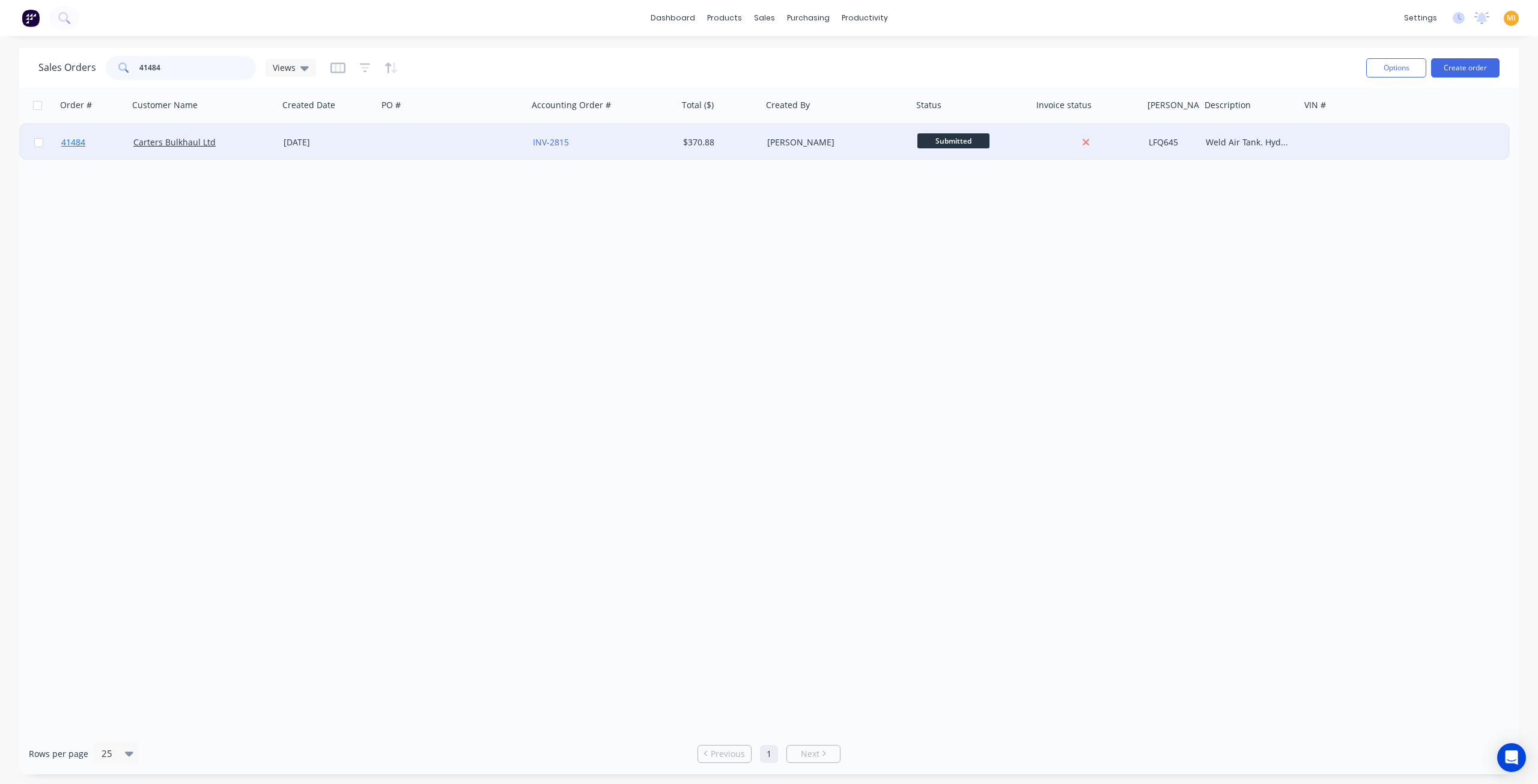
type input "41484"
click at [121, 150] on link "41484" at bounding box center [97, 142] width 72 height 36
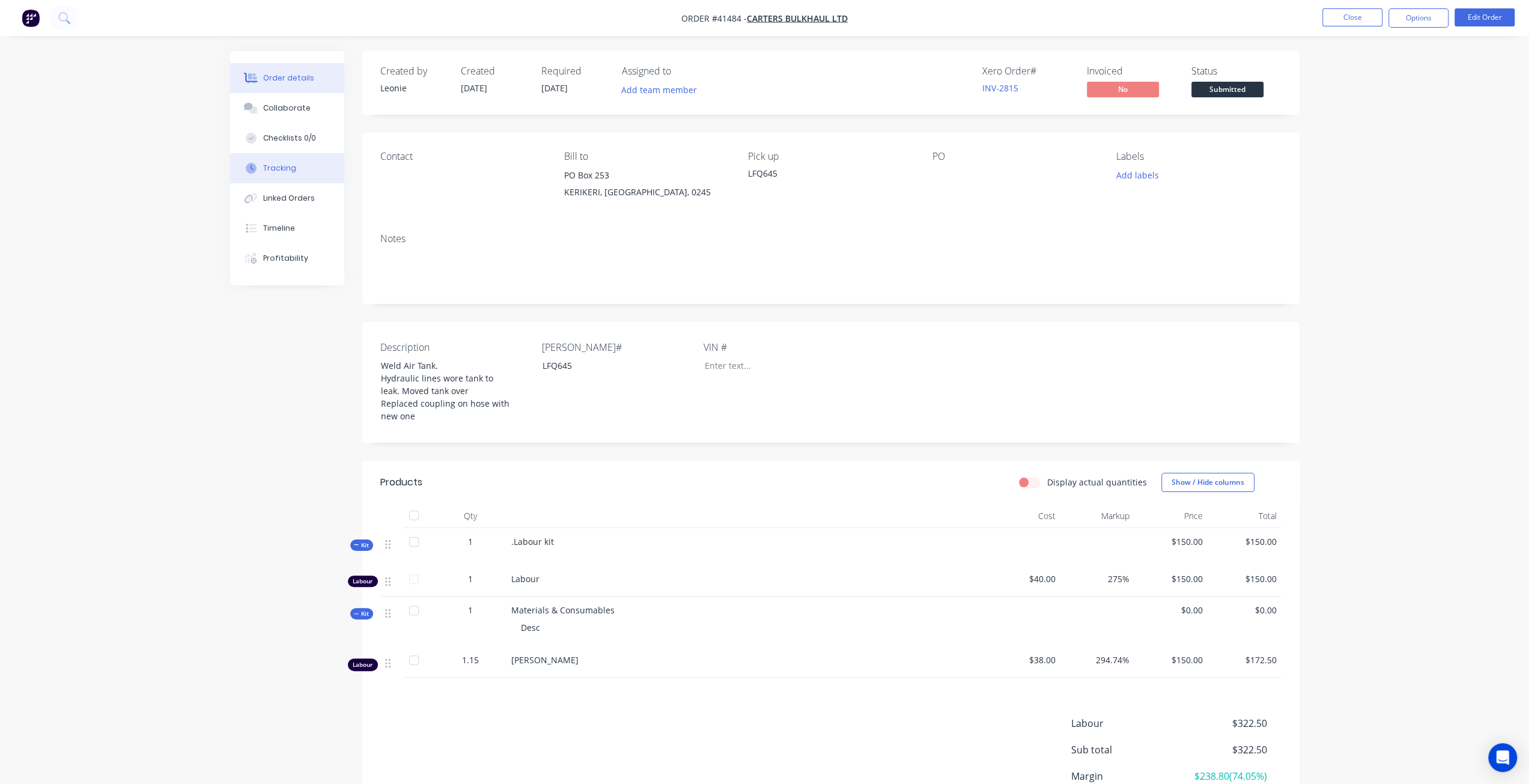
click at [288, 169] on div "Tracking" at bounding box center [280, 169] width 33 height 11
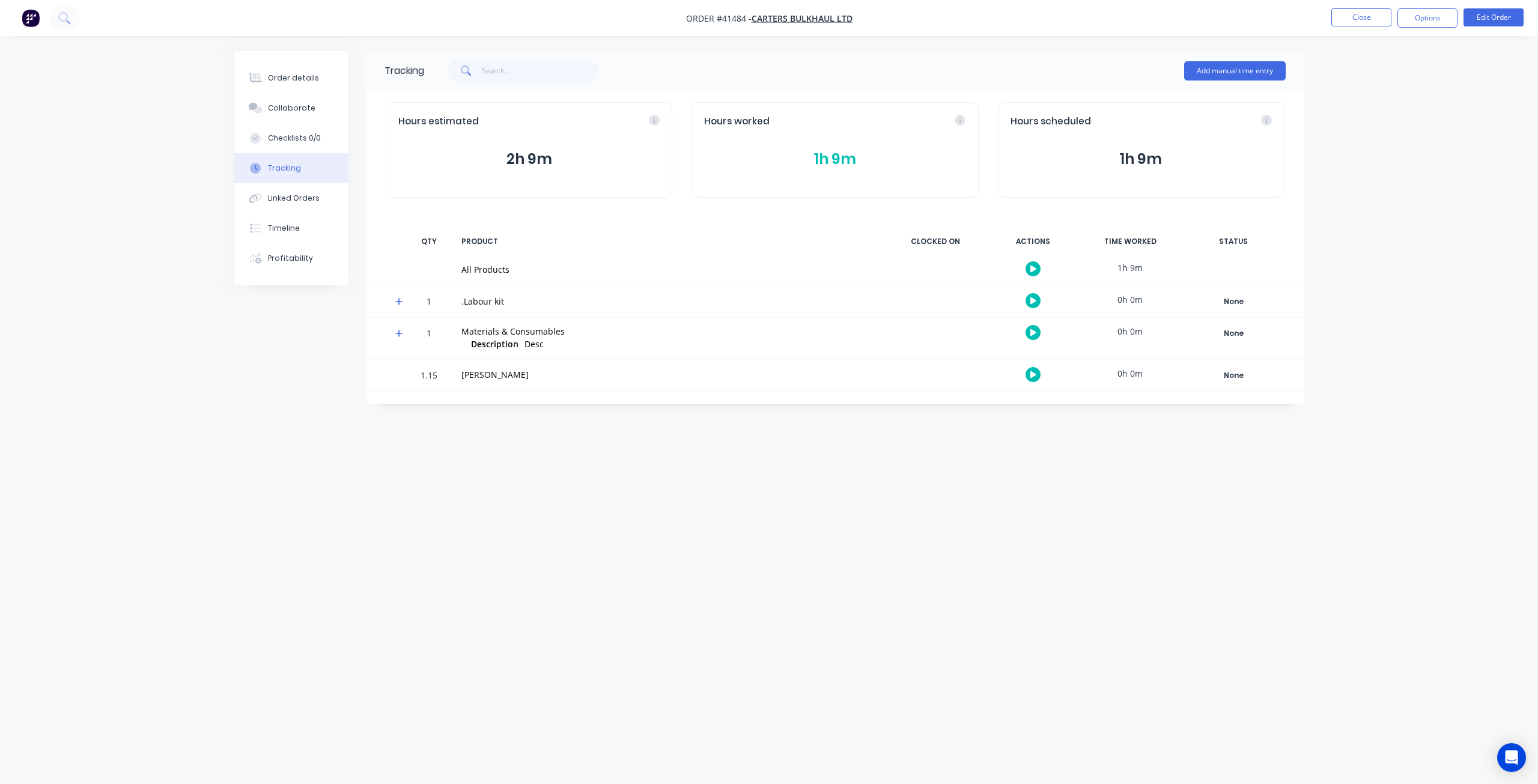
click at [830, 163] on button "1h 9m" at bounding box center [835, 159] width 261 height 23
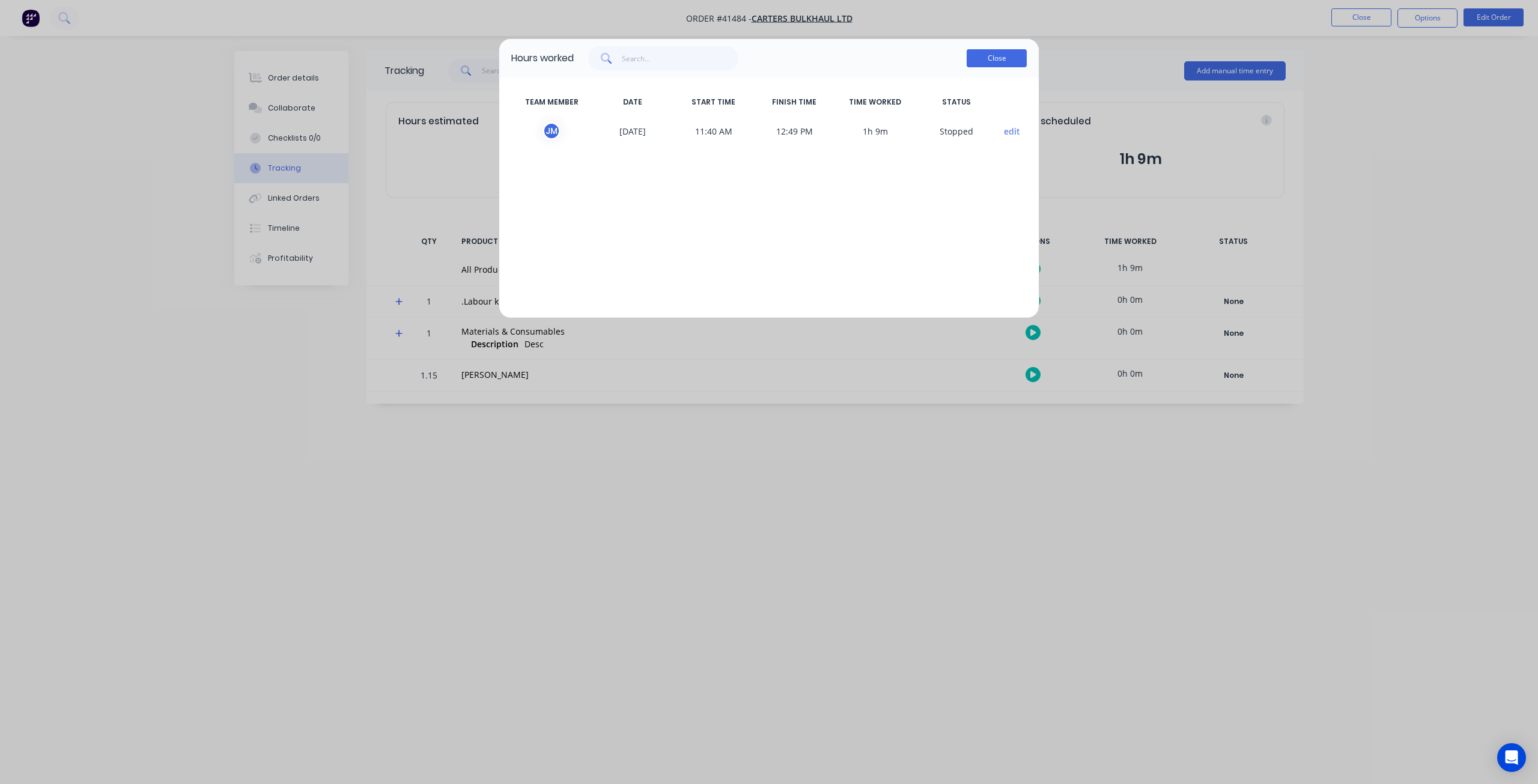
click at [974, 60] on button "Close" at bounding box center [996, 58] width 60 height 18
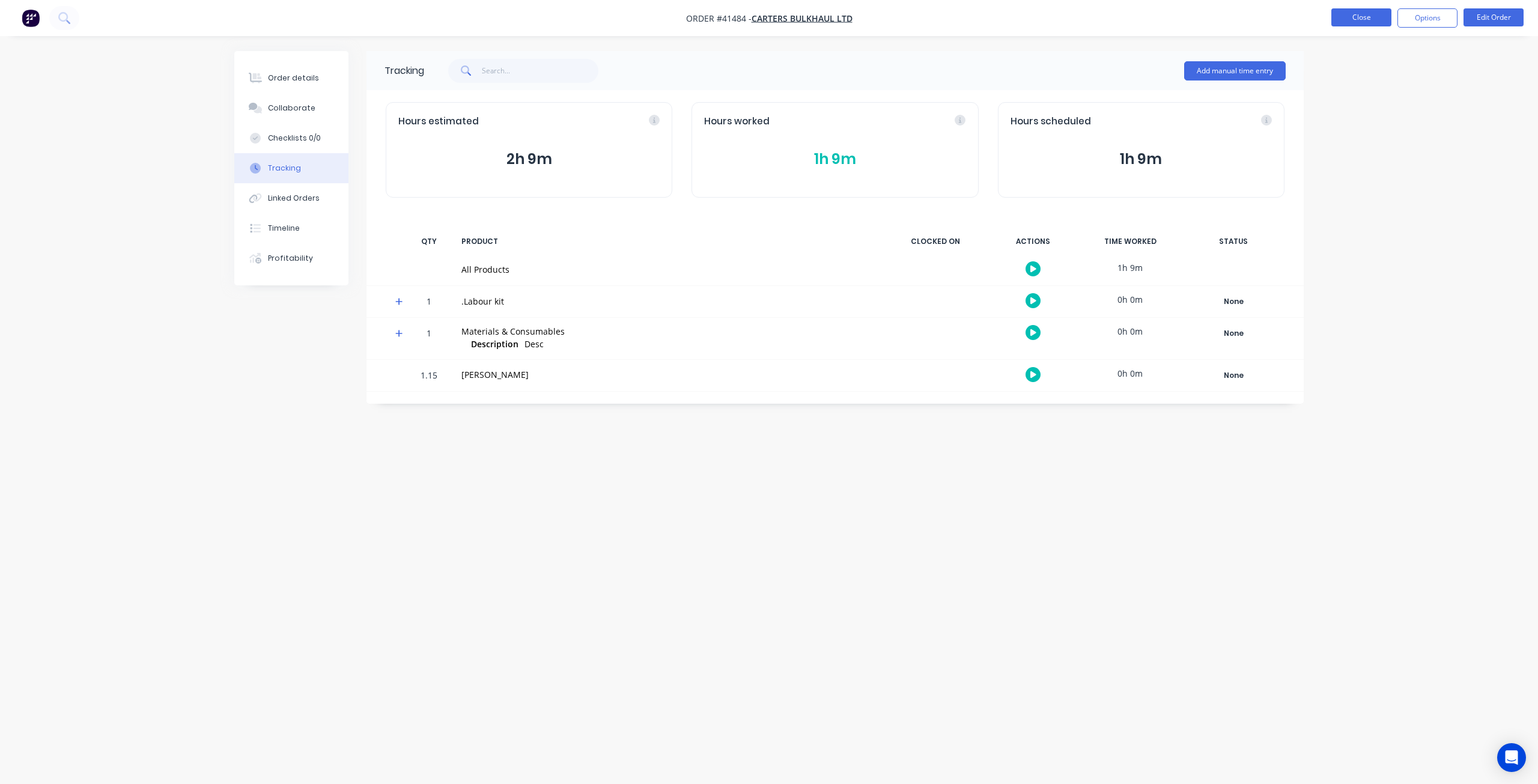
click at [1358, 14] on button "Close" at bounding box center [1361, 18] width 60 height 18
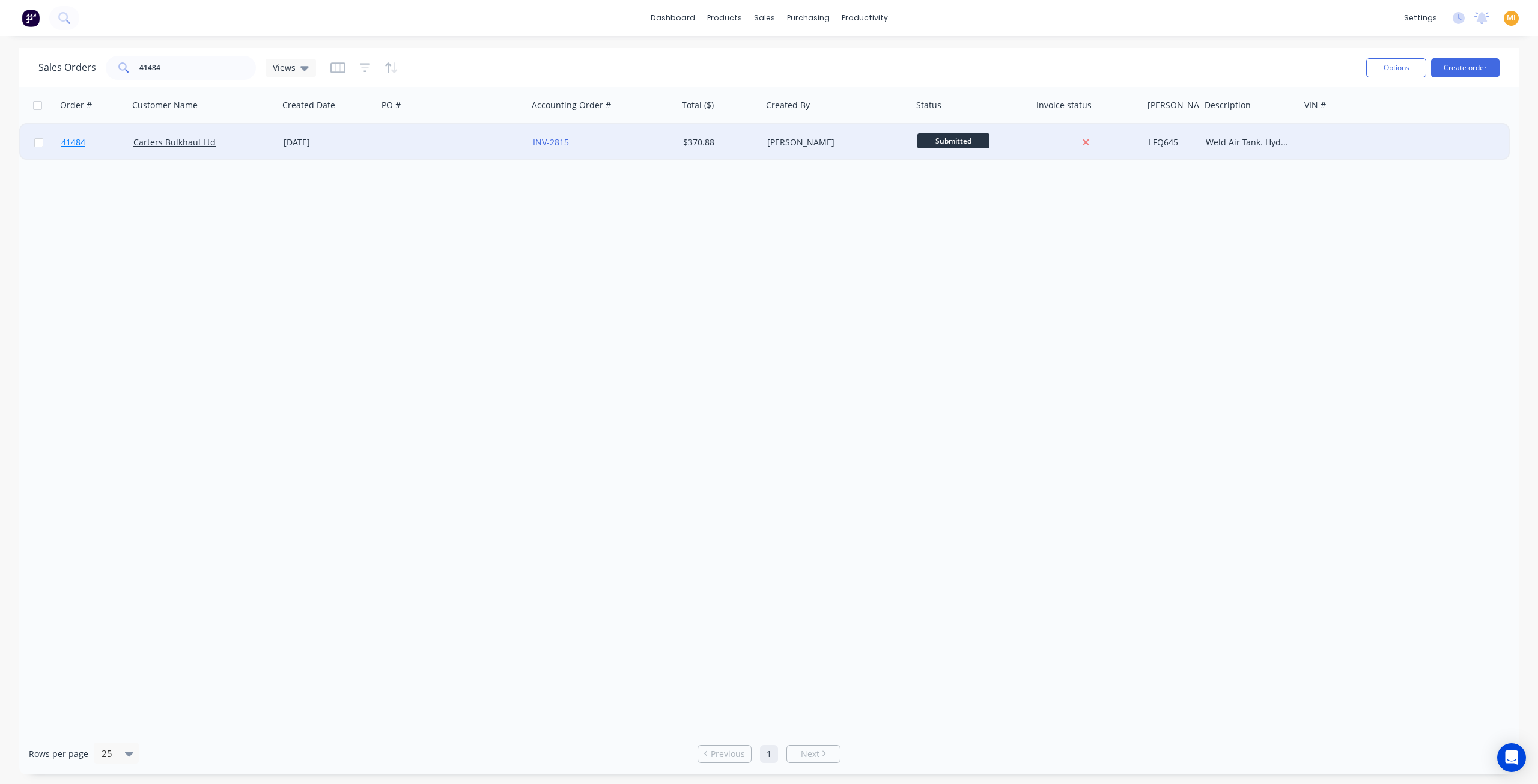
click at [123, 153] on link "41484" at bounding box center [97, 142] width 72 height 36
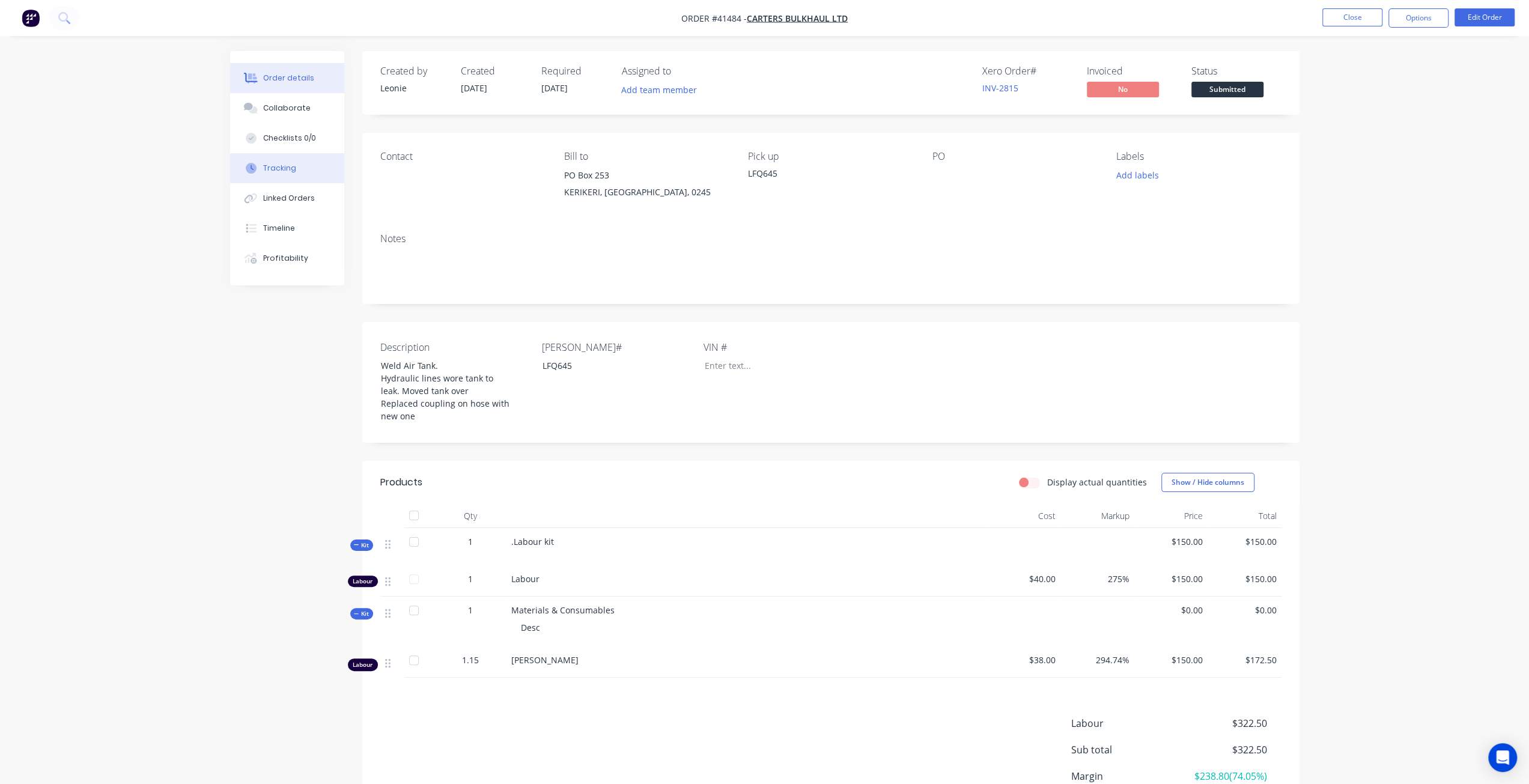
click at [266, 172] on div "Tracking" at bounding box center [280, 169] width 33 height 11
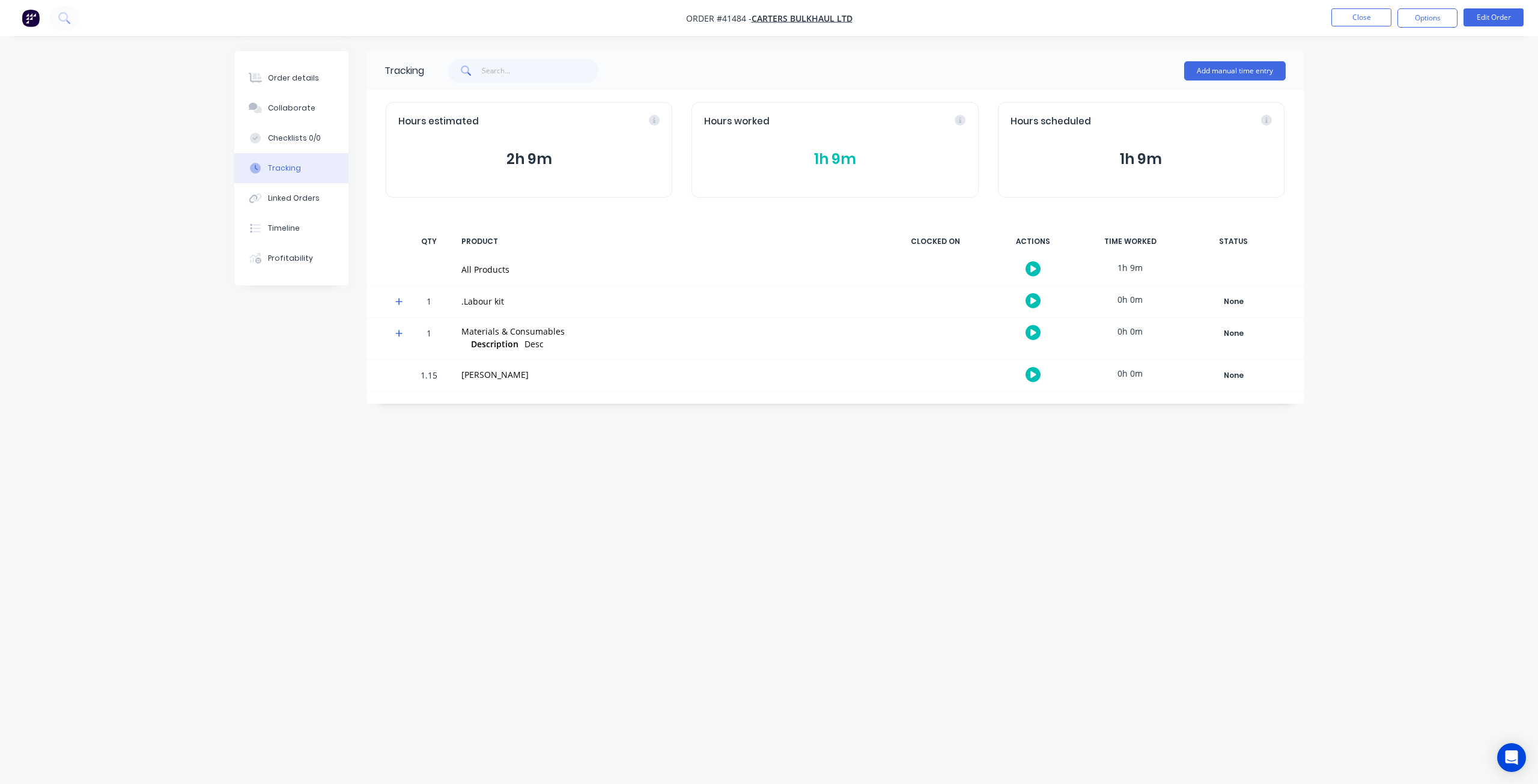
click at [808, 159] on button "1h 9m" at bounding box center [835, 159] width 261 height 23
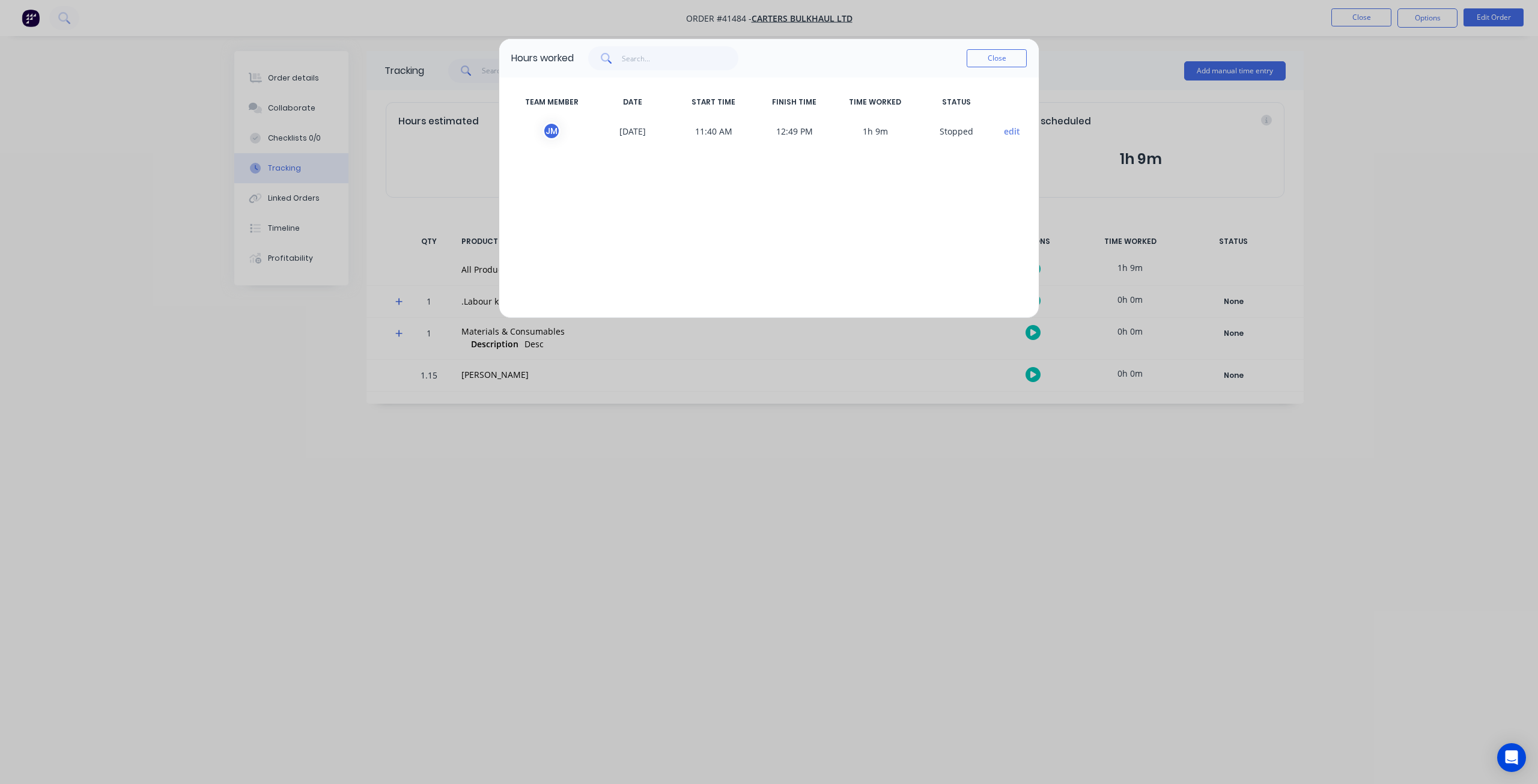
click at [1005, 130] on button "edit" at bounding box center [1012, 131] width 16 height 13
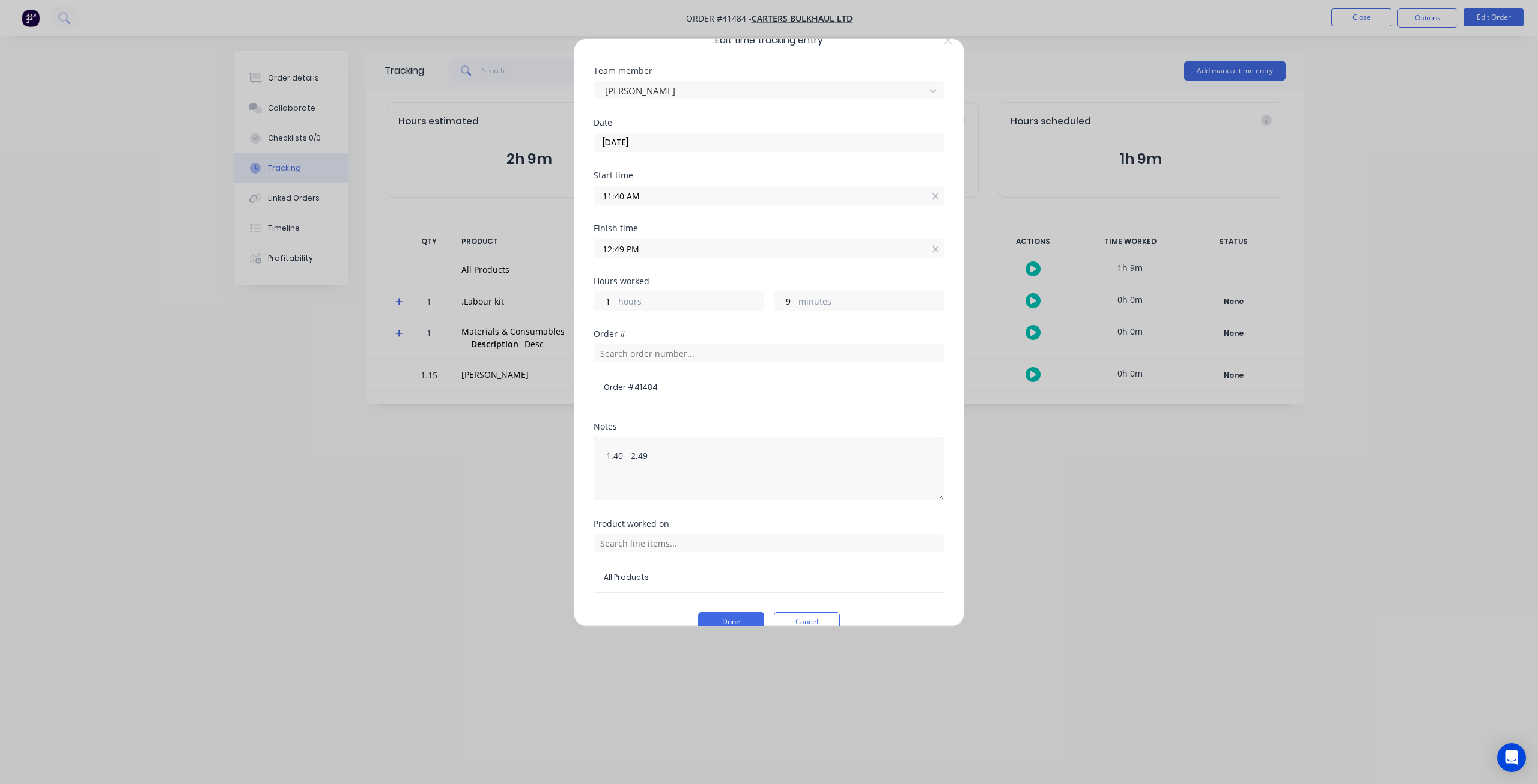
scroll to position [41, 0]
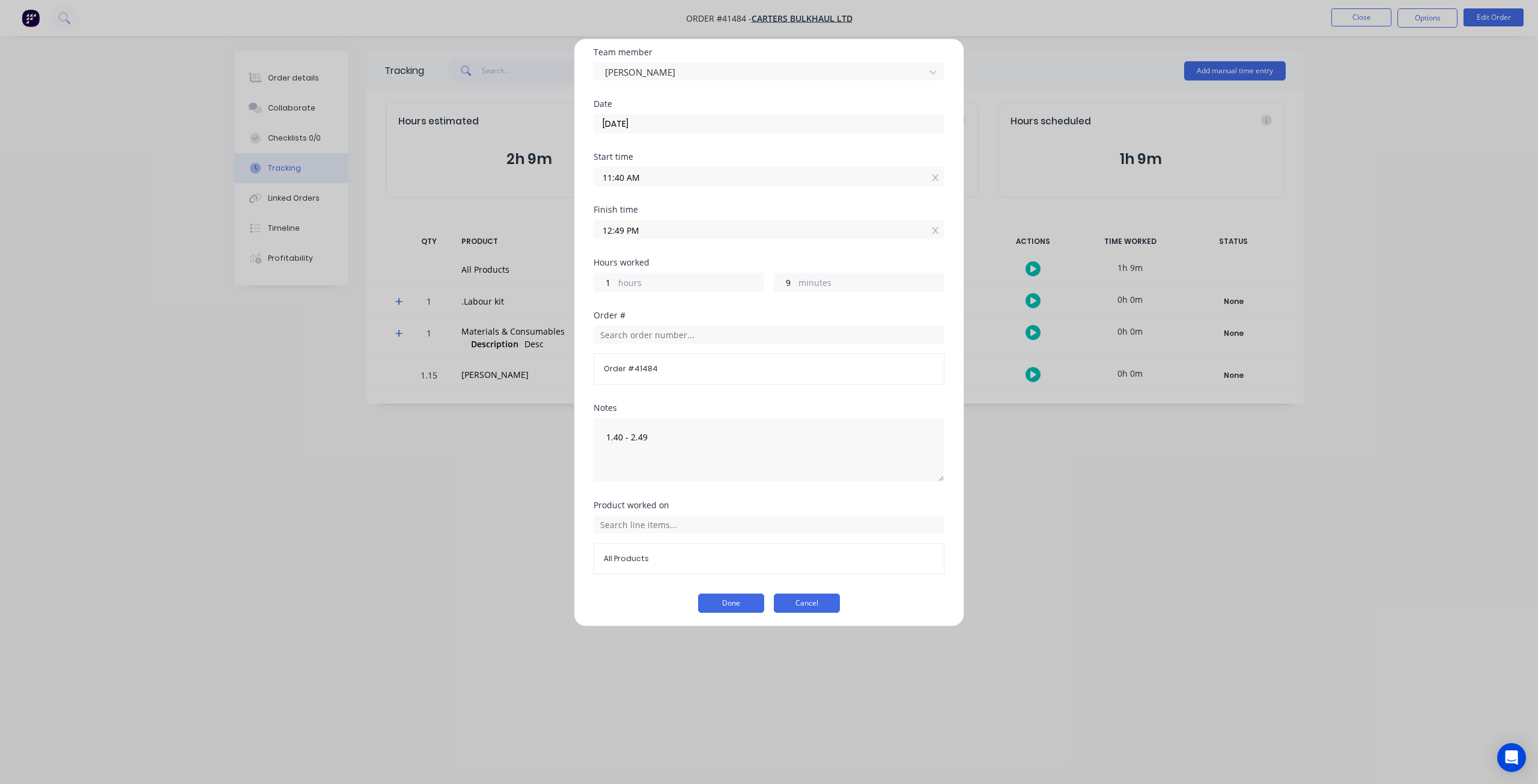
click at [806, 607] on button "Cancel" at bounding box center [806, 603] width 66 height 19
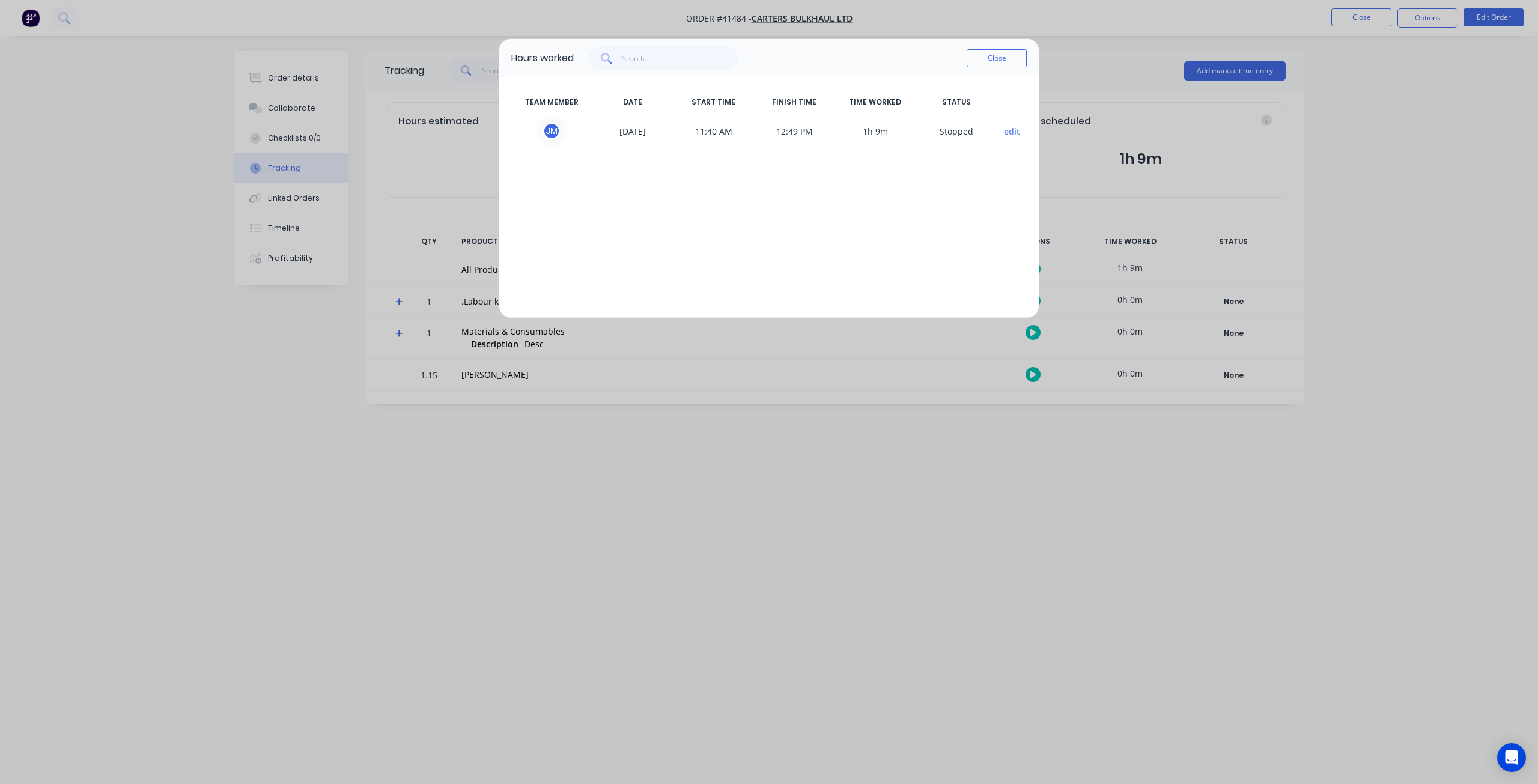
click at [1022, 68] on div "Close" at bounding box center [996, 58] width 60 height 24
drag, startPoint x: 1012, startPoint y: 57, endPoint x: 1200, endPoint y: 13, distance: 193.1
click at [1013, 56] on button "Close" at bounding box center [996, 58] width 60 height 18
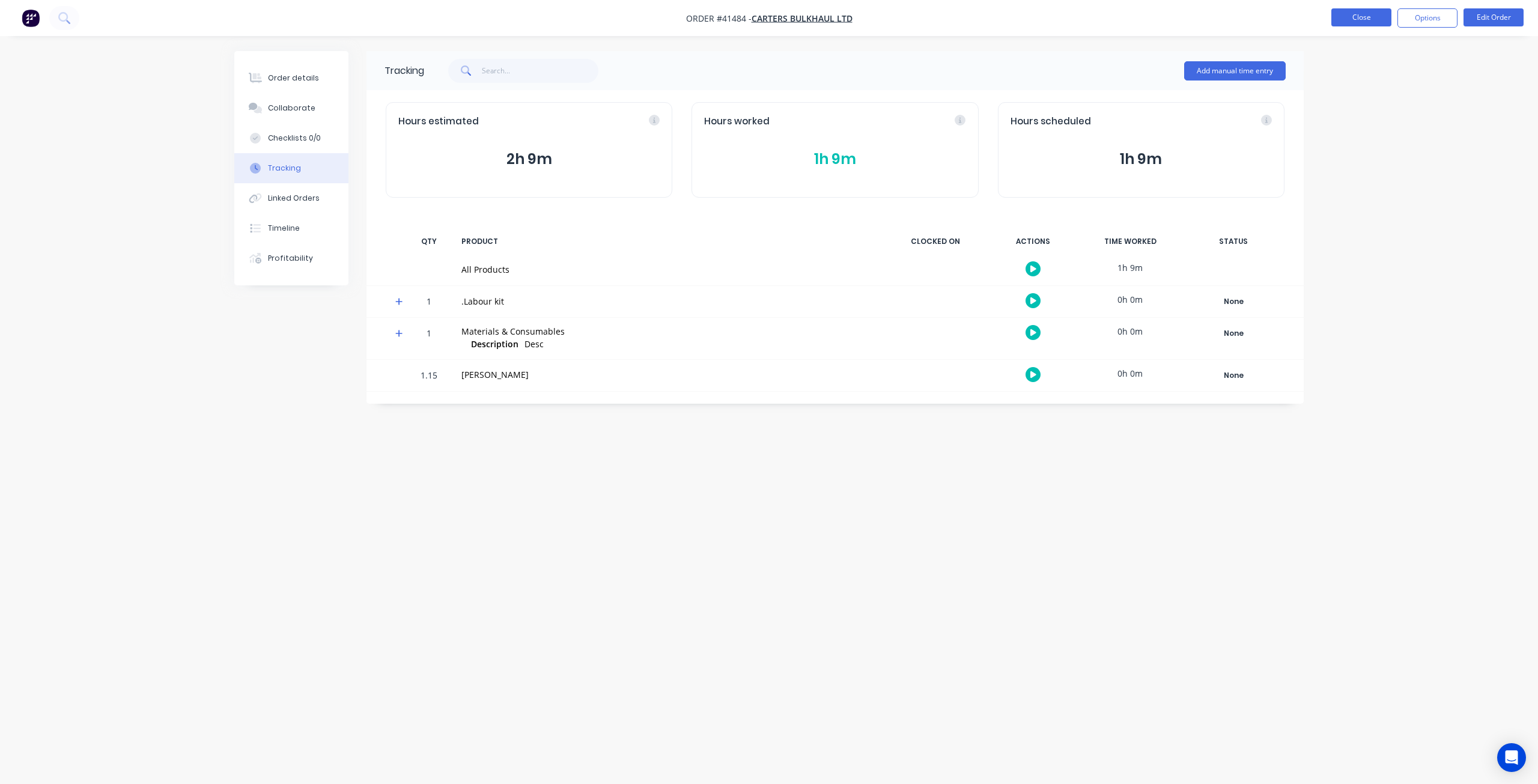
click at [1359, 14] on button "Close" at bounding box center [1361, 18] width 60 height 18
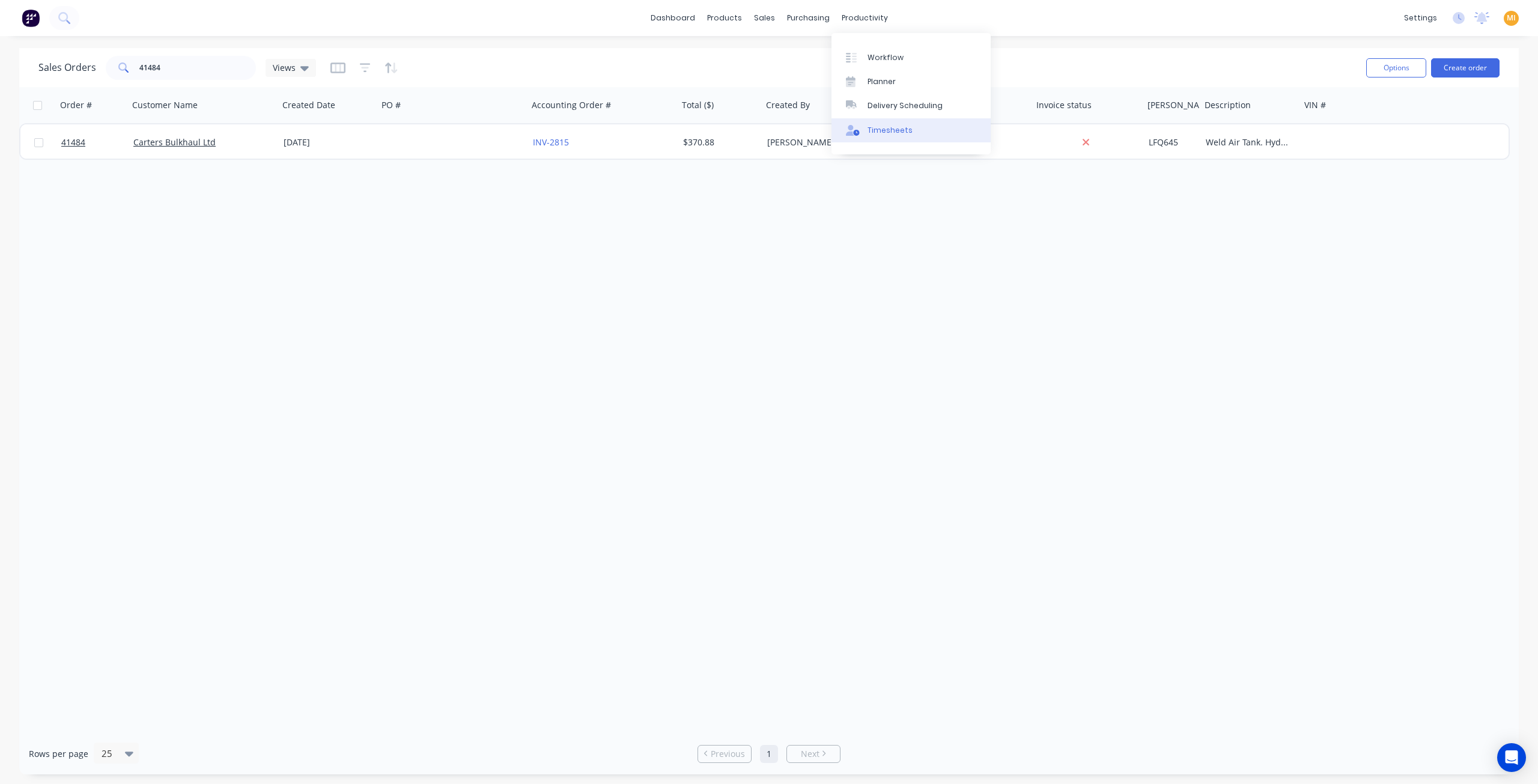
click at [876, 126] on div "Timesheets" at bounding box center [890, 131] width 45 height 11
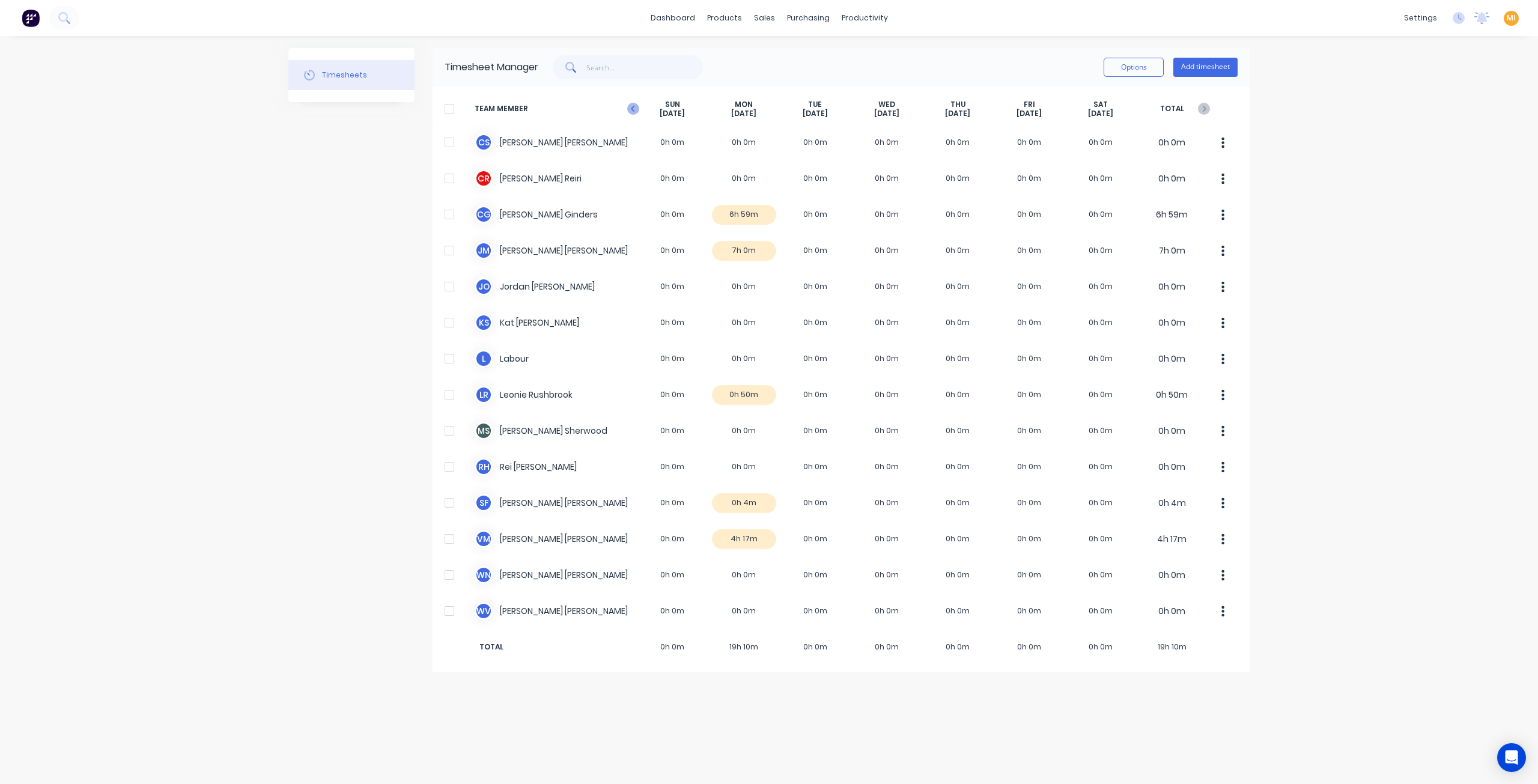
click at [630, 107] on icon "button" at bounding box center [633, 108] width 12 height 12
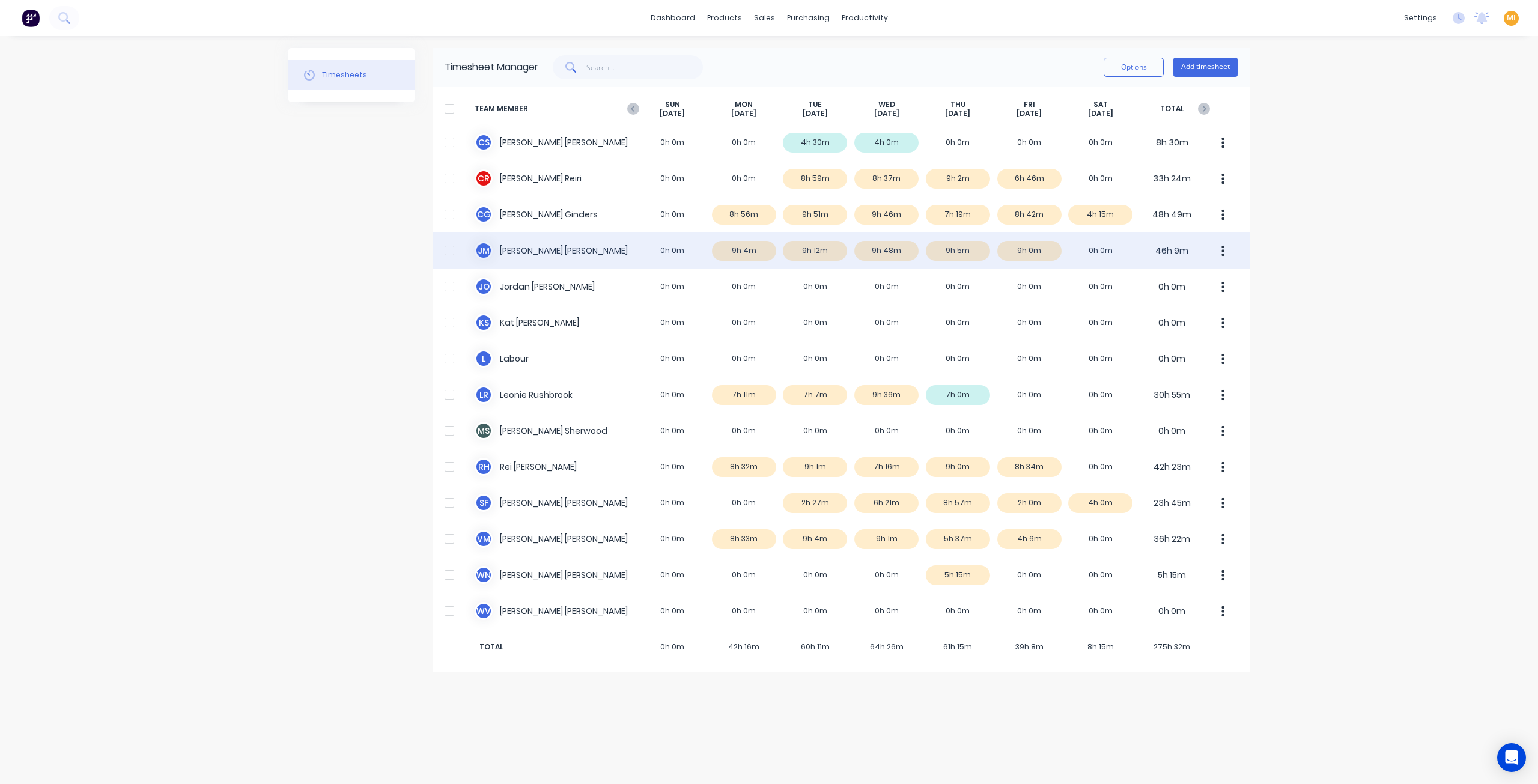
click at [552, 251] on div "J M Jamie Macrae 0h 0m 9h 4m 9h 12m 9h 48m 9h 5m 9h 0m 0h 0m 46h 9m" at bounding box center [841, 250] width 817 height 36
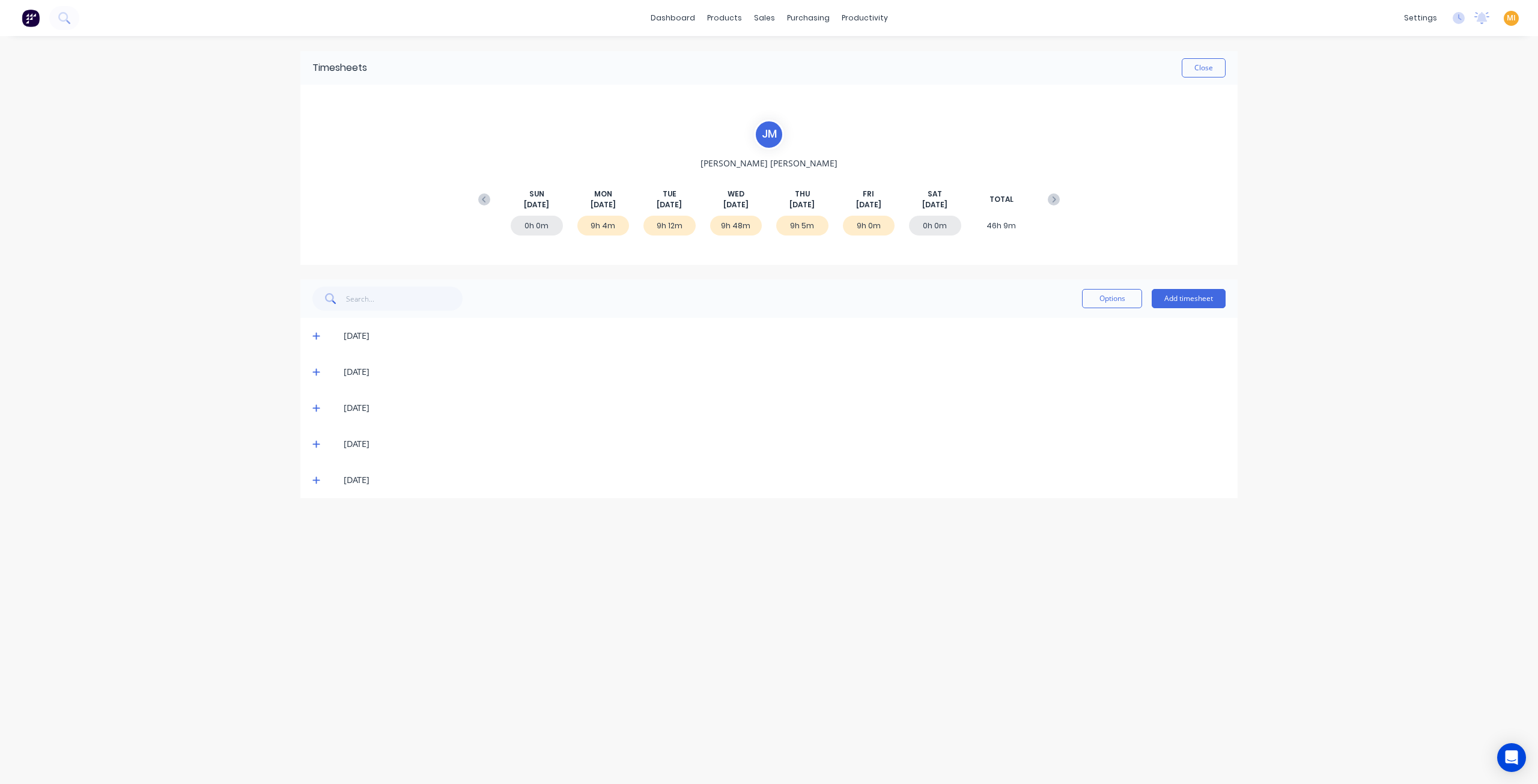
click at [319, 485] on span at bounding box center [318, 480] width 12 height 12
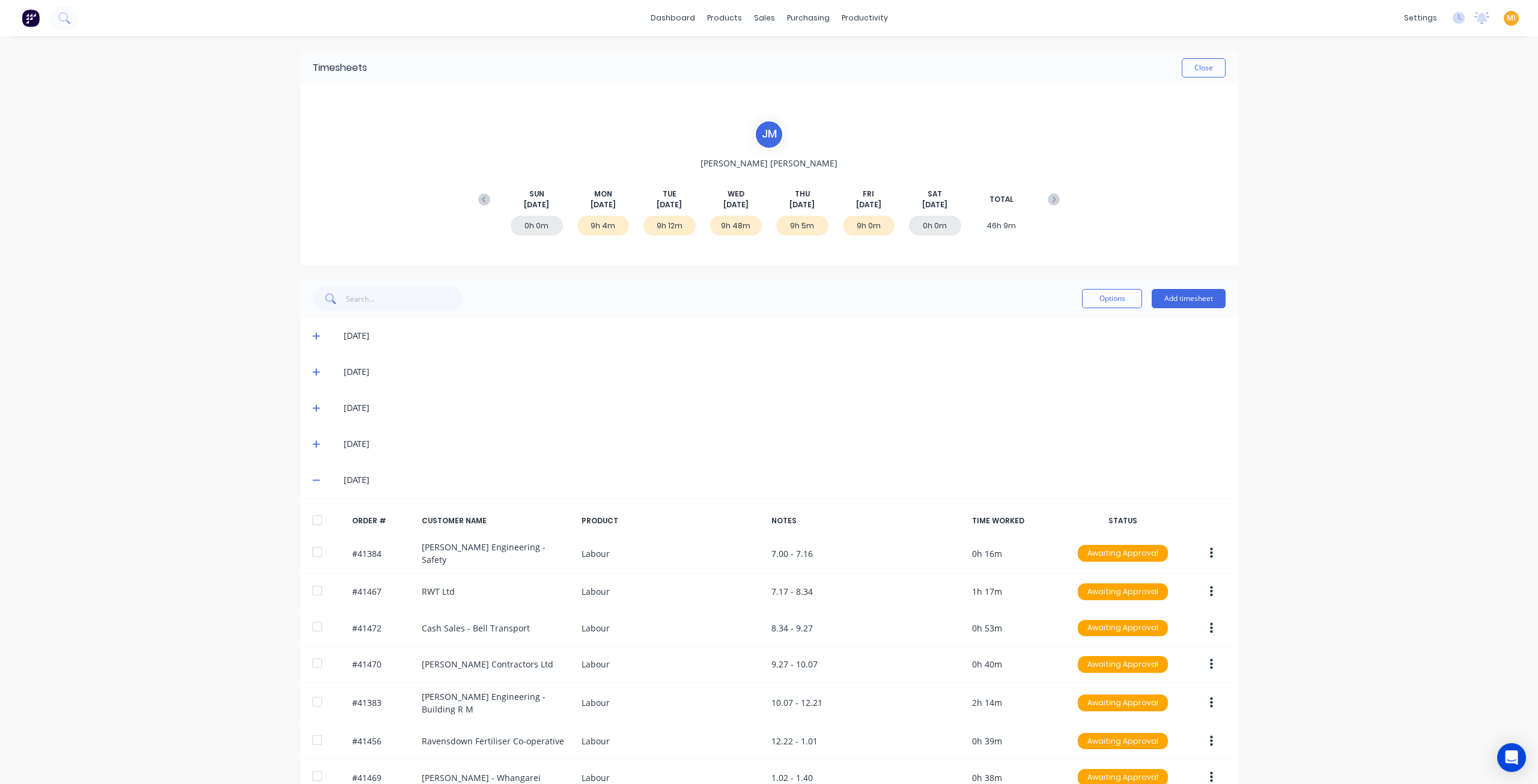
click at [25, 18] on img at bounding box center [30, 18] width 18 height 18
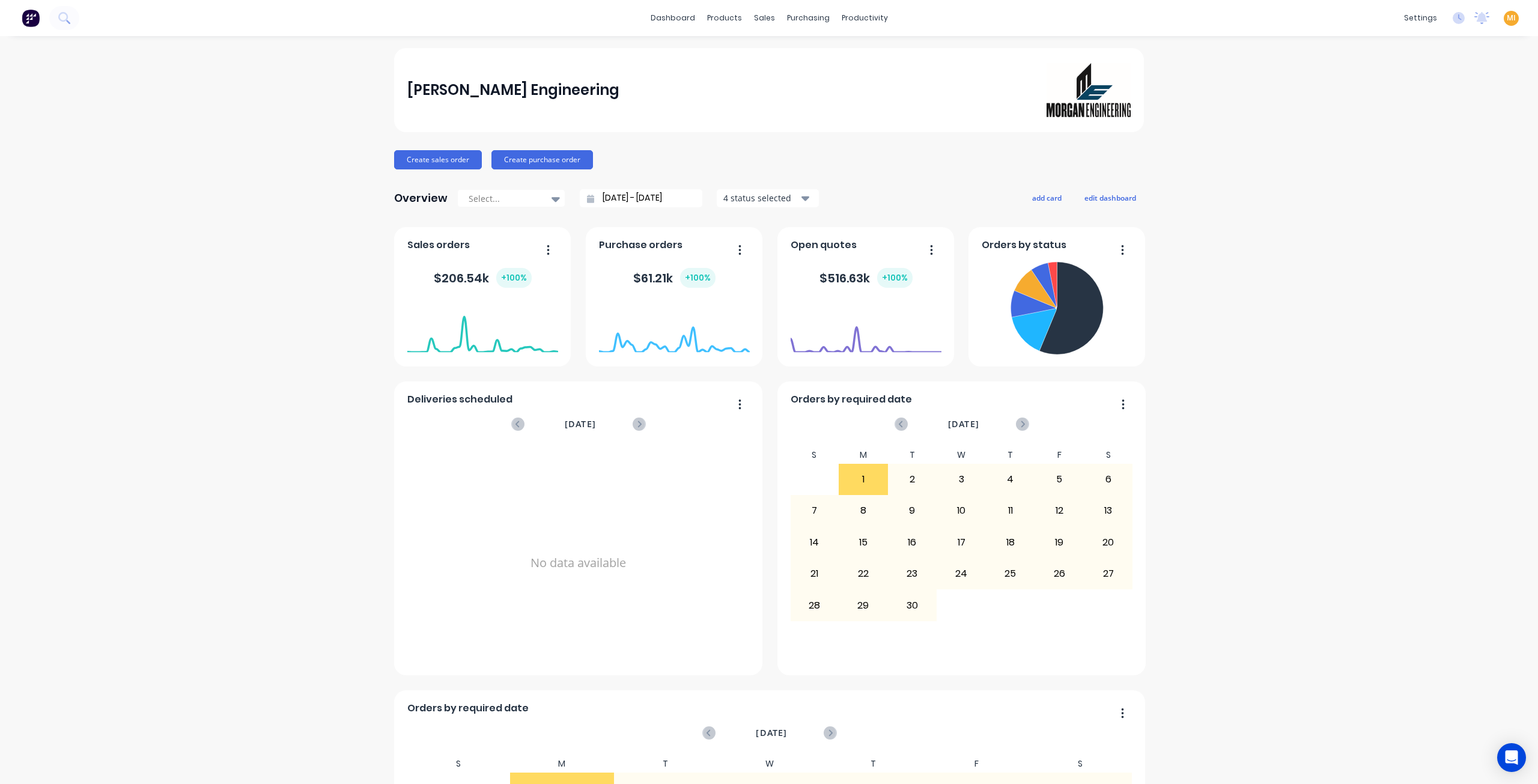
click at [1507, 20] on span "MI" at bounding box center [1511, 18] width 9 height 11
click at [1394, 154] on div "Sign out" at bounding box center [1409, 151] width 33 height 11
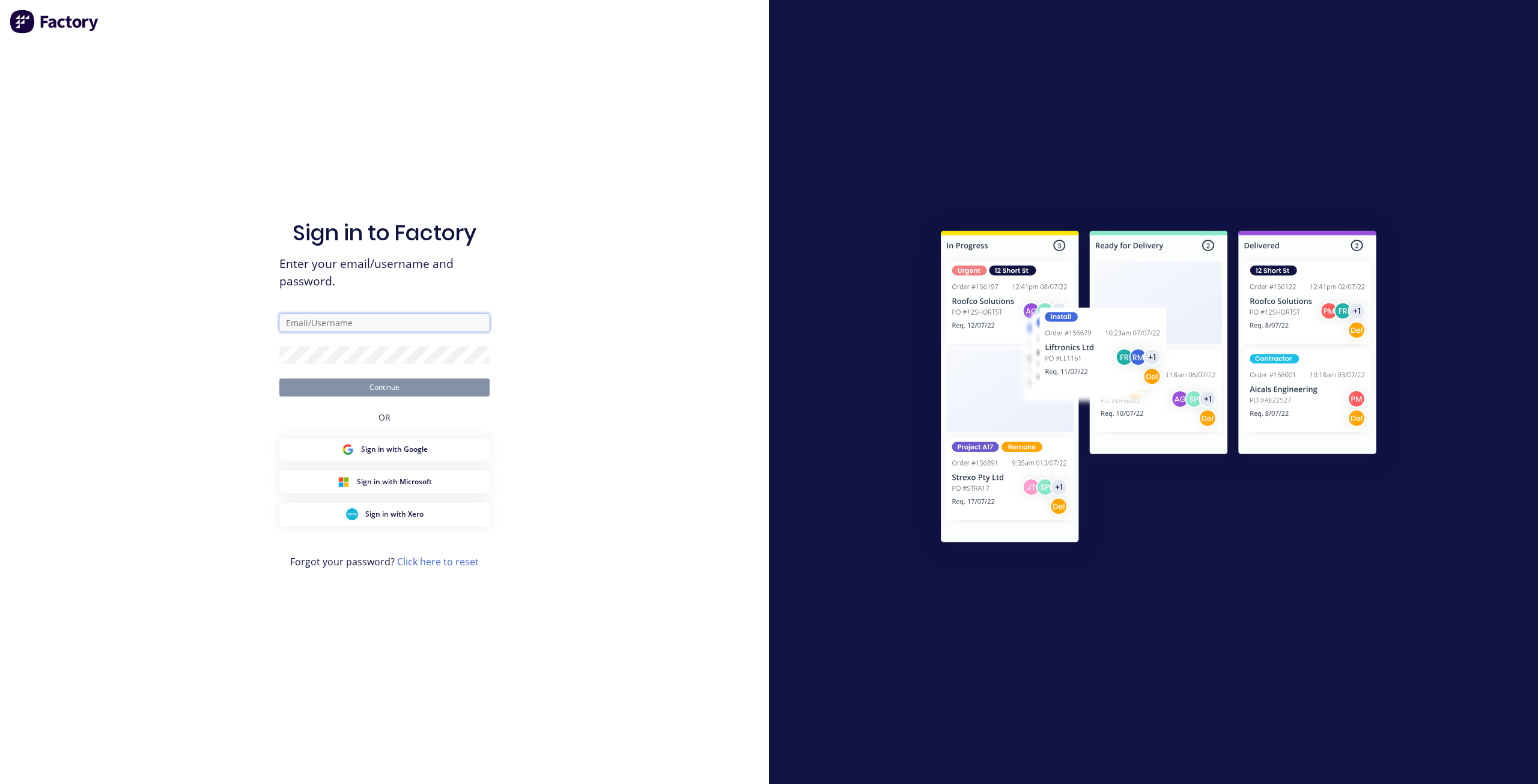
click at [368, 330] on input "text" at bounding box center [384, 322] width 210 height 18
type input "team+maricardemo@factory.app"
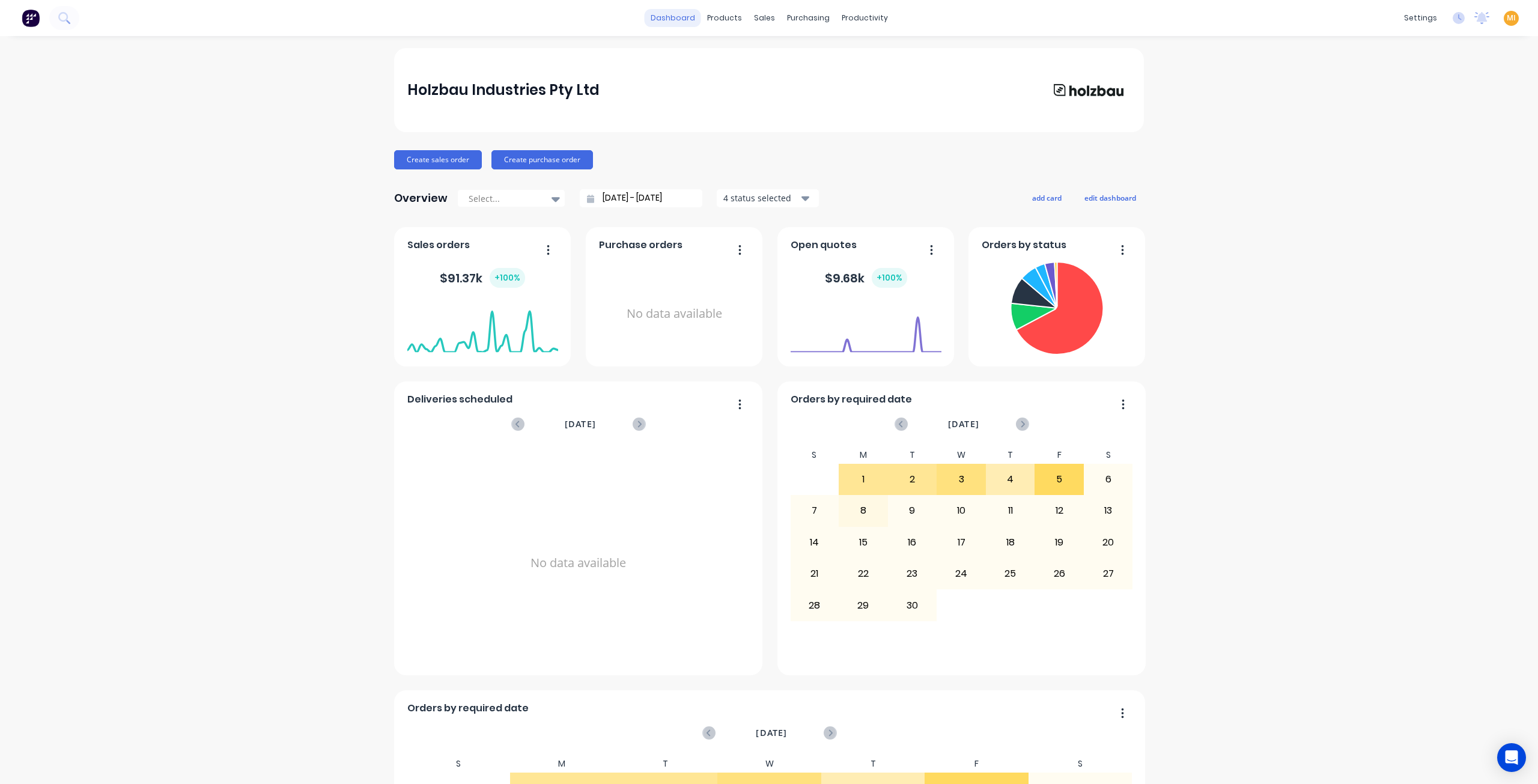
click at [669, 18] on link "dashboard" at bounding box center [673, 18] width 57 height 18
click at [746, 57] on div "Product Catalogue" at bounding box center [774, 58] width 75 height 11
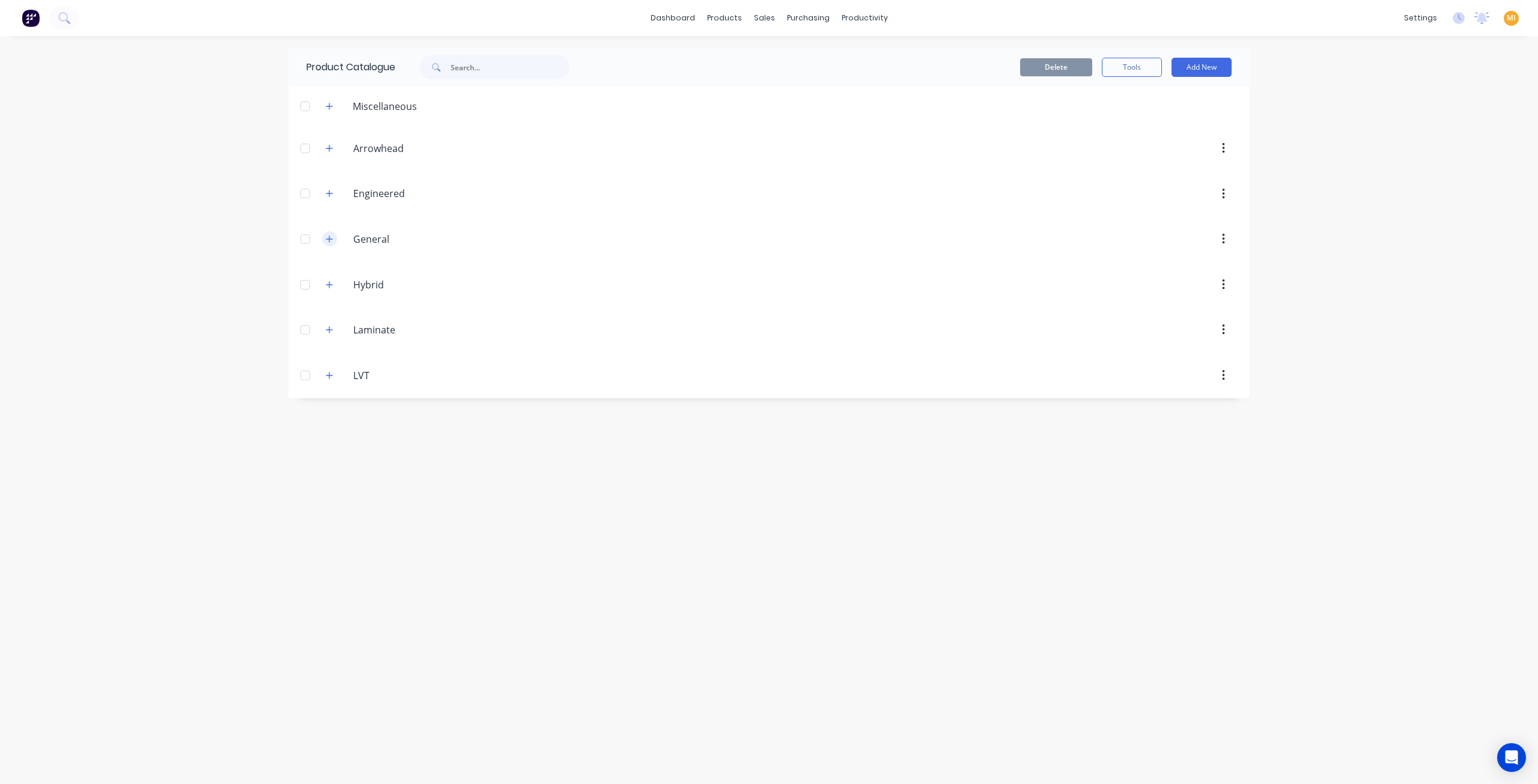
click at [330, 239] on icon "button" at bounding box center [330, 239] width 6 height 6
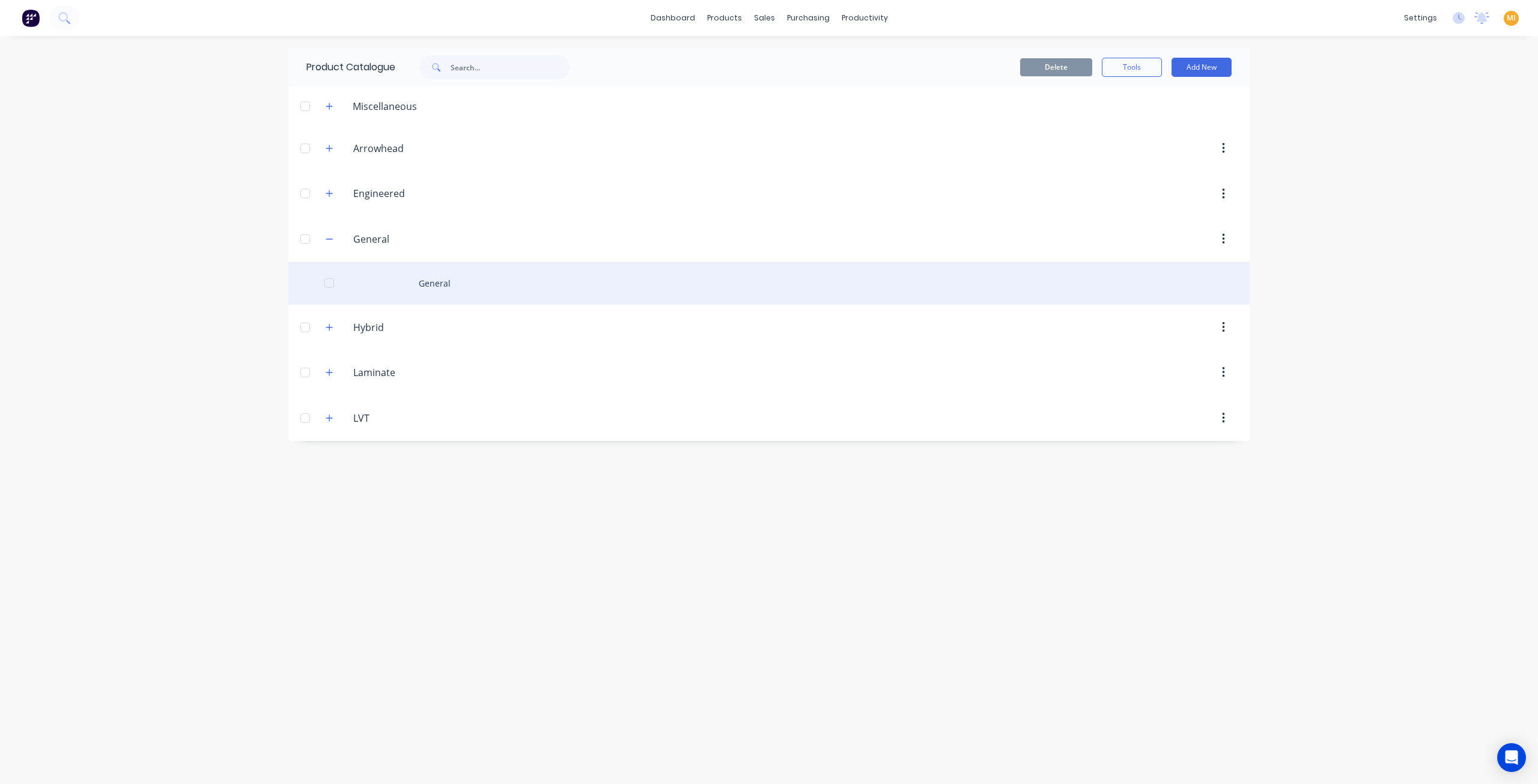
click at [416, 277] on div "General" at bounding box center [769, 283] width 962 height 43
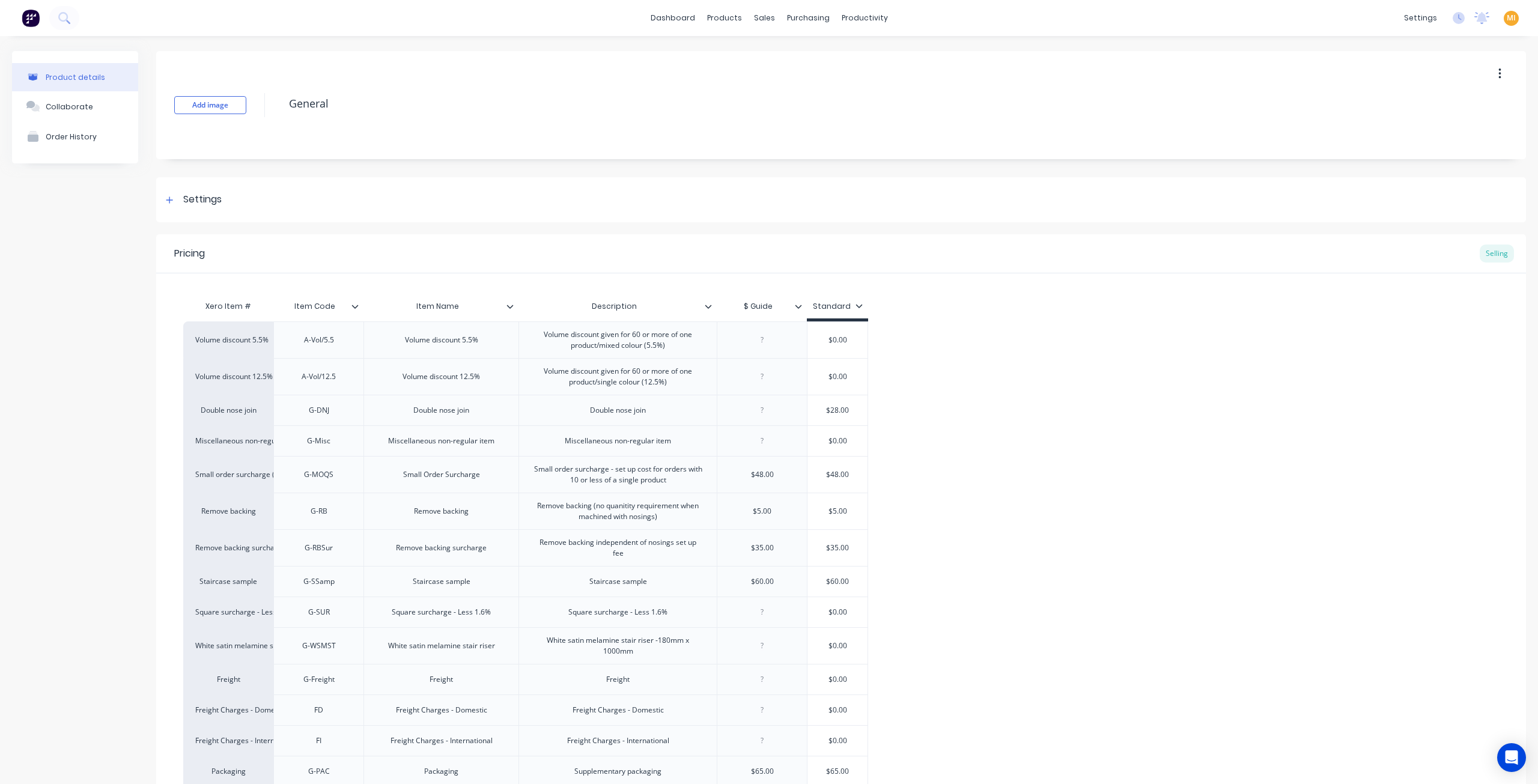
click at [712, 302] on icon at bounding box center [708, 306] width 7 height 7
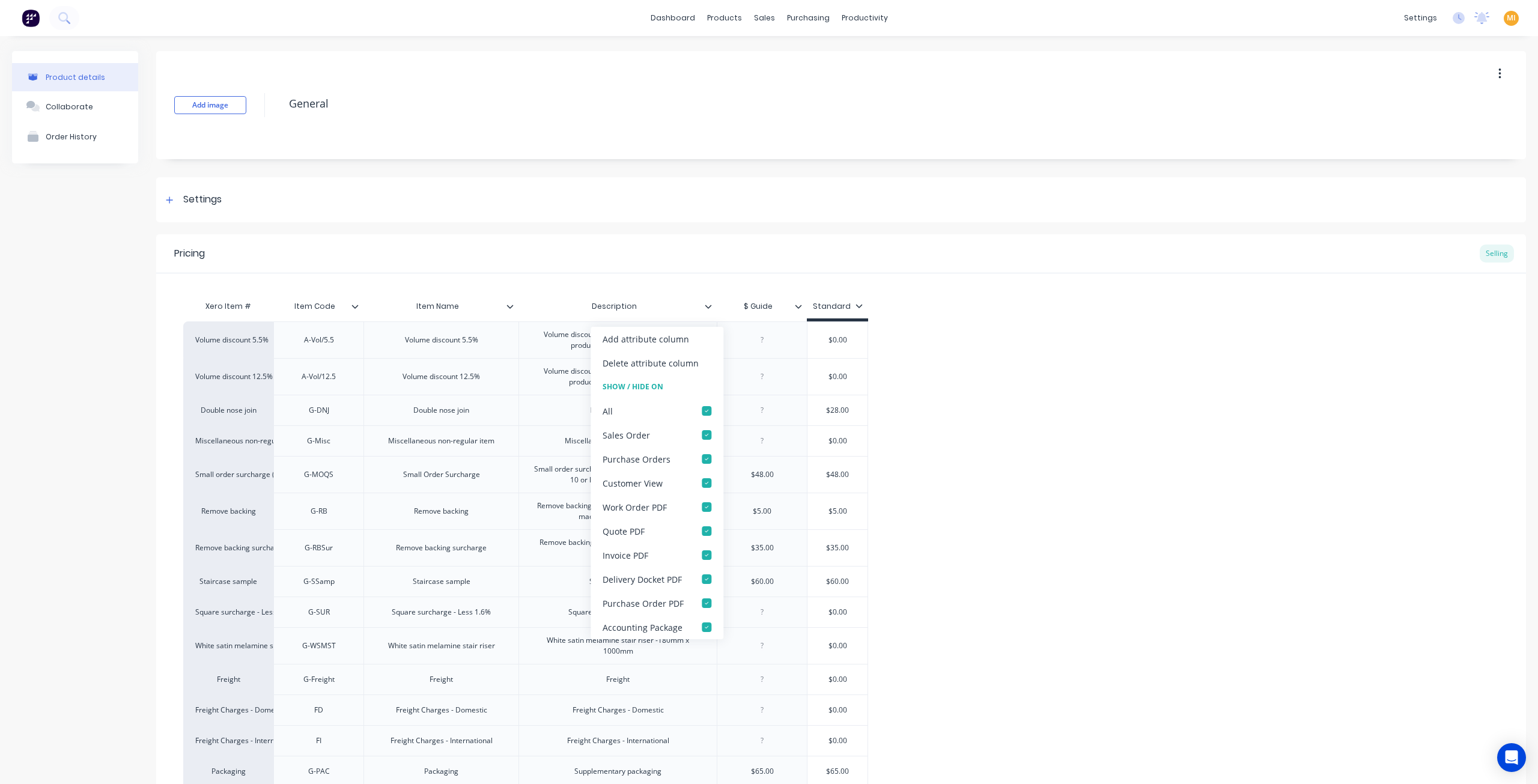
type textarea "x"
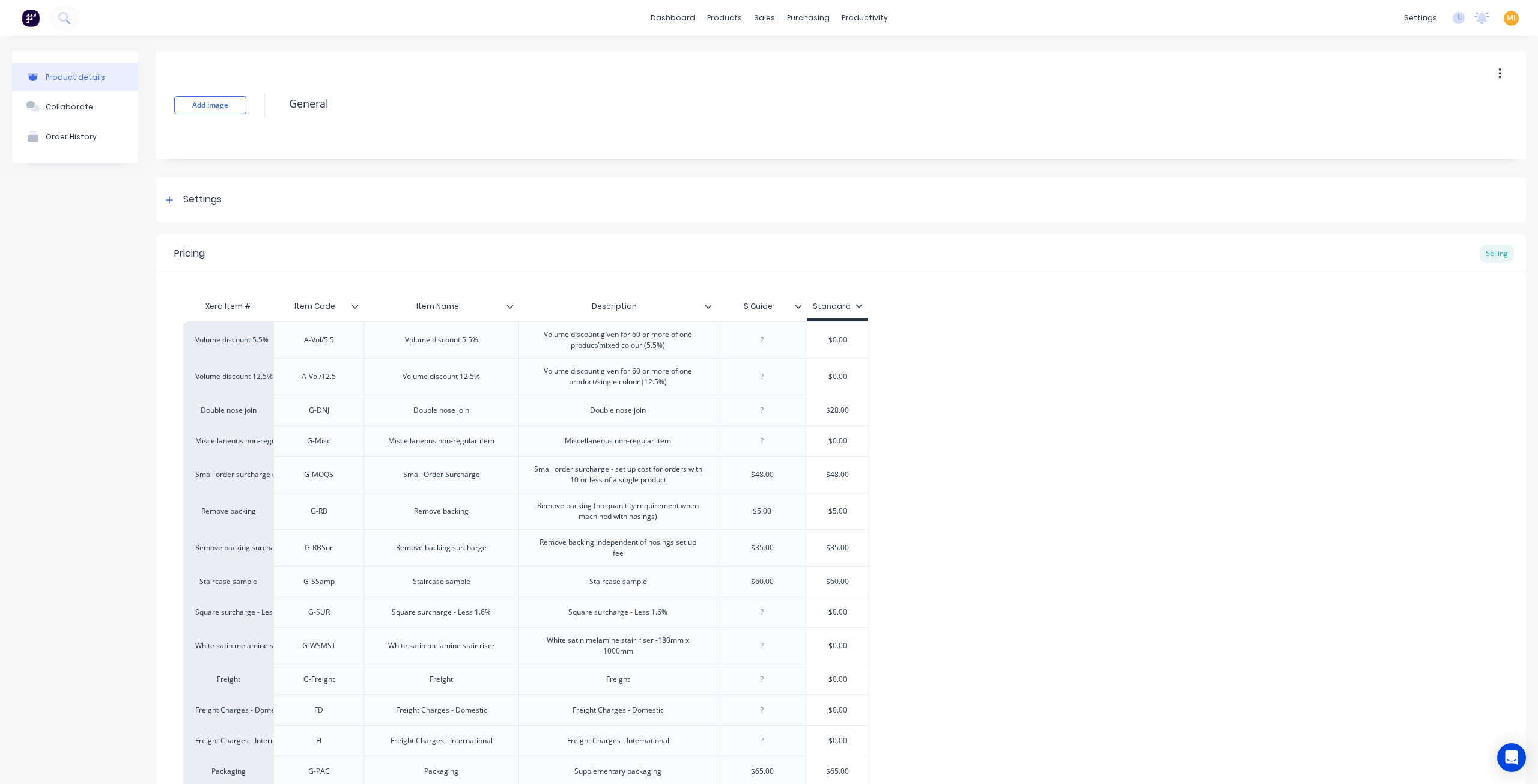
click at [1108, 427] on div "Volume discount 5.5% A-Vol/5.5 Volume discount 5.5% Volume discount given for 6…" at bounding box center [841, 658] width 1316 height 673
click at [885, 53] on div "Workflow" at bounding box center [880, 58] width 36 height 11
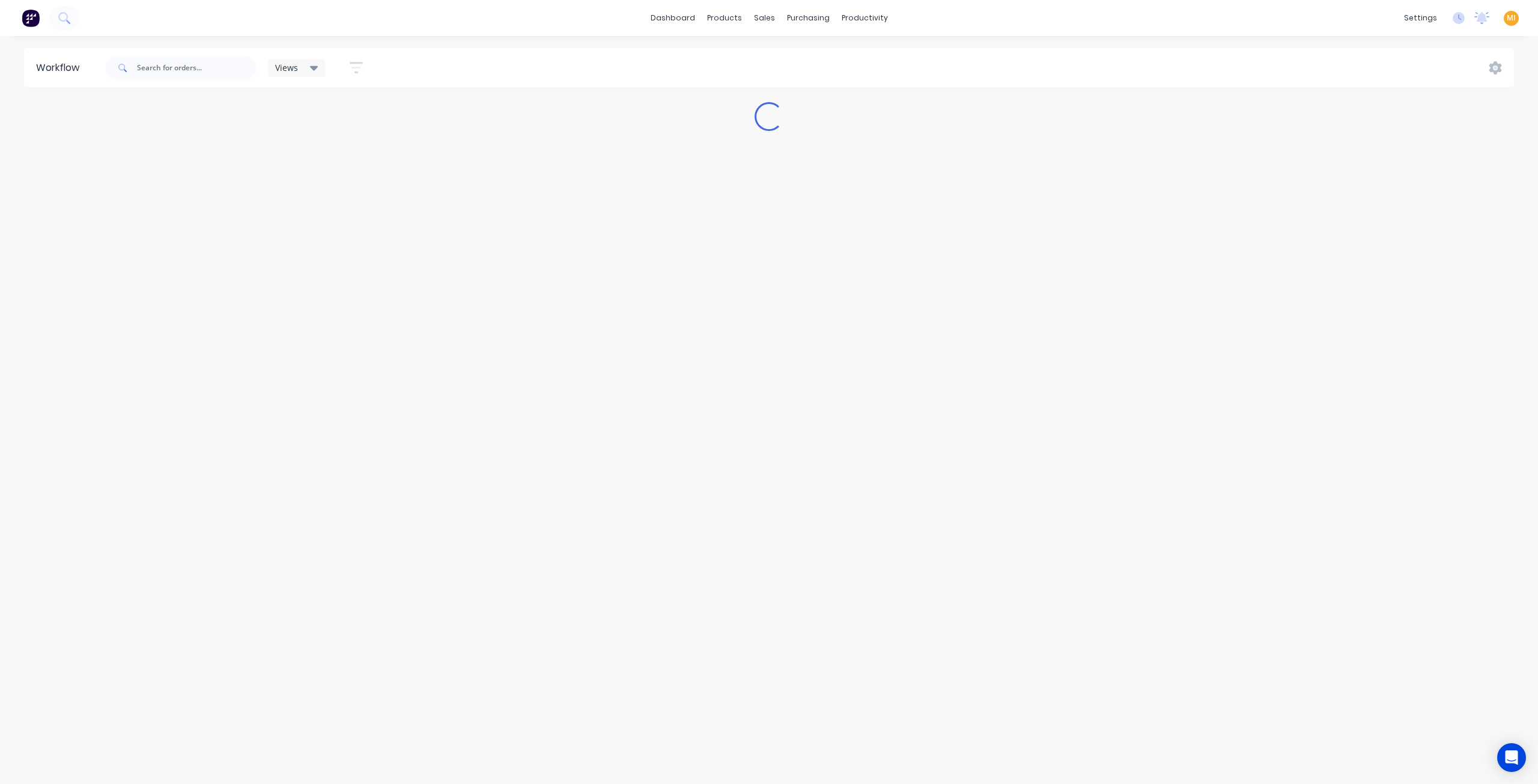
click at [357, 57] on button "button" at bounding box center [356, 67] width 38 height 23
click at [306, 153] on span "Show line item cards" at bounding box center [294, 149] width 84 height 13
click at [295, 173] on div "Show line item cards" at bounding box center [304, 174] width 120 height 21
click at [482, 72] on div "Views Save new view None (Default) edit Engineered edit Hybrid/LVT edit Laminat…" at bounding box center [809, 68] width 1411 height 36
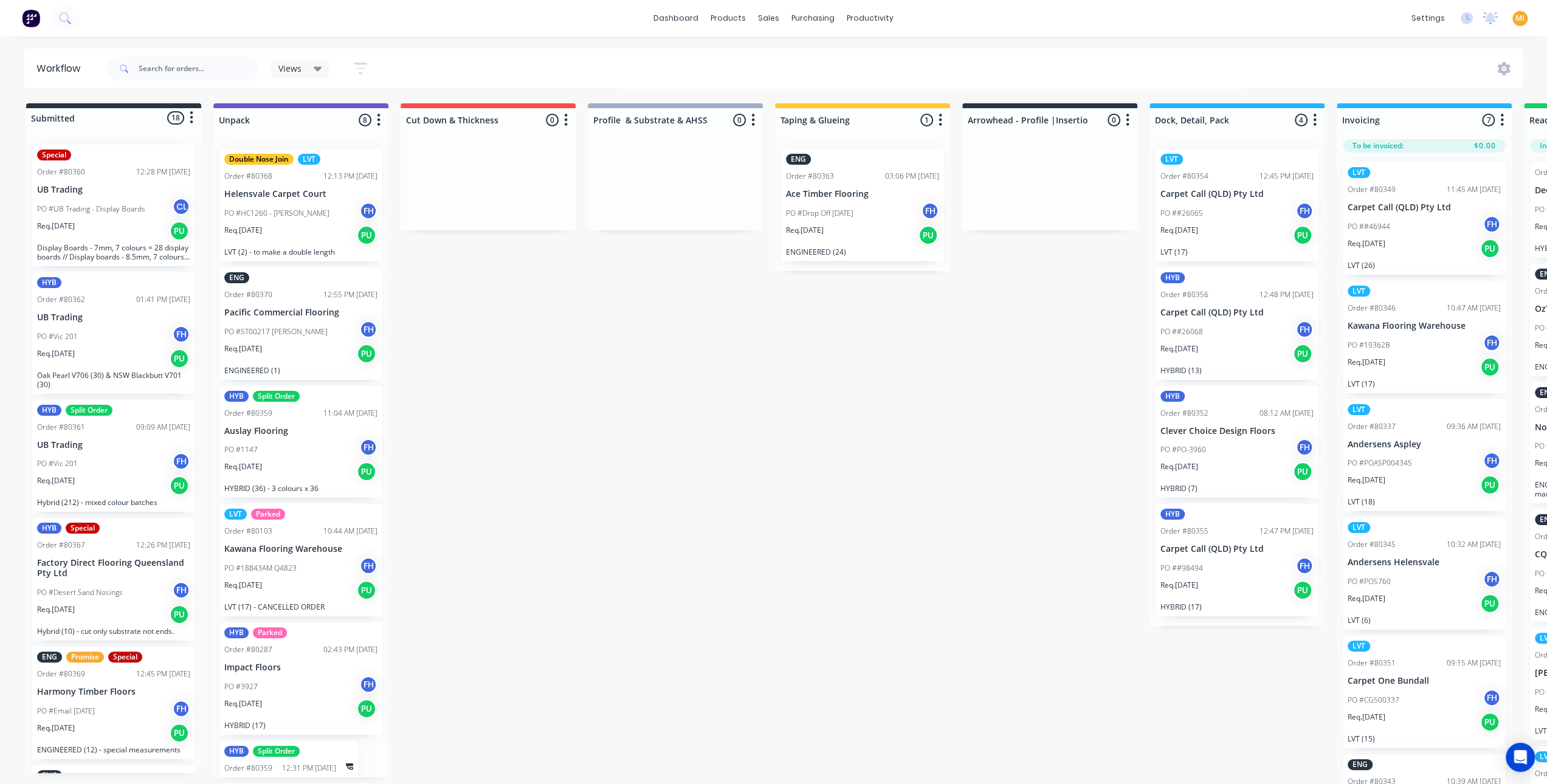
click at [363, 65] on icon "button" at bounding box center [360, 68] width 14 height 15
click at [322, 140] on div "Show/Hide statuses Show line item cards Show line item cards Hide line item car…" at bounding box center [304, 186] width 114 height 163
click at [318, 146] on span "Show line item cards" at bounding box center [297, 151] width 85 height 13
drag, startPoint x: 308, startPoint y: 175, endPoint x: 332, endPoint y: 185, distance: 26.0
click at [308, 175] on div "Show line item cards" at bounding box center [308, 175] width 122 height 22
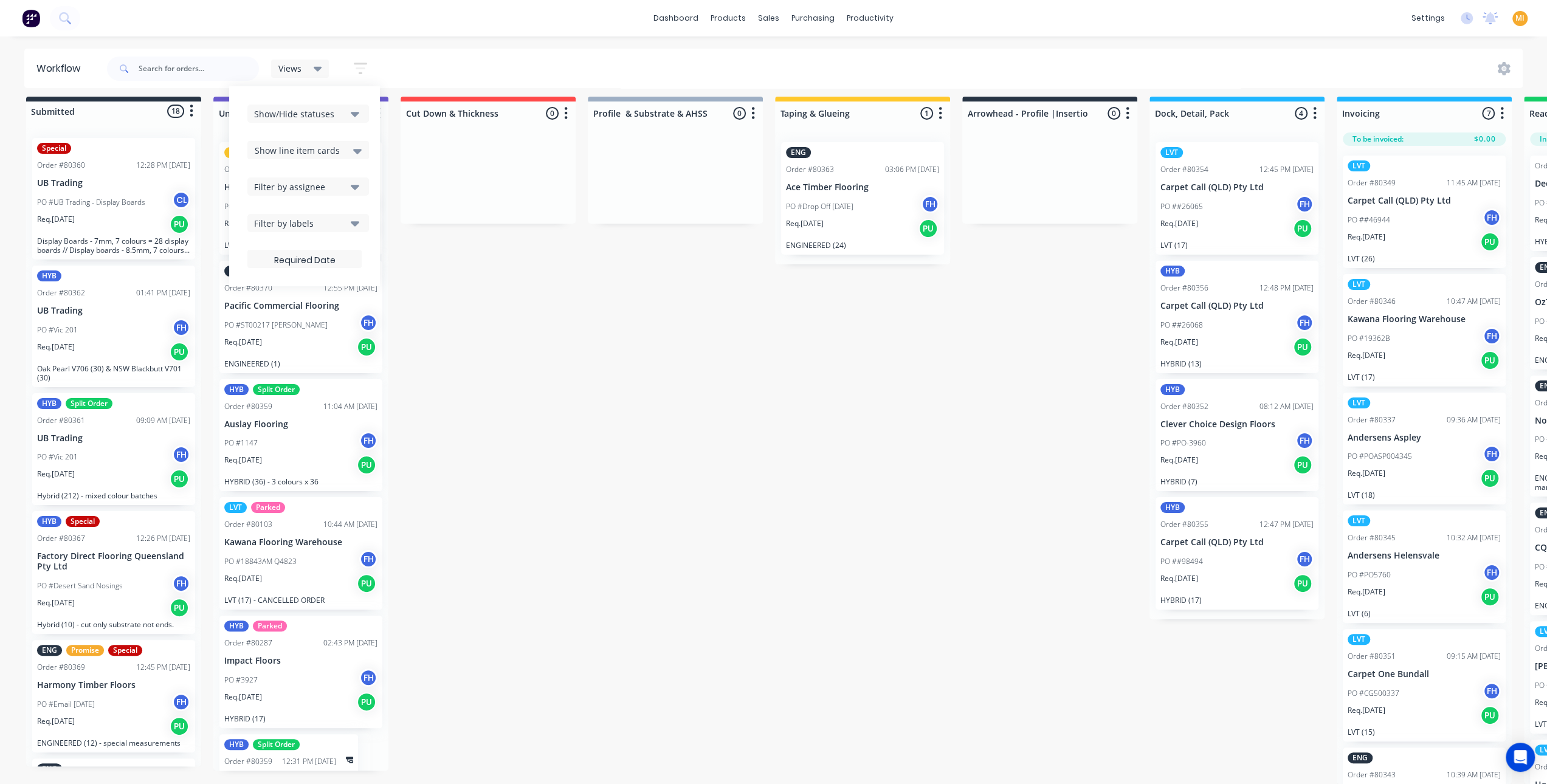
scroll to position [16, 0]
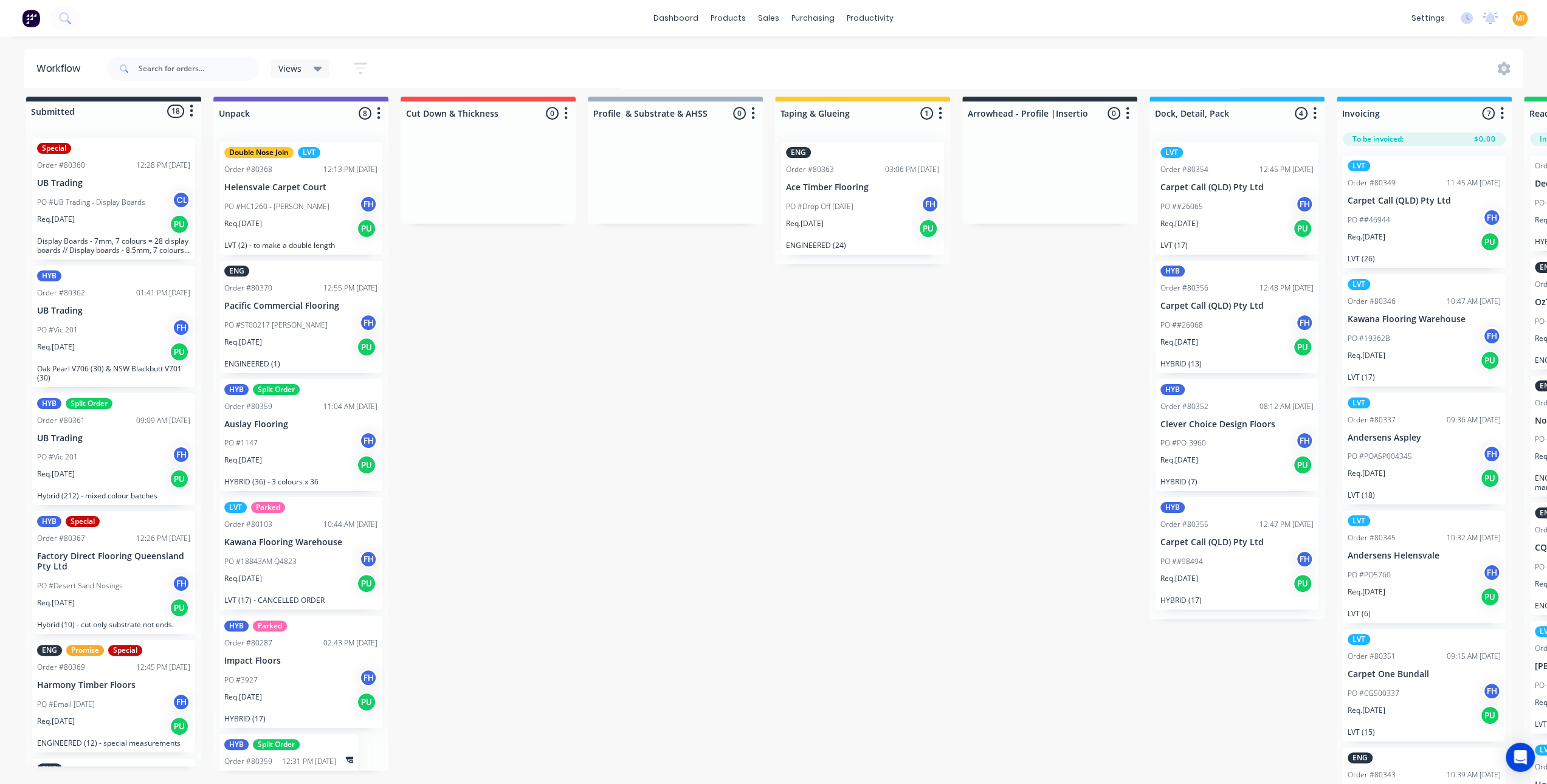
click at [301, 761] on div "HYB Split Order Order #80359 12:31 PM 01/09/25 Auslay Flooring PO #1147 36 x Hy…" at bounding box center [288, 784] width 139 height 101
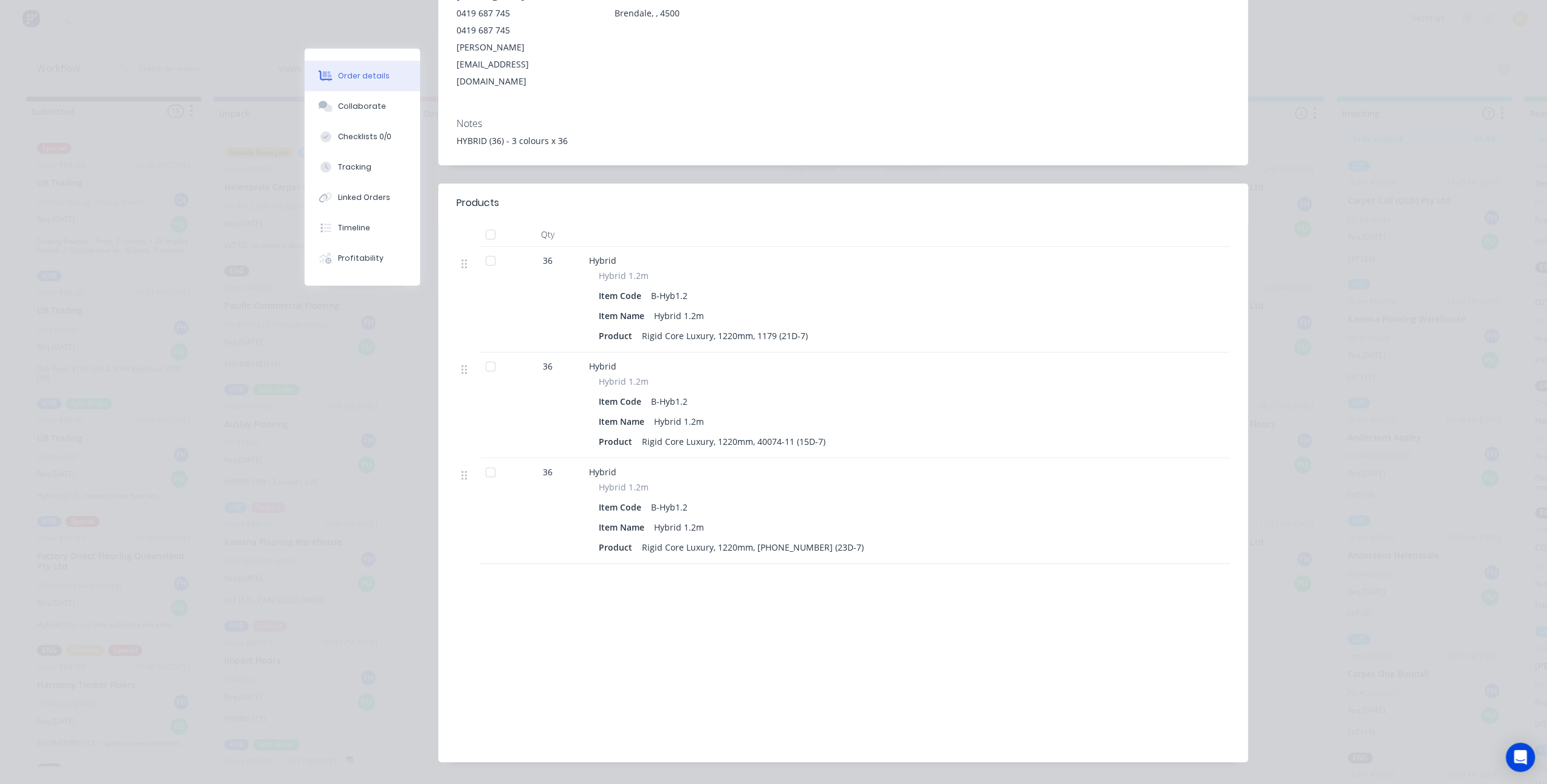
scroll to position [0, 0]
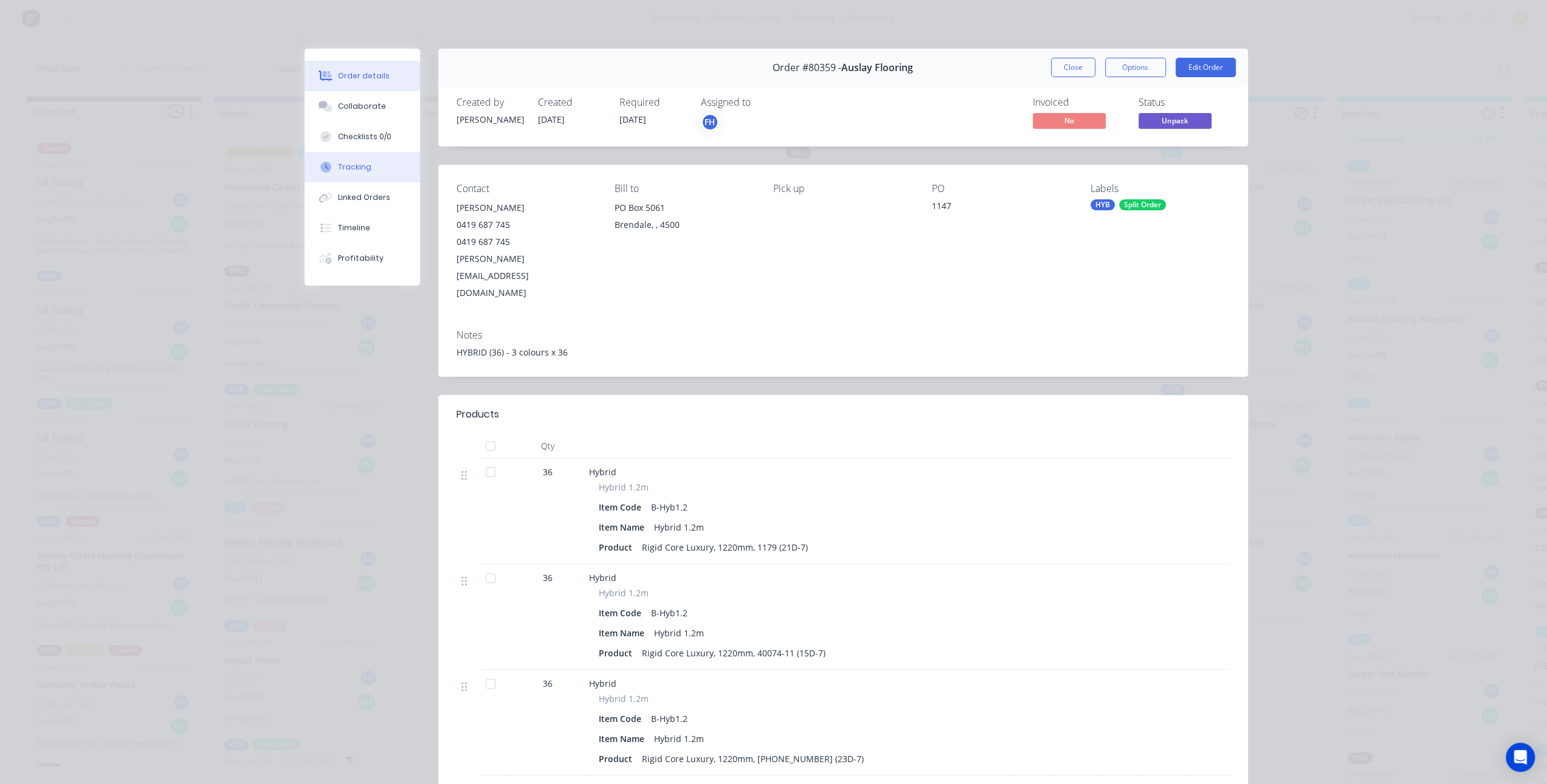
click at [338, 160] on button "Tracking" at bounding box center [362, 167] width 115 height 31
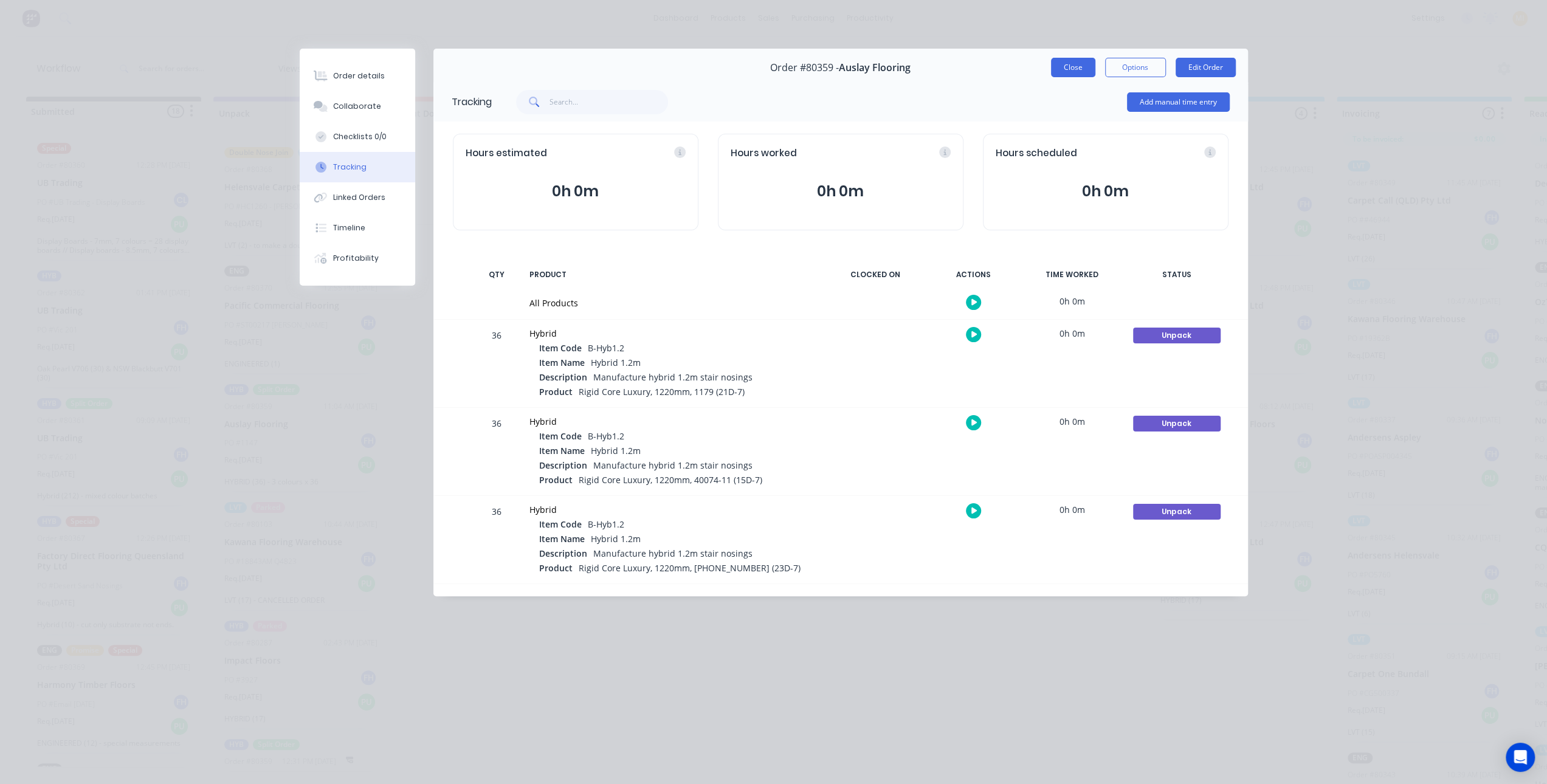
click at [1072, 72] on button "Close" at bounding box center [1073, 68] width 44 height 19
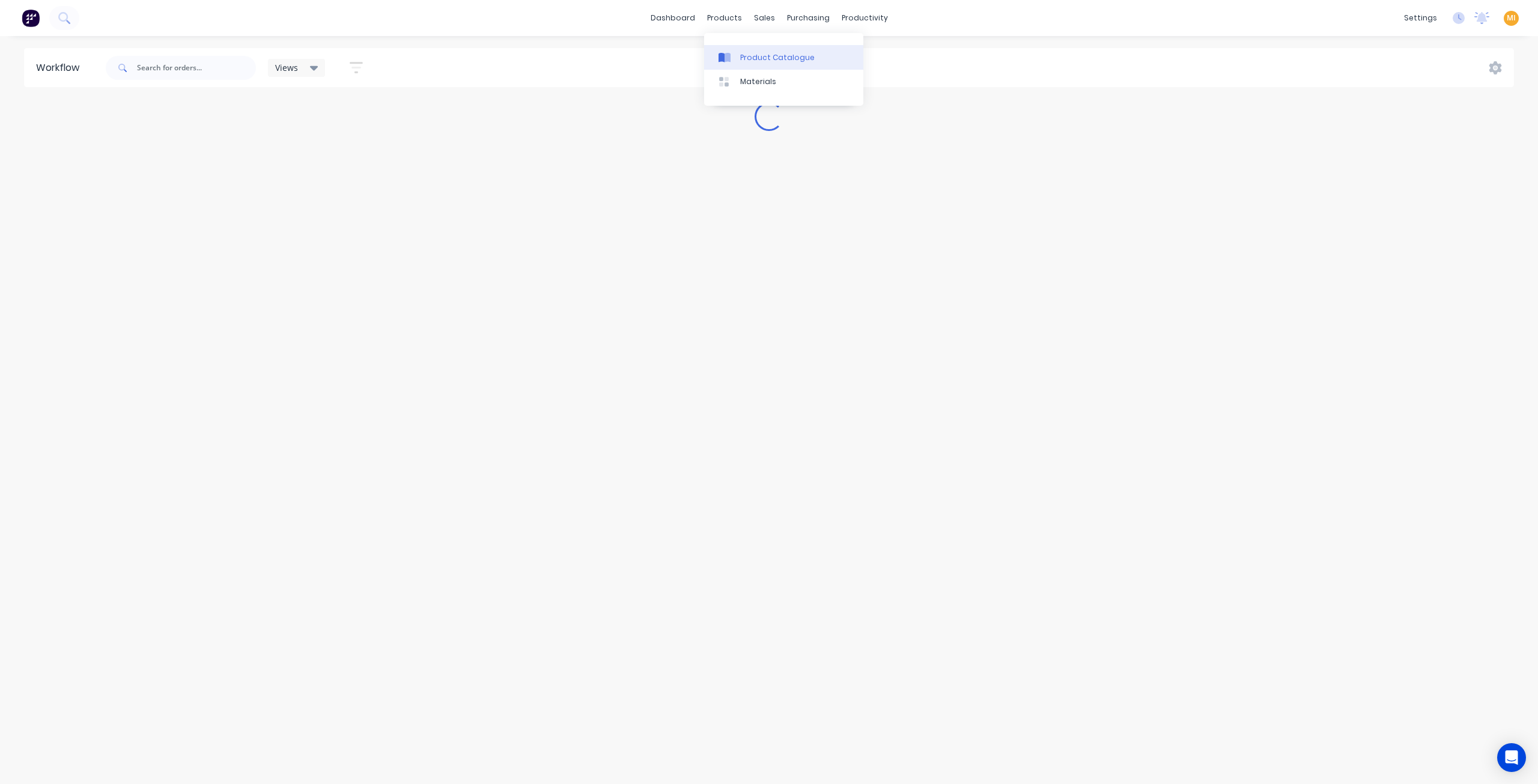
click at [746, 45] on link "Product Catalogue" at bounding box center [784, 57] width 159 height 24
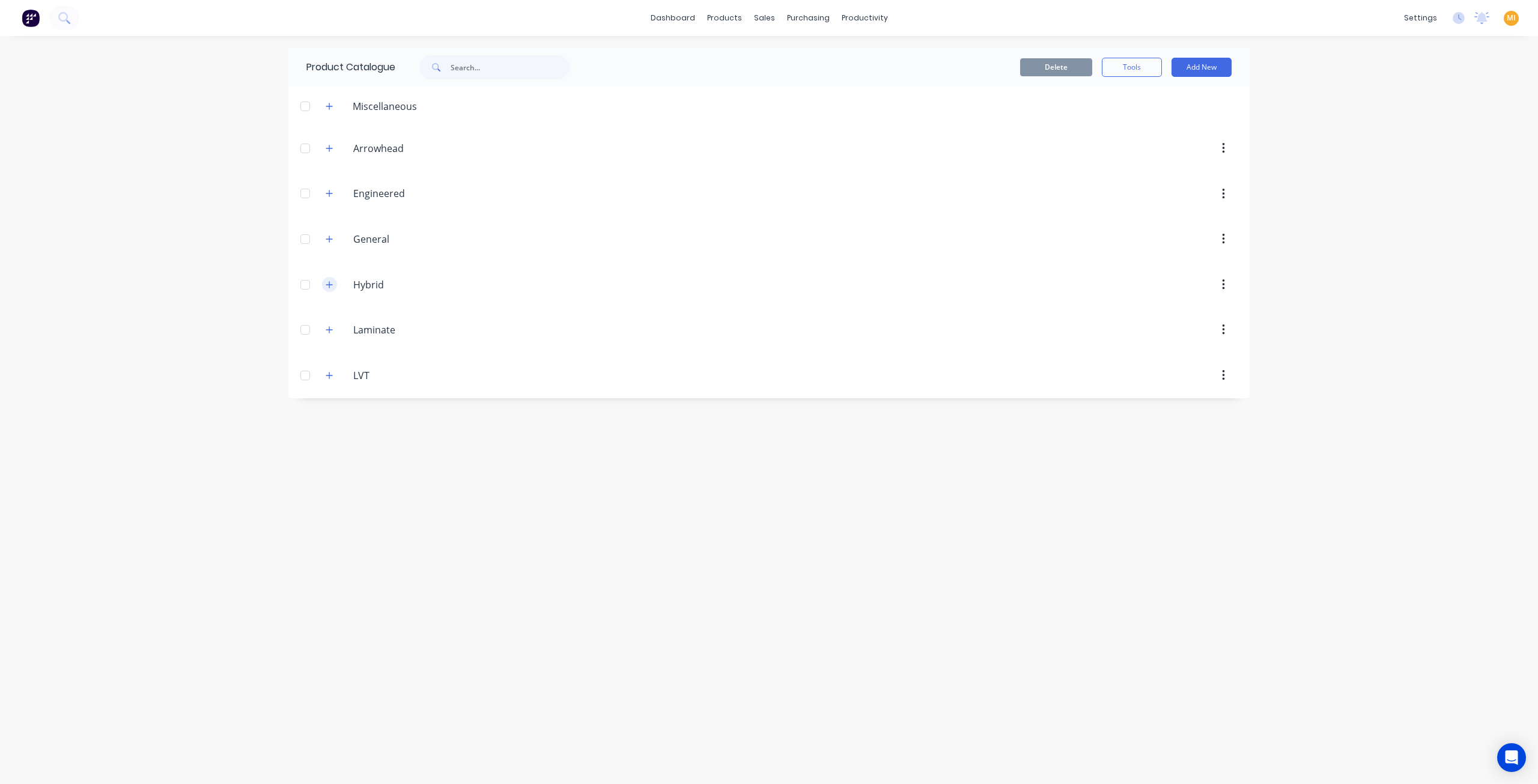
click at [330, 277] on button "button" at bounding box center [330, 284] width 15 height 15
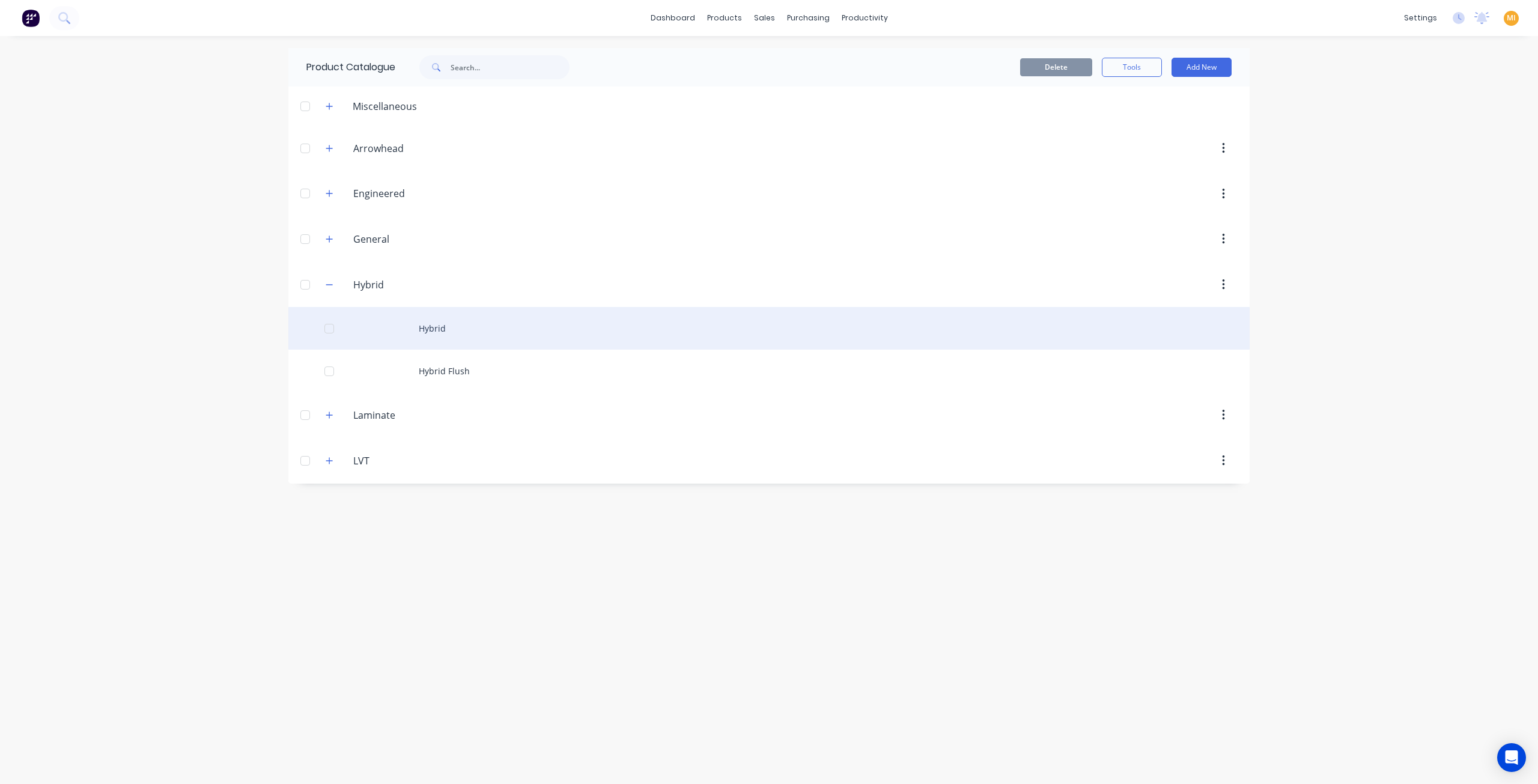
click at [416, 315] on div "Hybrid" at bounding box center [769, 329] width 962 height 43
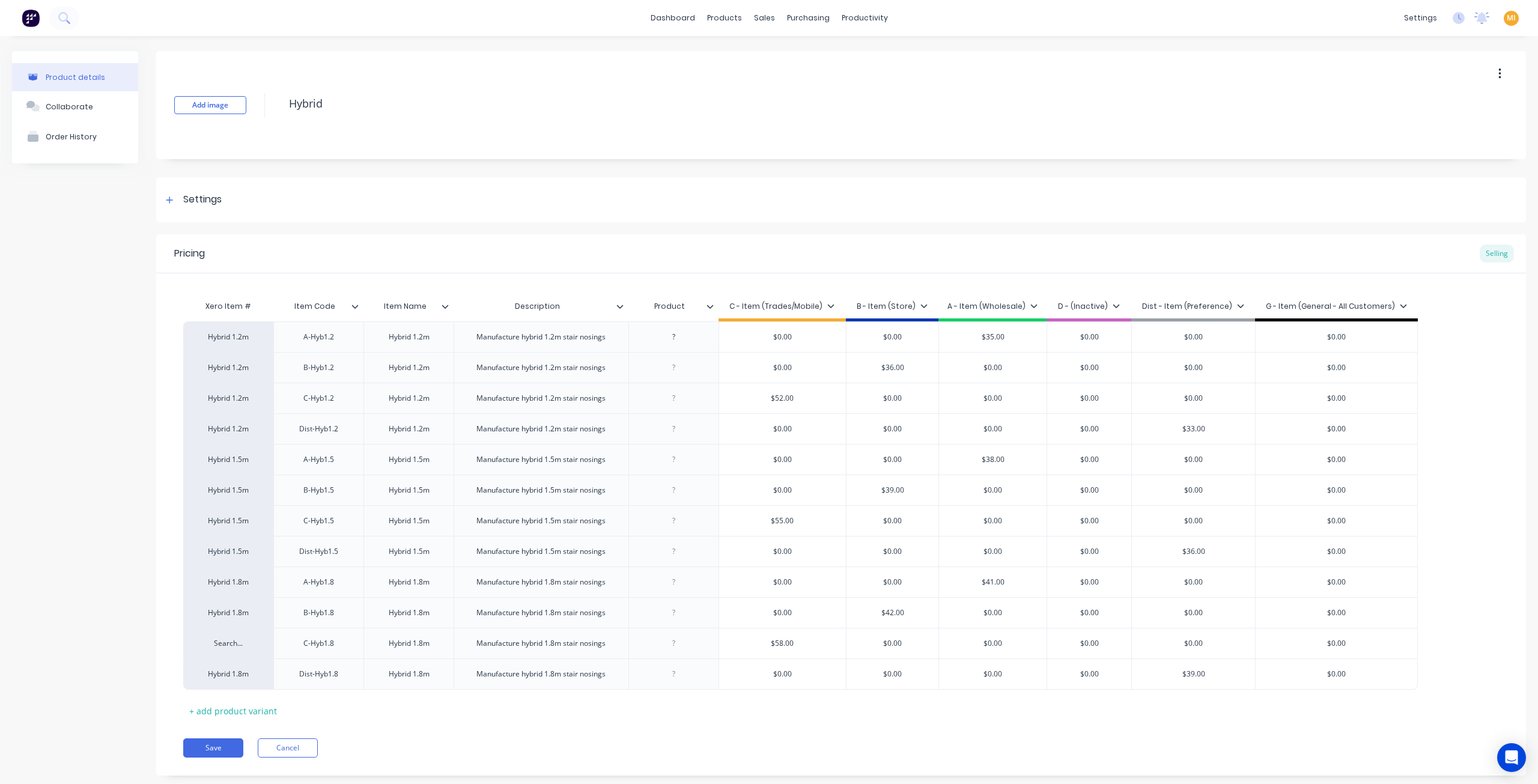
click at [619, 307] on icon at bounding box center [619, 306] width 6 height 4
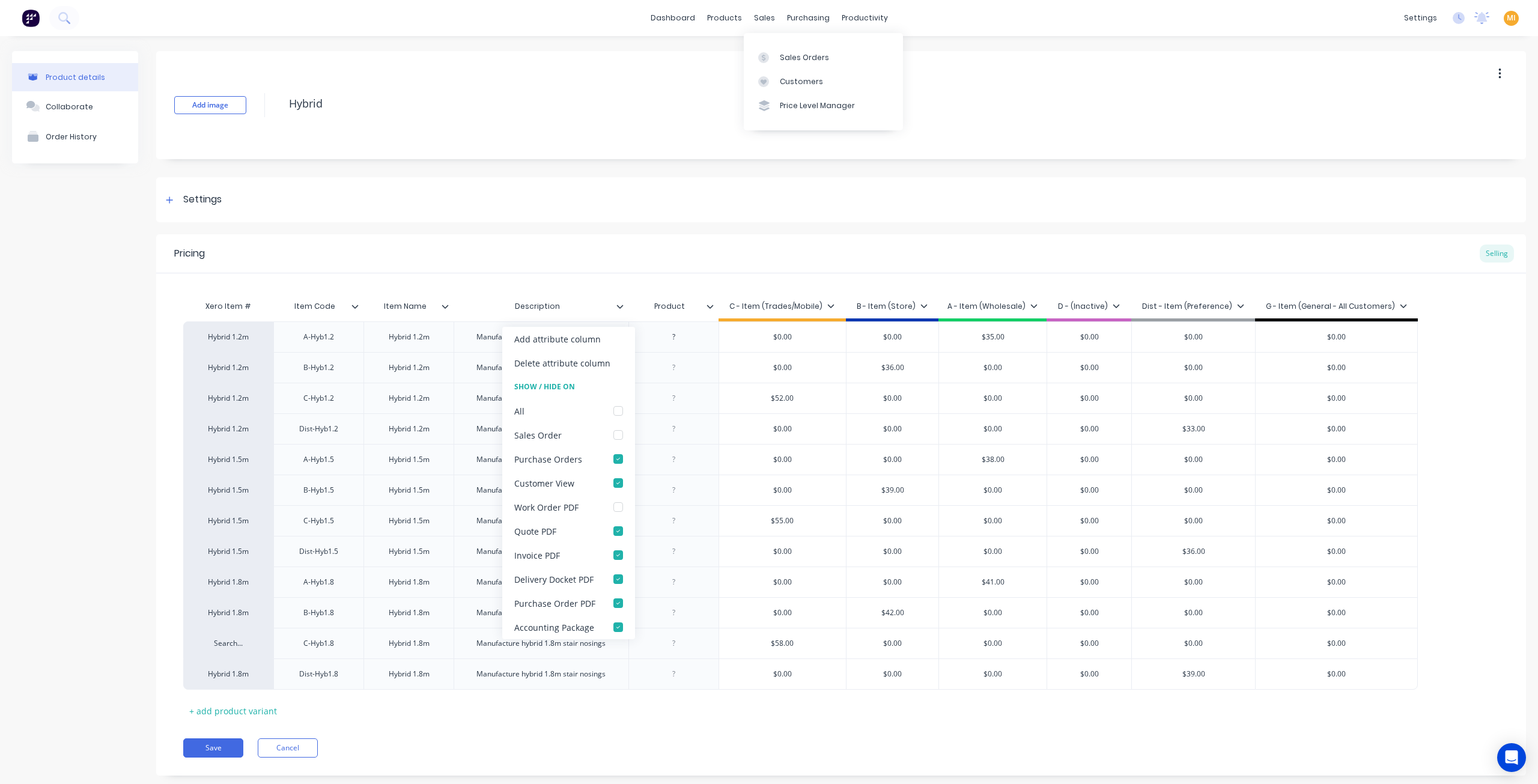
type textarea "x"
click at [792, 45] on div "Sales Orders Customers Price Level Manager" at bounding box center [823, 82] width 159 height 97
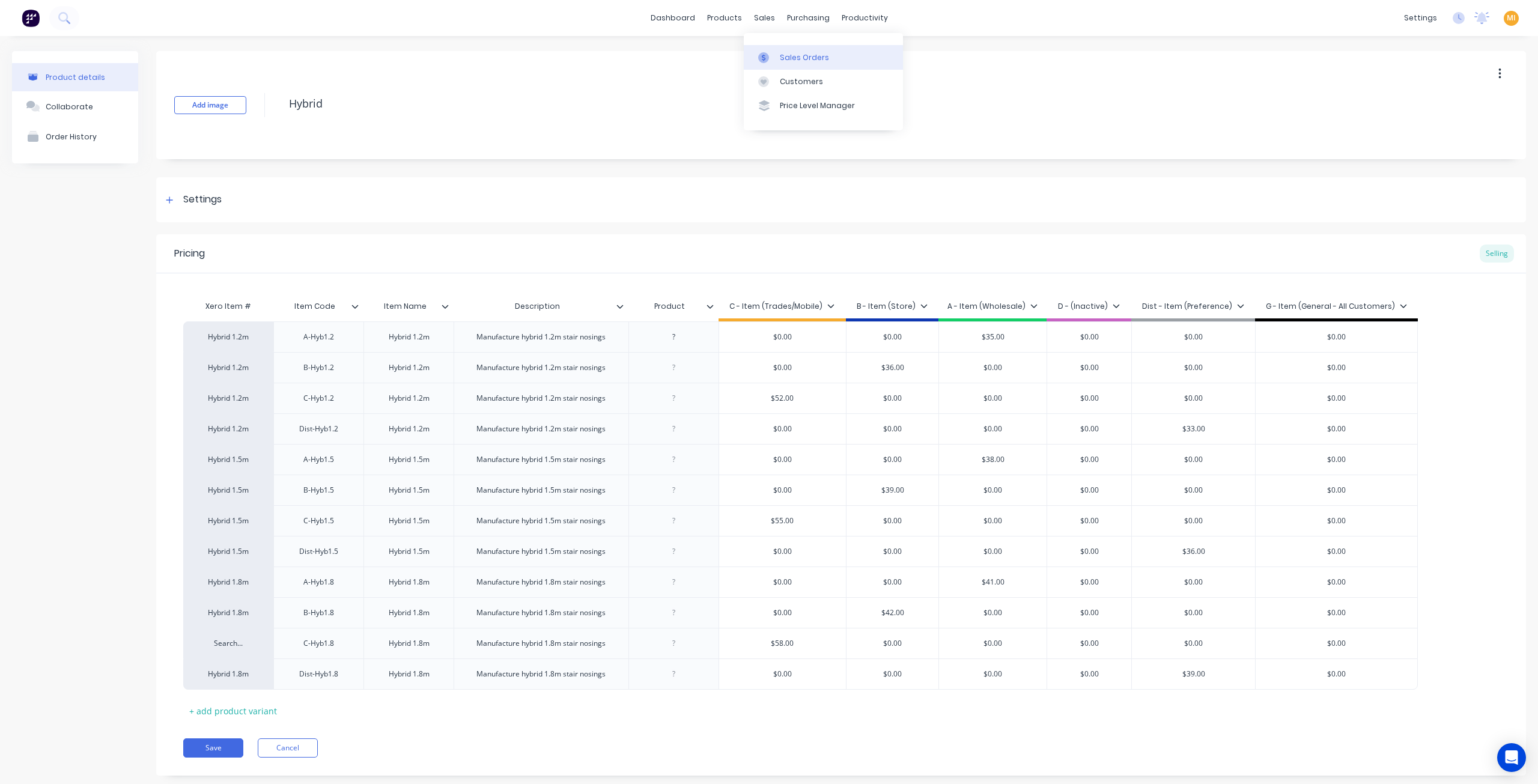
drag, startPoint x: 792, startPoint y: 49, endPoint x: 779, endPoint y: 49, distance: 13.0
click at [792, 49] on link "Sales Orders" at bounding box center [823, 57] width 159 height 24
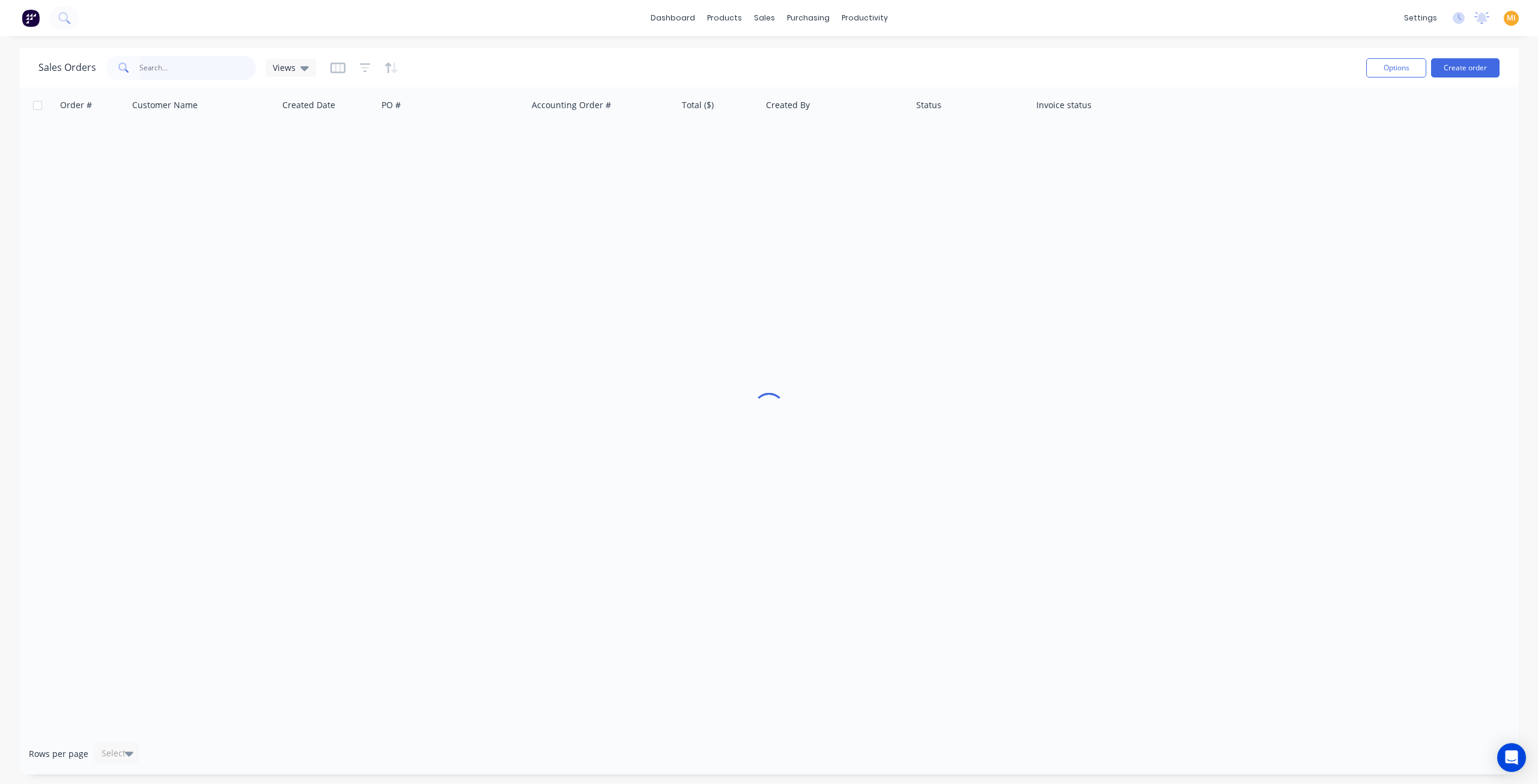
click at [185, 77] on input "text" at bounding box center [197, 68] width 117 height 24
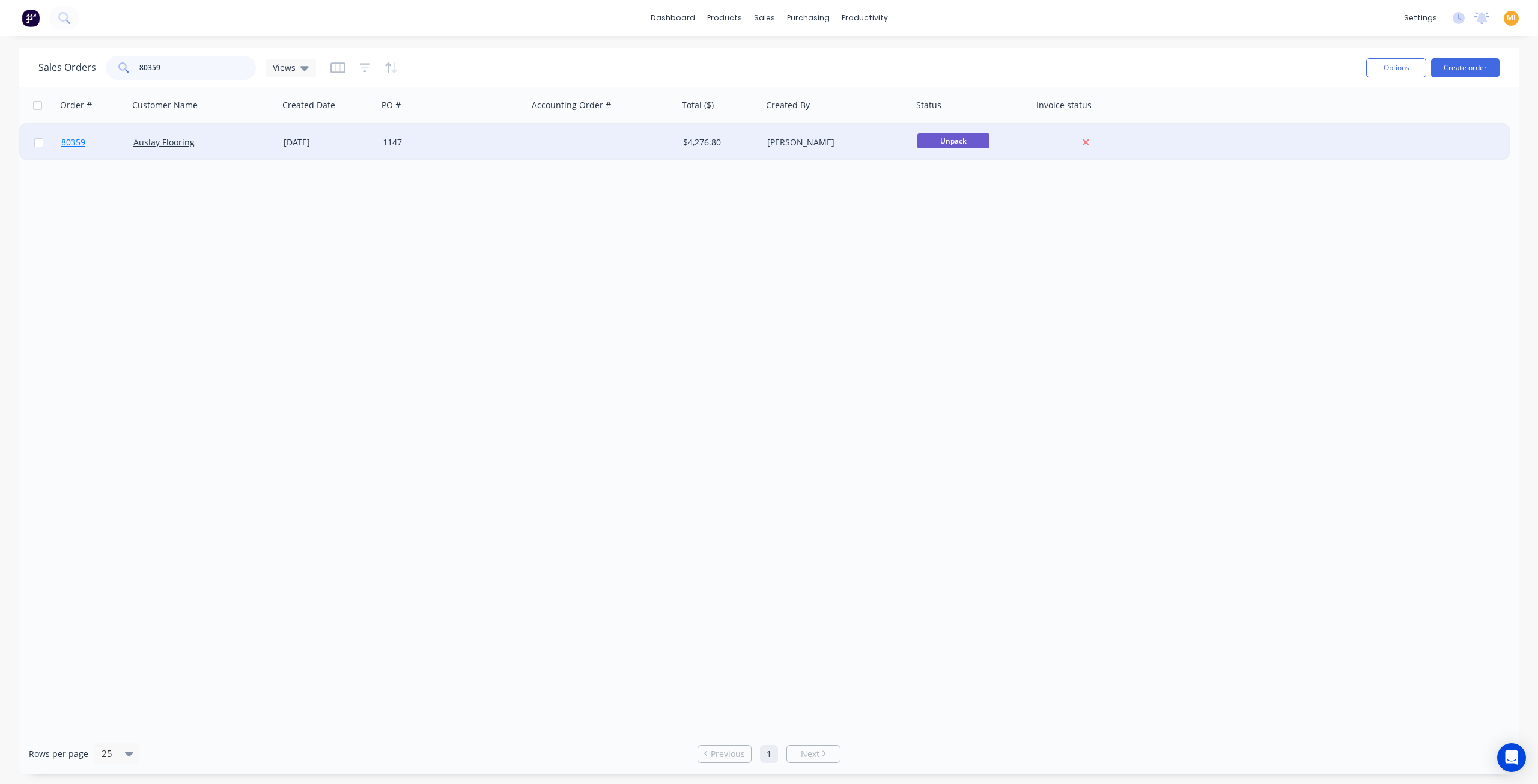
type input "80359"
click at [100, 143] on link "80359" at bounding box center [97, 142] width 72 height 36
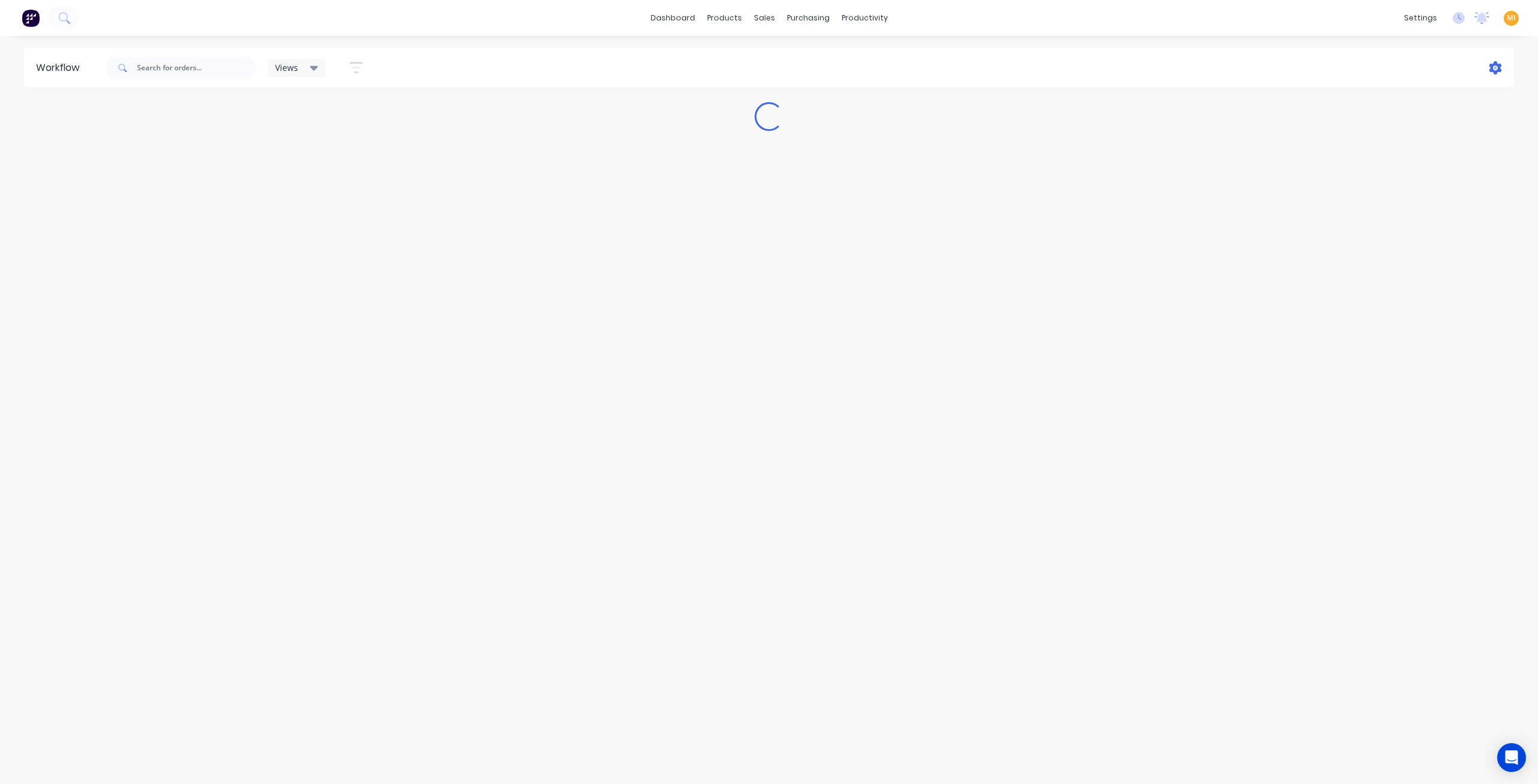
click at [1499, 70] on icon at bounding box center [1496, 68] width 13 height 14
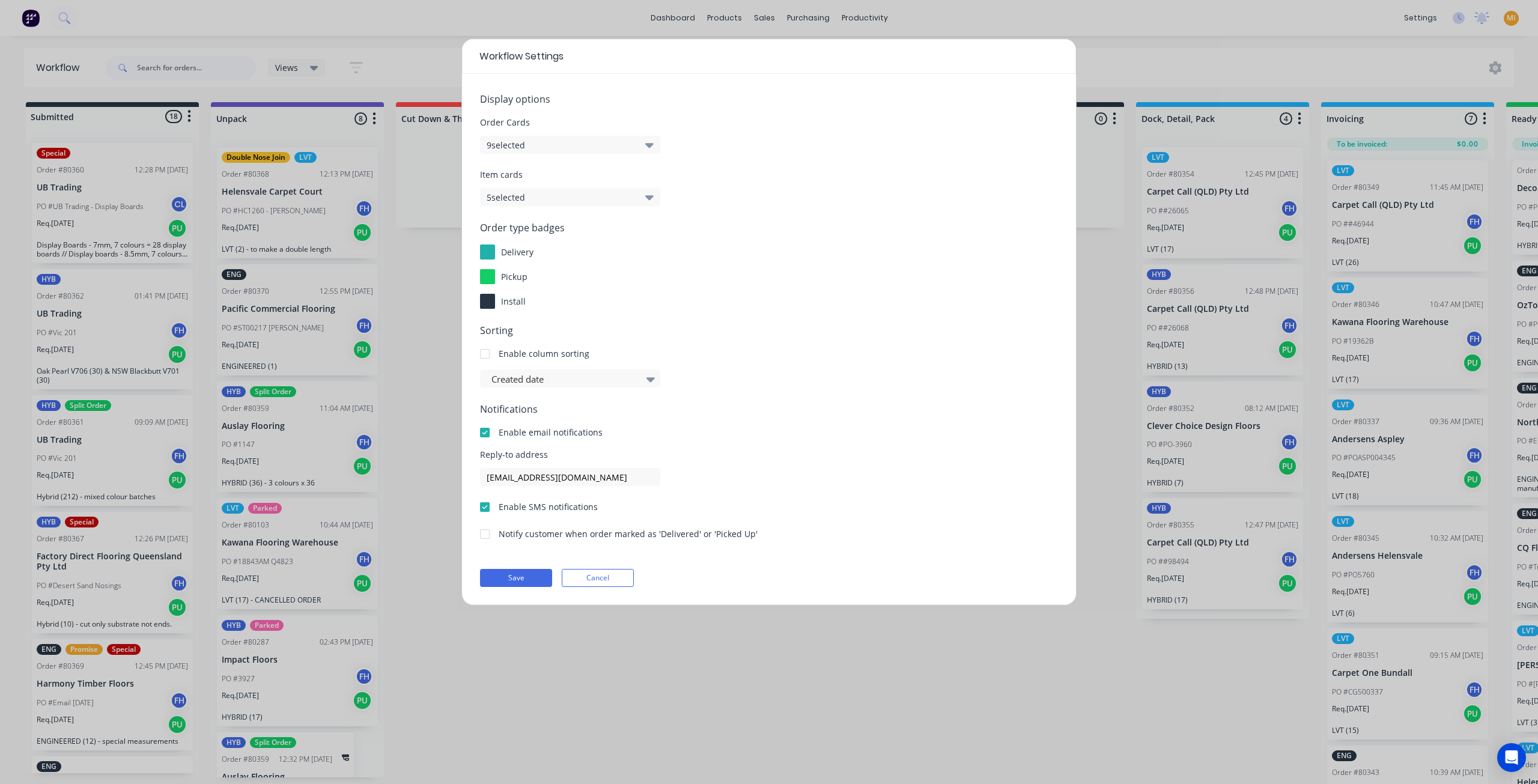
click at [627, 193] on button "5 selected" at bounding box center [570, 197] width 180 height 18
click at [792, 232] on span "Order type badges" at bounding box center [769, 228] width 578 height 14
click at [615, 572] on button "Cancel" at bounding box center [598, 578] width 72 height 18
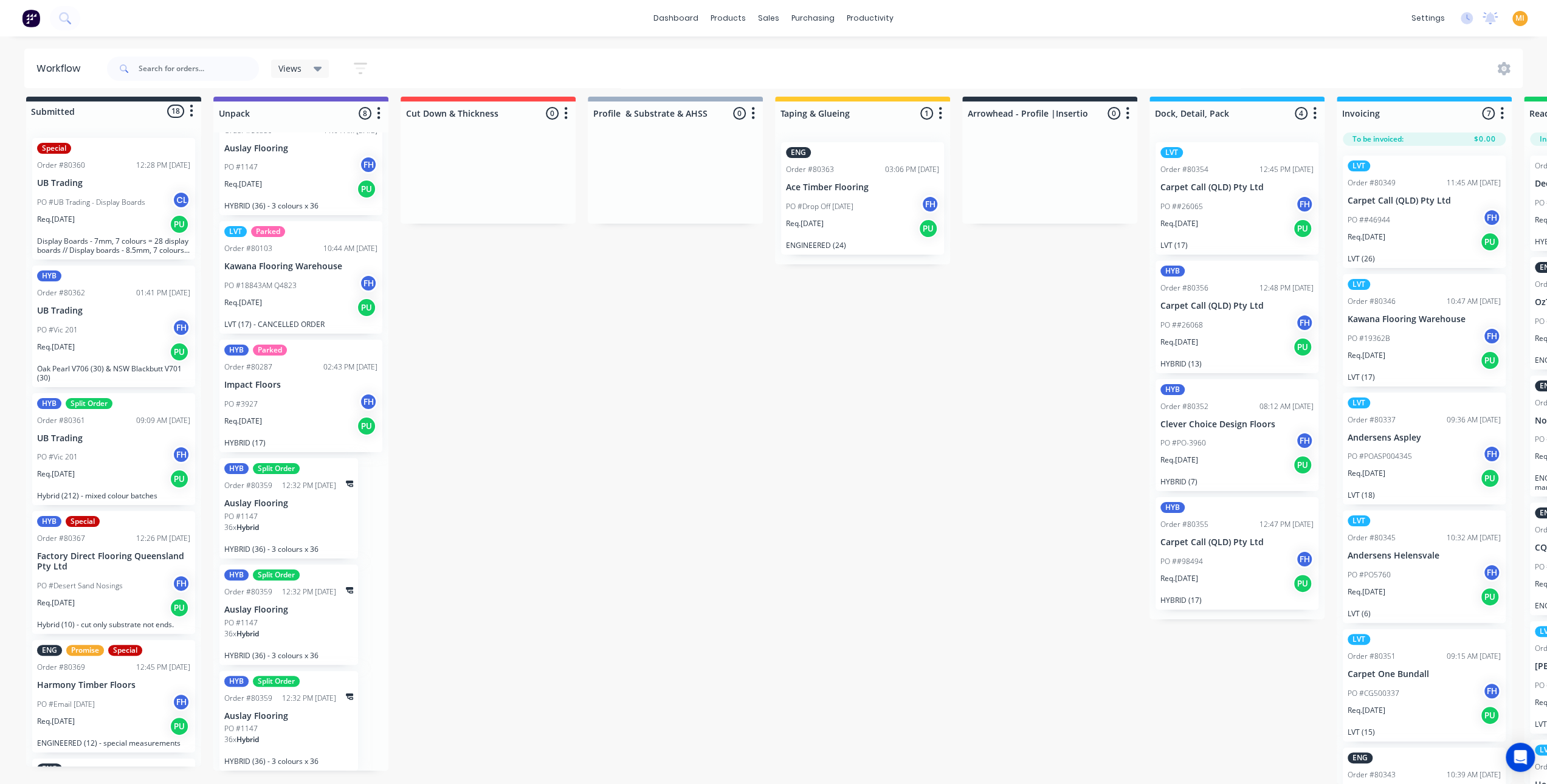
scroll to position [16, 0]
click at [291, 734] on div "36 x Hybrid" at bounding box center [289, 745] width 129 height 21
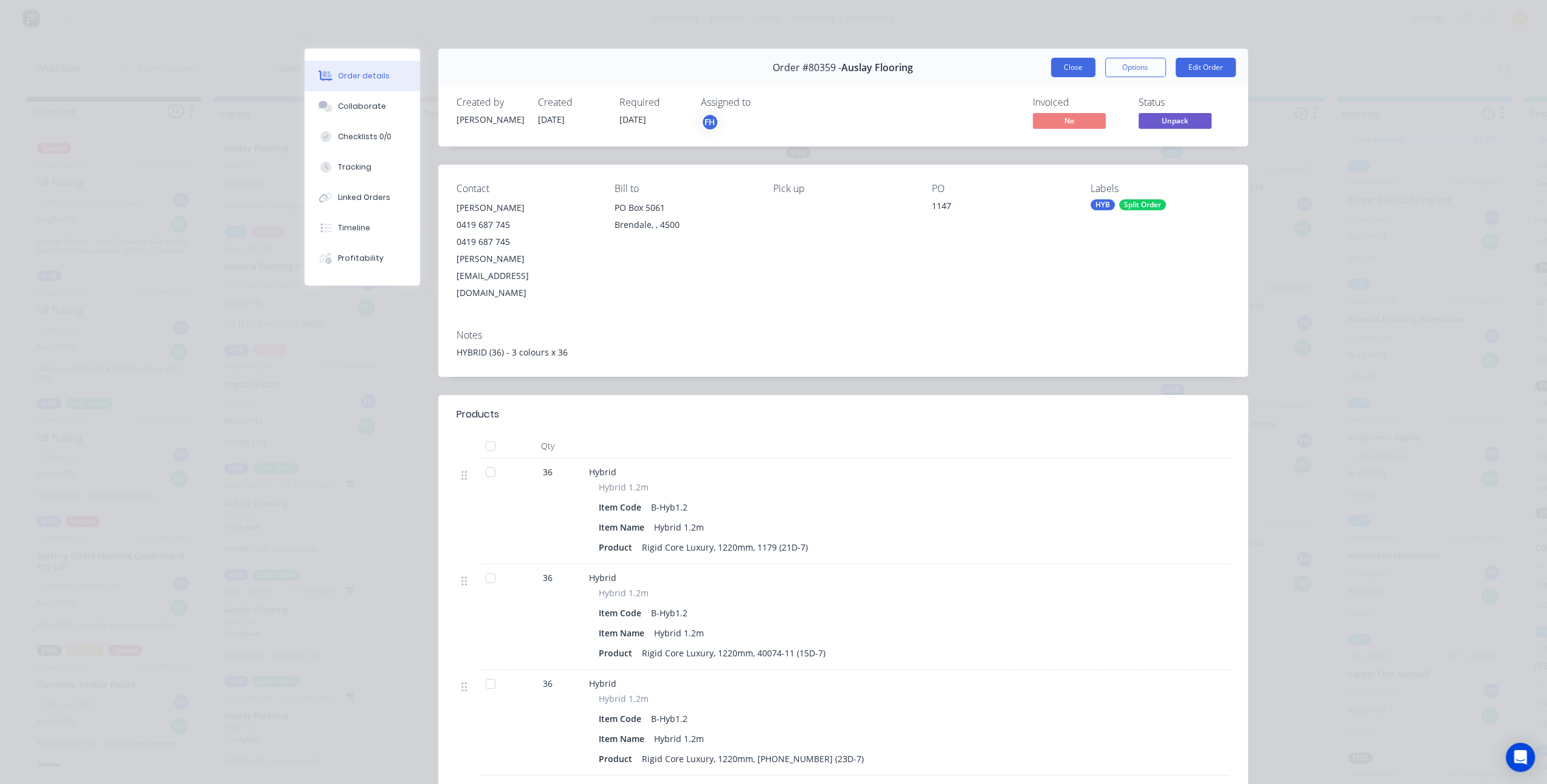
click at [1070, 66] on button "Close" at bounding box center [1073, 68] width 44 height 19
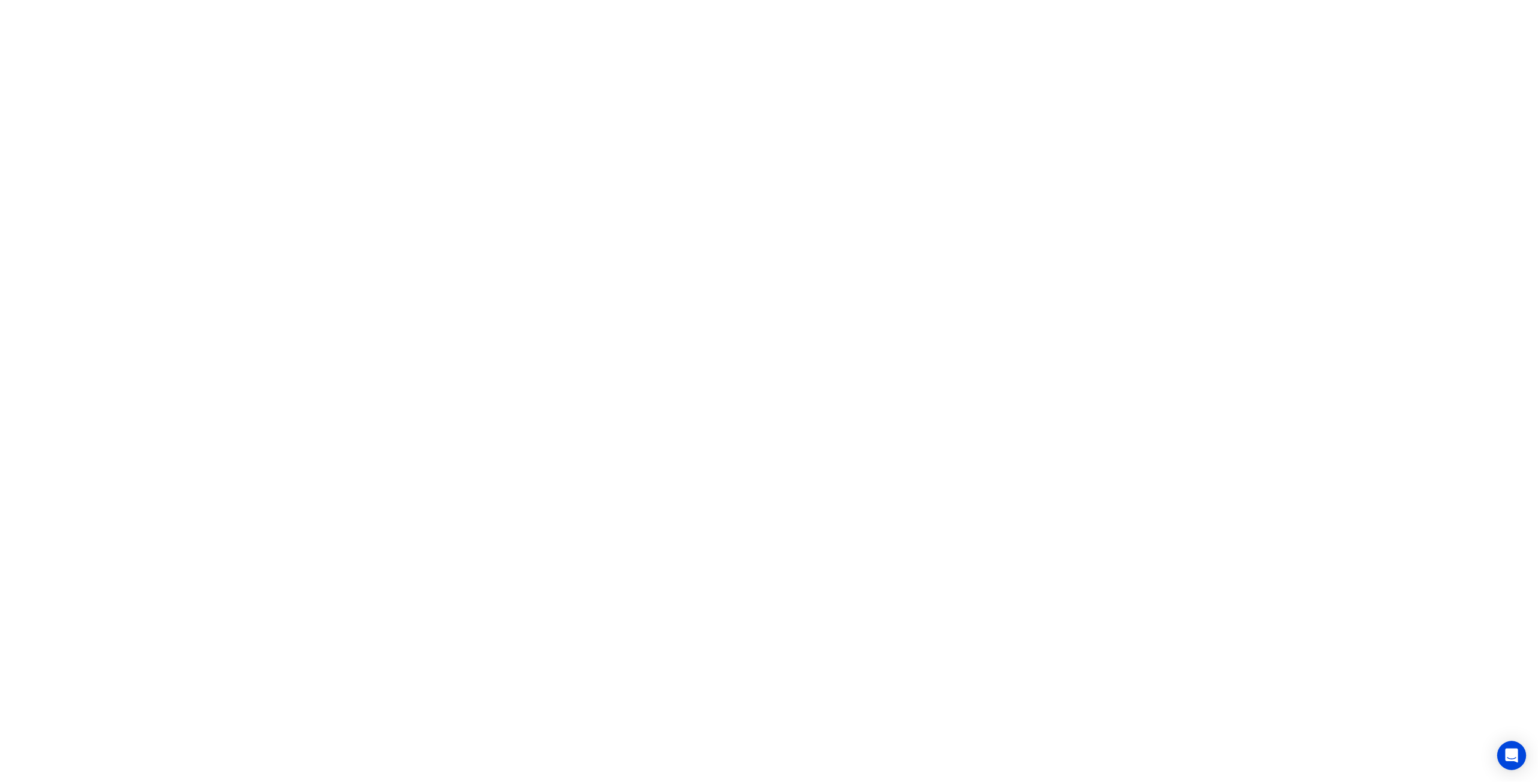
scroll to position [0, 0]
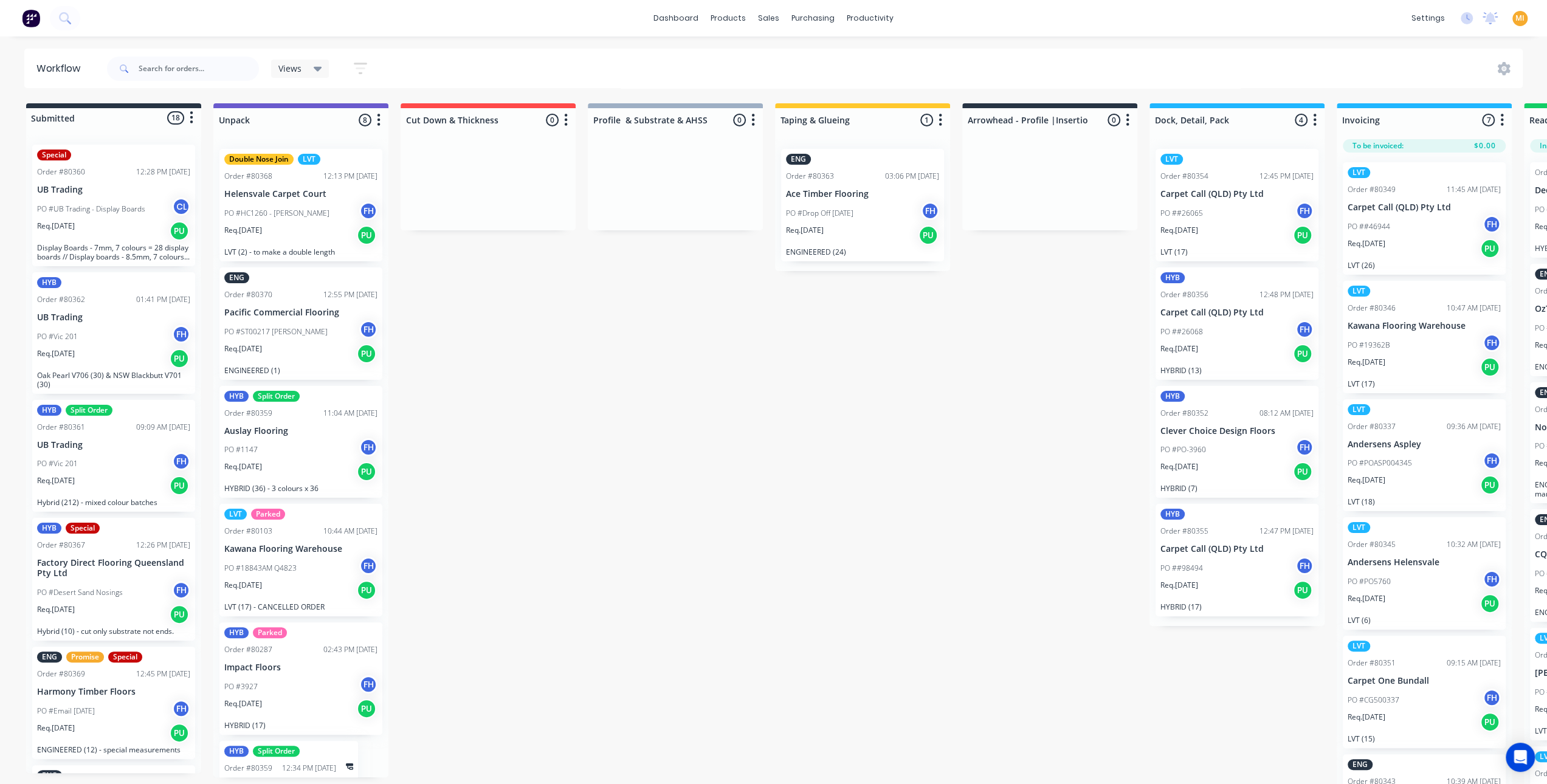
click at [358, 70] on icon "button" at bounding box center [360, 68] width 14 height 15
click at [299, 108] on div "Show/Hide statuses" at bounding box center [300, 114] width 92 height 13
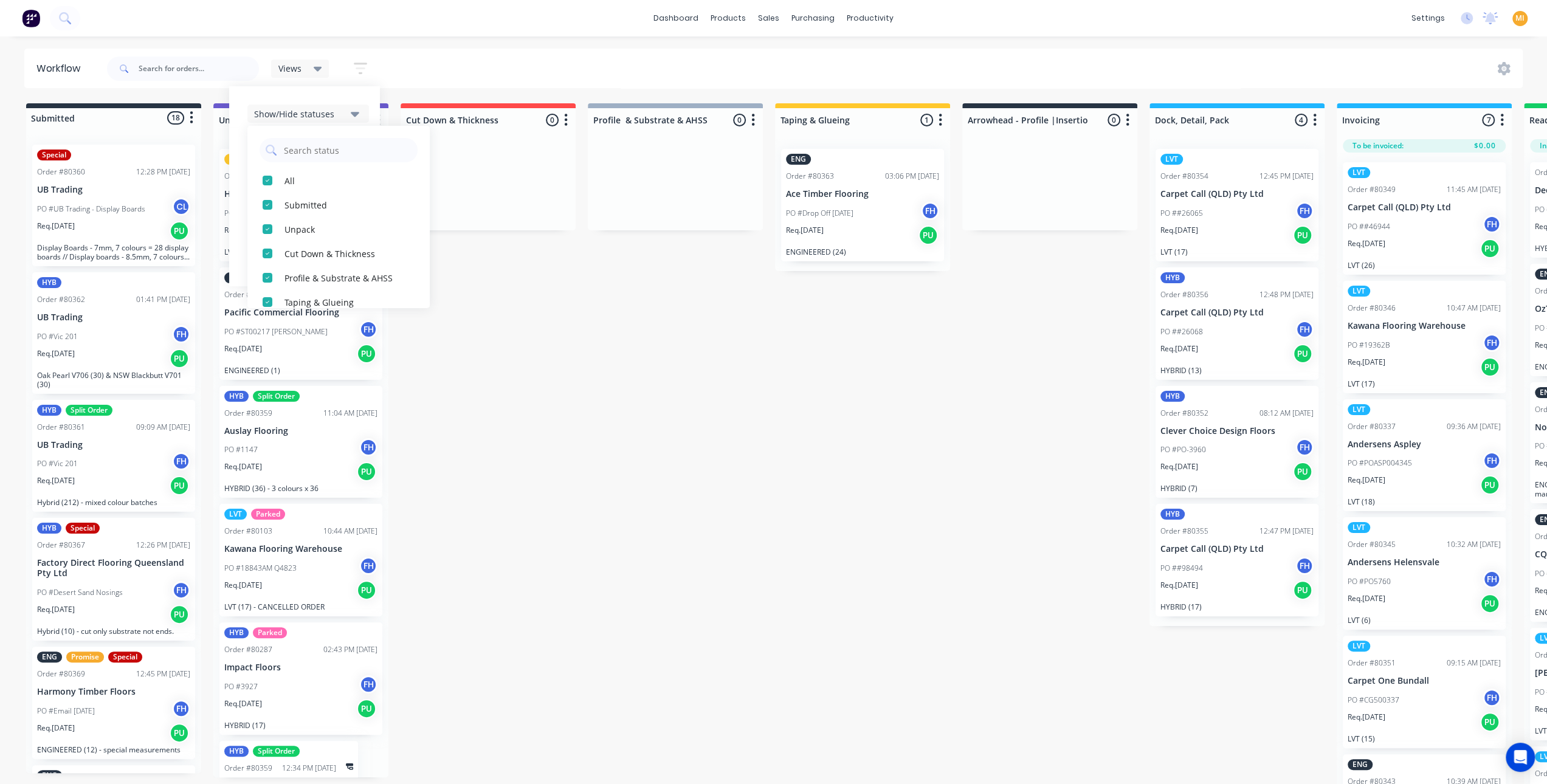
click at [333, 98] on div "Show/Hide statuses All Submitted Unpack Cut Down & Thickness Profile & Substrat…" at bounding box center [304, 186] width 151 height 200
click at [296, 155] on span "Show line item cards" at bounding box center [297, 151] width 85 height 13
click at [296, 178] on div "Show line item cards" at bounding box center [308, 175] width 122 height 22
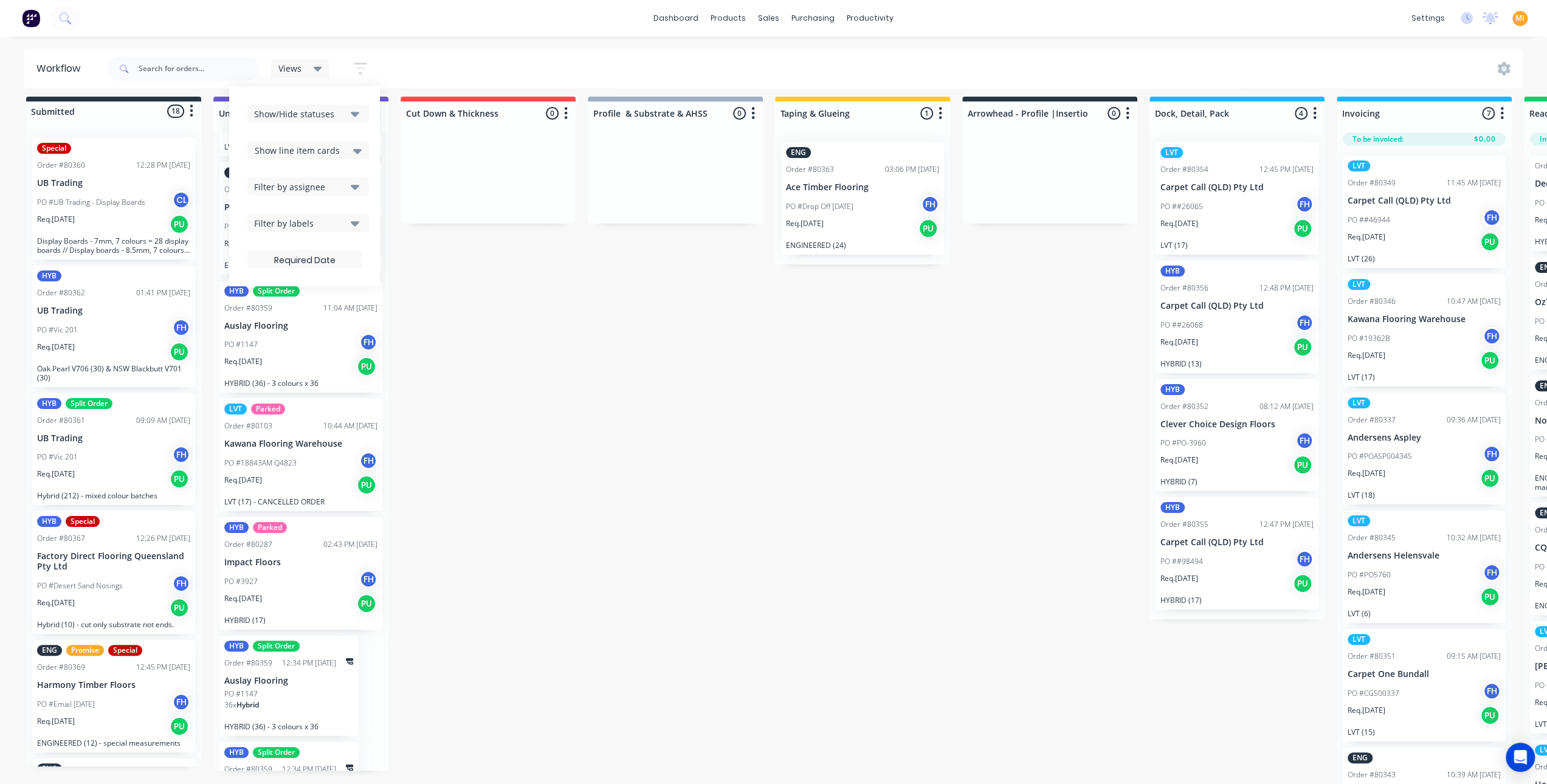
scroll to position [276, 0]
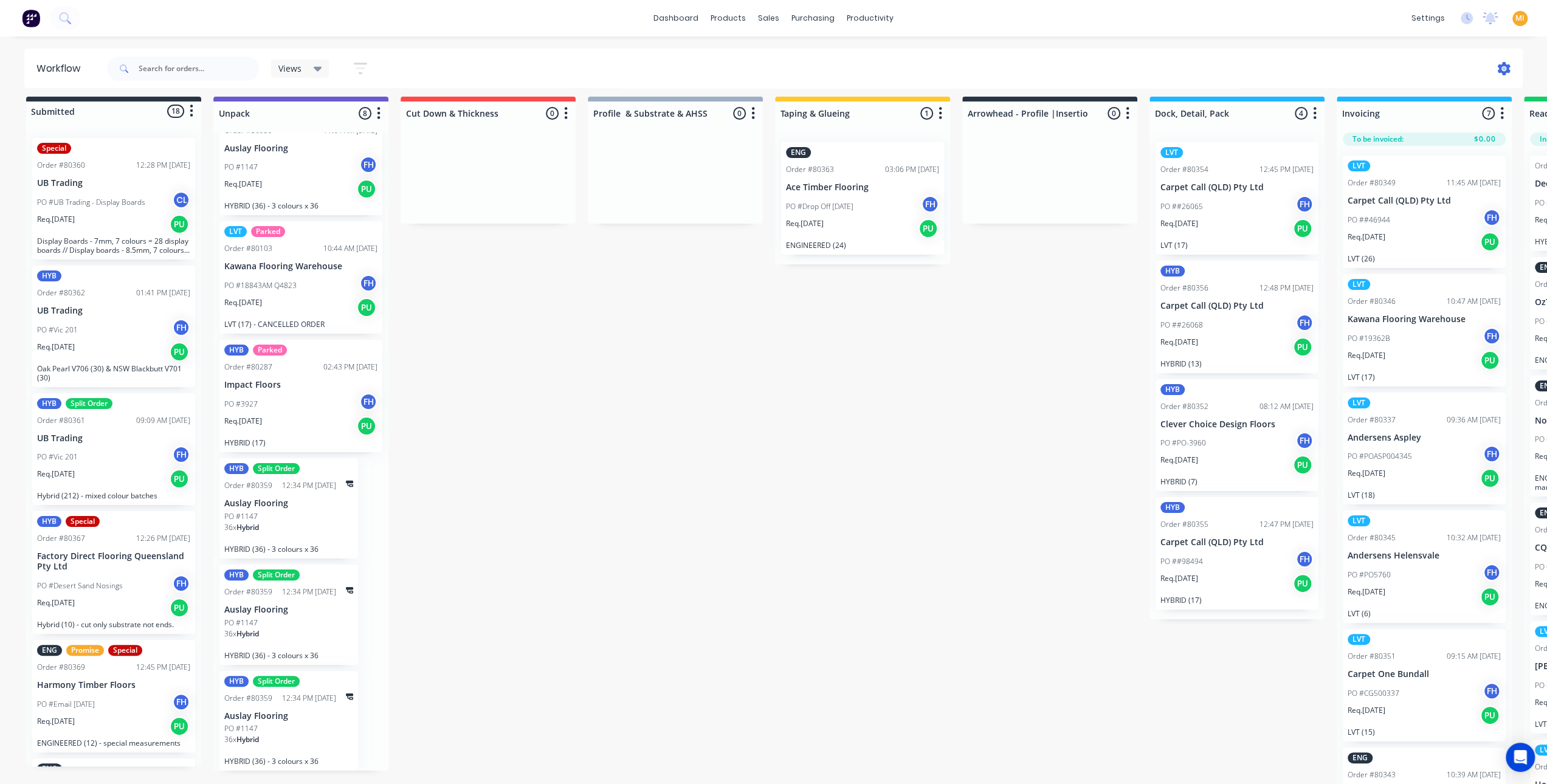
click at [1501, 65] on icon at bounding box center [1504, 68] width 13 height 14
